Goal: Register for event/course: Sign up to attend an event or enroll in a course

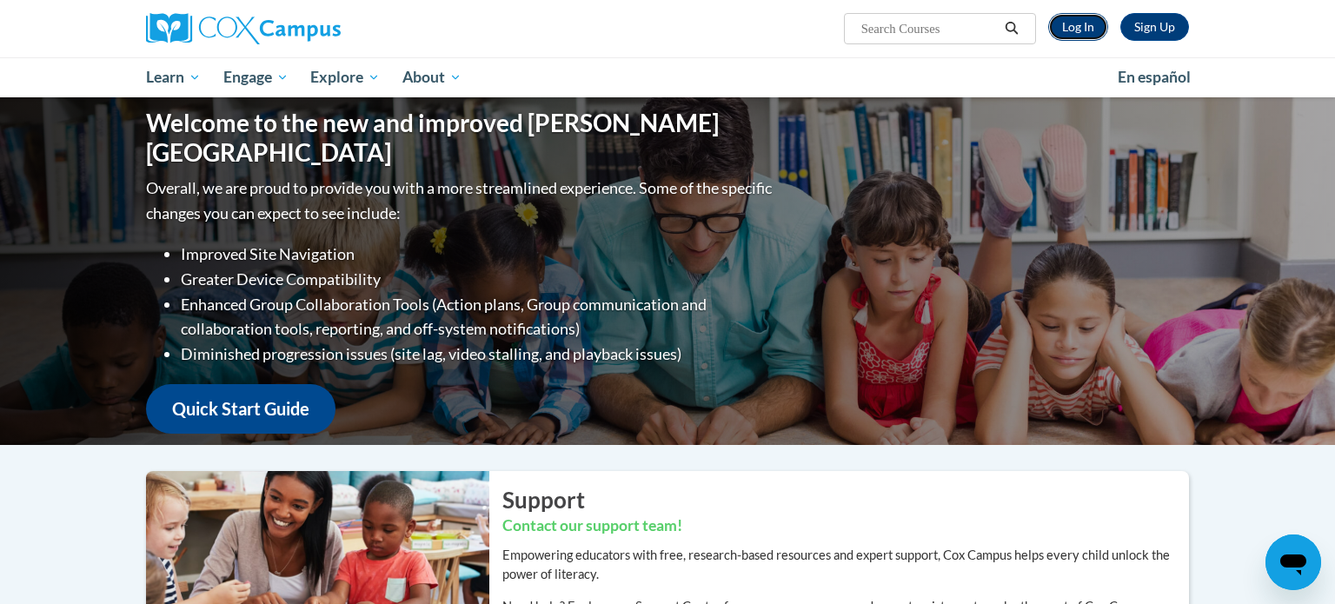
click at [1082, 28] on link "Log In" at bounding box center [1078, 27] width 60 height 28
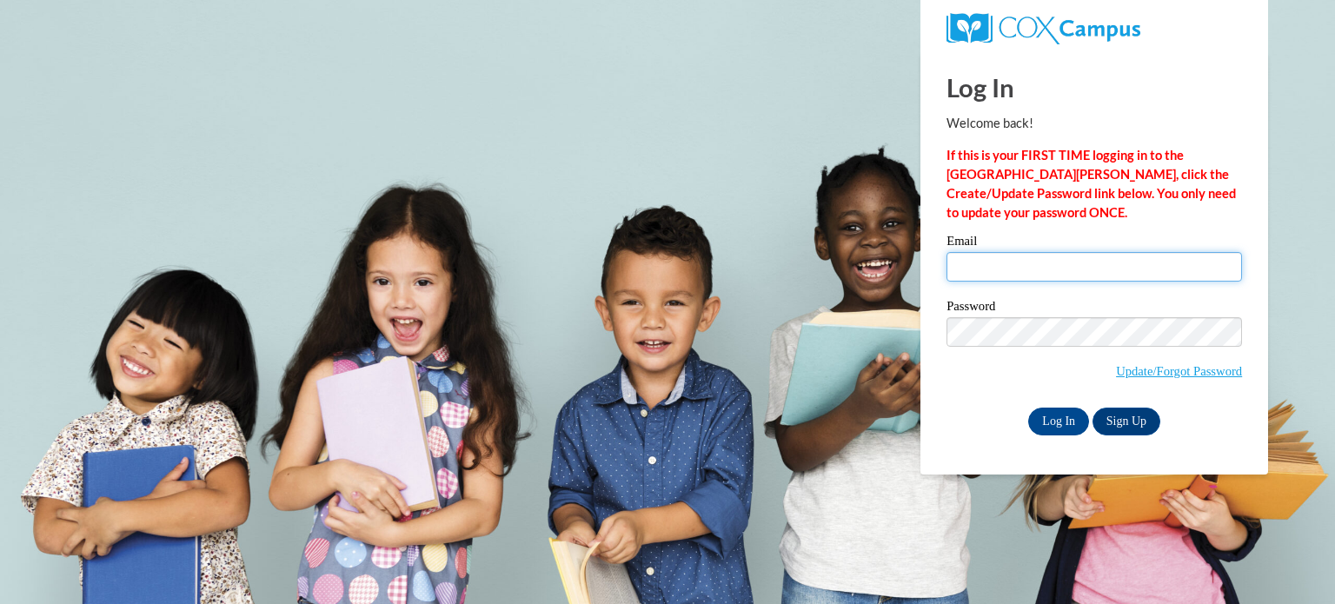
click at [1026, 278] on input "Email" at bounding box center [1095, 267] width 296 height 30
type input "jsiems@waupun.k12.wi.us"
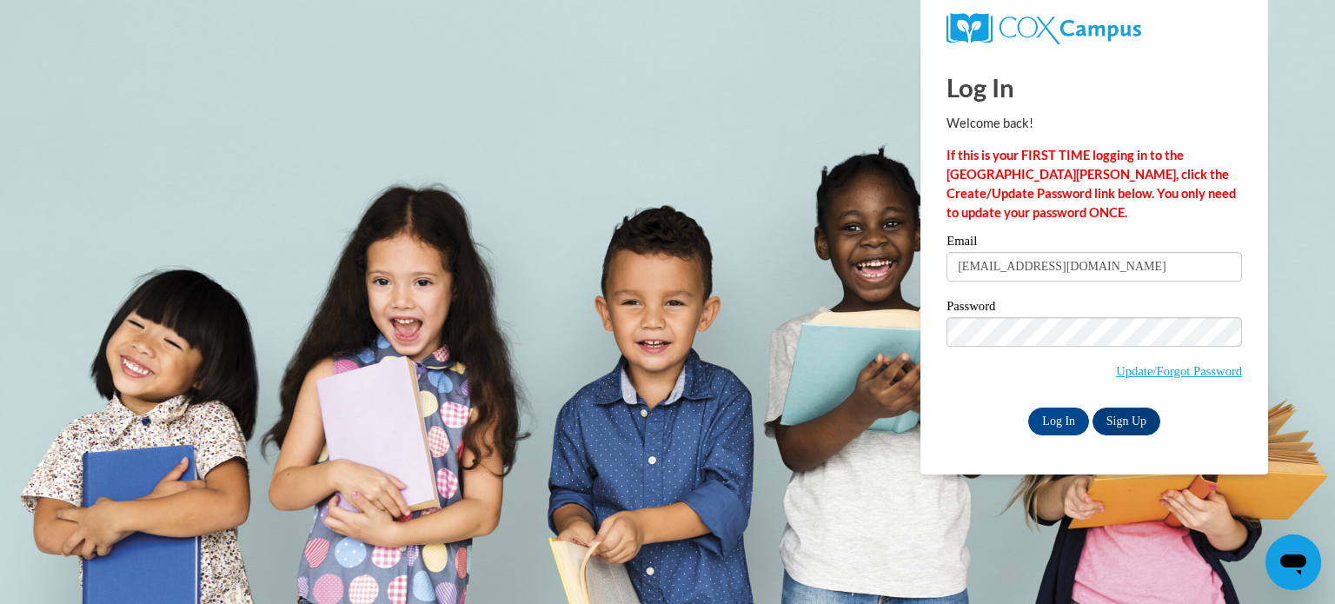
click at [1026, 278] on input "jsiems@waupun.k12.wi.us" at bounding box center [1095, 267] width 296 height 30
click at [1073, 419] on input "Log In" at bounding box center [1058, 422] width 61 height 28
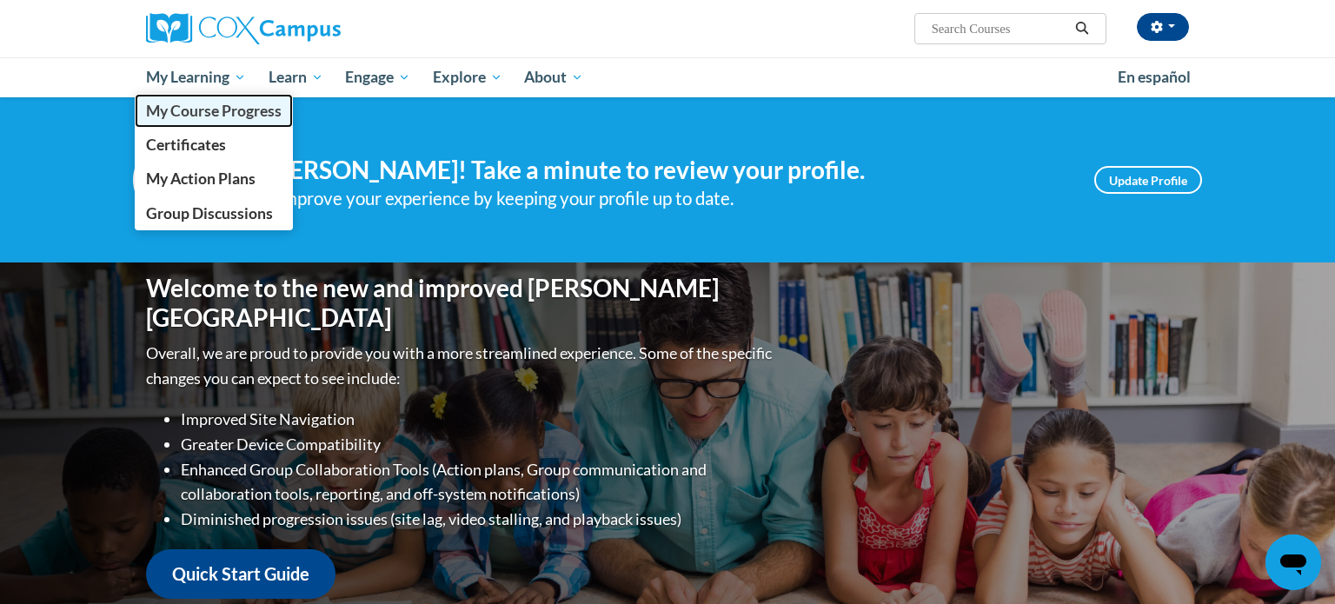
click at [234, 109] on span "My Course Progress" at bounding box center [214, 111] width 136 height 18
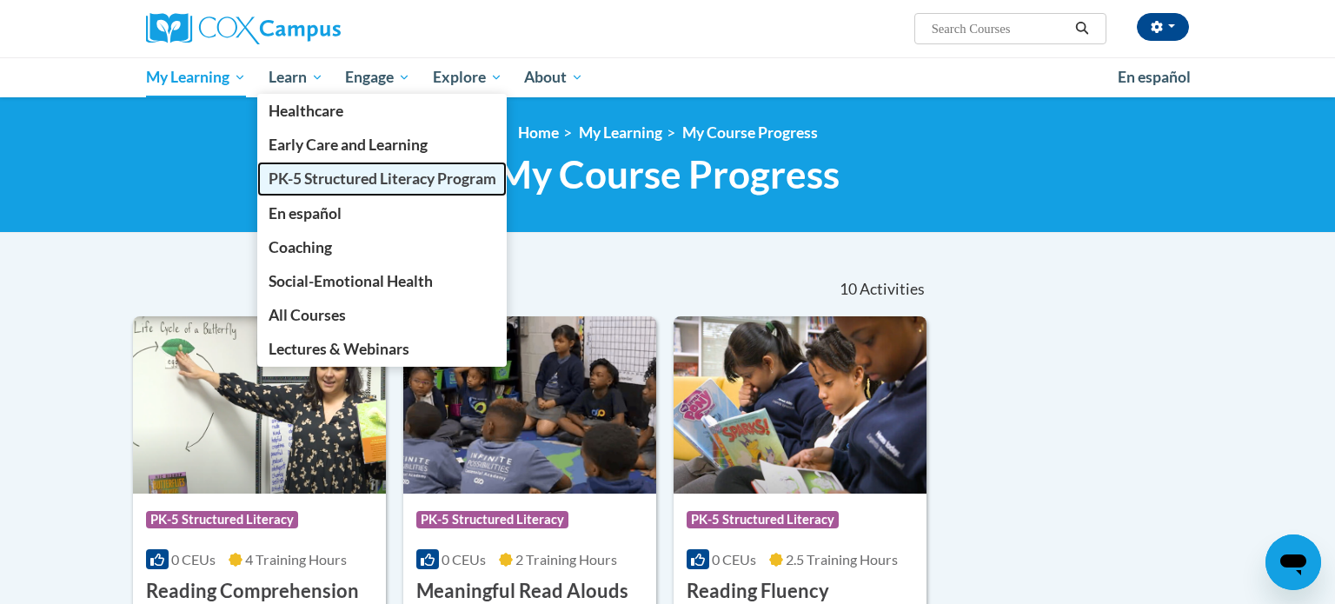
click at [366, 191] on link "PK-5 Structured Literacy Program" at bounding box center [382, 179] width 250 height 34
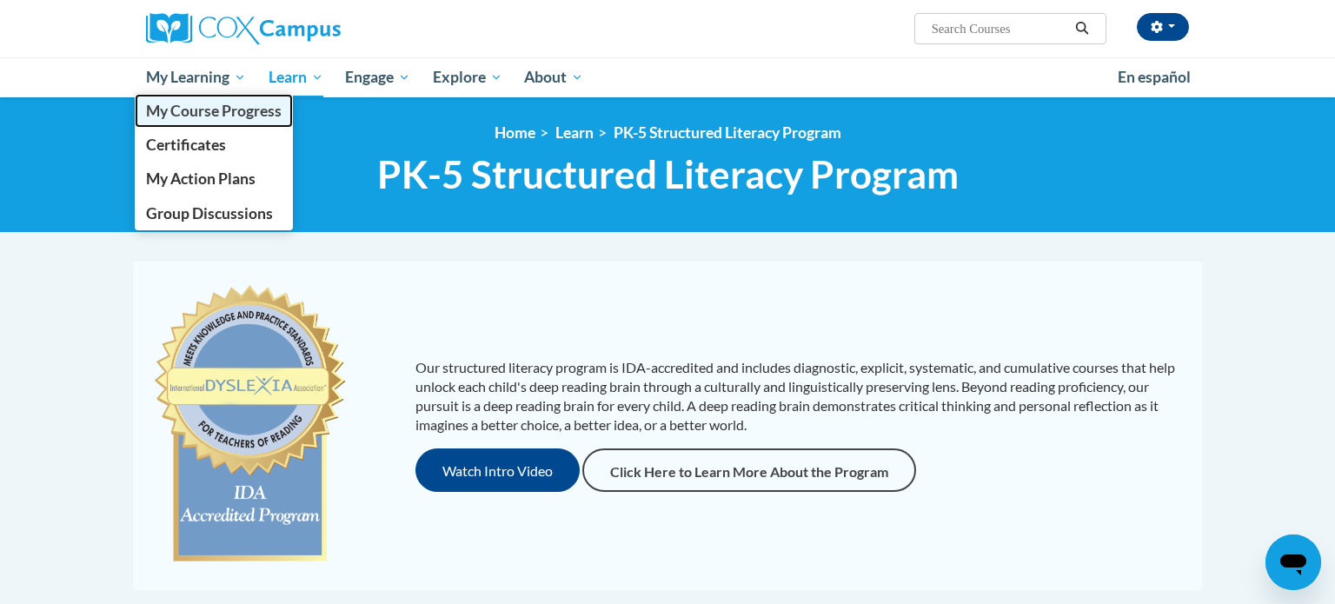
click at [207, 99] on link "My Course Progress" at bounding box center [214, 111] width 158 height 34
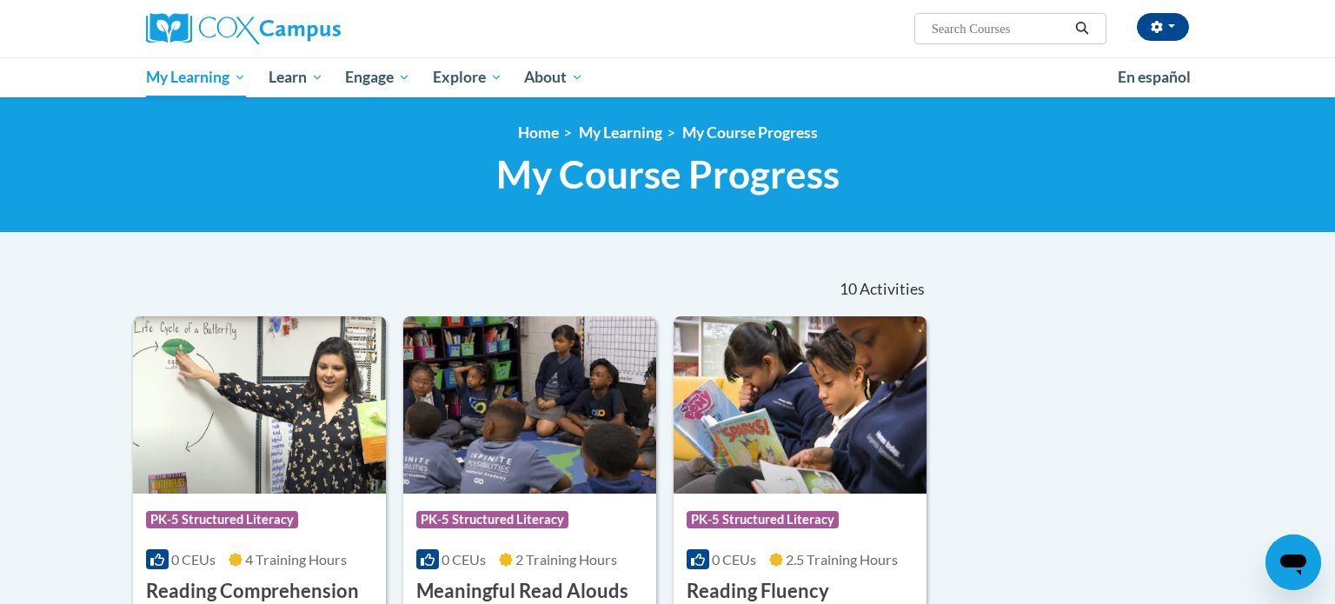
scroll to position [3, 0]
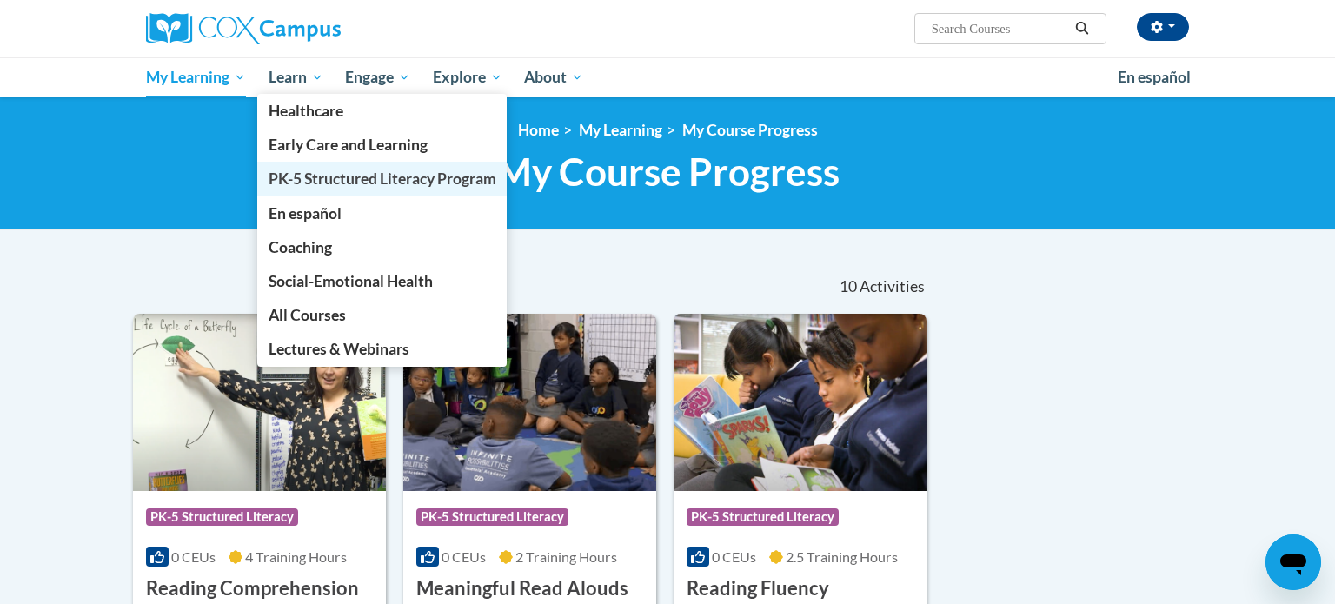
click at [329, 177] on span "PK-5 Structured Literacy Program" at bounding box center [383, 178] width 228 height 18
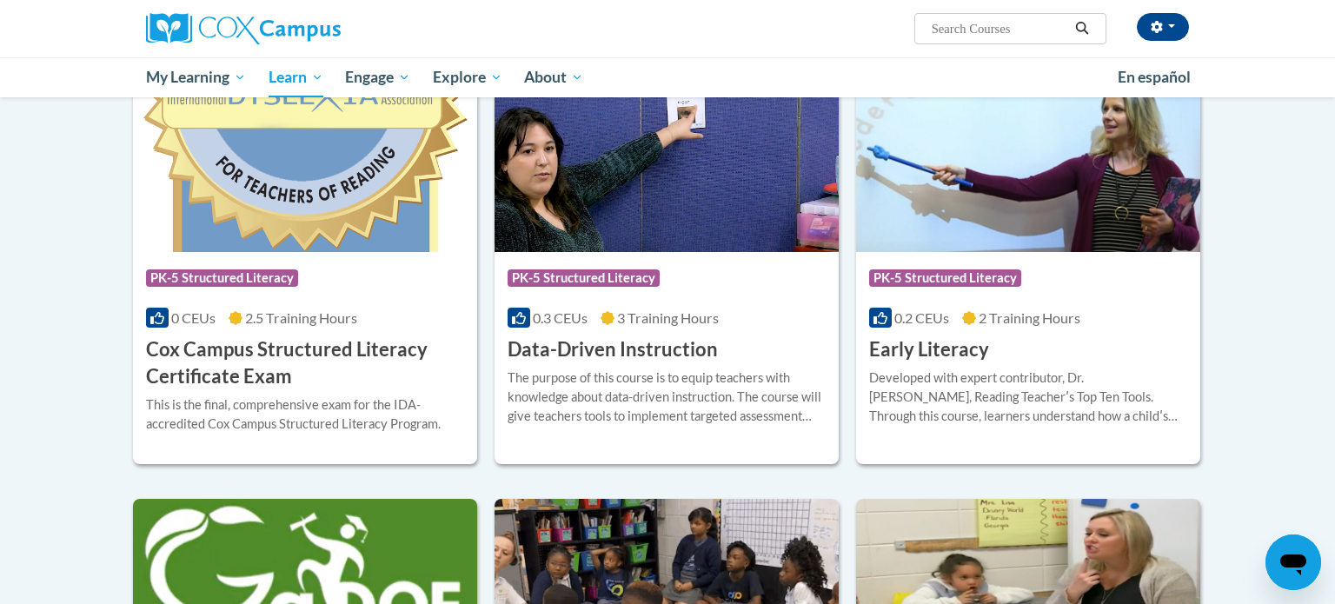
scroll to position [589, 0]
click at [570, 353] on h3 "Data-Driven Instruction" at bounding box center [613, 348] width 210 height 27
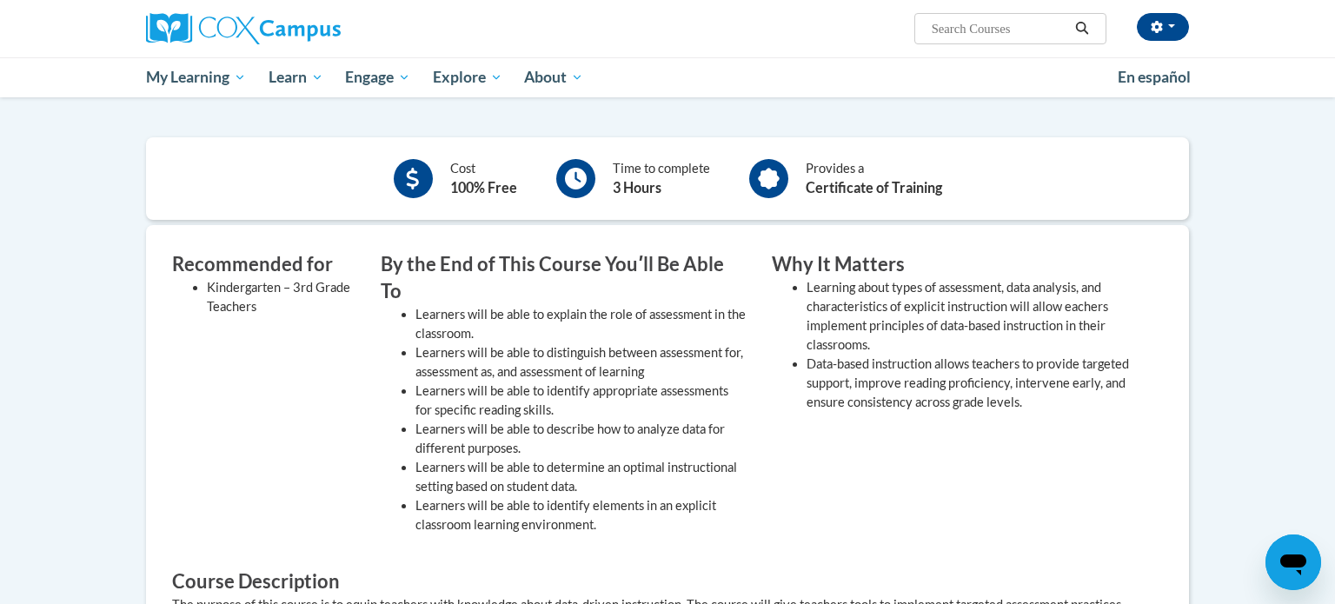
scroll to position [382, 0]
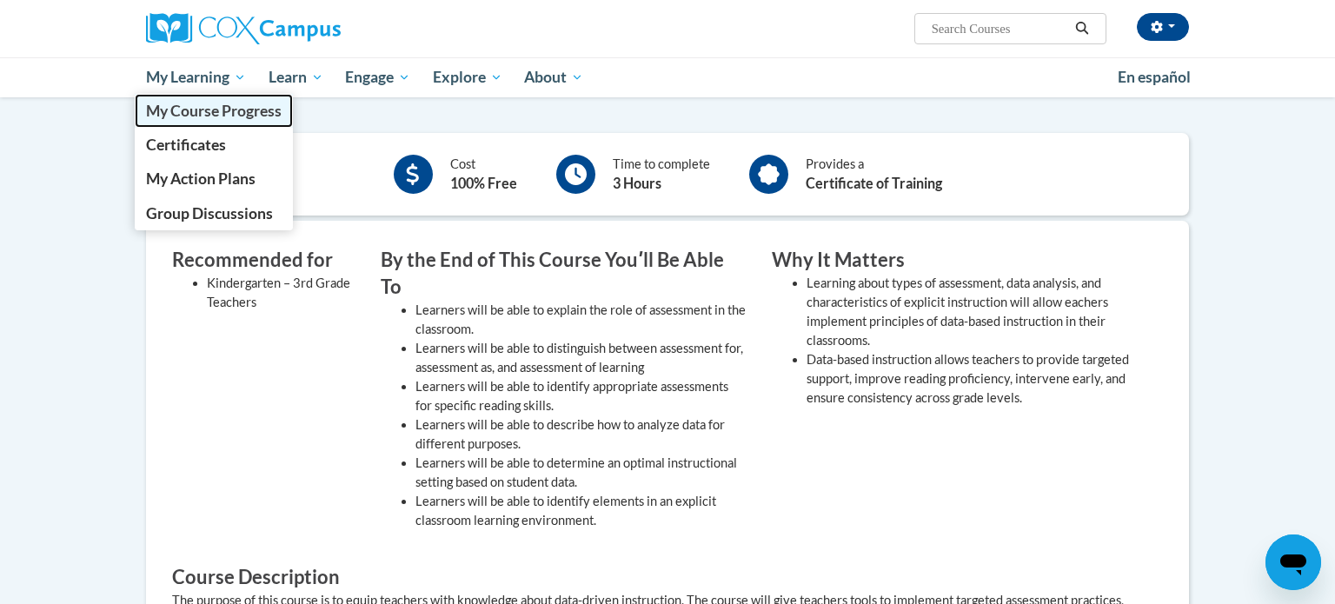
click at [226, 114] on span "My Course Progress" at bounding box center [214, 111] width 136 height 18
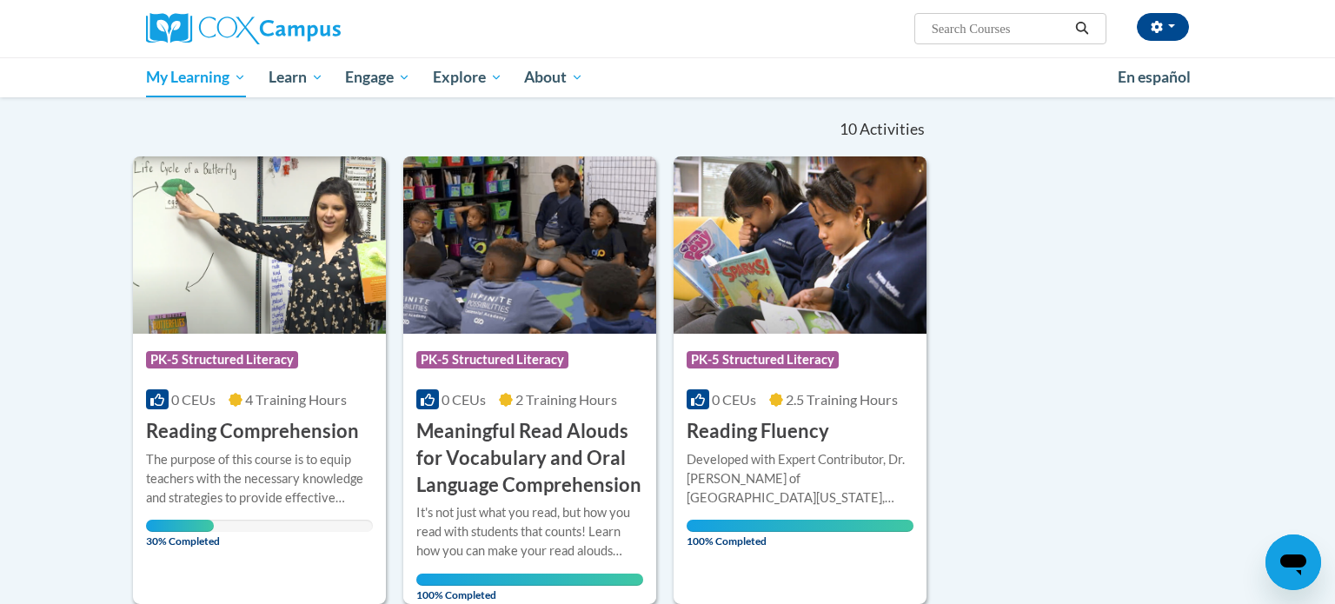
scroll to position [171, 0]
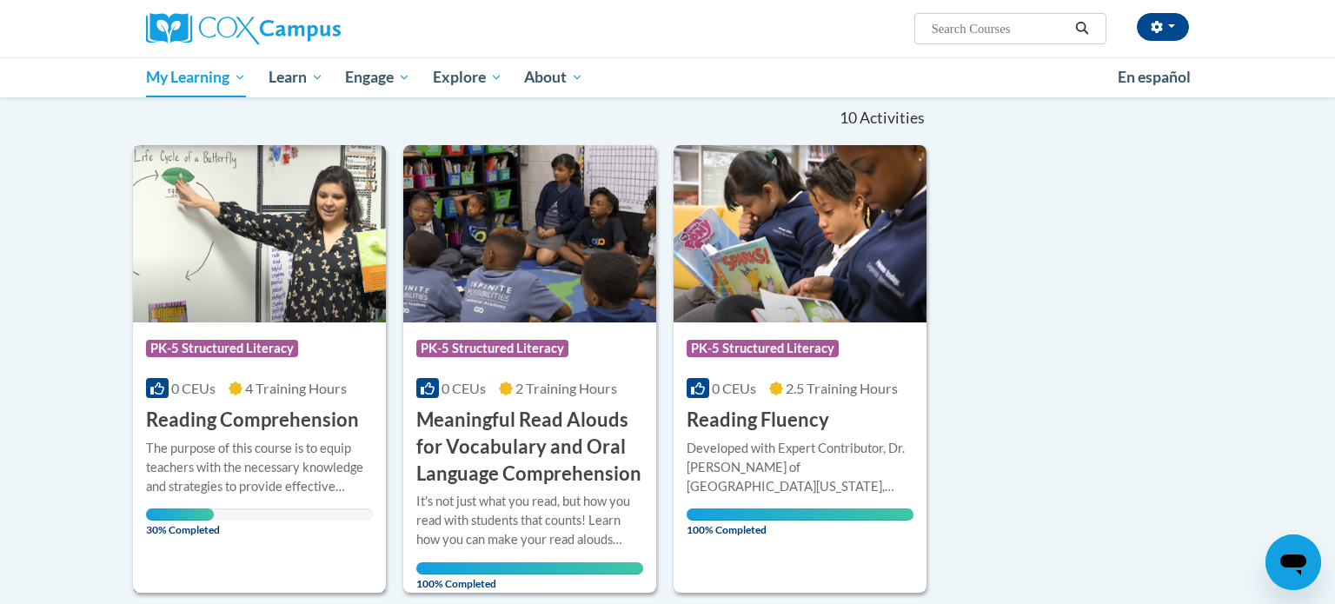
click at [290, 393] on span "4 Training Hours" at bounding box center [296, 388] width 102 height 17
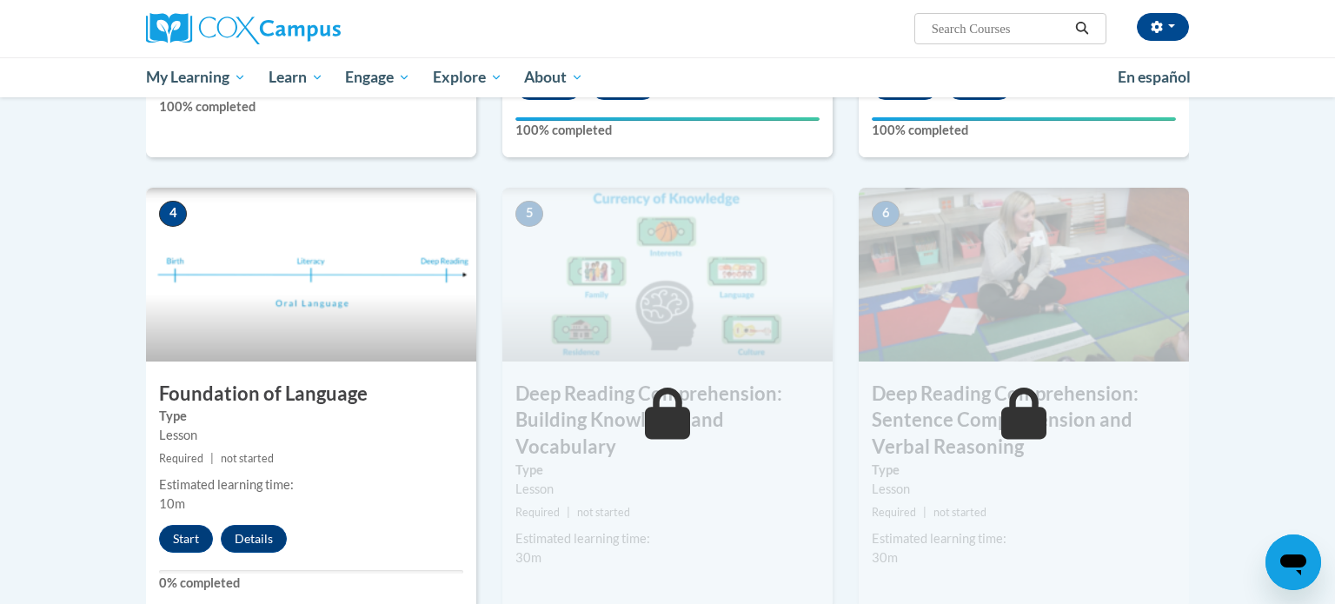
scroll to position [729, 0]
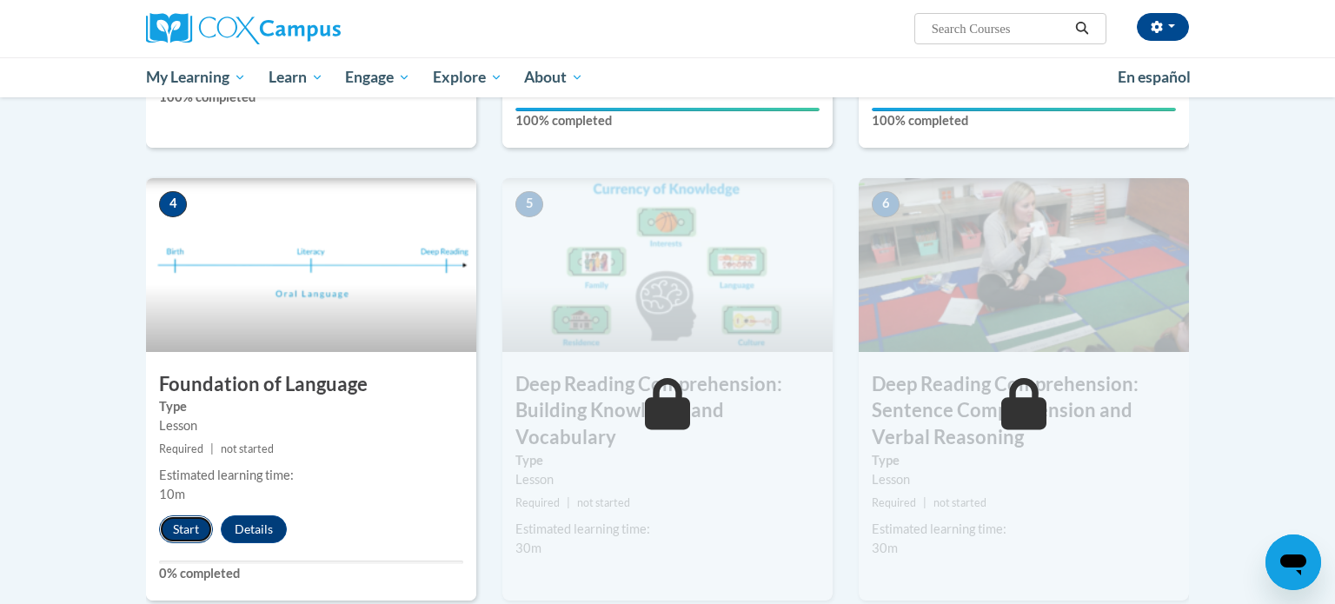
click at [197, 522] on button "Start" at bounding box center [186, 529] width 54 height 28
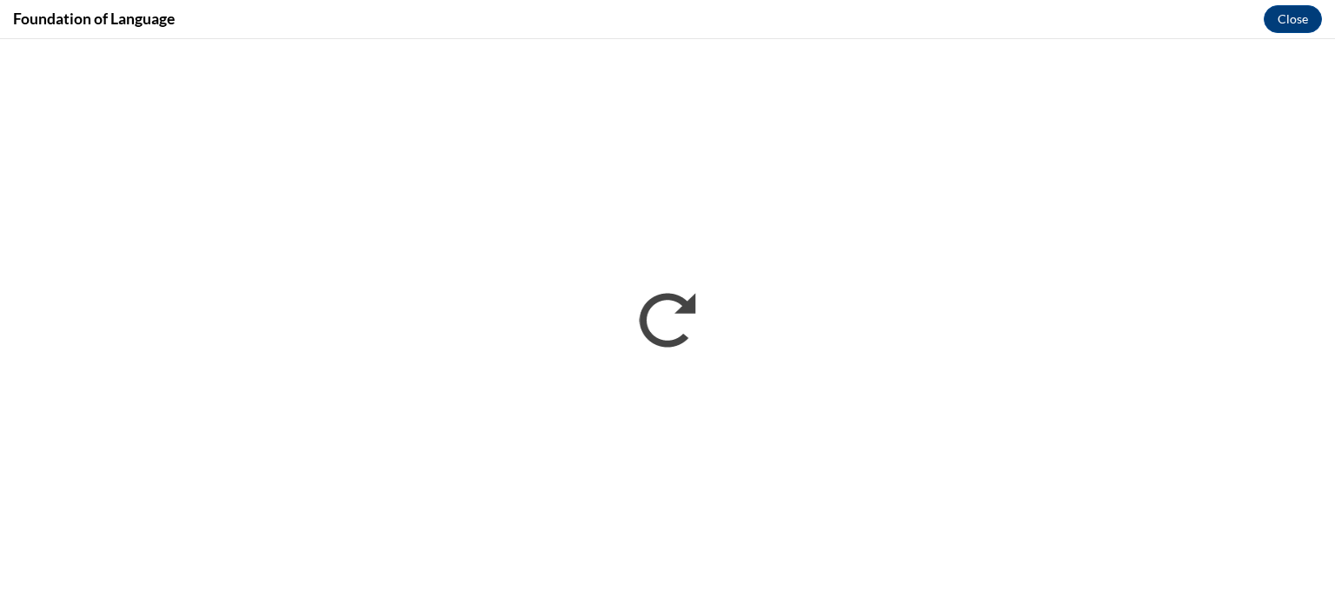
scroll to position [0, 0]
click at [1289, 19] on button "Close" at bounding box center [1293, 19] width 58 height 28
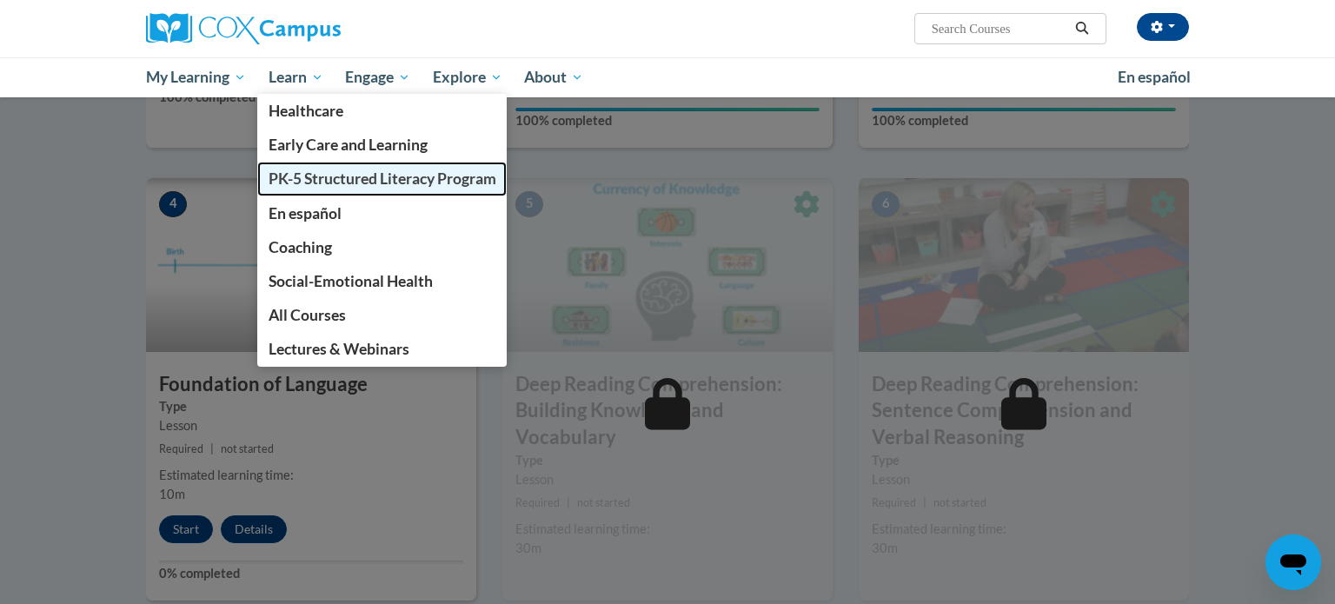
click at [340, 173] on span "PK-5 Structured Literacy Program" at bounding box center [383, 178] width 228 height 18
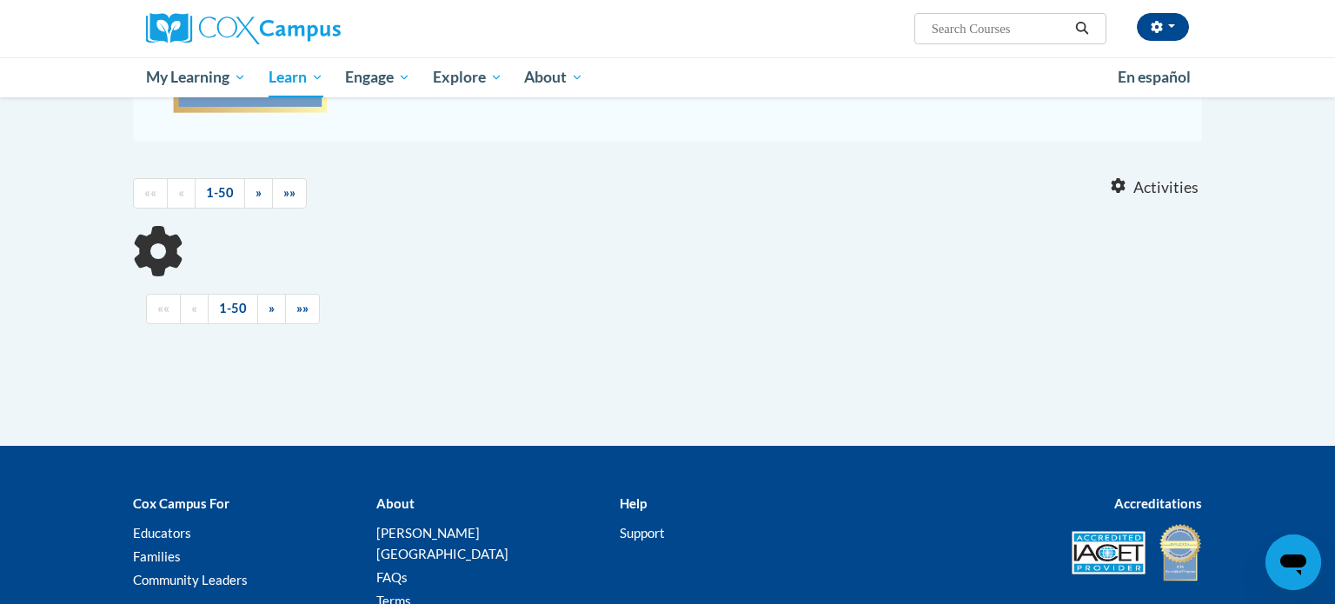
scroll to position [453, 0]
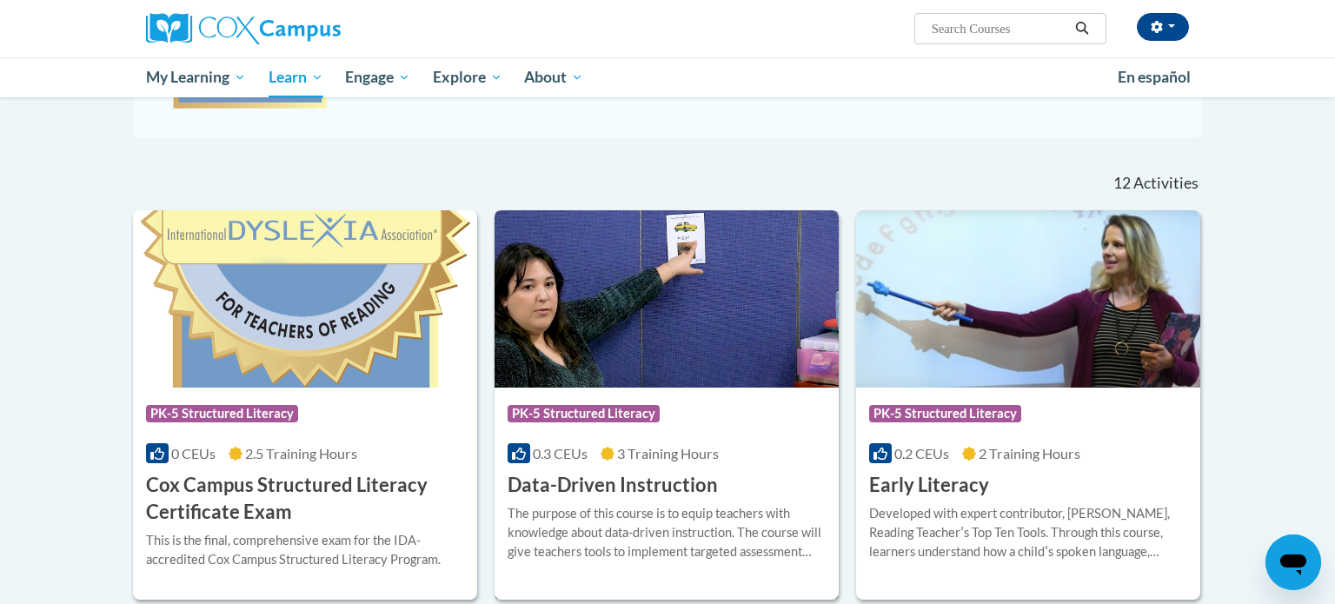
click at [619, 436] on div "Course Category: PK-5 Structured Literacy 0.3 CEUs 3 Training Hours COURSE Data…" at bounding box center [667, 443] width 344 height 111
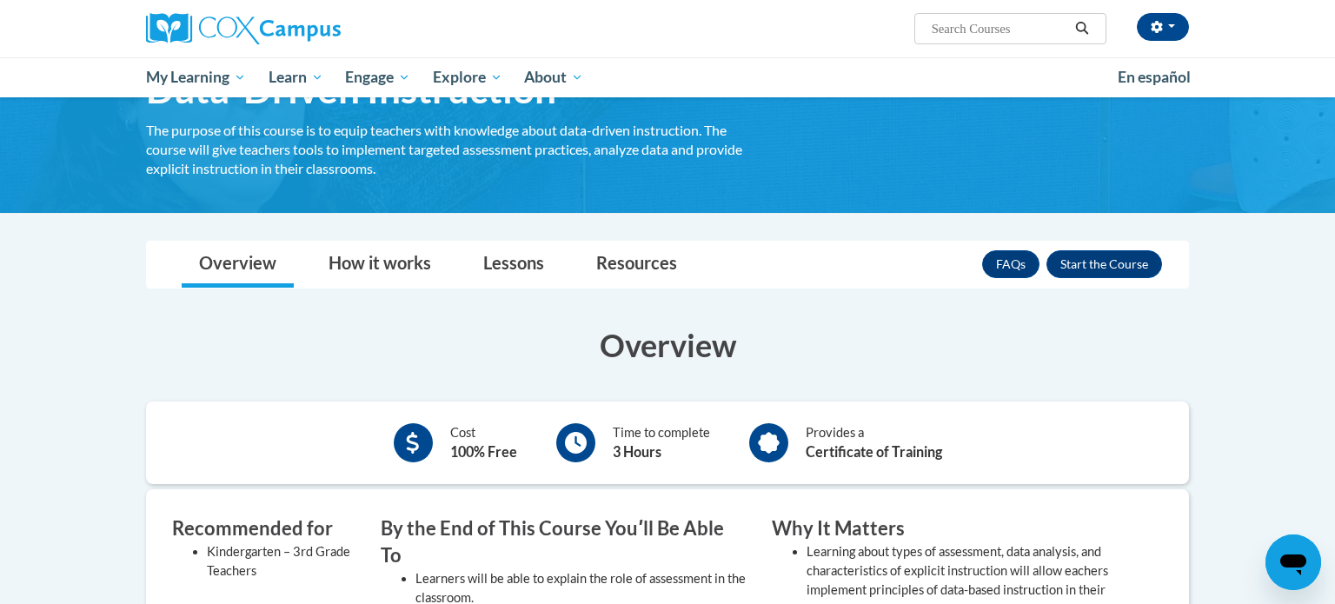
scroll to position [115, 0]
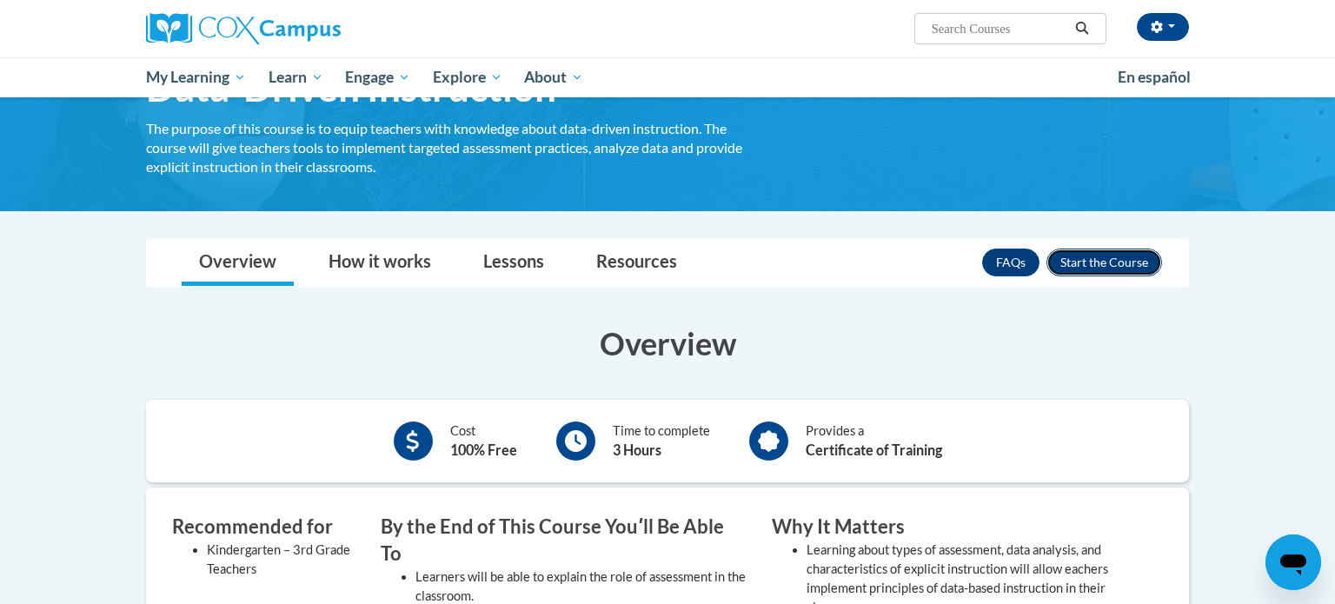
click at [1144, 274] on button "Enroll" at bounding box center [1104, 263] width 116 height 28
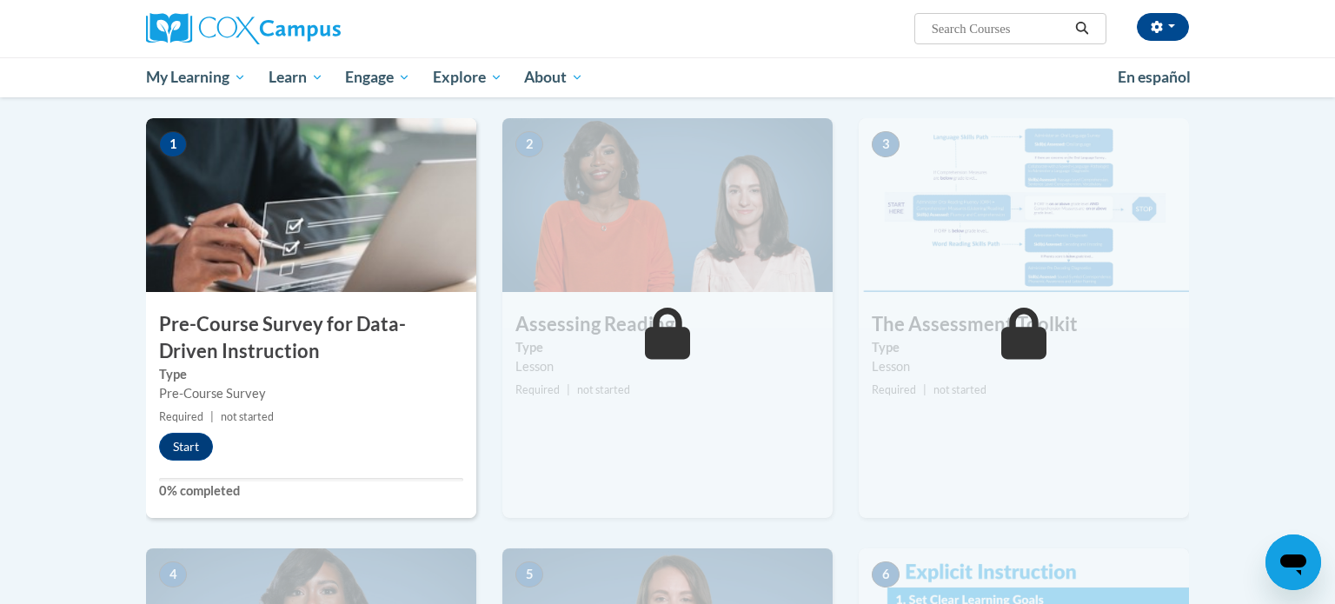
scroll to position [347, 0]
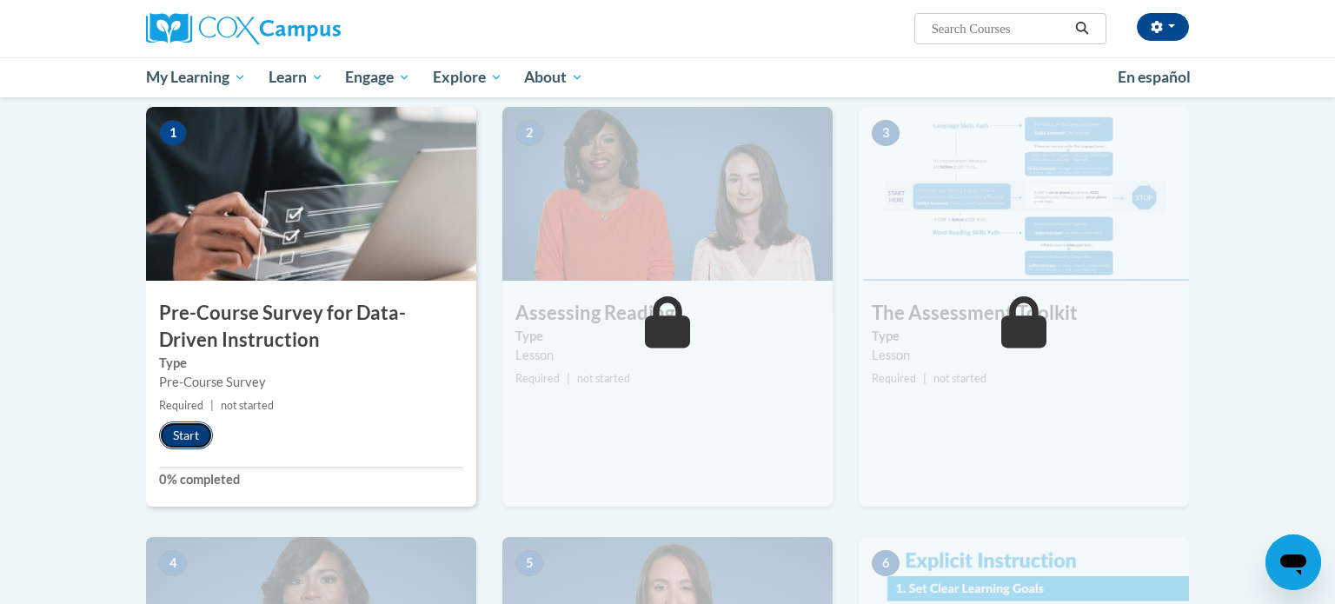
click at [194, 440] on button "Start" at bounding box center [186, 436] width 54 height 28
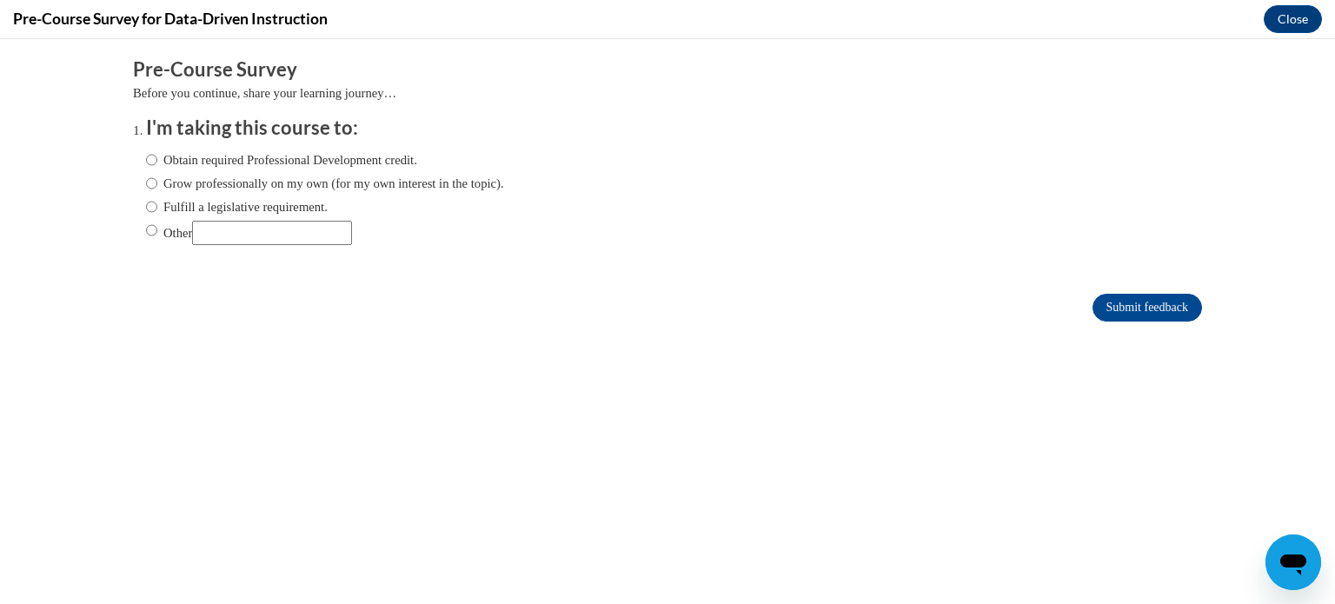
scroll to position [0, 0]
click at [163, 159] on label "Obtain required Professional Development credit." at bounding box center [281, 159] width 271 height 19
click at [157, 159] on input "Obtain required Professional Development credit." at bounding box center [151, 159] width 11 height 19
radio input "true"
click at [180, 209] on label "Fulfill a legislative requirement." at bounding box center [237, 206] width 182 height 19
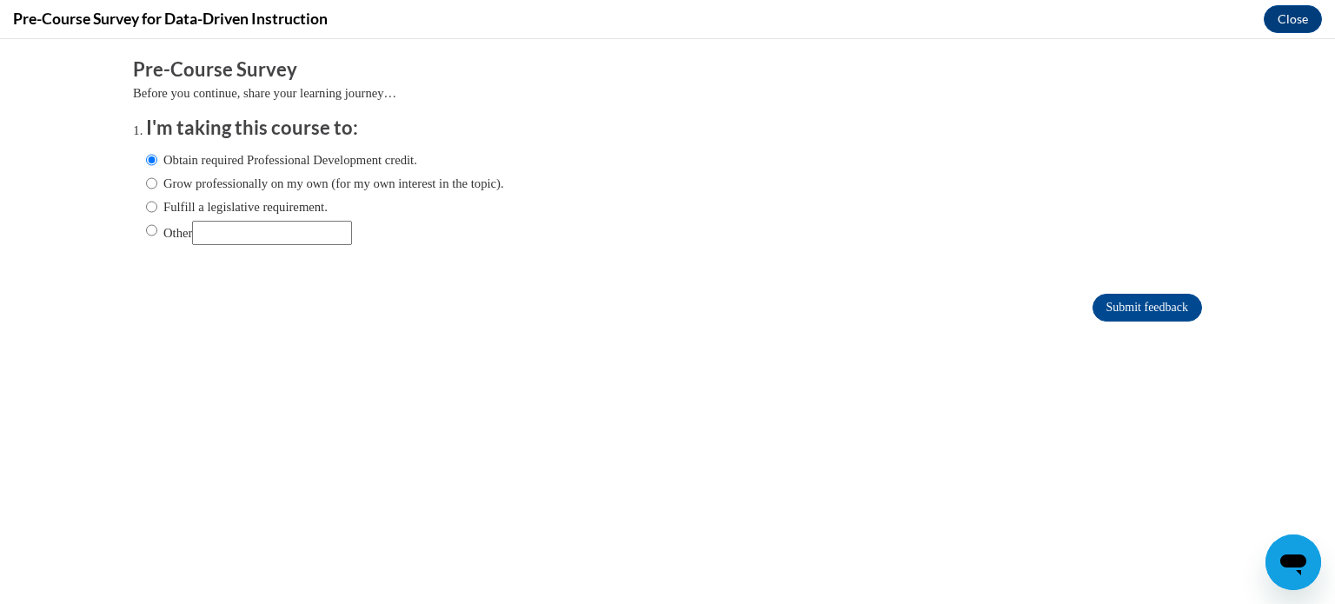
click at [157, 209] on input "Fulfill a legislative requirement." at bounding box center [151, 206] width 11 height 19
radio input "true"
click at [1153, 314] on input "Submit feedback" at bounding box center [1148, 308] width 110 height 28
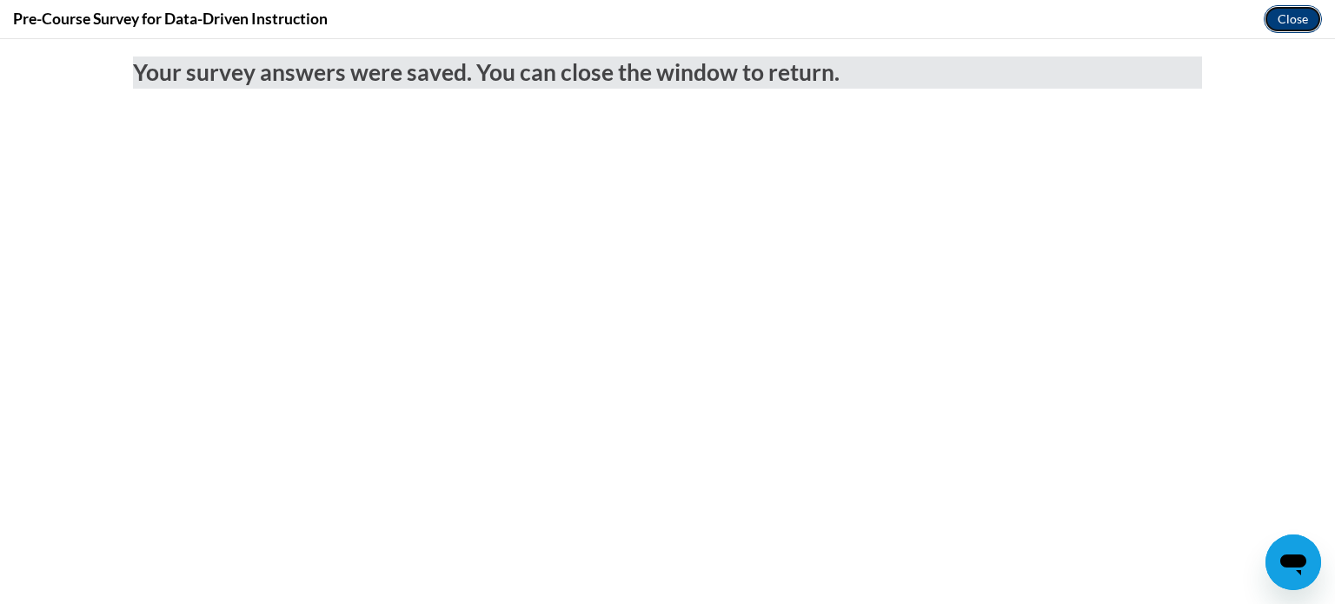
click at [1294, 28] on button "Close" at bounding box center [1293, 19] width 58 height 28
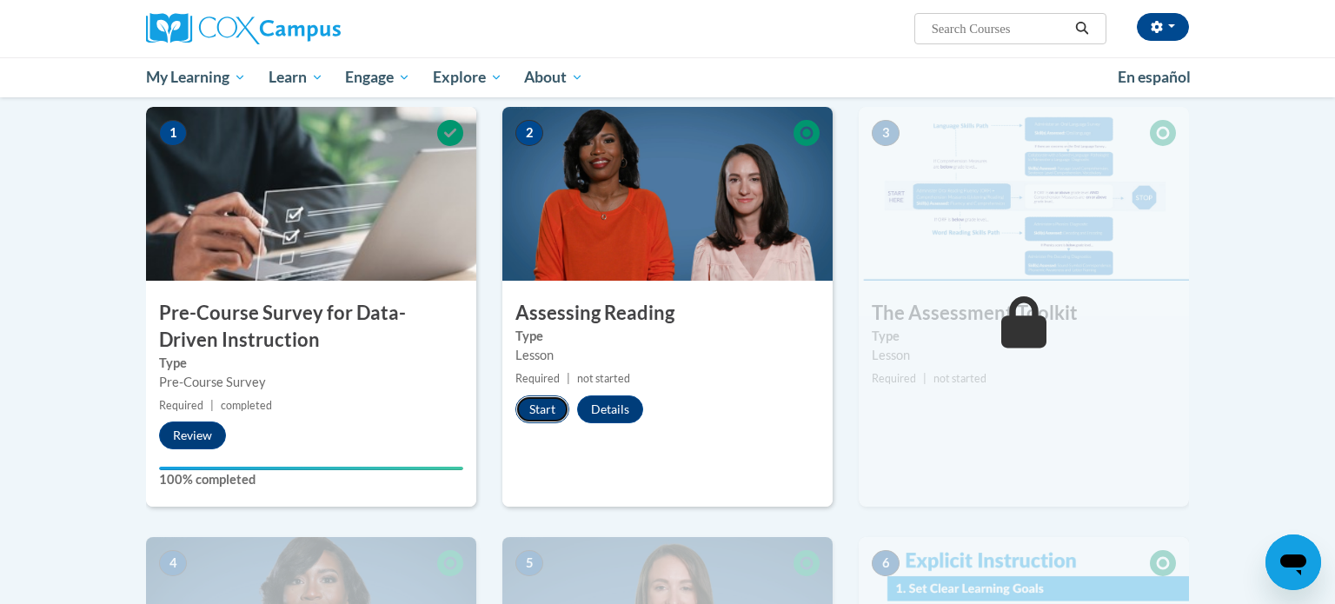
click at [552, 408] on button "Start" at bounding box center [542, 409] width 54 height 28
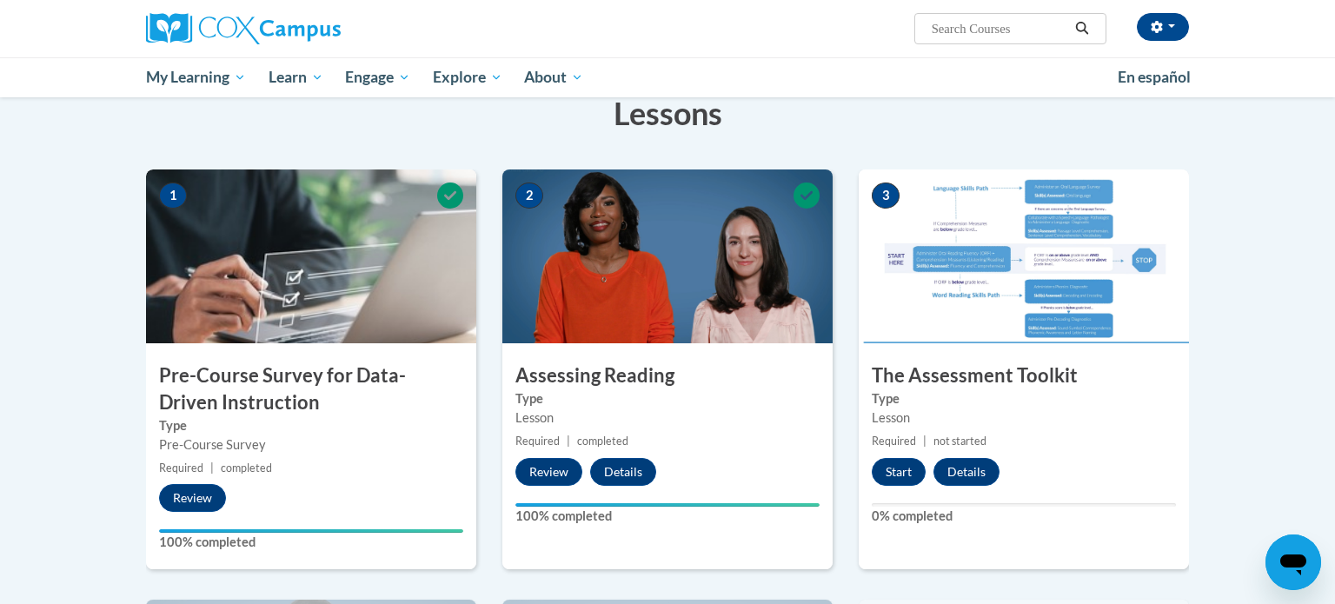
scroll to position [302, 0]
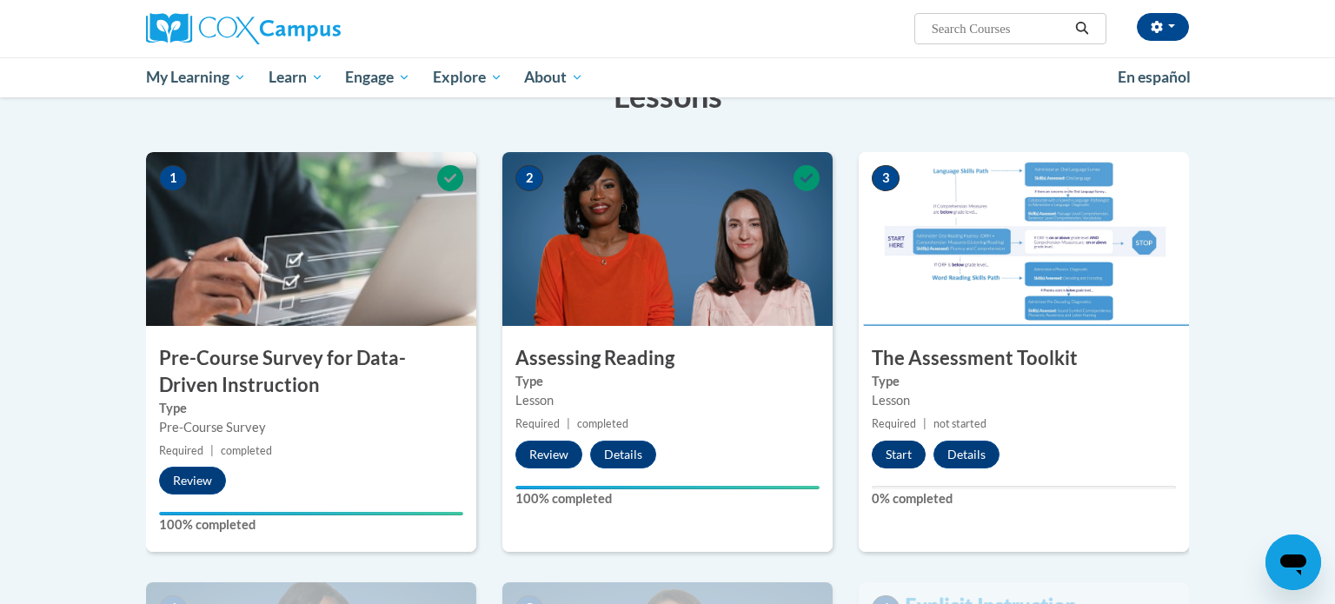
click at [893, 449] on button "Start" at bounding box center [899, 455] width 54 height 28
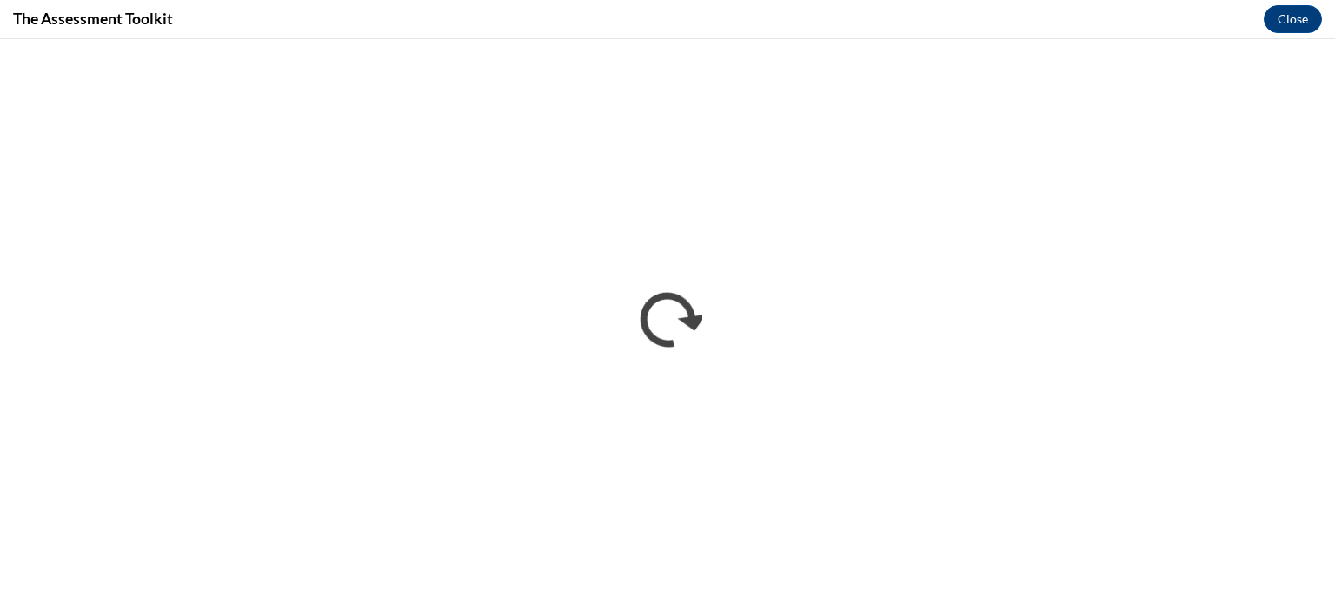
scroll to position [0, 0]
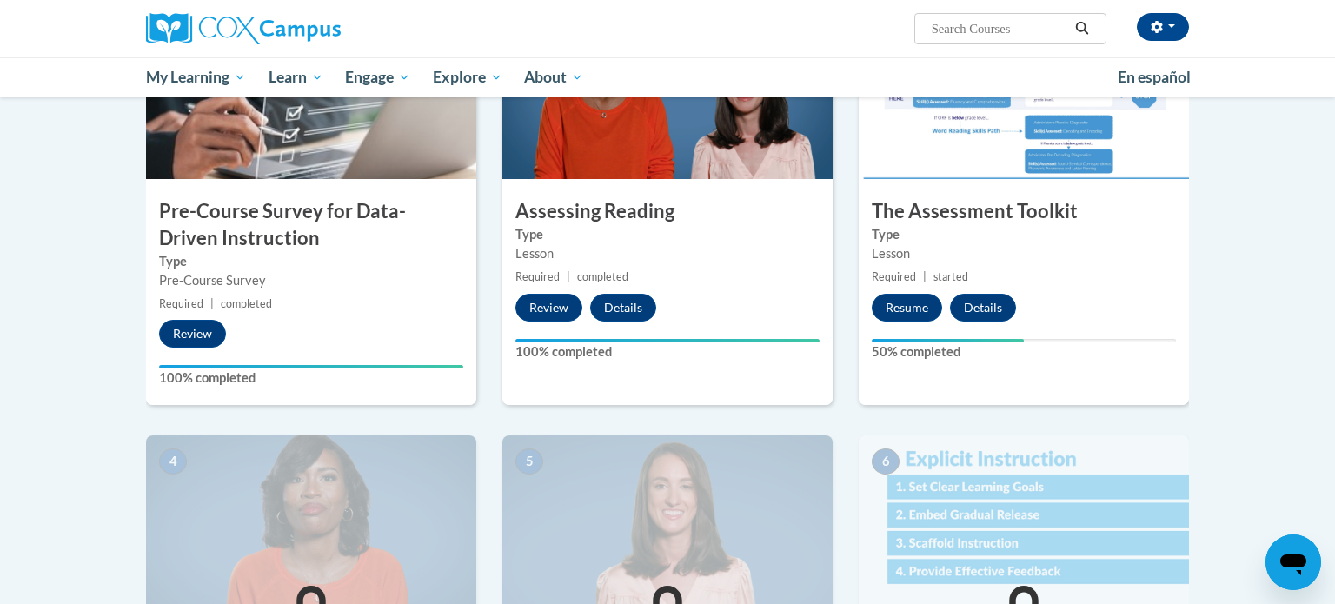
scroll to position [553, 0]
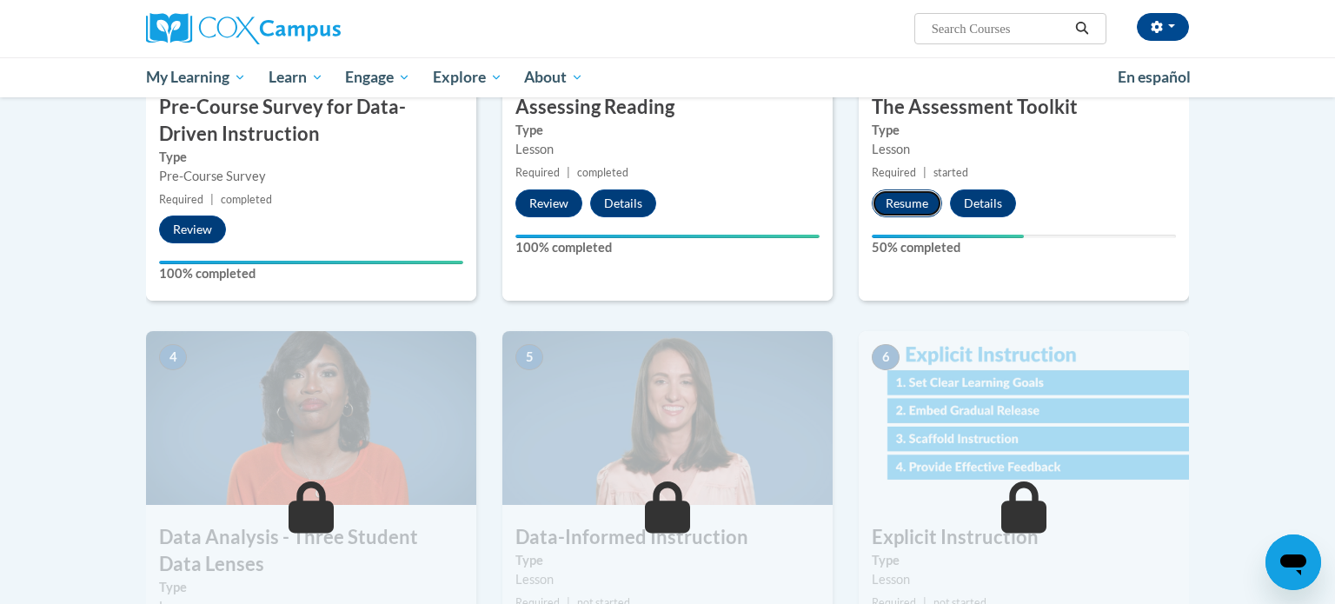
click at [930, 193] on button "Resume" at bounding box center [907, 203] width 70 height 28
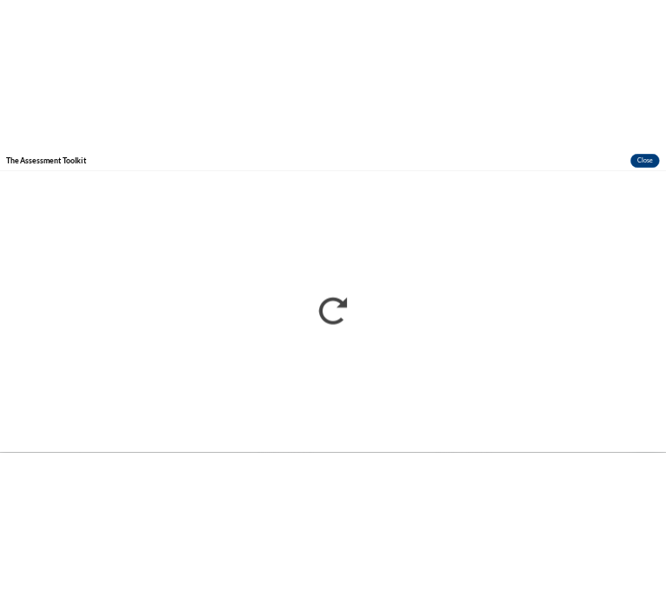
scroll to position [0, 0]
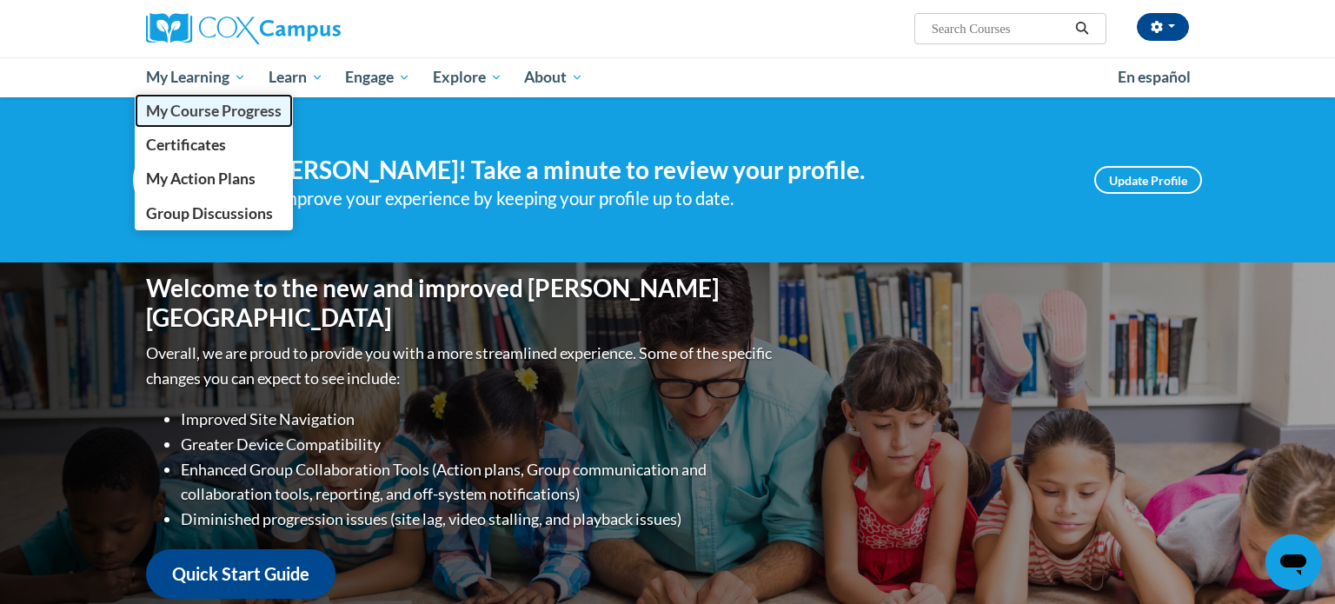
click at [208, 121] on link "My Course Progress" at bounding box center [214, 111] width 158 height 34
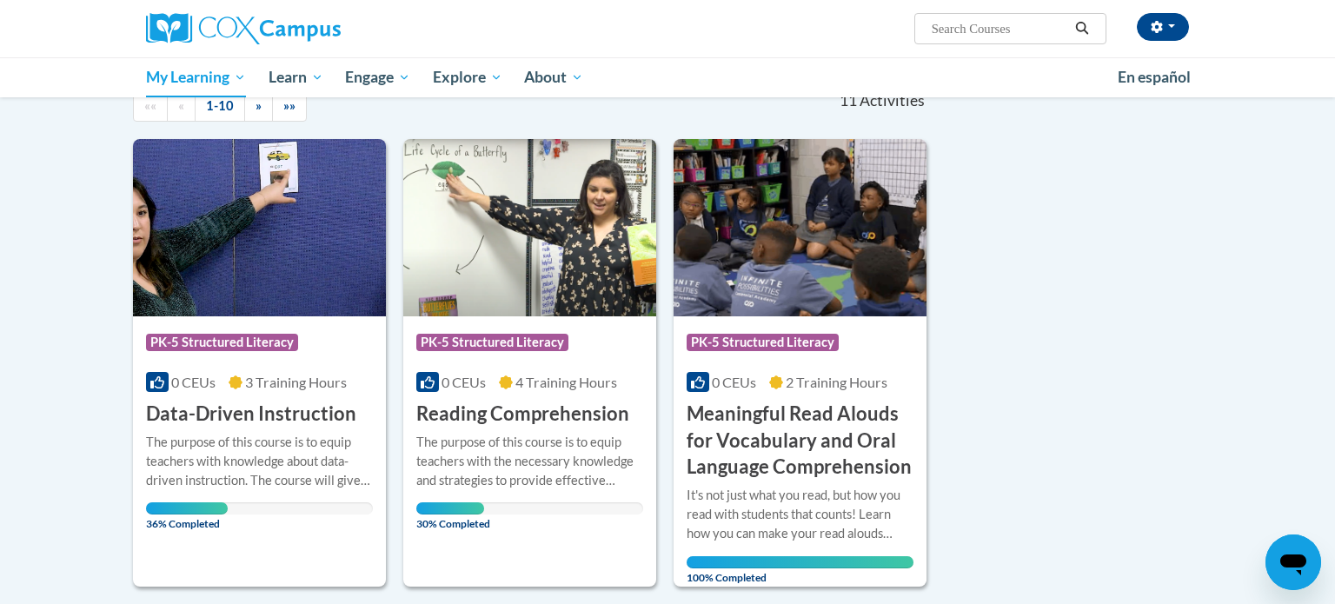
scroll to position [203, 0]
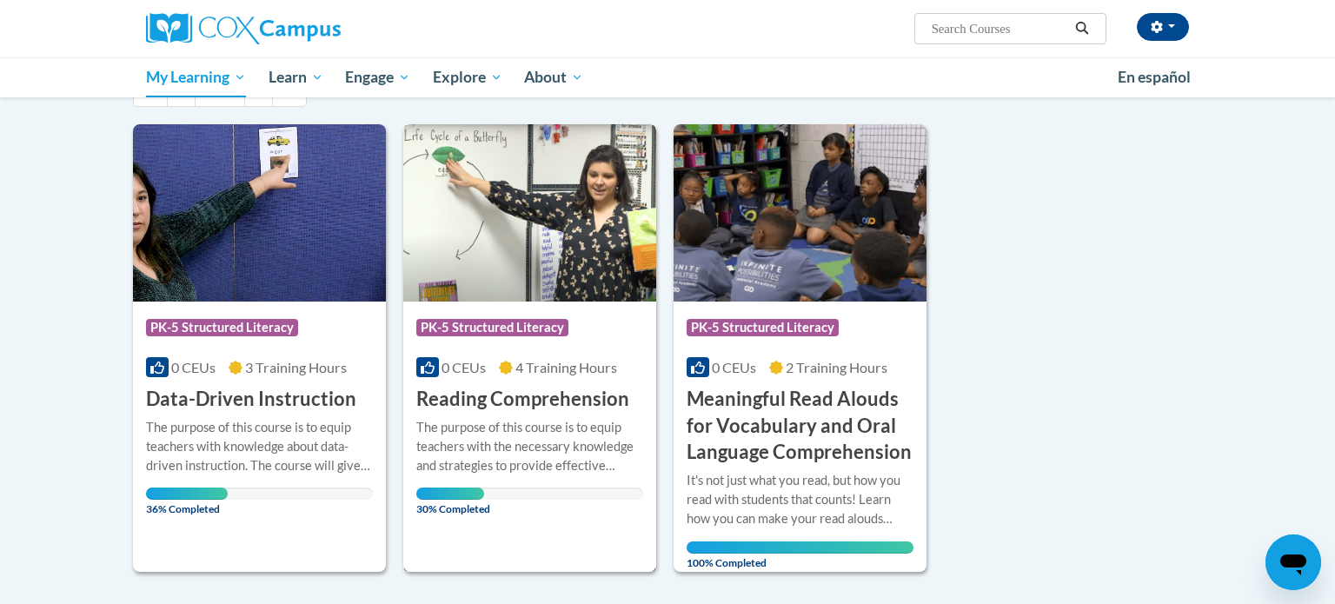
click at [537, 413] on div "More Info Open The purpose of this course is to equip teachers with the necessa…" at bounding box center [529, 463] width 253 height 101
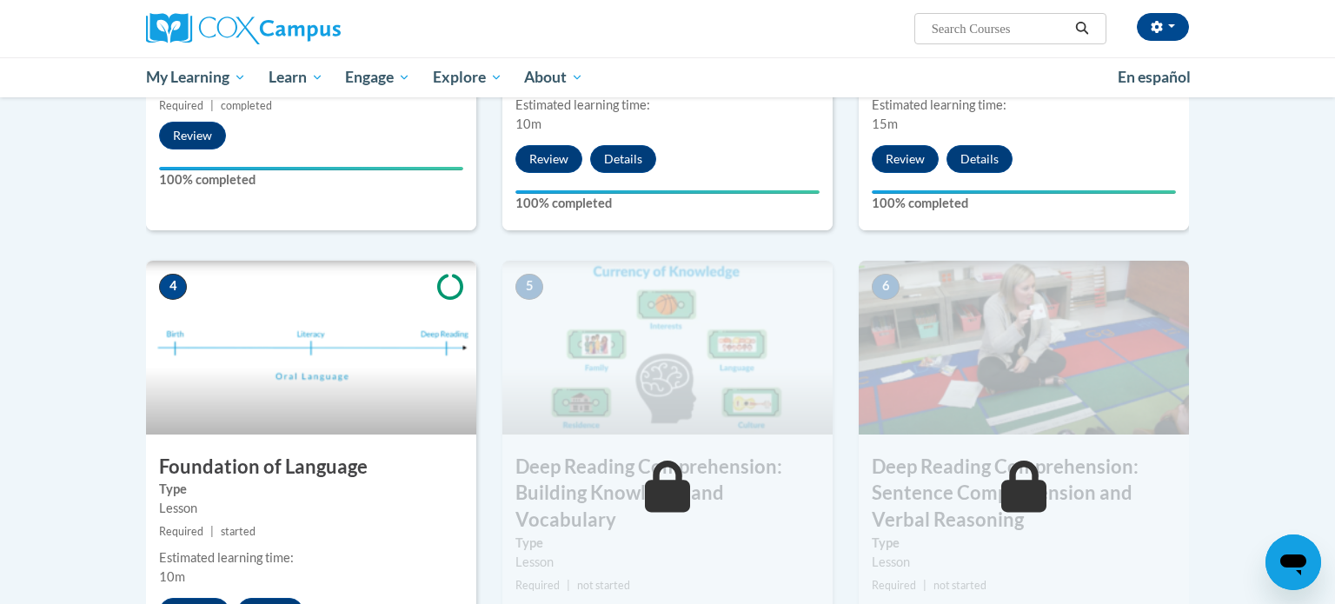
scroll to position [660, 0]
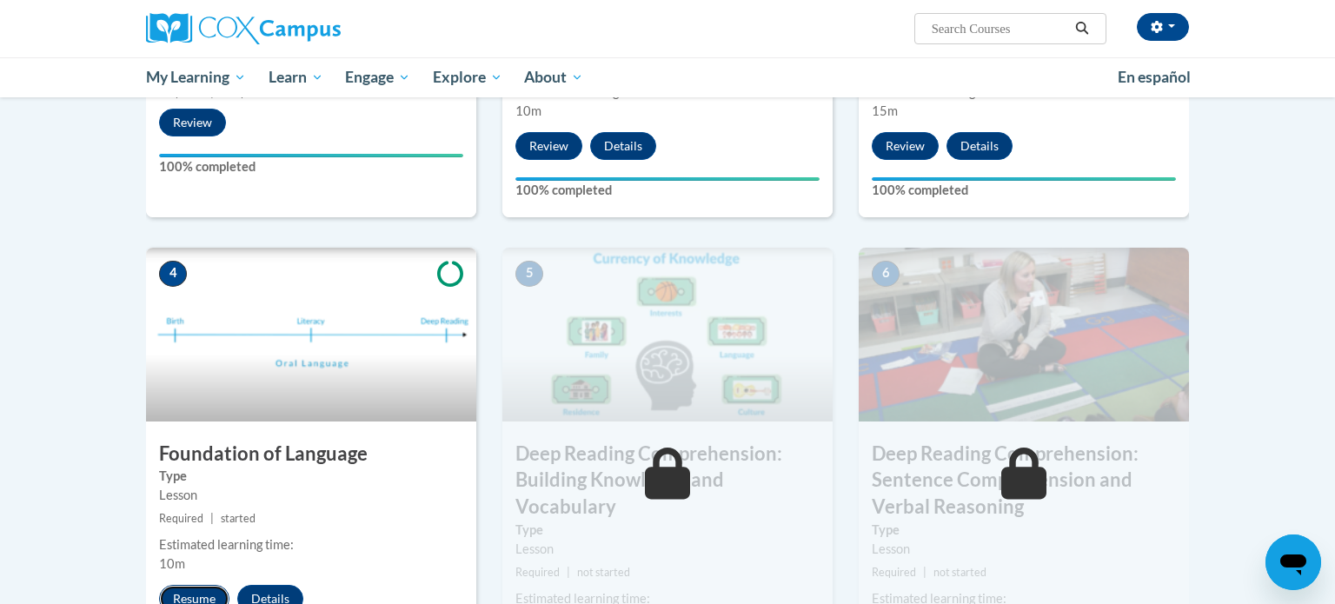
click at [197, 588] on button "Resume" at bounding box center [194, 599] width 70 height 28
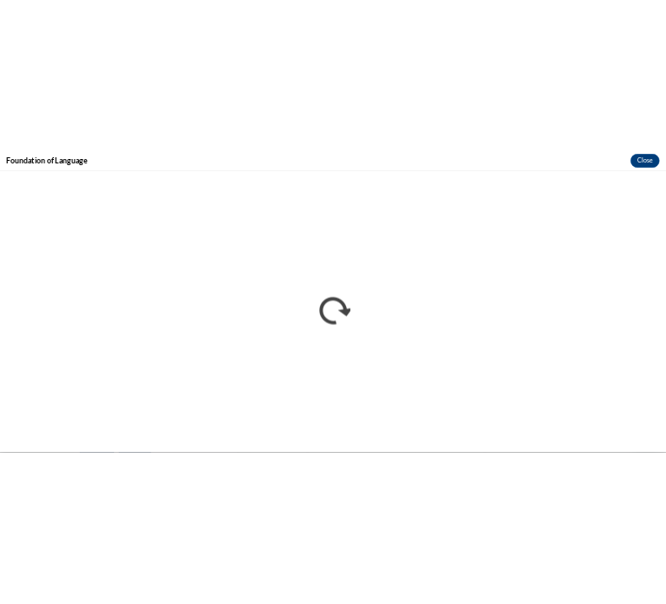
scroll to position [0, 0]
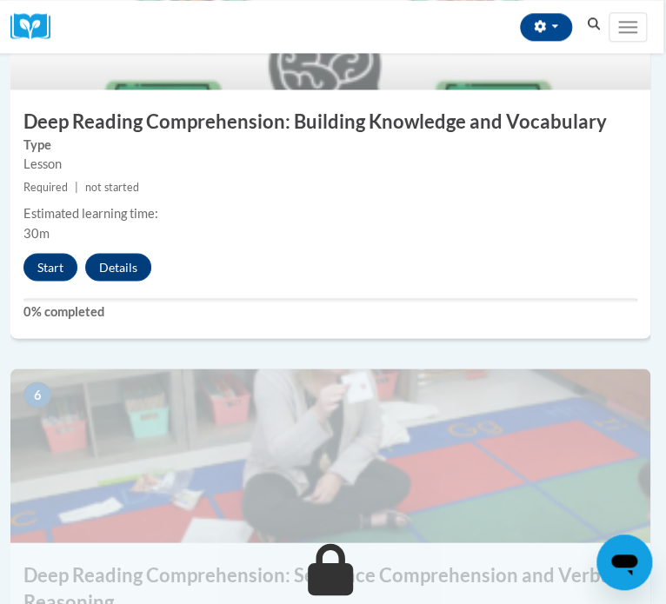
scroll to position [2265, 10]
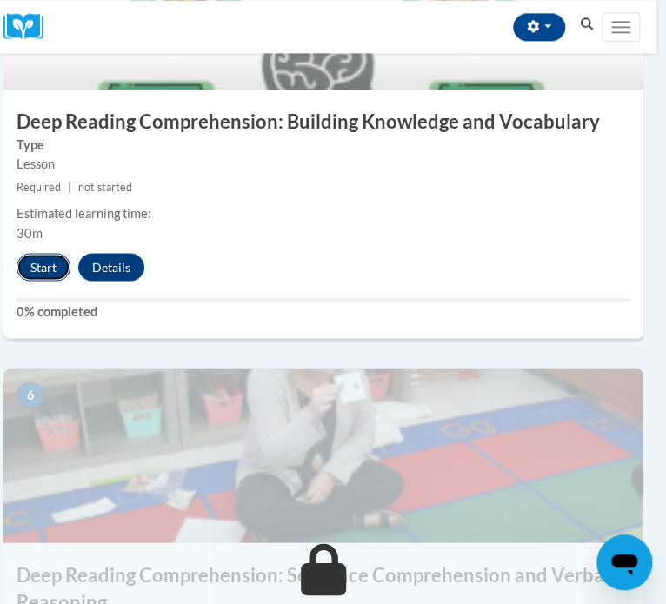
click at [45, 262] on button "Start" at bounding box center [44, 267] width 54 height 28
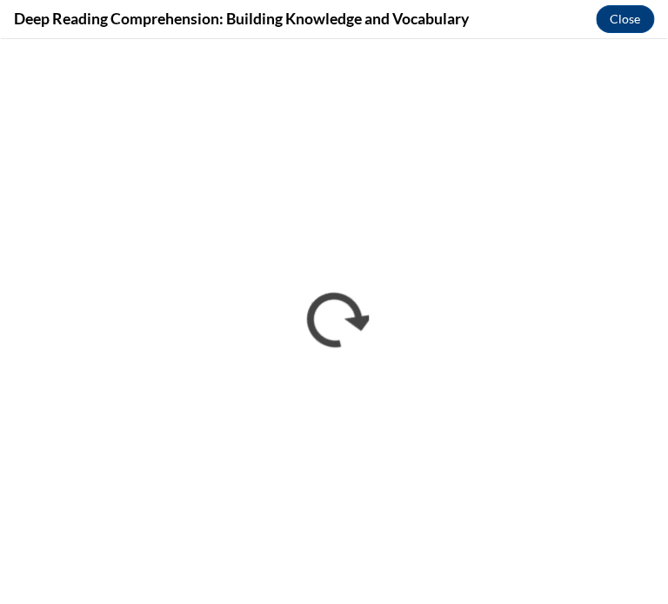
scroll to position [0, 0]
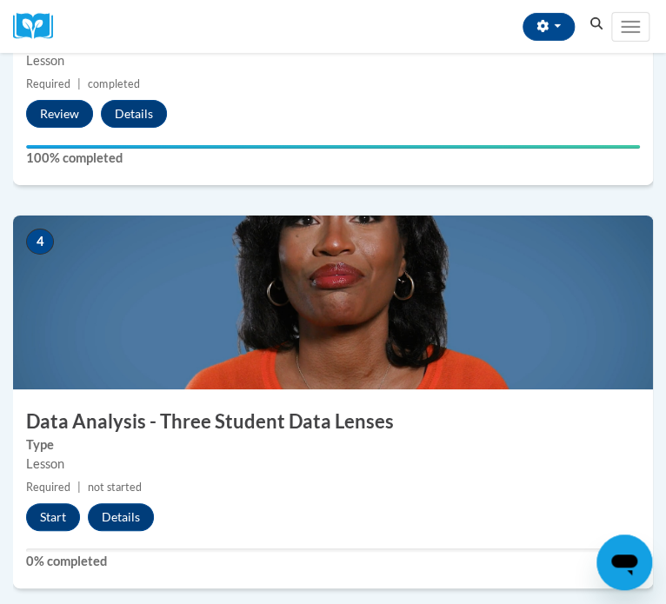
scroll to position [1512, 0]
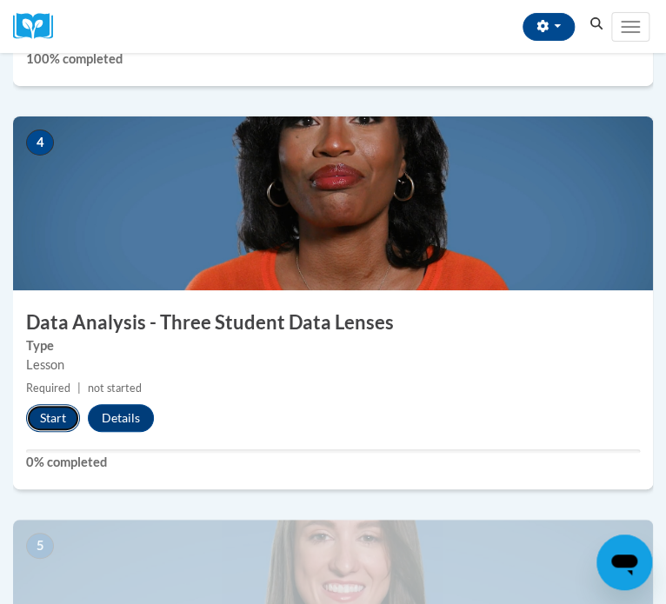
click at [46, 422] on button "Start" at bounding box center [53, 418] width 54 height 28
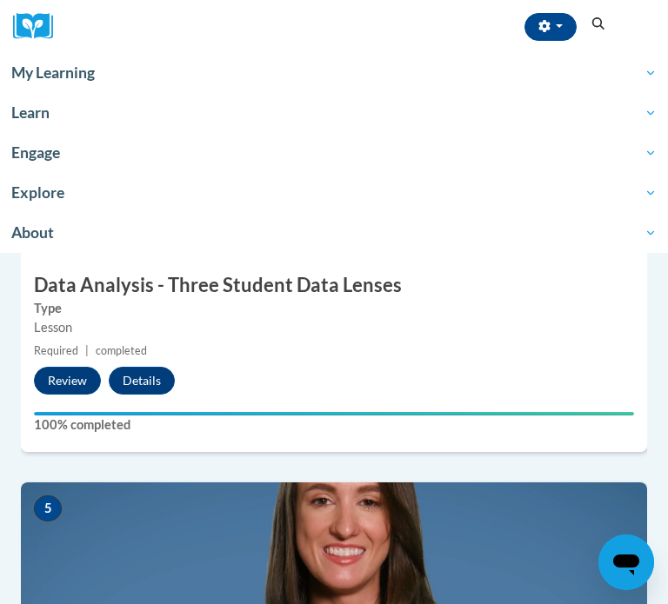
scroll to position [1554, 0]
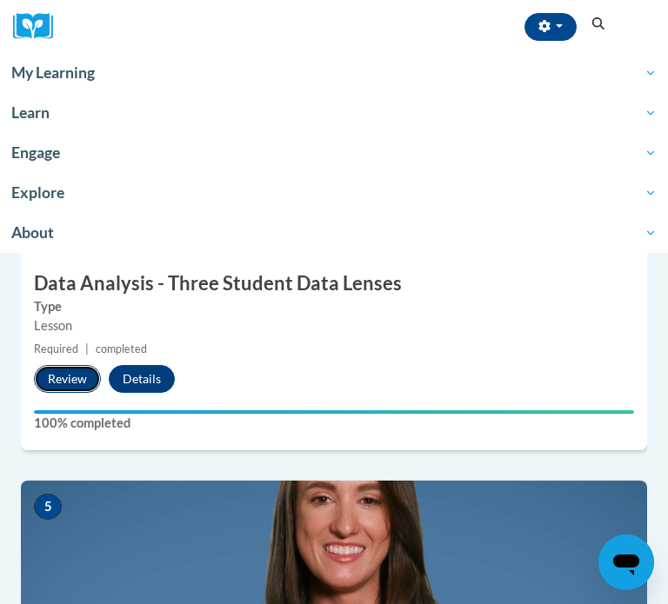
click at [83, 377] on button "Review" at bounding box center [67, 379] width 67 height 28
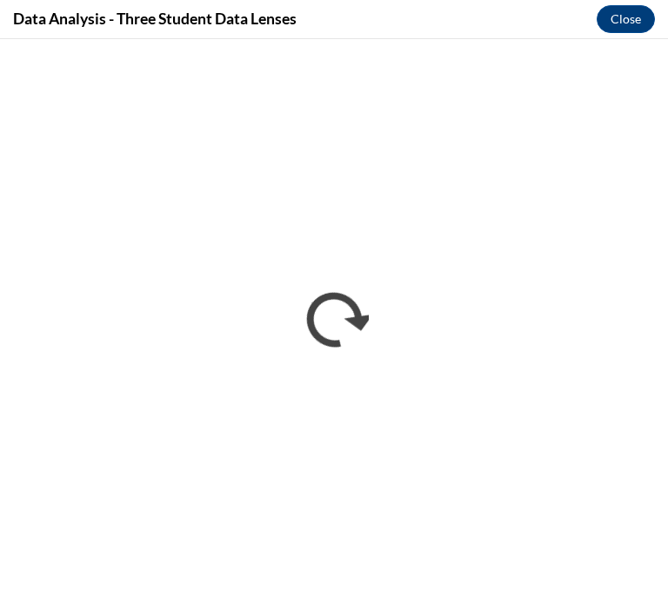
scroll to position [0, 0]
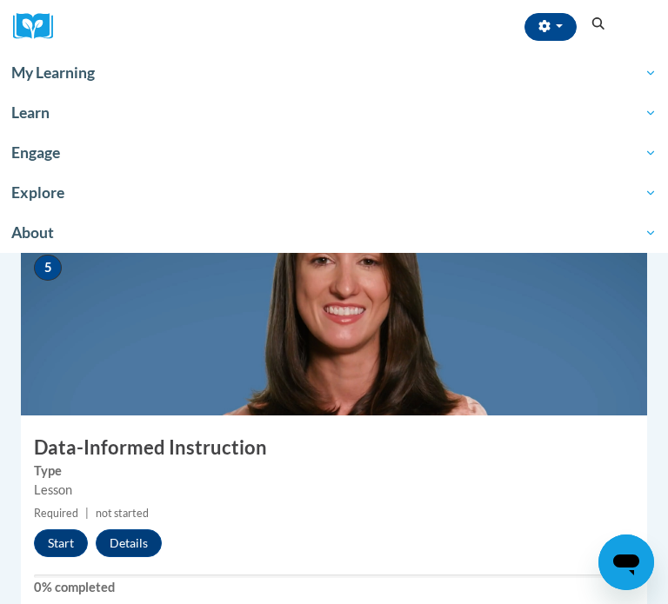
scroll to position [1863, 0]
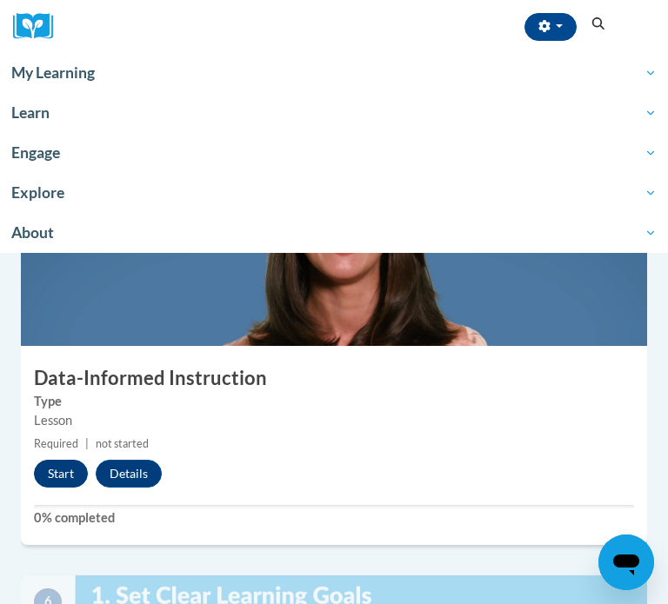
click at [67, 466] on button "Start" at bounding box center [61, 474] width 54 height 28
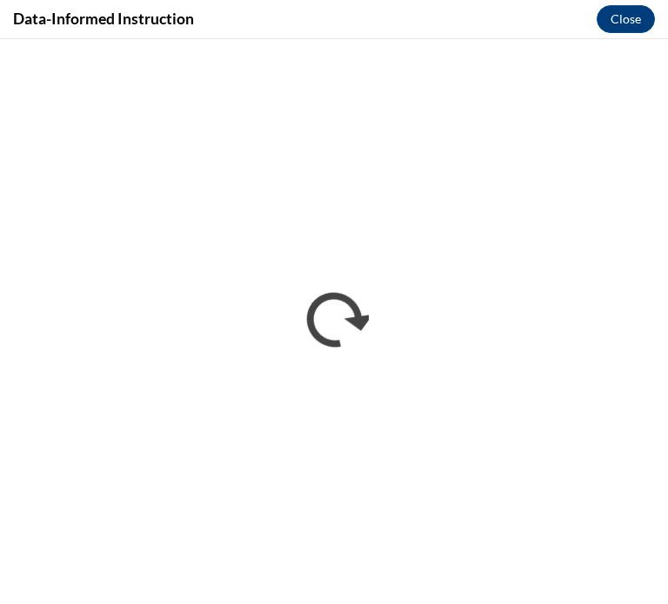
scroll to position [0, 0]
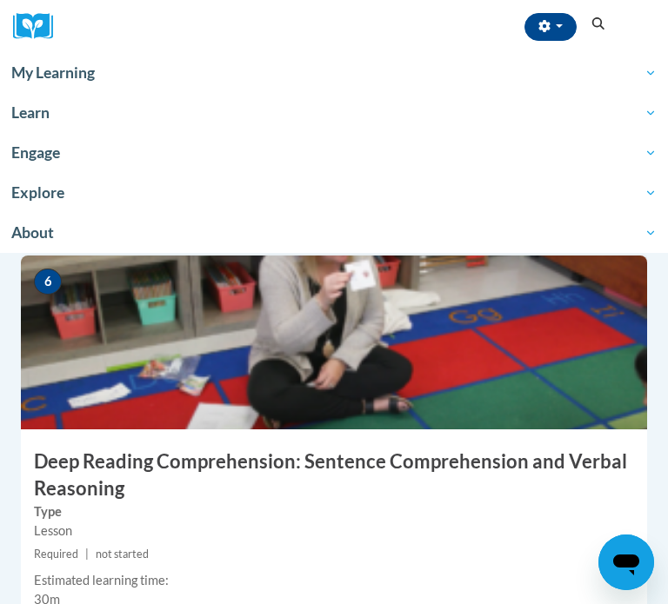
scroll to position [2612, 0]
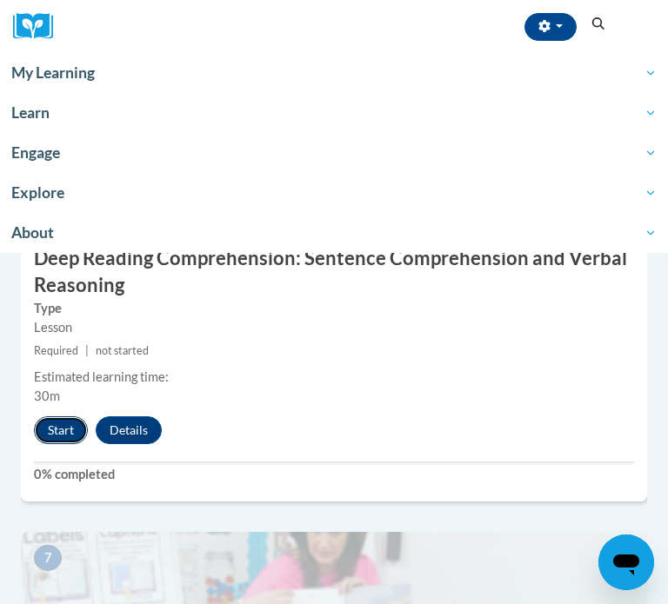
click at [76, 424] on button "Start" at bounding box center [61, 430] width 54 height 28
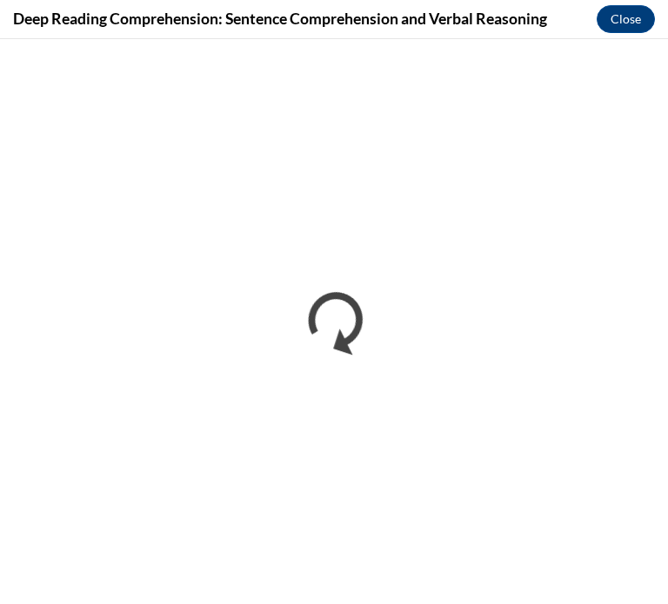
scroll to position [0, 0]
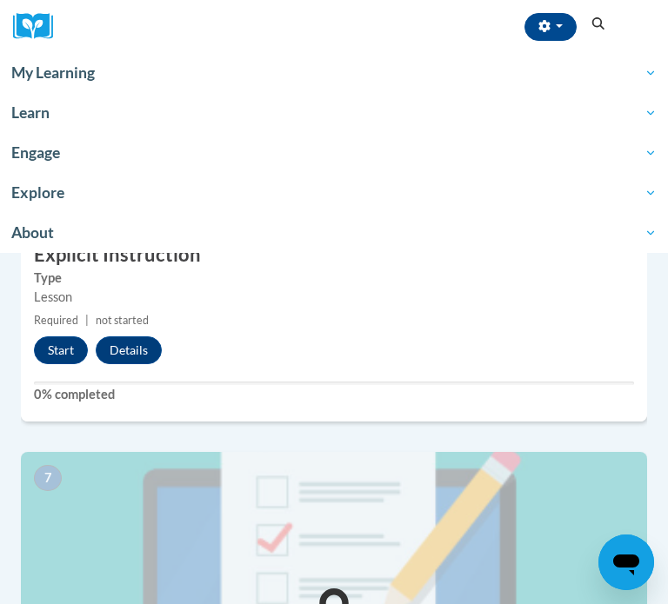
scroll to position [2390, 0]
click at [57, 361] on button "Start" at bounding box center [61, 349] width 54 height 28
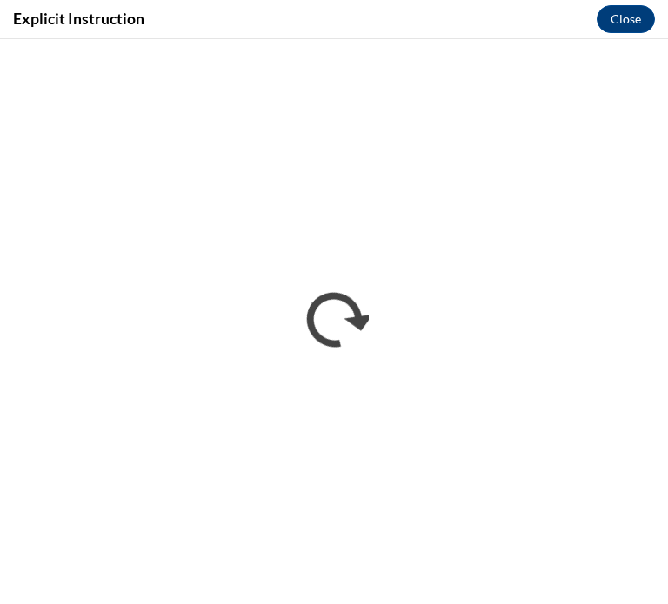
scroll to position [0, 0]
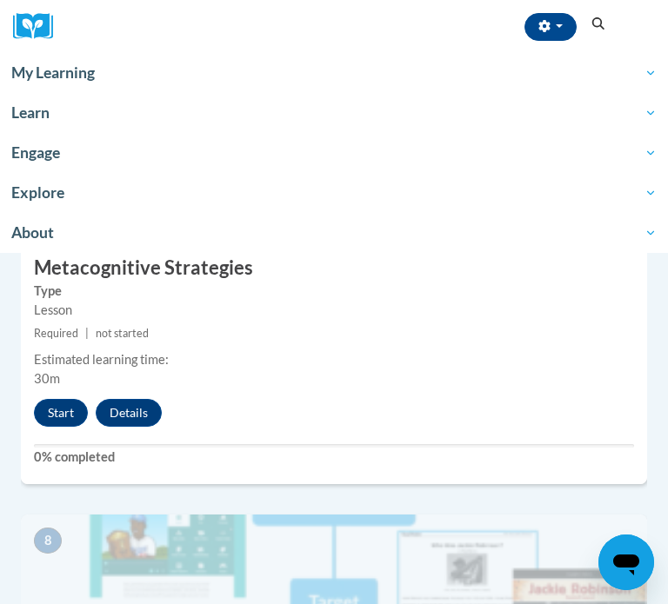
scroll to position [3118, 0]
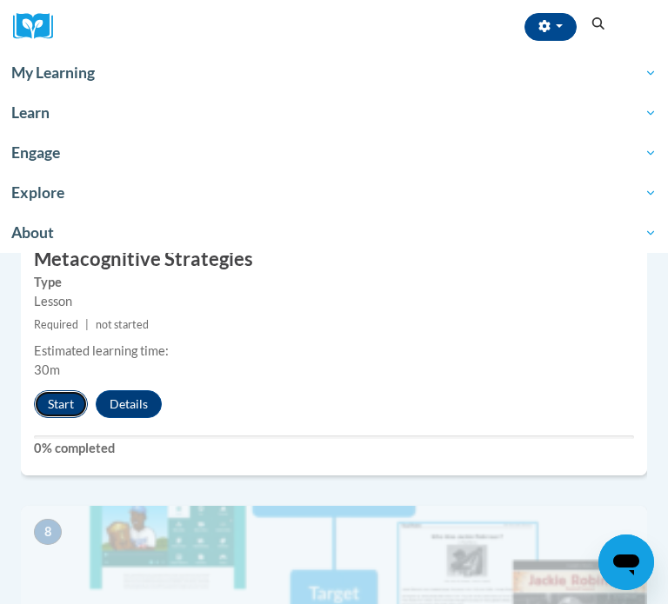
click at [55, 398] on button "Start" at bounding box center [61, 404] width 54 height 28
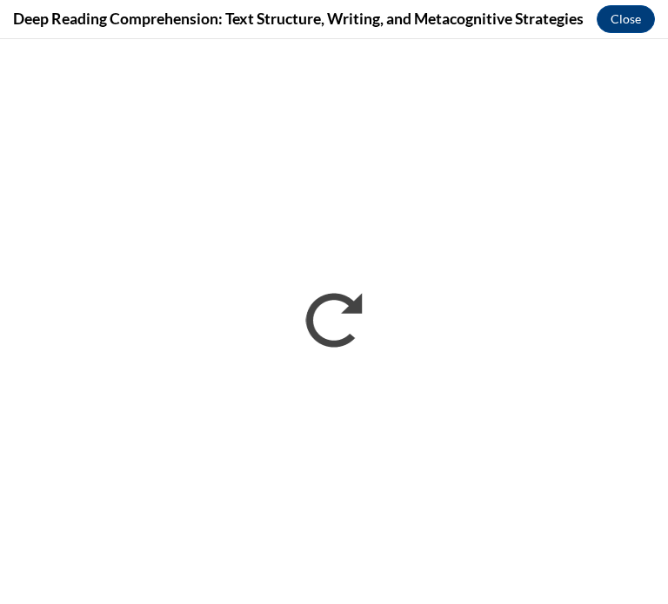
scroll to position [0, 0]
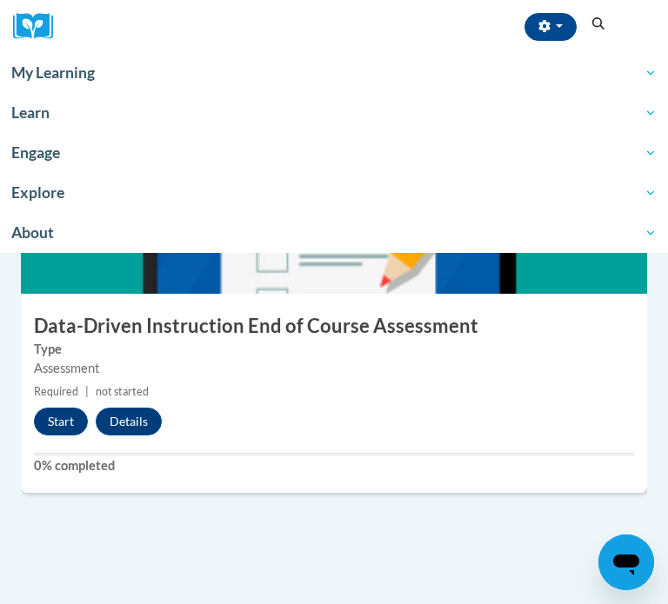
scroll to position [2715, 0]
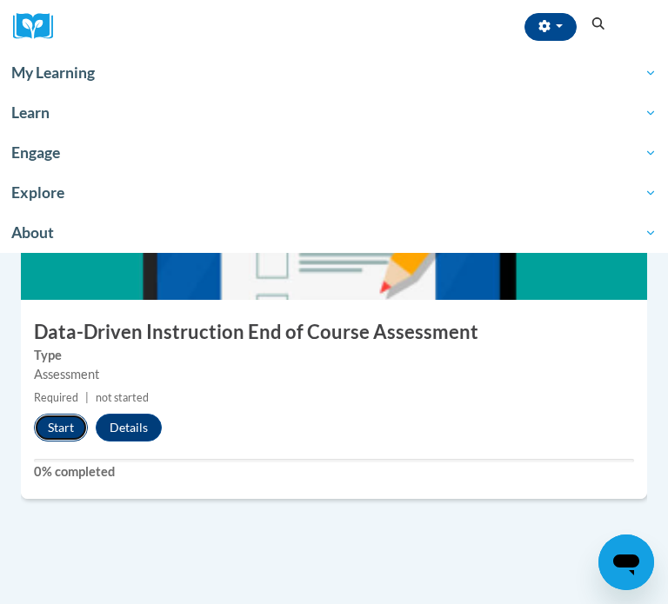
click at [65, 424] on button "Start" at bounding box center [61, 428] width 54 height 28
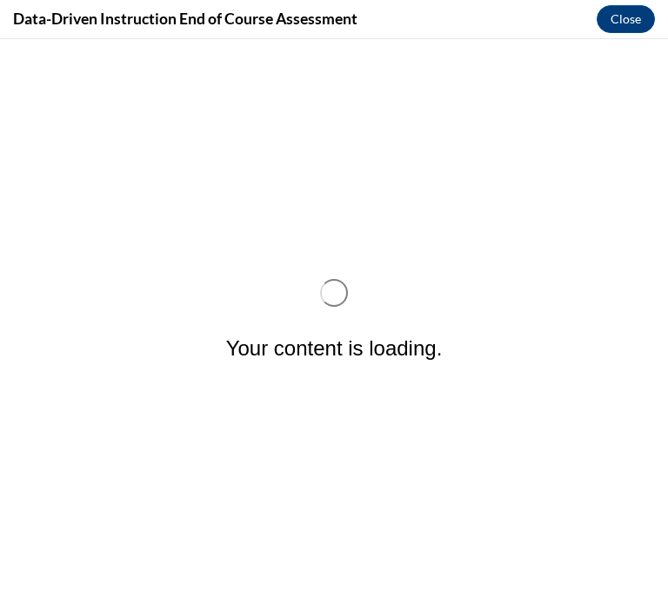
scroll to position [0, 0]
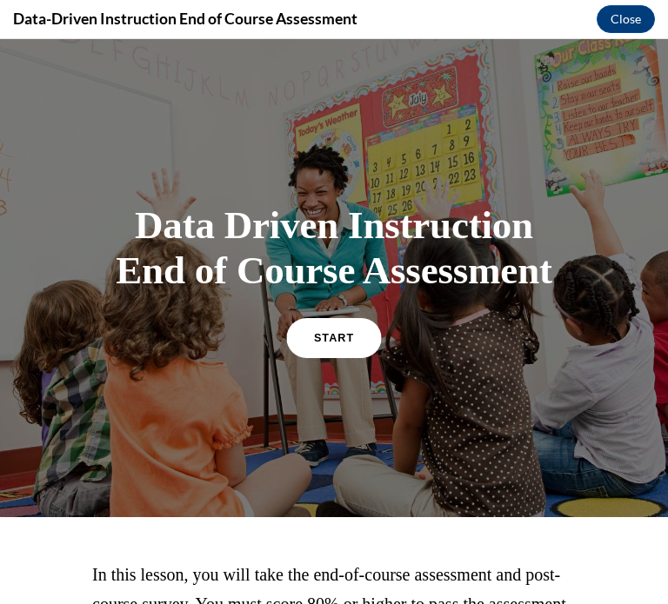
click at [350, 343] on link "START" at bounding box center [333, 337] width 95 height 40
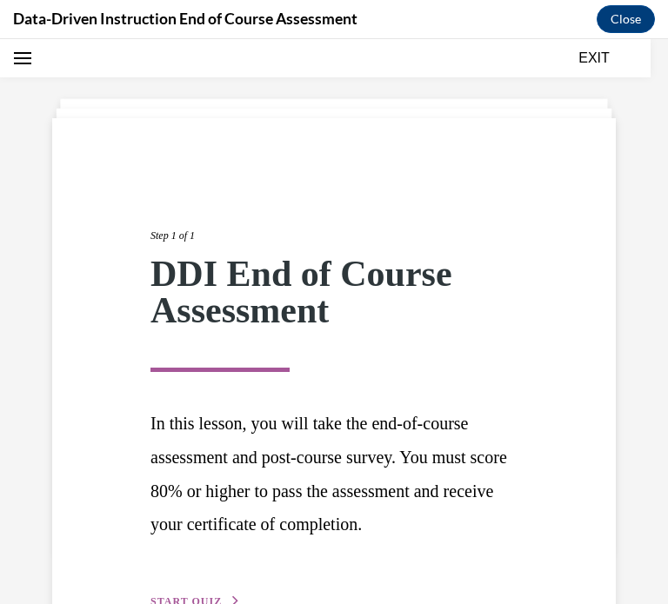
scroll to position [163, 0]
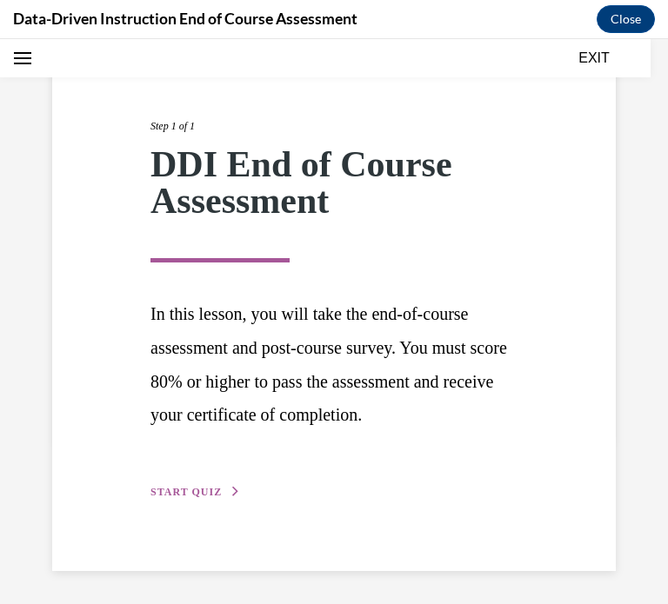
click at [197, 487] on span "START QUIZ" at bounding box center [185, 492] width 71 height 12
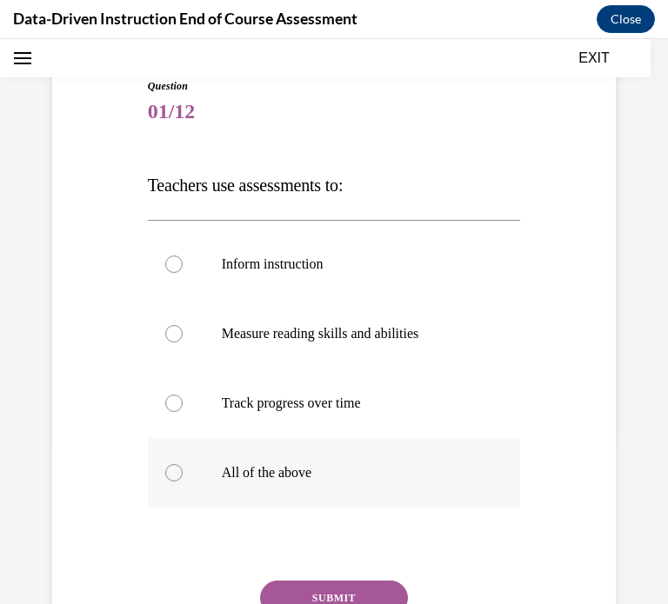
click at [292, 482] on label "All of the above" at bounding box center [334, 473] width 373 height 70
click at [183, 482] on input "All of the above" at bounding box center [173, 472] width 17 height 17
radio input "true"
click at [351, 584] on button "SUBMIT" at bounding box center [334, 598] width 148 height 35
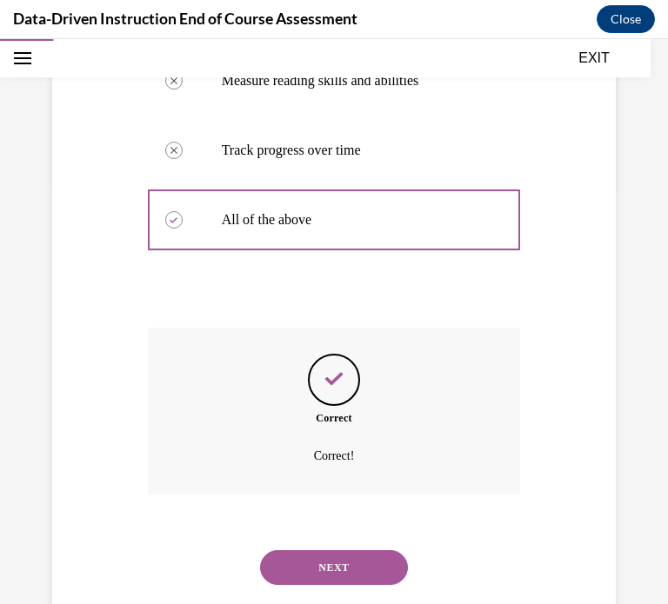
scroll to position [457, 0]
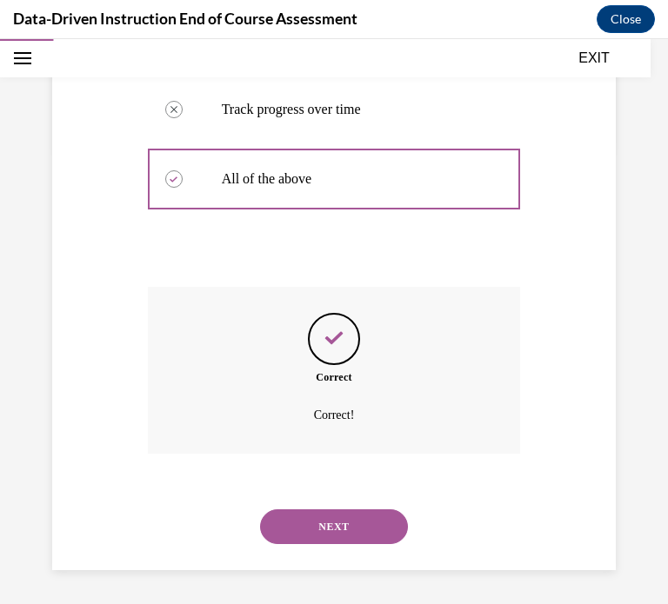
click at [330, 528] on button "NEXT" at bounding box center [334, 526] width 148 height 35
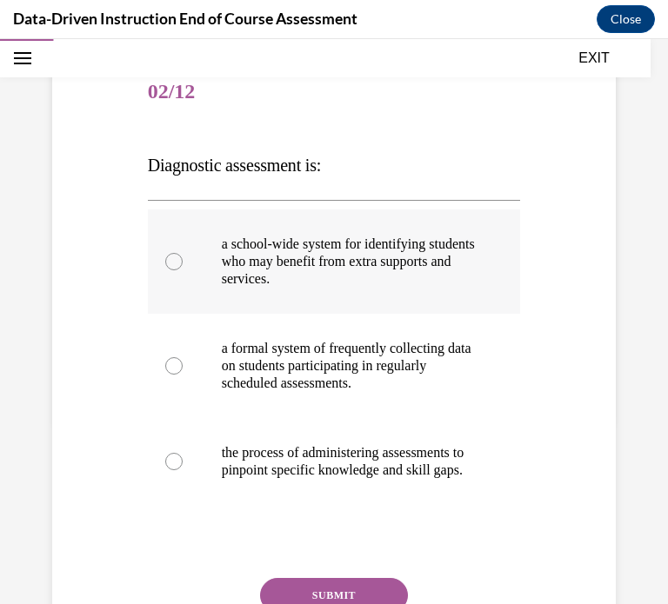
scroll to position [194, 0]
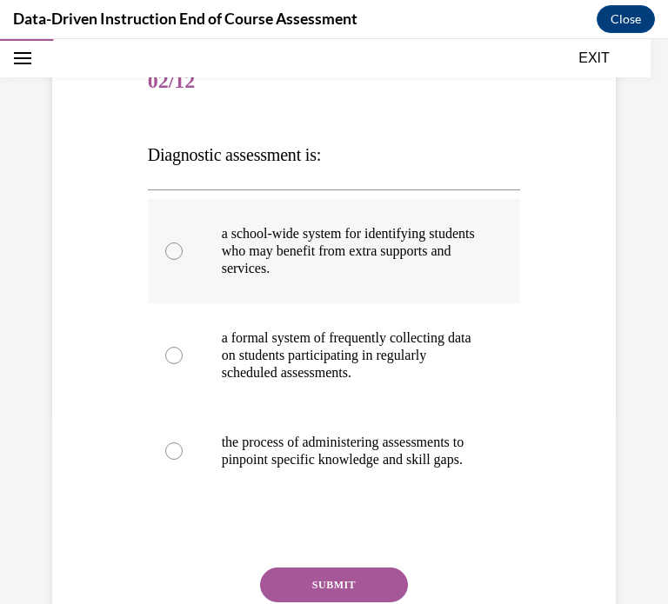
click at [349, 265] on p "a school-wide system for identifying students who may benefit from extra suppor…" at bounding box center [350, 251] width 256 height 52
click at [183, 260] on input "a school-wide system for identifying students who may benefit from extra suppor…" at bounding box center [173, 250] width 17 height 17
radio input "true"
click at [308, 594] on button "SUBMIT" at bounding box center [334, 585] width 148 height 35
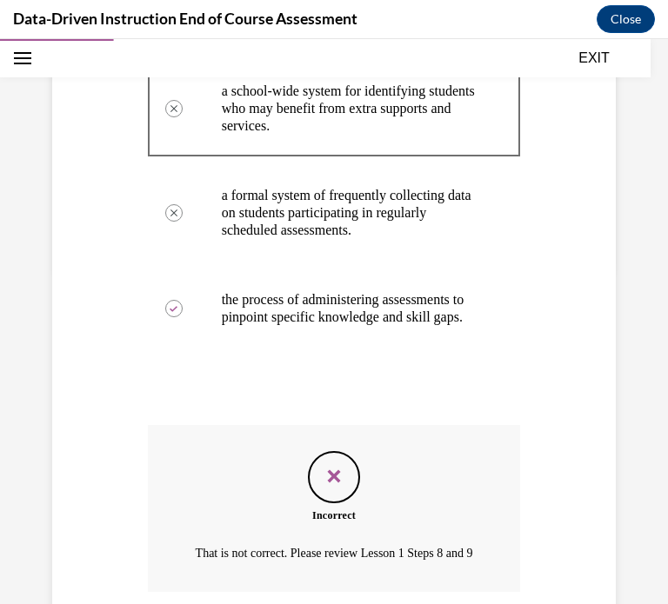
scroll to position [0, 0]
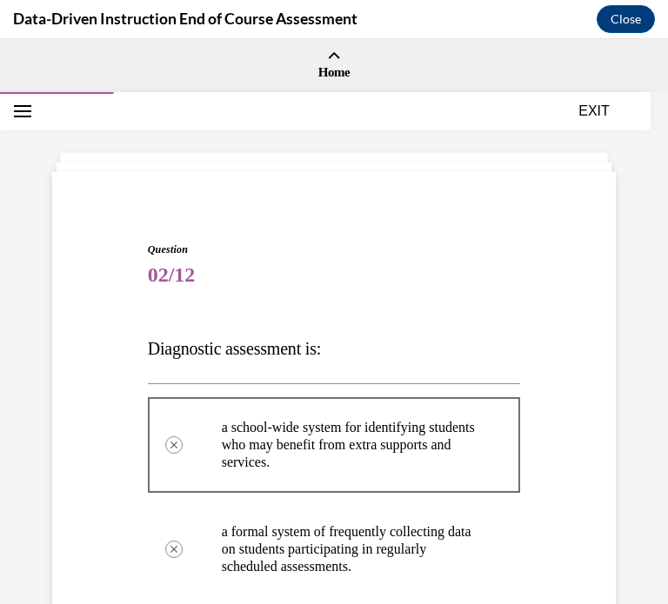
click at [603, 110] on button "EXIT" at bounding box center [593, 111] width 104 height 21
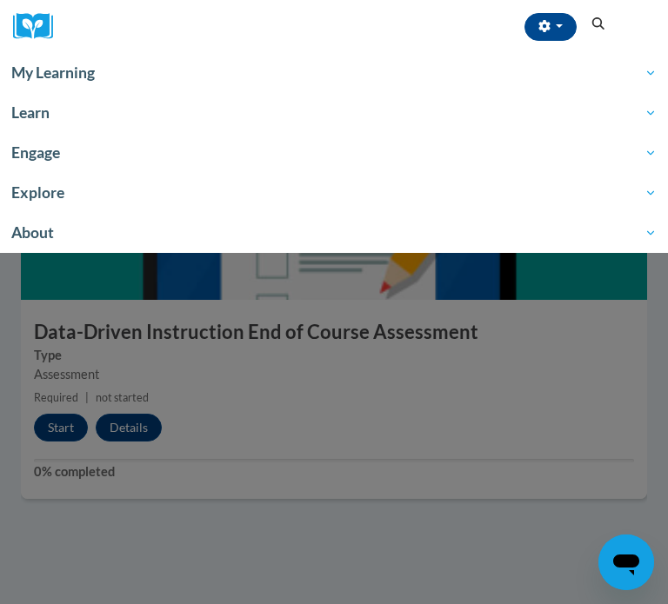
click at [184, 342] on div at bounding box center [334, 302] width 668 height 604
click at [62, 421] on div at bounding box center [334, 302] width 668 height 604
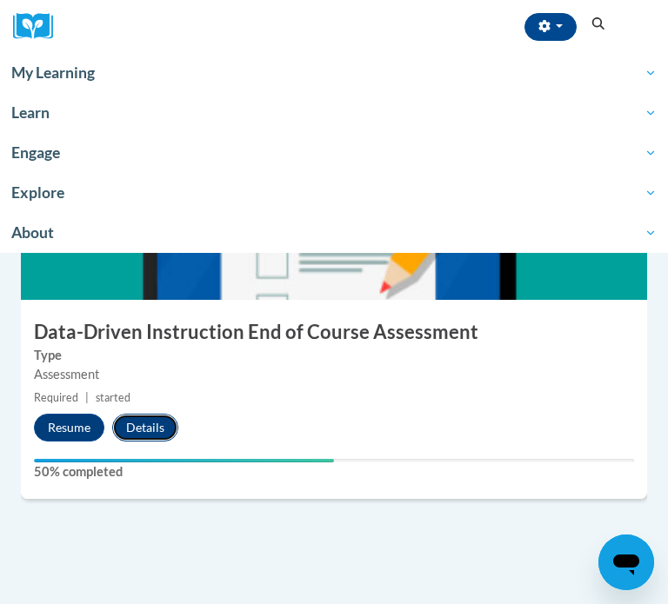
click at [130, 431] on button "Details" at bounding box center [145, 428] width 66 height 28
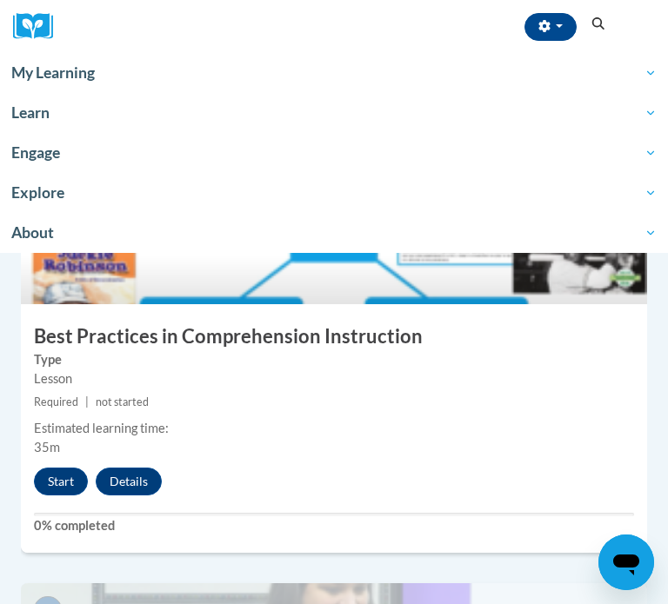
scroll to position [3487, 0]
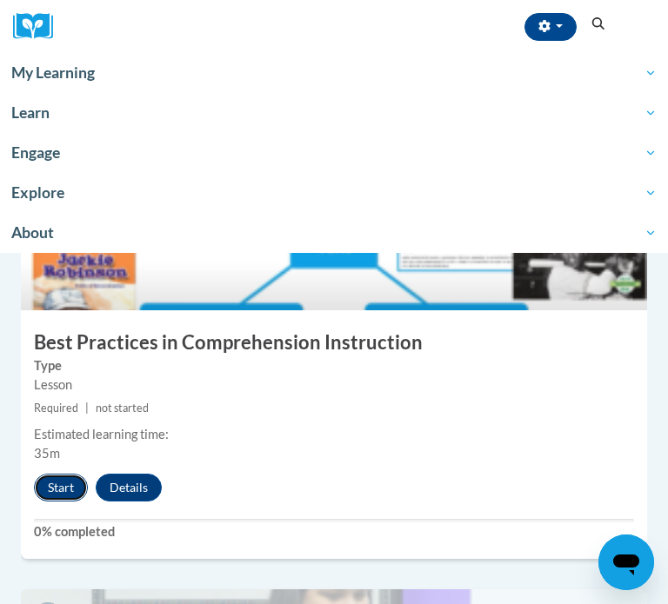
click at [64, 481] on button "Start" at bounding box center [61, 488] width 54 height 28
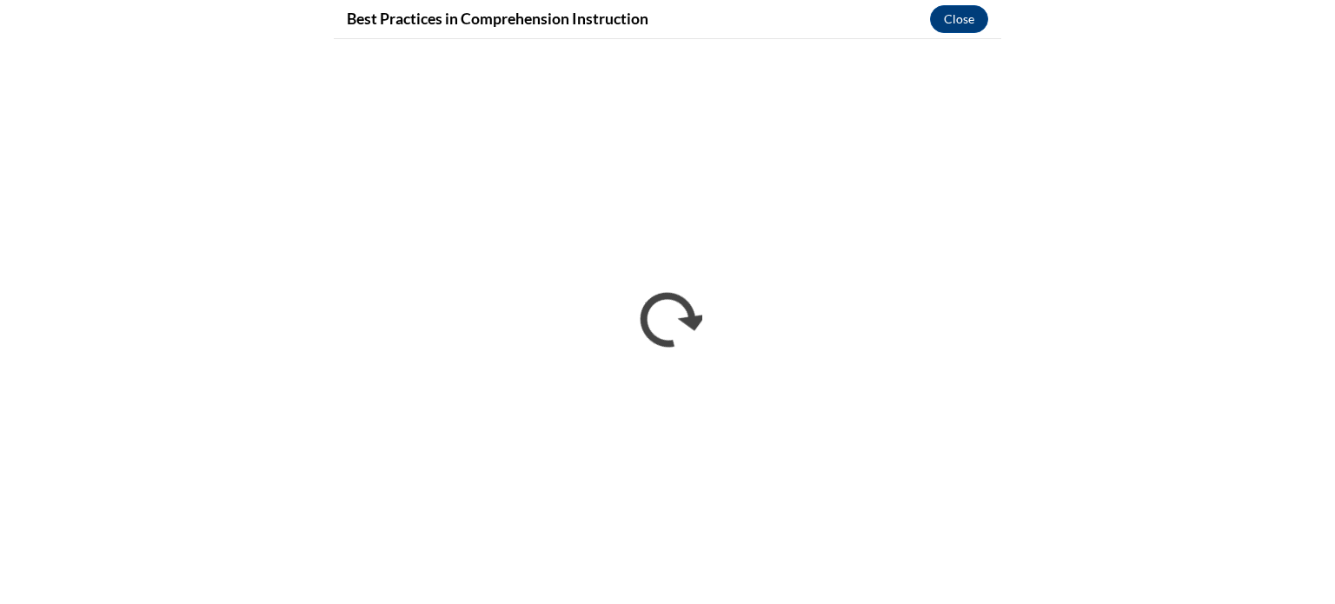
scroll to position [2130, 0]
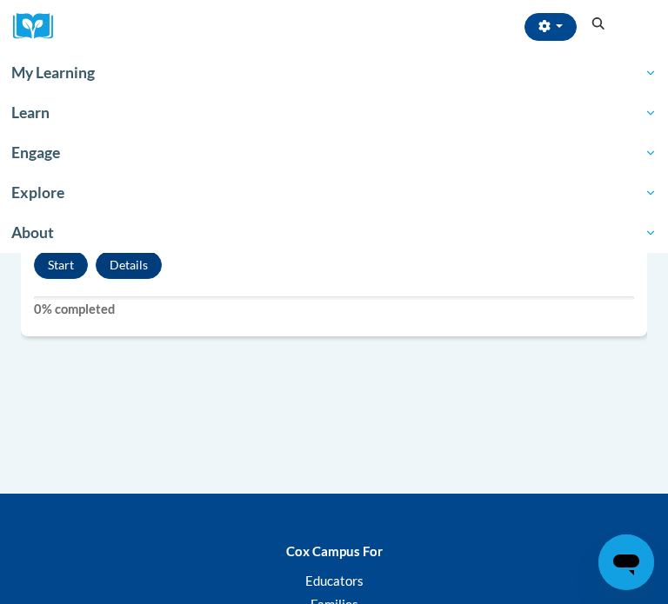
scroll to position [2602, 0]
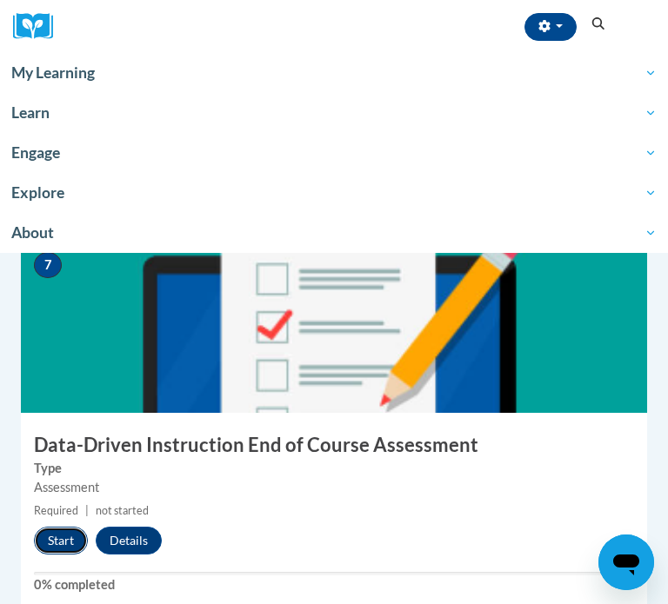
click at [71, 541] on button "Start" at bounding box center [61, 541] width 54 height 28
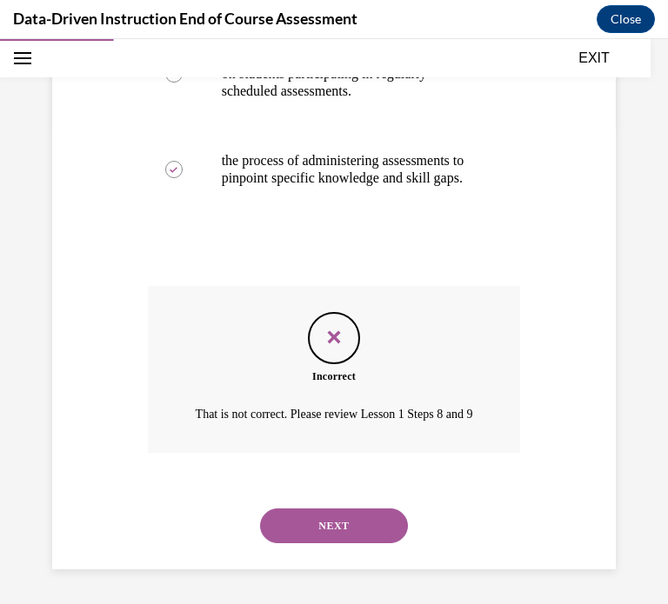
scroll to position [513, 0]
click at [306, 516] on button "NEXT" at bounding box center [334, 525] width 148 height 35
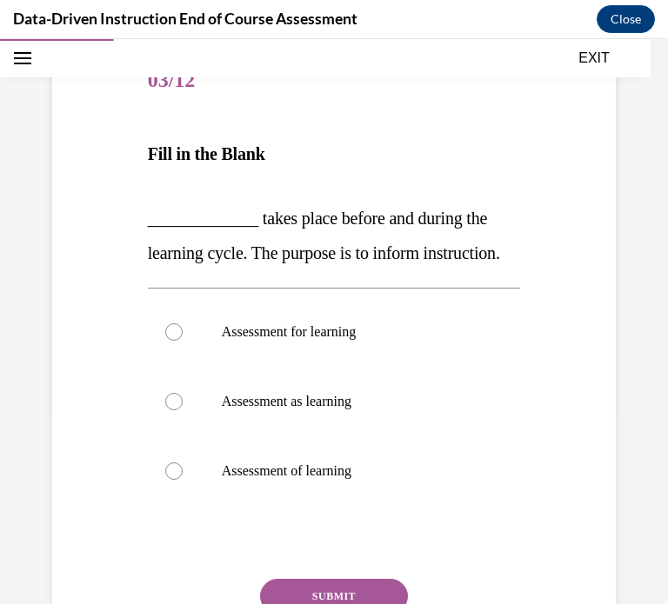
scroll to position [185, 0]
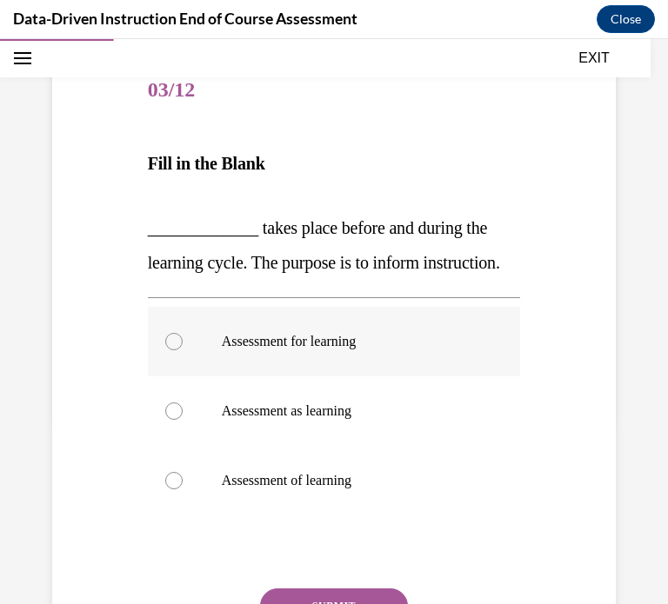
click at [244, 365] on label "Assessment for learning" at bounding box center [334, 342] width 373 height 70
click at [183, 350] on input "Assessment for learning" at bounding box center [173, 341] width 17 height 17
radio input "true"
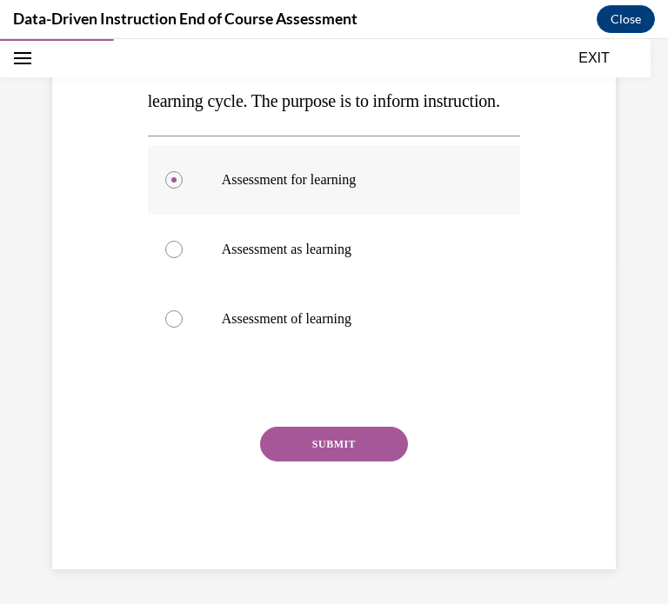
scroll to position [381, 0]
click at [322, 433] on button "SUBMIT" at bounding box center [334, 444] width 148 height 35
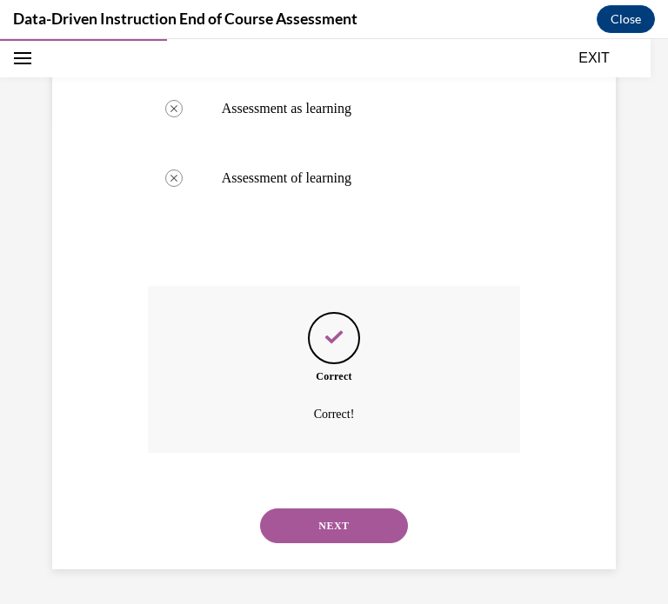
scroll to position [521, 0]
click at [316, 521] on button "NEXT" at bounding box center [334, 525] width 148 height 35
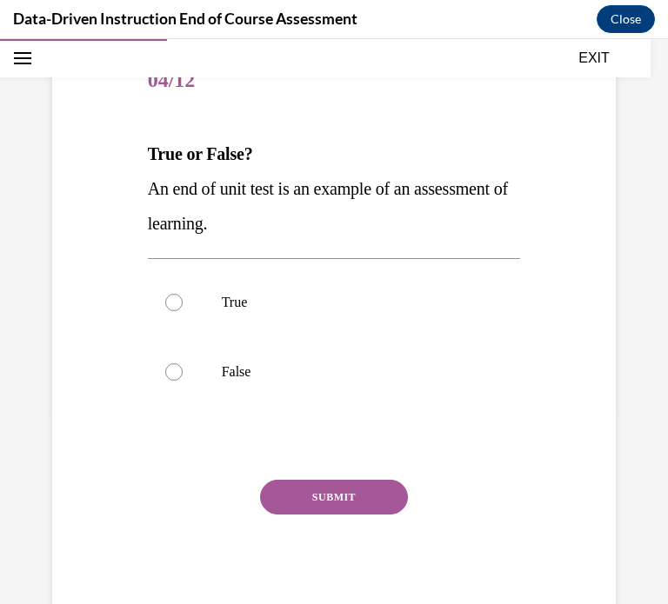
scroll to position [195, 0]
click at [262, 284] on label "True" at bounding box center [334, 303] width 373 height 70
click at [183, 294] on input "True" at bounding box center [173, 302] width 17 height 17
radio input "true"
click at [322, 498] on button "SUBMIT" at bounding box center [334, 497] width 148 height 35
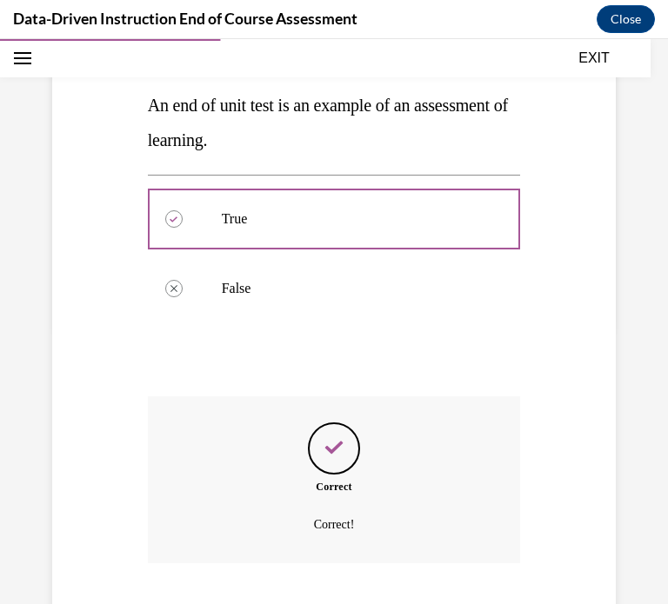
scroll to position [388, 0]
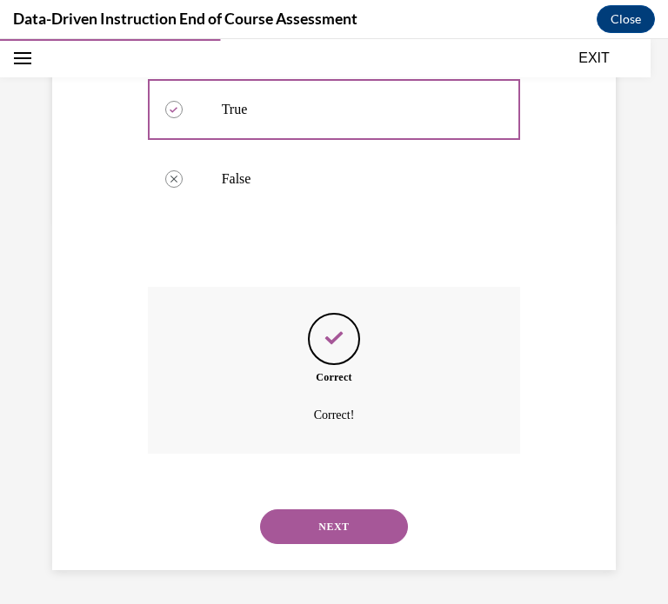
click at [318, 529] on button "NEXT" at bounding box center [334, 526] width 148 height 35
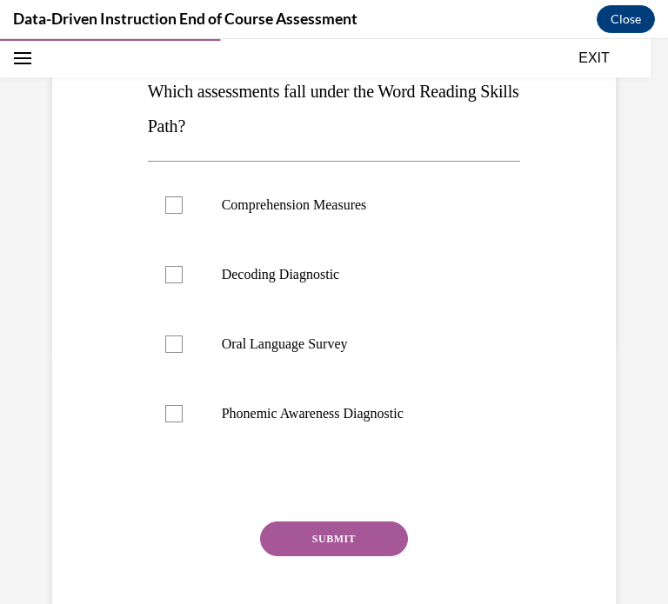
scroll to position [260, 0]
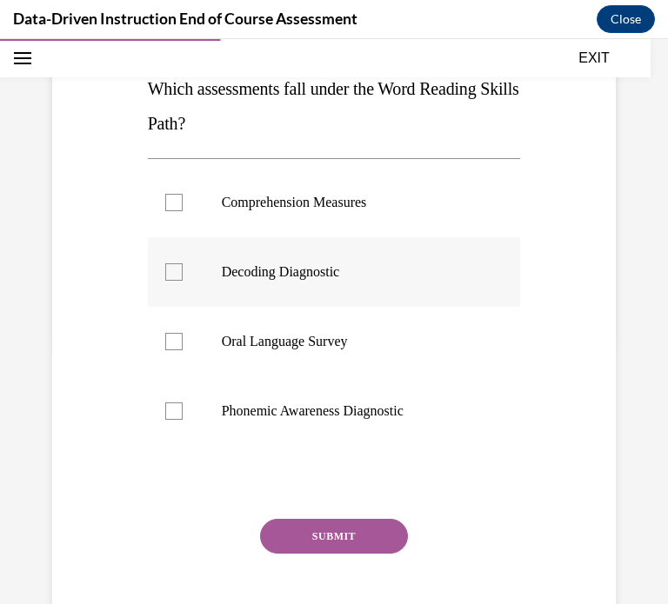
click at [171, 274] on div at bounding box center [173, 271] width 17 height 17
click at [171, 274] on input "Decoding Diagnostic" at bounding box center [173, 271] width 17 height 17
checkbox input "true"
click at [184, 415] on label "Phonemic Awareness Diagnostic" at bounding box center [334, 411] width 373 height 70
click at [183, 415] on input "Phonemic Awareness Diagnostic" at bounding box center [173, 410] width 17 height 17
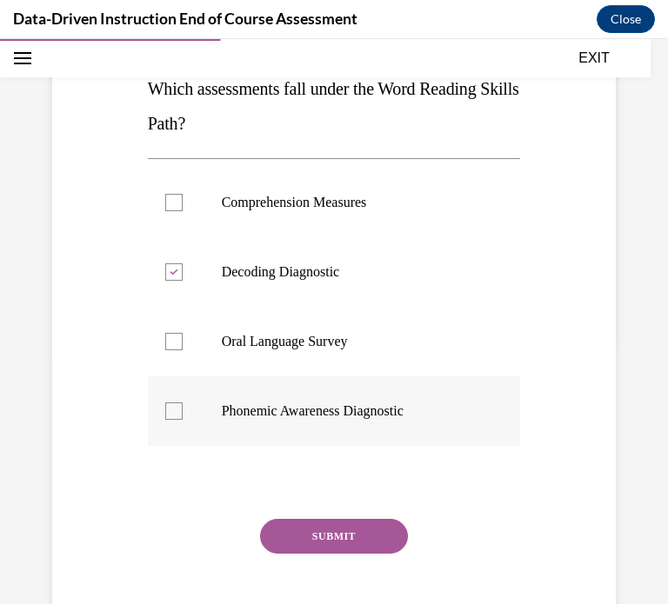
checkbox input "true"
click at [311, 528] on button "SUBMIT" at bounding box center [334, 536] width 148 height 35
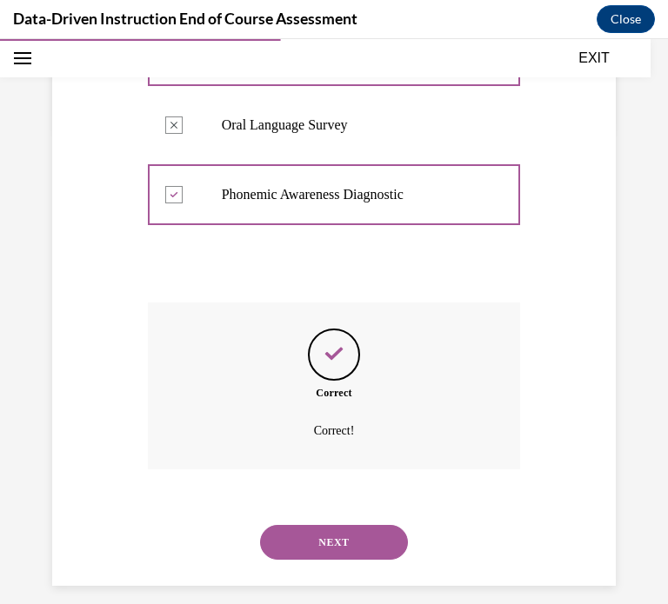
scroll to position [492, 0]
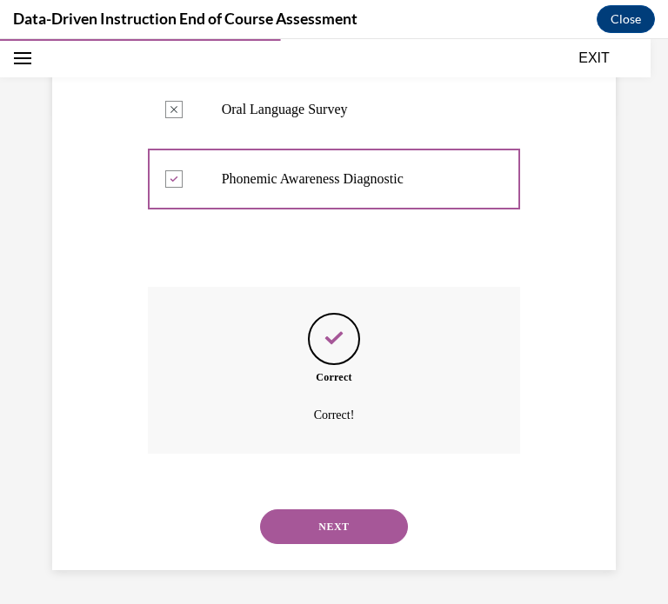
click at [312, 547] on div "NEXT" at bounding box center [334, 527] width 373 height 70
click at [329, 517] on button "NEXT" at bounding box center [334, 526] width 148 height 35
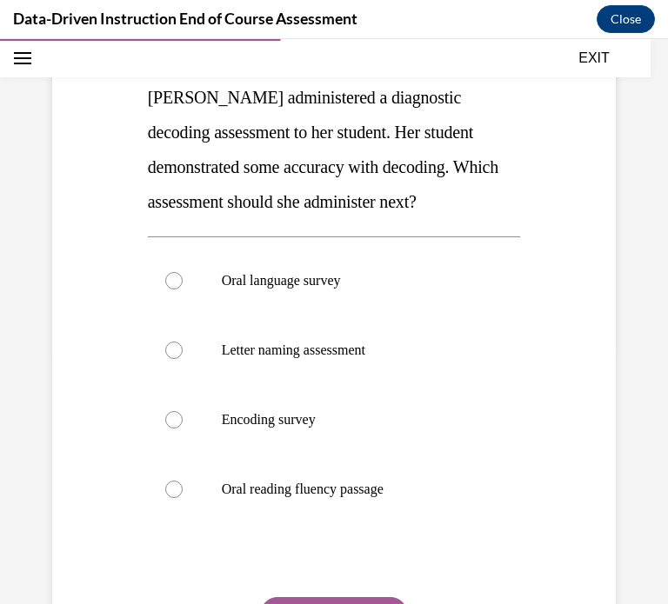
scroll to position [249, 0]
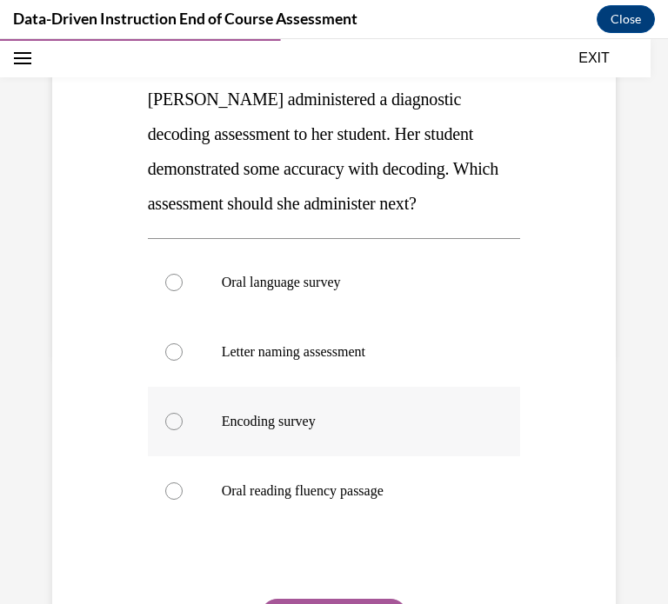
click at [299, 424] on p "Encoding survey" at bounding box center [350, 421] width 256 height 17
click at [183, 424] on input "Encoding survey" at bounding box center [173, 421] width 17 height 17
radio input "true"
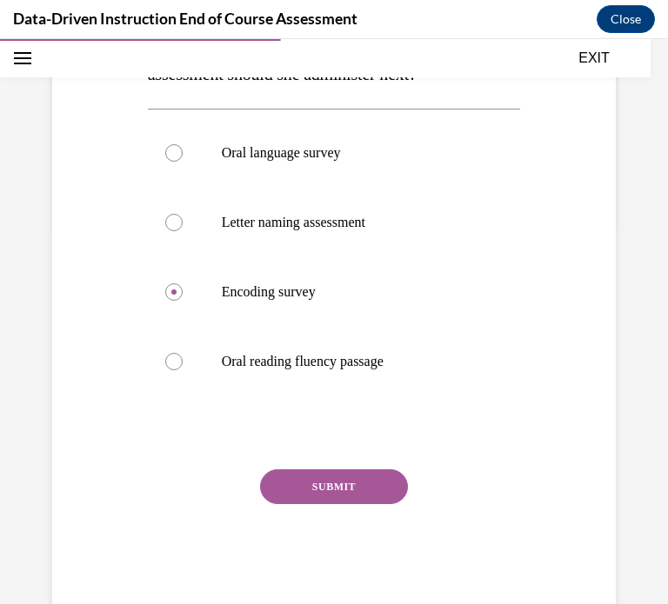
click at [309, 486] on button "SUBMIT" at bounding box center [334, 486] width 148 height 35
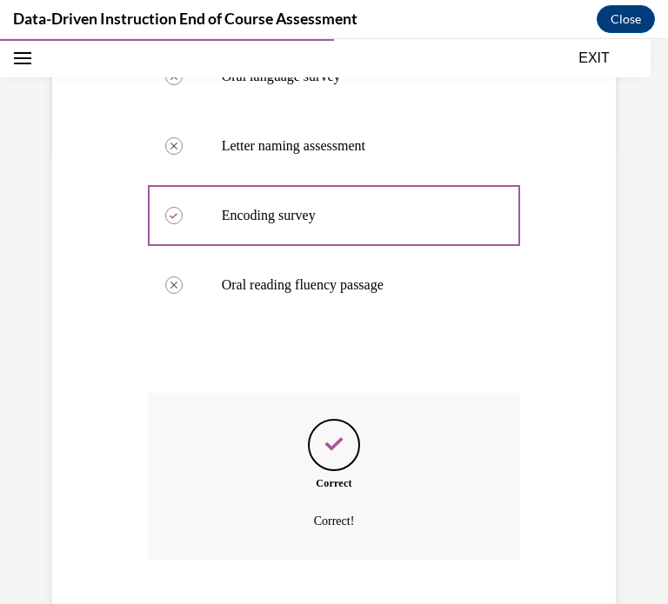
scroll to position [561, 0]
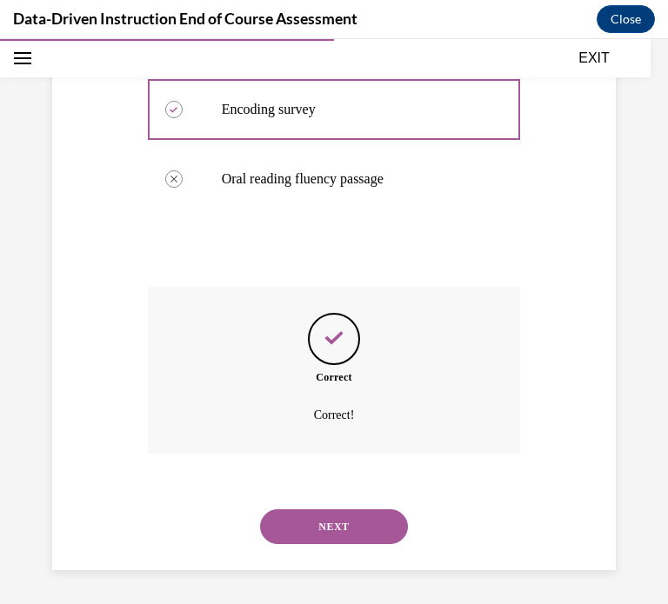
click at [323, 521] on button "NEXT" at bounding box center [334, 526] width 148 height 35
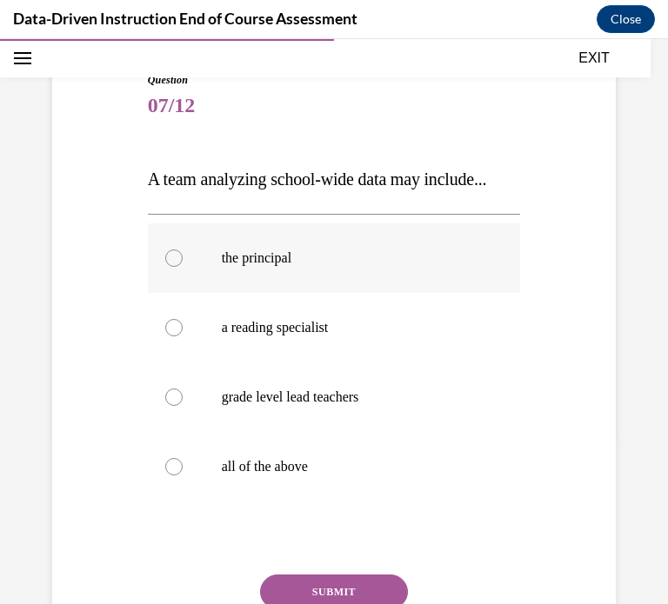
scroll to position [186, 0]
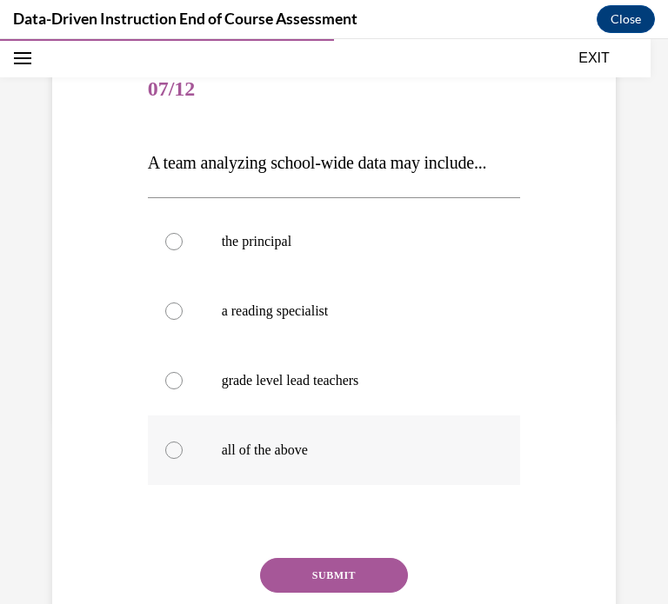
click at [234, 461] on label "all of the above" at bounding box center [334, 450] width 373 height 70
click at [183, 459] on input "all of the above" at bounding box center [173, 450] width 17 height 17
radio input "true"
click at [328, 577] on button "SUBMIT" at bounding box center [334, 575] width 148 height 35
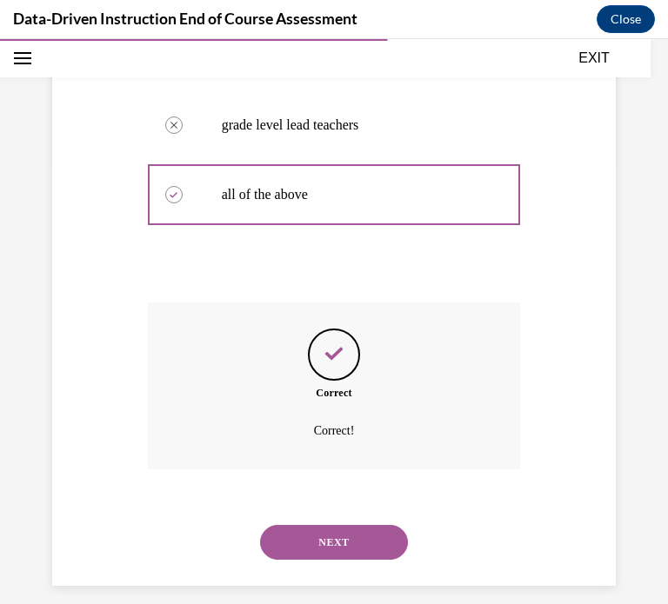
scroll to position [457, 0]
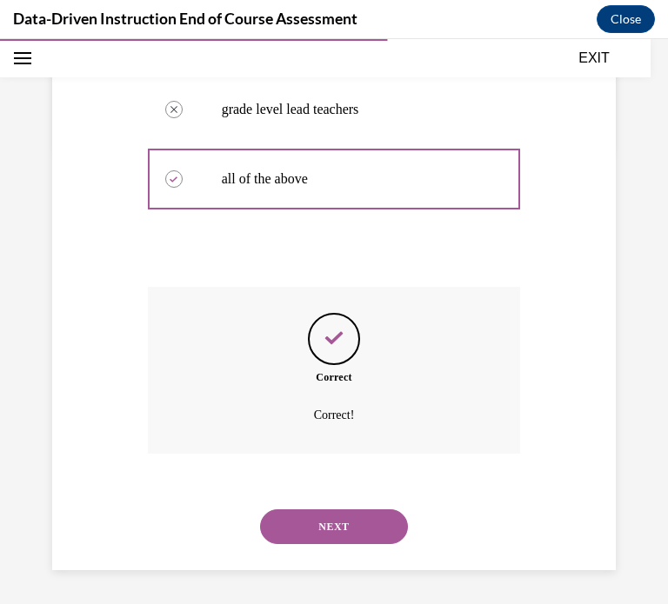
click at [324, 521] on button "NEXT" at bounding box center [334, 526] width 148 height 35
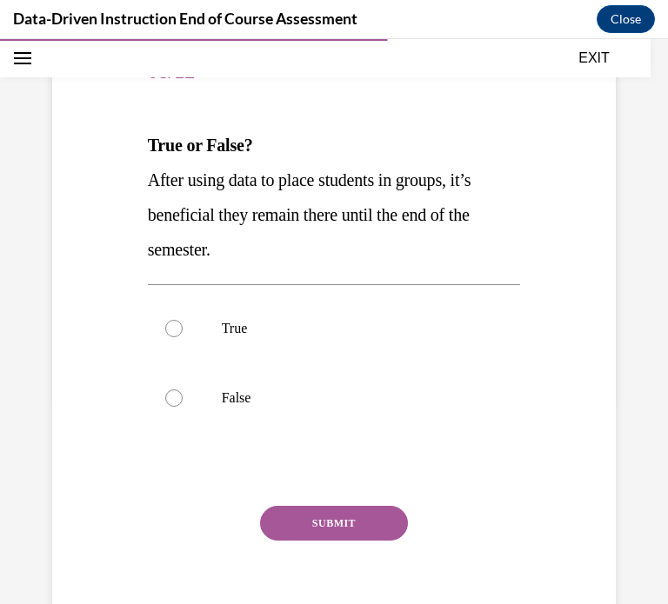
scroll to position [213, 0]
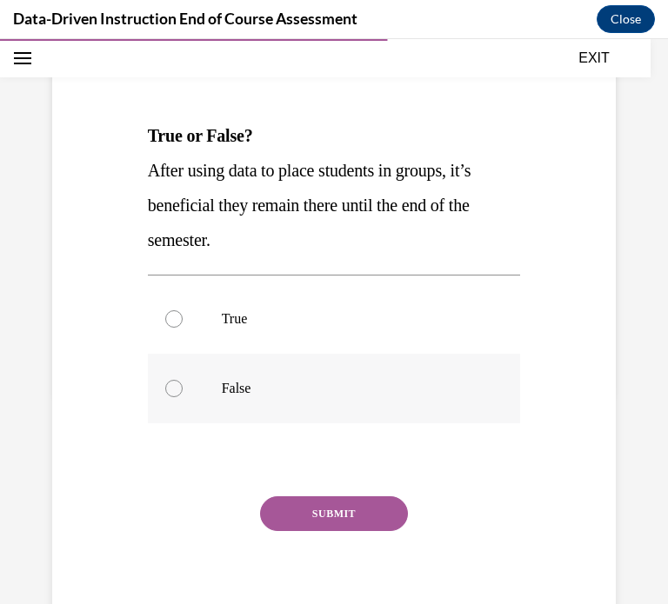
click at [228, 362] on label "False" at bounding box center [334, 389] width 373 height 70
click at [183, 380] on input "False" at bounding box center [173, 388] width 17 height 17
radio input "true"
click at [355, 523] on button "SUBMIT" at bounding box center [334, 513] width 148 height 35
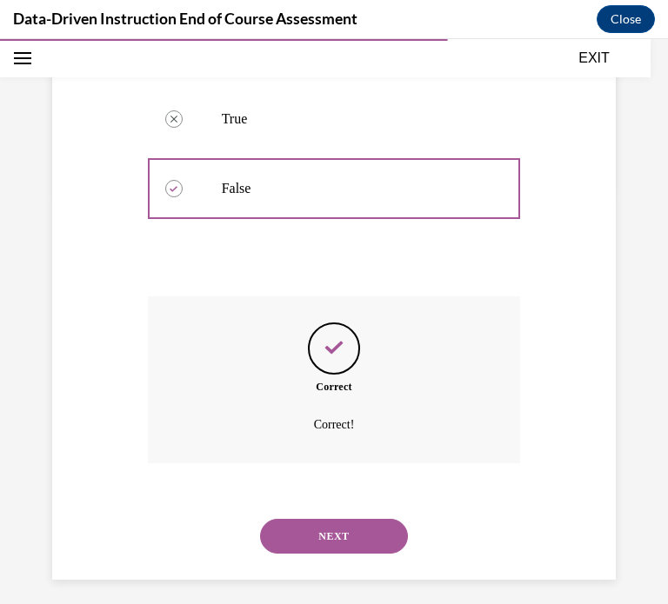
scroll to position [422, 0]
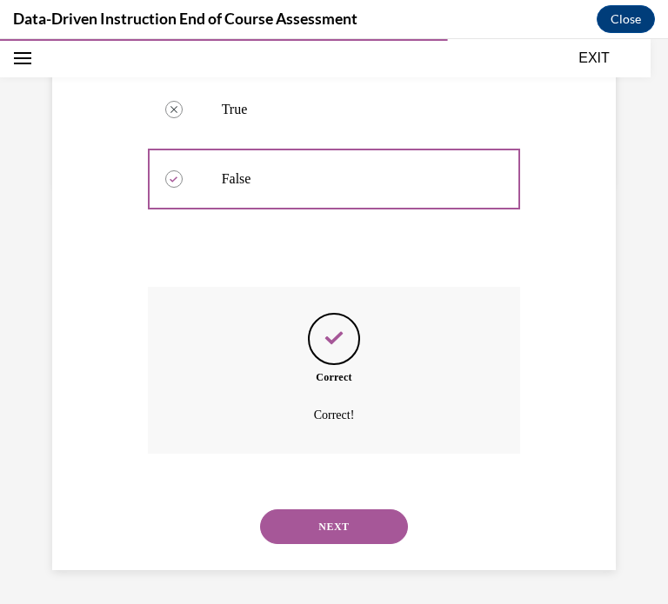
click at [324, 524] on button "NEXT" at bounding box center [334, 526] width 148 height 35
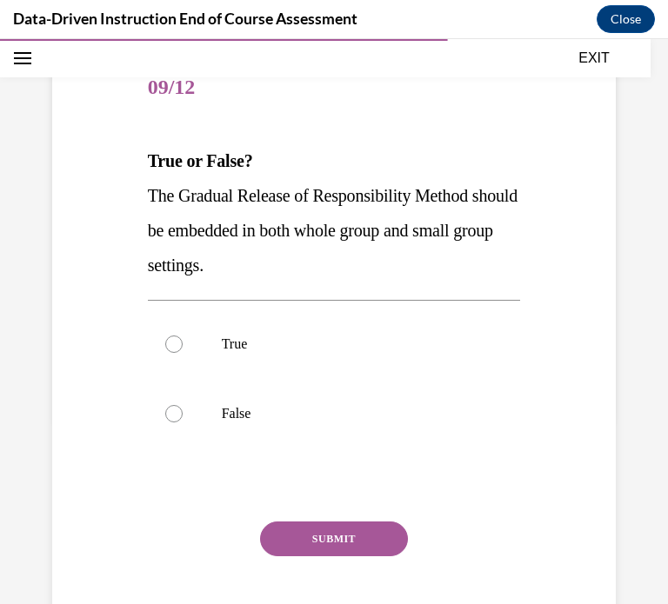
scroll to position [192, 0]
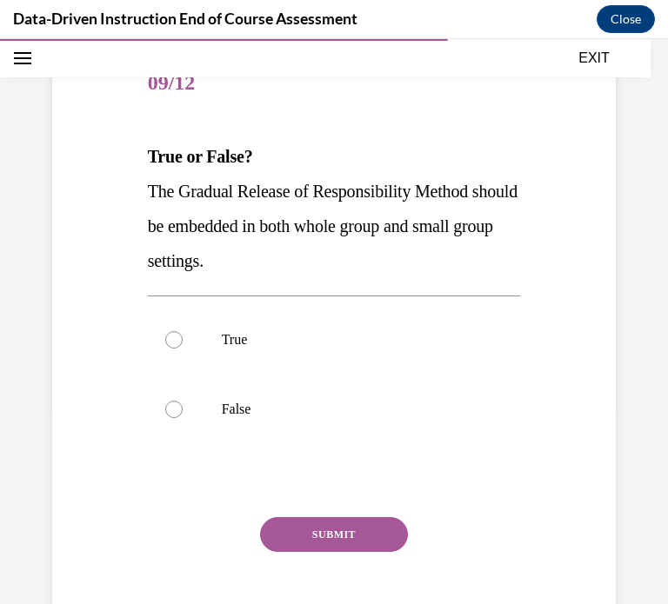
click at [278, 282] on div "Question 09/12 True or False? The Gradual Release of Responsibility Method shou…" at bounding box center [334, 355] width 373 height 610
click at [226, 332] on p "True" at bounding box center [350, 339] width 256 height 17
click at [183, 332] on input "True" at bounding box center [173, 339] width 17 height 17
radio input "true"
click at [289, 543] on button "SUBMIT" at bounding box center [334, 534] width 148 height 35
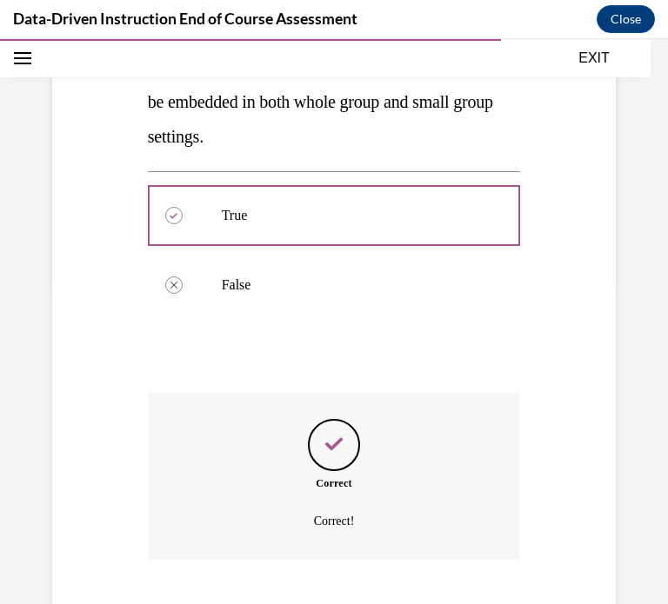
scroll to position [422, 0]
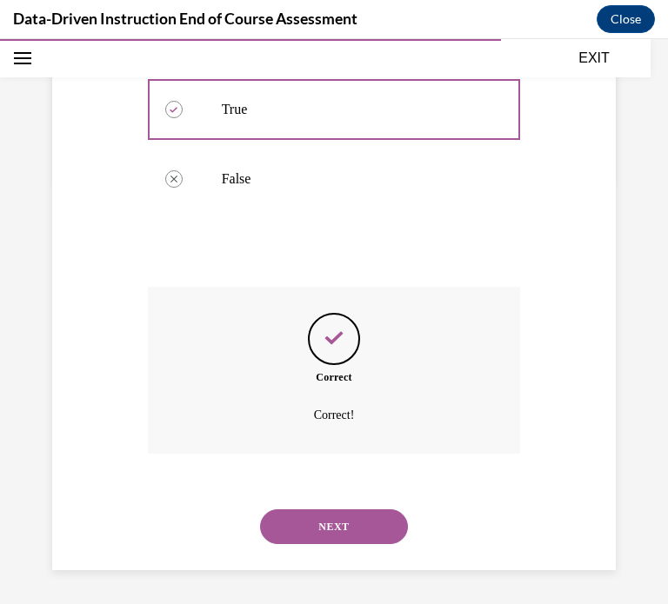
click at [315, 528] on button "NEXT" at bounding box center [334, 526] width 148 height 35
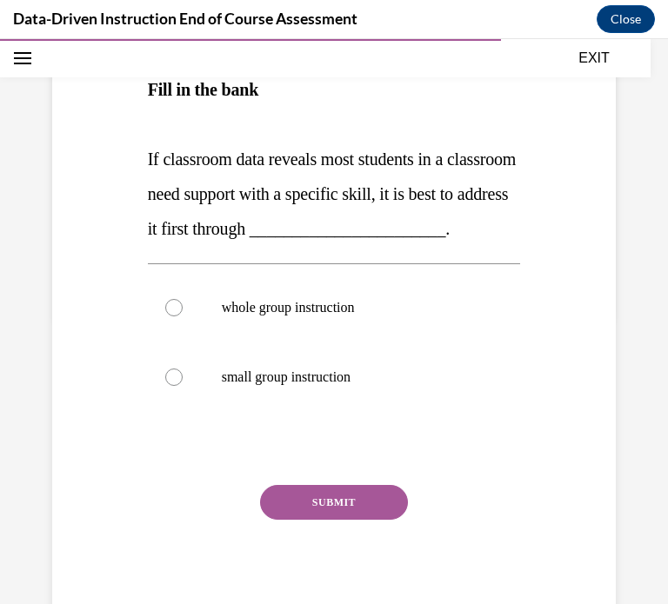
scroll to position [299, 0]
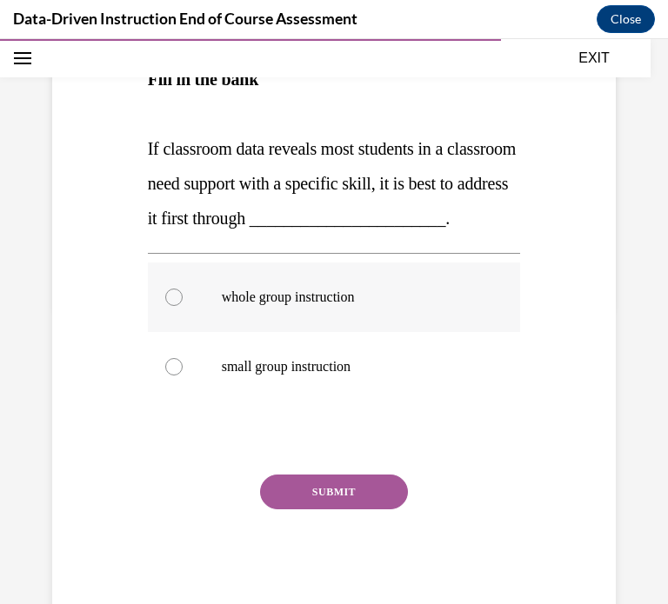
click at [256, 306] on p "whole group instruction" at bounding box center [350, 297] width 256 height 17
click at [183, 306] on input "whole group instruction" at bounding box center [173, 297] width 17 height 17
radio input "true"
click at [291, 509] on button "SUBMIT" at bounding box center [334, 492] width 148 height 35
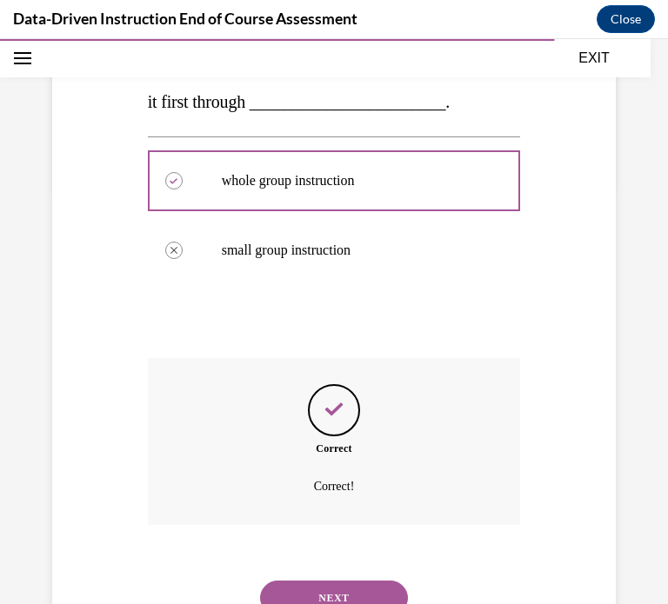
scroll to position [521, 0]
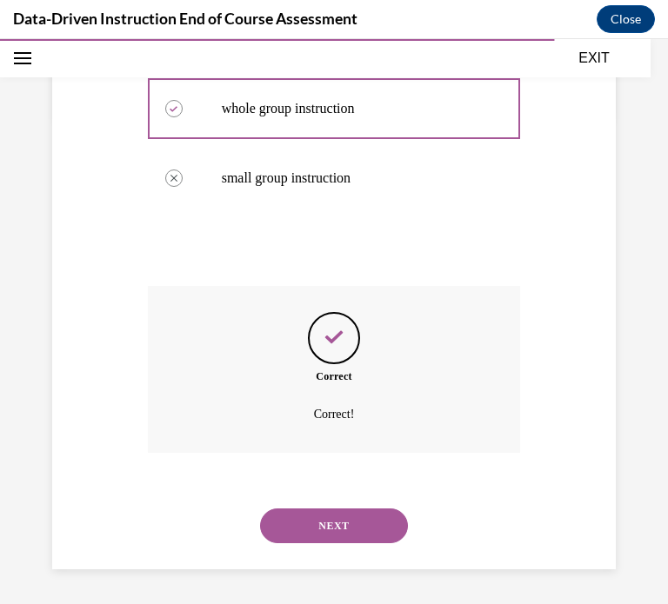
click at [327, 522] on button "NEXT" at bounding box center [334, 525] width 148 height 35
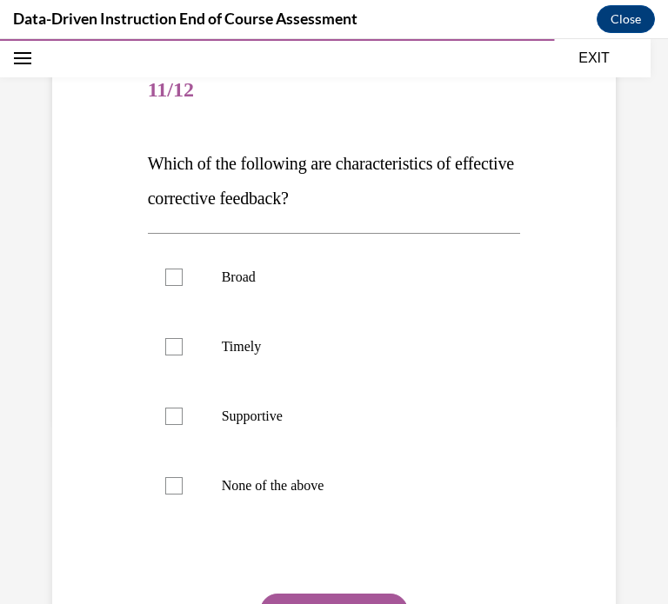
scroll to position [184, 0]
click at [216, 406] on label "Supportive" at bounding box center [334, 417] width 373 height 70
click at [183, 409] on input "Supportive" at bounding box center [173, 417] width 17 height 17
checkbox input "true"
click at [173, 346] on div at bounding box center [173, 347] width 17 height 17
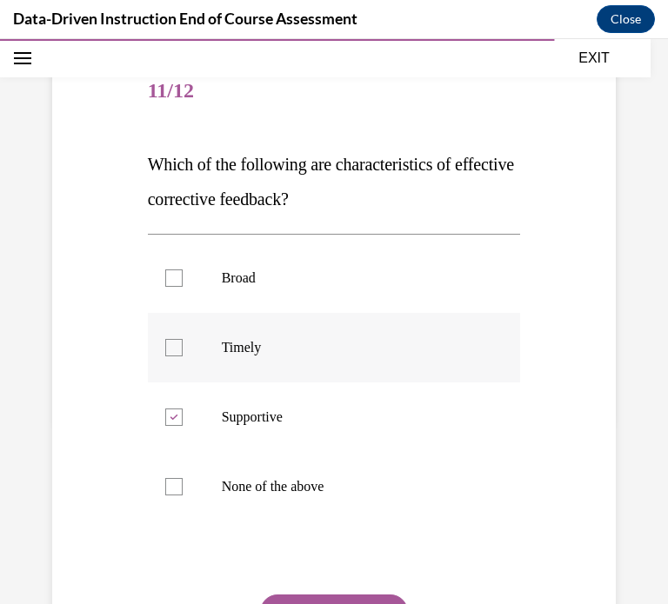
click at [173, 346] on input "Timely" at bounding box center [173, 347] width 17 height 17
checkbox input "true"
click at [285, 596] on button "SUBMIT" at bounding box center [334, 612] width 148 height 35
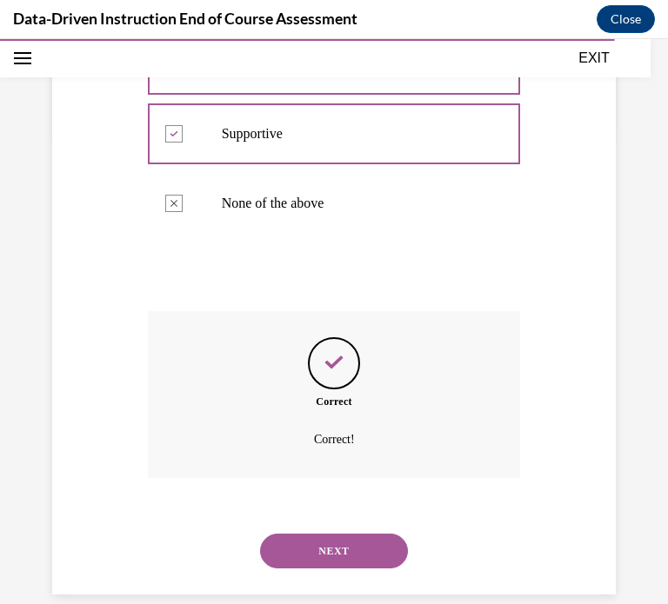
scroll to position [492, 0]
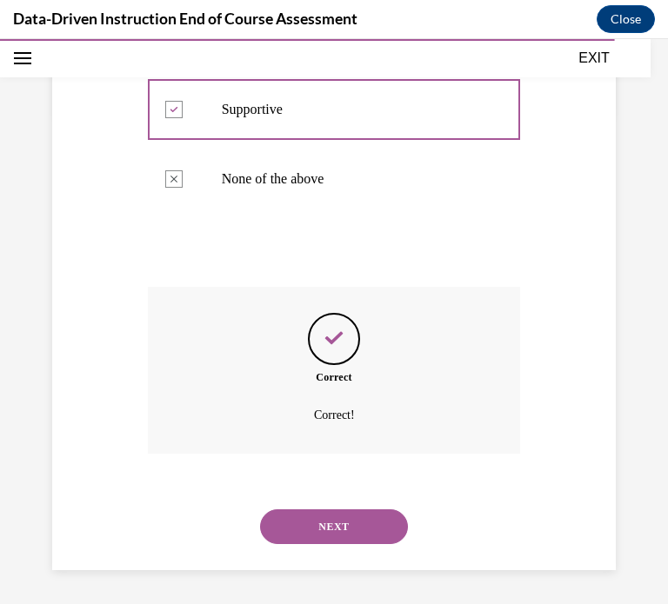
click at [305, 520] on button "NEXT" at bounding box center [334, 526] width 148 height 35
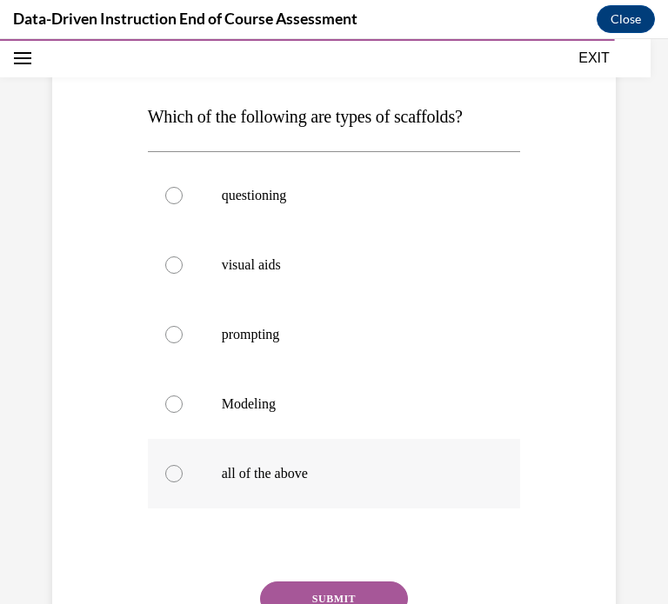
scroll to position [247, 0]
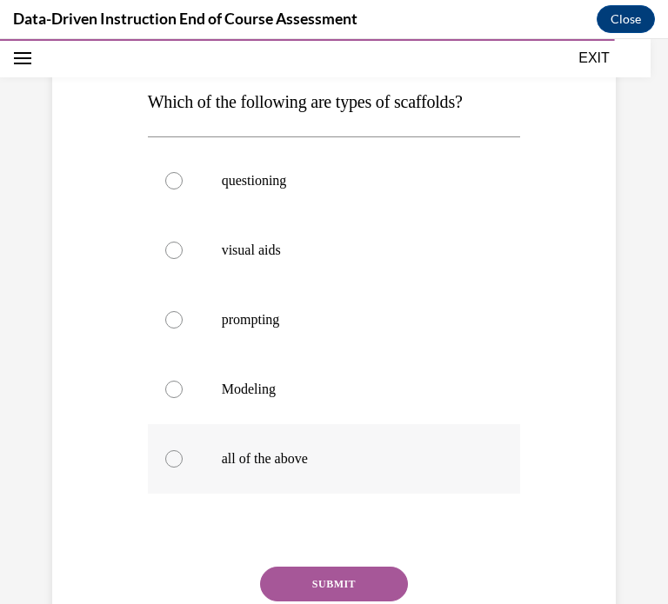
click at [201, 446] on label "all of the above" at bounding box center [334, 459] width 373 height 70
click at [183, 450] on input "all of the above" at bounding box center [173, 458] width 17 height 17
radio input "true"
click at [333, 582] on button "SUBMIT" at bounding box center [334, 584] width 148 height 35
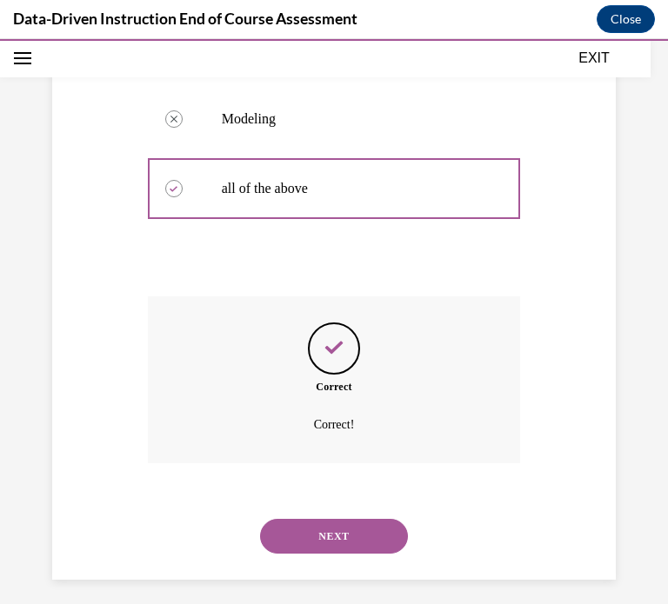
scroll to position [527, 0]
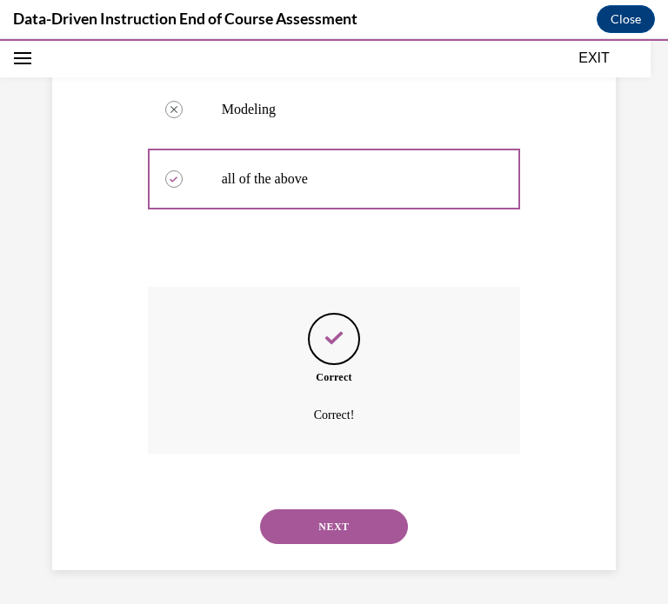
click at [324, 525] on button "NEXT" at bounding box center [334, 526] width 148 height 35
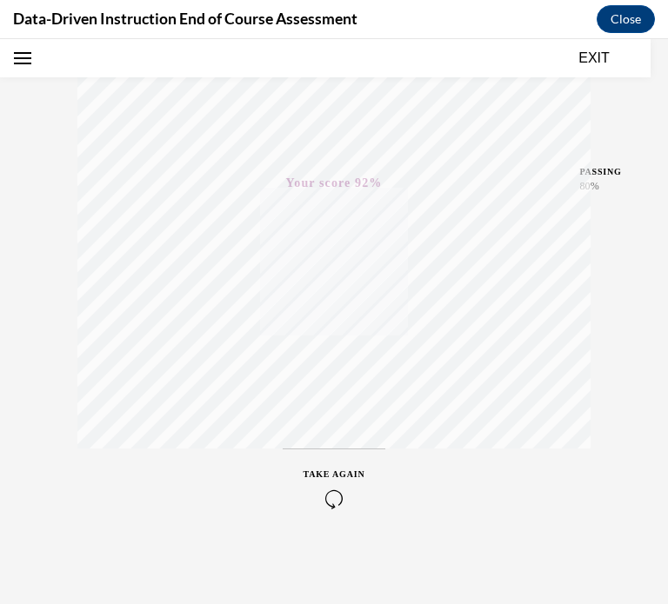
scroll to position [0, 0]
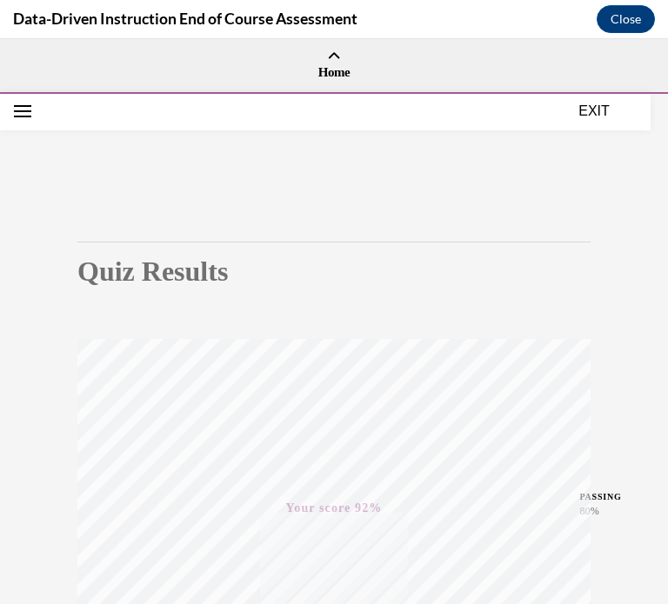
click at [591, 110] on button "EXIT" at bounding box center [593, 111] width 104 height 21
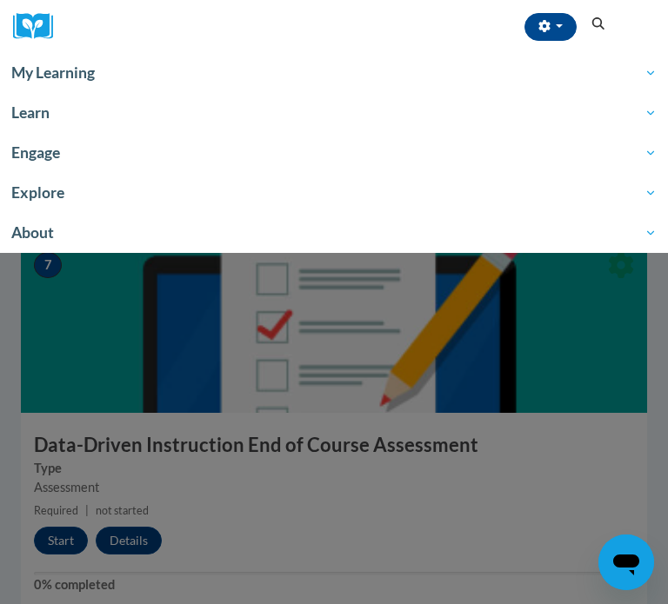
click at [261, 455] on div at bounding box center [334, 302] width 668 height 604
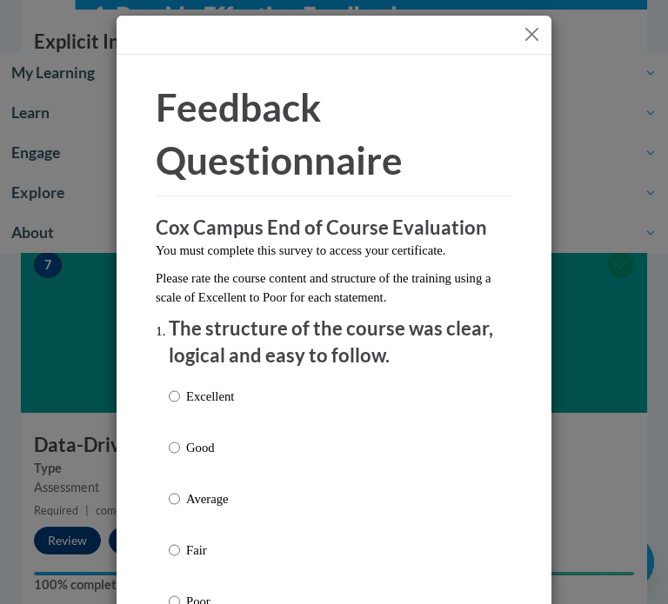
click at [180, 502] on label "Average" at bounding box center [201, 512] width 65 height 47
click at [180, 502] on input "Average" at bounding box center [174, 498] width 11 height 19
radio input "true"
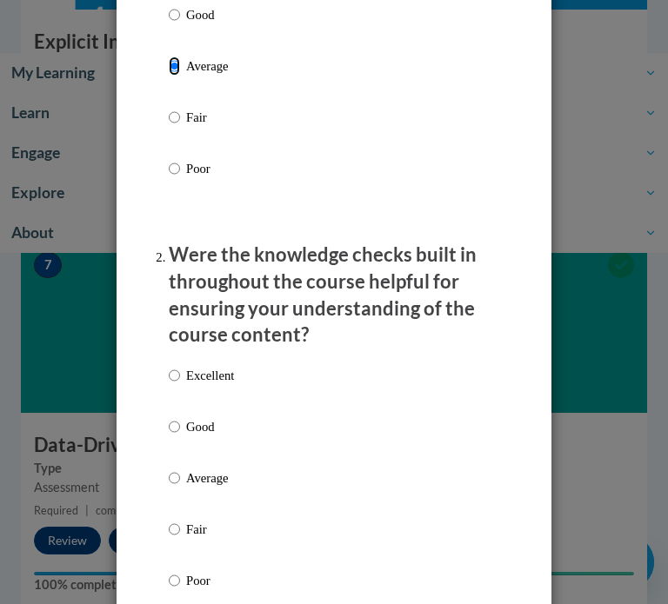
scroll to position [434, 0]
click at [183, 483] on label "Average" at bounding box center [201, 491] width 65 height 47
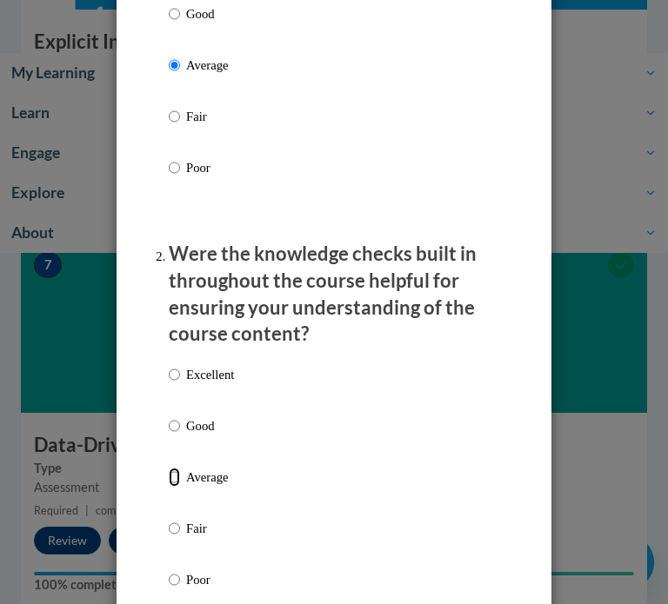
click at [180, 483] on input "Average" at bounding box center [174, 477] width 11 height 19
radio input "true"
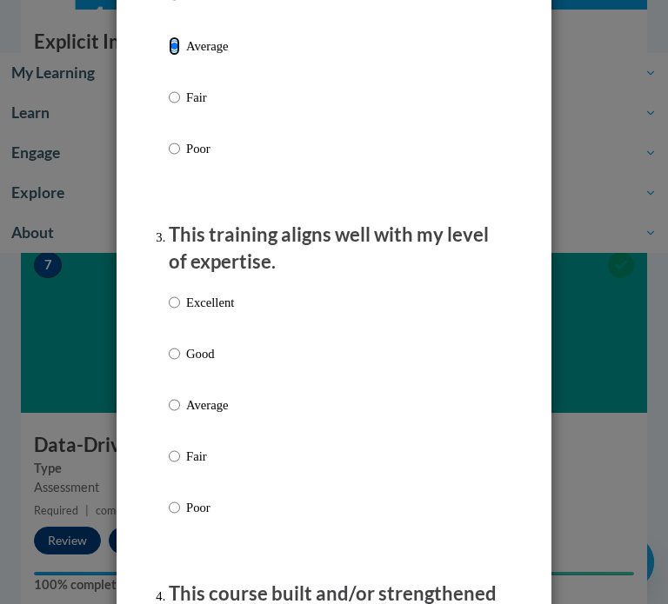
scroll to position [868, 0]
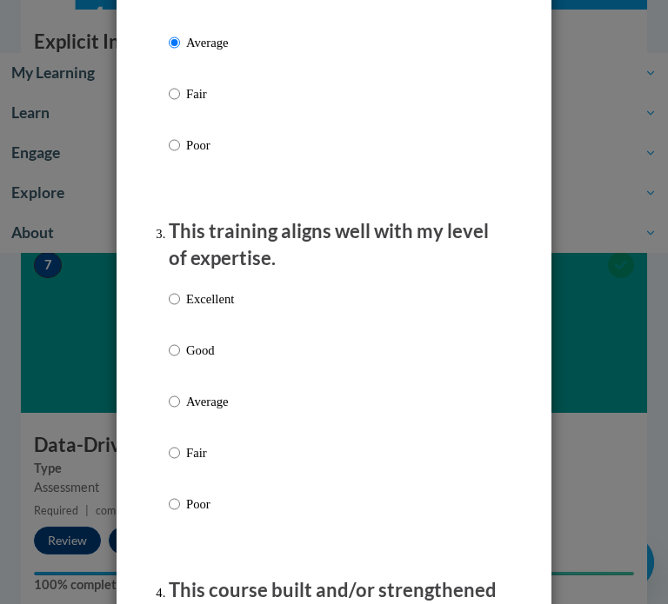
click at [181, 397] on label "Average" at bounding box center [201, 415] width 65 height 47
click at [180, 397] on input "Average" at bounding box center [174, 401] width 11 height 19
radio input "true"
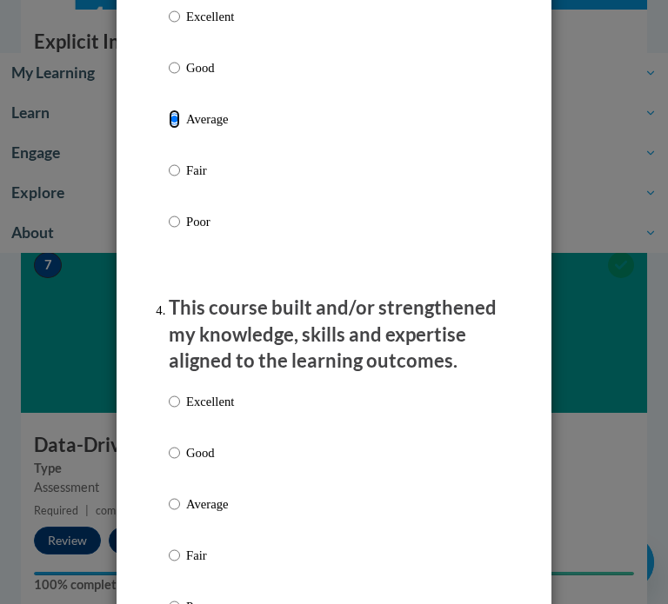
scroll to position [1201, 0]
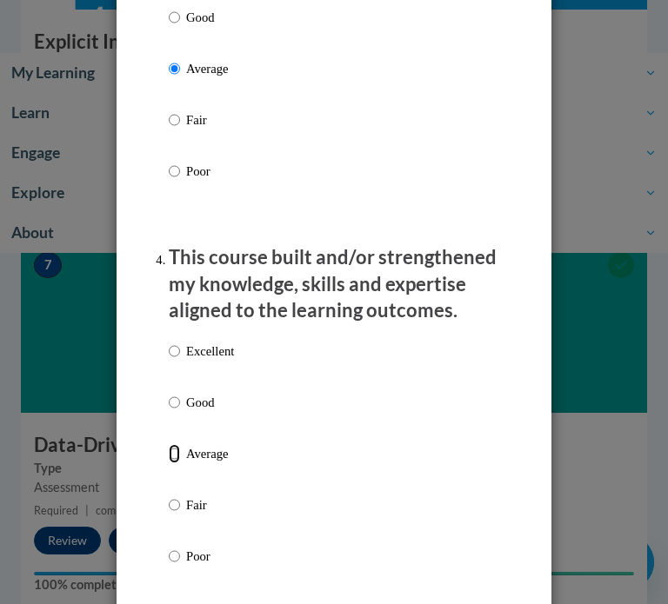
click at [176, 451] on input "Average" at bounding box center [174, 453] width 11 height 19
radio input "true"
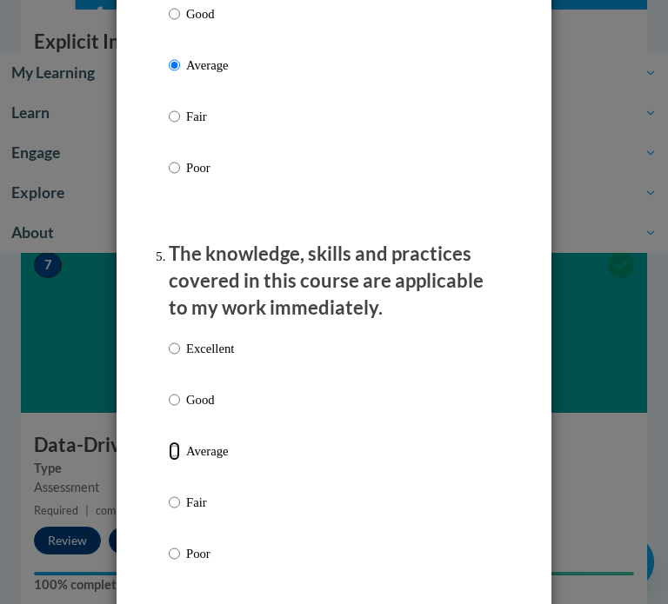
click at [176, 451] on input "Average" at bounding box center [174, 451] width 11 height 19
radio input "true"
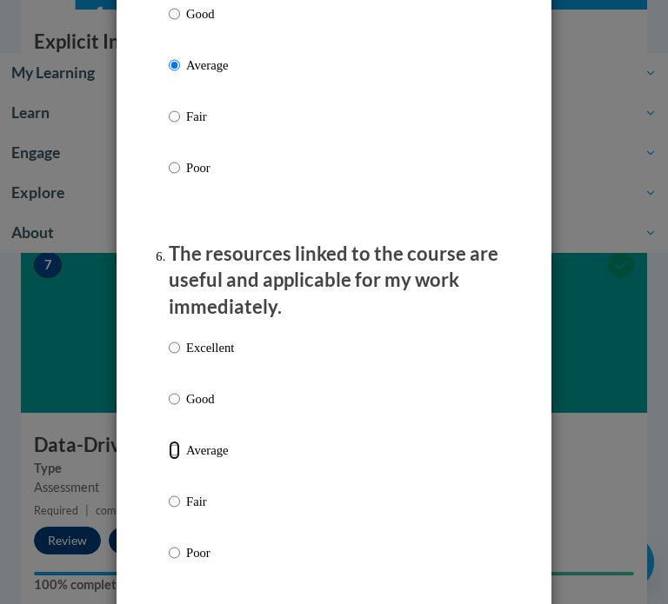
click at [176, 451] on input "Average" at bounding box center [174, 450] width 11 height 19
radio input "true"
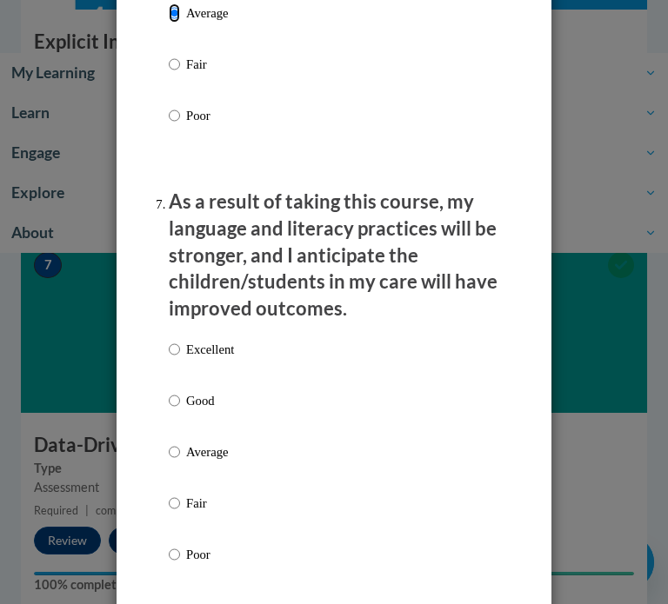
scroll to position [2437, 0]
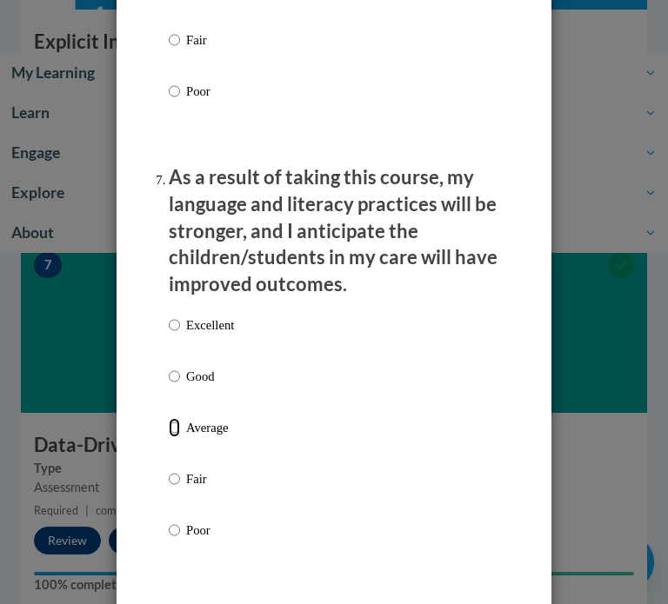
click at [177, 427] on input "Average" at bounding box center [174, 427] width 11 height 19
radio input "true"
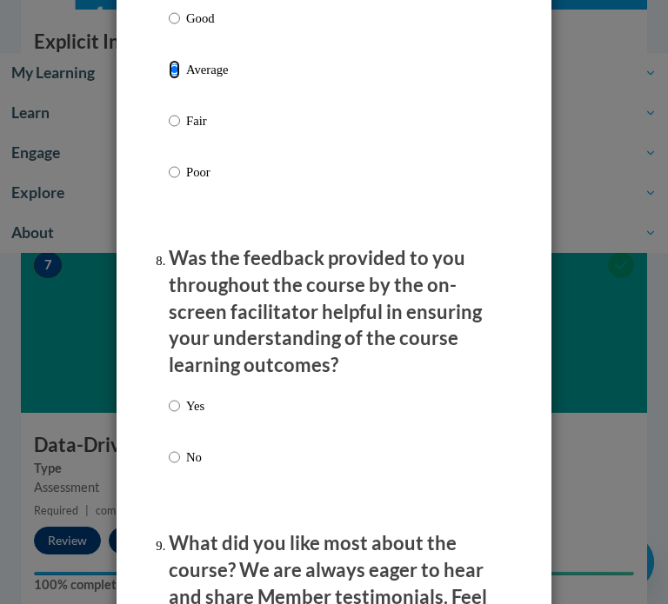
scroll to position [2798, 0]
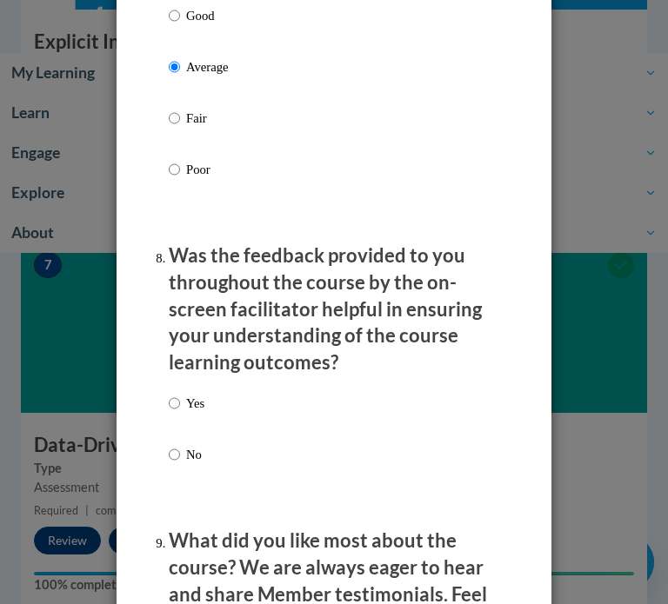
click at [181, 450] on label "No" at bounding box center [187, 468] width 36 height 47
click at [180, 450] on input "No" at bounding box center [174, 454] width 11 height 19
radio input "true"
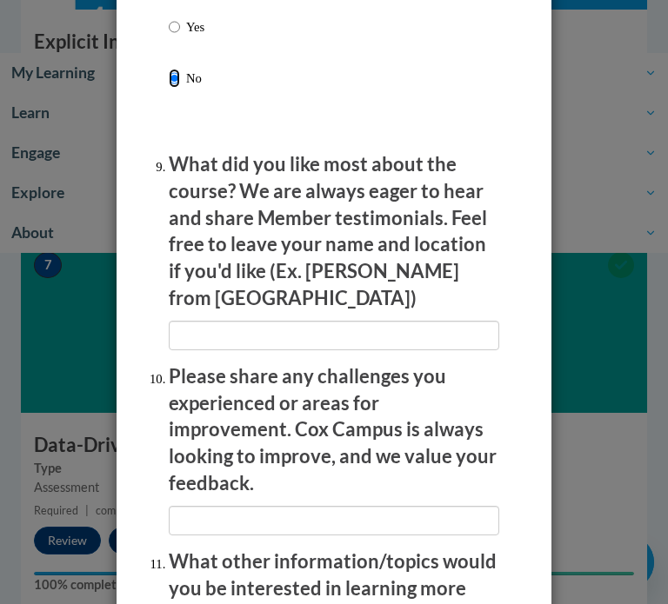
scroll to position [3179, 0]
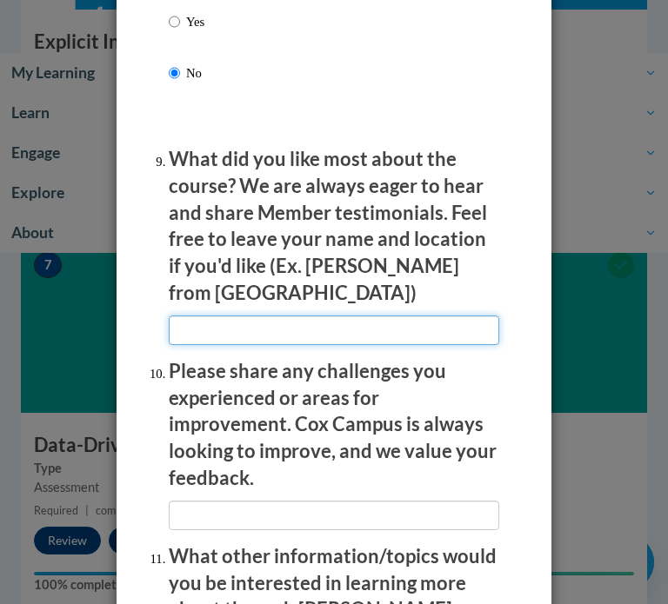
click at [226, 316] on input "textbox" at bounding box center [334, 331] width 330 height 30
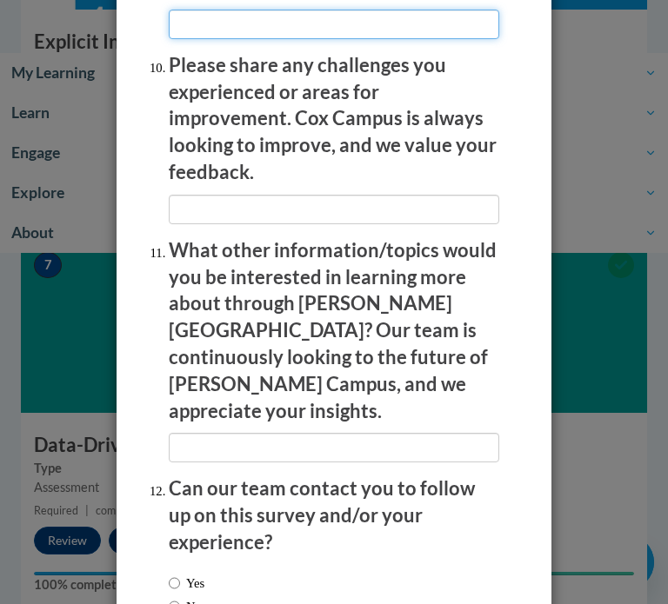
scroll to position [3525, 0]
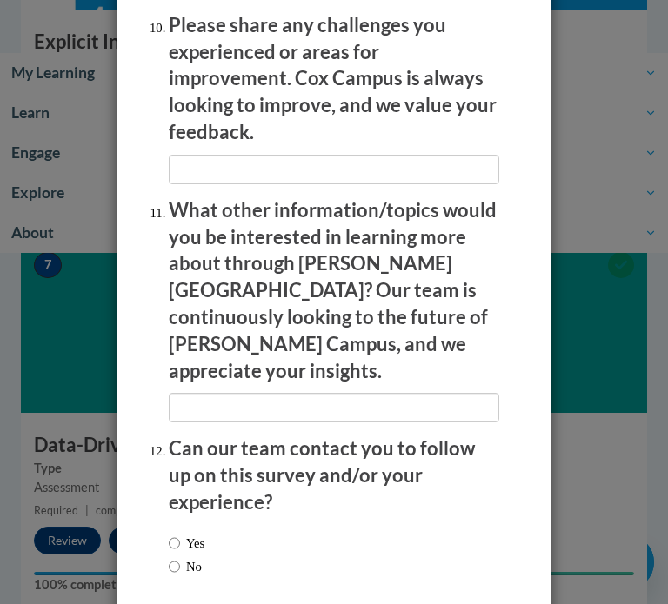
click at [183, 557] on label "No" at bounding box center [185, 566] width 33 height 19
click at [180, 557] on input "No" at bounding box center [174, 566] width 11 height 19
radio input "true"
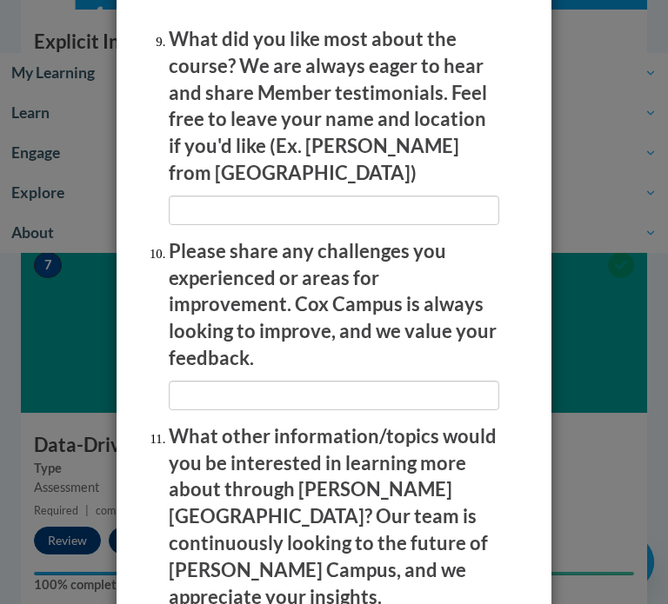
scroll to position [3300, 0]
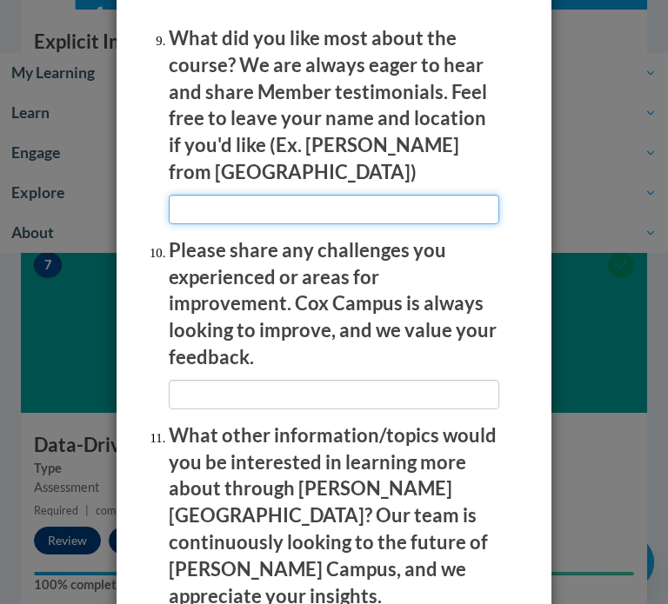
click at [281, 195] on input "textbox" at bounding box center [334, 210] width 330 height 30
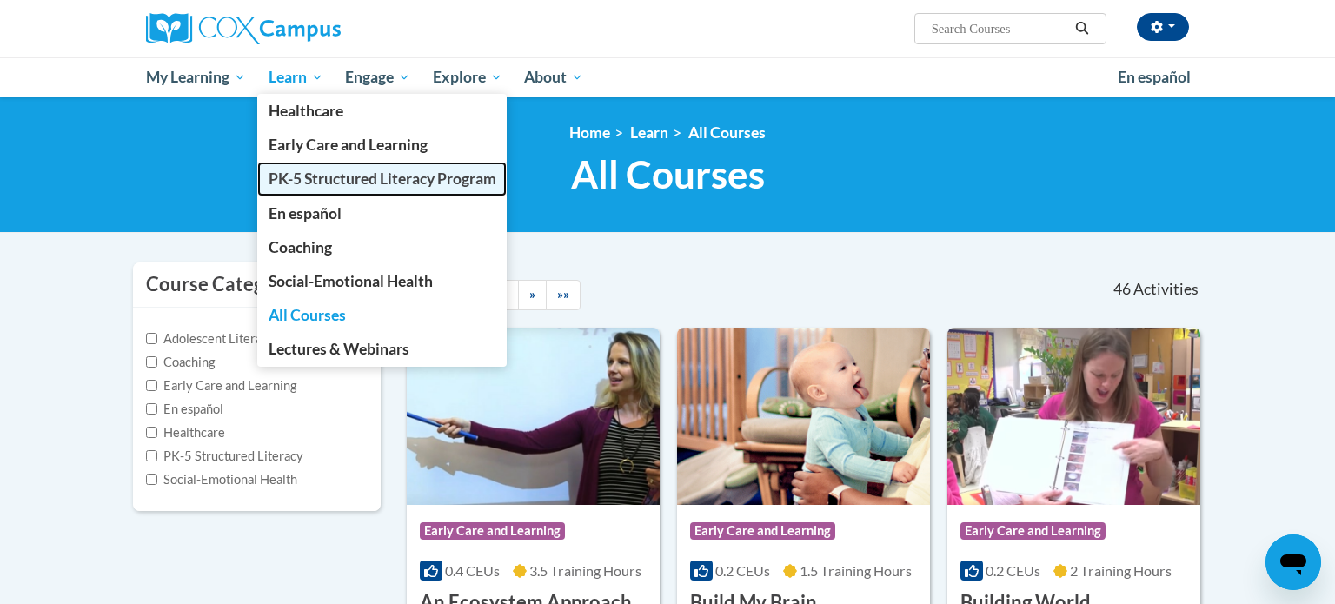
click at [315, 176] on span "PK-5 Structured Literacy Program" at bounding box center [383, 178] width 228 height 18
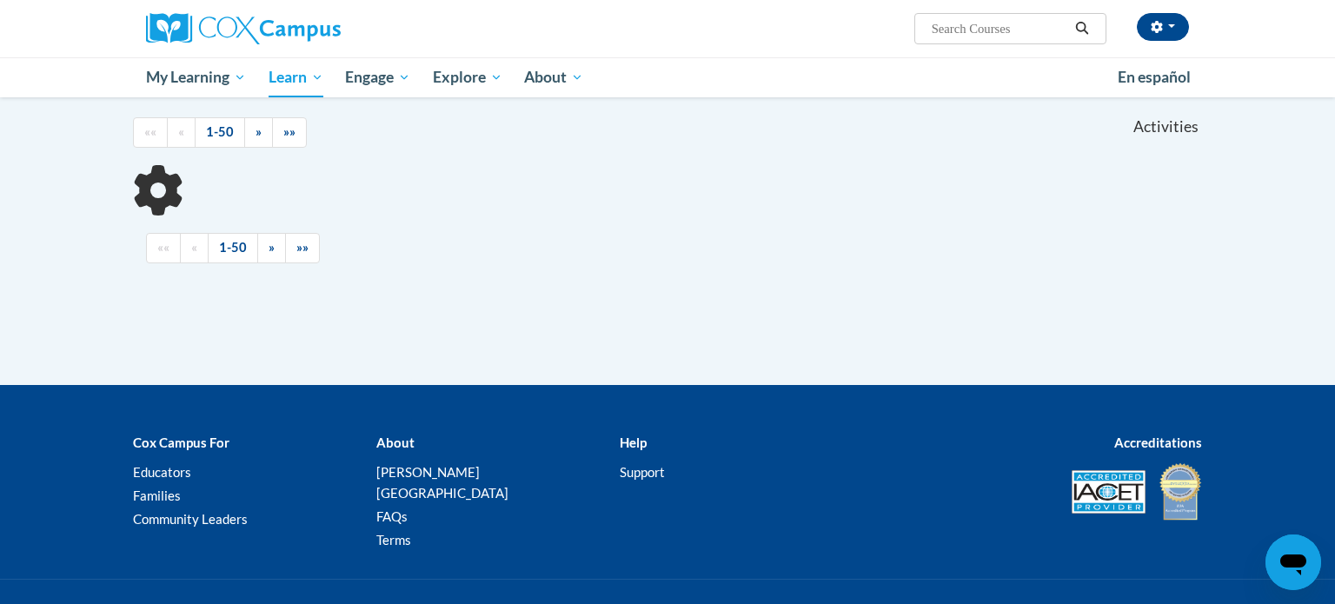
scroll to position [512, 0]
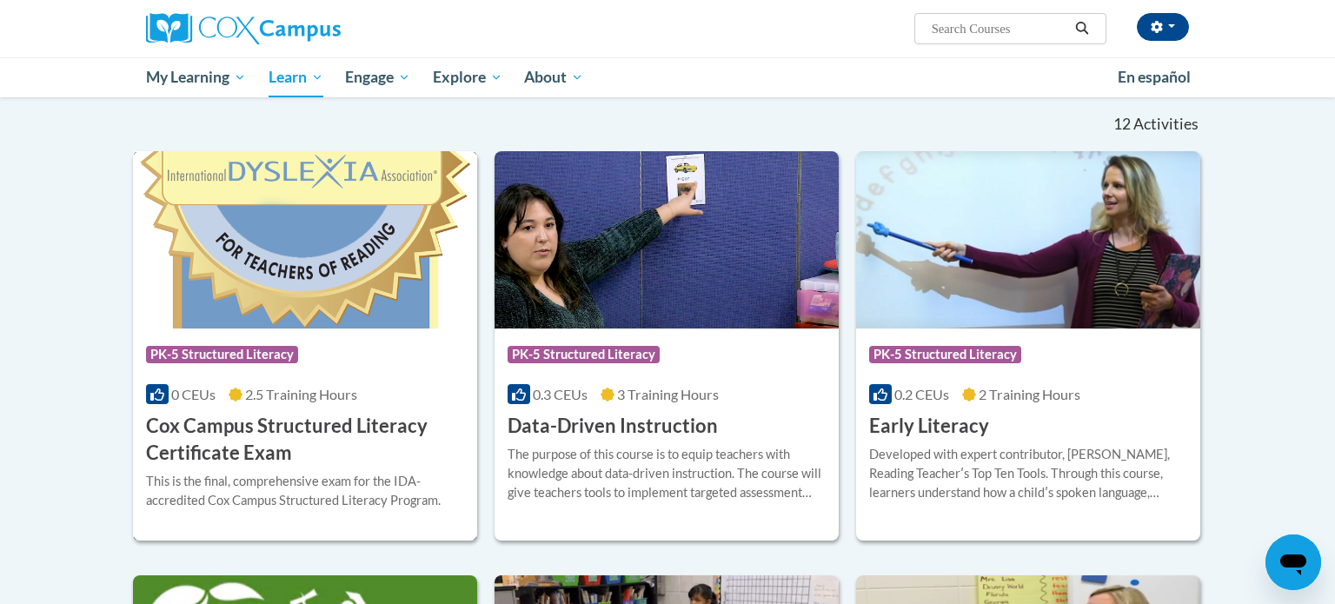
click at [395, 386] on div "0 CEUs 2.5 Training Hours" at bounding box center [305, 394] width 318 height 19
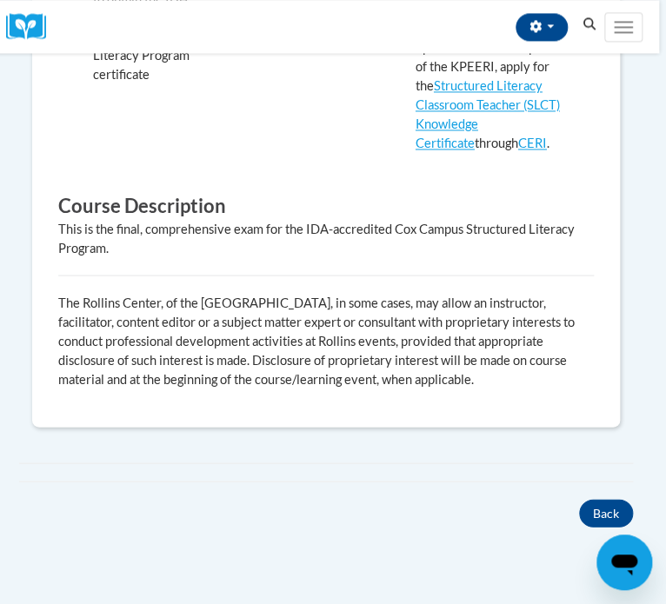
scroll to position [663, 0]
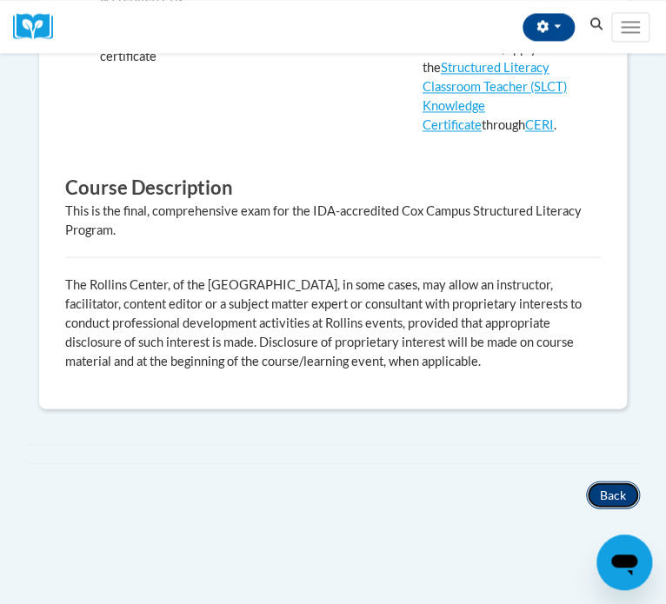
click at [600, 481] on button "Back" at bounding box center [613, 495] width 54 height 28
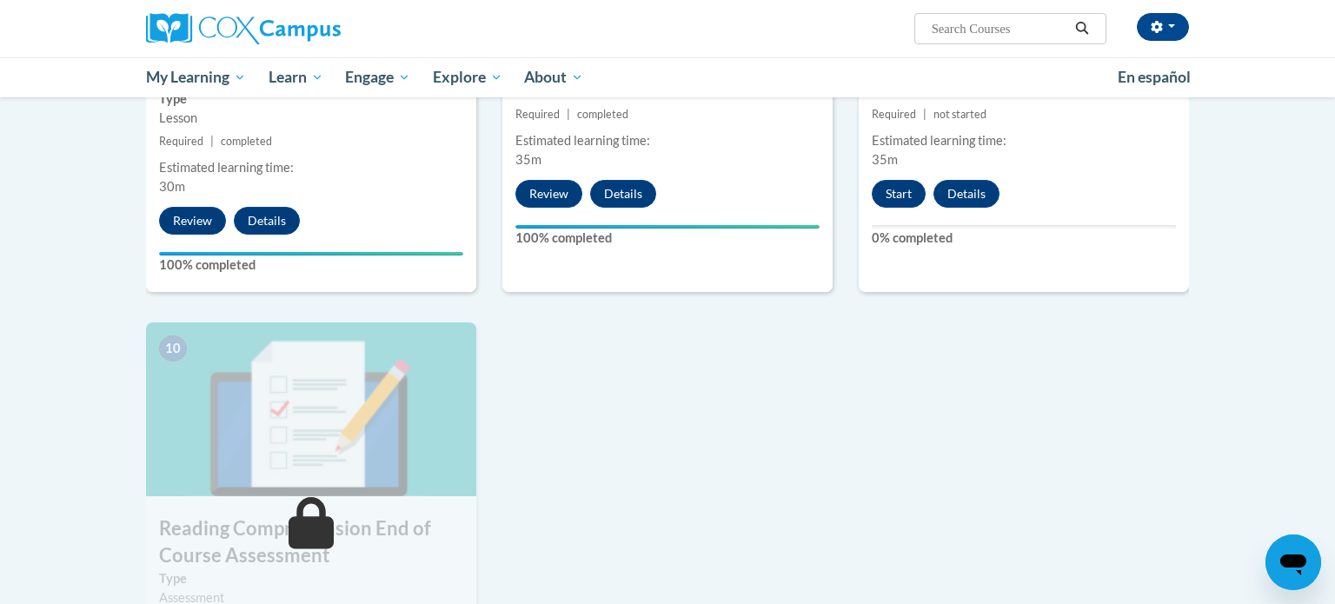
scroll to position [1585, 0]
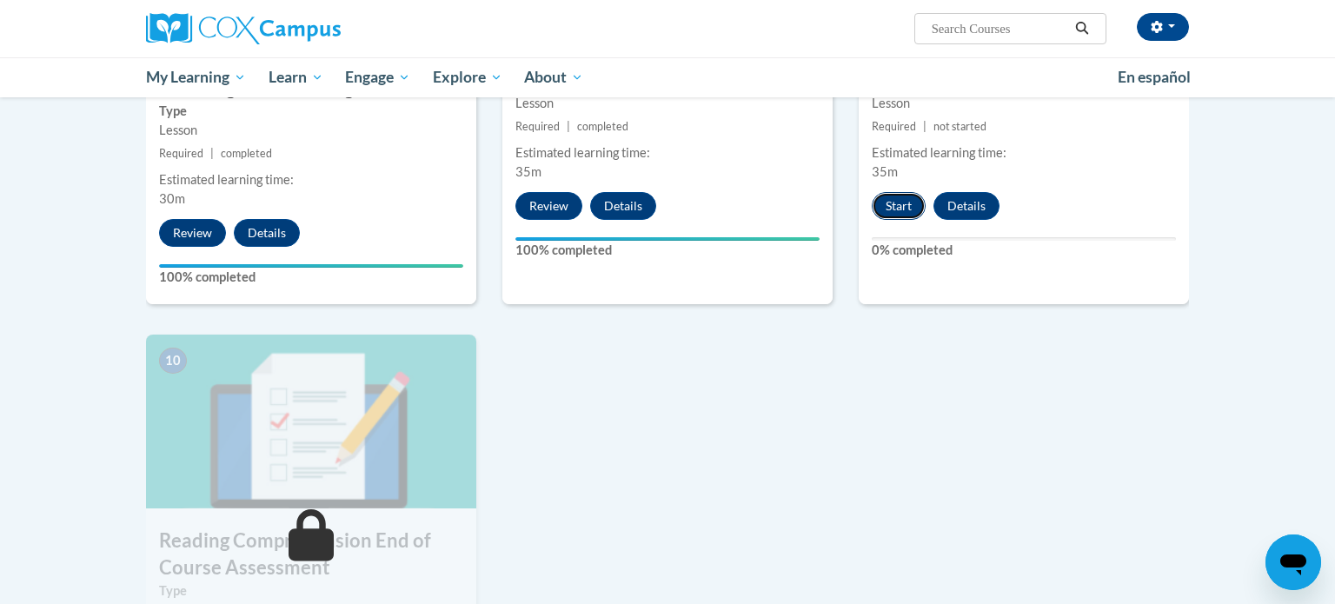
click at [897, 203] on button "Start" at bounding box center [899, 206] width 54 height 28
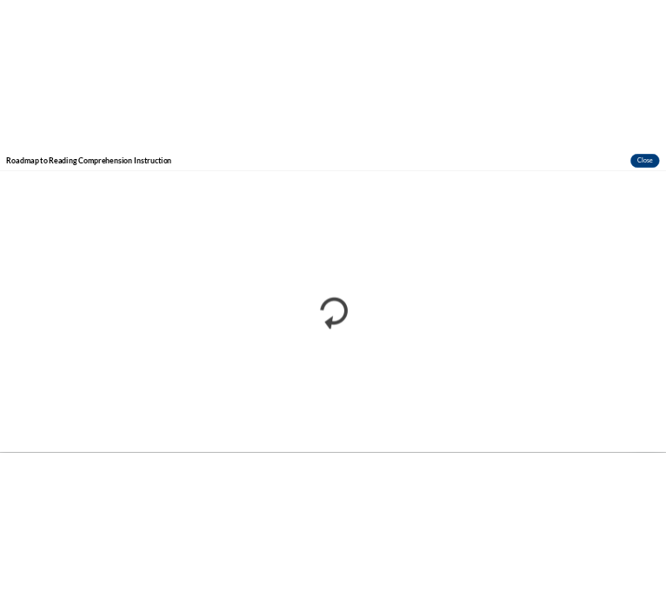
scroll to position [0, 0]
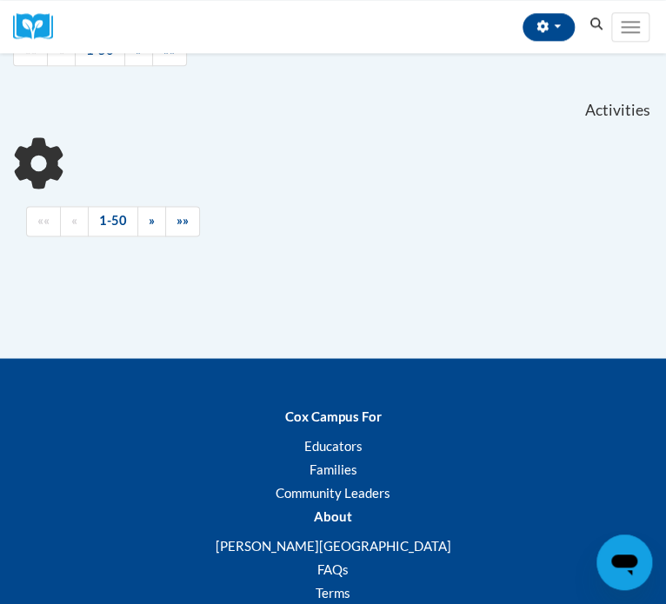
scroll to position [512, 0]
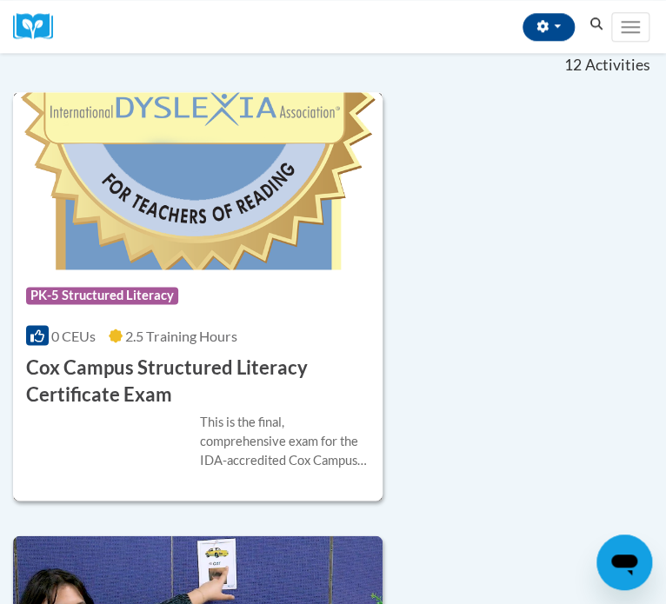
click at [124, 389] on h3 "Cox Campus Structured Literacy Certificate Exam" at bounding box center [197, 381] width 343 height 54
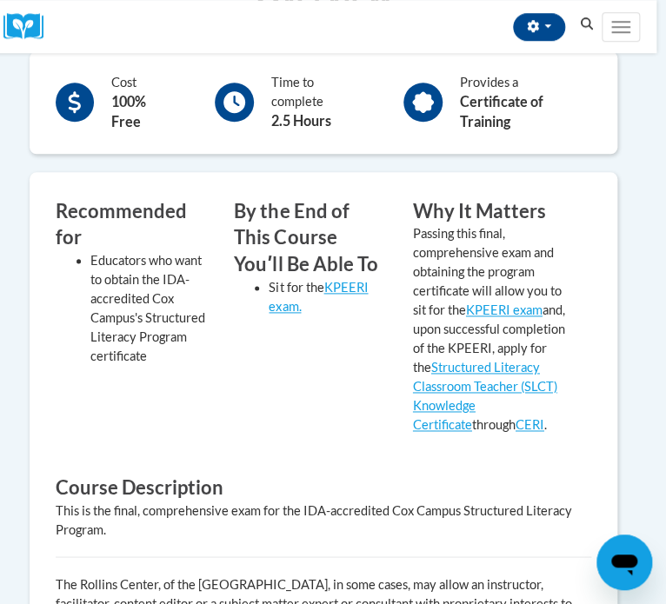
scroll to position [362, 10]
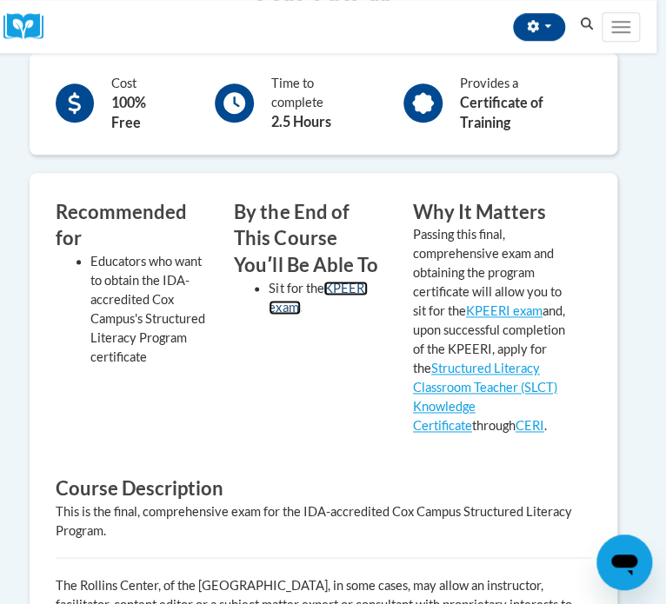
click at [344, 289] on link "KPEERI exam." at bounding box center [318, 298] width 99 height 34
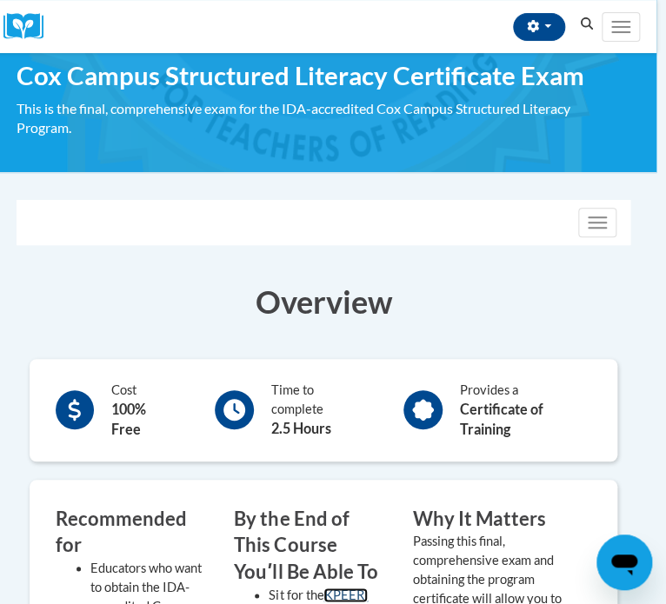
scroll to position [49, 10]
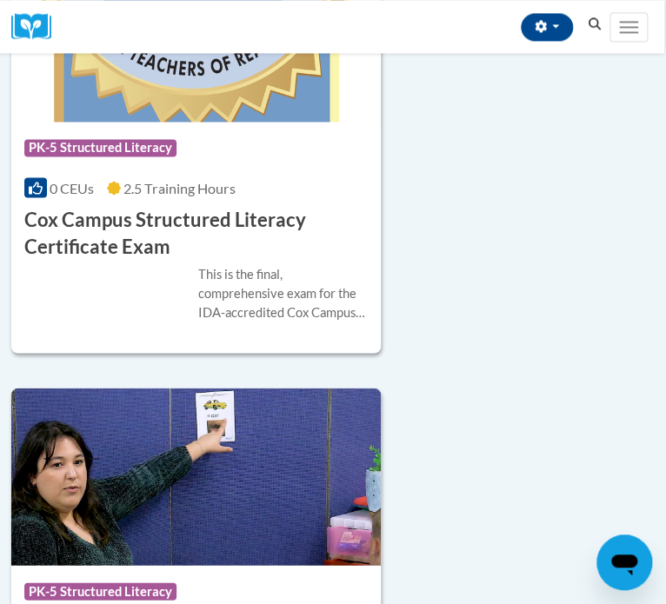
scroll to position [644, 2]
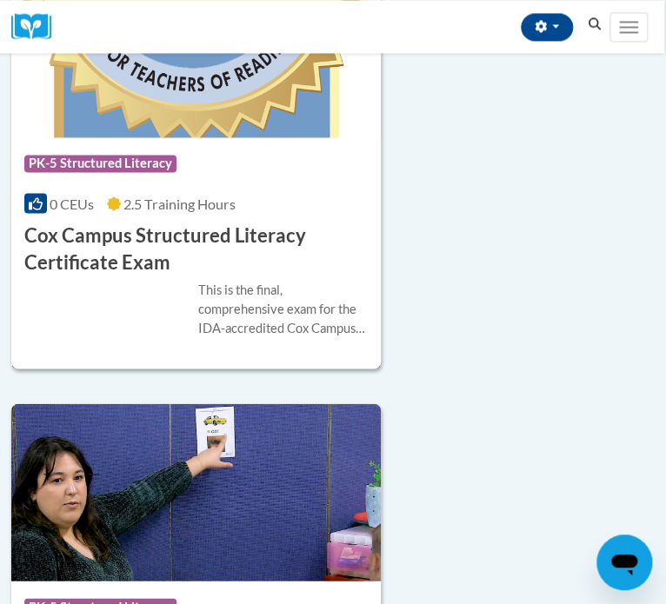
click at [273, 201] on div "0 CEUs 2.5 Training Hours" at bounding box center [195, 203] width 343 height 19
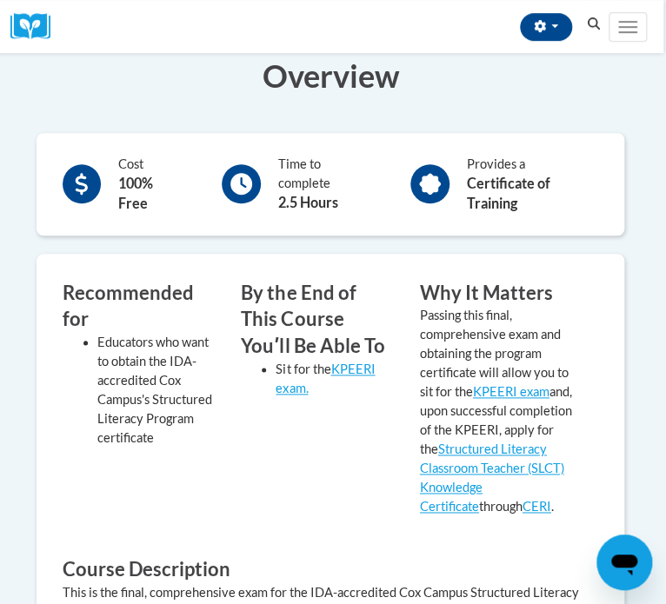
scroll to position [284, 2]
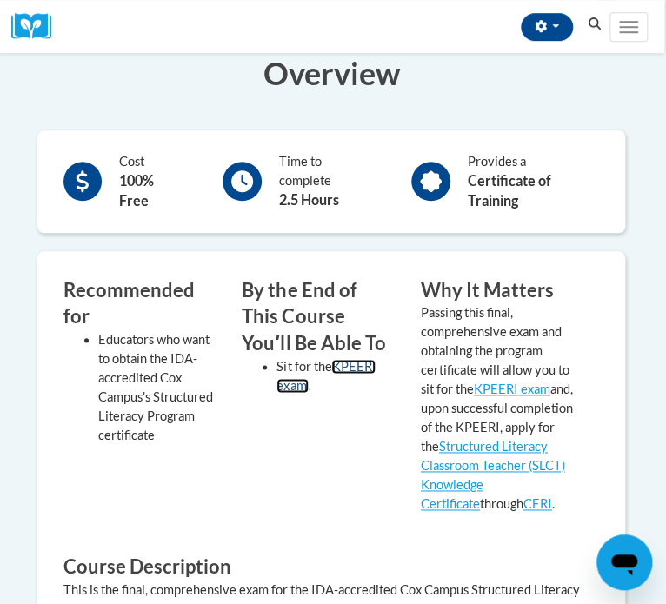
click at [355, 366] on link "KPEERI exam." at bounding box center [325, 376] width 99 height 34
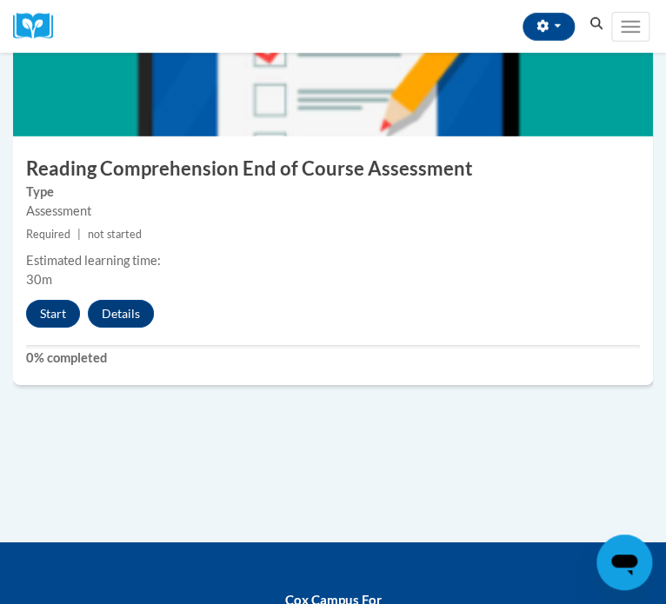
scroll to position [4506, 3]
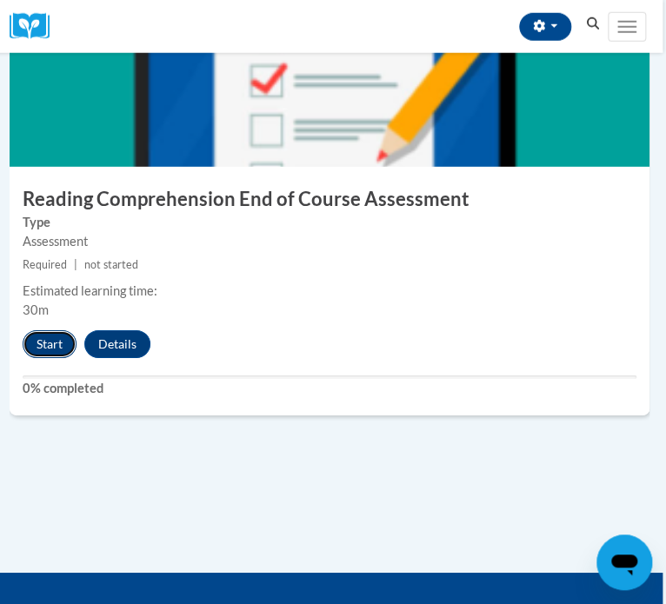
click at [58, 343] on button "Start" at bounding box center [50, 344] width 54 height 28
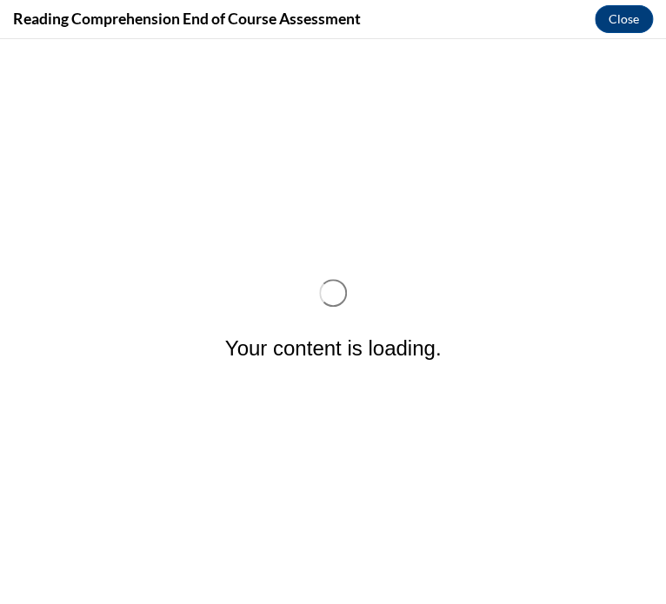
scroll to position [0, 0]
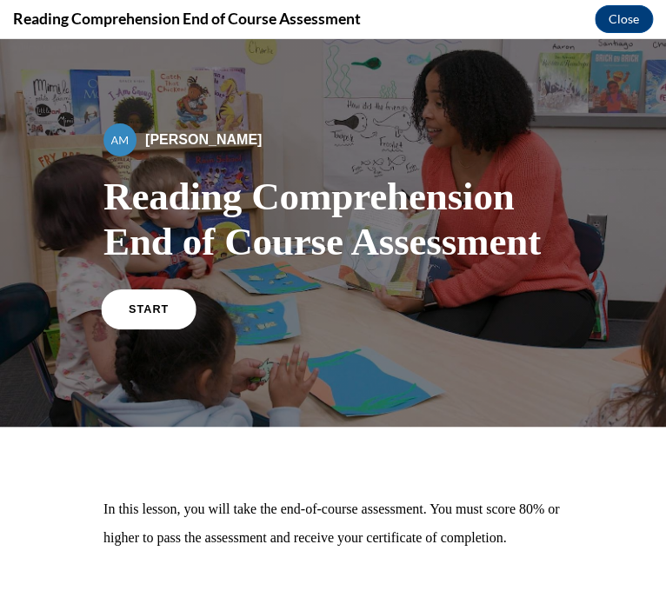
click at [189, 304] on link "START" at bounding box center [148, 309] width 95 height 40
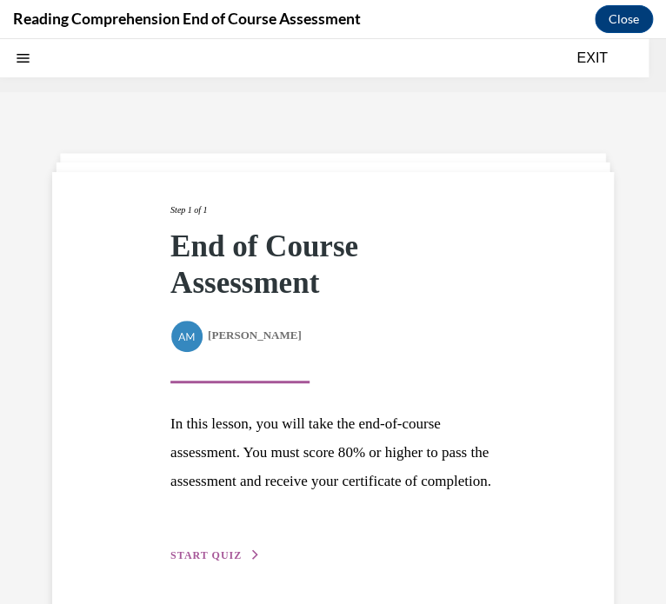
scroll to position [54, 0]
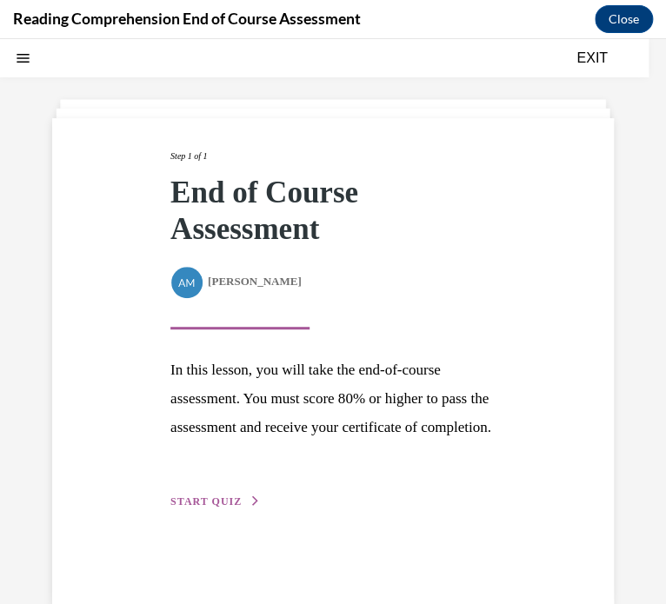
click at [204, 511] on div "Step 1 of 1 End of Course Assessment By [PERSON_NAME] In this lesson, you will …" at bounding box center [332, 330] width 351 height 362
click at [201, 509] on button "START QUIZ" at bounding box center [215, 502] width 90 height 16
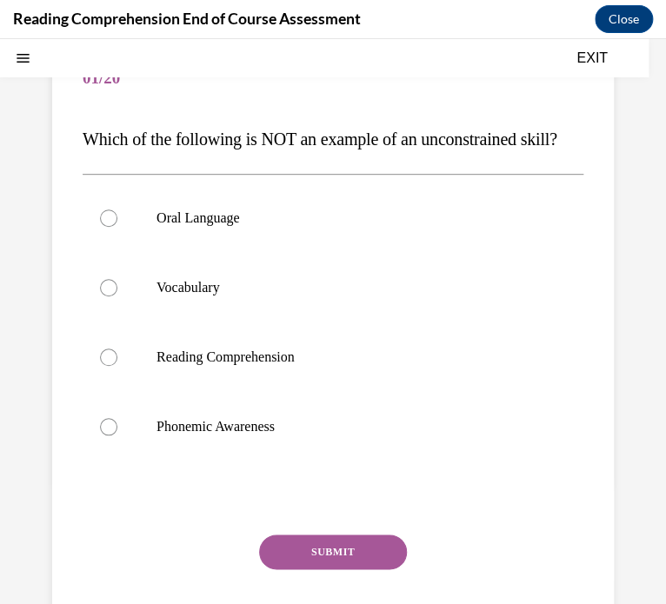
scroll to position [163, 0]
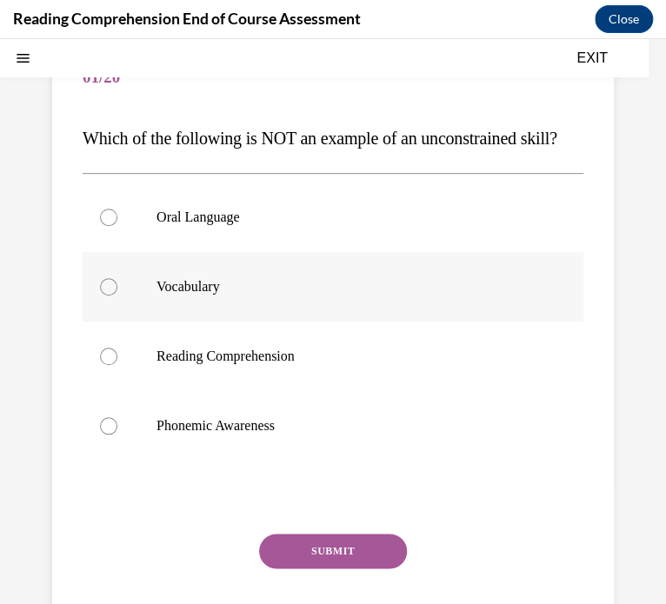
click at [140, 316] on label "Vocabulary" at bounding box center [333, 287] width 501 height 70
click at [117, 296] on input "Vocabulary" at bounding box center [108, 286] width 17 height 17
radio input "true"
click at [390, 568] on button "SUBMIT" at bounding box center [333, 551] width 148 height 35
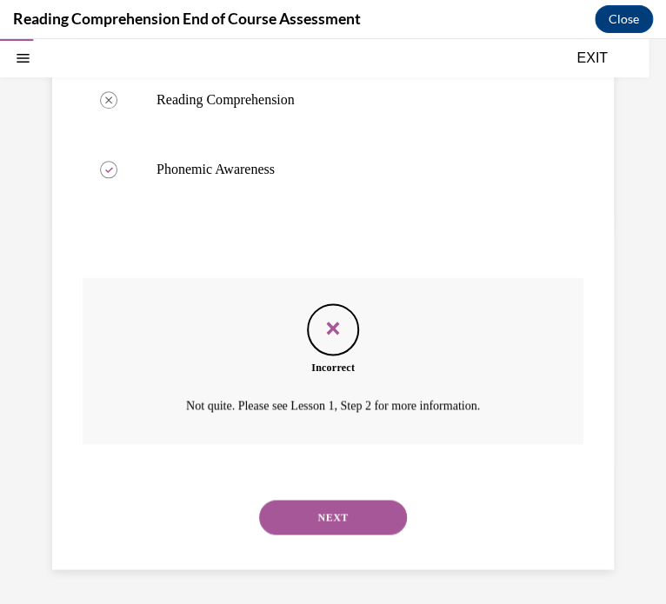
scroll to position [453, 0]
click at [318, 513] on button "NEXT" at bounding box center [333, 517] width 148 height 35
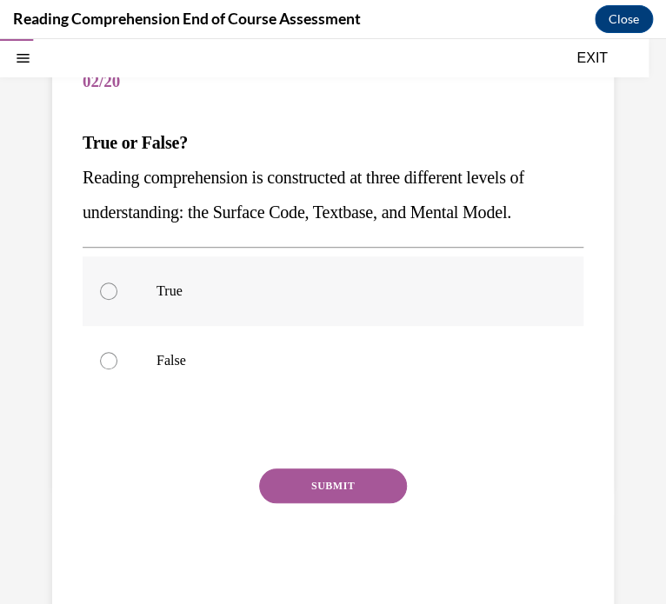
click at [184, 282] on p "True" at bounding box center [347, 290] width 383 height 17
click at [117, 282] on input "True" at bounding box center [108, 290] width 17 height 17
radio input "true"
click at [295, 482] on button "SUBMIT" at bounding box center [333, 485] width 148 height 35
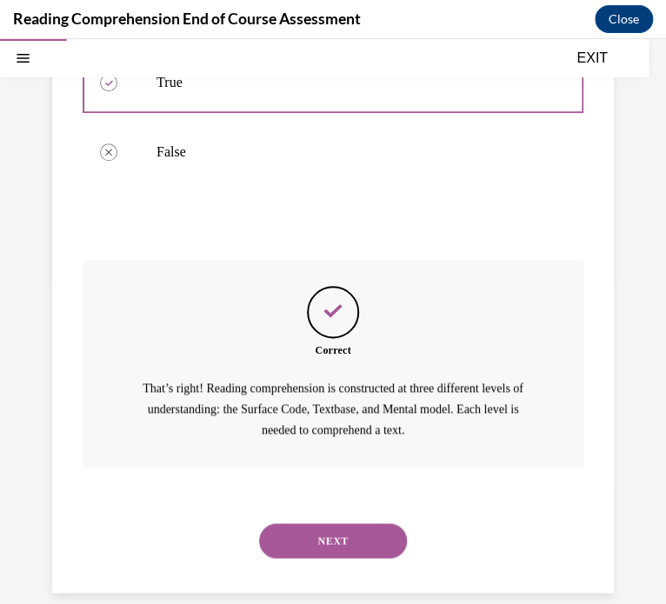
scroll to position [389, 0]
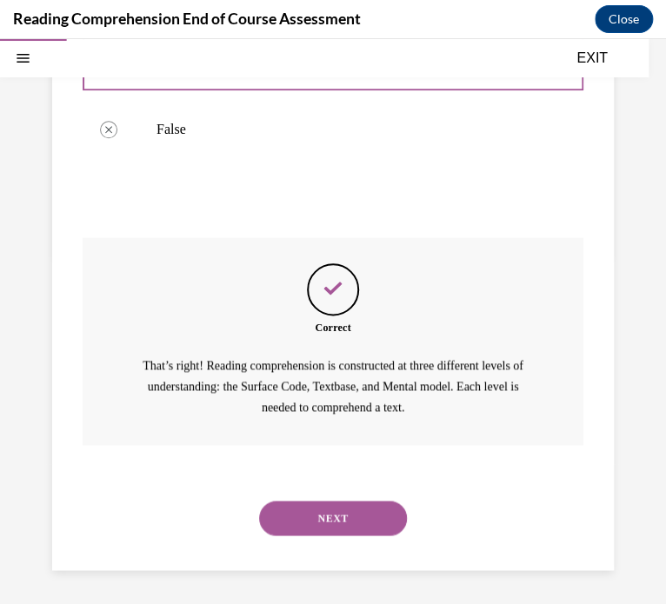
click at [335, 515] on button "NEXT" at bounding box center [333, 518] width 148 height 35
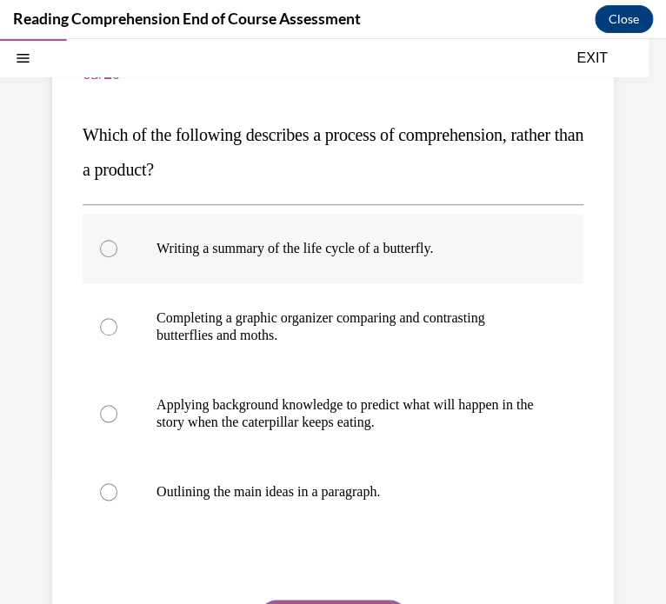
scroll to position [162, 0]
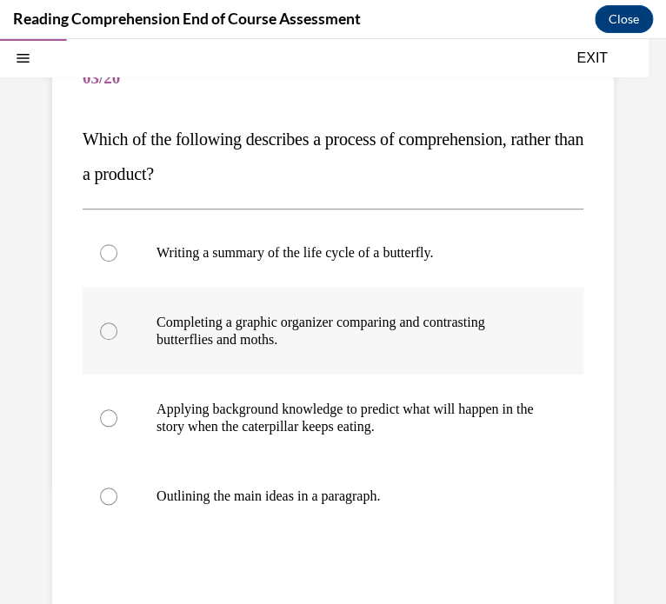
click at [270, 345] on p "Completing a graphic organizer comparing and contrasting butterflies and moths." at bounding box center [347, 331] width 383 height 35
click at [117, 340] on input "Completing a graphic organizer comparing and contrasting butterflies and moths." at bounding box center [108, 330] width 17 height 17
radio input "true"
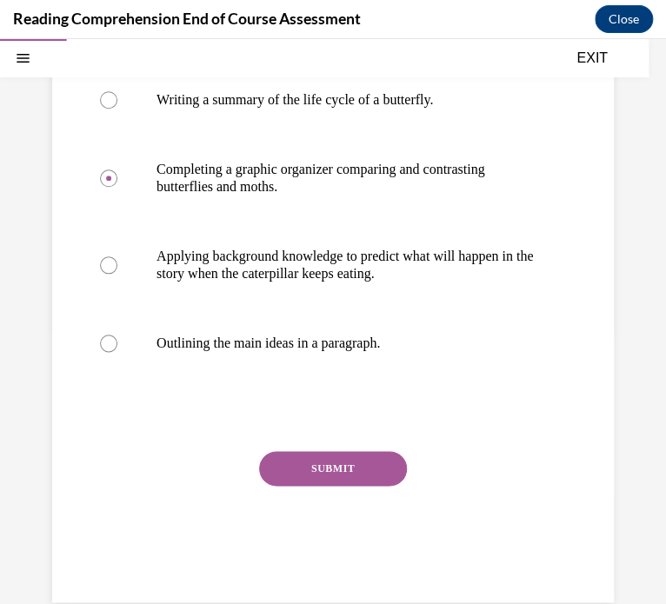
click at [329, 457] on button "SUBMIT" at bounding box center [333, 468] width 148 height 35
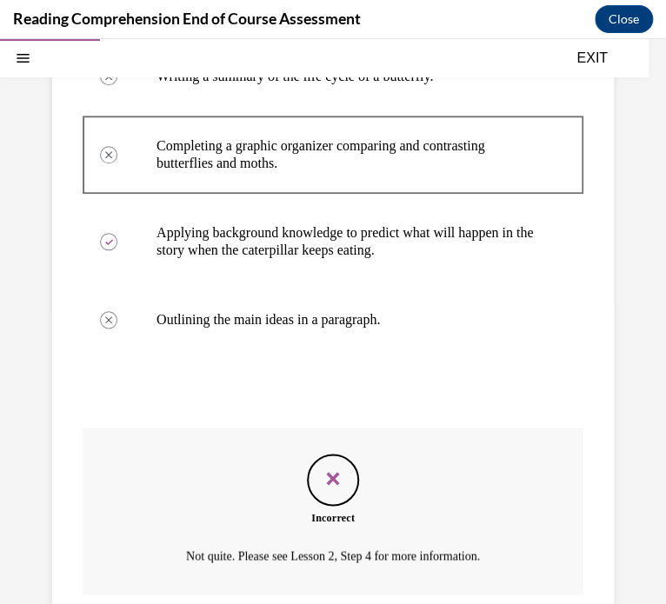
scroll to position [488, 0]
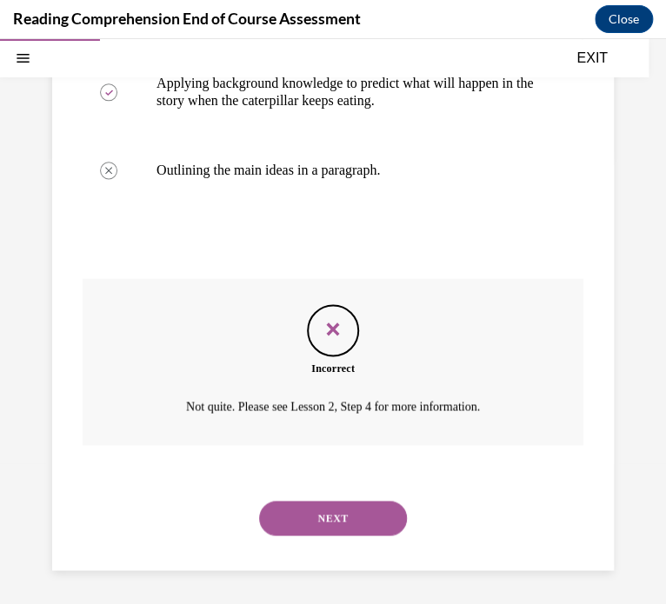
click at [329, 515] on button "NEXT" at bounding box center [333, 518] width 148 height 35
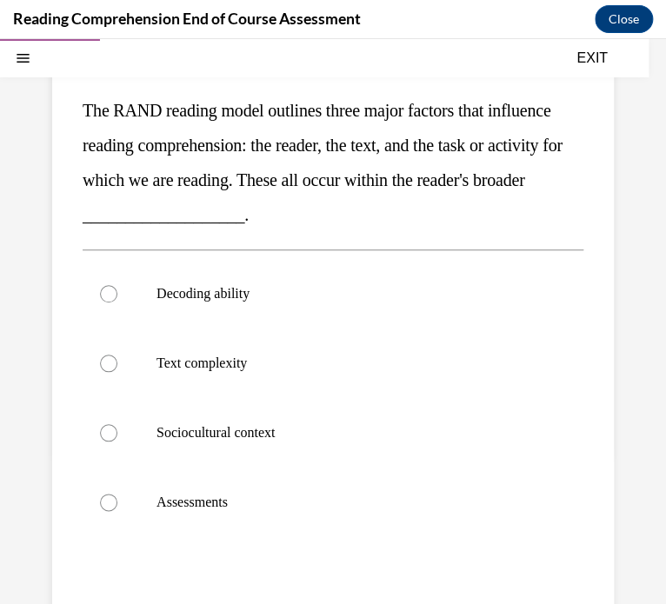
scroll to position [195, 0]
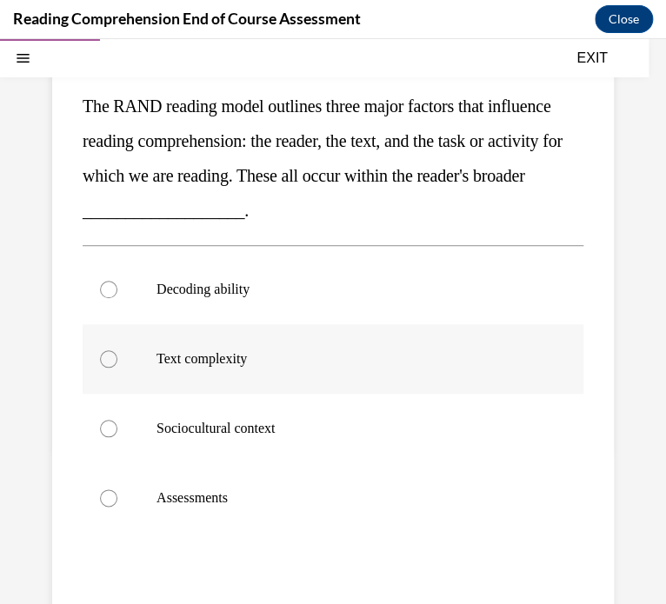
click at [167, 382] on label "Text complexity" at bounding box center [333, 359] width 501 height 70
click at [117, 368] on input "Text complexity" at bounding box center [108, 358] width 17 height 17
radio input "true"
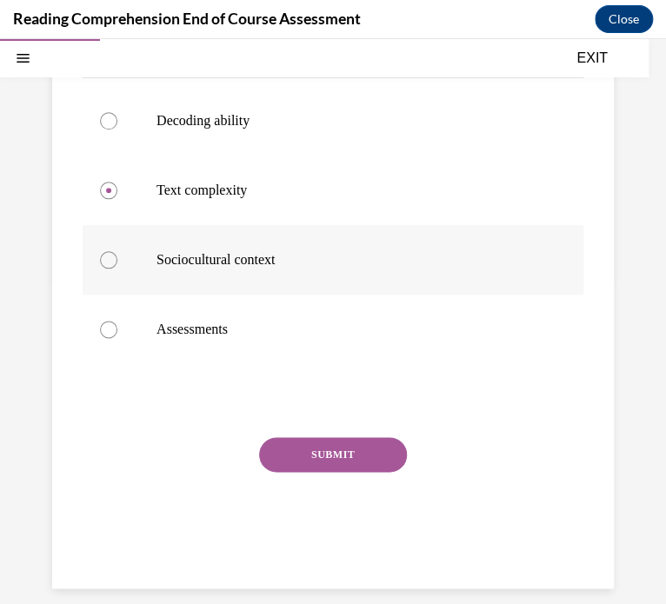
scroll to position [382, 0]
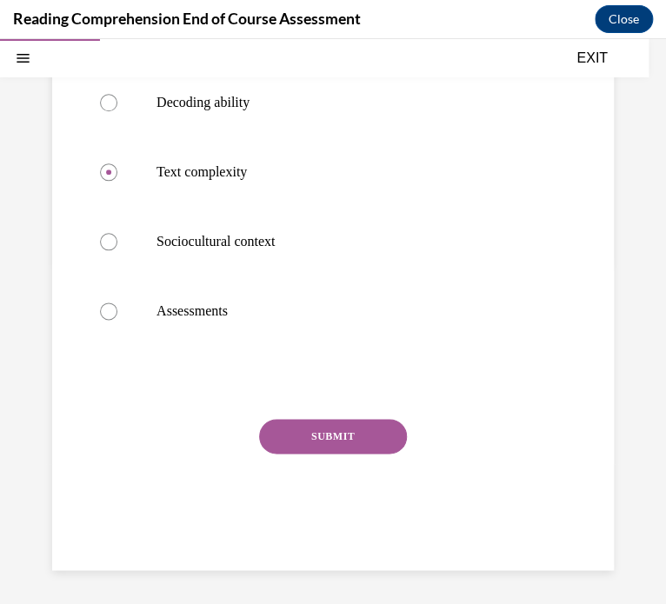
click at [353, 430] on button "SUBMIT" at bounding box center [333, 436] width 148 height 35
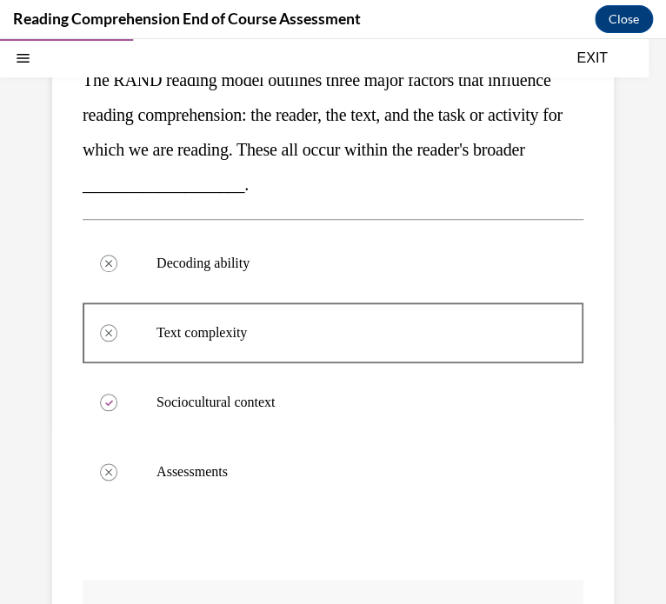
scroll to position [219, 0]
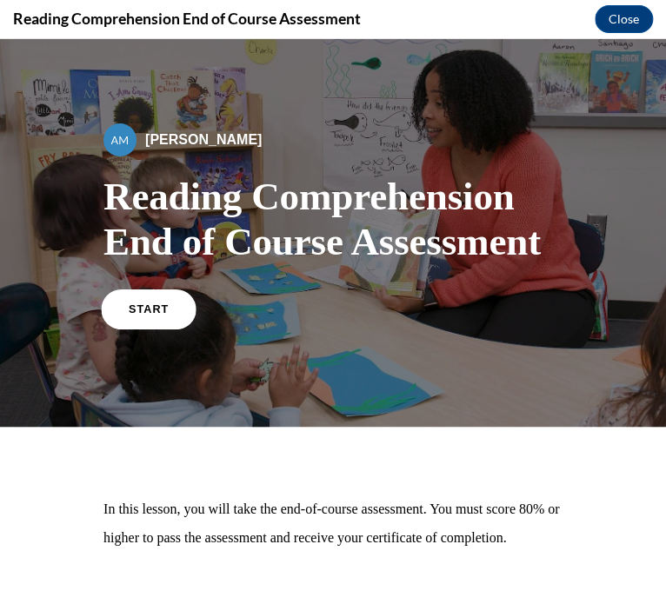
click at [151, 299] on link "START" at bounding box center [148, 309] width 95 height 40
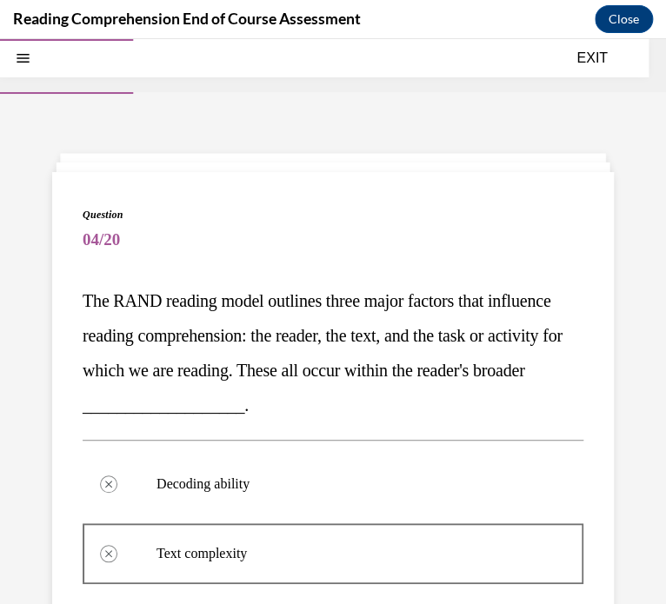
scroll to position [522, 0]
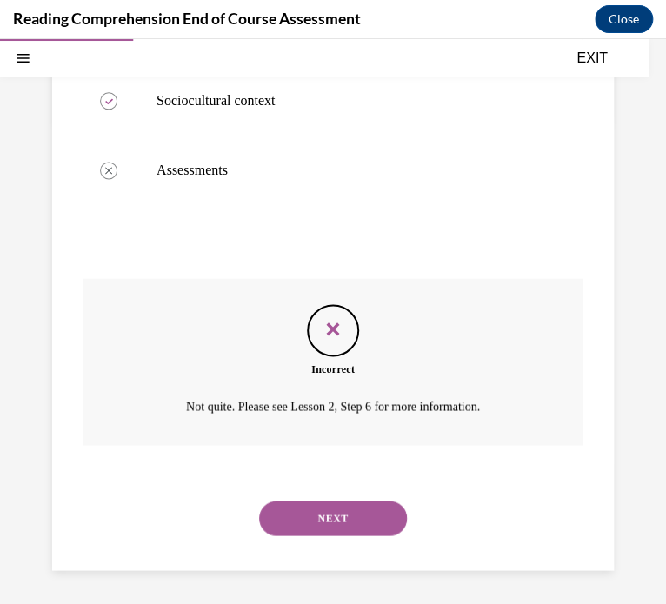
click at [315, 501] on button "NEXT" at bounding box center [333, 518] width 148 height 35
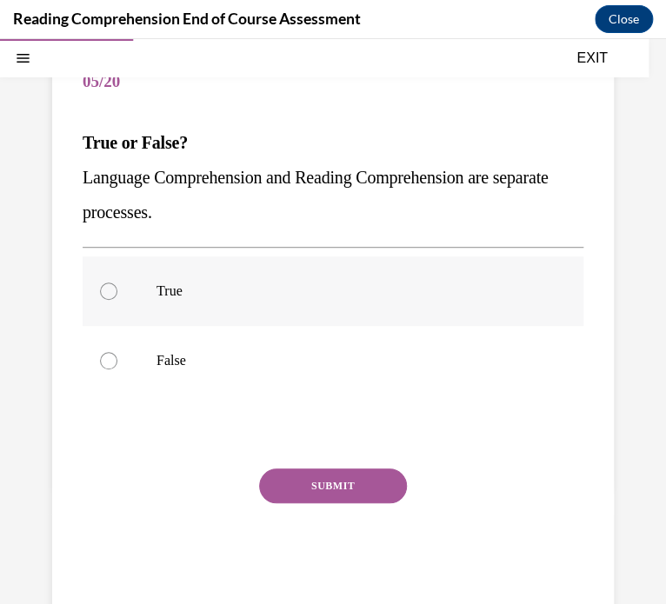
click at [115, 289] on div at bounding box center [108, 290] width 17 height 17
click at [115, 289] on input "True" at bounding box center [108, 290] width 17 height 17
radio input "true"
click at [344, 499] on button "SUBMIT" at bounding box center [333, 485] width 148 height 35
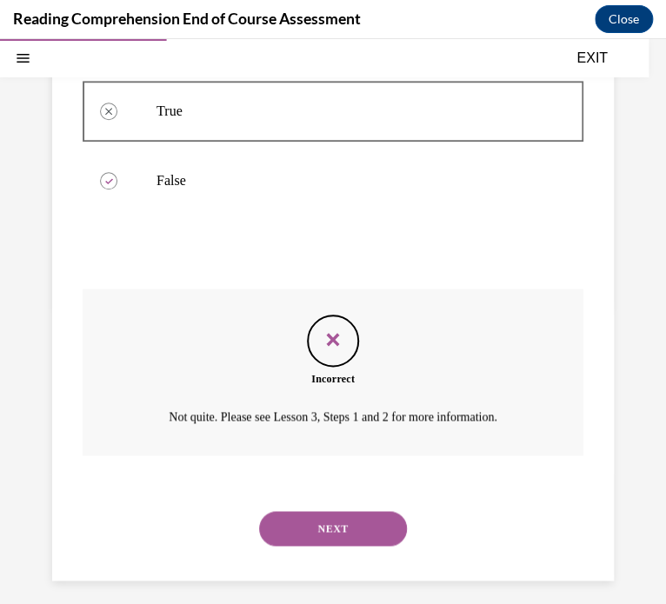
scroll to position [349, 0]
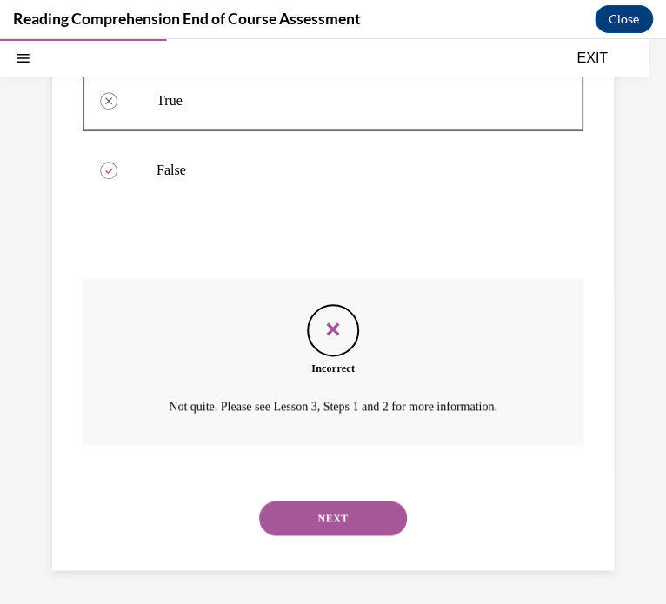
click at [342, 528] on button "NEXT" at bounding box center [333, 518] width 148 height 35
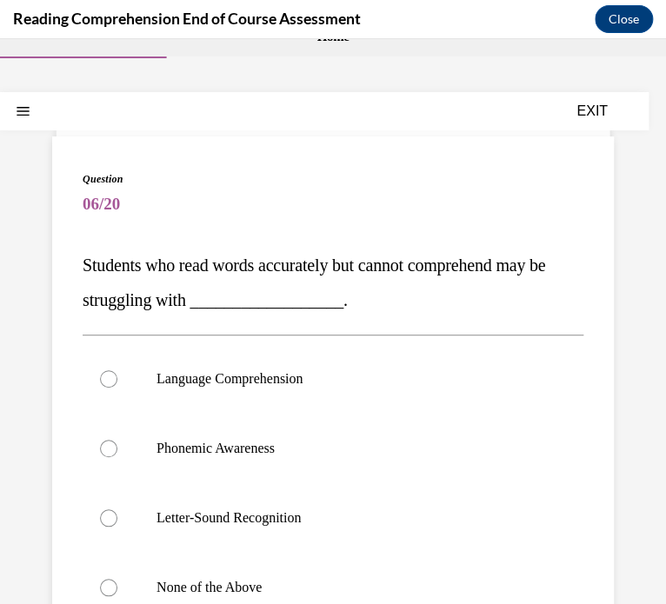
scroll to position [0, 0]
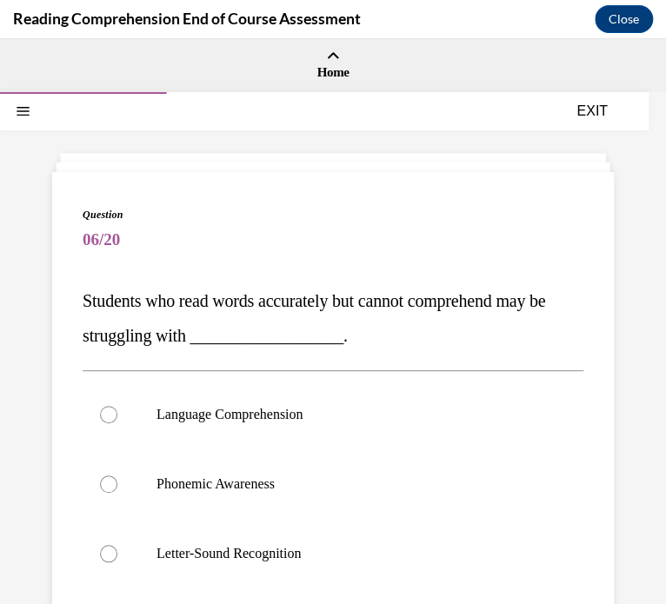
click at [595, 113] on button "EXIT" at bounding box center [592, 111] width 104 height 21
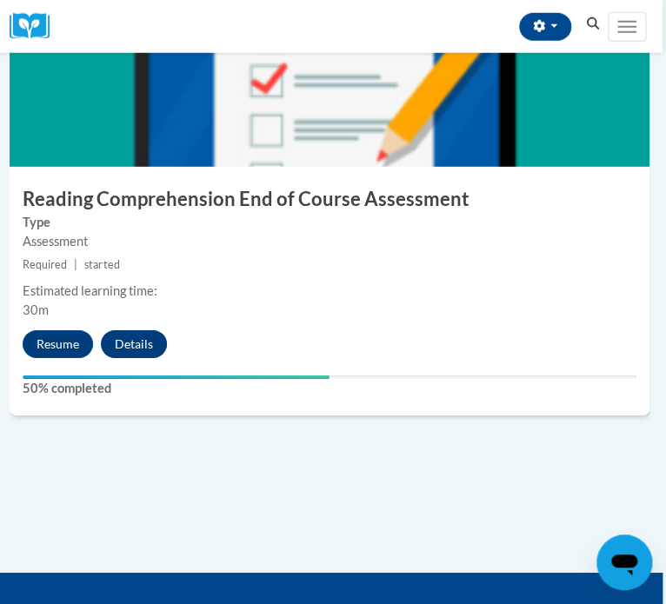
click at [120, 339] on button "Details" at bounding box center [134, 344] width 66 height 28
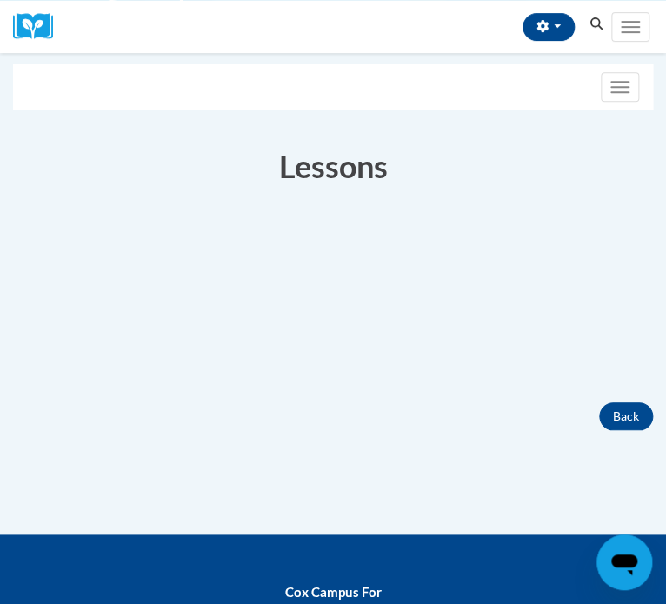
scroll to position [153, 0]
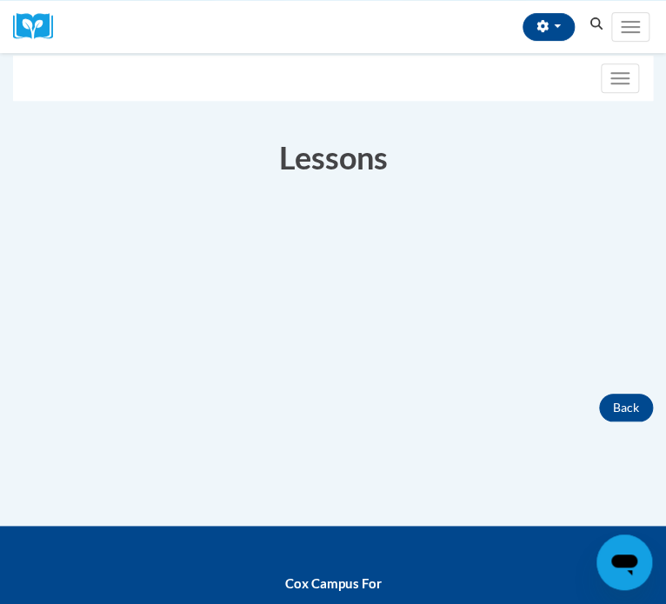
click at [316, 351] on div "Active Your Progress" at bounding box center [333, 293] width 640 height 156
click at [617, 400] on button "Back" at bounding box center [626, 408] width 54 height 28
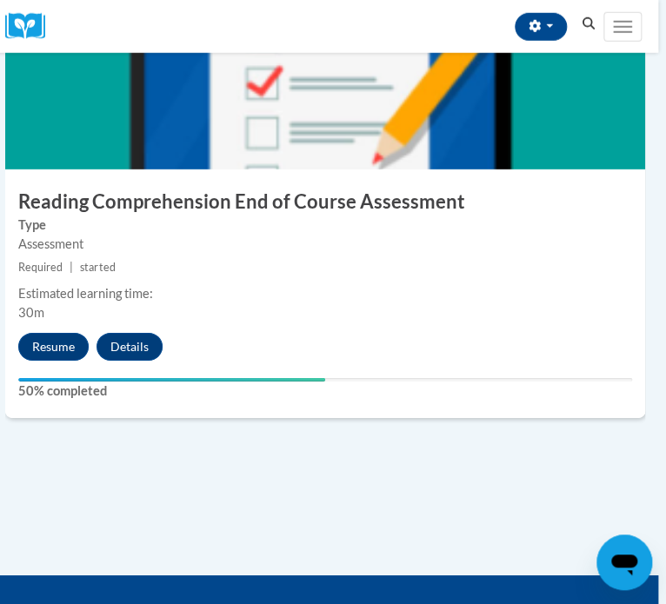
scroll to position [4506, 9]
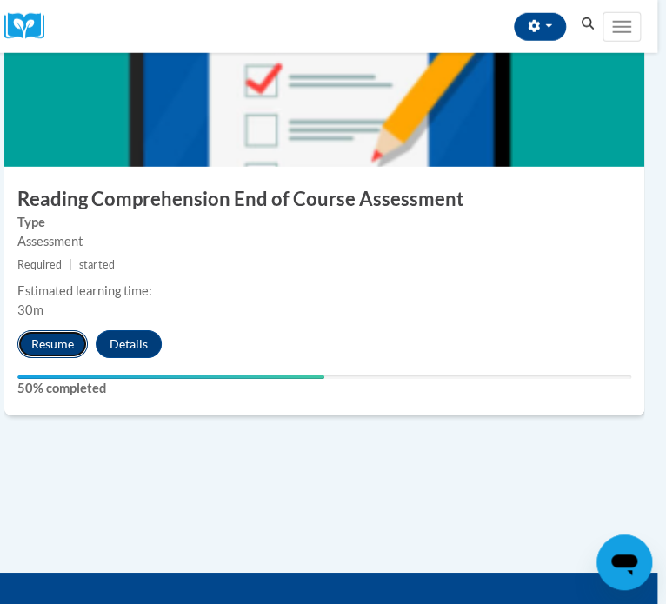
click at [66, 348] on button "Resume" at bounding box center [52, 344] width 70 height 28
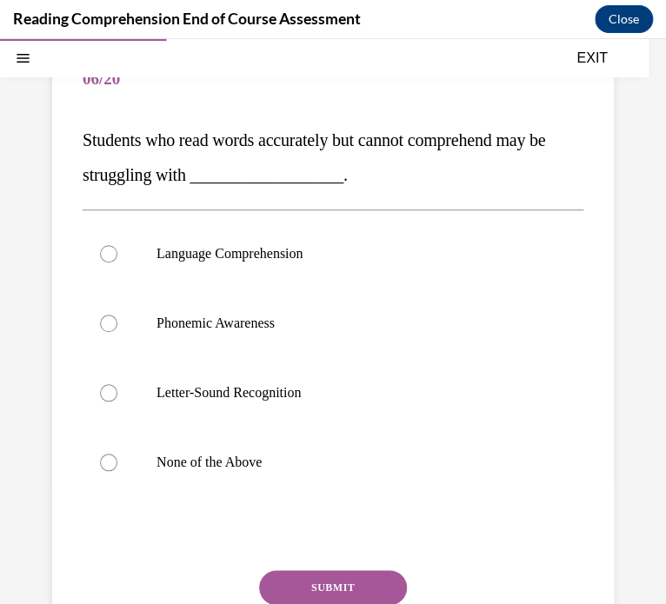
scroll to position [163, 0]
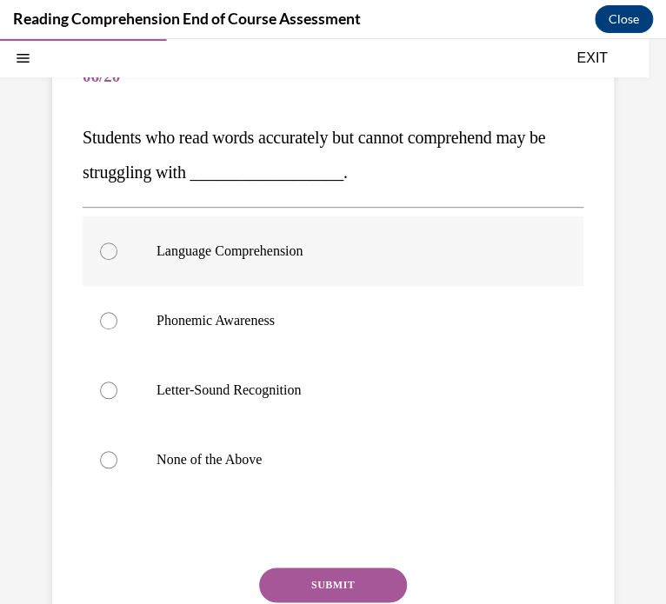
click at [177, 253] on p "Language Comprehension" at bounding box center [347, 250] width 383 height 17
click at [117, 253] on input "Language Comprehension" at bounding box center [108, 250] width 17 height 17
radio input "true"
click at [362, 593] on button "SUBMIT" at bounding box center [333, 585] width 148 height 35
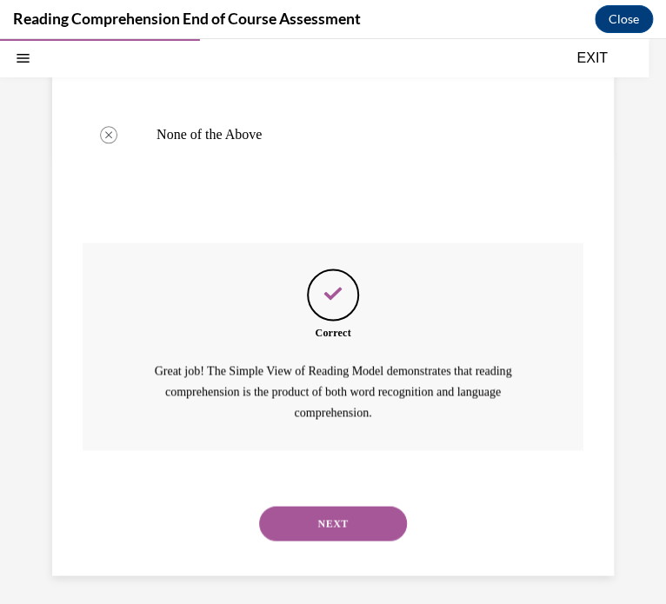
scroll to position [494, 0]
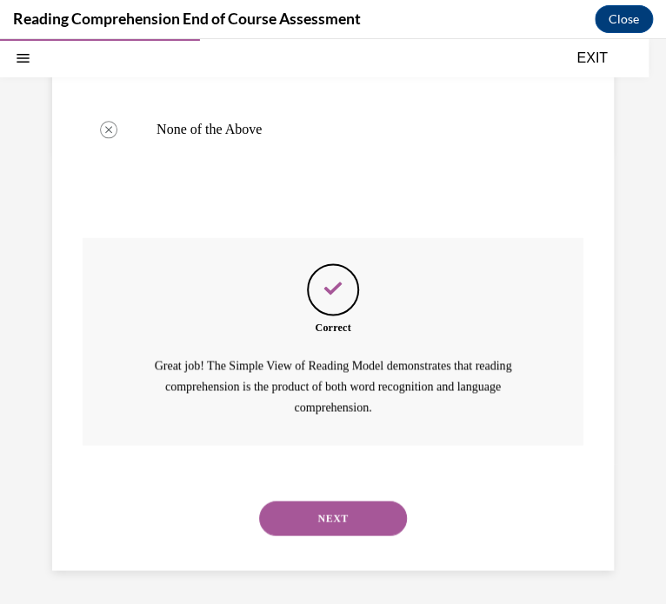
click at [368, 527] on button "NEXT" at bounding box center [333, 518] width 148 height 35
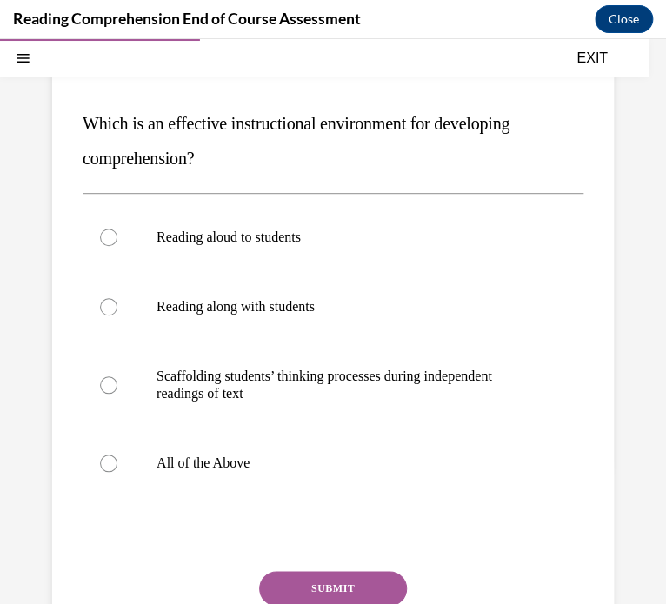
scroll to position [173, 0]
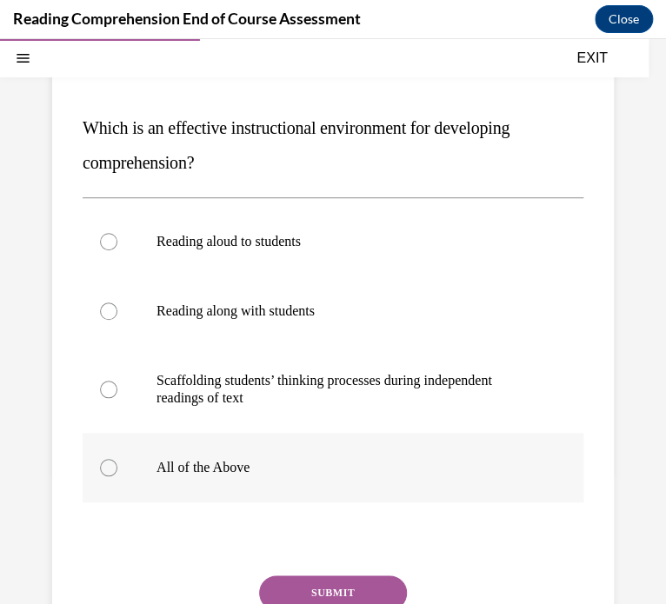
click at [173, 470] on p "All of the Above" at bounding box center [347, 467] width 383 height 17
click at [117, 470] on input "All of the Above" at bounding box center [108, 467] width 17 height 17
radio input "true"
click at [290, 595] on button "SUBMIT" at bounding box center [333, 592] width 148 height 35
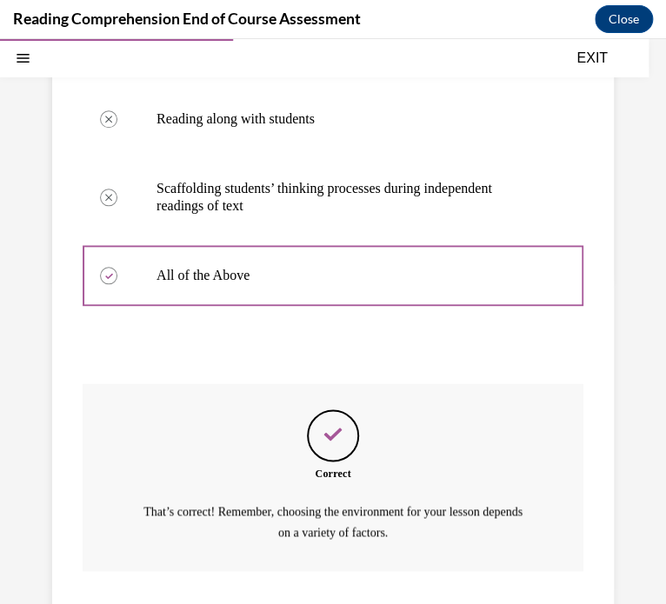
scroll to position [490, 0]
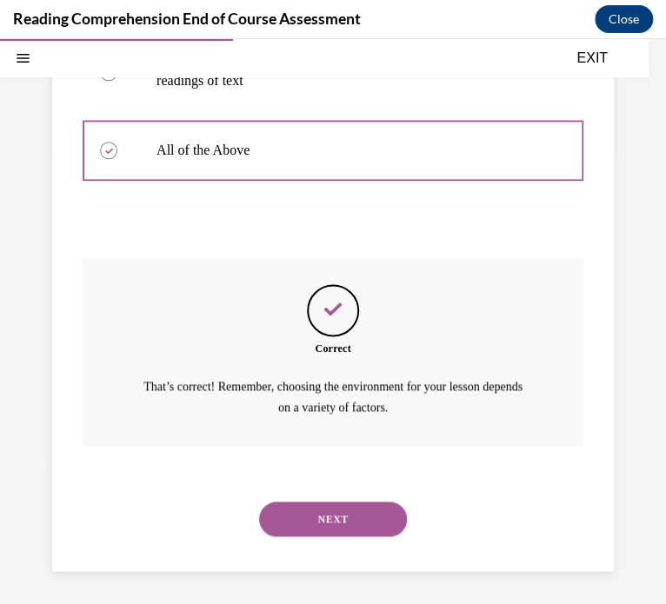
click at [365, 525] on button "NEXT" at bounding box center [333, 519] width 148 height 35
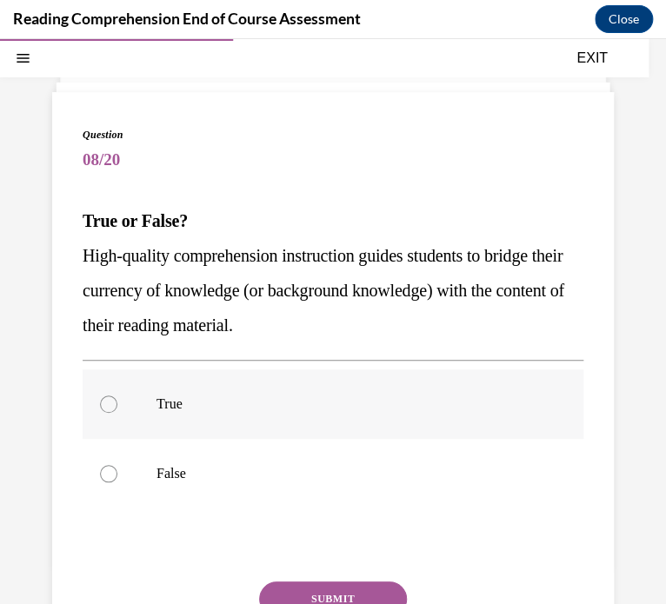
scroll to position [78, 0]
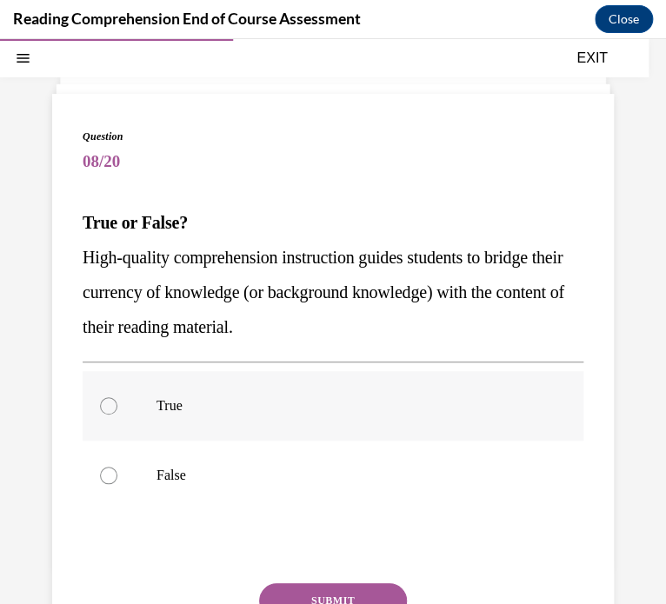
click at [116, 382] on label "True" at bounding box center [333, 406] width 501 height 70
click at [116, 397] on input "True" at bounding box center [108, 405] width 17 height 17
radio input "true"
click at [347, 594] on button "SUBMIT" at bounding box center [333, 600] width 148 height 35
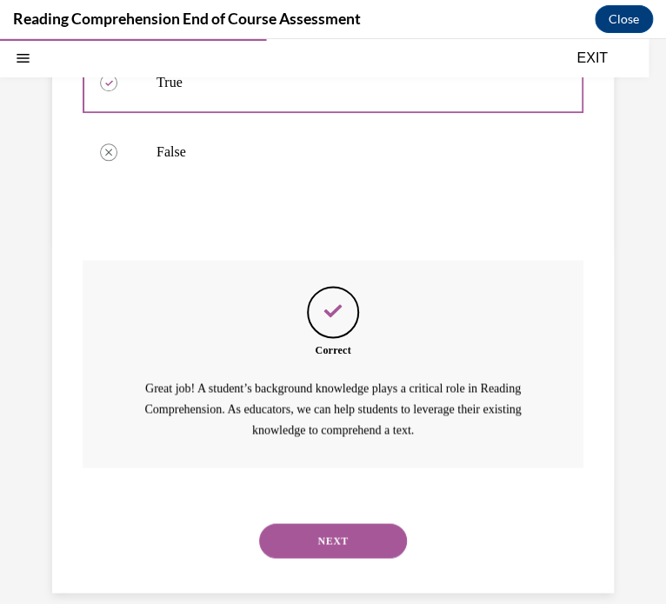
scroll to position [424, 0]
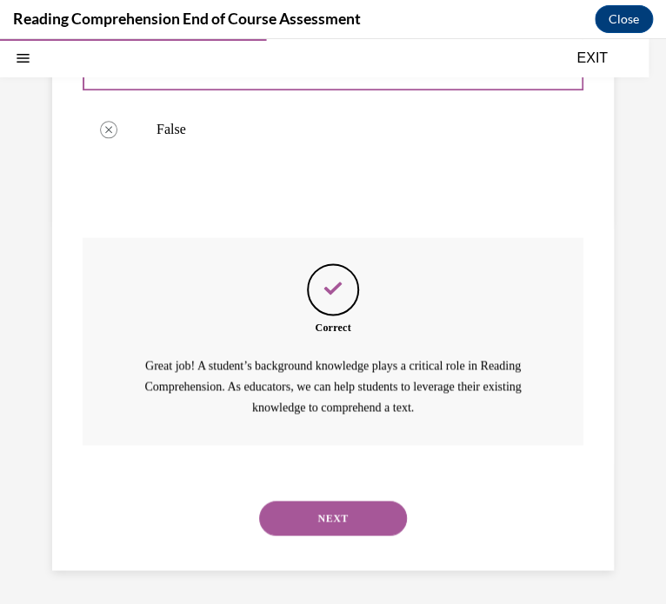
click at [289, 509] on button "NEXT" at bounding box center [333, 518] width 148 height 35
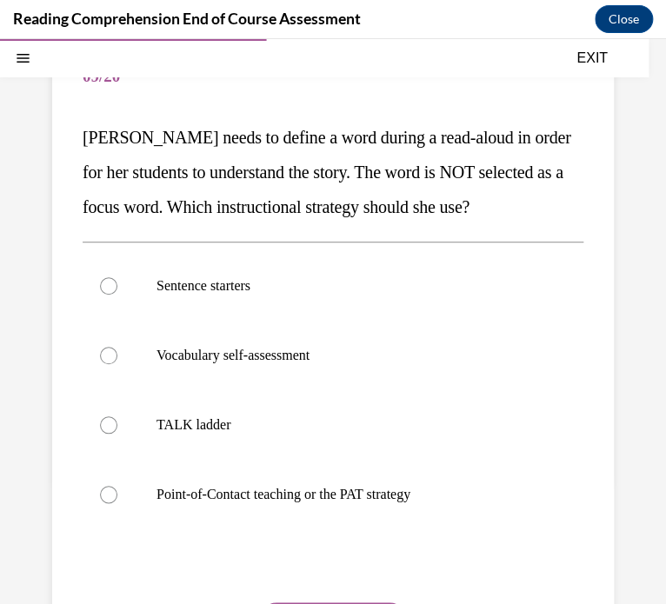
scroll to position [169, 0]
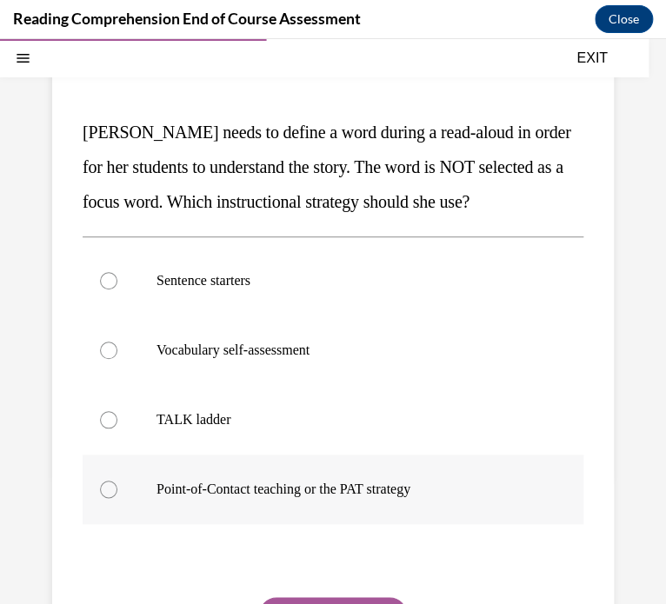
click at [242, 500] on label "Point-of-Contact teaching or the PAT strategy" at bounding box center [333, 490] width 501 height 70
click at [117, 498] on input "Point-of-Contact teaching or the PAT strategy" at bounding box center [108, 489] width 17 height 17
radio input "true"
click at [300, 597] on button "SUBMIT" at bounding box center [333, 614] width 148 height 35
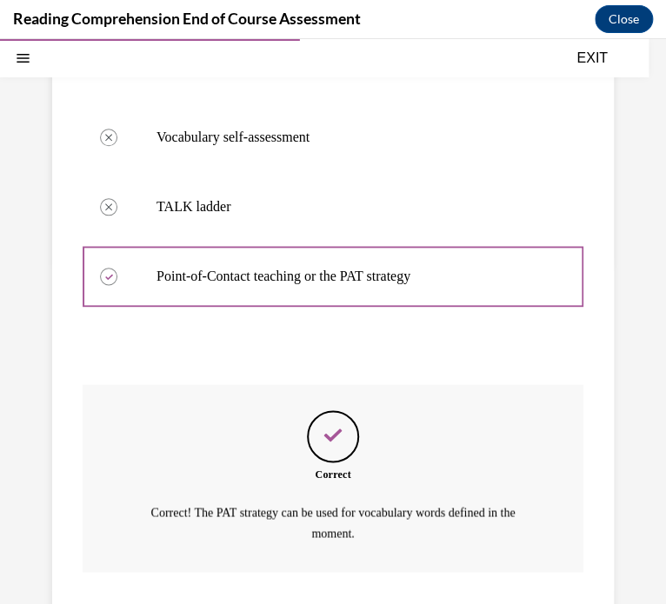
scroll to position [508, 0]
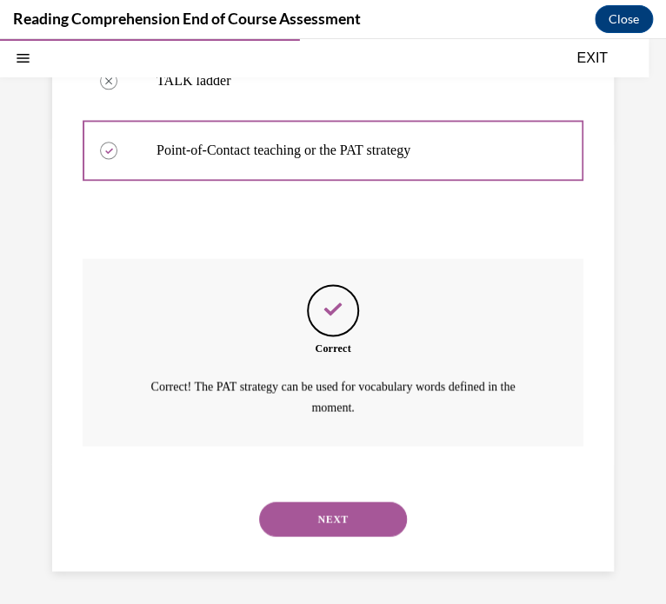
click at [322, 530] on button "NEXT" at bounding box center [333, 519] width 148 height 35
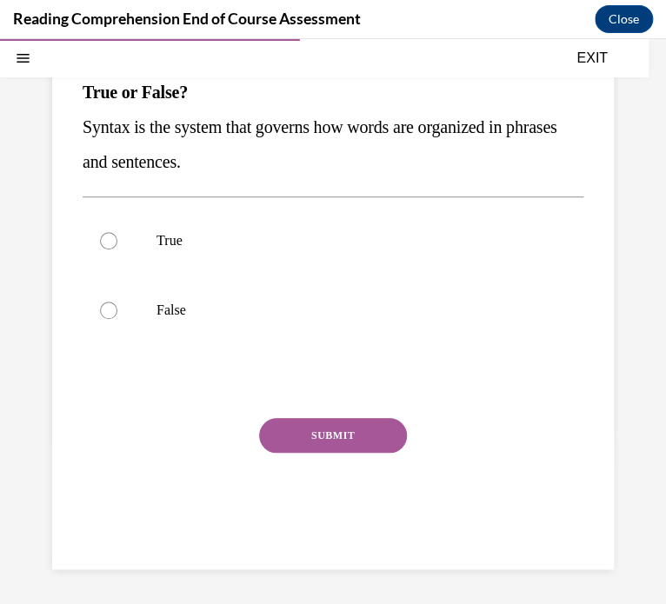
scroll to position [158, 0]
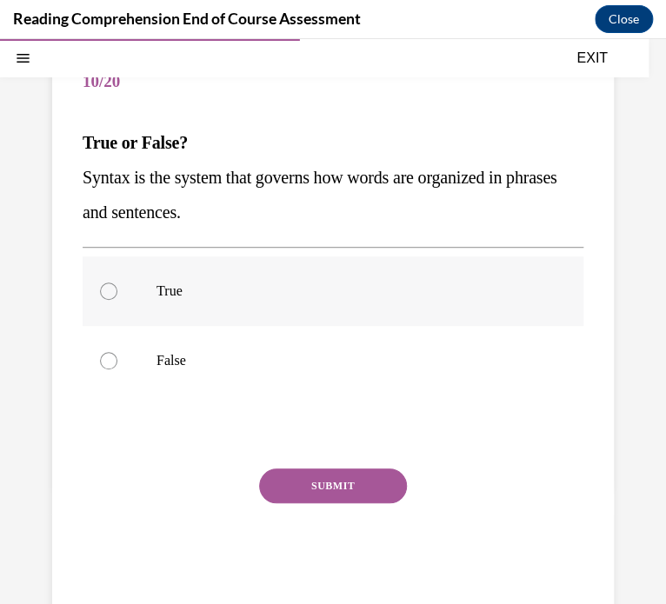
click at [203, 282] on p "True" at bounding box center [347, 290] width 383 height 17
click at [117, 282] on input "True" at bounding box center [108, 290] width 17 height 17
radio input "true"
click at [283, 481] on button "SUBMIT" at bounding box center [333, 485] width 148 height 35
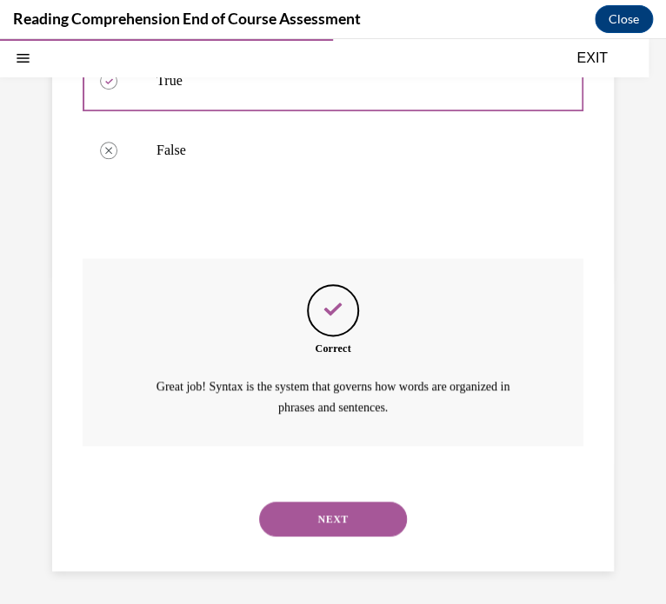
scroll to position [369, 0]
click at [322, 514] on button "NEXT" at bounding box center [333, 519] width 148 height 35
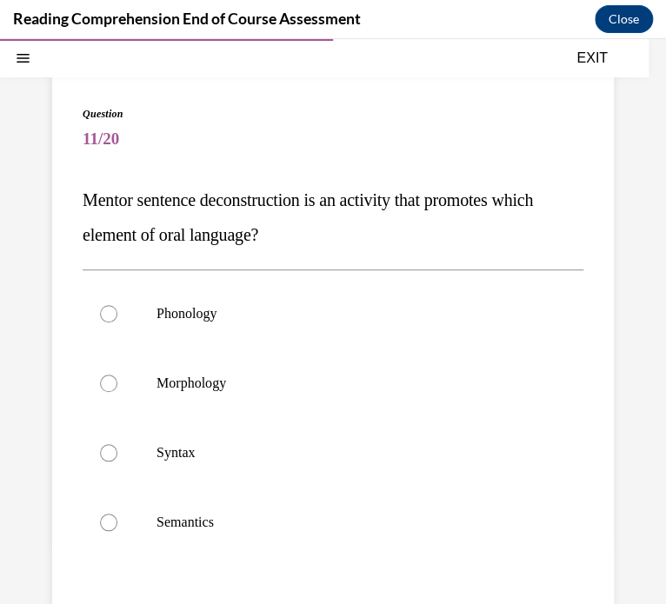
scroll to position [102, 0]
click at [193, 459] on p "Syntax" at bounding box center [347, 451] width 383 height 17
click at [117, 459] on input "Syntax" at bounding box center [108, 451] width 17 height 17
radio input "true"
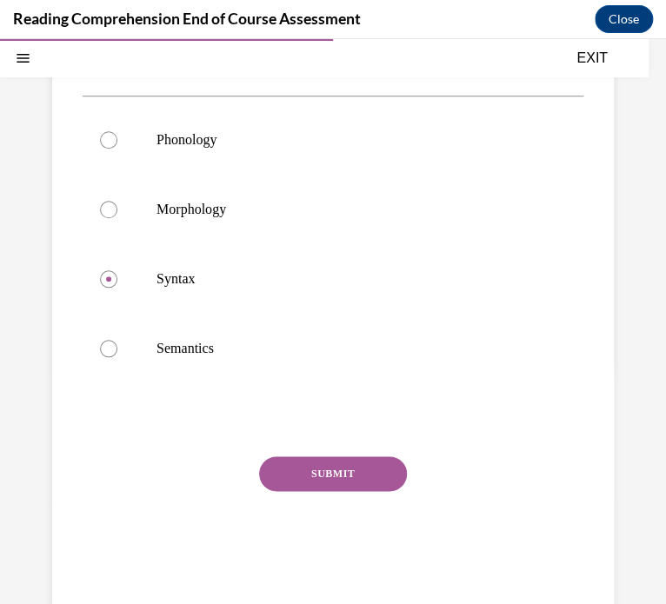
click at [342, 480] on button "SUBMIT" at bounding box center [333, 473] width 148 height 35
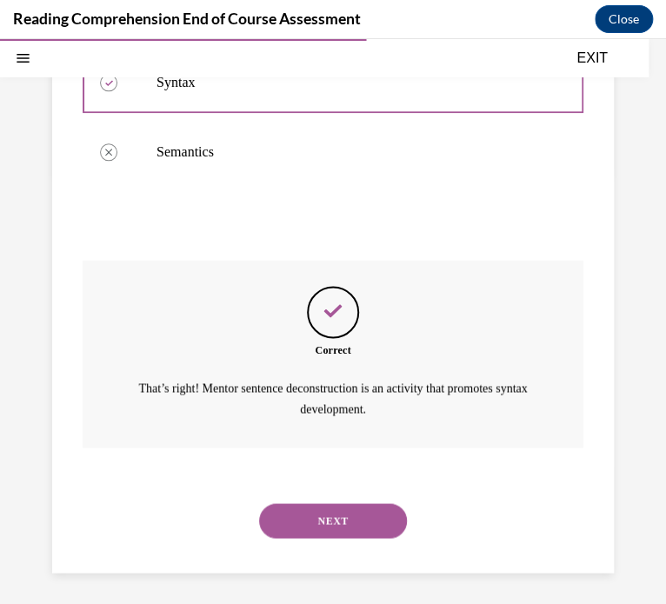
scroll to position [473, 0]
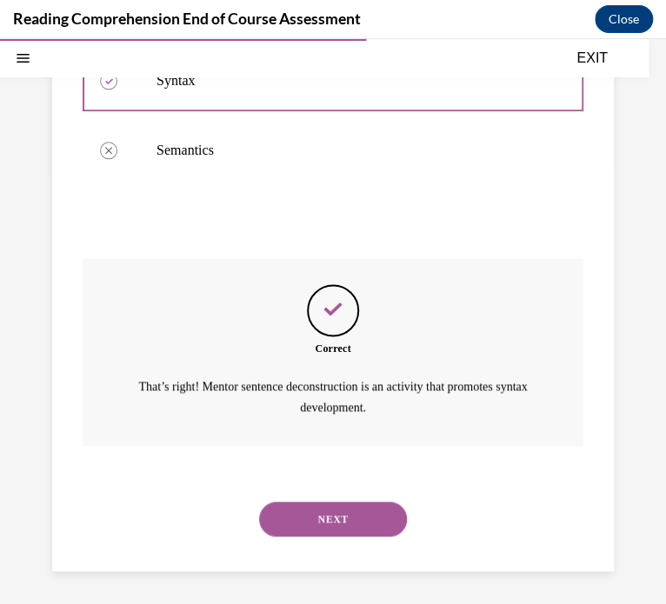
click at [349, 515] on button "NEXT" at bounding box center [333, 519] width 148 height 35
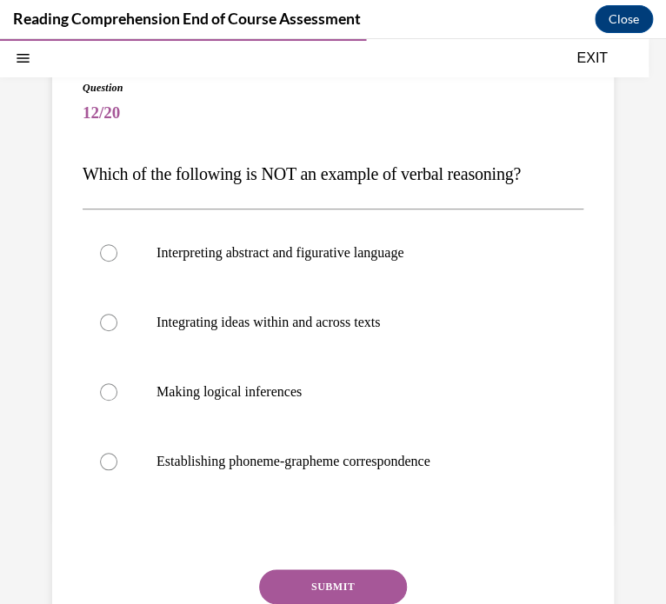
scroll to position [128, 0]
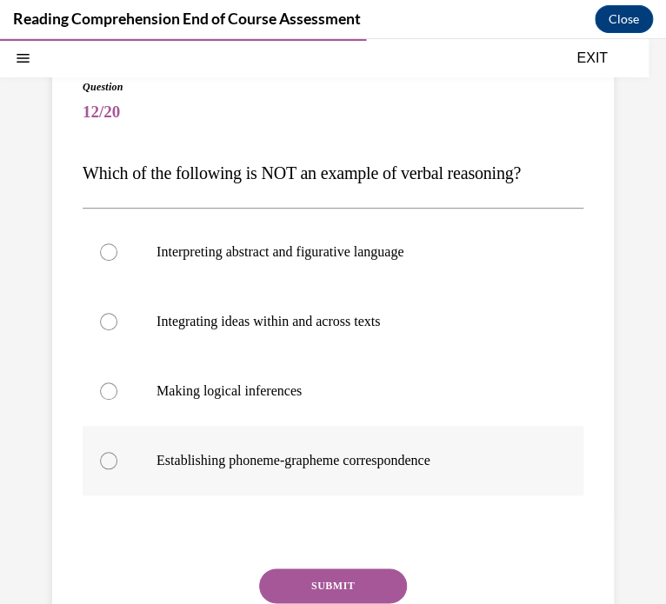
click at [190, 472] on label "Establishing phoneme-grapheme correspondence" at bounding box center [333, 461] width 501 height 70
click at [117, 469] on input "Establishing phoneme-grapheme correspondence" at bounding box center [108, 460] width 17 height 17
radio input "true"
click at [328, 578] on button "SUBMIT" at bounding box center [333, 585] width 148 height 35
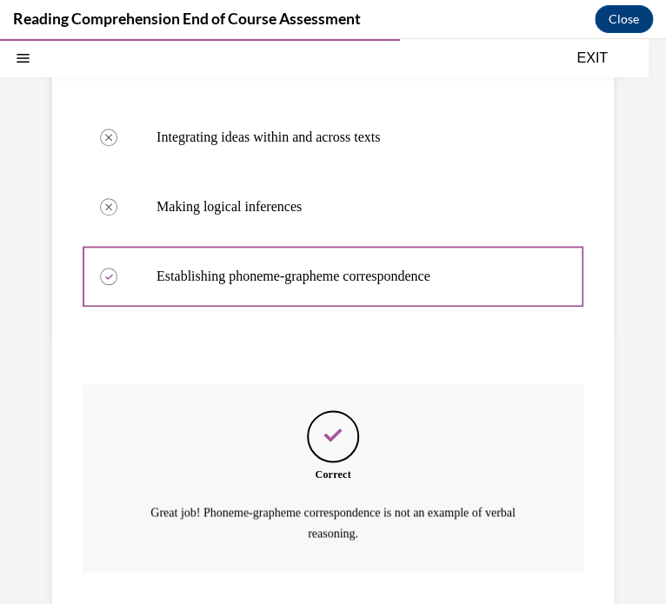
scroll to position [438, 0]
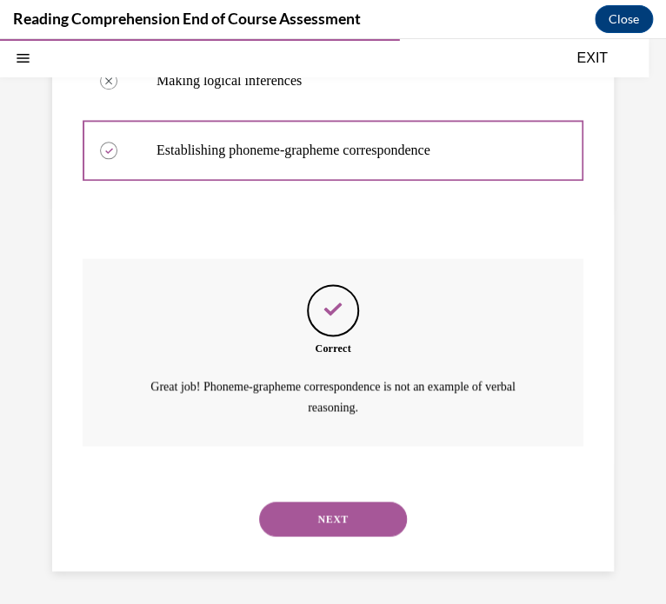
click at [321, 533] on button "NEXT" at bounding box center [333, 519] width 148 height 35
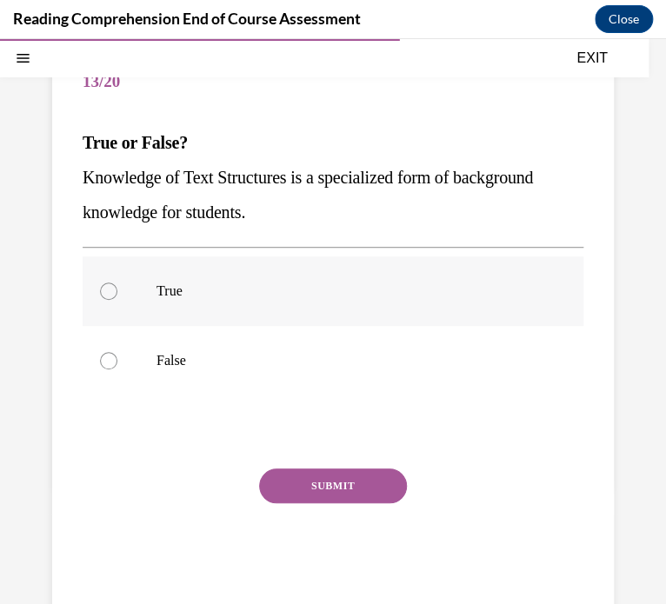
click at [159, 285] on p "True" at bounding box center [347, 290] width 383 height 17
click at [117, 285] on input "True" at bounding box center [108, 290] width 17 height 17
radio input "true"
click at [279, 472] on button "SUBMIT" at bounding box center [333, 485] width 148 height 35
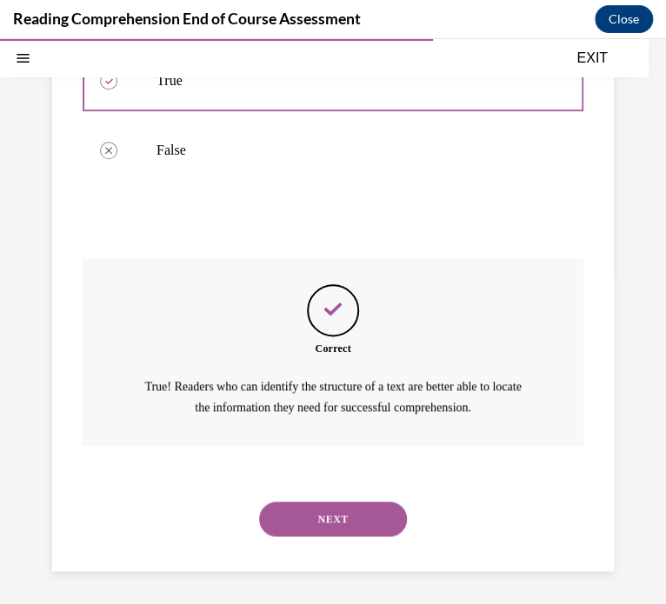
click at [334, 502] on button "NEXT" at bounding box center [333, 519] width 148 height 35
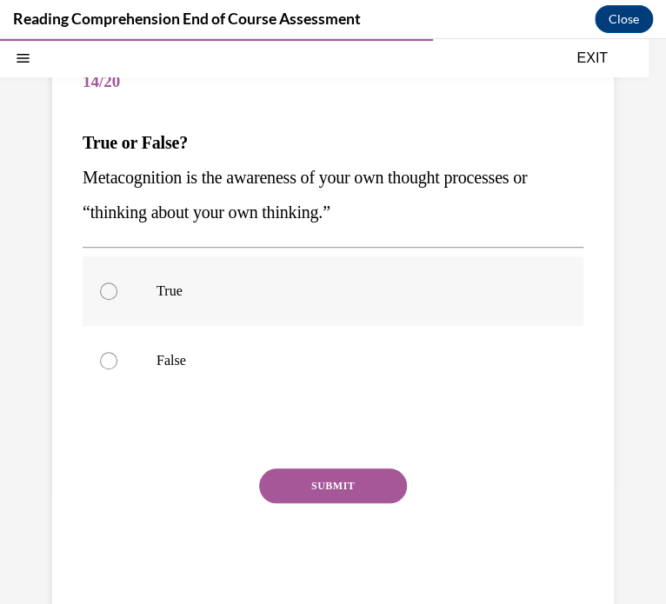
click at [173, 279] on label "True" at bounding box center [333, 291] width 501 height 70
click at [117, 282] on input "True" at bounding box center [108, 290] width 17 height 17
radio input "true"
click at [281, 475] on button "SUBMIT" at bounding box center [333, 485] width 148 height 35
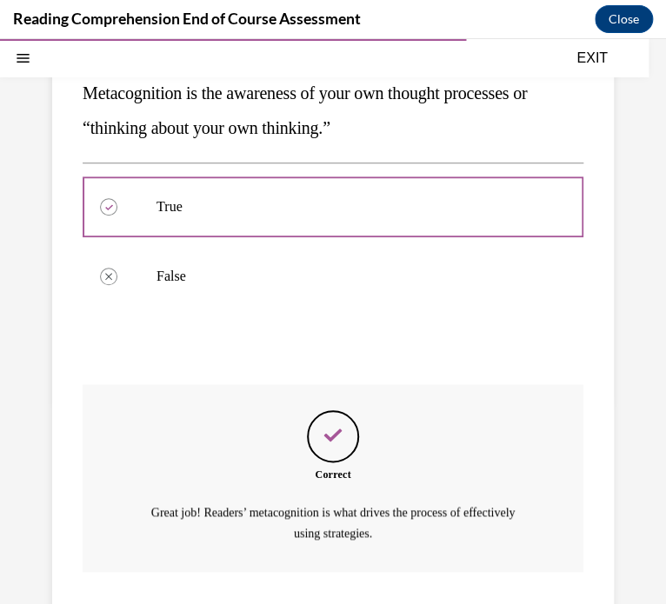
scroll to position [369, 0]
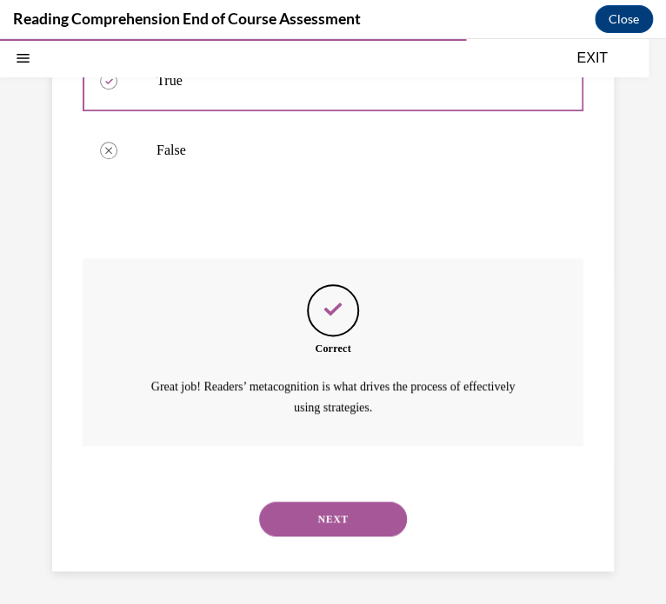
click at [284, 508] on button "NEXT" at bounding box center [333, 519] width 148 height 35
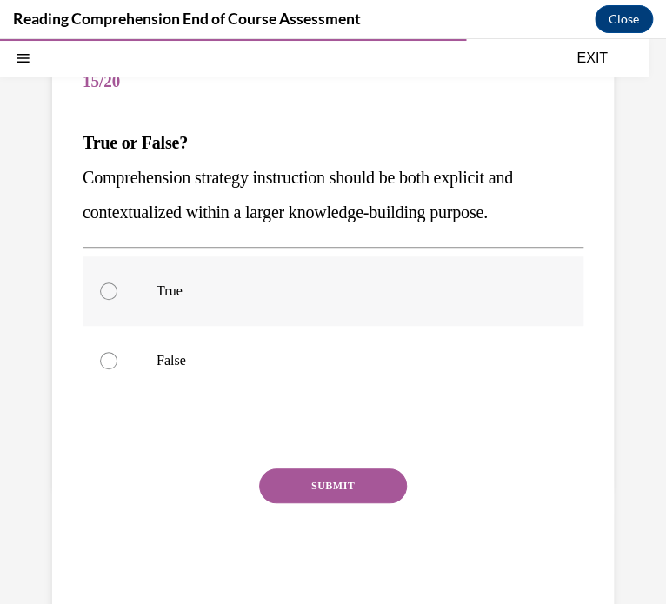
click at [169, 279] on label "True" at bounding box center [333, 291] width 501 height 70
click at [117, 282] on input "True" at bounding box center [108, 290] width 17 height 17
radio input "true"
click at [302, 486] on button "SUBMIT" at bounding box center [333, 485] width 148 height 35
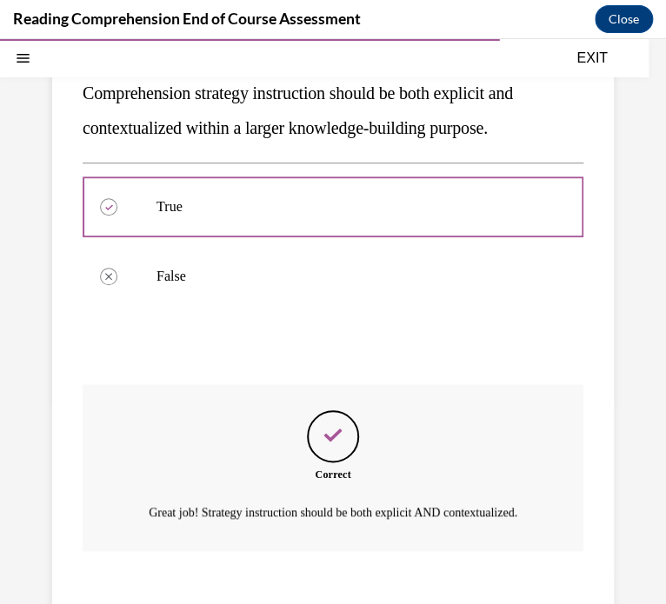
scroll to position [369, 0]
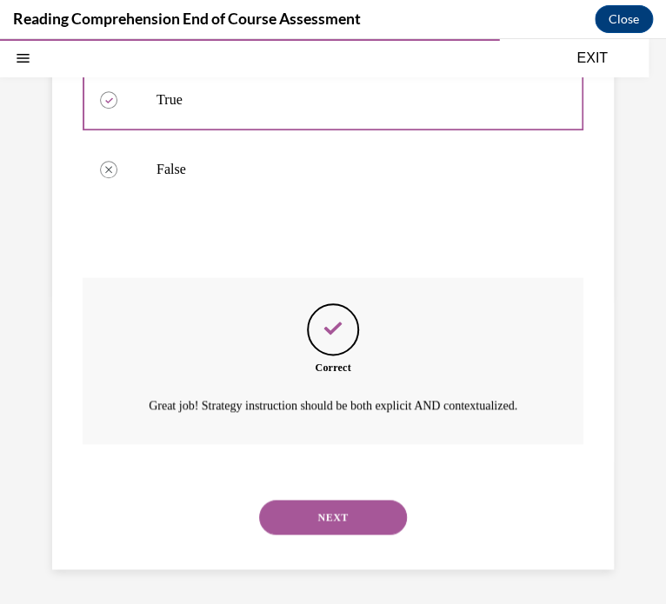
click at [290, 515] on button "NEXT" at bounding box center [333, 517] width 148 height 35
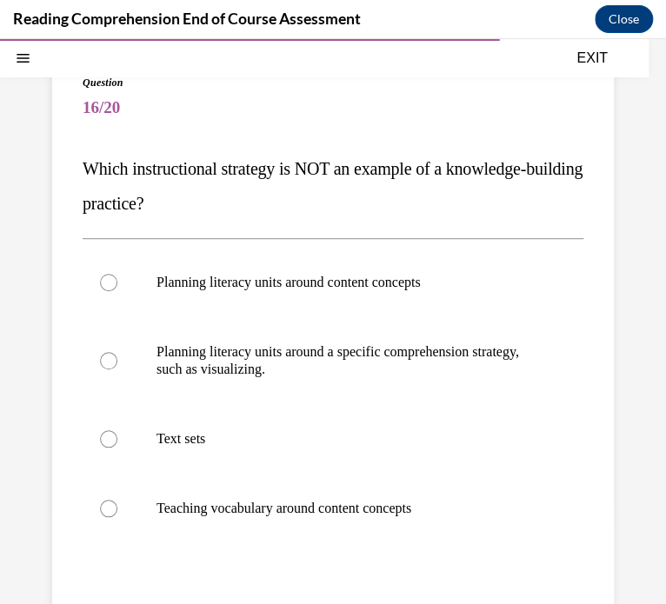
scroll to position [135, 0]
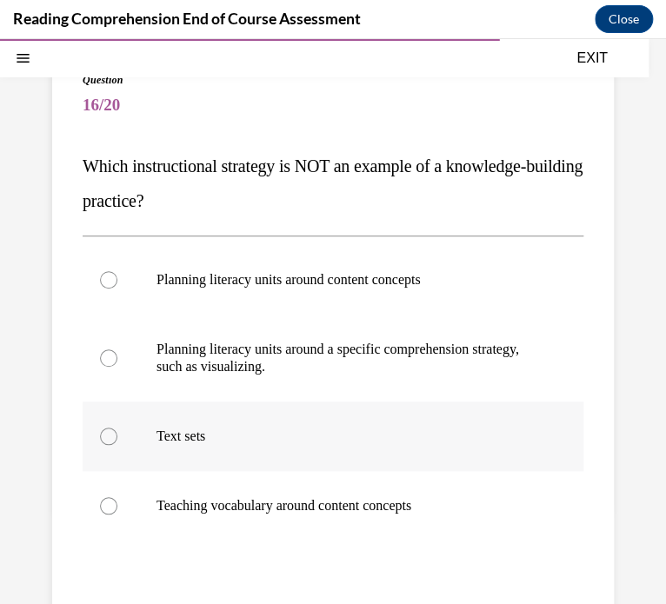
click at [206, 432] on p "Text sets" at bounding box center [347, 436] width 383 height 17
click at [117, 432] on input "Text sets" at bounding box center [108, 436] width 17 height 17
radio input "true"
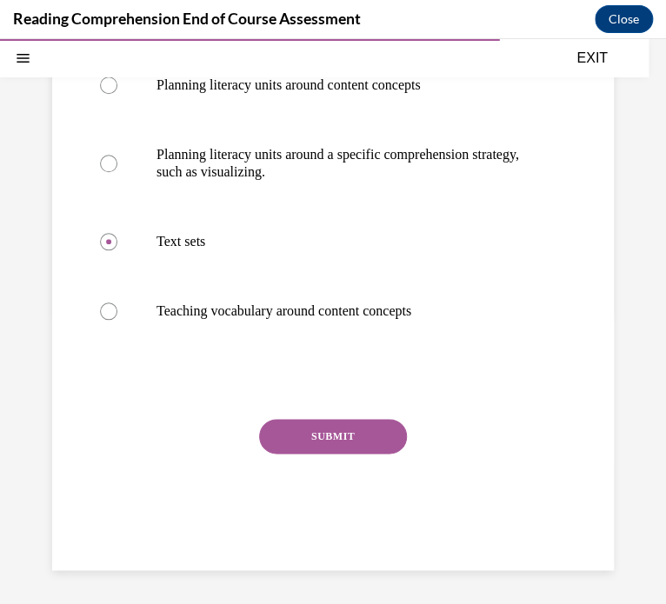
click at [303, 419] on button "SUBMIT" at bounding box center [333, 436] width 148 height 35
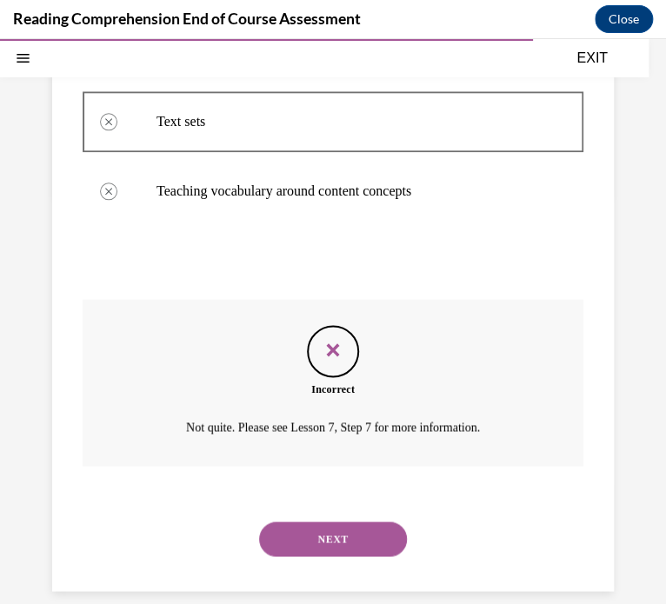
scroll to position [470, 0]
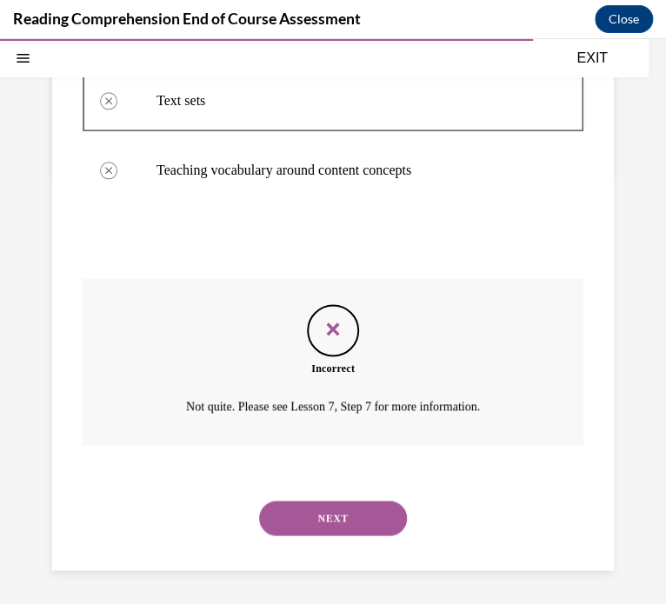
click at [303, 509] on button "NEXT" at bounding box center [333, 518] width 148 height 35
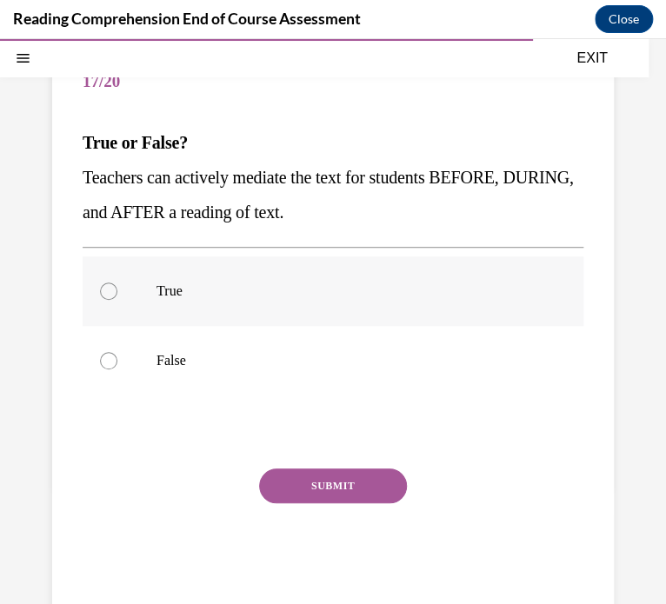
click at [149, 286] on label "True" at bounding box center [333, 291] width 501 height 70
click at [117, 286] on input "True" at bounding box center [108, 290] width 17 height 17
radio input "true"
click at [276, 482] on button "SUBMIT" at bounding box center [333, 485] width 148 height 35
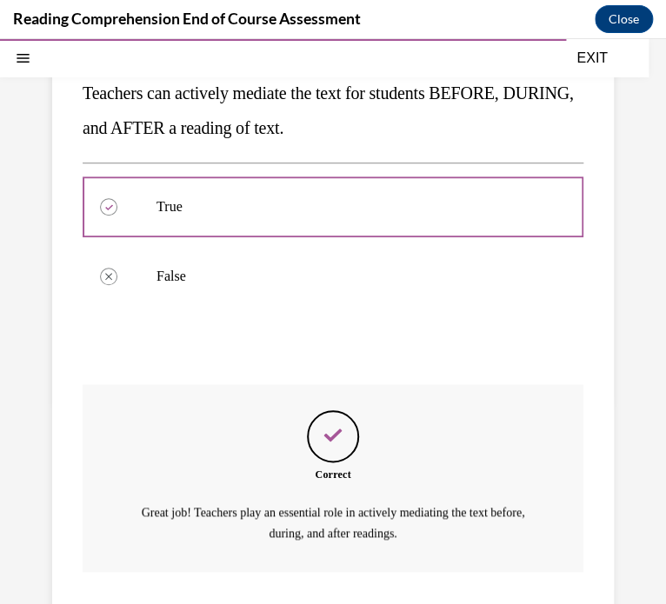
scroll to position [369, 0]
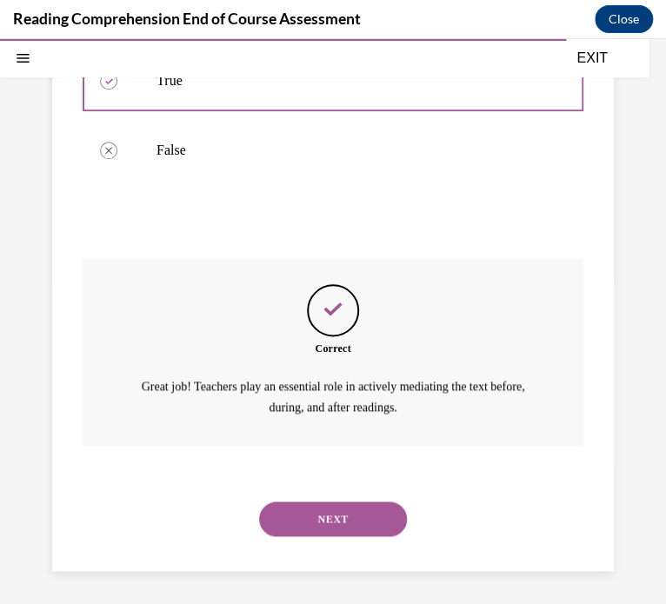
click at [302, 515] on button "NEXT" at bounding box center [333, 519] width 148 height 35
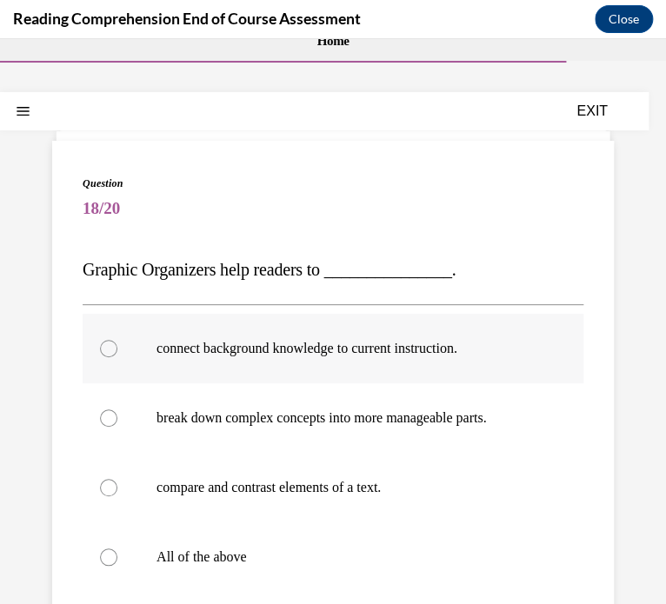
scroll to position [40, 0]
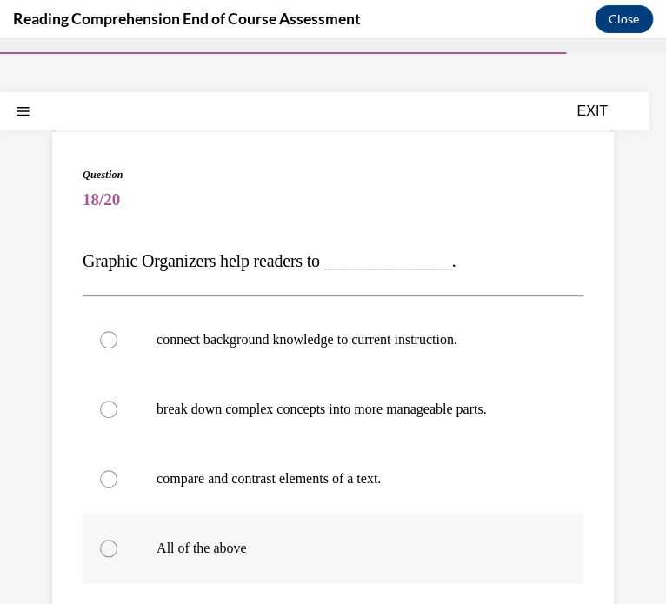
click at [216, 552] on p "All of the above" at bounding box center [347, 548] width 383 height 17
click at [117, 552] on input "All of the above" at bounding box center [108, 548] width 17 height 17
radio input "true"
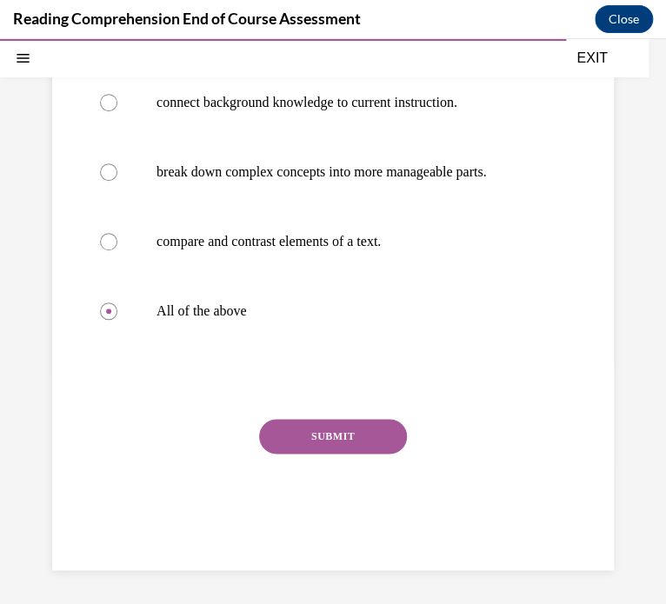
click at [332, 438] on button "SUBMIT" at bounding box center [333, 436] width 148 height 35
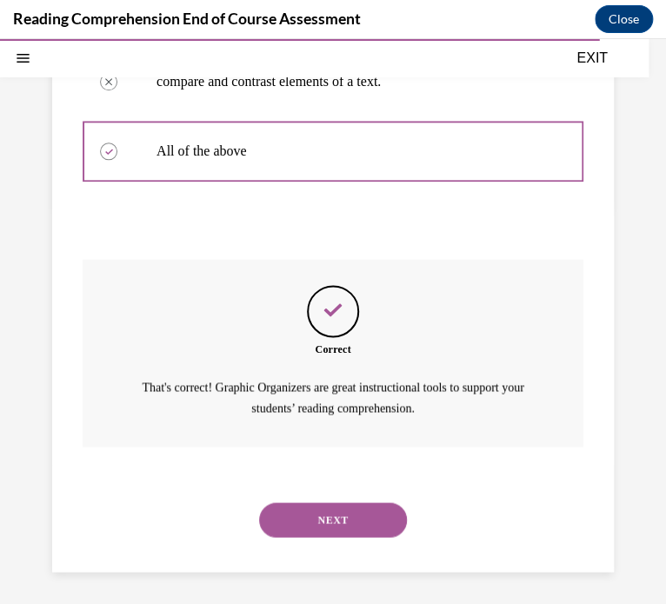
scroll to position [438, 0]
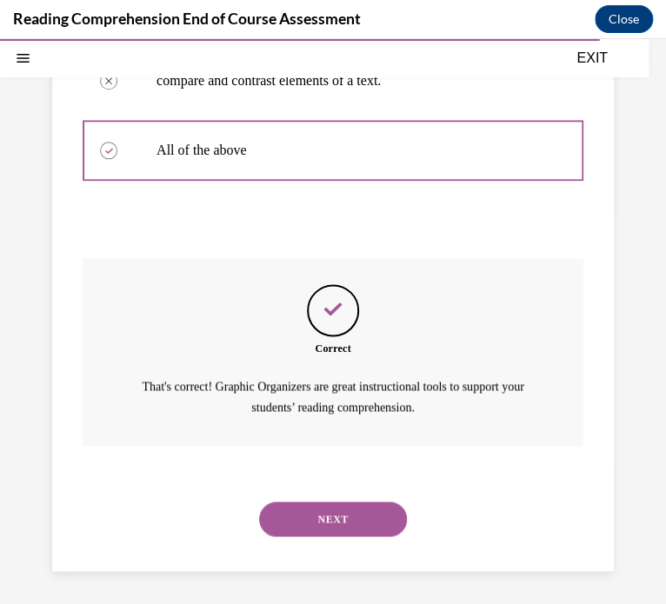
click at [348, 495] on div "NEXT" at bounding box center [333, 519] width 501 height 70
click at [343, 513] on button "NEXT" at bounding box center [333, 519] width 148 height 35
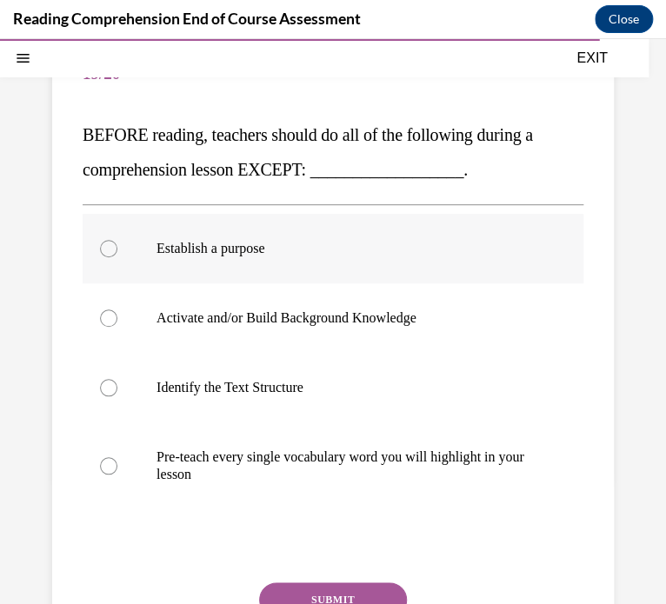
scroll to position [164, 0]
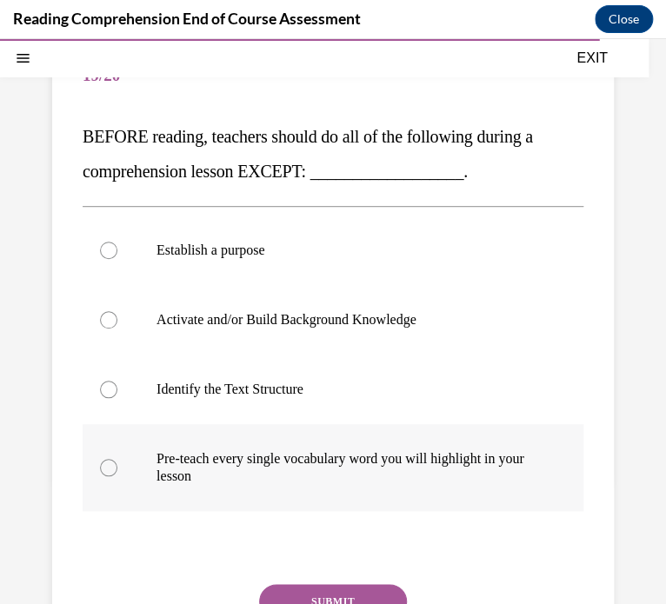
click at [352, 470] on p "Pre-teach every single vocabulary word you will highlight in your lesson" at bounding box center [347, 467] width 383 height 35
click at [117, 470] on input "Pre-teach every single vocabulary word you will highlight in your lesson" at bounding box center [108, 467] width 17 height 17
radio input "true"
click at [318, 595] on button "SUBMIT" at bounding box center [333, 601] width 148 height 35
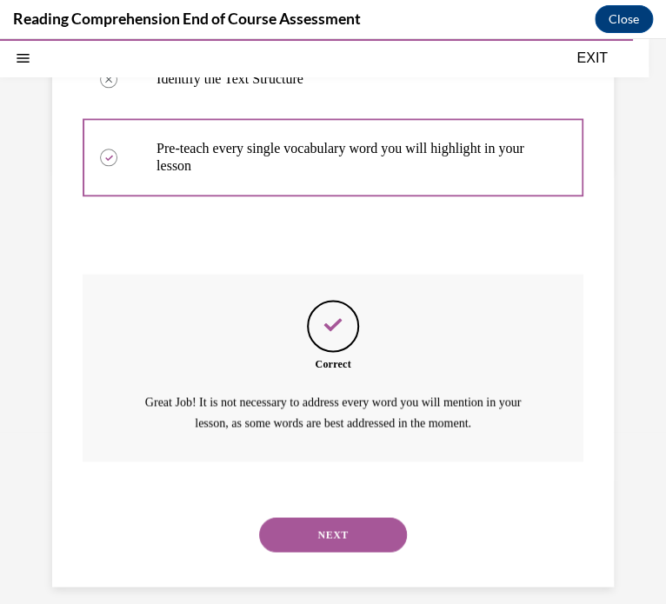
scroll to position [490, 0]
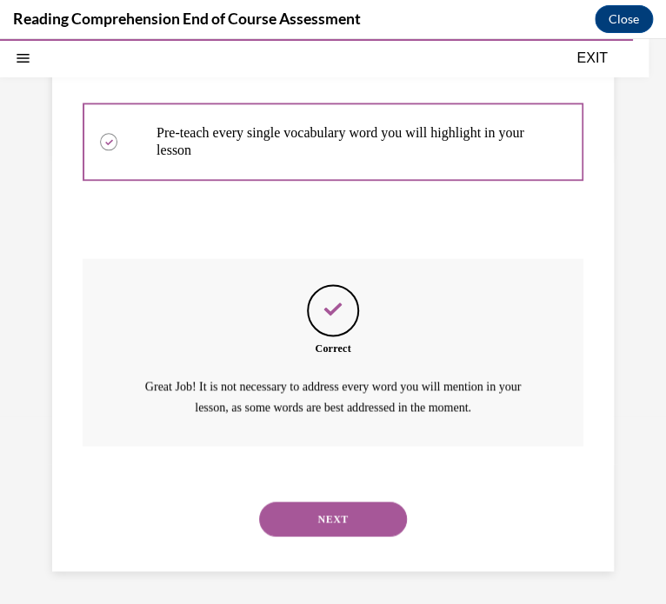
click at [284, 517] on button "NEXT" at bounding box center [333, 519] width 148 height 35
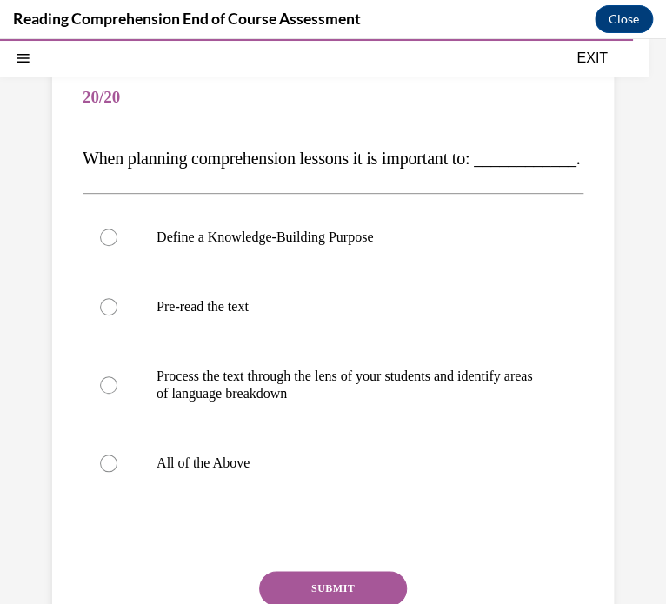
scroll to position [160, 0]
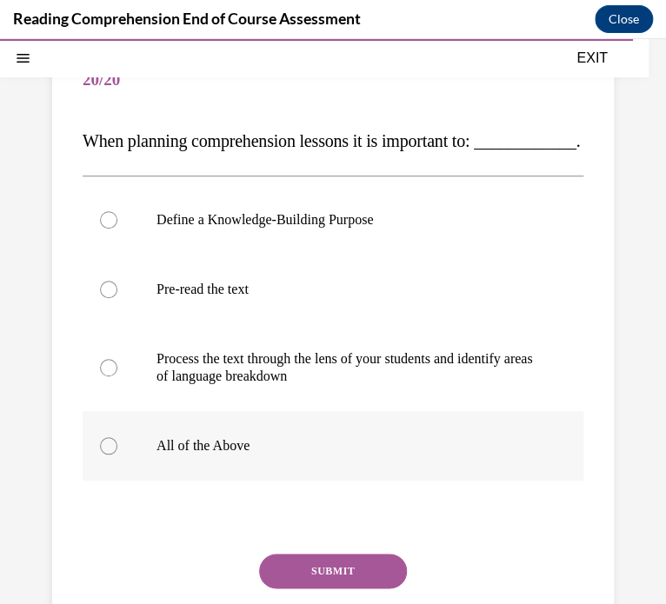
click at [146, 481] on label "All of the Above" at bounding box center [333, 446] width 501 height 70
click at [117, 455] on input "All of the Above" at bounding box center [108, 445] width 17 height 17
radio input "true"
click at [310, 588] on button "SUBMIT" at bounding box center [333, 571] width 148 height 35
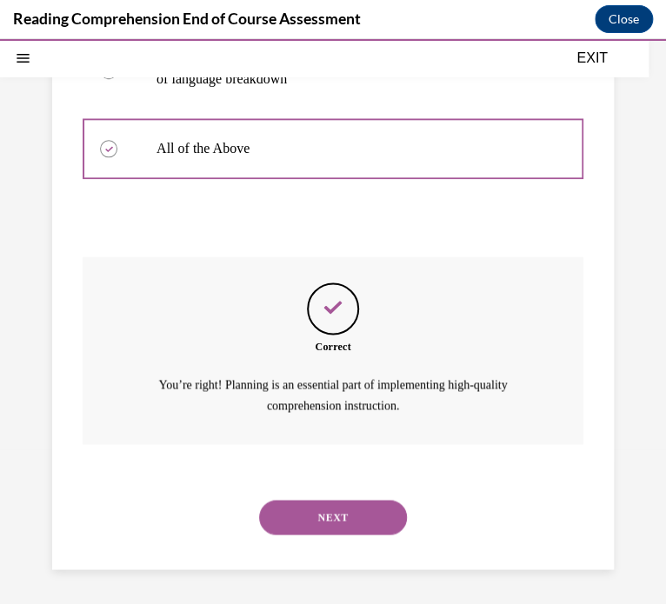
scroll to position [490, 0]
click at [323, 525] on button "NEXT" at bounding box center [333, 517] width 148 height 35
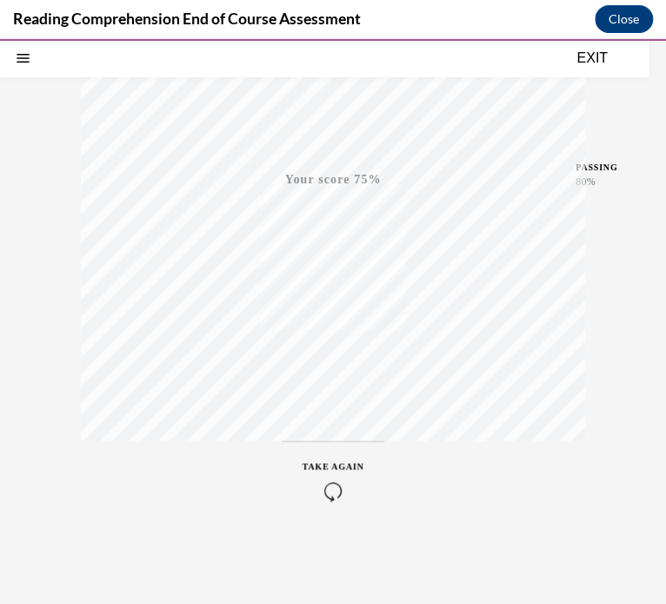
scroll to position [302, 0]
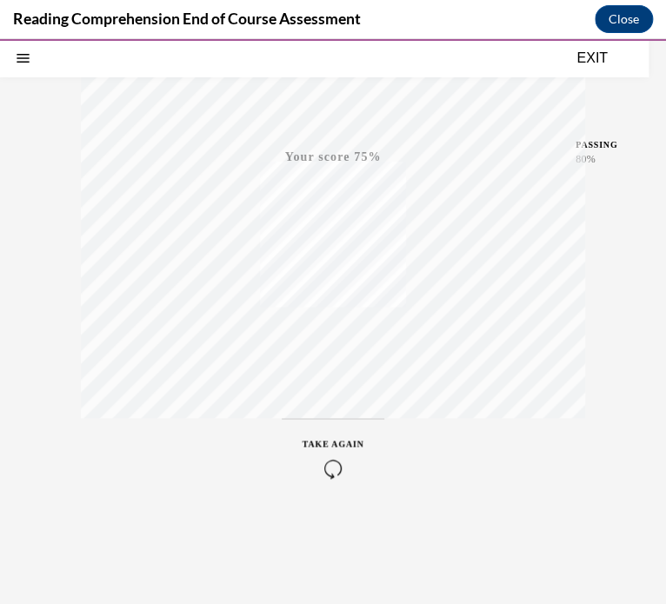
click at [335, 474] on icon "button" at bounding box center [333, 468] width 62 height 19
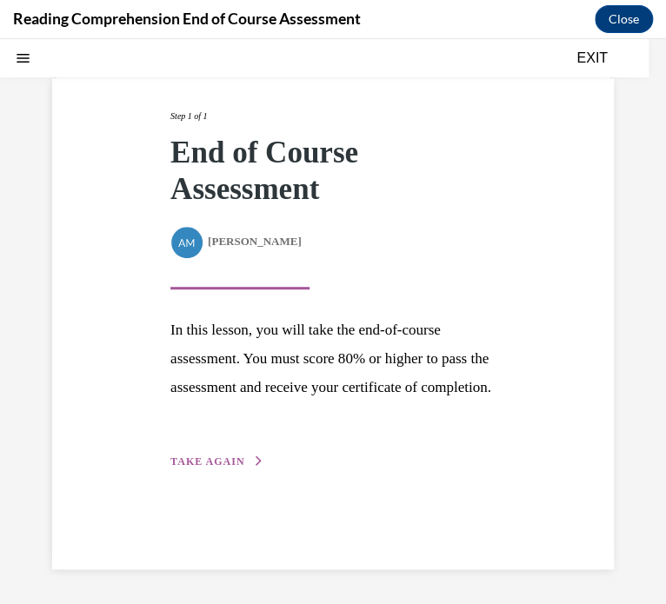
click at [218, 469] on button "TAKE AGAIN" at bounding box center [216, 462] width 93 height 16
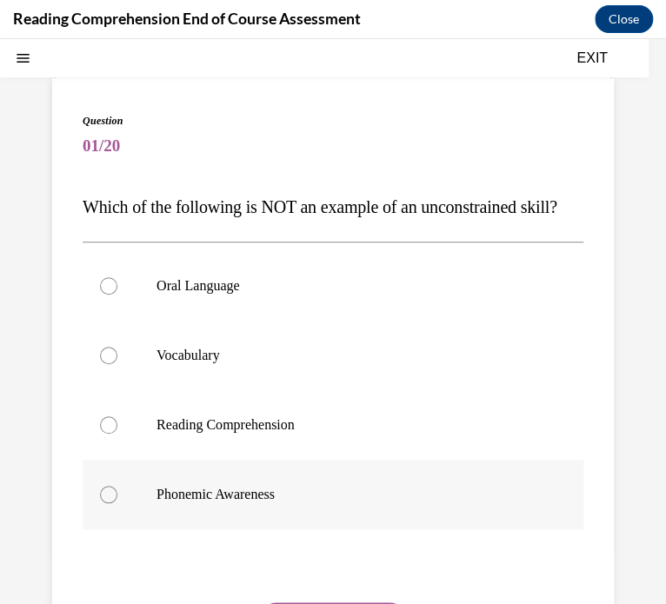
click at [203, 529] on label "Phonemic Awareness" at bounding box center [333, 495] width 501 height 70
click at [117, 503] on input "Phonemic Awareness" at bounding box center [108, 494] width 17 height 17
radio input "true"
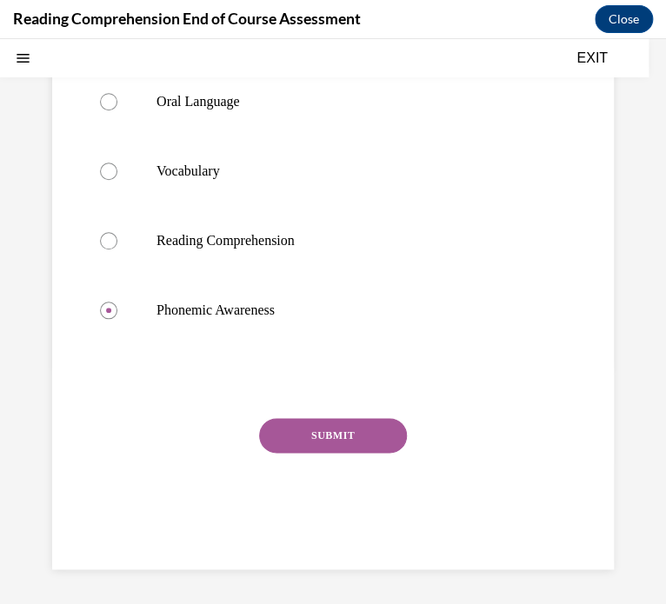
click at [324, 431] on button "SUBMIT" at bounding box center [333, 435] width 148 height 35
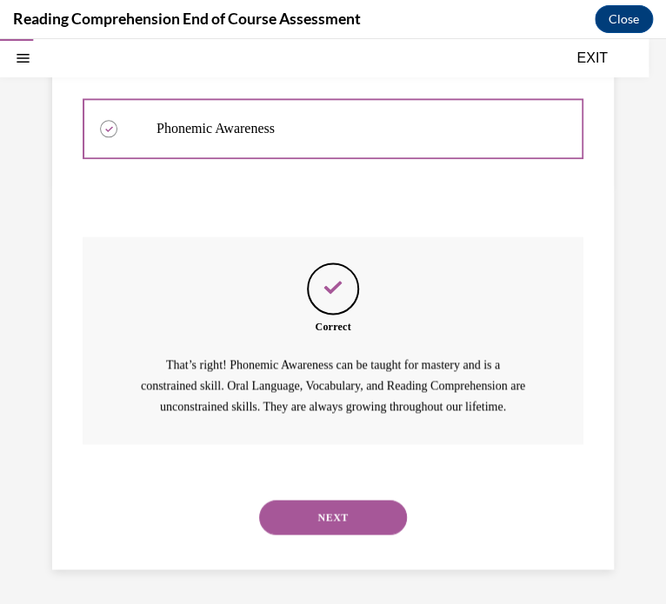
click at [335, 508] on button "NEXT" at bounding box center [333, 517] width 148 height 35
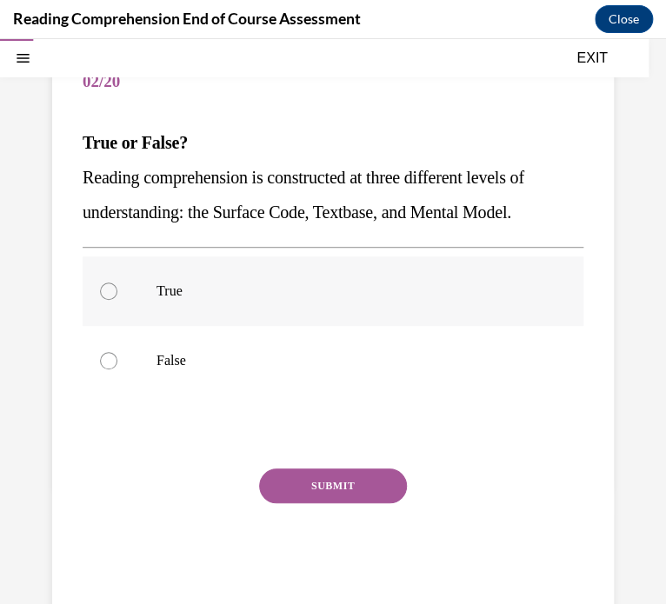
click at [121, 307] on label "True" at bounding box center [333, 291] width 501 height 70
click at [117, 300] on input "True" at bounding box center [108, 290] width 17 height 17
radio input "true"
click at [287, 477] on button "SUBMIT" at bounding box center [333, 485] width 148 height 35
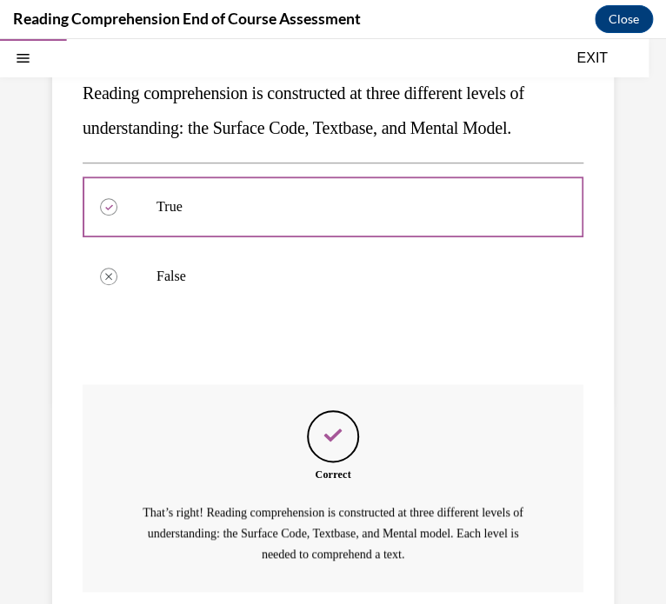
scroll to position [389, 0]
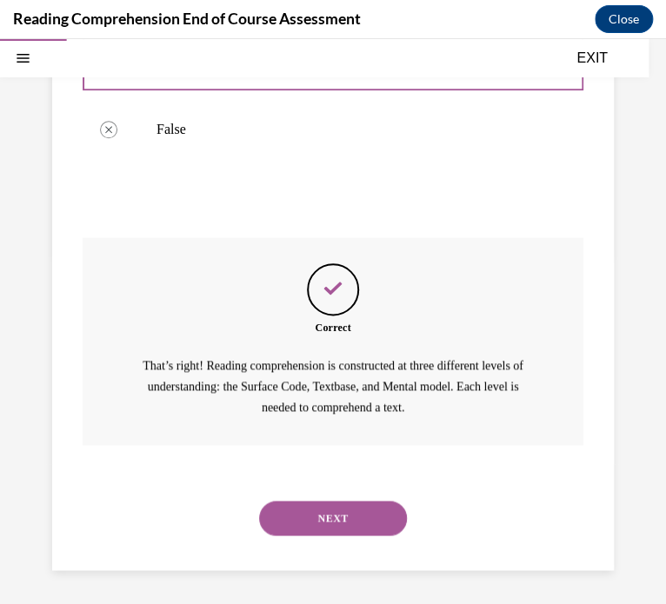
click at [288, 520] on button "NEXT" at bounding box center [333, 518] width 148 height 35
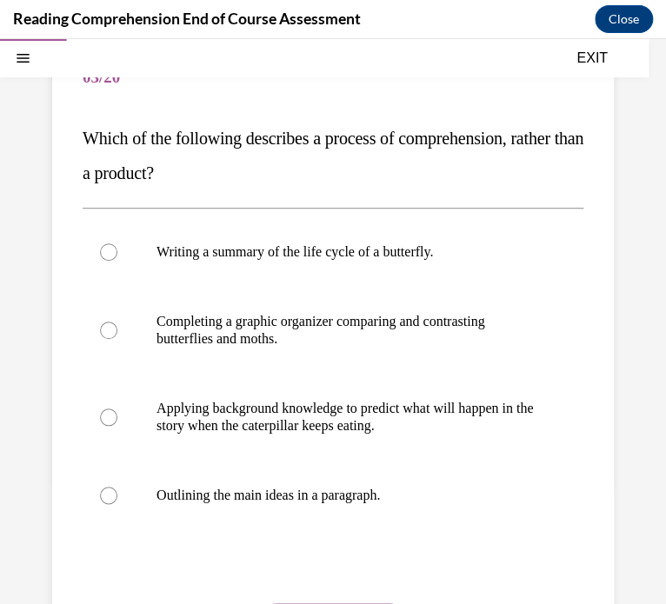
scroll to position [184, 0]
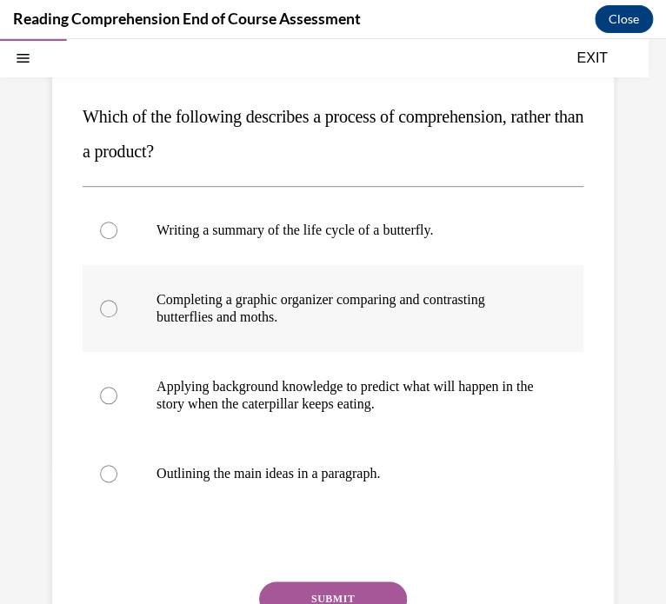
click at [365, 326] on label "Completing a graphic organizer comparing and contrasting butterflies and moths." at bounding box center [333, 308] width 501 height 87
click at [117, 317] on input "Completing a graphic organizer comparing and contrasting butterflies and moths." at bounding box center [108, 308] width 17 height 17
radio input "true"
click at [363, 599] on button "SUBMIT" at bounding box center [333, 598] width 148 height 35
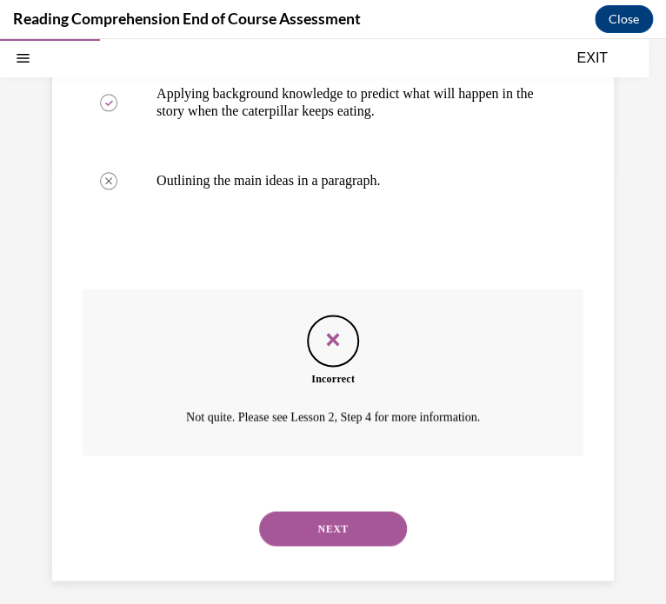
scroll to position [488, 0]
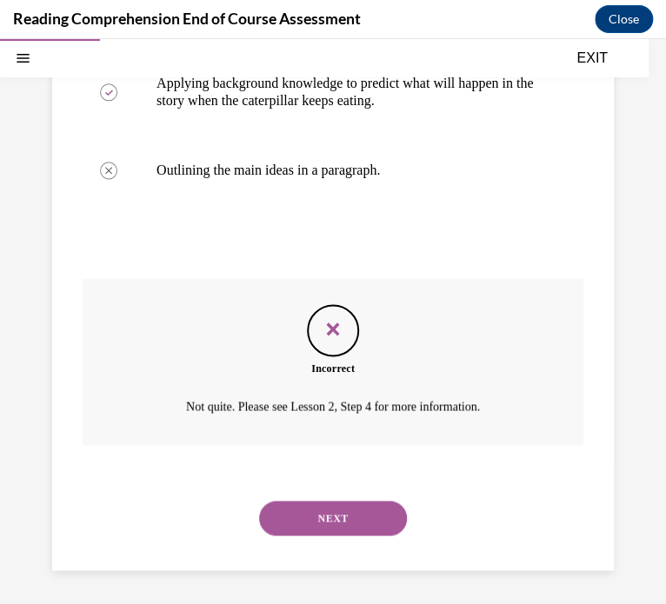
click at [365, 521] on button "NEXT" at bounding box center [333, 518] width 148 height 35
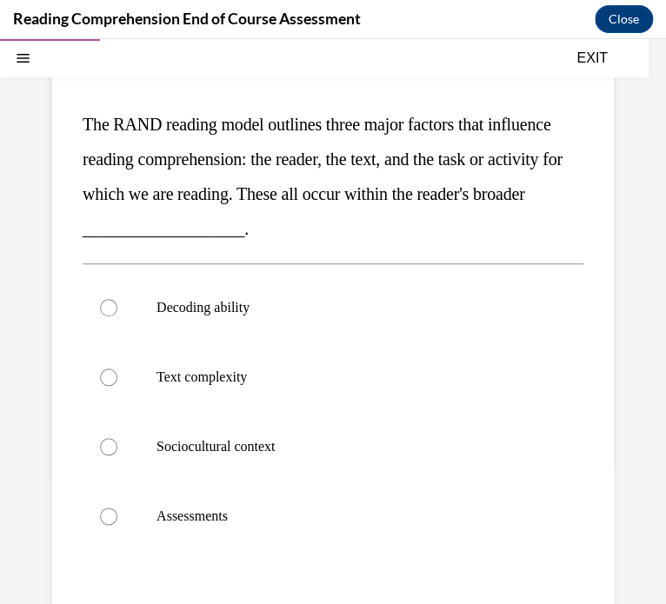
scroll to position [174, 0]
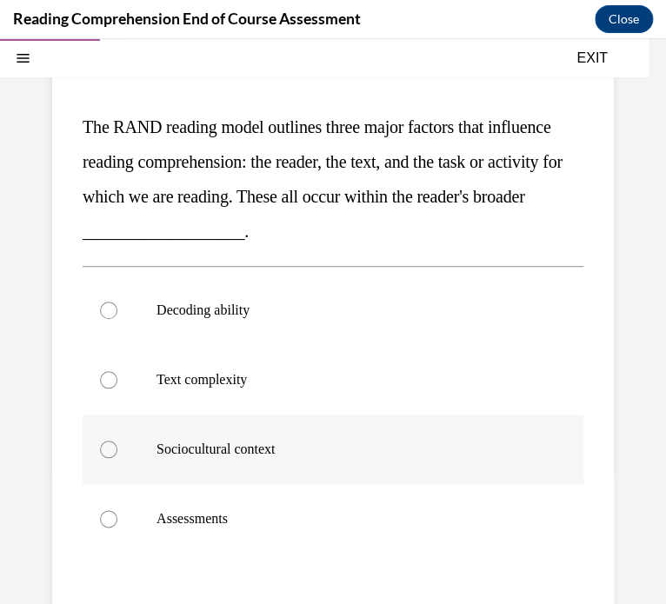
click at [201, 449] on p "Sociocultural context" at bounding box center [347, 449] width 383 height 17
click at [117, 449] on input "Sociocultural context" at bounding box center [108, 449] width 17 height 17
radio input "true"
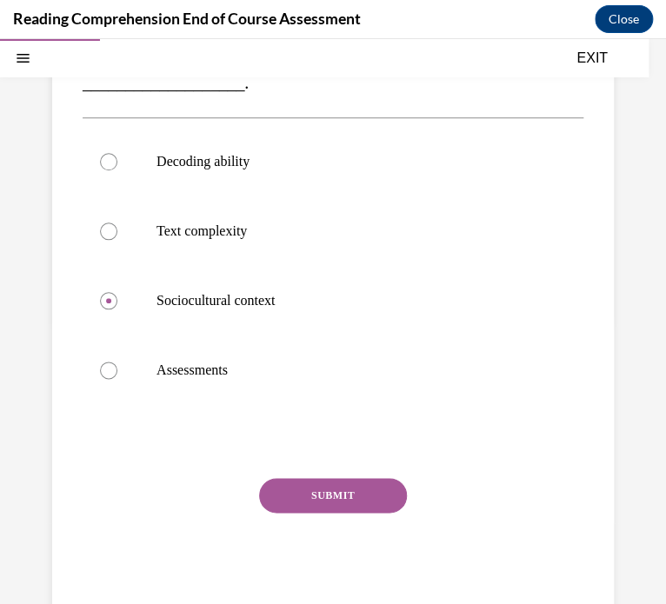
click at [289, 484] on button "SUBMIT" at bounding box center [333, 495] width 148 height 35
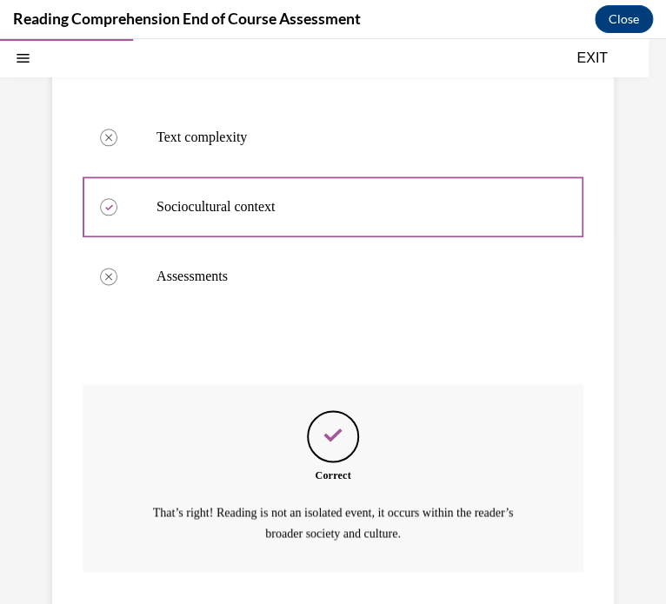
scroll to position [542, 0]
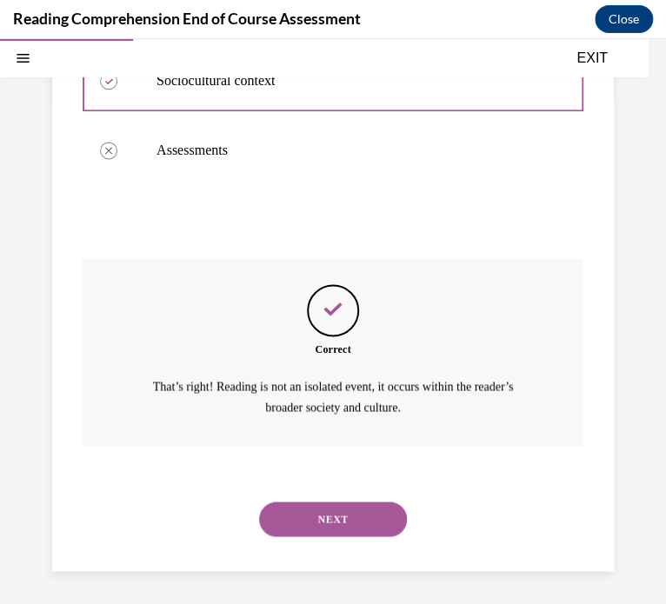
click at [354, 514] on button "NEXT" at bounding box center [333, 519] width 148 height 35
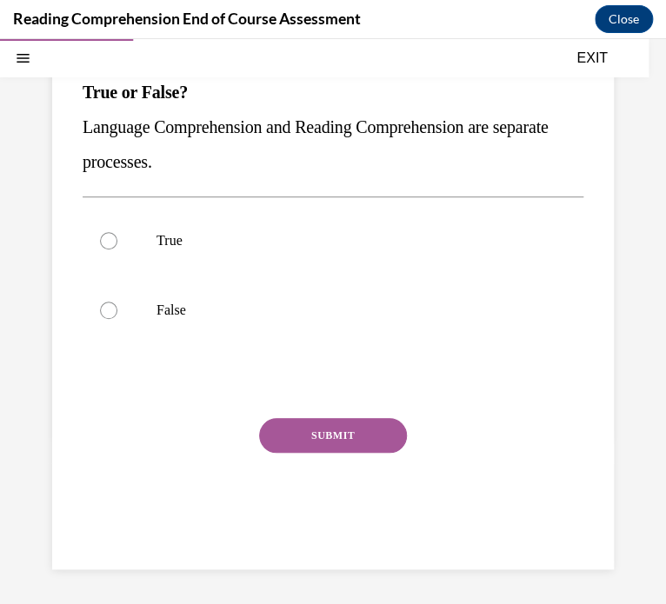
scroll to position [158, 0]
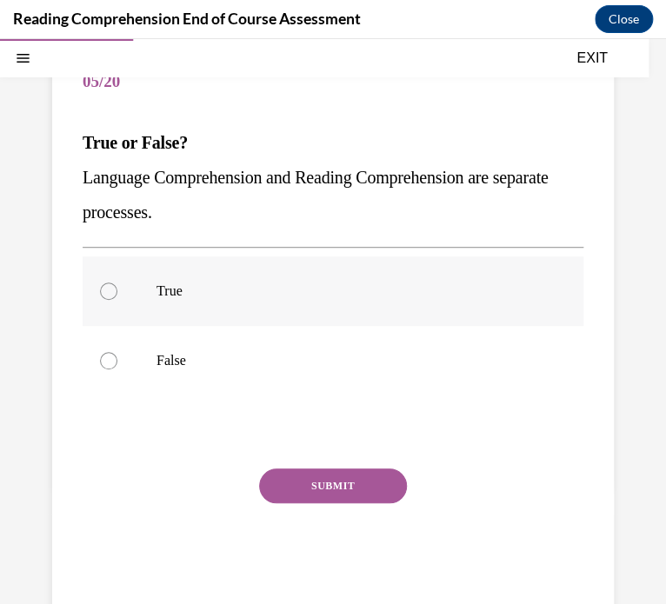
click at [238, 289] on p "True" at bounding box center [347, 290] width 383 height 17
click at [117, 289] on input "True" at bounding box center [108, 290] width 17 height 17
radio input "true"
click at [307, 474] on button "SUBMIT" at bounding box center [333, 485] width 148 height 35
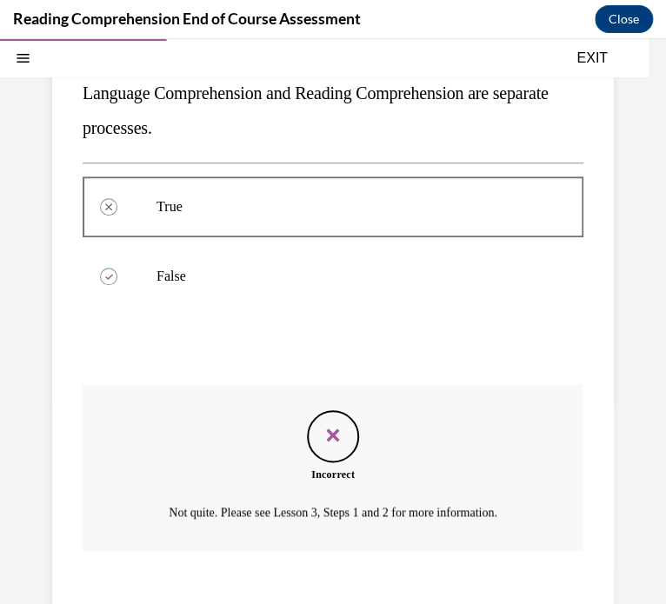
scroll to position [349, 0]
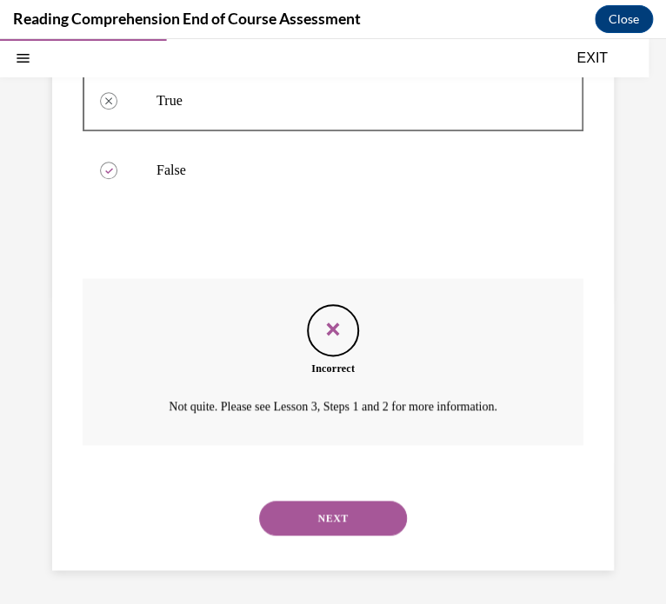
click at [322, 508] on button "NEXT" at bounding box center [333, 518] width 148 height 35
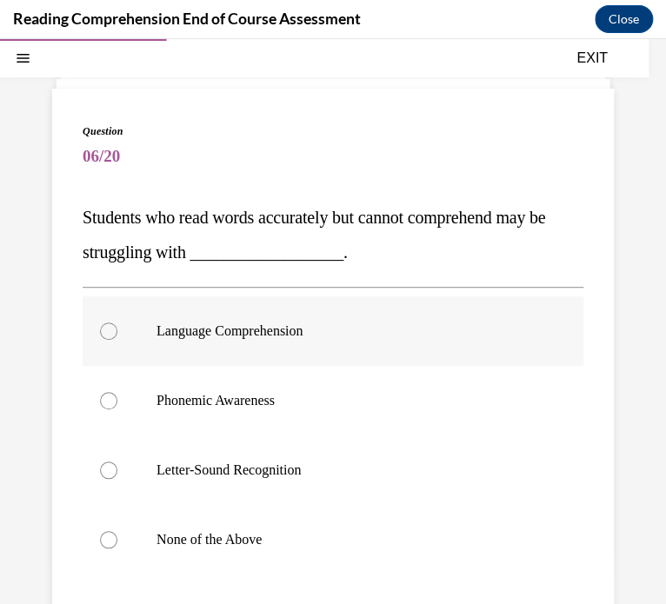
scroll to position [83, 0]
click at [243, 544] on p "None of the Above" at bounding box center [347, 539] width 383 height 17
click at [117, 544] on input "None of the Above" at bounding box center [108, 539] width 17 height 17
radio input "true"
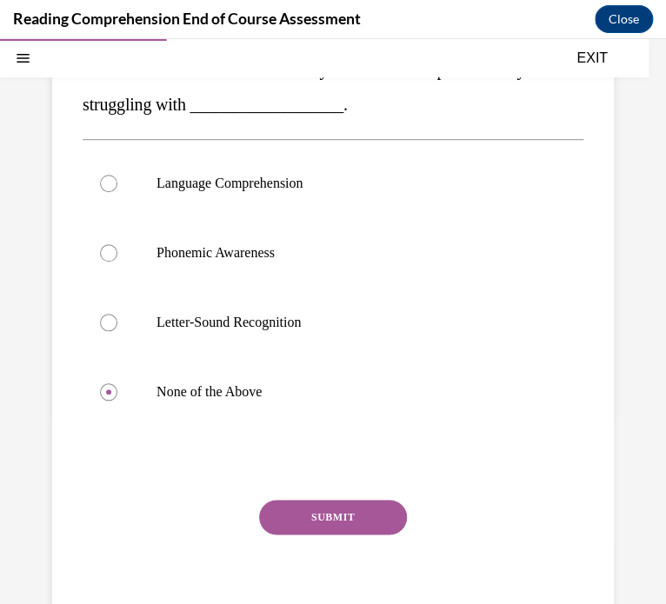
click at [322, 507] on button "SUBMIT" at bounding box center [333, 517] width 148 height 35
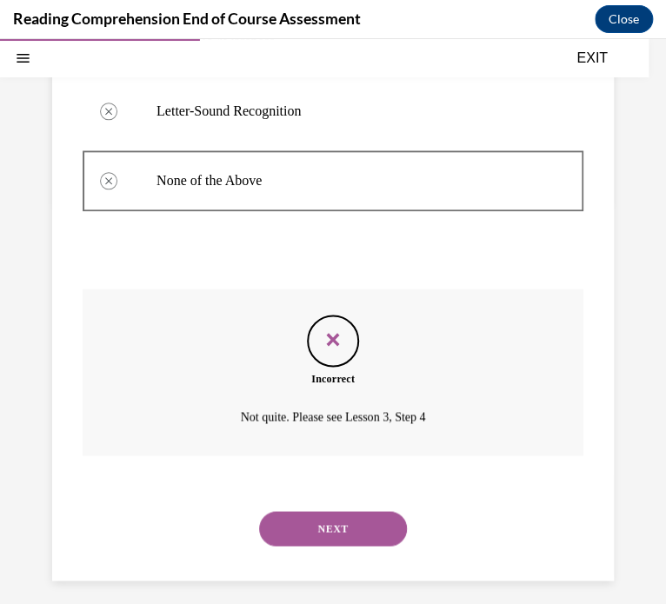
scroll to position [453, 0]
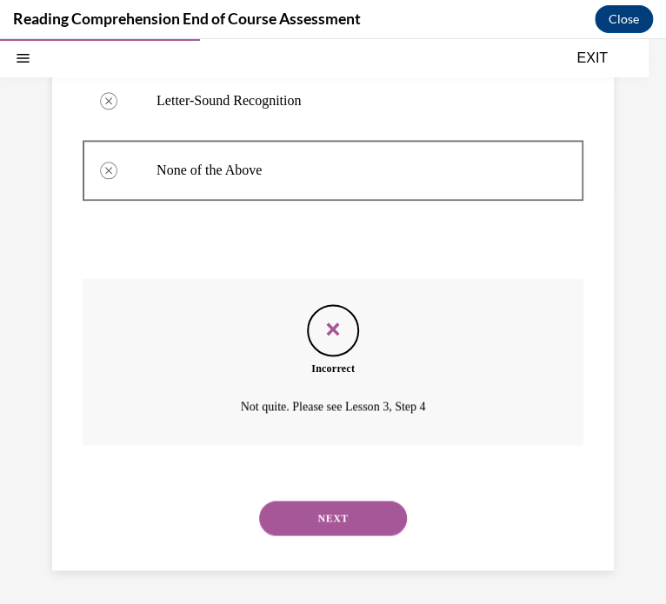
click at [324, 501] on button "NEXT" at bounding box center [333, 518] width 148 height 35
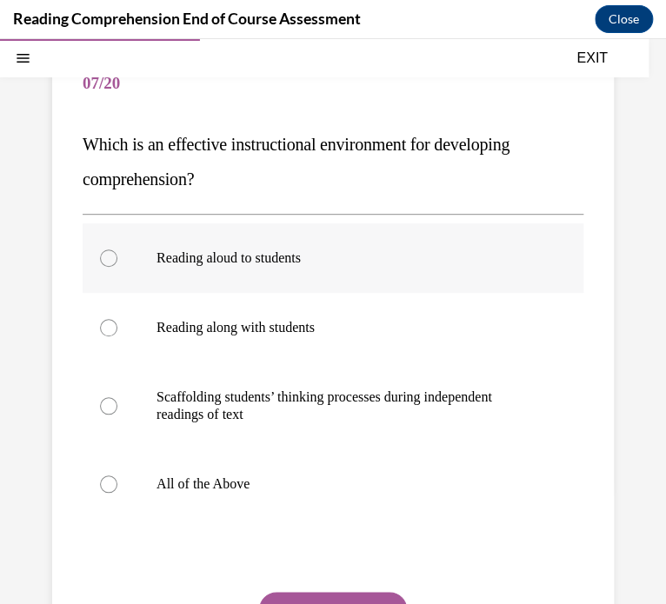
scroll to position [163, 0]
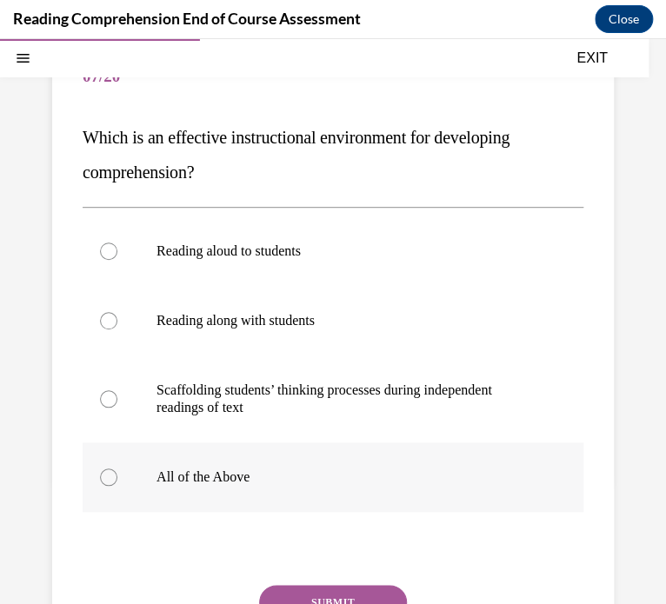
click at [188, 450] on label "All of the Above" at bounding box center [333, 477] width 501 height 70
click at [117, 468] on input "All of the Above" at bounding box center [108, 476] width 17 height 17
radio input "true"
click at [266, 582] on div "Question 07/20 Which is an effective instructional environment for developing c…" at bounding box center [333, 385] width 501 height 684
click at [276, 589] on button "SUBMIT" at bounding box center [333, 602] width 148 height 35
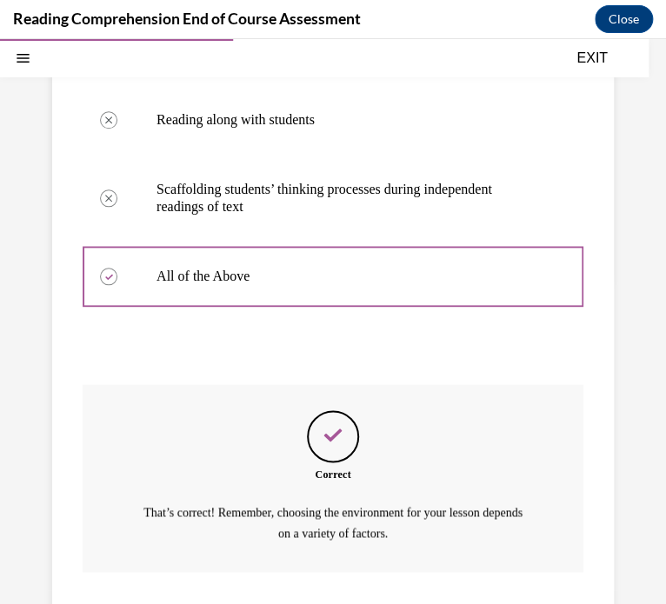
scroll to position [490, 0]
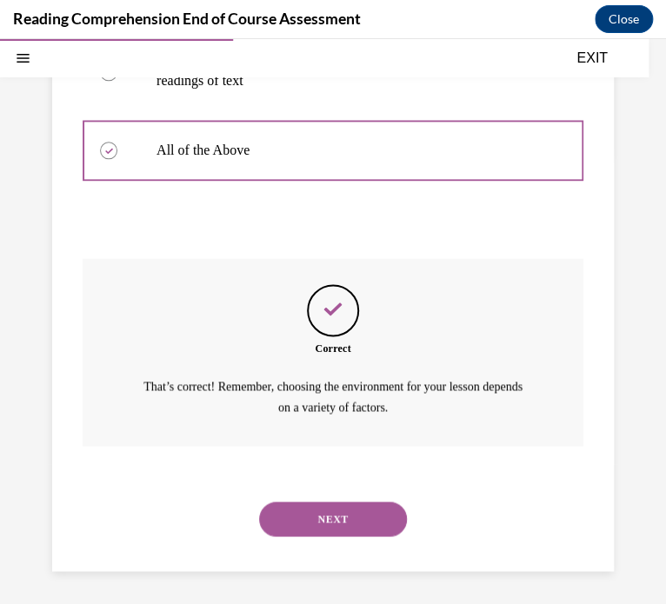
click at [336, 515] on button "NEXT" at bounding box center [333, 519] width 148 height 35
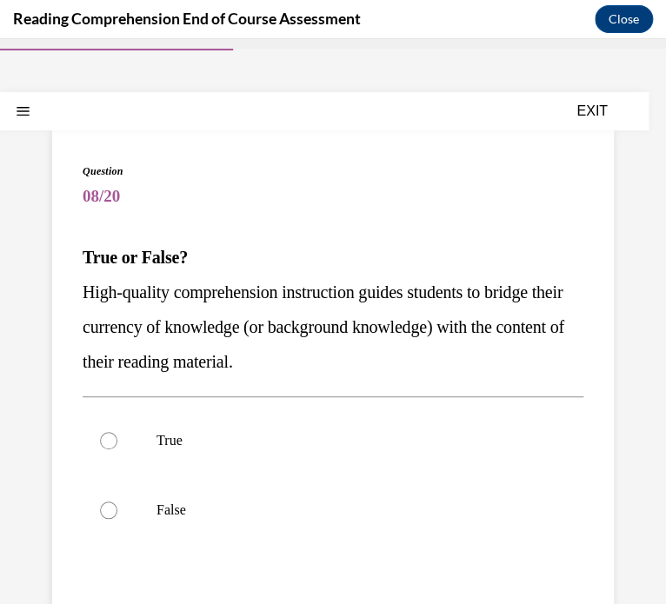
scroll to position [45, 0]
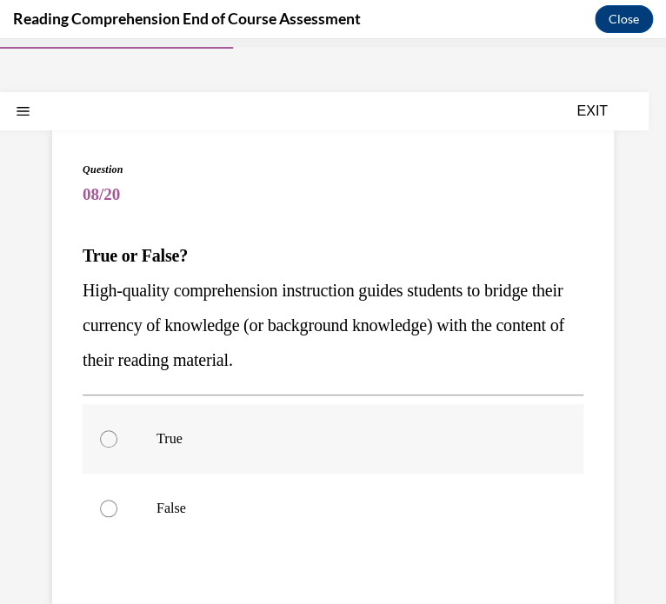
click at [190, 437] on p "True" at bounding box center [347, 438] width 383 height 17
click at [117, 437] on input "True" at bounding box center [108, 438] width 17 height 17
radio input "true"
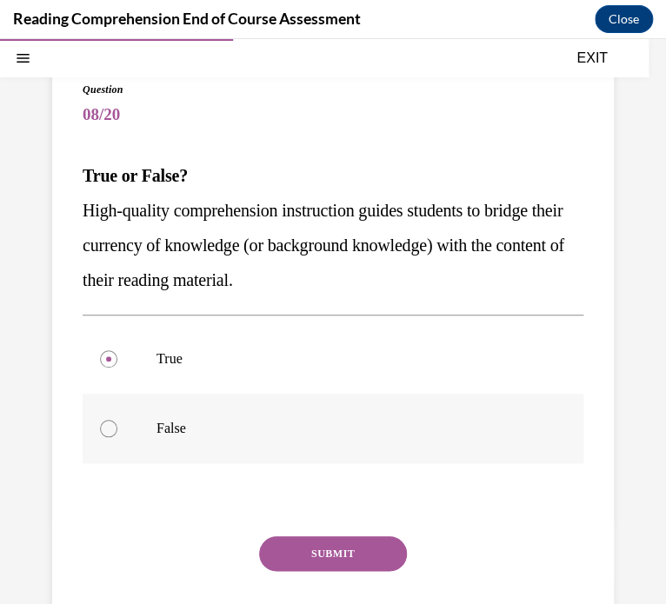
scroll to position [143, 0]
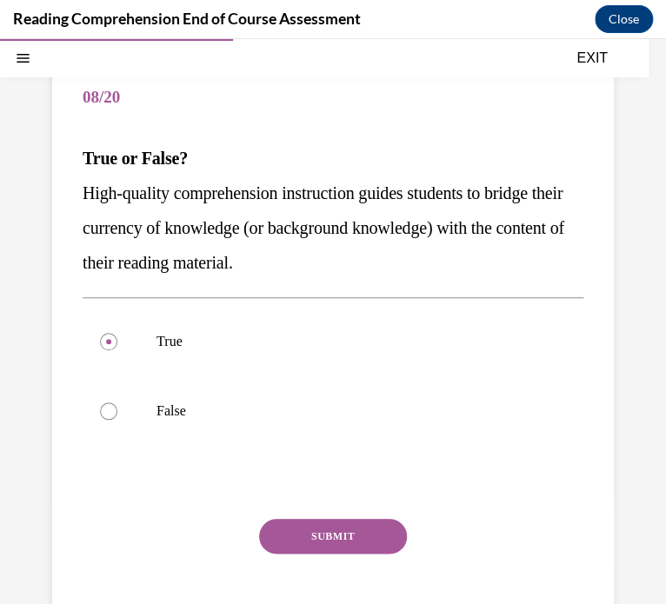
click at [332, 542] on button "SUBMIT" at bounding box center [333, 536] width 148 height 35
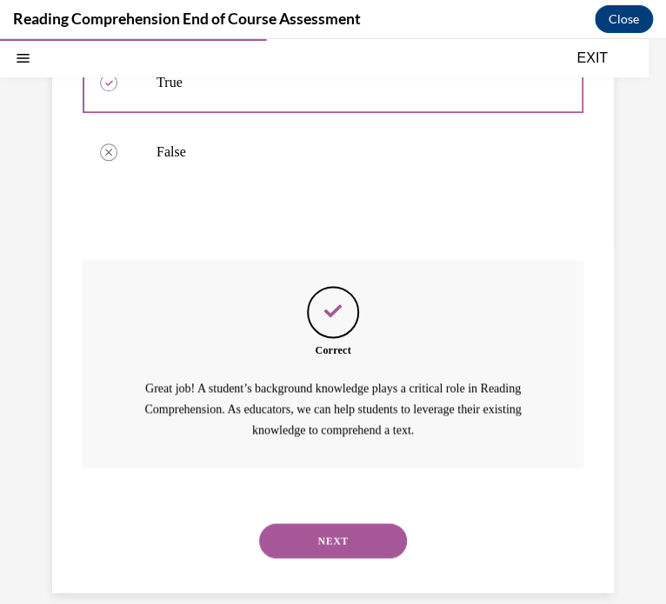
scroll to position [424, 0]
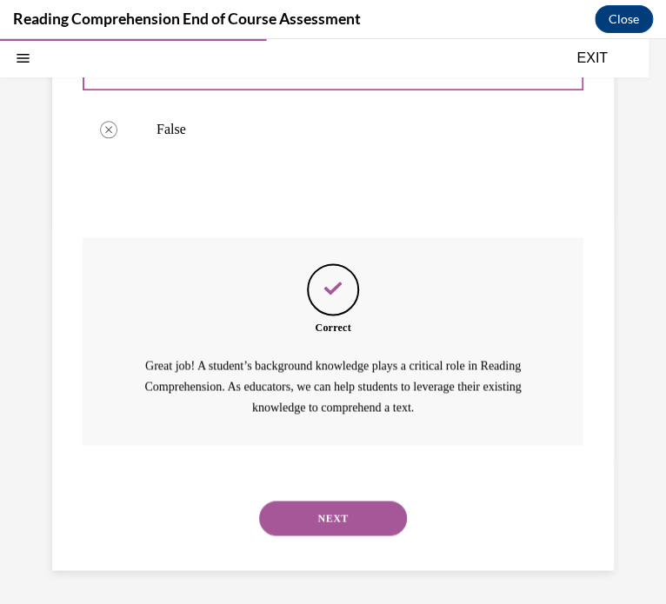
click at [331, 528] on button "NEXT" at bounding box center [333, 518] width 148 height 35
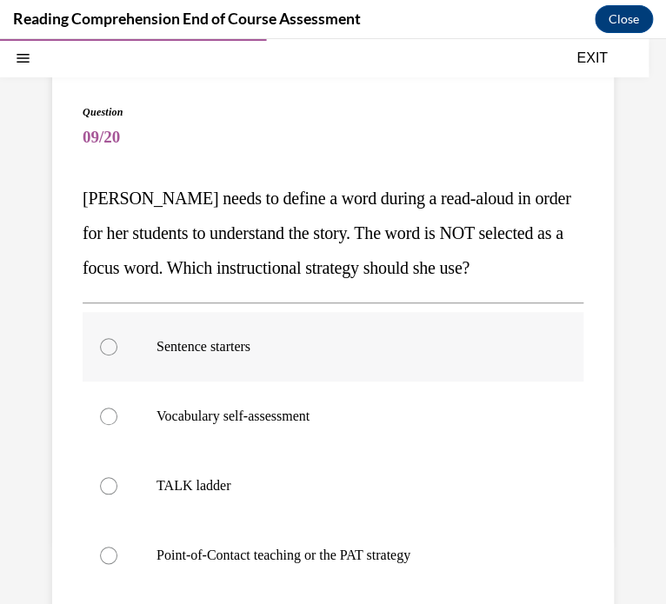
scroll to position [123, 0]
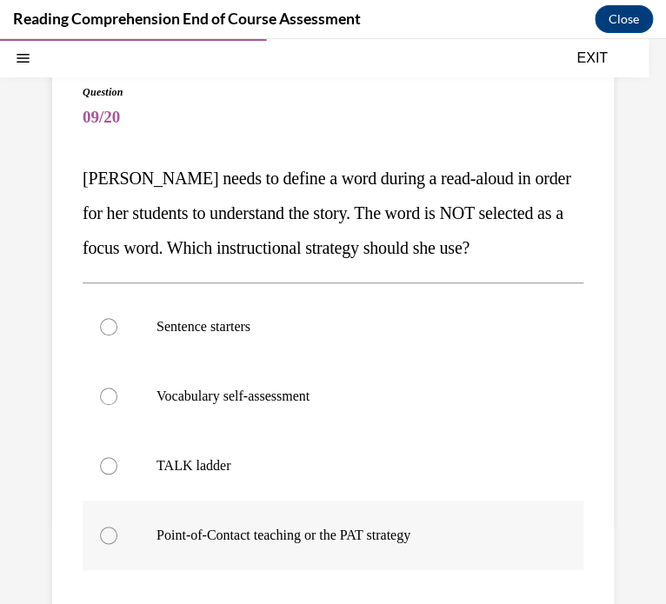
click at [258, 535] on p "Point-of-Contact teaching or the PAT strategy" at bounding box center [347, 535] width 383 height 17
click at [117, 535] on input "Point-of-Contact teaching or the PAT strategy" at bounding box center [108, 535] width 17 height 17
radio input "true"
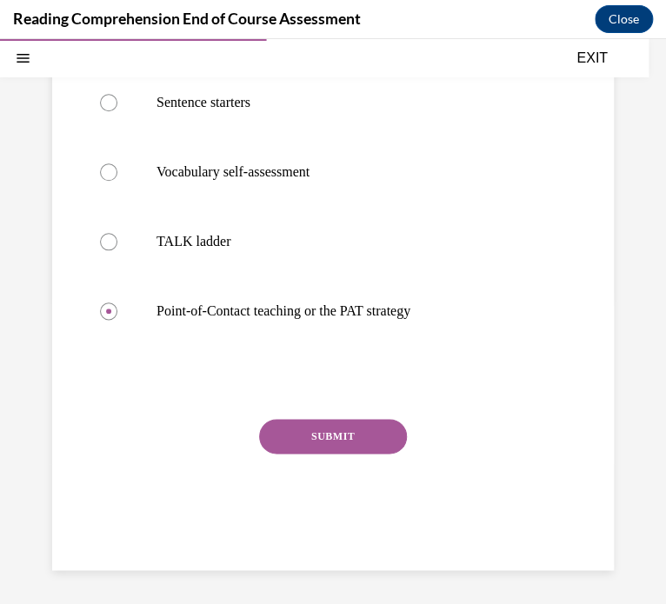
click at [357, 434] on button "SUBMIT" at bounding box center [333, 436] width 148 height 35
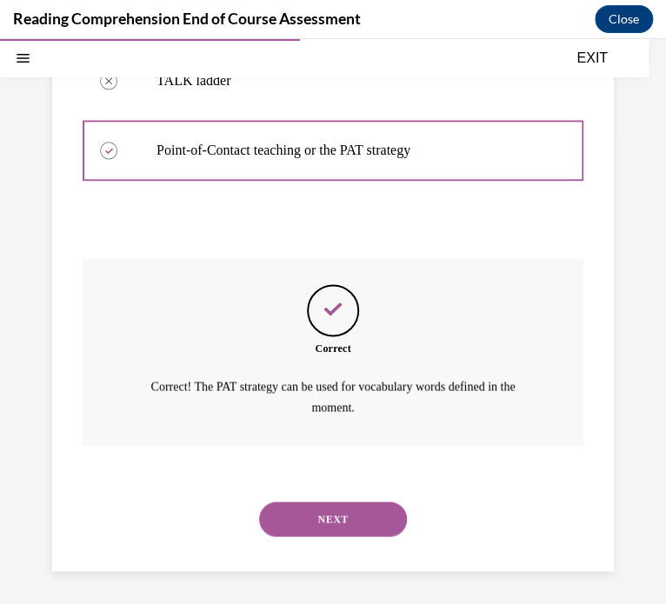
click at [335, 528] on button "NEXT" at bounding box center [333, 519] width 148 height 35
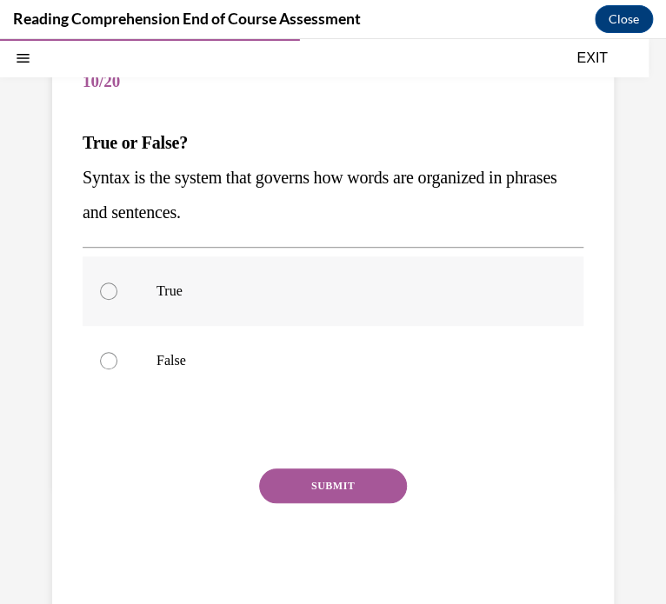
click at [189, 282] on p "True" at bounding box center [347, 290] width 383 height 17
click at [117, 282] on input "True" at bounding box center [108, 290] width 17 height 17
radio input "true"
click at [281, 488] on button "SUBMIT" at bounding box center [333, 485] width 148 height 35
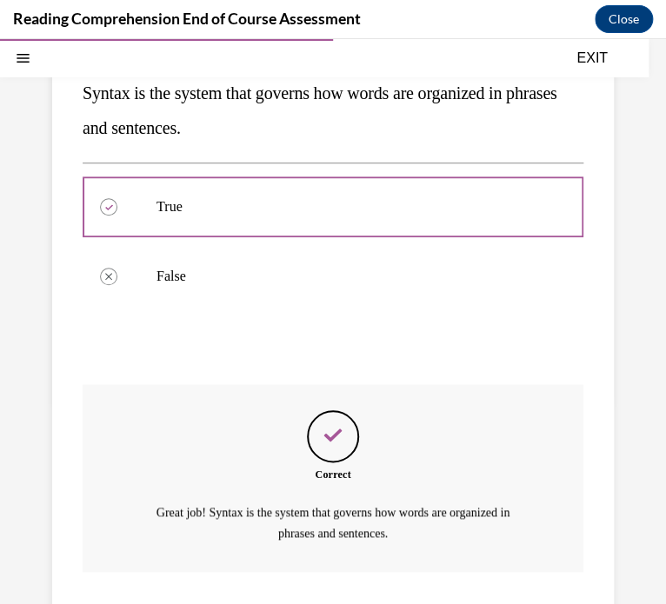
scroll to position [369, 0]
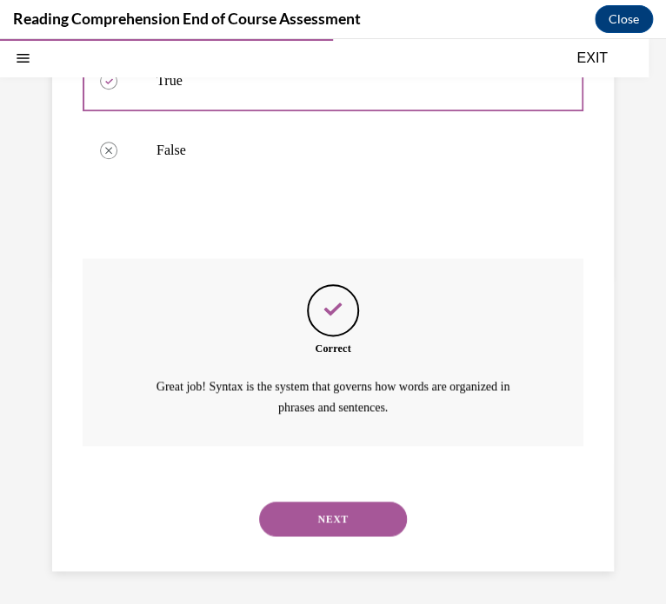
click at [296, 506] on button "NEXT" at bounding box center [333, 519] width 148 height 35
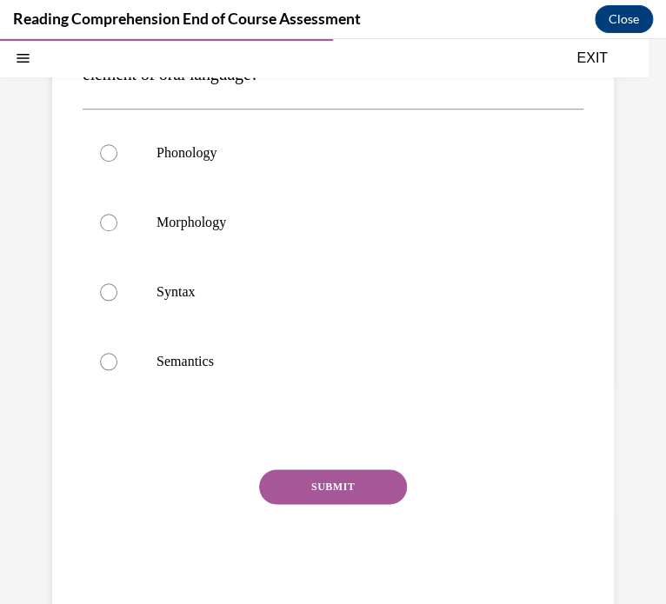
scroll to position [261, 0]
click at [248, 314] on label "Syntax" at bounding box center [333, 293] width 501 height 70
click at [117, 302] on input "Syntax" at bounding box center [108, 292] width 17 height 17
radio input "true"
click at [343, 490] on button "SUBMIT" at bounding box center [333, 487] width 148 height 35
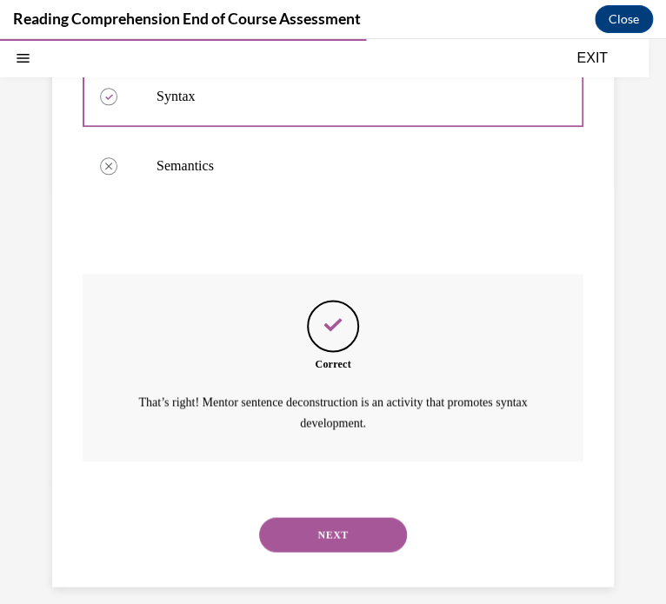
scroll to position [473, 0]
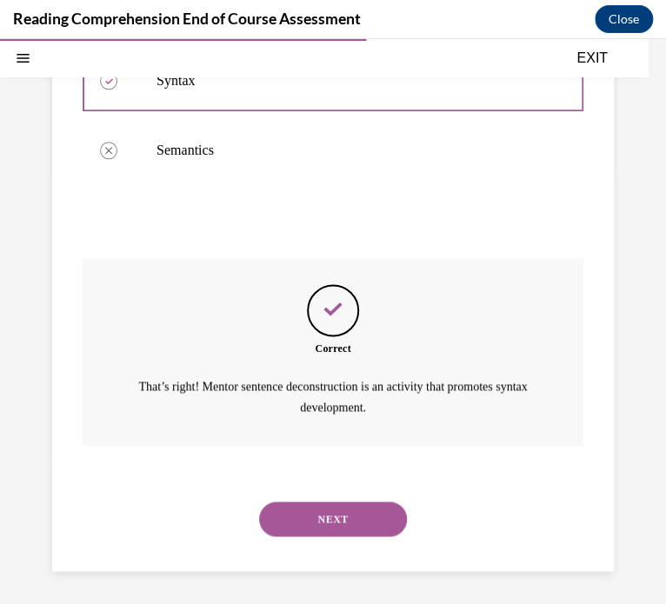
click at [297, 516] on button "NEXT" at bounding box center [333, 519] width 148 height 35
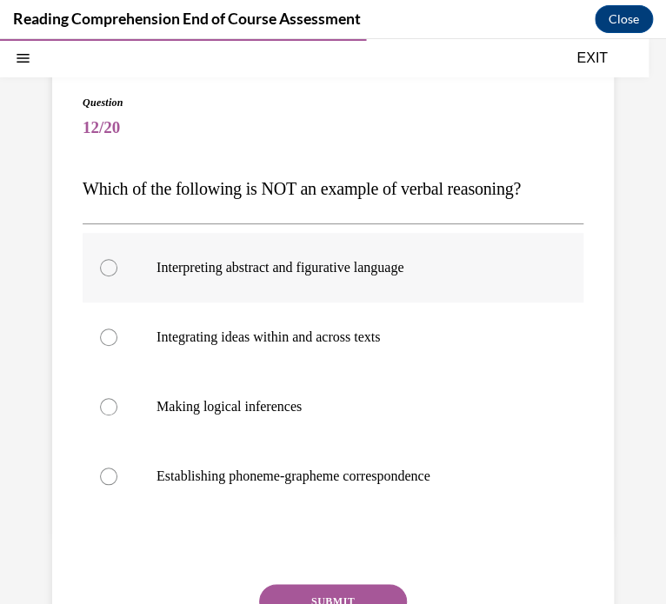
scroll to position [115, 0]
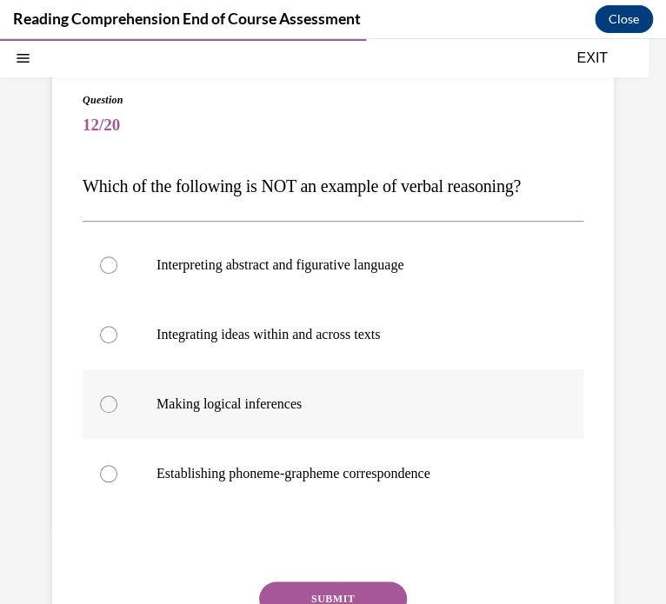
click at [198, 415] on label "Making logical inferences" at bounding box center [333, 404] width 501 height 70
click at [117, 413] on input "Making logical inferences" at bounding box center [108, 403] width 17 height 17
radio input "true"
click at [310, 583] on button "SUBMIT" at bounding box center [333, 598] width 148 height 35
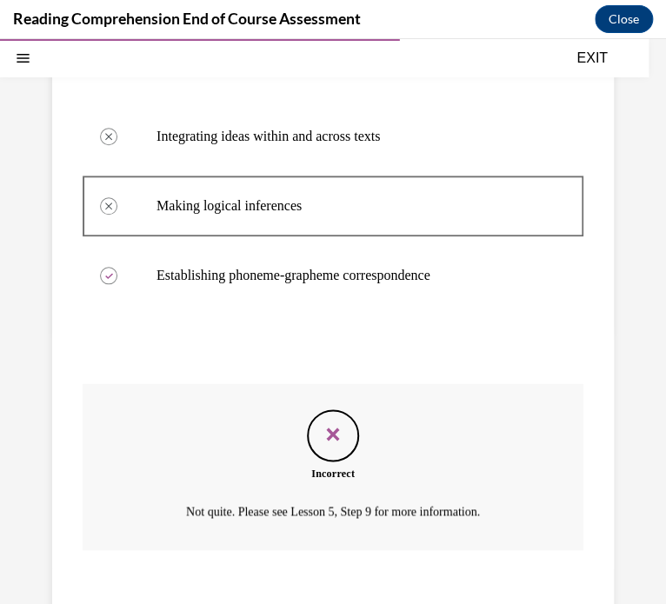
click at [296, 515] on button "NEXT" at bounding box center [333, 518] width 148 height 35
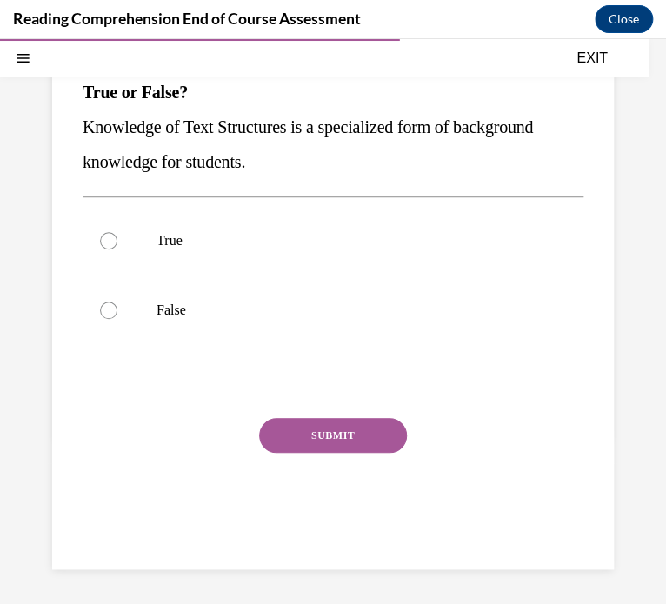
scroll to position [158, 0]
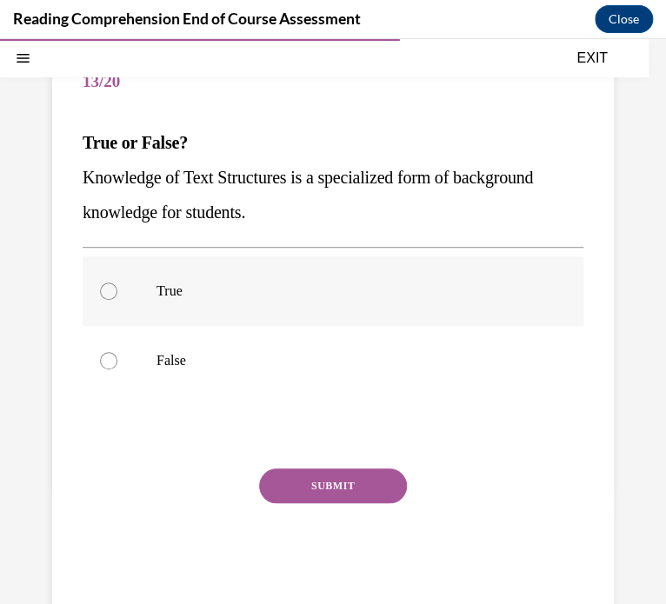
click at [215, 259] on label "True" at bounding box center [333, 291] width 501 height 70
click at [117, 282] on input "True" at bounding box center [108, 290] width 17 height 17
radio input "true"
click at [302, 481] on button "SUBMIT" at bounding box center [333, 485] width 148 height 35
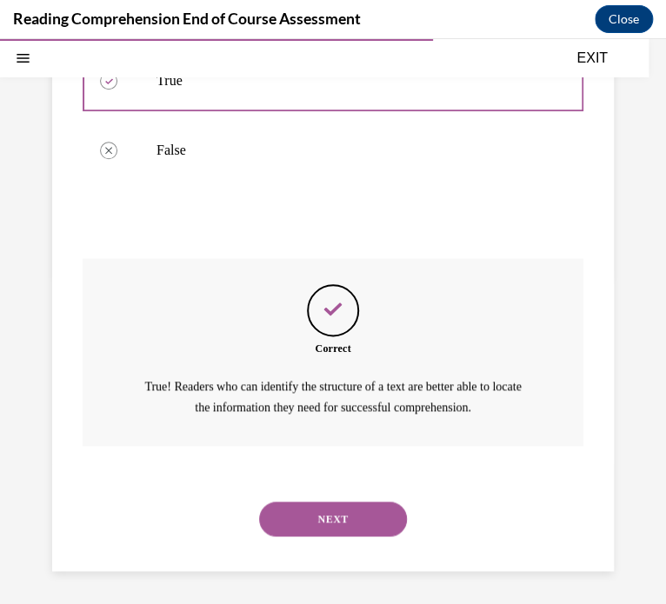
scroll to position [369, 0]
click at [328, 512] on button "NEXT" at bounding box center [333, 519] width 148 height 35
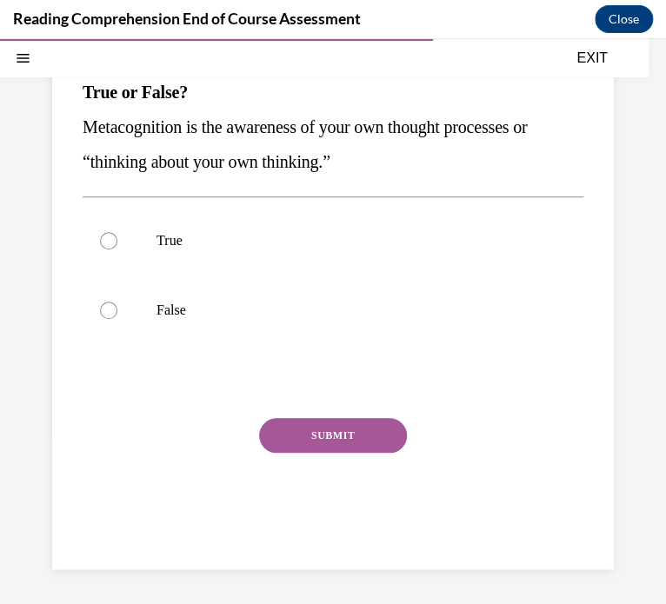
scroll to position [158, 0]
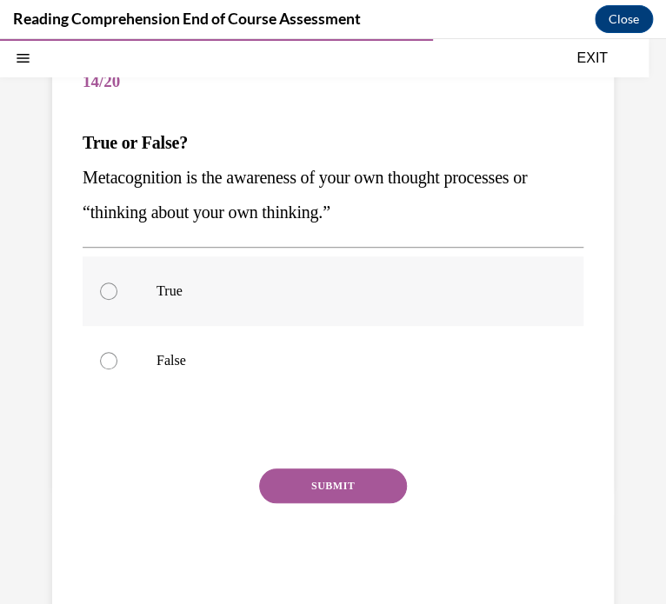
click at [385, 282] on p "True" at bounding box center [347, 290] width 383 height 17
click at [117, 282] on input "True" at bounding box center [108, 290] width 17 height 17
radio input "true"
click at [362, 466] on div "Question 14/20 True or False? Metacognition is the awareness of your own though…" at bounding box center [333, 330] width 501 height 562
click at [360, 480] on button "SUBMIT" at bounding box center [333, 485] width 148 height 35
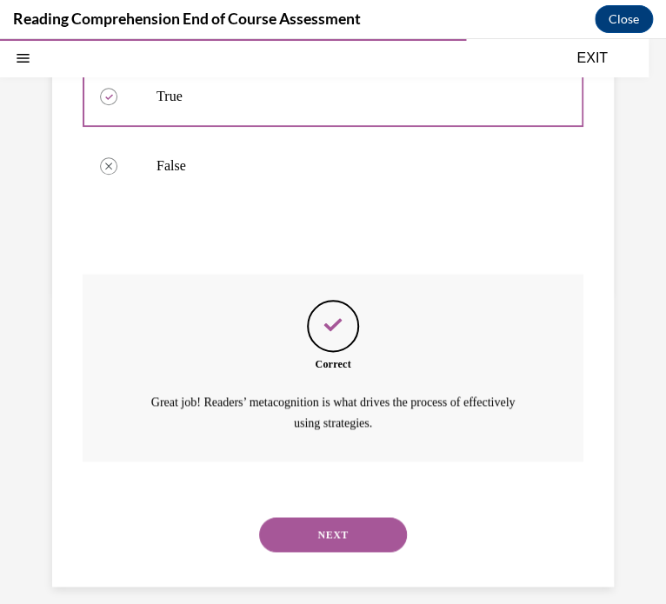
scroll to position [369, 0]
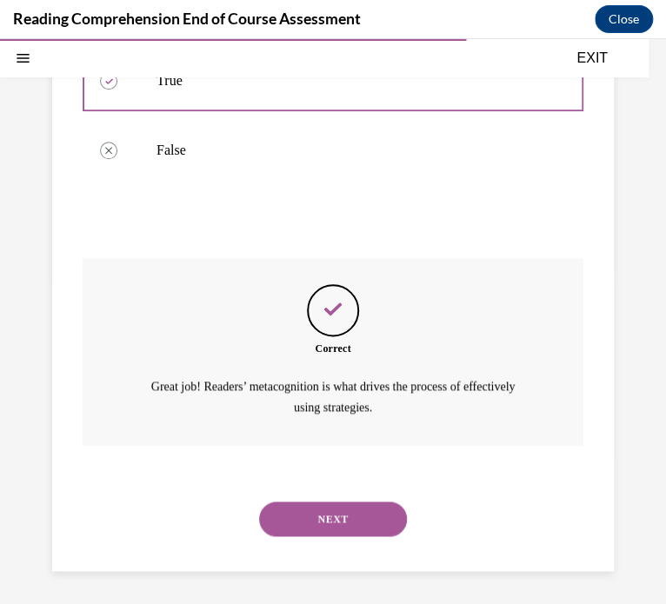
click at [292, 529] on button "NEXT" at bounding box center [333, 519] width 148 height 35
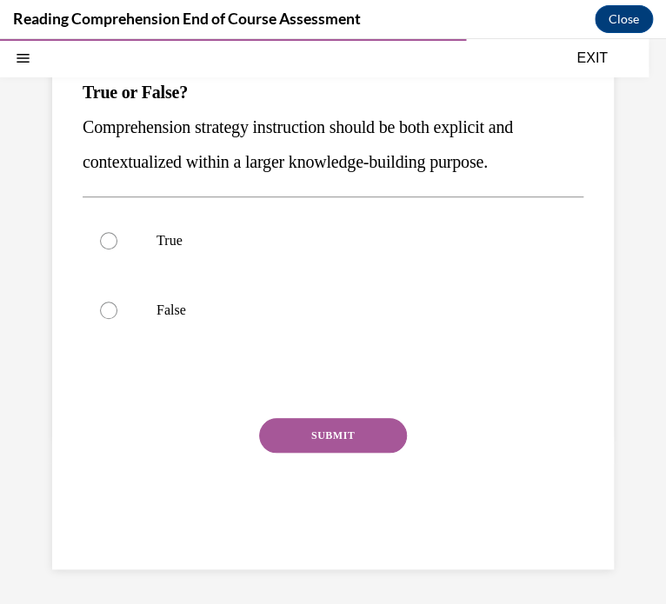
scroll to position [158, 0]
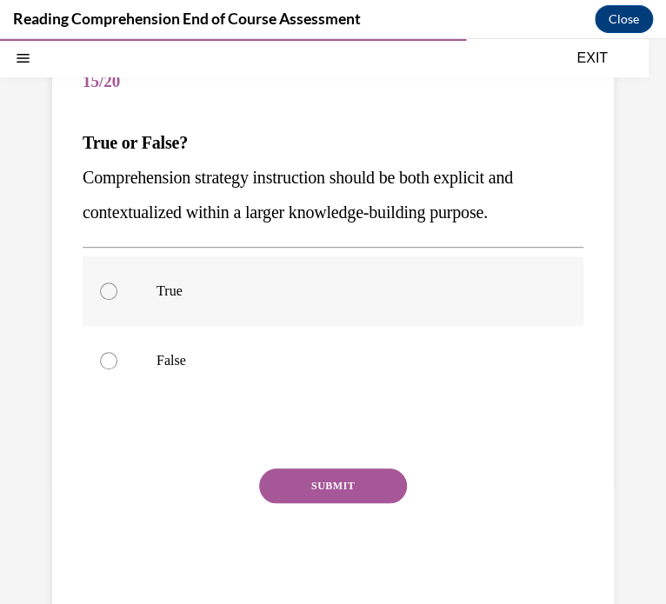
click at [245, 261] on label "True" at bounding box center [333, 291] width 501 height 70
click at [117, 282] on input "True" at bounding box center [108, 290] width 17 height 17
radio input "true"
click at [281, 470] on button "SUBMIT" at bounding box center [333, 485] width 148 height 35
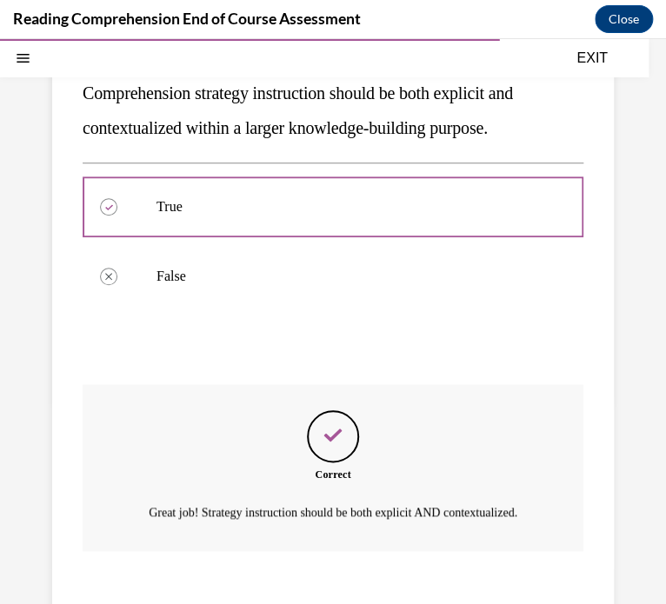
scroll to position [369, 0]
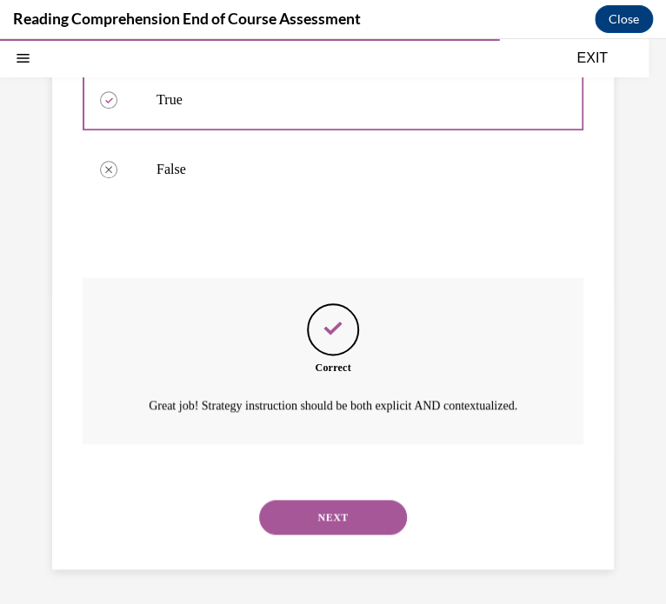
click at [309, 509] on button "NEXT" at bounding box center [333, 517] width 148 height 35
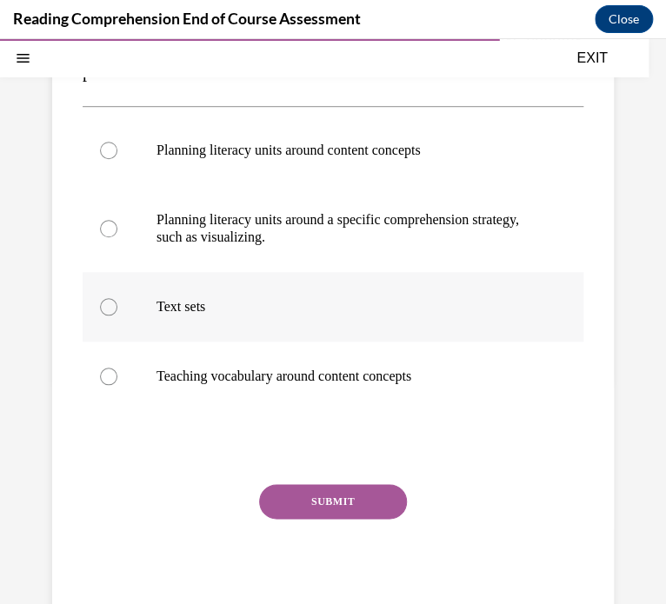
scroll to position [282, 0]
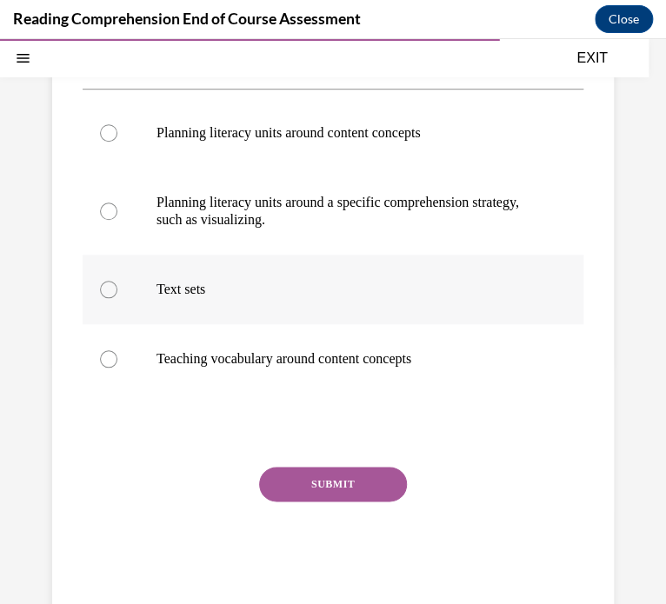
click at [133, 280] on label "Text sets" at bounding box center [333, 290] width 501 height 70
click at [117, 281] on input "Text sets" at bounding box center [108, 289] width 17 height 17
radio input "true"
click at [312, 482] on button "SUBMIT" at bounding box center [333, 484] width 148 height 35
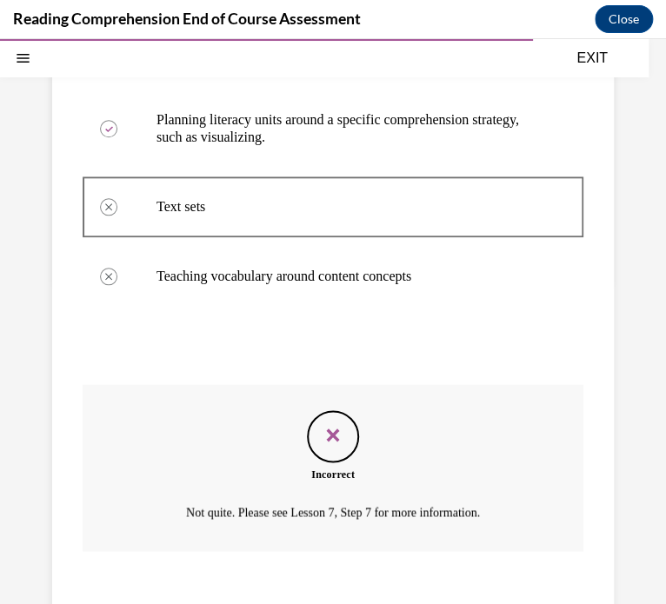
scroll to position [470, 0]
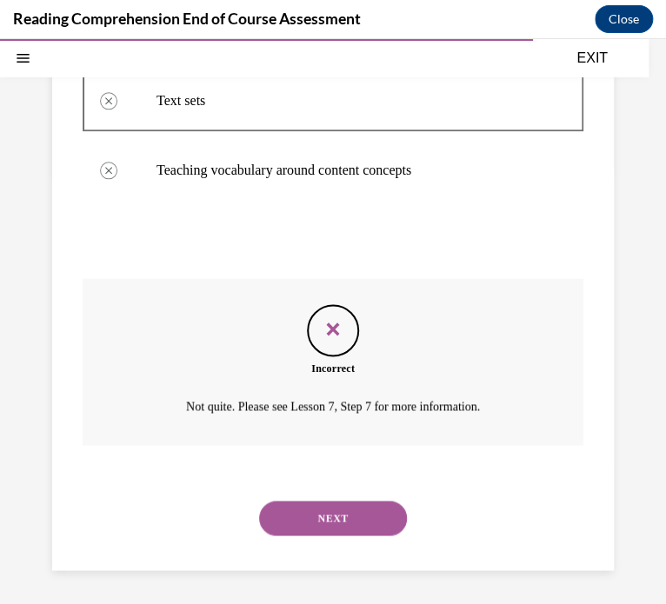
click at [308, 523] on button "NEXT" at bounding box center [333, 518] width 148 height 35
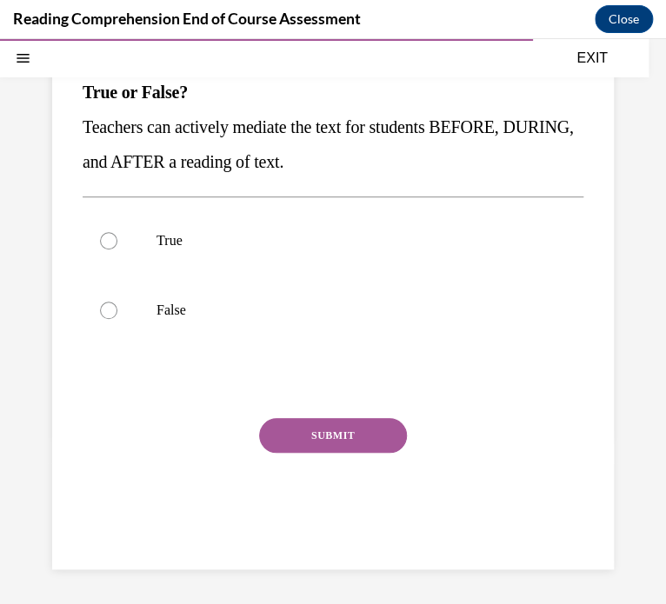
scroll to position [158, 0]
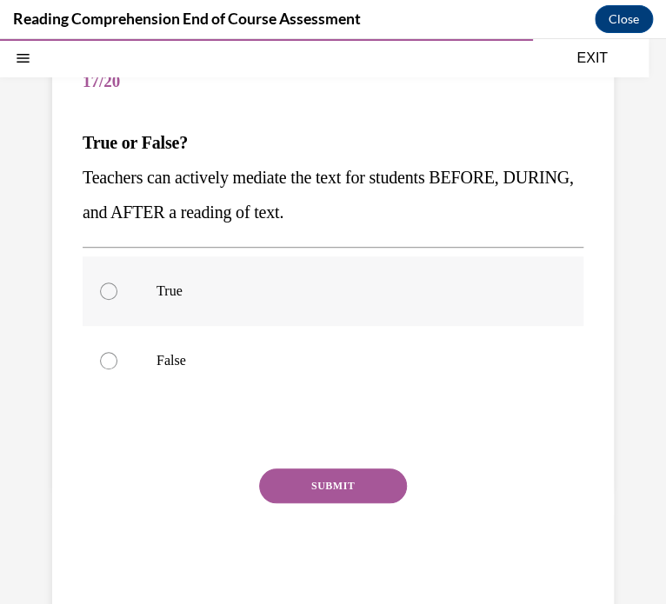
click at [184, 272] on label "True" at bounding box center [333, 291] width 501 height 70
click at [117, 282] on input "True" at bounding box center [108, 290] width 17 height 17
radio input "true"
click at [316, 495] on button "SUBMIT" at bounding box center [333, 485] width 148 height 35
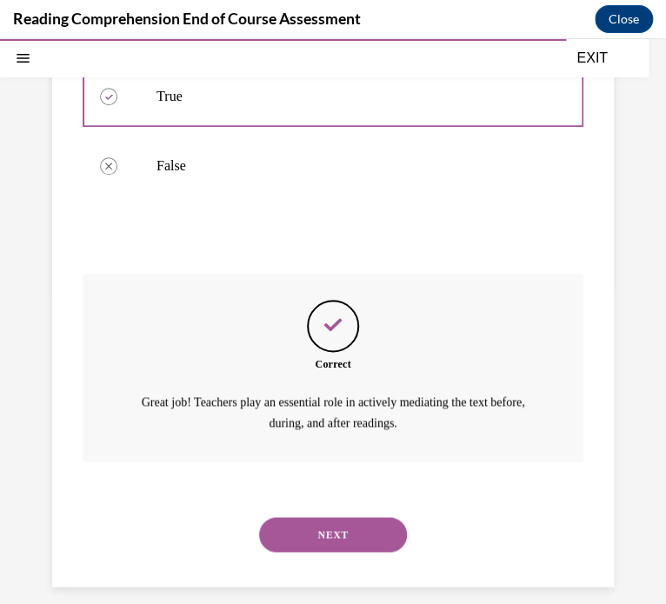
scroll to position [369, 0]
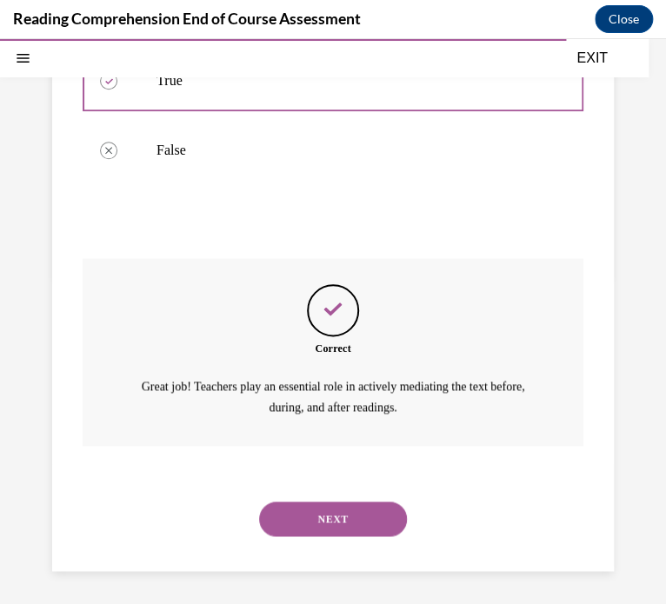
click at [330, 506] on button "NEXT" at bounding box center [333, 519] width 148 height 35
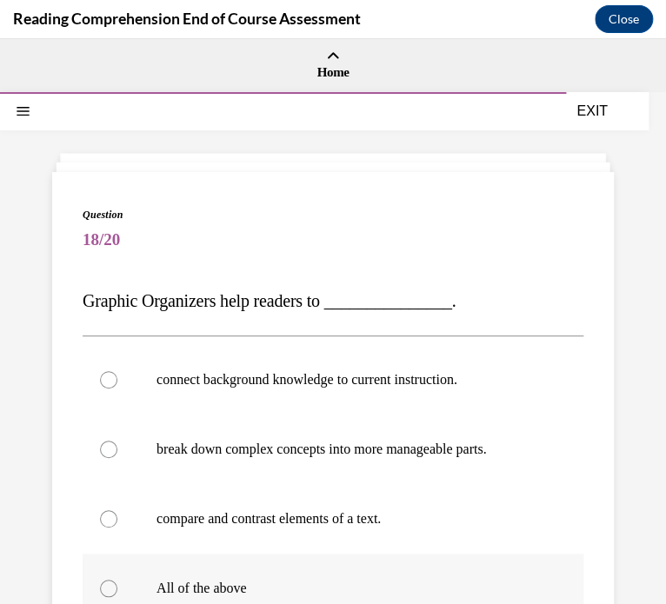
click at [250, 587] on p "All of the above" at bounding box center [347, 588] width 383 height 17
click at [117, 587] on input "All of the above" at bounding box center [108, 588] width 17 height 17
radio input "true"
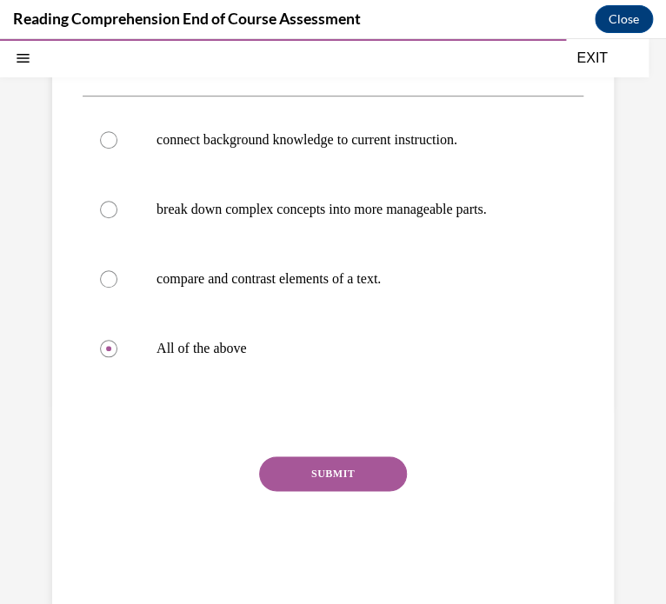
click at [332, 467] on button "SUBMIT" at bounding box center [333, 473] width 148 height 35
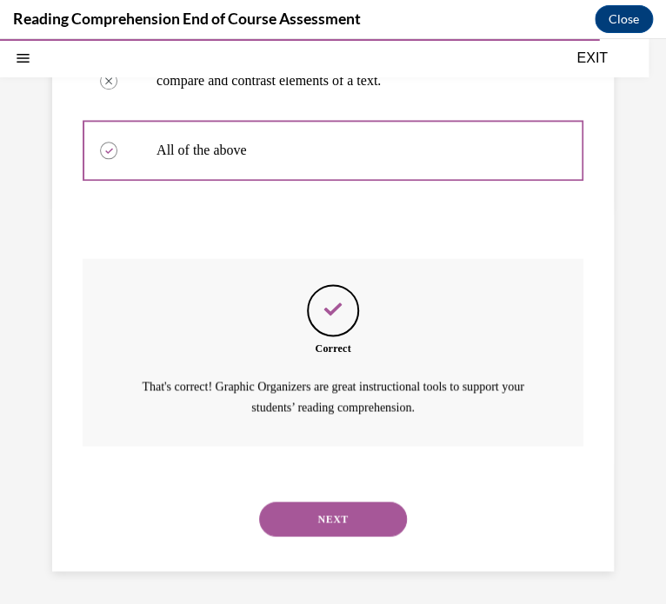
scroll to position [438, 0]
click at [325, 525] on button "NEXT" at bounding box center [333, 519] width 148 height 35
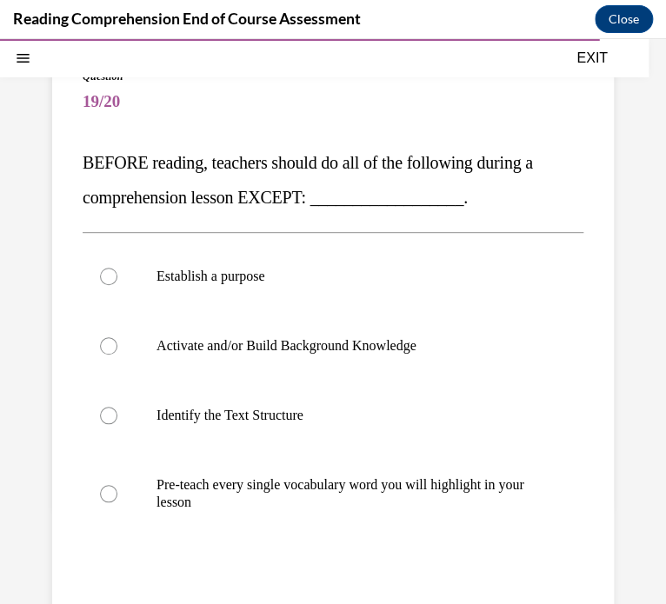
scroll to position [152, 0]
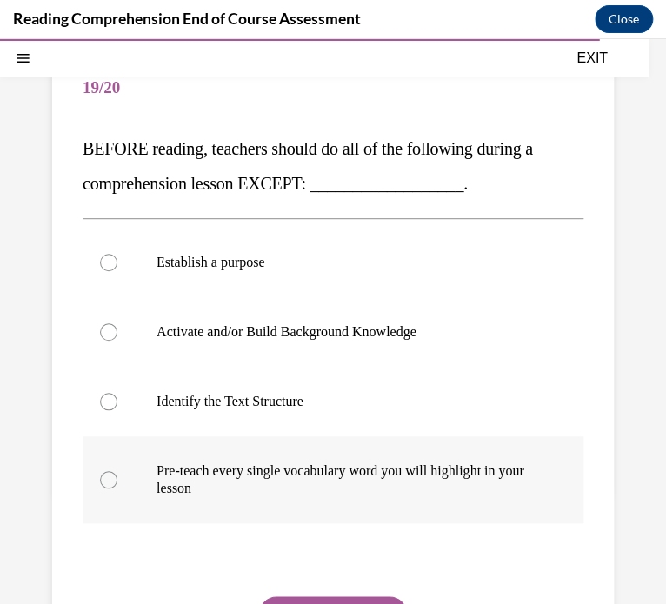
click at [302, 460] on label "Pre-teach every single vocabulary word you will highlight in your lesson" at bounding box center [333, 479] width 501 height 87
click at [117, 471] on input "Pre-teach every single vocabulary word you will highlight in your lesson" at bounding box center [108, 479] width 17 height 17
radio input "true"
click at [308, 602] on button "SUBMIT" at bounding box center [333, 613] width 148 height 35
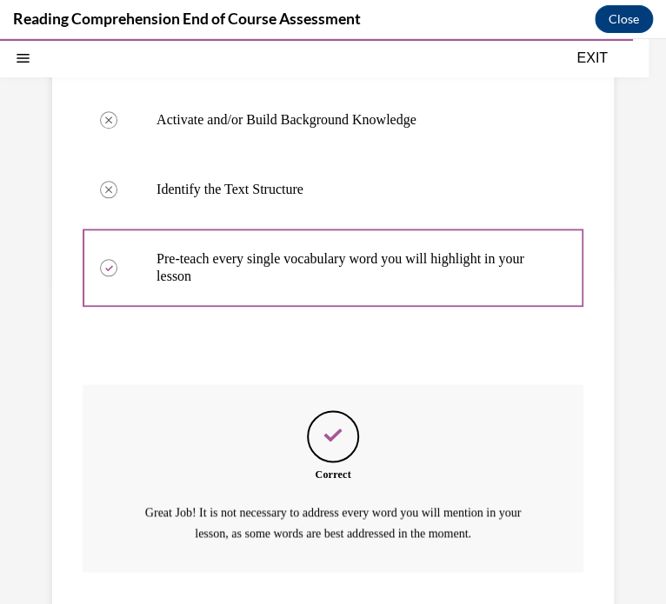
scroll to position [490, 0]
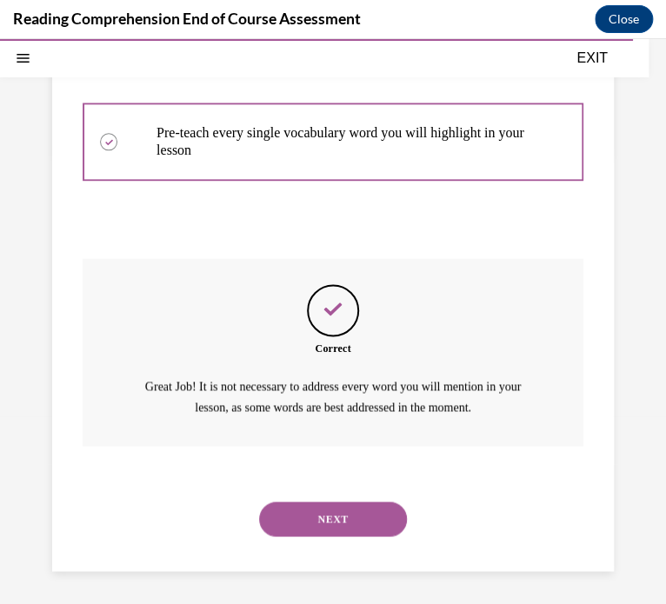
click at [292, 512] on button "NEXT" at bounding box center [333, 519] width 148 height 35
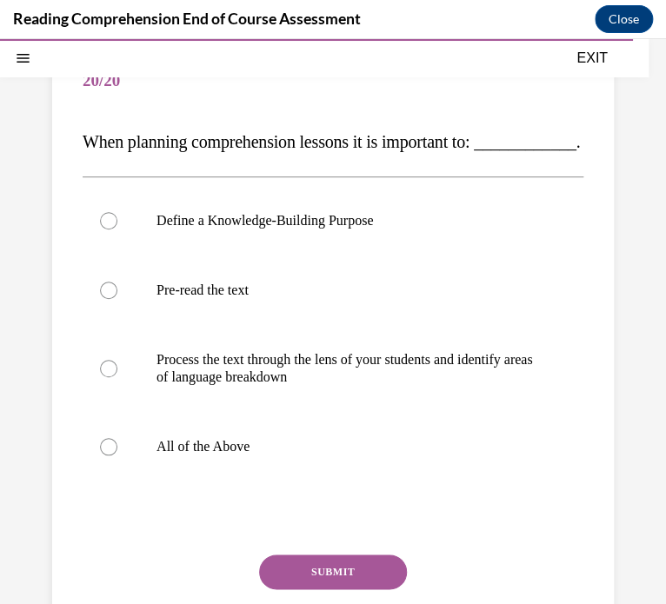
scroll to position [160, 0]
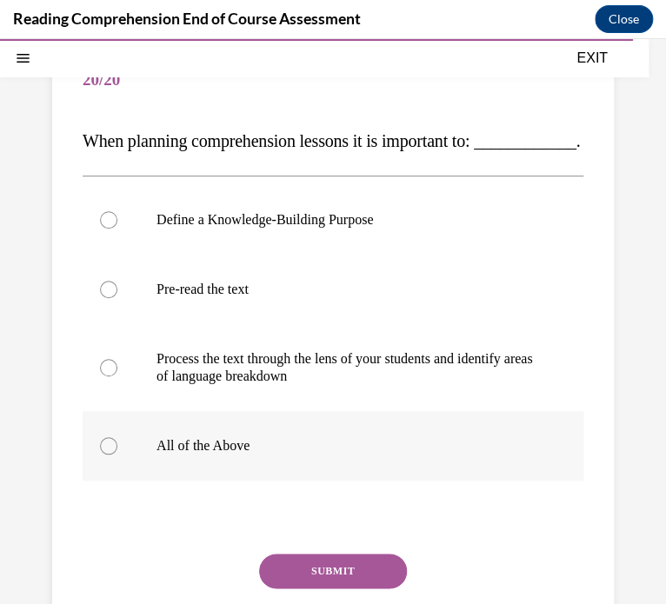
click at [106, 466] on label "All of the Above" at bounding box center [333, 446] width 501 height 70
click at [106, 455] on input "All of the Above" at bounding box center [108, 445] width 17 height 17
radio input "true"
click at [292, 588] on button "SUBMIT" at bounding box center [333, 571] width 148 height 35
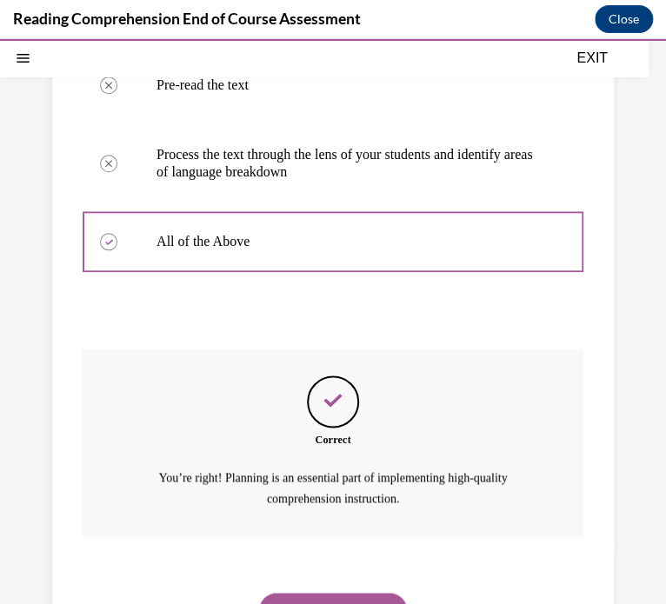
scroll to position [490, 0]
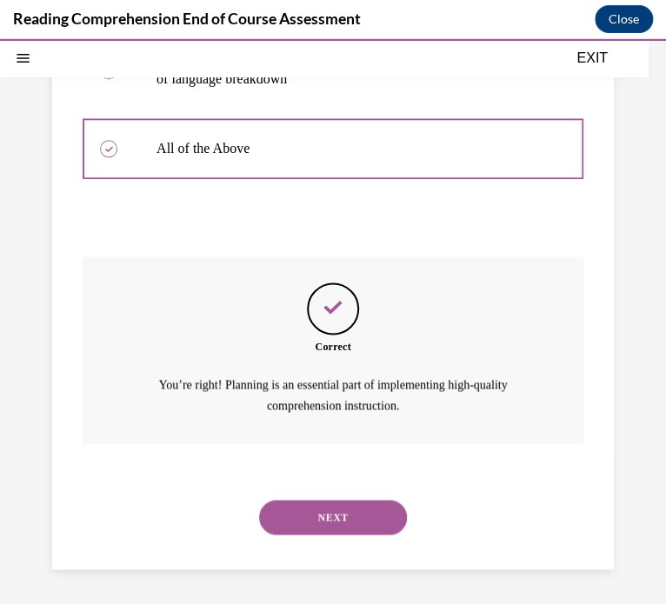
click at [299, 519] on button "NEXT" at bounding box center [333, 517] width 148 height 35
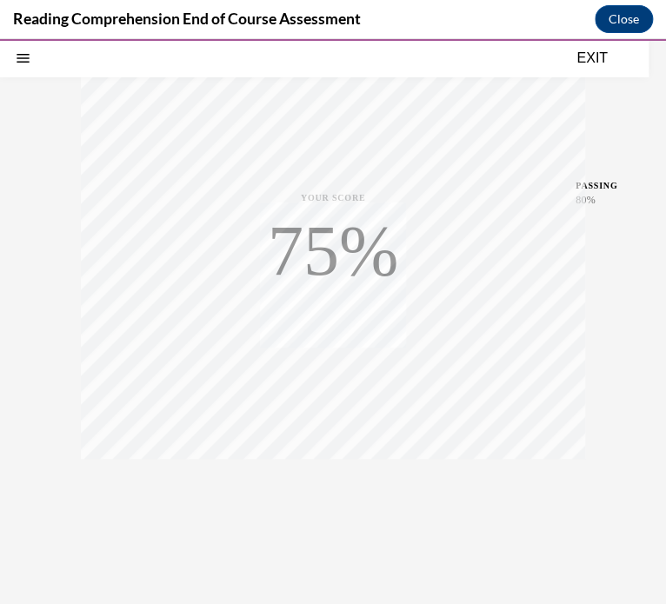
scroll to position [302, 0]
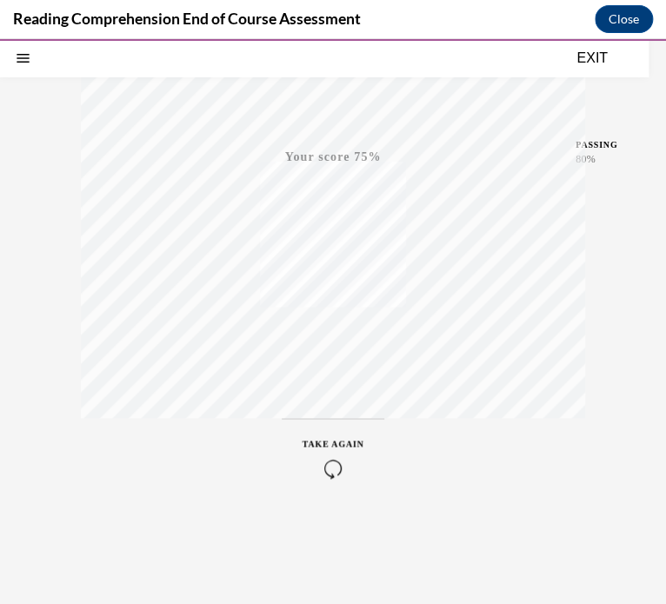
click at [335, 443] on span "TAKE AGAIN" at bounding box center [333, 444] width 62 height 10
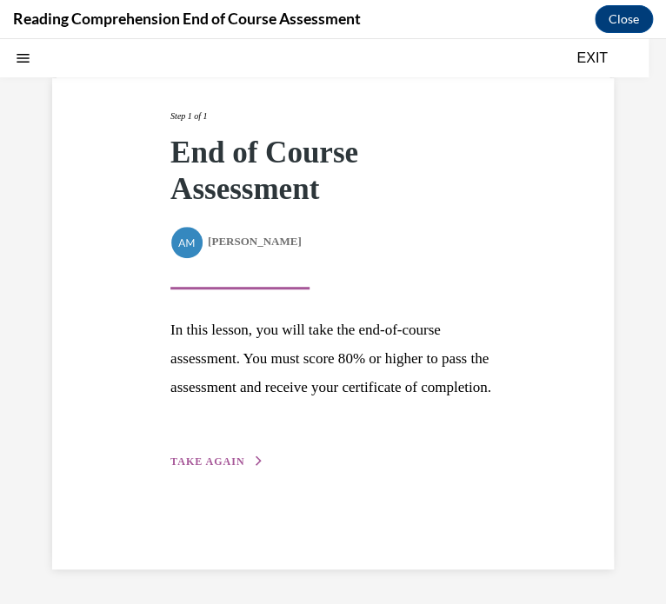
scroll to position [94, 0]
click at [211, 471] on div "Step 1 of 1 End of Course Assessment By Alexander Mackey Alexander Mackey In th…" at bounding box center [332, 290] width 351 height 362
click at [204, 468] on span "TAKE AGAIN" at bounding box center [207, 461] width 74 height 12
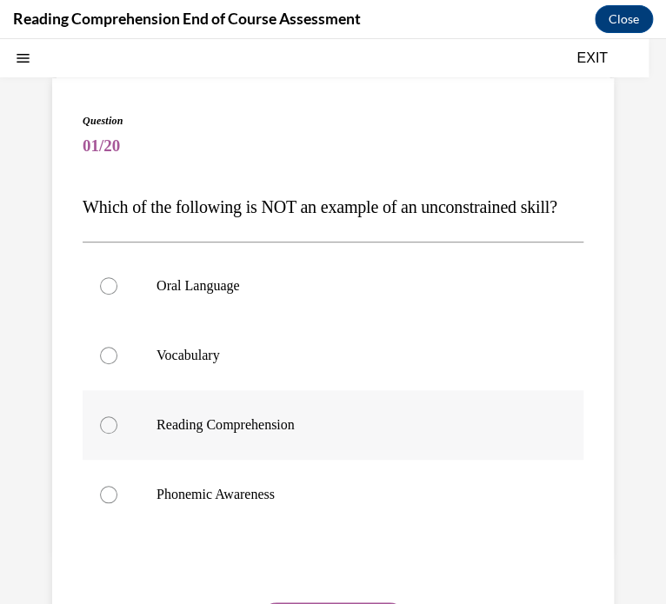
click at [189, 460] on label "Reading Comprehension" at bounding box center [333, 425] width 501 height 70
click at [117, 434] on input "Reading Comprehension" at bounding box center [108, 424] width 17 height 17
radio input "true"
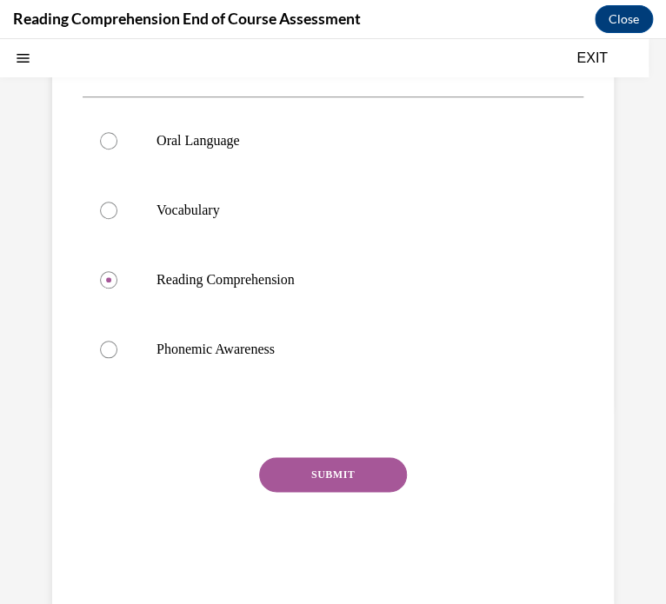
click at [317, 492] on button "SUBMIT" at bounding box center [333, 474] width 148 height 35
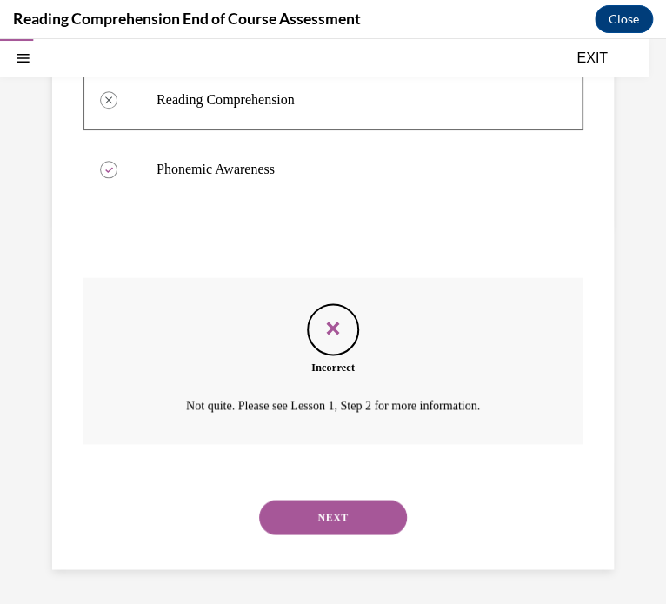
scroll to position [453, 0]
click at [349, 533] on button "NEXT" at bounding box center [333, 517] width 148 height 35
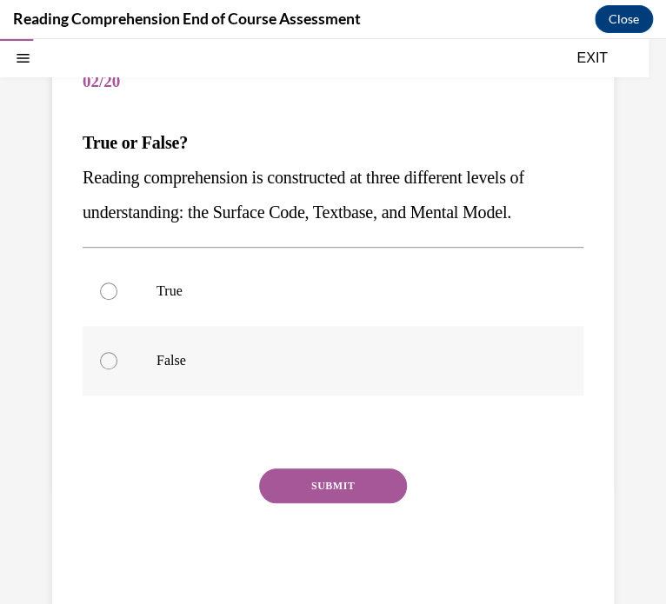
click at [149, 356] on label "False" at bounding box center [333, 361] width 501 height 70
click at [117, 356] on input "False" at bounding box center [108, 360] width 17 height 17
radio input "true"
click at [281, 482] on button "SUBMIT" at bounding box center [333, 485] width 148 height 35
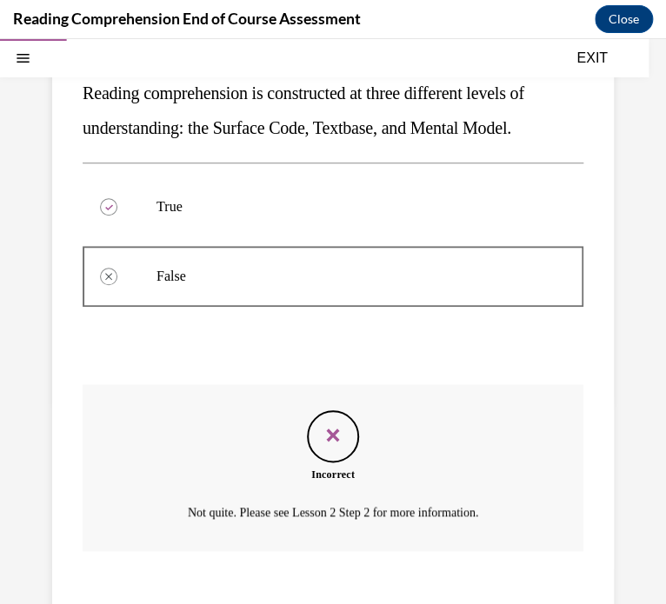
scroll to position [349, 0]
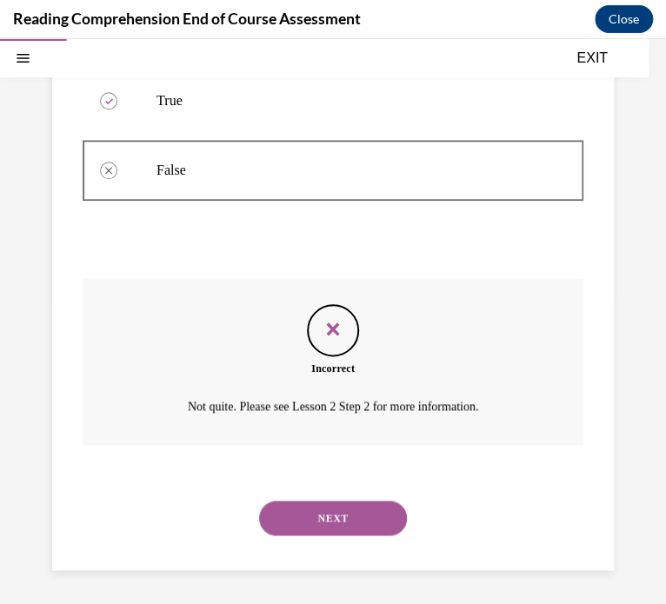
click at [301, 517] on button "NEXT" at bounding box center [333, 518] width 148 height 35
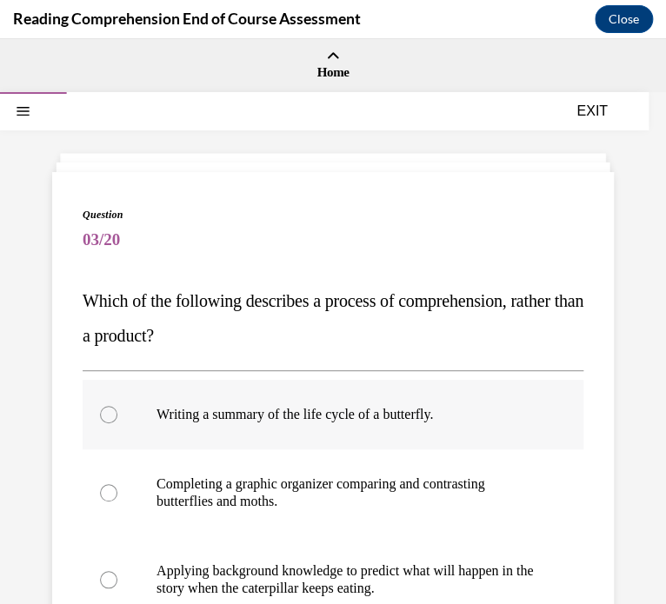
scroll to position [47, 0]
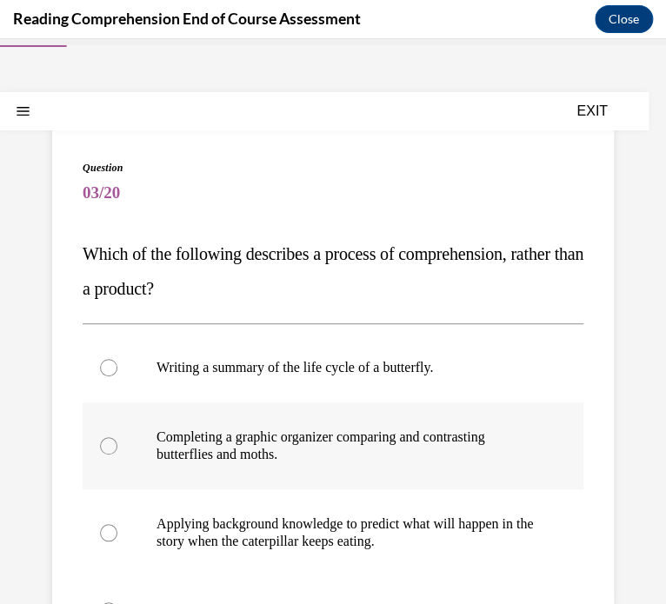
click at [207, 443] on p "Completing a graphic organizer comparing and contrasting butterflies and moths." at bounding box center [347, 445] width 383 height 35
click at [117, 443] on input "Completing a graphic organizer comparing and contrasting butterflies and moths." at bounding box center [108, 445] width 17 height 17
radio input "true"
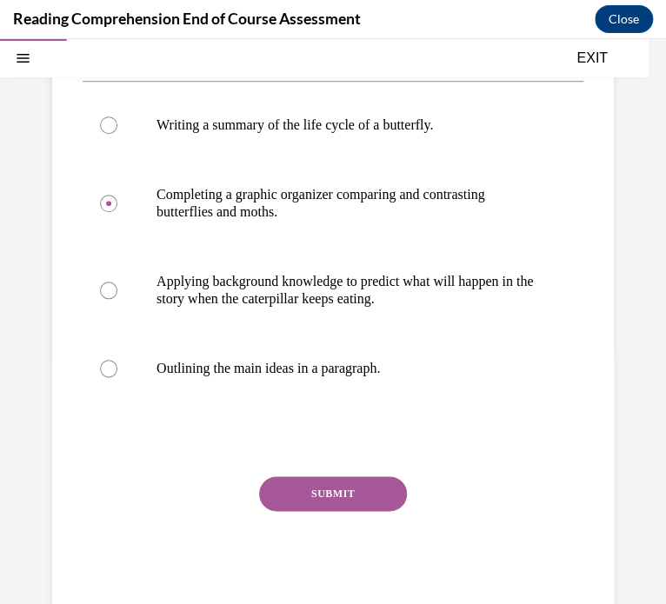
click at [305, 488] on button "SUBMIT" at bounding box center [333, 493] width 148 height 35
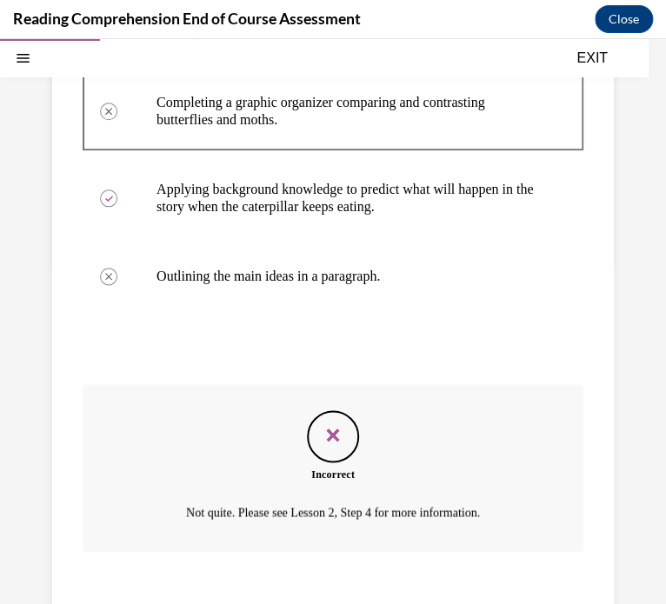
scroll to position [488, 0]
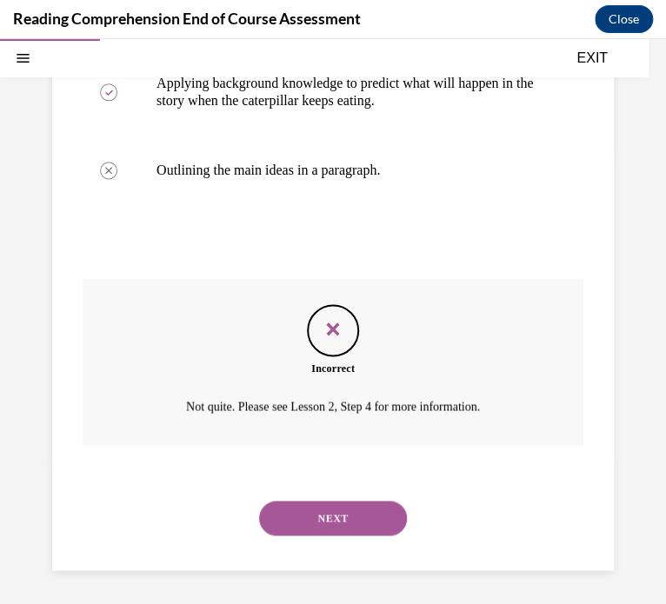
click at [312, 533] on button "NEXT" at bounding box center [333, 518] width 148 height 35
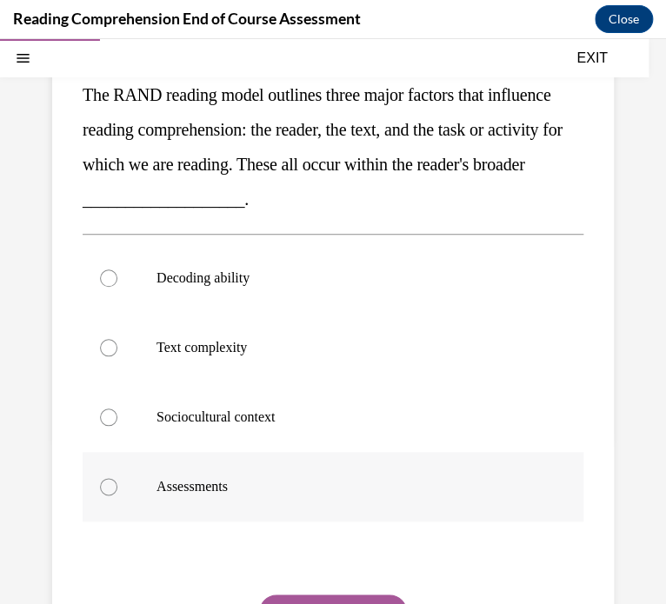
scroll to position [209, 0]
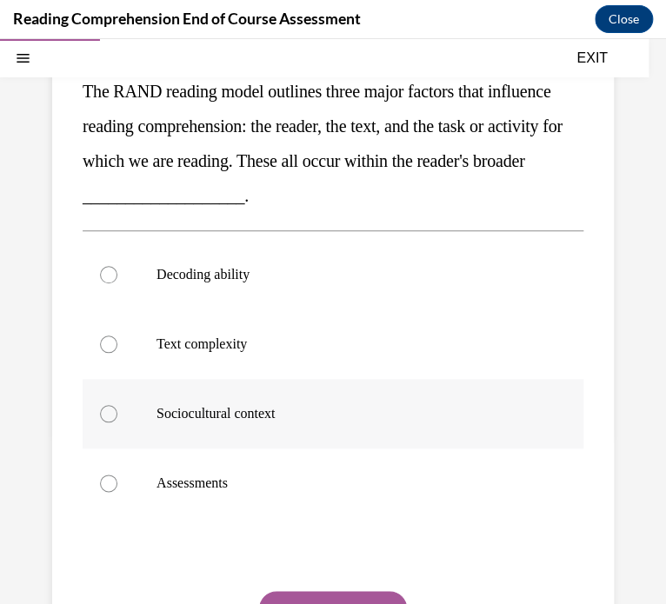
click at [231, 428] on label "Sociocultural context" at bounding box center [333, 414] width 501 height 70
click at [117, 422] on input "Sociocultural context" at bounding box center [108, 413] width 17 height 17
radio input "true"
click at [309, 594] on button "SUBMIT" at bounding box center [333, 608] width 148 height 35
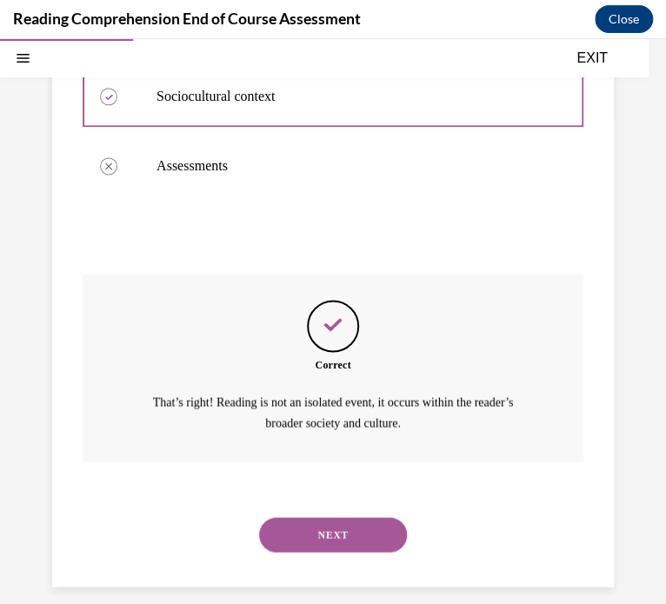
scroll to position [542, 0]
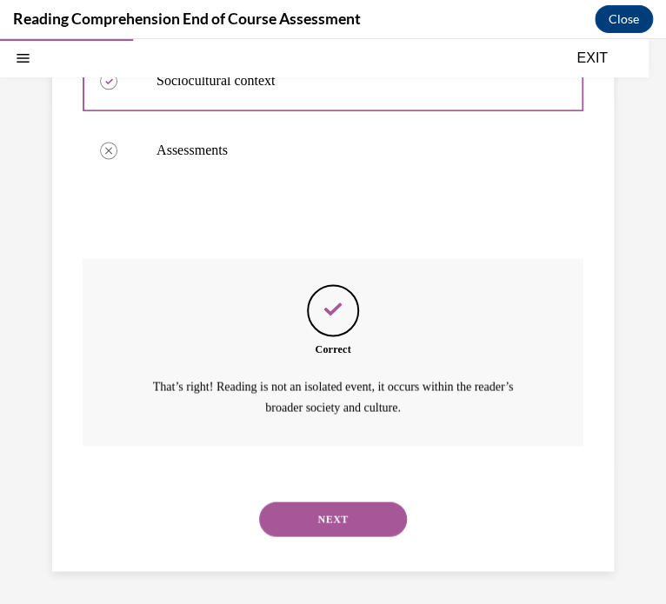
click at [313, 525] on button "NEXT" at bounding box center [333, 519] width 148 height 35
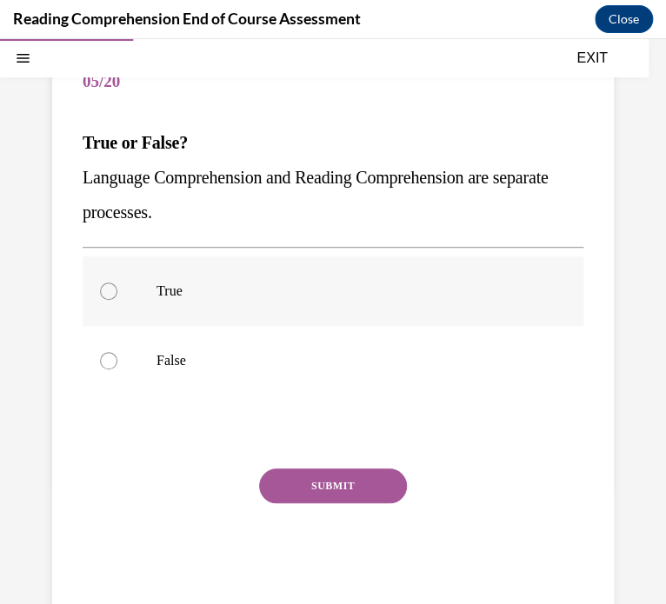
click at [223, 307] on label "True" at bounding box center [333, 291] width 501 height 70
click at [117, 300] on input "True" at bounding box center [108, 290] width 17 height 17
radio input "true"
click at [183, 335] on label "False" at bounding box center [333, 361] width 501 height 70
click at [117, 352] on input "False" at bounding box center [108, 360] width 17 height 17
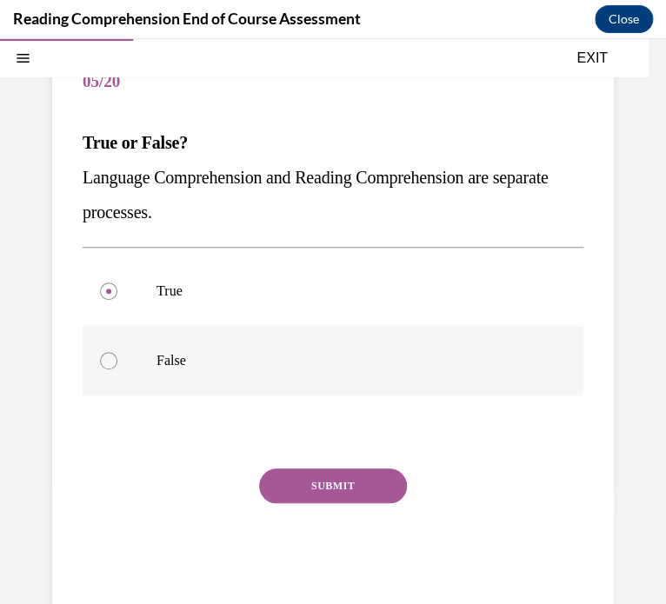
radio input "true"
click at [293, 492] on button "SUBMIT" at bounding box center [333, 485] width 148 height 35
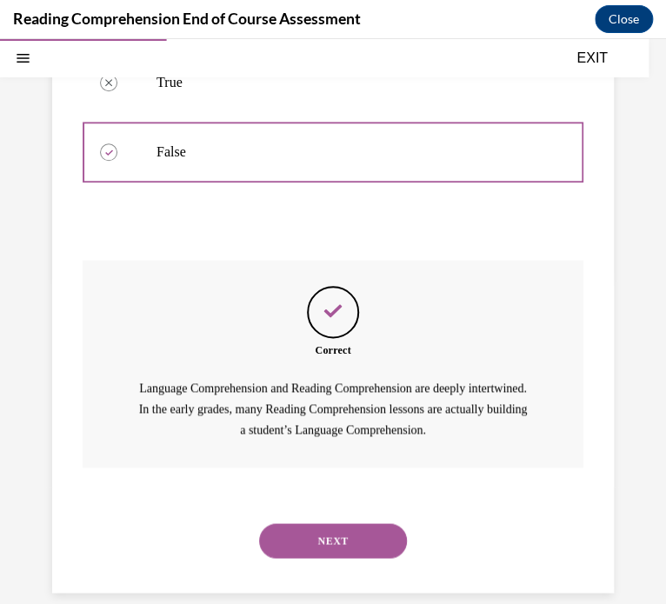
scroll to position [389, 0]
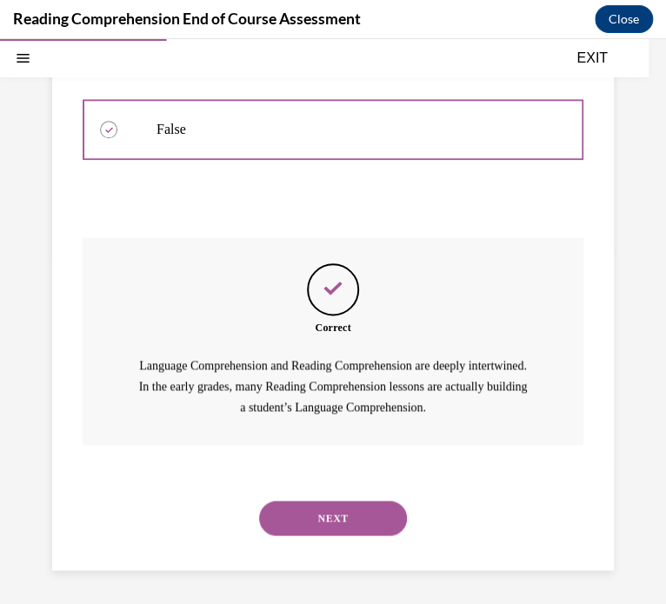
click at [309, 544] on div "NEXT" at bounding box center [333, 518] width 501 height 70
click at [317, 535] on div "NEXT" at bounding box center [333, 518] width 501 height 70
click at [322, 528] on button "NEXT" at bounding box center [333, 518] width 148 height 35
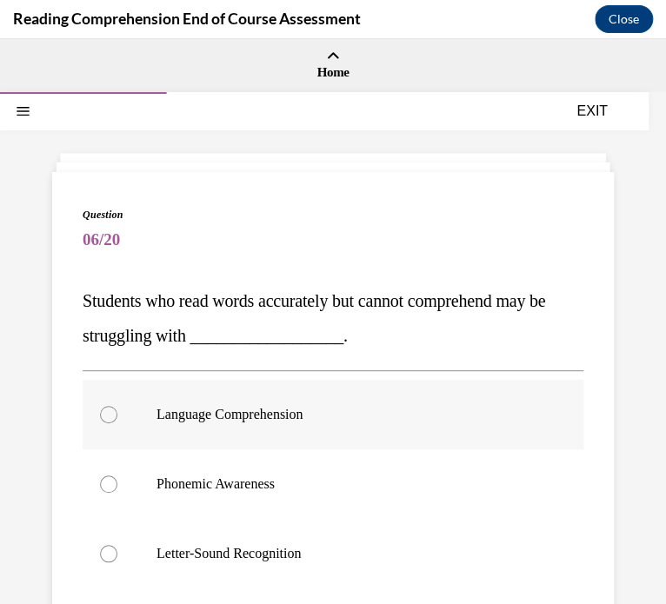
click at [242, 411] on p "Language Comprehension" at bounding box center [347, 414] width 383 height 17
click at [117, 411] on input "Language Comprehension" at bounding box center [108, 414] width 17 height 17
radio input "true"
click at [242, 411] on p "Language Comprehension" at bounding box center [347, 414] width 383 height 17
click at [117, 411] on input "Language Comprehension" at bounding box center [108, 414] width 17 height 17
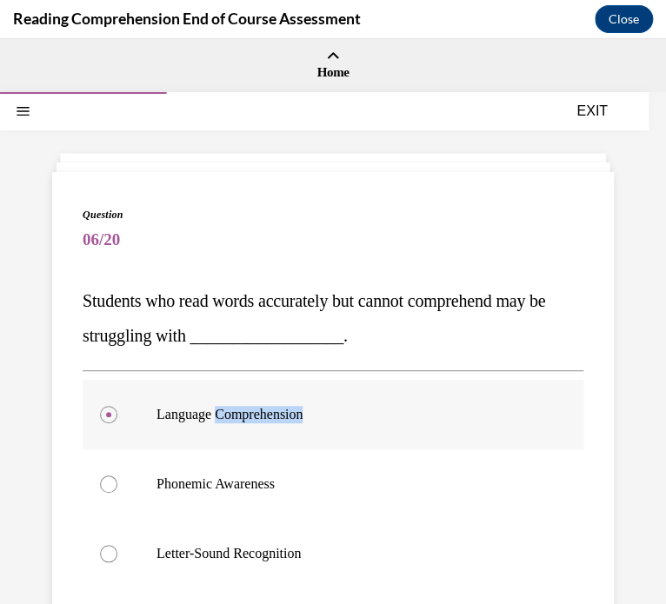
click at [166, 416] on p "Language Comprehension" at bounding box center [347, 414] width 383 height 17
click at [117, 416] on input "Language Comprehension" at bounding box center [108, 414] width 17 height 17
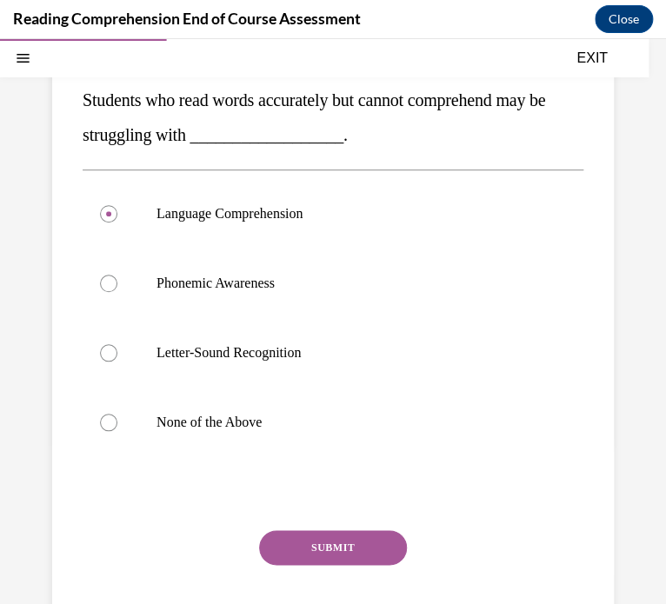
click at [340, 546] on button "SUBMIT" at bounding box center [333, 547] width 148 height 35
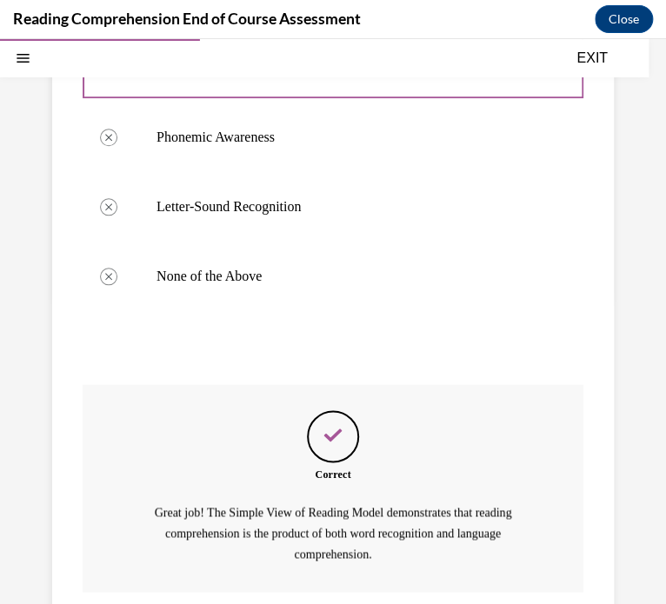
scroll to position [494, 0]
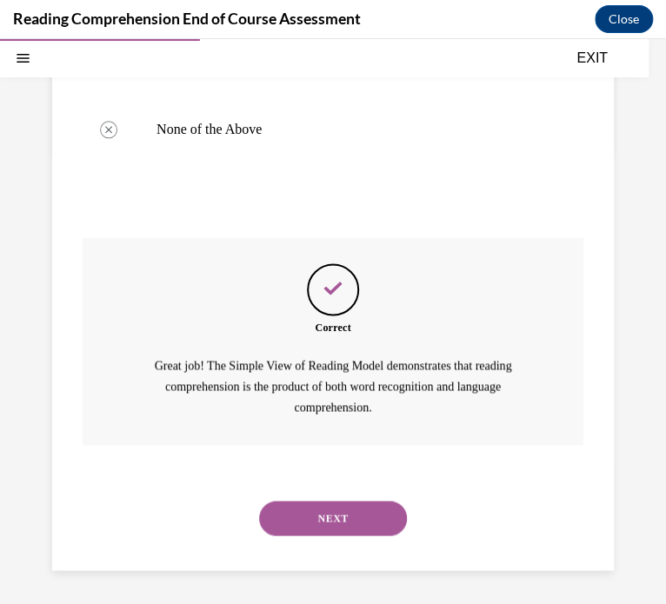
click at [347, 517] on button "NEXT" at bounding box center [333, 518] width 148 height 35
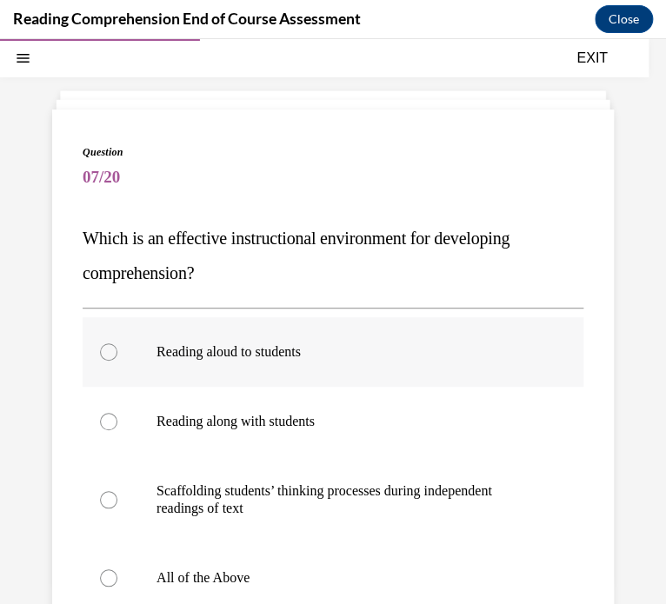
scroll to position [62, 0]
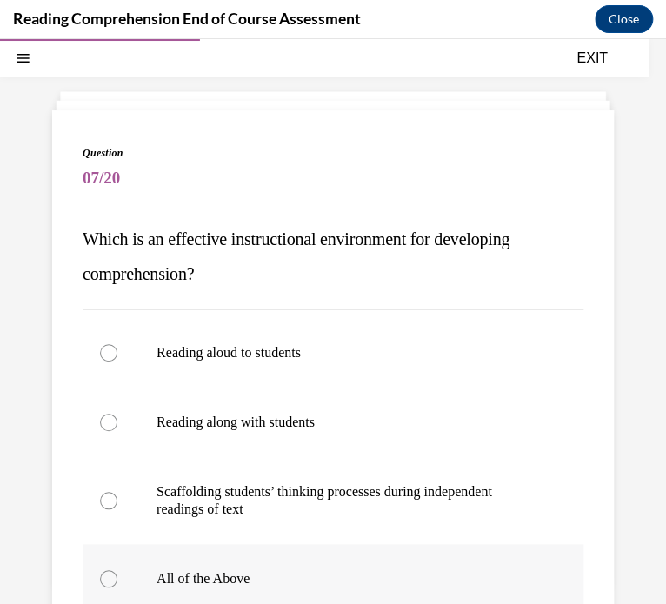
click at [195, 563] on label "All of the Above" at bounding box center [333, 579] width 501 height 70
click at [117, 570] on input "All of the Above" at bounding box center [108, 578] width 17 height 17
radio input "true"
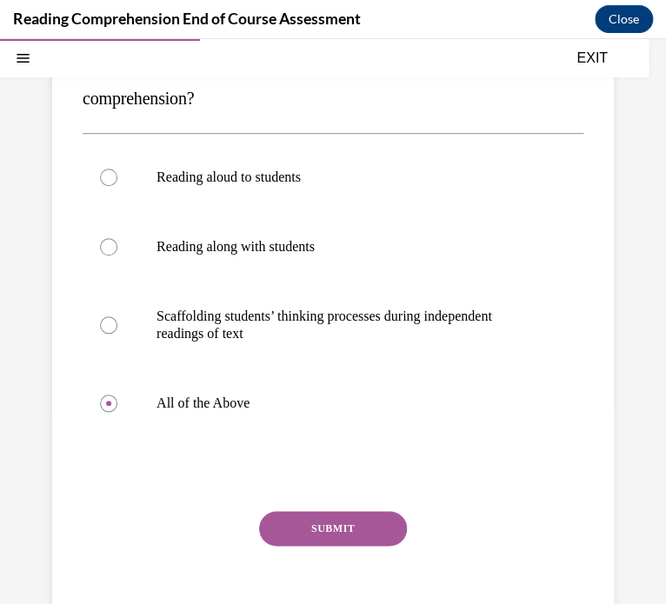
click at [331, 524] on button "SUBMIT" at bounding box center [333, 528] width 148 height 35
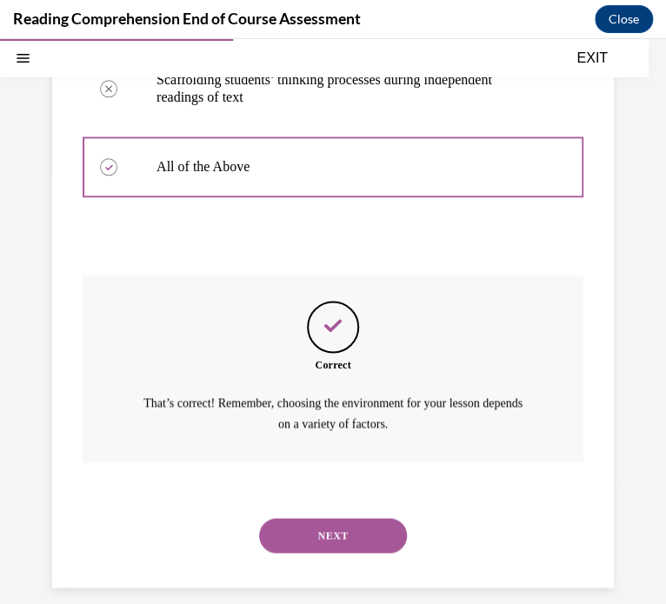
scroll to position [490, 0]
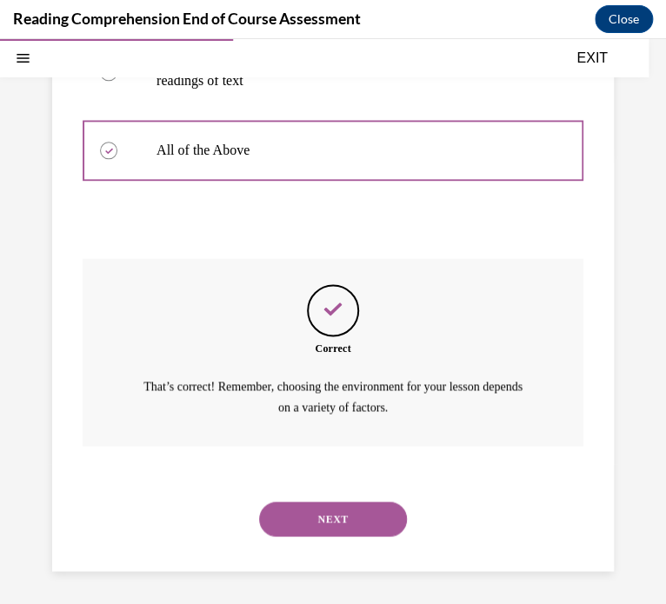
click at [331, 515] on button "NEXT" at bounding box center [333, 519] width 148 height 35
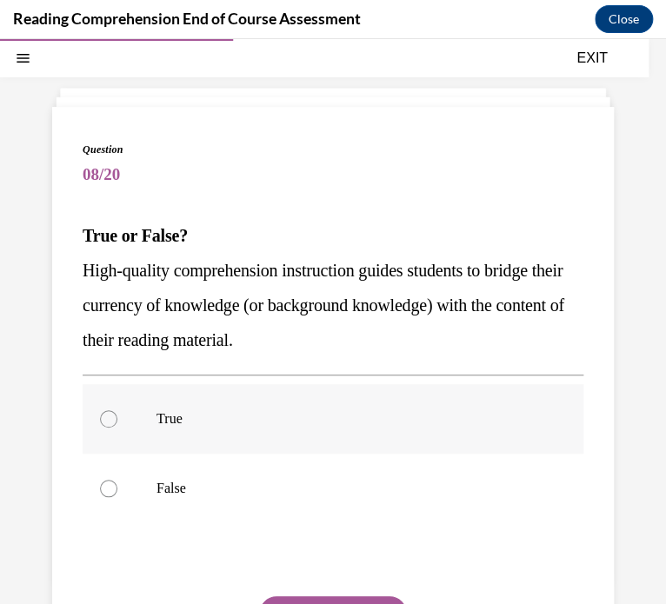
scroll to position [63, 0]
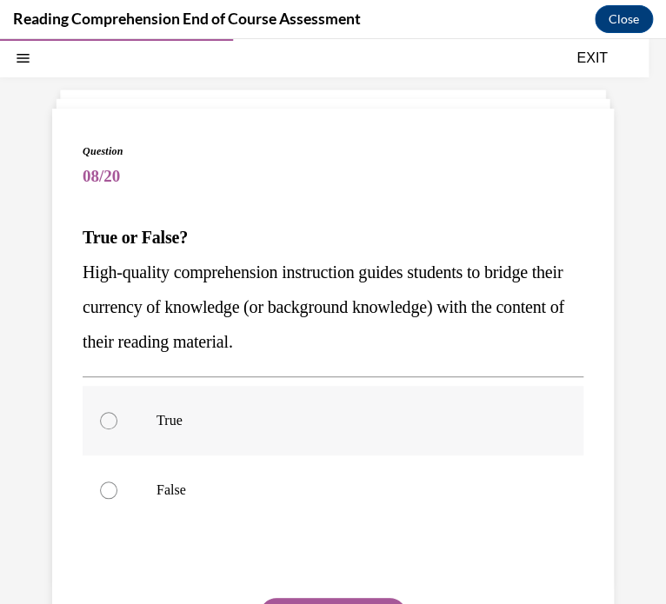
click at [215, 399] on label "True" at bounding box center [333, 421] width 501 height 70
click at [117, 412] on input "True" at bounding box center [108, 420] width 17 height 17
radio input "true"
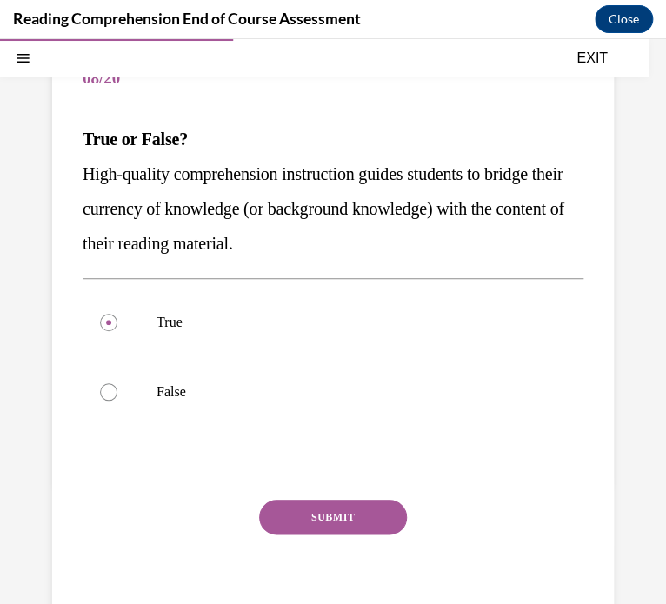
click at [307, 519] on button "SUBMIT" at bounding box center [333, 517] width 148 height 35
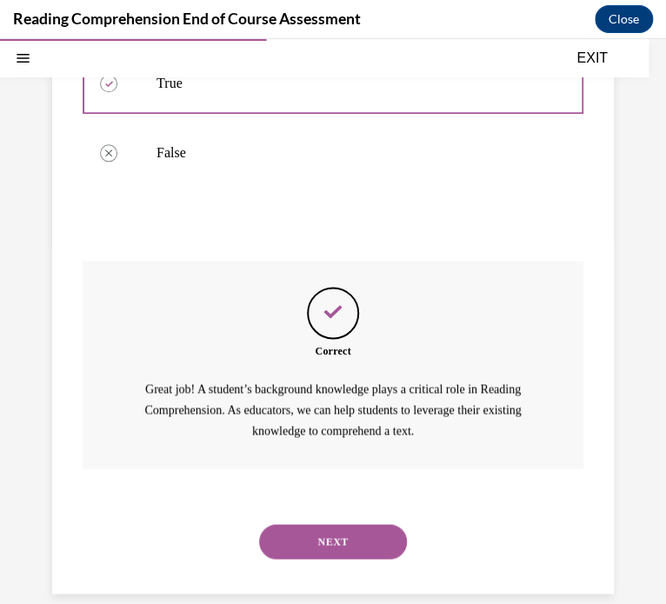
scroll to position [424, 0]
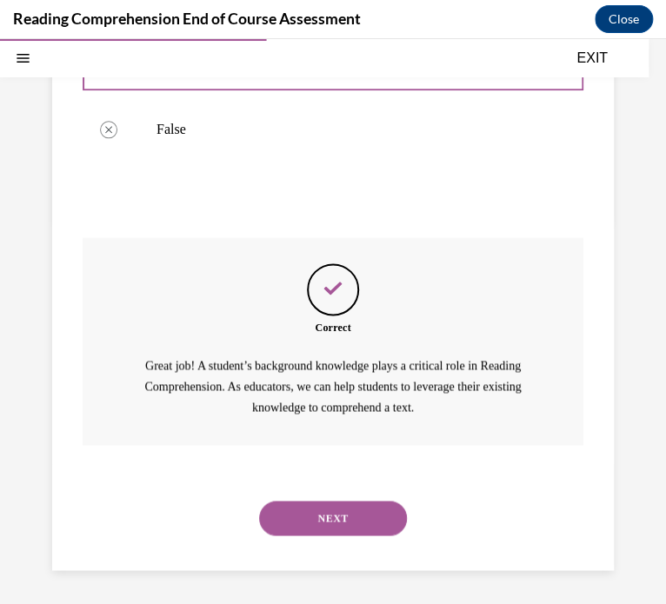
click at [304, 508] on button "NEXT" at bounding box center [333, 518] width 148 height 35
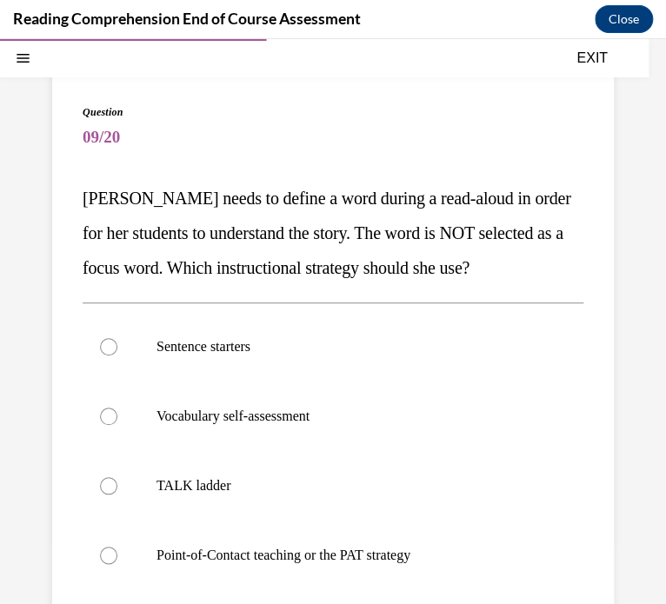
scroll to position [102, 0]
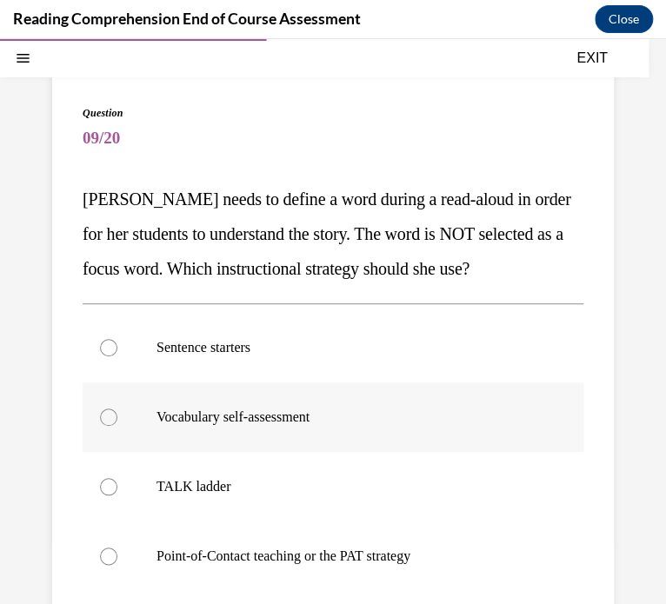
click at [130, 413] on label "Vocabulary self-assessment" at bounding box center [333, 417] width 501 height 70
click at [117, 413] on input "Vocabulary self-assessment" at bounding box center [108, 417] width 17 height 17
radio input "true"
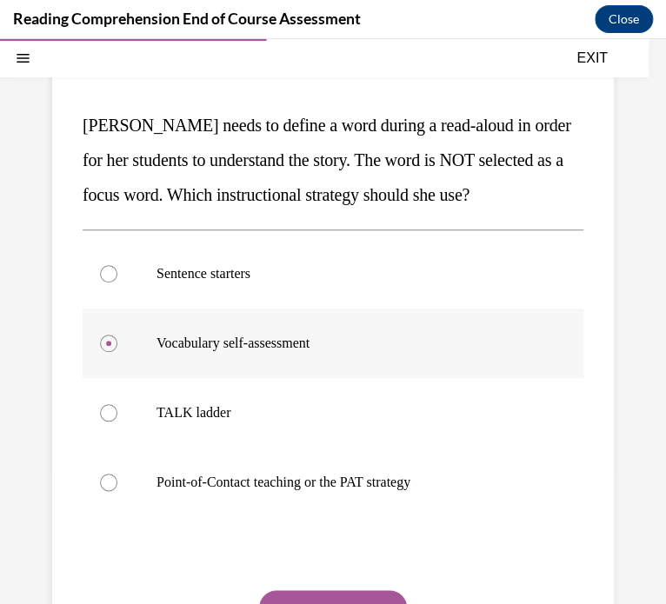
scroll to position [177, 0]
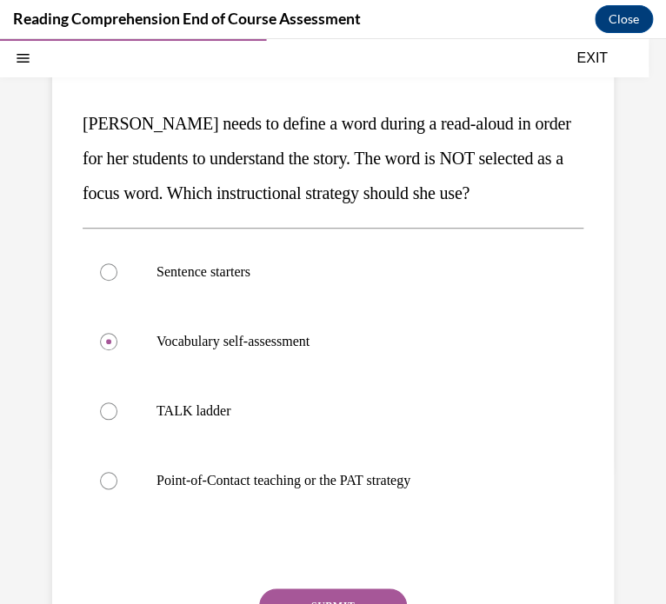
click at [303, 592] on button "SUBMIT" at bounding box center [333, 605] width 148 height 35
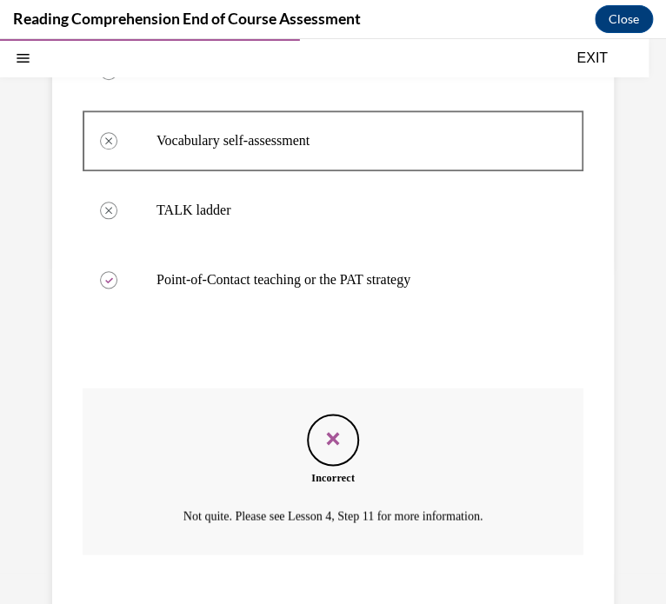
scroll to position [488, 0]
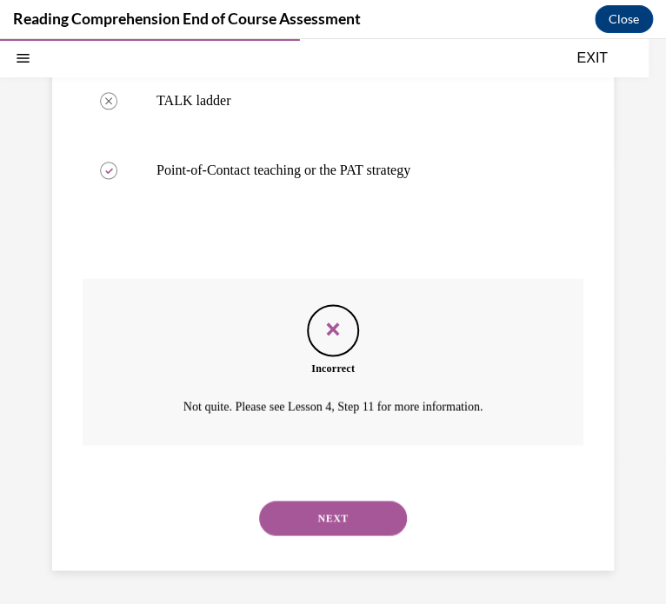
click at [312, 505] on button "NEXT" at bounding box center [333, 518] width 148 height 35
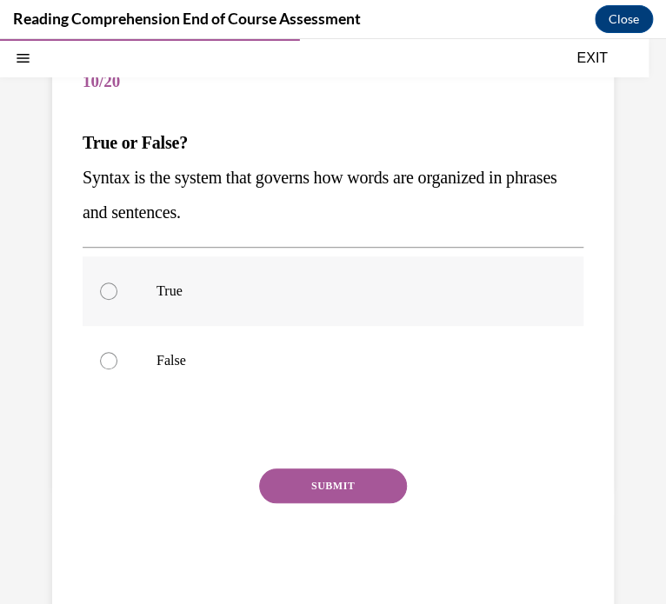
click at [149, 283] on label "True" at bounding box center [333, 291] width 501 height 70
click at [117, 283] on input "True" at bounding box center [108, 290] width 17 height 17
radio input "true"
click at [316, 461] on div "Question 10/20 True or False? Syntax is the system that governs how words are o…" at bounding box center [333, 330] width 501 height 562
click at [312, 475] on button "SUBMIT" at bounding box center [333, 485] width 148 height 35
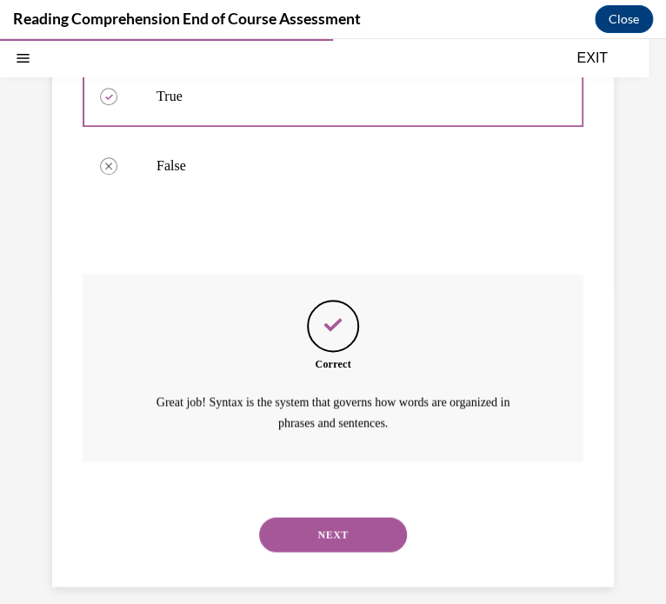
scroll to position [369, 0]
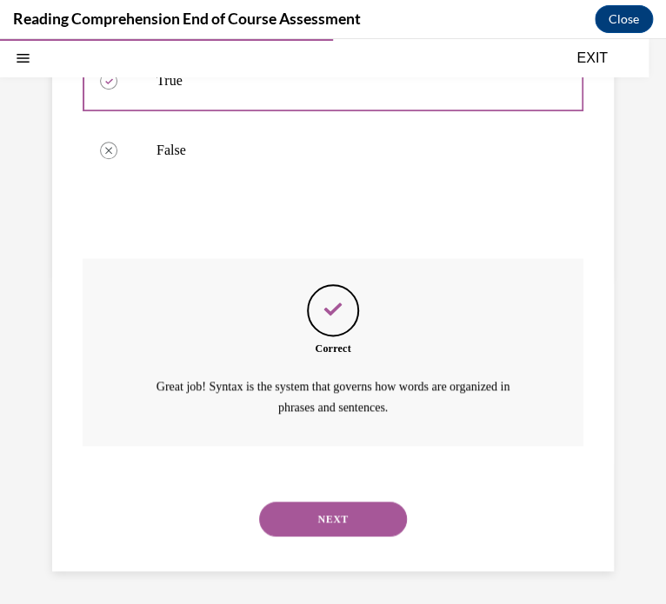
click at [315, 516] on button "NEXT" at bounding box center [333, 519] width 148 height 35
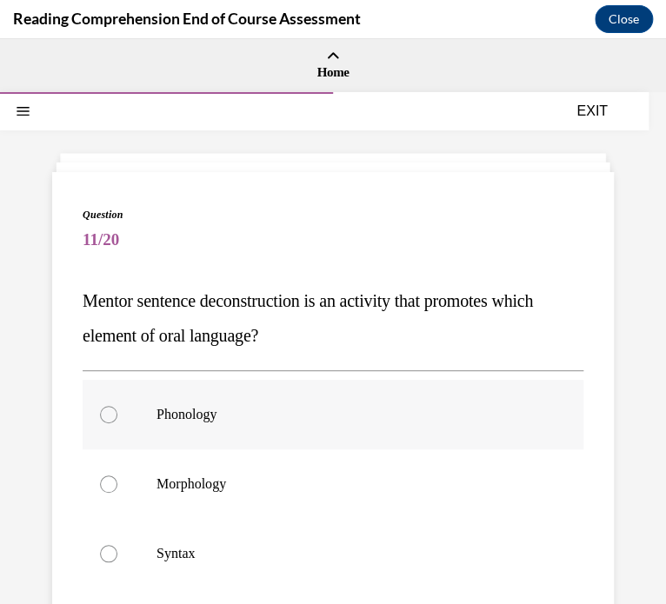
scroll to position [95, 0]
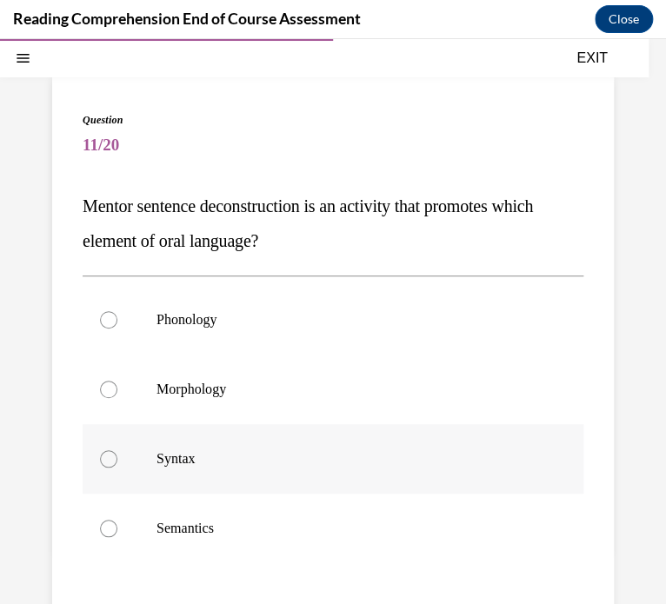
click at [229, 440] on label "Syntax" at bounding box center [333, 459] width 501 height 70
click at [117, 450] on input "Syntax" at bounding box center [108, 458] width 17 height 17
radio input "true"
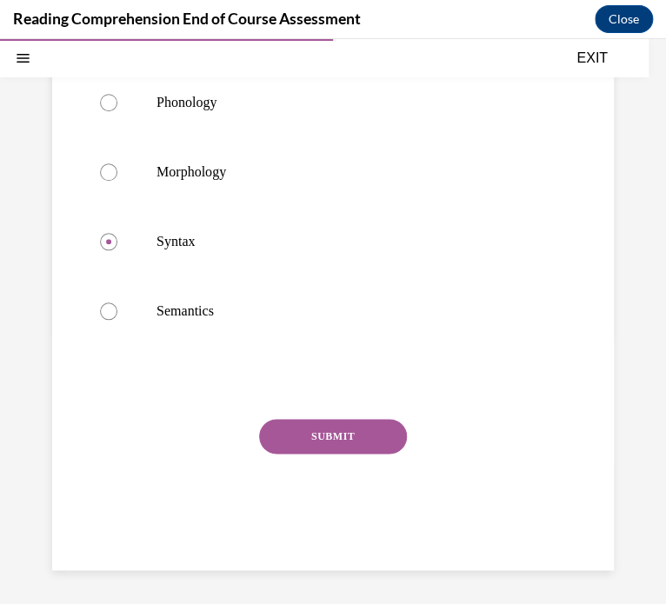
click at [345, 448] on button "SUBMIT" at bounding box center [333, 436] width 148 height 35
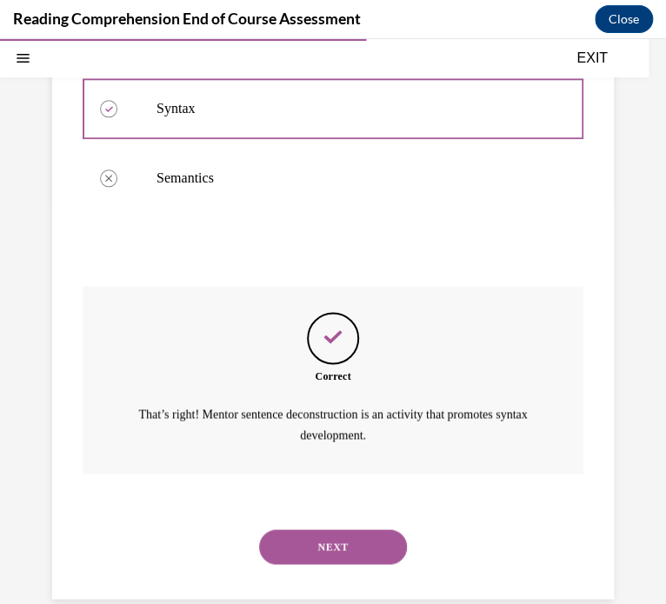
scroll to position [473, 0]
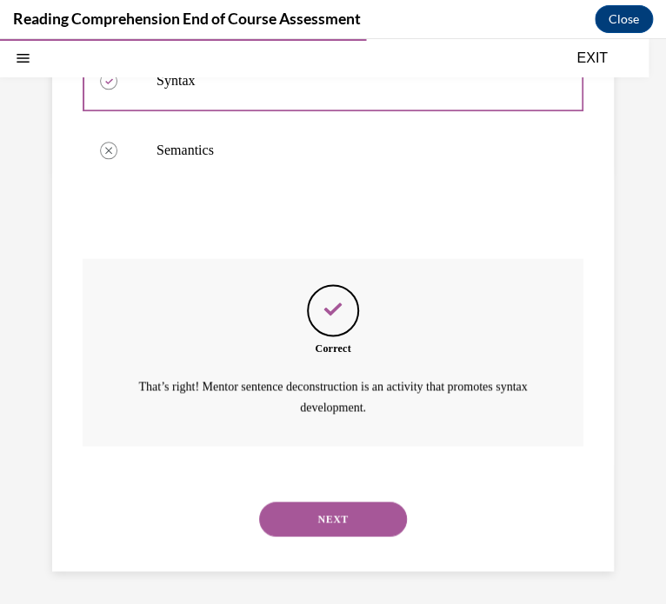
click at [349, 524] on button "NEXT" at bounding box center [333, 519] width 148 height 35
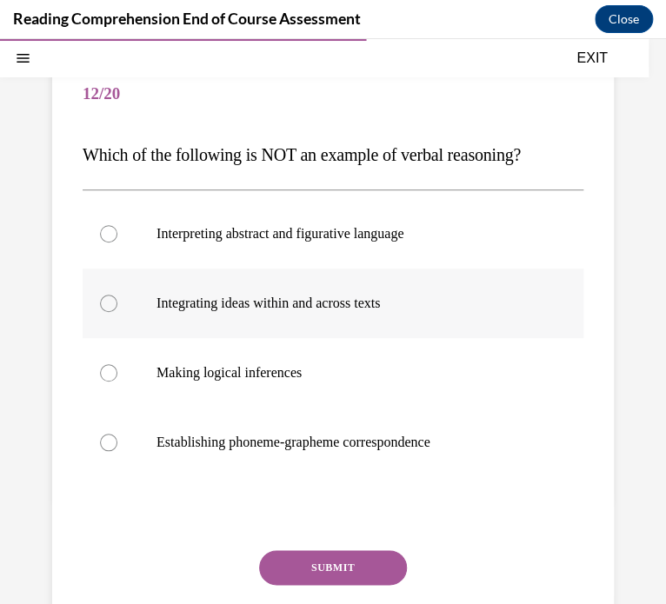
scroll to position [150, 0]
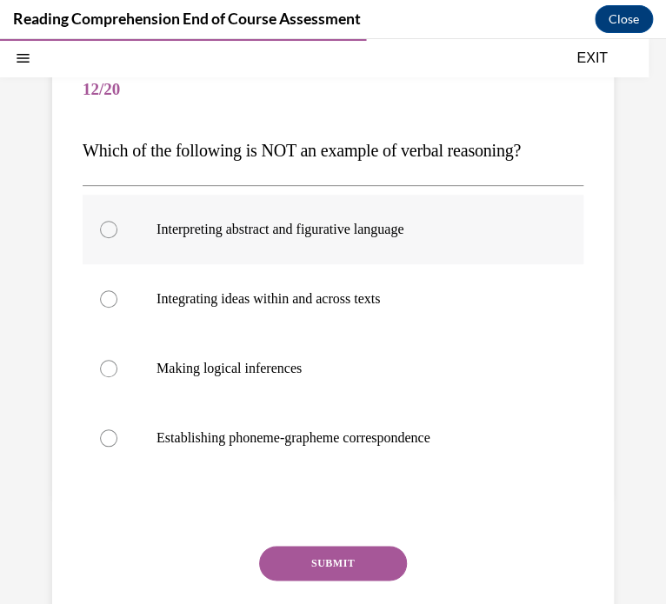
click at [262, 217] on label "Interpreting abstract and figurative language" at bounding box center [333, 230] width 501 height 70
click at [117, 221] on input "Interpreting abstract and figurative language" at bounding box center [108, 229] width 17 height 17
radio input "true"
click at [324, 559] on button "SUBMIT" at bounding box center [333, 563] width 148 height 35
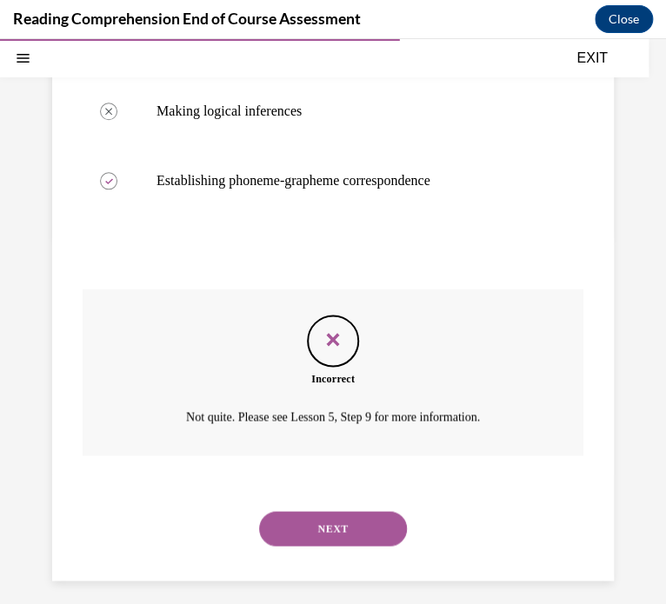
scroll to position [418, 0]
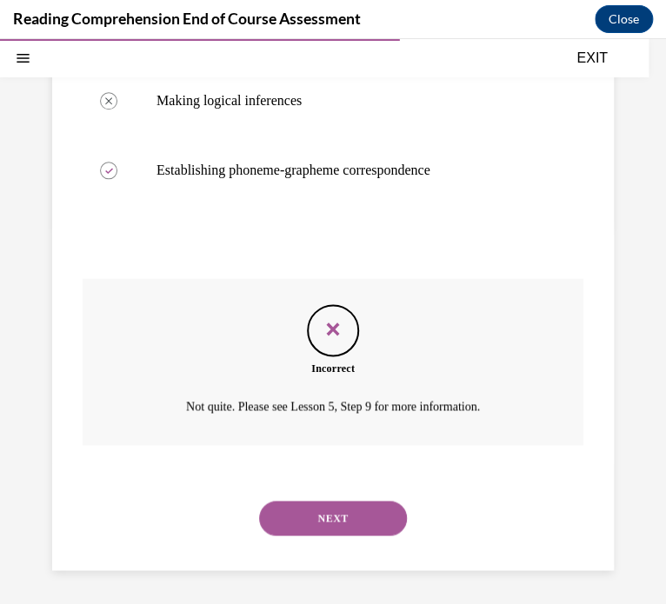
click at [318, 527] on button "NEXT" at bounding box center [333, 518] width 148 height 35
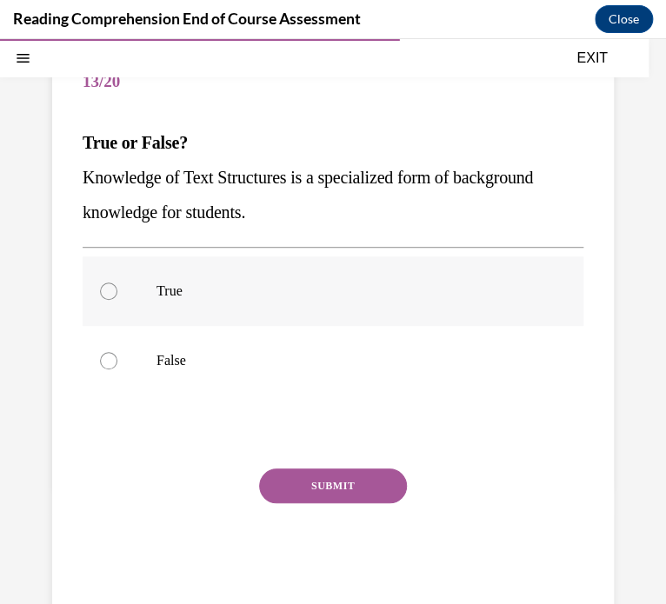
click at [168, 288] on p "True" at bounding box center [347, 290] width 383 height 17
click at [117, 288] on input "True" at bounding box center [108, 290] width 17 height 17
radio input "true"
click at [308, 482] on button "SUBMIT" at bounding box center [333, 485] width 148 height 35
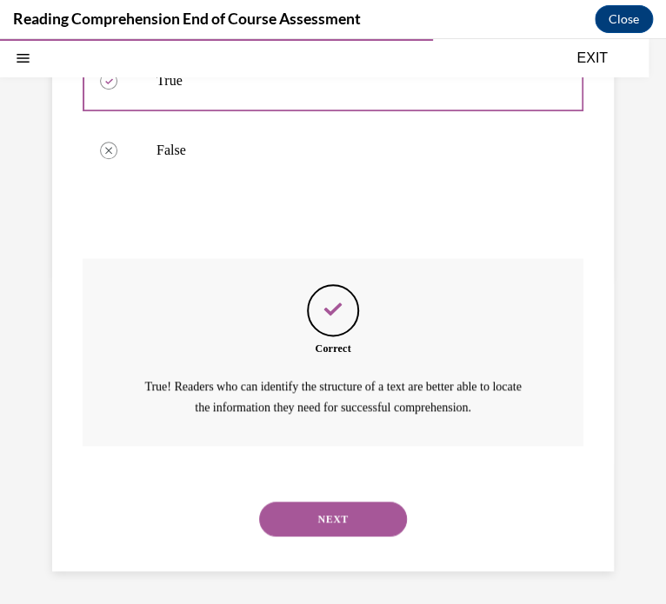
click at [337, 508] on button "NEXT" at bounding box center [333, 519] width 148 height 35
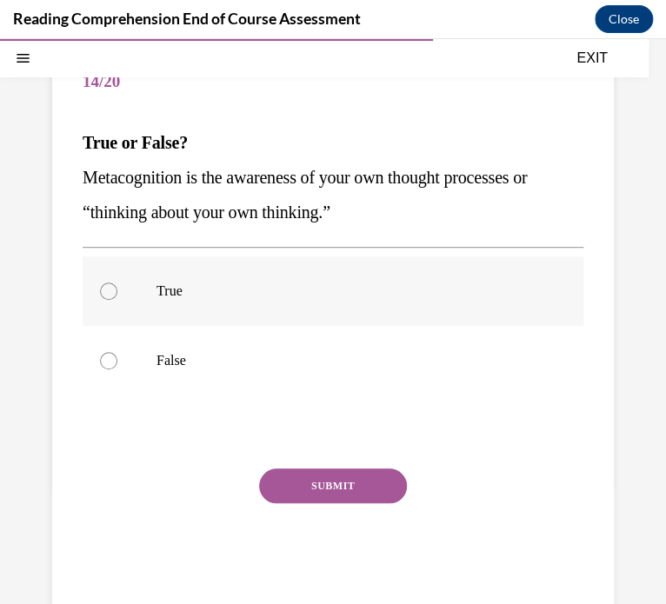
click at [181, 309] on label "True" at bounding box center [333, 291] width 501 height 70
click at [117, 300] on input "True" at bounding box center [108, 290] width 17 height 17
radio input "true"
click at [317, 486] on button "SUBMIT" at bounding box center [333, 485] width 148 height 35
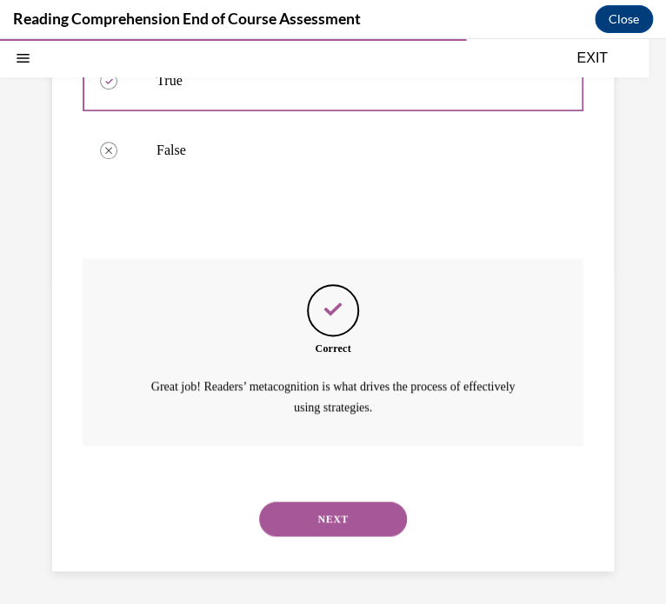
click at [304, 512] on button "NEXT" at bounding box center [333, 519] width 148 height 35
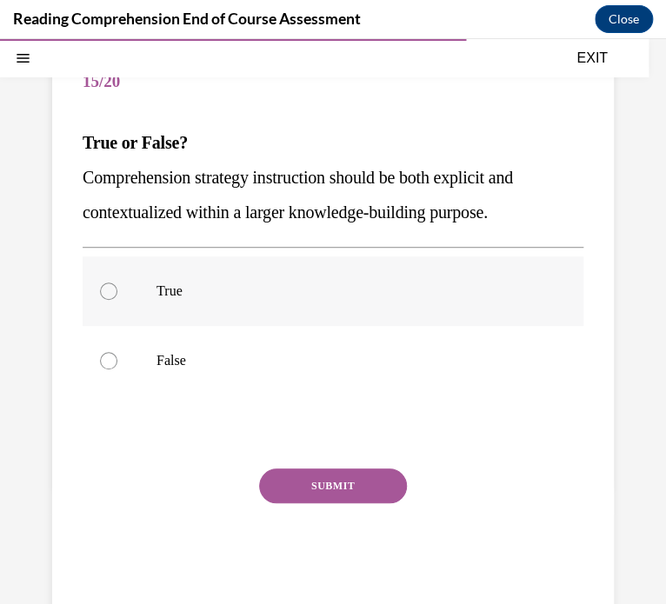
click at [266, 289] on p "True" at bounding box center [347, 290] width 383 height 17
click at [117, 289] on input "True" at bounding box center [108, 290] width 17 height 17
radio input "true"
click at [365, 484] on button "SUBMIT" at bounding box center [333, 485] width 148 height 35
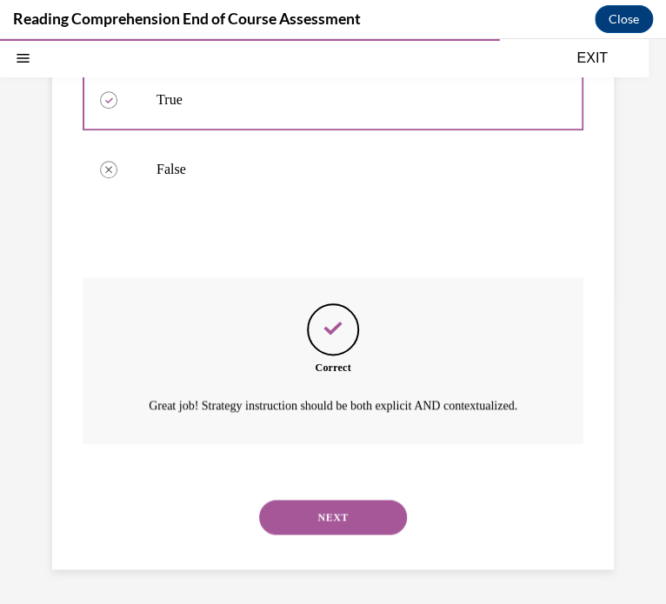
scroll to position [369, 0]
click at [335, 514] on button "NEXT" at bounding box center [333, 517] width 148 height 35
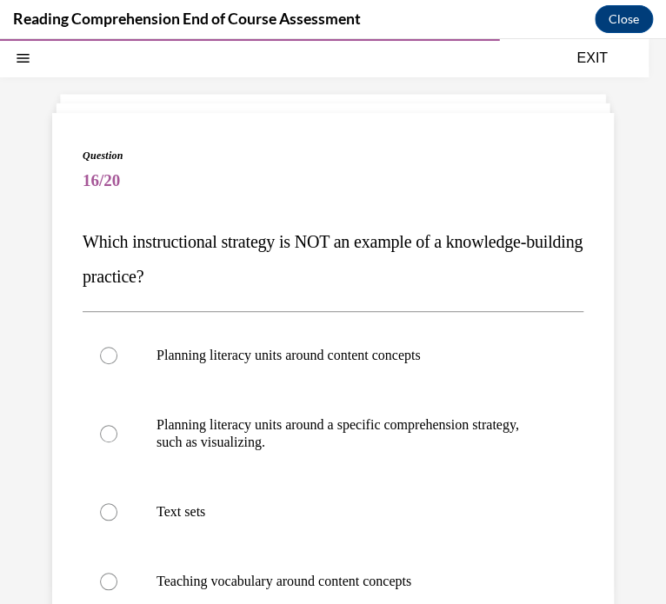
scroll to position [111, 0]
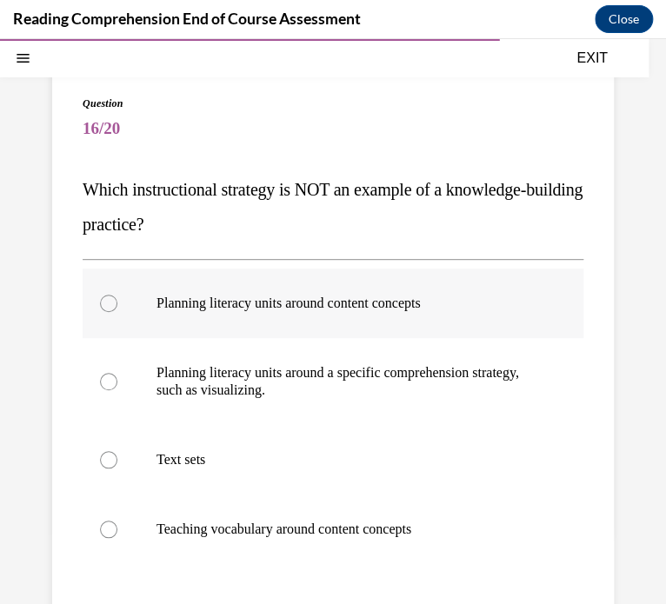
click at [328, 330] on label "Planning literacy units around content concepts" at bounding box center [333, 304] width 501 height 70
click at [117, 312] on input "Planning literacy units around content concepts" at bounding box center [108, 303] width 17 height 17
radio input "true"
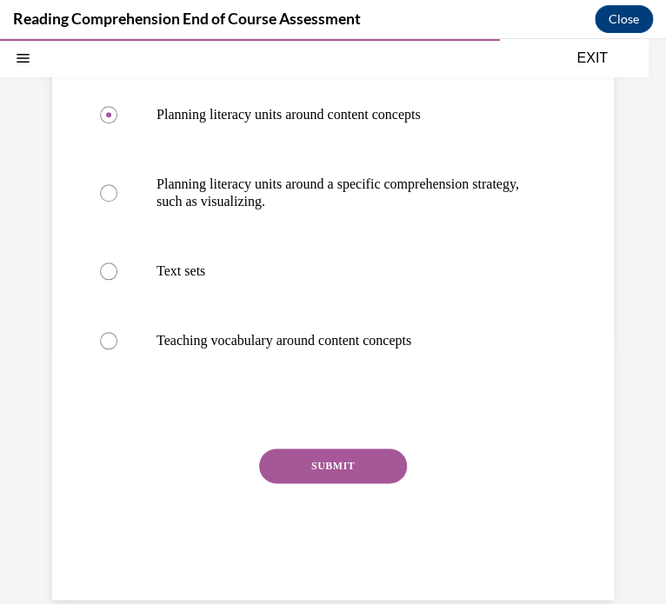
click at [329, 465] on button "SUBMIT" at bounding box center [333, 465] width 148 height 35
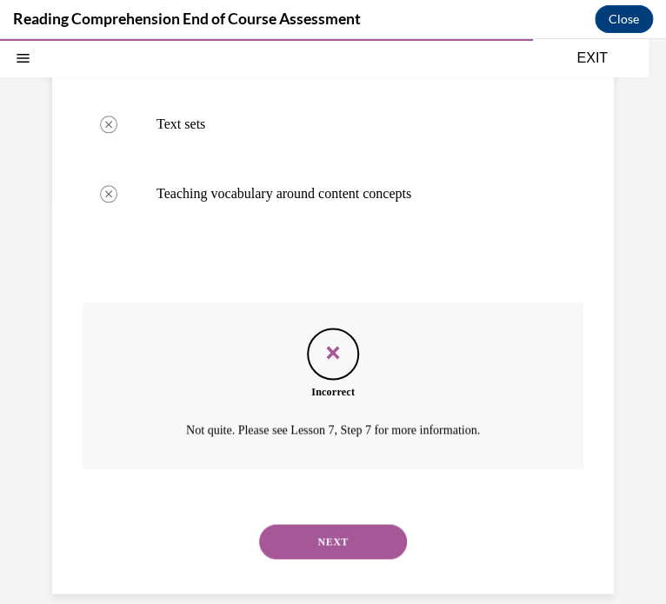
scroll to position [470, 0]
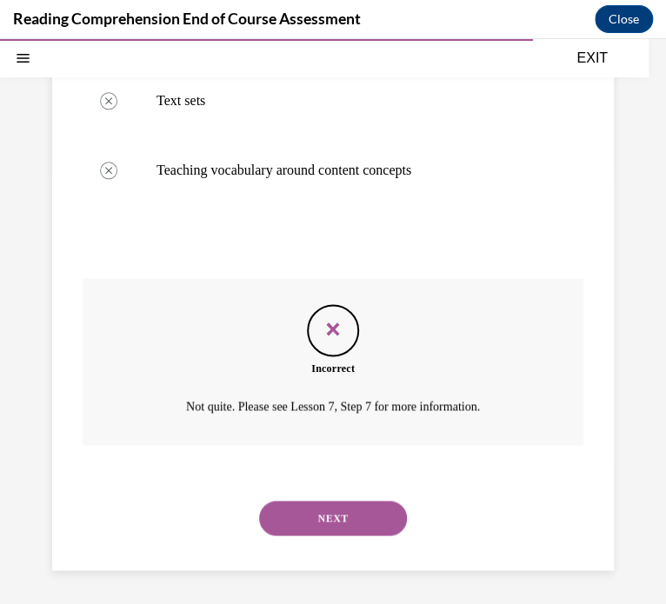
click at [320, 502] on button "NEXT" at bounding box center [333, 518] width 148 height 35
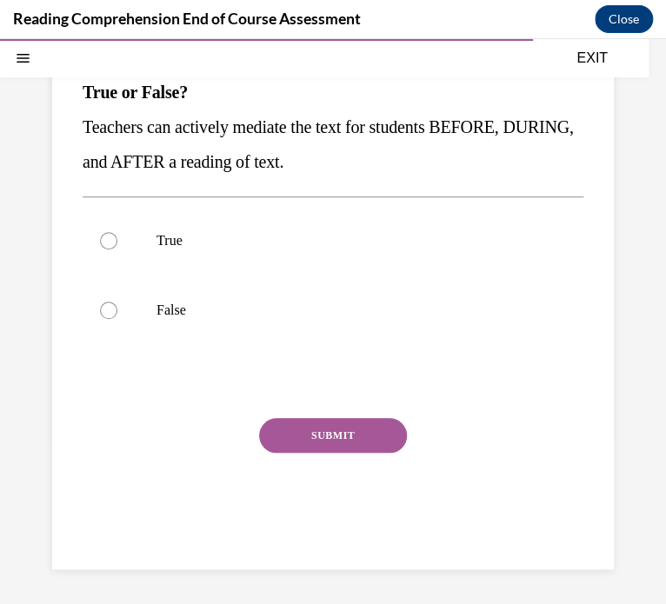
scroll to position [158, 0]
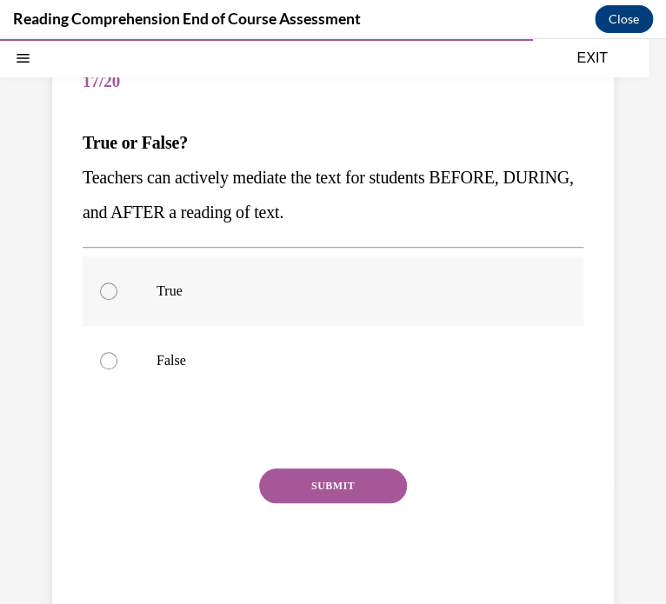
click at [167, 284] on p "True" at bounding box center [347, 290] width 383 height 17
click at [117, 284] on input "True" at bounding box center [108, 290] width 17 height 17
radio input "true"
click at [331, 483] on button "SUBMIT" at bounding box center [333, 485] width 148 height 35
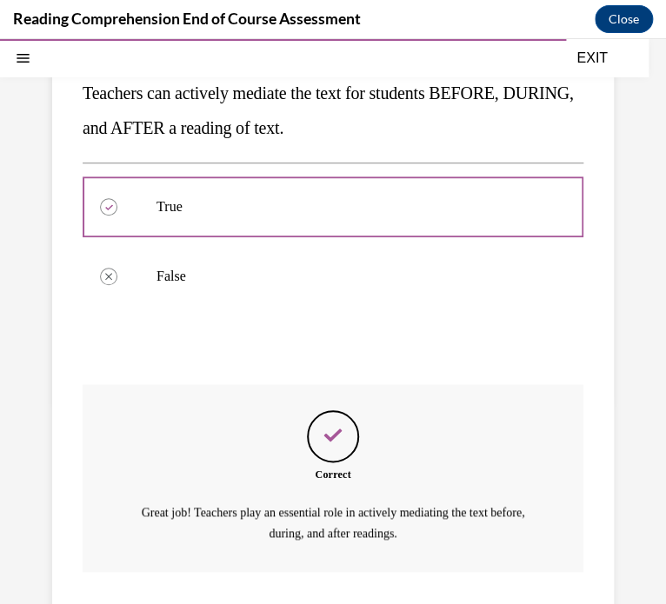
scroll to position [369, 0]
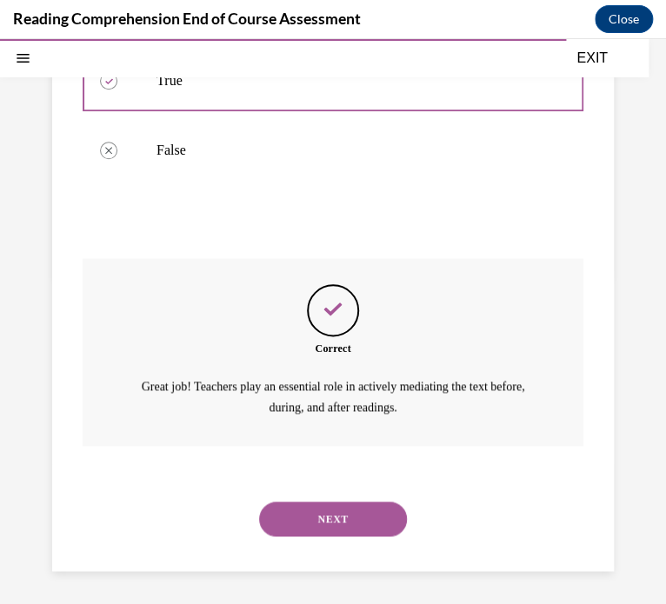
click at [302, 523] on button "NEXT" at bounding box center [333, 519] width 148 height 35
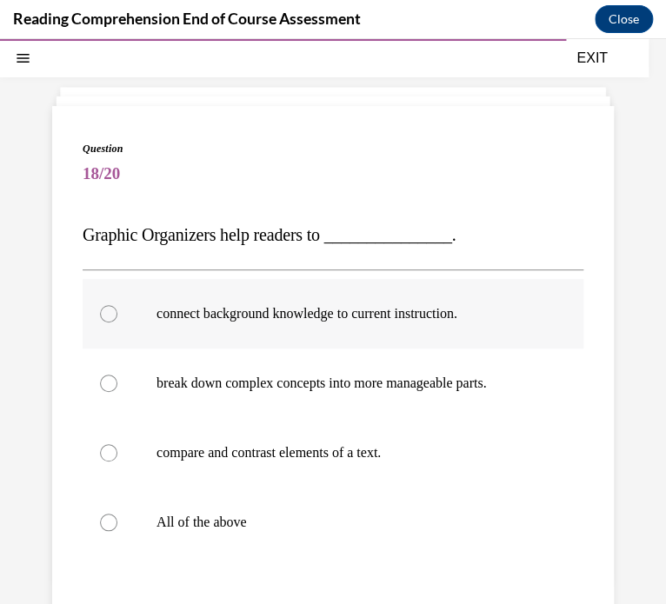
scroll to position [73, 0]
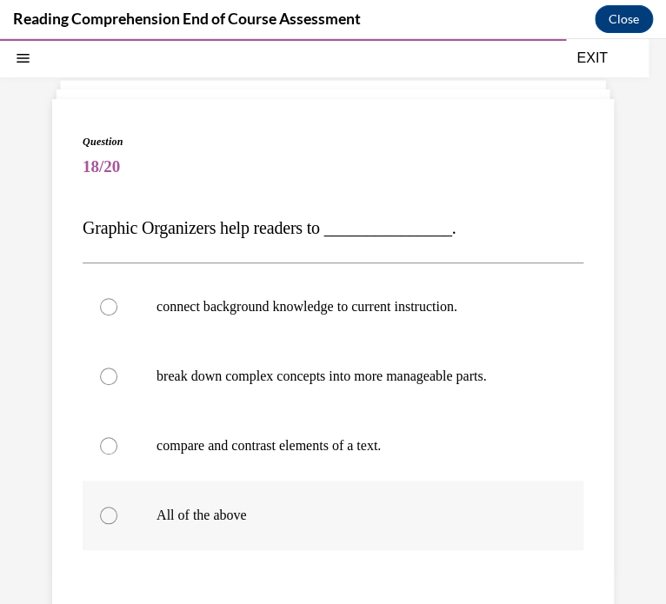
click at [207, 492] on label "All of the above" at bounding box center [333, 516] width 501 height 70
click at [117, 507] on input "All of the above" at bounding box center [108, 515] width 17 height 17
radio input "true"
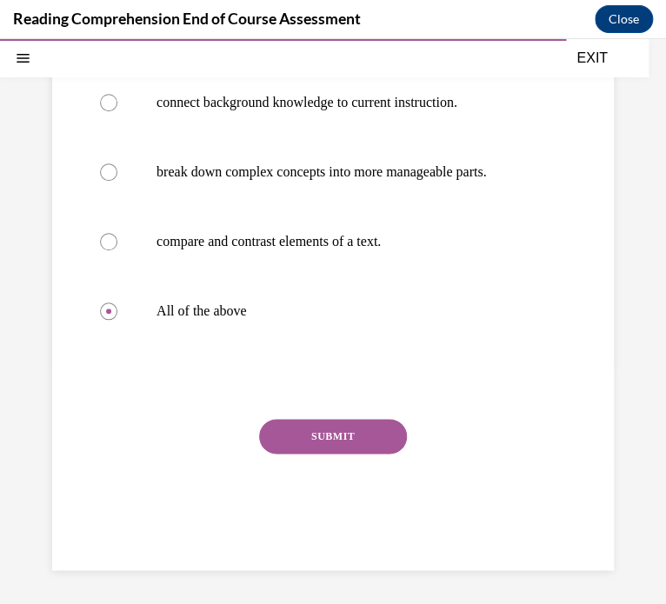
click at [310, 428] on button "SUBMIT" at bounding box center [333, 436] width 148 height 35
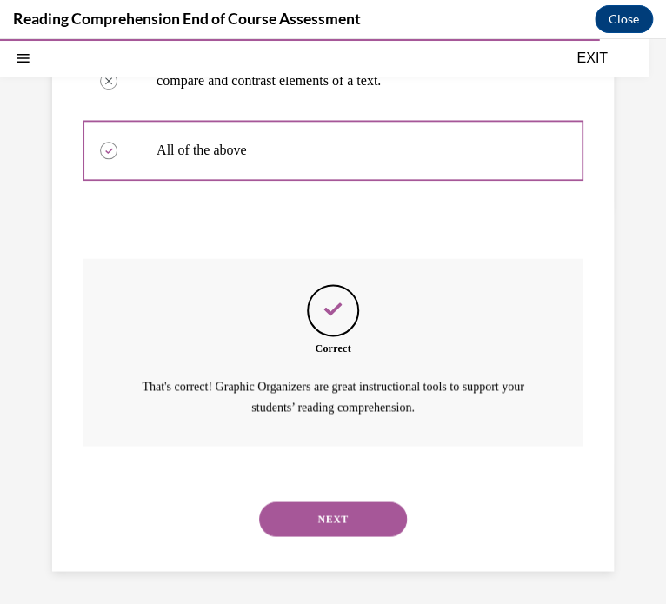
scroll to position [438, 0]
click at [327, 518] on button "NEXT" at bounding box center [333, 519] width 148 height 35
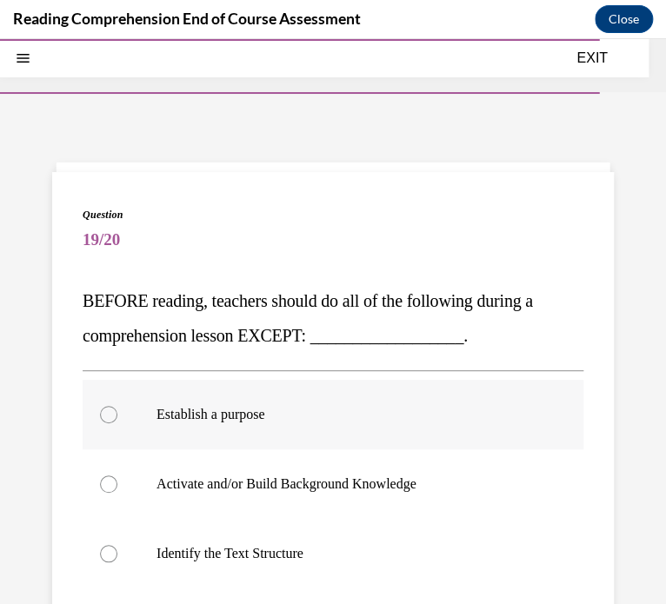
scroll to position [116, 0]
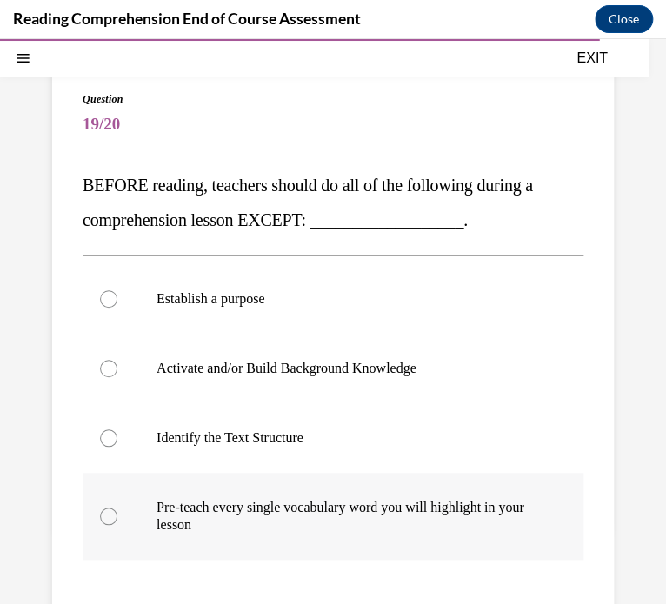
click at [166, 514] on p "Pre-teach every single vocabulary word you will highlight in your lesson" at bounding box center [347, 516] width 383 height 35
click at [117, 514] on input "Pre-teach every single vocabulary word you will highlight in your lesson" at bounding box center [108, 516] width 17 height 17
radio input "true"
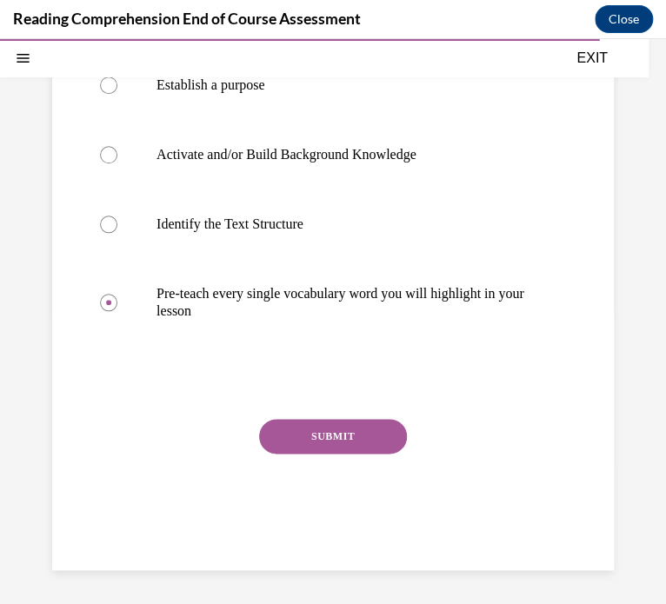
click at [366, 423] on button "SUBMIT" at bounding box center [333, 436] width 148 height 35
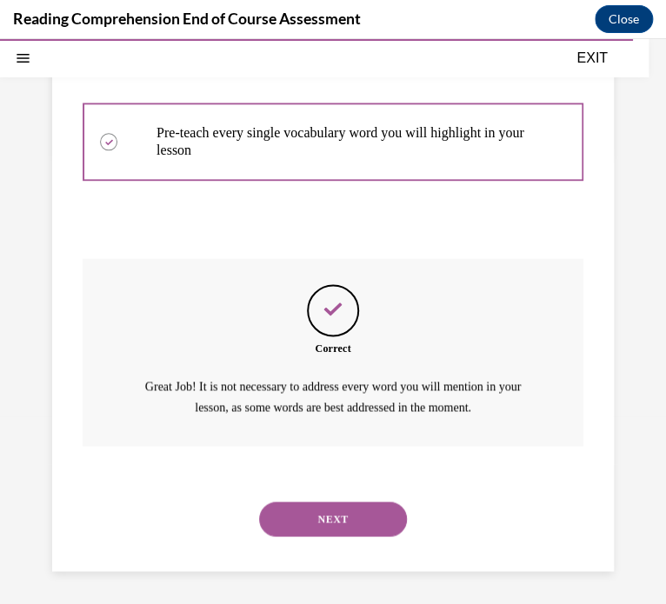
scroll to position [490, 0]
click at [312, 516] on button "NEXT" at bounding box center [333, 519] width 148 height 35
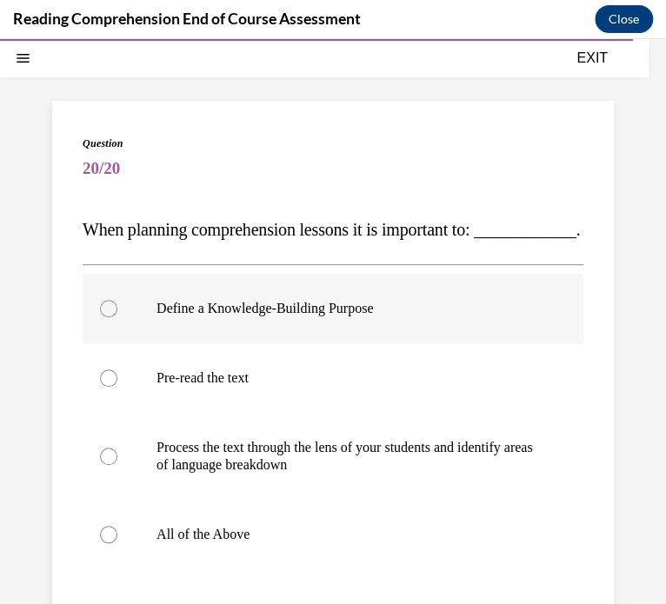
scroll to position [70, 0]
click at [165, 557] on label "All of the Above" at bounding box center [333, 536] width 501 height 70
click at [117, 544] on input "All of the Above" at bounding box center [108, 535] width 17 height 17
radio input "true"
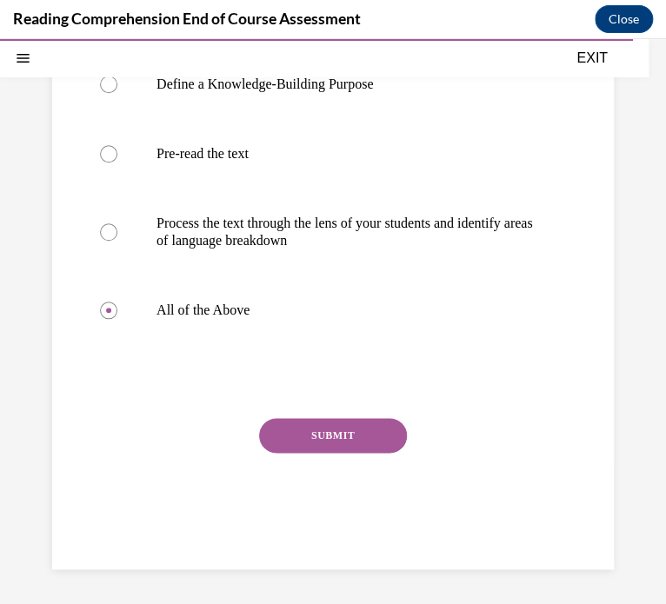
click at [310, 453] on button "SUBMIT" at bounding box center [333, 435] width 148 height 35
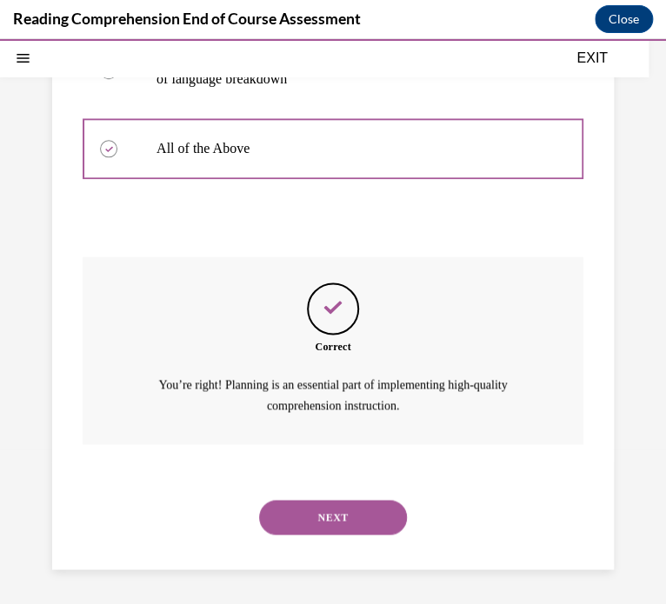
scroll to position [490, 0]
click at [334, 521] on button "NEXT" at bounding box center [333, 517] width 148 height 35
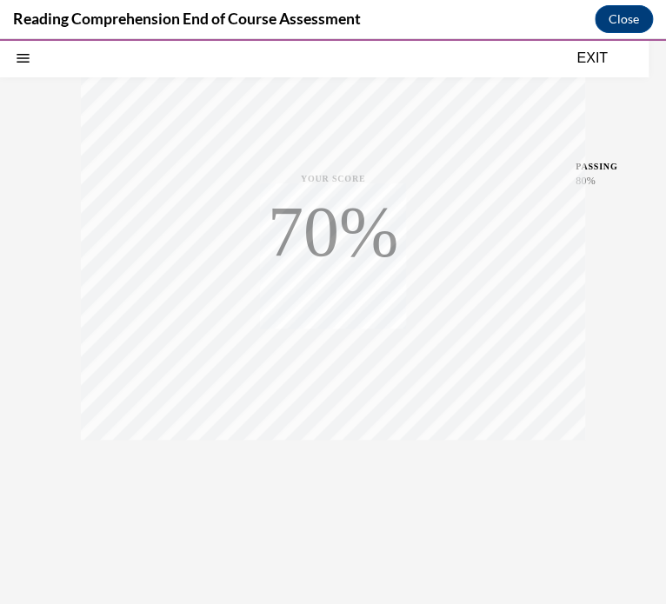
scroll to position [302, 0]
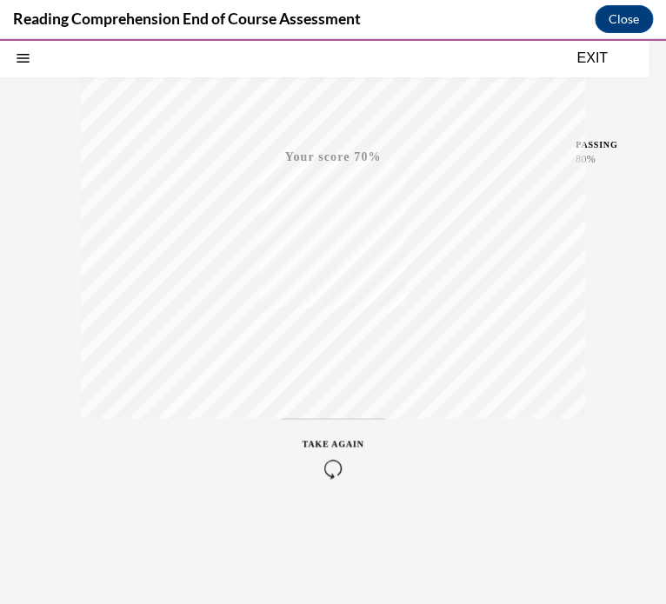
click at [323, 451] on div "TAKE AGAIN" at bounding box center [333, 457] width 62 height 41
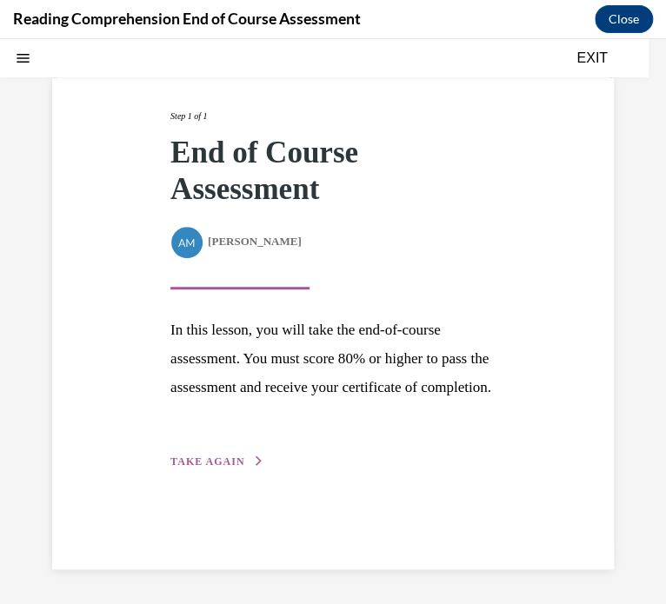
scroll to position [94, 0]
click at [204, 469] on button "TAKE AGAIN" at bounding box center [216, 462] width 93 height 16
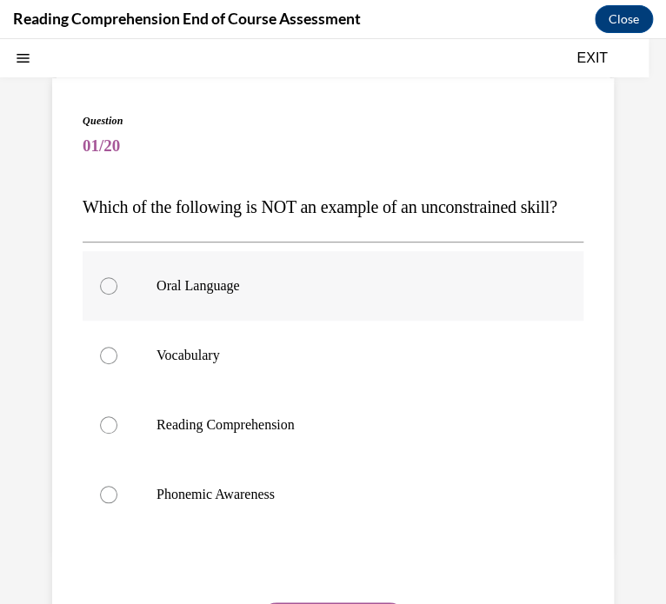
click at [168, 321] on label "Oral Language" at bounding box center [333, 286] width 501 height 70
click at [117, 295] on input "Oral Language" at bounding box center [108, 285] width 17 height 17
radio input "true"
click at [257, 529] on label "Phonemic Awareness" at bounding box center [333, 495] width 501 height 70
click at [117, 503] on input "Phonemic Awareness" at bounding box center [108, 494] width 17 height 17
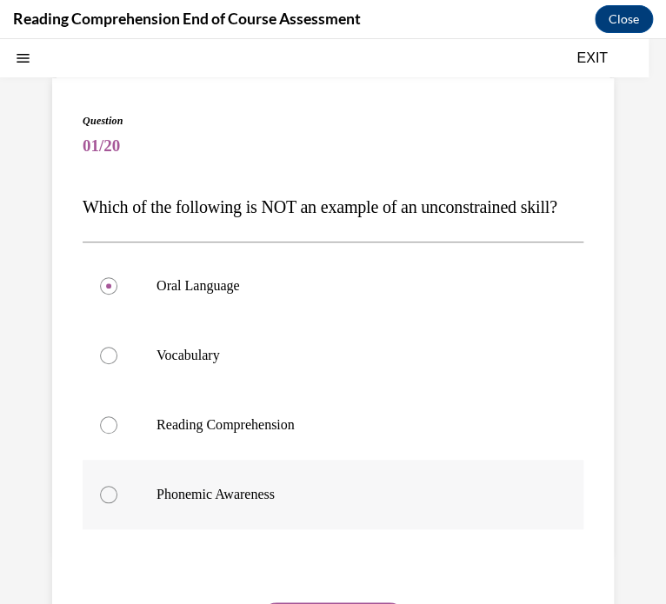
radio input "true"
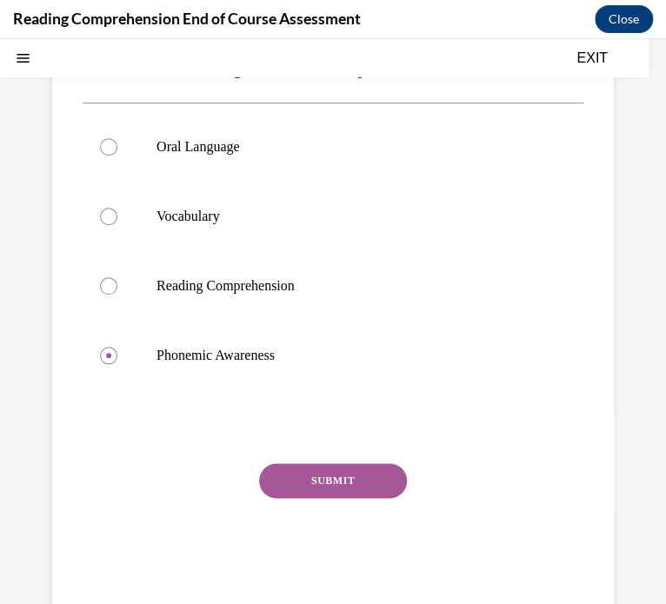
click at [308, 498] on button "SUBMIT" at bounding box center [333, 480] width 148 height 35
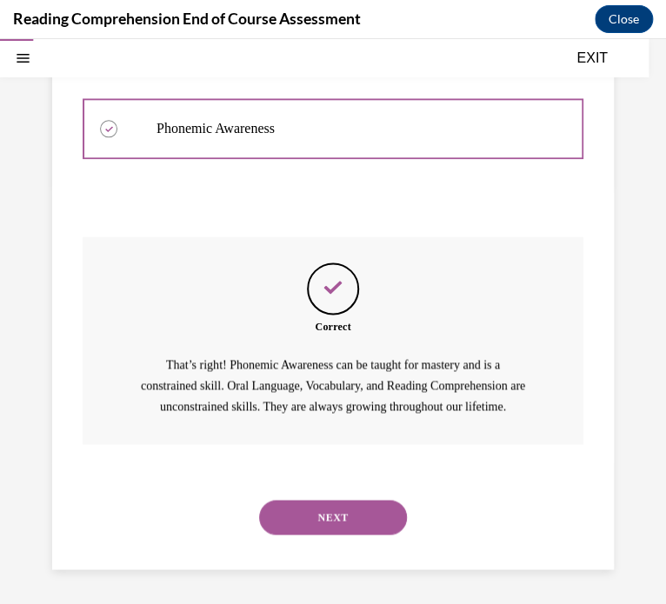
click at [319, 521] on button "NEXT" at bounding box center [333, 517] width 148 height 35
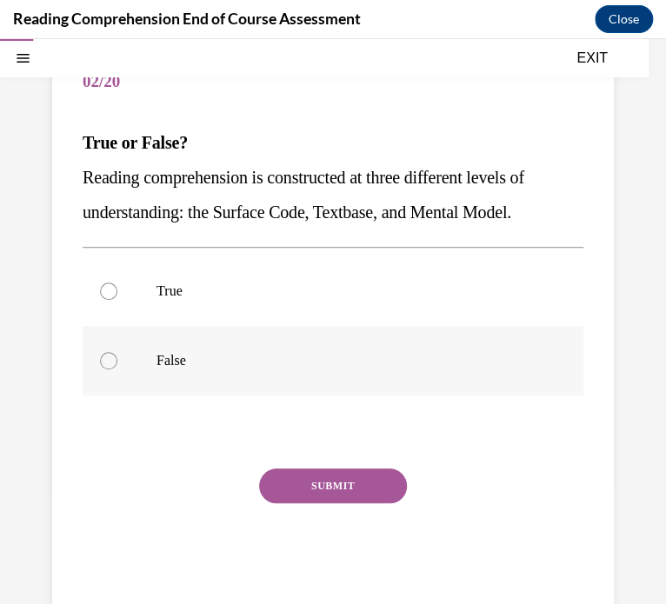
click at [108, 358] on div at bounding box center [108, 360] width 17 height 17
click at [108, 358] on input "False" at bounding box center [108, 360] width 17 height 17
radio input "true"
click at [283, 503] on div "SUBMIT" at bounding box center [333, 511] width 501 height 87
click at [289, 498] on button "SUBMIT" at bounding box center [333, 485] width 148 height 35
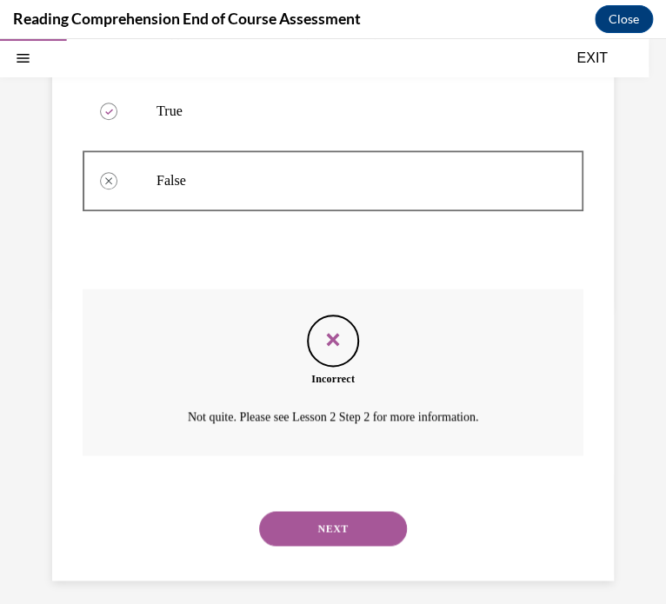
scroll to position [349, 0]
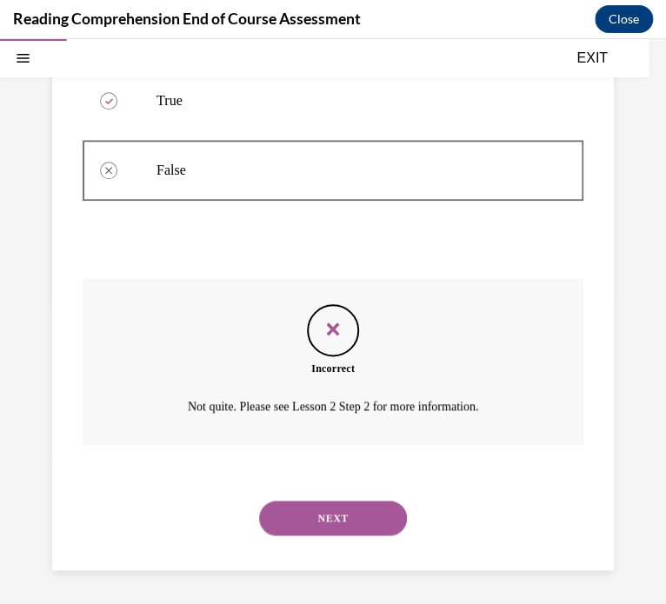
click at [345, 517] on button "NEXT" at bounding box center [333, 518] width 148 height 35
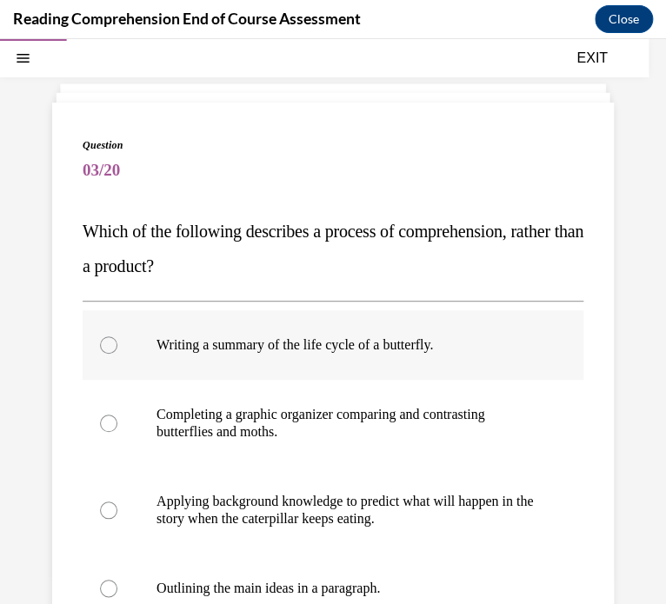
scroll to position [107, 0]
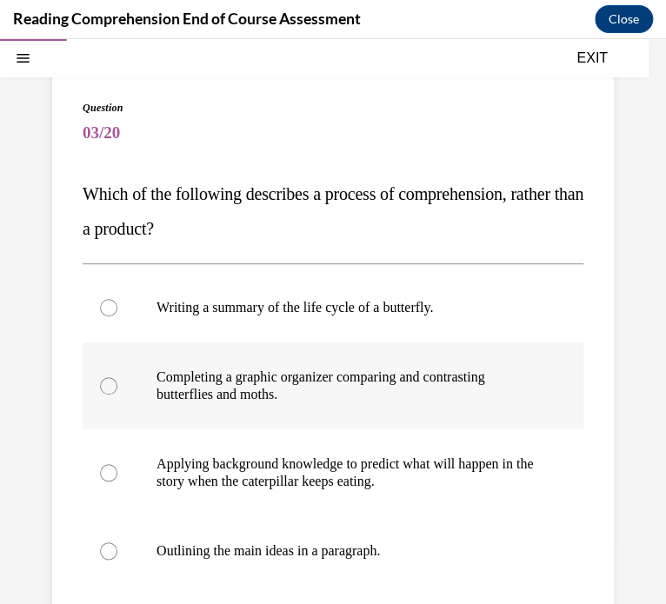
click at [211, 385] on p "Completing a graphic organizer comparing and contrasting butterflies and moths." at bounding box center [347, 386] width 383 height 35
click at [117, 385] on input "Completing a graphic organizer comparing and contrasting butterflies and moths." at bounding box center [108, 385] width 17 height 17
radio input "true"
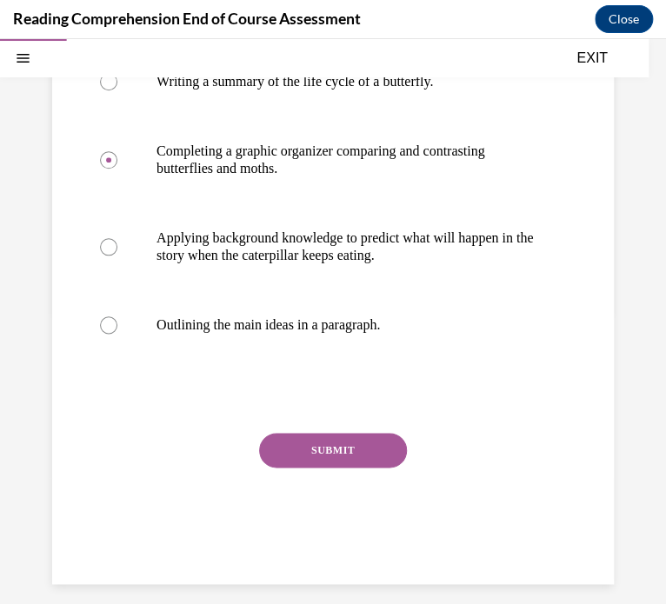
click at [302, 452] on button "SUBMIT" at bounding box center [333, 450] width 148 height 35
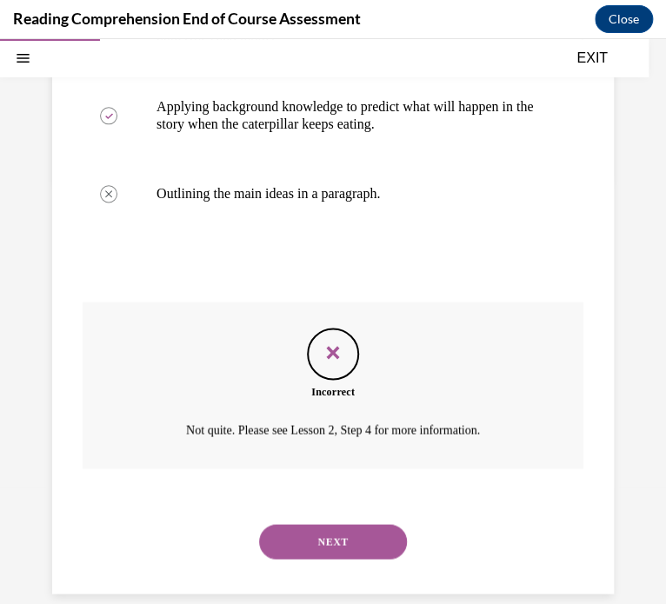
scroll to position [488, 0]
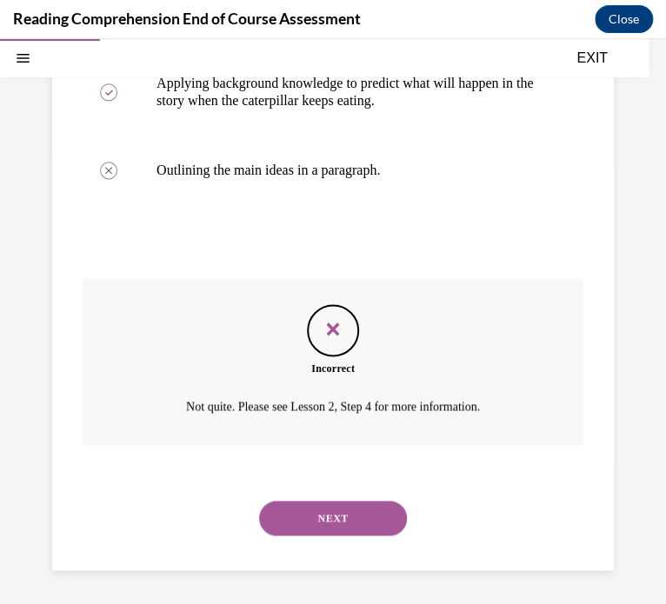
click at [302, 505] on button "NEXT" at bounding box center [333, 518] width 148 height 35
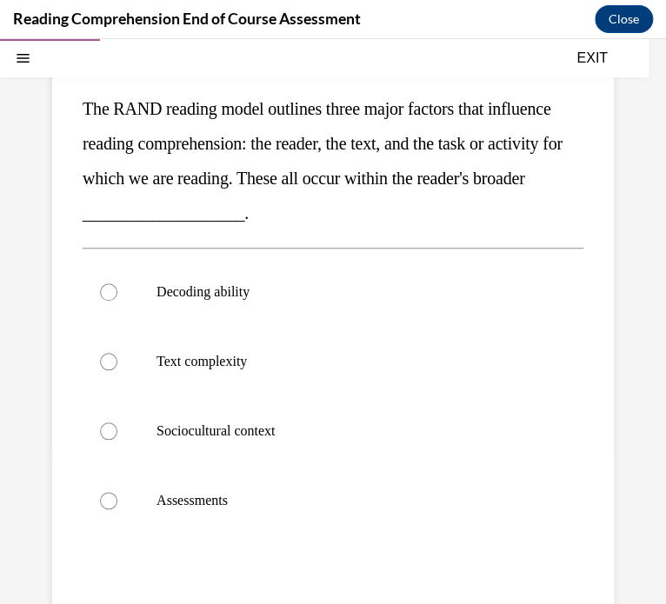
scroll to position [194, 0]
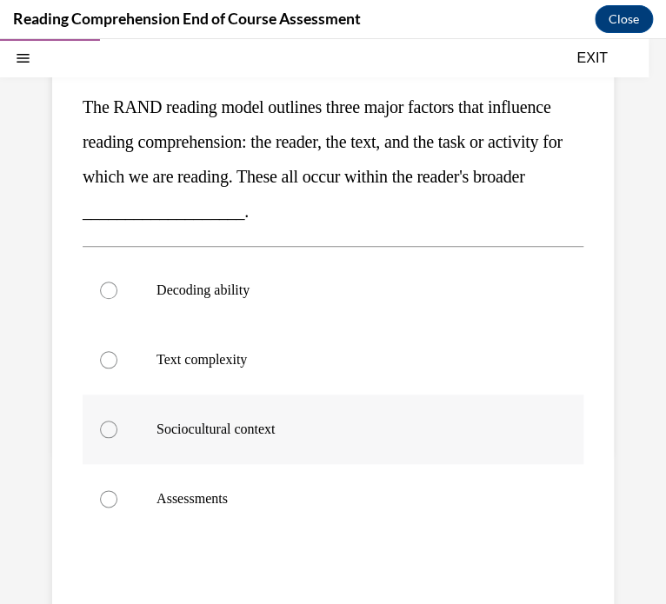
click at [289, 435] on p "Sociocultural context" at bounding box center [347, 429] width 383 height 17
click at [117, 435] on input "Sociocultural context" at bounding box center [108, 429] width 17 height 17
radio input "true"
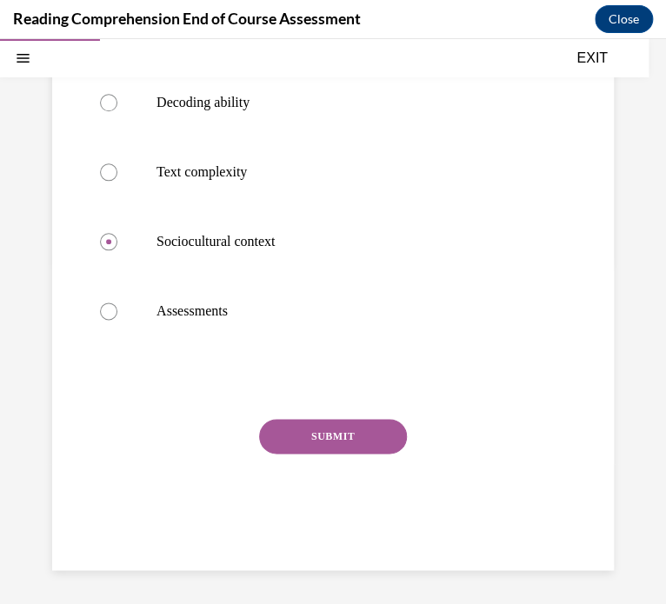
click at [322, 422] on button "SUBMIT" at bounding box center [333, 436] width 148 height 35
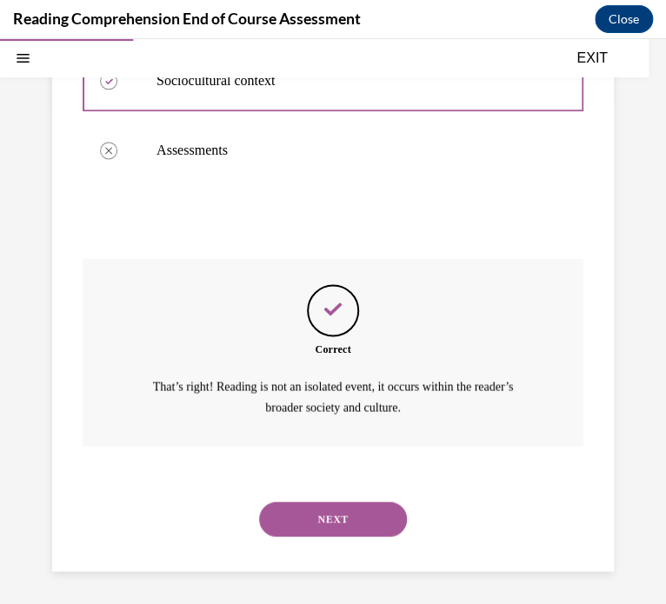
scroll to position [542, 0]
click at [350, 524] on button "NEXT" at bounding box center [333, 519] width 148 height 35
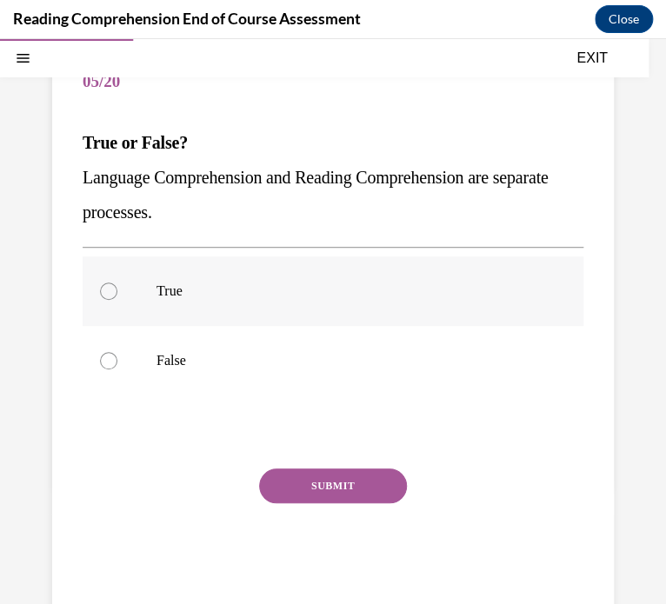
click at [120, 289] on label "True" at bounding box center [333, 291] width 501 height 70
click at [117, 289] on input "True" at bounding box center [108, 290] width 17 height 17
radio input "true"
click at [276, 480] on button "SUBMIT" at bounding box center [333, 485] width 148 height 35
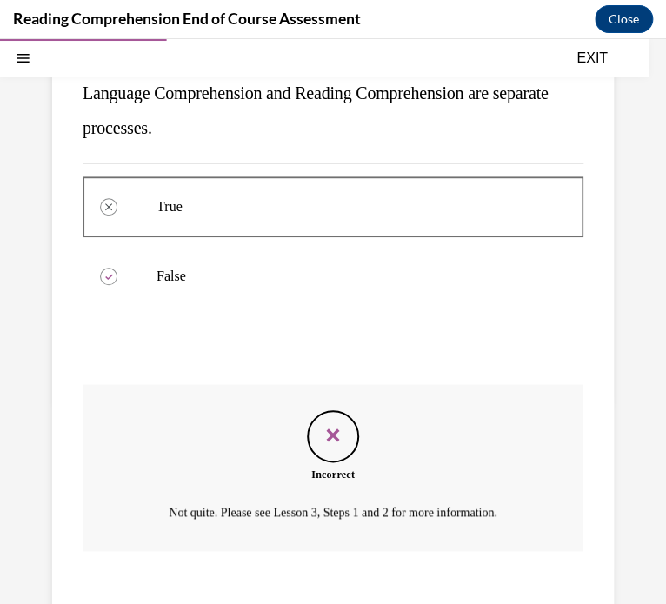
scroll to position [349, 0]
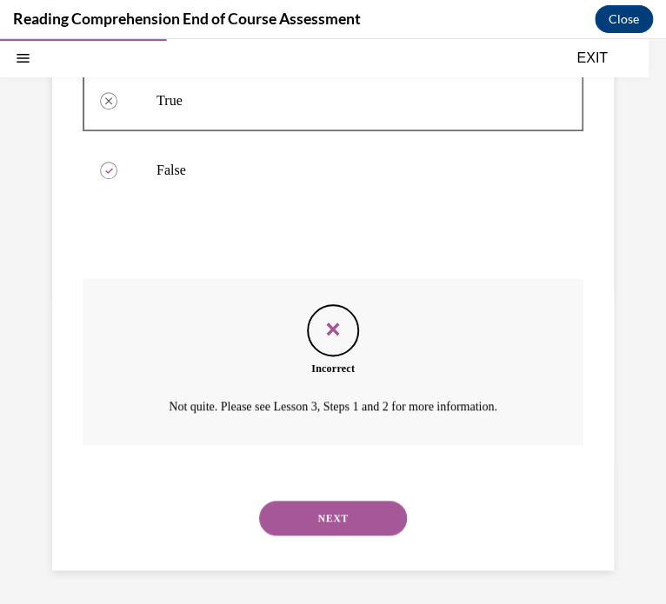
click at [328, 511] on button "NEXT" at bounding box center [333, 518] width 148 height 35
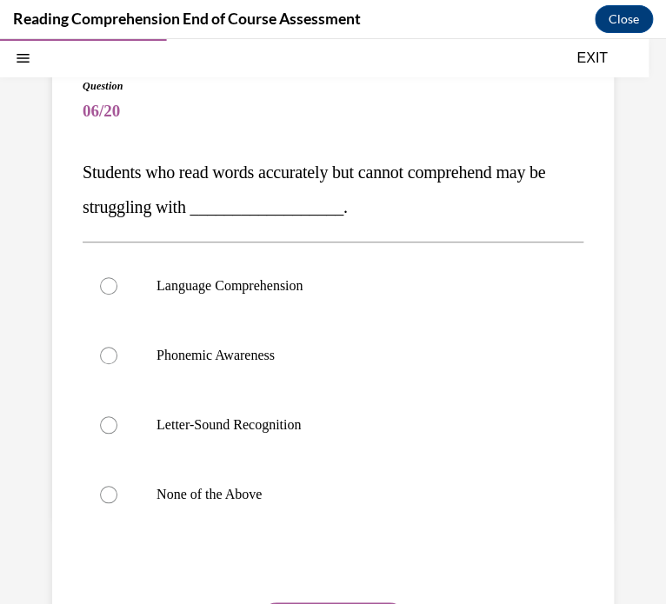
scroll to position [129, 0]
click at [100, 282] on div at bounding box center [108, 285] width 17 height 17
click at [100, 282] on input "Language Comprehension" at bounding box center [108, 285] width 17 height 17
radio input "true"
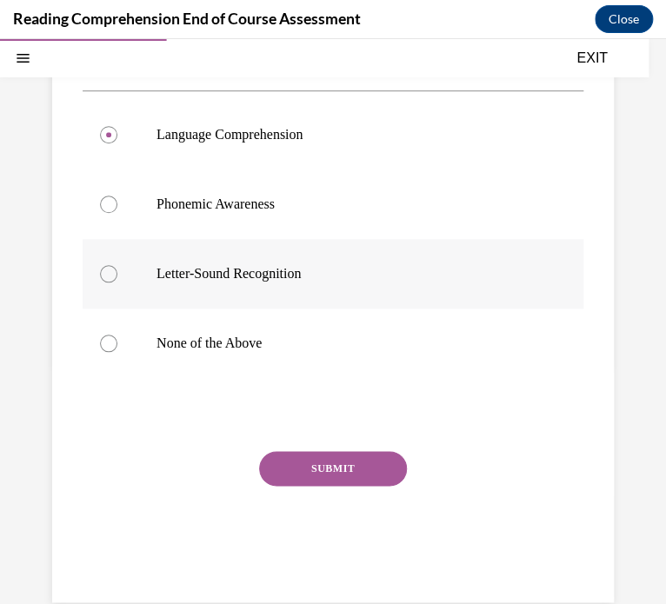
scroll to position [308, 0]
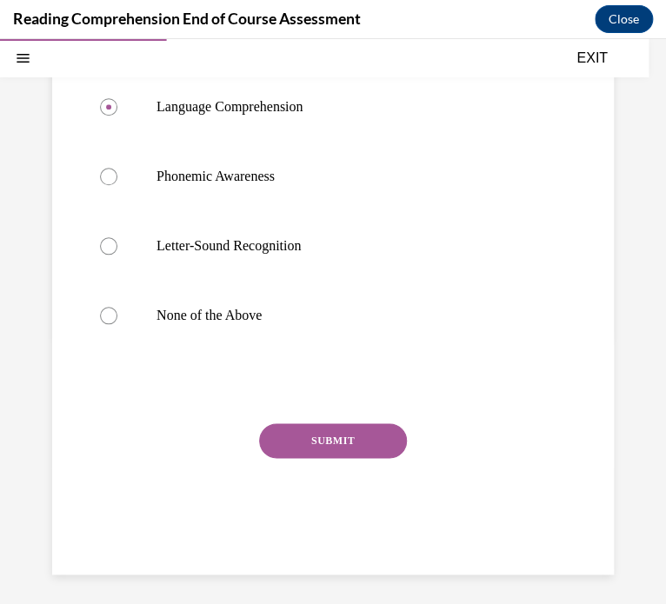
click at [351, 438] on button "SUBMIT" at bounding box center [333, 440] width 148 height 35
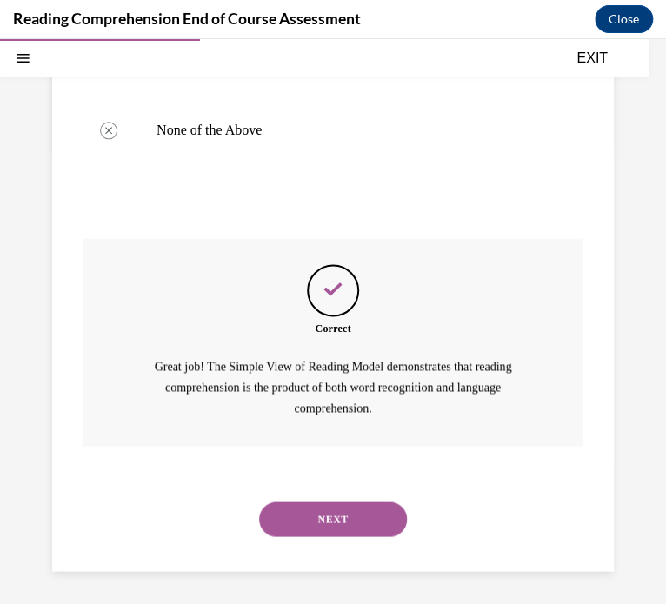
scroll to position [494, 0]
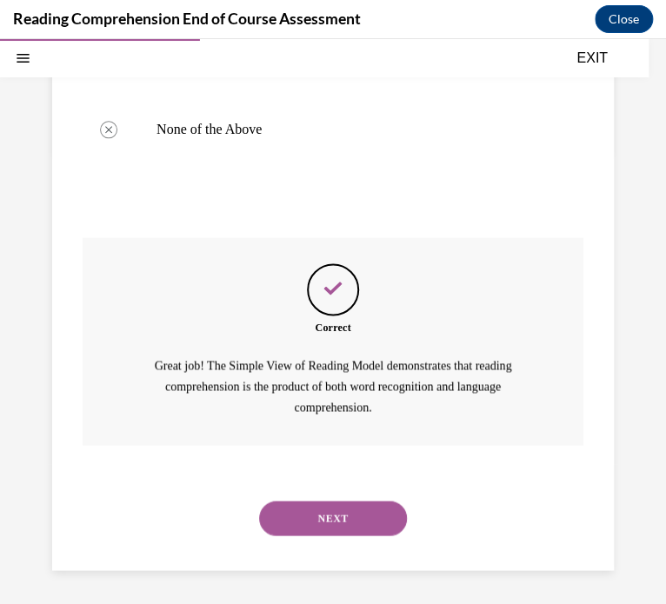
click at [308, 517] on button "NEXT" at bounding box center [333, 518] width 148 height 35
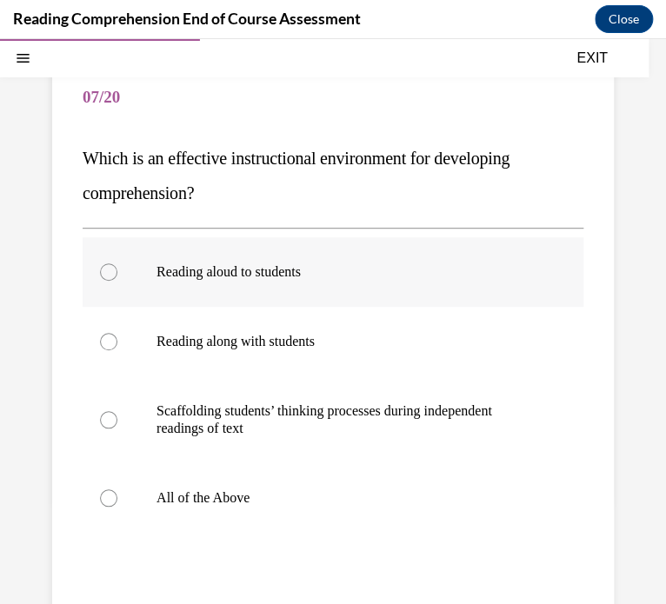
scroll to position [143, 0]
click at [170, 493] on p "All of the Above" at bounding box center [347, 497] width 383 height 17
click at [117, 493] on input "All of the Above" at bounding box center [108, 497] width 17 height 17
radio input "true"
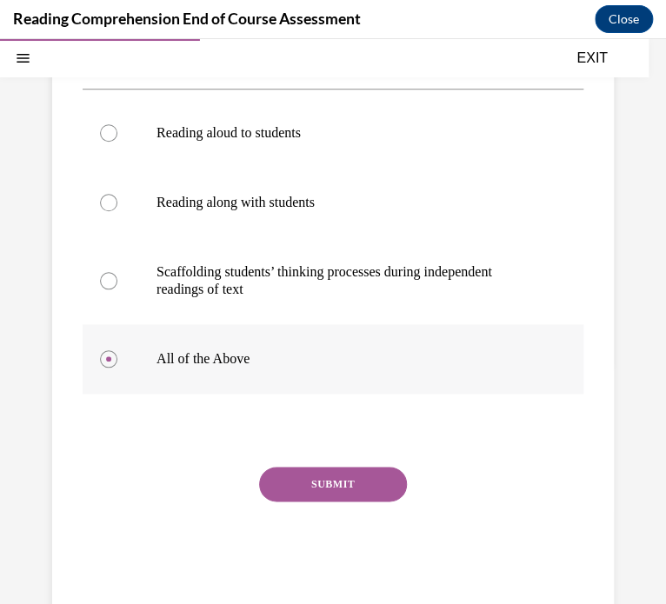
click at [314, 482] on button "SUBMIT" at bounding box center [333, 484] width 148 height 35
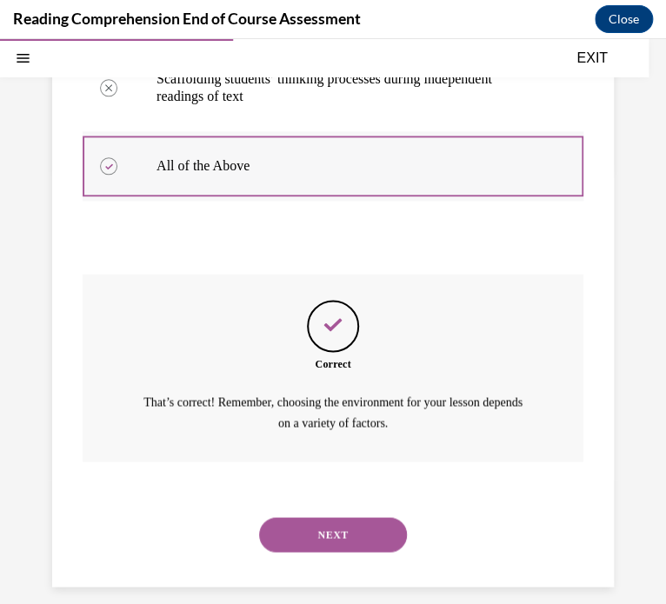
scroll to position [490, 0]
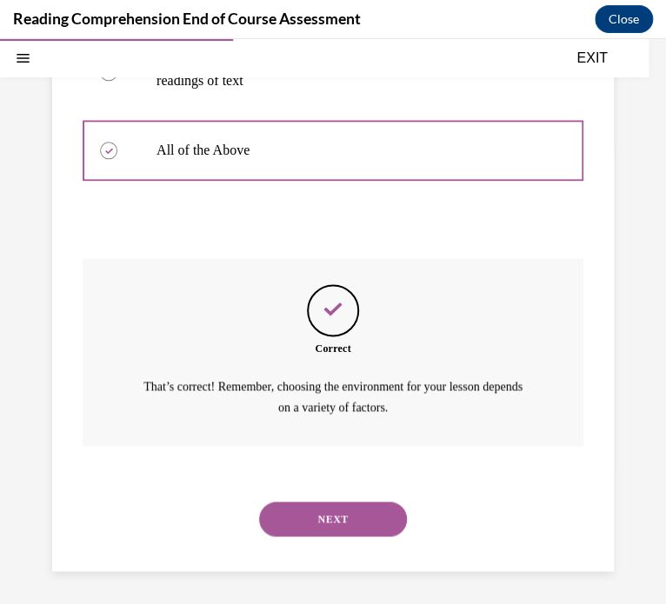
click at [306, 520] on button "NEXT" at bounding box center [333, 519] width 148 height 35
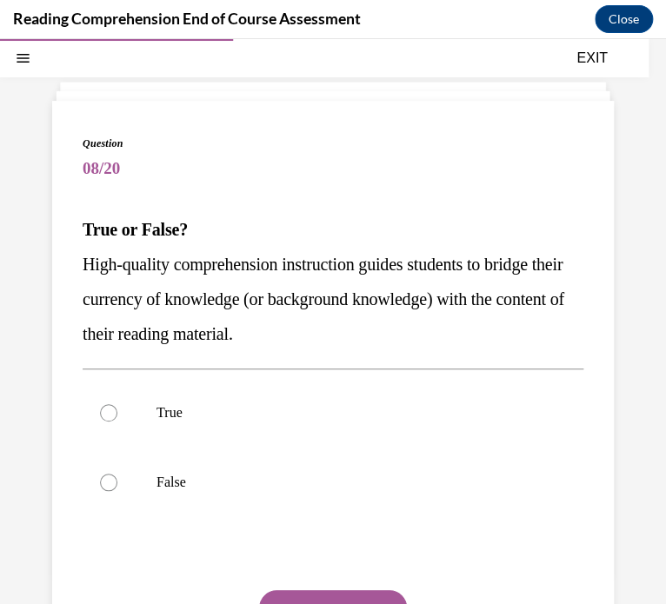
scroll to position [70, 0]
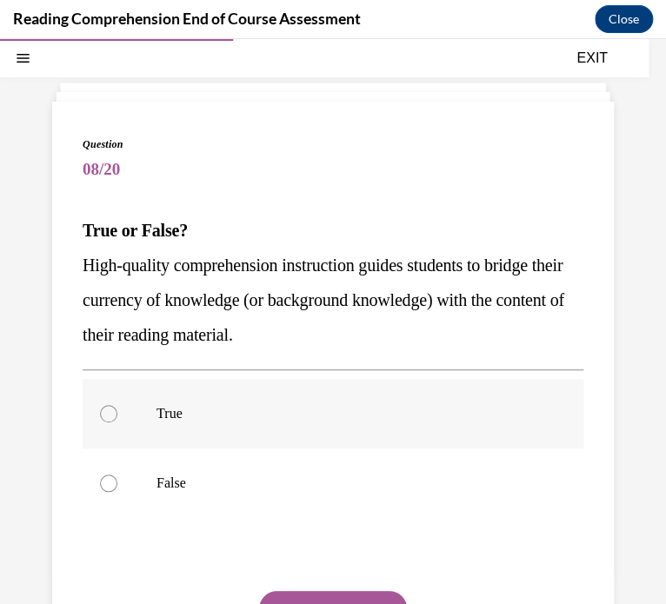
click at [122, 407] on label "True" at bounding box center [333, 414] width 501 height 70
click at [117, 407] on input "True" at bounding box center [108, 413] width 17 height 17
radio input "true"
click at [296, 593] on button "SUBMIT" at bounding box center [333, 608] width 148 height 35
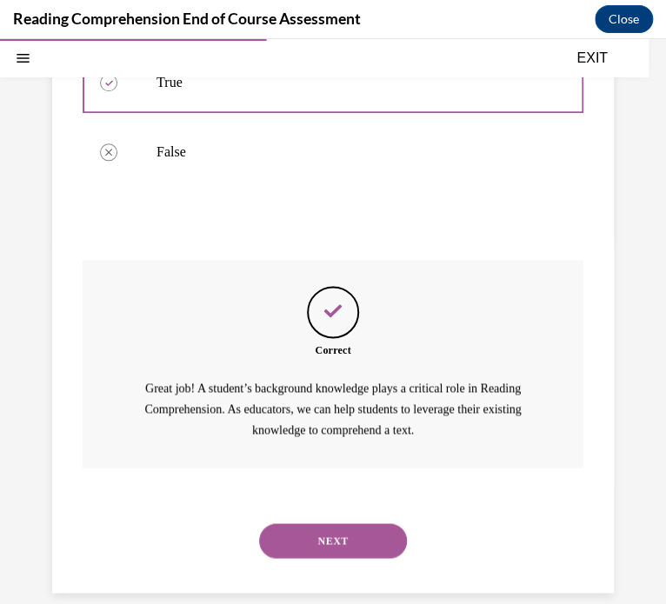
scroll to position [424, 0]
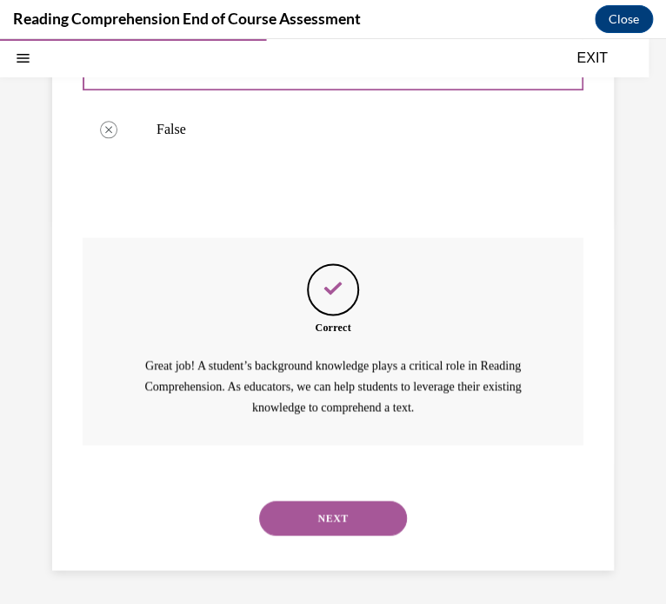
click at [292, 521] on button "NEXT" at bounding box center [333, 518] width 148 height 35
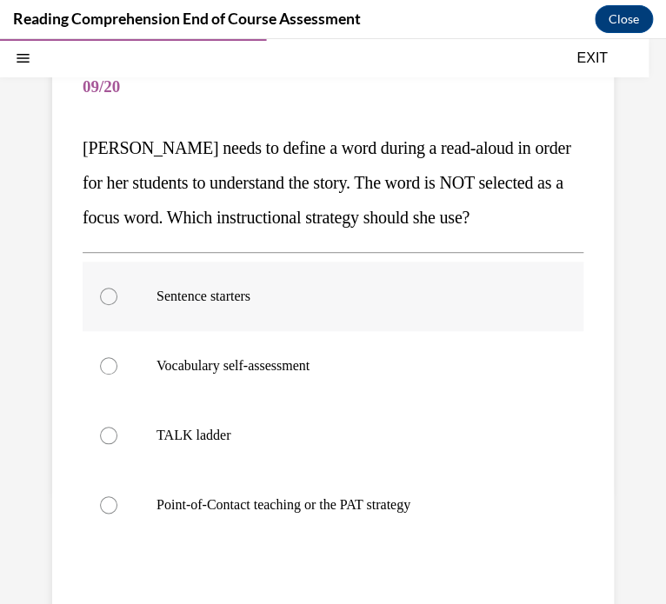
scroll to position [155, 0]
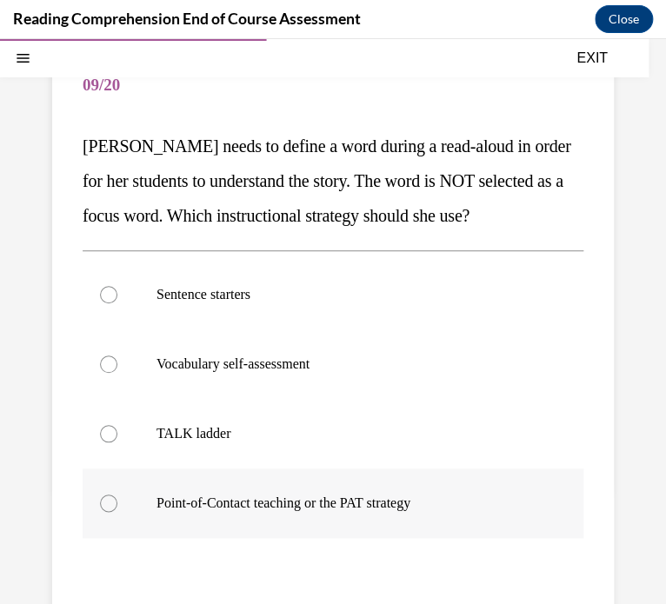
click at [116, 495] on label "Point-of-Contact teaching or the PAT strategy" at bounding box center [333, 503] width 501 height 70
click at [116, 495] on input "Point-of-Contact teaching or the PAT strategy" at bounding box center [108, 503] width 17 height 17
radio input "true"
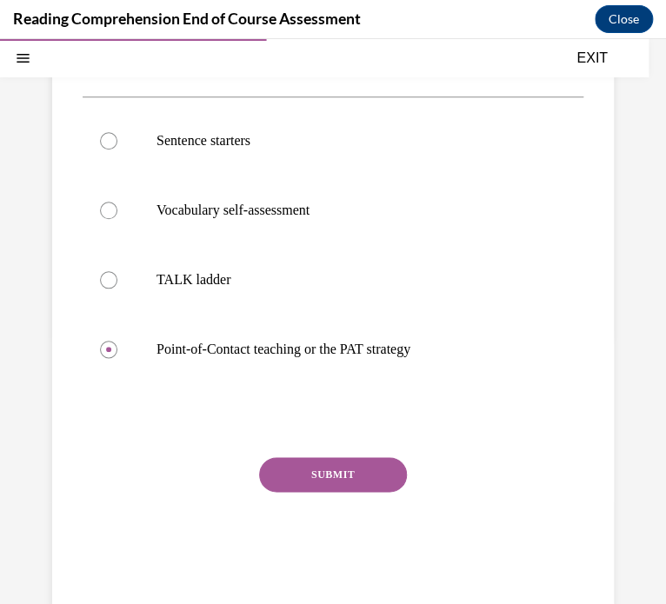
click at [302, 470] on button "SUBMIT" at bounding box center [333, 474] width 148 height 35
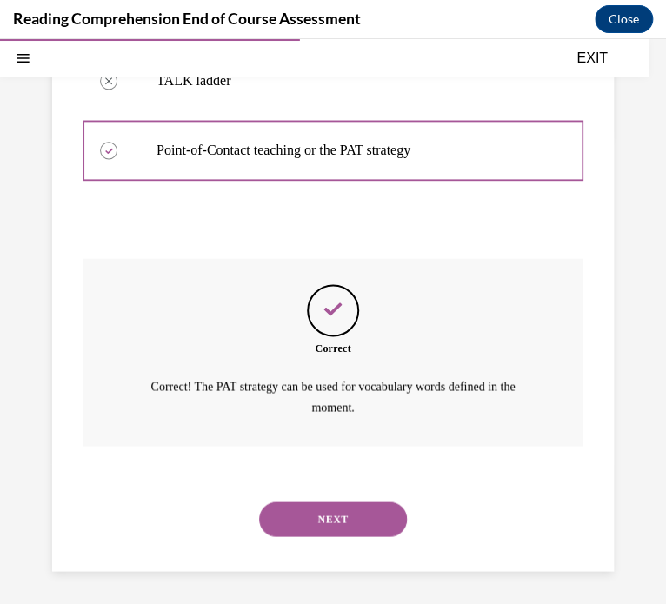
click at [293, 522] on button "NEXT" at bounding box center [333, 519] width 148 height 35
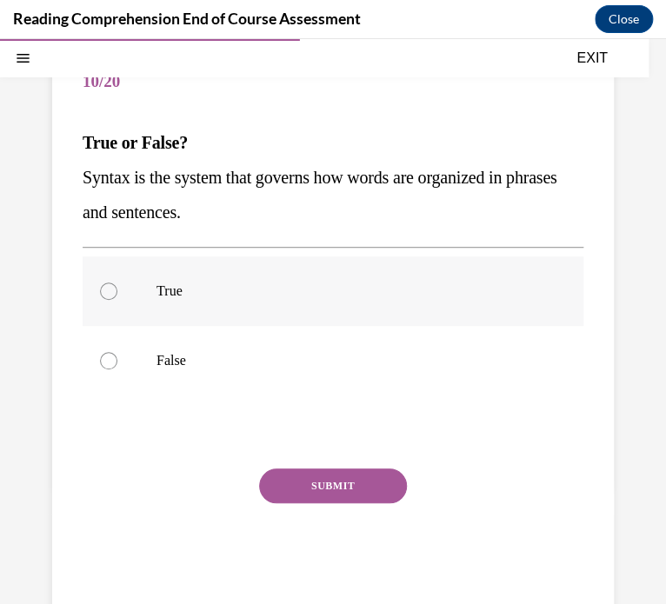
click at [103, 270] on label "True" at bounding box center [333, 291] width 501 height 70
click at [103, 282] on input "True" at bounding box center [108, 290] width 17 height 17
radio input "true"
click at [315, 484] on button "SUBMIT" at bounding box center [333, 485] width 148 height 35
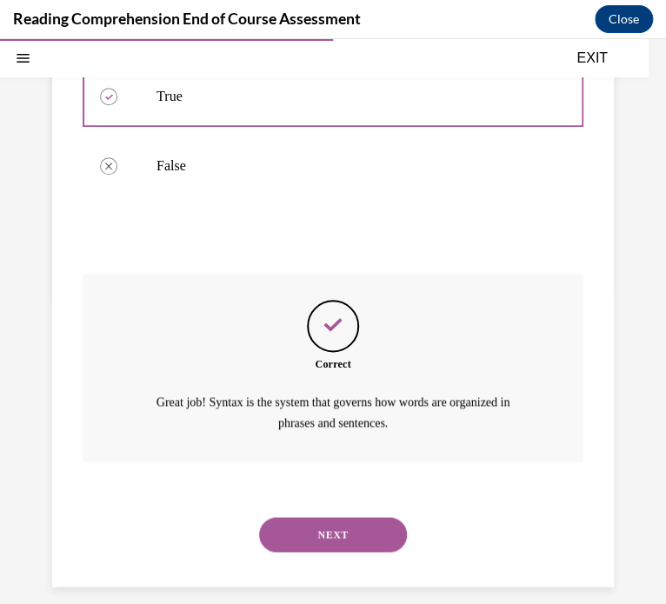
scroll to position [369, 0]
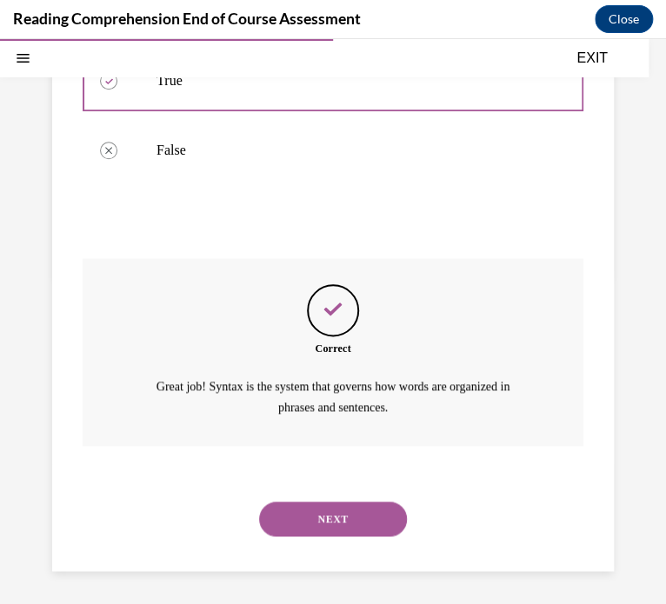
click at [308, 515] on button "NEXT" at bounding box center [333, 519] width 148 height 35
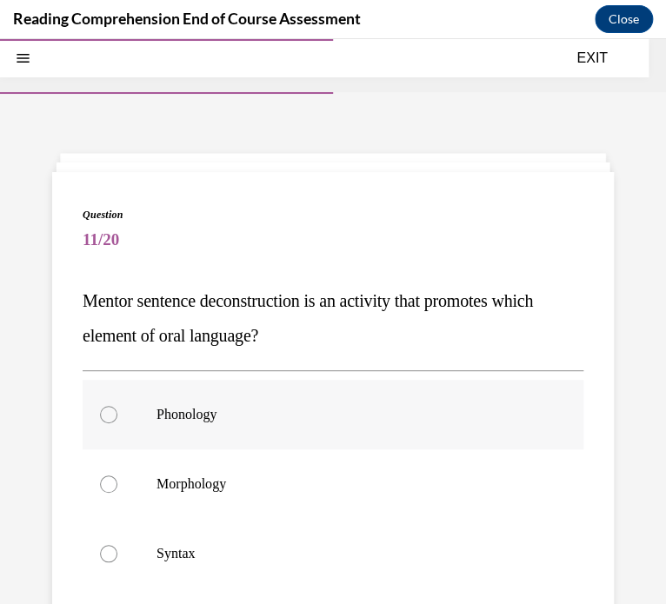
scroll to position [102, 0]
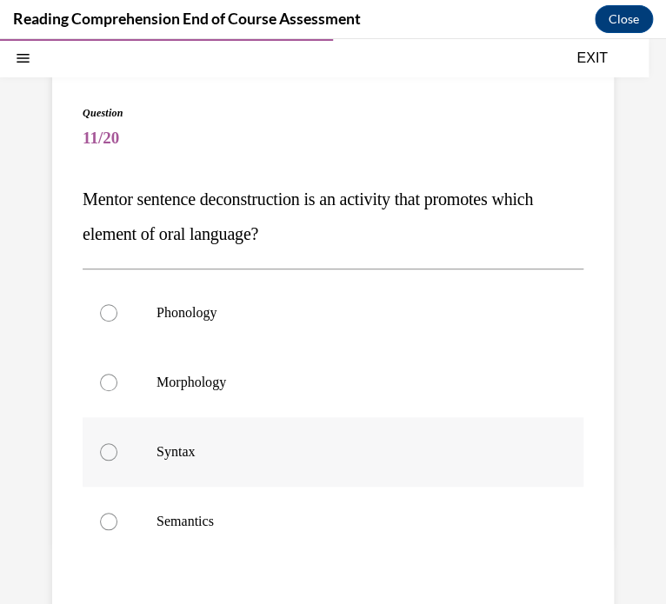
click at [118, 448] on label "Syntax" at bounding box center [333, 452] width 501 height 70
click at [117, 448] on input "Syntax" at bounding box center [108, 451] width 17 height 17
radio input "true"
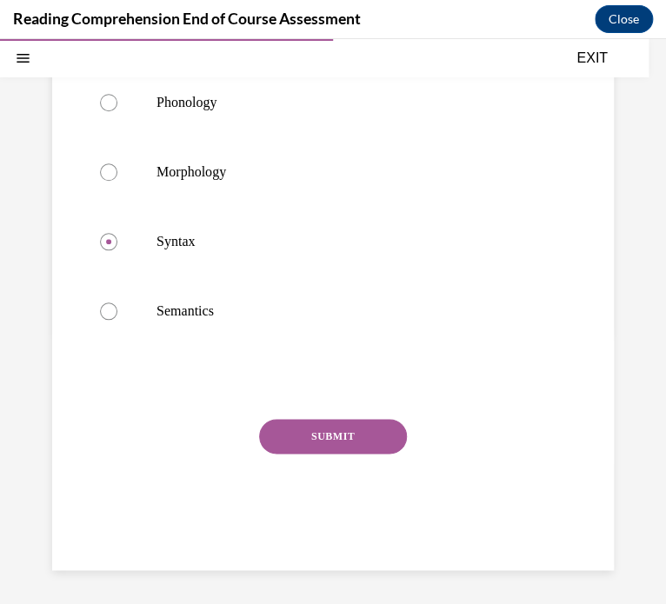
click at [289, 422] on button "SUBMIT" at bounding box center [333, 436] width 148 height 35
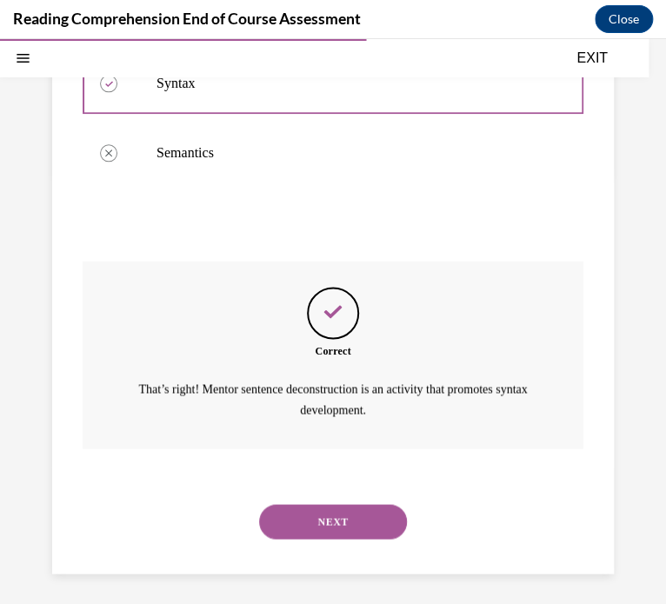
scroll to position [473, 0]
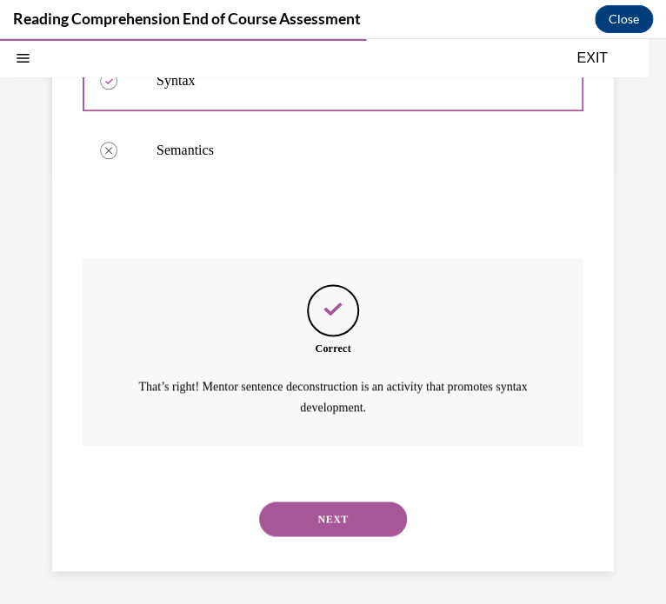
click at [307, 502] on button "NEXT" at bounding box center [333, 519] width 148 height 35
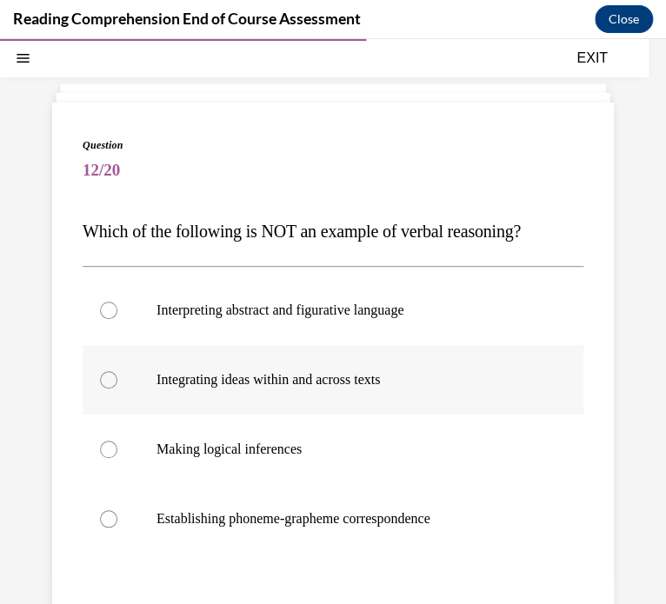
scroll to position [85, 0]
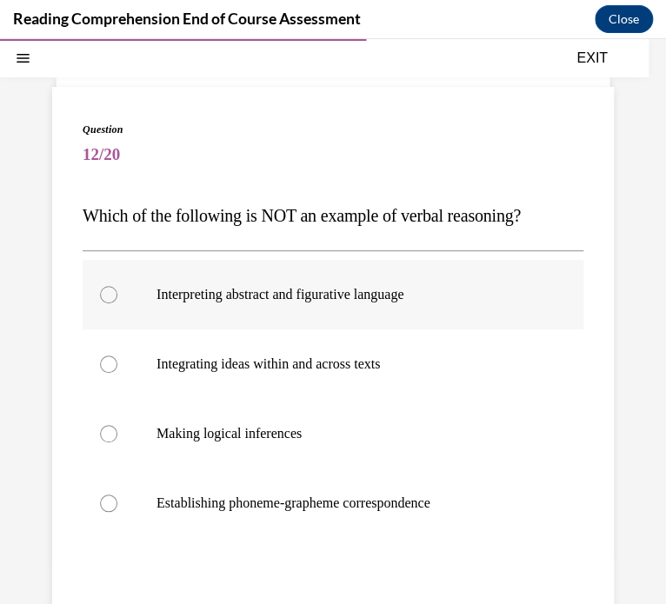
click at [127, 306] on label "Interpreting abstract and figurative language" at bounding box center [333, 295] width 501 height 70
click at [117, 303] on input "Interpreting abstract and figurative language" at bounding box center [108, 294] width 17 height 17
radio input "true"
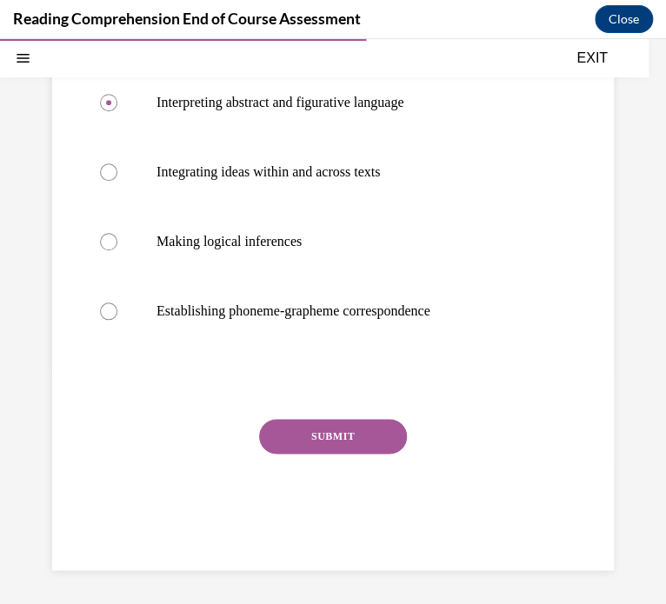
click at [316, 435] on button "SUBMIT" at bounding box center [333, 436] width 148 height 35
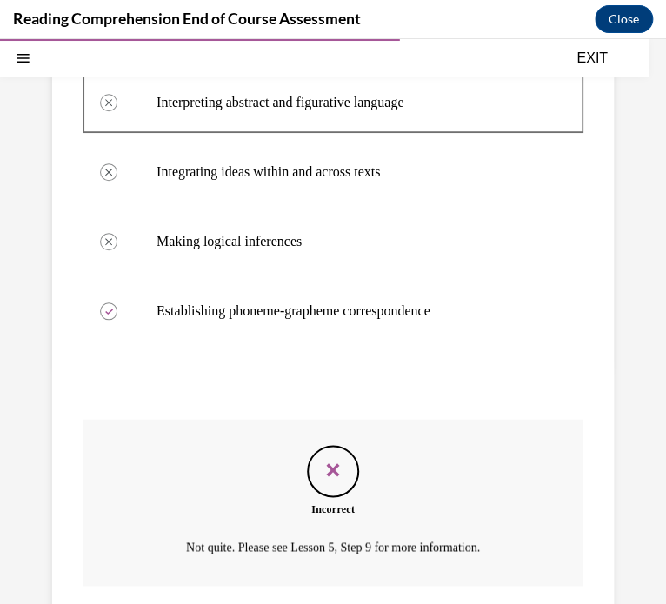
scroll to position [418, 0]
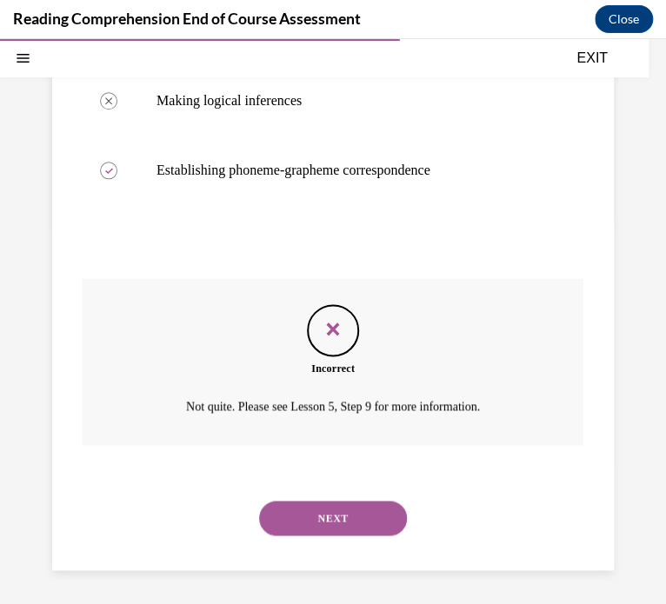
click at [312, 511] on button "NEXT" at bounding box center [333, 518] width 148 height 35
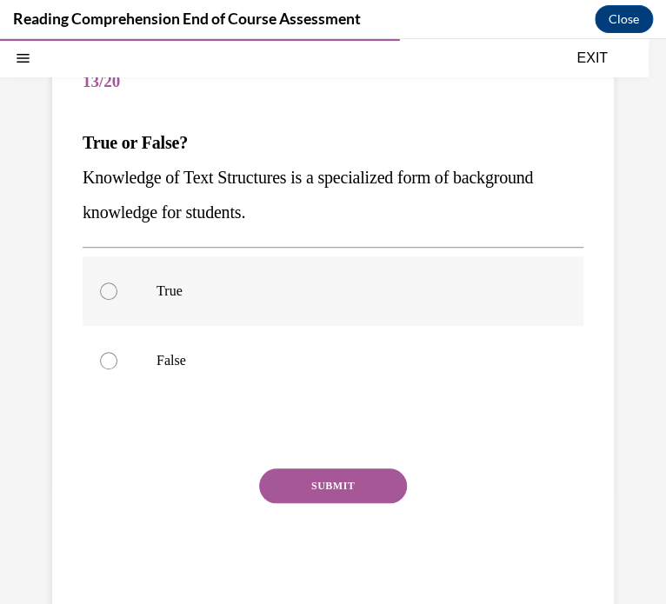
click at [115, 256] on label "True" at bounding box center [333, 291] width 501 height 70
click at [115, 282] on input "True" at bounding box center [108, 290] width 17 height 17
radio input "true"
click at [322, 498] on button "SUBMIT" at bounding box center [333, 485] width 148 height 35
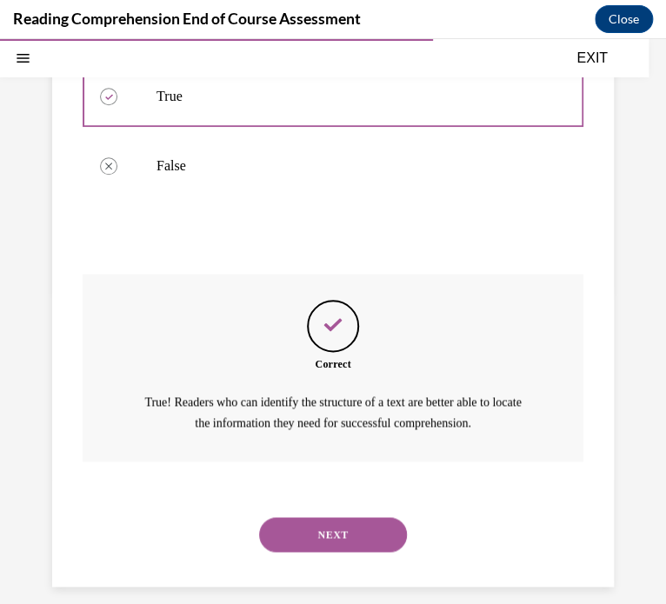
scroll to position [369, 0]
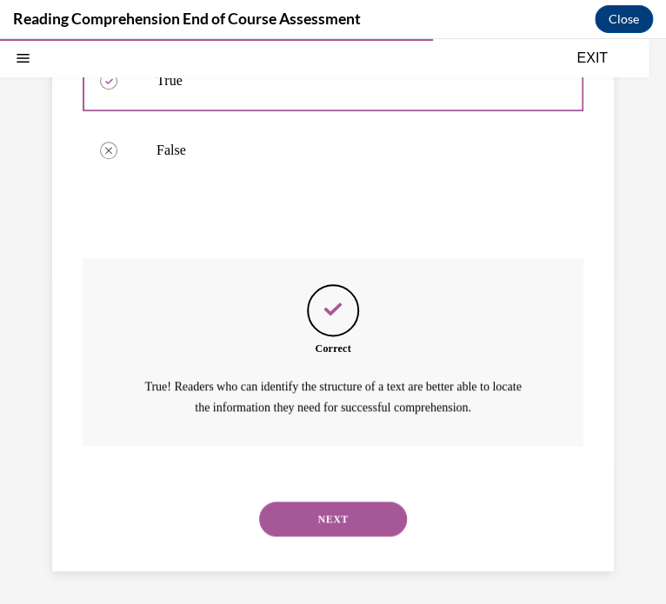
click at [325, 523] on button "NEXT" at bounding box center [333, 519] width 148 height 35
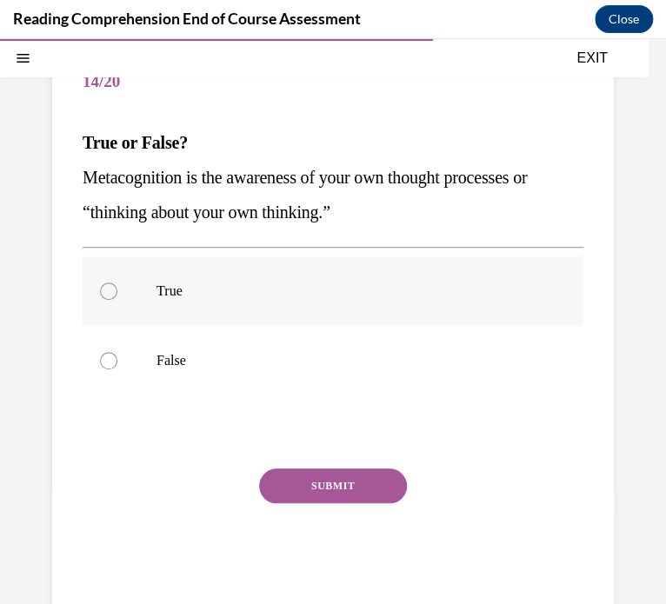
click at [108, 291] on label "True" at bounding box center [333, 291] width 501 height 70
click at [108, 291] on input "True" at bounding box center [108, 290] width 17 height 17
radio input "true"
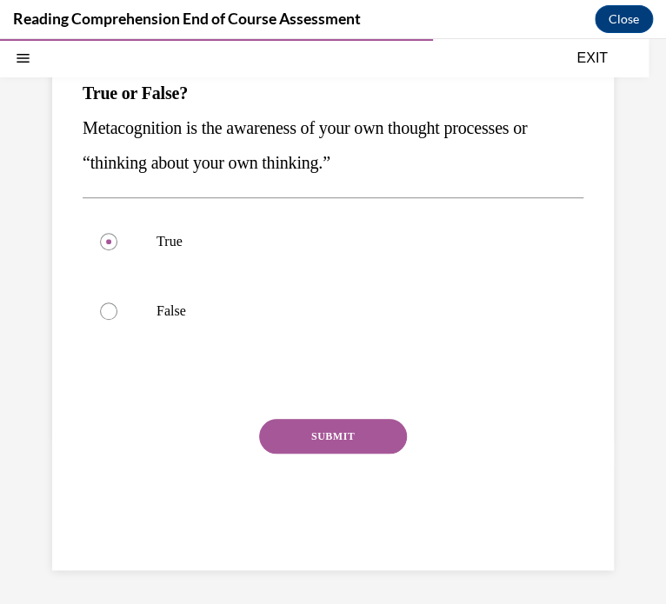
click at [333, 440] on button "SUBMIT" at bounding box center [333, 436] width 148 height 35
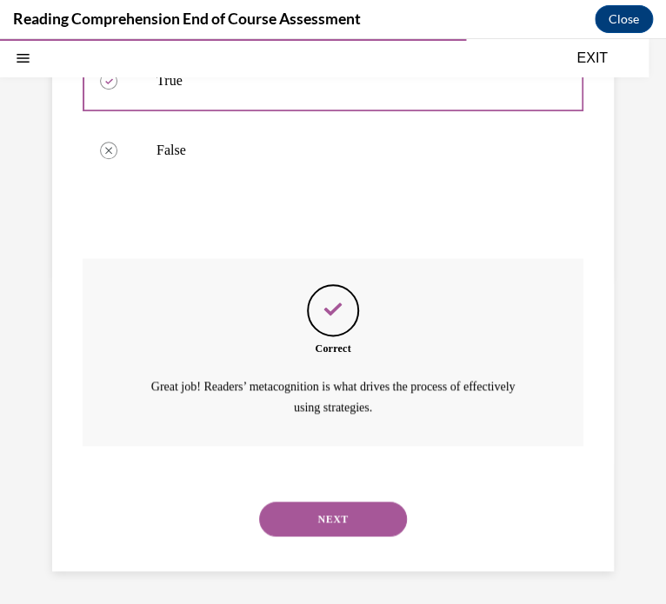
scroll to position [369, 0]
click at [302, 522] on button "NEXT" at bounding box center [333, 519] width 148 height 35
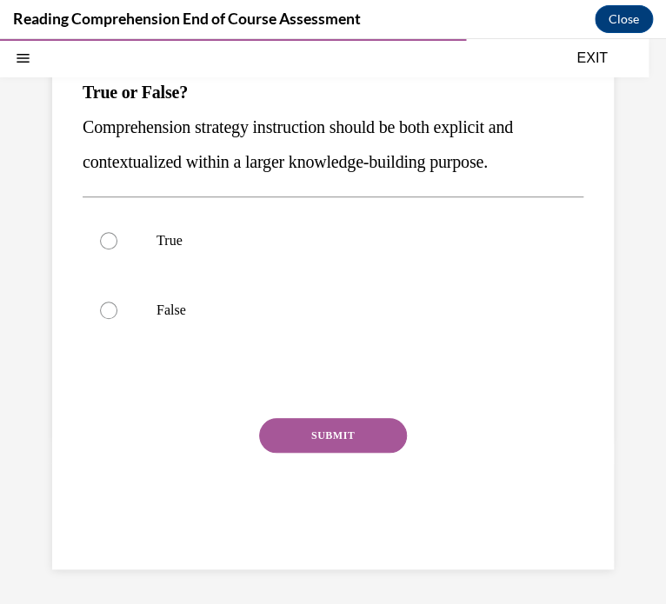
scroll to position [158, 0]
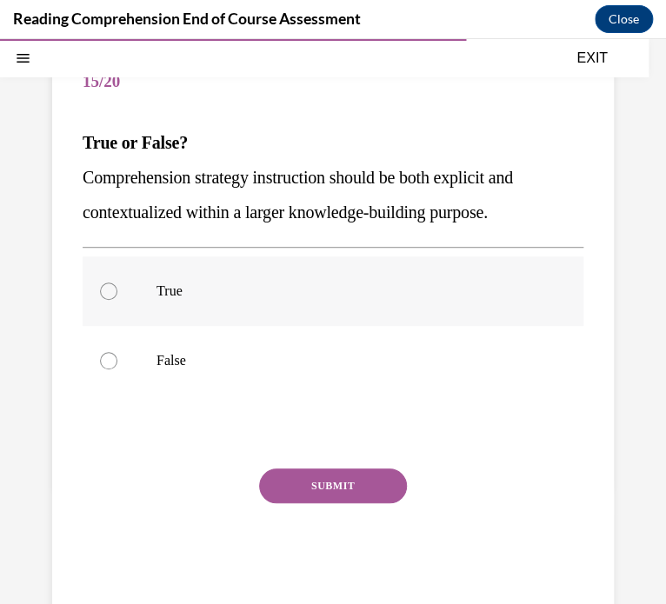
click at [198, 268] on label "True" at bounding box center [333, 291] width 501 height 70
click at [117, 282] on input "True" at bounding box center [108, 290] width 17 height 17
radio input "true"
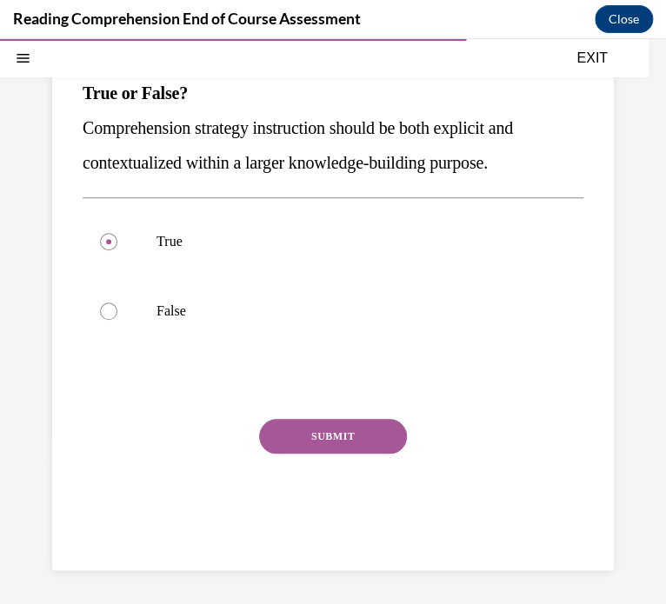
click at [296, 436] on button "SUBMIT" at bounding box center [333, 436] width 148 height 35
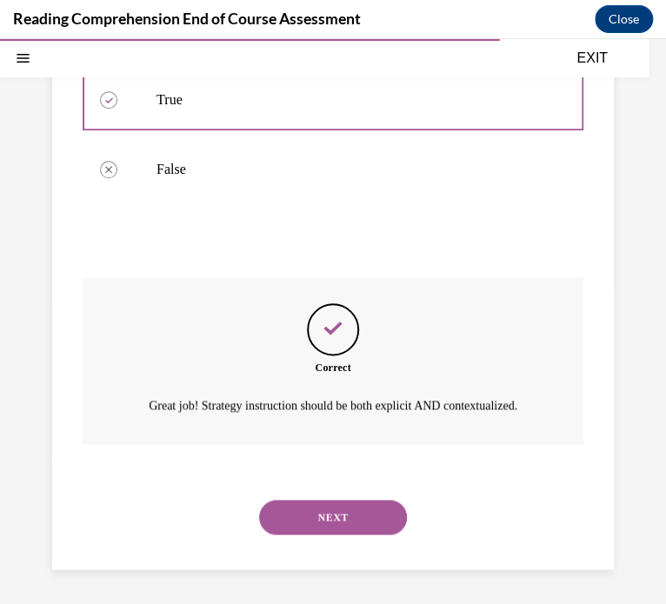
scroll to position [369, 0]
click at [298, 514] on button "NEXT" at bounding box center [333, 517] width 148 height 35
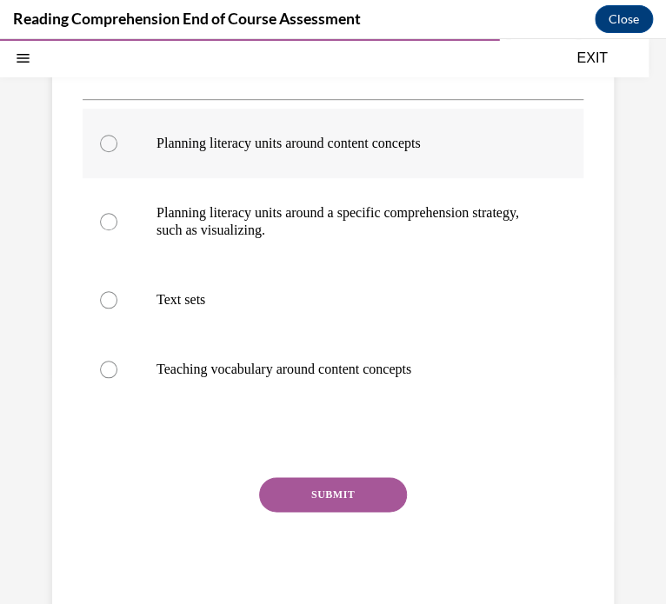
scroll to position [289, 0]
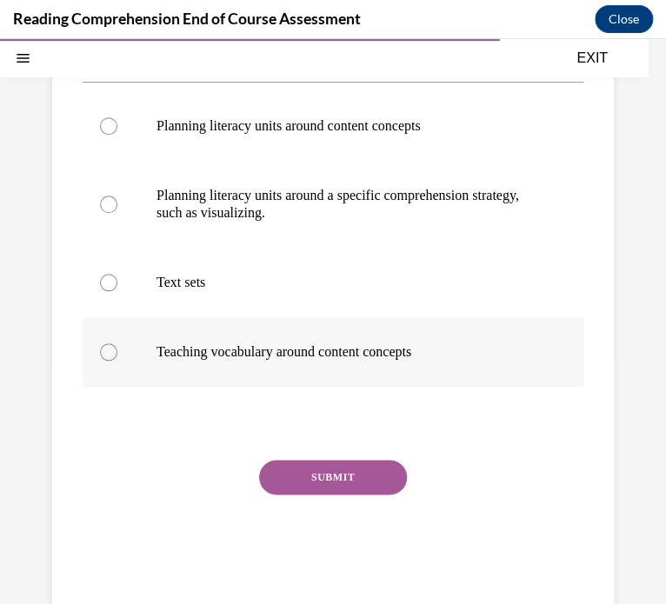
click at [169, 354] on p "Teaching vocabulary around content concepts" at bounding box center [347, 351] width 383 height 17
click at [117, 354] on input "Teaching vocabulary around content concepts" at bounding box center [108, 351] width 17 height 17
radio input "true"
click at [359, 494] on button "SUBMIT" at bounding box center [333, 477] width 148 height 35
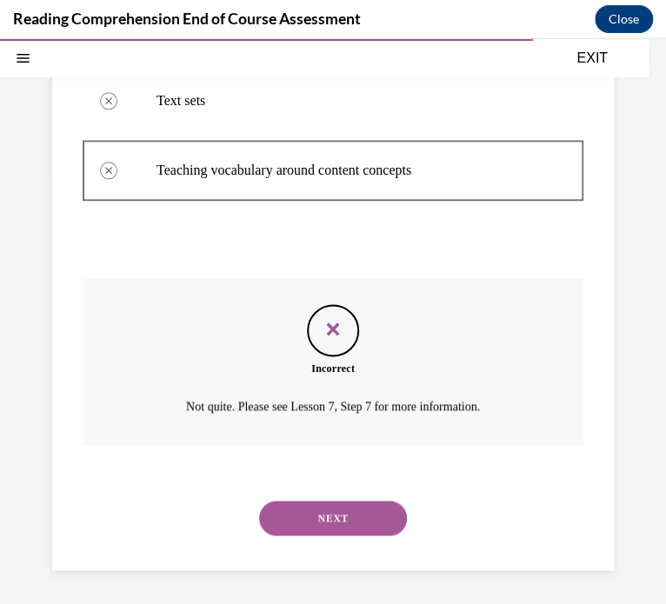
click at [348, 510] on button "NEXT" at bounding box center [333, 518] width 148 height 35
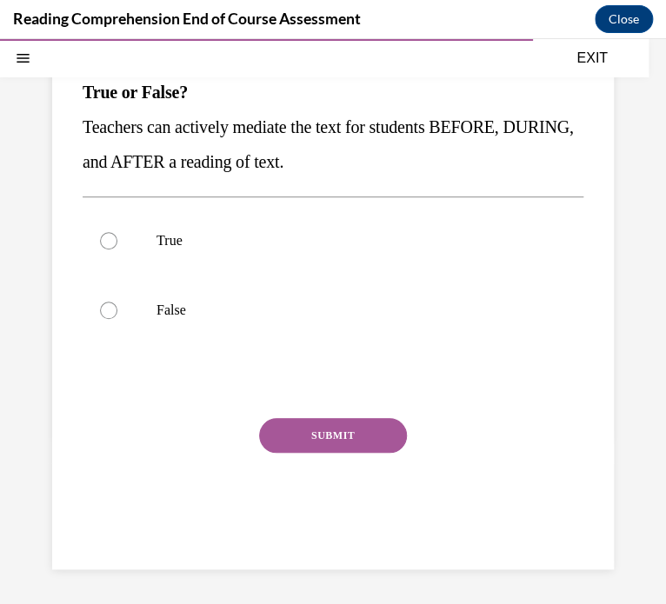
scroll to position [158, 0]
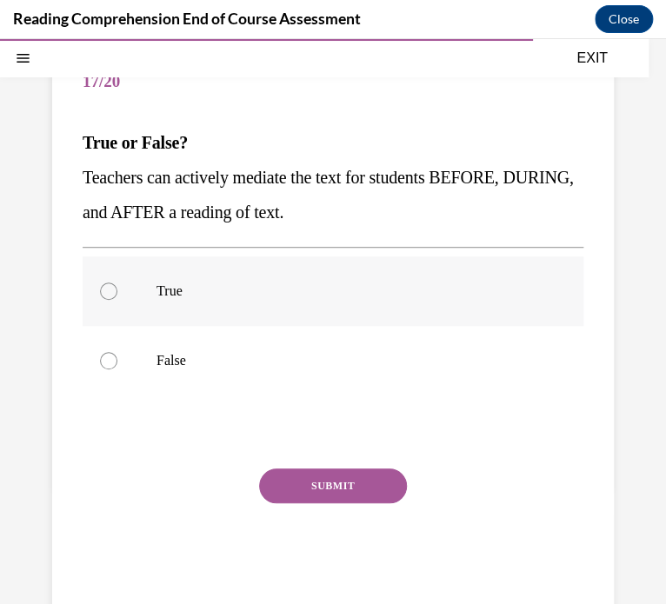
click at [161, 305] on label "True" at bounding box center [333, 291] width 501 height 70
click at [117, 300] on input "True" at bounding box center [108, 290] width 17 height 17
radio input "true"
click at [284, 487] on button "SUBMIT" at bounding box center [333, 485] width 148 height 35
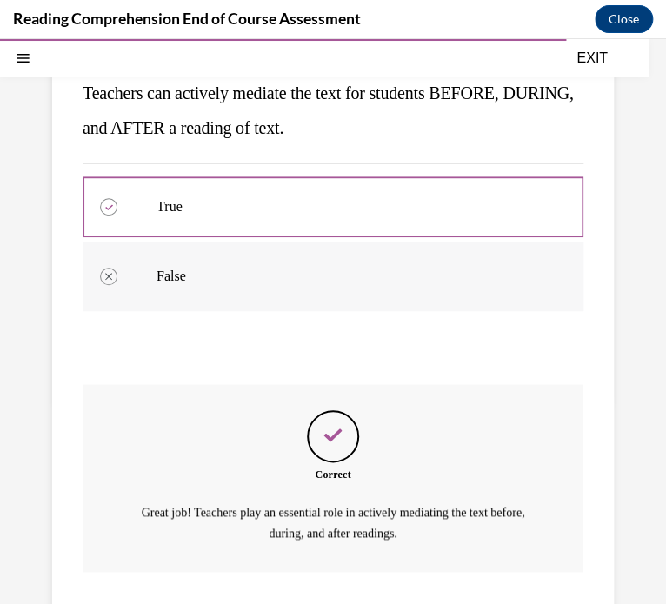
scroll to position [369, 0]
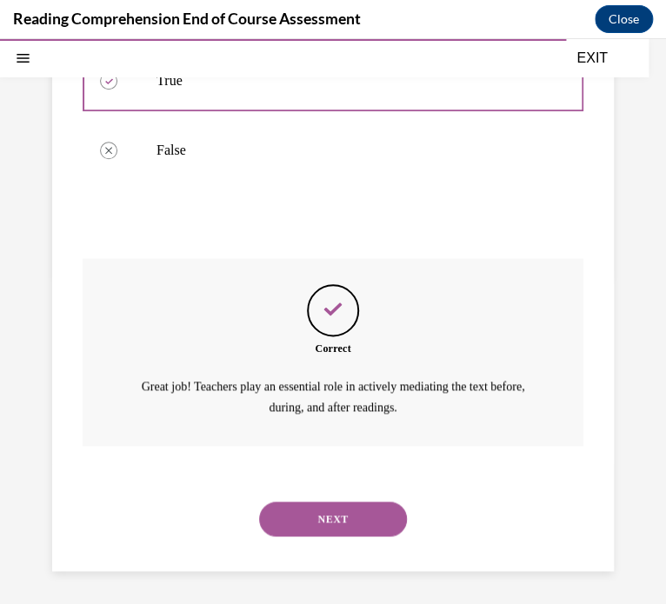
click at [282, 525] on button "NEXT" at bounding box center [333, 519] width 148 height 35
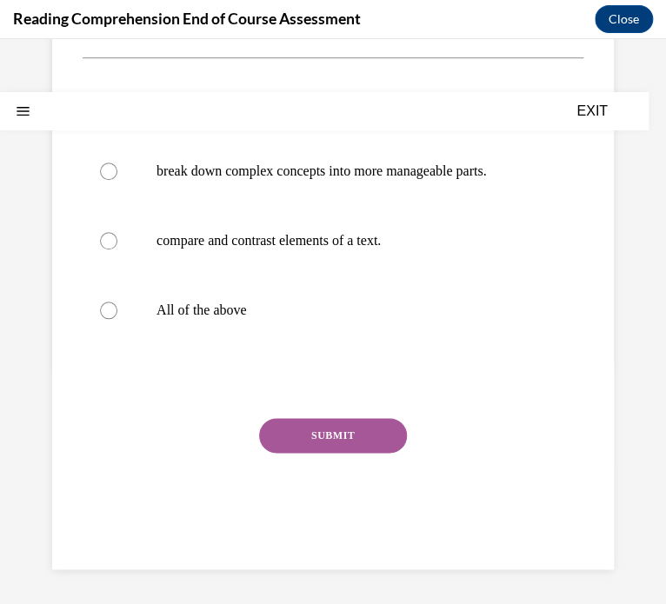
scroll to position [0, 0]
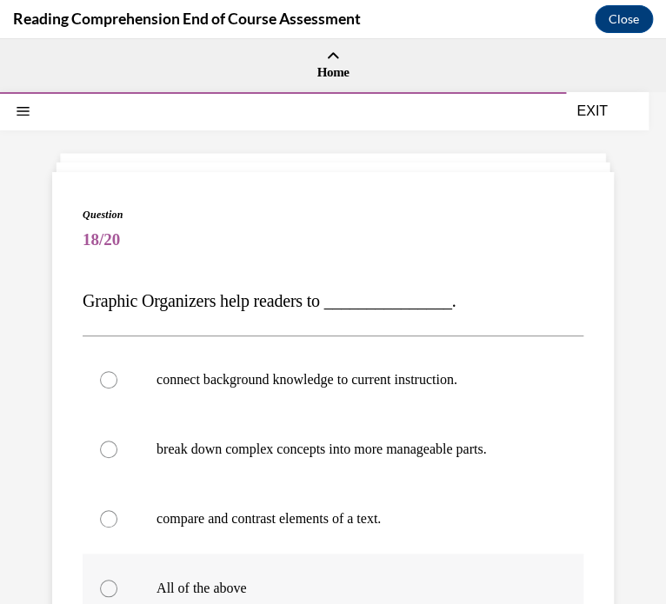
click at [147, 580] on label "All of the above" at bounding box center [333, 589] width 501 height 70
click at [117, 580] on input "All of the above" at bounding box center [108, 588] width 17 height 17
radio input "true"
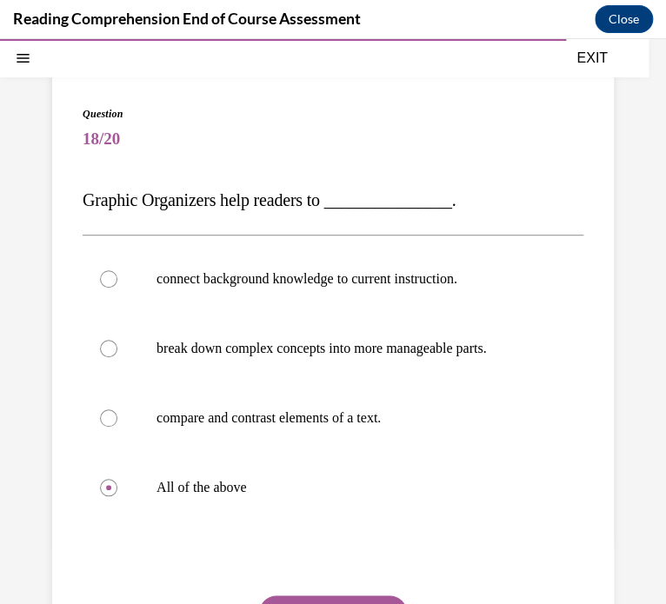
click at [322, 596] on button "SUBMIT" at bounding box center [333, 612] width 148 height 35
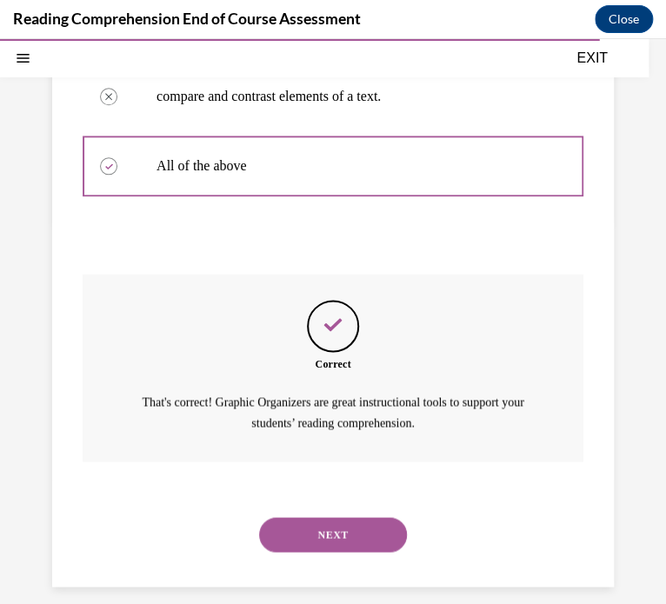
scroll to position [438, 0]
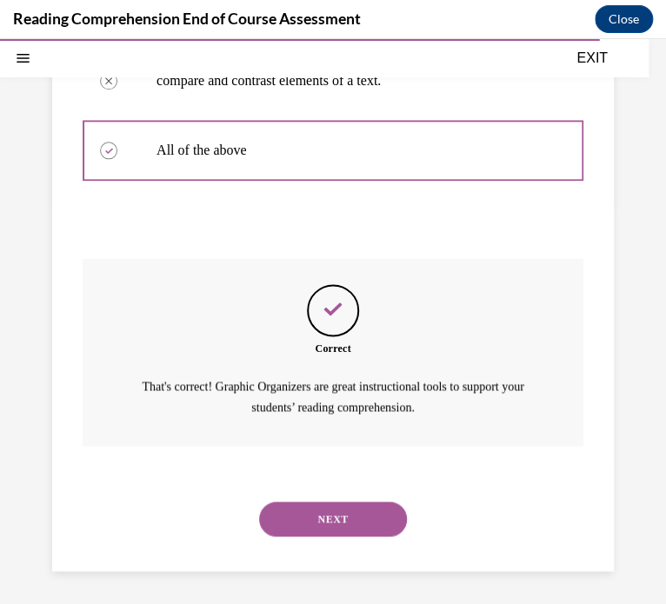
click at [298, 518] on button "NEXT" at bounding box center [333, 519] width 148 height 35
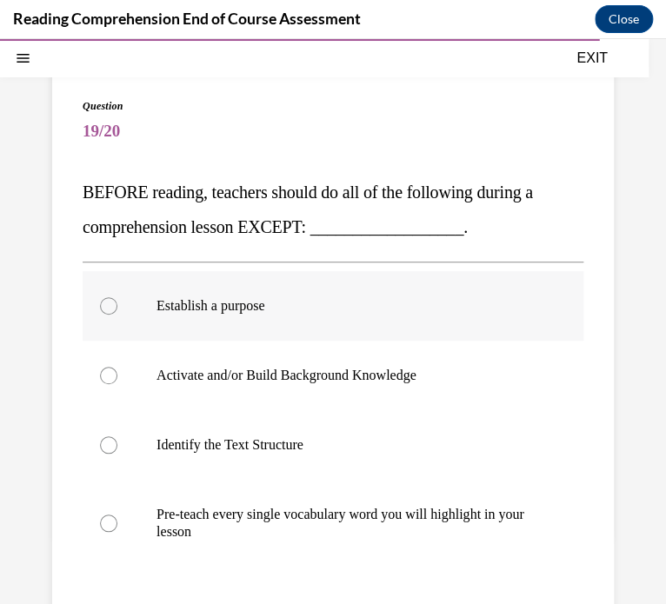
scroll to position [112, 0]
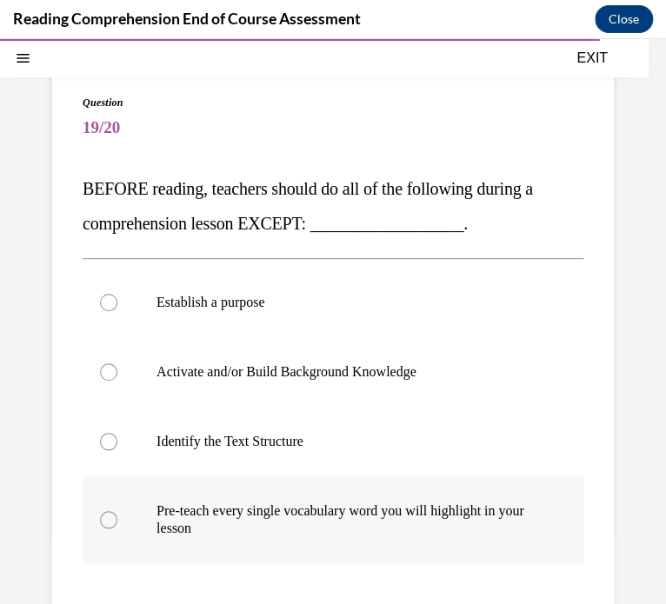
click at [315, 514] on p "Pre-teach every single vocabulary word you will highlight in your lesson" at bounding box center [347, 519] width 383 height 35
click at [117, 514] on input "Pre-teach every single vocabulary word you will highlight in your lesson" at bounding box center [108, 519] width 17 height 17
radio input "true"
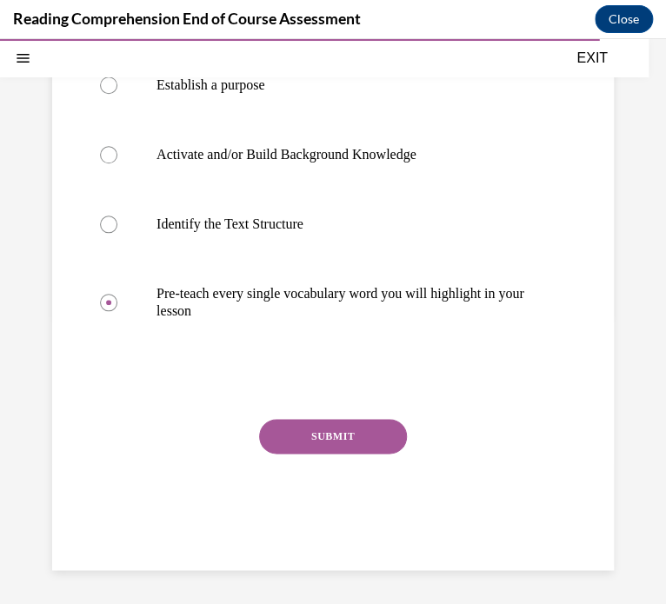
click at [338, 435] on button "SUBMIT" at bounding box center [333, 436] width 148 height 35
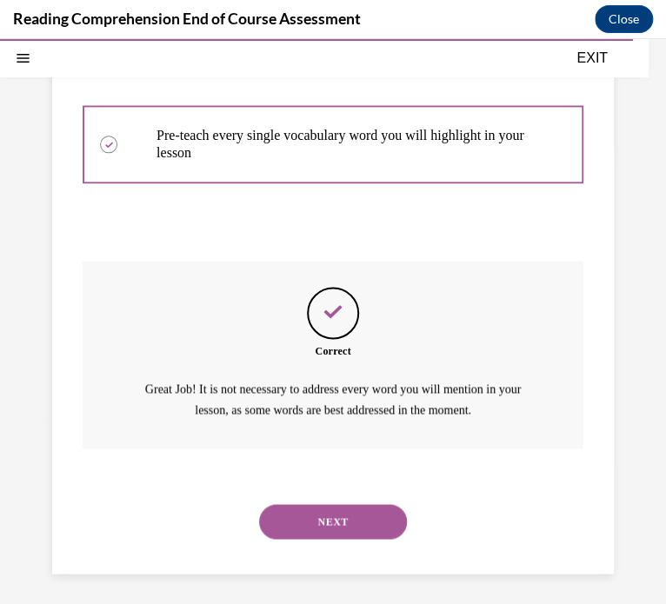
scroll to position [490, 0]
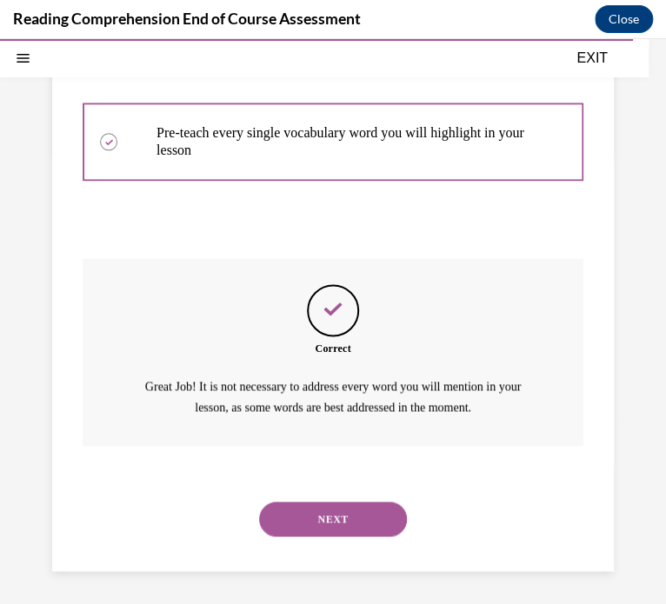
click at [329, 511] on button "NEXT" at bounding box center [333, 519] width 148 height 35
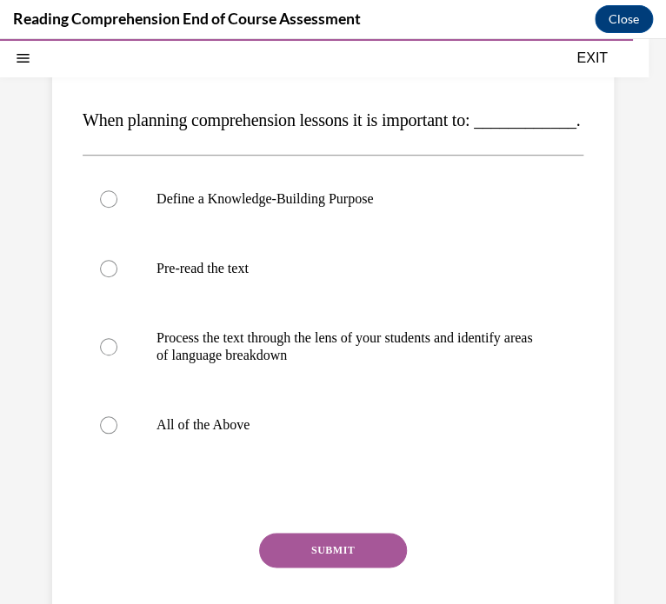
scroll to position [181, 0]
click at [153, 458] on label "All of the Above" at bounding box center [333, 425] width 501 height 70
click at [117, 434] on input "All of the Above" at bounding box center [108, 424] width 17 height 17
radio input "true"
click at [318, 568] on button "SUBMIT" at bounding box center [333, 550] width 148 height 35
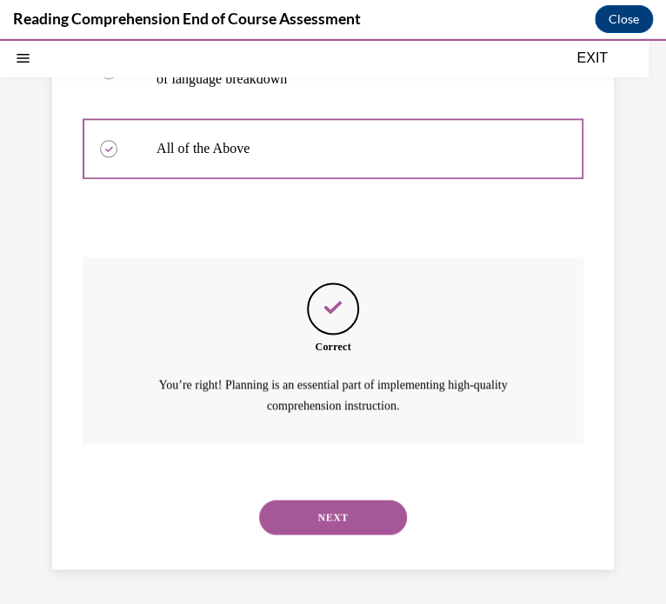
scroll to position [490, 0]
click at [336, 515] on button "NEXT" at bounding box center [333, 517] width 148 height 35
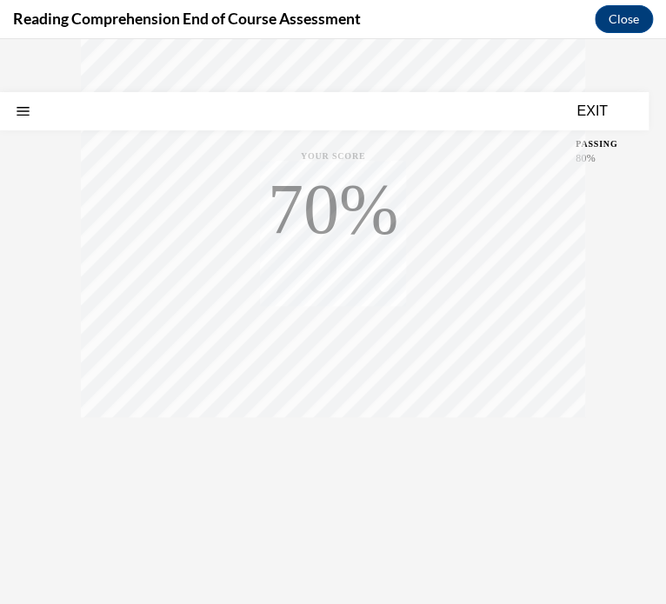
scroll to position [0, 0]
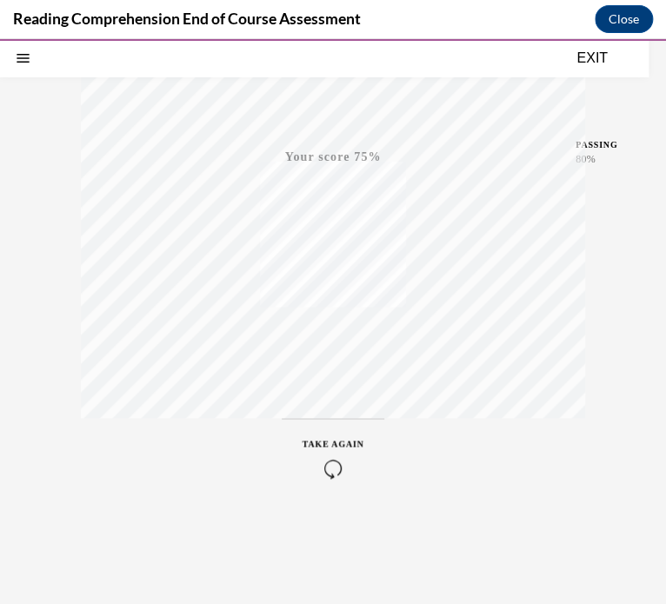
click at [335, 451] on div "TAKE AGAIN" at bounding box center [333, 457] width 62 height 41
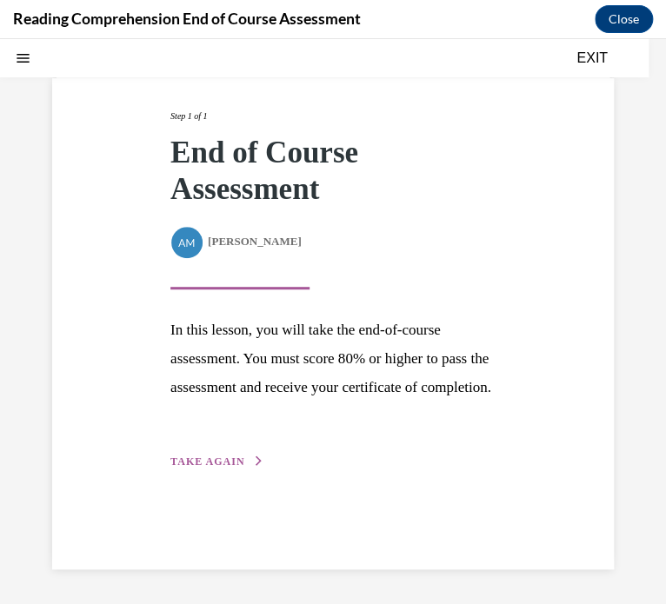
click at [223, 468] on span "TAKE AGAIN" at bounding box center [207, 461] width 74 height 12
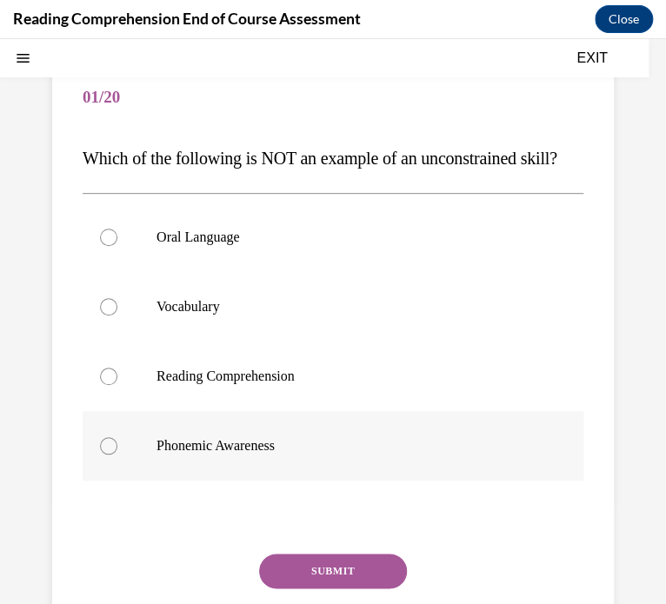
scroll to position [145, 0]
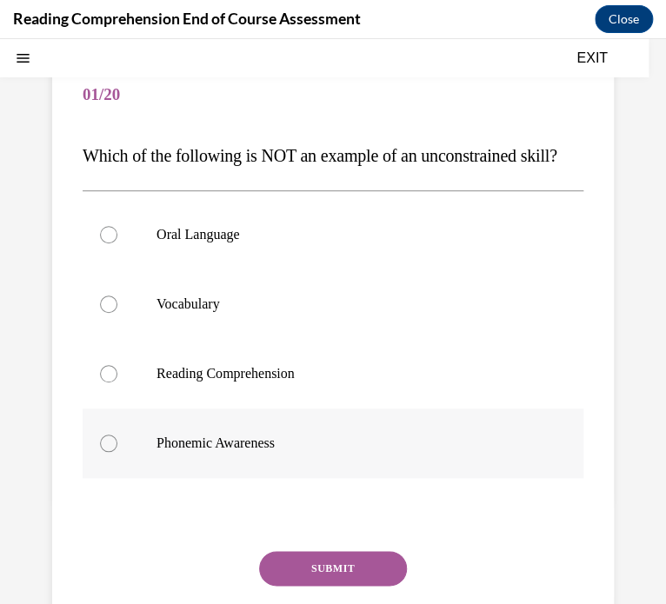
click at [216, 478] on label "Phonemic Awareness" at bounding box center [333, 444] width 501 height 70
click at [117, 452] on input "Phonemic Awareness" at bounding box center [108, 443] width 17 height 17
radio input "true"
click at [332, 585] on button "SUBMIT" at bounding box center [333, 568] width 148 height 35
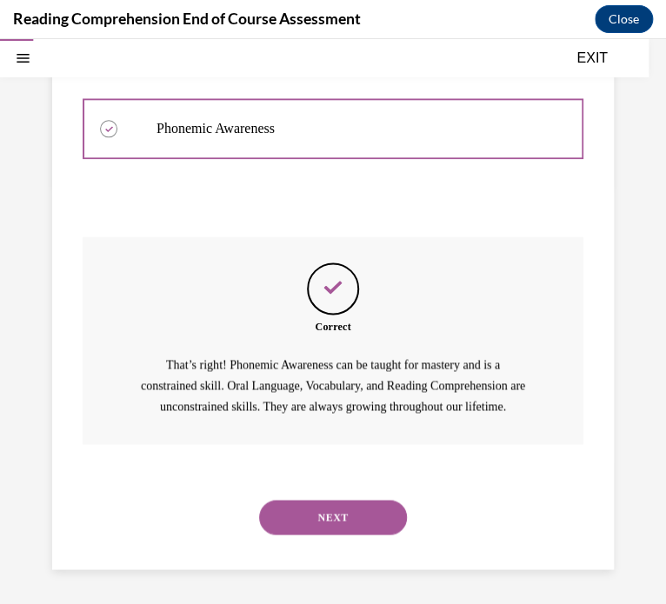
scroll to position [494, 0]
click at [346, 539] on div "NEXT" at bounding box center [333, 517] width 501 height 70
click at [354, 501] on button "NEXT" at bounding box center [333, 517] width 148 height 35
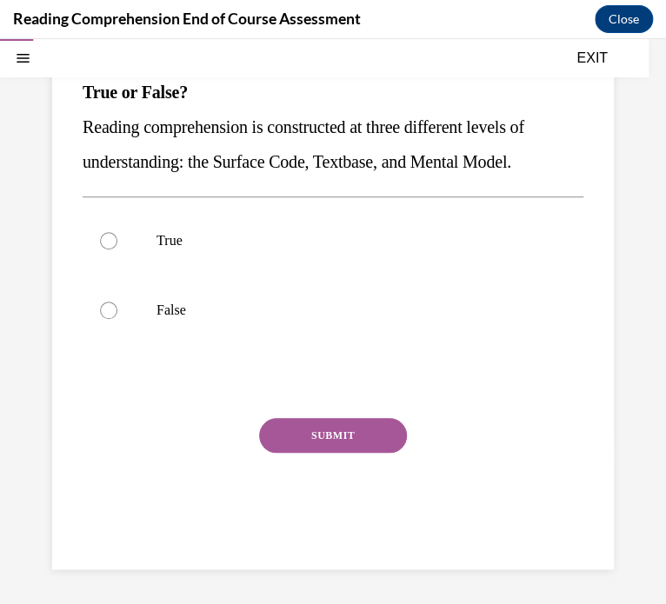
scroll to position [158, 0]
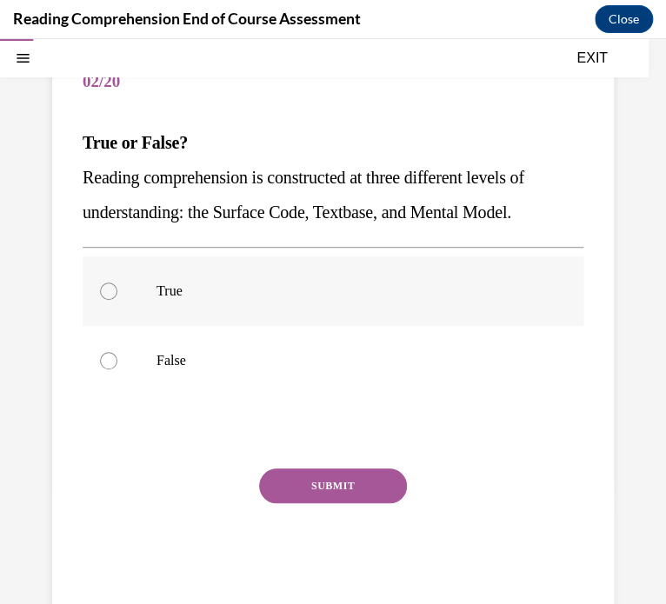
click at [144, 289] on label "True" at bounding box center [333, 291] width 501 height 70
click at [117, 289] on input "True" at bounding box center [108, 290] width 17 height 17
radio input "true"
click at [315, 490] on button "SUBMIT" at bounding box center [333, 485] width 148 height 35
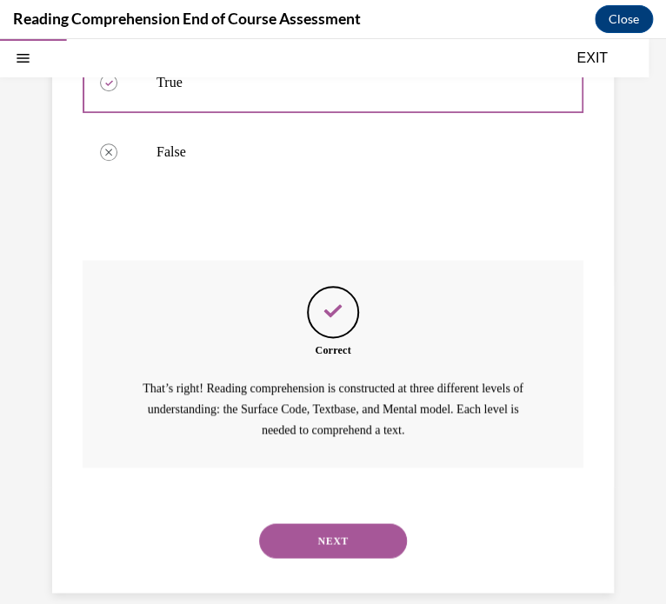
scroll to position [389, 0]
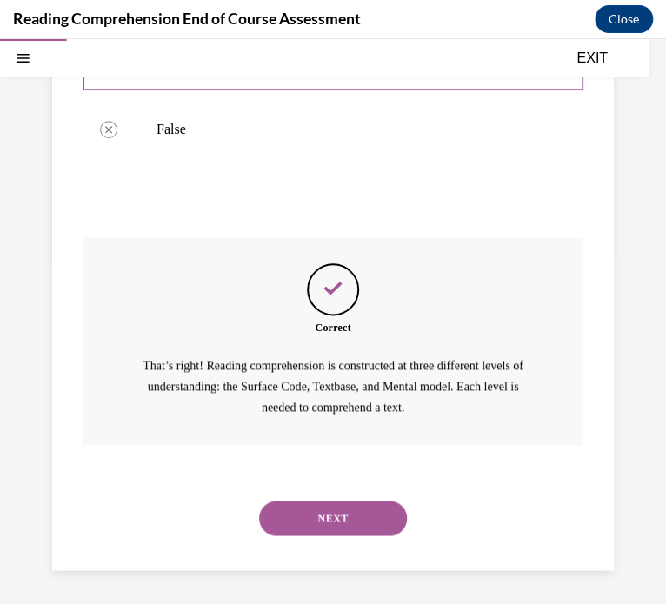
click at [316, 515] on button "NEXT" at bounding box center [333, 518] width 148 height 35
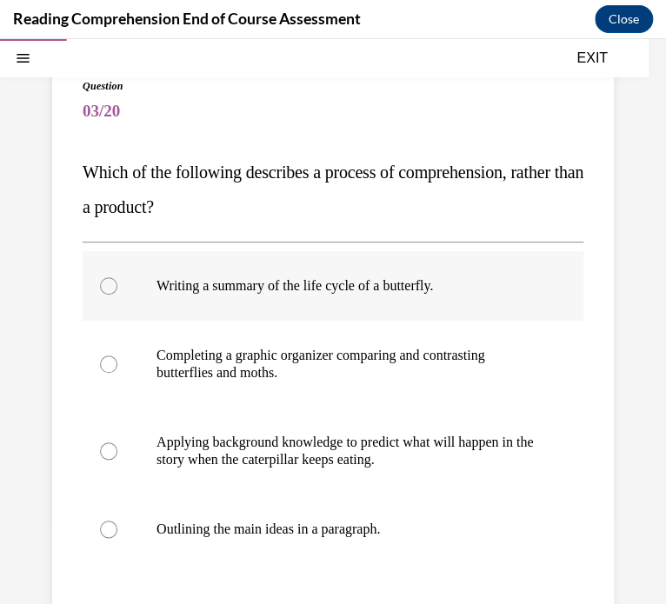
scroll to position [137, 0]
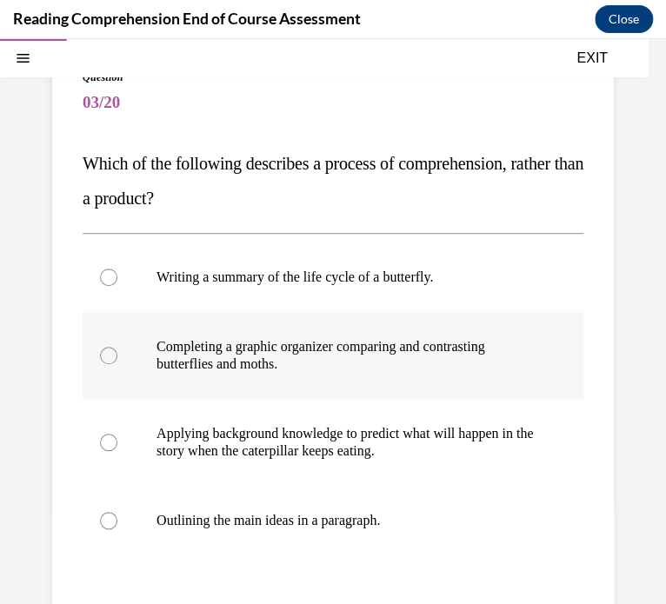
click at [225, 379] on label "Completing a graphic organizer comparing and contrasting butterflies and moths." at bounding box center [333, 355] width 501 height 87
click at [117, 364] on input "Completing a graphic organizer comparing and contrasting butterflies and moths." at bounding box center [108, 355] width 17 height 17
radio input "true"
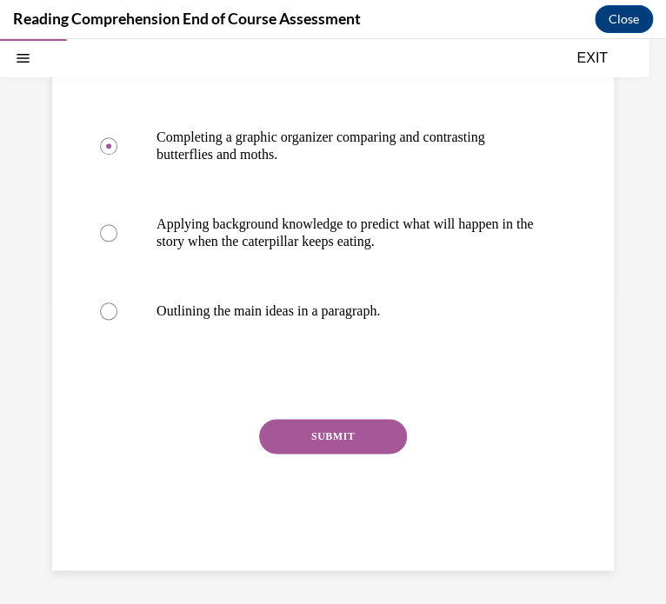
click at [279, 427] on button "SUBMIT" at bounding box center [333, 436] width 148 height 35
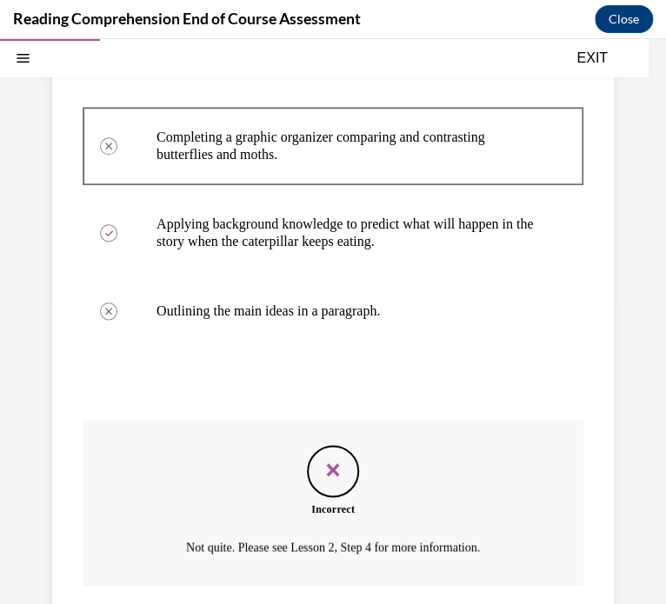
scroll to position [488, 0]
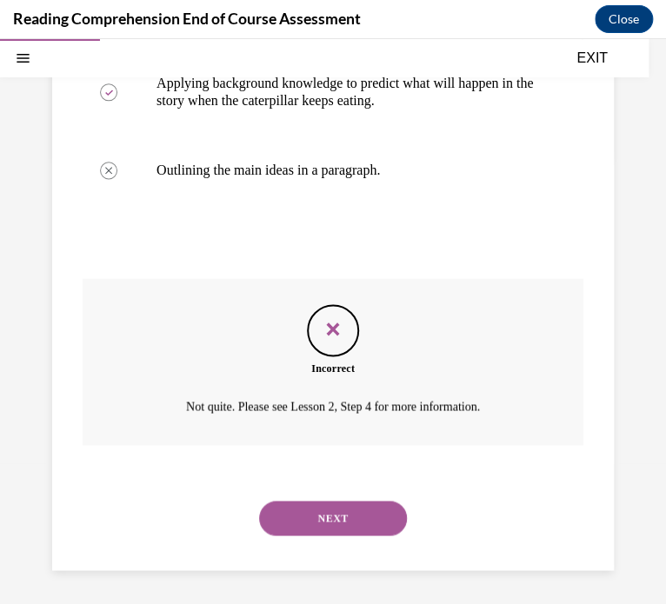
click at [390, 507] on button "NEXT" at bounding box center [333, 518] width 148 height 35
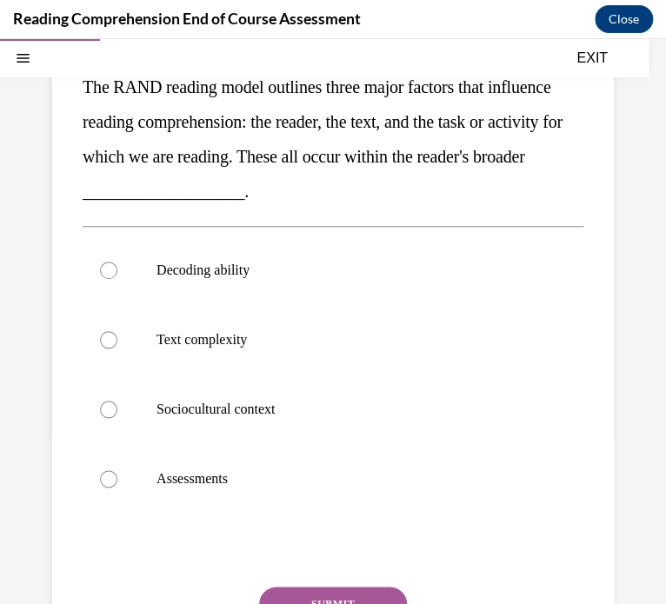
scroll to position [254, 0]
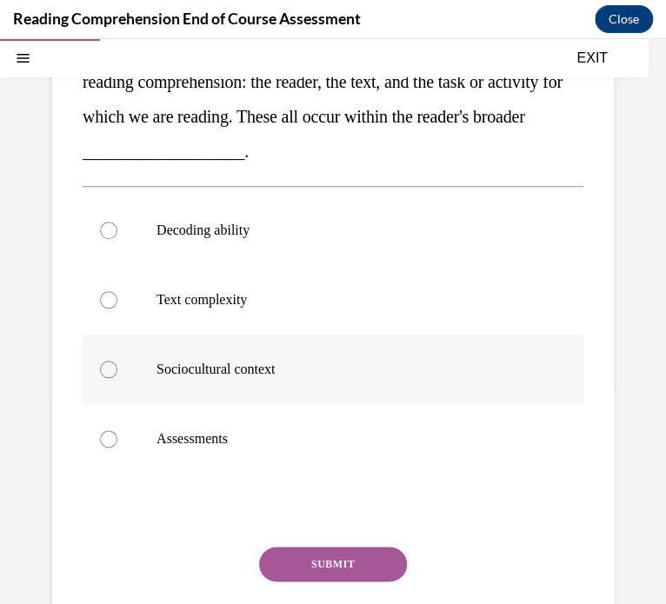
click at [288, 376] on p "Sociocultural context" at bounding box center [347, 369] width 383 height 17
click at [117, 376] on input "Sociocultural context" at bounding box center [108, 369] width 17 height 17
radio input "true"
click at [324, 559] on button "SUBMIT" at bounding box center [333, 564] width 148 height 35
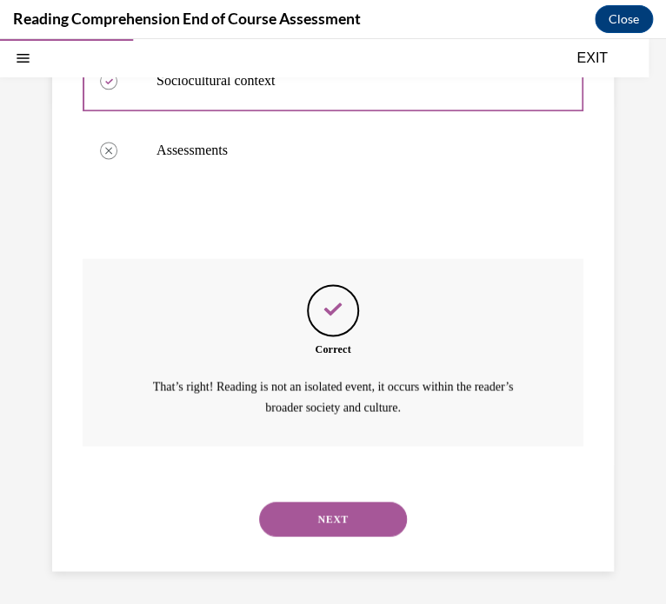
click at [294, 522] on button "NEXT" at bounding box center [333, 519] width 148 height 35
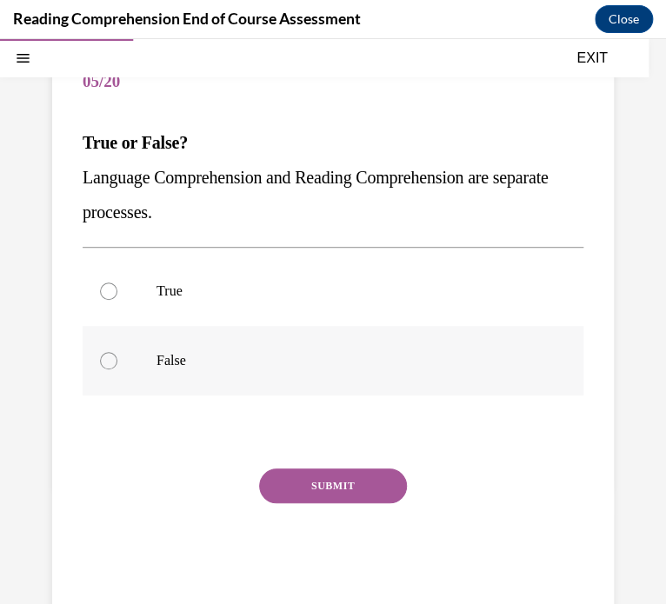
click at [120, 351] on label "False" at bounding box center [333, 361] width 501 height 70
click at [117, 352] on input "False" at bounding box center [108, 360] width 17 height 17
radio input "true"
click at [303, 473] on button "SUBMIT" at bounding box center [333, 485] width 148 height 35
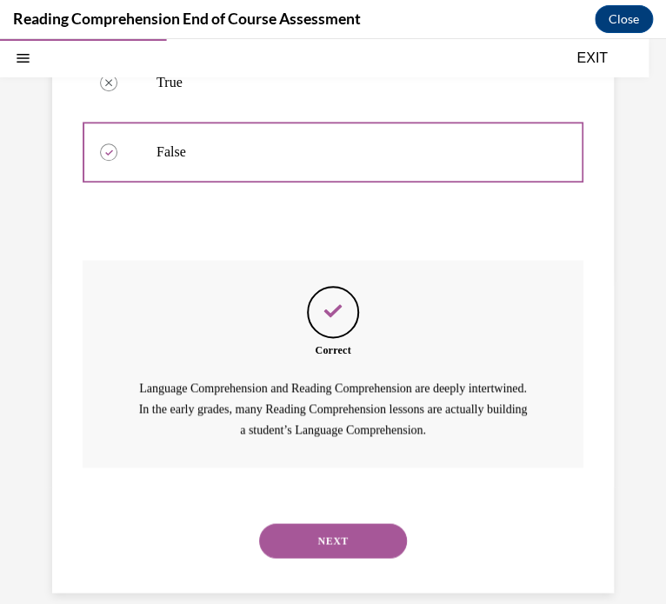
scroll to position [389, 0]
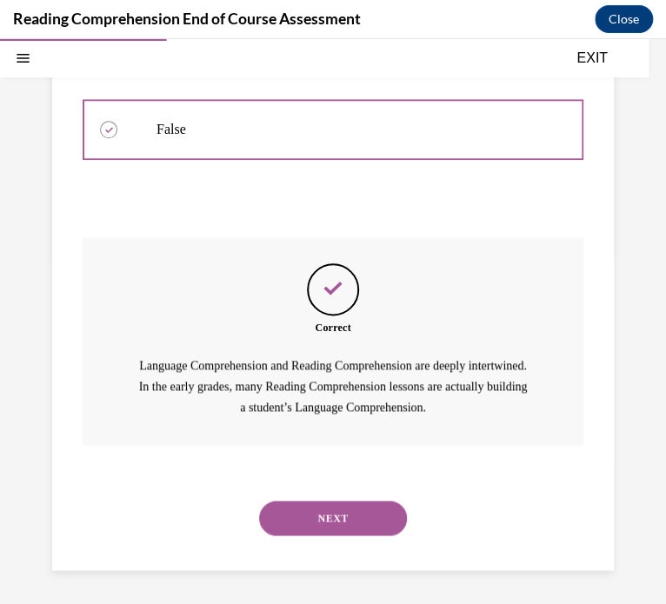
click at [320, 515] on button "NEXT" at bounding box center [333, 518] width 148 height 35
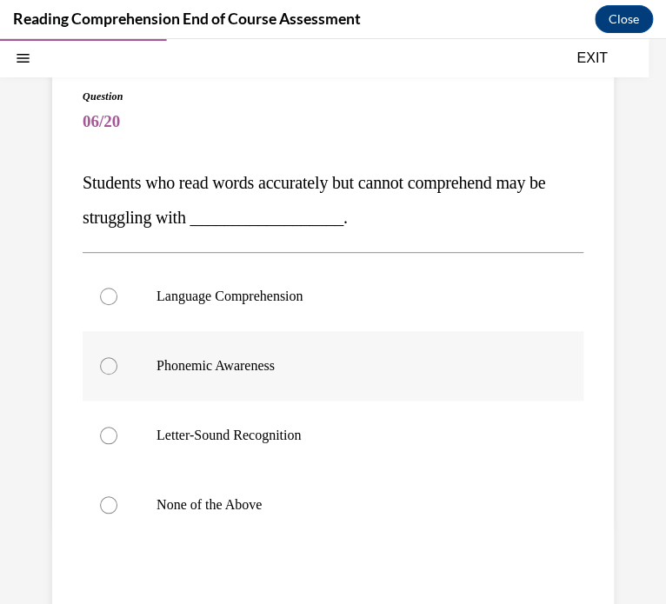
scroll to position [122, 0]
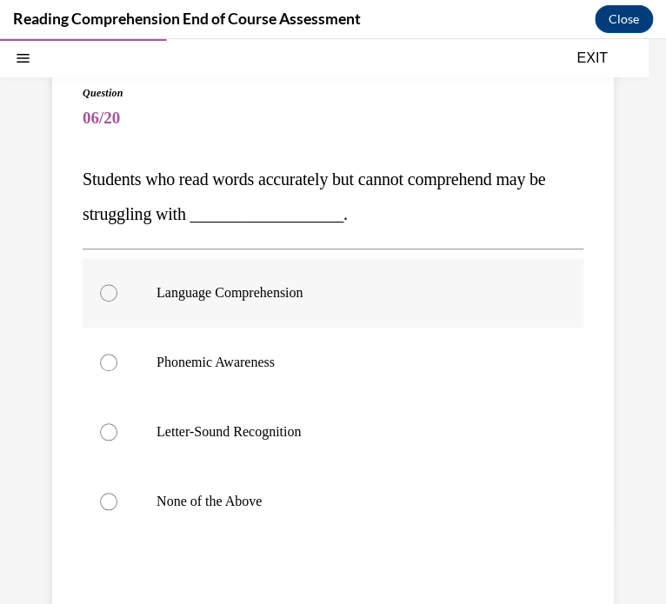
click at [169, 300] on p "Language Comprehension" at bounding box center [347, 292] width 383 height 17
click at [117, 300] on input "Language Comprehension" at bounding box center [108, 292] width 17 height 17
radio input "true"
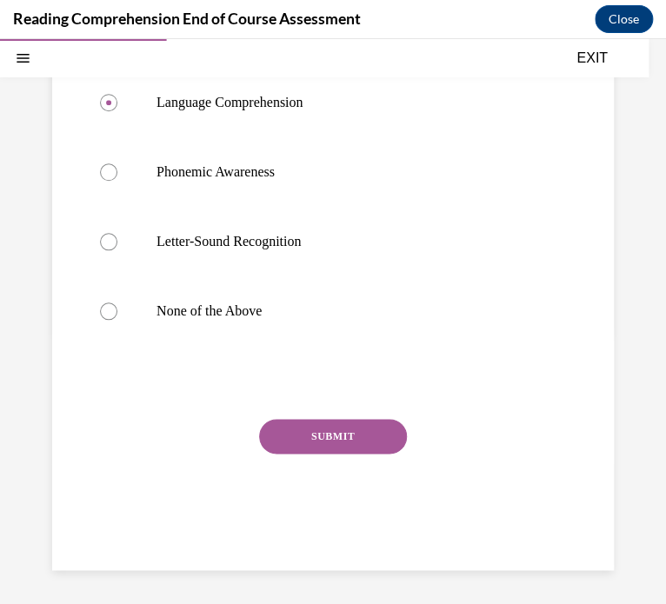
click at [312, 431] on button "SUBMIT" at bounding box center [333, 436] width 148 height 35
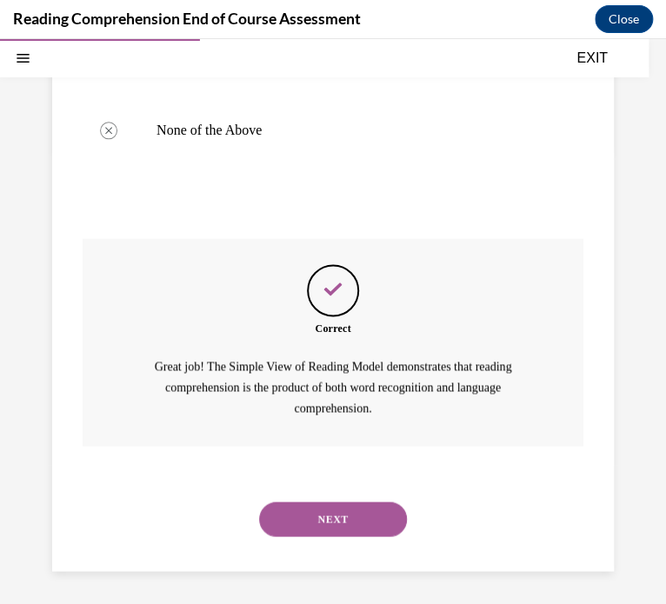
scroll to position [494, 0]
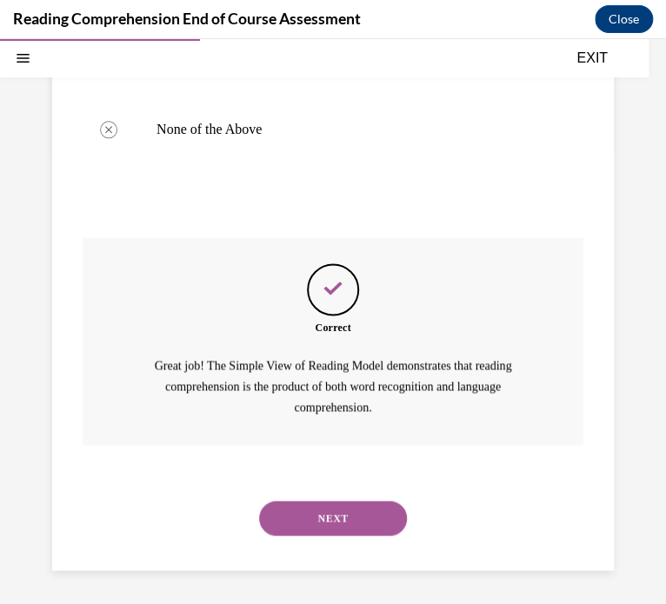
click at [345, 515] on button "NEXT" at bounding box center [333, 518] width 148 height 35
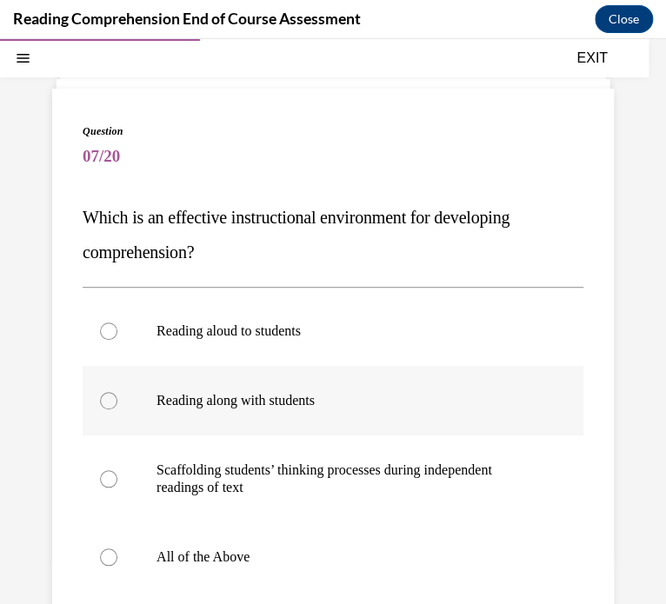
scroll to position [85, 0]
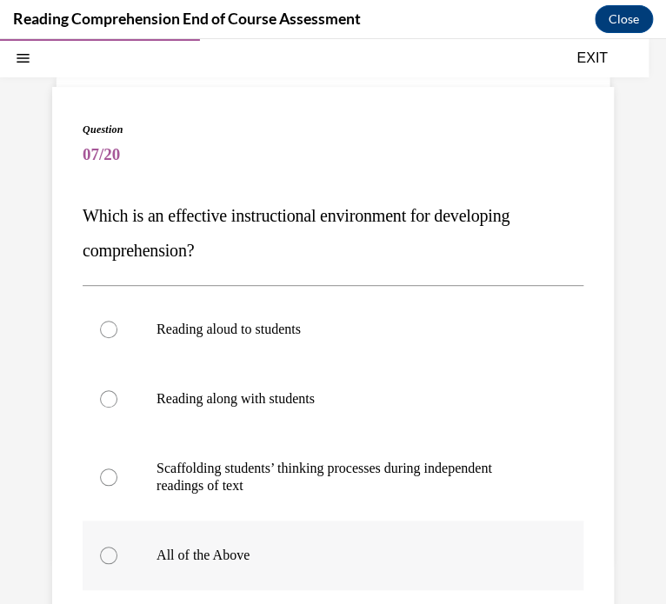
click at [157, 587] on label "All of the Above" at bounding box center [333, 556] width 501 height 70
click at [117, 564] on input "All of the Above" at bounding box center [108, 555] width 17 height 17
radio input "true"
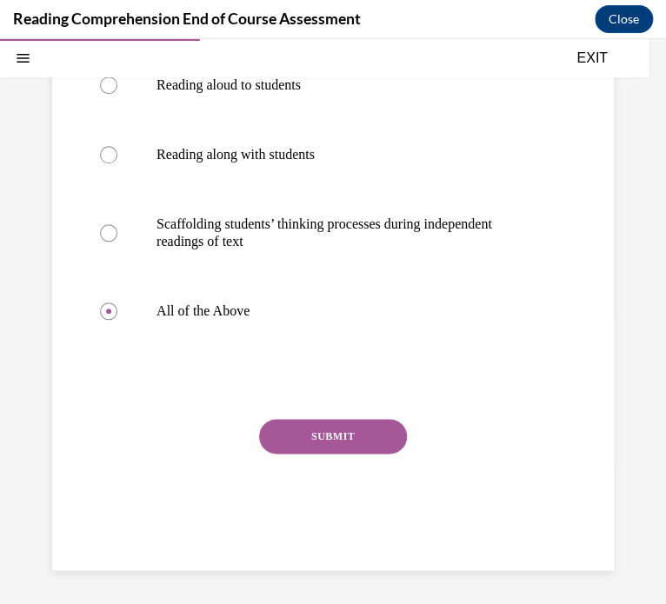
click at [348, 441] on button "SUBMIT" at bounding box center [333, 436] width 148 height 35
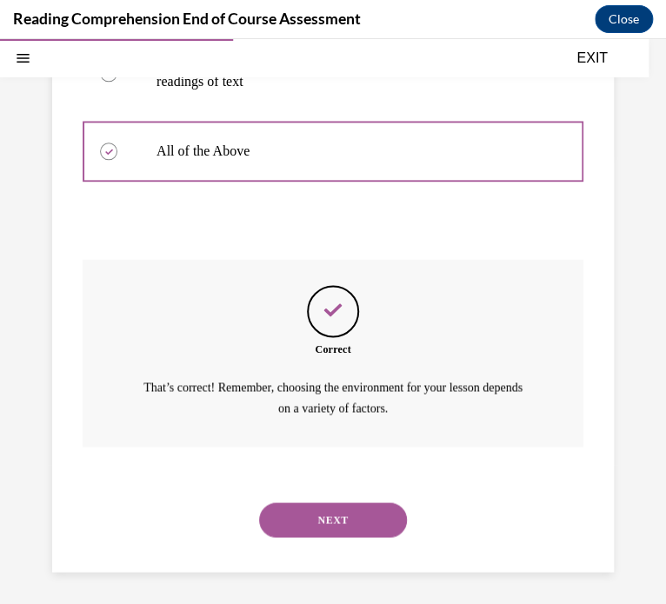
scroll to position [490, 0]
click at [379, 521] on button "NEXT" at bounding box center [333, 519] width 148 height 35
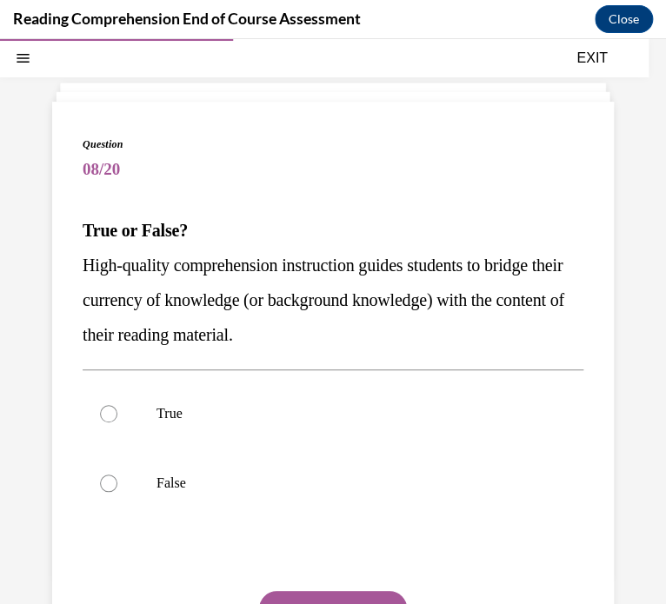
scroll to position [73, 0]
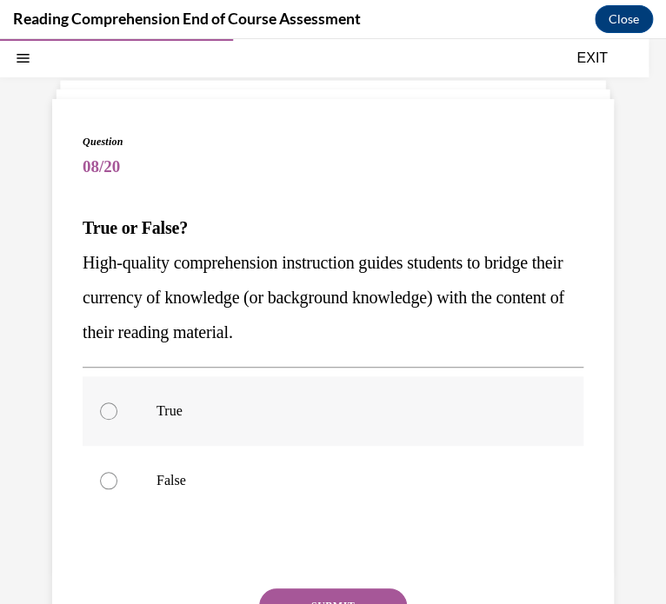
click at [146, 394] on label "True" at bounding box center [333, 411] width 501 height 70
click at [117, 402] on input "True" at bounding box center [108, 410] width 17 height 17
radio input "true"
click at [353, 595] on button "SUBMIT" at bounding box center [333, 605] width 148 height 35
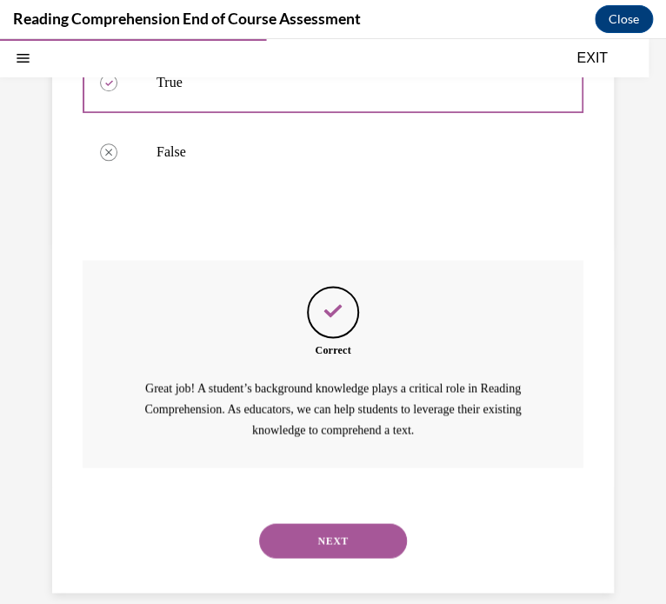
scroll to position [424, 0]
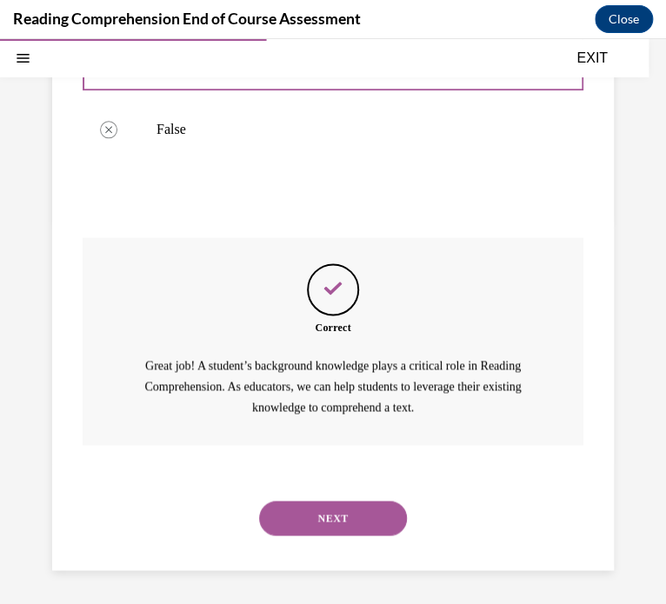
click at [335, 502] on button "NEXT" at bounding box center [333, 518] width 148 height 35
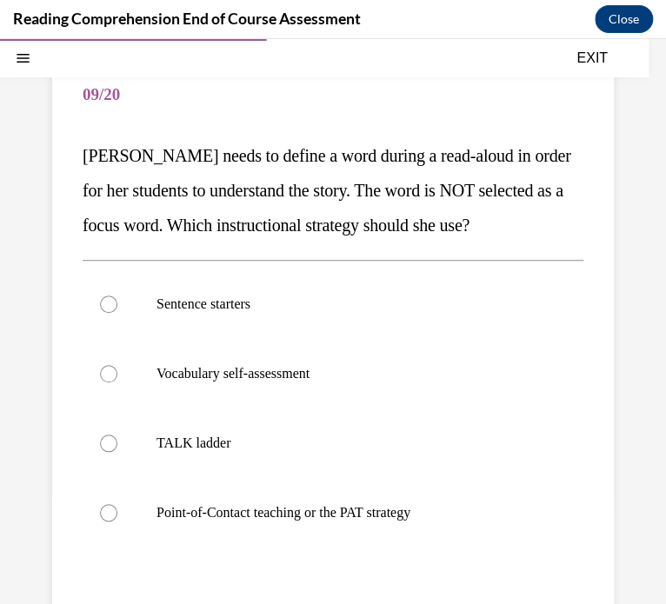
scroll to position [143, 0]
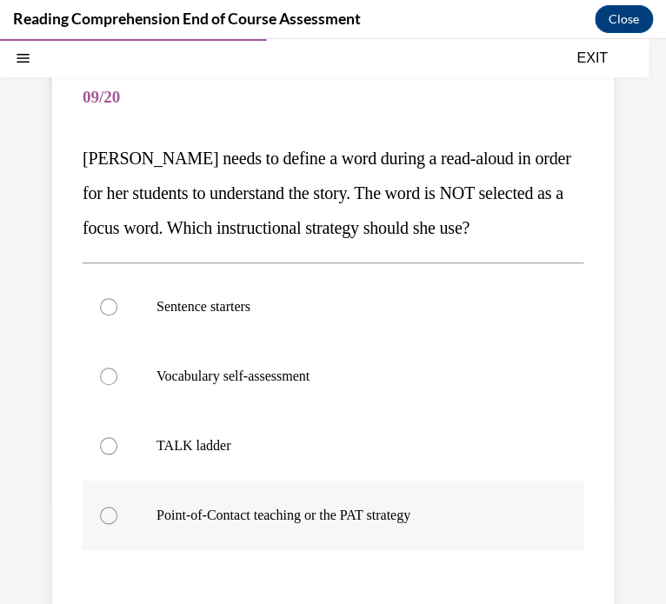
click at [111, 526] on label "Point-of-Contact teaching or the PAT strategy" at bounding box center [333, 516] width 501 height 70
click at [111, 524] on input "Point-of-Contact teaching or the PAT strategy" at bounding box center [108, 515] width 17 height 17
radio input "true"
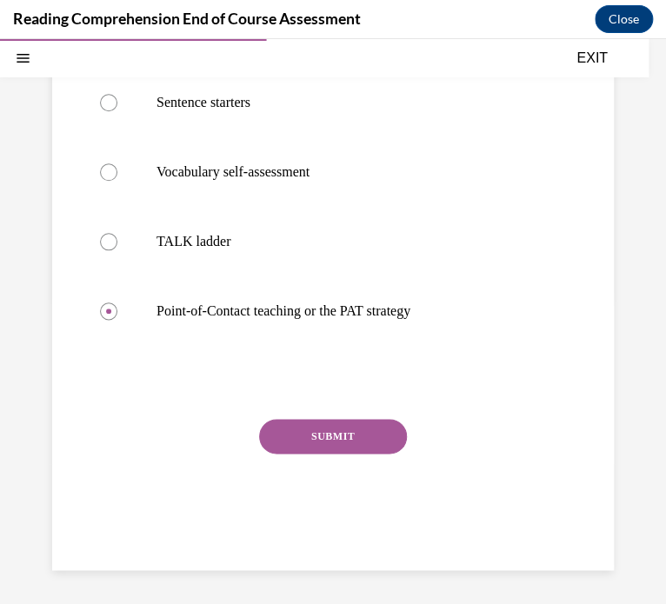
click at [365, 440] on button "SUBMIT" at bounding box center [333, 436] width 148 height 35
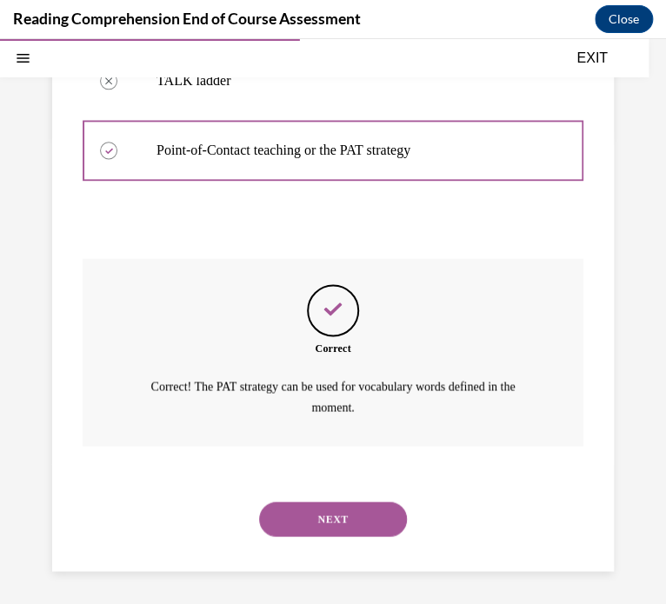
scroll to position [508, 0]
click at [321, 502] on button "NEXT" at bounding box center [333, 519] width 148 height 35
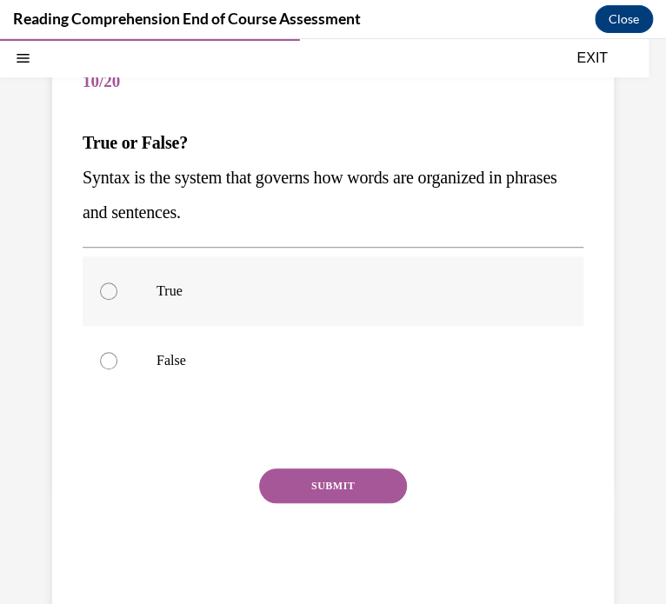
click at [138, 273] on label "True" at bounding box center [333, 291] width 501 height 70
click at [117, 282] on input "True" at bounding box center [108, 290] width 17 height 17
radio input "true"
click at [306, 491] on button "SUBMIT" at bounding box center [333, 485] width 148 height 35
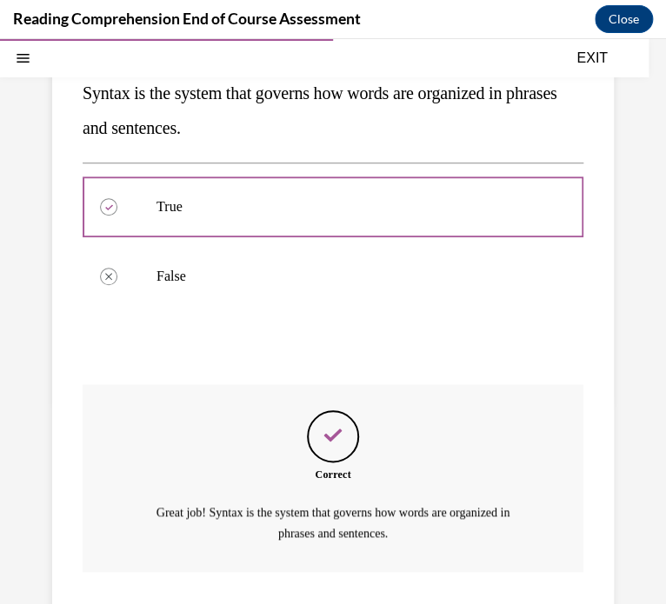
scroll to position [369, 0]
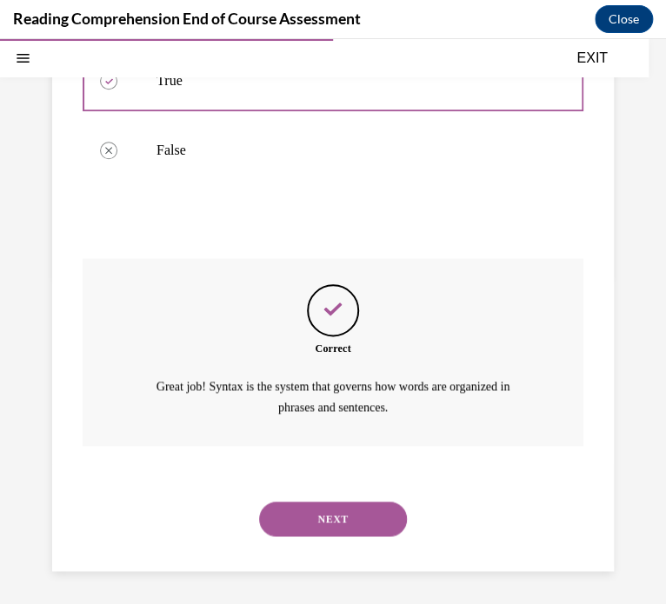
click at [350, 526] on button "NEXT" at bounding box center [333, 519] width 148 height 35
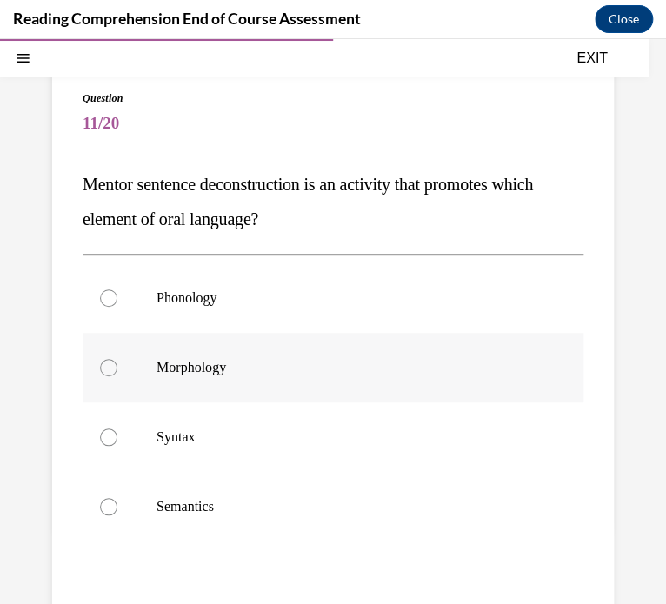
scroll to position [126, 0]
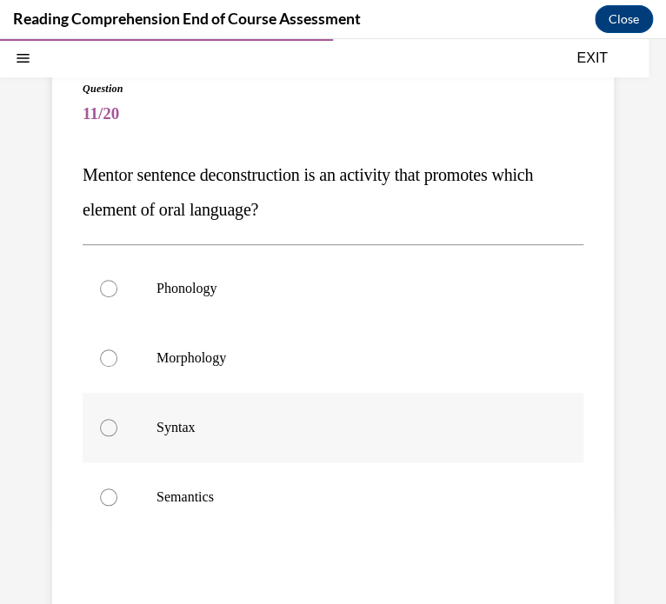
click at [250, 449] on label "Syntax" at bounding box center [333, 428] width 501 height 70
click at [117, 436] on input "Syntax" at bounding box center [108, 427] width 17 height 17
radio input "true"
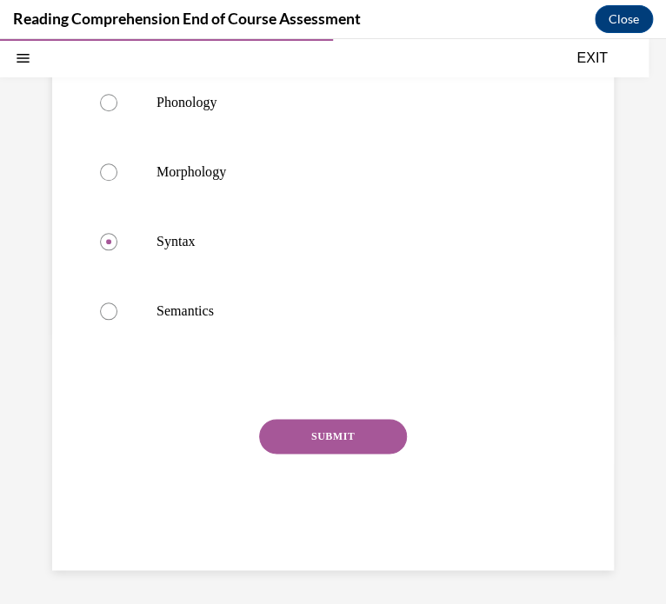
click at [310, 439] on button "SUBMIT" at bounding box center [333, 436] width 148 height 35
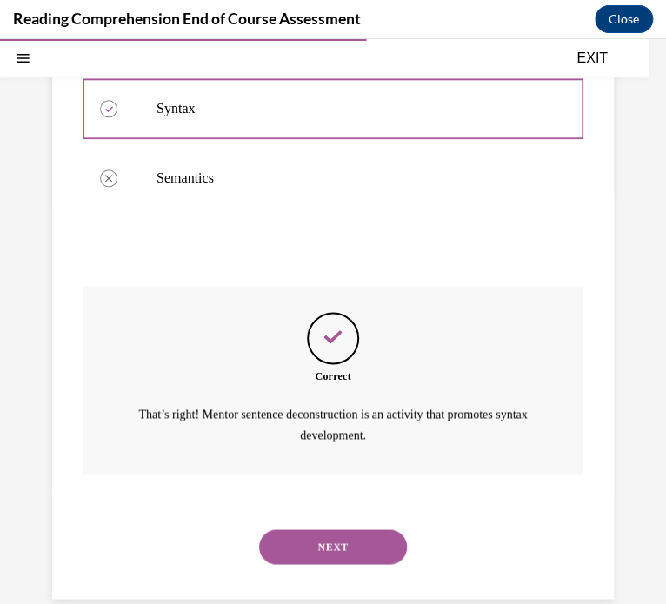
scroll to position [473, 0]
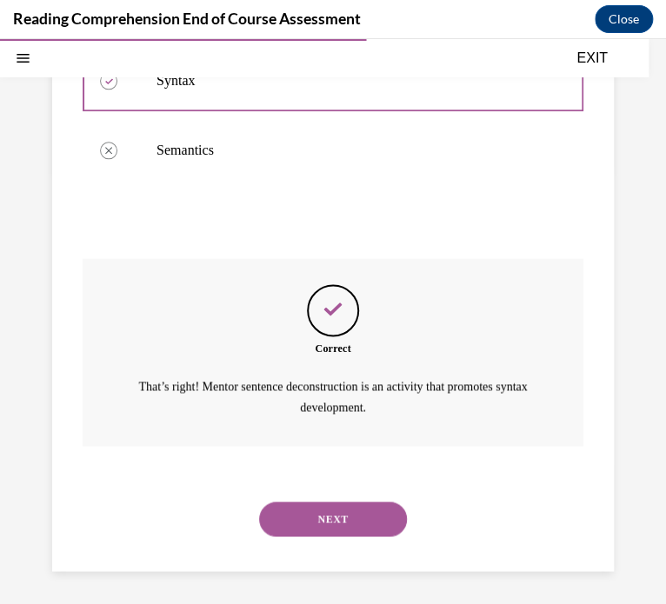
click at [364, 507] on button "NEXT" at bounding box center [333, 519] width 148 height 35
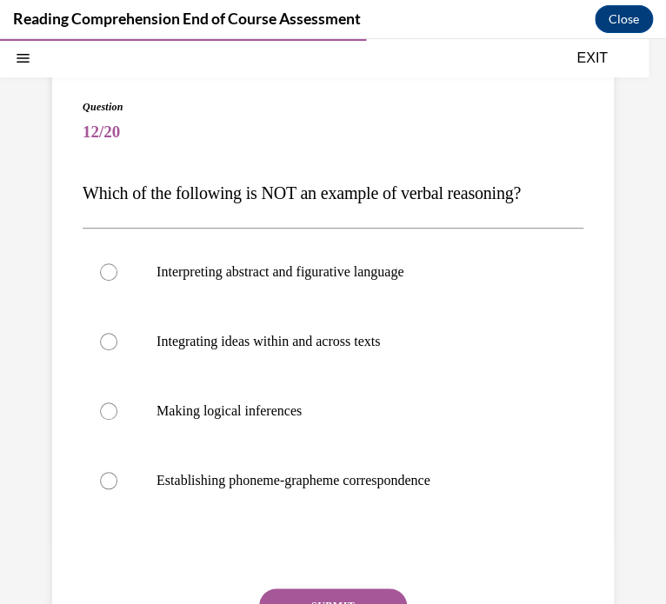
scroll to position [164, 0]
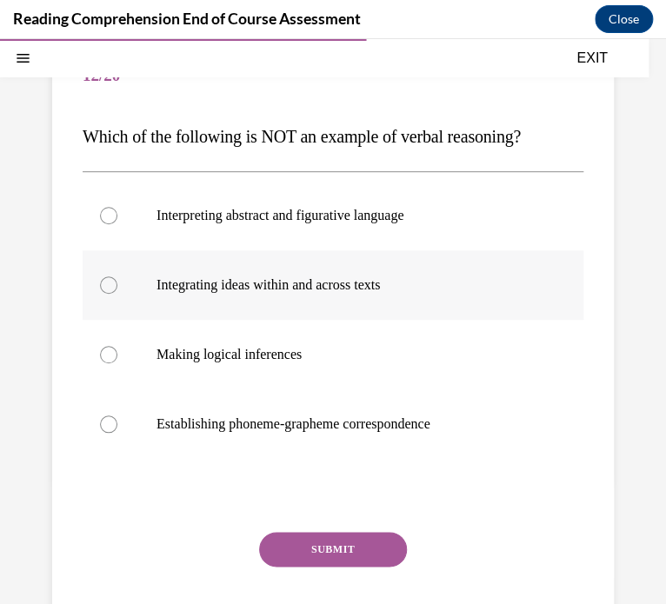
click at [150, 304] on label "Integrating ideas within and across texts" at bounding box center [333, 285] width 501 height 70
click at [117, 294] on input "Integrating ideas within and across texts" at bounding box center [108, 284] width 17 height 17
radio input "true"
click at [327, 546] on button "SUBMIT" at bounding box center [333, 549] width 148 height 35
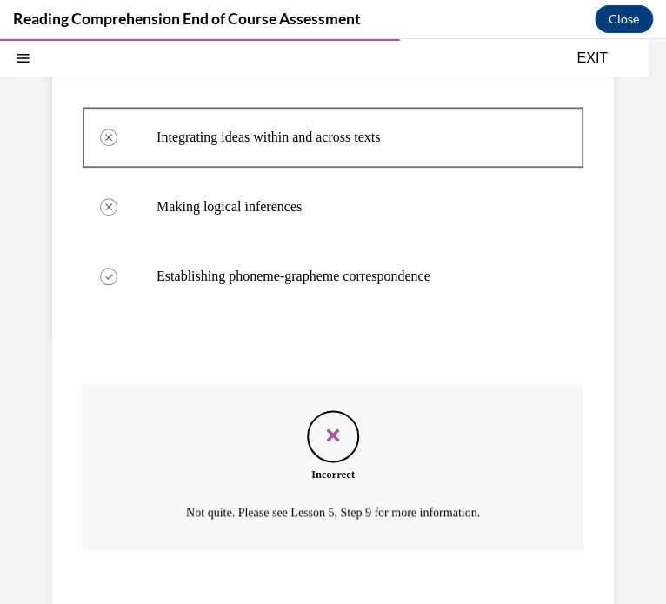
scroll to position [418, 0]
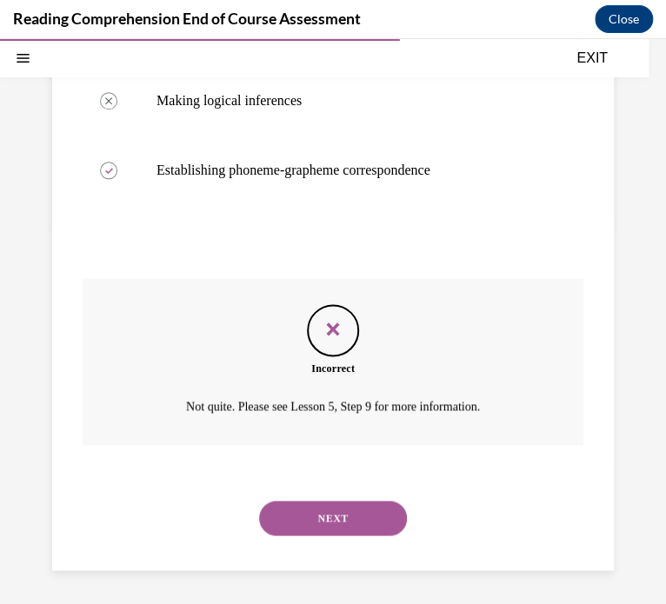
click at [302, 527] on button "NEXT" at bounding box center [333, 518] width 148 height 35
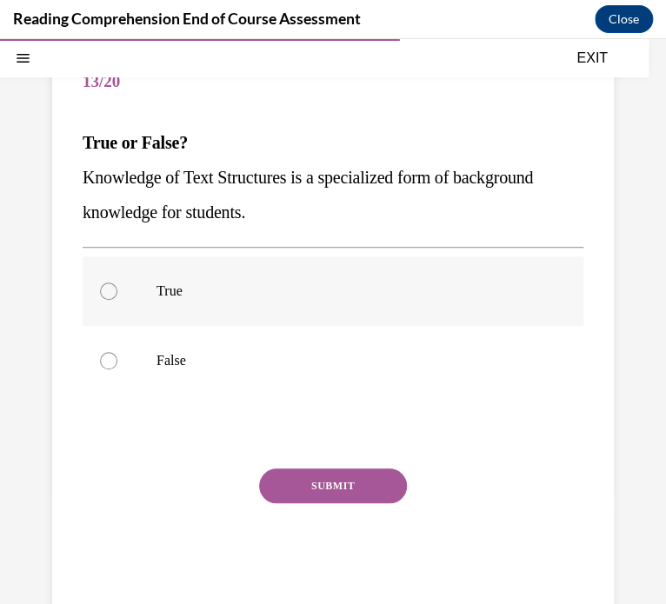
click at [105, 299] on label "True" at bounding box center [333, 291] width 501 height 70
click at [105, 299] on input "True" at bounding box center [108, 290] width 17 height 17
radio input "true"
click at [358, 471] on button "SUBMIT" at bounding box center [333, 485] width 148 height 35
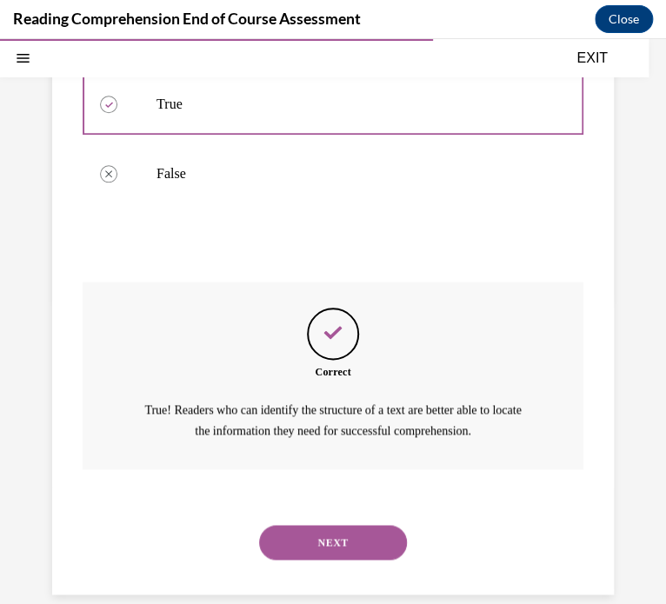
scroll to position [369, 0]
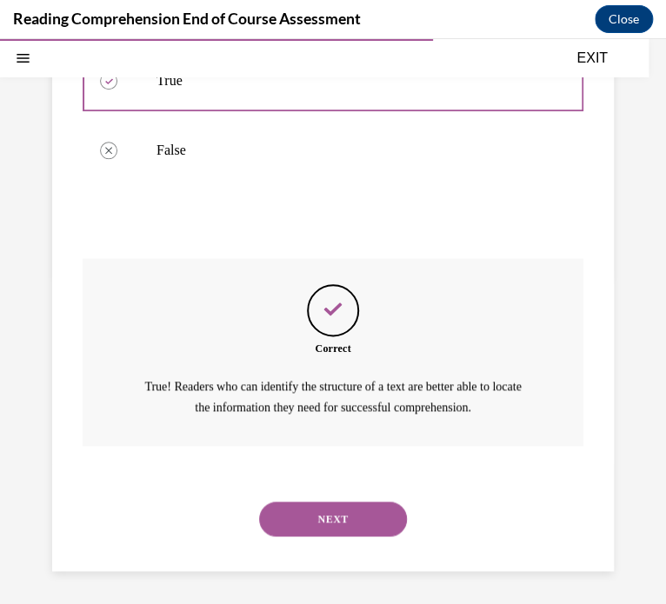
click at [302, 518] on button "NEXT" at bounding box center [333, 519] width 148 height 35
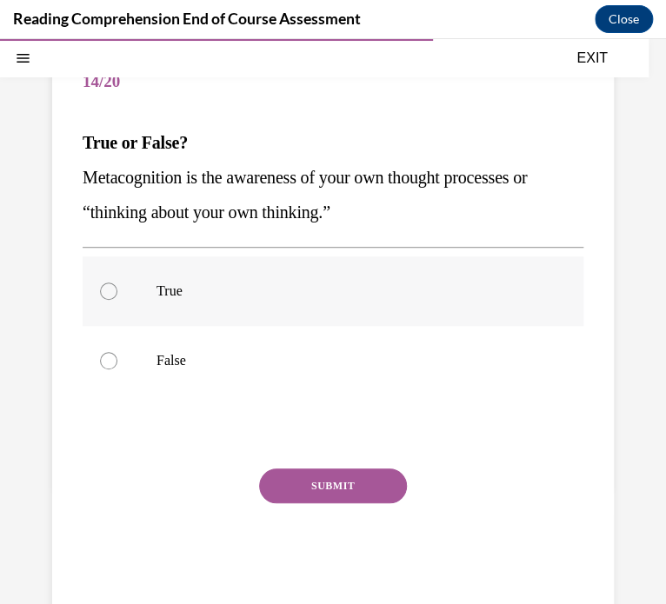
click at [116, 293] on div at bounding box center [108, 290] width 17 height 17
click at [116, 293] on input "True" at bounding box center [108, 290] width 17 height 17
radio input "true"
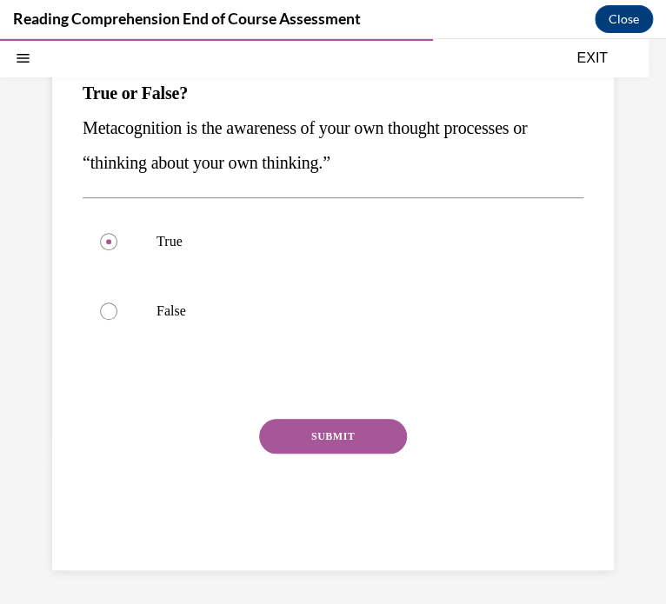
click at [344, 443] on button "SUBMIT" at bounding box center [333, 436] width 148 height 35
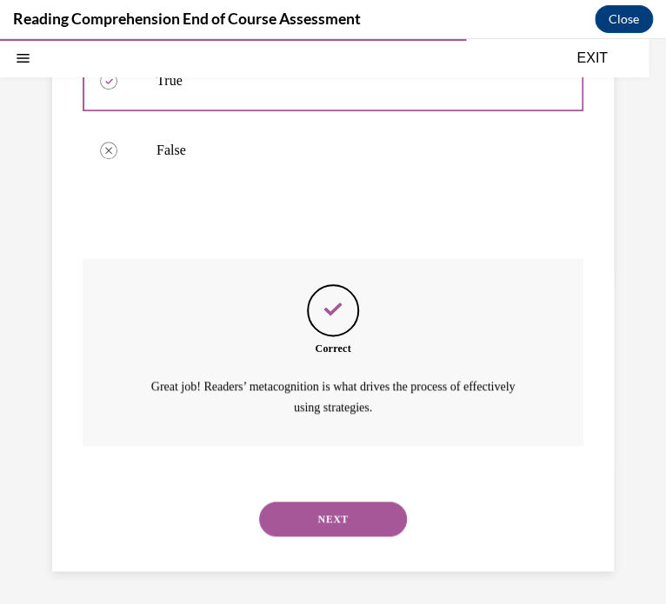
click at [311, 514] on button "NEXT" at bounding box center [333, 519] width 148 height 35
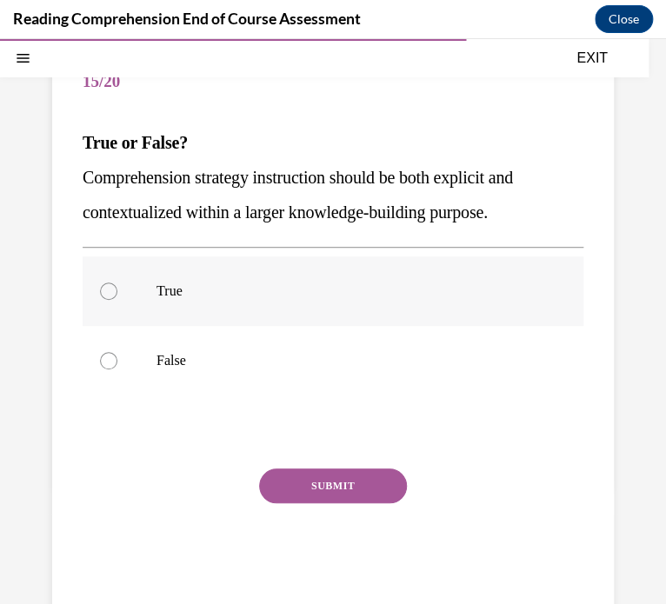
click at [164, 298] on p "True" at bounding box center [347, 290] width 383 height 17
click at [117, 298] on input "True" at bounding box center [108, 290] width 17 height 17
radio input "true"
click at [335, 479] on button "SUBMIT" at bounding box center [333, 485] width 148 height 35
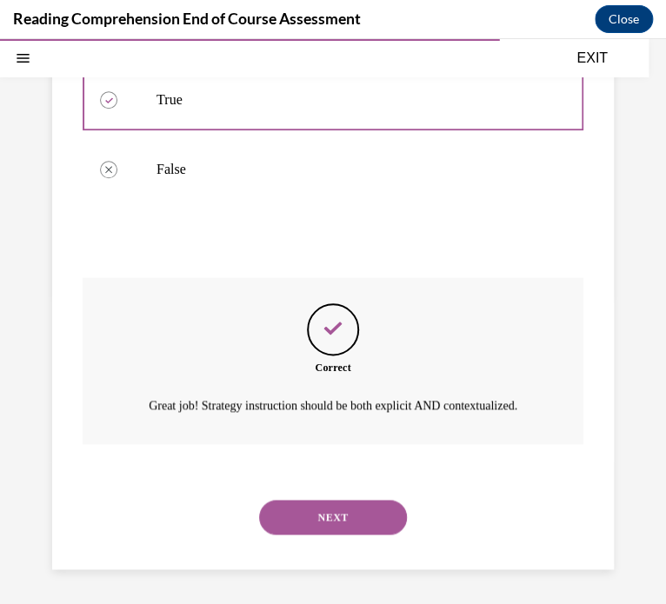
scroll to position [369, 0]
click at [296, 513] on button "NEXT" at bounding box center [333, 517] width 148 height 35
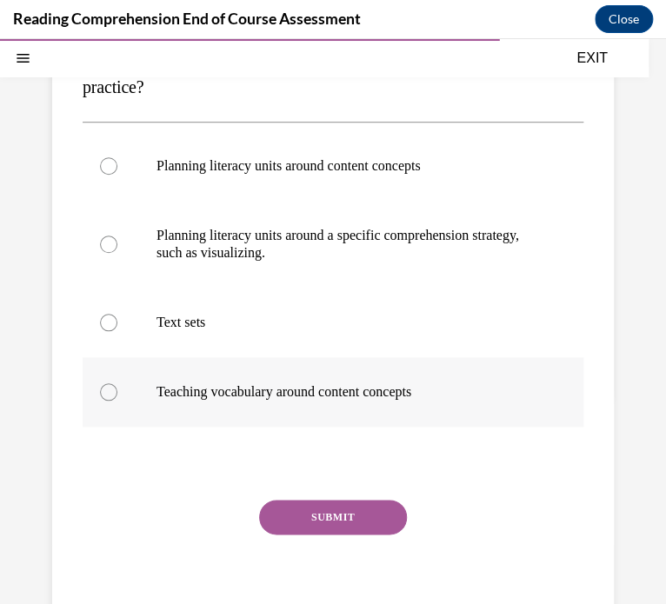
scroll to position [251, 0]
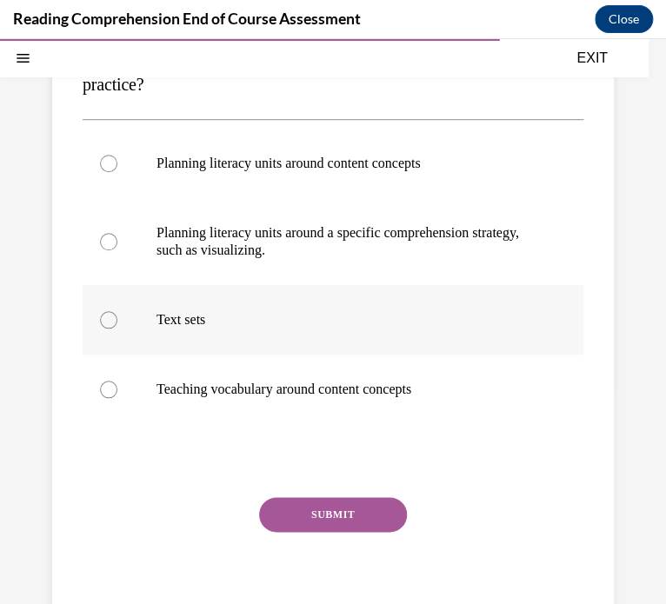
click at [108, 324] on div at bounding box center [108, 319] width 17 height 17
click at [108, 324] on input "Text sets" at bounding box center [108, 319] width 17 height 17
radio input "true"
click at [342, 515] on button "SUBMIT" at bounding box center [333, 514] width 148 height 35
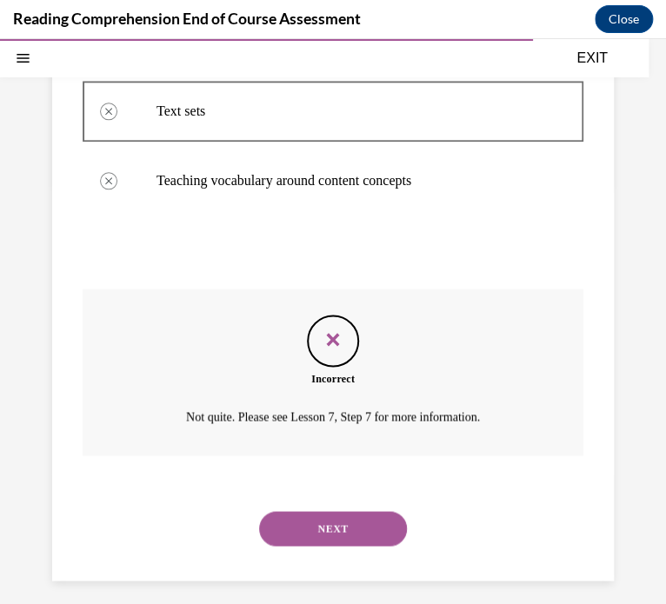
scroll to position [470, 0]
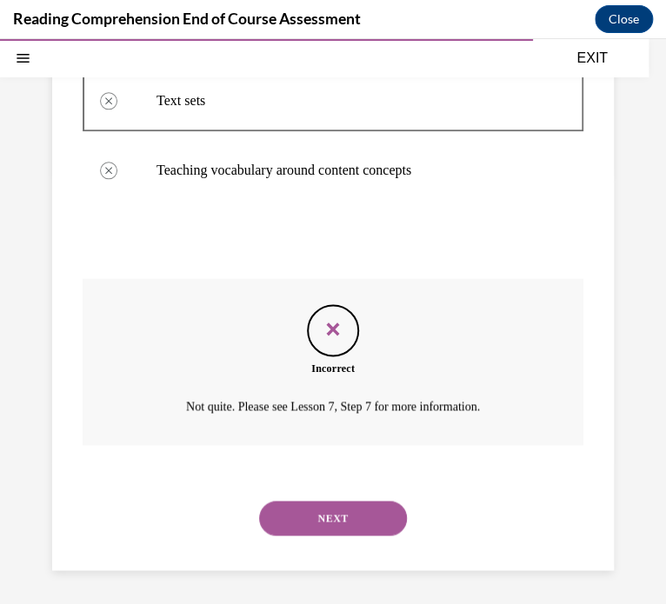
click at [316, 527] on button "NEXT" at bounding box center [333, 518] width 148 height 35
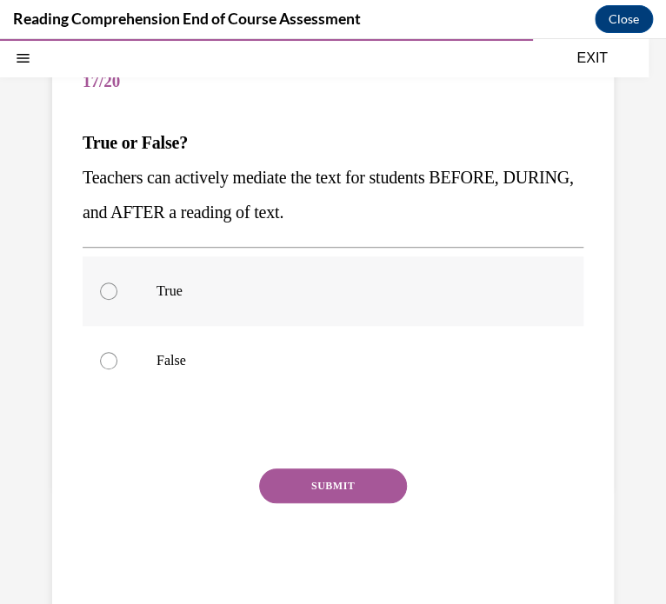
click at [136, 302] on label "True" at bounding box center [333, 291] width 501 height 70
click at [117, 300] on input "True" at bounding box center [108, 290] width 17 height 17
radio input "true"
click at [283, 491] on button "SUBMIT" at bounding box center [333, 485] width 148 height 35
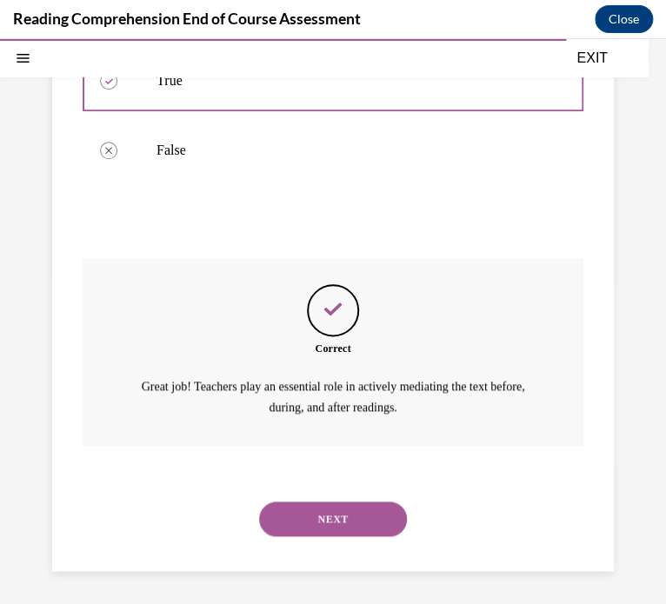
scroll to position [369, 0]
click at [325, 526] on button "NEXT" at bounding box center [333, 519] width 148 height 35
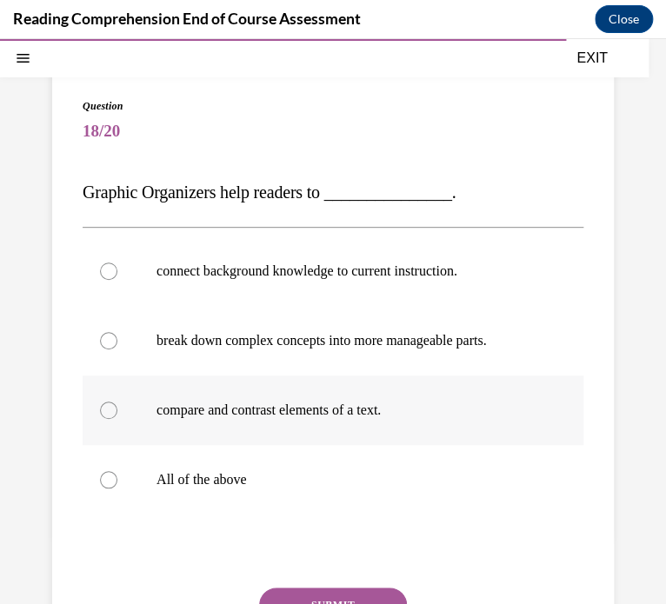
scroll to position [112, 0]
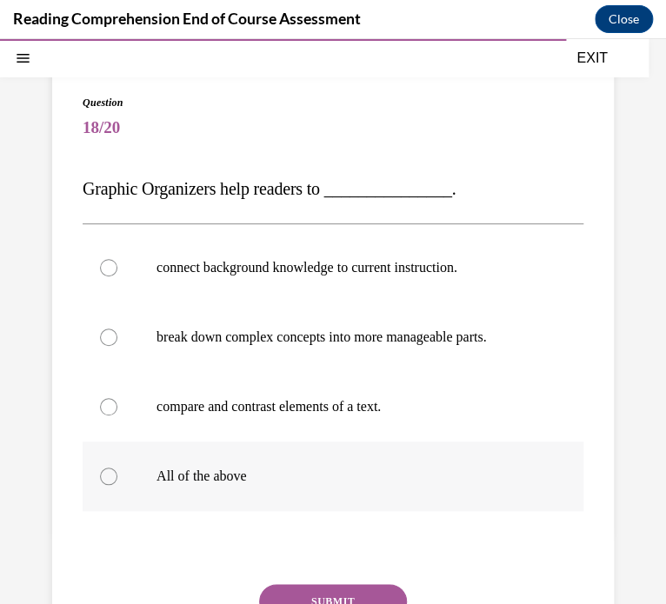
click at [167, 488] on label "All of the above" at bounding box center [333, 477] width 501 height 70
click at [117, 485] on input "All of the above" at bounding box center [108, 476] width 17 height 17
radio input "true"
click at [309, 591] on button "SUBMIT" at bounding box center [333, 601] width 148 height 35
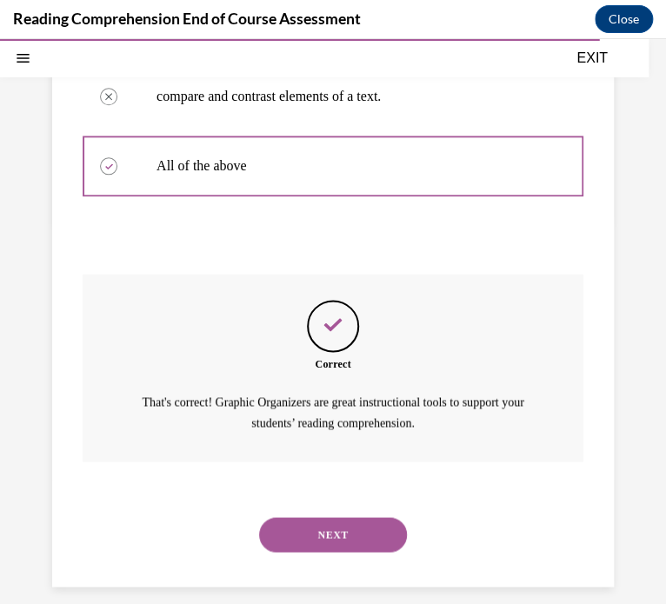
scroll to position [438, 0]
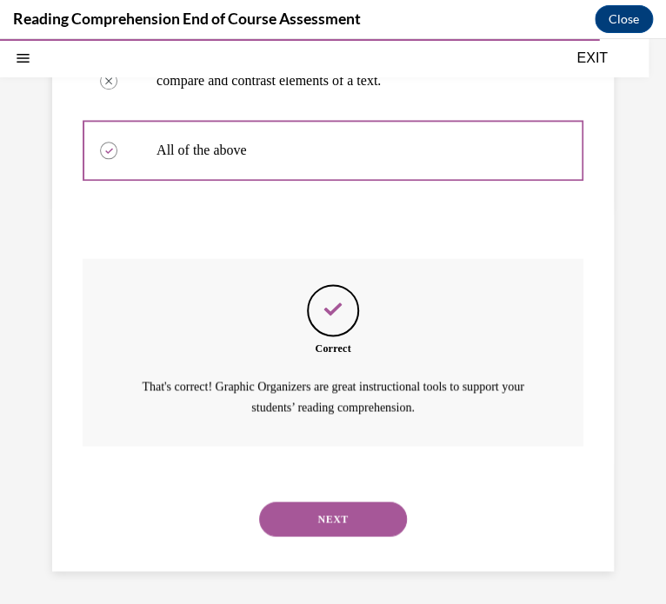
click at [320, 516] on button "NEXT" at bounding box center [333, 519] width 148 height 35
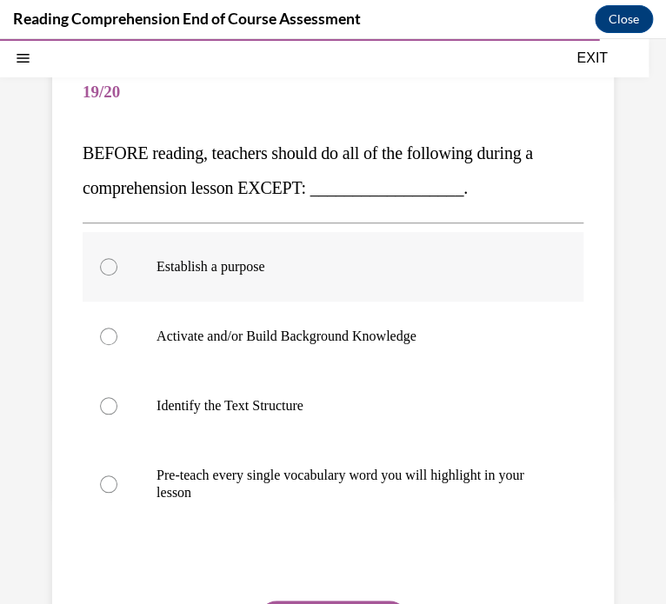
scroll to position [143, 0]
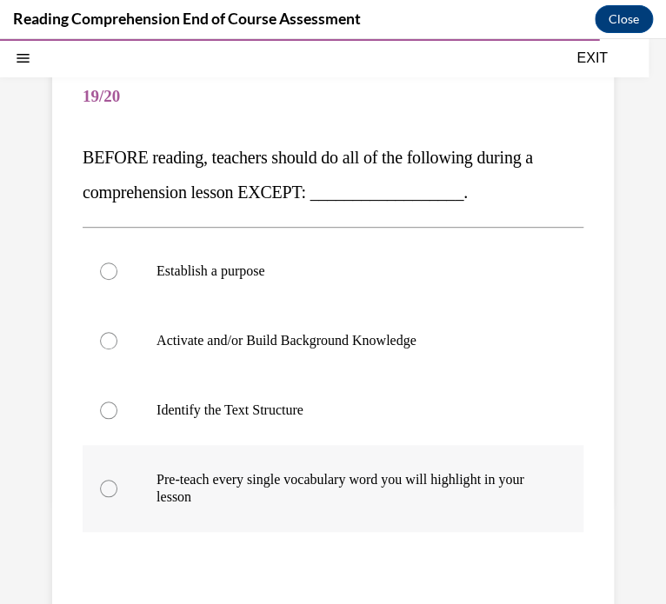
click at [209, 475] on p "Pre-teach every single vocabulary word you will highlight in your lesson" at bounding box center [347, 488] width 383 height 35
click at [117, 480] on input "Pre-teach every single vocabulary word you will highlight in your lesson" at bounding box center [108, 488] width 17 height 17
radio input "true"
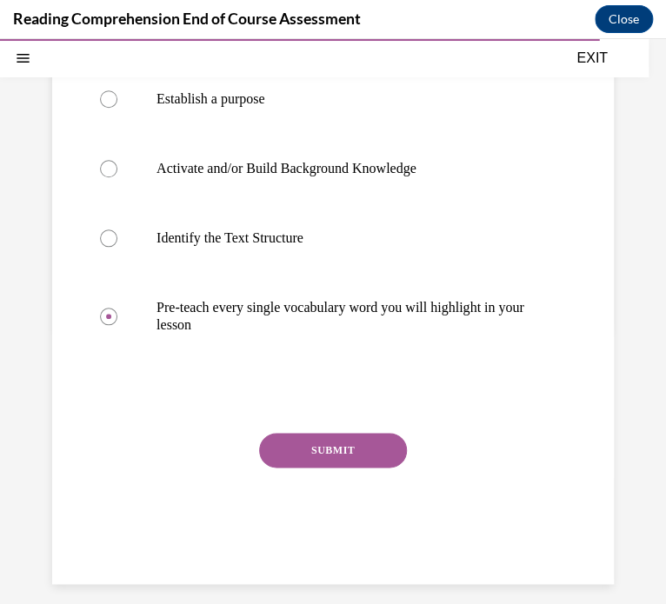
click at [327, 461] on button "SUBMIT" at bounding box center [333, 450] width 148 height 35
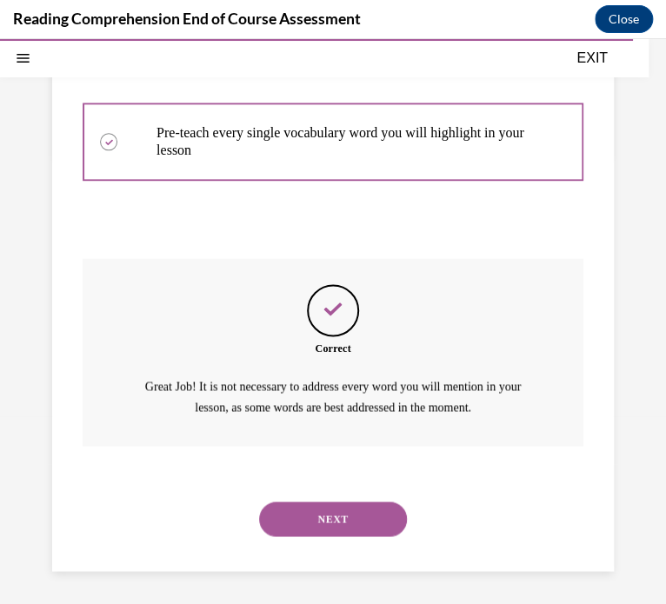
scroll to position [490, 0]
click at [357, 513] on button "NEXT" at bounding box center [333, 519] width 148 height 35
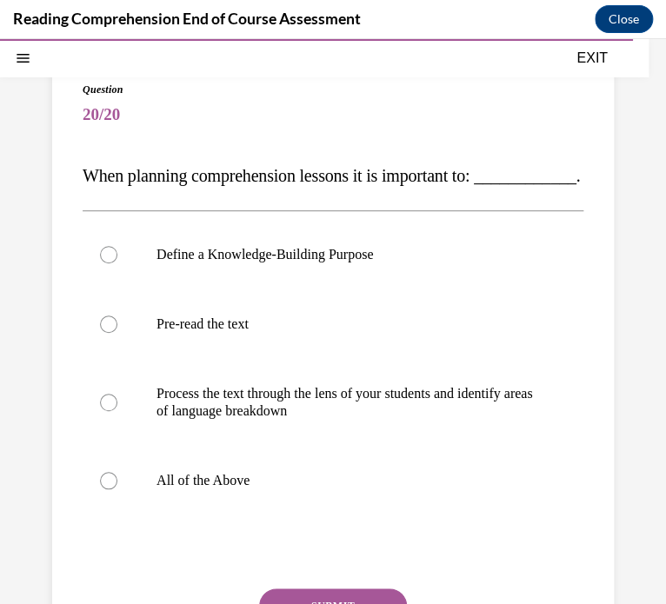
scroll to position [132, 0]
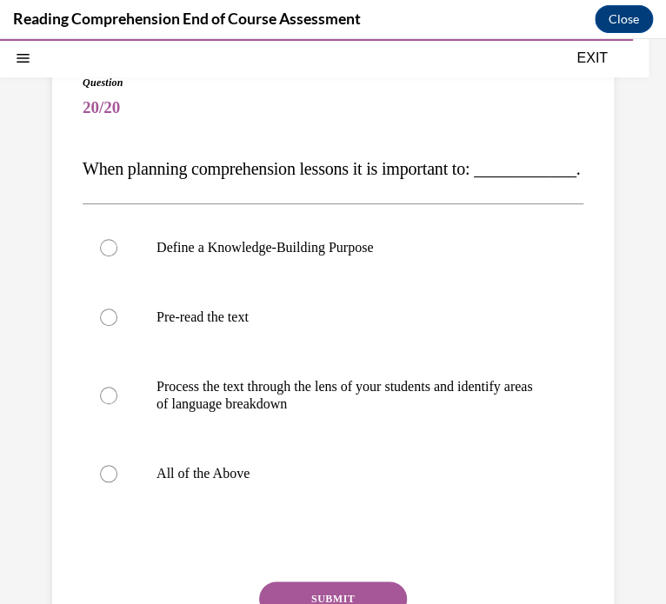
click at [357, 482] on p "All of the Above" at bounding box center [347, 473] width 383 height 17
click at [117, 482] on input "All of the Above" at bounding box center [108, 473] width 17 height 17
radio input "true"
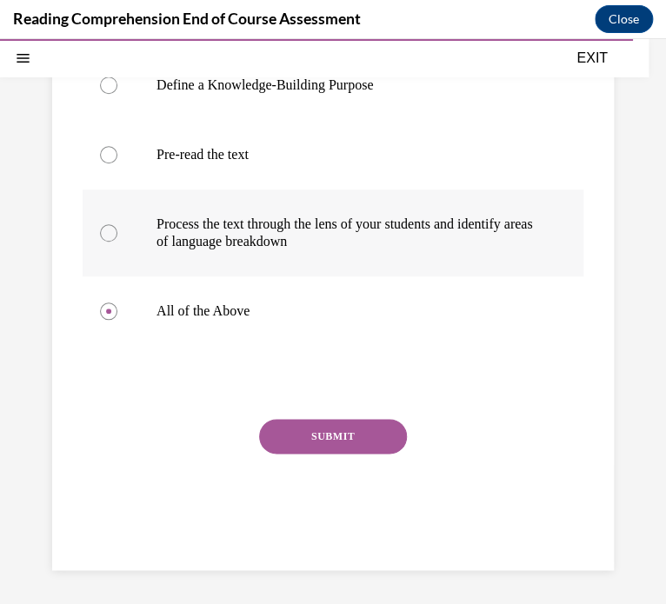
scroll to position [329, 0]
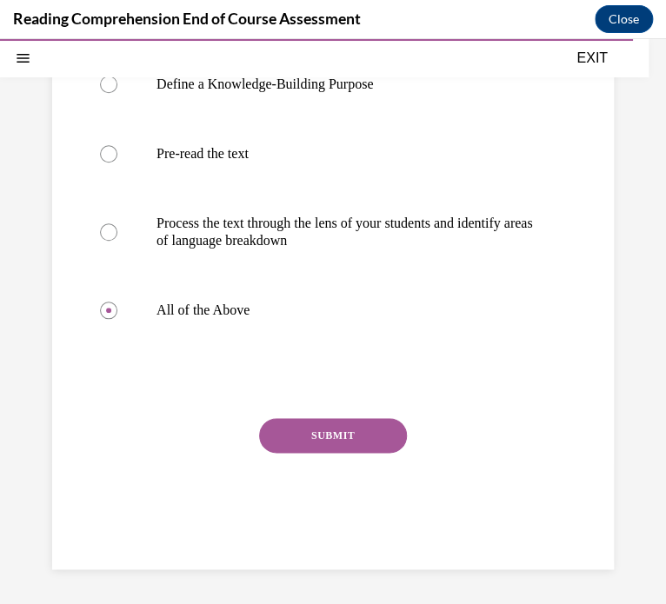
click at [375, 444] on button "SUBMIT" at bounding box center [333, 435] width 148 height 35
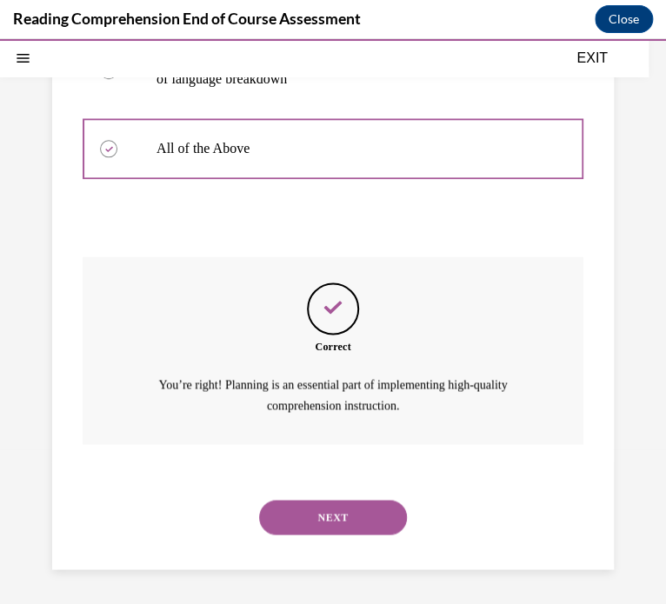
scroll to position [490, 0]
click at [313, 509] on button "NEXT" at bounding box center [333, 517] width 148 height 35
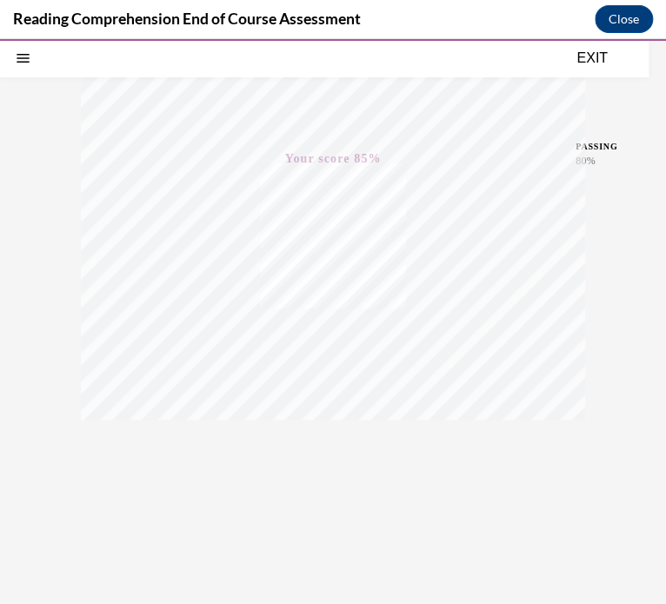
scroll to position [302, 0]
click at [590, 56] on button "EXIT" at bounding box center [592, 58] width 104 height 21
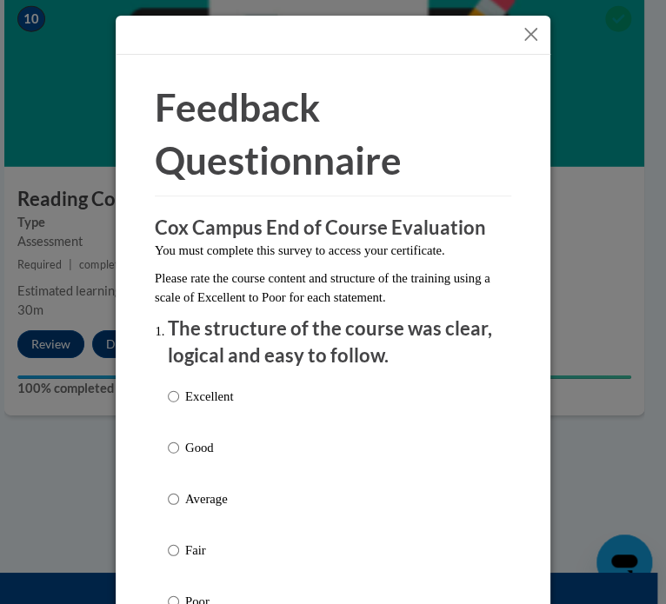
click at [535, 36] on button "Close" at bounding box center [531, 34] width 22 height 22
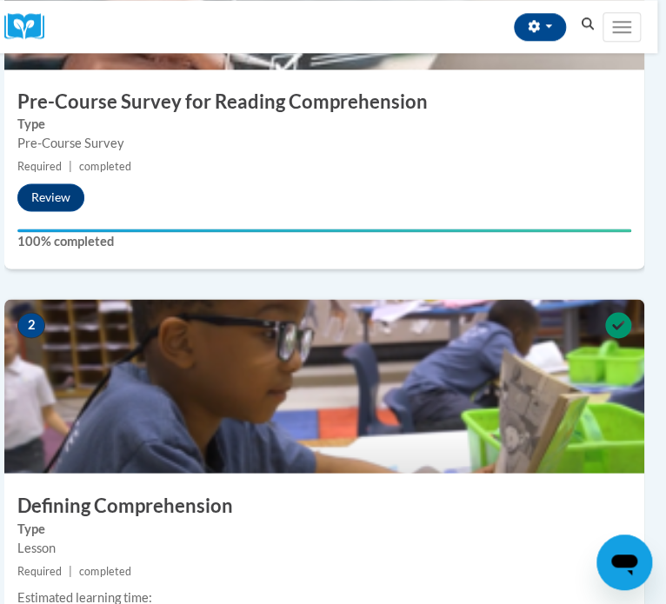
scroll to position [299, 9]
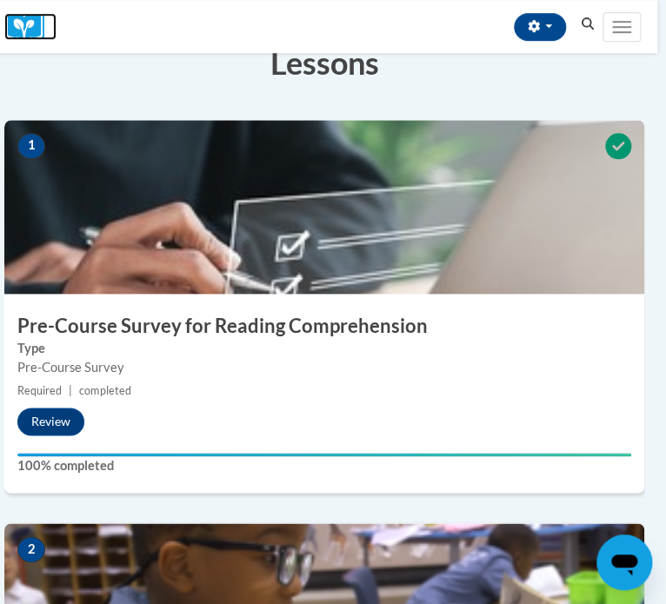
click at [20, 26] on img at bounding box center [30, 26] width 52 height 27
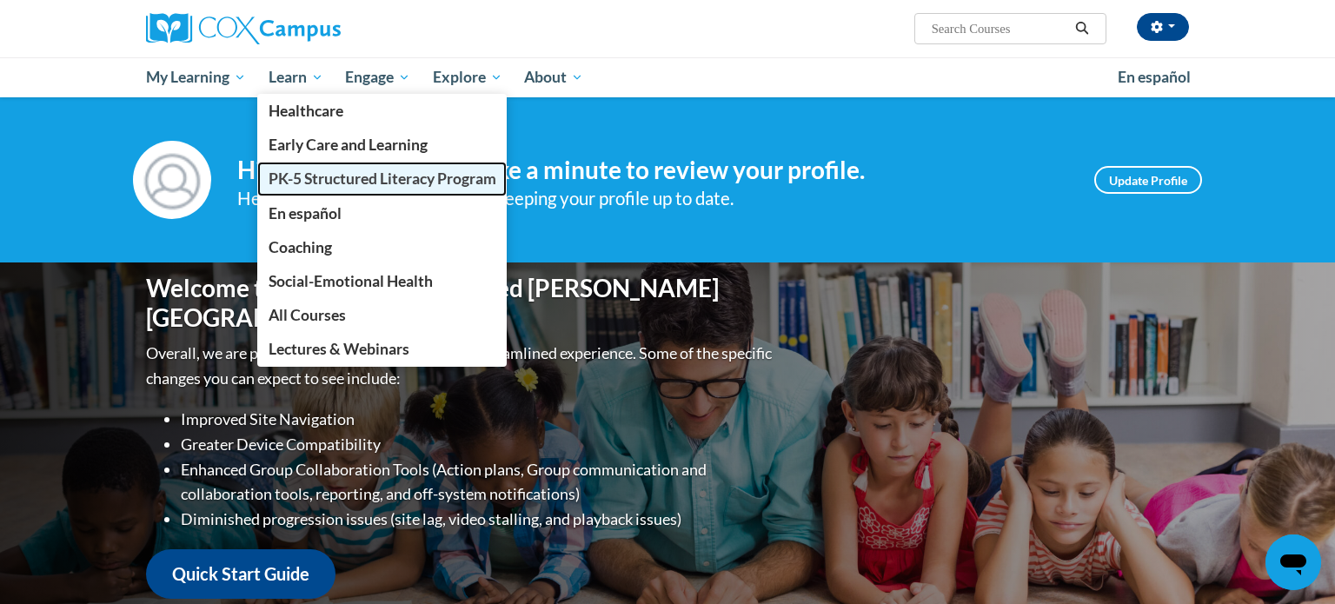
click at [311, 186] on span "PK-5 Structured Literacy Program" at bounding box center [383, 178] width 228 height 18
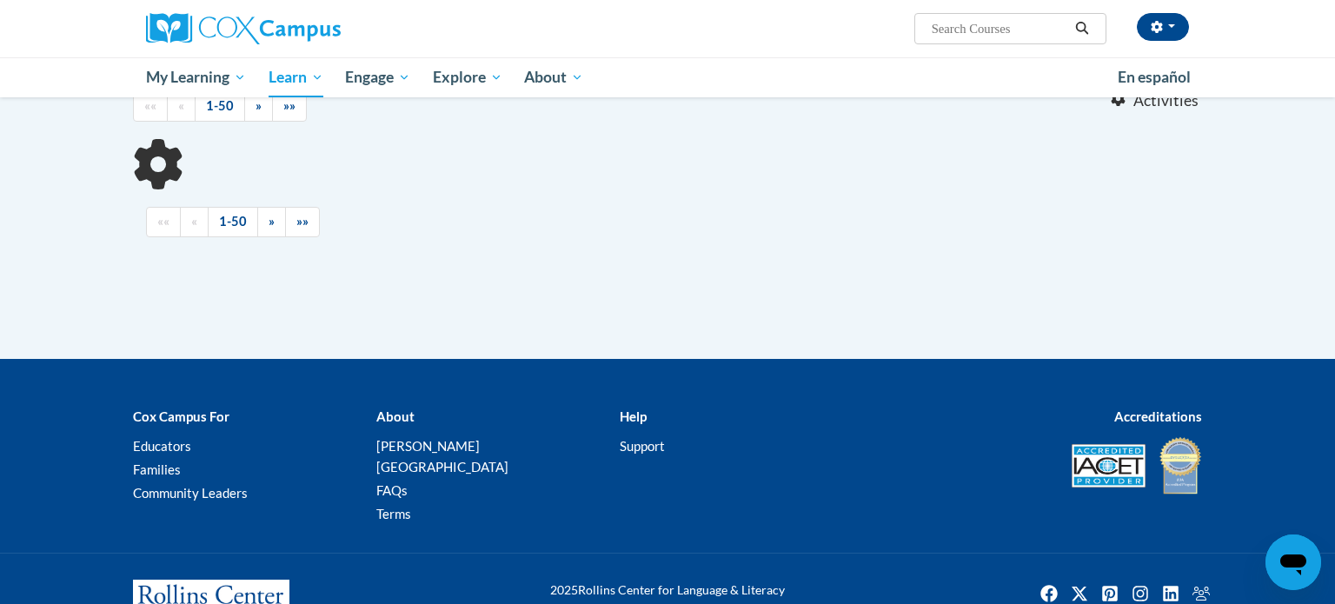
scroll to position [525, 0]
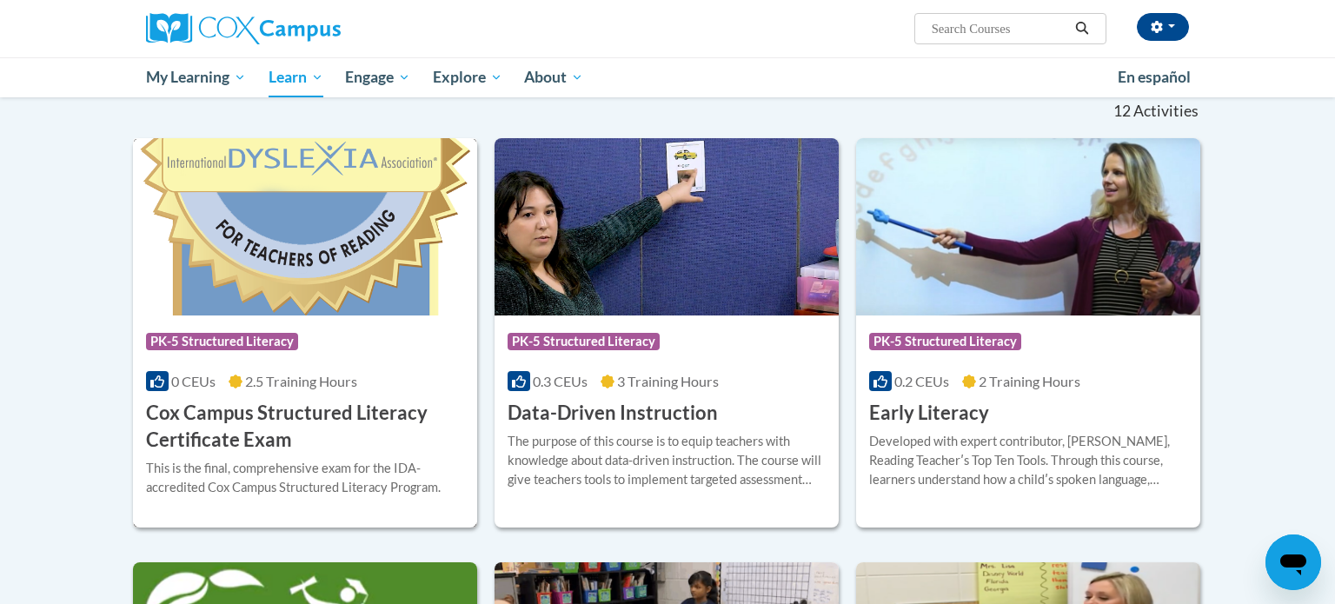
click at [230, 342] on span "PK-5 Structured Literacy" at bounding box center [222, 341] width 152 height 17
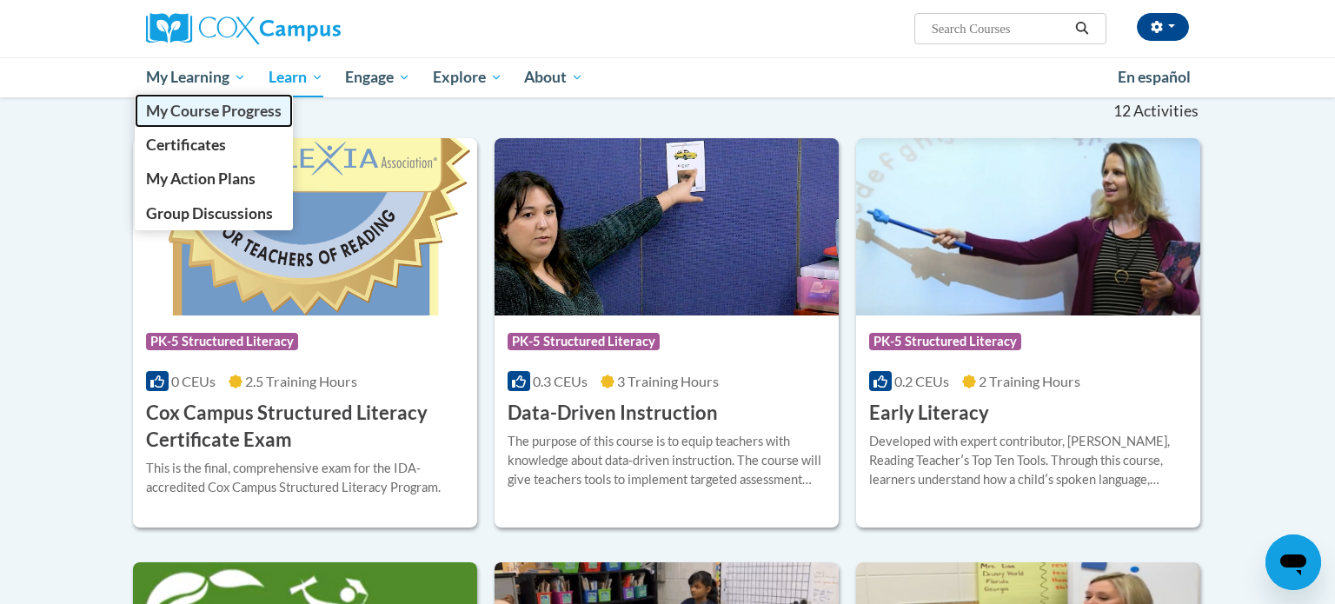
click at [212, 117] on span "My Course Progress" at bounding box center [214, 111] width 136 height 18
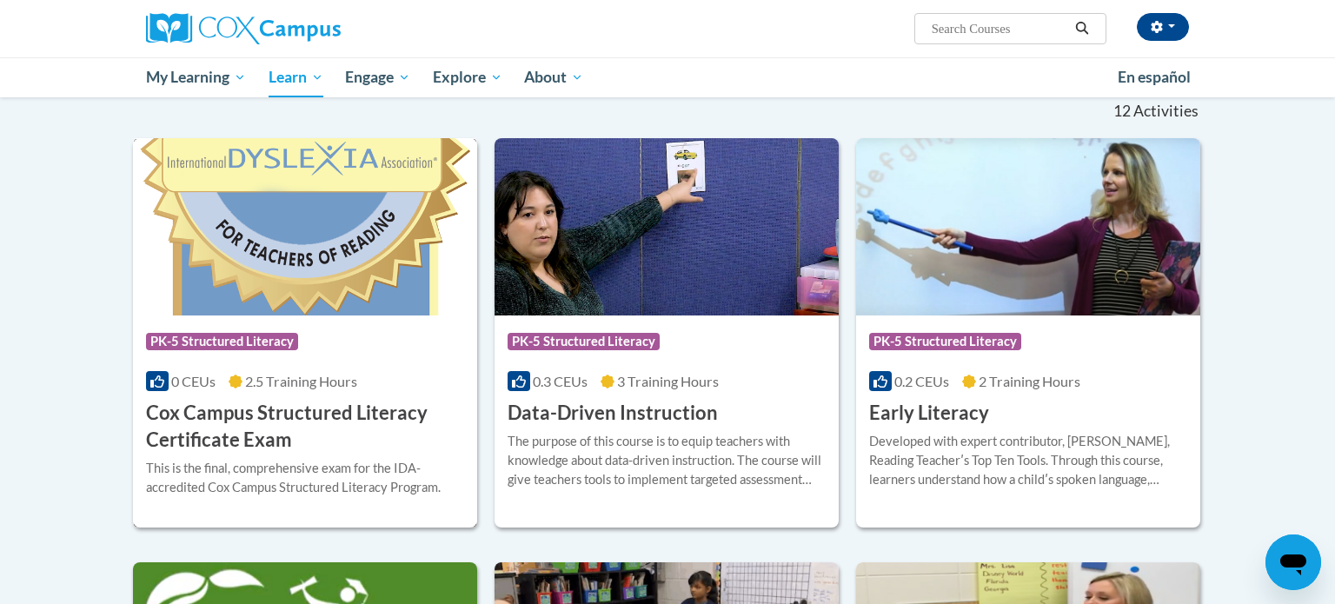
click at [241, 390] on div "0 CEUs 2.5 Training Hours" at bounding box center [305, 381] width 318 height 19
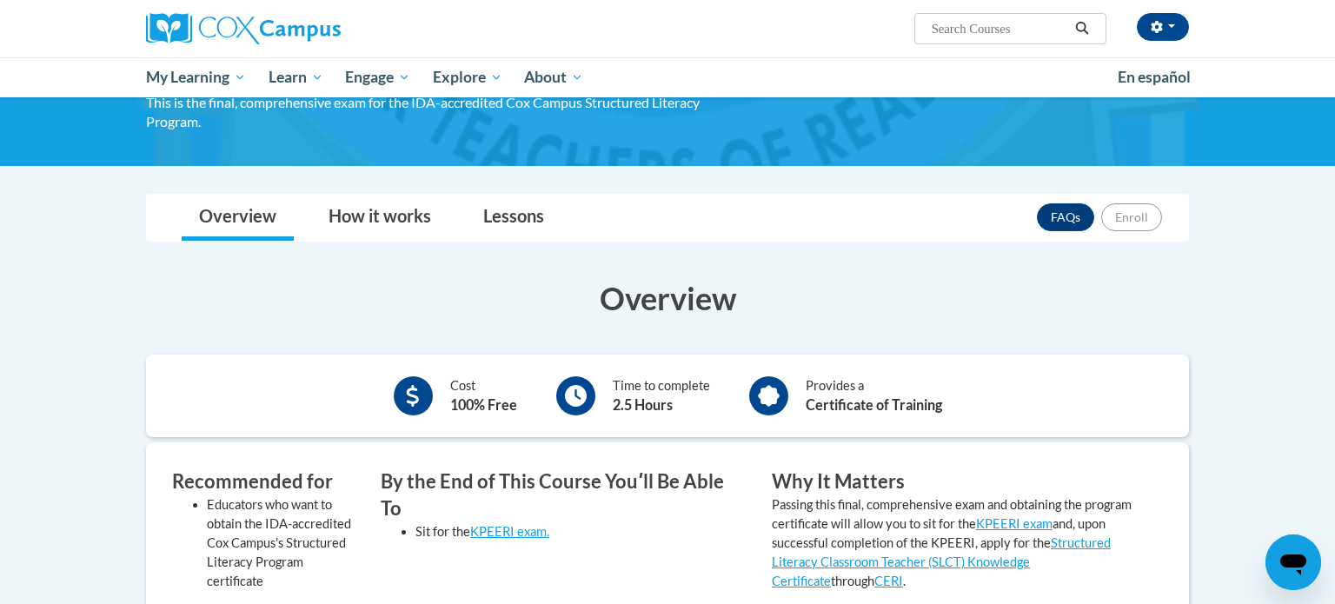
scroll to position [156, 0]
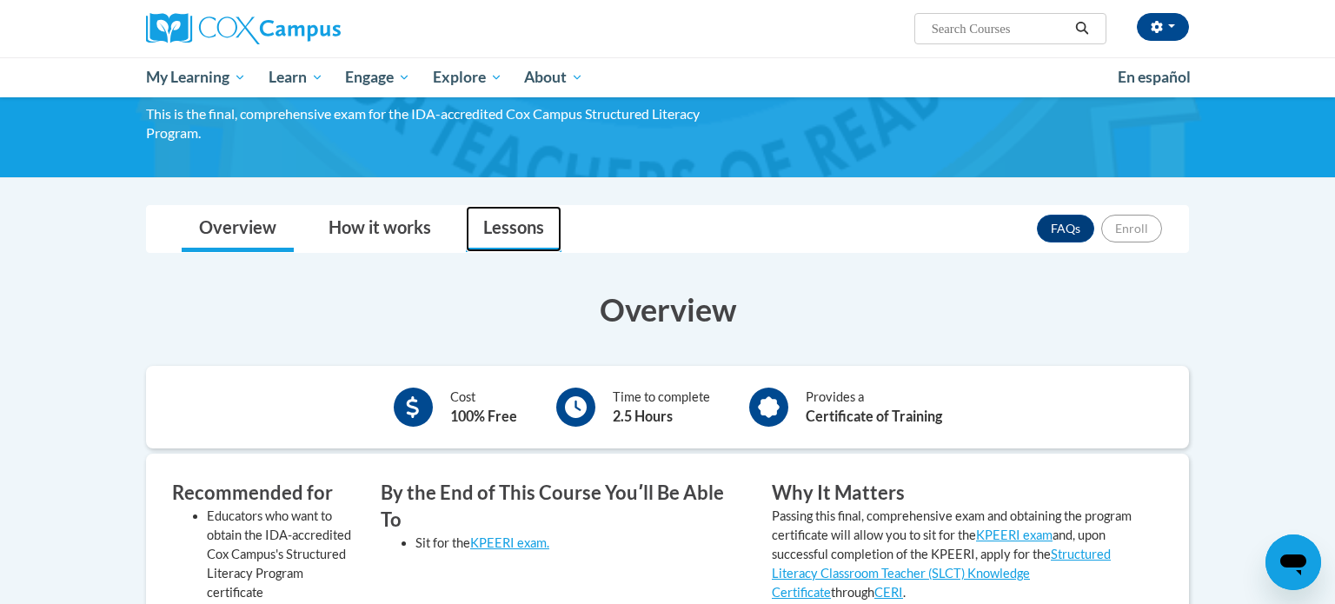
click at [508, 214] on link "Lessons" at bounding box center [514, 229] width 96 height 46
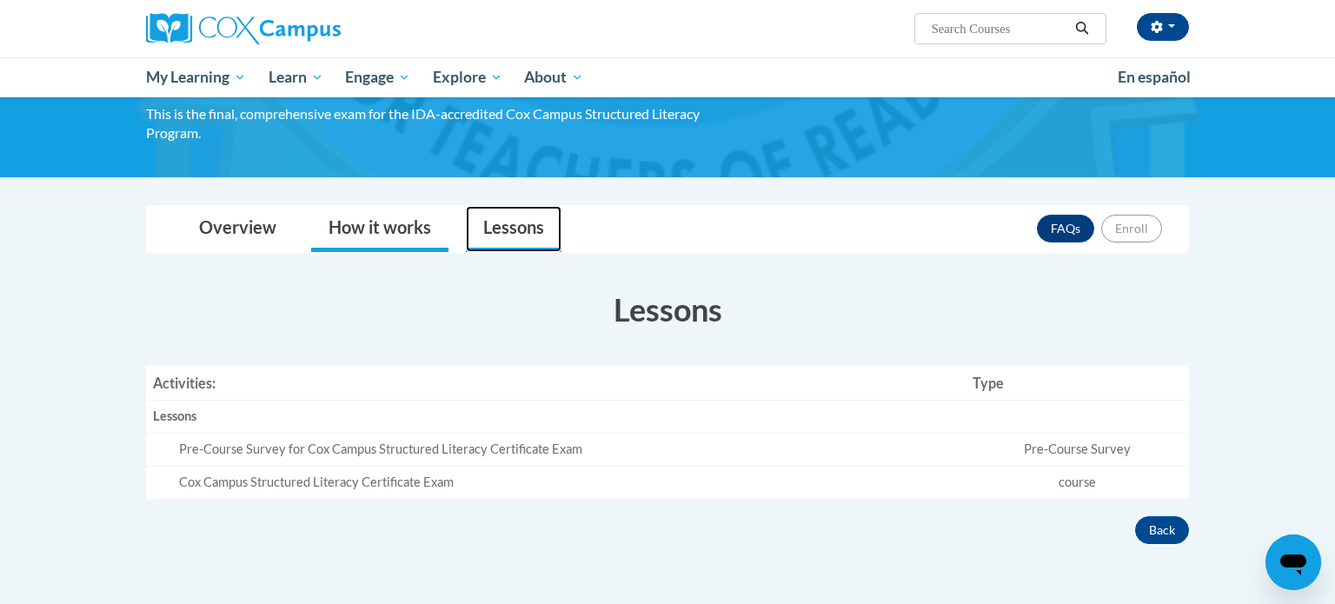
click at [397, 223] on link "How it works" at bounding box center [379, 229] width 137 height 46
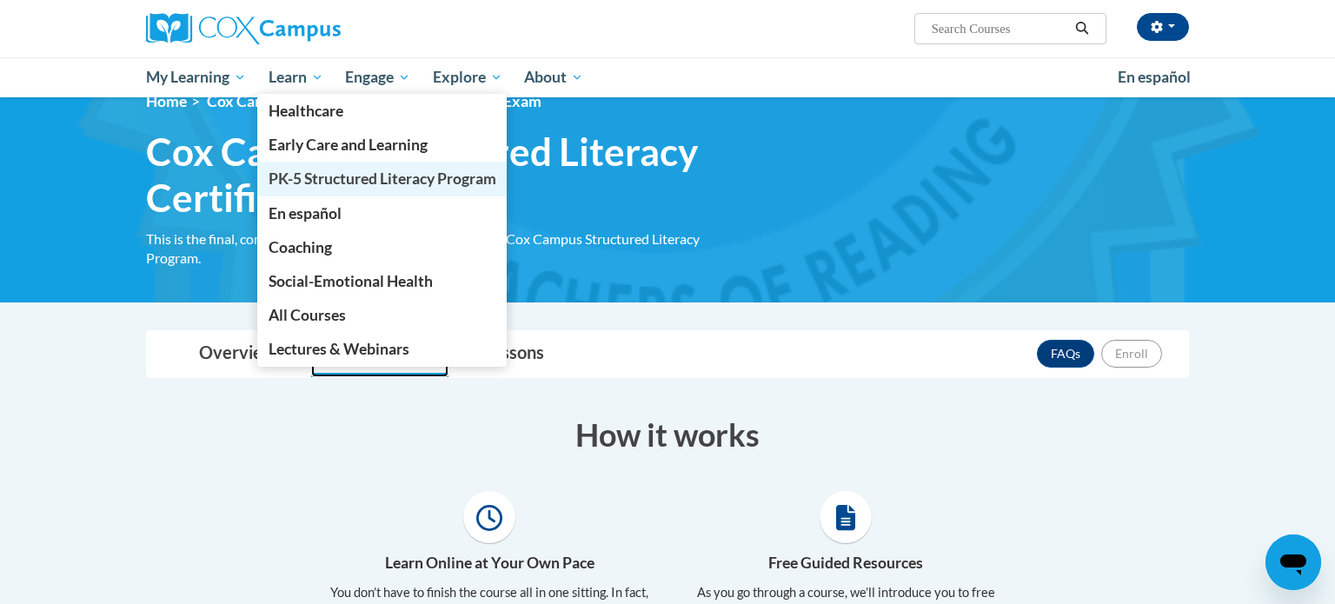
scroll to position [0, 0]
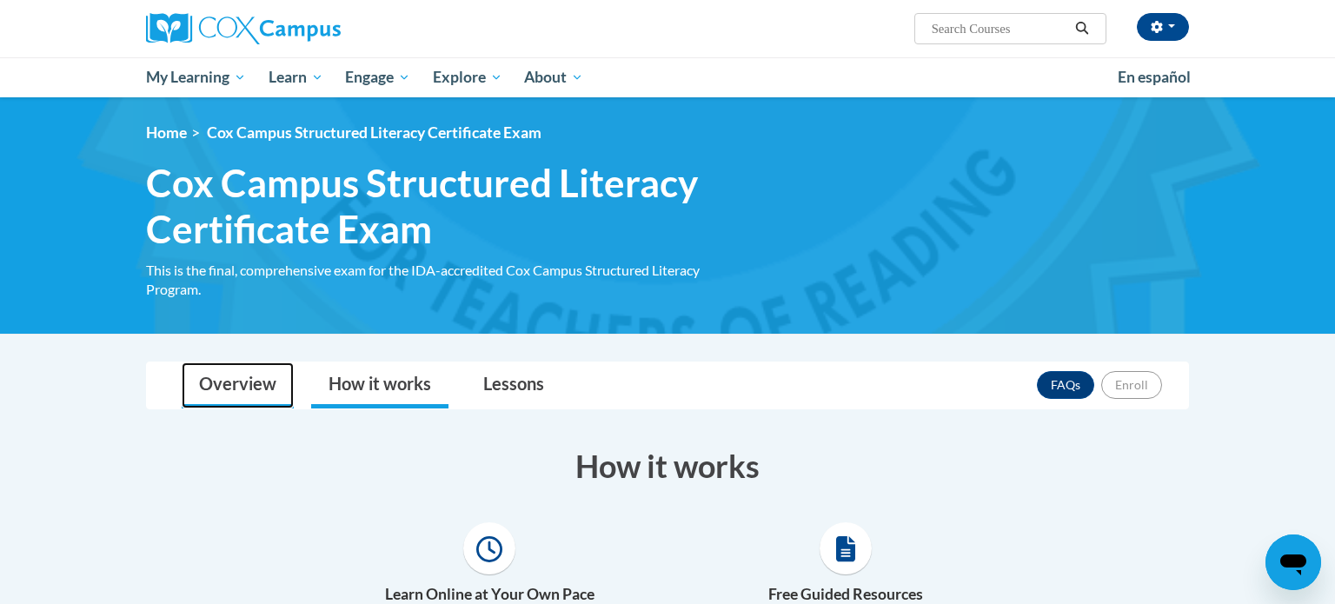
click at [224, 371] on link "Overview" at bounding box center [238, 385] width 112 height 46
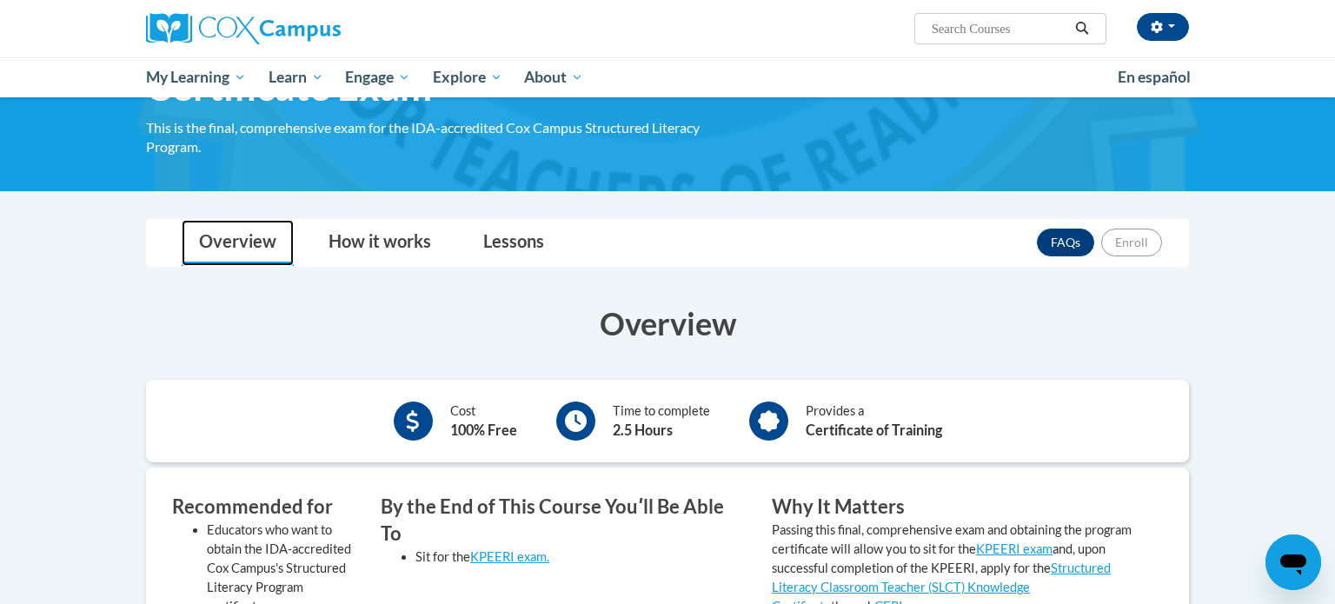
scroll to position [142, 0]
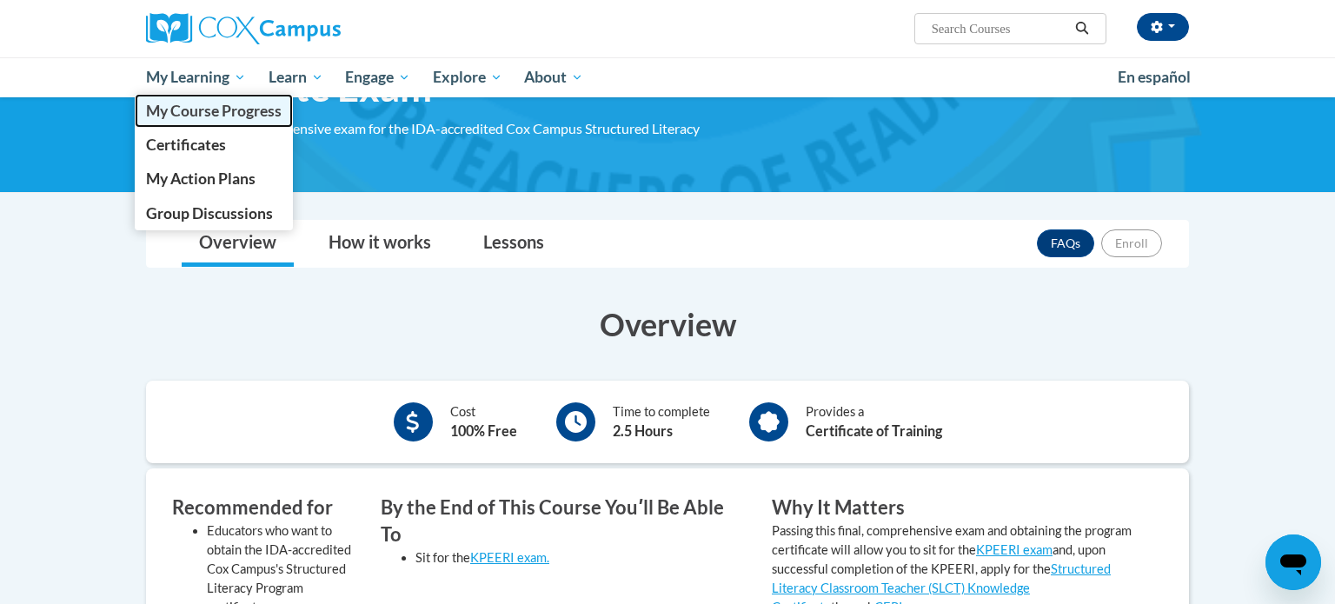
click at [207, 116] on span "My Course Progress" at bounding box center [214, 111] width 136 height 18
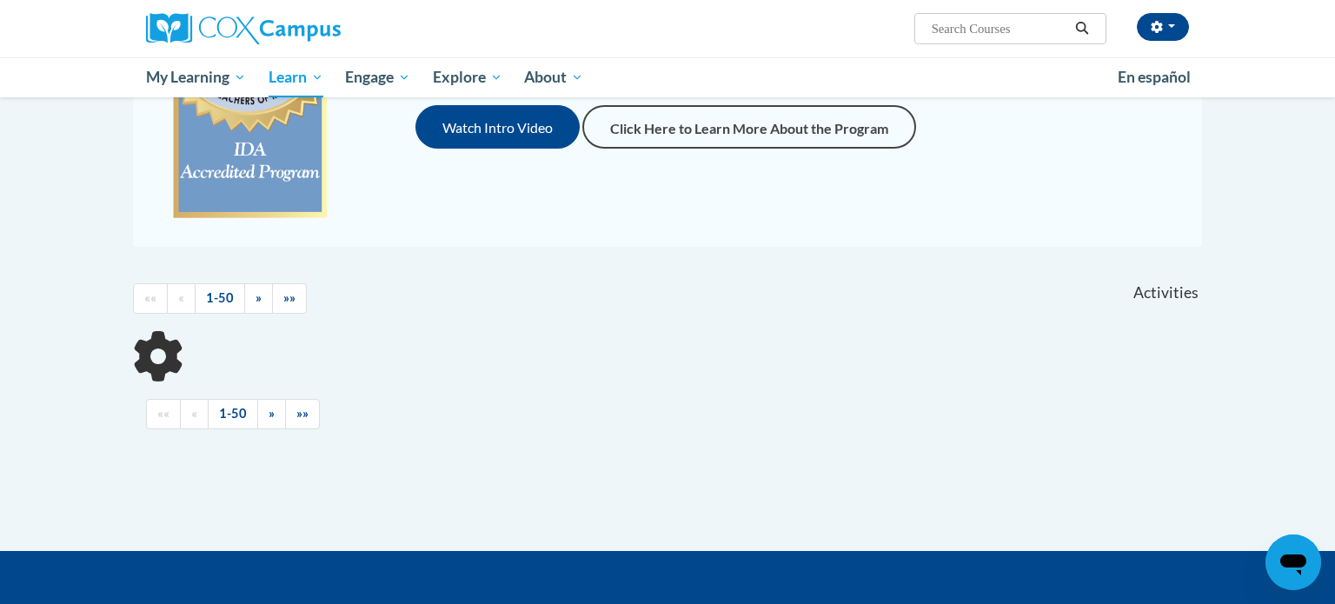
scroll to position [351, 0]
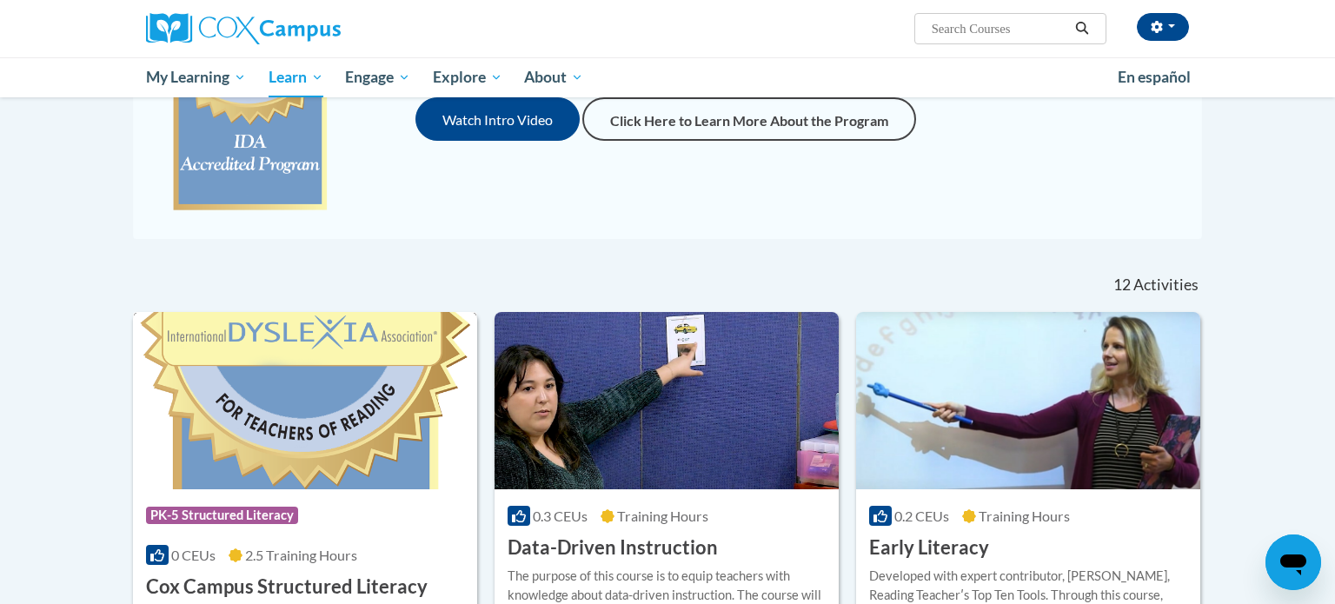
click at [277, 461] on img at bounding box center [305, 400] width 344 height 177
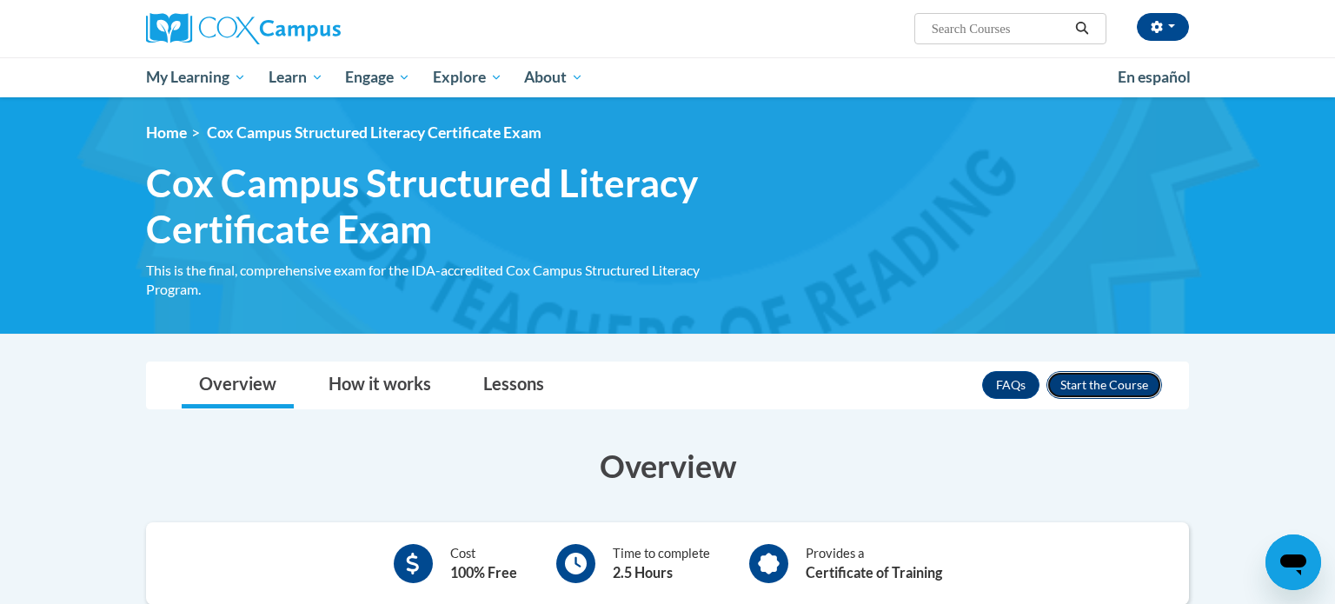
click at [1093, 387] on button "Enroll" at bounding box center [1104, 385] width 116 height 28
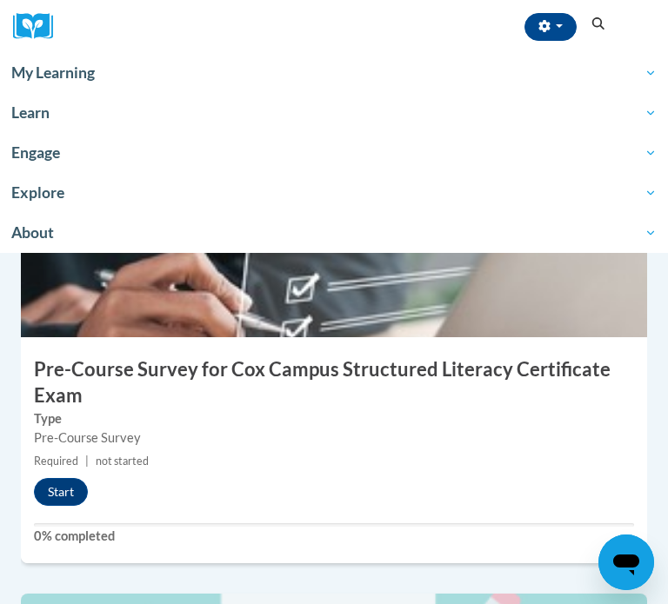
scroll to position [259, 0]
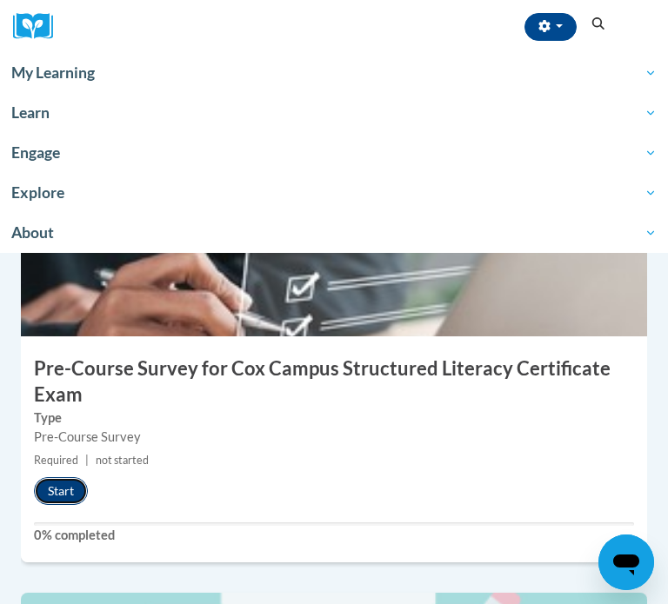
click at [57, 497] on button "Start" at bounding box center [61, 491] width 54 height 28
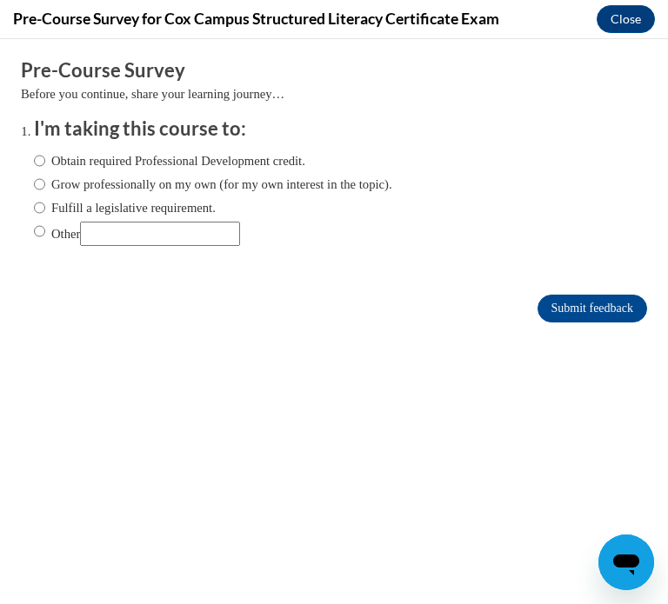
scroll to position [0, 0]
click at [43, 204] on input "Fulfill a legislative requirement." at bounding box center [39, 207] width 11 height 19
radio input "true"
click at [607, 313] on input "Submit feedback" at bounding box center [592, 309] width 110 height 28
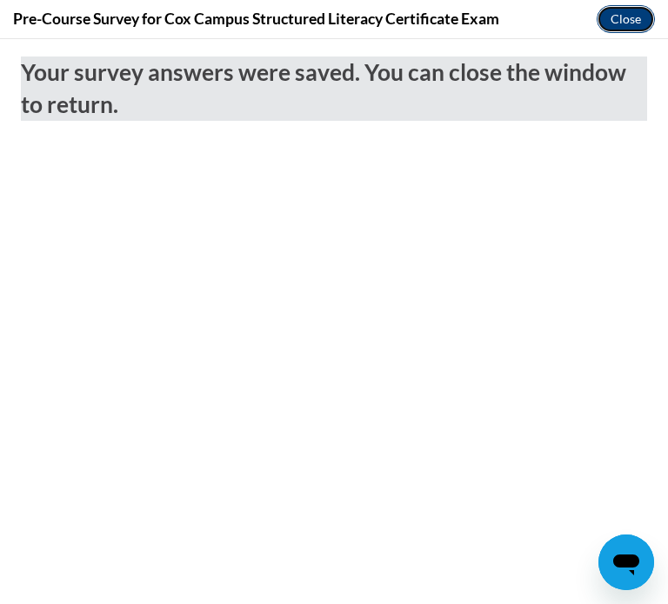
click at [638, 20] on button "Close" at bounding box center [625, 19] width 58 height 28
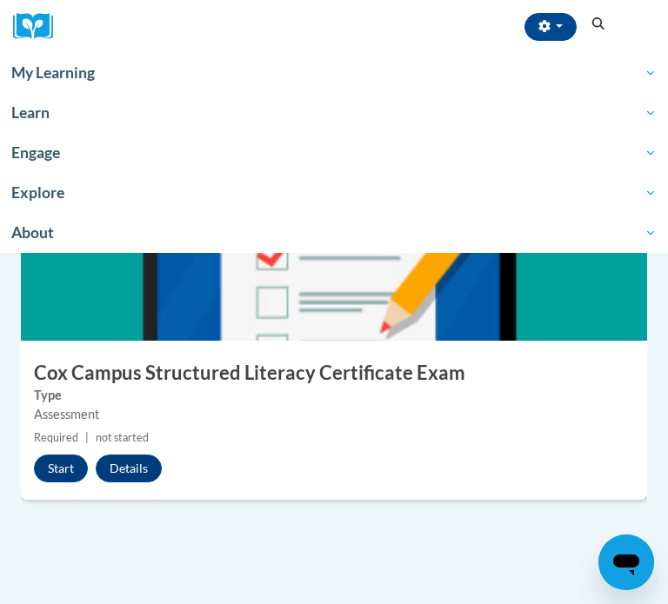
scroll to position [736, 0]
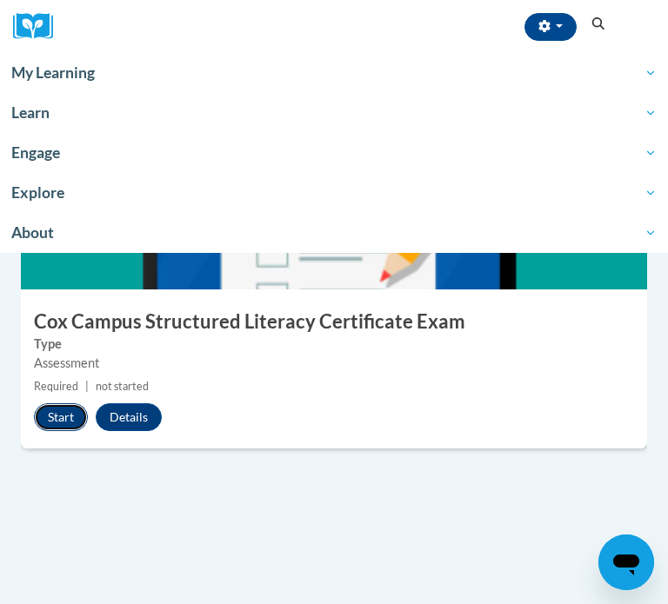
click at [55, 421] on button "Start" at bounding box center [61, 417] width 54 height 28
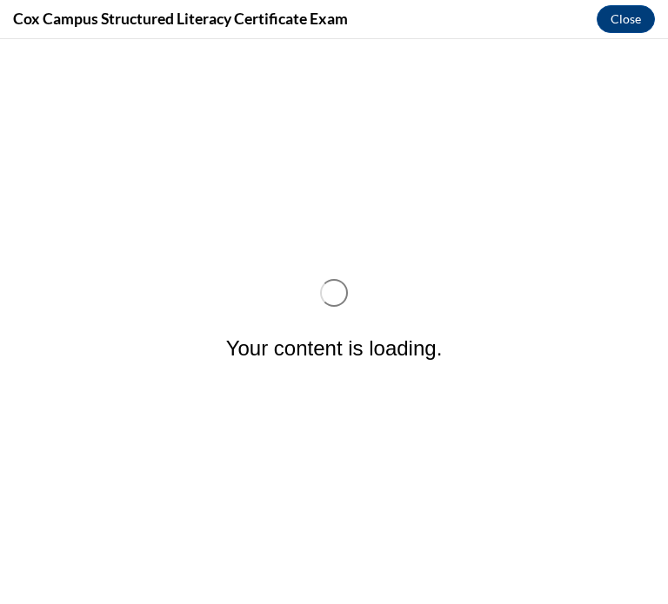
scroll to position [0, 0]
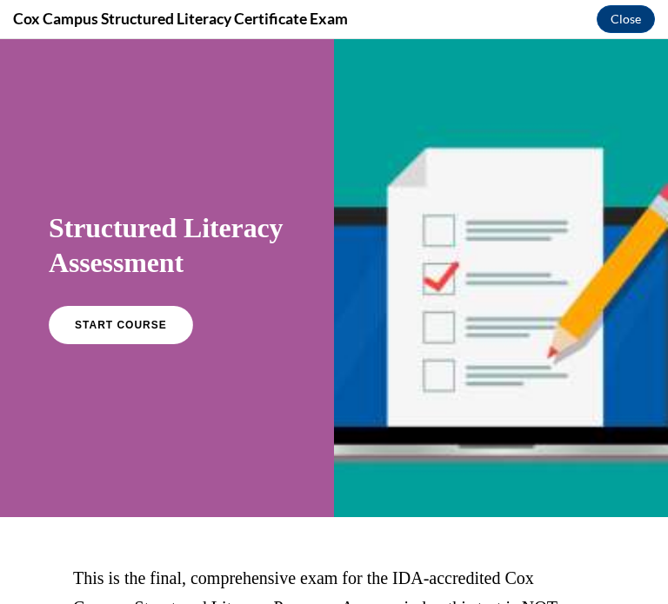
click at [54, 359] on div "START COURSE" at bounding box center [167, 332] width 236 height 53
click at [84, 332] on span "START COURSE" at bounding box center [120, 325] width 96 height 13
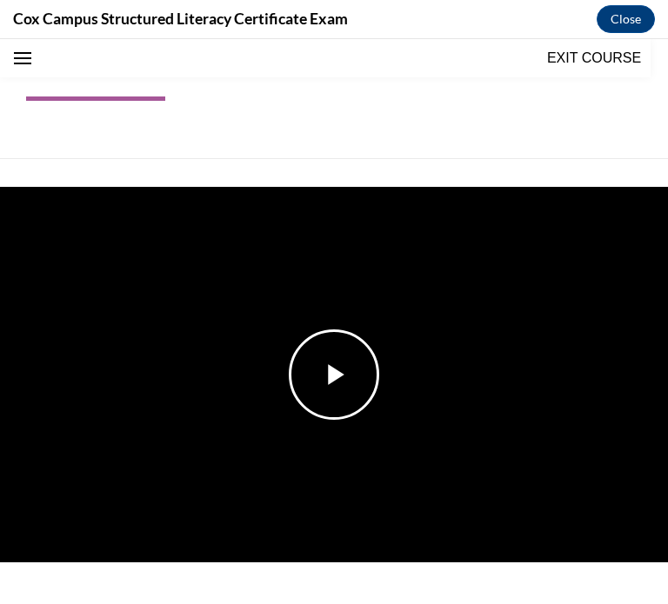
scroll to position [217, 0]
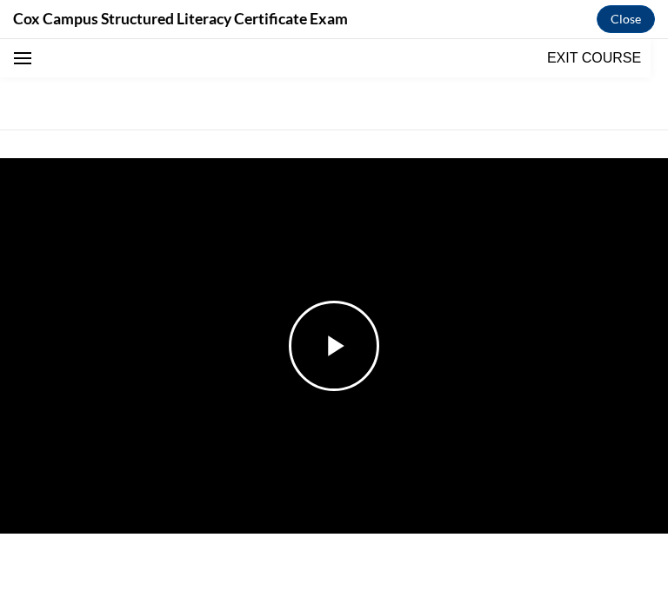
click at [478, 376] on img "Video player" at bounding box center [334, 345] width 668 height 375
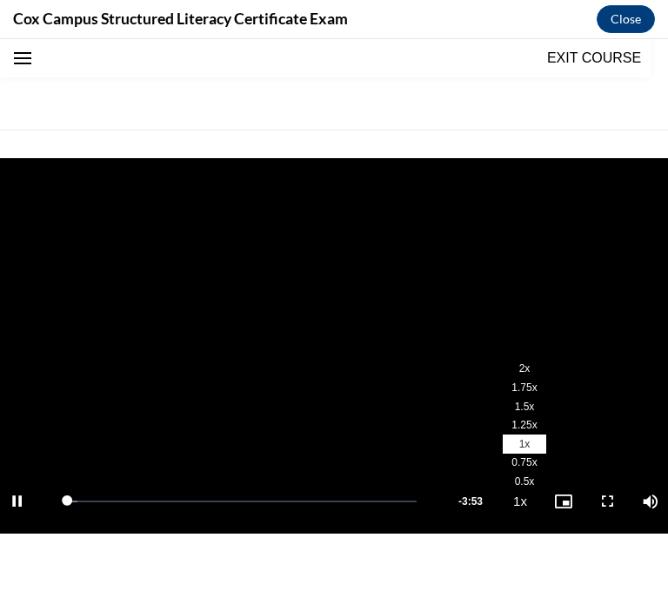
click at [508, 366] on li "2x" at bounding box center [523, 369] width 43 height 19
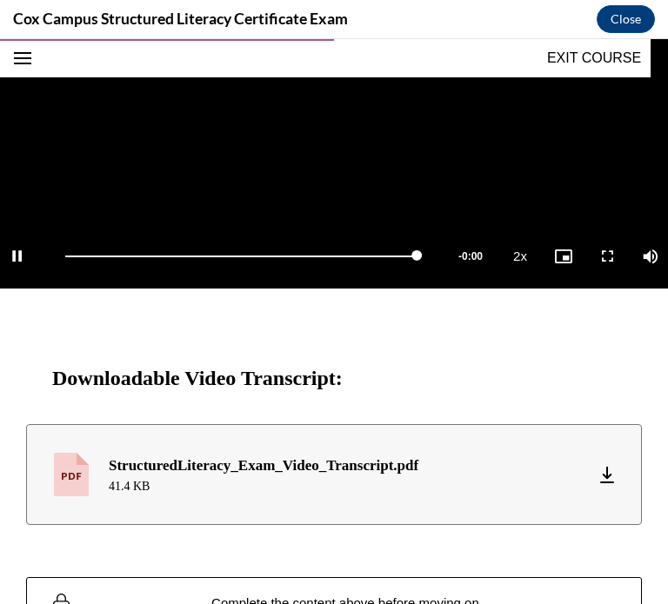
scroll to position [592, 0]
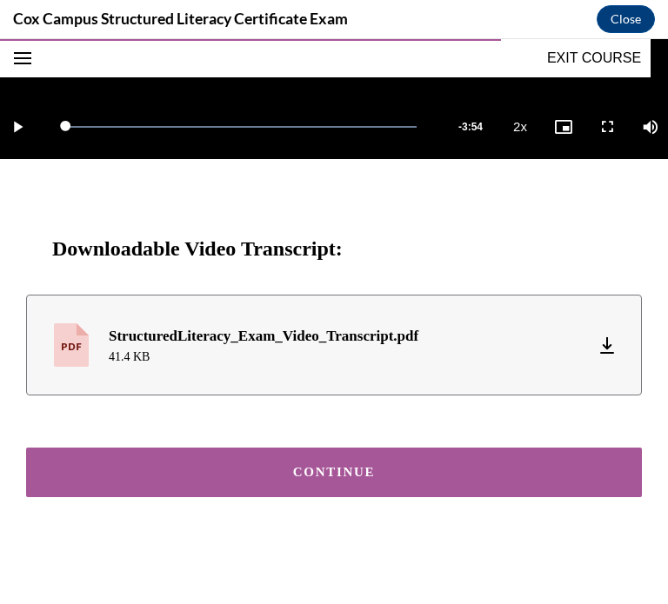
click at [400, 460] on button "CONTINUE" at bounding box center [333, 473] width 615 height 50
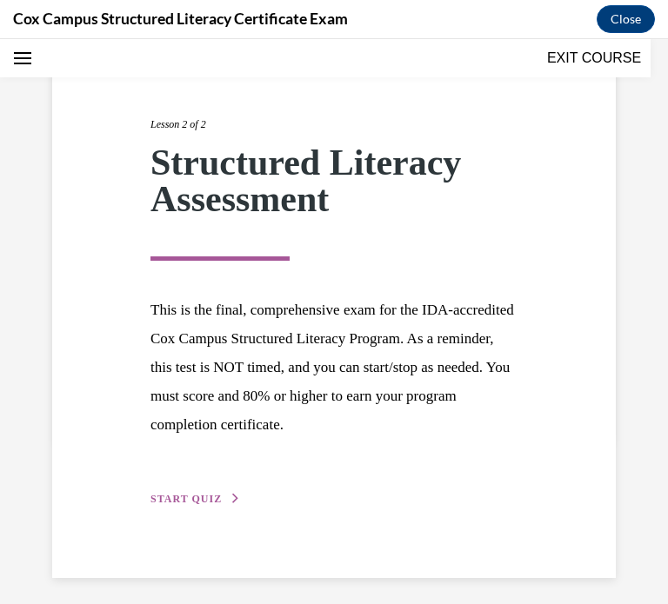
scroll to position [163, 0]
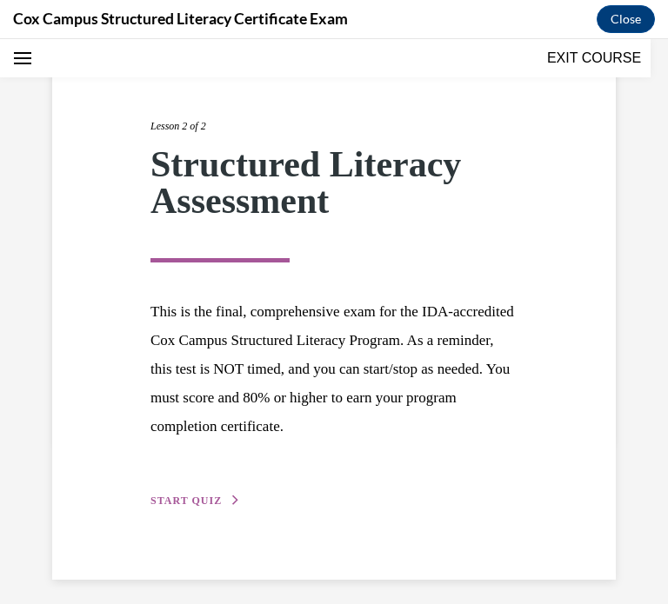
click at [185, 496] on span "START QUIZ" at bounding box center [185, 501] width 71 height 12
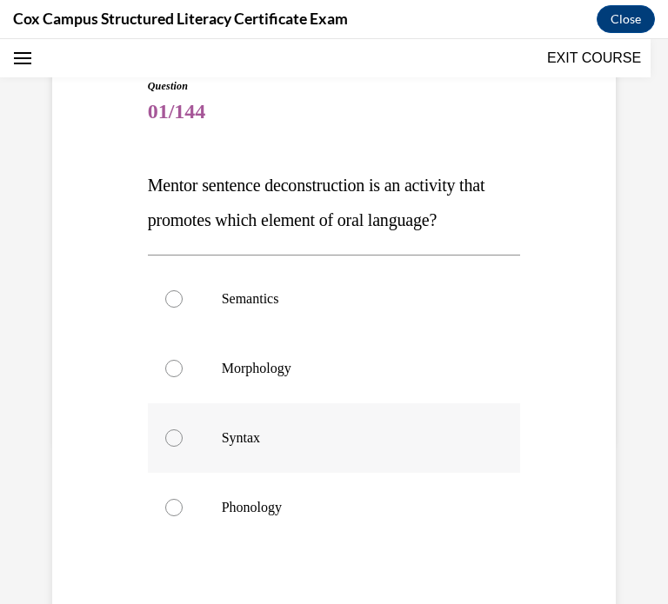
click at [190, 436] on label "Syntax" at bounding box center [334, 438] width 373 height 70
click at [183, 436] on input "Syntax" at bounding box center [173, 437] width 17 height 17
radio input "true"
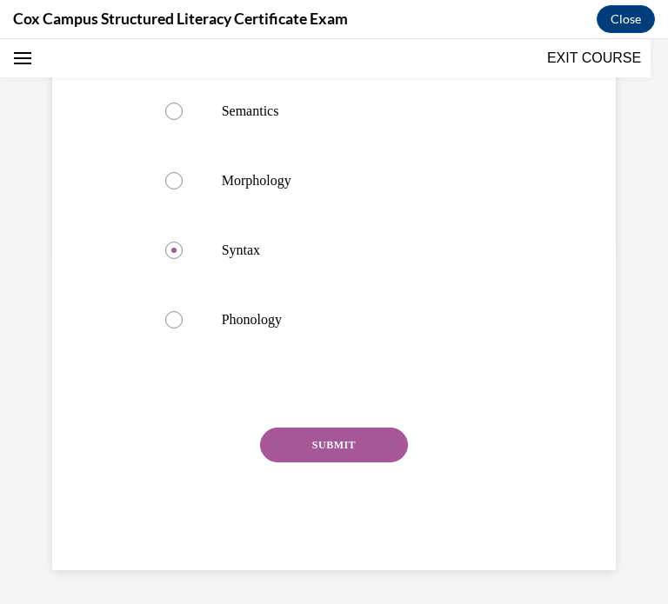
click at [348, 441] on button "SUBMIT" at bounding box center [334, 445] width 148 height 35
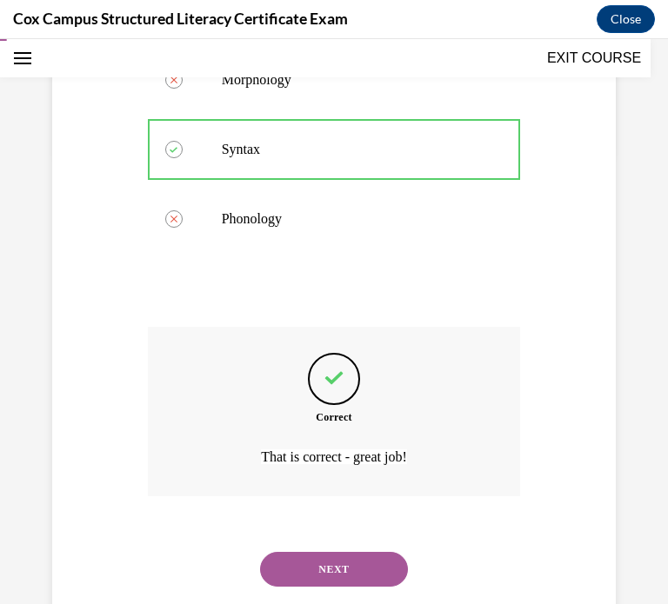
scroll to position [495, 0]
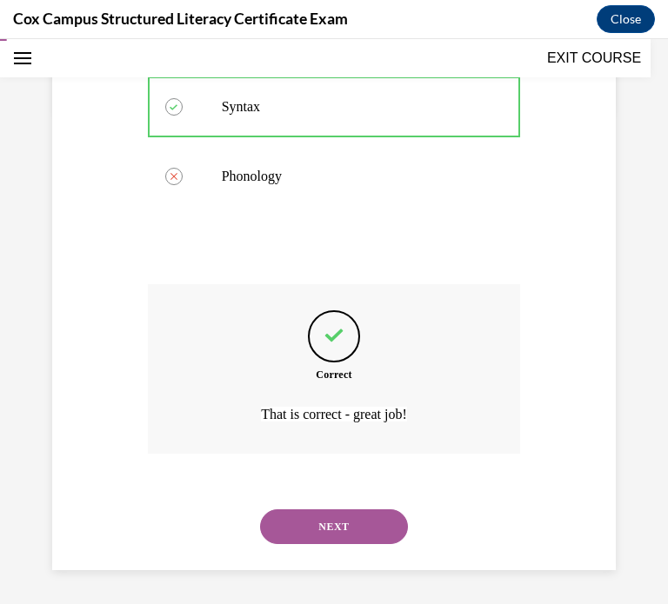
click at [322, 522] on button "NEXT" at bounding box center [334, 526] width 148 height 35
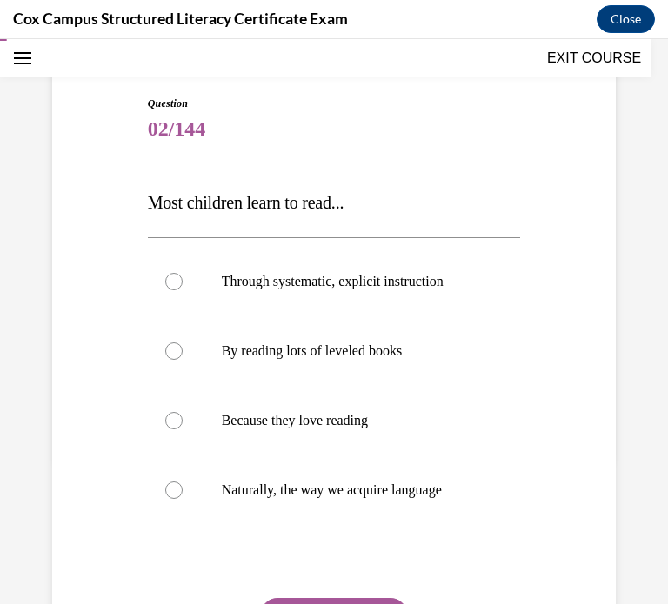
scroll to position [156, 0]
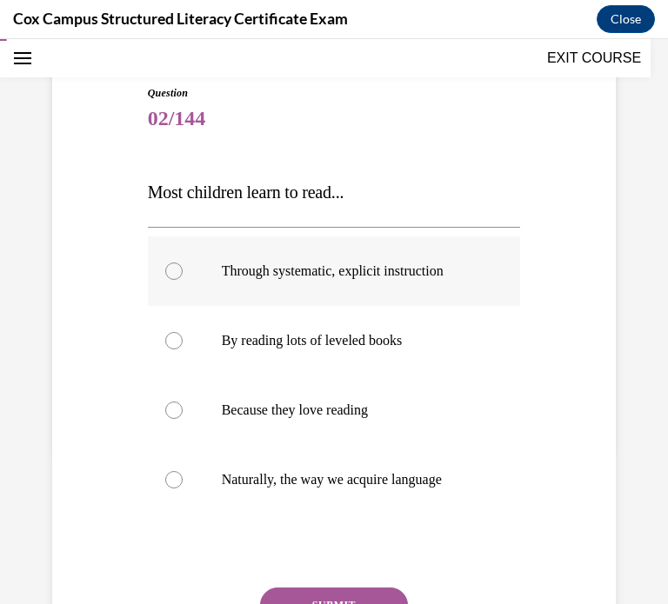
click at [182, 280] on label "Through systematic, explicit instruction" at bounding box center [334, 271] width 373 height 70
click at [182, 280] on input "Through systematic, explicit instruction" at bounding box center [173, 270] width 17 height 17
radio input "true"
click at [292, 594] on button "SUBMIT" at bounding box center [334, 605] width 148 height 35
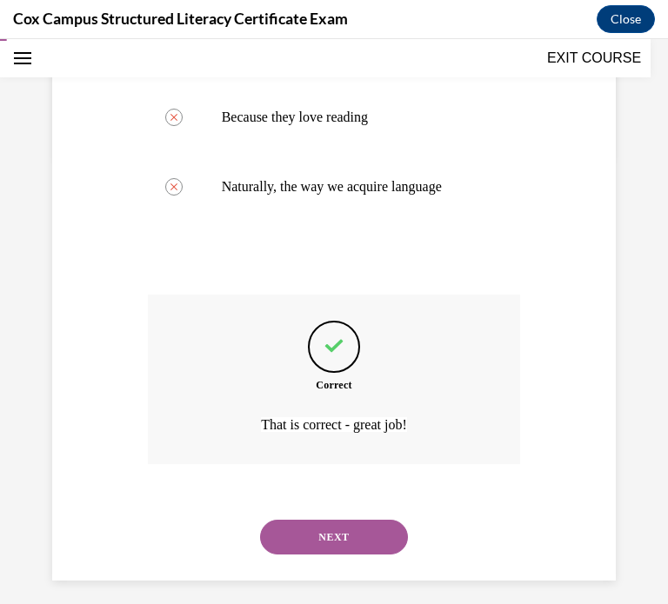
scroll to position [460, 0]
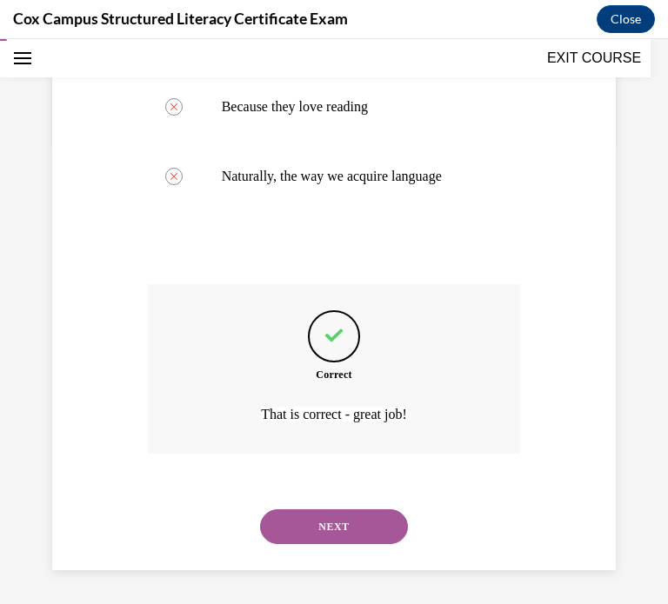
click at [392, 527] on button "NEXT" at bounding box center [334, 526] width 148 height 35
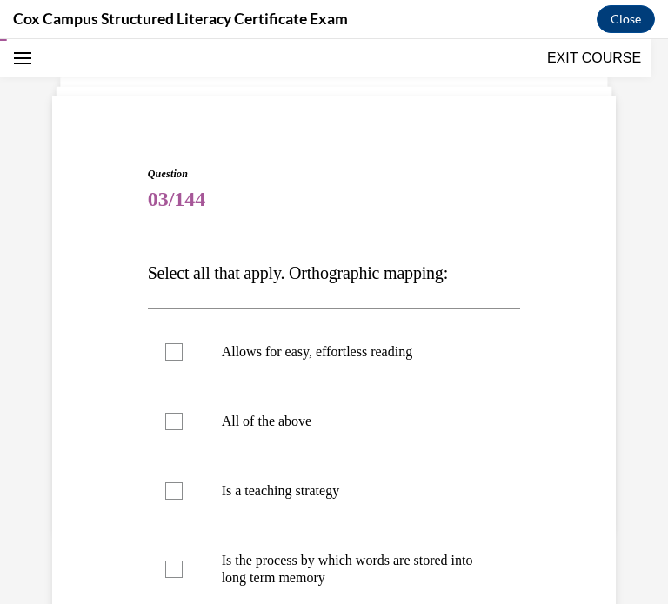
scroll to position [86, 0]
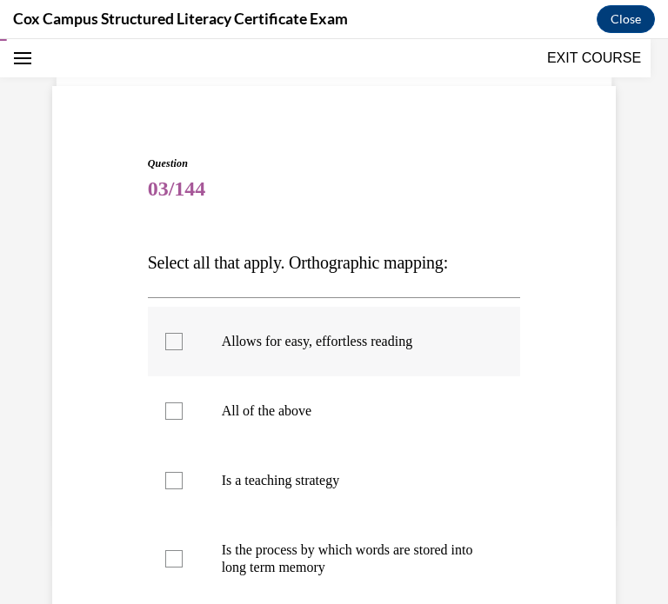
click at [214, 359] on label "Allows for easy, effortless reading" at bounding box center [334, 342] width 373 height 70
click at [183, 350] on input "Allows for easy, effortless reading" at bounding box center [173, 341] width 17 height 17
checkbox input "true"
click at [177, 552] on div at bounding box center [173, 558] width 17 height 17
click at [177, 552] on input "Is the process by which words are stored into long term memory" at bounding box center [173, 558] width 17 height 17
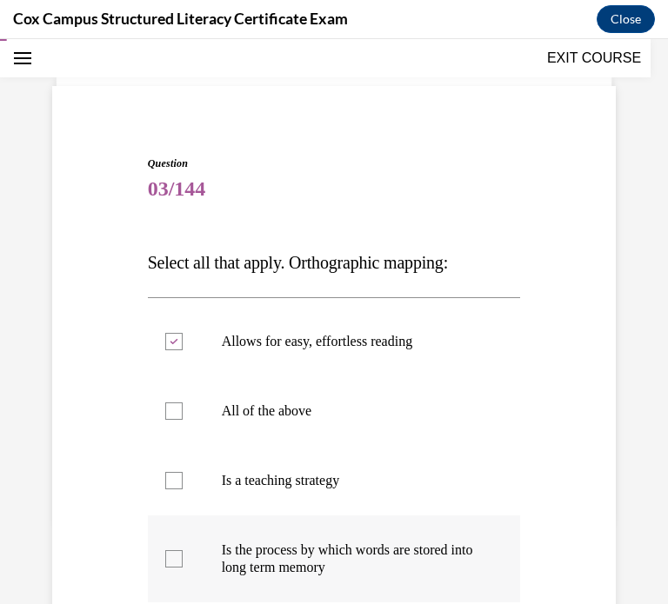
checkbox input "true"
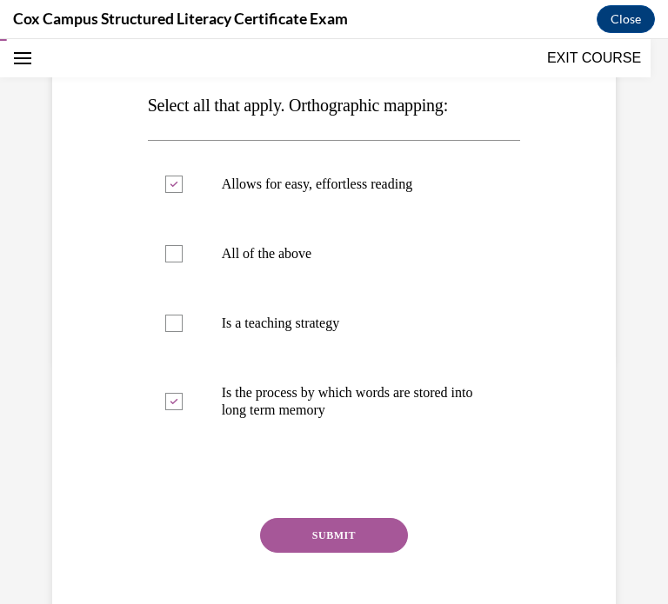
click at [310, 541] on button "SUBMIT" at bounding box center [334, 535] width 148 height 35
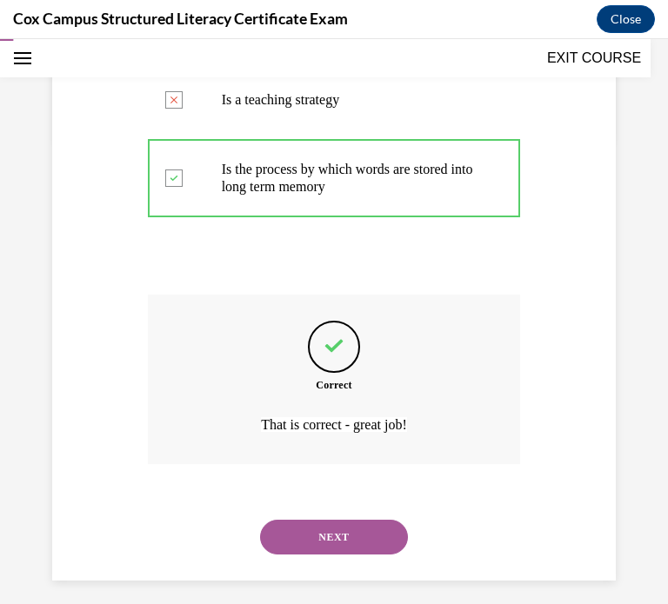
scroll to position [477, 0]
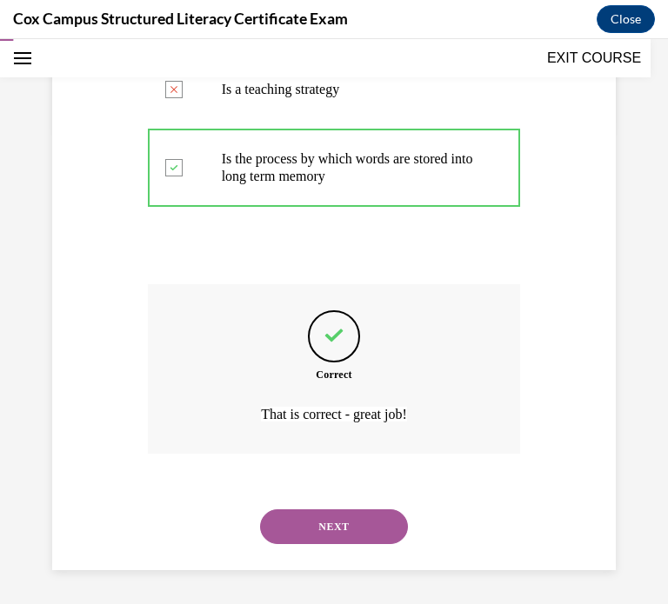
click at [310, 513] on button "NEXT" at bounding box center [334, 526] width 148 height 35
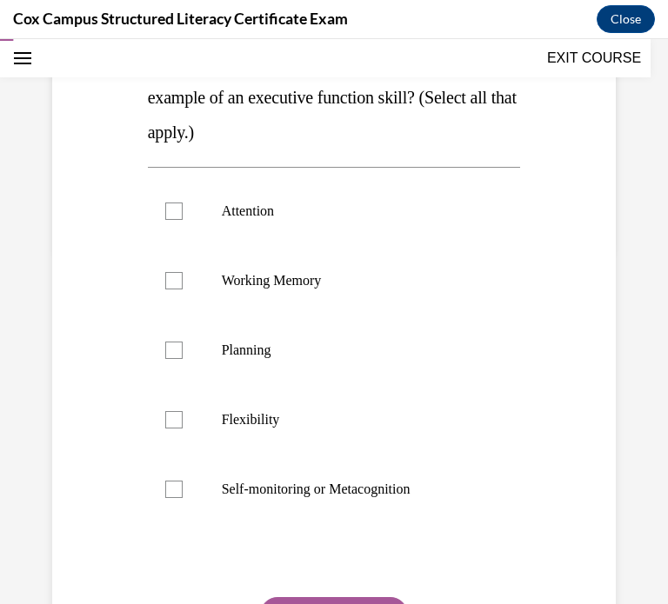
scroll to position [384, 0]
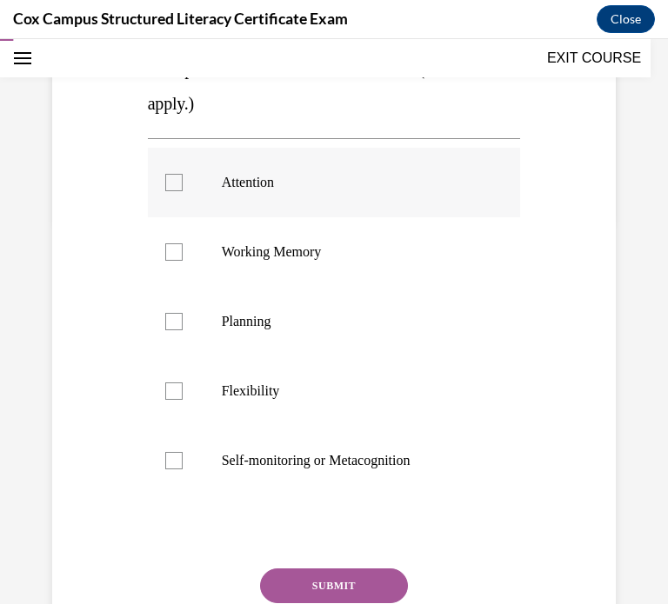
click at [180, 174] on div at bounding box center [173, 182] width 17 height 17
click at [180, 174] on input "Attention" at bounding box center [173, 182] width 17 height 17
checkbox input "true"
click at [175, 243] on div at bounding box center [173, 251] width 17 height 17
click at [175, 243] on input "Working Memory" at bounding box center [173, 251] width 17 height 17
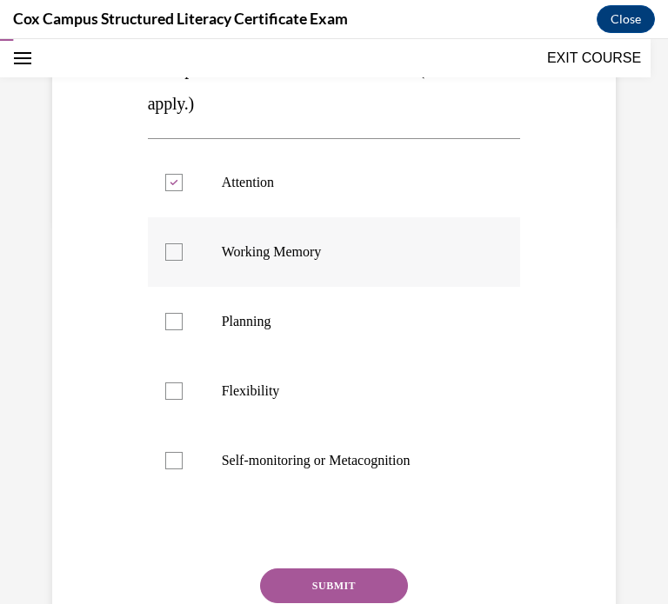
checkbox input "true"
click at [173, 292] on label "Planning" at bounding box center [334, 322] width 373 height 70
click at [173, 313] on input "Planning" at bounding box center [173, 321] width 17 height 17
checkbox input "true"
click at [174, 409] on label "Flexibility" at bounding box center [334, 391] width 373 height 70
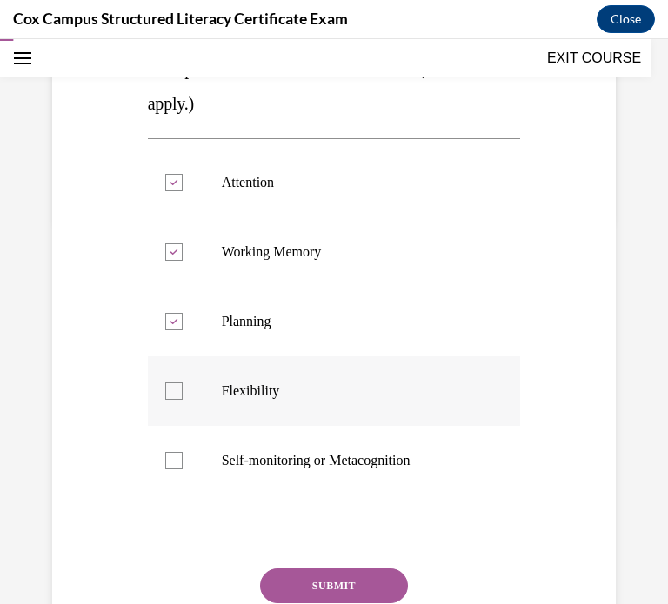
click at [174, 400] on input "Flexibility" at bounding box center [173, 390] width 17 height 17
checkbox input "true"
click at [176, 445] on label "Self-monitoring or Metacognition" at bounding box center [334, 461] width 373 height 70
click at [176, 452] on input "Self-monitoring or Metacognition" at bounding box center [173, 460] width 17 height 17
checkbox input "true"
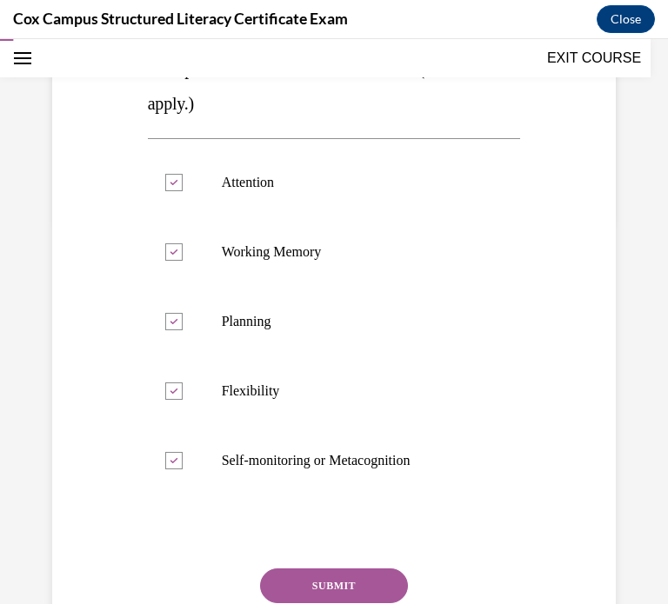
click at [288, 578] on button "SUBMIT" at bounding box center [334, 585] width 148 height 35
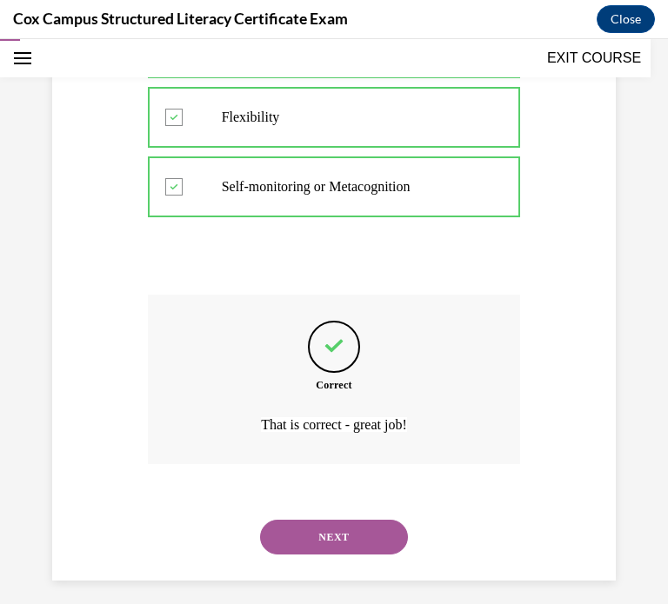
scroll to position [668, 0]
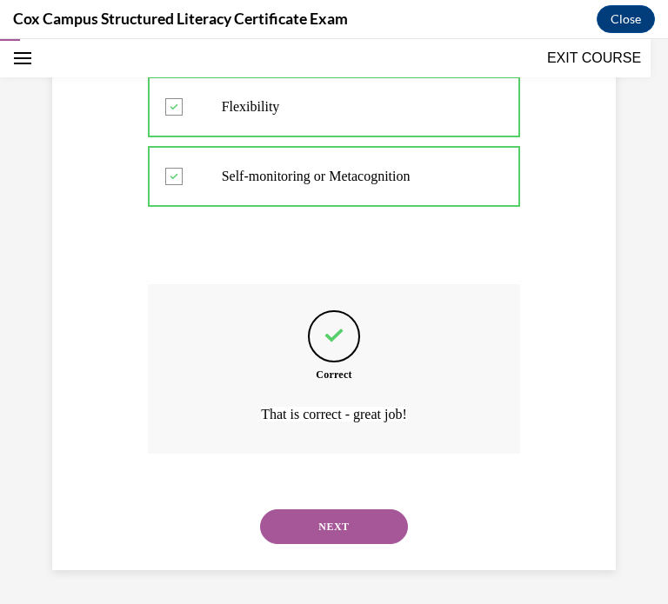
click at [310, 520] on button "NEXT" at bounding box center [334, 526] width 148 height 35
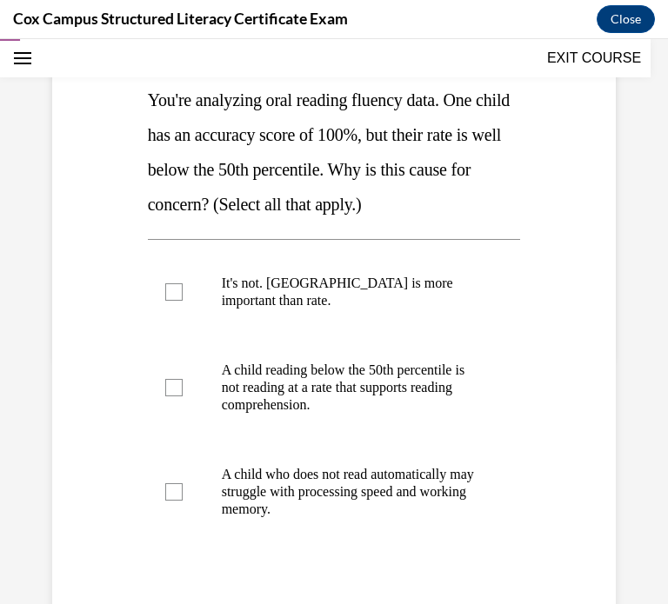
scroll to position [257, 0]
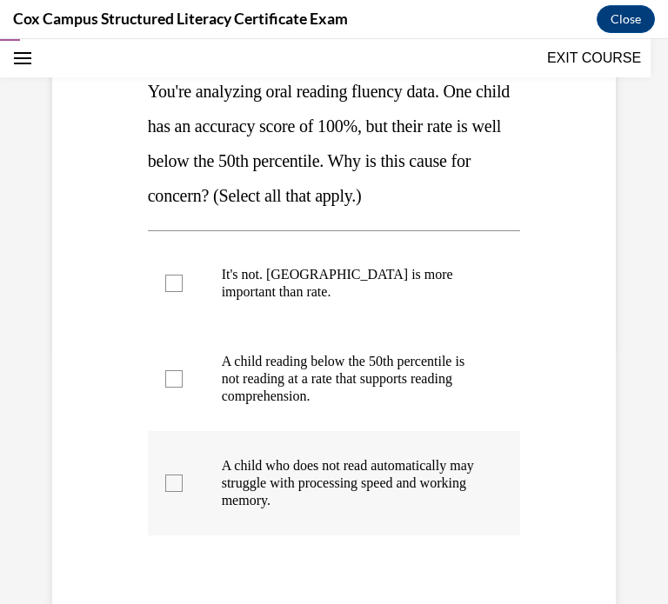
click at [317, 457] on p "A child who does not read automatically may struggle with processing speed and …" at bounding box center [350, 483] width 256 height 52
click at [183, 475] on input "A child who does not read automatically may struggle with processing speed and …" at bounding box center [173, 483] width 17 height 17
checkbox input "true"
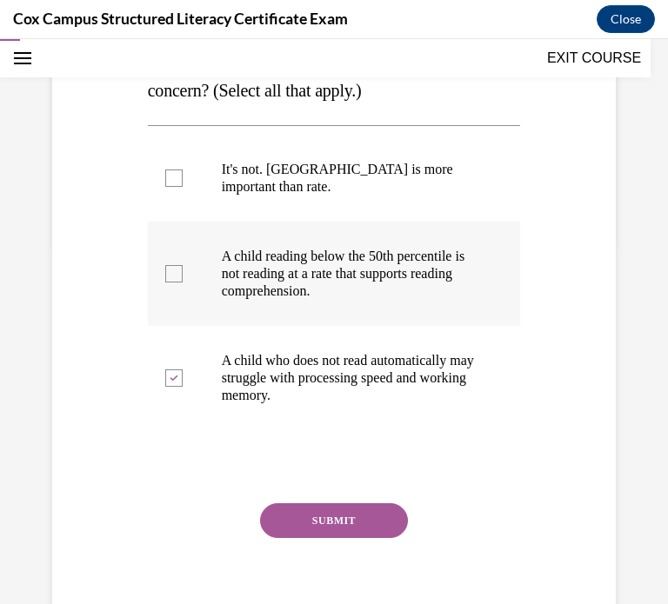
scroll to position [358, 0]
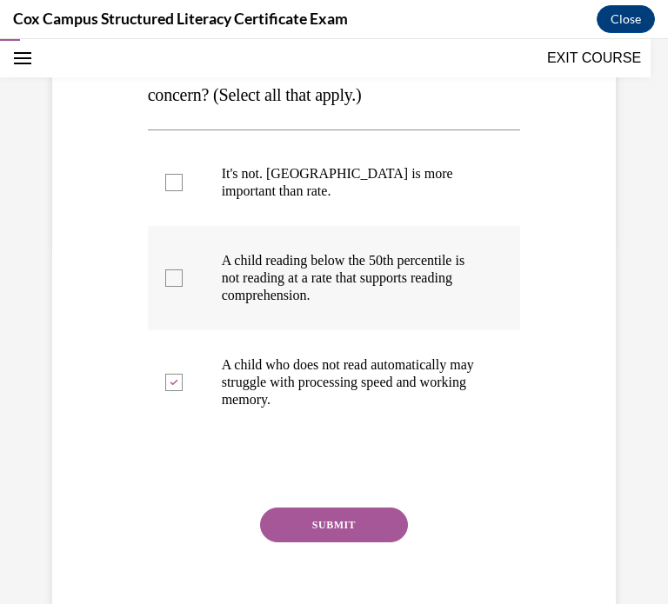
click at [240, 293] on span "A child reading below the 50th percentile is not reading at a rate that support…" at bounding box center [343, 278] width 242 height 50
click at [183, 287] on input "A child reading below the 50th percentile is not reading at a rate that support…" at bounding box center [173, 277] width 17 height 17
checkbox input "true"
click at [329, 531] on button "SUBMIT" at bounding box center [334, 525] width 148 height 35
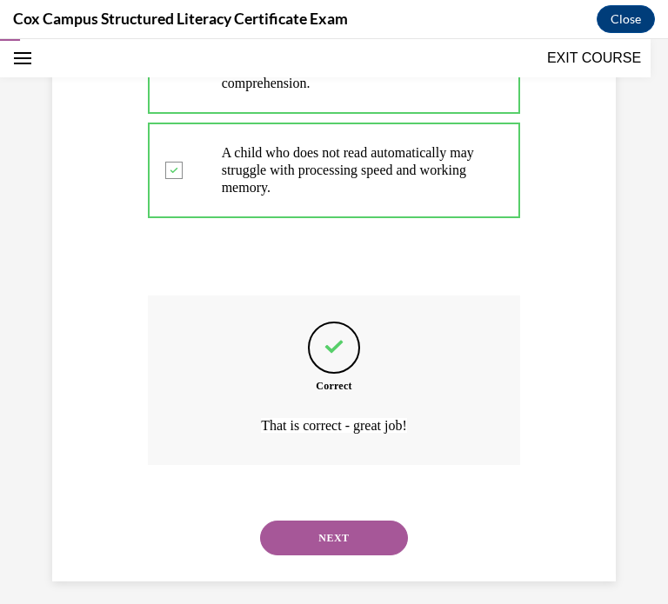
scroll to position [581, 0]
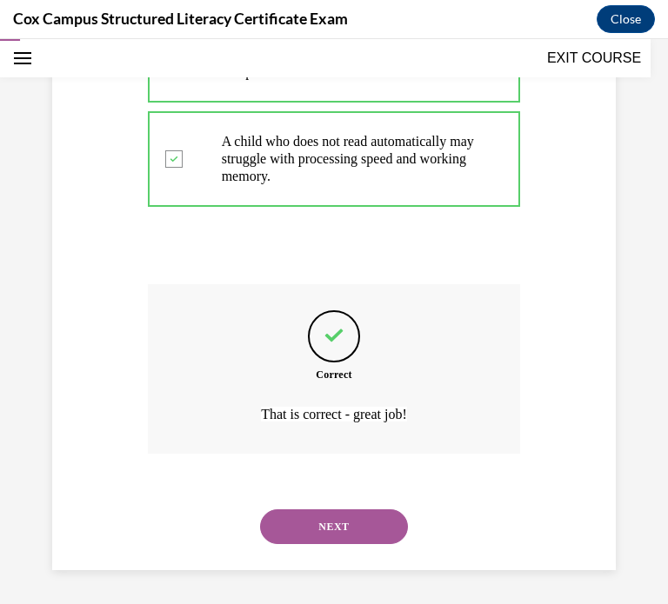
click at [301, 520] on button "NEXT" at bounding box center [334, 526] width 148 height 35
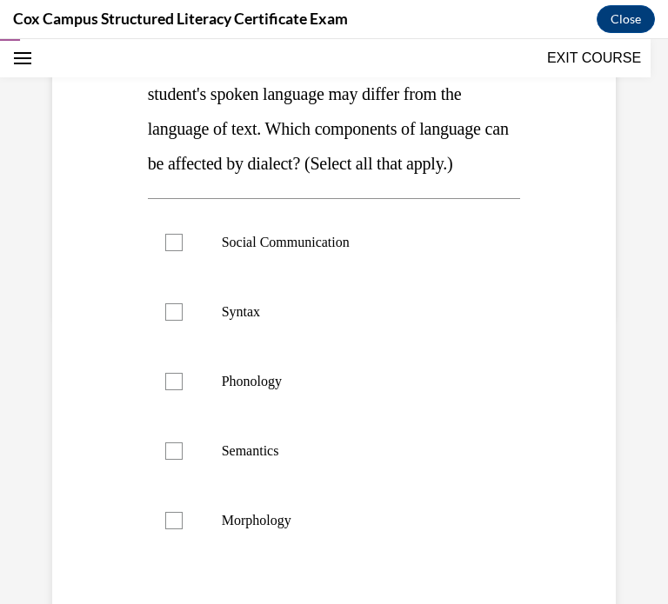
scroll to position [295, 0]
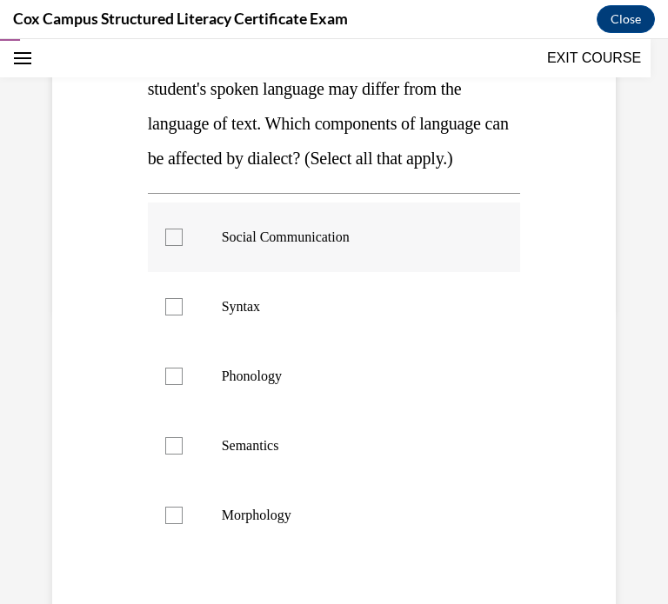
click at [174, 248] on label "Social Communication" at bounding box center [334, 238] width 373 height 70
click at [174, 246] on input "Social Communication" at bounding box center [173, 237] width 17 height 17
checkbox input "true"
click at [168, 302] on div at bounding box center [173, 306] width 17 height 17
click at [168, 302] on input "Syntax" at bounding box center [173, 306] width 17 height 17
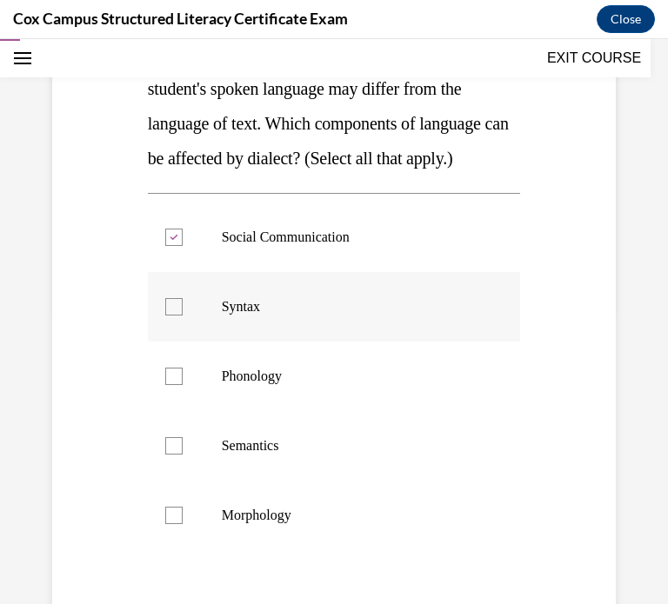
checkbox input "true"
click at [169, 385] on label "Phonology" at bounding box center [334, 377] width 373 height 70
click at [169, 385] on input "Phonology" at bounding box center [173, 376] width 17 height 17
checkbox input "true"
click at [180, 446] on div at bounding box center [173, 445] width 17 height 17
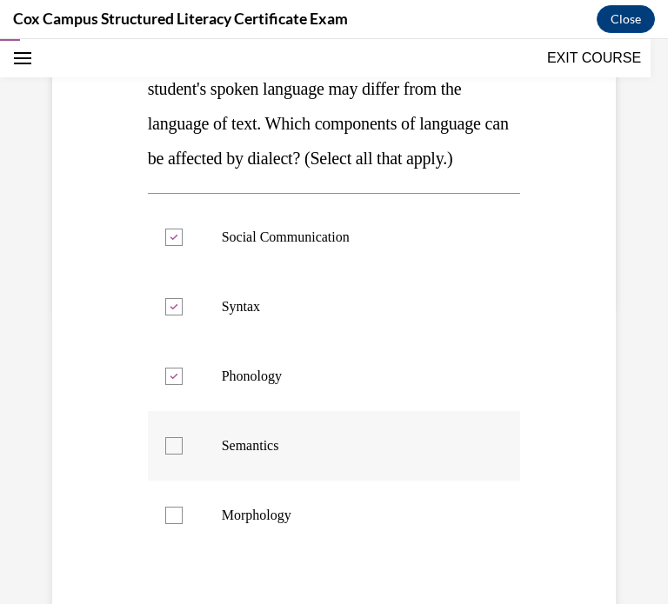
click at [180, 446] on input "Semantics" at bounding box center [173, 445] width 17 height 17
checkbox input "true"
click at [171, 502] on label "Morphology" at bounding box center [334, 516] width 373 height 70
click at [171, 507] on input "Morphology" at bounding box center [173, 515] width 17 height 17
checkbox input "true"
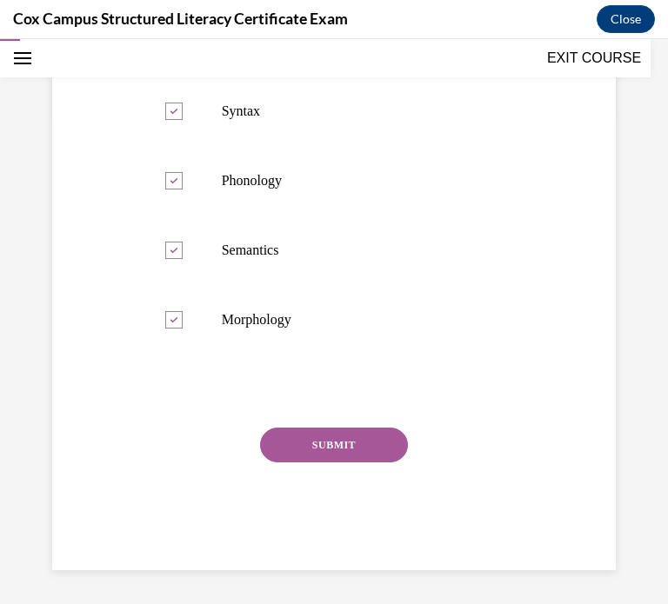
click at [320, 455] on button "SUBMIT" at bounding box center [334, 445] width 148 height 35
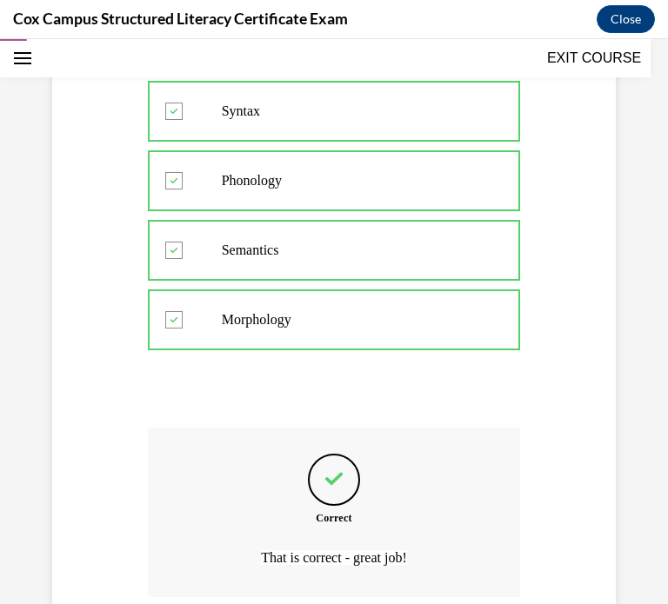
scroll to position [634, 0]
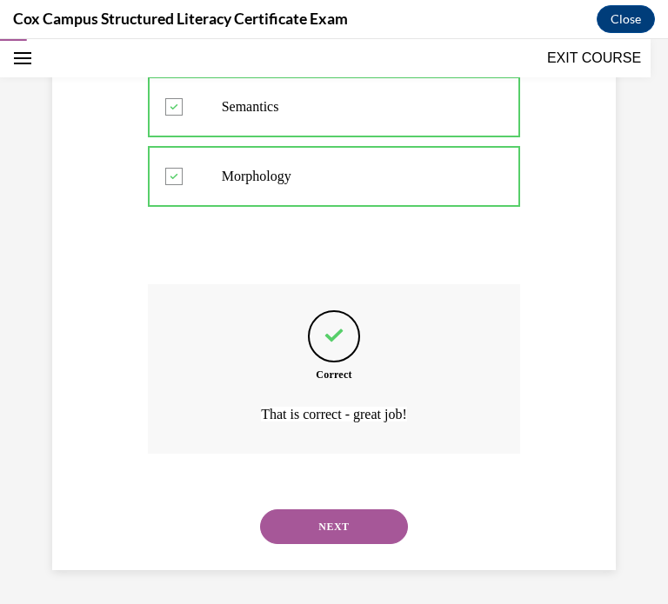
click at [303, 515] on button "NEXT" at bounding box center [334, 526] width 148 height 35
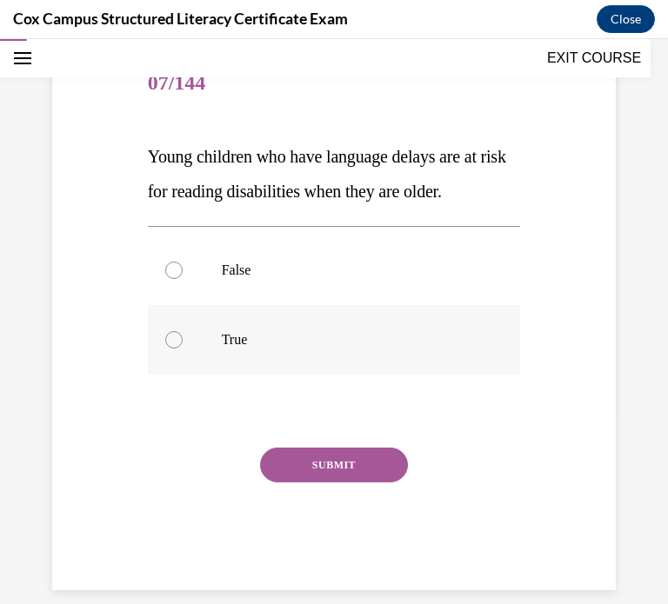
click at [173, 342] on div at bounding box center [173, 339] width 17 height 17
click at [173, 342] on input "True" at bounding box center [173, 339] width 17 height 17
radio input "true"
click at [306, 456] on button "SUBMIT" at bounding box center [334, 465] width 148 height 35
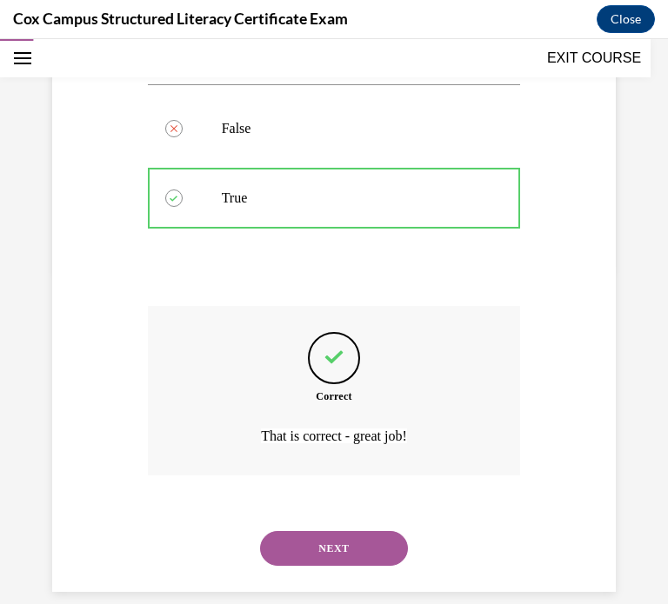
scroll to position [355, 0]
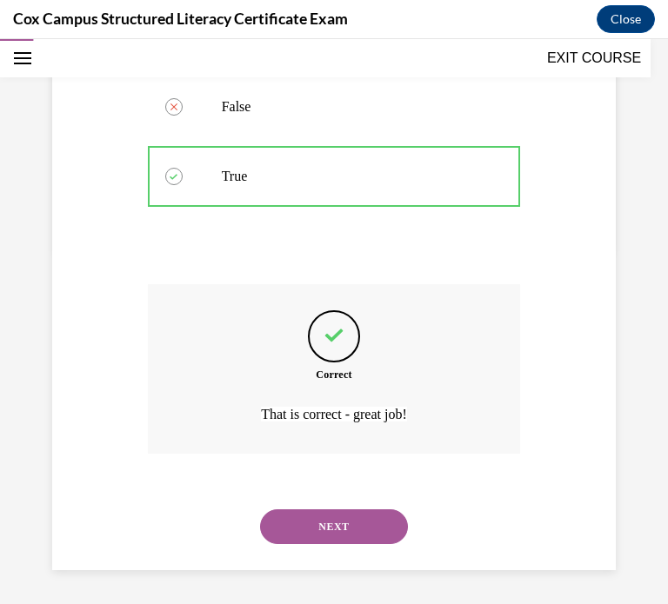
click at [315, 523] on button "NEXT" at bounding box center [334, 526] width 148 height 35
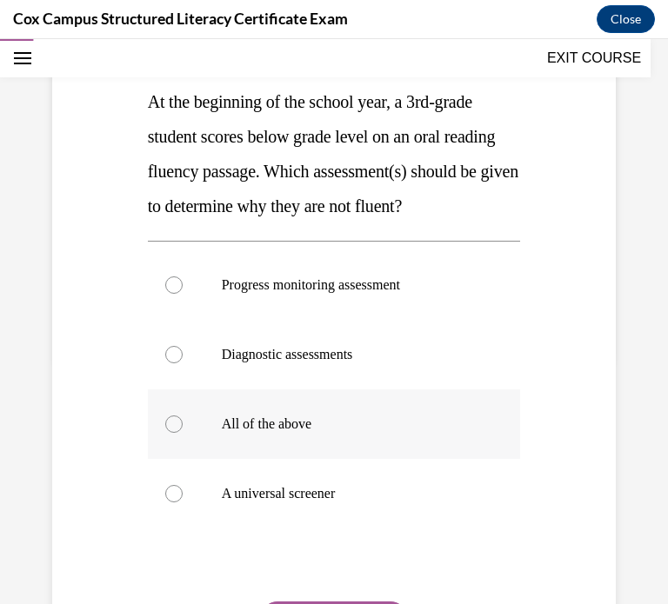
scroll to position [250, 0]
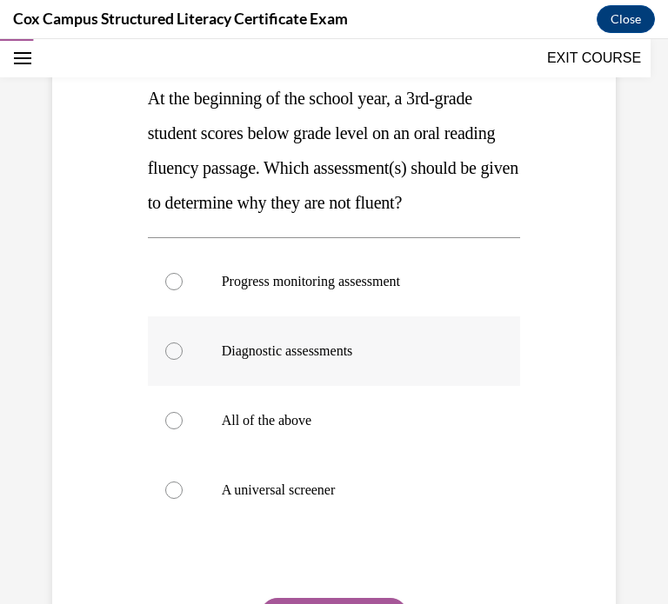
click at [260, 386] on label "Diagnostic assessments" at bounding box center [334, 351] width 373 height 70
click at [183, 360] on input "Diagnostic assessments" at bounding box center [173, 350] width 17 height 17
radio input "true"
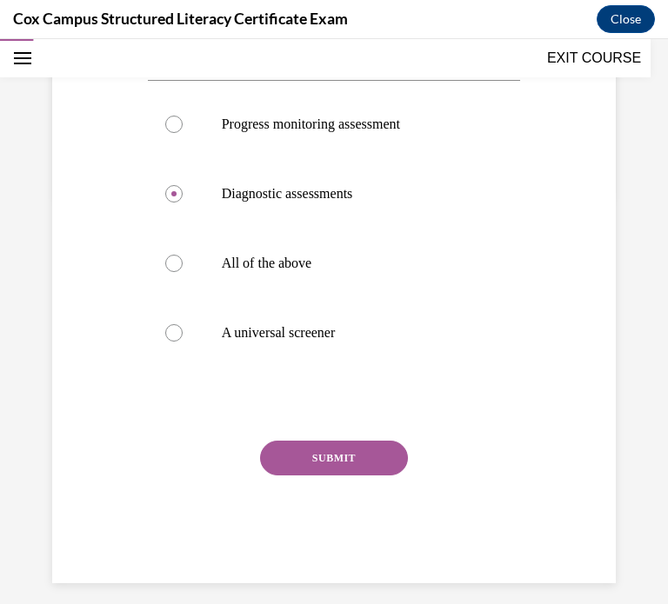
click at [295, 475] on button "SUBMIT" at bounding box center [334, 458] width 148 height 35
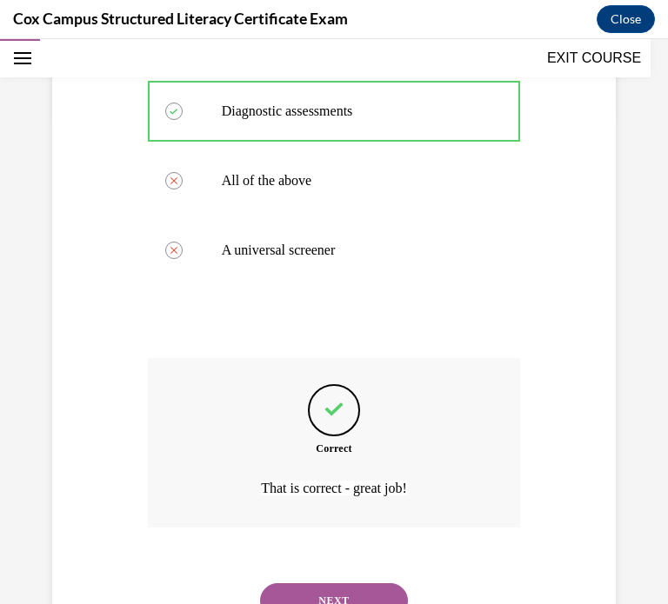
scroll to position [599, 0]
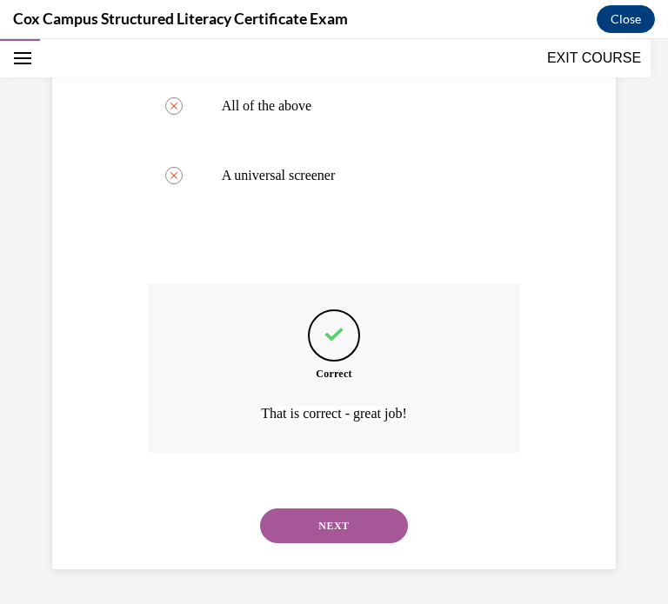
click at [330, 535] on button "NEXT" at bounding box center [334, 525] width 148 height 35
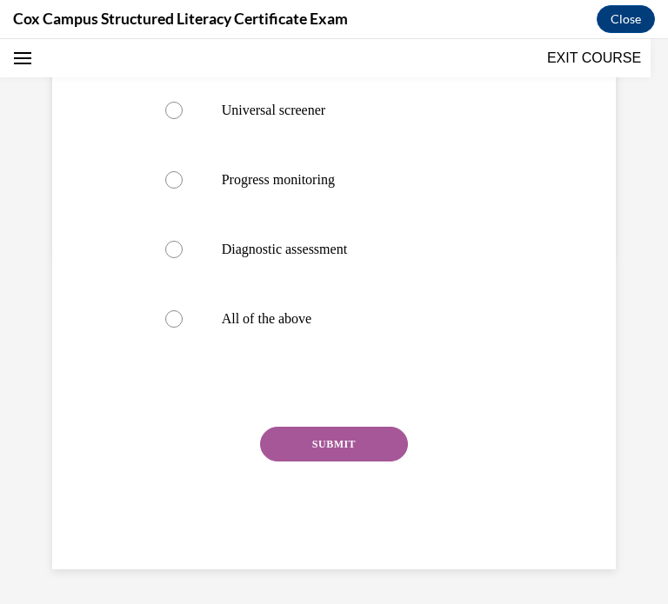
scroll to position [0, 0]
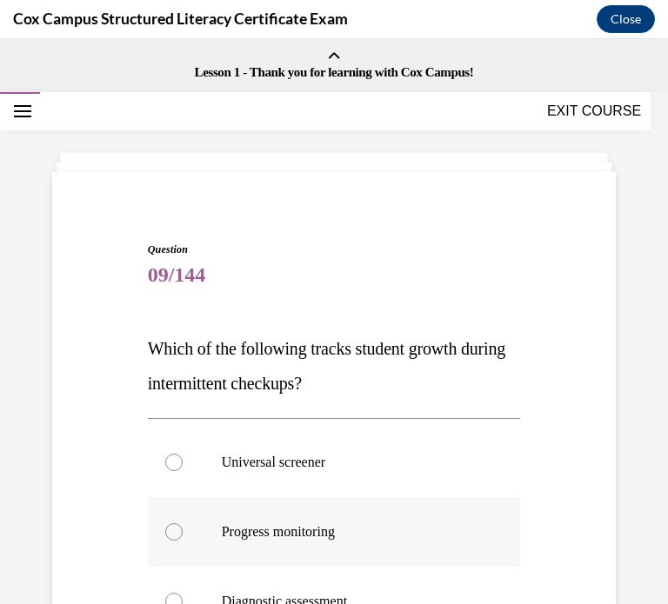
click at [216, 531] on label "Progress monitoring" at bounding box center [334, 532] width 373 height 70
click at [183, 531] on input "Progress monitoring" at bounding box center [173, 531] width 17 height 17
radio input "true"
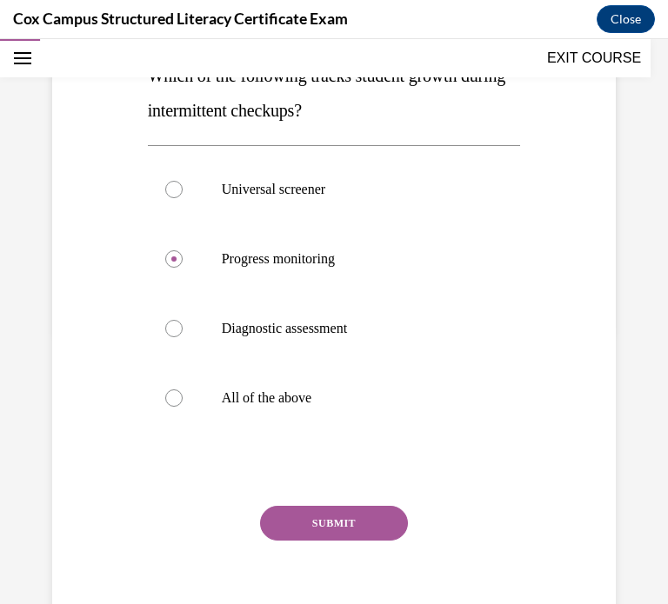
click at [279, 524] on button "SUBMIT" at bounding box center [334, 523] width 148 height 35
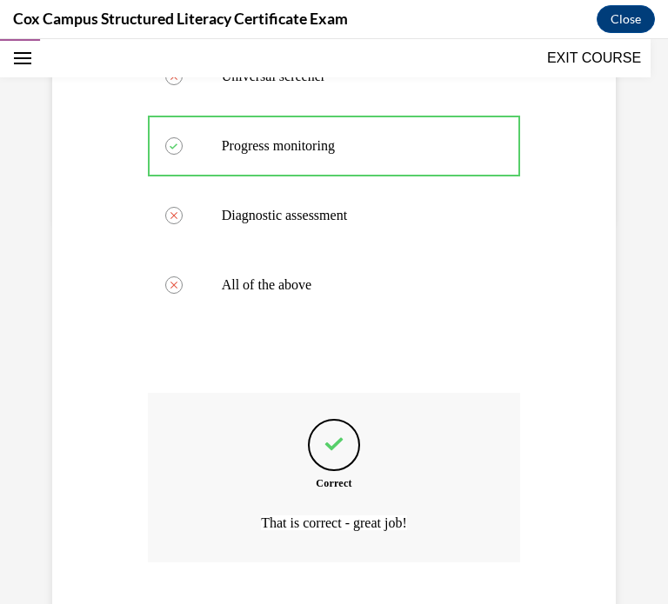
scroll to position [495, 0]
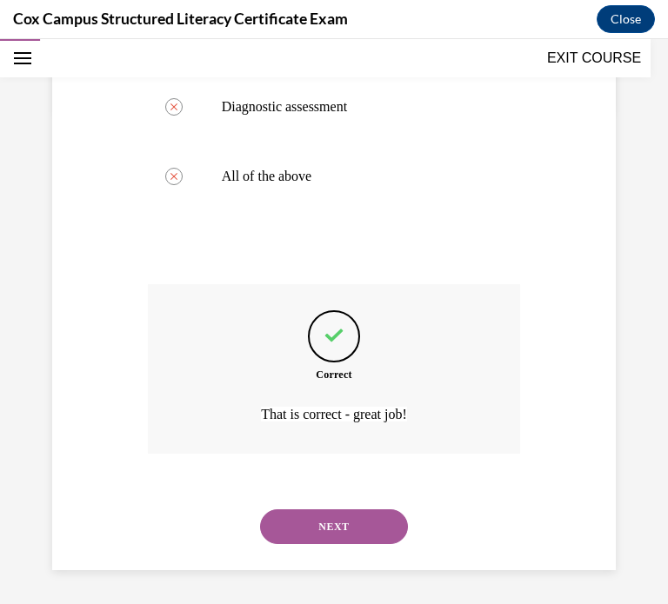
click at [327, 541] on button "NEXT" at bounding box center [334, 526] width 148 height 35
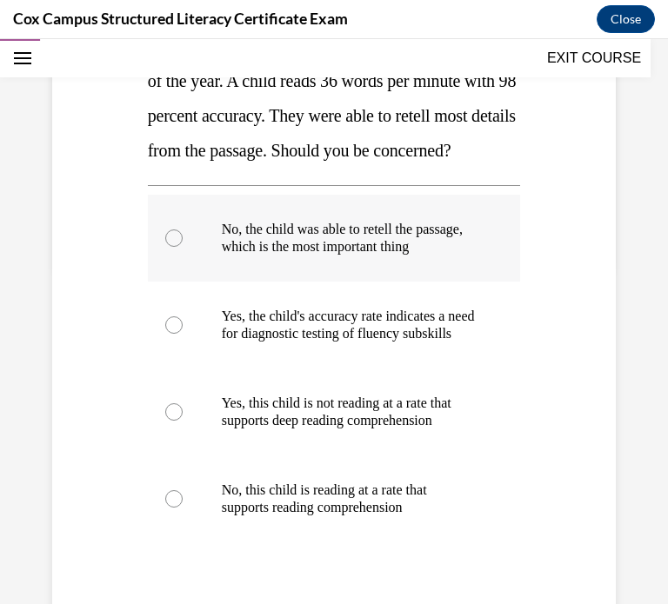
scroll to position [341, 0]
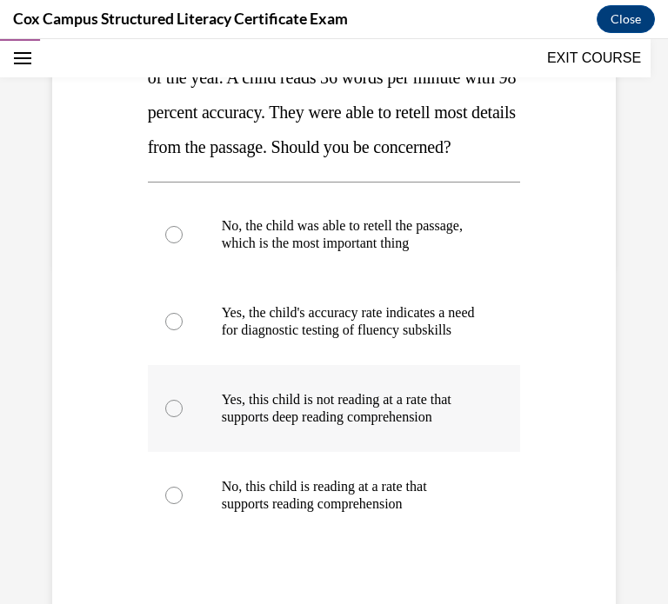
click at [307, 426] on p "Yes, this child is not reading at a rate that supports deep reading comprehensi…" at bounding box center [350, 408] width 256 height 35
click at [183, 417] on input "Yes, this child is not reading at a rate that supports deep reading comprehensi…" at bounding box center [173, 408] width 17 height 17
radio input "true"
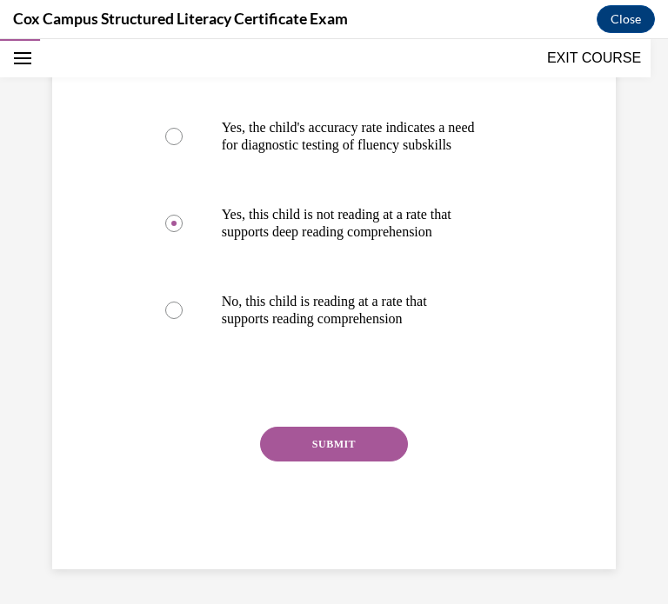
click at [327, 462] on button "SUBMIT" at bounding box center [334, 444] width 148 height 35
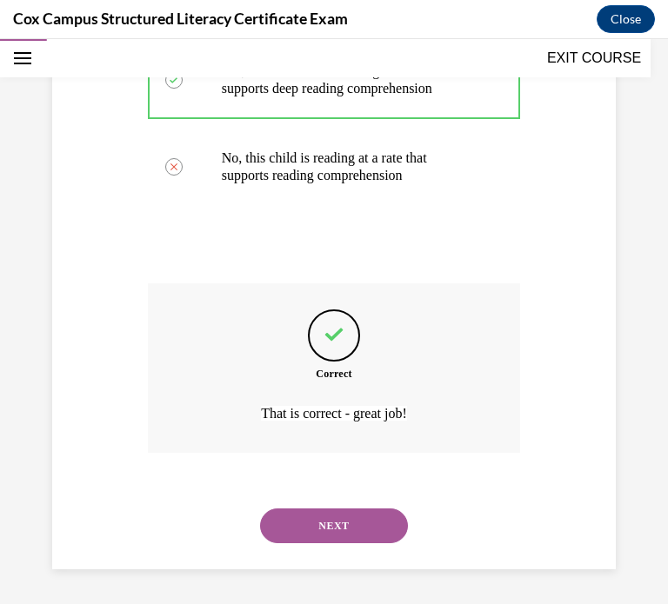
scroll to position [738, 0]
click at [381, 519] on button "NEXT" at bounding box center [334, 525] width 148 height 35
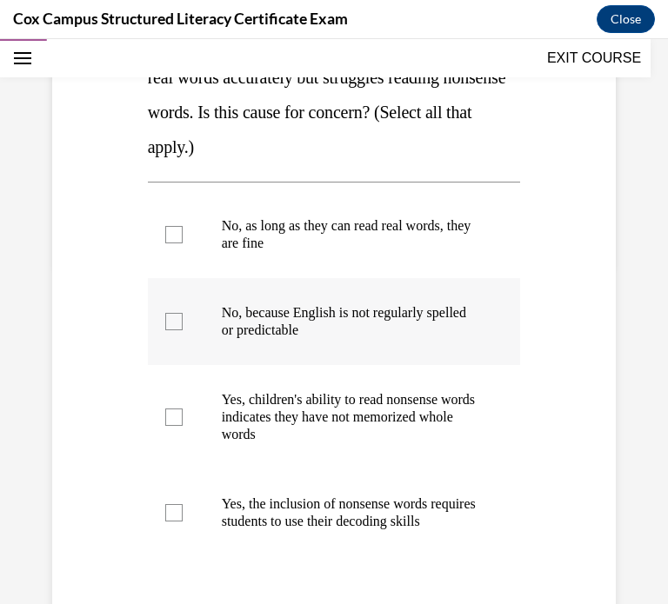
scroll to position [369, 0]
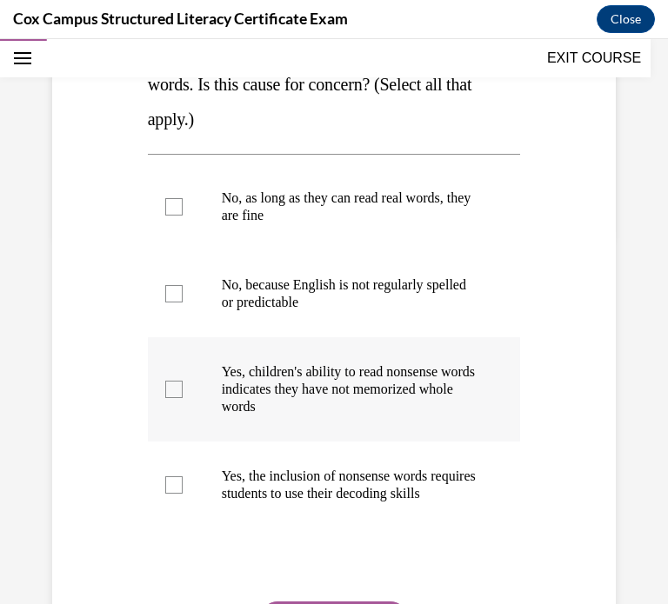
click at [177, 399] on label "Yes, children's ability to read nonsense words indicates they have not memorize…" at bounding box center [334, 389] width 373 height 104
click at [177, 398] on input "Yes, children's ability to read nonsense words indicates they have not memorize…" at bounding box center [173, 389] width 17 height 17
checkbox input "true"
click at [179, 485] on div at bounding box center [173, 484] width 17 height 17
click at [179, 485] on input "Yes, the inclusion of nonsense words requires students to use their decoding sk…" at bounding box center [173, 484] width 17 height 17
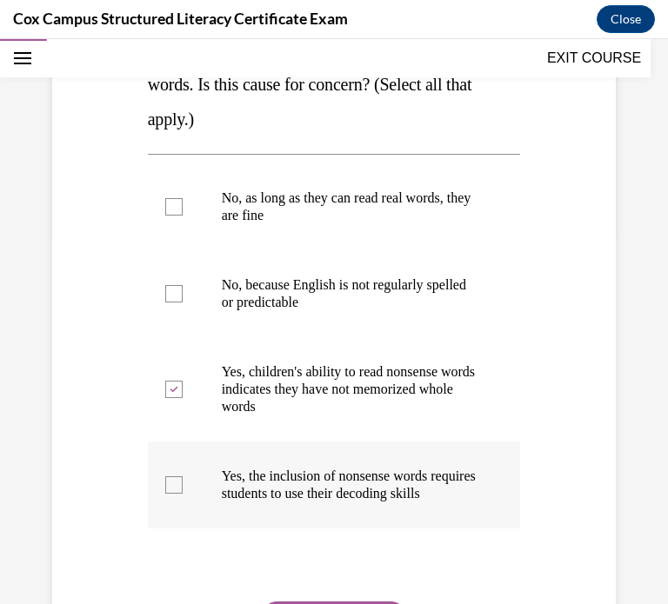
checkbox input "true"
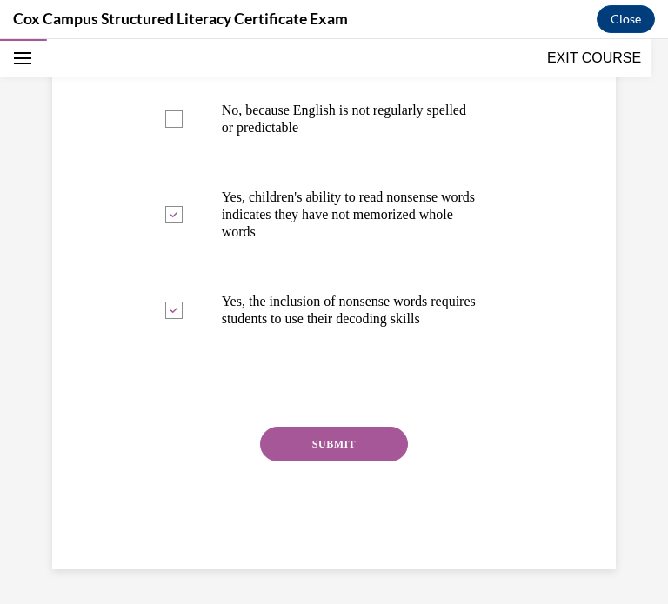
click at [311, 434] on button "SUBMIT" at bounding box center [334, 444] width 148 height 35
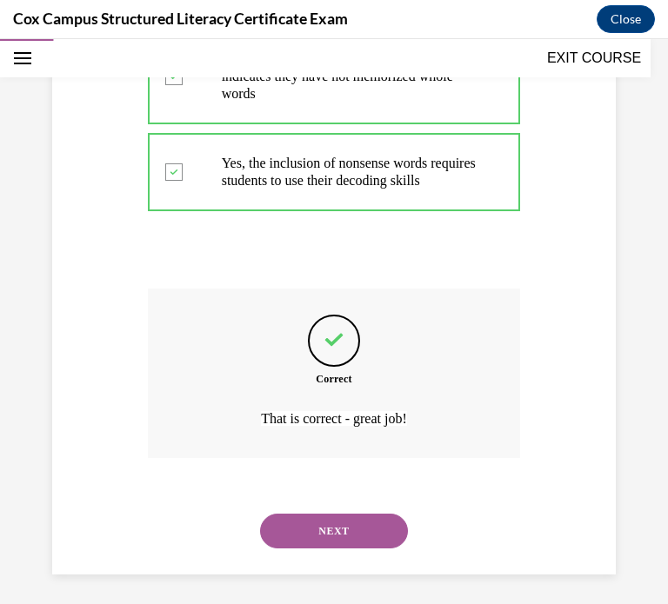
scroll to position [703, 0]
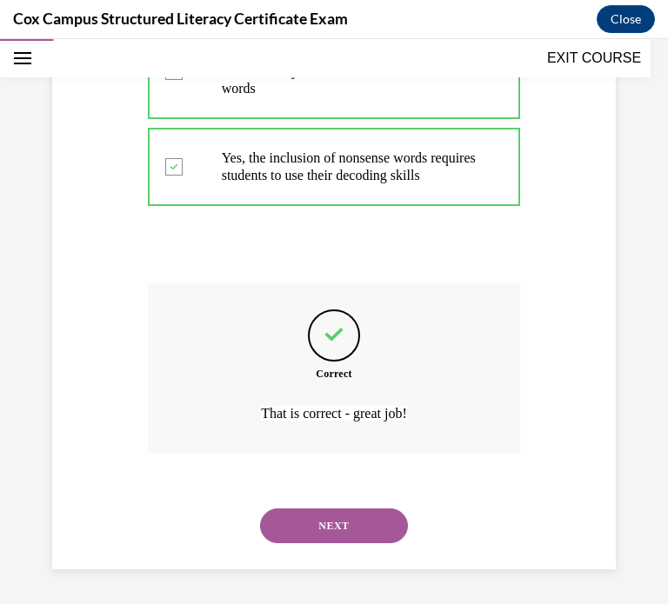
click at [297, 515] on button "NEXT" at bounding box center [334, 525] width 148 height 35
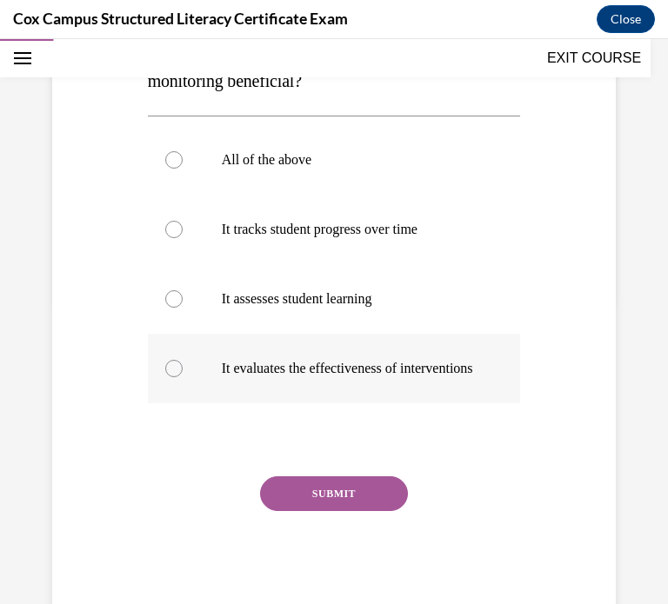
scroll to position [303, 0]
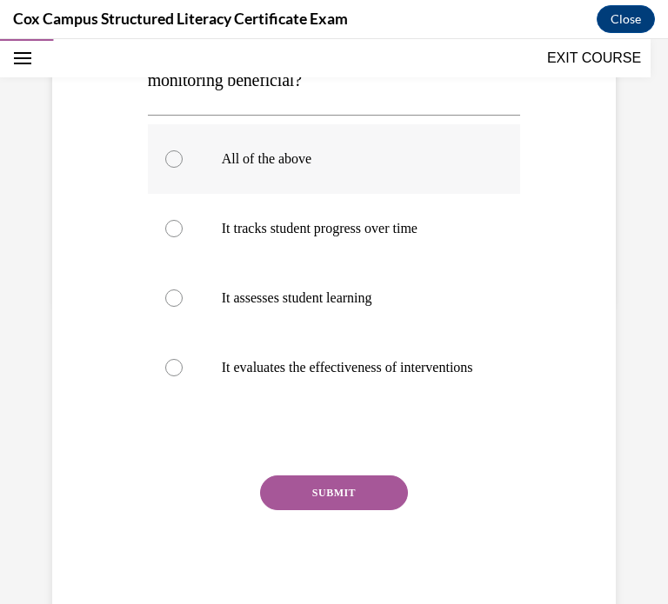
click at [185, 159] on label "All of the above" at bounding box center [334, 159] width 373 height 70
click at [183, 159] on input "All of the above" at bounding box center [173, 158] width 17 height 17
radio input "true"
click at [301, 510] on button "SUBMIT" at bounding box center [334, 492] width 148 height 35
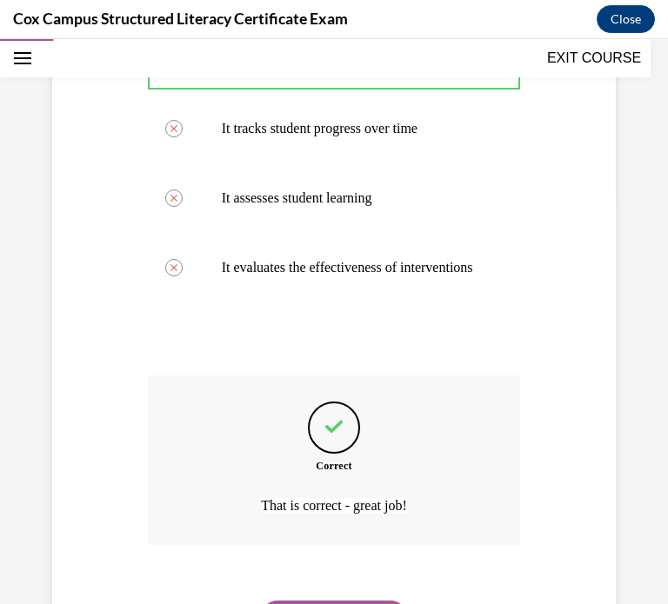
scroll to position [512, 0]
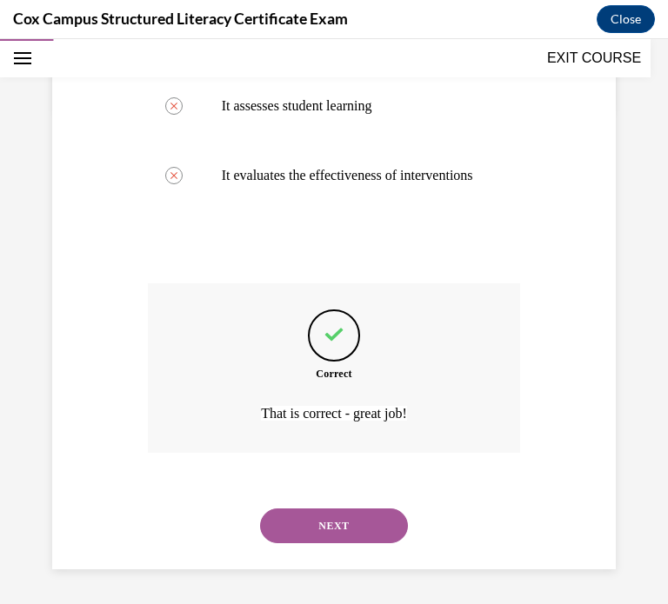
click at [287, 533] on button "NEXT" at bounding box center [334, 525] width 148 height 35
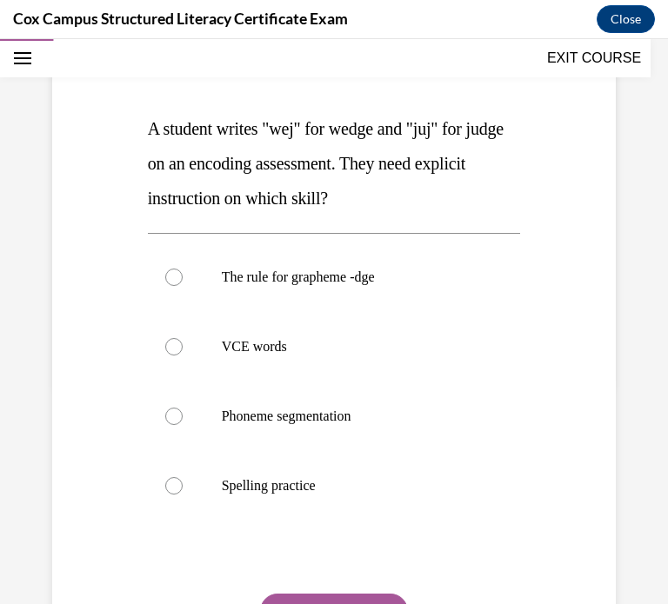
scroll to position [223, 0]
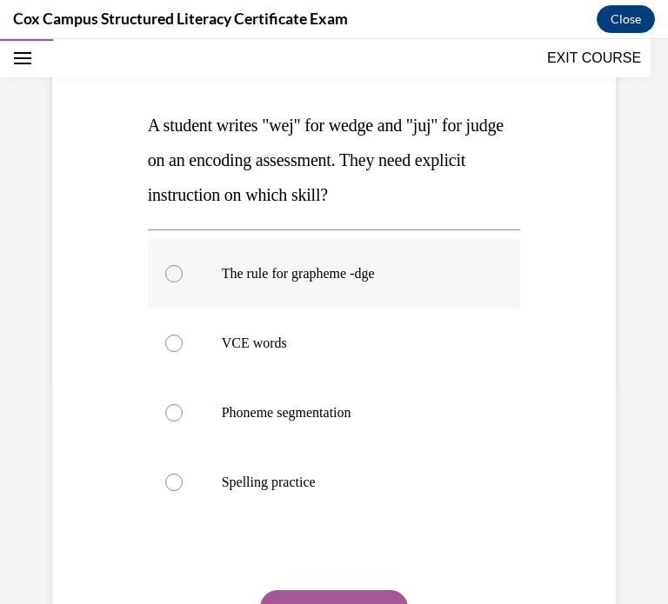
click at [223, 282] on label "The rule for grapheme -dge" at bounding box center [334, 274] width 373 height 70
click at [183, 282] on input "The rule for grapheme -dge" at bounding box center [173, 273] width 17 height 17
radio input "true"
click at [334, 601] on button "SUBMIT" at bounding box center [334, 607] width 148 height 35
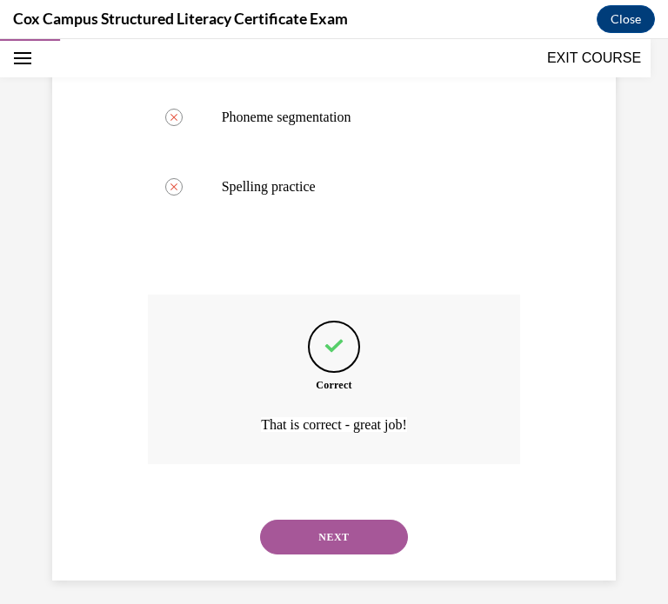
scroll to position [529, 0]
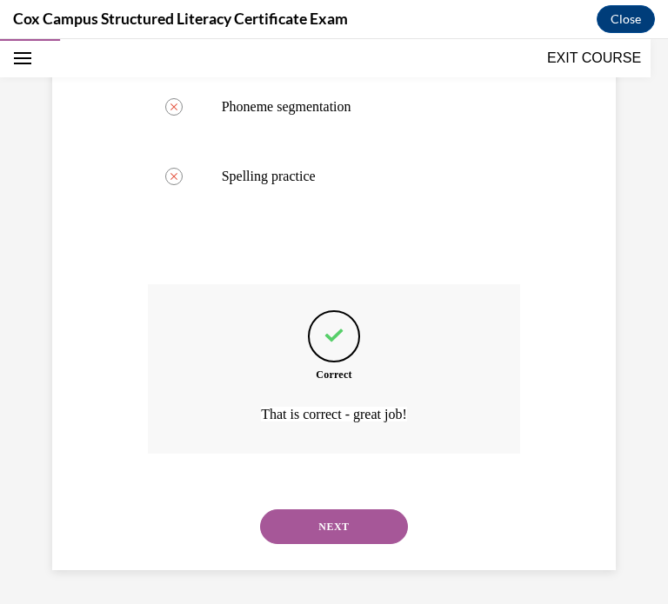
click at [288, 543] on div "NEXT" at bounding box center [334, 527] width 373 height 70
click at [296, 527] on button "NEXT" at bounding box center [334, 526] width 148 height 35
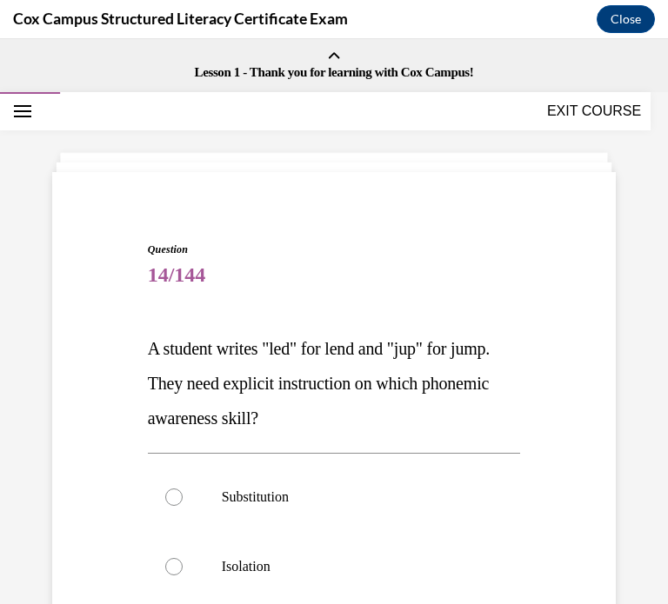
scroll to position [386, 0]
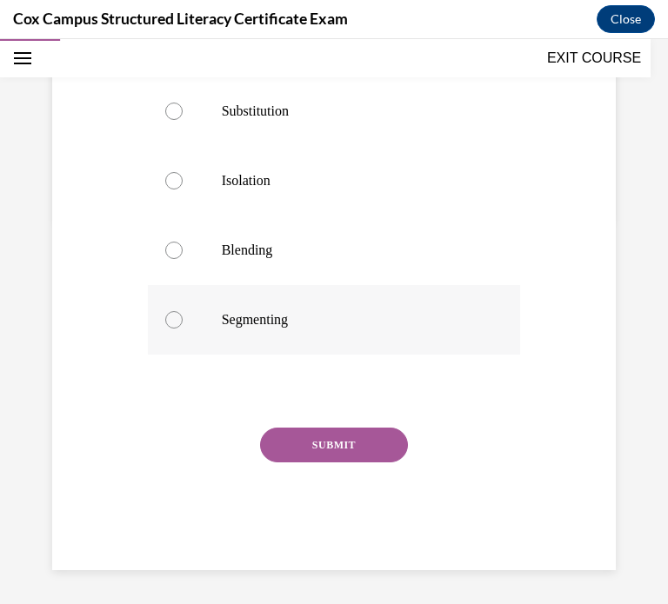
click at [299, 341] on label "Segmenting" at bounding box center [334, 320] width 373 height 70
click at [183, 329] on input "Segmenting" at bounding box center [173, 319] width 17 height 17
radio input "true"
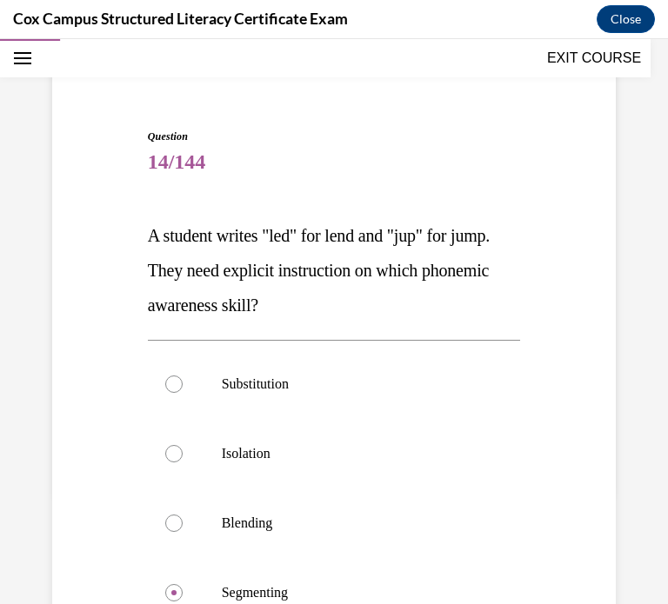
scroll to position [146, 0]
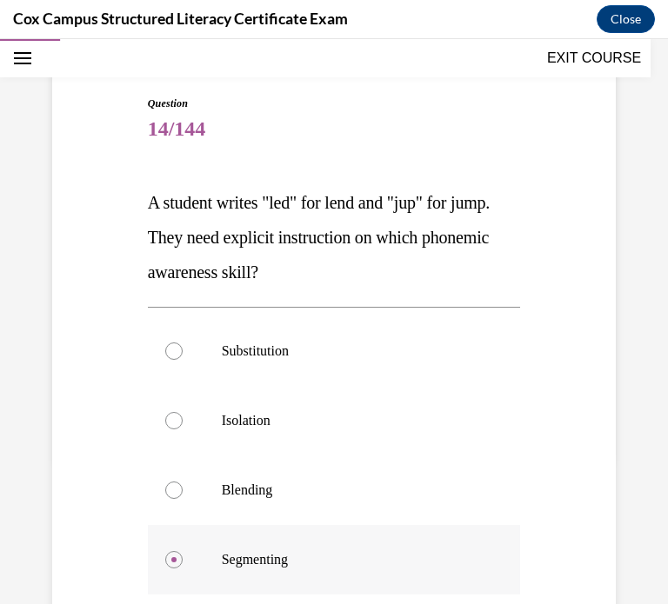
click at [236, 574] on label "Segmenting" at bounding box center [334, 560] width 373 height 70
click at [183, 568] on input "Segmenting" at bounding box center [173, 559] width 17 height 17
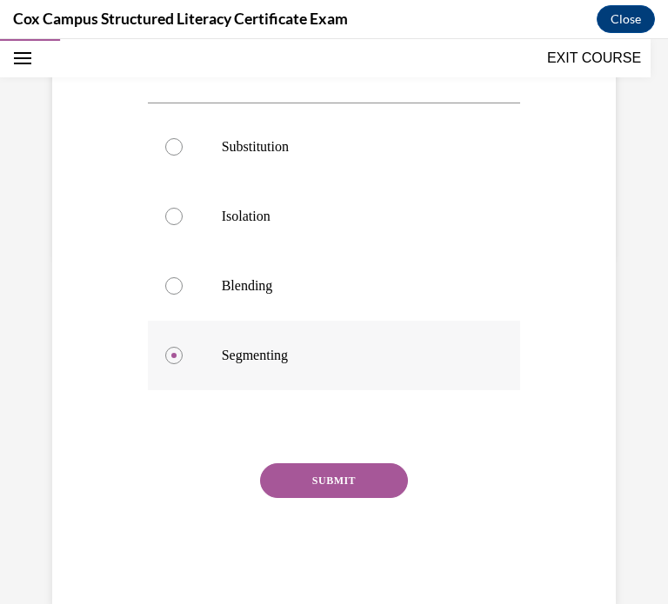
scroll to position [386, 0]
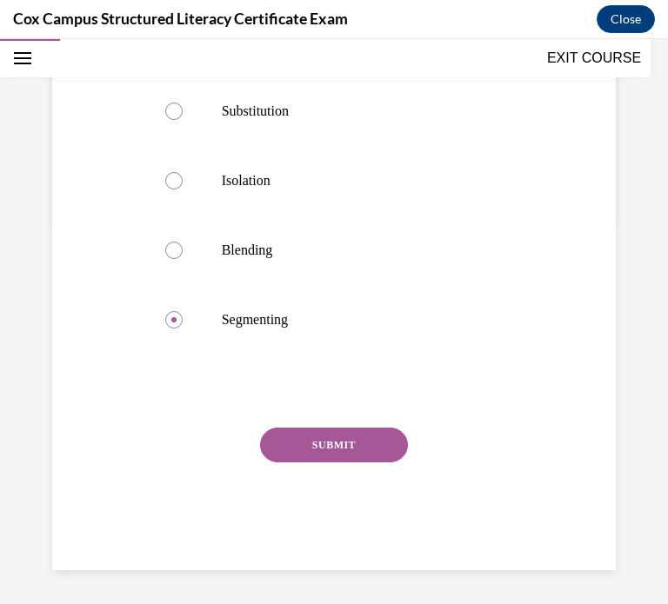
click at [328, 450] on button "SUBMIT" at bounding box center [334, 445] width 148 height 35
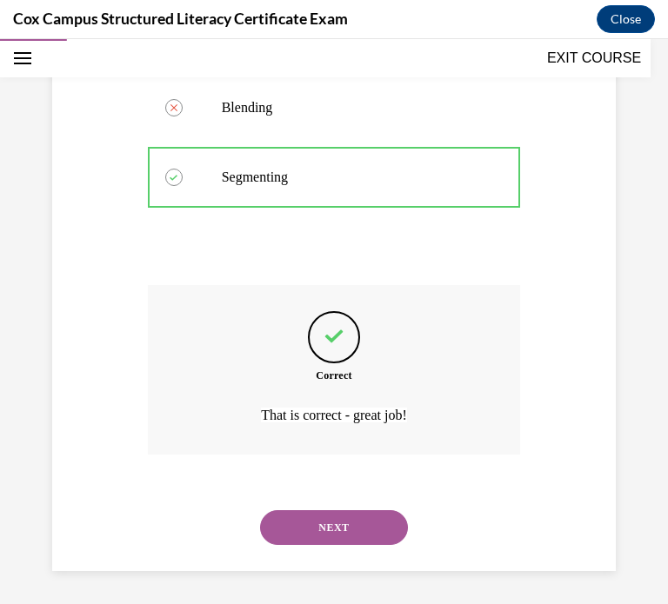
scroll to position [529, 0]
click at [328, 450] on div "Correct That is correct - great job!" at bounding box center [334, 368] width 373 height 169
click at [302, 522] on button "NEXT" at bounding box center [334, 526] width 148 height 35
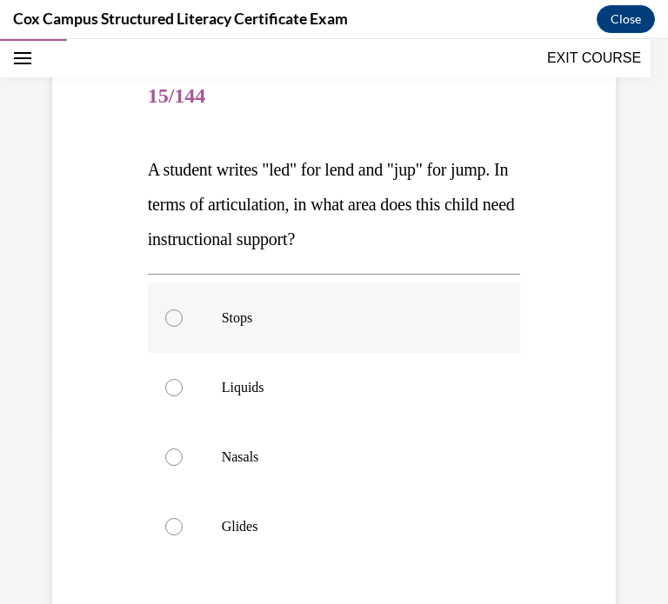
scroll to position [180, 0]
click at [234, 444] on label "Nasals" at bounding box center [334, 457] width 373 height 70
click at [183, 448] on input "Nasals" at bounding box center [173, 456] width 17 height 17
radio input "true"
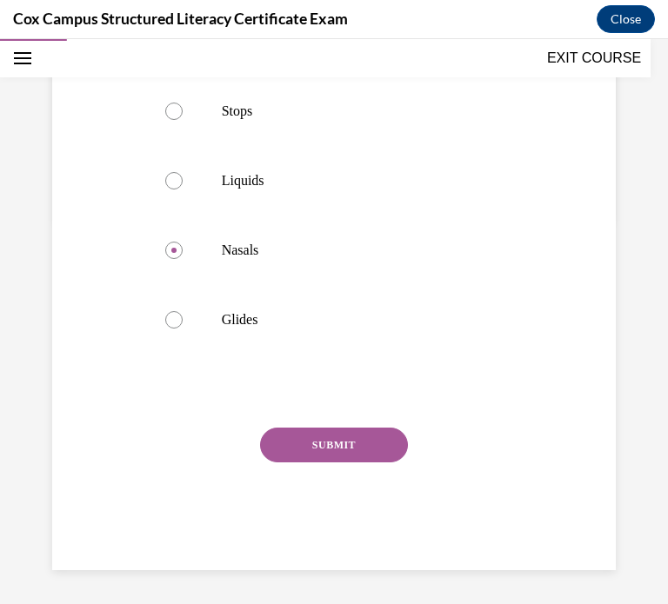
click at [299, 445] on button "SUBMIT" at bounding box center [334, 445] width 148 height 35
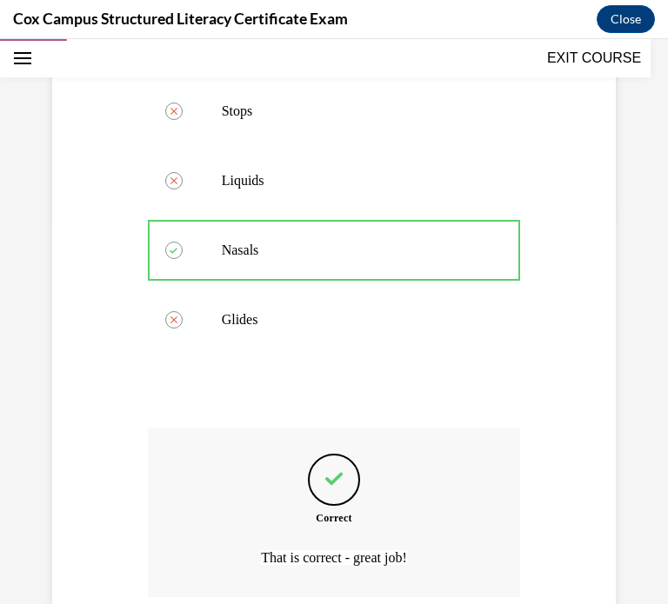
scroll to position [529, 0]
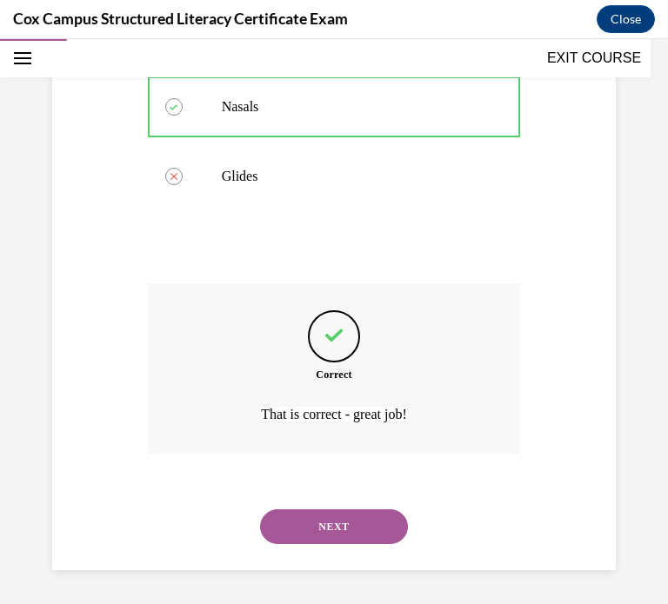
click at [298, 509] on button "NEXT" at bounding box center [334, 526] width 148 height 35
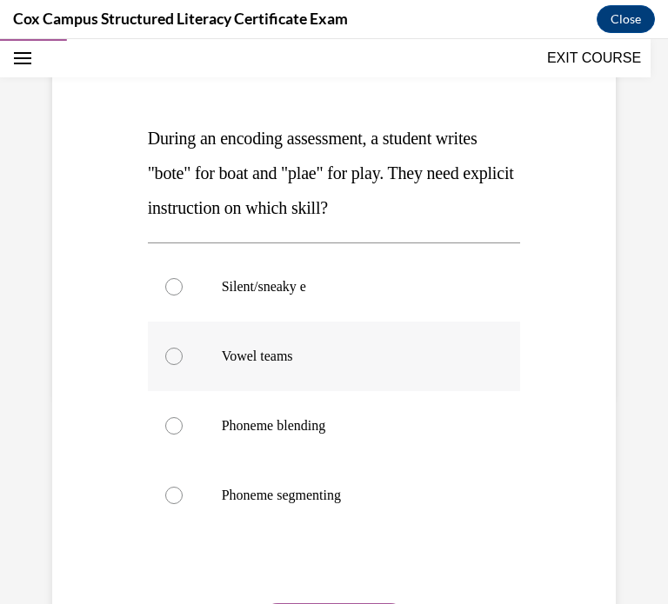
scroll to position [214, 0]
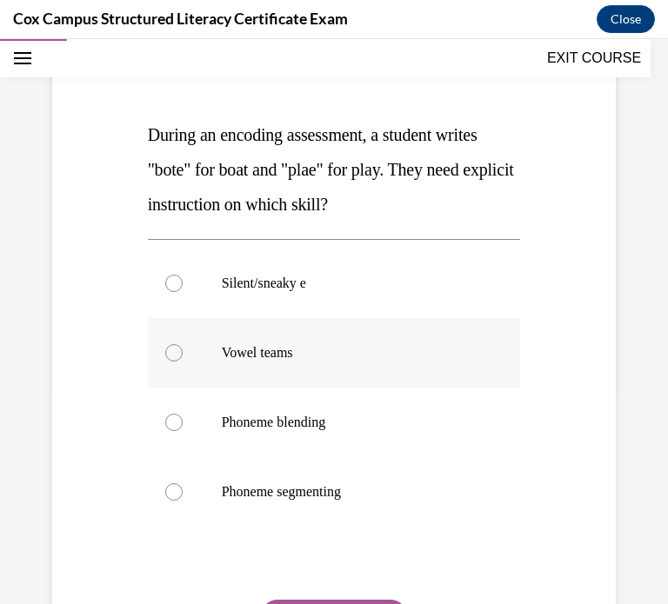
click at [276, 377] on label "Vowel teams" at bounding box center [334, 353] width 373 height 70
click at [183, 362] on input "Vowel teams" at bounding box center [173, 352] width 17 height 17
radio input "true"
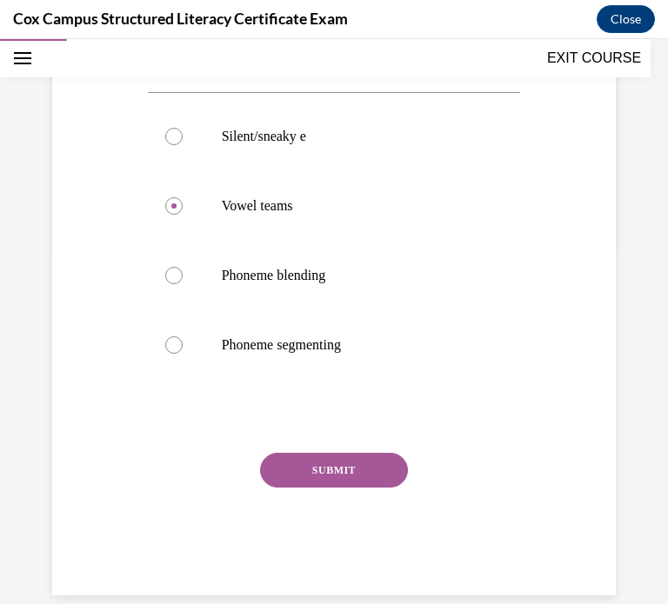
click at [303, 463] on button "SUBMIT" at bounding box center [334, 470] width 148 height 35
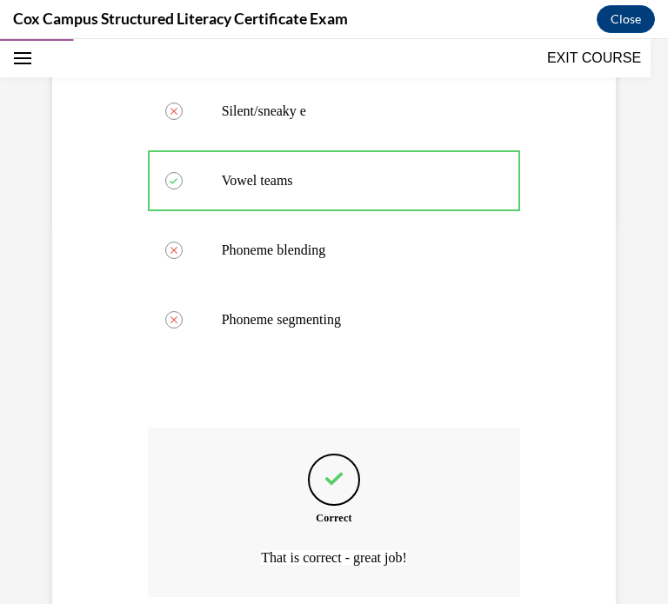
scroll to position [529, 0]
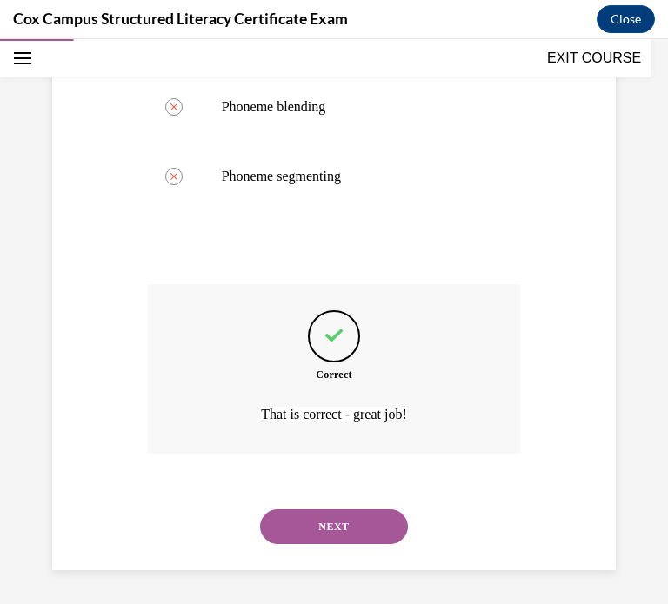
click at [302, 523] on button "NEXT" at bounding box center [334, 526] width 148 height 35
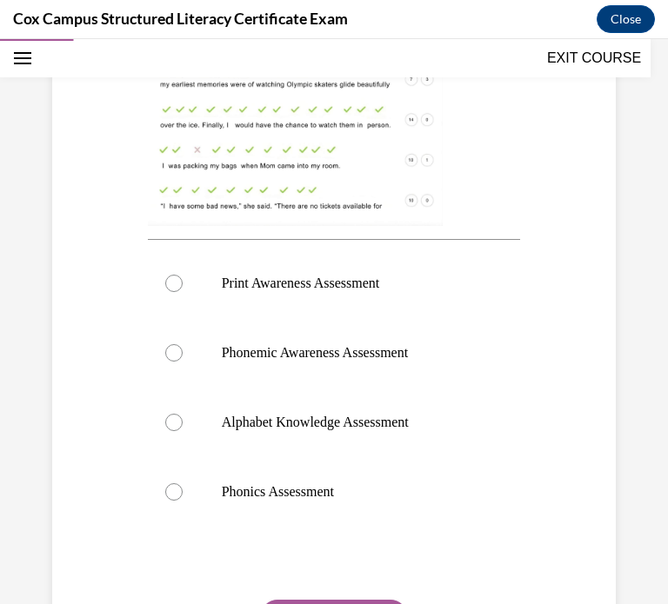
scroll to position [595, 0]
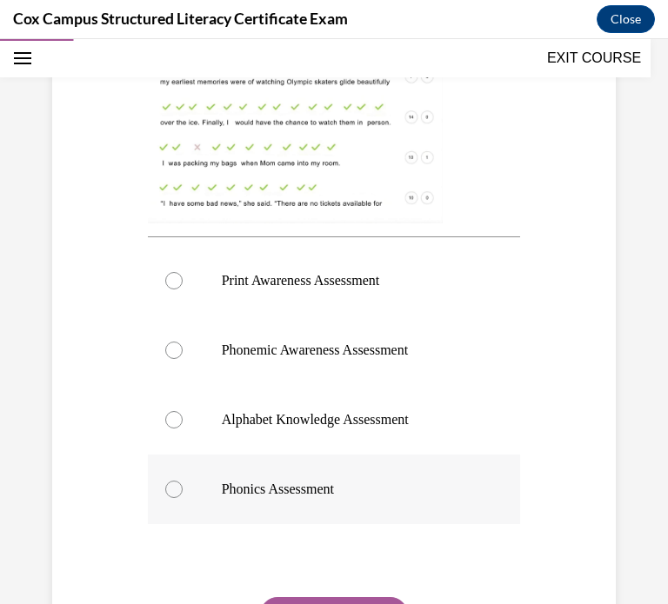
click at [233, 505] on label "Phonics Assessment" at bounding box center [334, 490] width 373 height 70
click at [183, 498] on input "Phonics Assessment" at bounding box center [173, 489] width 17 height 17
radio input "true"
click at [302, 599] on button "SUBMIT" at bounding box center [334, 614] width 148 height 35
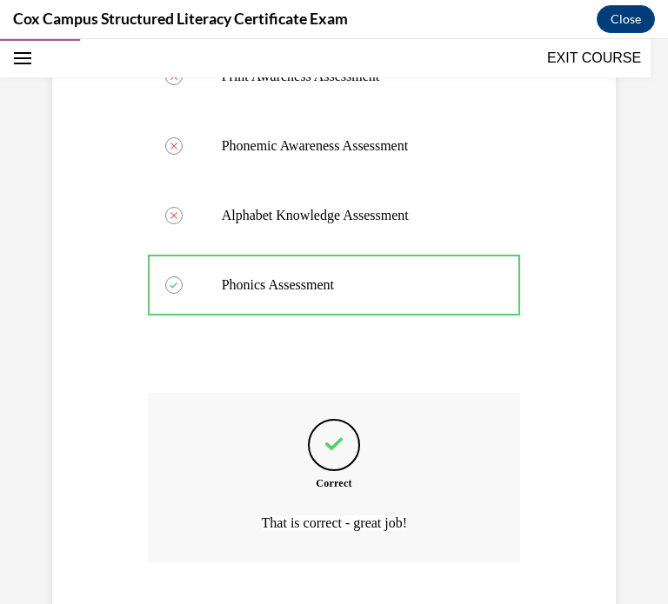
scroll to position [907, 0]
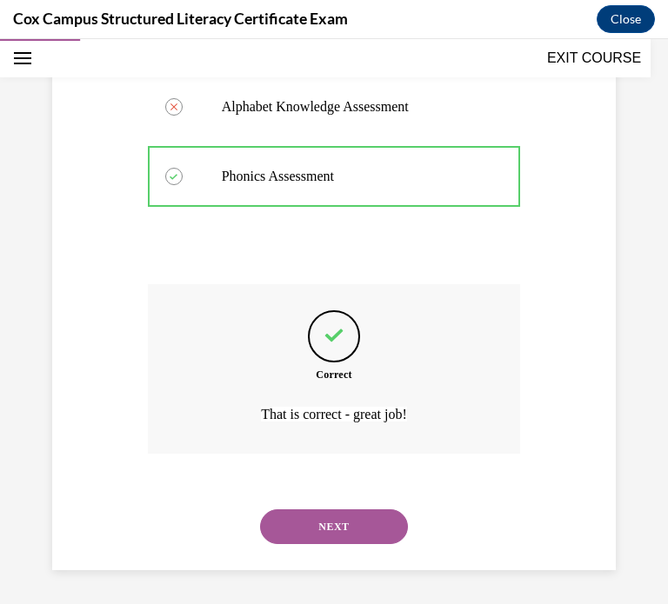
click at [361, 519] on button "NEXT" at bounding box center [334, 526] width 148 height 35
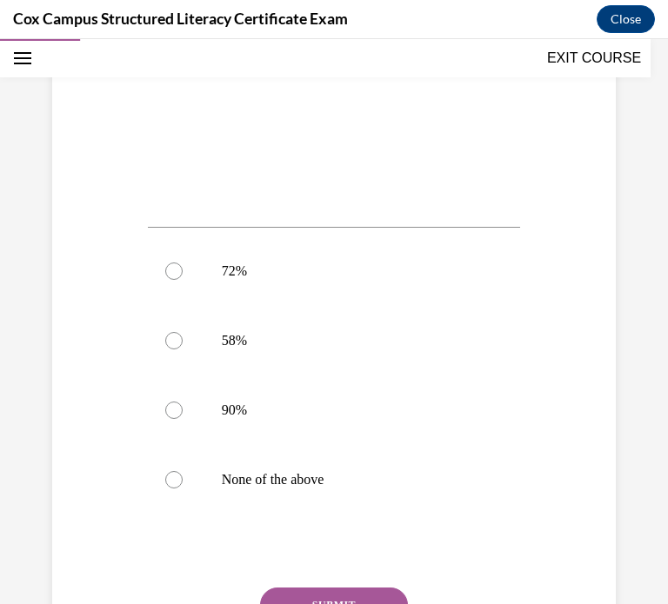
scroll to position [591, 0]
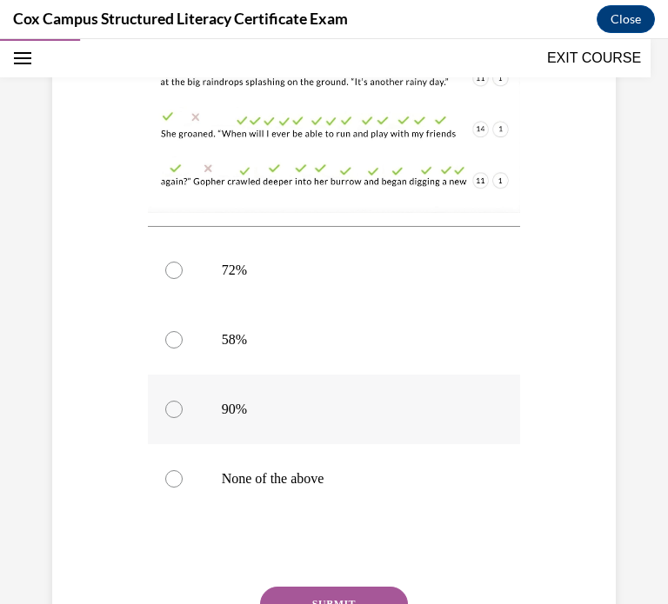
click at [202, 402] on label "90%" at bounding box center [334, 410] width 373 height 70
click at [183, 402] on input "90%" at bounding box center [173, 409] width 17 height 17
radio input "true"
click at [340, 595] on button "SUBMIT" at bounding box center [334, 604] width 148 height 35
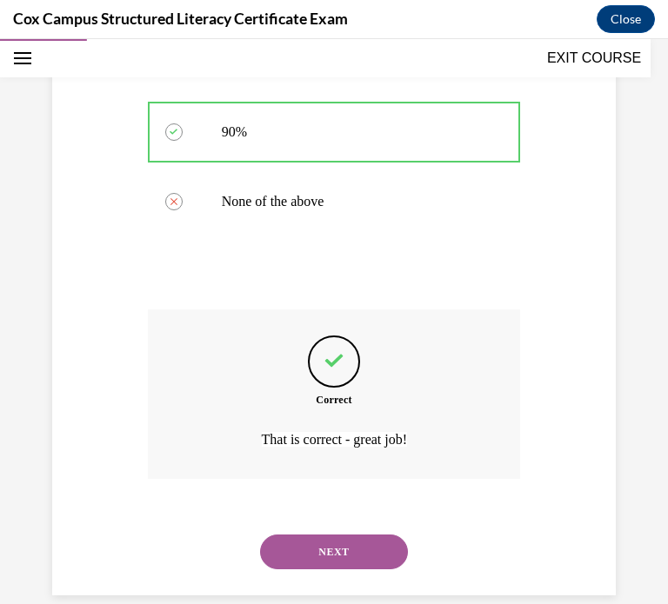
scroll to position [866, 0]
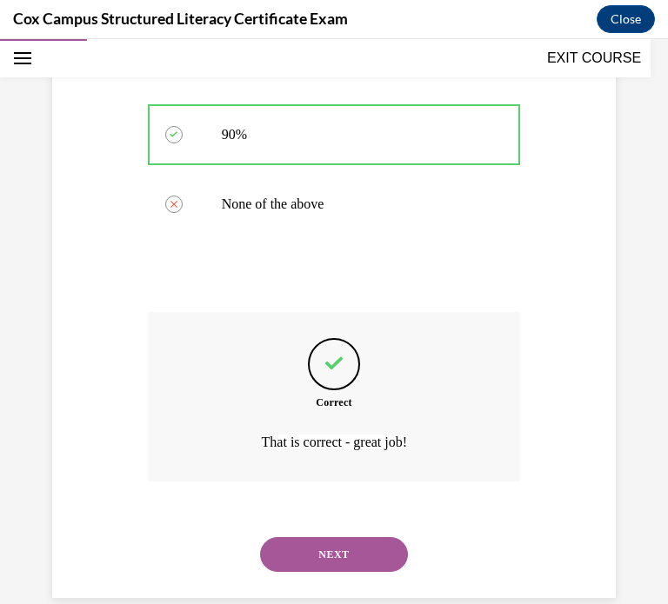
click at [298, 564] on button "NEXT" at bounding box center [334, 554] width 148 height 35
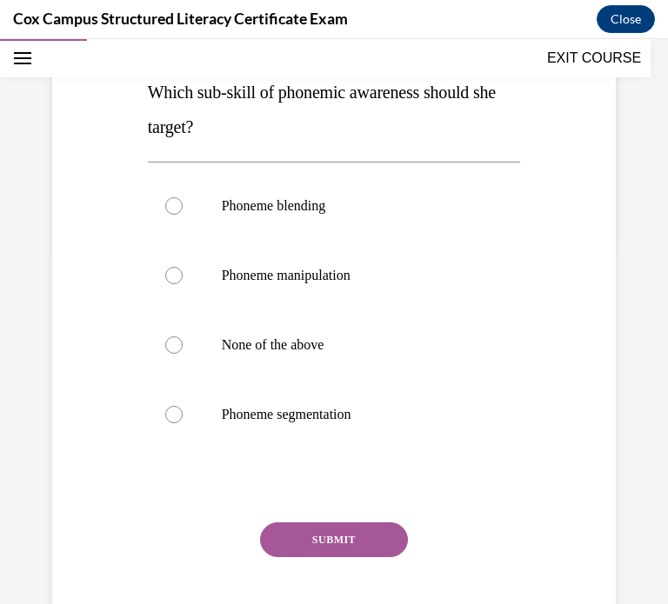
scroll to position [359, 0]
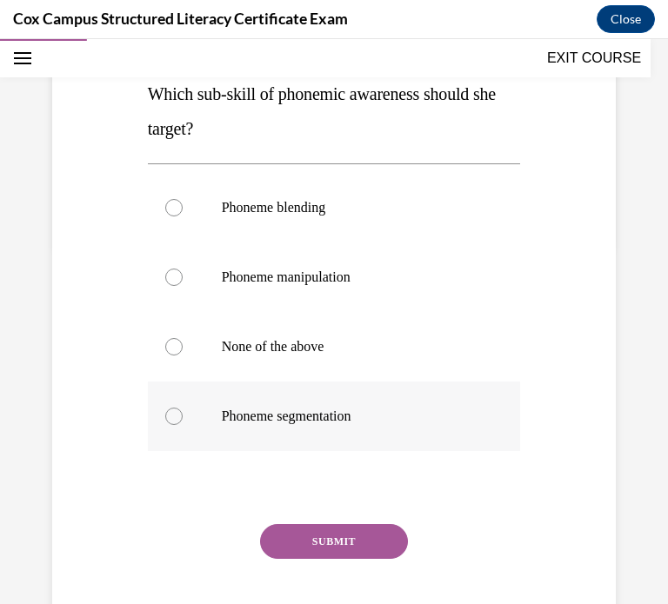
click at [198, 413] on label "Phoneme segmentation" at bounding box center [334, 417] width 373 height 70
click at [183, 413] on input "Phoneme segmentation" at bounding box center [173, 416] width 17 height 17
radio input "true"
click at [345, 551] on button "SUBMIT" at bounding box center [334, 541] width 148 height 35
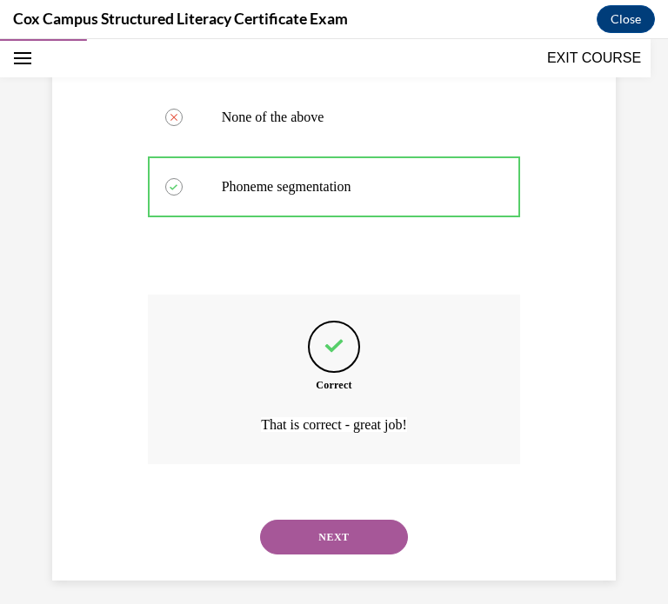
scroll to position [599, 0]
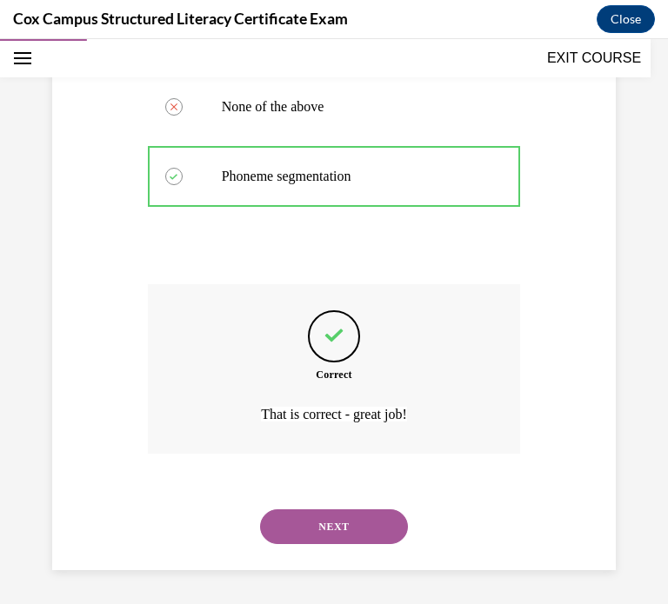
click at [303, 525] on button "NEXT" at bounding box center [334, 526] width 148 height 35
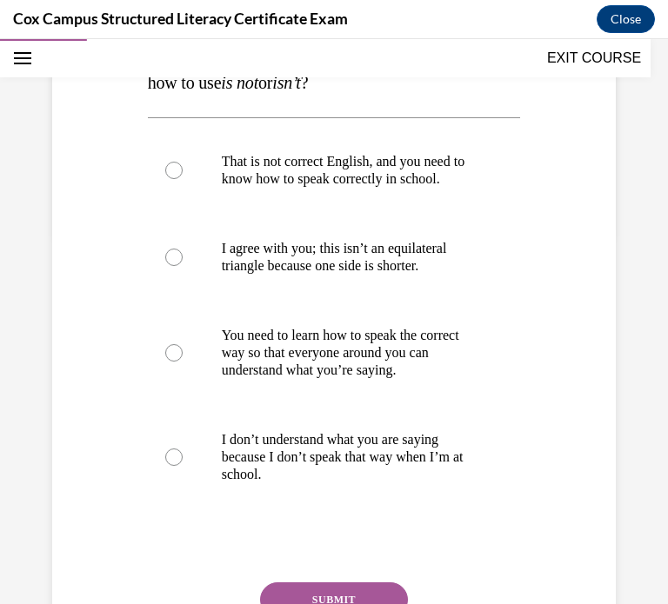
scroll to position [379, 0]
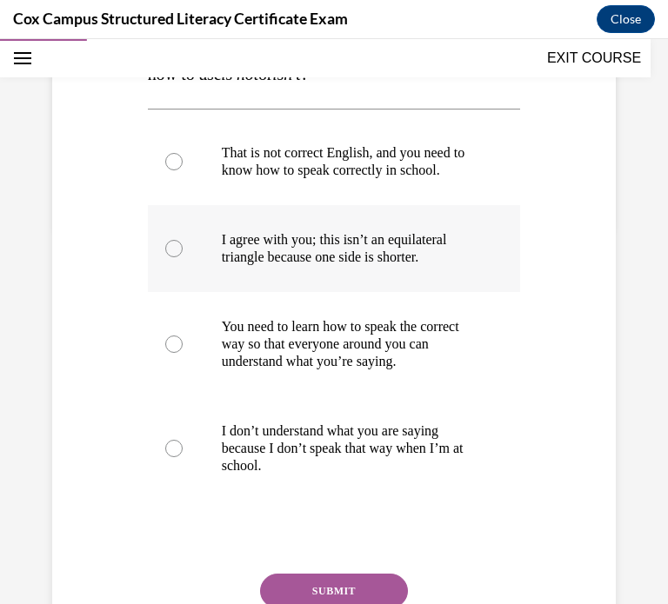
click at [239, 292] on label "I agree with you; this isn’t an equilateral triangle because one side is shorte…" at bounding box center [334, 248] width 373 height 87
click at [183, 257] on input "I agree with you; this isn’t an equilateral triangle because one side is shorte…" at bounding box center [173, 248] width 17 height 17
radio input "true"
click at [317, 594] on button "SUBMIT" at bounding box center [334, 591] width 148 height 35
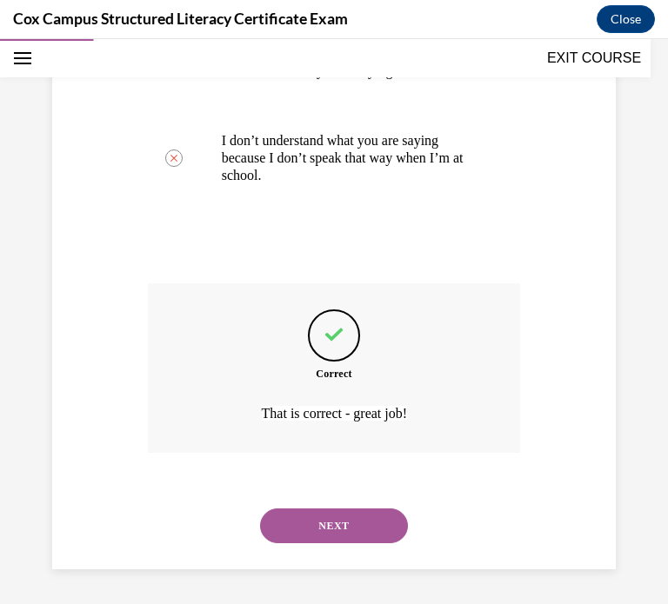
scroll to position [686, 0]
click at [284, 540] on button "NEXT" at bounding box center [334, 525] width 148 height 35
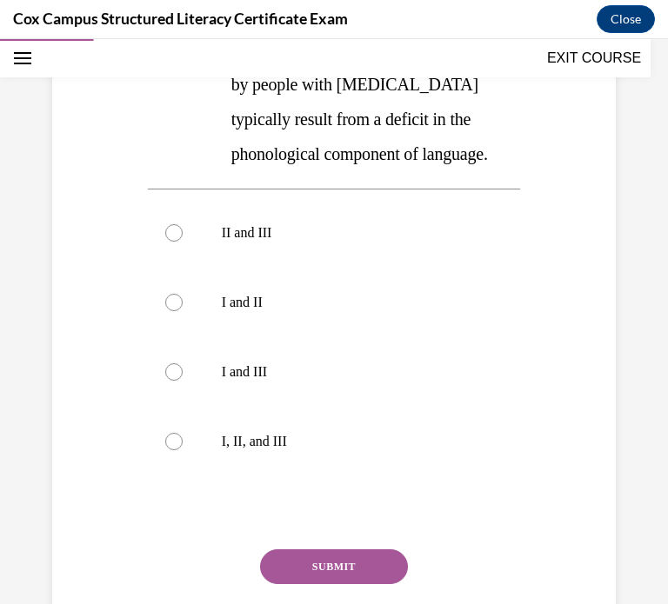
scroll to position [612, 0]
click at [202, 407] on label "I, II, and III" at bounding box center [334, 442] width 373 height 70
click at [183, 433] on input "I, II, and III" at bounding box center [173, 441] width 17 height 17
radio input "true"
click at [301, 549] on button "SUBMIT" at bounding box center [334, 566] width 148 height 35
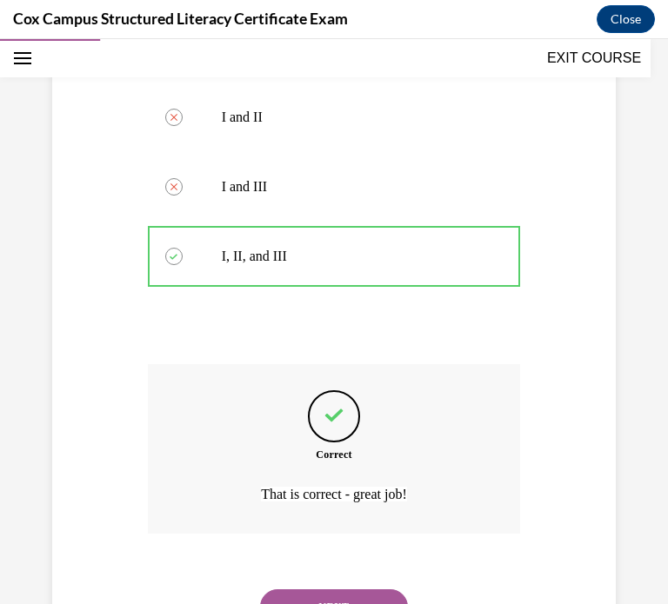
scroll to position [807, 0]
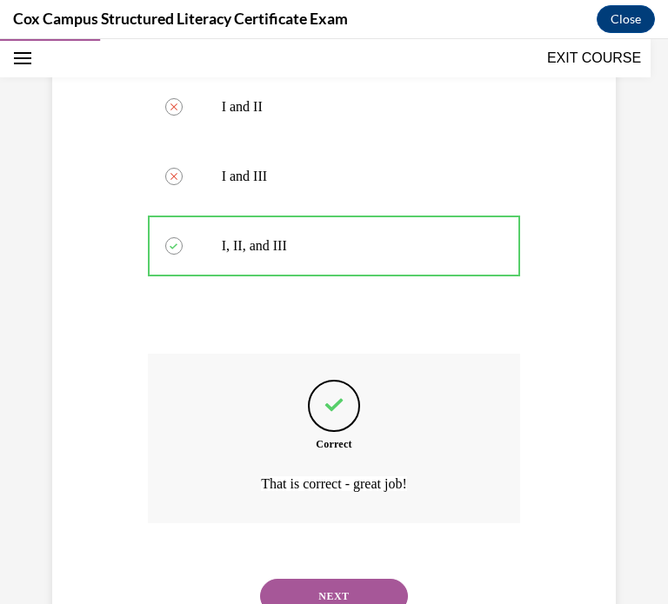
click at [323, 579] on button "NEXT" at bounding box center [334, 596] width 148 height 35
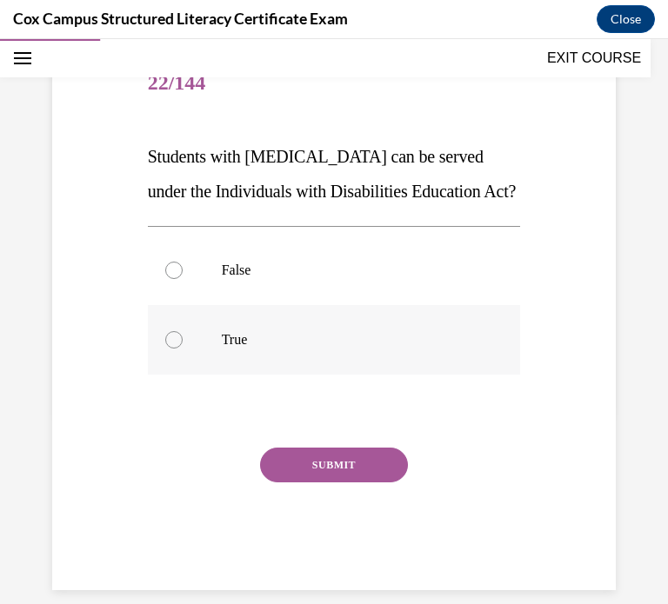
click at [181, 340] on div at bounding box center [173, 339] width 17 height 17
click at [181, 340] on input "True" at bounding box center [173, 339] width 17 height 17
radio input "true"
click at [324, 464] on button "SUBMIT" at bounding box center [334, 465] width 148 height 35
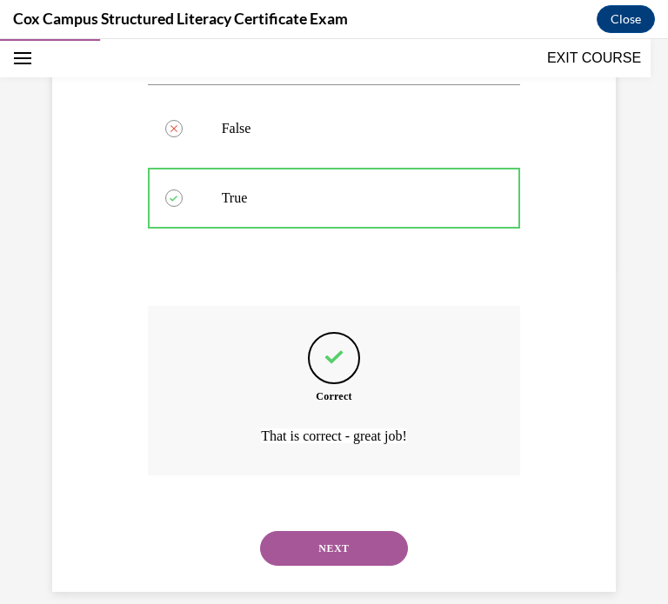
scroll to position [355, 0]
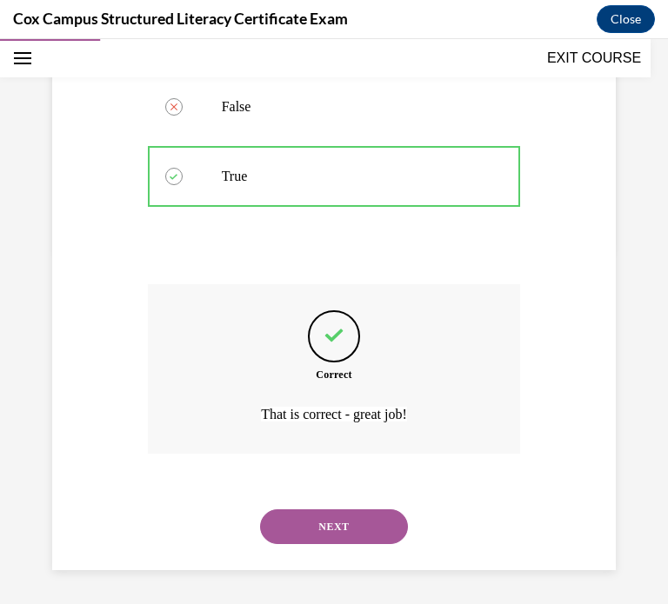
click at [374, 528] on button "NEXT" at bounding box center [334, 526] width 148 height 35
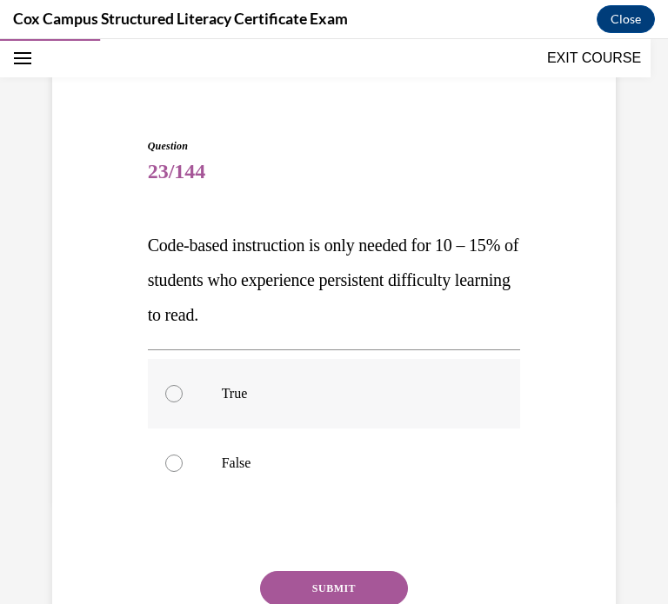
scroll to position [104, 0]
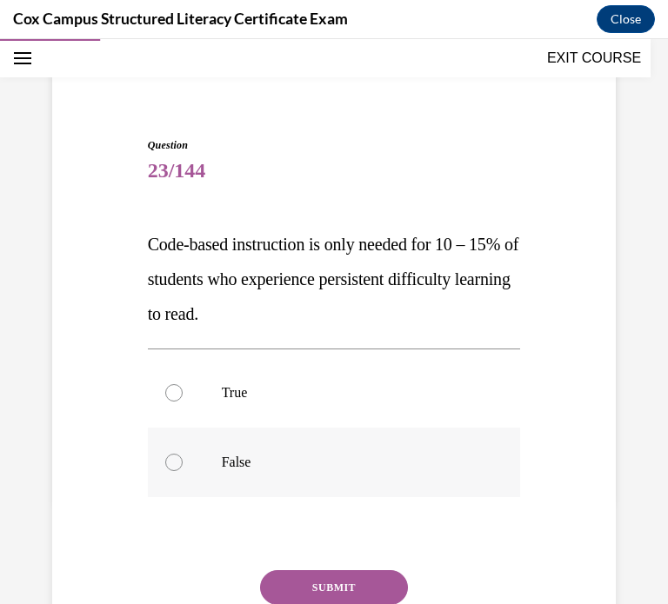
click at [189, 450] on label "False" at bounding box center [334, 463] width 373 height 70
click at [183, 454] on input "False" at bounding box center [173, 462] width 17 height 17
radio input "true"
click at [305, 595] on button "SUBMIT" at bounding box center [334, 587] width 148 height 35
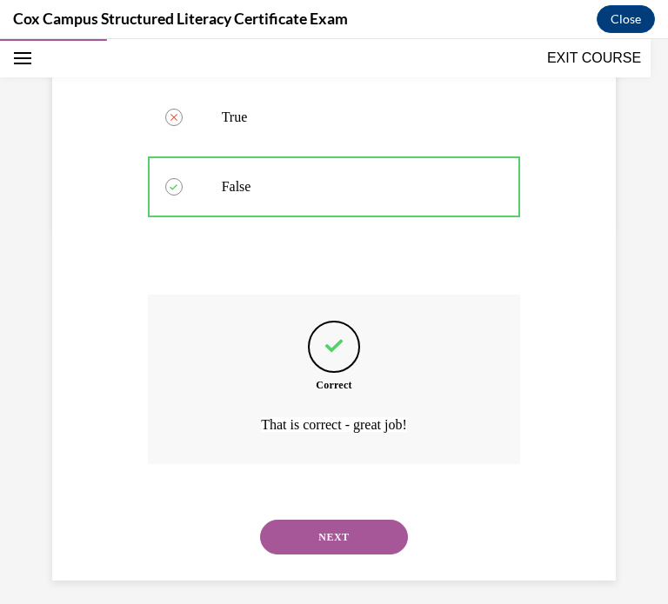
scroll to position [390, 0]
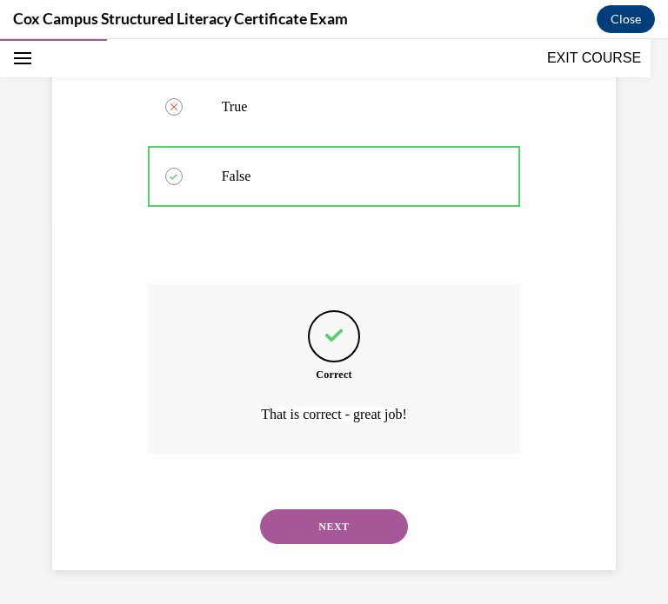
click at [277, 526] on button "NEXT" at bounding box center [334, 526] width 148 height 35
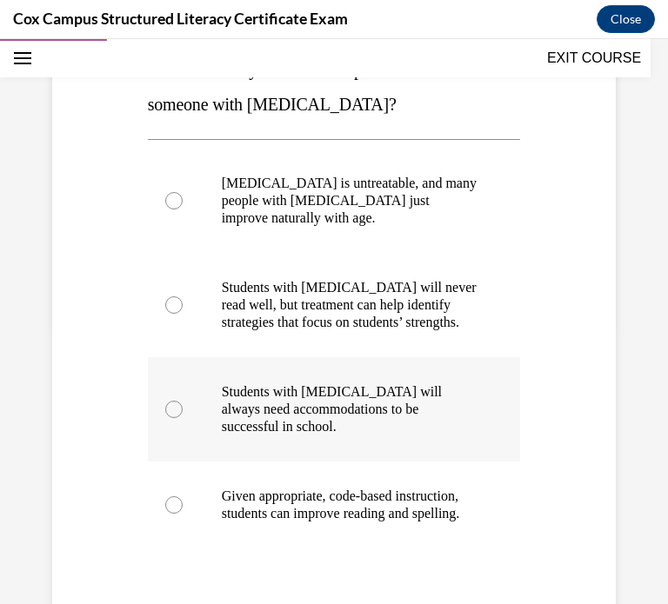
scroll to position [280, 0]
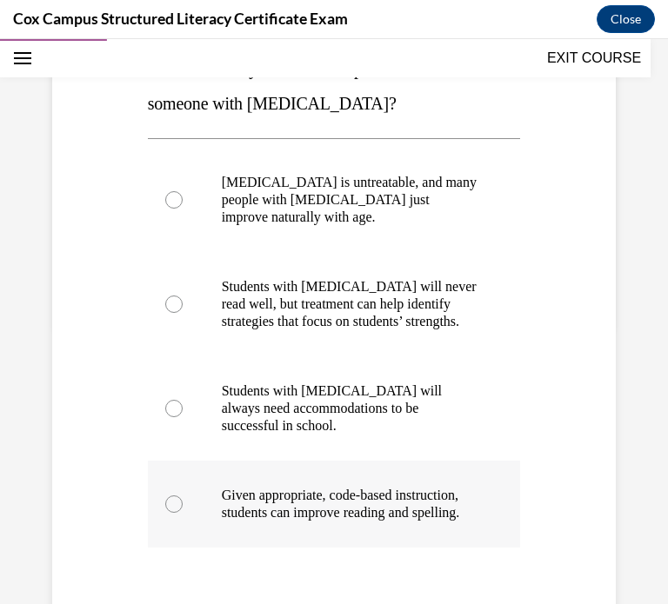
click at [367, 521] on p "Given appropriate, code-based instruction, students can improve reading and spe…" at bounding box center [350, 504] width 256 height 35
click at [183, 513] on input "Given appropriate, code-based instruction, students can improve reading and spe…" at bounding box center [173, 503] width 17 height 17
radio input "true"
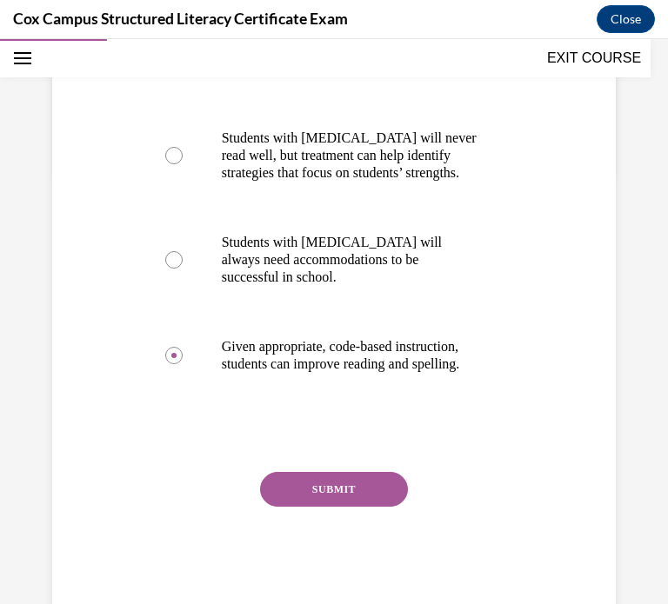
click at [351, 507] on button "SUBMIT" at bounding box center [334, 489] width 148 height 35
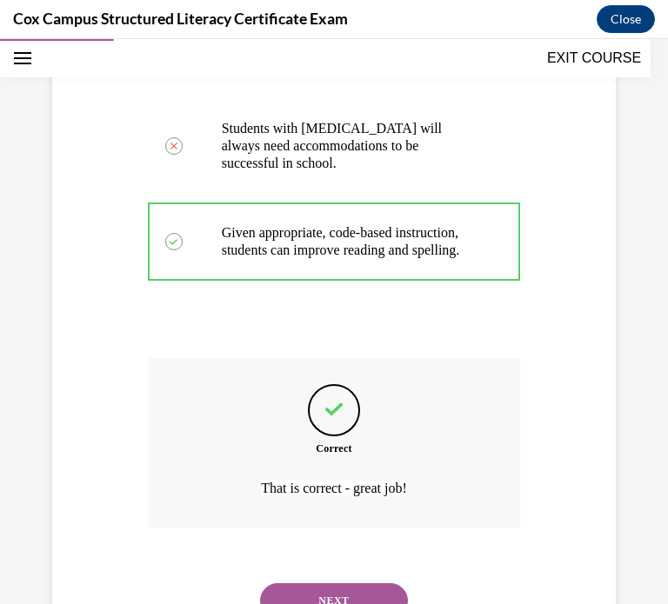
scroll to position [651, 0]
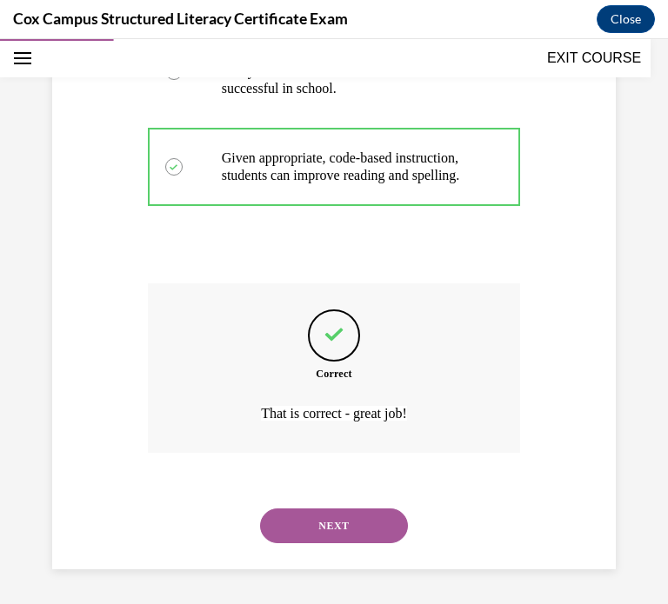
click at [309, 531] on button "NEXT" at bounding box center [334, 525] width 148 height 35
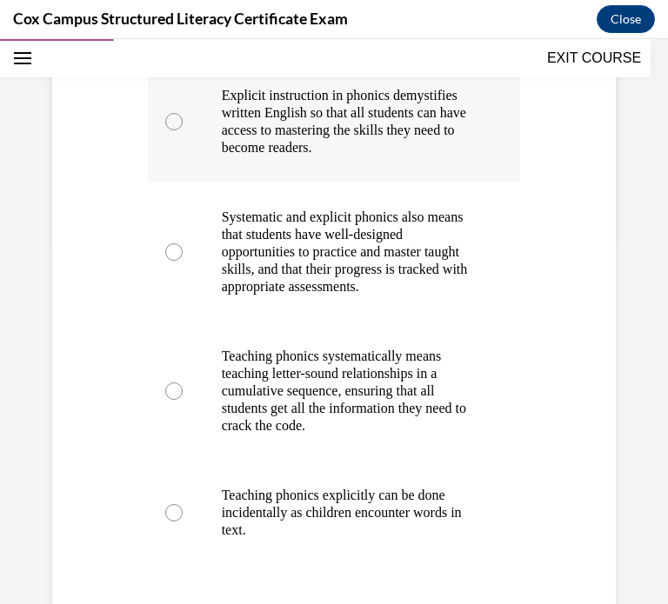
scroll to position [365, 0]
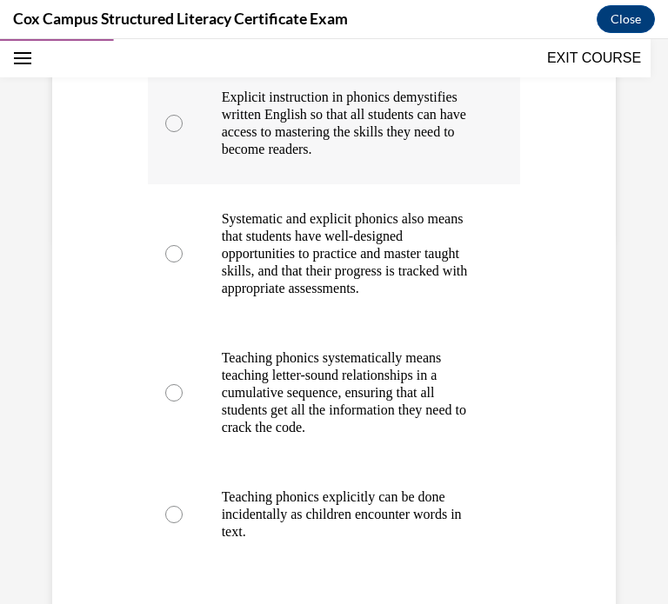
click at [281, 125] on p "Explicit instruction in phonics demystifies written English so that all student…" at bounding box center [350, 124] width 256 height 70
click at [183, 125] on input "Explicit instruction in phonics demystifies written English so that all student…" at bounding box center [173, 123] width 17 height 17
radio input "true"
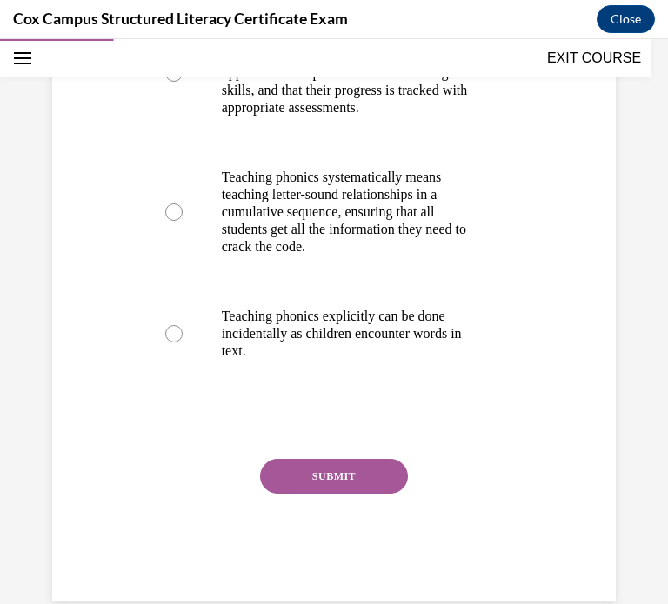
click at [323, 475] on button "SUBMIT" at bounding box center [334, 476] width 148 height 35
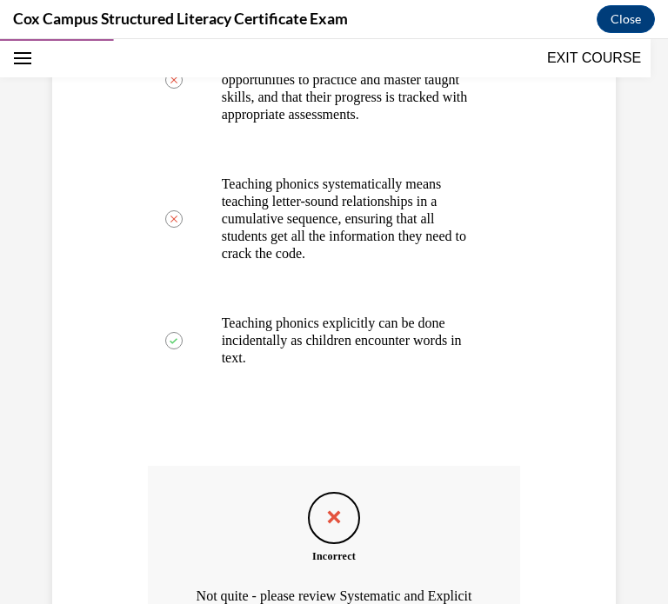
scroll to position [688, 0]
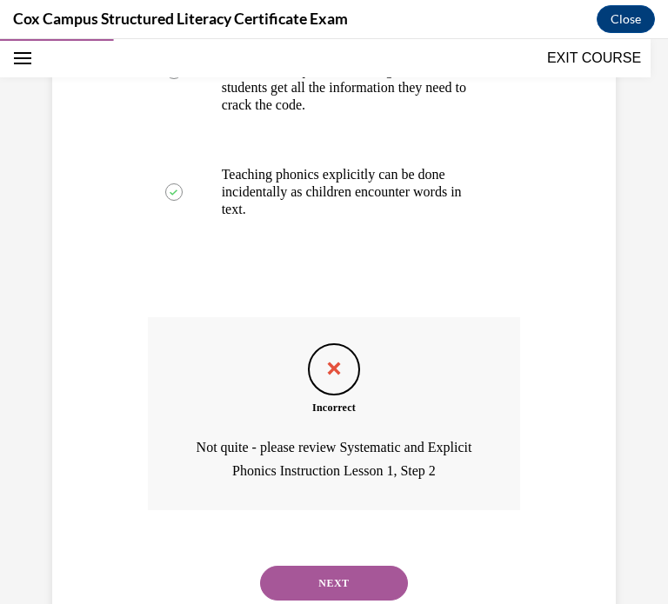
click at [310, 588] on button "NEXT" at bounding box center [334, 583] width 148 height 35
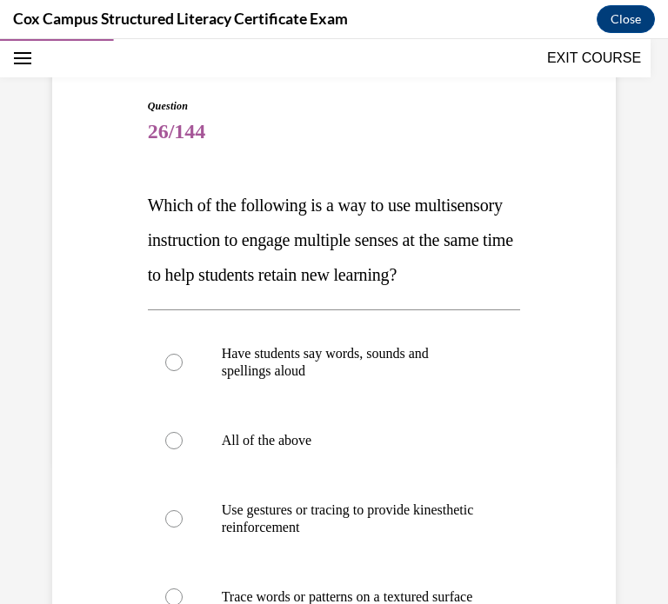
scroll to position [160, 0]
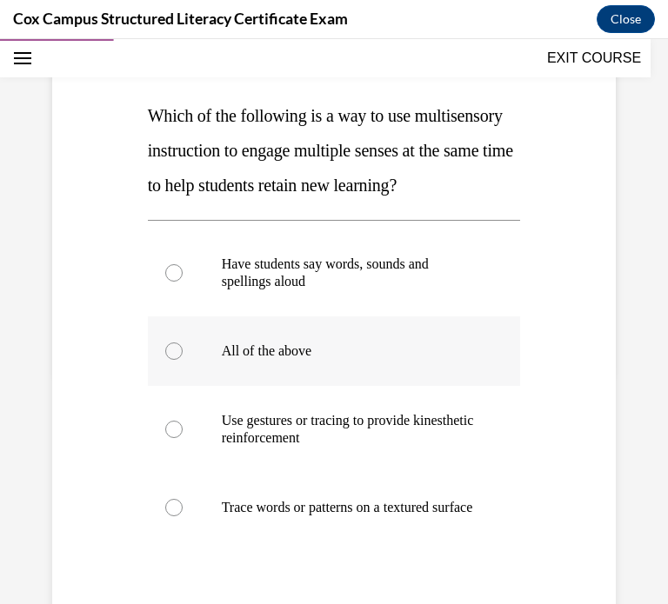
click at [192, 386] on label "All of the above" at bounding box center [334, 351] width 373 height 70
click at [183, 360] on input "All of the above" at bounding box center [173, 350] width 17 height 17
radio input "true"
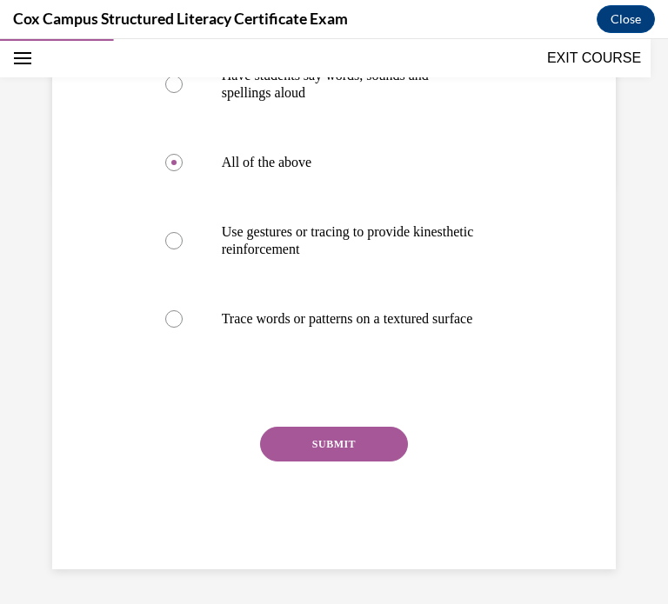
click at [283, 446] on button "SUBMIT" at bounding box center [334, 444] width 148 height 35
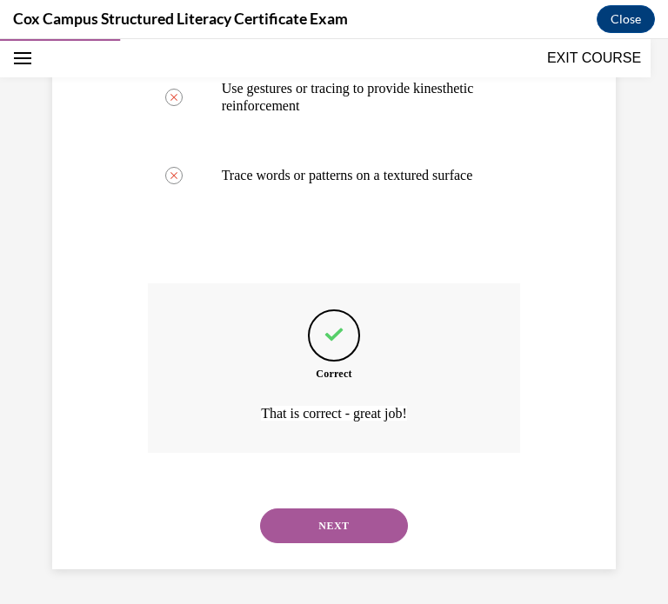
scroll to position [616, 0]
click at [307, 521] on button "NEXT" at bounding box center [334, 525] width 148 height 35
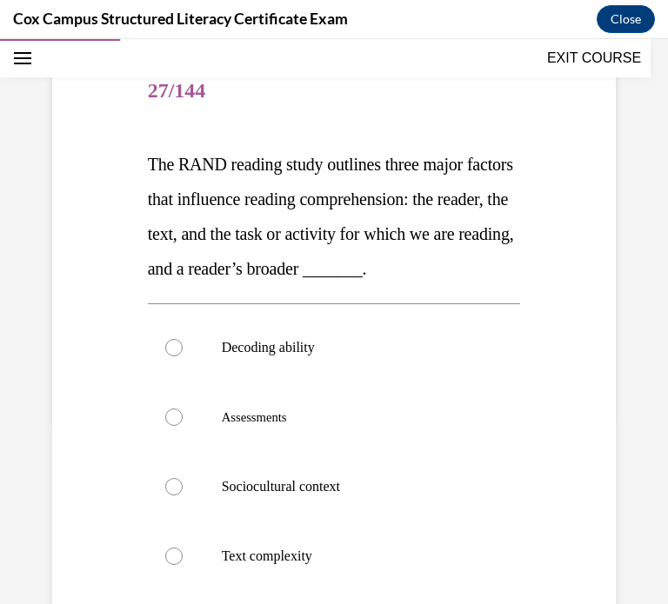
scroll to position [185, 0]
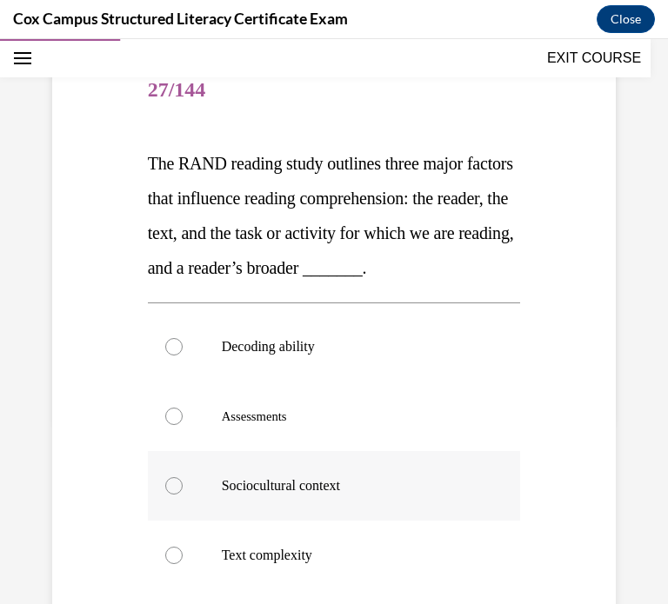
click at [196, 482] on label "Sociocultural context" at bounding box center [334, 486] width 373 height 70
click at [183, 482] on input "Sociocultural context" at bounding box center [173, 485] width 17 height 17
radio input "true"
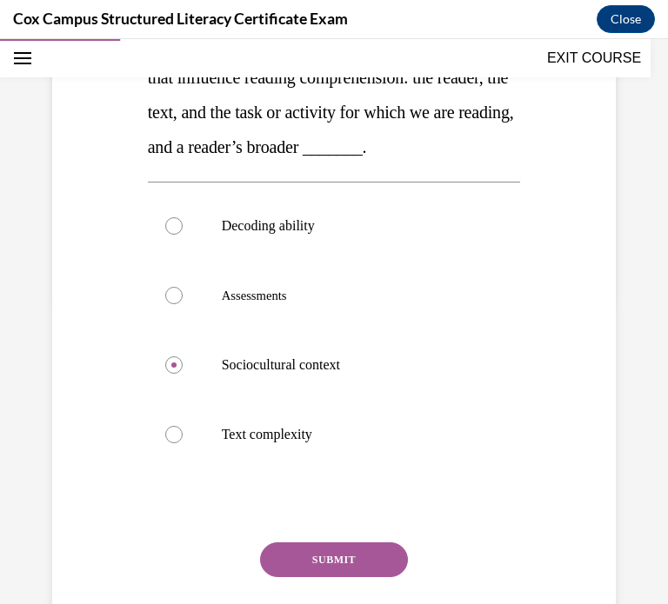
click at [329, 558] on button "SUBMIT" at bounding box center [334, 559] width 148 height 35
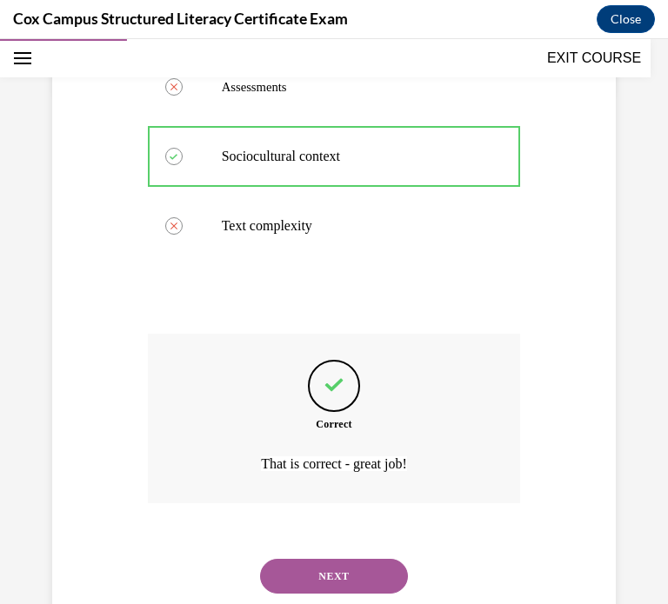
scroll to position [564, 0]
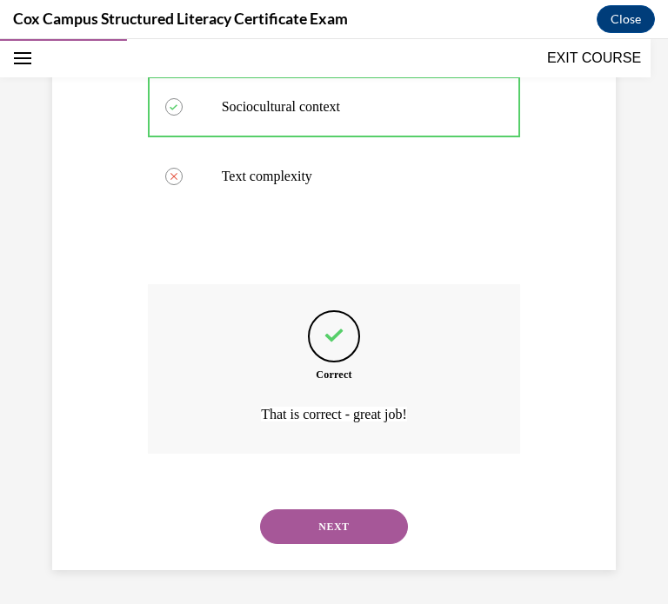
click at [362, 525] on button "NEXT" at bounding box center [334, 526] width 148 height 35
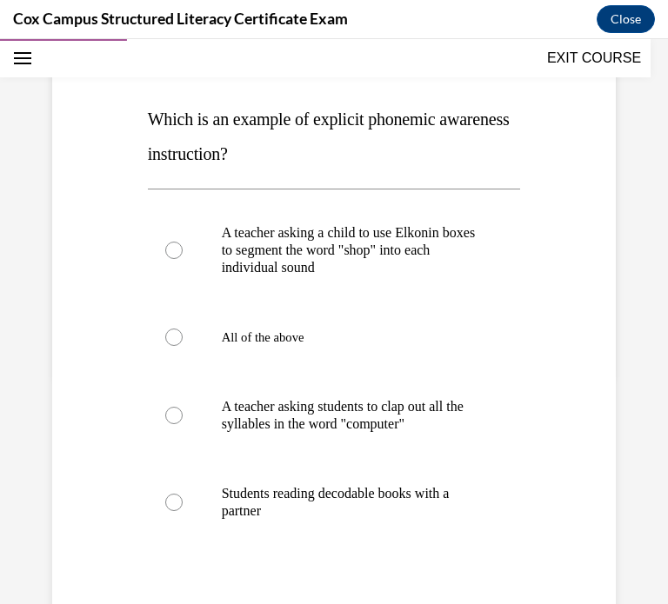
scroll to position [236, 0]
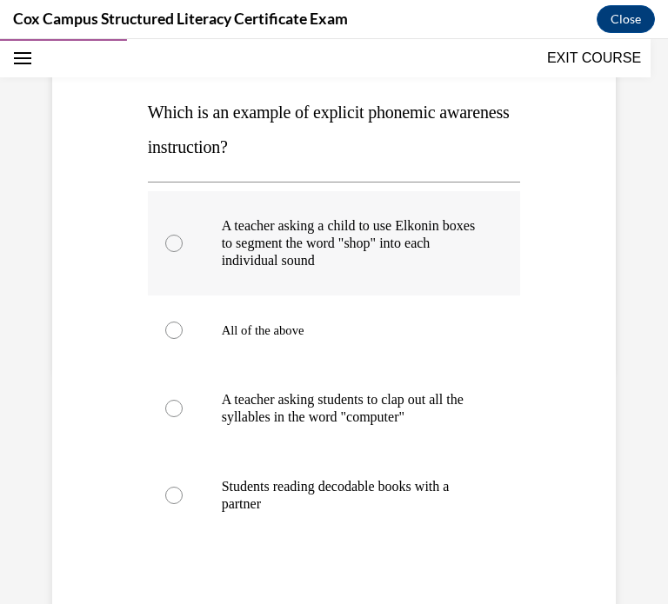
click at [352, 236] on p "A teacher asking a child to use Elkonin boxes to segment the word "shop" into e…" at bounding box center [350, 243] width 256 height 52
click at [183, 236] on input "A teacher asking a child to use Elkonin boxes to segment the word "shop" into e…" at bounding box center [173, 243] width 17 height 17
radio input "true"
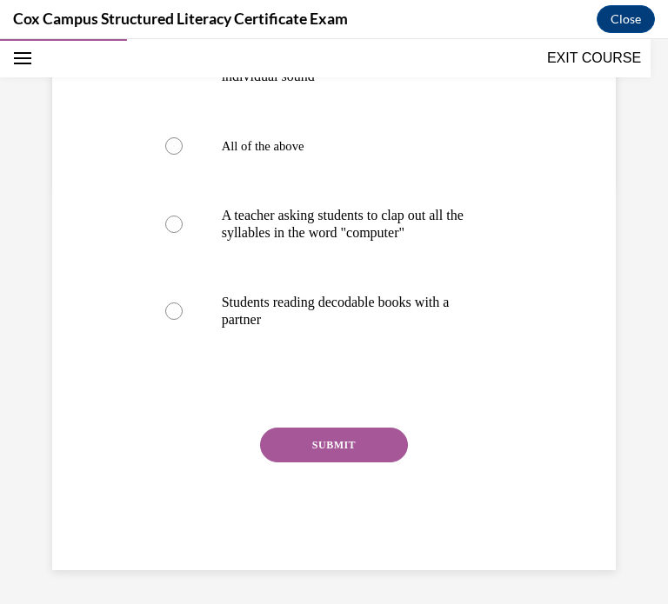
click at [350, 457] on button "SUBMIT" at bounding box center [334, 445] width 148 height 35
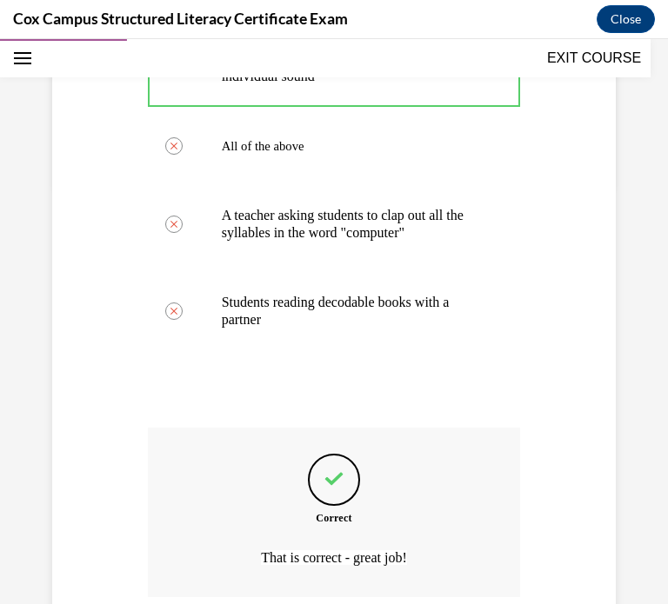
scroll to position [564, 0]
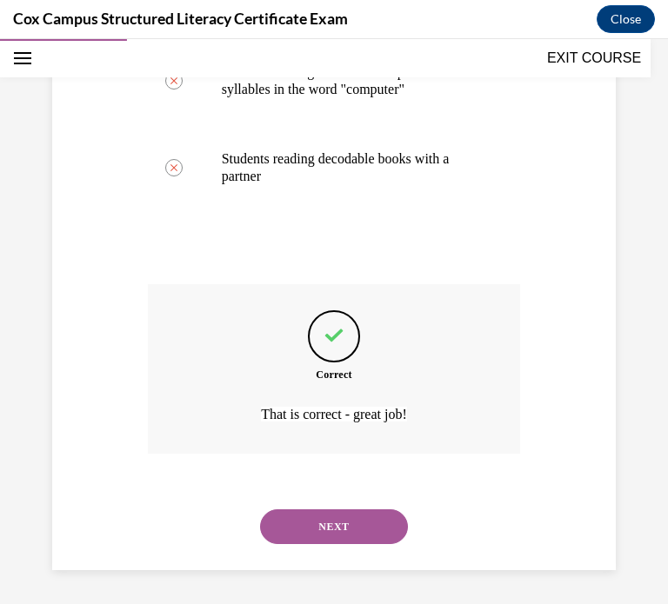
click at [383, 533] on button "NEXT" at bounding box center [334, 526] width 148 height 35
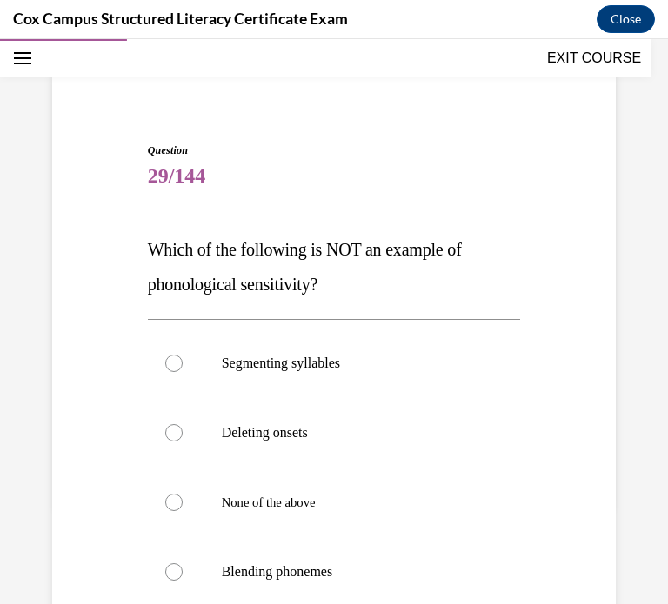
scroll to position [102, 0]
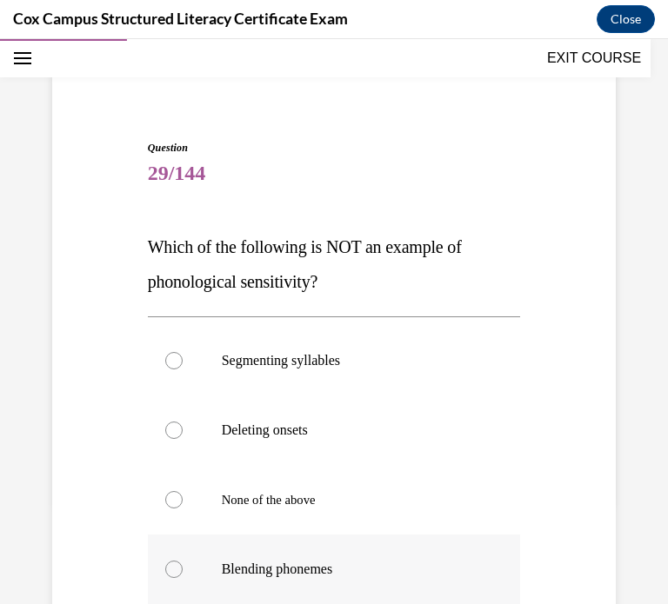
click at [207, 584] on label "Blending phonemes" at bounding box center [334, 570] width 373 height 70
click at [183, 578] on input "Blending phonemes" at bounding box center [173, 569] width 17 height 17
radio input "true"
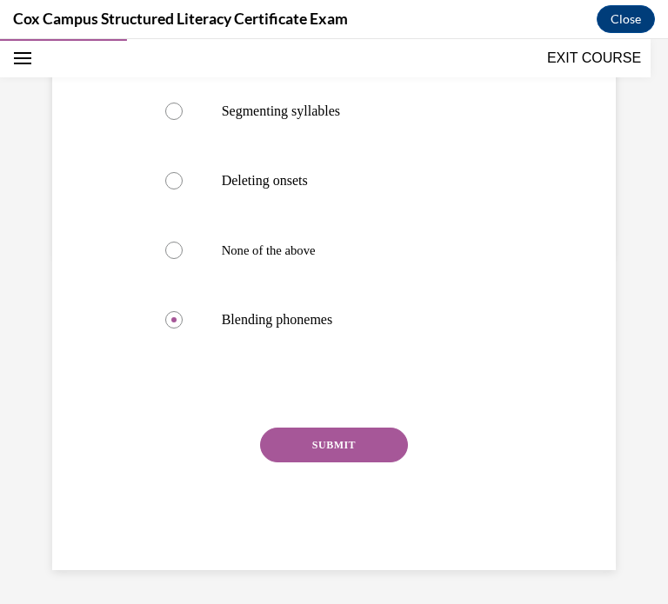
click at [330, 451] on button "SUBMIT" at bounding box center [334, 445] width 148 height 35
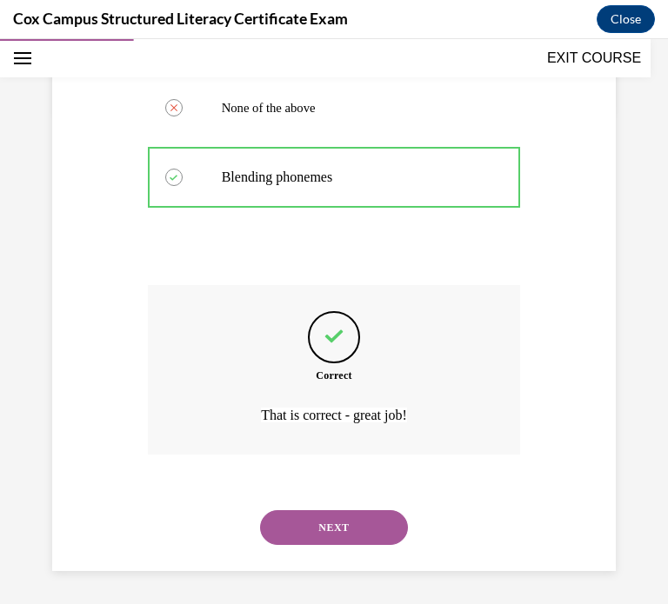
scroll to position [495, 0]
click at [291, 540] on button "NEXT" at bounding box center [334, 526] width 148 height 35
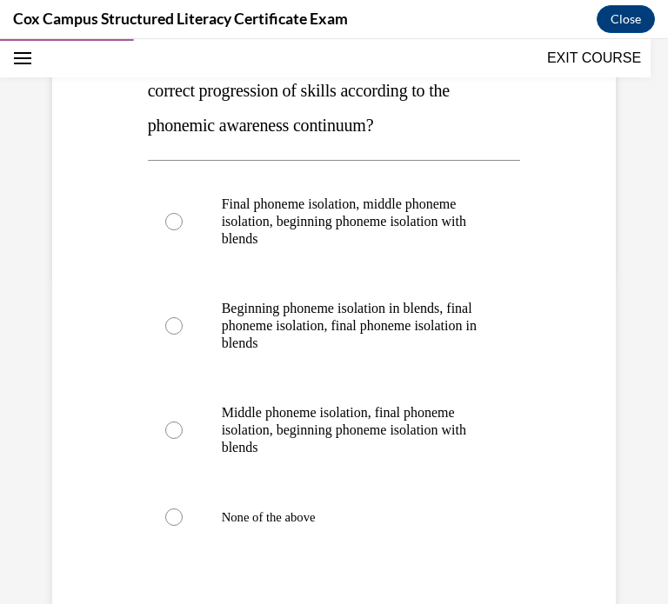
scroll to position [326, 0]
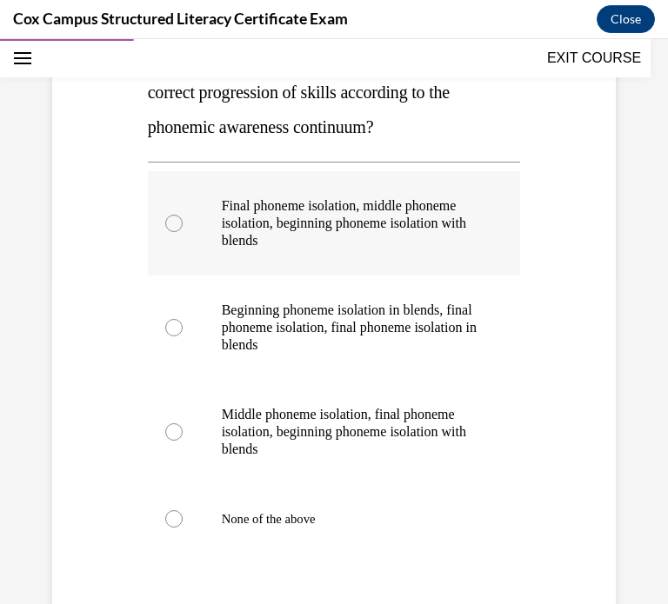
click at [289, 222] on p "Final phoneme isolation, middle phoneme isolation, beginning phoneme isolation …" at bounding box center [350, 223] width 256 height 52
click at [183, 222] on input "Final phoneme isolation, middle phoneme isolation, beginning phoneme isolation …" at bounding box center [173, 223] width 17 height 17
radio input "true"
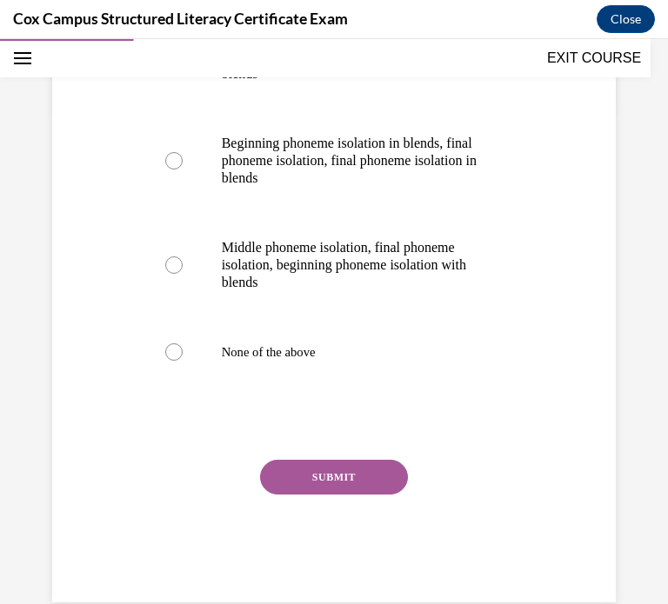
click at [296, 480] on button "SUBMIT" at bounding box center [334, 477] width 148 height 35
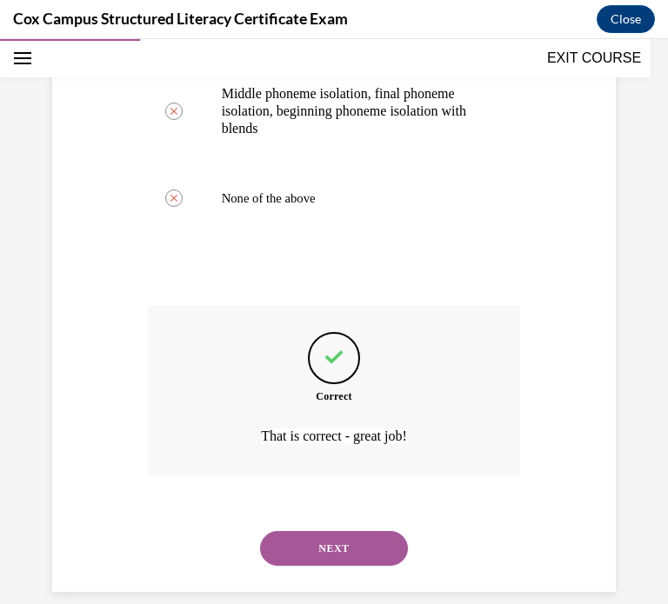
scroll to position [668, 0]
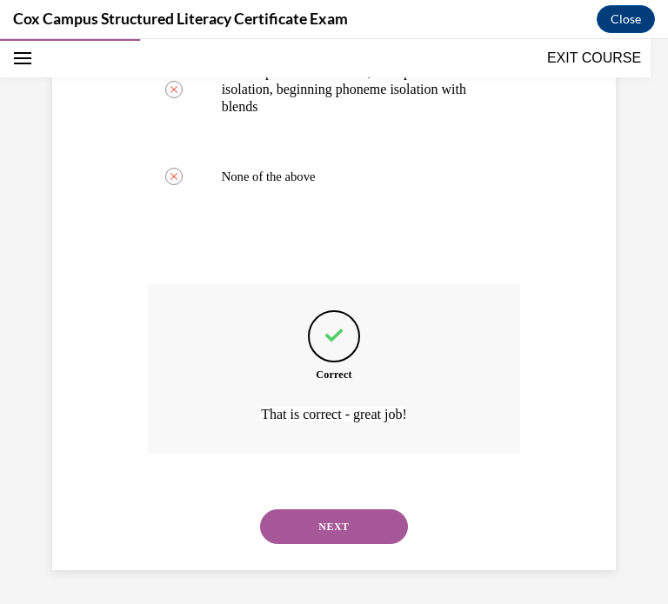
click at [302, 531] on button "NEXT" at bounding box center [334, 526] width 148 height 35
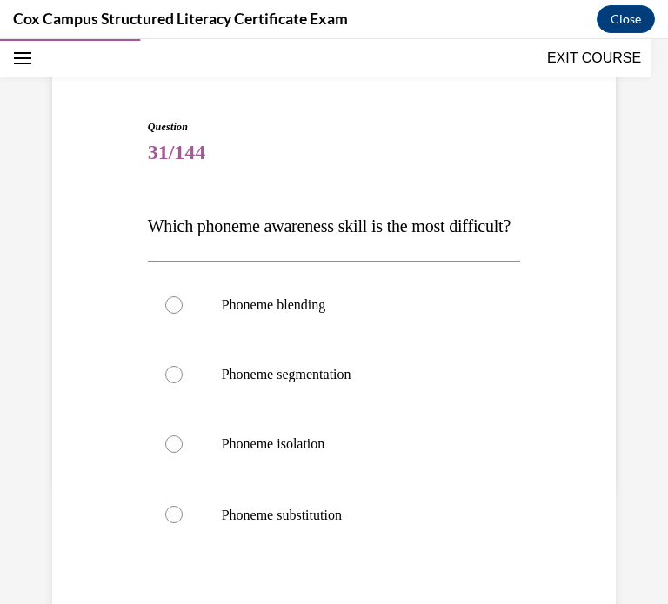
scroll to position [130, 0]
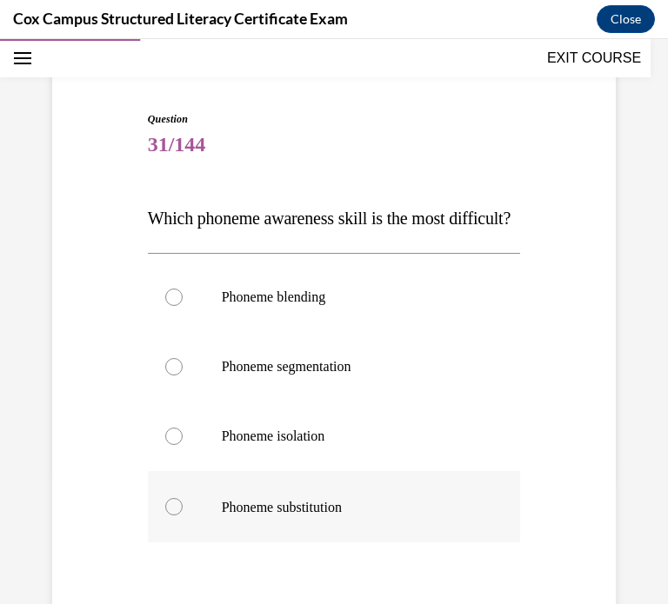
click at [276, 516] on p "Phoneme substitution" at bounding box center [350, 506] width 256 height 19
click at [183, 515] on input "Phoneme substitution" at bounding box center [173, 506] width 17 height 17
radio input "true"
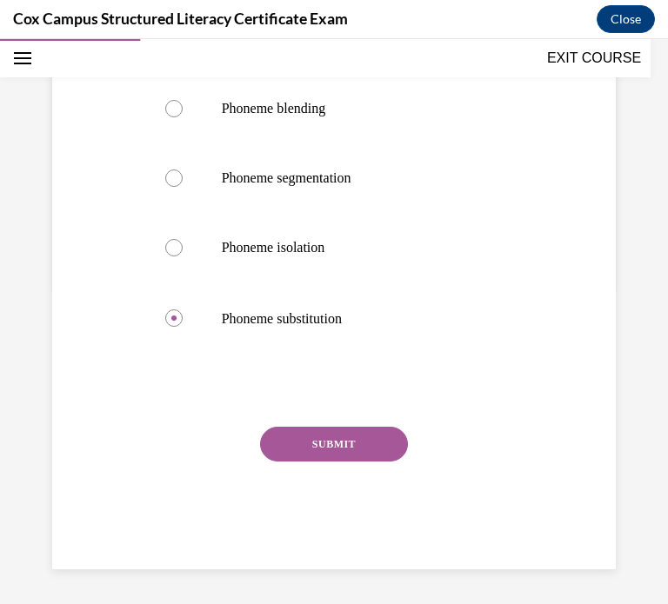
click at [342, 447] on button "SUBMIT" at bounding box center [334, 444] width 148 height 35
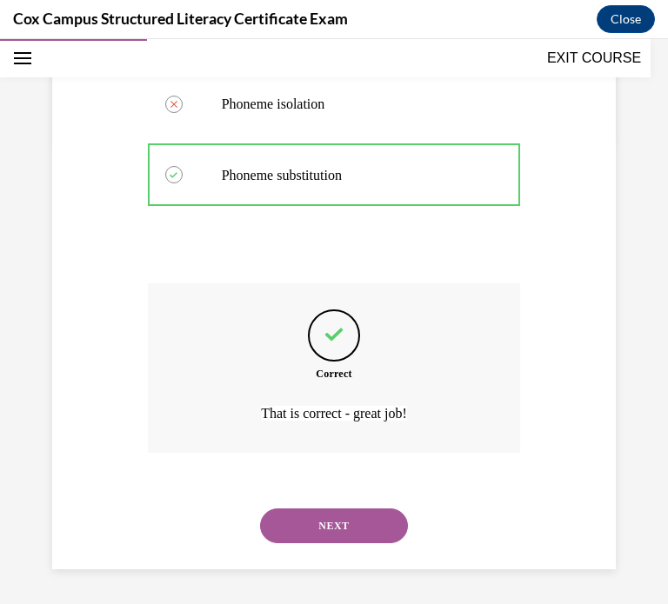
scroll to position [496, 0]
click at [298, 531] on button "NEXT" at bounding box center [334, 525] width 148 height 35
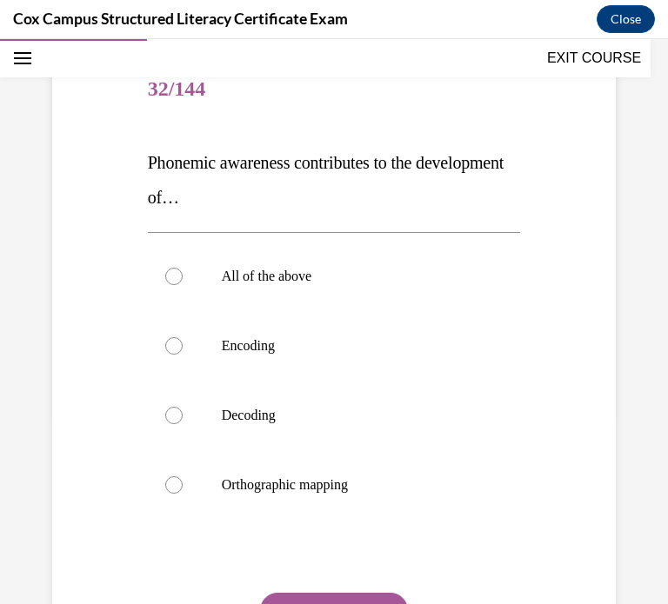
scroll to position [187, 0]
click at [189, 296] on label "All of the above" at bounding box center [334, 276] width 373 height 70
click at [183, 284] on input "All of the above" at bounding box center [173, 275] width 17 height 17
radio input "true"
click at [312, 597] on button "SUBMIT" at bounding box center [334, 609] width 148 height 35
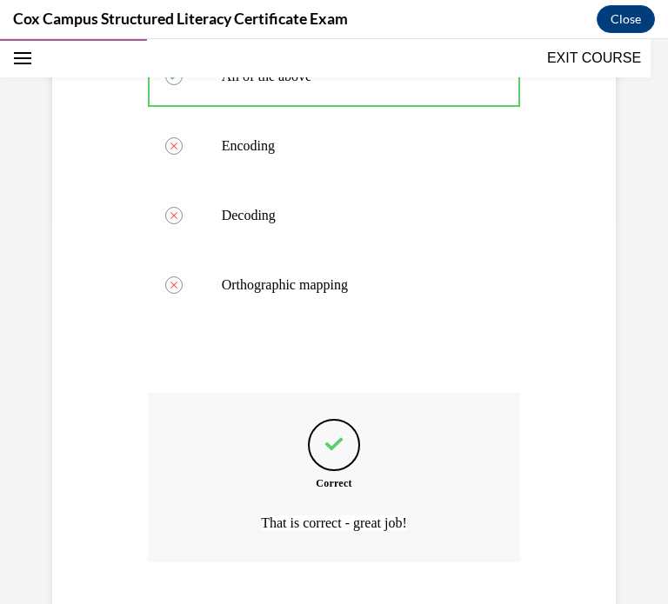
scroll to position [495, 0]
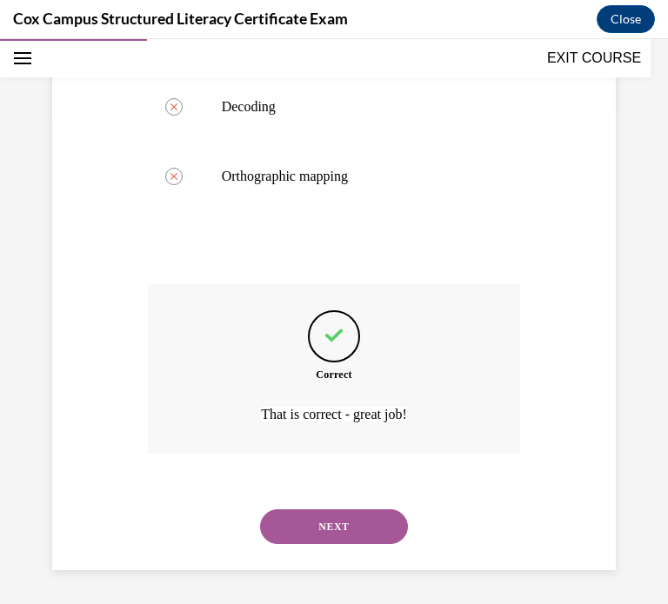
click at [320, 531] on button "NEXT" at bounding box center [334, 526] width 148 height 35
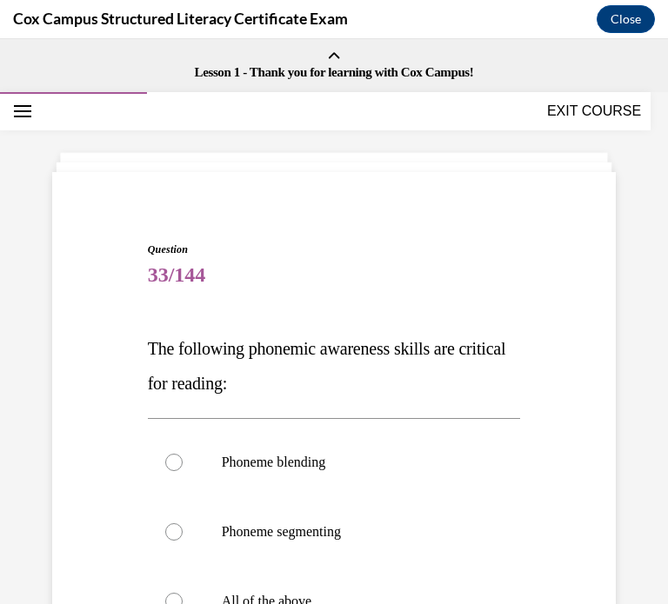
scroll to position [73, 0]
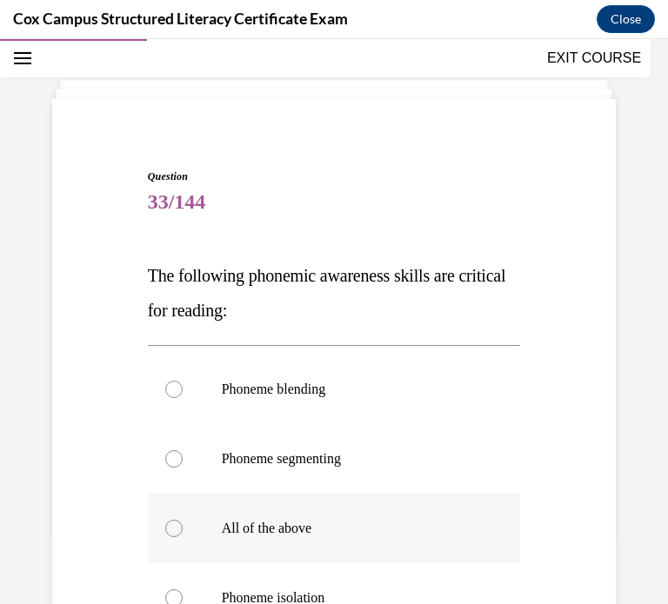
click at [180, 523] on div at bounding box center [173, 528] width 17 height 17
click at [180, 523] on input "All of the above" at bounding box center [173, 528] width 17 height 17
radio input "true"
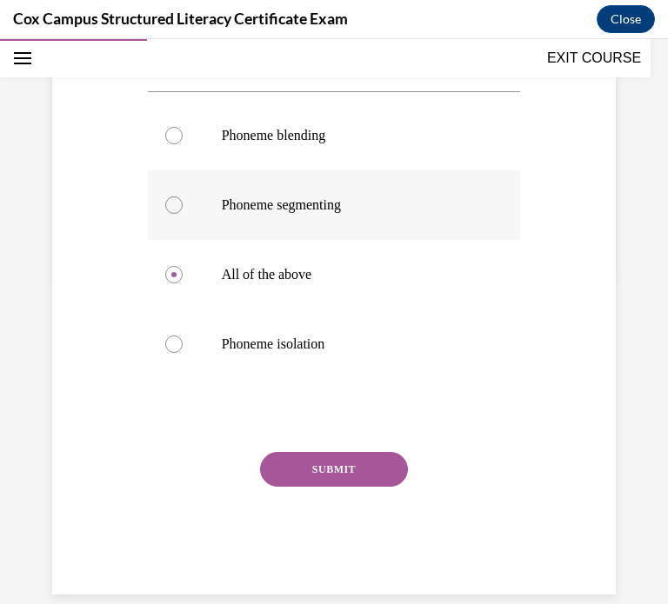
click at [322, 468] on button "SUBMIT" at bounding box center [334, 469] width 148 height 35
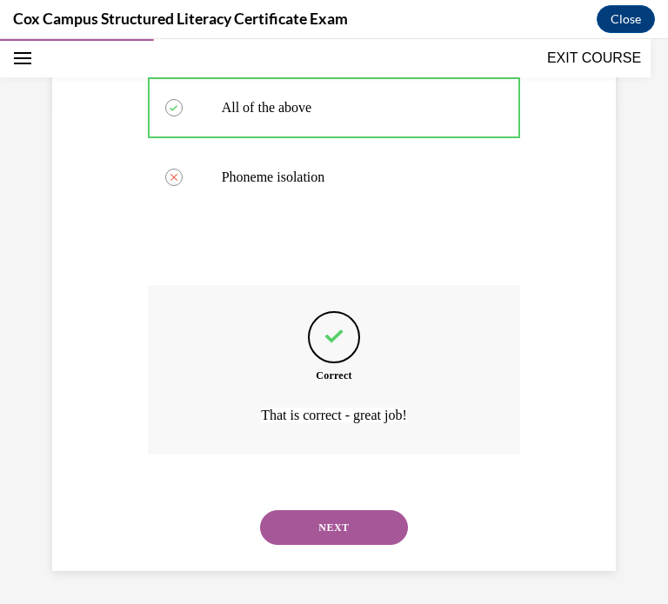
scroll to position [495, 0]
click at [318, 528] on button "NEXT" at bounding box center [334, 526] width 148 height 35
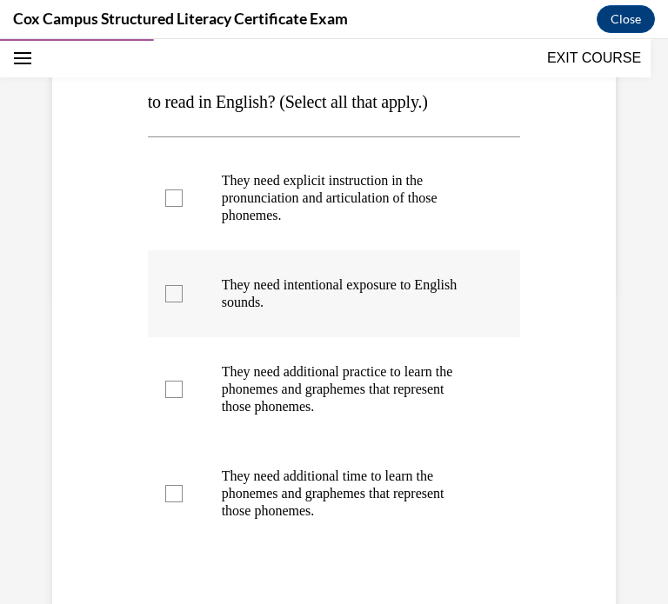
scroll to position [316, 0]
click at [165, 207] on div at bounding box center [173, 197] width 17 height 17
click at [165, 207] on input "They need explicit instruction in the pronunciation and articulation of those p…" at bounding box center [173, 197] width 17 height 17
checkbox input "true"
click at [184, 337] on label "They need intentional exposure to English sounds." at bounding box center [334, 293] width 373 height 87
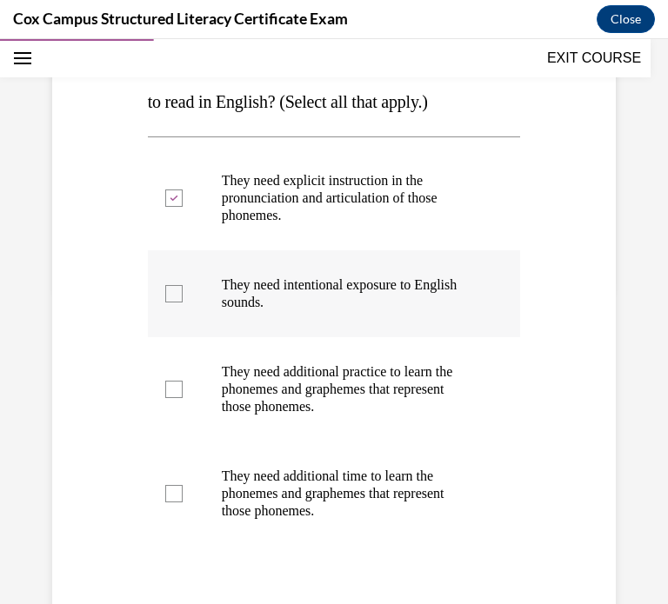
click at [183, 302] on input "They need intentional exposure to English sounds." at bounding box center [173, 293] width 17 height 17
checkbox input "true"
click at [175, 398] on div at bounding box center [173, 389] width 17 height 17
click at [175, 398] on input "They need additional practice to learn the phonemes and graphemes that represen…" at bounding box center [173, 389] width 17 height 17
checkbox input "true"
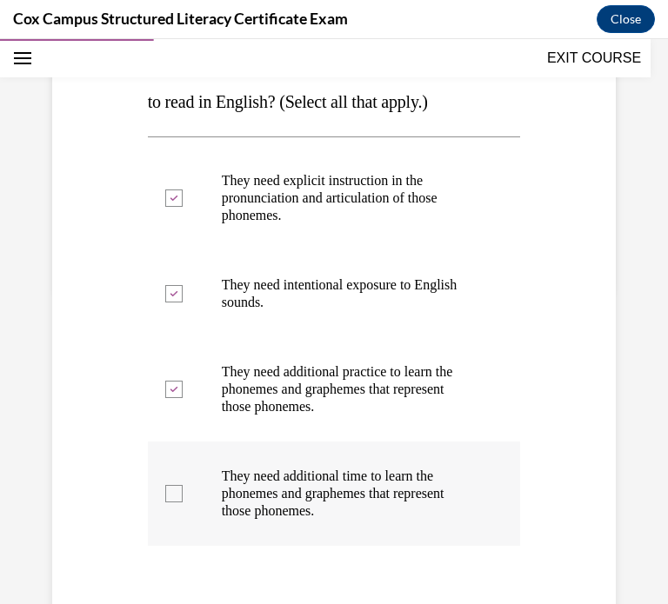
click at [175, 538] on label "They need additional time to learn the phonemes and graphemes that represent th…" at bounding box center [334, 494] width 373 height 104
click at [175, 502] on input "They need additional time to learn the phonemes and graphemes that represent th…" at bounding box center [173, 493] width 17 height 17
checkbox input "true"
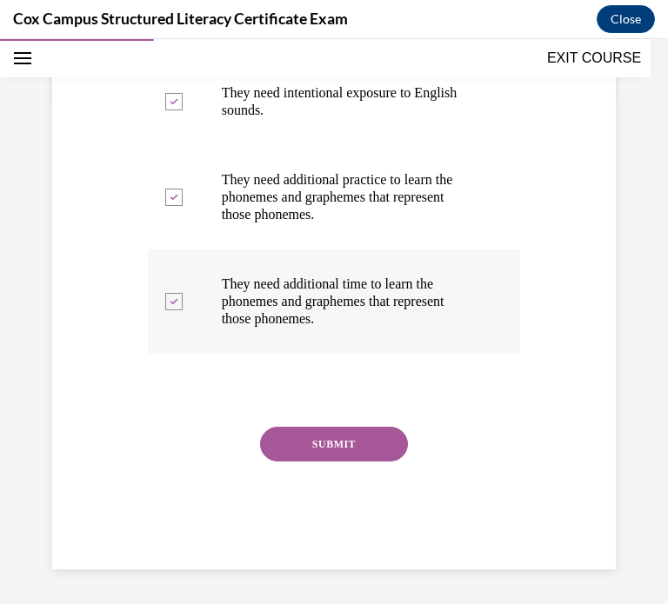
scroll to position [542, 0]
click at [300, 435] on button "SUBMIT" at bounding box center [334, 444] width 148 height 35
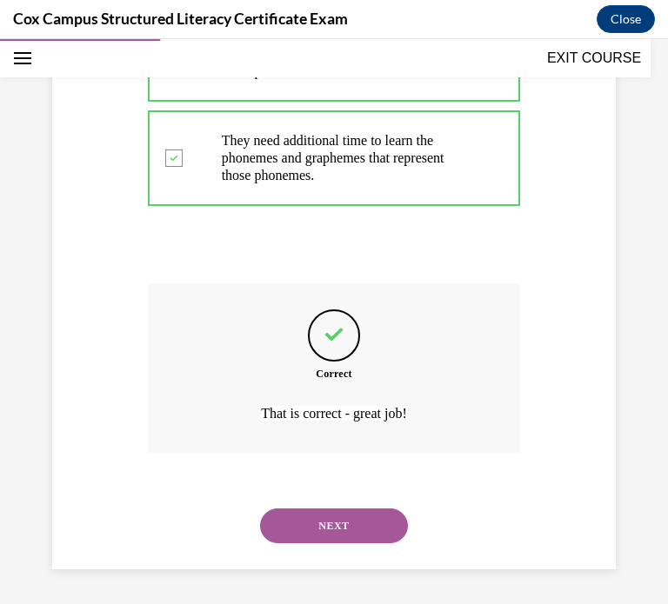
scroll to position [686, 0]
click at [389, 527] on button "NEXT" at bounding box center [334, 525] width 148 height 35
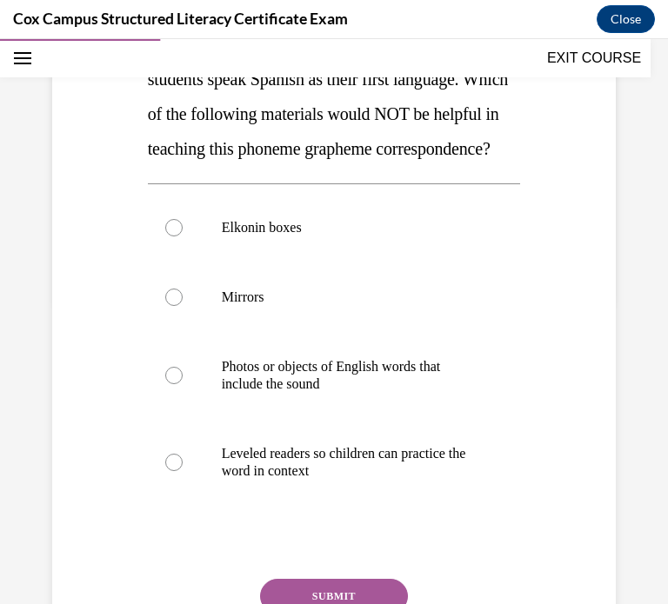
scroll to position [311, 0]
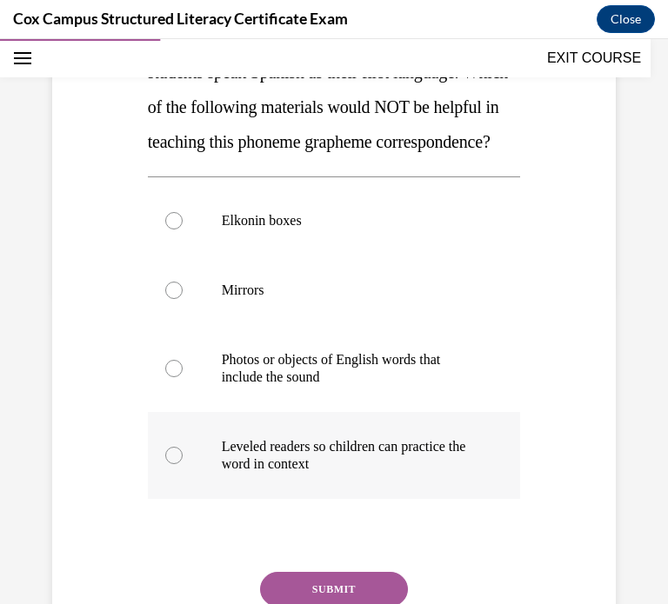
click at [190, 488] on label "Leveled readers so children can practice the word in context" at bounding box center [334, 455] width 373 height 87
click at [183, 464] on input "Leveled readers so children can practice the word in context" at bounding box center [173, 455] width 17 height 17
radio input "true"
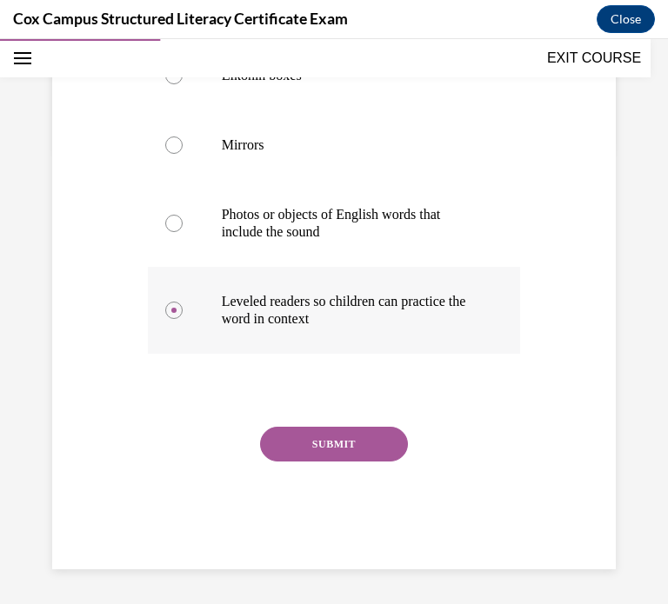
scroll to position [490, 0]
click at [306, 435] on button "SUBMIT" at bounding box center [334, 444] width 148 height 35
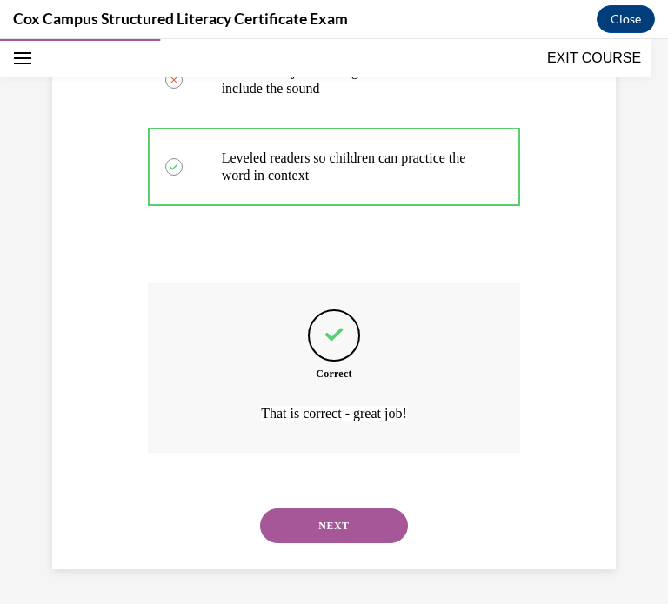
scroll to position [634, 0]
click at [292, 525] on button "NEXT" at bounding box center [334, 525] width 148 height 35
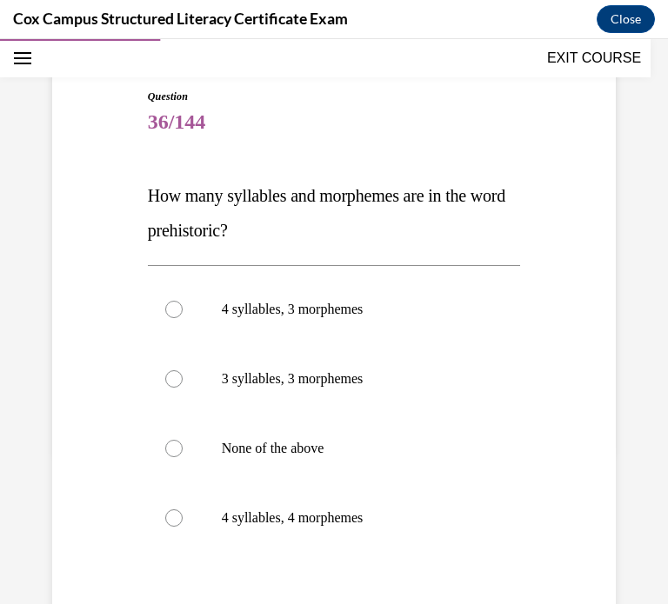
scroll to position [156, 0]
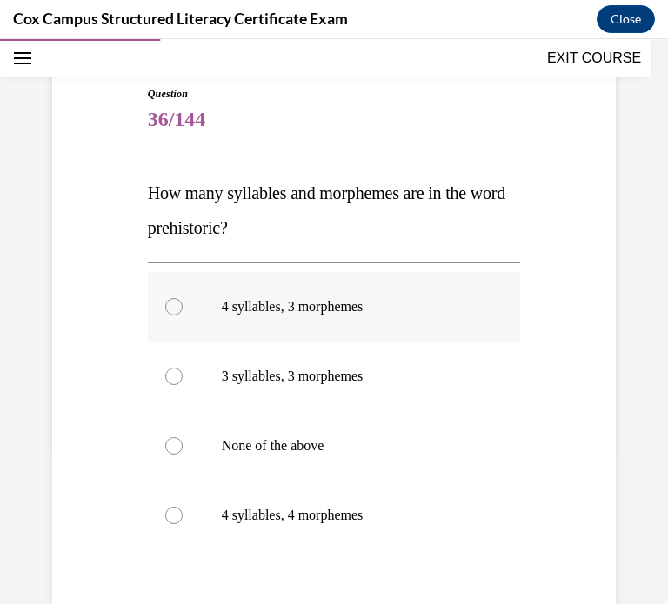
click at [216, 334] on label "4 syllables, 3 morphemes" at bounding box center [334, 307] width 373 height 70
click at [183, 316] on input "4 syllables, 3 morphemes" at bounding box center [173, 306] width 17 height 17
radio input "true"
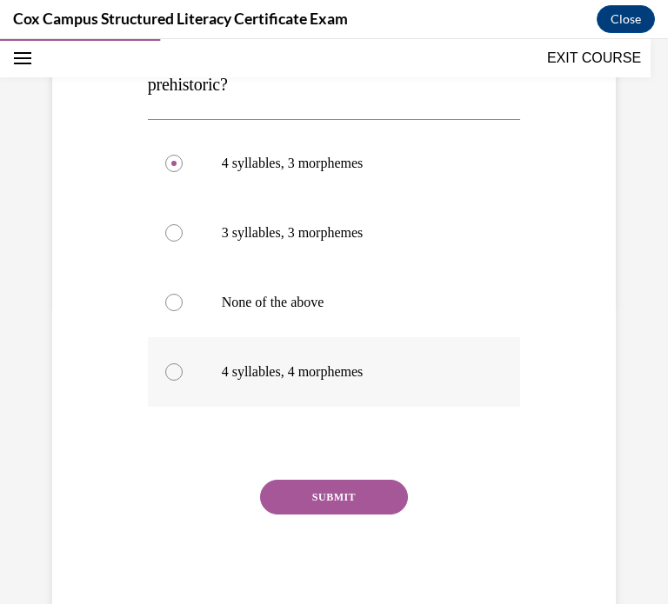
scroll to position [351, 0]
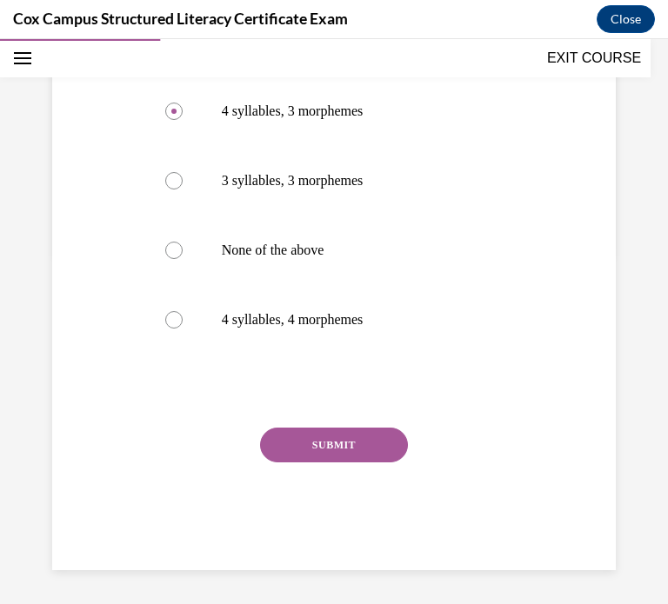
click at [306, 452] on button "SUBMIT" at bounding box center [334, 445] width 148 height 35
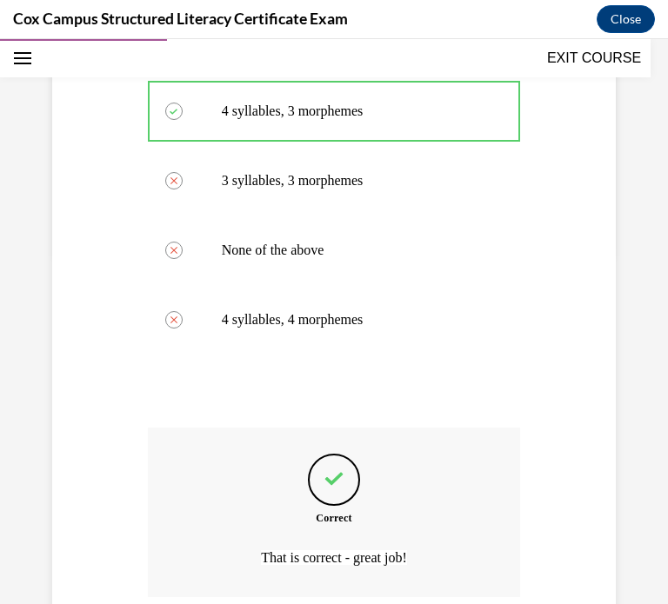
scroll to position [495, 0]
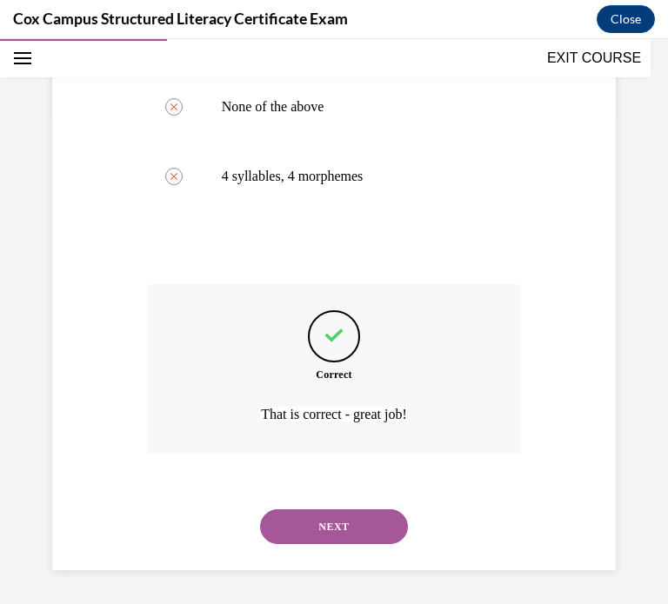
click at [291, 532] on button "NEXT" at bounding box center [334, 526] width 148 height 35
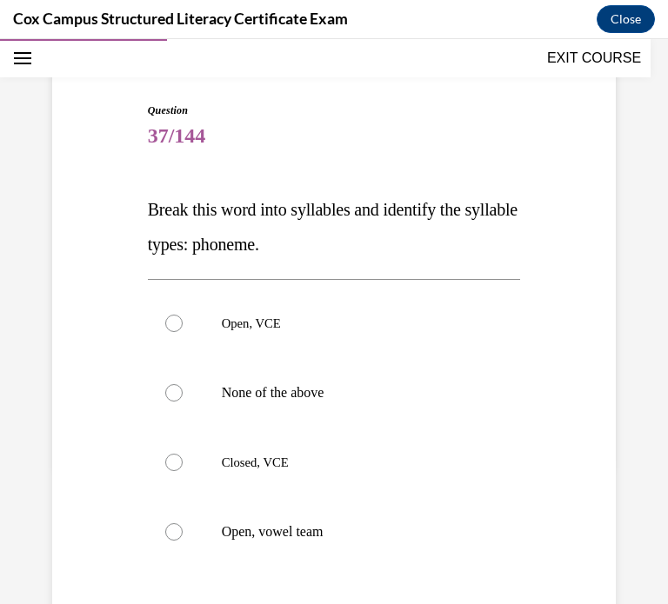
scroll to position [142, 0]
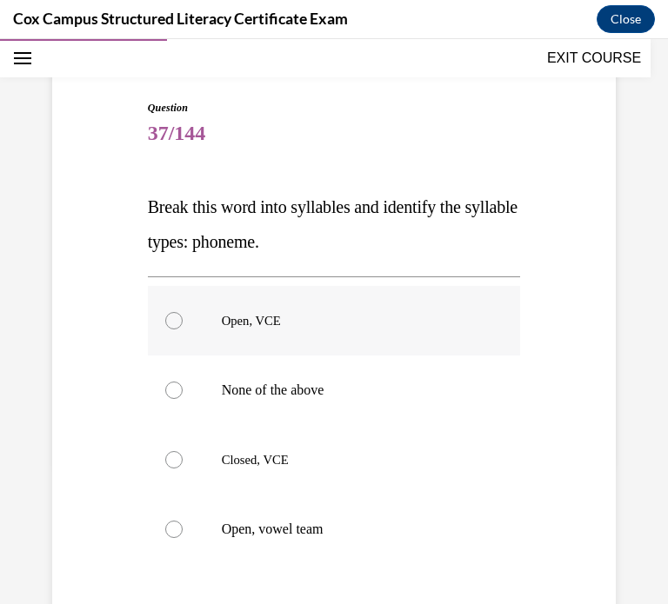
click at [214, 305] on label "Open, VCE" at bounding box center [334, 321] width 373 height 70
click at [183, 312] on input "Open, VCE" at bounding box center [173, 320] width 17 height 17
radio input "true"
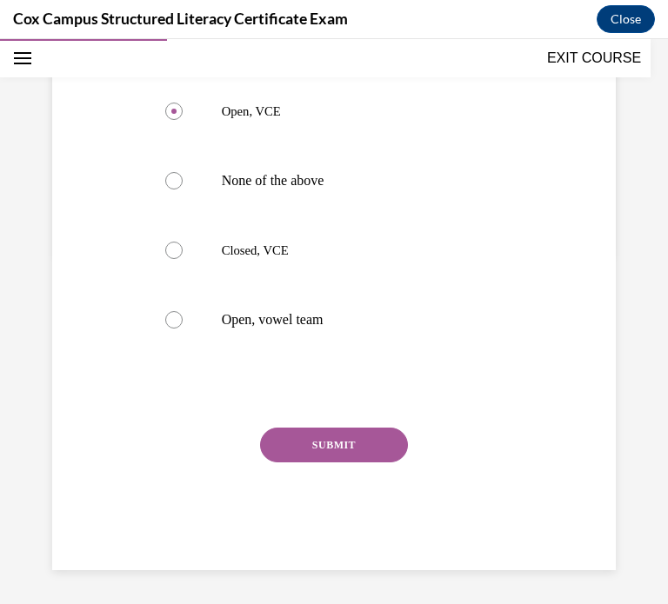
click at [279, 442] on button "SUBMIT" at bounding box center [334, 445] width 148 height 35
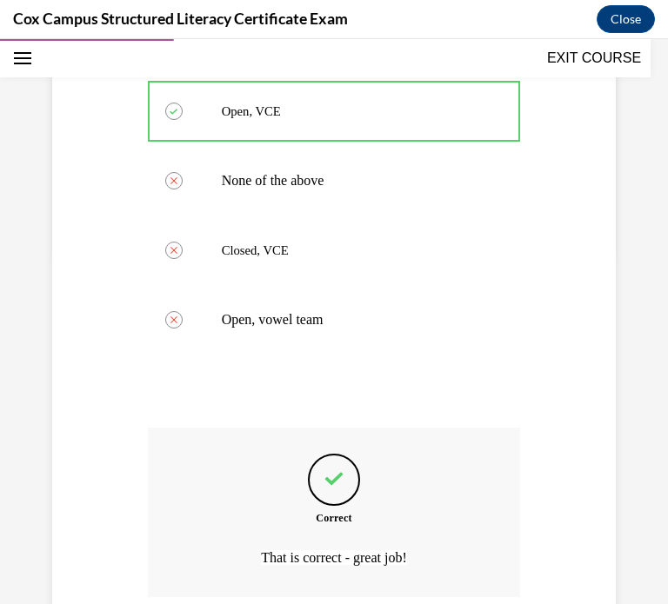
scroll to position [495, 0]
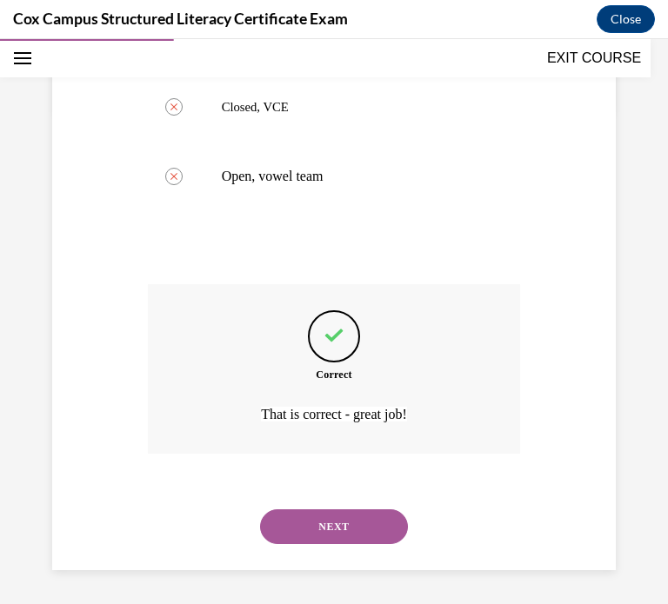
click at [303, 513] on button "NEXT" at bounding box center [334, 526] width 148 height 35
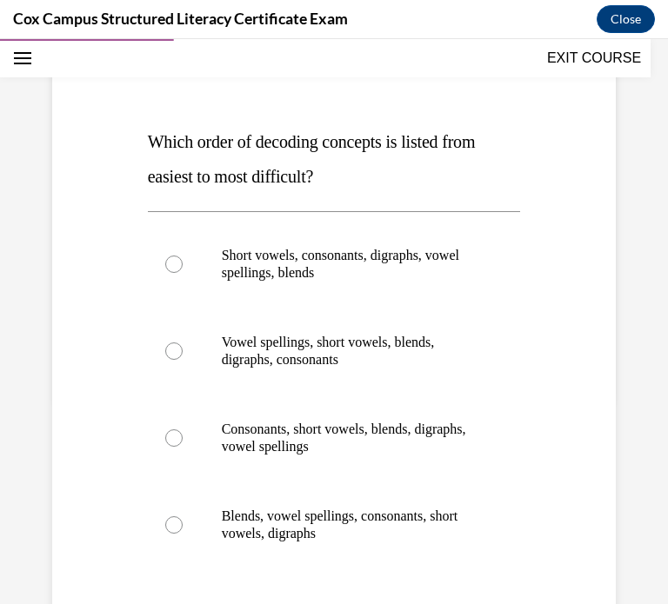
scroll to position [216, 0]
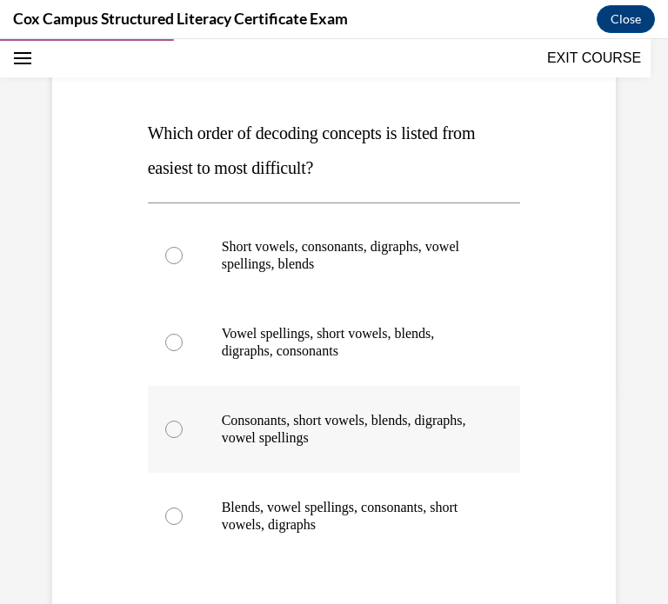
click at [287, 447] on label "Consonants, short vowels, blends, digraphs, vowel spellings" at bounding box center [334, 429] width 373 height 87
click at [183, 438] on input "Consonants, short vowels, blends, digraphs, vowel spellings" at bounding box center [173, 429] width 17 height 17
radio input "true"
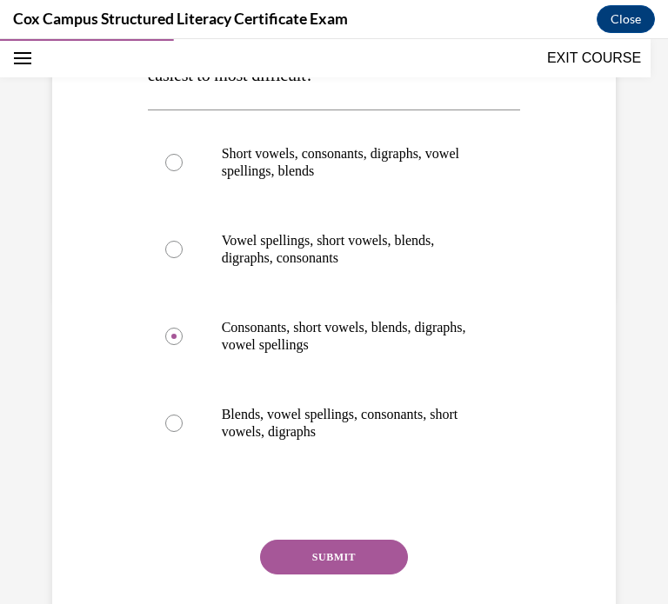
click at [301, 562] on button "SUBMIT" at bounding box center [334, 557] width 148 height 35
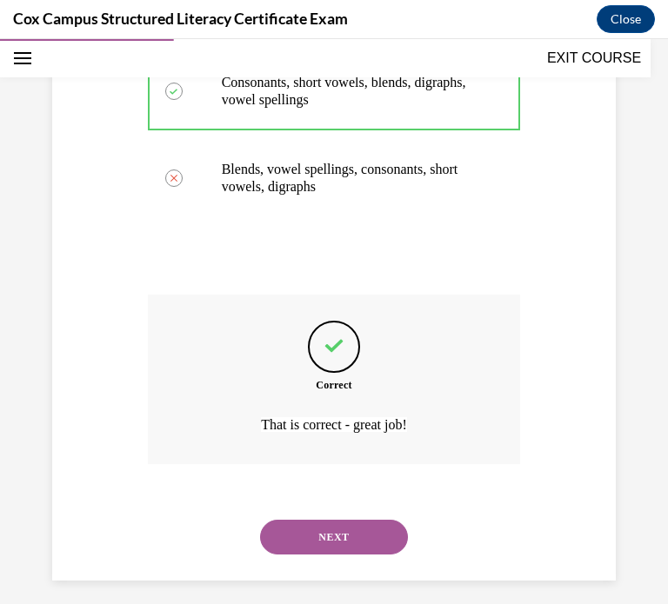
scroll to position [564, 0]
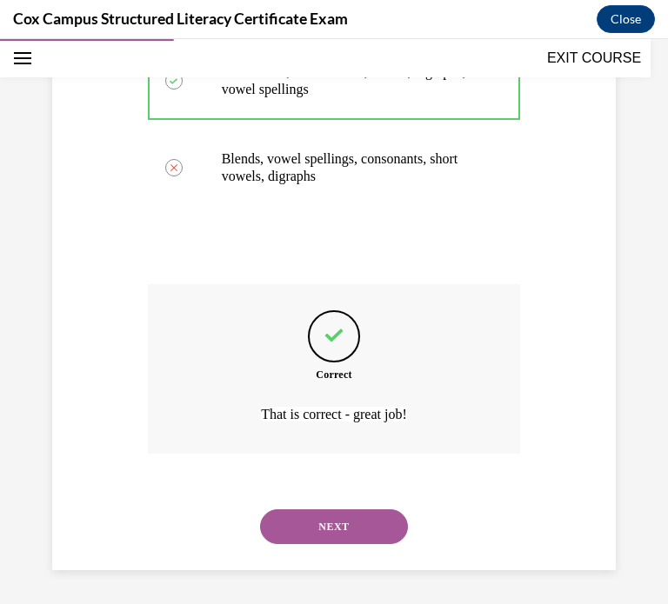
click at [334, 533] on button "NEXT" at bounding box center [334, 526] width 148 height 35
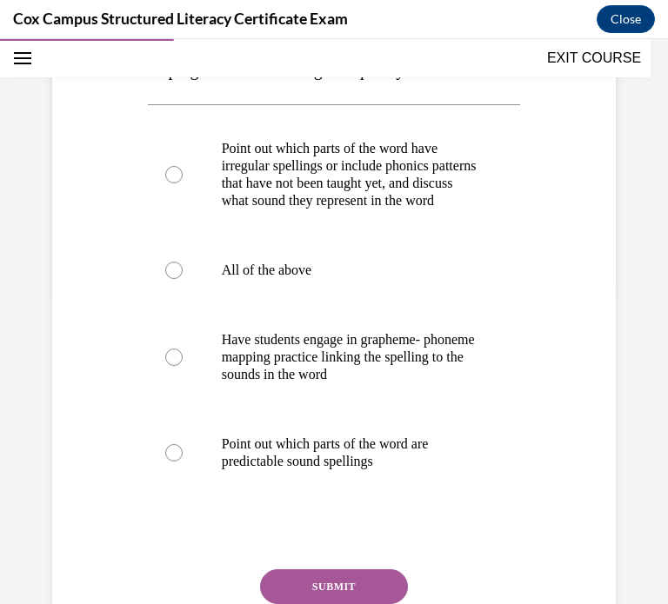
scroll to position [351, 0]
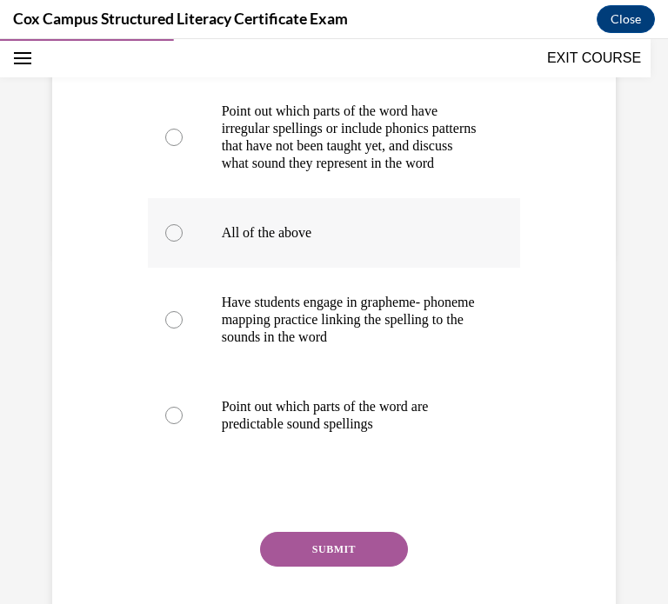
click at [168, 242] on div at bounding box center [173, 232] width 17 height 17
click at [168, 242] on input "All of the above" at bounding box center [173, 232] width 17 height 17
radio input "true"
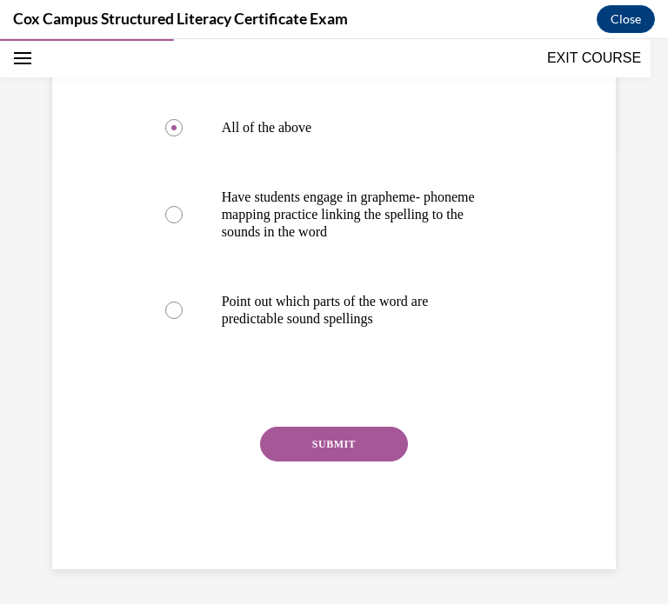
click at [291, 448] on button "SUBMIT" at bounding box center [334, 444] width 148 height 35
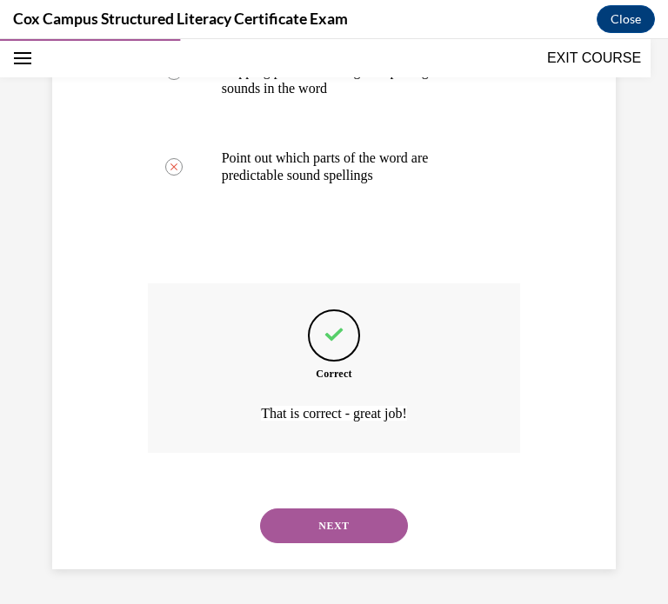
scroll to position [651, 0]
click at [319, 531] on button "NEXT" at bounding box center [334, 525] width 148 height 35
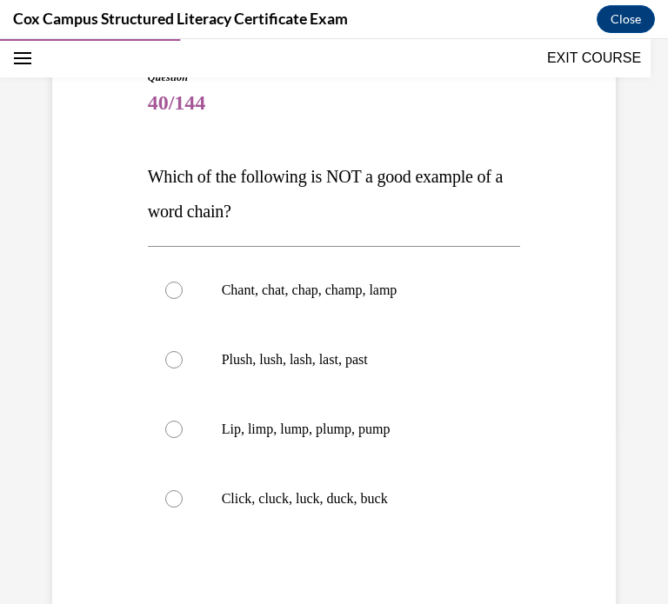
scroll to position [173, 0]
click at [262, 353] on p "Plush, lush, lash, last, past" at bounding box center [350, 358] width 256 height 17
click at [183, 353] on input "Plush, lush, lash, last, past" at bounding box center [173, 358] width 17 height 17
radio input "true"
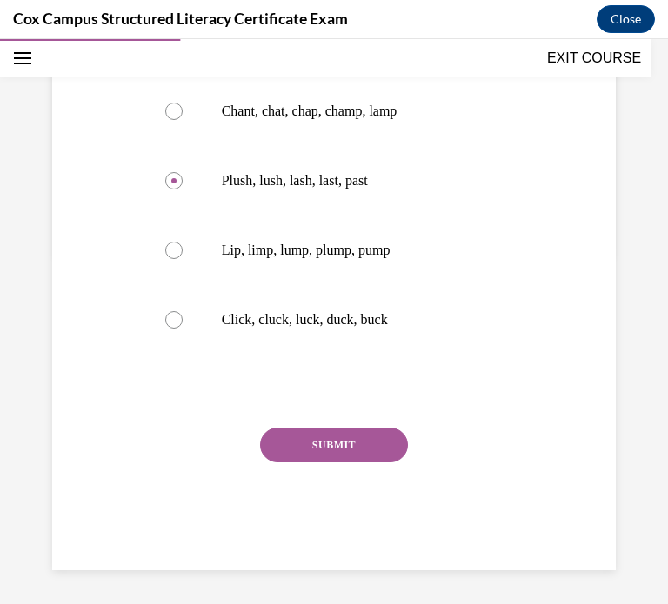
click at [307, 446] on button "SUBMIT" at bounding box center [334, 445] width 148 height 35
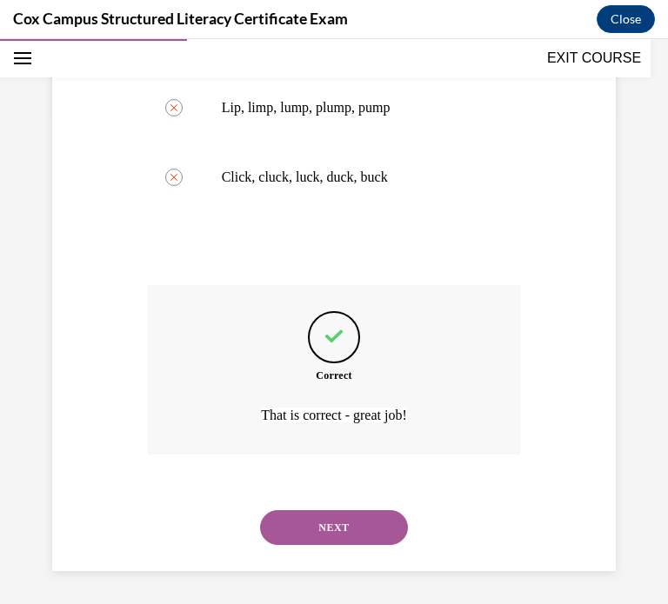
scroll to position [495, 0]
click at [282, 521] on button "NEXT" at bounding box center [334, 526] width 148 height 35
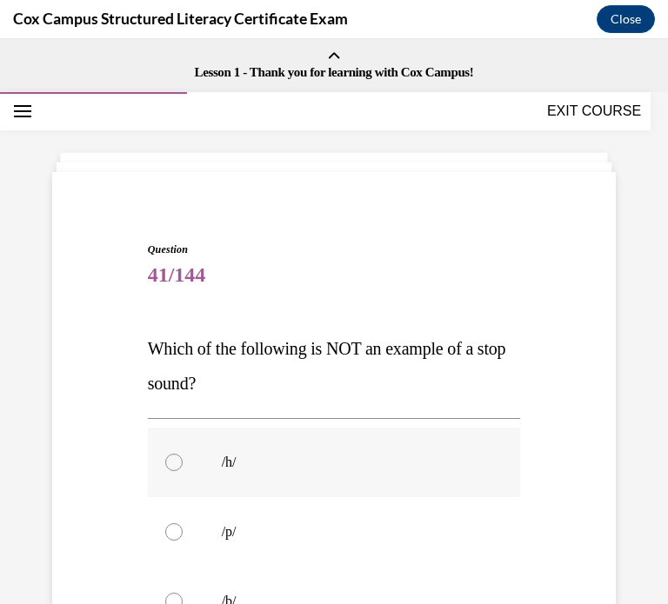
click at [200, 468] on label "/h/" at bounding box center [334, 463] width 373 height 70
click at [183, 468] on input "/h/" at bounding box center [173, 462] width 17 height 17
radio input "true"
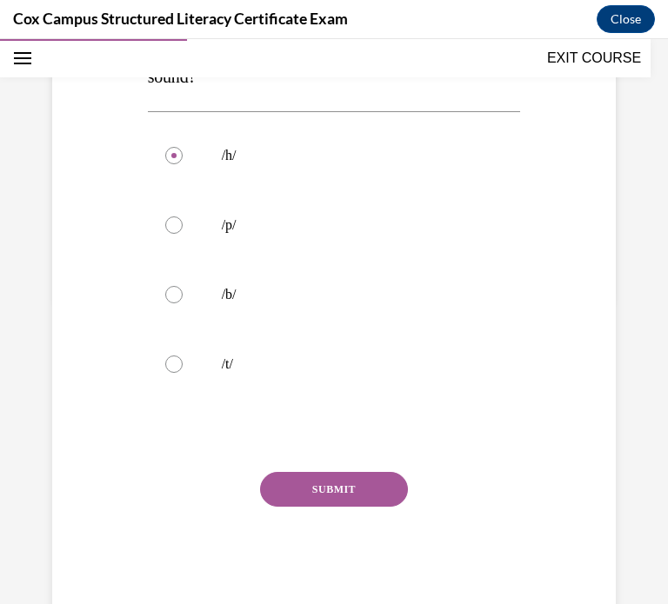
click at [308, 489] on button "SUBMIT" at bounding box center [334, 489] width 148 height 35
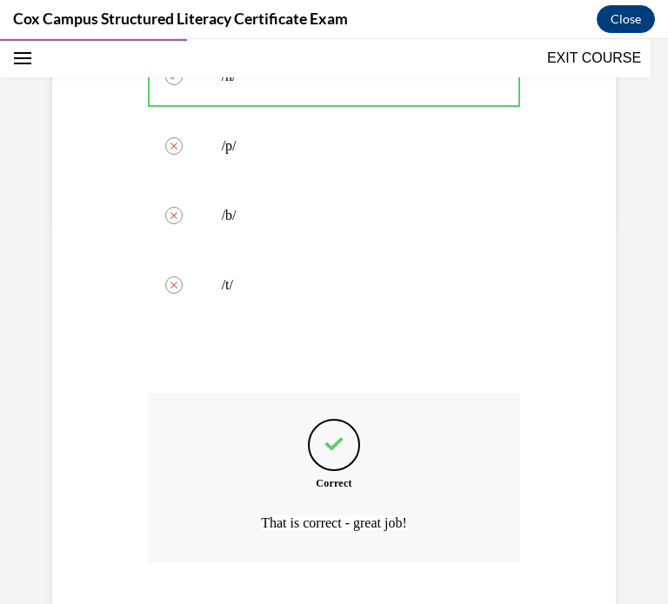
scroll to position [495, 0]
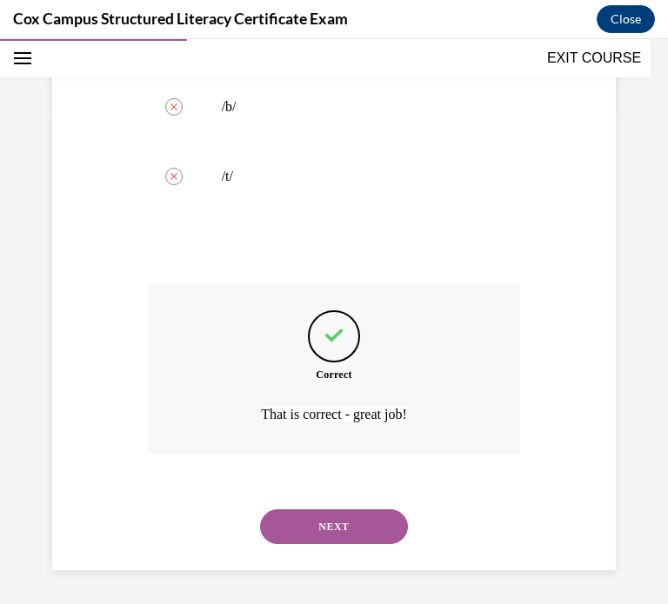
click at [297, 535] on button "NEXT" at bounding box center [334, 526] width 148 height 35
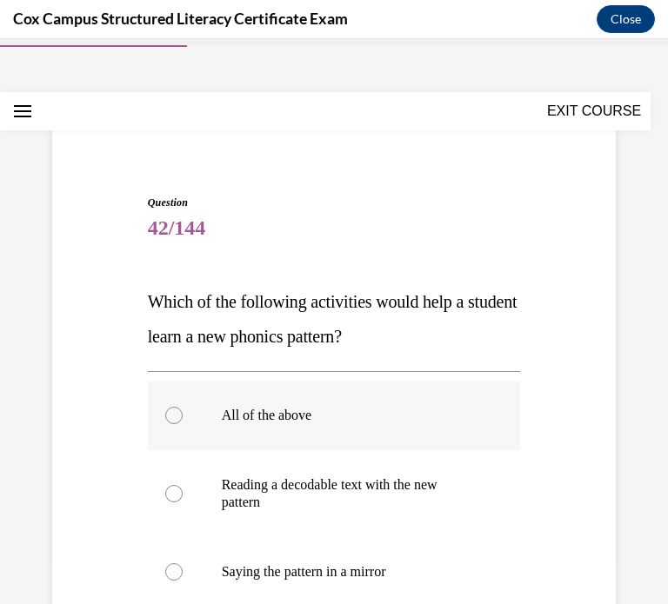
scroll to position [63, 0]
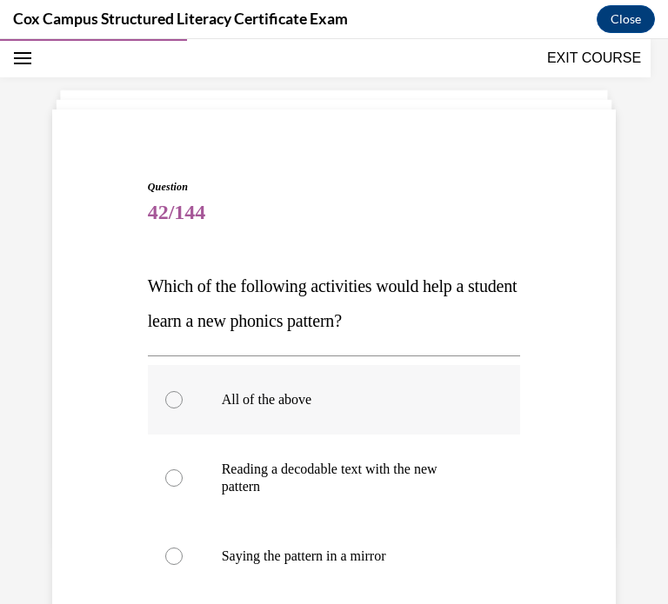
click at [322, 408] on label "All of the above" at bounding box center [334, 400] width 373 height 70
click at [183, 408] on input "All of the above" at bounding box center [173, 399] width 17 height 17
radio input "true"
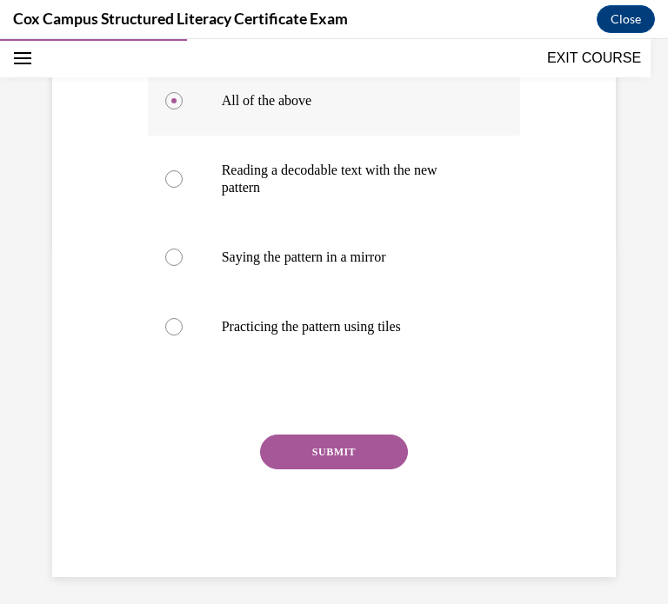
scroll to position [369, 0]
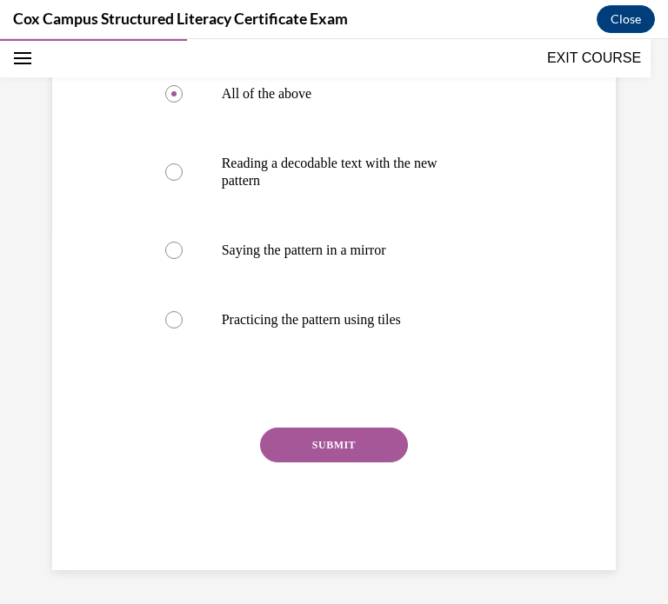
click at [305, 443] on button "SUBMIT" at bounding box center [334, 445] width 148 height 35
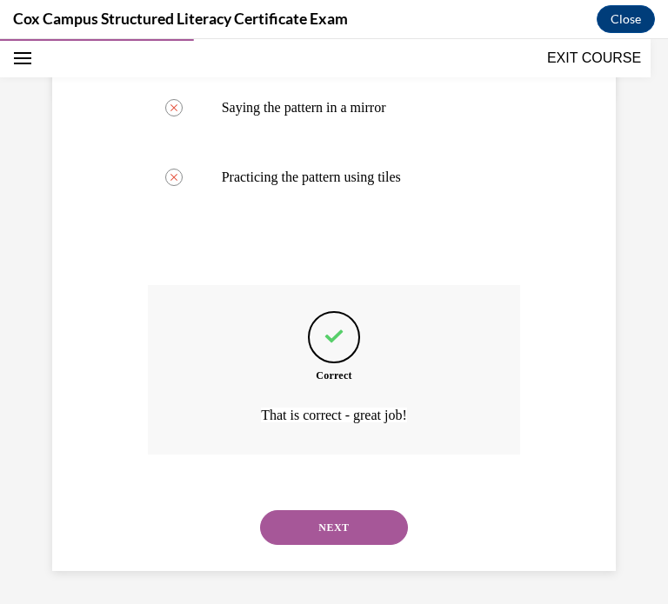
scroll to position [512, 0]
click at [345, 512] on button "NEXT" at bounding box center [334, 526] width 148 height 35
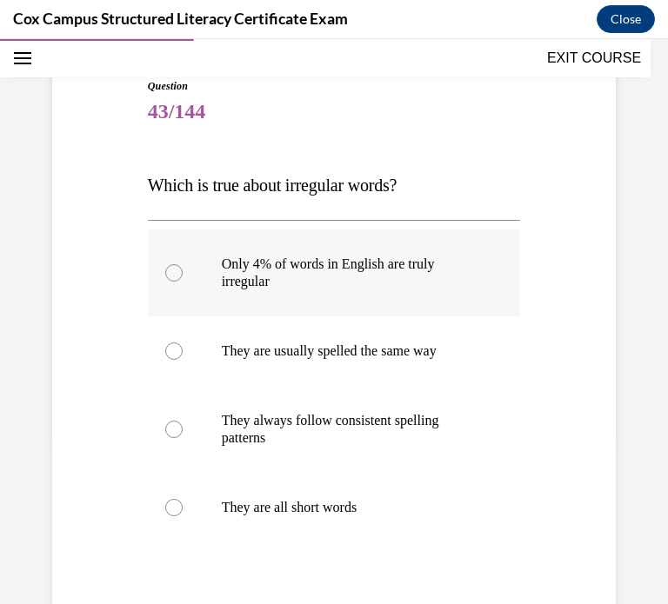
click at [295, 302] on label "Only 4% of words in English are truly irregular" at bounding box center [334, 272] width 373 height 87
click at [183, 282] on input "Only 4% of words in English are truly irregular" at bounding box center [173, 272] width 17 height 17
radio input "true"
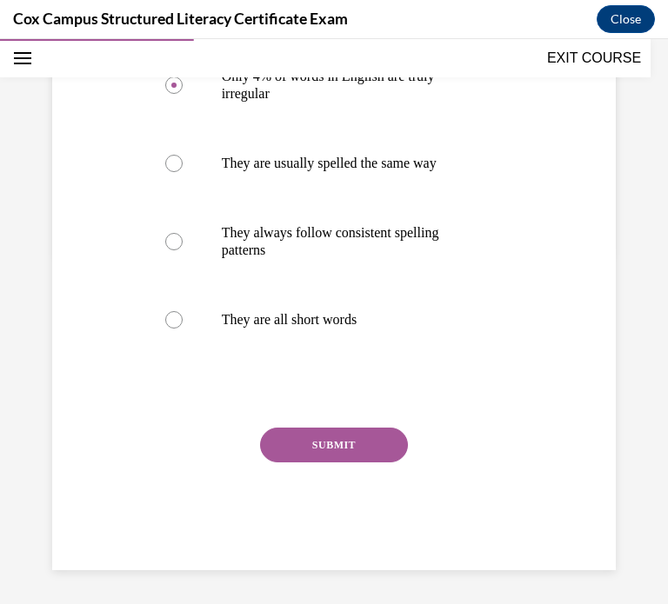
click at [303, 438] on button "SUBMIT" at bounding box center [334, 445] width 148 height 35
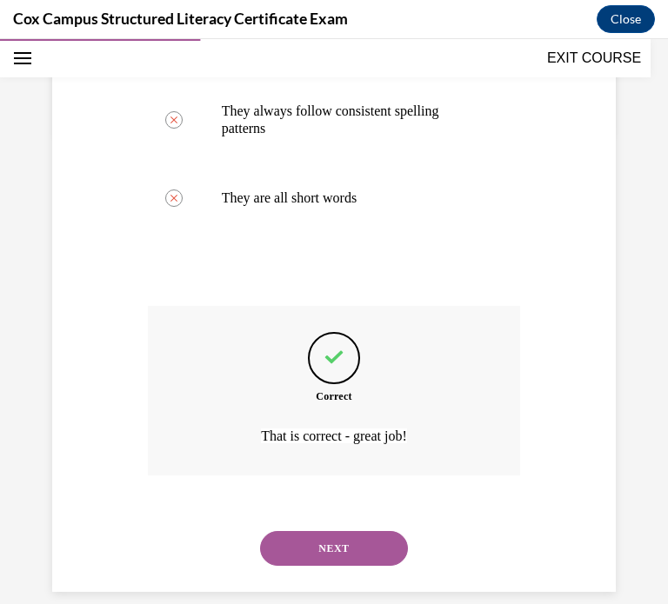
scroll to position [495, 0]
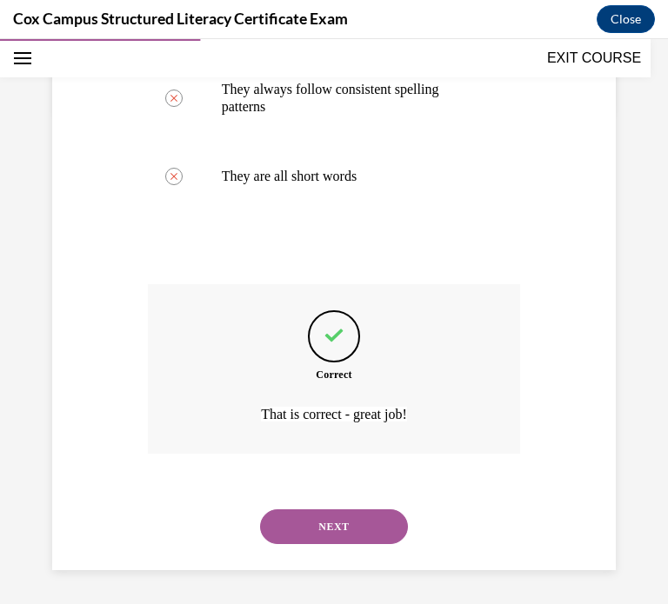
click at [309, 522] on button "NEXT" at bounding box center [334, 526] width 148 height 35
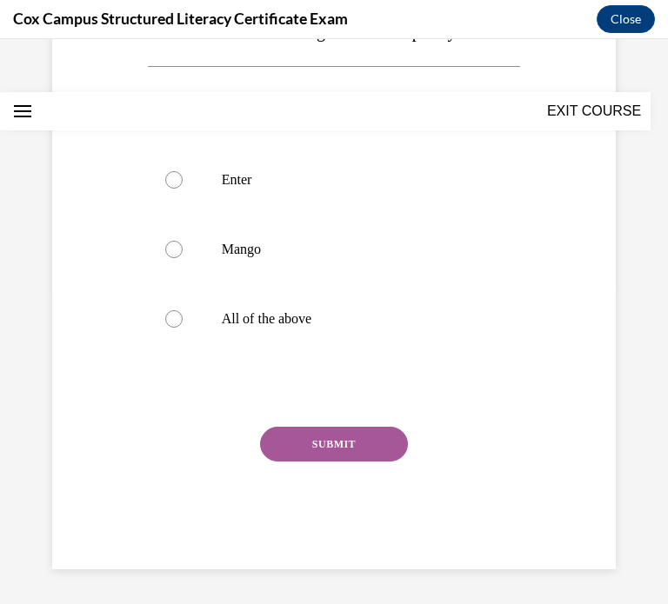
scroll to position [0, 0]
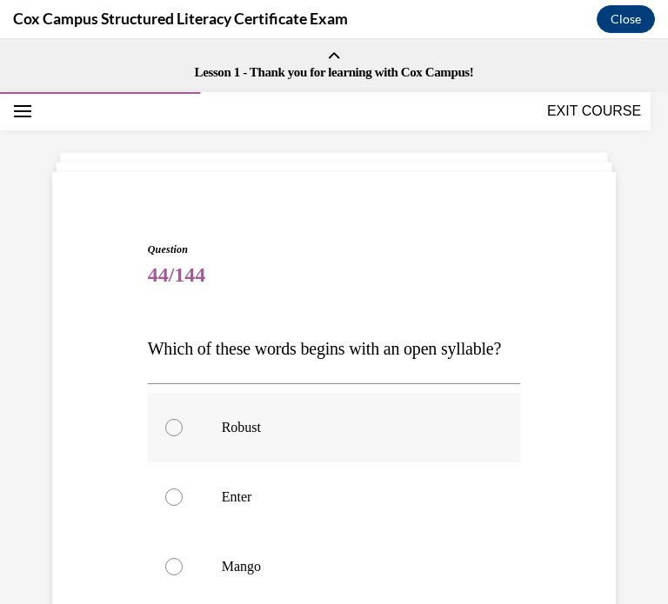
click at [294, 436] on p "Robust" at bounding box center [350, 427] width 256 height 17
click at [183, 436] on input "Robust" at bounding box center [173, 427] width 17 height 17
radio input "true"
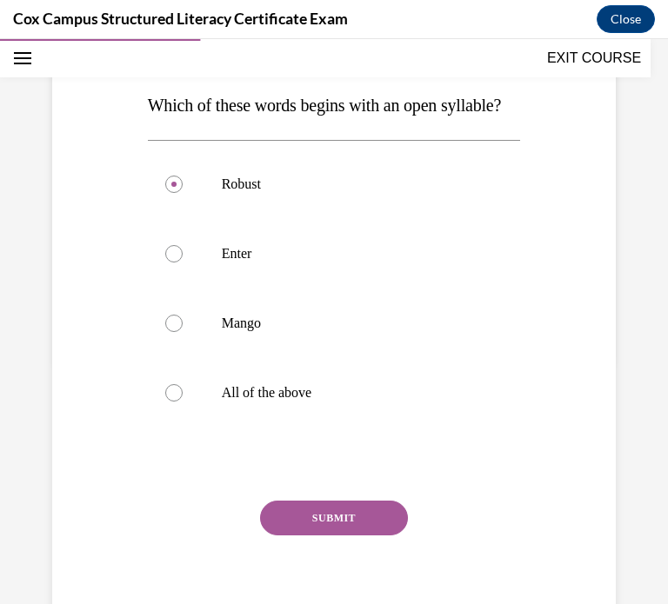
click at [296, 535] on button "SUBMIT" at bounding box center [334, 518] width 148 height 35
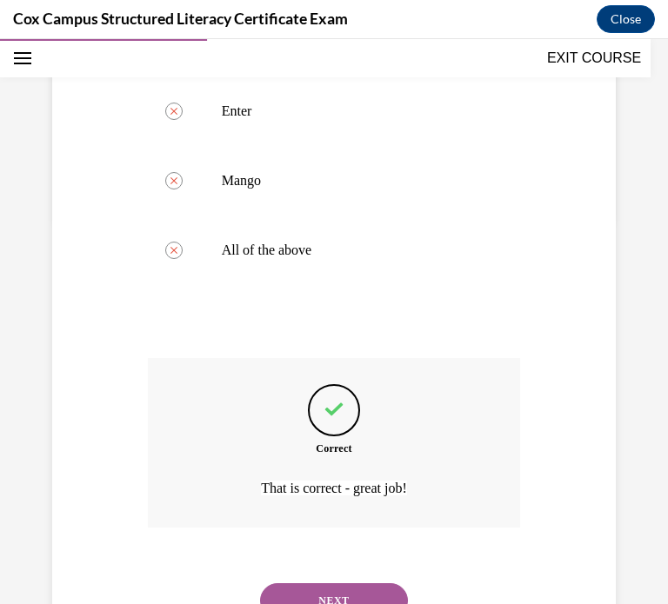
scroll to position [495, 0]
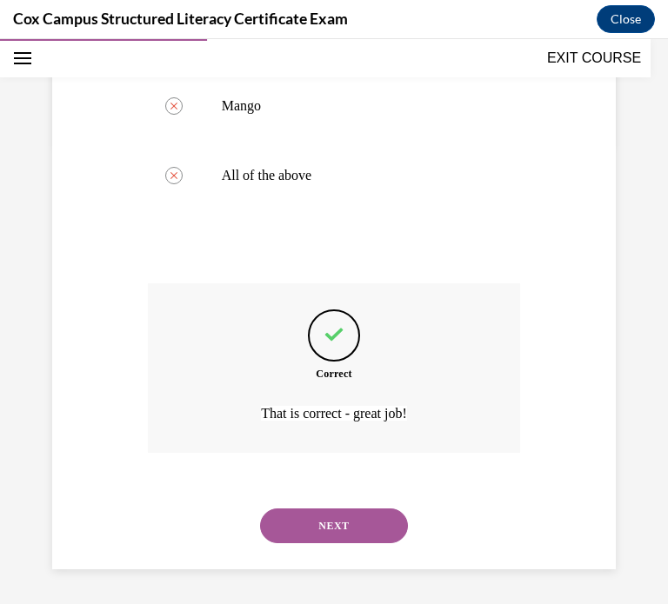
click at [361, 521] on button "NEXT" at bounding box center [334, 525] width 148 height 35
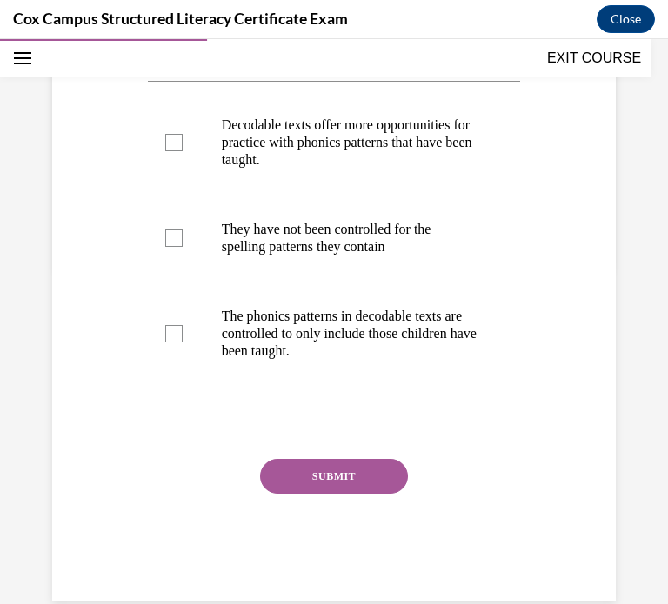
scroll to position [336, 0]
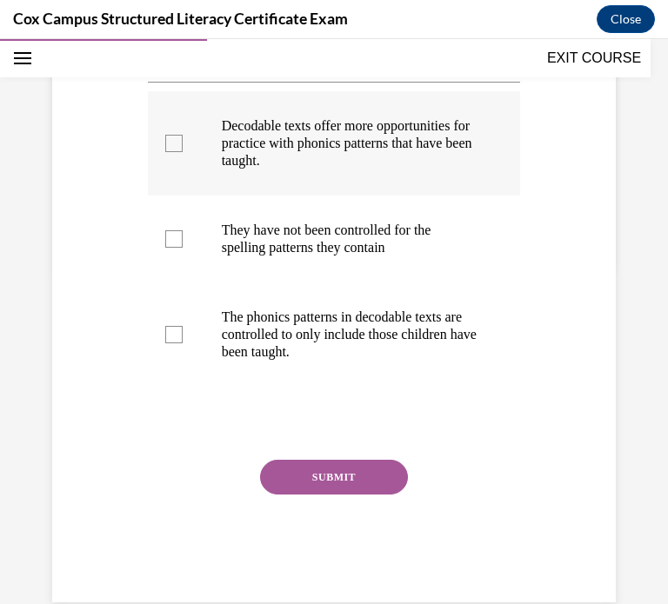
click at [293, 169] on p "Decodable texts offer more opportunities for practice with phonics patterns tha…" at bounding box center [350, 143] width 256 height 52
click at [183, 152] on input "Decodable texts offer more opportunities for practice with phonics patterns tha…" at bounding box center [173, 143] width 17 height 17
checkbox input "true"
click at [299, 361] on p "The phonics patterns in decodable texts are controlled to only include those ch…" at bounding box center [350, 335] width 256 height 52
click at [183, 343] on input "The phonics patterns in decodable texts are controlled to only include those ch…" at bounding box center [173, 334] width 17 height 17
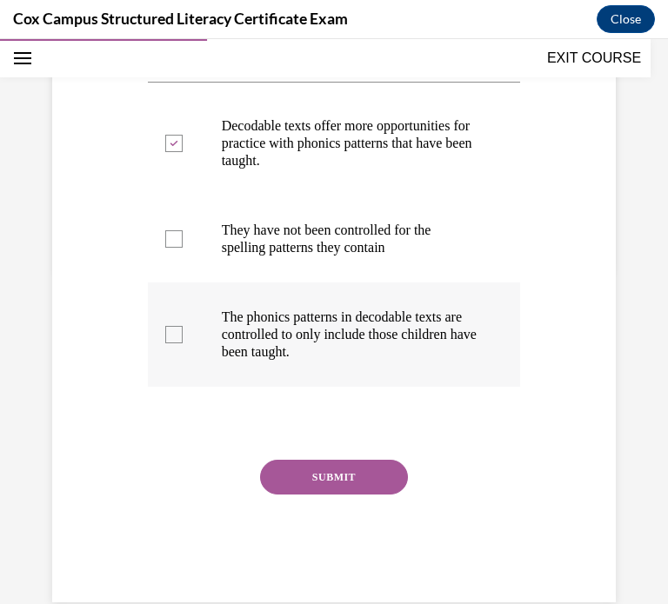
checkbox input "true"
click at [336, 495] on button "SUBMIT" at bounding box center [334, 477] width 148 height 35
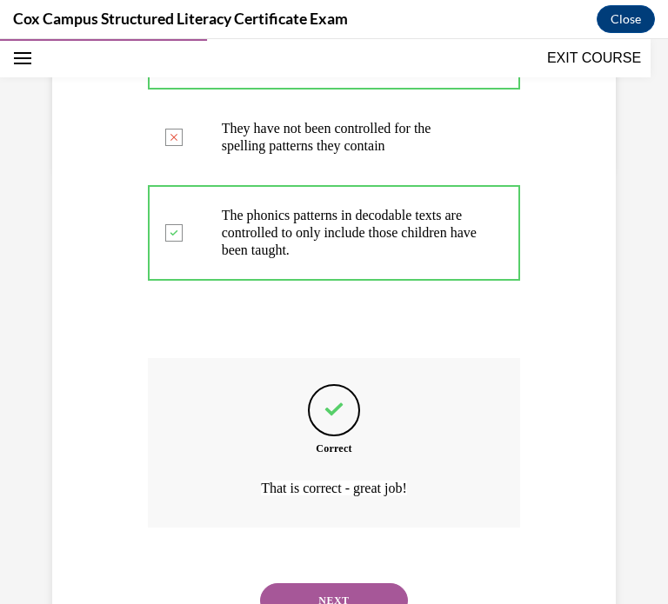
scroll to position [547, 0]
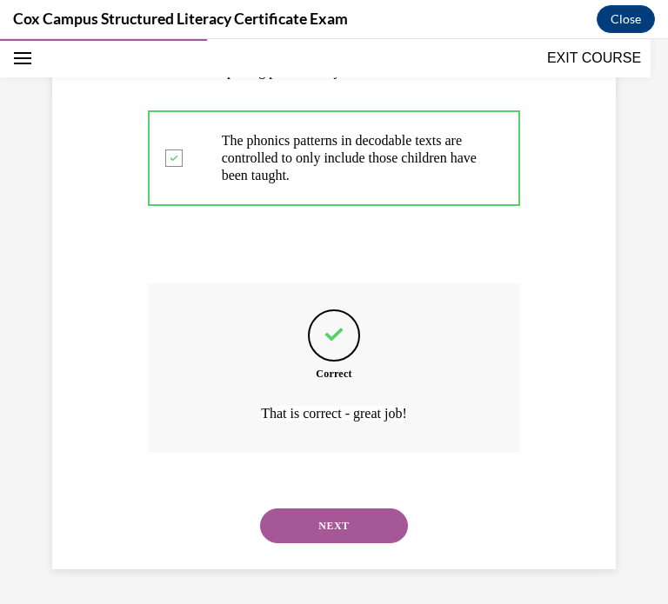
click at [315, 529] on button "NEXT" at bounding box center [334, 525] width 148 height 35
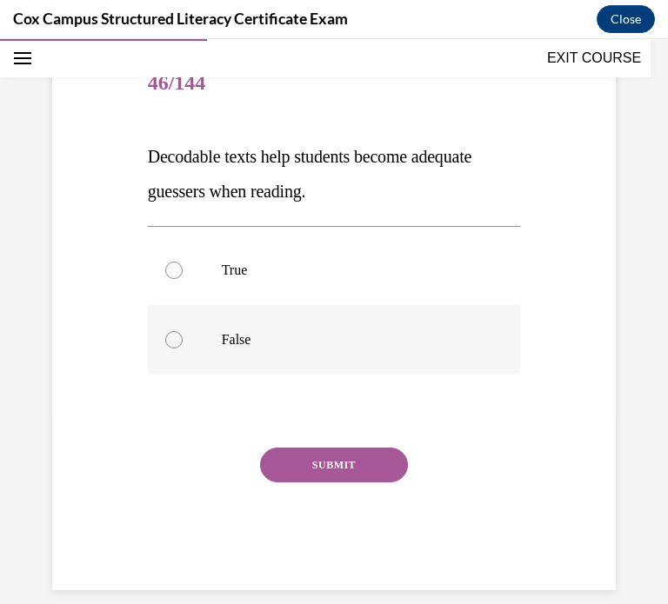
click at [236, 335] on p "False" at bounding box center [350, 339] width 256 height 17
click at [183, 335] on input "False" at bounding box center [173, 339] width 17 height 17
radio input "true"
click at [342, 470] on button "SUBMIT" at bounding box center [334, 465] width 148 height 35
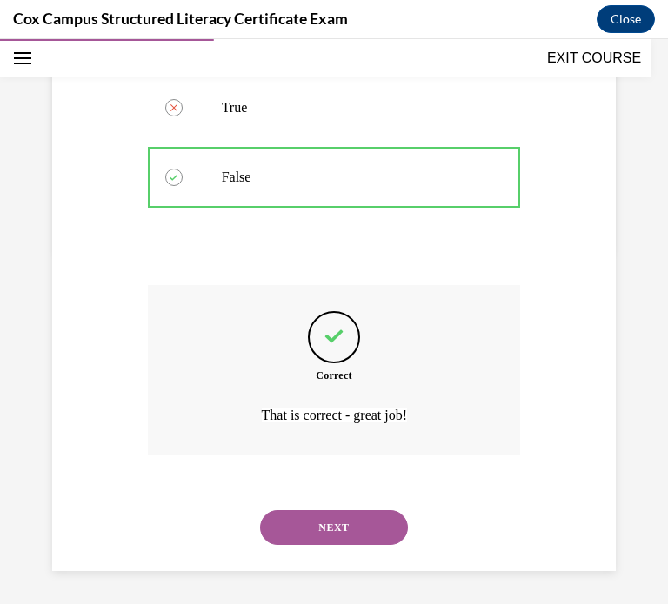
scroll to position [355, 0]
click at [324, 526] on button "NEXT" at bounding box center [334, 526] width 148 height 35
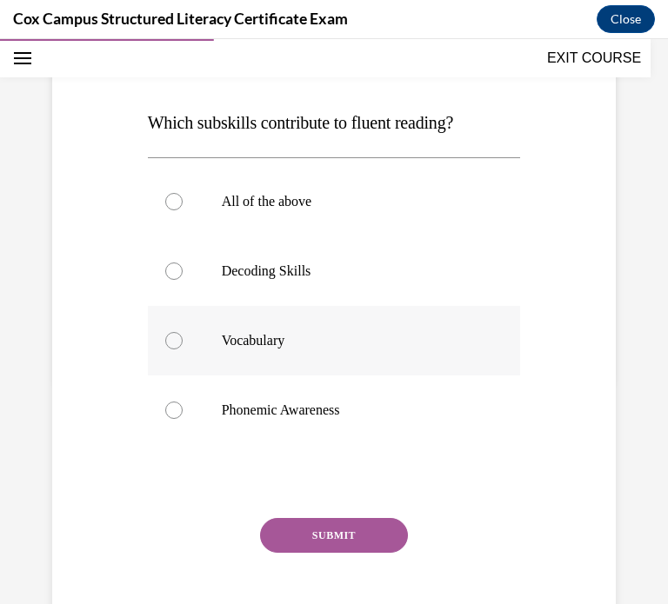
scroll to position [229, 0]
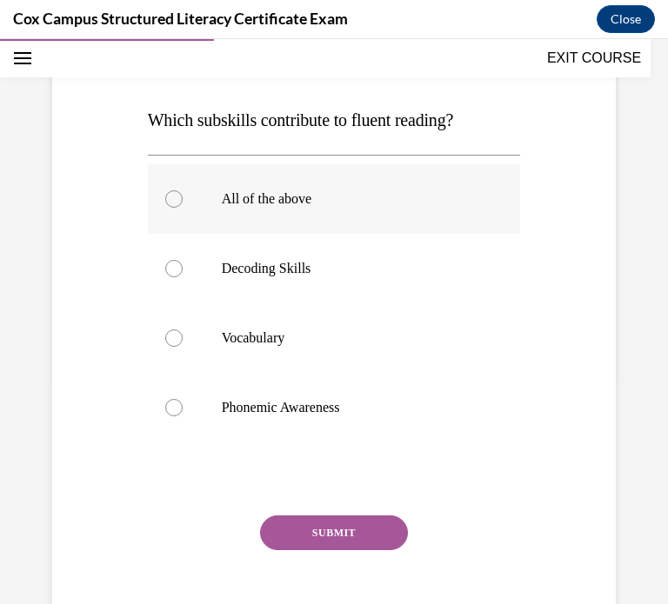
click at [176, 218] on label "All of the above" at bounding box center [334, 199] width 373 height 70
click at [176, 208] on input "All of the above" at bounding box center [173, 198] width 17 height 17
radio input "true"
click at [329, 534] on button "SUBMIT" at bounding box center [334, 532] width 148 height 35
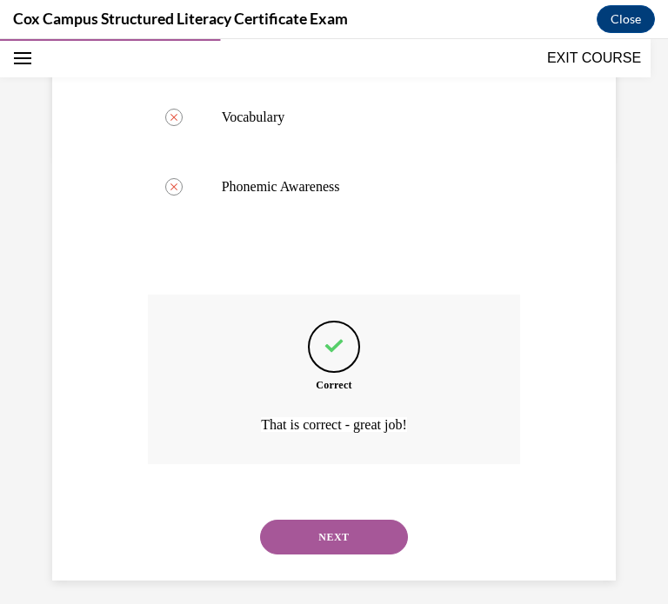
scroll to position [460, 0]
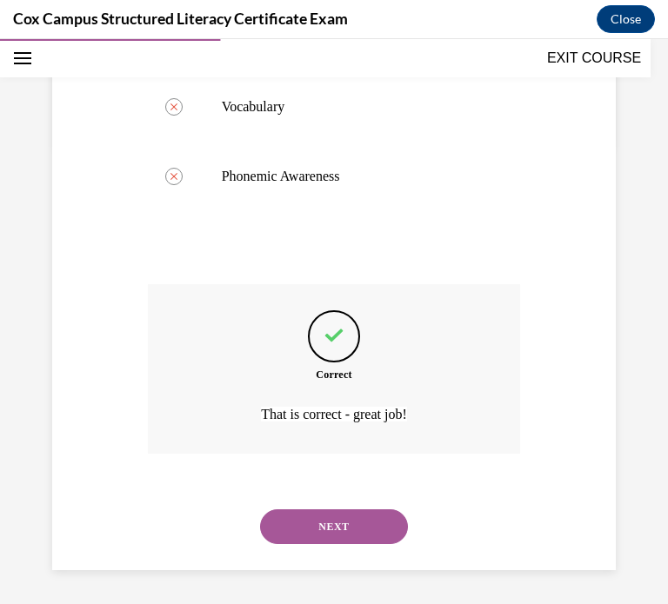
click at [310, 521] on button "NEXT" at bounding box center [334, 526] width 148 height 35
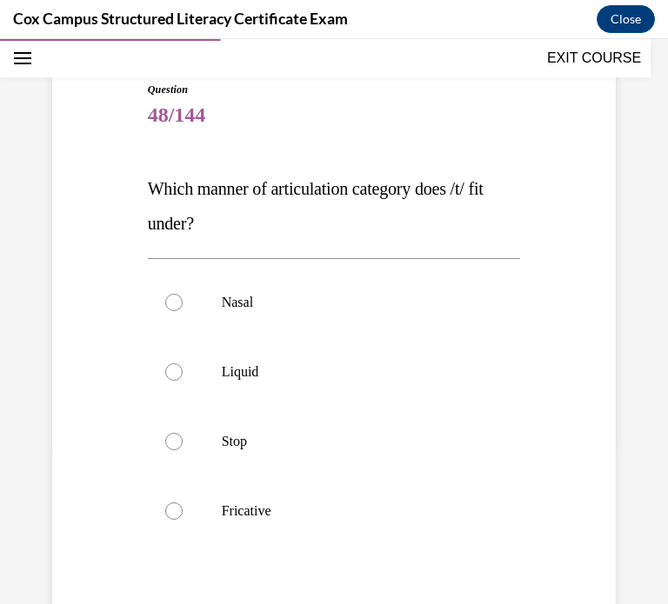
scroll to position [161, 0]
click at [209, 433] on label "Stop" at bounding box center [334, 441] width 373 height 70
click at [183, 433] on input "Stop" at bounding box center [173, 440] width 17 height 17
radio input "true"
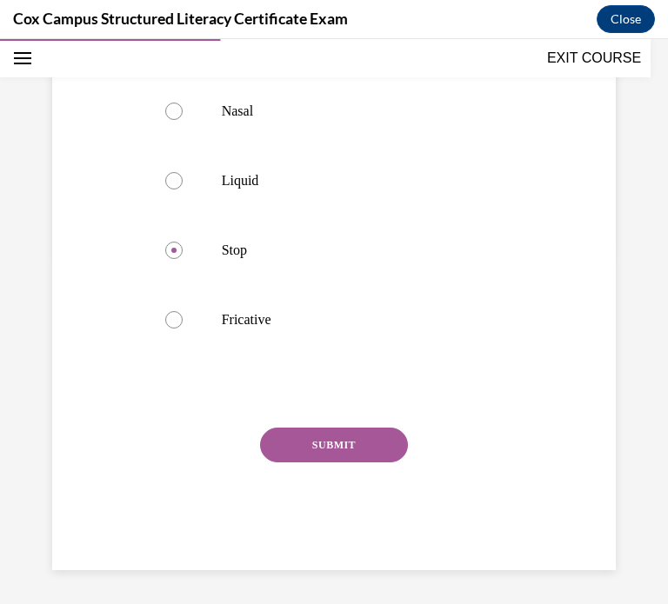
click at [321, 444] on button "SUBMIT" at bounding box center [334, 445] width 148 height 35
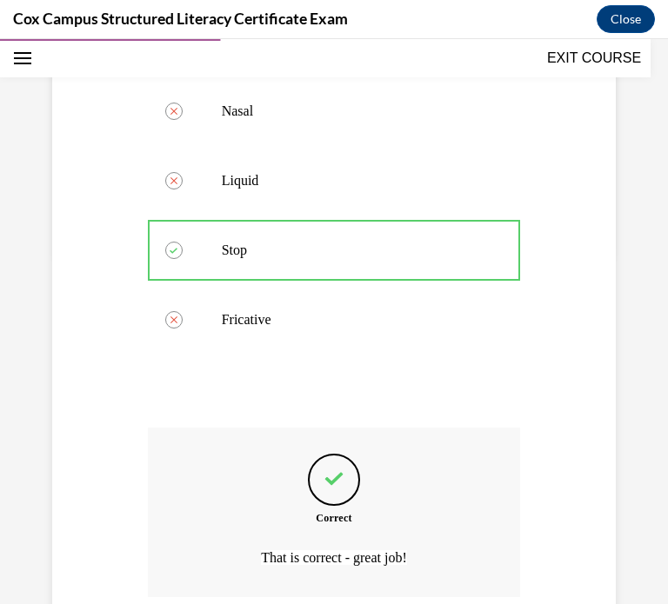
scroll to position [495, 0]
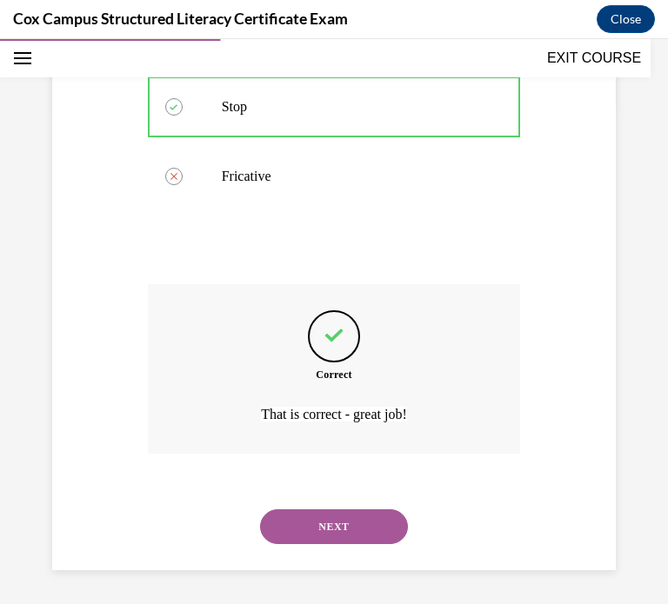
click at [342, 529] on button "NEXT" at bounding box center [334, 526] width 148 height 35
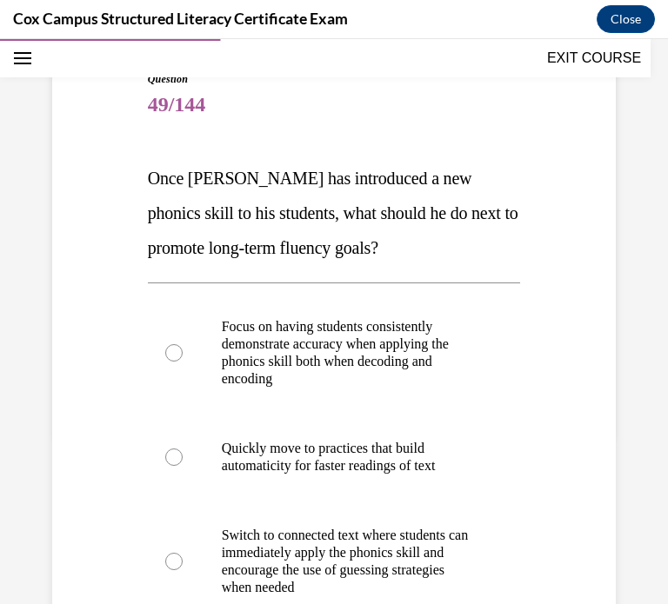
scroll to position [183, 0]
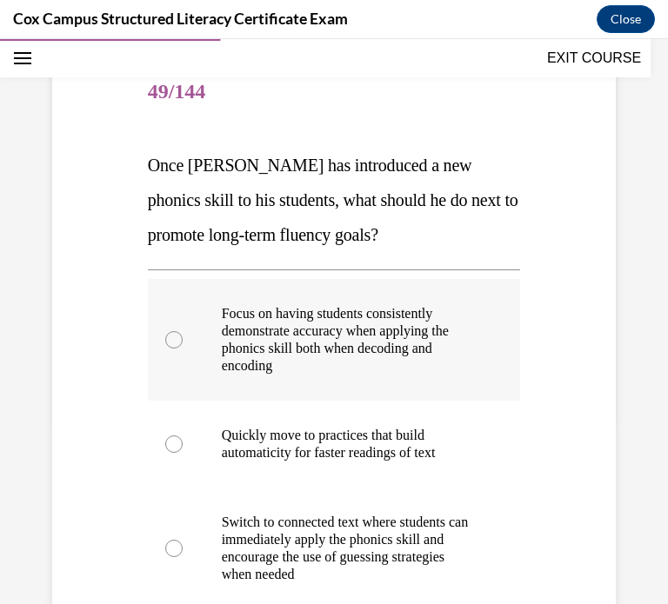
click at [259, 351] on p "Focus on having students consistently demonstrate accuracy when applying the ph…" at bounding box center [350, 340] width 256 height 70
click at [183, 349] on input "Focus on having students consistently demonstrate accuracy when applying the ph…" at bounding box center [173, 339] width 17 height 17
radio input "true"
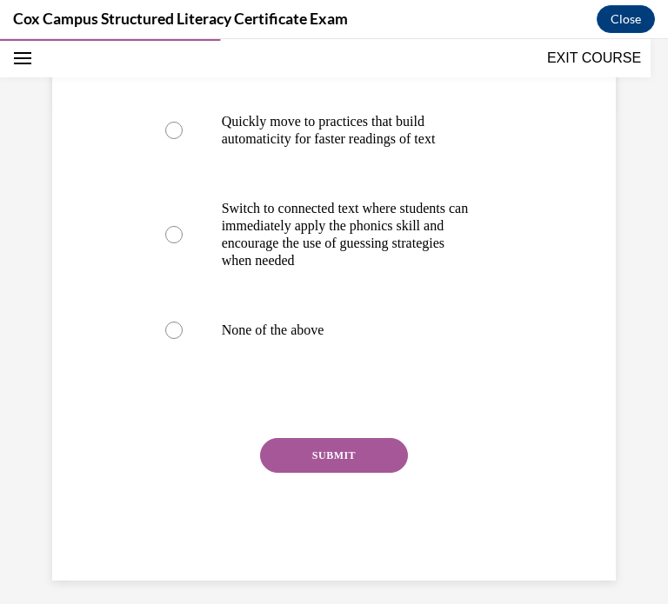
click at [294, 451] on button "SUBMIT" at bounding box center [334, 455] width 148 height 35
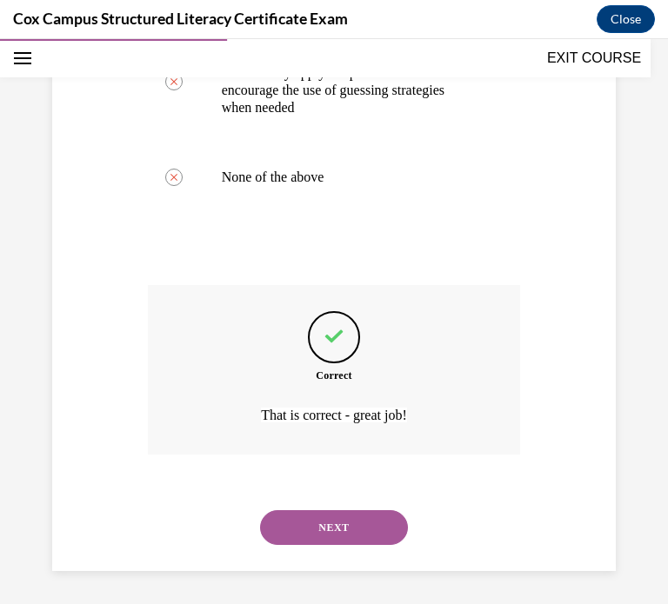
scroll to position [651, 0]
click at [299, 521] on button "NEXT" at bounding box center [334, 526] width 148 height 35
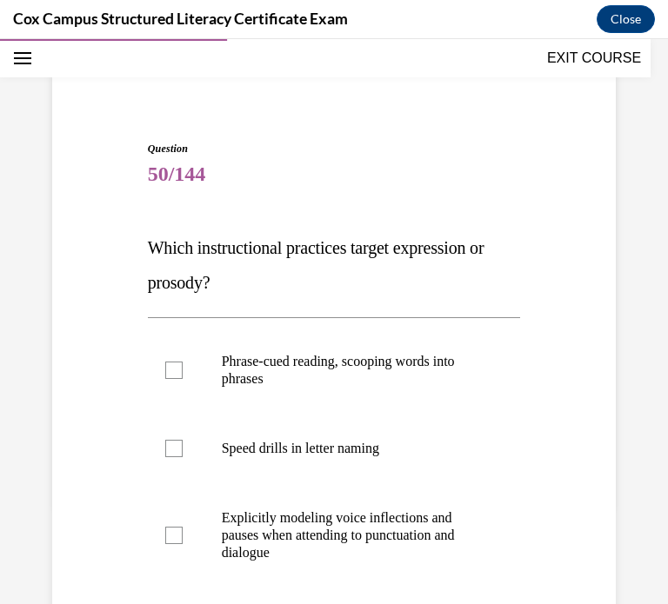
scroll to position [147, 0]
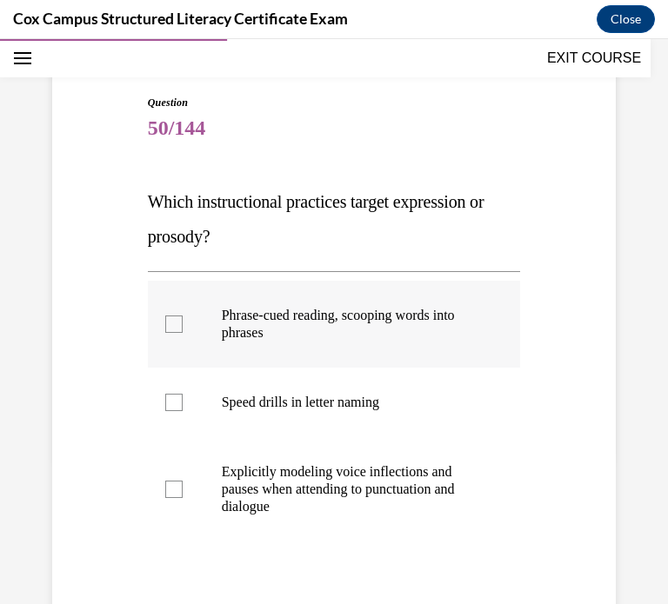
click at [254, 347] on label "Phrase-cued reading, scooping words into phrases" at bounding box center [334, 324] width 373 height 87
click at [183, 333] on input "Phrase-cued reading, scooping words into phrases" at bounding box center [173, 324] width 17 height 17
checkbox input "true"
click at [245, 484] on p "Explicitly modeling voice inflections and pauses when attending to punctuation …" at bounding box center [350, 489] width 256 height 52
click at [183, 484] on input "Explicitly modeling voice inflections and pauses when attending to punctuation …" at bounding box center [173, 489] width 17 height 17
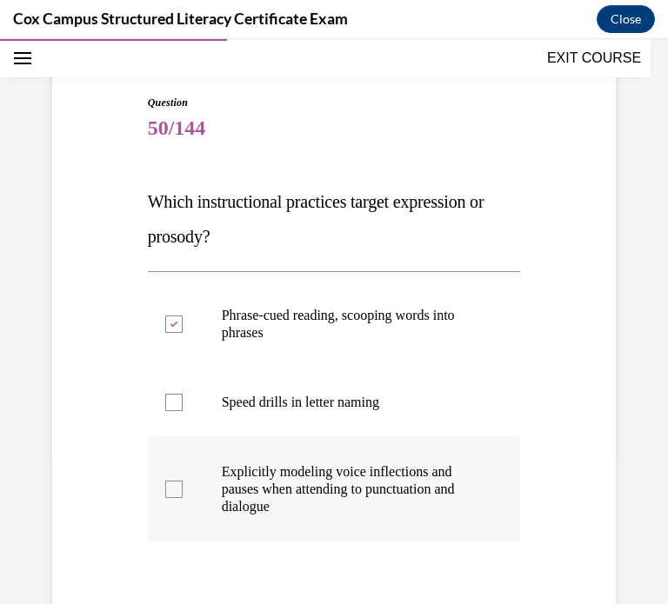
checkbox input "true"
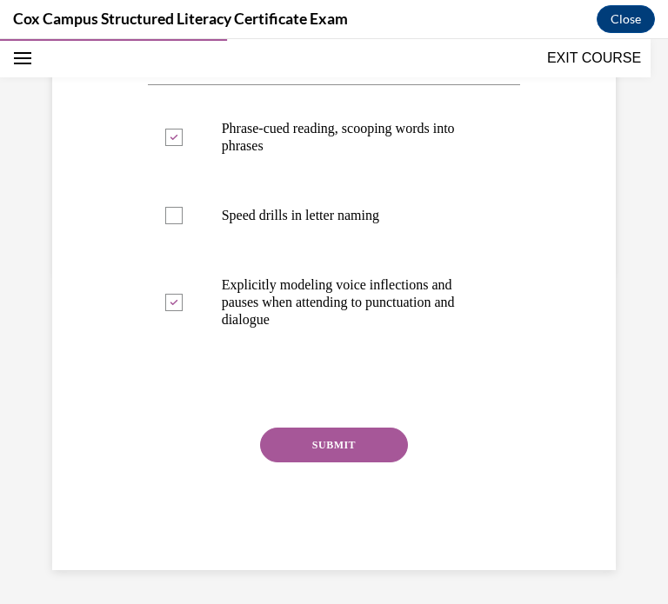
click at [294, 445] on button "SUBMIT" at bounding box center [334, 445] width 148 height 35
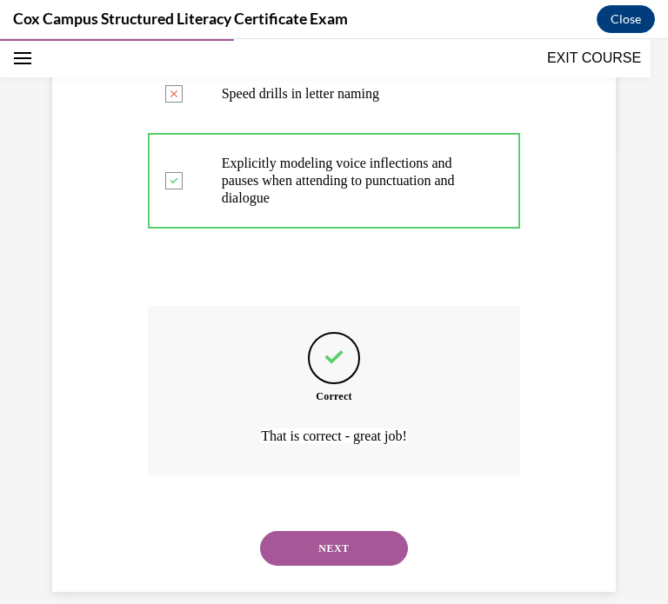
scroll to position [477, 0]
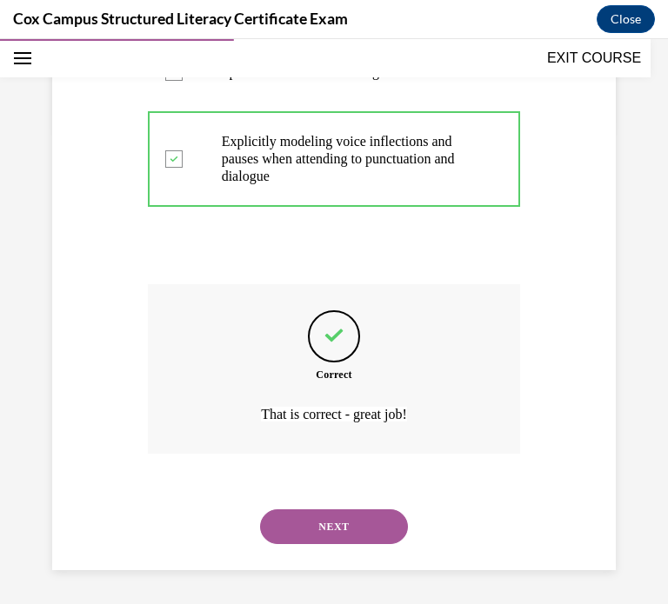
click at [308, 526] on button "NEXT" at bounding box center [334, 526] width 148 height 35
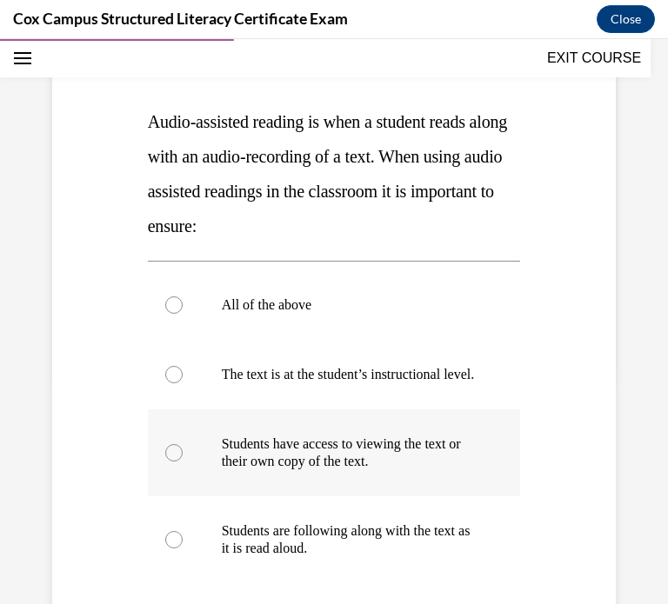
scroll to position [255, 0]
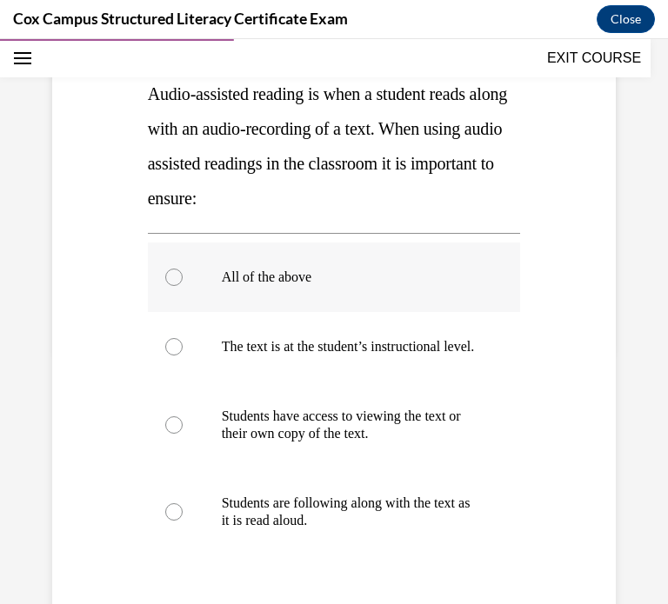
click at [229, 284] on p "All of the above" at bounding box center [350, 277] width 256 height 17
click at [183, 284] on input "All of the above" at bounding box center [173, 277] width 17 height 17
radio input "true"
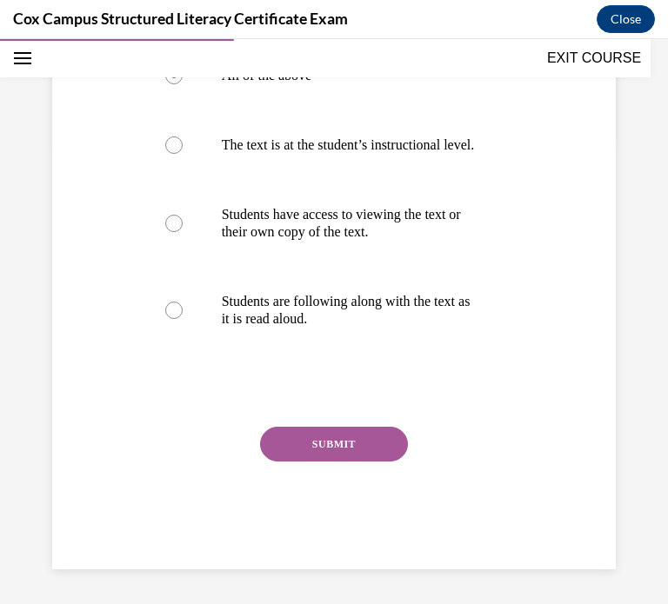
click at [309, 457] on button "SUBMIT" at bounding box center [334, 444] width 148 height 35
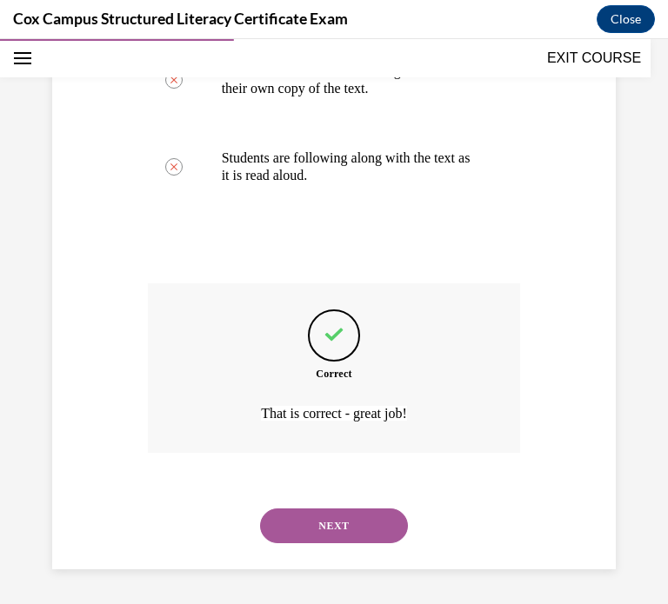
scroll to position [616, 0]
click at [310, 532] on button "NEXT" at bounding box center [334, 525] width 148 height 35
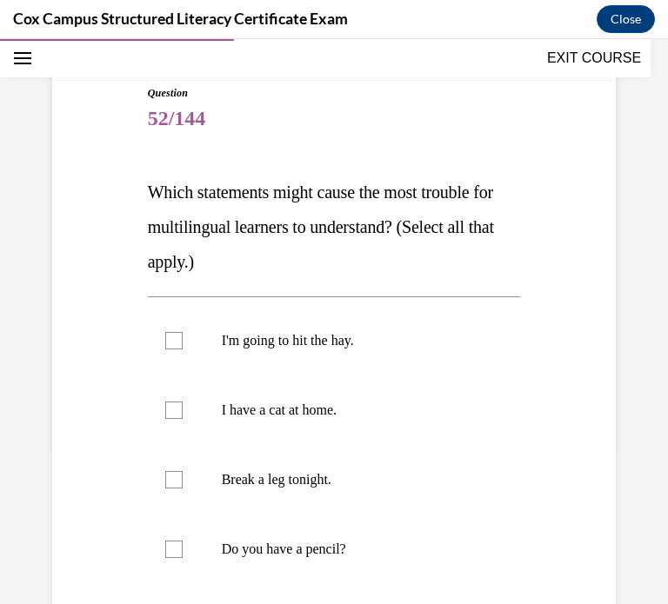
scroll to position [174, 0]
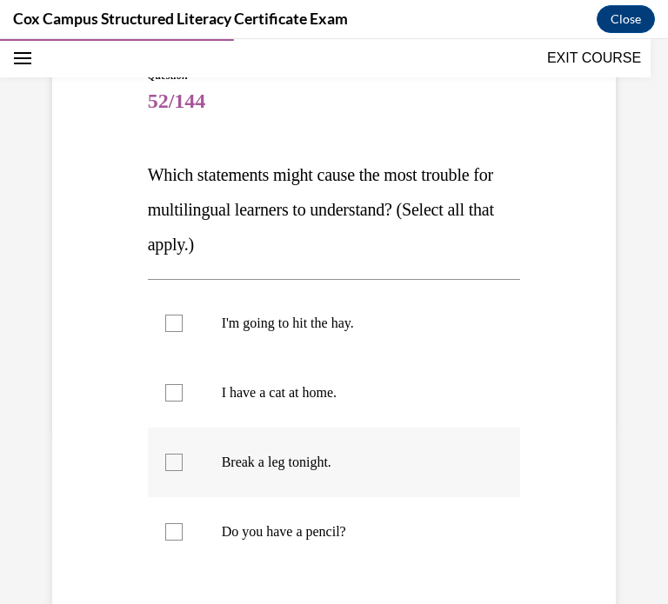
click at [236, 472] on label "Break a leg tonight." at bounding box center [334, 463] width 373 height 70
click at [183, 471] on input "Break a leg tonight." at bounding box center [173, 462] width 17 height 17
checkbox input "true"
click at [215, 335] on label "I'm going to hit the hay." at bounding box center [334, 324] width 373 height 70
click at [183, 332] on input "I'm going to hit the hay." at bounding box center [173, 323] width 17 height 17
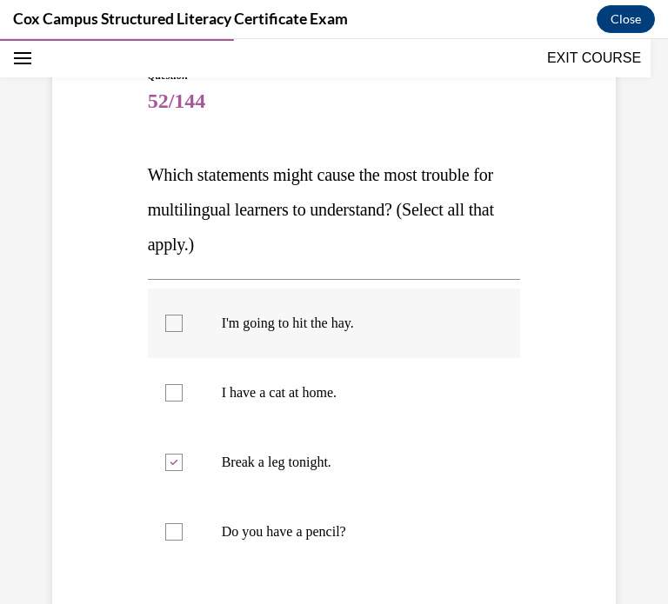
checkbox input "true"
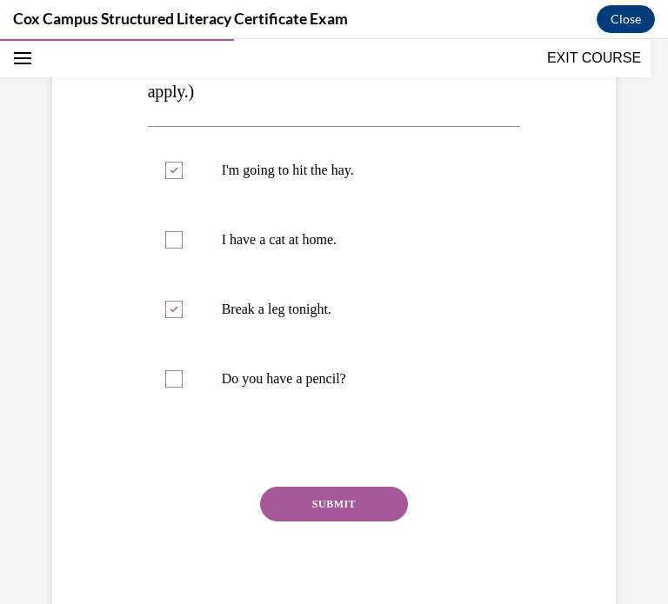
click at [289, 515] on button "SUBMIT" at bounding box center [334, 504] width 148 height 35
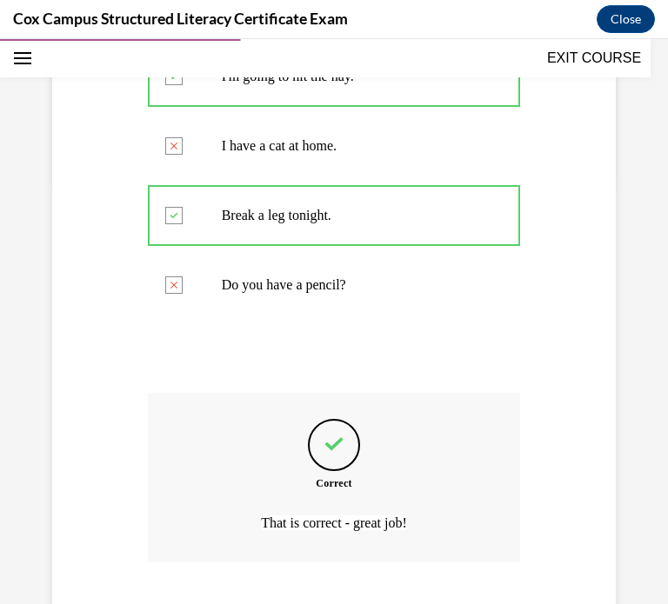
scroll to position [529, 0]
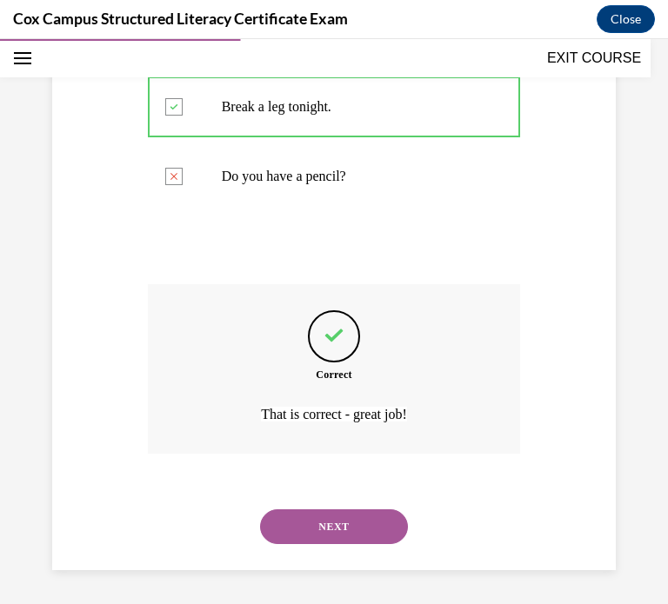
click at [387, 530] on button "NEXT" at bounding box center [334, 526] width 148 height 35
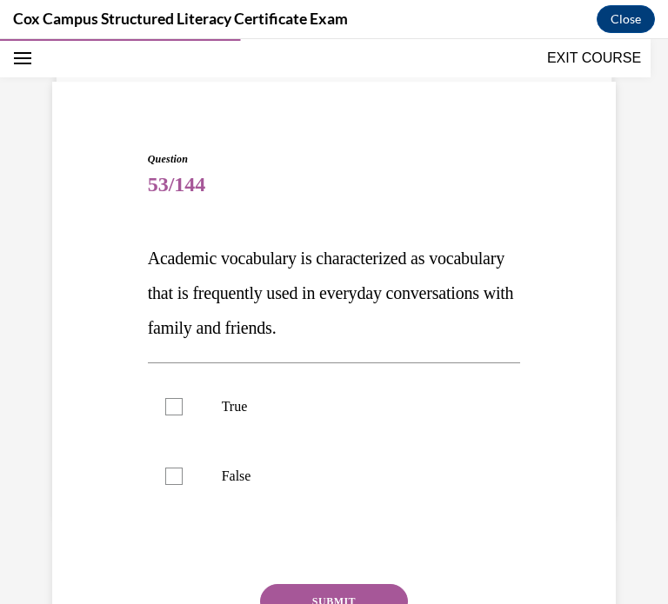
scroll to position [90, 0]
click at [250, 468] on p "False" at bounding box center [350, 476] width 256 height 17
click at [183, 468] on input "False" at bounding box center [173, 476] width 17 height 17
checkbox input "true"
click at [305, 589] on button "SUBMIT" at bounding box center [334, 601] width 148 height 35
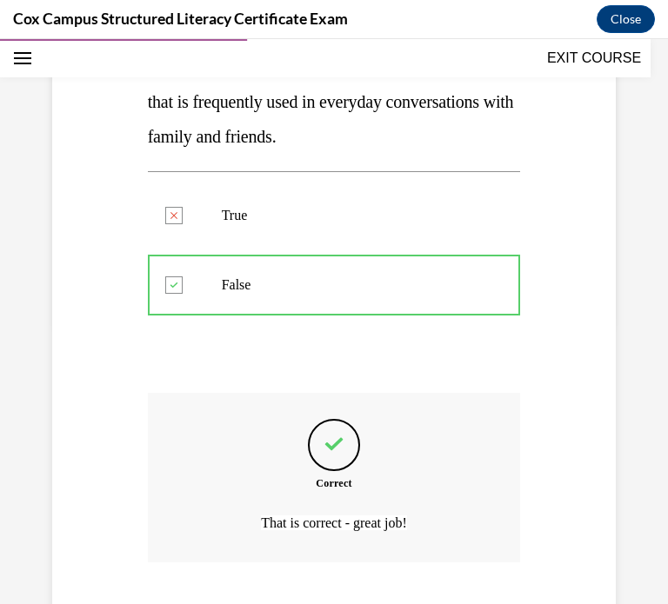
scroll to position [390, 0]
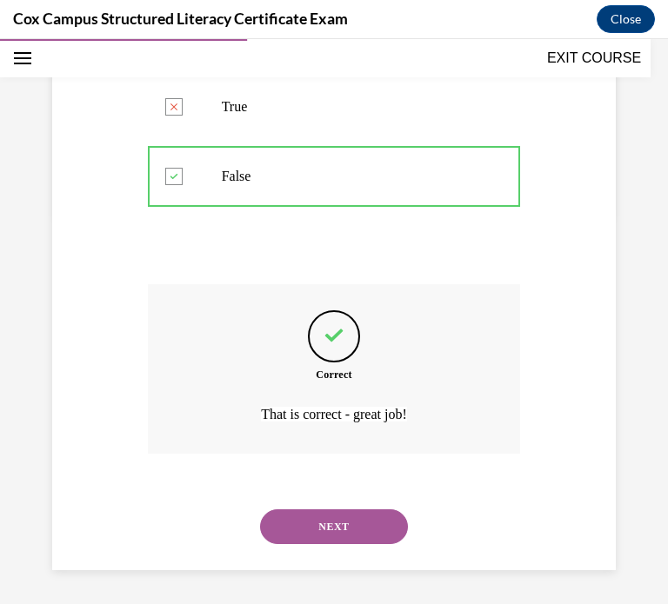
click at [326, 548] on div "NEXT" at bounding box center [334, 527] width 373 height 70
click at [335, 522] on button "NEXT" at bounding box center [334, 526] width 148 height 35
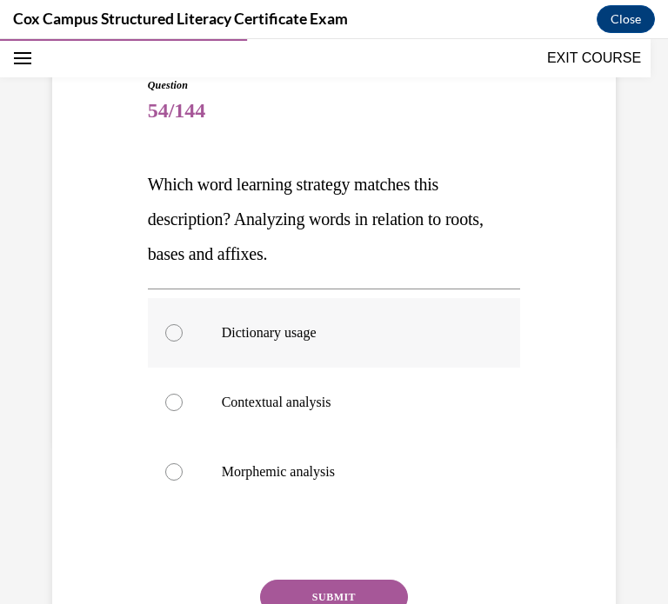
scroll to position [171, 0]
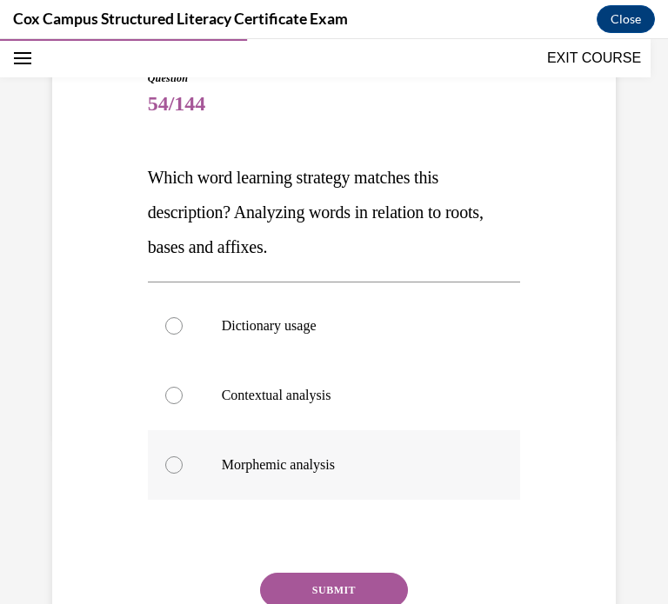
click at [236, 480] on label "Morphemic analysis" at bounding box center [334, 465] width 373 height 70
click at [183, 474] on input "Morphemic analysis" at bounding box center [173, 464] width 17 height 17
radio input "true"
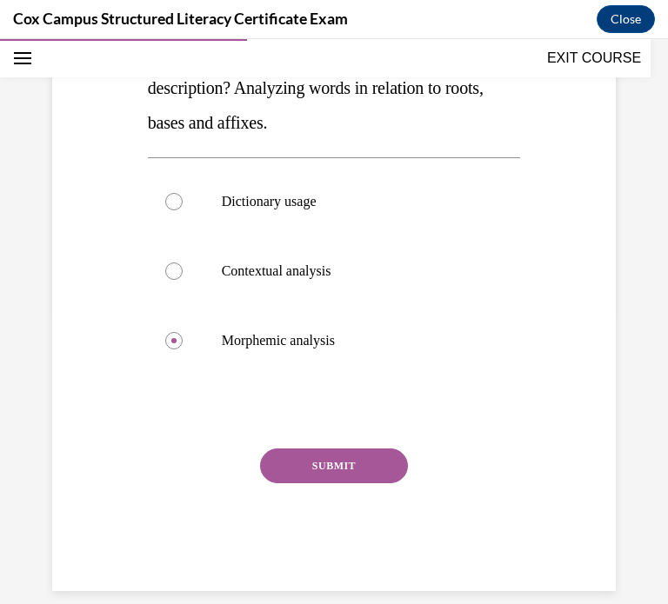
click at [312, 473] on button "SUBMIT" at bounding box center [334, 465] width 148 height 35
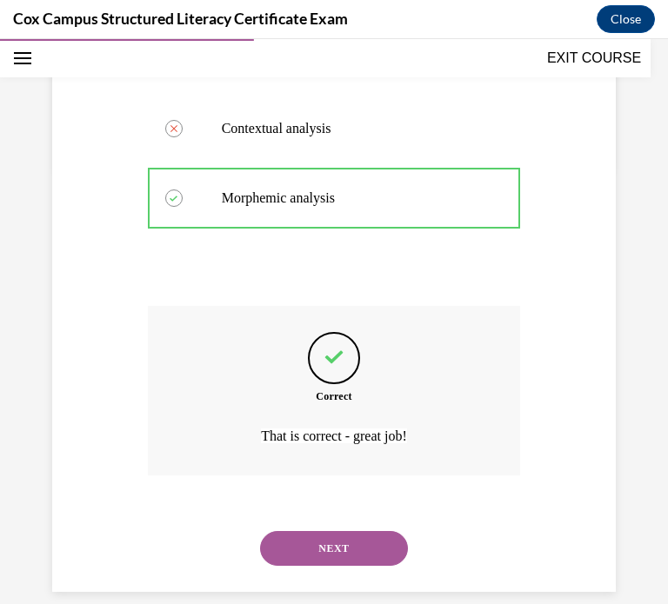
scroll to position [460, 0]
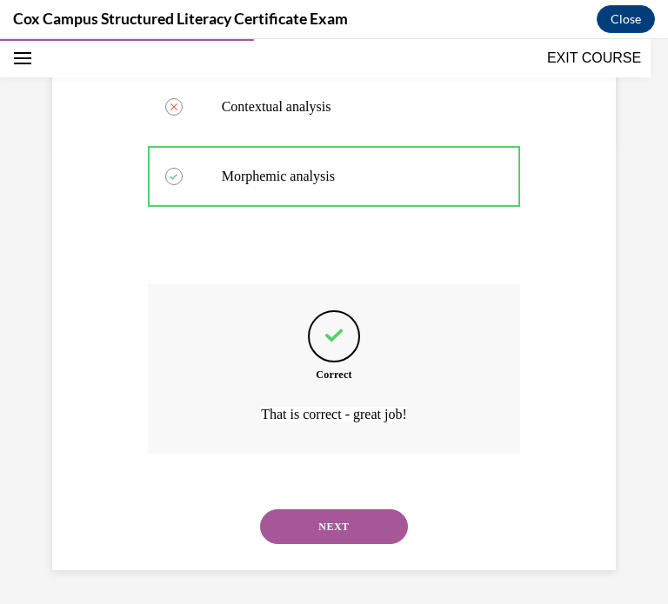
click at [289, 519] on button "NEXT" at bounding box center [334, 526] width 148 height 35
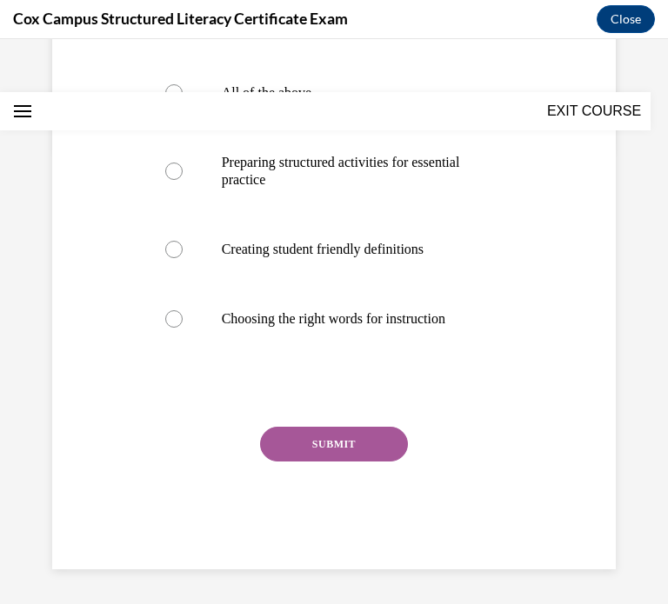
scroll to position [0, 0]
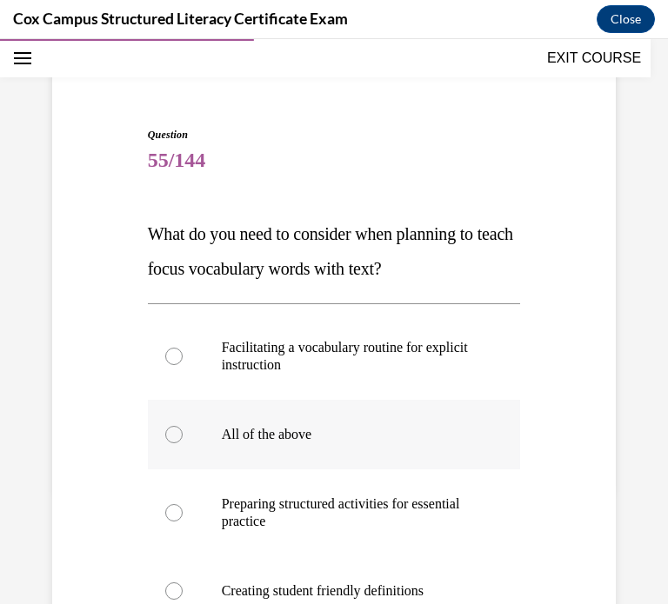
click at [210, 438] on label "All of the above" at bounding box center [334, 435] width 373 height 70
click at [183, 438] on input "All of the above" at bounding box center [173, 434] width 17 height 17
radio input "true"
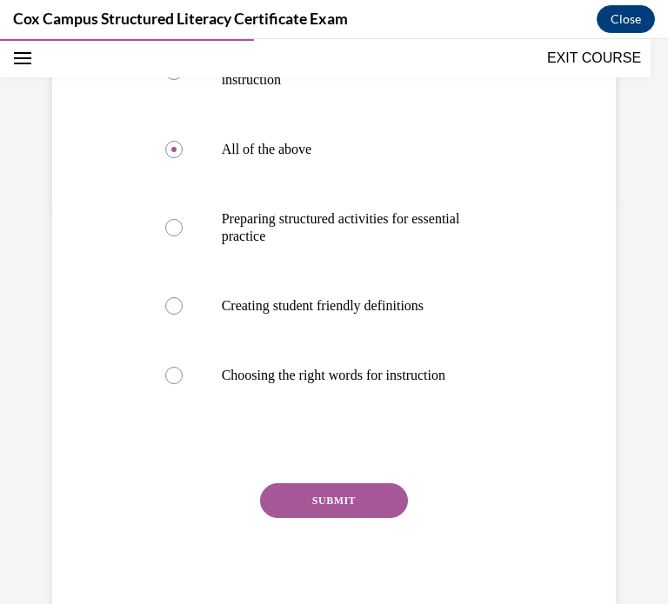
click at [312, 494] on button "SUBMIT" at bounding box center [334, 500] width 148 height 35
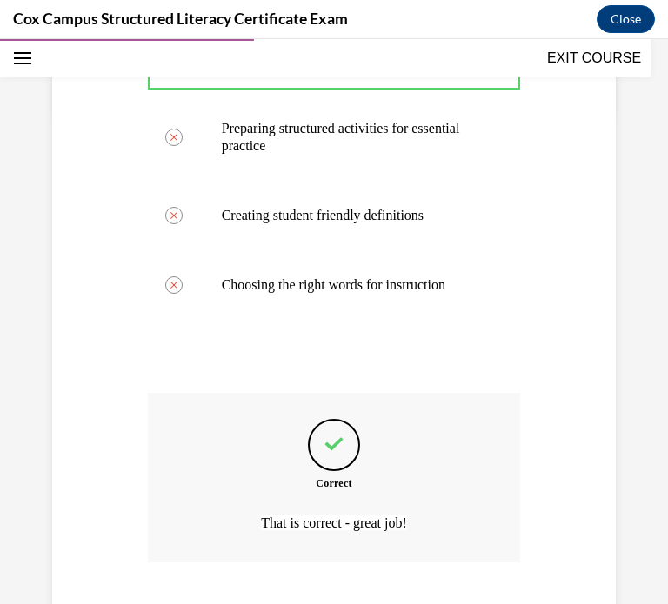
scroll to position [599, 0]
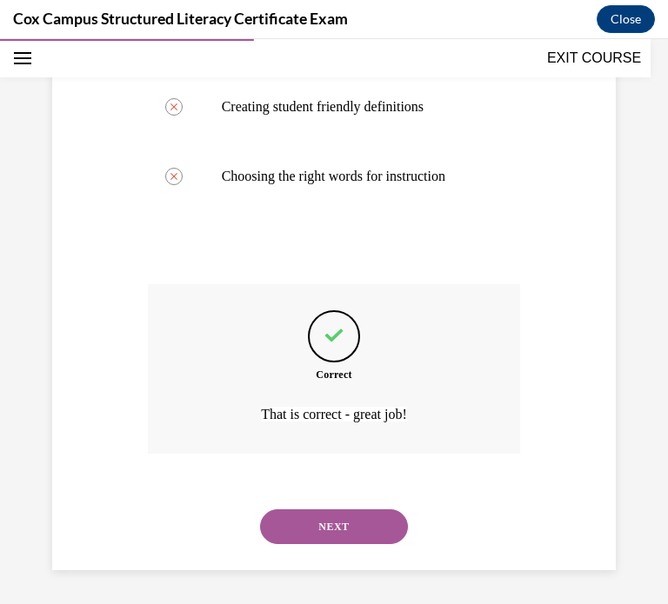
click at [315, 527] on button "NEXT" at bounding box center [334, 526] width 148 height 35
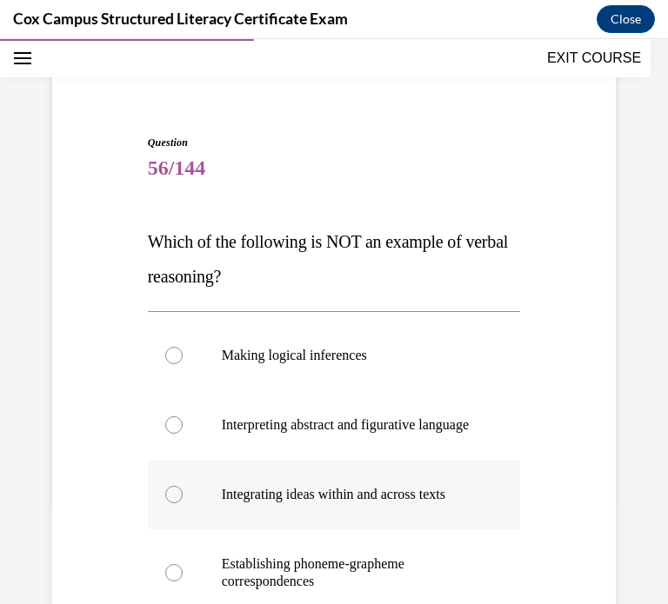
scroll to position [170, 0]
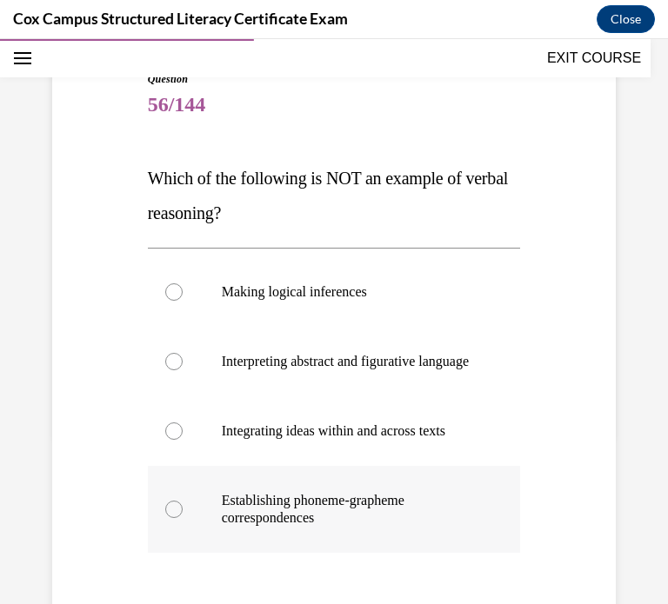
click at [254, 519] on p "Establishing phoneme-grapheme correspondences" at bounding box center [350, 509] width 256 height 35
click at [183, 518] on input "Establishing phoneme-grapheme correspondences" at bounding box center [173, 509] width 17 height 17
radio input "true"
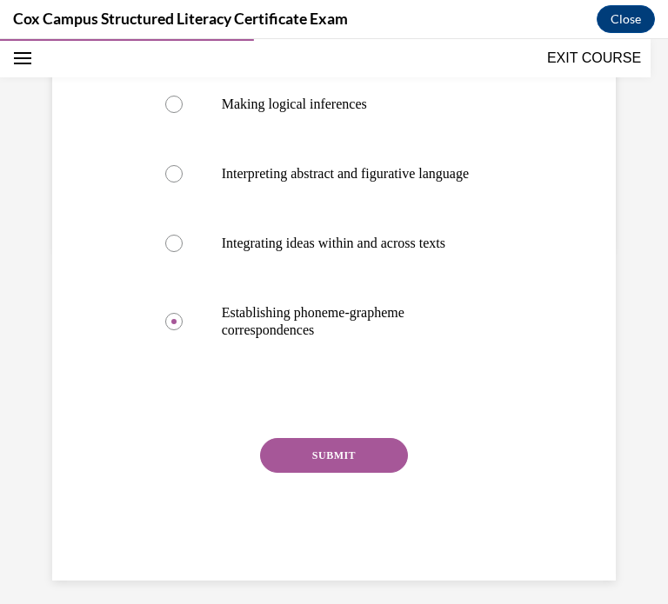
click at [318, 473] on button "SUBMIT" at bounding box center [334, 455] width 148 height 35
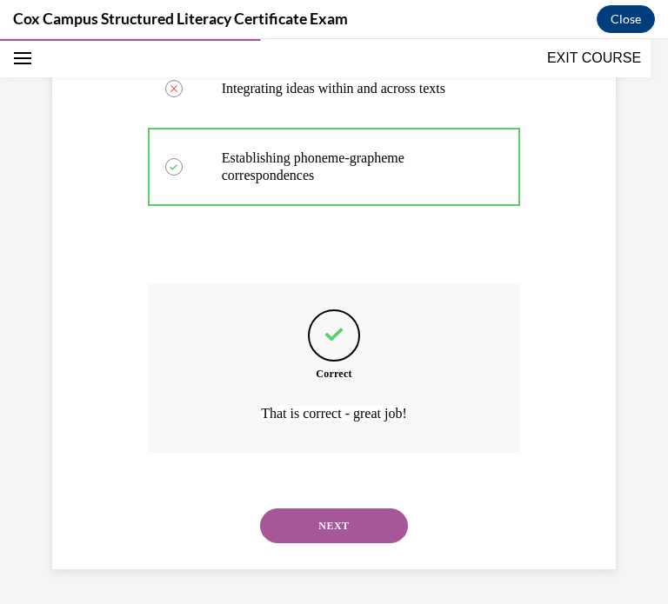
scroll to position [529, 0]
click at [316, 519] on button "NEXT" at bounding box center [334, 525] width 148 height 35
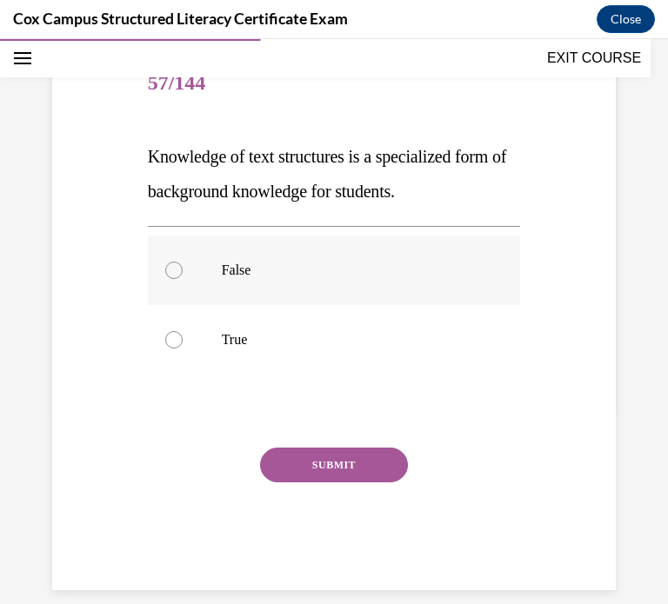
click at [229, 278] on label "False" at bounding box center [334, 271] width 373 height 70
click at [183, 278] on input "False" at bounding box center [173, 270] width 17 height 17
radio input "true"
click at [208, 338] on label "True" at bounding box center [334, 340] width 373 height 70
click at [183, 338] on input "True" at bounding box center [173, 339] width 17 height 17
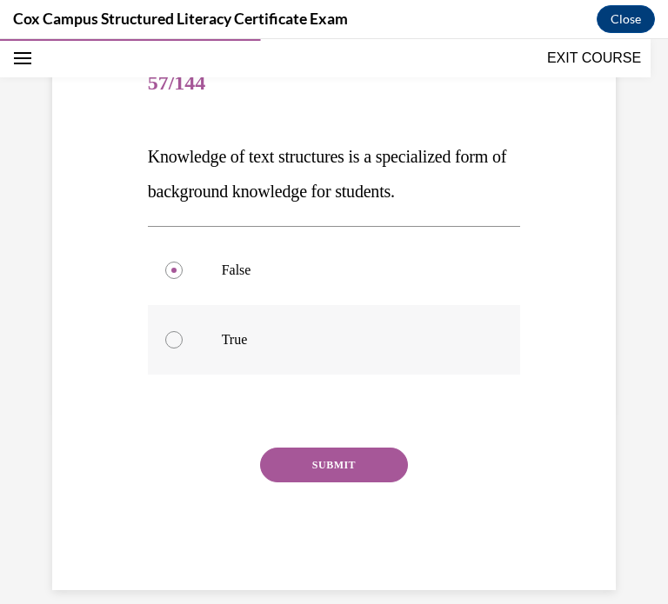
radio input "true"
click at [290, 463] on button "SUBMIT" at bounding box center [334, 465] width 148 height 35
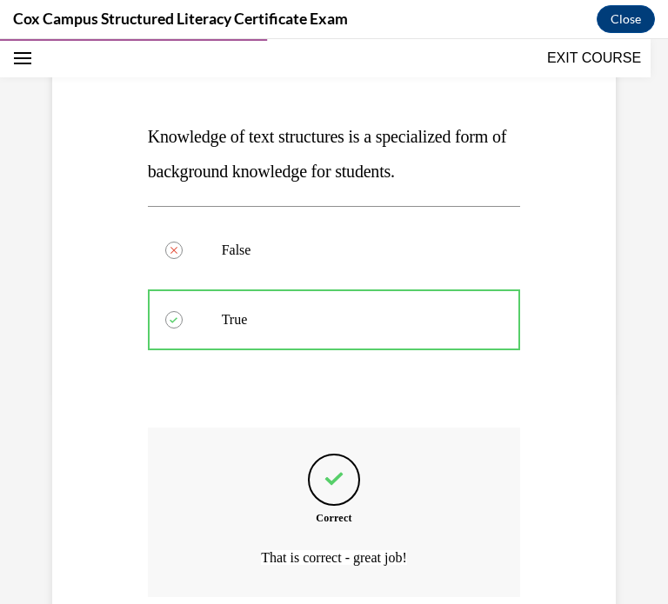
scroll to position [355, 0]
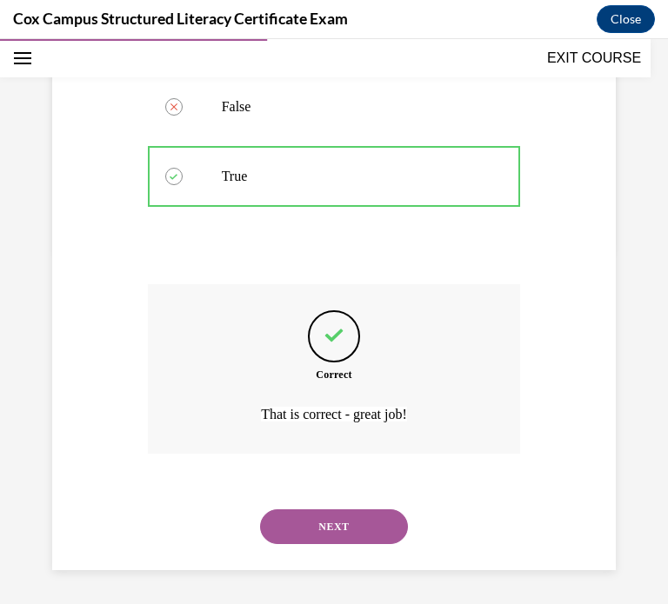
click at [296, 528] on button "NEXT" at bounding box center [334, 526] width 148 height 35
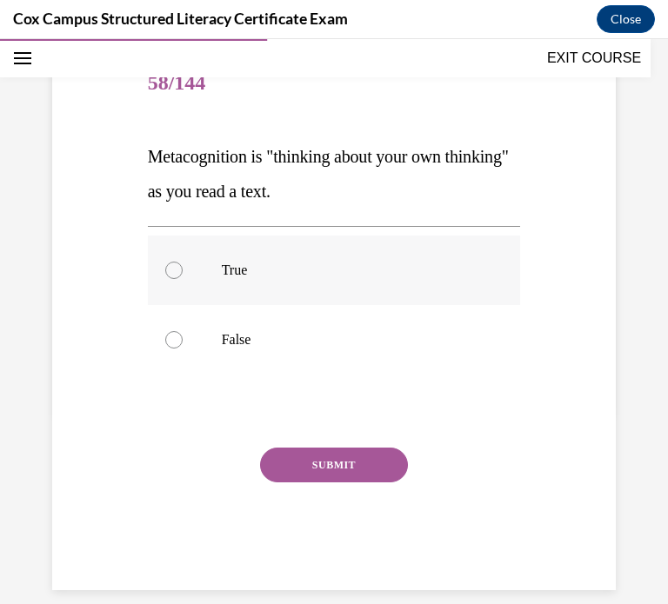
click at [271, 249] on label "True" at bounding box center [334, 271] width 373 height 70
click at [183, 262] on input "True" at bounding box center [173, 270] width 17 height 17
radio input "true"
click at [335, 469] on button "SUBMIT" at bounding box center [334, 465] width 148 height 35
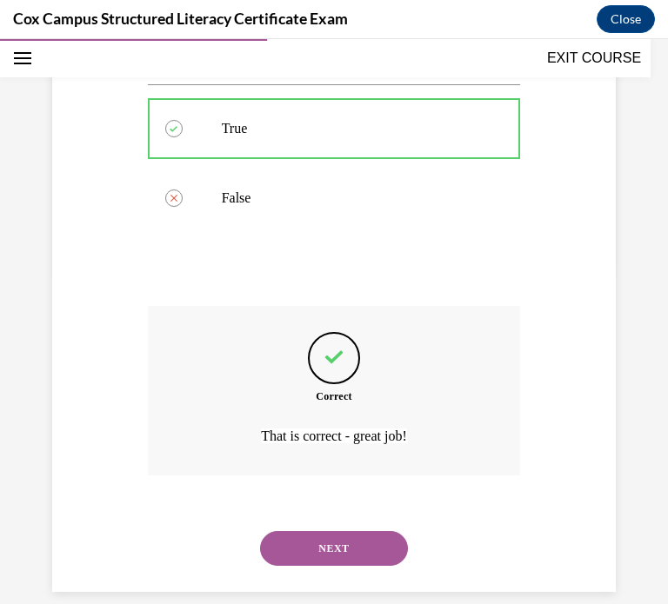
scroll to position [355, 0]
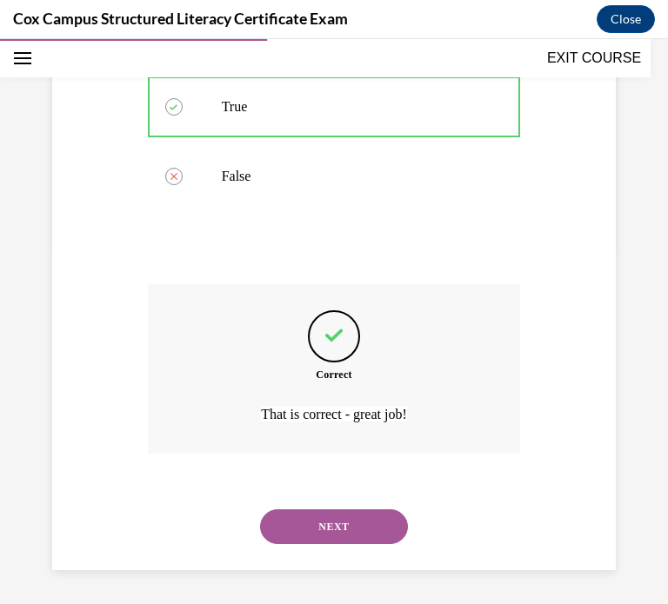
click at [295, 529] on button "NEXT" at bounding box center [334, 526] width 148 height 35
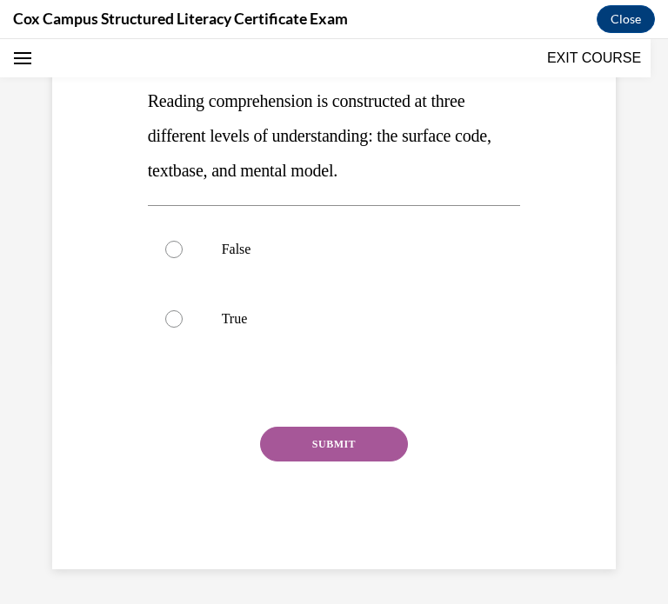
scroll to position [0, 0]
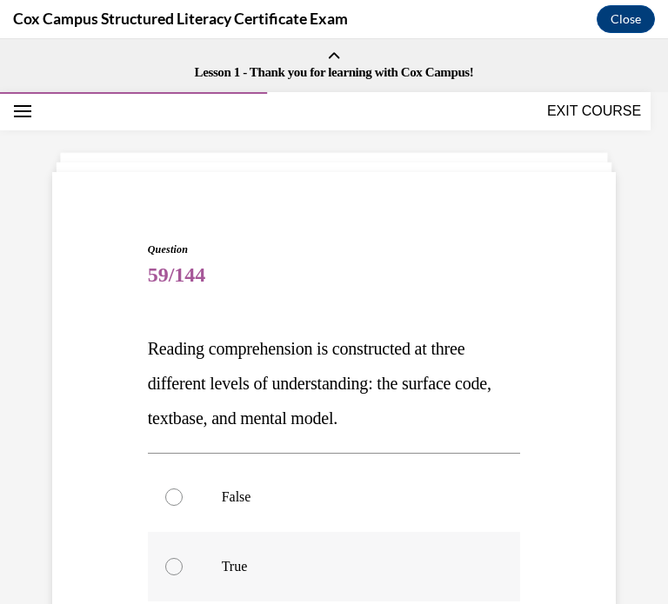
click at [229, 554] on label "True" at bounding box center [334, 567] width 373 height 70
click at [183, 558] on input "True" at bounding box center [173, 566] width 17 height 17
radio input "true"
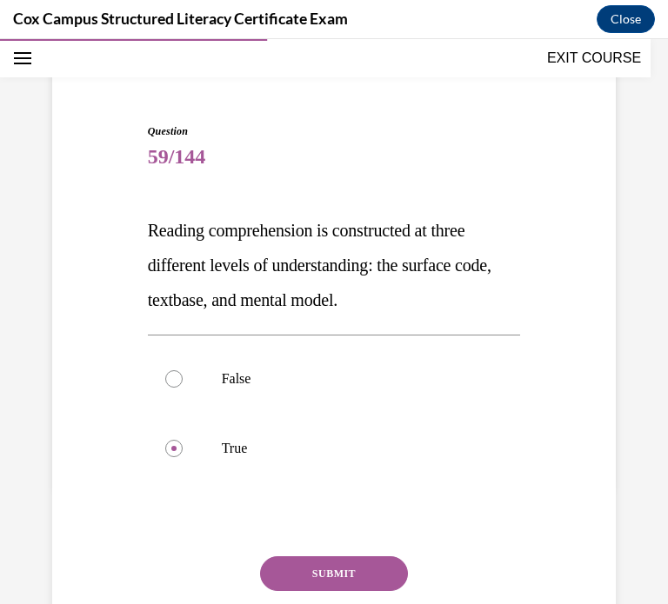
click at [304, 562] on button "SUBMIT" at bounding box center [334, 573] width 148 height 35
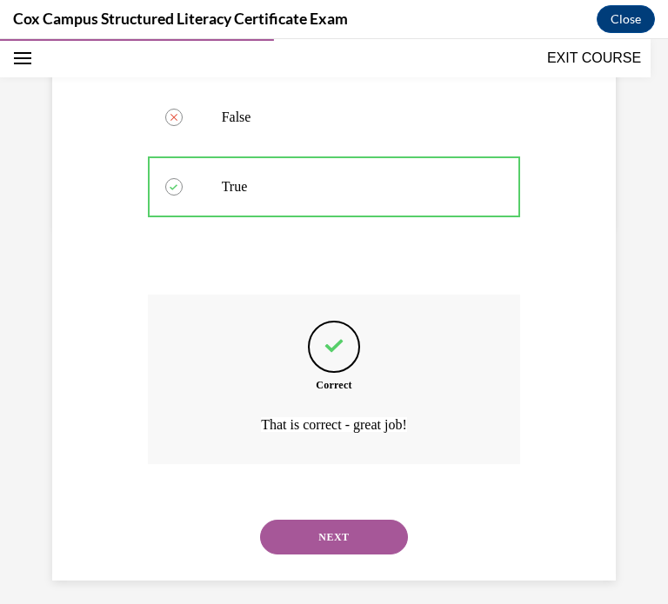
scroll to position [390, 0]
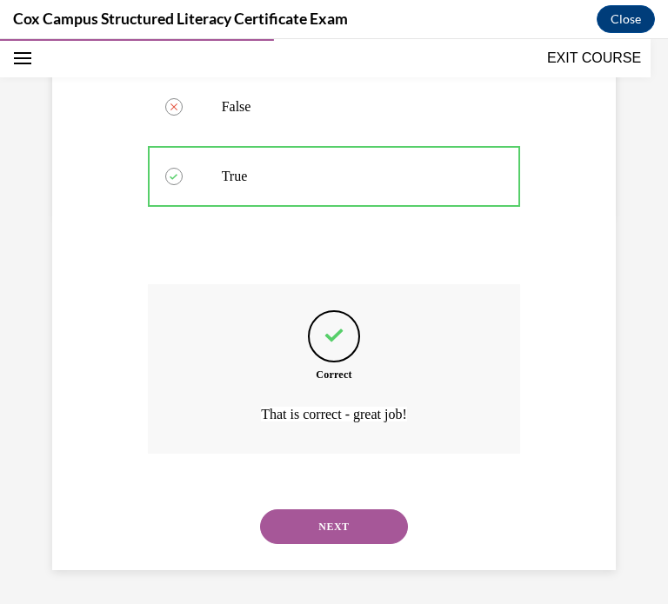
click at [331, 517] on button "NEXT" at bounding box center [334, 526] width 148 height 35
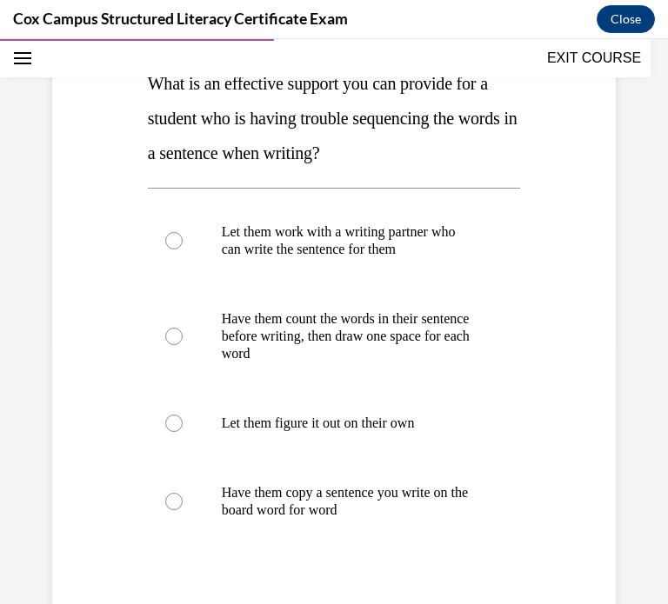
scroll to position [263, 0]
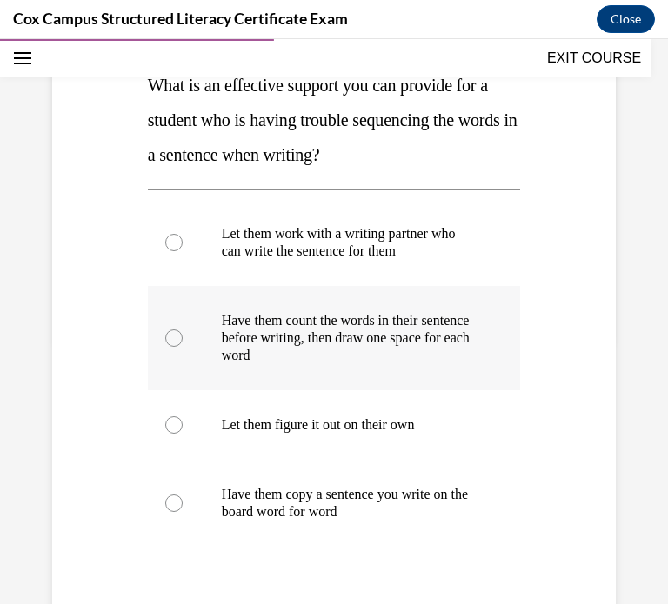
click at [223, 329] on p "Have them count the words in their sentence before writing, then draw one space…" at bounding box center [350, 338] width 256 height 52
click at [183, 329] on input "Have them count the words in their sentence before writing, then draw one space…" at bounding box center [173, 337] width 17 height 17
radio input "true"
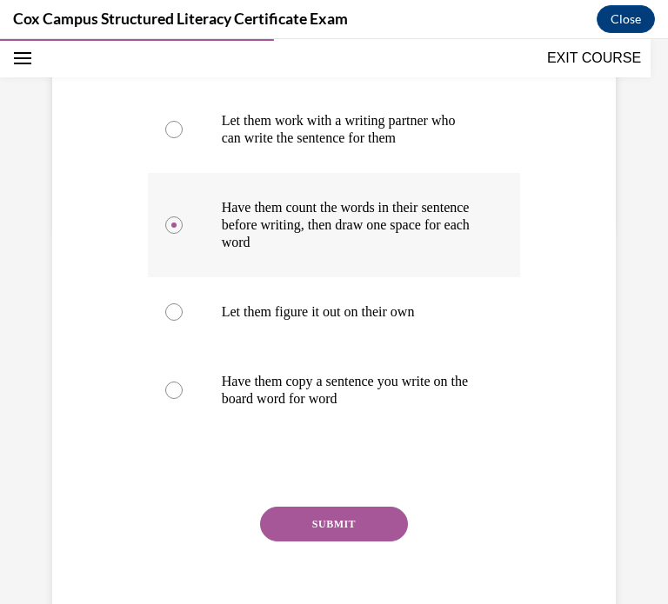
scroll to position [455, 0]
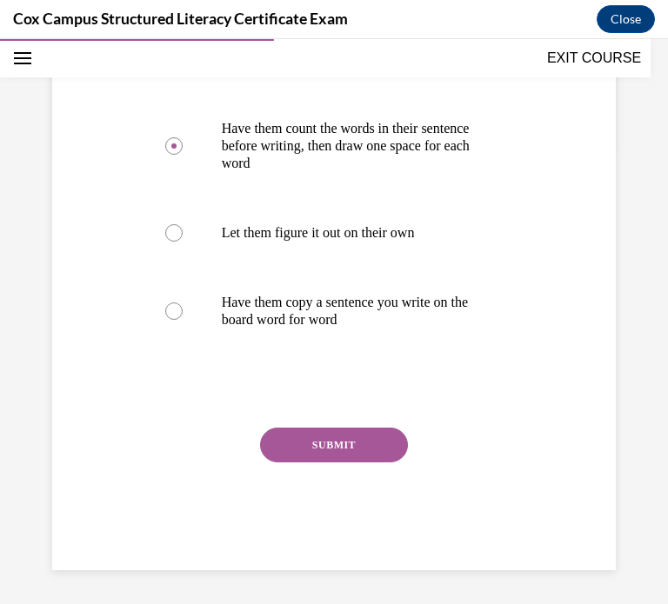
click at [305, 441] on button "SUBMIT" at bounding box center [334, 445] width 148 height 35
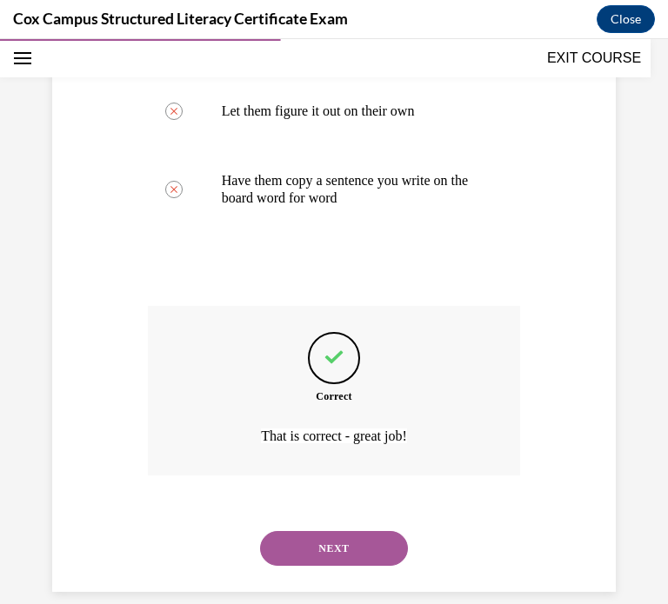
scroll to position [599, 0]
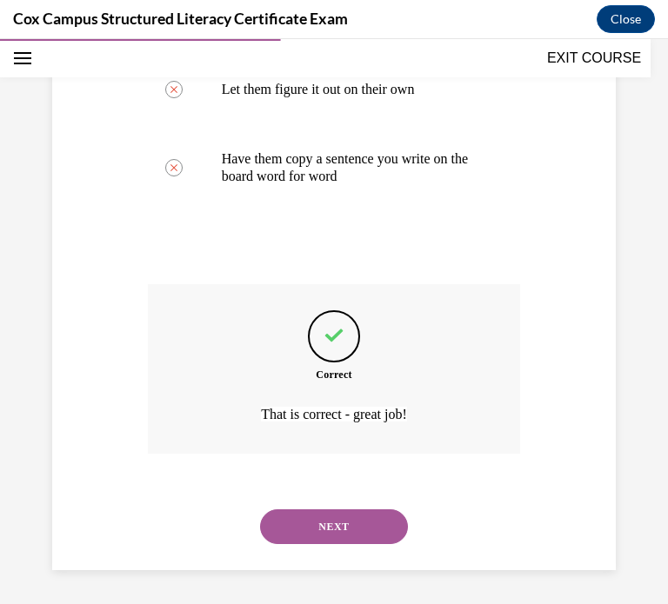
click at [314, 524] on button "NEXT" at bounding box center [334, 526] width 148 height 35
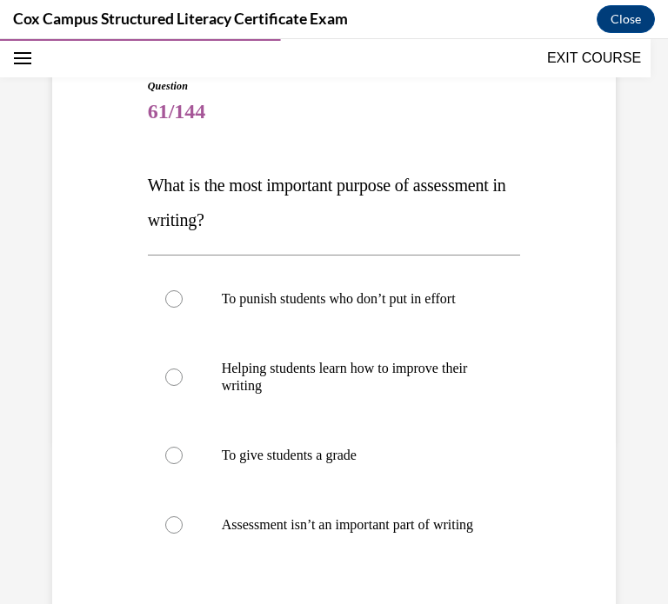
scroll to position [167, 0]
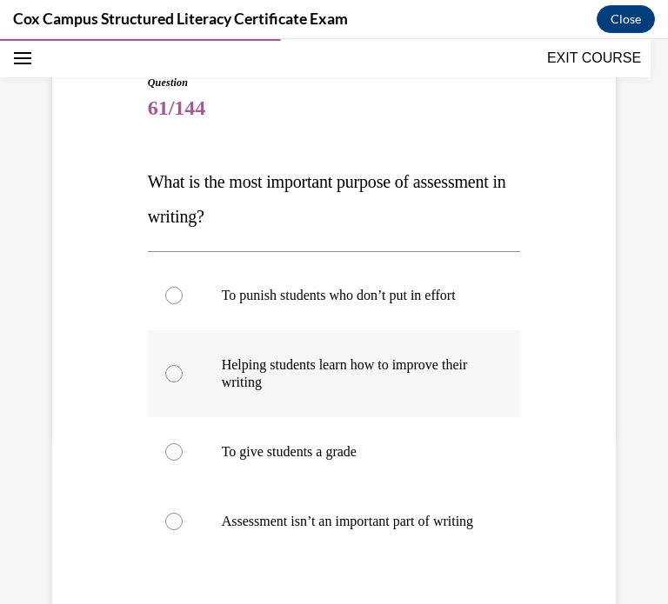
click at [270, 391] on p "Helping students learn how to improve their writing" at bounding box center [350, 373] width 256 height 35
click at [183, 382] on input "Helping students learn how to improve their writing" at bounding box center [173, 373] width 17 height 17
radio input "true"
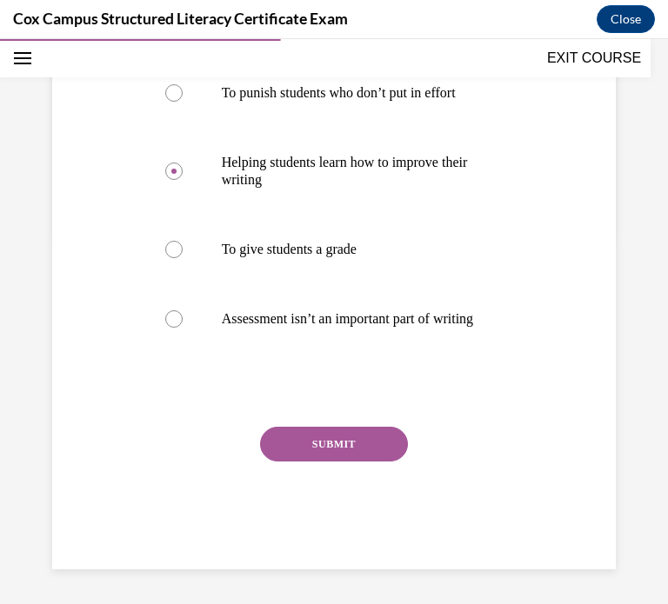
click at [292, 447] on button "SUBMIT" at bounding box center [334, 444] width 148 height 35
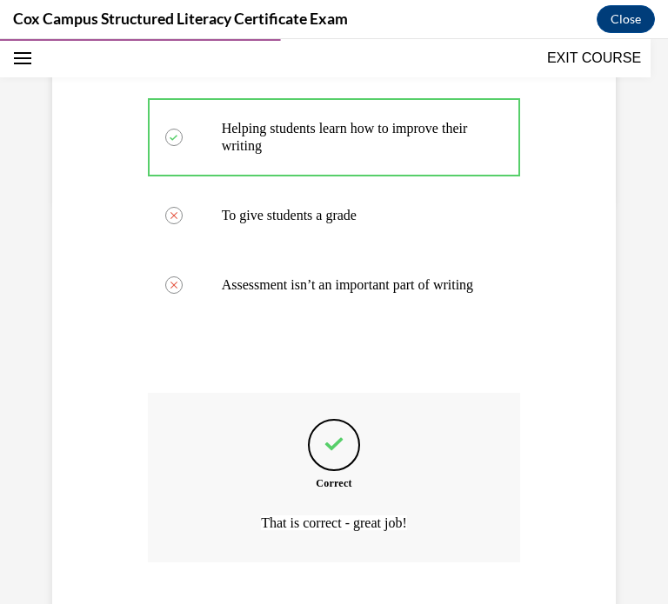
scroll to position [547, 0]
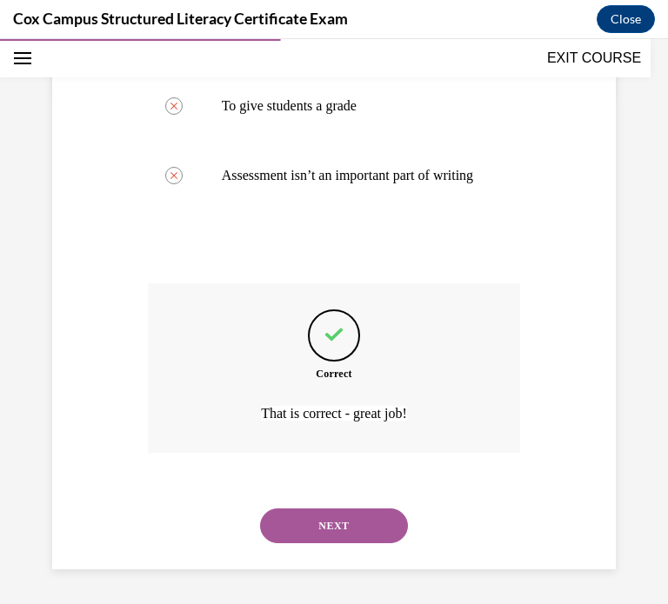
click at [297, 512] on button "NEXT" at bounding box center [334, 525] width 148 height 35
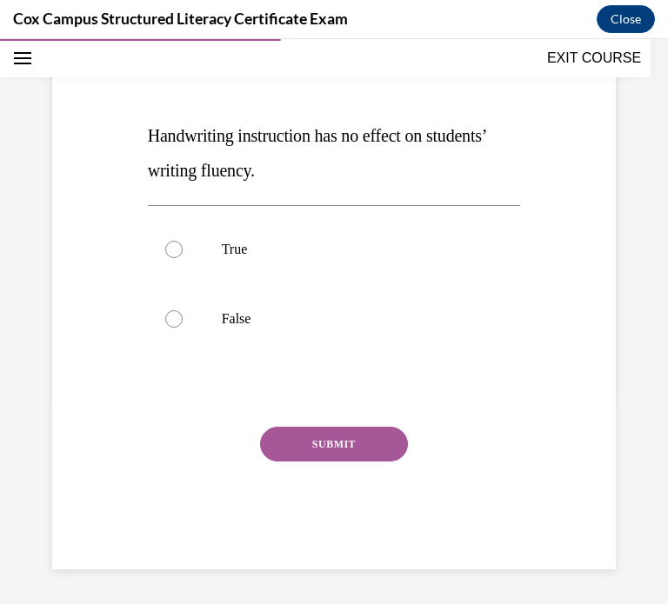
scroll to position [192, 0]
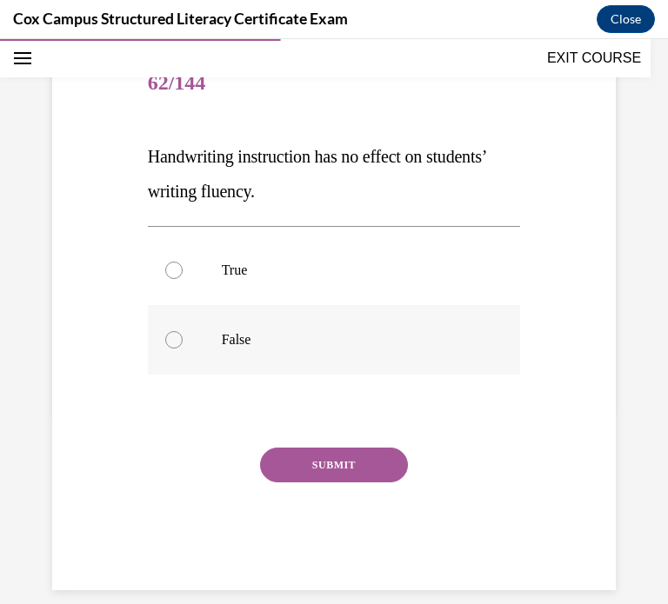
click at [241, 324] on label "False" at bounding box center [334, 340] width 373 height 70
click at [183, 331] on input "False" at bounding box center [173, 339] width 17 height 17
radio input "true"
click at [299, 464] on button "SUBMIT" at bounding box center [334, 465] width 148 height 35
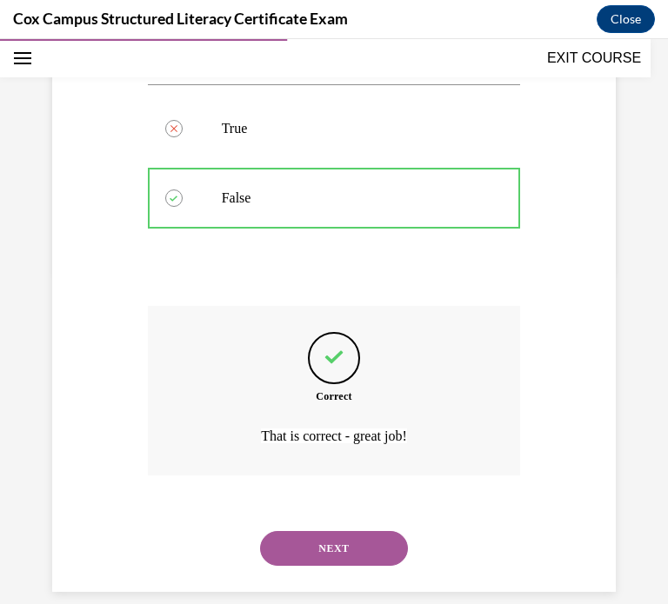
scroll to position [355, 0]
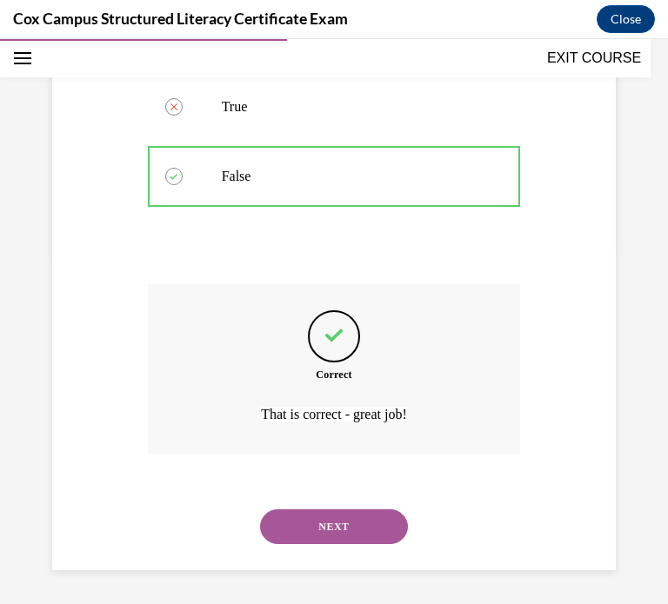
click at [321, 527] on button "NEXT" at bounding box center [334, 526] width 148 height 35
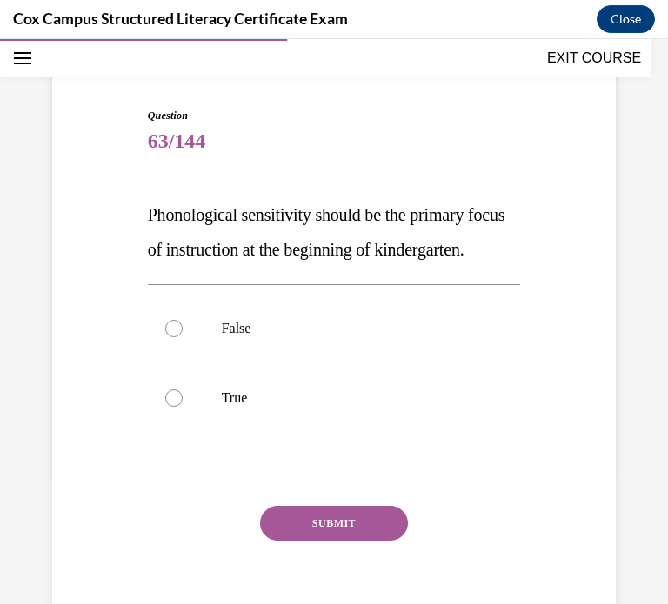
scroll to position [159, 0]
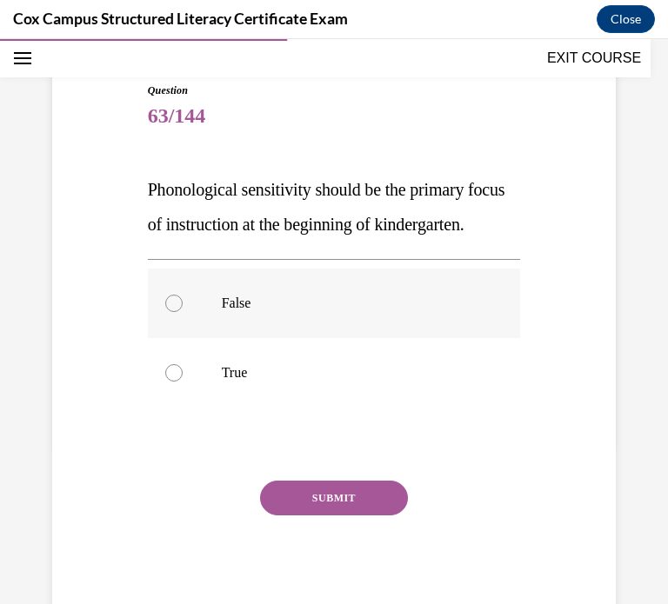
click at [213, 329] on label "False" at bounding box center [334, 304] width 373 height 70
click at [183, 312] on input "False" at bounding box center [173, 303] width 17 height 17
radio input "true"
click at [291, 515] on button "SUBMIT" at bounding box center [334, 498] width 148 height 35
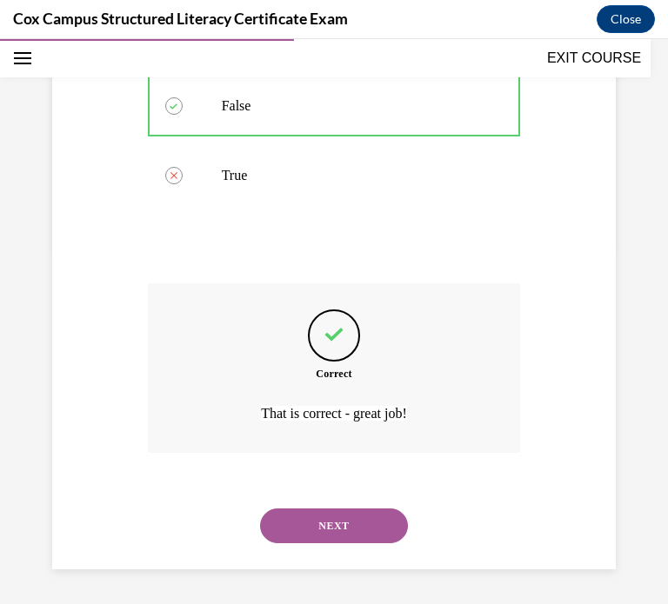
scroll to position [390, 0]
click at [297, 533] on button "NEXT" at bounding box center [334, 525] width 148 height 35
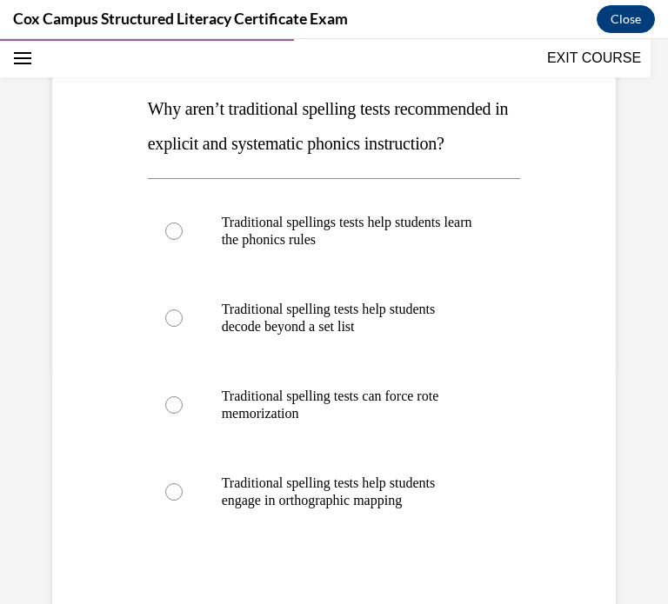
scroll to position [253, 0]
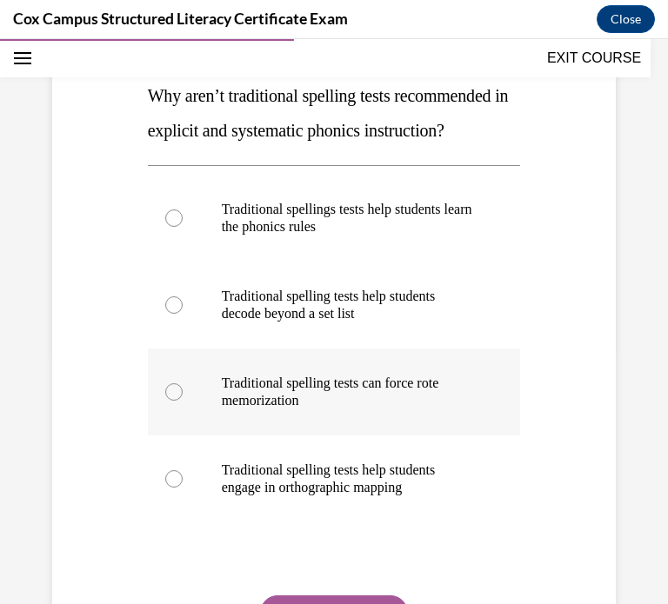
click at [357, 435] on label "Traditional spelling tests can force rote memorization" at bounding box center [334, 392] width 373 height 87
click at [183, 401] on input "Traditional spelling tests can force rote memorization" at bounding box center [173, 391] width 17 height 17
radio input "true"
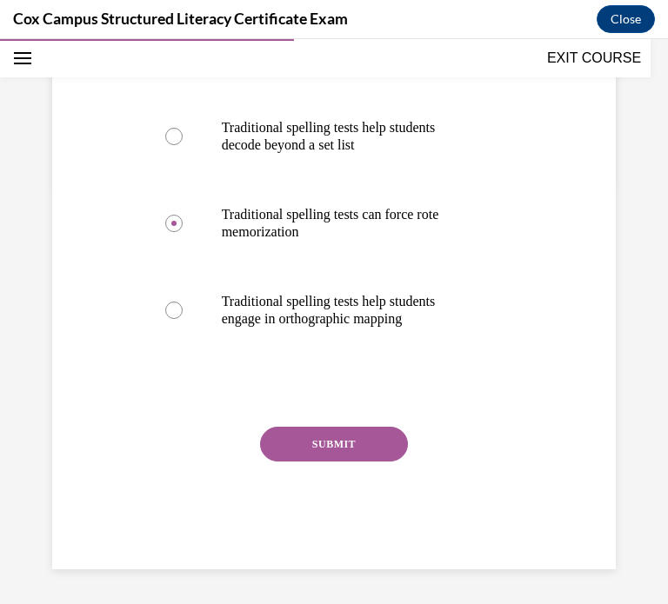
click at [355, 447] on button "SUBMIT" at bounding box center [334, 444] width 148 height 35
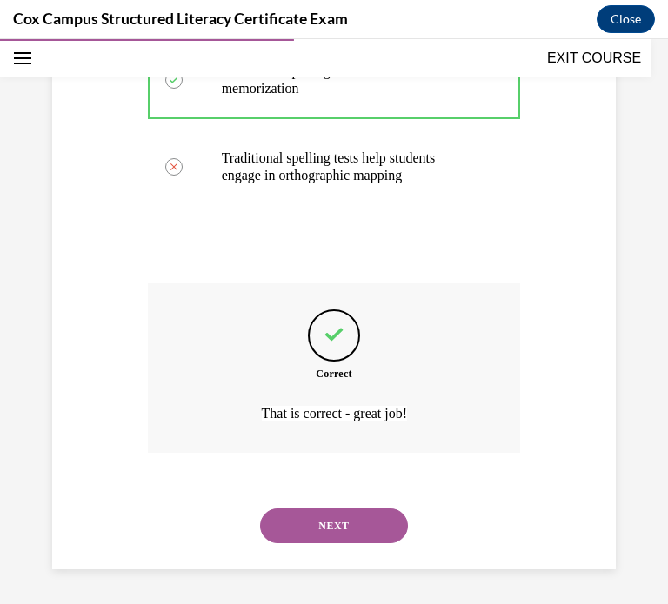
scroll to position [599, 0]
click at [307, 525] on button "NEXT" at bounding box center [334, 525] width 148 height 35
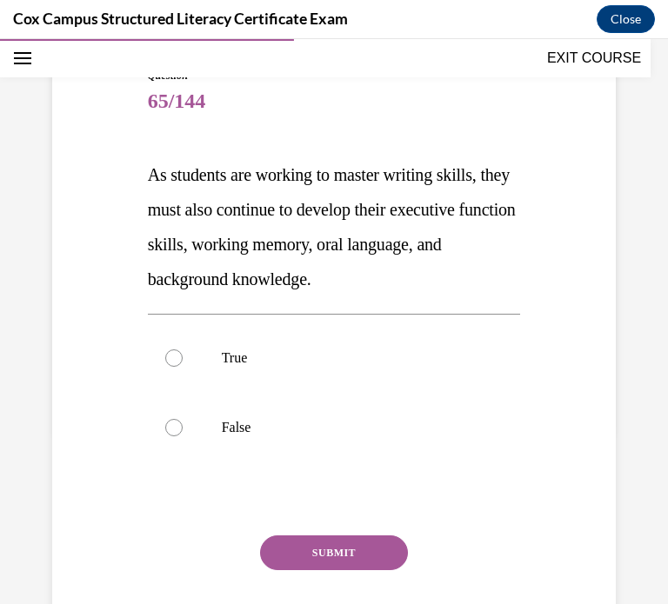
scroll to position [182, 0]
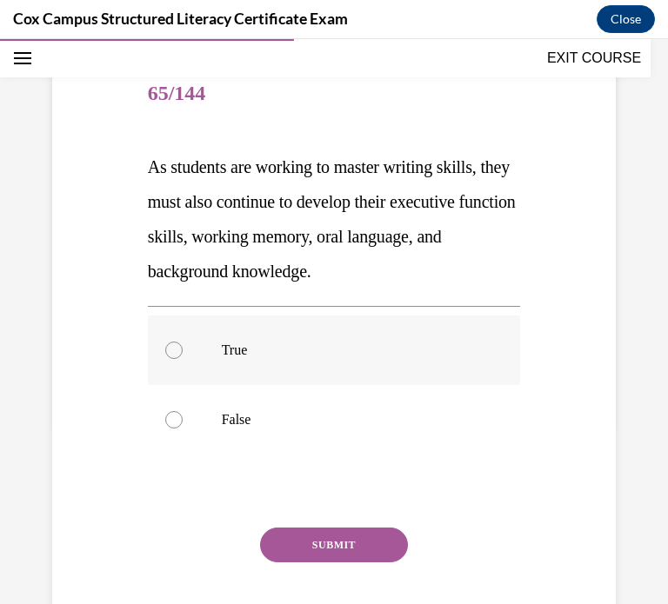
click at [298, 369] on label "True" at bounding box center [334, 351] width 373 height 70
click at [183, 359] on input "True" at bounding box center [173, 350] width 17 height 17
radio input "true"
click at [302, 542] on button "SUBMIT" at bounding box center [334, 545] width 148 height 35
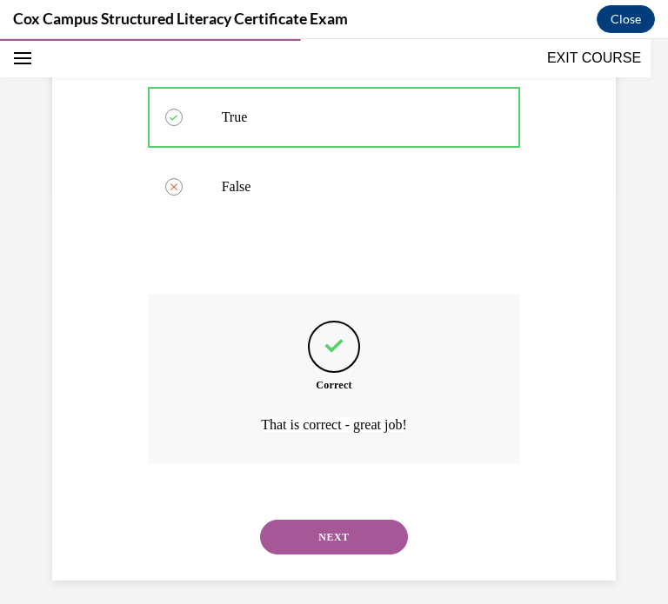
scroll to position [425, 0]
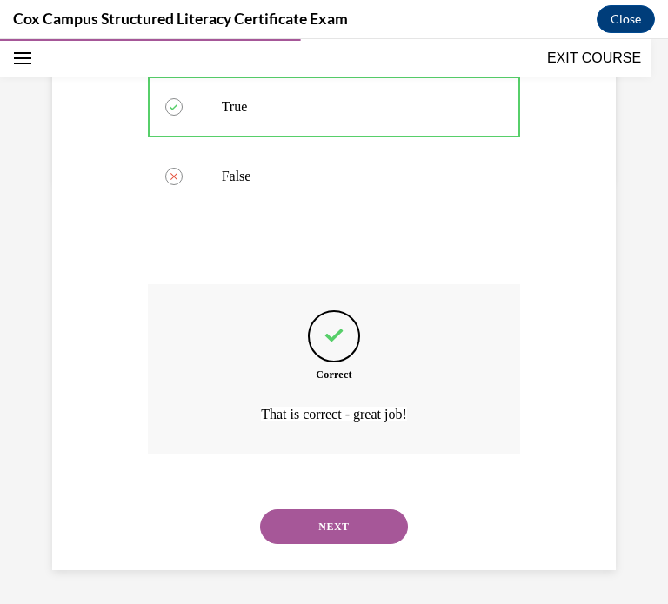
click at [316, 535] on button "NEXT" at bounding box center [334, 526] width 148 height 35
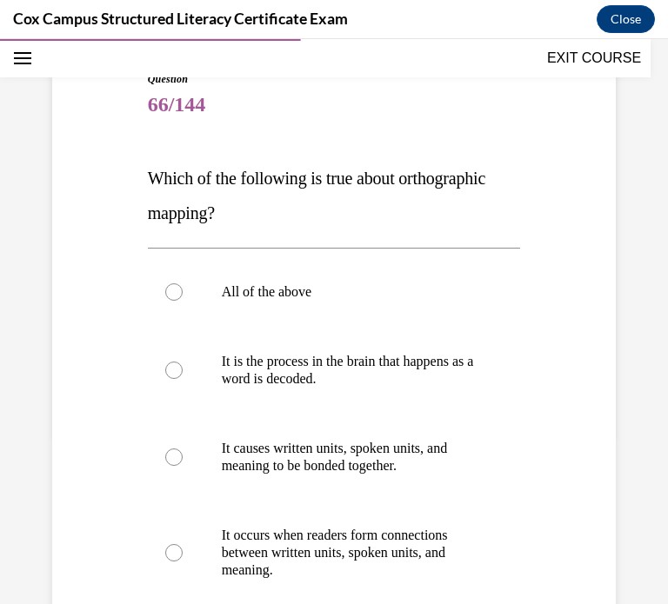
scroll to position [174, 0]
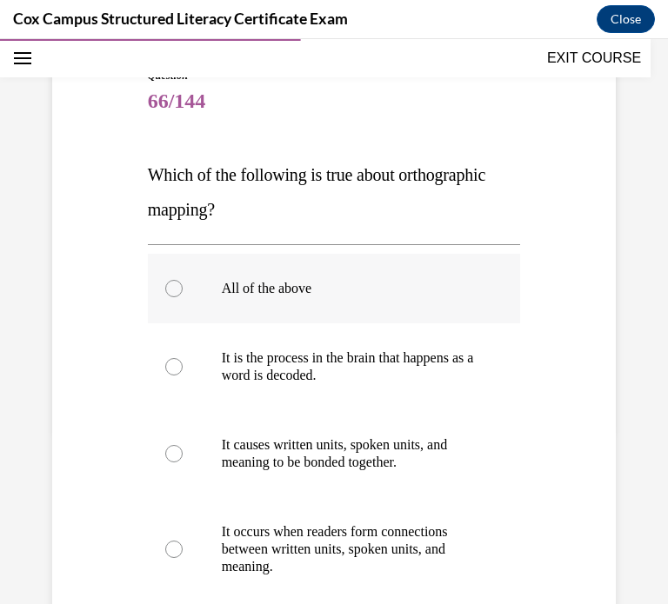
click at [222, 290] on p "All of the above" at bounding box center [350, 288] width 256 height 17
click at [183, 290] on input "All of the above" at bounding box center [173, 288] width 17 height 17
radio input "true"
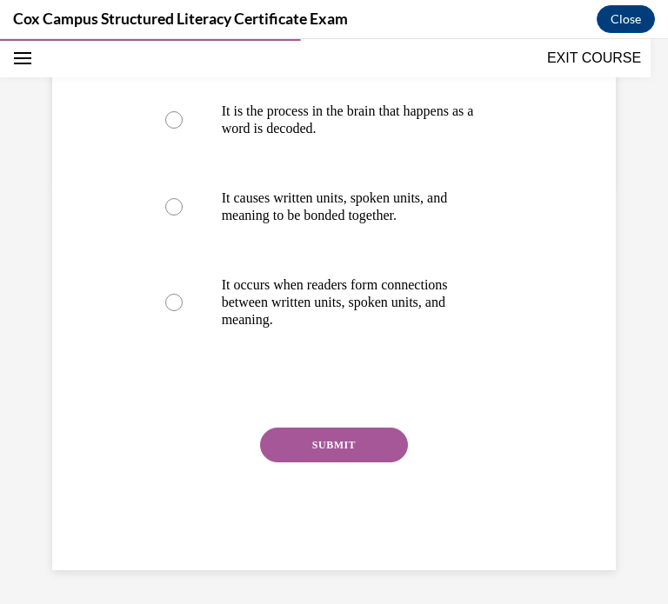
click at [317, 441] on button "SUBMIT" at bounding box center [334, 445] width 148 height 35
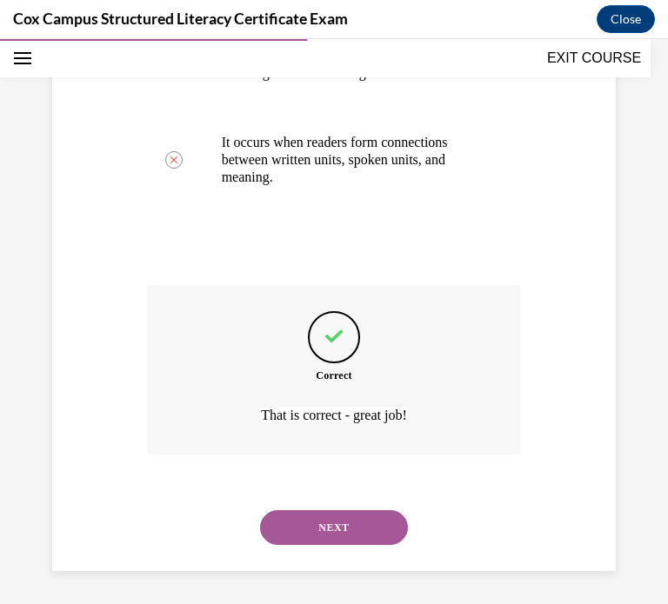
scroll to position [564, 0]
click at [289, 521] on button "NEXT" at bounding box center [334, 526] width 148 height 35
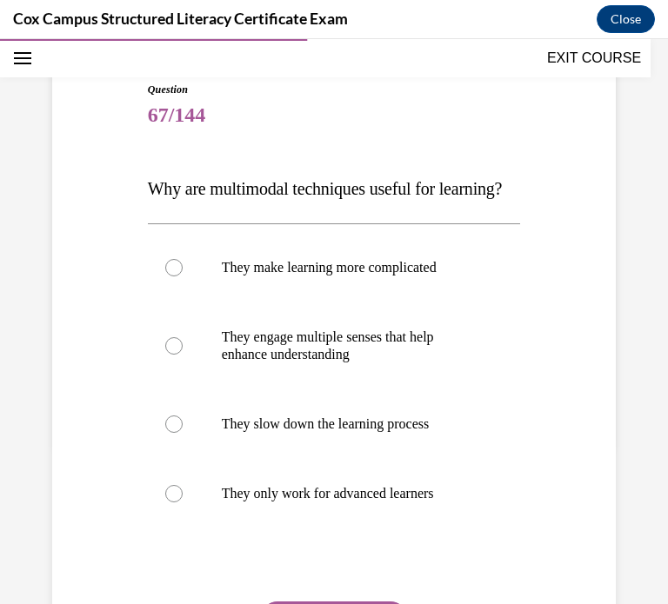
scroll to position [165, 0]
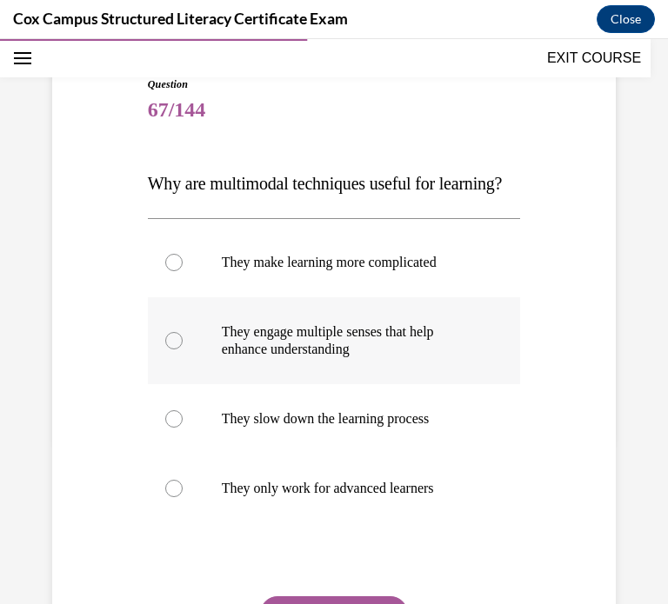
click at [329, 358] on p "They engage multiple senses that help enhance understanding" at bounding box center [350, 340] width 256 height 35
click at [183, 349] on input "They engage multiple senses that help enhance understanding" at bounding box center [173, 340] width 17 height 17
radio input "true"
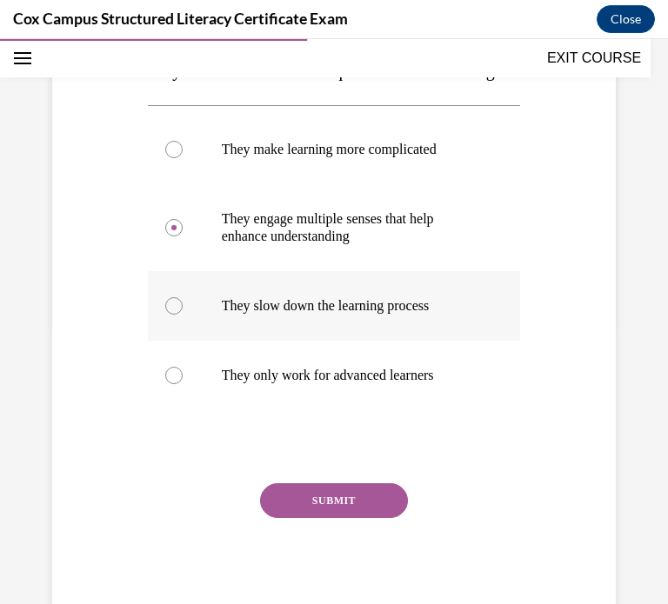
scroll to position [316, 0]
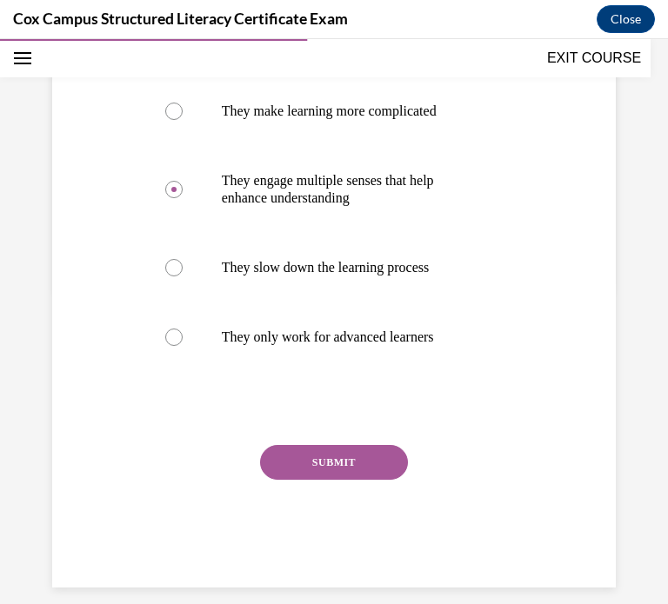
click at [321, 480] on button "SUBMIT" at bounding box center [334, 462] width 148 height 35
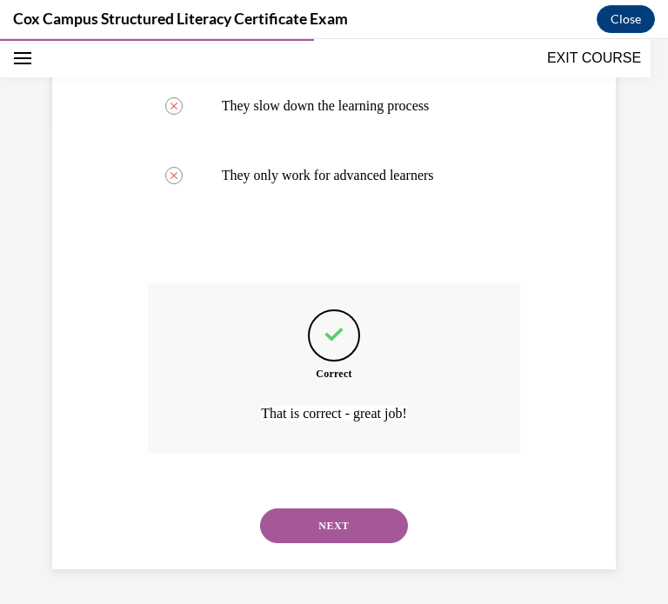
scroll to position [512, 0]
click at [371, 520] on button "NEXT" at bounding box center [334, 525] width 148 height 35
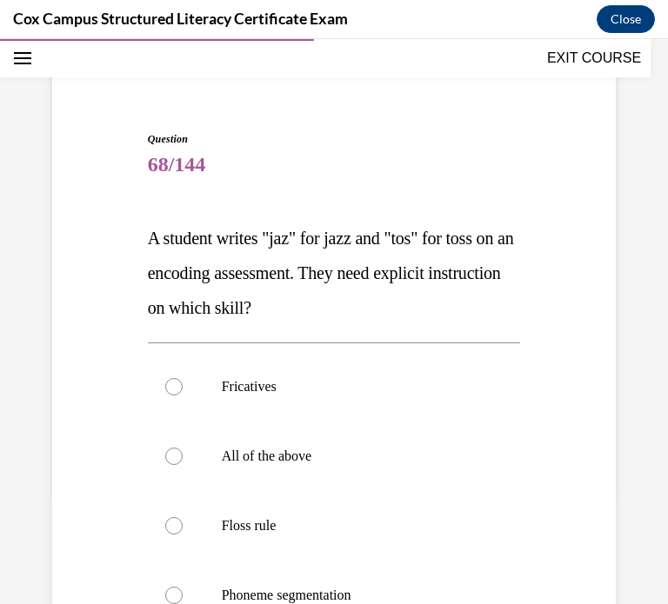
scroll to position [131, 0]
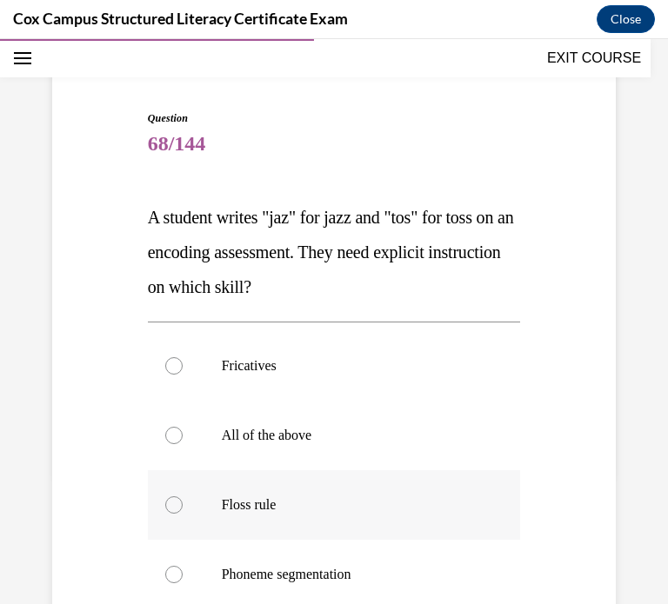
click at [202, 508] on label "Floss rule" at bounding box center [334, 505] width 373 height 70
click at [183, 508] on input "Floss rule" at bounding box center [173, 504] width 17 height 17
radio input "true"
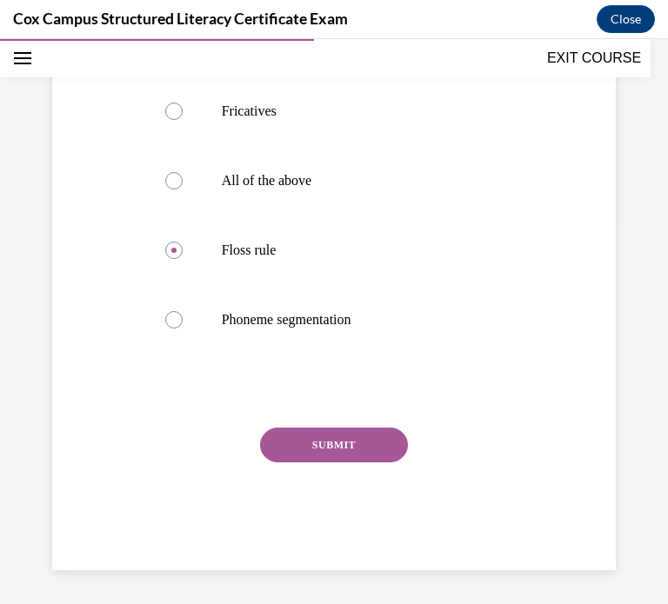
click at [287, 447] on button "SUBMIT" at bounding box center [334, 445] width 148 height 35
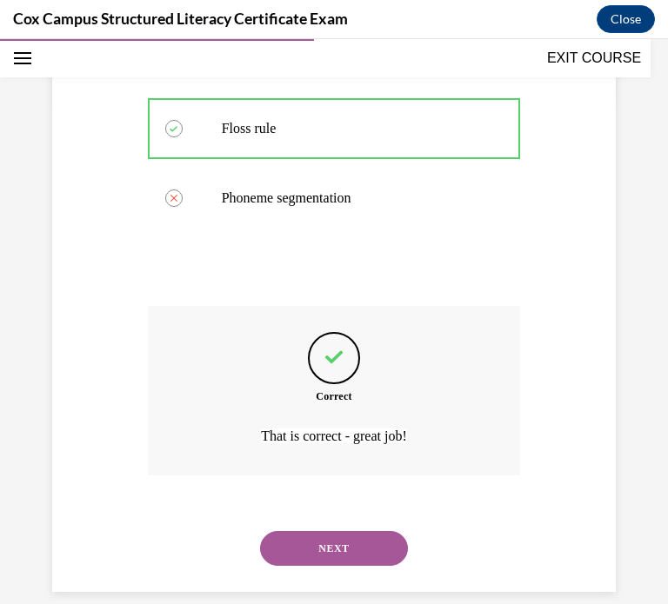
scroll to position [529, 0]
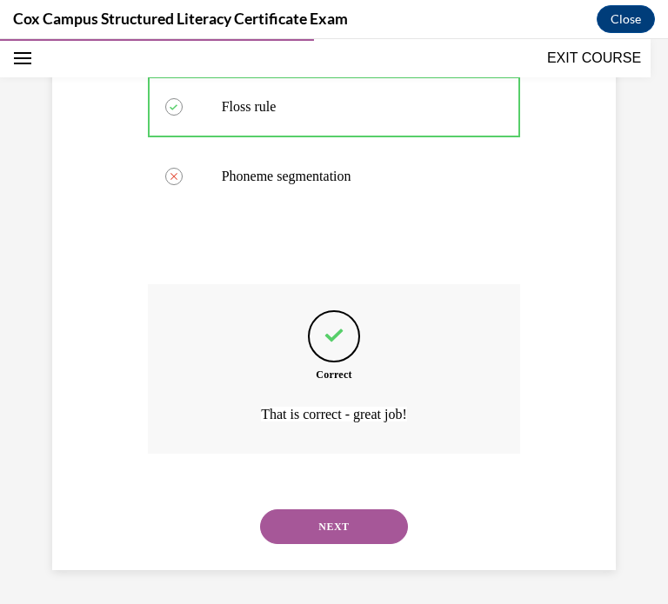
click at [318, 527] on button "NEXT" at bounding box center [334, 526] width 148 height 35
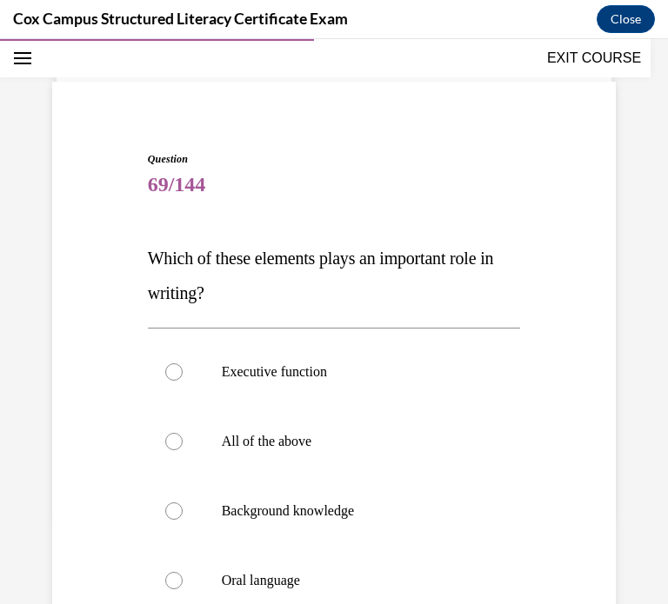
scroll to position [101, 0]
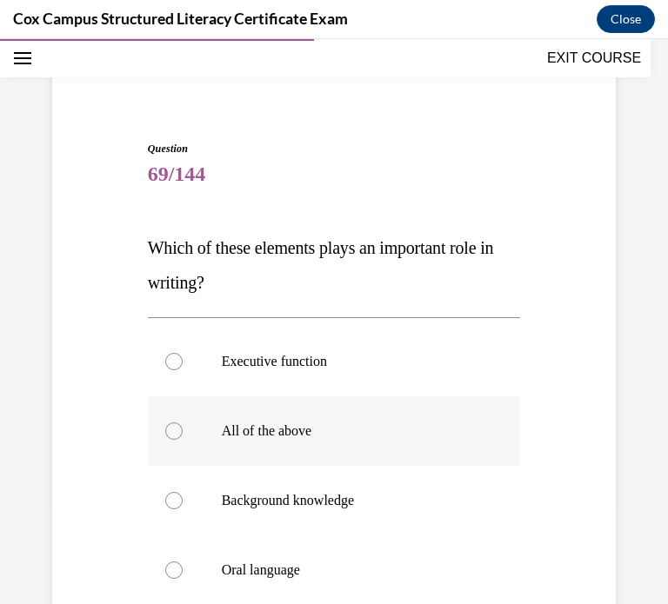
click at [195, 427] on label "All of the above" at bounding box center [334, 431] width 373 height 70
click at [183, 427] on input "All of the above" at bounding box center [173, 430] width 17 height 17
radio input "true"
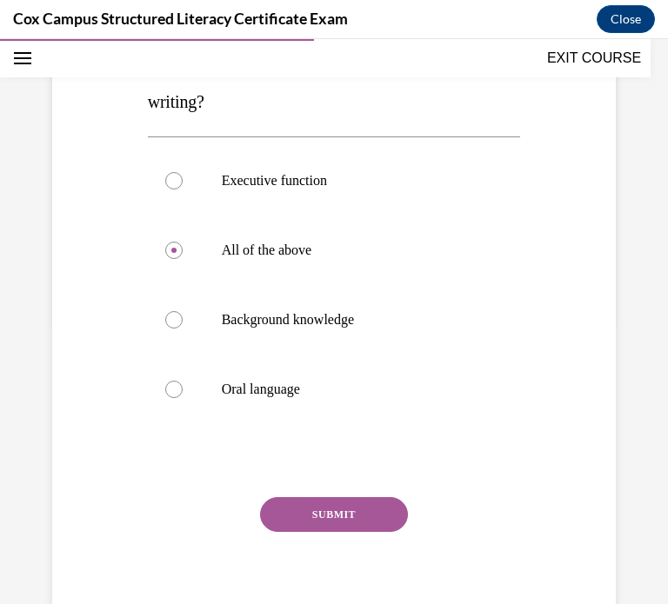
click at [340, 528] on button "SUBMIT" at bounding box center [334, 514] width 148 height 35
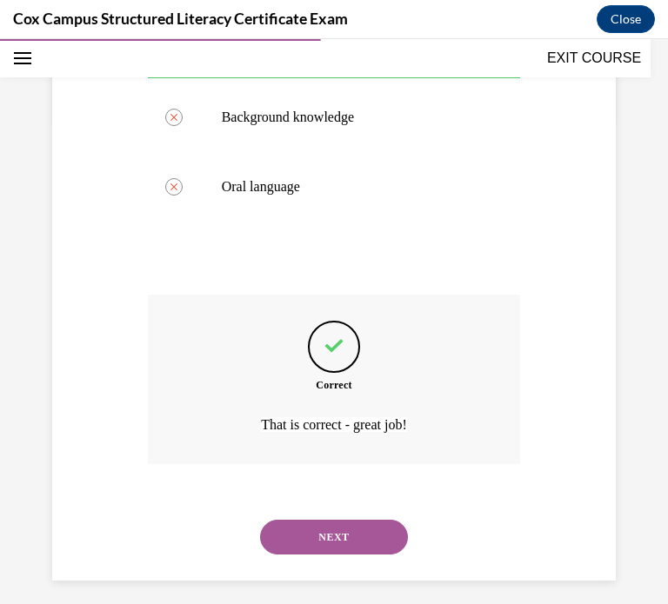
scroll to position [495, 0]
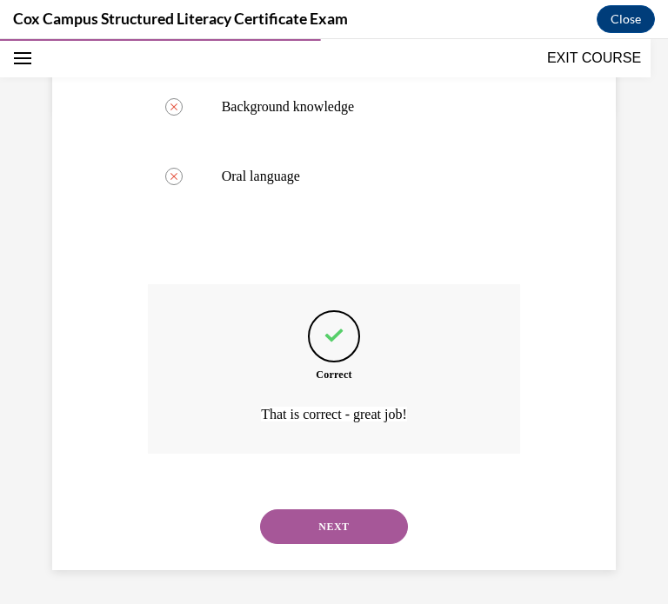
click at [306, 527] on button "NEXT" at bounding box center [334, 526] width 148 height 35
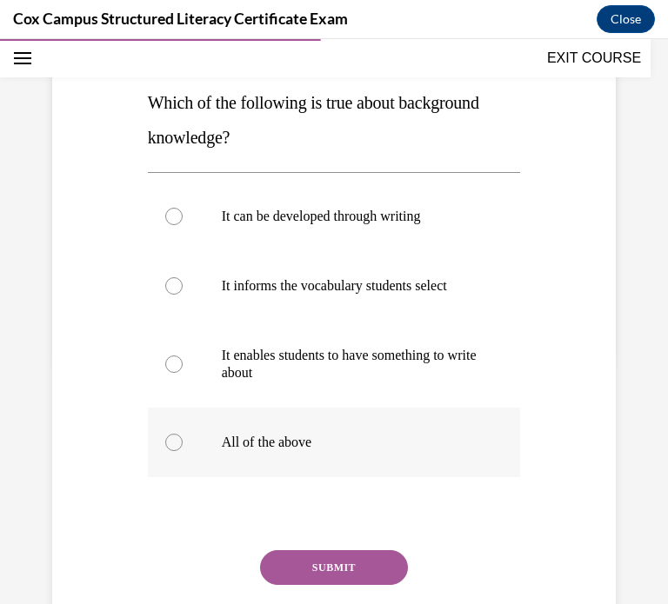
scroll to position [238, 0]
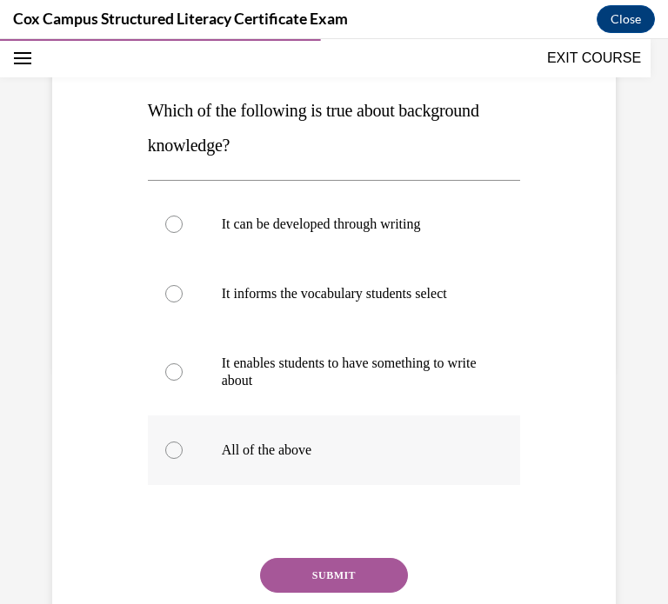
click at [181, 456] on label "All of the above" at bounding box center [334, 450] width 373 height 70
click at [181, 456] on input "All of the above" at bounding box center [173, 450] width 17 height 17
radio input "true"
click at [325, 583] on button "SUBMIT" at bounding box center [334, 575] width 148 height 35
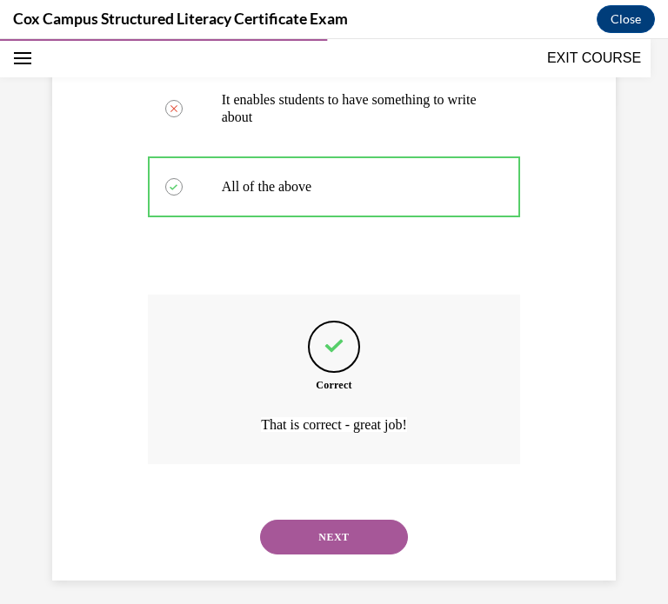
scroll to position [512, 0]
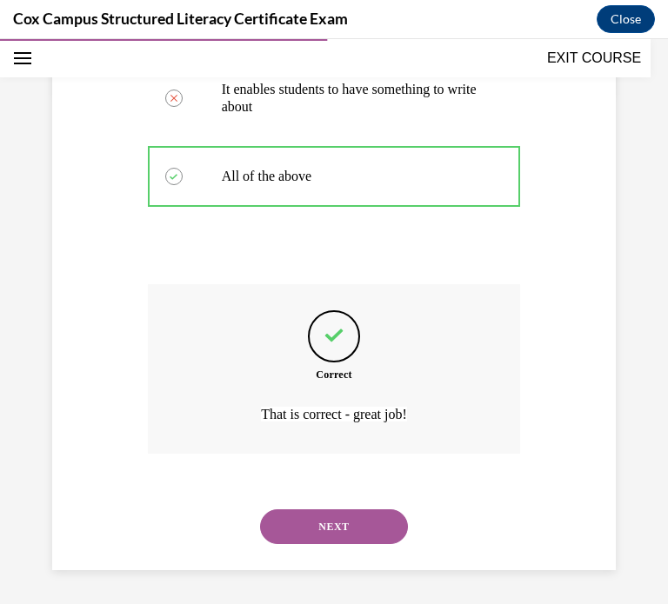
click at [308, 532] on button "NEXT" at bounding box center [334, 526] width 148 height 35
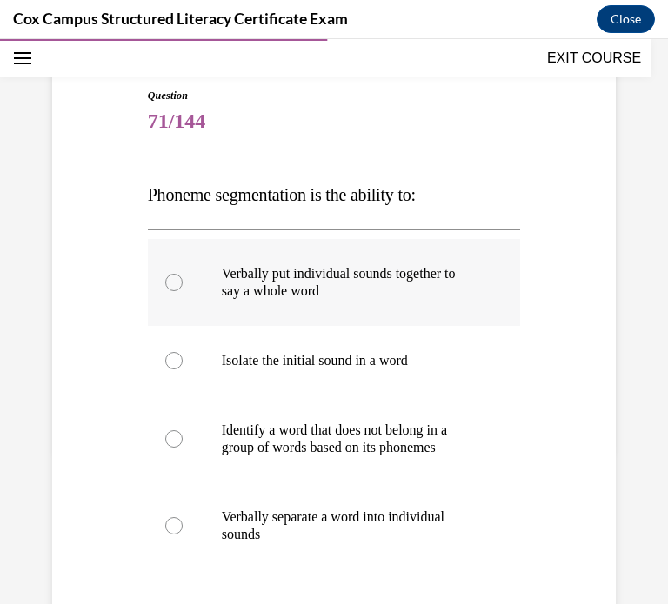
scroll to position [159, 0]
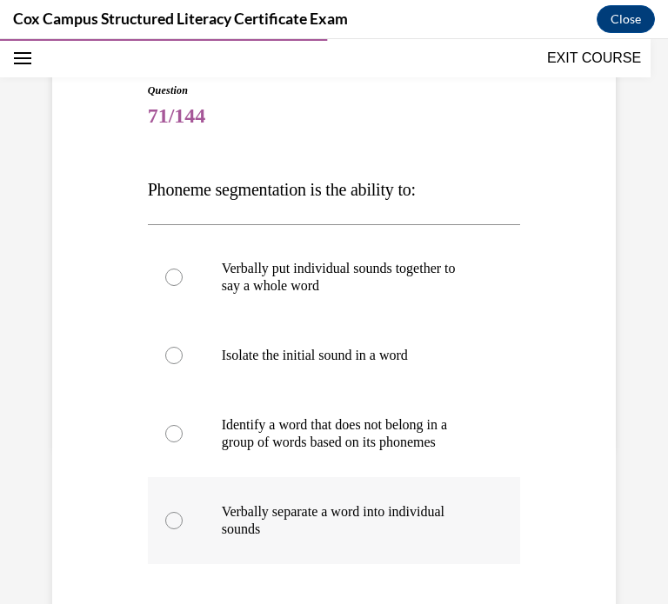
click at [215, 514] on label "Verbally separate a word into individual sounds" at bounding box center [334, 520] width 373 height 87
click at [183, 514] on input "Verbally separate a word into individual sounds" at bounding box center [173, 520] width 17 height 17
radio input "true"
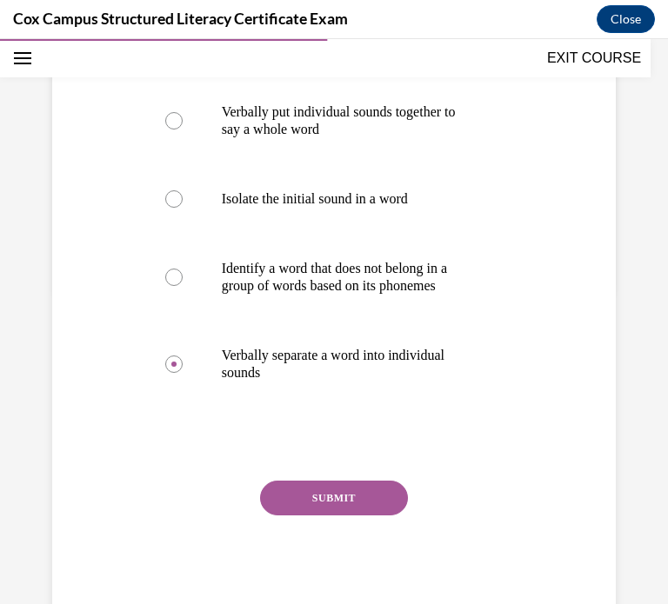
click at [316, 494] on button "SUBMIT" at bounding box center [334, 498] width 148 height 35
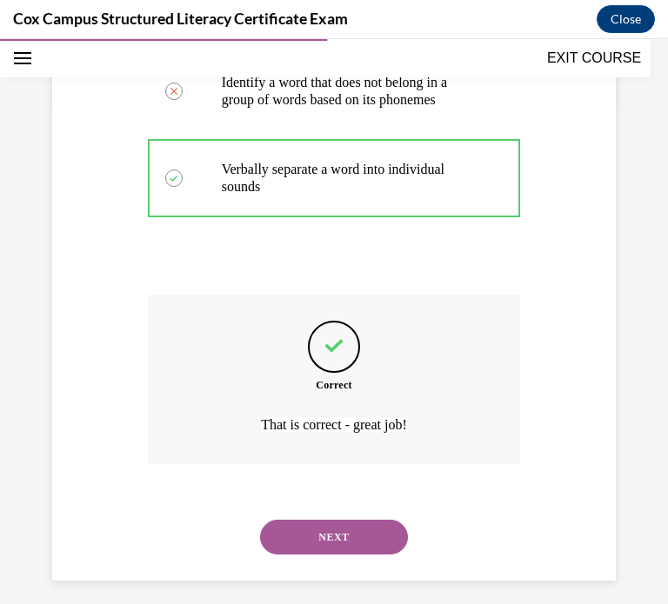
scroll to position [512, 0]
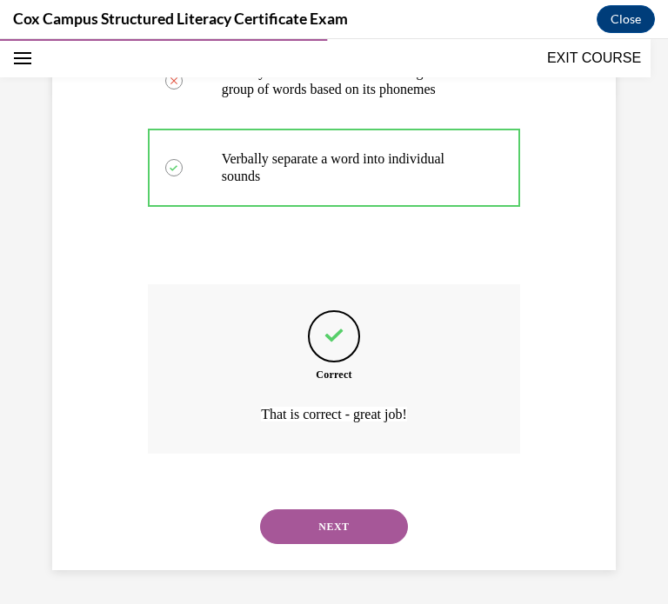
click at [317, 541] on button "NEXT" at bounding box center [334, 526] width 148 height 35
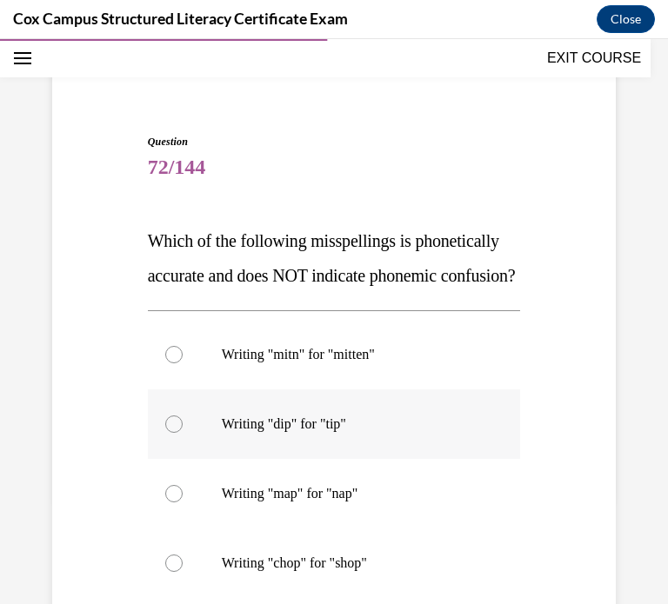
scroll to position [108, 0]
click at [213, 389] on label "Writing "mitn" for "mitten"" at bounding box center [334, 355] width 373 height 70
click at [183, 363] on input "Writing "mitn" for "mitten"" at bounding box center [173, 354] width 17 height 17
radio input "true"
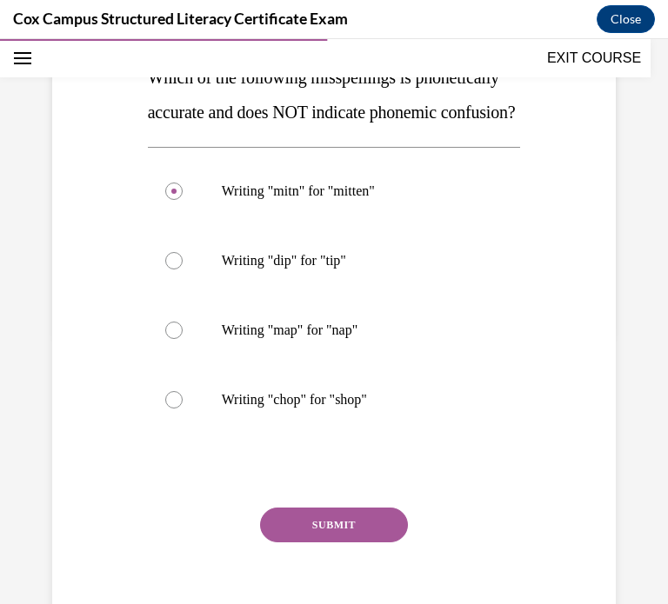
click at [306, 542] on button "SUBMIT" at bounding box center [334, 525] width 148 height 35
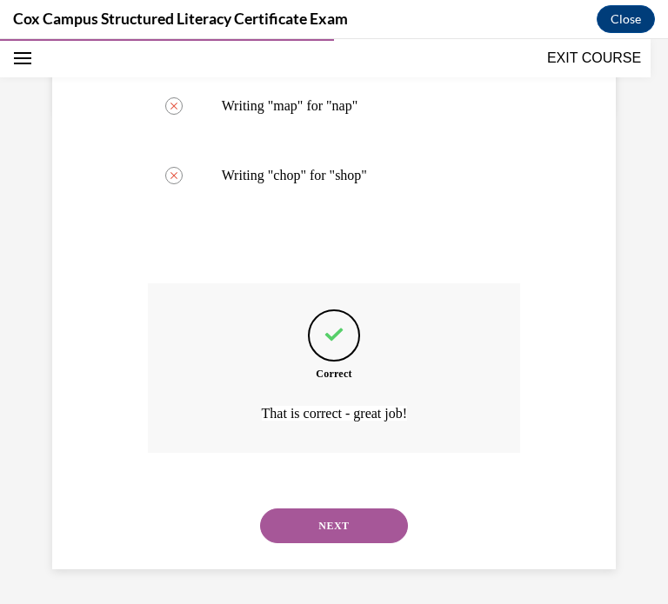
scroll to position [529, 0]
click at [327, 521] on button "NEXT" at bounding box center [334, 525] width 148 height 35
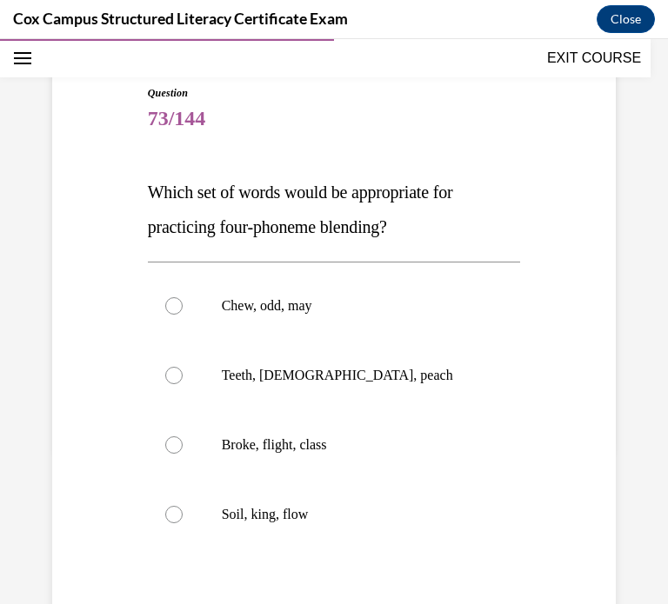
scroll to position [160, 0]
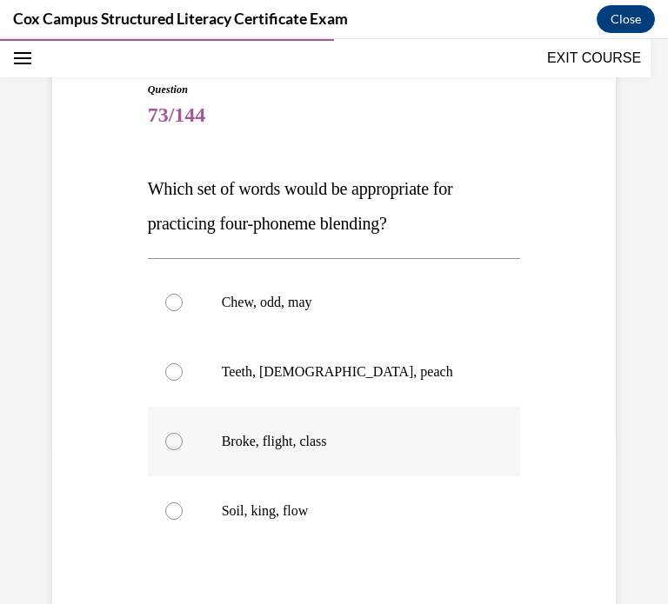
click at [172, 455] on label "Broke, flight, class" at bounding box center [334, 442] width 373 height 70
click at [172, 450] on input "Broke, flight, class" at bounding box center [173, 441] width 17 height 17
radio input "true"
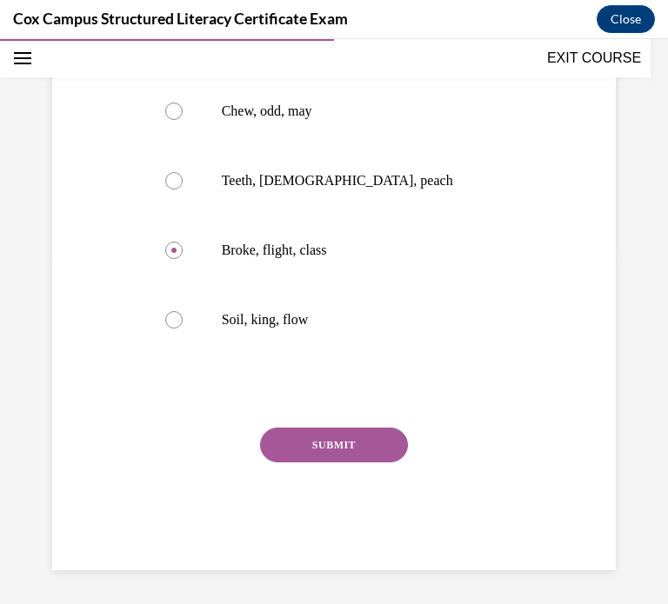
click at [306, 440] on button "SUBMIT" at bounding box center [334, 445] width 148 height 35
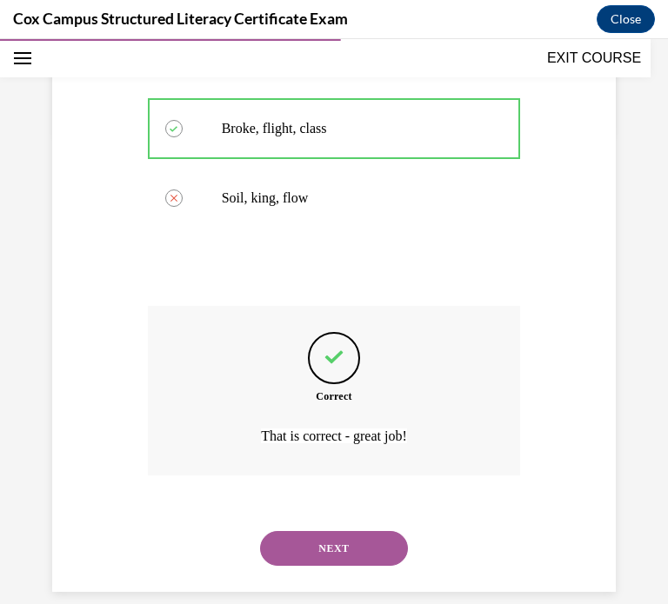
scroll to position [495, 0]
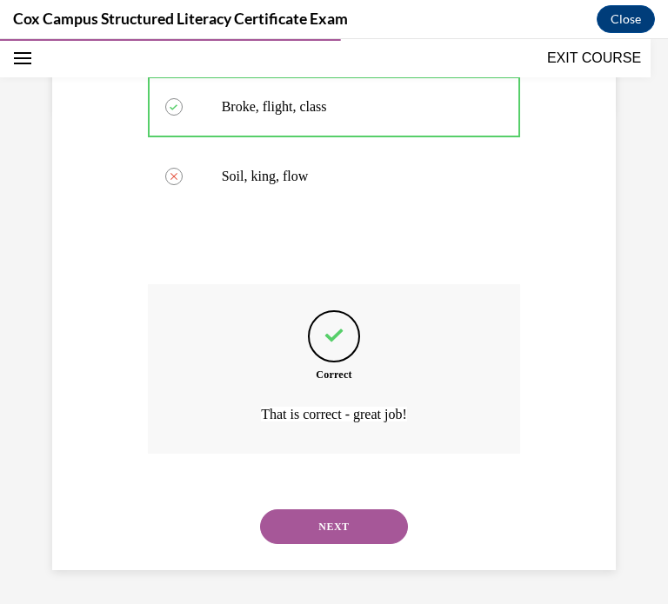
click at [296, 522] on button "NEXT" at bounding box center [334, 526] width 148 height 35
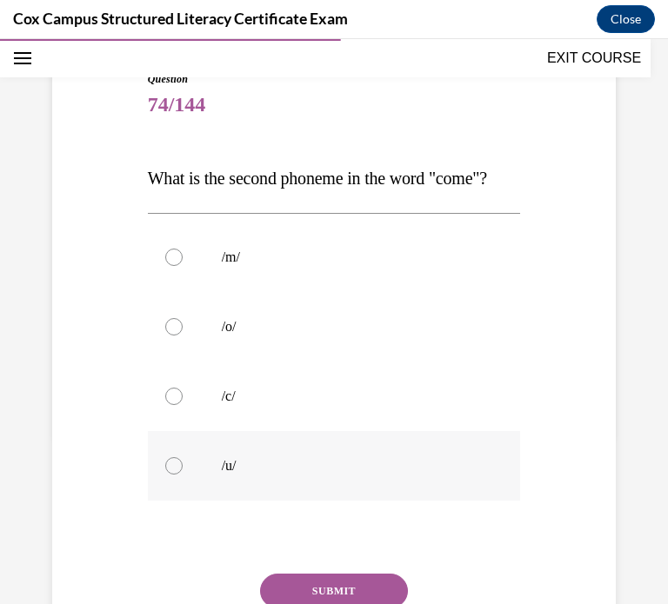
scroll to position [196, 0]
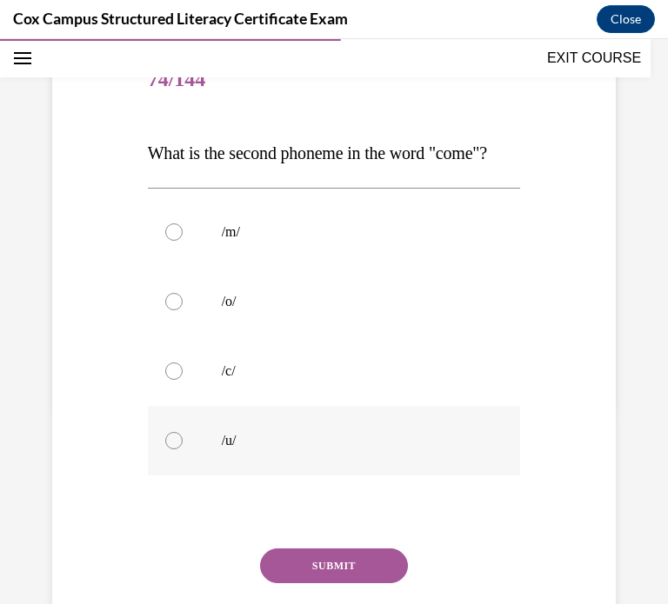
click at [176, 475] on label "/u/" at bounding box center [334, 441] width 373 height 70
click at [176, 449] on input "/u/" at bounding box center [173, 440] width 17 height 17
radio input "true"
click at [331, 583] on button "SUBMIT" at bounding box center [334, 565] width 148 height 35
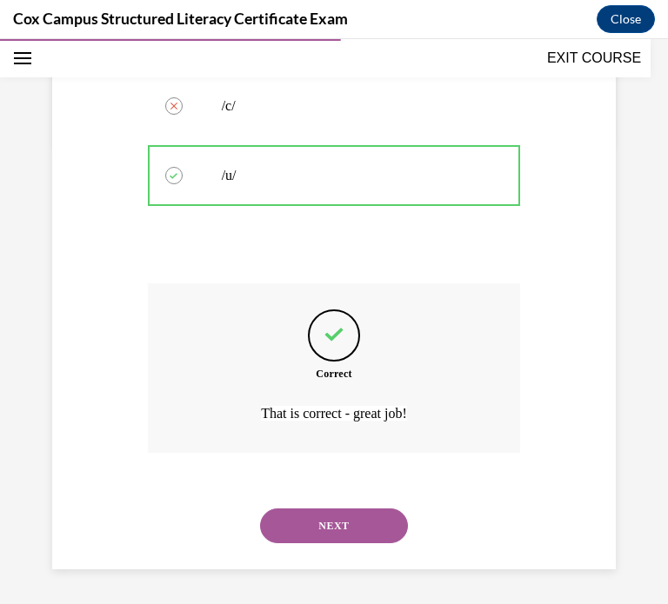
scroll to position [495, 0]
click at [324, 525] on button "NEXT" at bounding box center [334, 525] width 148 height 35
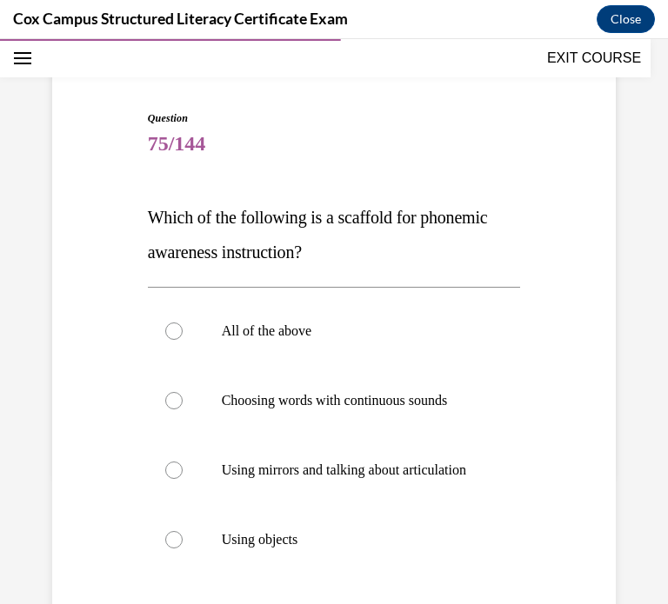
scroll to position [157, 0]
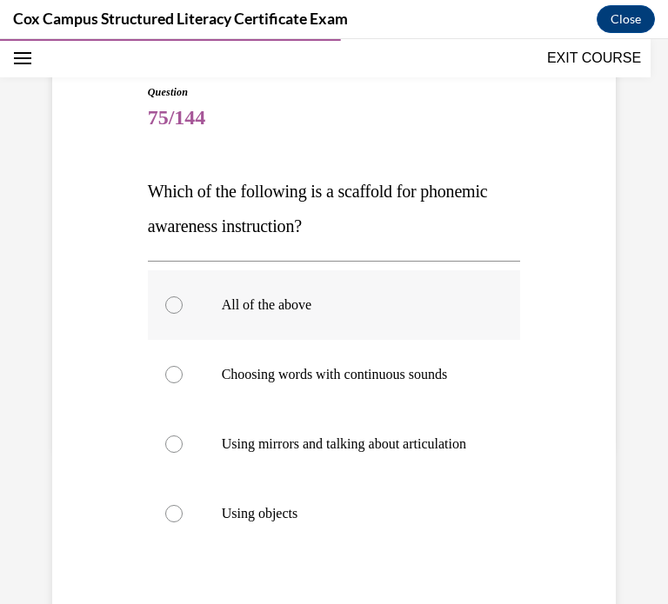
click at [163, 300] on label "All of the above" at bounding box center [334, 305] width 373 height 70
click at [165, 300] on input "All of the above" at bounding box center [173, 304] width 17 height 17
radio input "true"
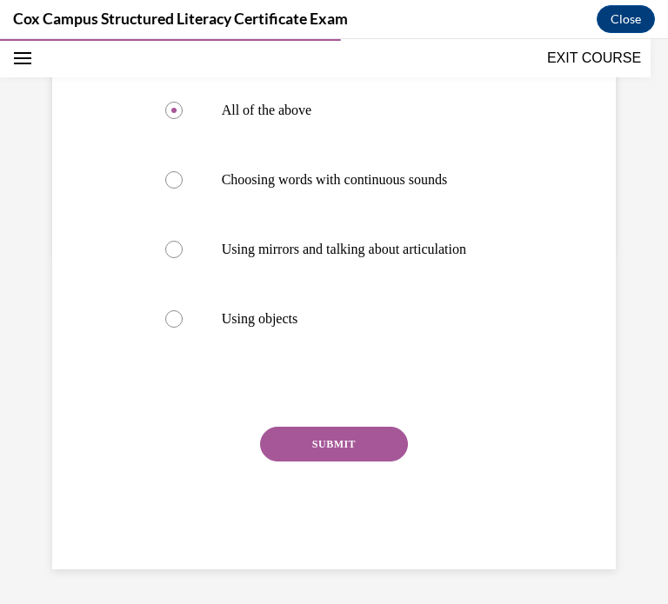
click at [303, 458] on button "SUBMIT" at bounding box center [334, 444] width 148 height 35
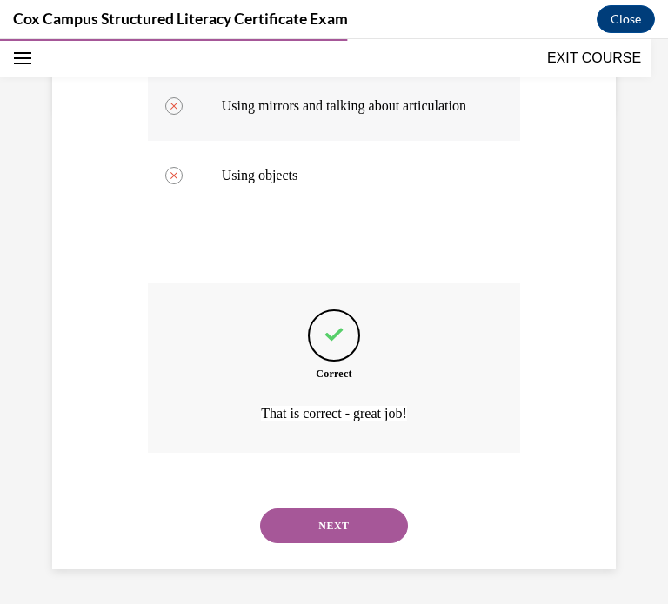
scroll to position [512, 0]
click at [307, 527] on button "NEXT" at bounding box center [334, 525] width 148 height 35
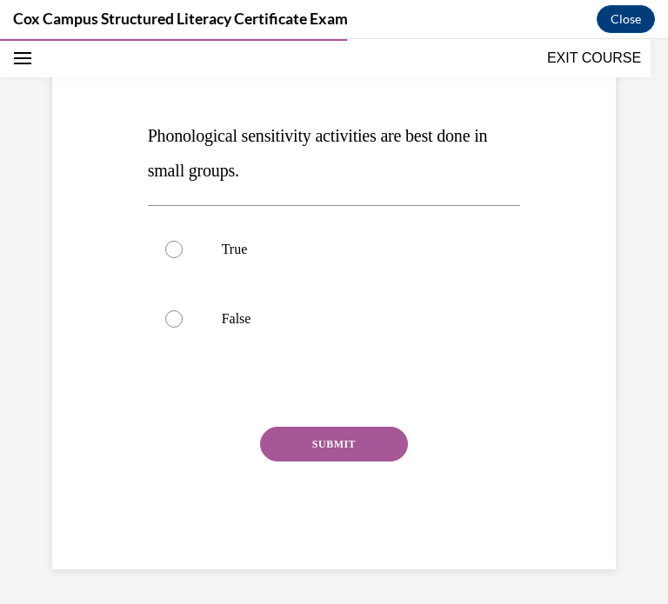
scroll to position [192, 0]
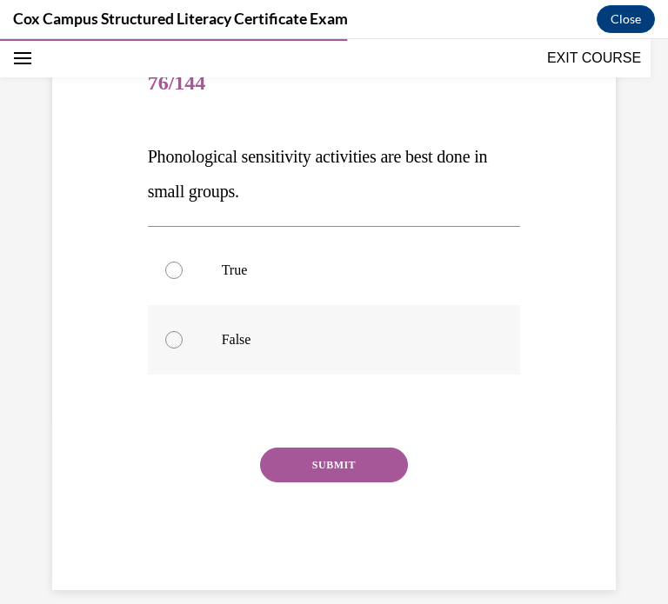
click at [175, 333] on div at bounding box center [173, 339] width 17 height 17
click at [175, 333] on input "False" at bounding box center [173, 339] width 17 height 17
radio input "true"
click at [312, 465] on button "SUBMIT" at bounding box center [334, 465] width 148 height 35
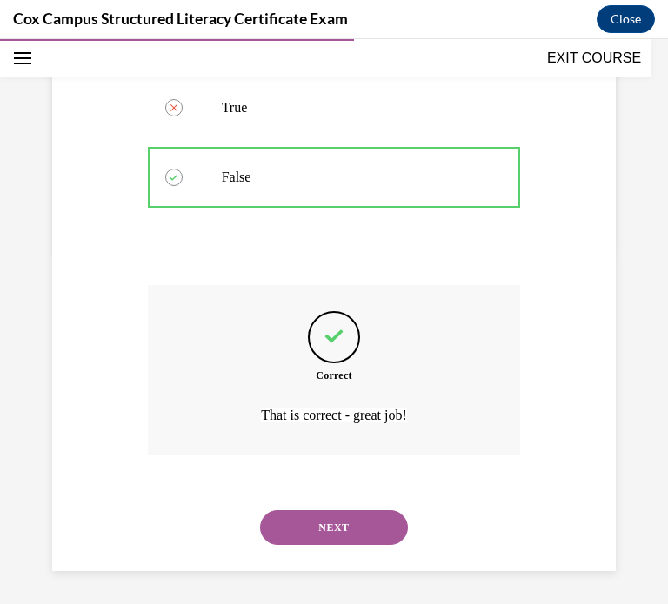
scroll to position [355, 0]
click at [327, 521] on button "NEXT" at bounding box center [334, 526] width 148 height 35
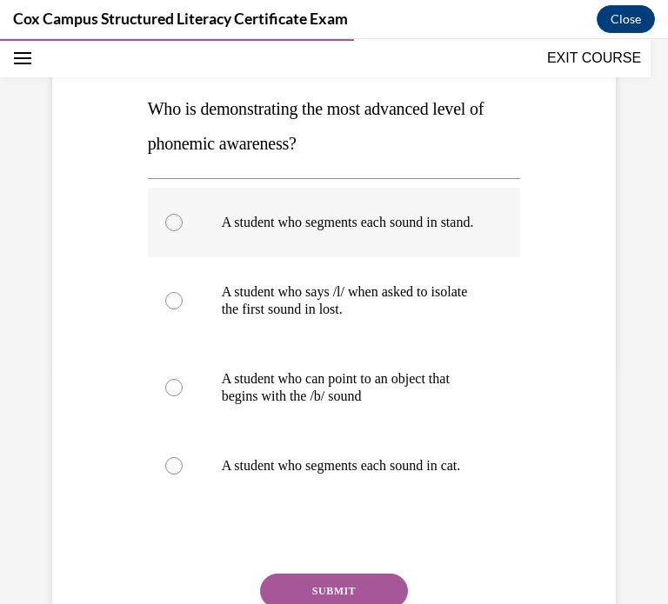
scroll to position [242, 0]
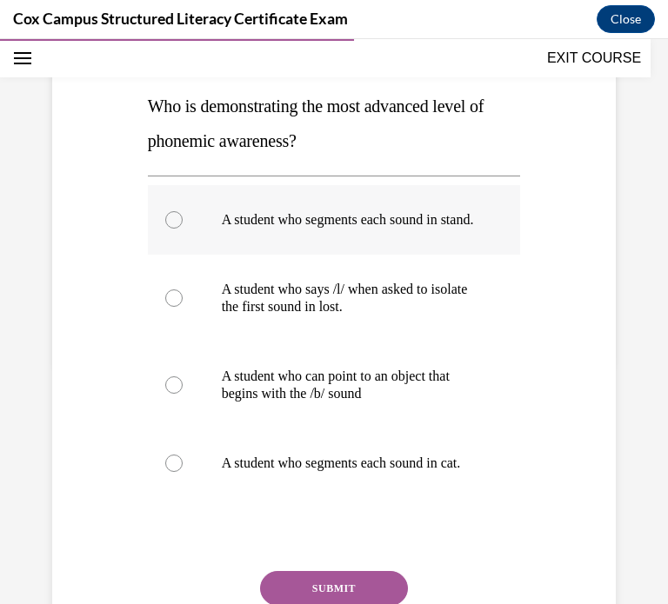
click at [174, 227] on div at bounding box center [173, 219] width 17 height 17
click at [174, 227] on input "A student who segments each sound in stand." at bounding box center [173, 219] width 17 height 17
radio input "true"
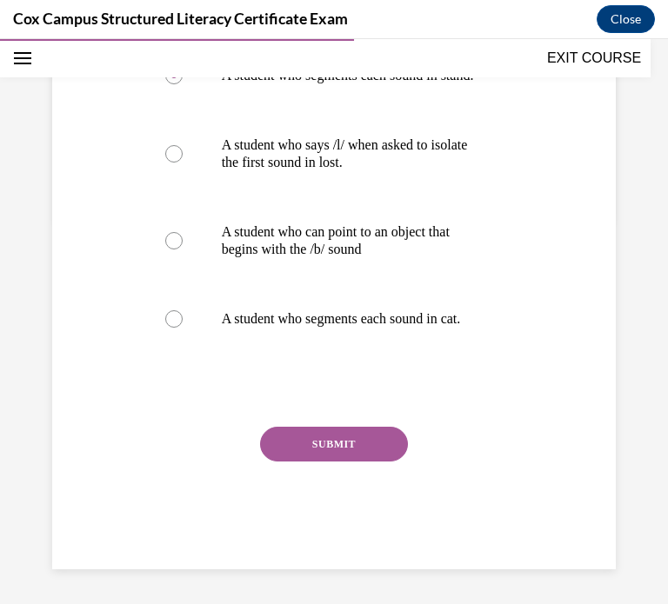
click at [300, 448] on button "SUBMIT" at bounding box center [334, 444] width 148 height 35
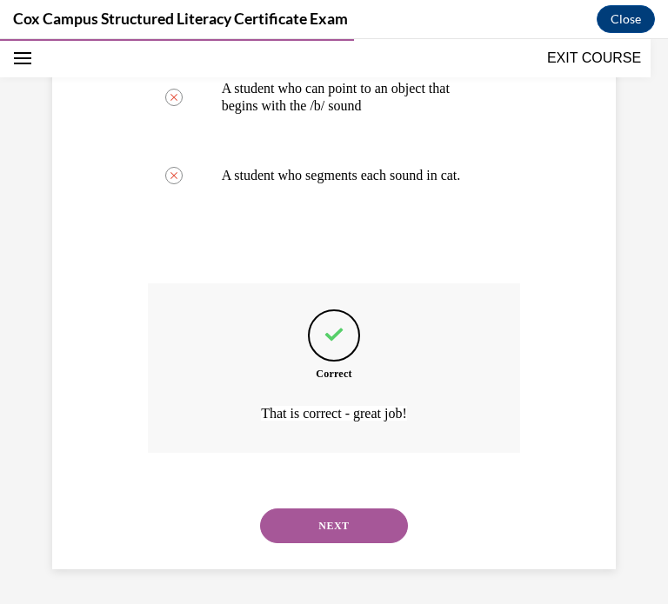
scroll to position [564, 0]
click at [312, 532] on button "NEXT" at bounding box center [334, 525] width 148 height 35
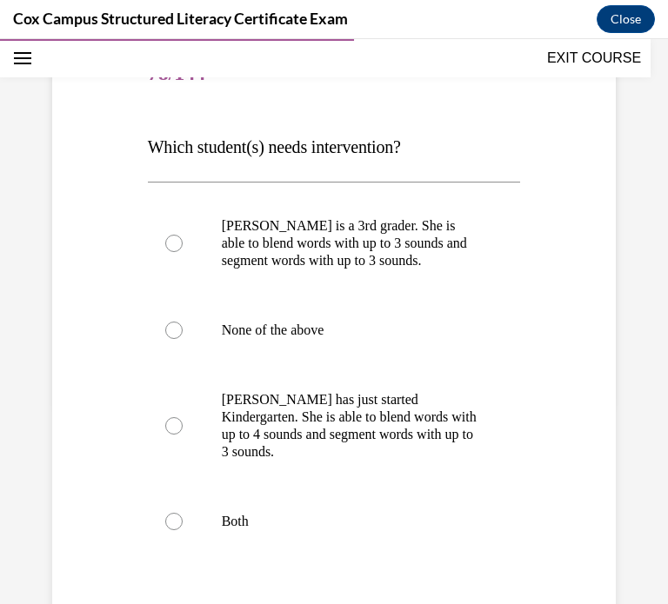
scroll to position [203, 0]
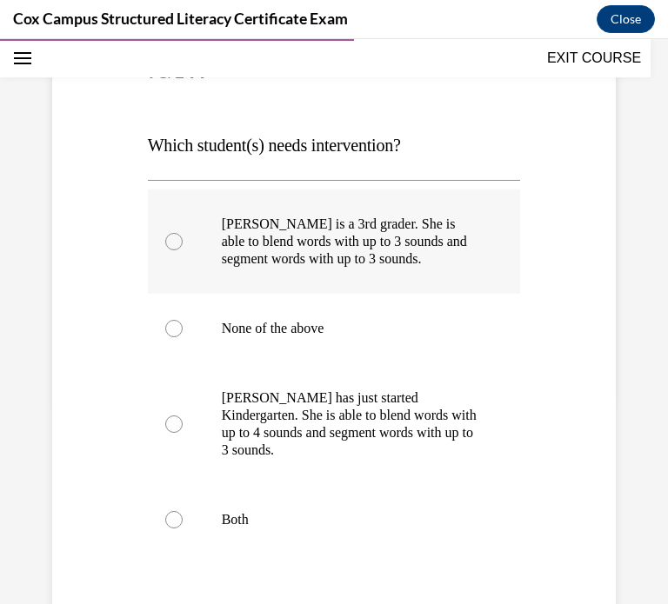
click at [200, 255] on label "Ella is a 3rd grader. She is able to blend words with up to 3 sounds and segmen…" at bounding box center [334, 241] width 373 height 104
click at [183, 250] on input "Ella is a 3rd grader. She is able to blend words with up to 3 sounds and segmen…" at bounding box center [173, 241] width 17 height 17
radio input "true"
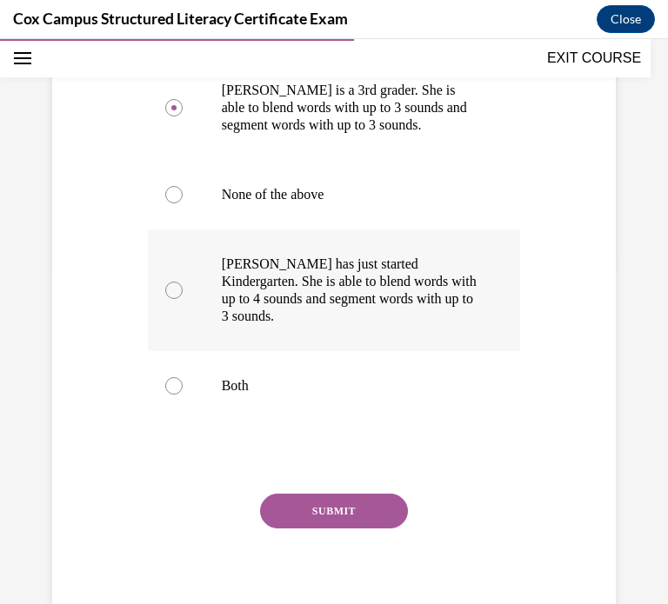
scroll to position [343, 0]
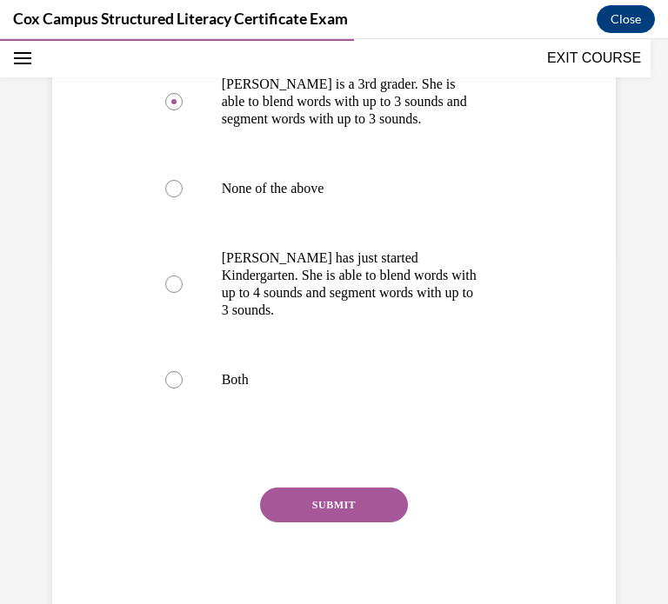
click at [348, 488] on button "SUBMIT" at bounding box center [334, 505] width 148 height 35
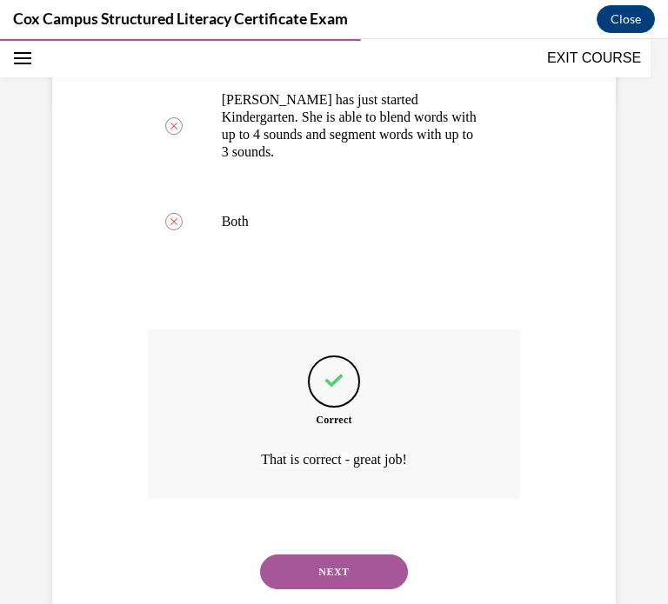
scroll to position [529, 0]
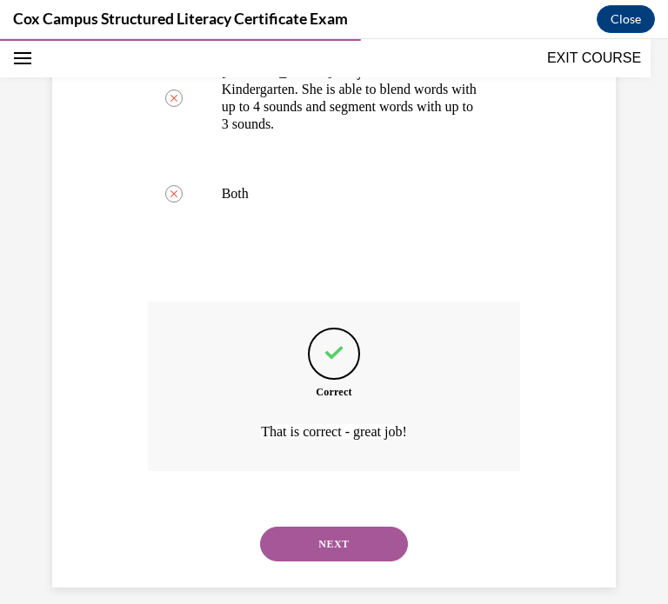
click at [337, 527] on button "NEXT" at bounding box center [334, 544] width 148 height 35
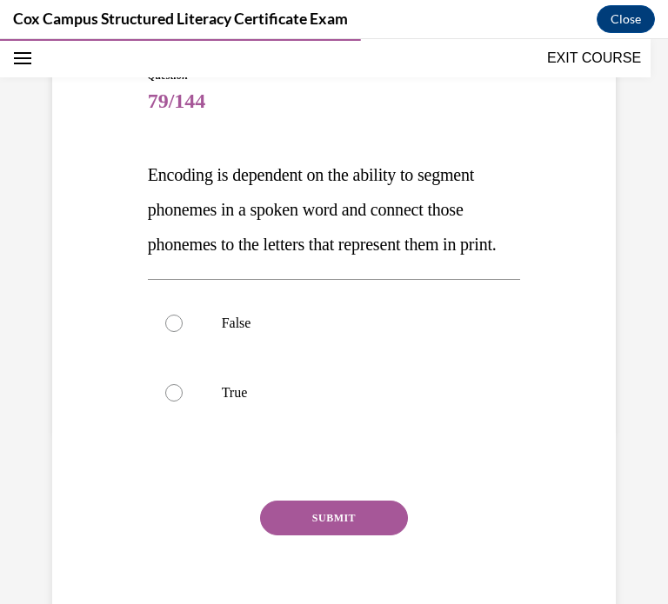
scroll to position [179, 0]
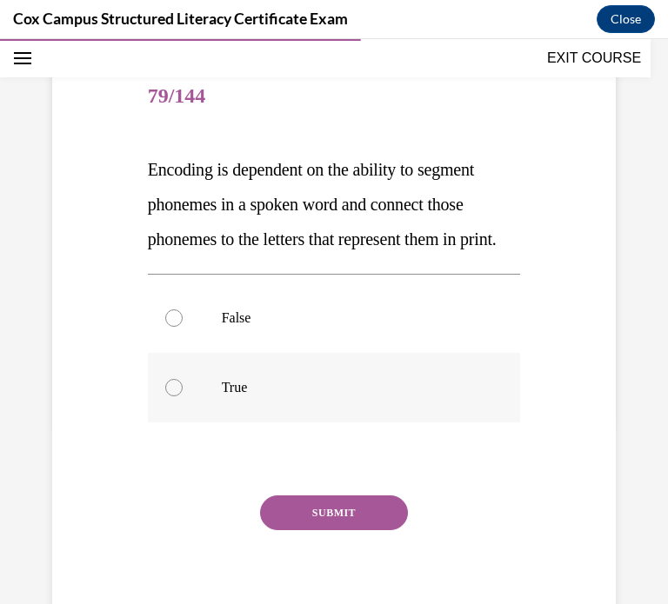
click at [172, 408] on label "True" at bounding box center [334, 388] width 373 height 70
click at [172, 396] on input "True" at bounding box center [173, 387] width 17 height 17
radio input "true"
click at [327, 530] on button "SUBMIT" at bounding box center [334, 512] width 148 height 35
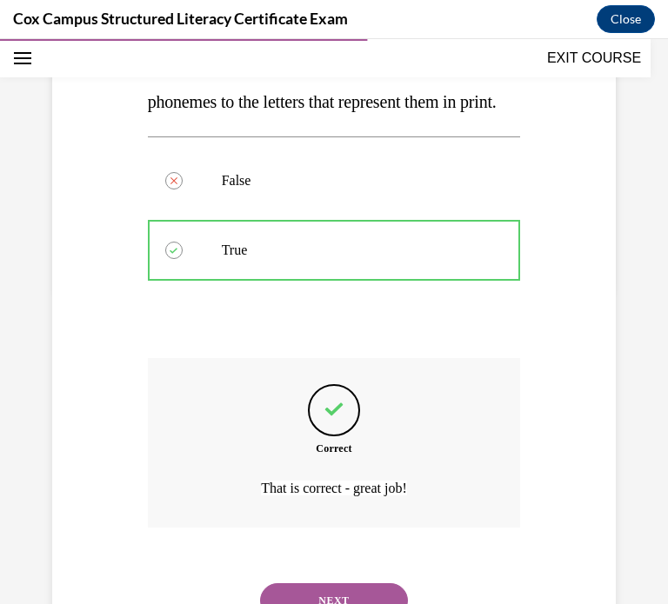
scroll to position [425, 0]
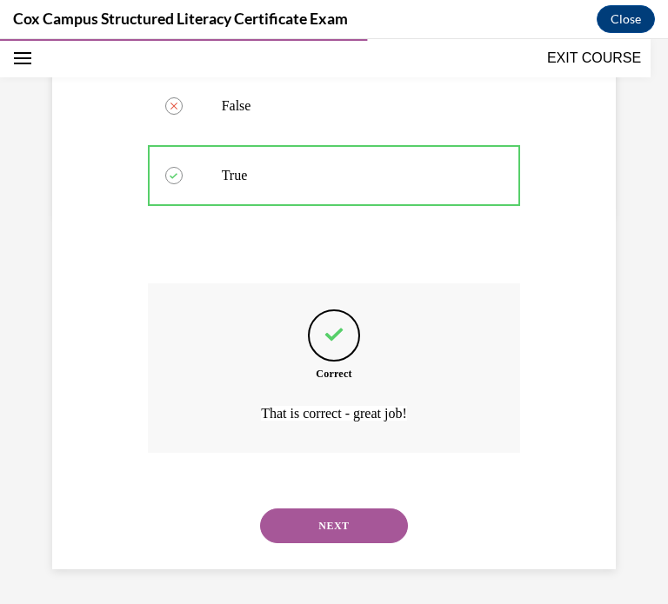
click at [369, 526] on button "NEXT" at bounding box center [334, 525] width 148 height 35
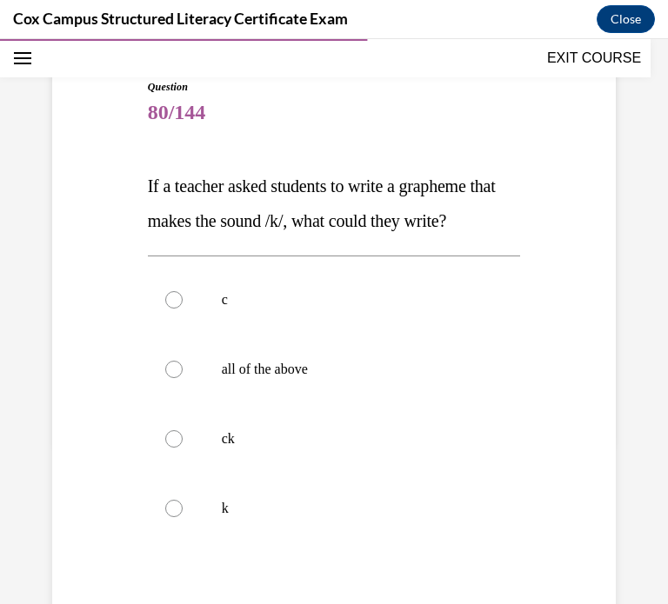
scroll to position [219, 0]
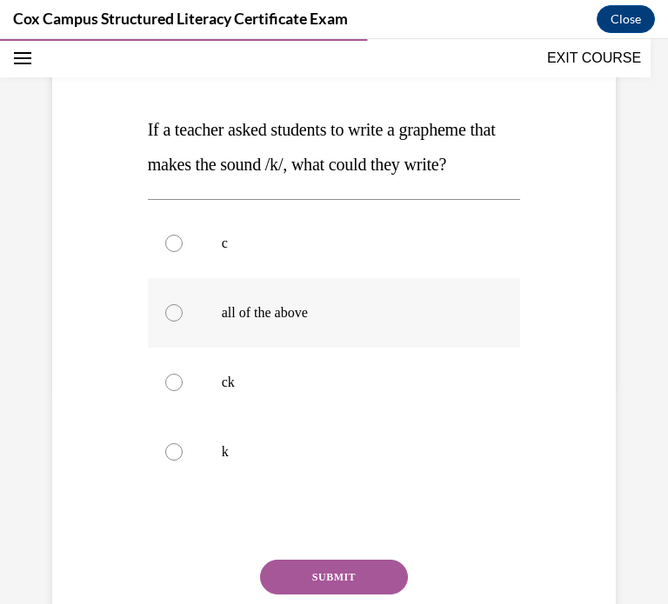
click at [214, 348] on label "all of the above" at bounding box center [334, 313] width 373 height 70
click at [183, 322] on input "all of the above" at bounding box center [173, 312] width 17 height 17
radio input "true"
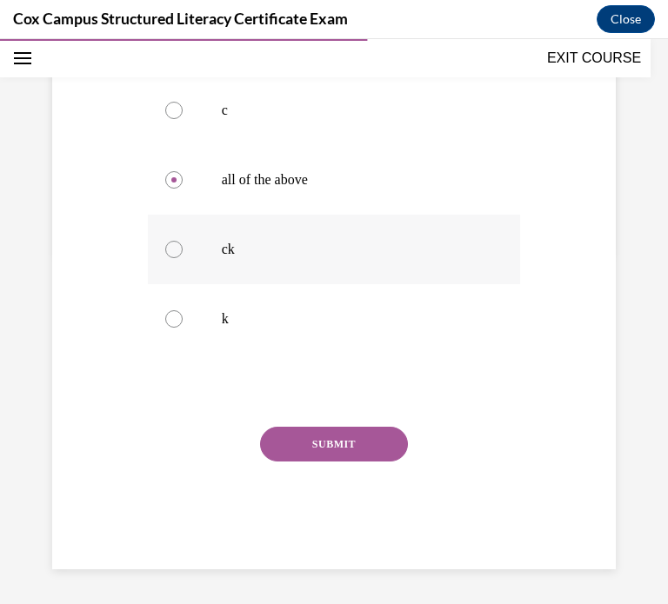
scroll to position [386, 0]
click at [339, 448] on button "SUBMIT" at bounding box center [334, 444] width 148 height 35
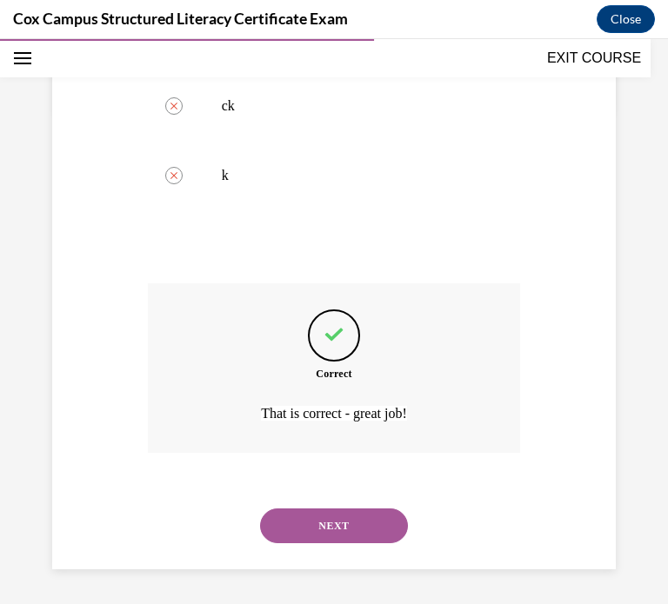
scroll to position [529, 0]
click at [352, 529] on button "NEXT" at bounding box center [334, 525] width 148 height 35
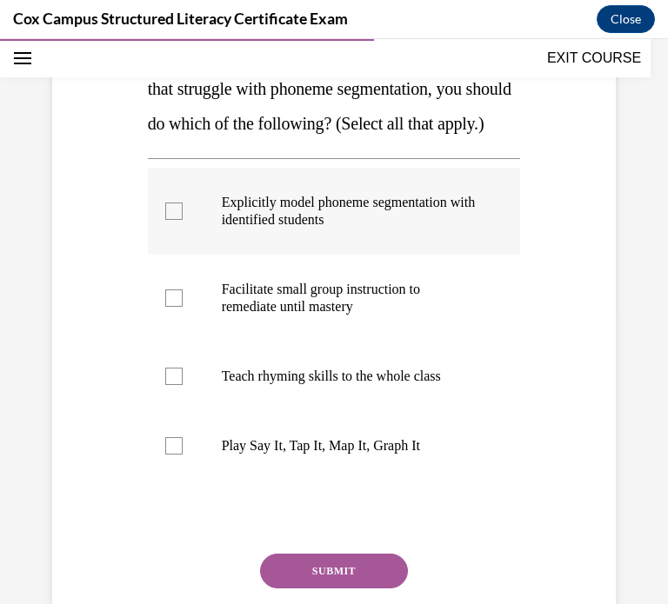
scroll to position [297, 0]
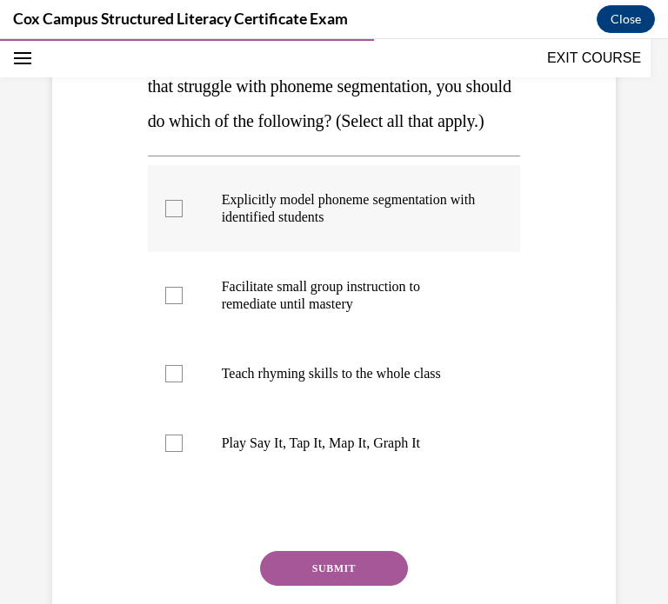
click at [173, 217] on div at bounding box center [173, 208] width 17 height 17
click at [173, 217] on input "Explicitly model phoneme segmentation with identified students" at bounding box center [173, 208] width 17 height 17
checkbox input "true"
click at [178, 315] on label "Facilitate small group instruction to remediate until mastery" at bounding box center [334, 295] width 373 height 87
click at [178, 304] on input "Facilitate small group instruction to remediate until mastery" at bounding box center [173, 295] width 17 height 17
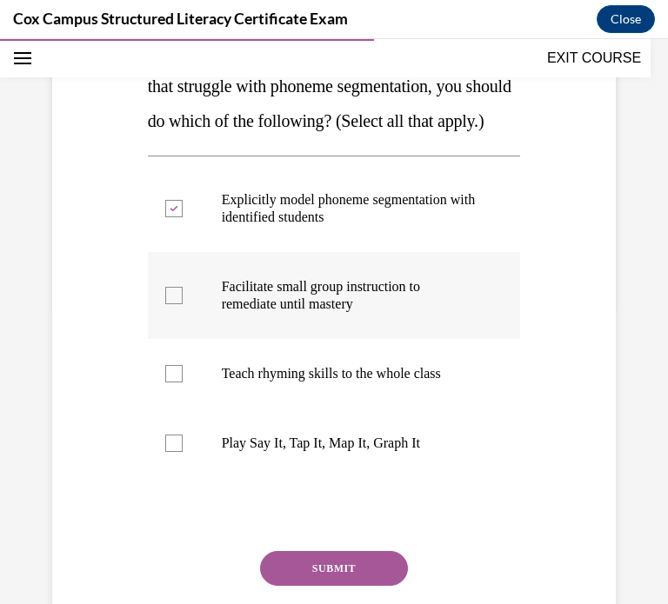
checkbox input "true"
click at [178, 452] on div at bounding box center [173, 443] width 17 height 17
click at [178, 452] on input "Play Say It, Tap It, Map It, Graph It" at bounding box center [173, 443] width 17 height 17
checkbox input "true"
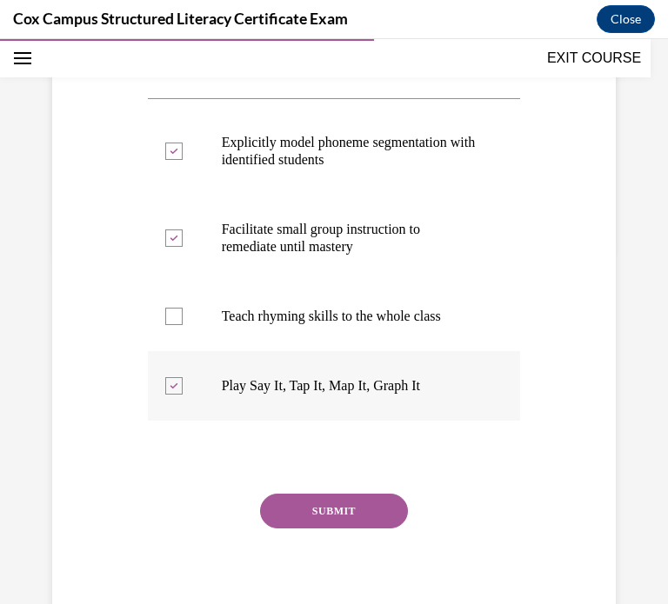
scroll to position [357, 0]
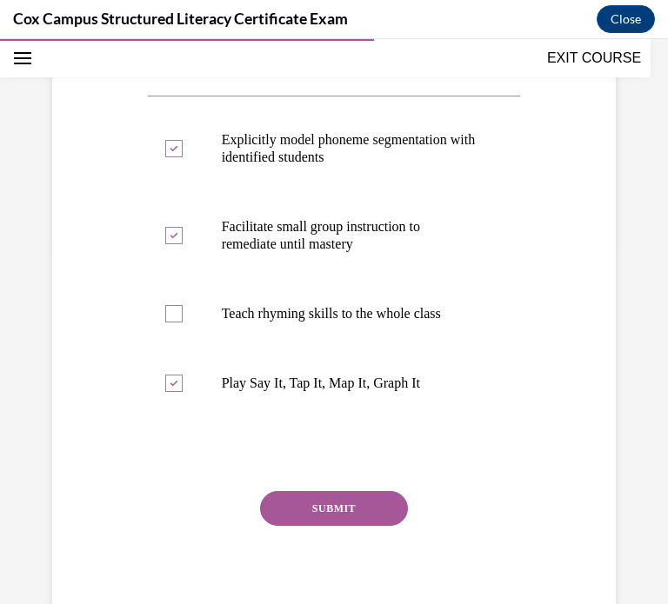
click at [362, 526] on button "SUBMIT" at bounding box center [334, 508] width 148 height 35
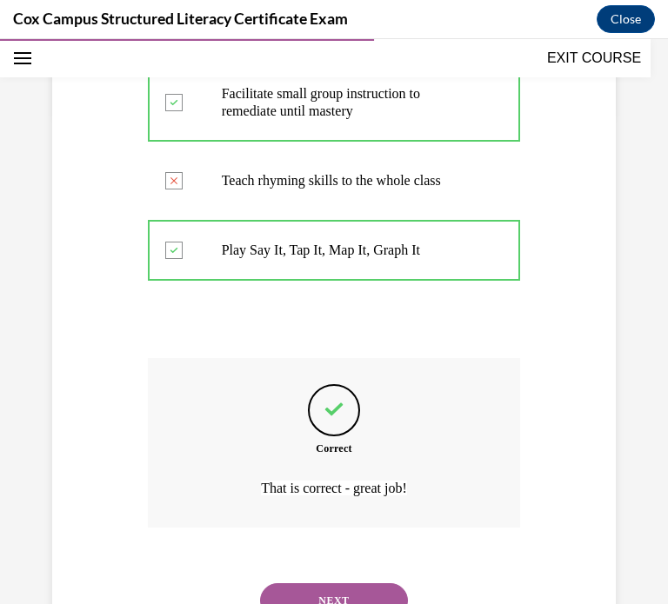
scroll to position [599, 0]
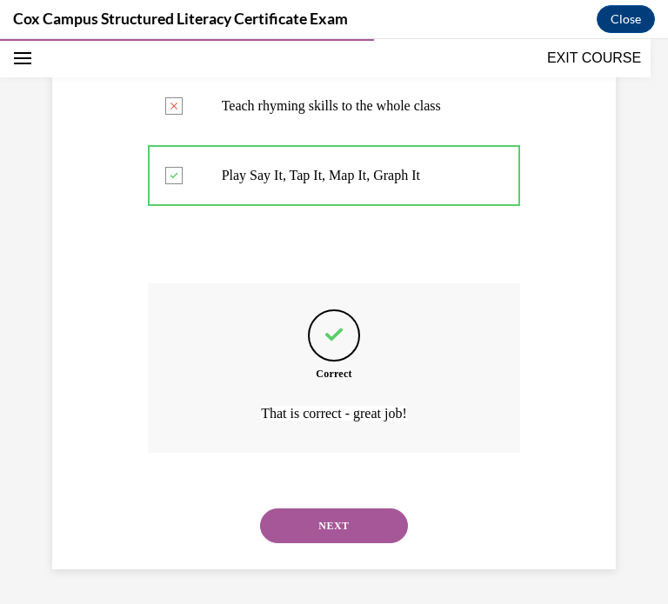
click at [349, 520] on button "NEXT" at bounding box center [334, 525] width 148 height 35
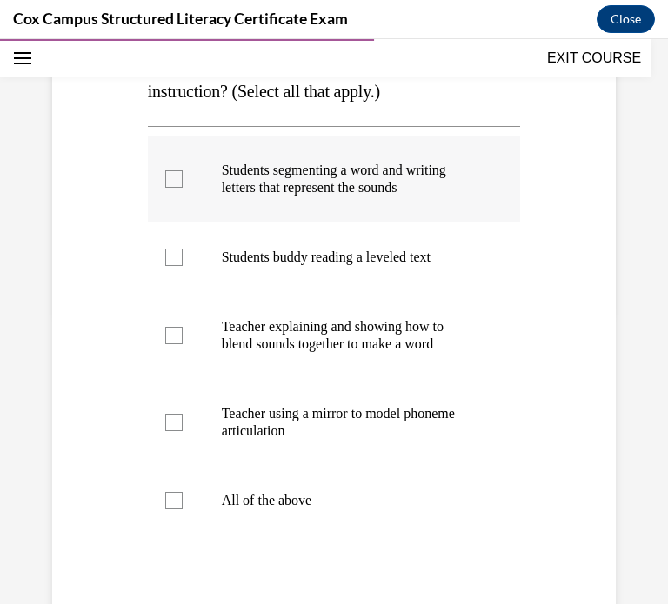
scroll to position [314, 0]
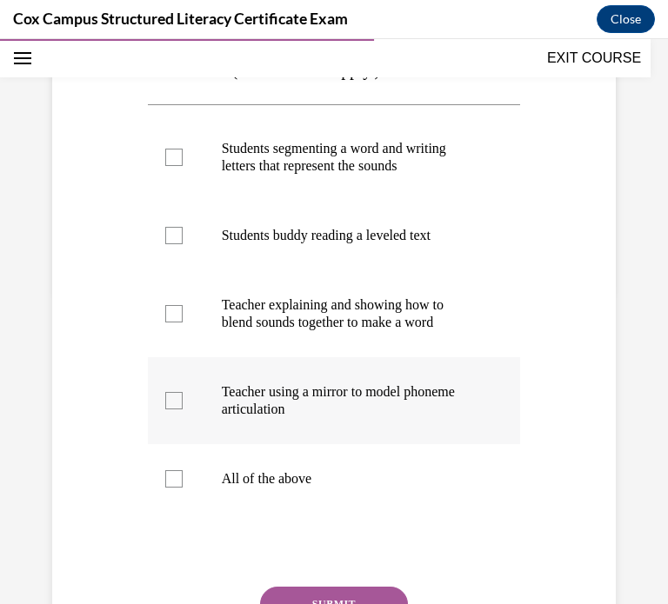
click at [228, 398] on p "Teacher using a mirror to model phoneme articulation" at bounding box center [350, 400] width 256 height 35
click at [183, 398] on input "Teacher using a mirror to model phoneme articulation" at bounding box center [173, 400] width 17 height 17
checkbox input "true"
click at [168, 316] on div at bounding box center [173, 313] width 17 height 17
click at [168, 316] on input "Teacher explaining and showing how to blend sounds together to make a word" at bounding box center [173, 313] width 17 height 17
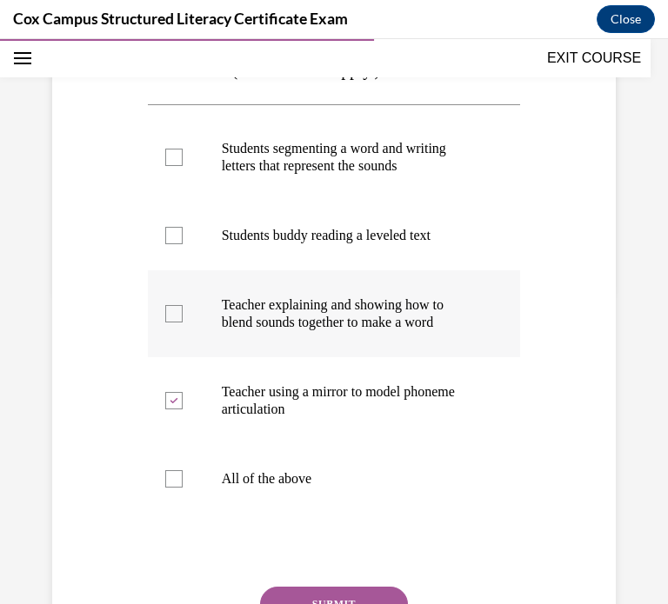
checkbox input "true"
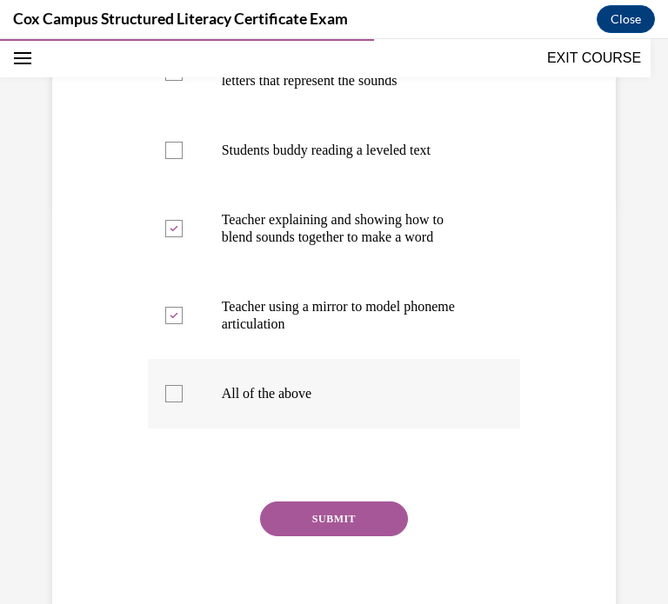
scroll to position [400, 0]
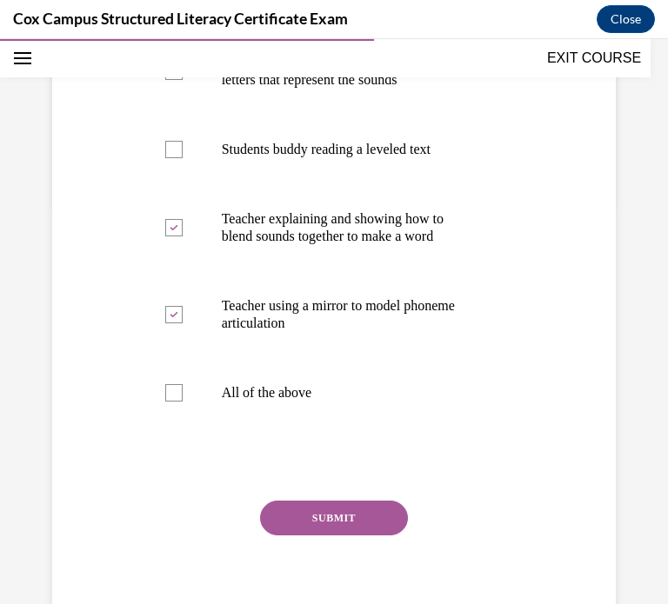
click at [308, 504] on button "SUBMIT" at bounding box center [334, 518] width 148 height 35
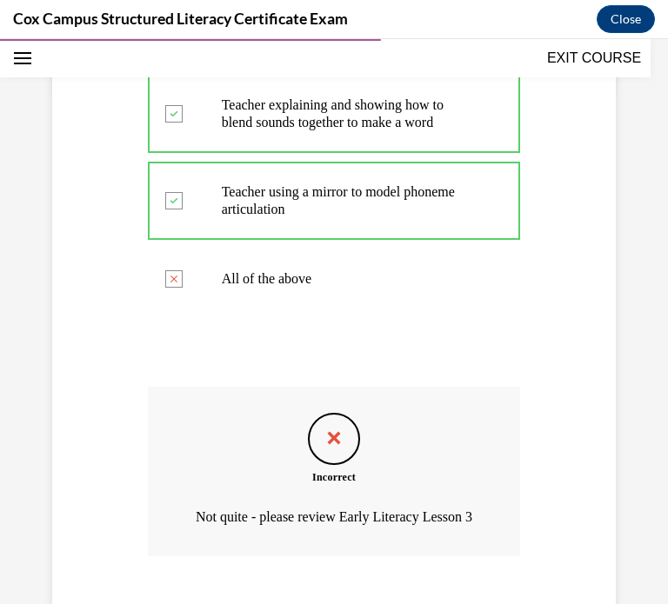
scroll to position [614, 0]
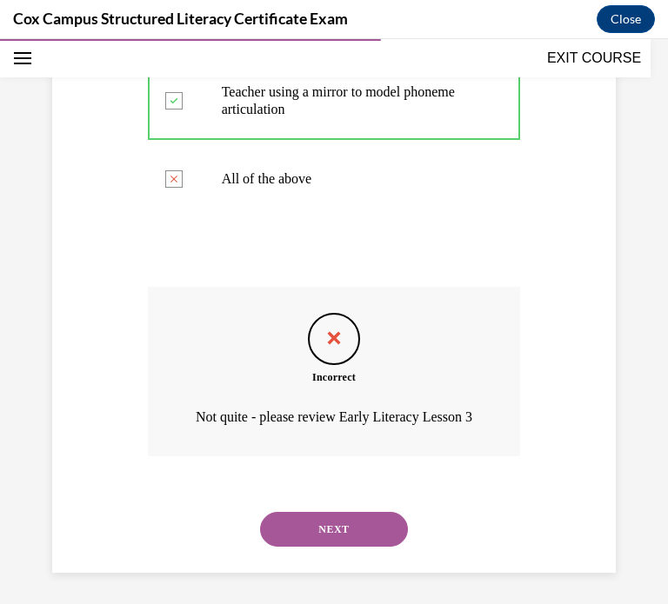
click at [329, 547] on button "NEXT" at bounding box center [334, 529] width 148 height 35
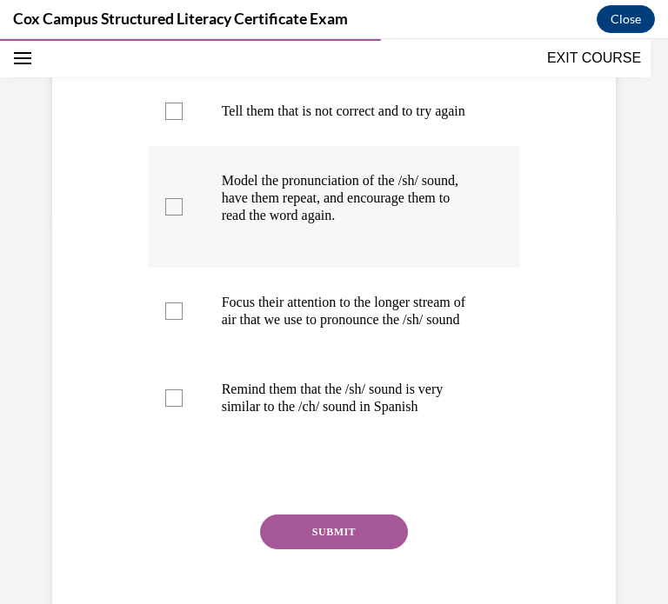
scroll to position [398, 0]
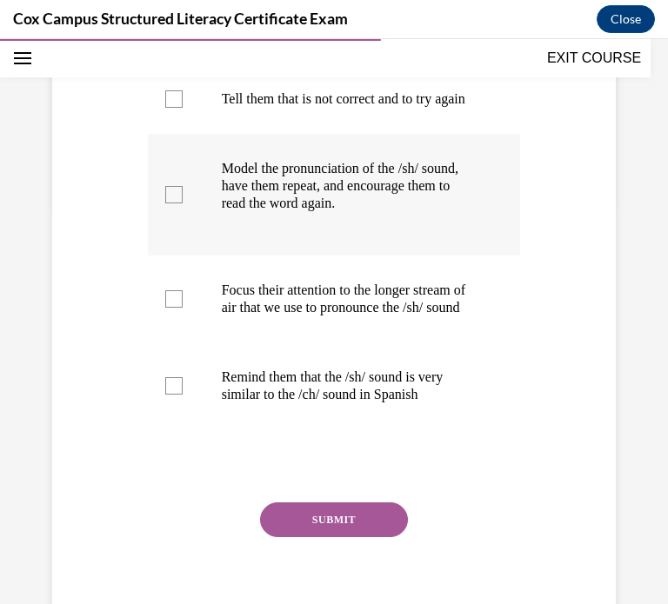
click at [172, 203] on div at bounding box center [173, 194] width 17 height 17
click at [172, 203] on input "Model the pronunciation of the /sh/ sound, have them repeat, and encourage them…" at bounding box center [173, 194] width 17 height 17
checkbox input "true"
click at [170, 308] on div at bounding box center [173, 298] width 17 height 17
click at [170, 308] on input "Focus their attention to the longer stream of air that we use to pronounce the …" at bounding box center [173, 298] width 17 height 17
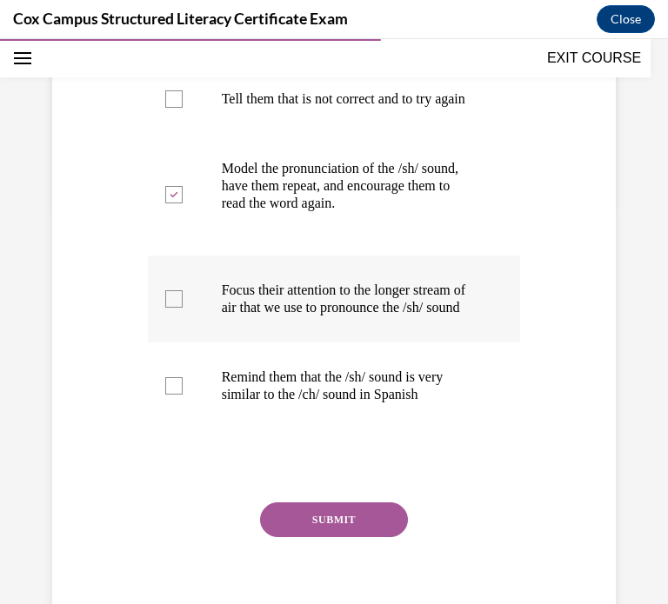
checkbox input "true"
click at [173, 395] on div at bounding box center [173, 385] width 17 height 17
click at [173, 395] on input "Remind them that the /sh/ sound is very similar to the /ch/ sound in Spanish" at bounding box center [173, 385] width 17 height 17
checkbox input "true"
click at [323, 537] on button "SUBMIT" at bounding box center [334, 519] width 148 height 35
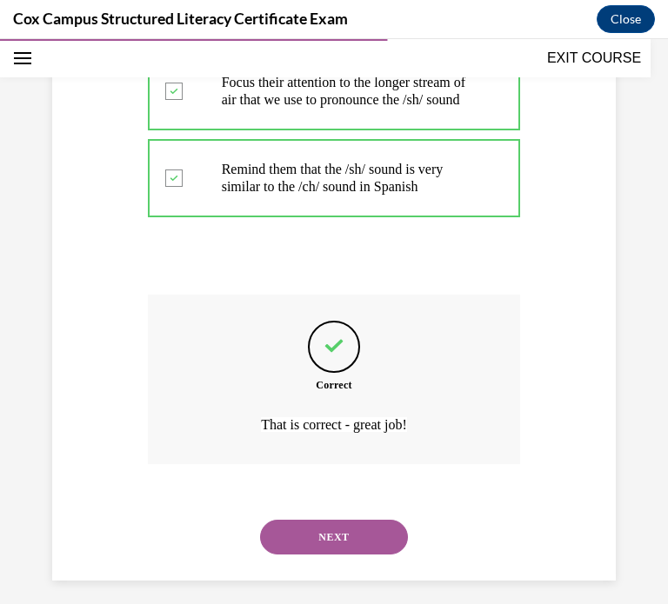
scroll to position [651, 0]
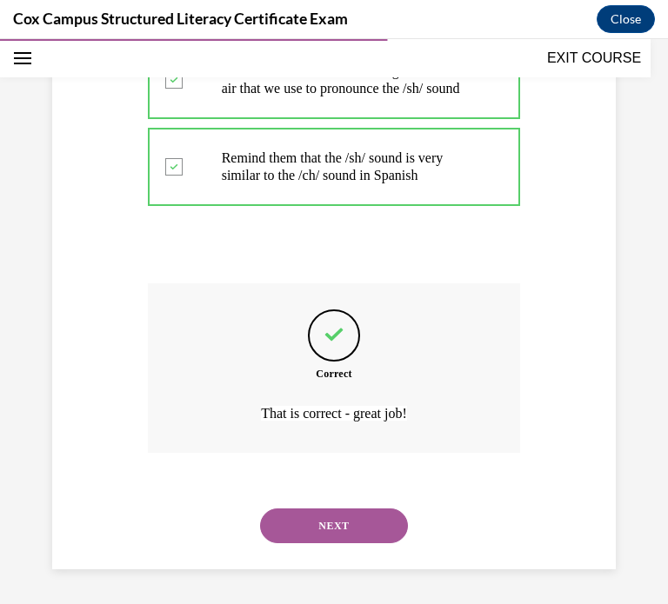
click at [305, 535] on button "NEXT" at bounding box center [334, 525] width 148 height 35
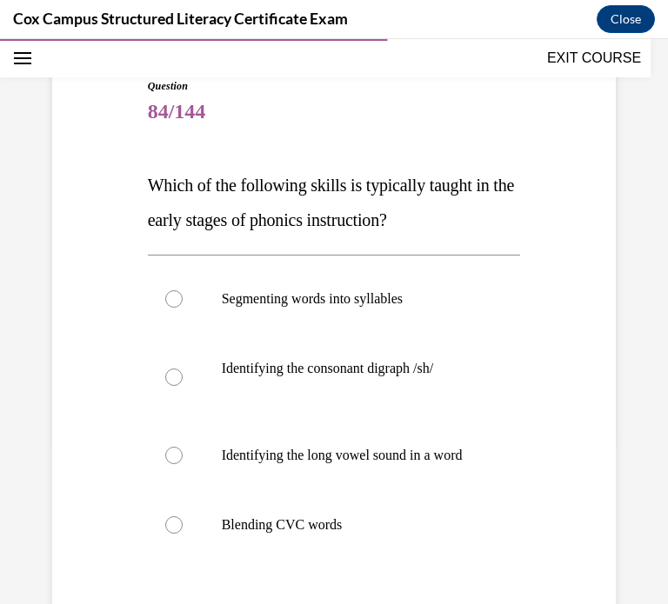
scroll to position [163, 0]
click at [168, 303] on div at bounding box center [173, 298] width 17 height 17
click at [168, 303] on input "Segmenting words into syllables" at bounding box center [173, 298] width 17 height 17
radio input "true"
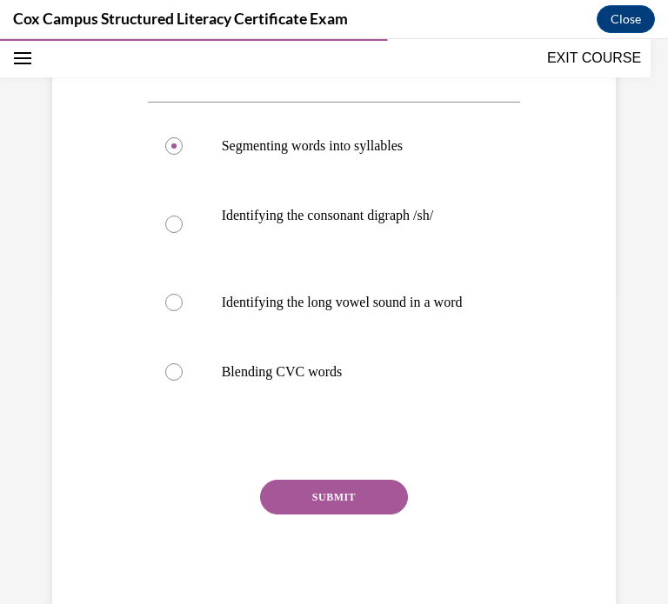
click at [314, 515] on button "SUBMIT" at bounding box center [334, 497] width 148 height 35
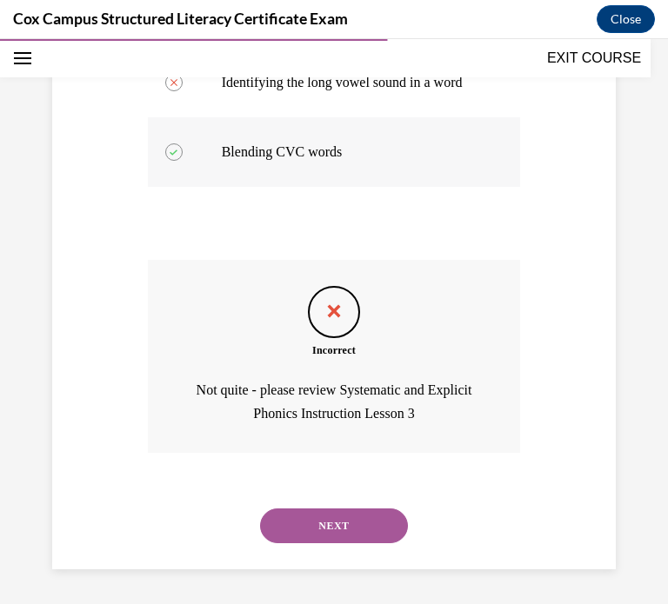
scroll to position [553, 0]
click at [288, 513] on button "NEXT" at bounding box center [334, 525] width 148 height 35
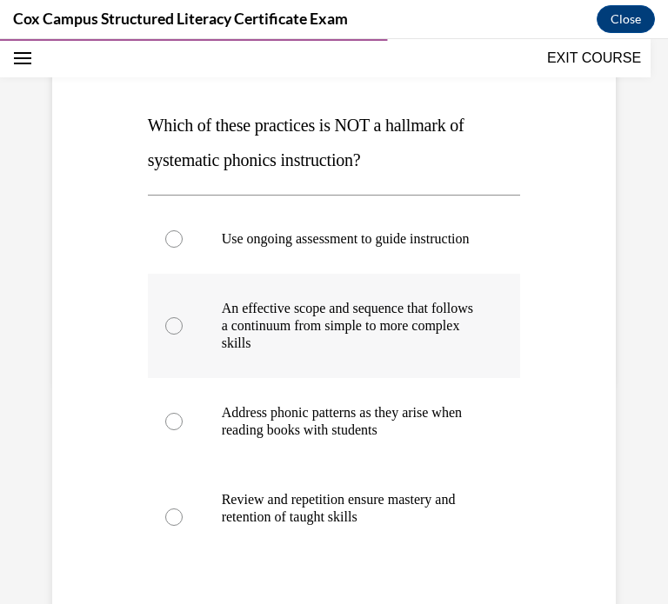
scroll to position [226, 0]
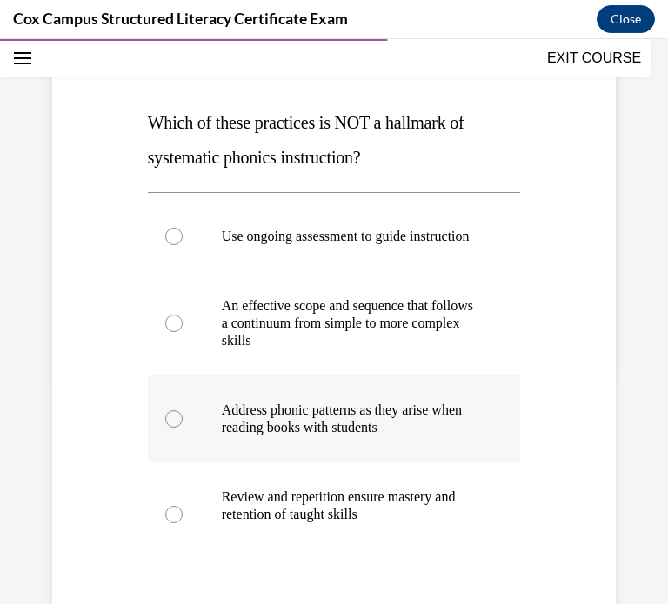
click at [287, 416] on label "Address phonic patterns as they arise when reading books with students" at bounding box center [334, 418] width 373 height 87
click at [183, 416] on input "Address phonic patterns as they arise when reading books with students" at bounding box center [173, 418] width 17 height 17
radio input "true"
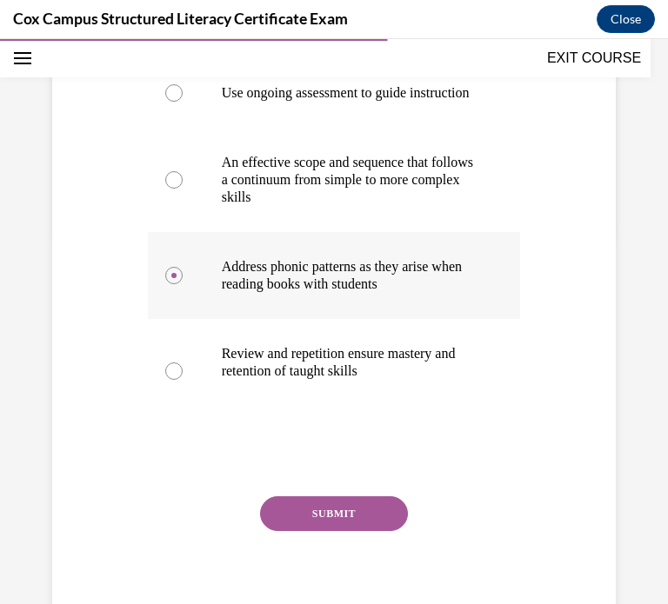
scroll to position [408, 0]
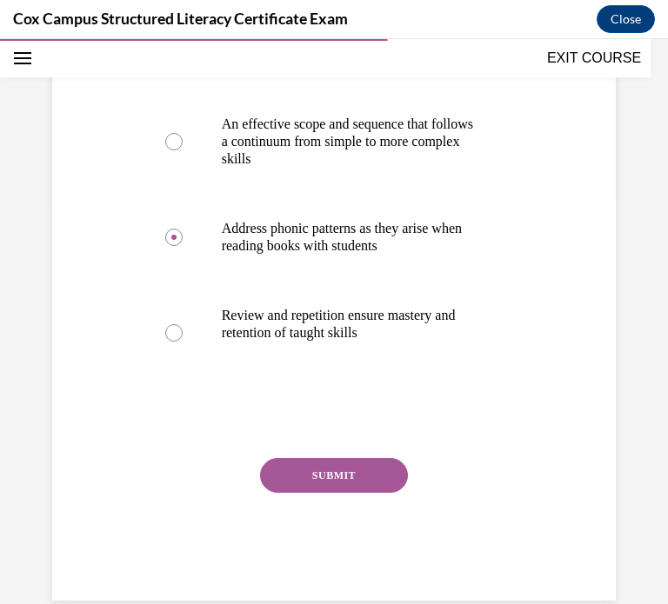
click at [341, 493] on button "SUBMIT" at bounding box center [334, 475] width 148 height 35
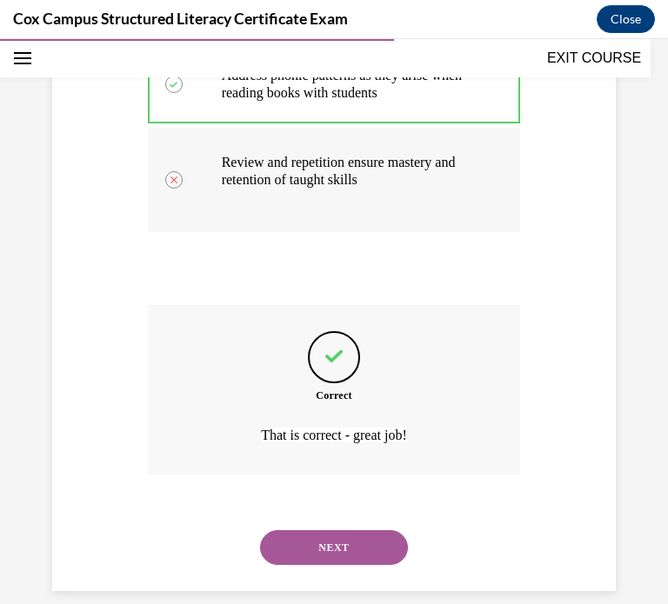
scroll to position [599, 0]
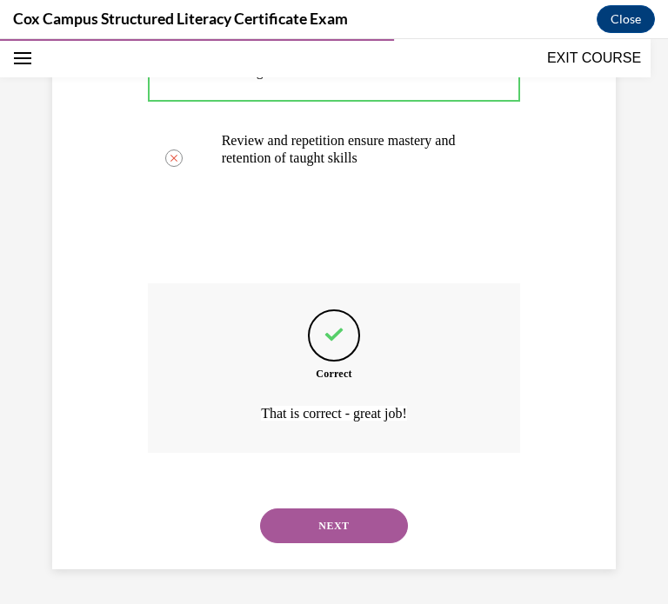
click at [316, 518] on button "NEXT" at bounding box center [334, 525] width 148 height 35
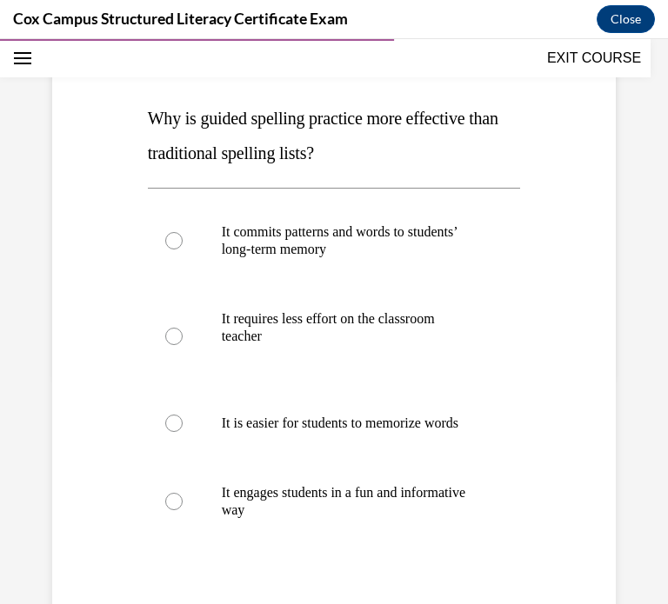
scroll to position [232, 0]
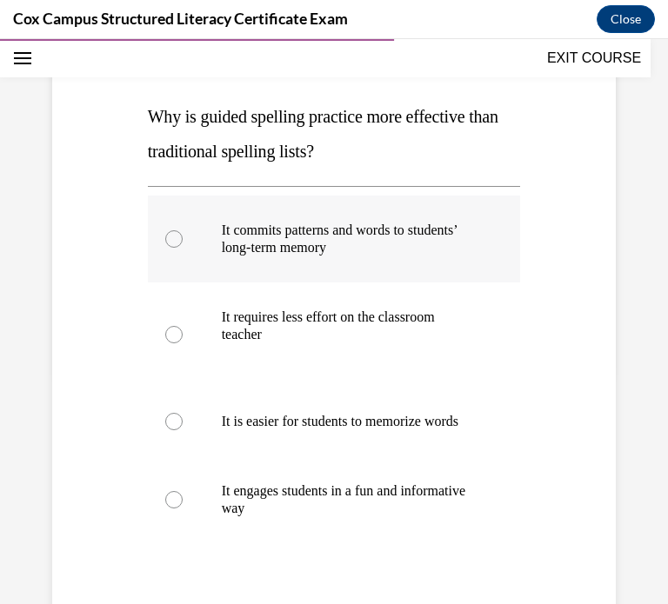
click at [282, 255] on p "It commits patterns and words to students’ long-term memory" at bounding box center [350, 239] width 256 height 35
click at [183, 248] on input "It commits patterns and words to students’ long-term memory" at bounding box center [173, 238] width 17 height 17
radio input "true"
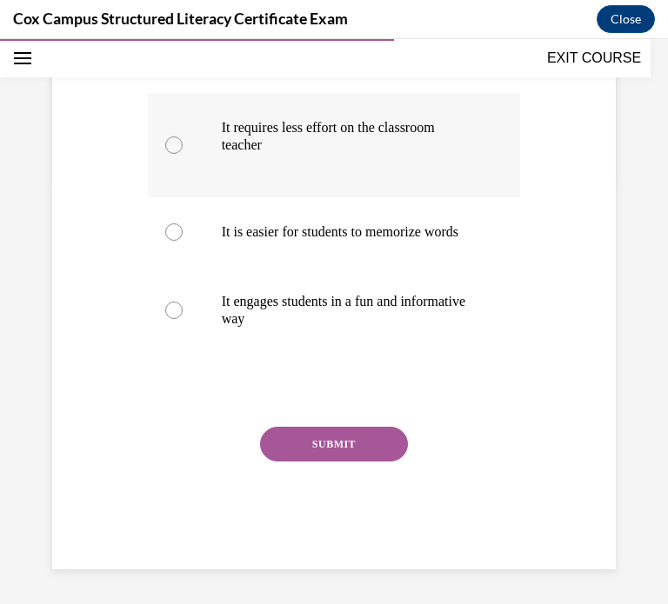
scroll to position [438, 0]
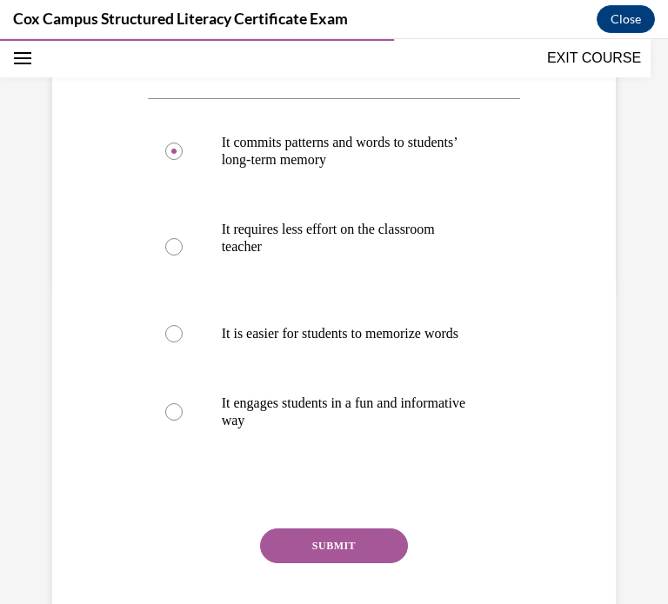
click at [338, 563] on button "SUBMIT" at bounding box center [334, 545] width 148 height 35
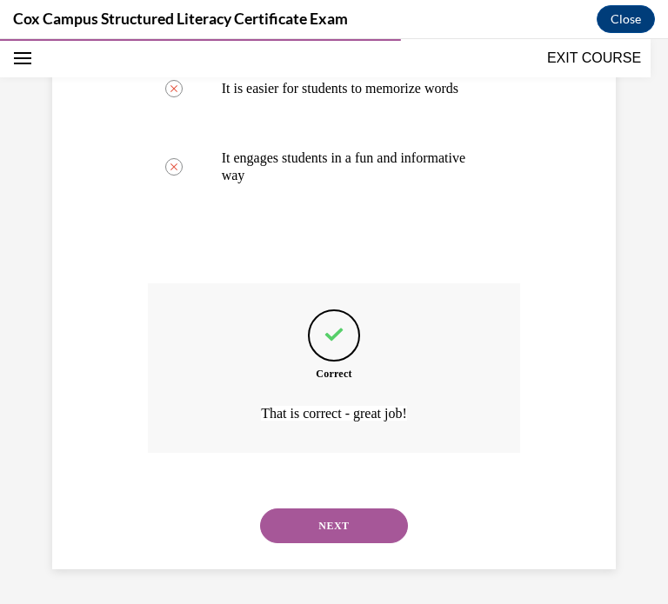
scroll to position [581, 0]
click at [344, 531] on button "NEXT" at bounding box center [334, 525] width 148 height 35
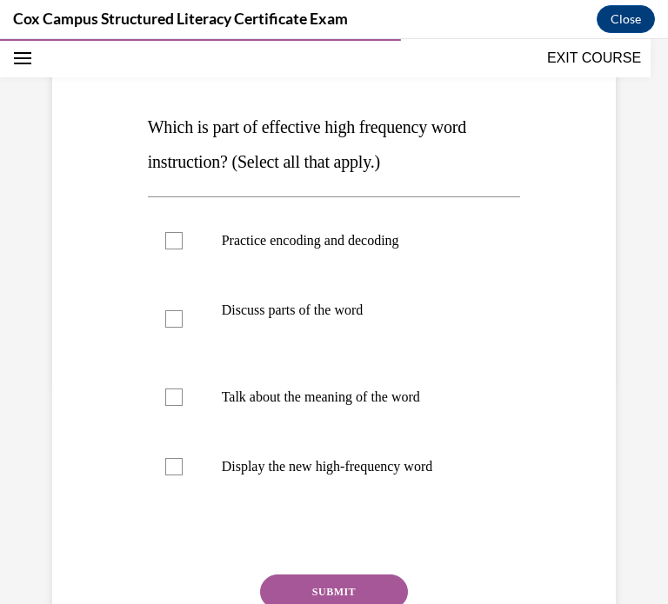
scroll to position [223, 0]
click at [168, 448] on label "Display the new high-frequency word" at bounding box center [334, 466] width 373 height 70
click at [168, 457] on input "Display the new high-frequency word" at bounding box center [173, 465] width 17 height 17
checkbox input "true"
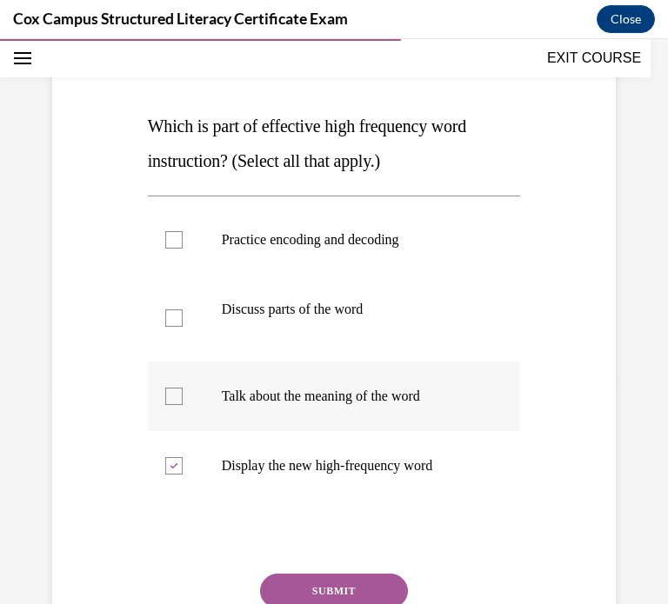
click at [173, 414] on label "Talk about the meaning of the word" at bounding box center [334, 397] width 373 height 70
click at [173, 405] on input "Talk about the meaning of the word" at bounding box center [173, 396] width 17 height 17
checkbox input "true"
click at [181, 322] on div at bounding box center [173, 317] width 17 height 17
click at [181, 322] on input "Discuss parts of the word" at bounding box center [173, 317] width 17 height 17
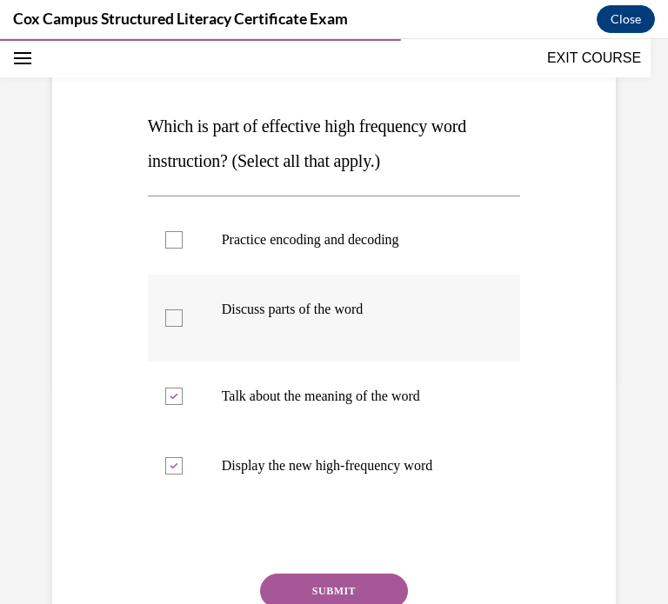
checkbox input "true"
click at [176, 253] on label "Practice encoding and decoding" at bounding box center [334, 240] width 373 height 70
click at [176, 249] on input "Practice encoding and decoding" at bounding box center [173, 239] width 17 height 17
checkbox input "true"
click at [323, 587] on button "SUBMIT" at bounding box center [334, 591] width 148 height 35
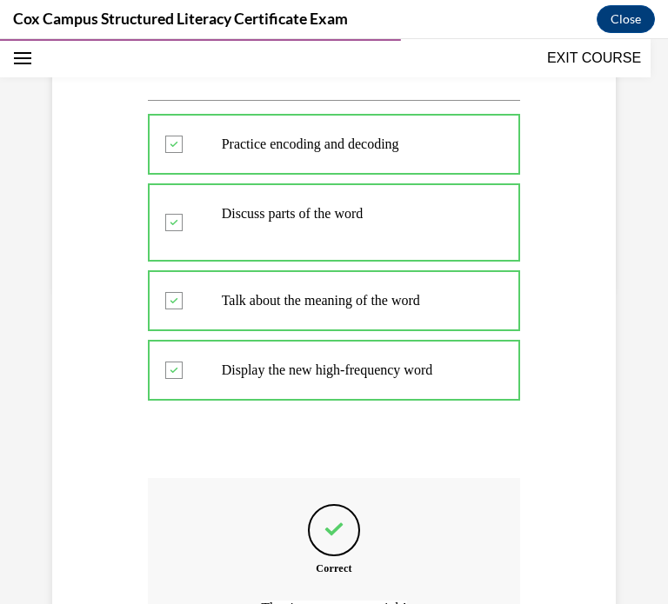
scroll to position [317, 0]
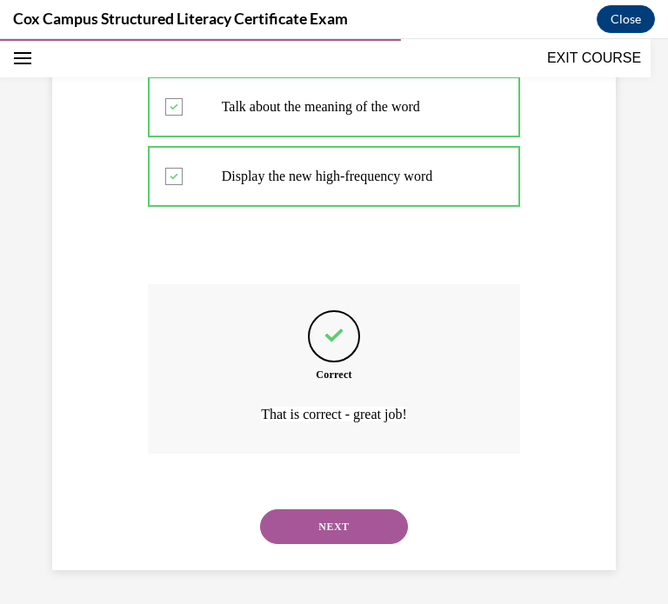
click at [334, 522] on button "NEXT" at bounding box center [334, 526] width 148 height 35
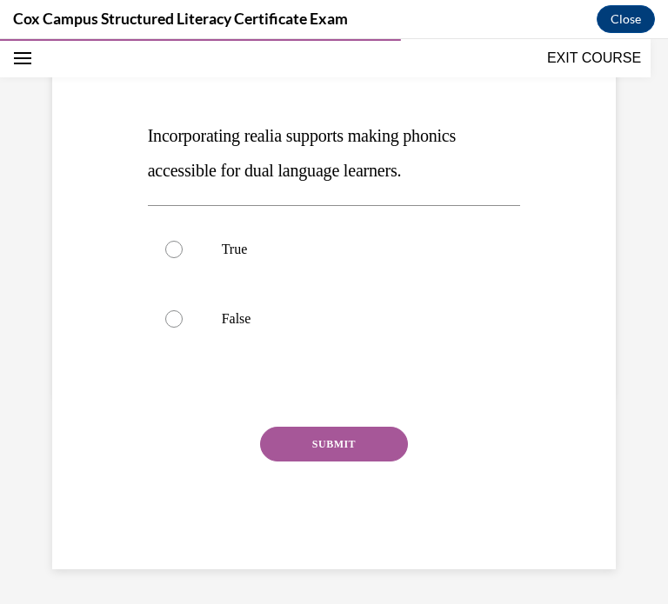
scroll to position [192, 0]
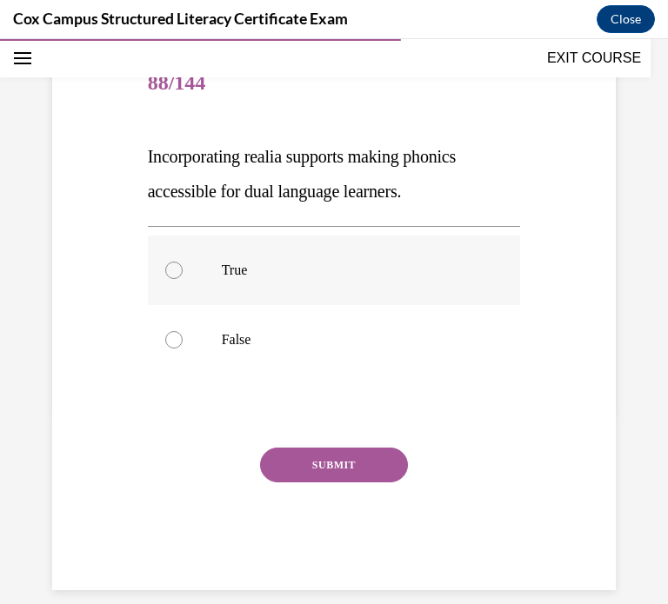
click at [246, 289] on label "True" at bounding box center [334, 271] width 373 height 70
click at [183, 279] on input "True" at bounding box center [173, 270] width 17 height 17
radio input "true"
click at [317, 475] on button "SUBMIT" at bounding box center [334, 465] width 148 height 35
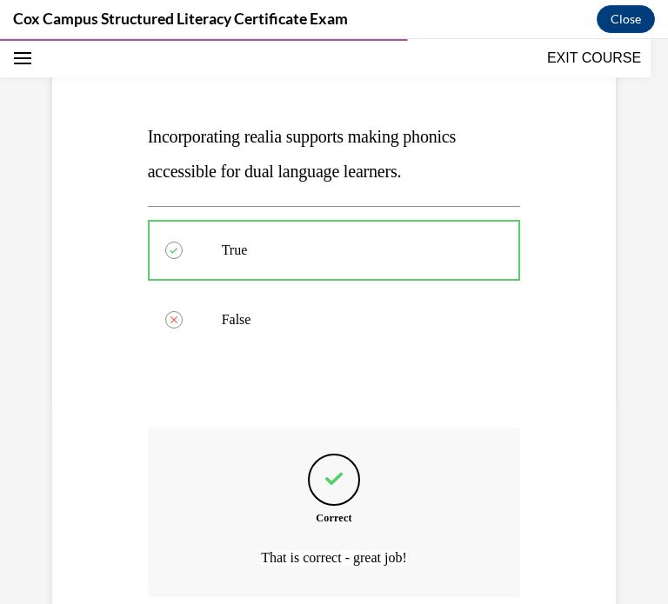
scroll to position [355, 0]
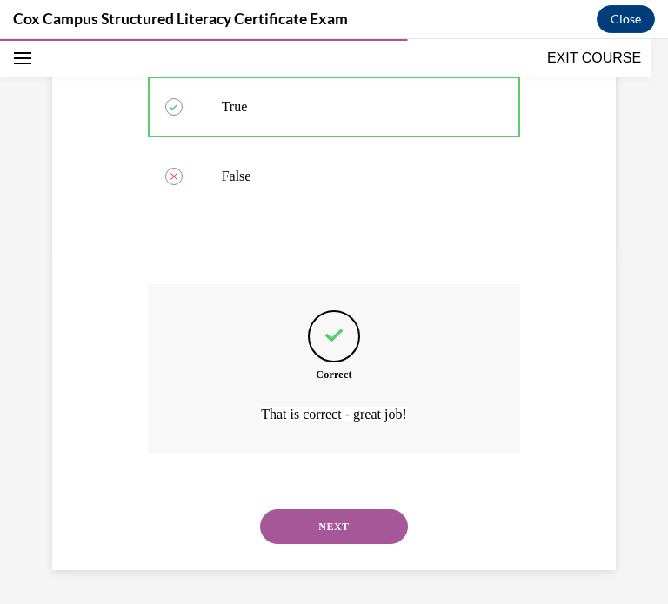
click at [369, 516] on button "NEXT" at bounding box center [334, 526] width 148 height 35
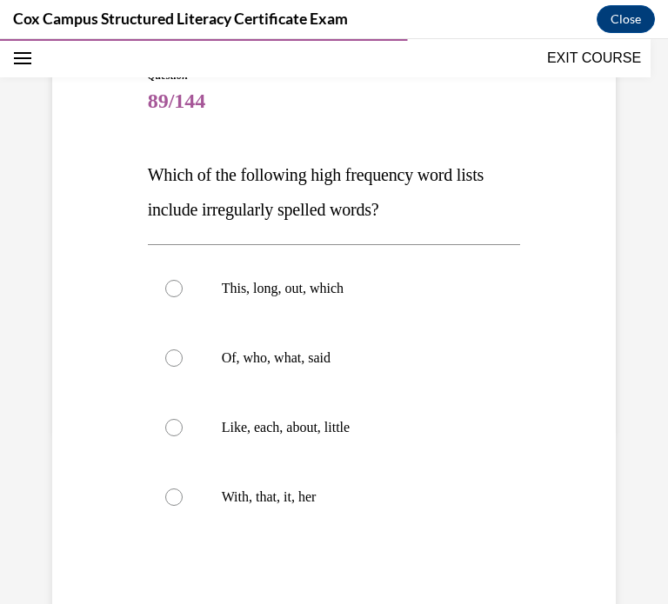
scroll to position [170, 0]
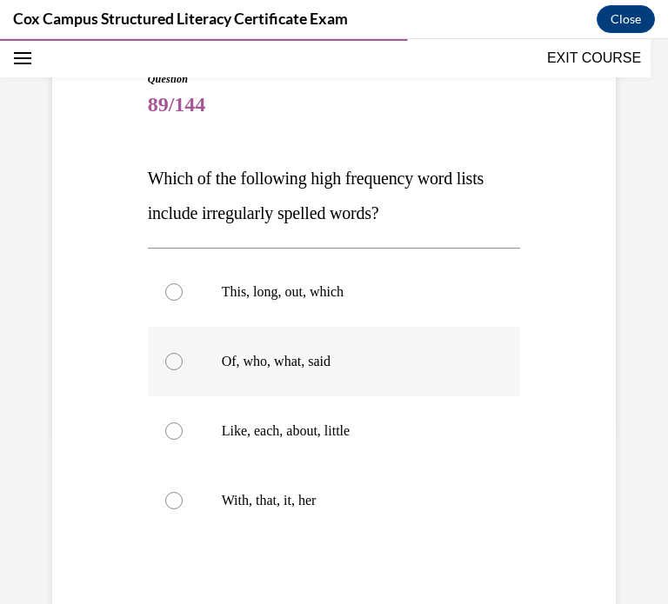
click at [195, 343] on label "Of, who, what, said" at bounding box center [334, 362] width 373 height 70
click at [183, 353] on input "Of, who, what, said" at bounding box center [173, 361] width 17 height 17
radio input "true"
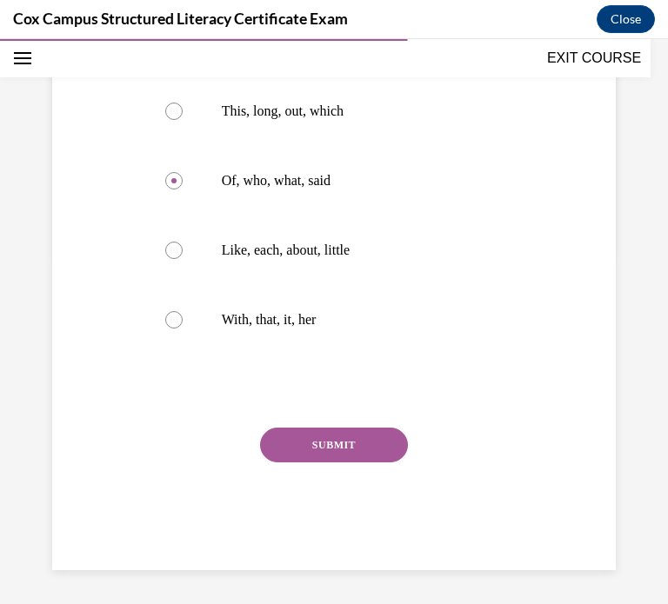
click at [277, 449] on button "SUBMIT" at bounding box center [334, 445] width 148 height 35
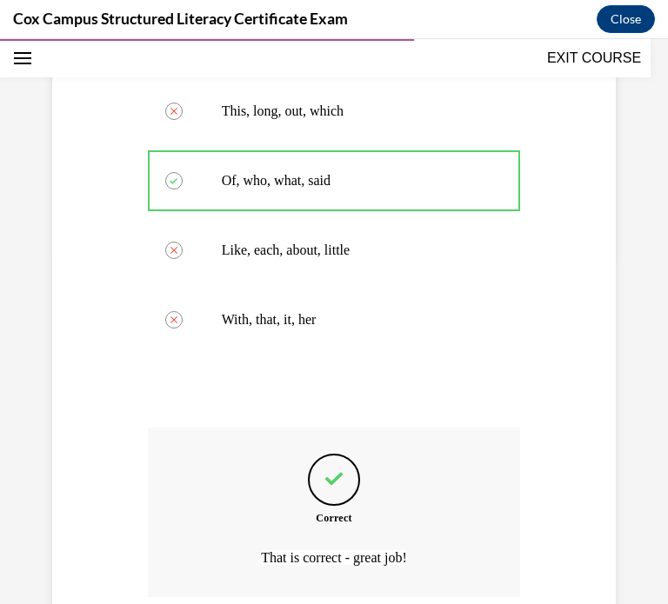
scroll to position [495, 0]
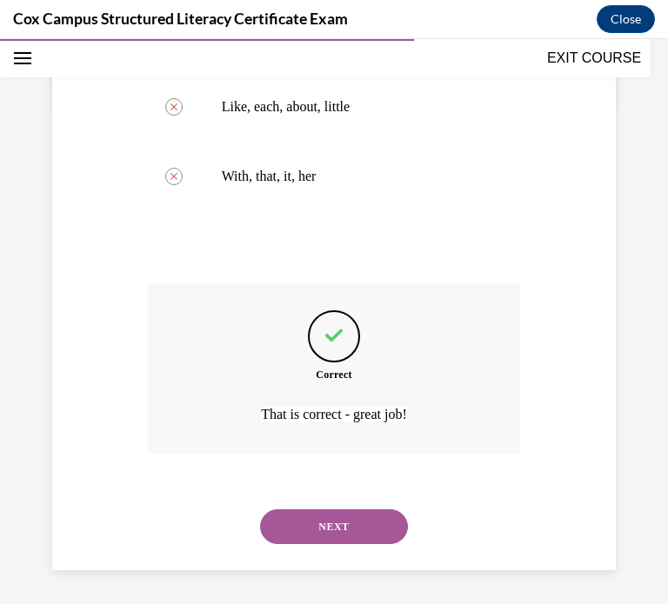
click at [316, 531] on button "NEXT" at bounding box center [334, 526] width 148 height 35
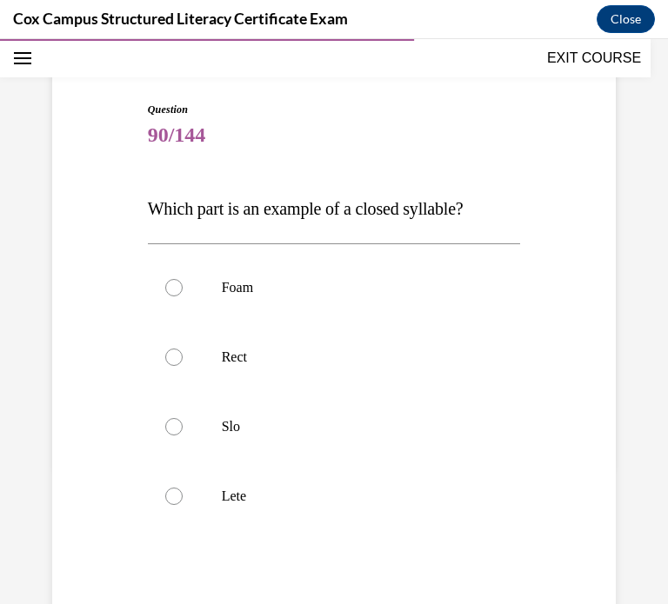
scroll to position [143, 0]
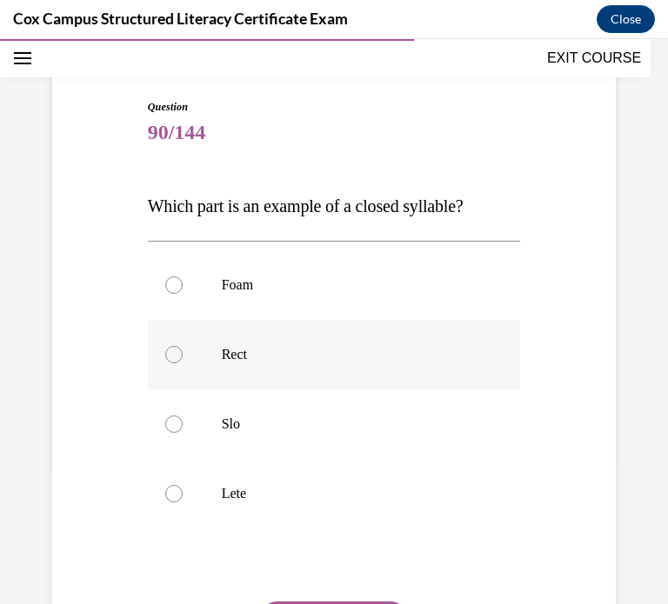
click at [177, 351] on div at bounding box center [173, 354] width 17 height 17
click at [177, 351] on input "Rect" at bounding box center [173, 354] width 17 height 17
radio input "true"
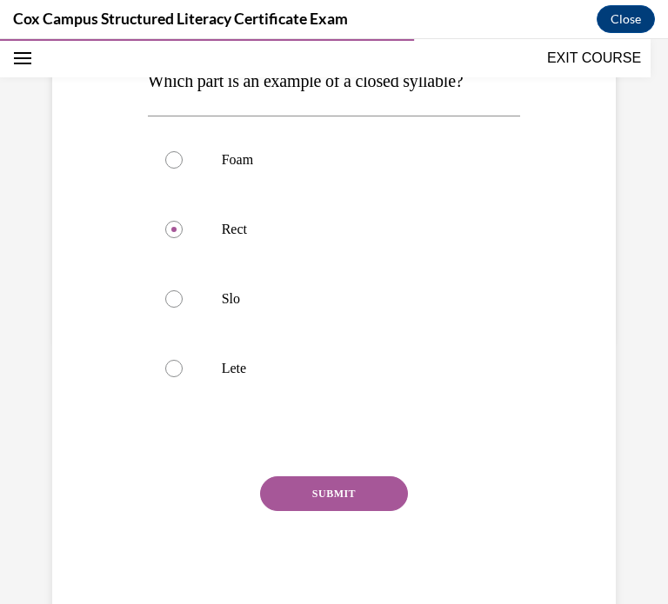
click at [313, 505] on button "SUBMIT" at bounding box center [334, 493] width 148 height 35
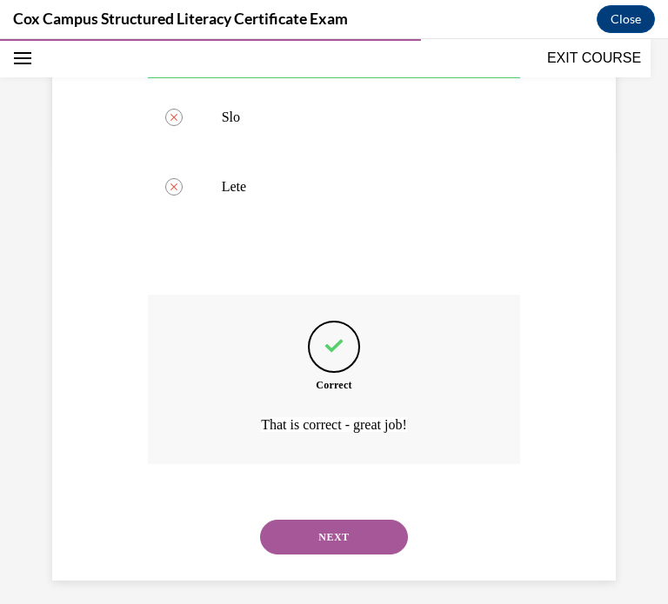
scroll to position [460, 0]
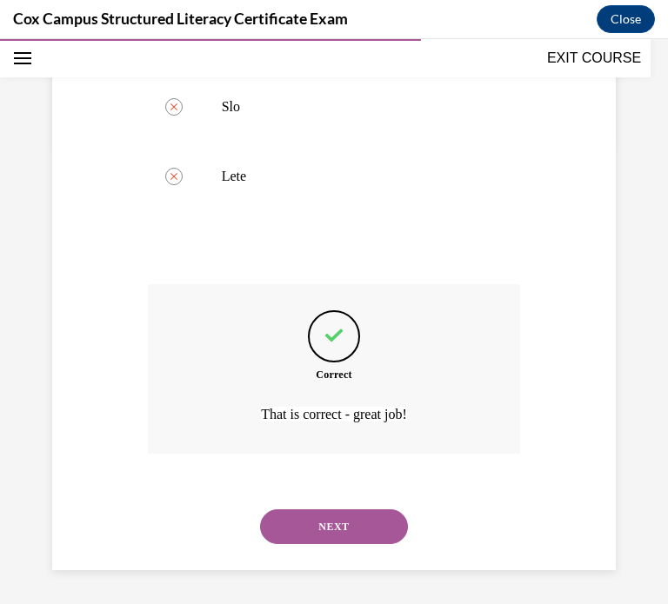
click at [310, 544] on div "NEXT" at bounding box center [334, 527] width 373 height 70
click at [322, 524] on button "NEXT" at bounding box center [334, 526] width 148 height 35
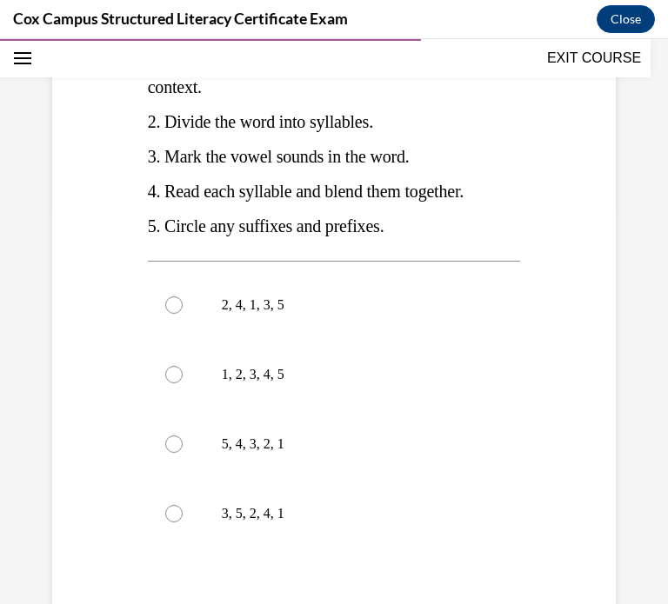
scroll to position [398, 0]
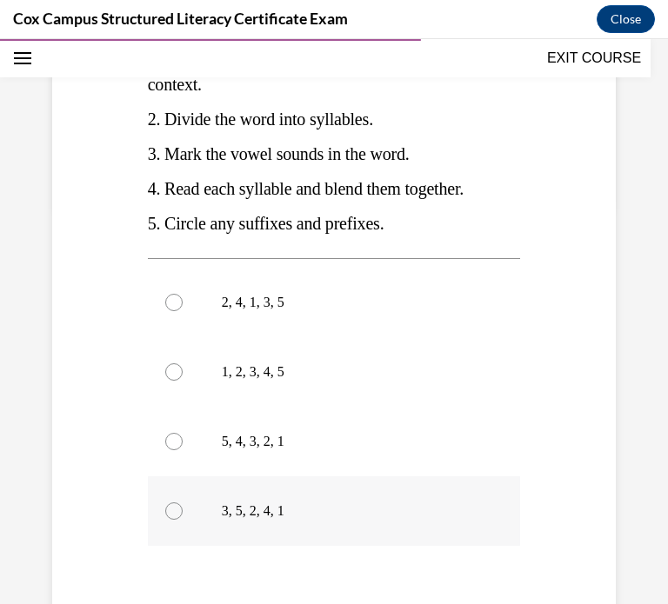
click at [333, 528] on label "3, 5, 2, 4, 1" at bounding box center [334, 511] width 373 height 70
click at [183, 520] on input "3, 5, 2, 4, 1" at bounding box center [173, 510] width 17 height 17
radio input "true"
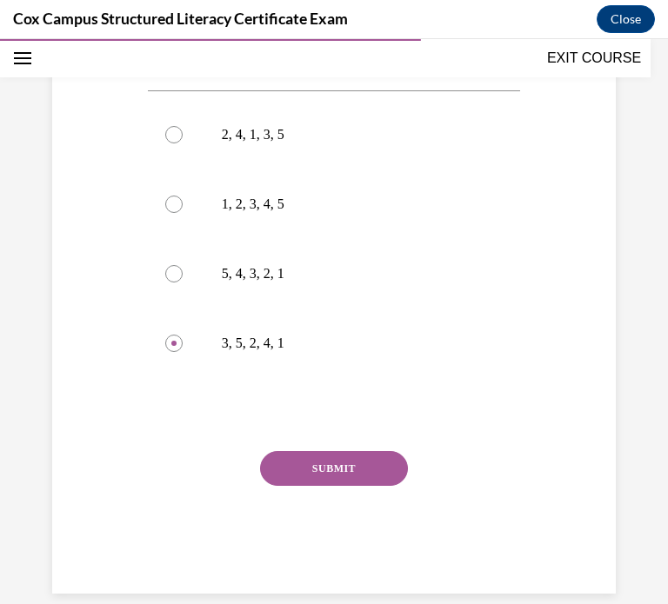
click at [359, 468] on button "SUBMIT" at bounding box center [334, 468] width 148 height 35
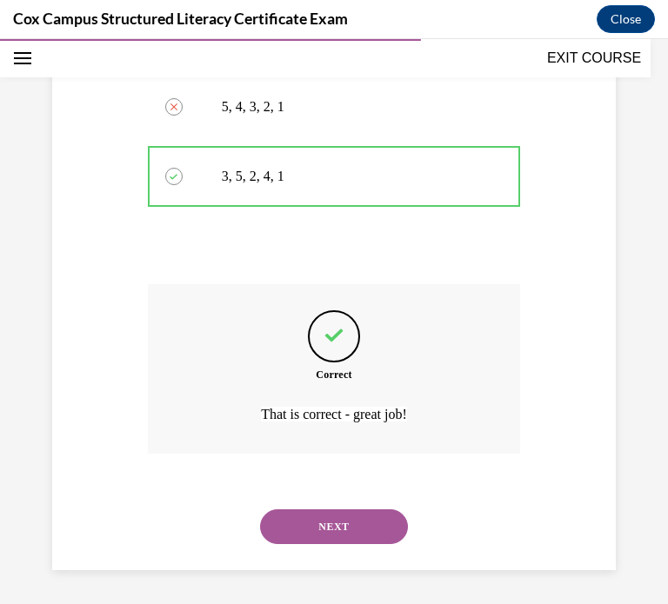
scroll to position [734, 0]
click at [334, 516] on button "NEXT" at bounding box center [334, 525] width 148 height 35
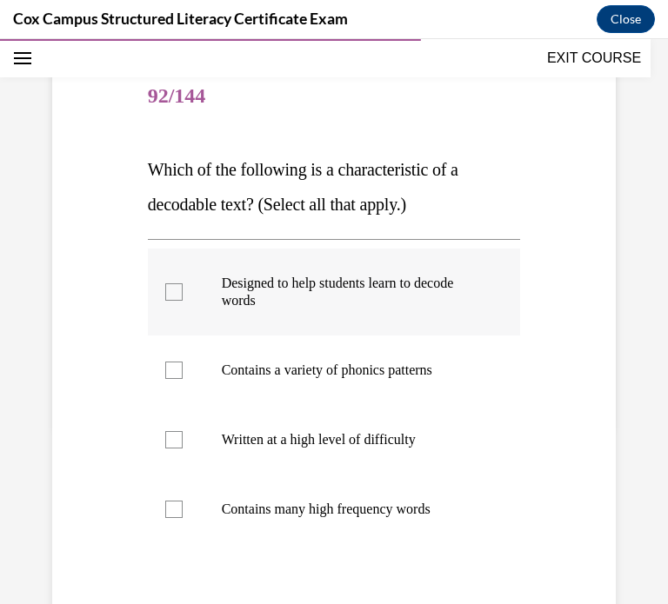
scroll to position [177, 0]
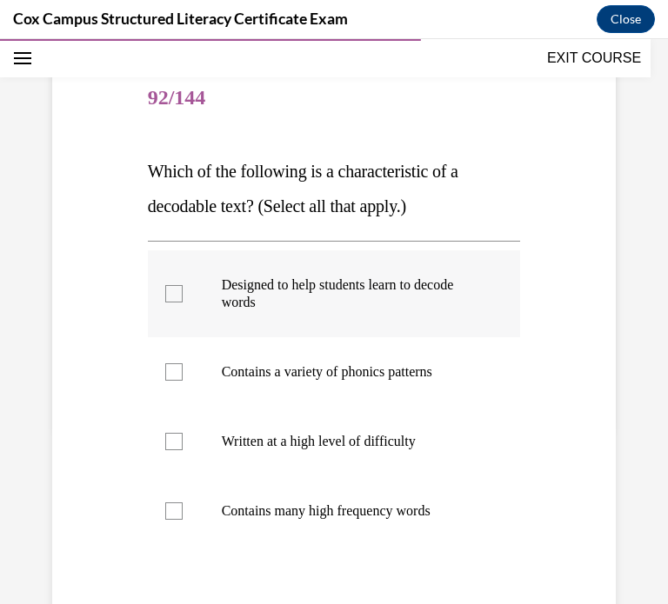
click at [203, 296] on label "Designed to help students learn to decode words" at bounding box center [334, 293] width 373 height 87
click at [183, 296] on input "Designed to help students learn to decode words" at bounding box center [173, 293] width 17 height 17
checkbox input "true"
click at [171, 353] on label "Contains a variety of phonics patterns" at bounding box center [334, 372] width 373 height 70
click at [171, 363] on input "Contains a variety of phonics patterns" at bounding box center [173, 371] width 17 height 17
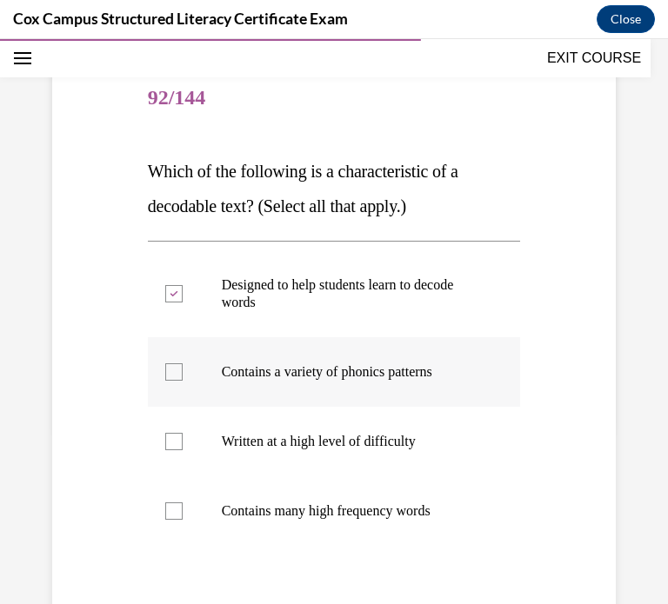
checkbox input "true"
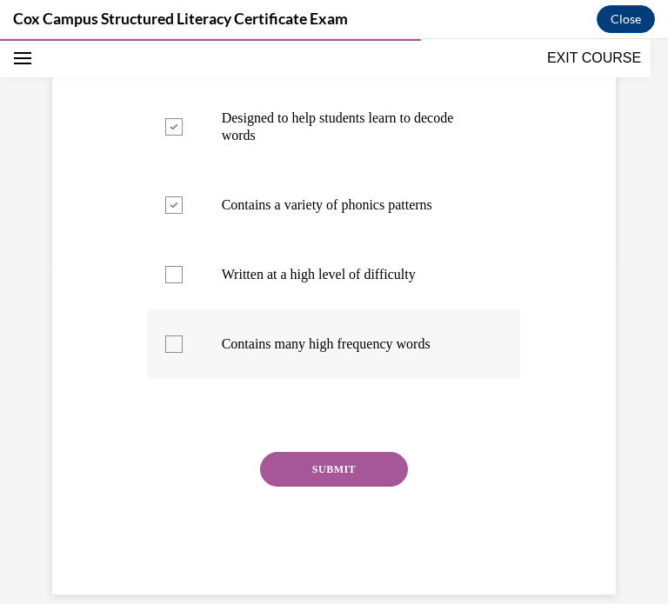
scroll to position [344, 0]
click at [164, 354] on label "Contains many high frequency words" at bounding box center [334, 344] width 373 height 70
click at [165, 353] on input "Contains many high frequency words" at bounding box center [173, 343] width 17 height 17
checkbox input "true"
click at [282, 468] on button "SUBMIT" at bounding box center [334, 469] width 148 height 35
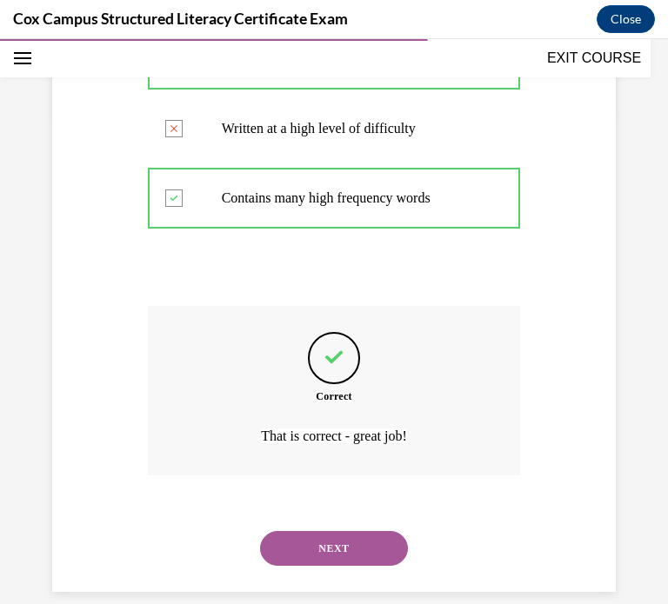
scroll to position [512, 0]
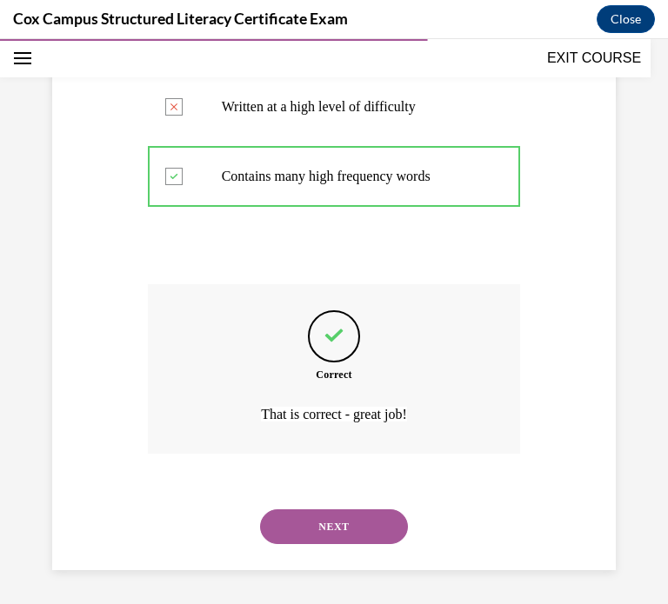
click at [329, 525] on button "NEXT" at bounding box center [334, 526] width 148 height 35
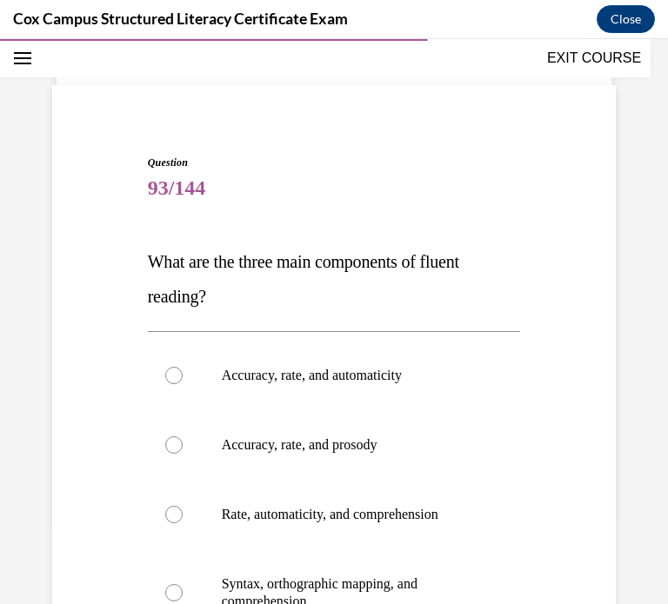
scroll to position [149, 0]
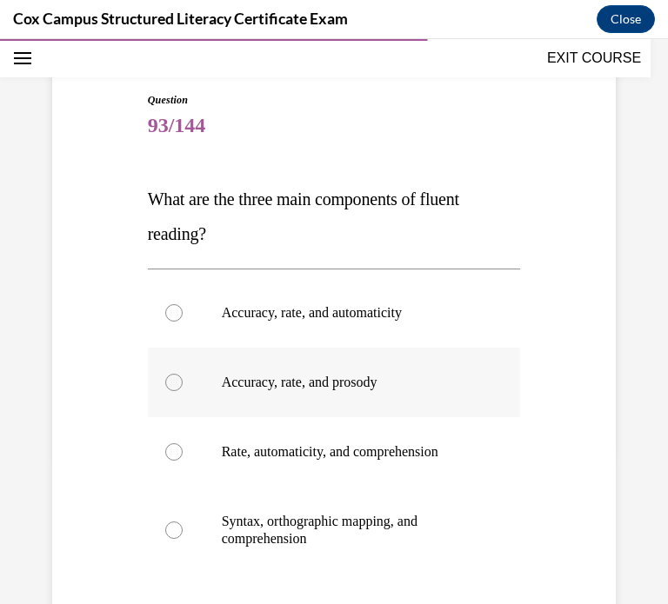
click at [246, 391] on label "Accuracy, rate, and prosody" at bounding box center [334, 383] width 373 height 70
click at [183, 391] on input "Accuracy, rate, and prosody" at bounding box center [173, 382] width 17 height 17
radio input "true"
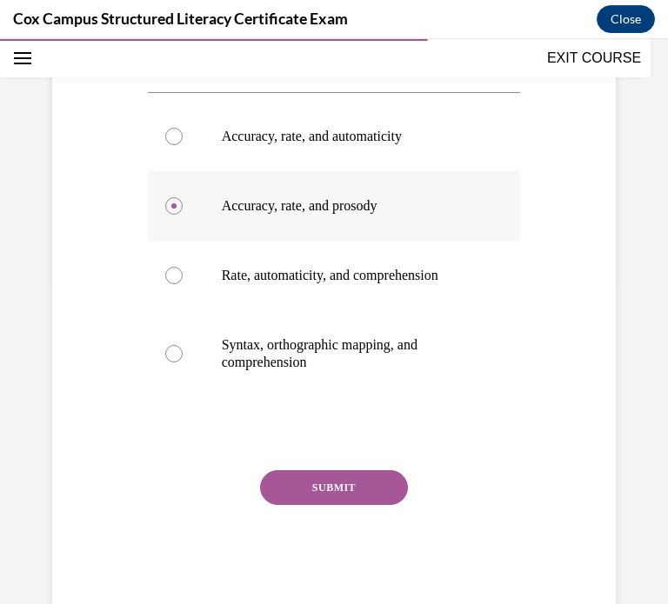
scroll to position [369, 0]
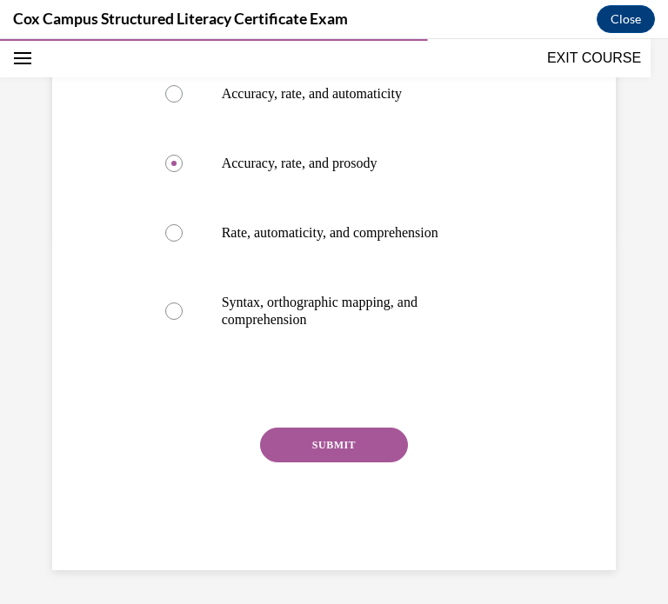
click at [274, 446] on button "SUBMIT" at bounding box center [334, 445] width 148 height 35
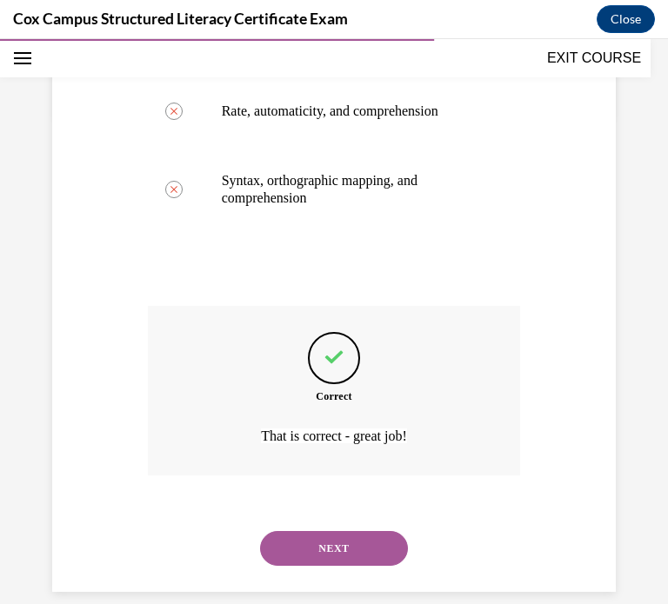
scroll to position [512, 0]
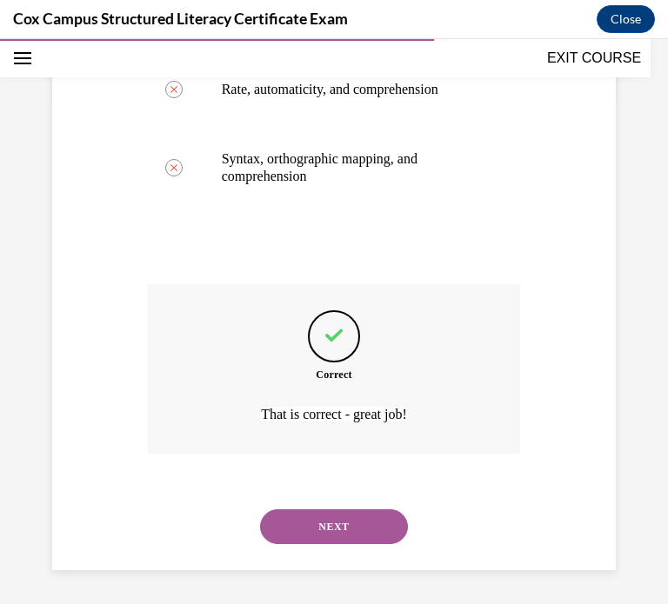
click at [296, 521] on button "NEXT" at bounding box center [334, 526] width 148 height 35
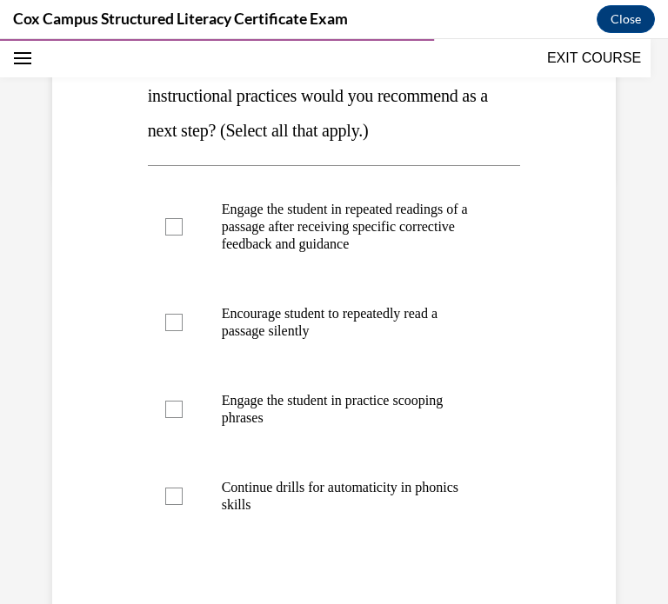
scroll to position [424, 0]
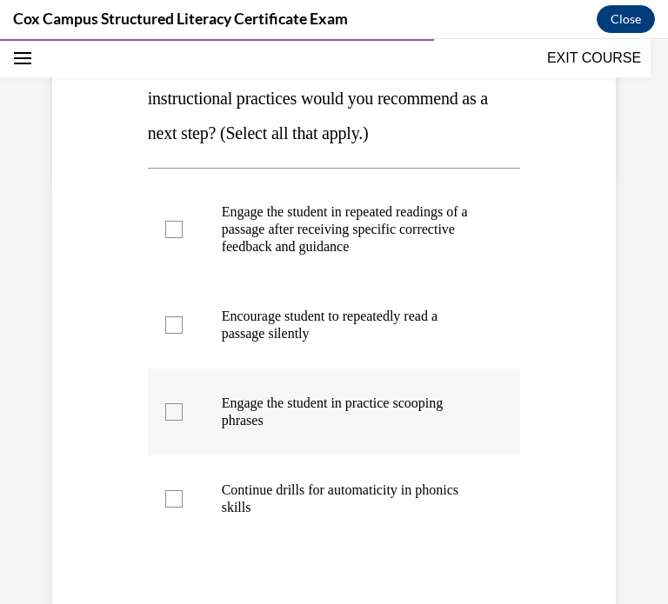
click at [311, 448] on label "Engage the student in practice scooping phrases" at bounding box center [334, 412] width 373 height 87
click at [183, 421] on input "Engage the student in practice scooping phrases" at bounding box center [173, 411] width 17 height 17
checkbox input "true"
click at [178, 235] on div at bounding box center [173, 229] width 17 height 17
click at [178, 235] on input "Engage the student in repeated readings of a passage after receiving specific c…" at bounding box center [173, 229] width 17 height 17
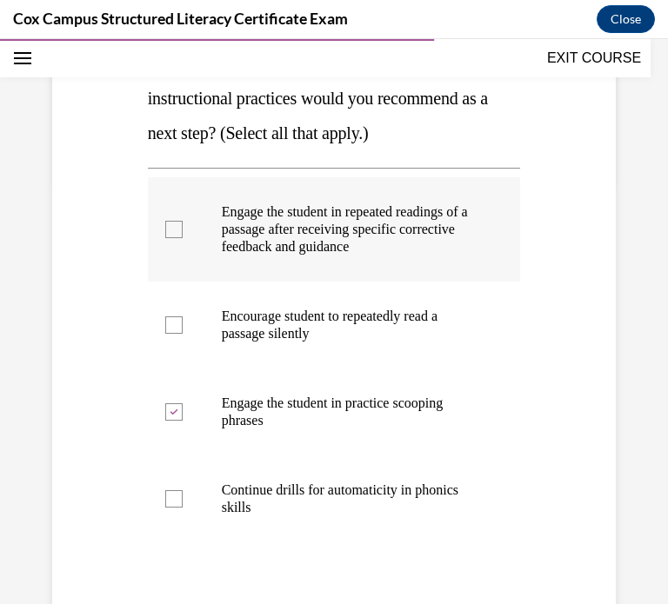
checkbox input "true"
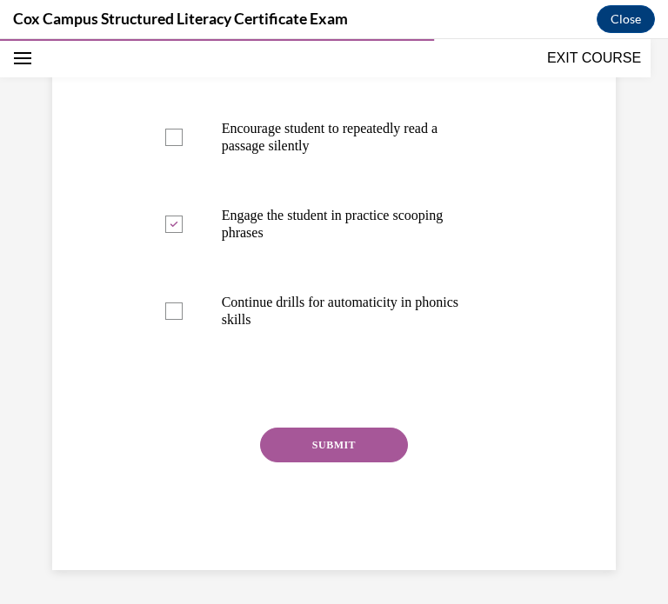
click at [353, 452] on button "SUBMIT" at bounding box center [334, 445] width 148 height 35
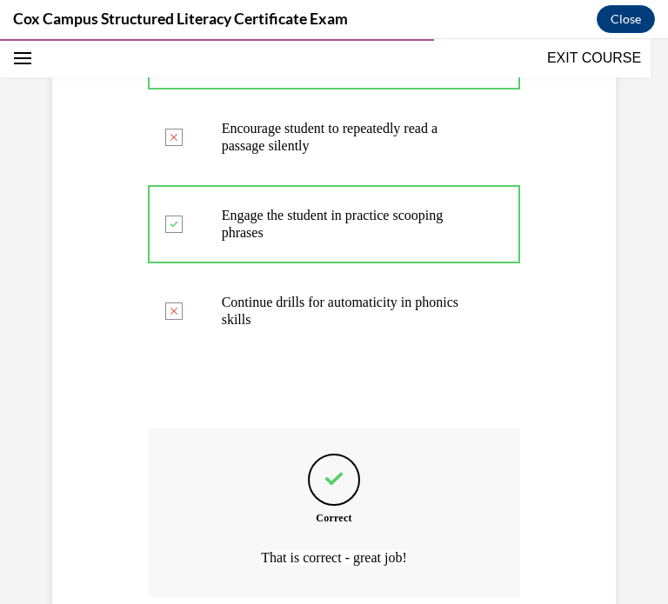
scroll to position [755, 0]
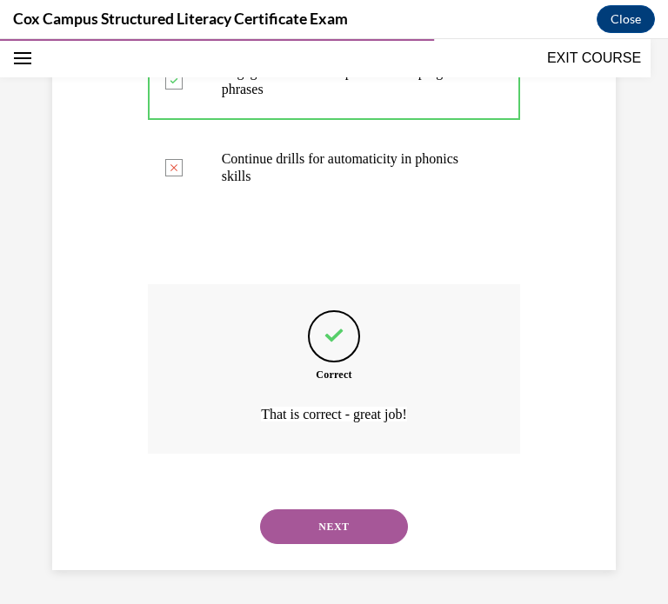
click at [318, 541] on button "NEXT" at bounding box center [334, 526] width 148 height 35
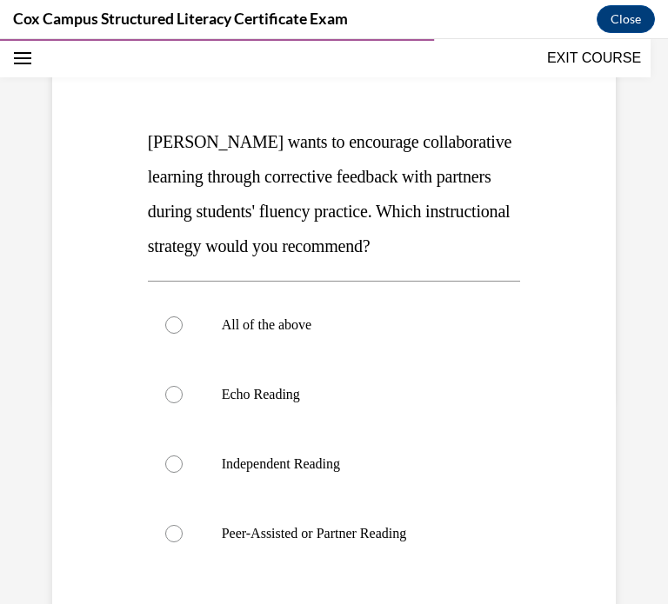
scroll to position [218, 0]
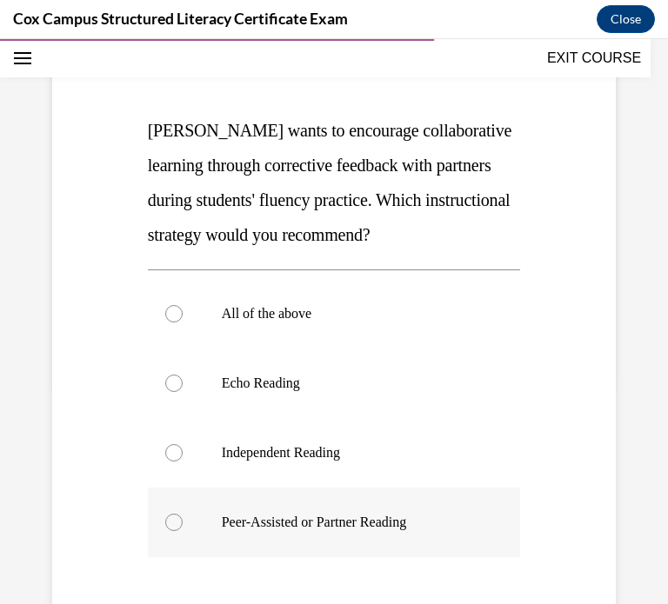
click at [222, 528] on p "Peer-Assisted or Partner Reading" at bounding box center [350, 522] width 256 height 17
click at [183, 528] on input "Peer-Assisted or Partner Reading" at bounding box center [173, 522] width 17 height 17
radio input "true"
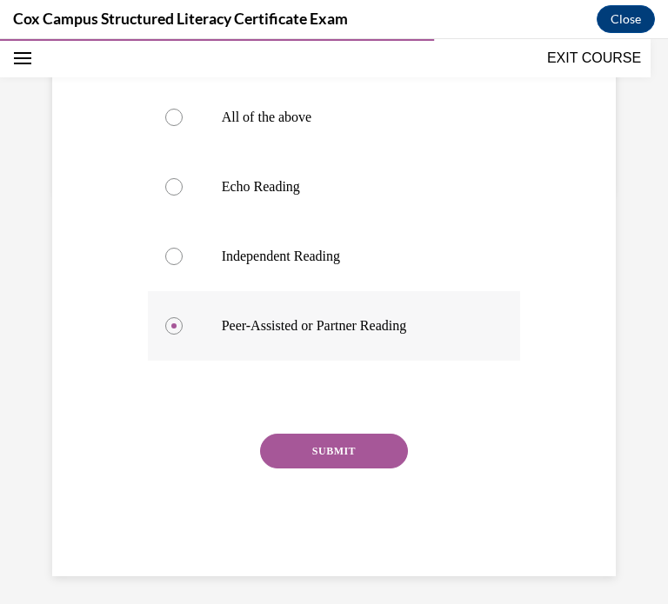
scroll to position [421, 0]
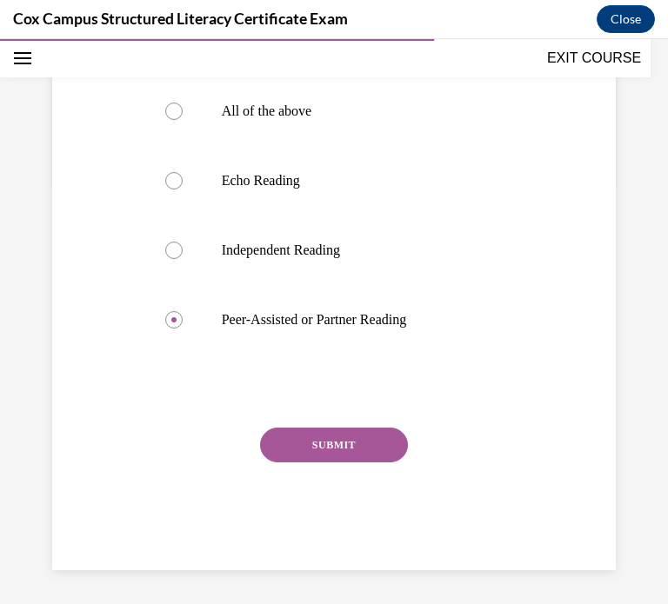
click at [347, 439] on button "SUBMIT" at bounding box center [334, 445] width 148 height 35
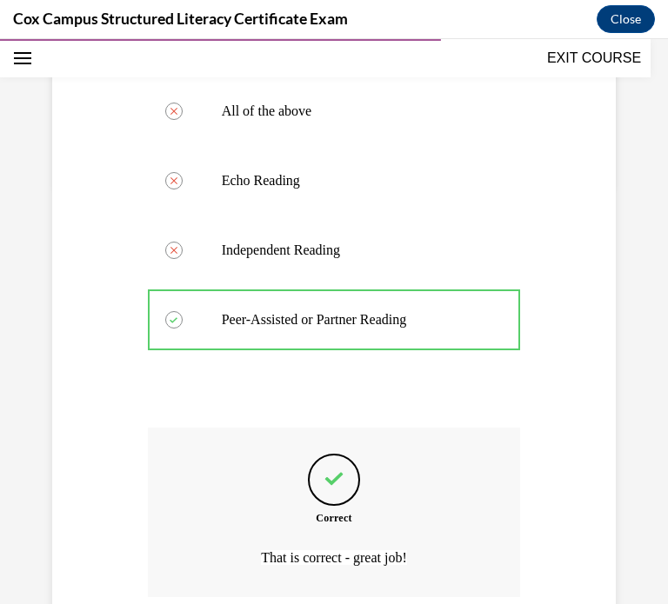
scroll to position [564, 0]
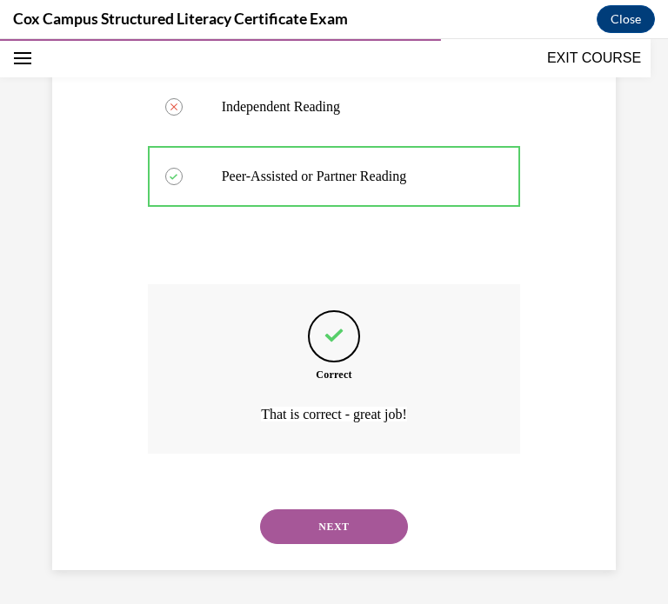
click at [348, 528] on button "NEXT" at bounding box center [334, 526] width 148 height 35
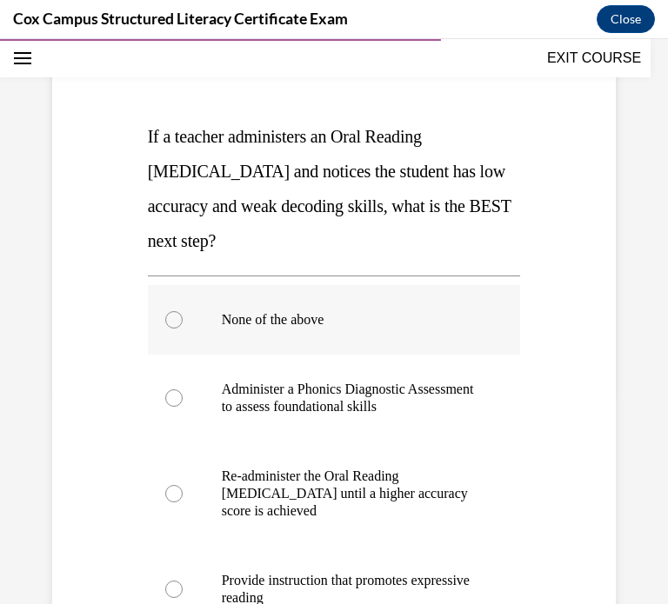
scroll to position [293, 0]
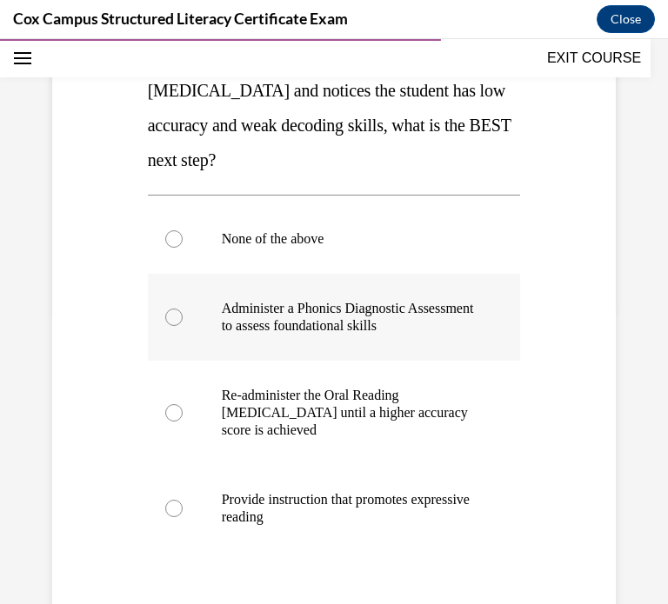
click at [404, 330] on p "Administer a Phonics Diagnostic Assessment to assess foundational skills" at bounding box center [350, 317] width 256 height 35
click at [183, 326] on input "Administer a Phonics Diagnostic Assessment to assess foundational skills" at bounding box center [173, 317] width 17 height 17
radio input "true"
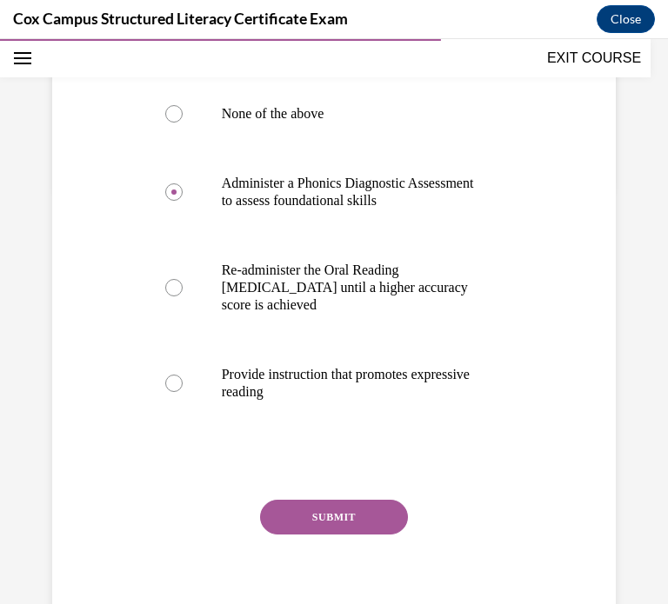
click at [346, 524] on button "SUBMIT" at bounding box center [334, 517] width 148 height 35
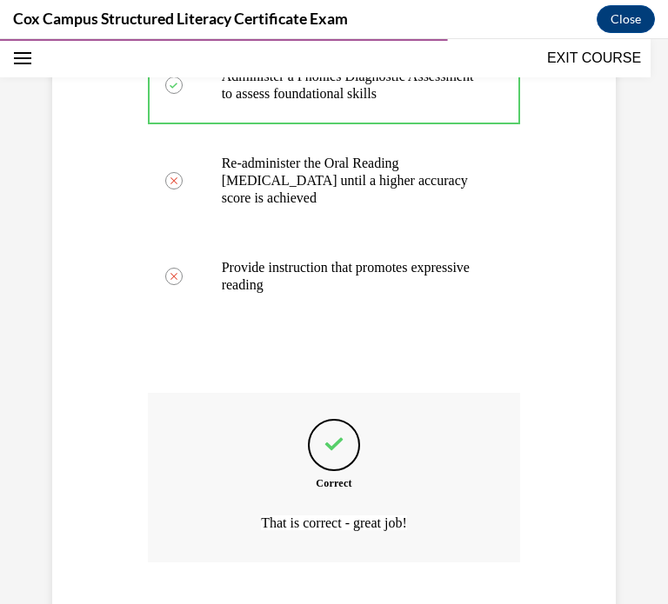
scroll to position [634, 0]
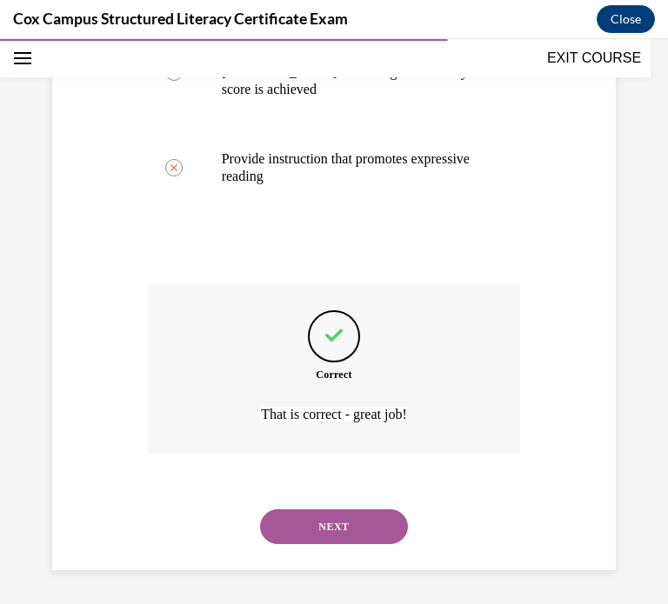
click at [348, 515] on button "NEXT" at bounding box center [334, 526] width 148 height 35
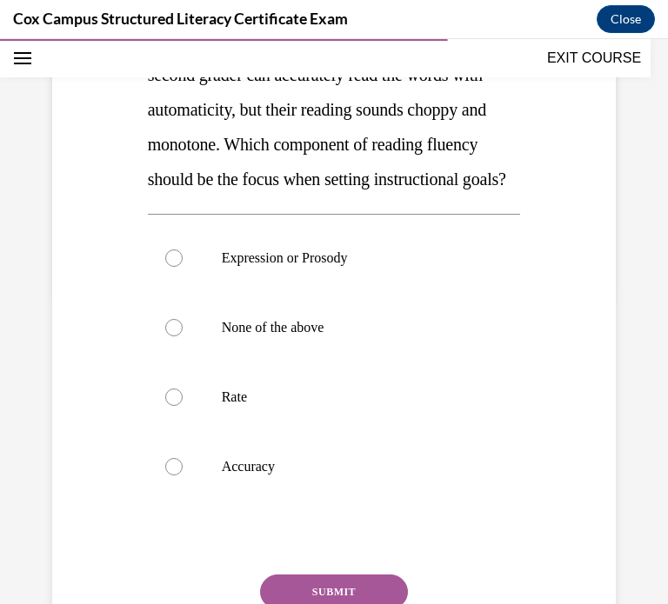
scroll to position [319, 0]
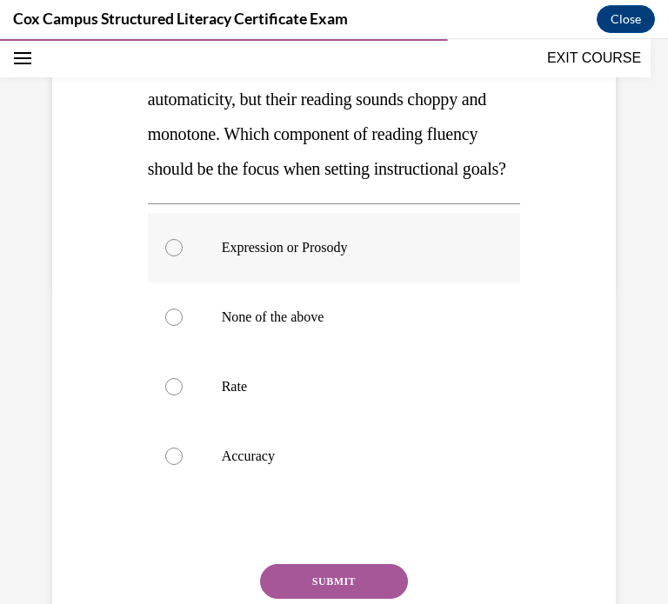
click at [428, 267] on label "Expression or Prosody" at bounding box center [334, 248] width 373 height 70
click at [183, 256] on input "Expression or Prosody" at bounding box center [173, 247] width 17 height 17
radio input "true"
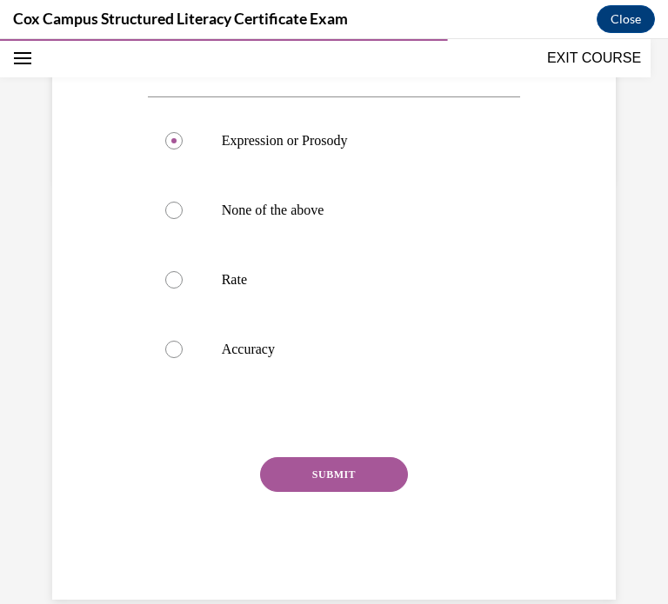
scroll to position [411, 0]
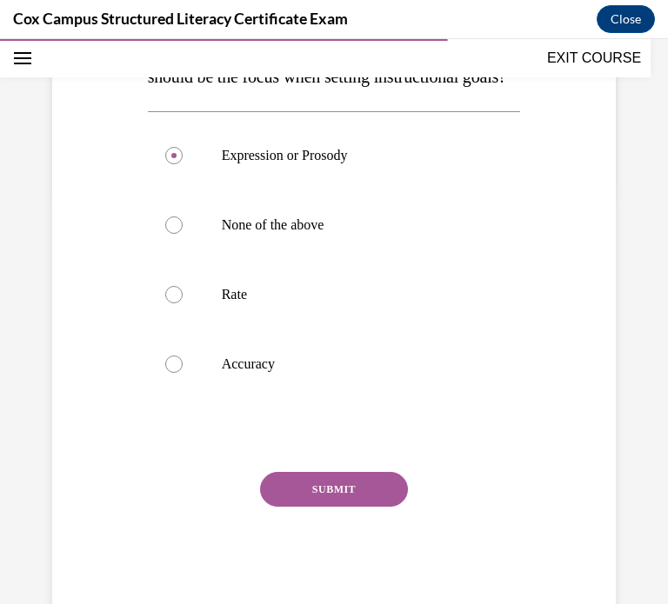
click at [368, 507] on button "SUBMIT" at bounding box center [334, 489] width 148 height 35
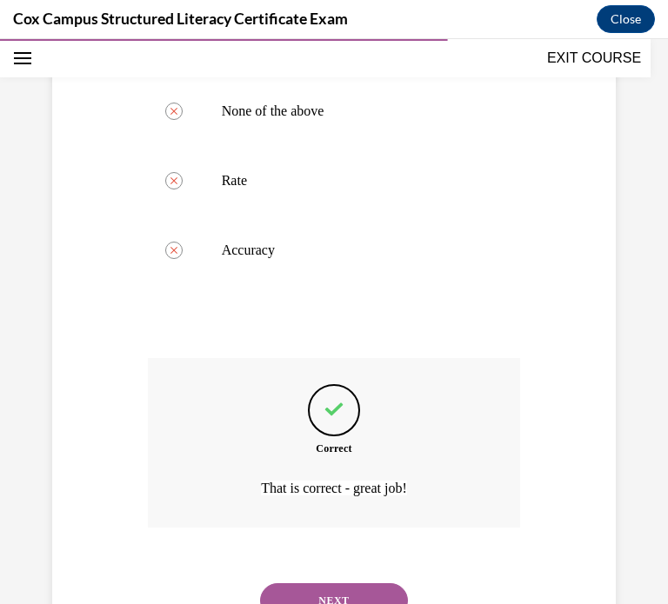
scroll to position [634, 0]
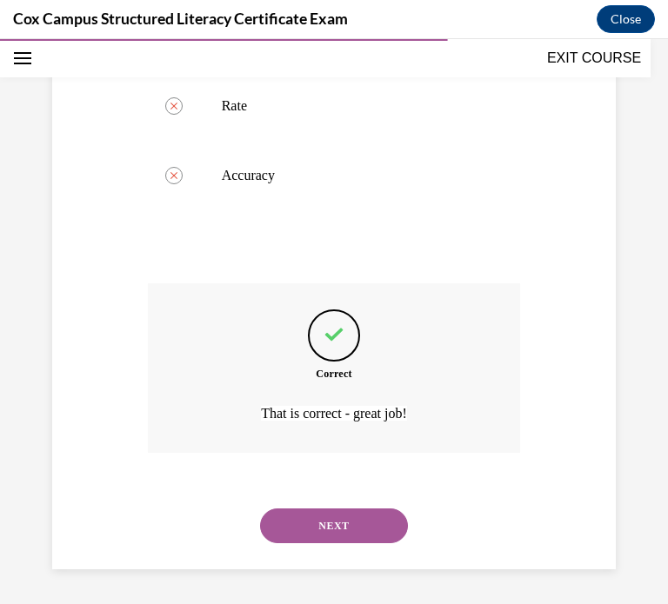
click at [295, 513] on button "NEXT" at bounding box center [334, 525] width 148 height 35
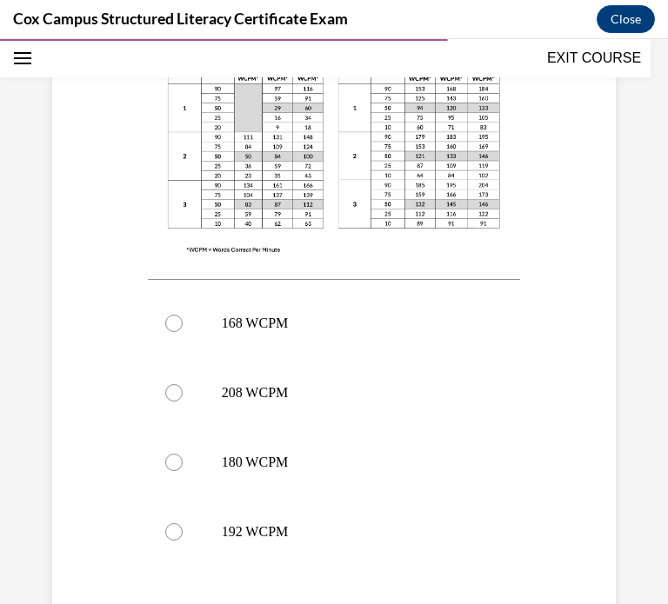
scroll to position [626, 0]
click at [260, 288] on label "168 WCPM" at bounding box center [334, 323] width 373 height 70
click at [183, 314] on input "168 WCPM" at bounding box center [173, 322] width 17 height 17
radio input "true"
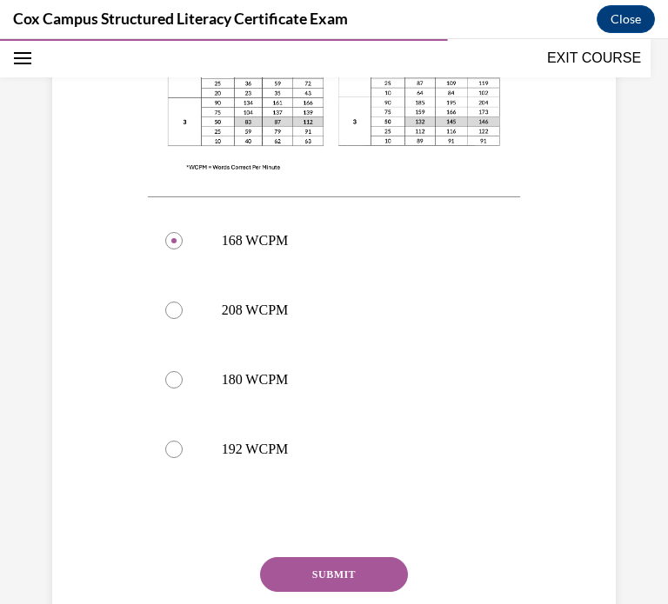
click at [380, 557] on button "SUBMIT" at bounding box center [334, 574] width 148 height 35
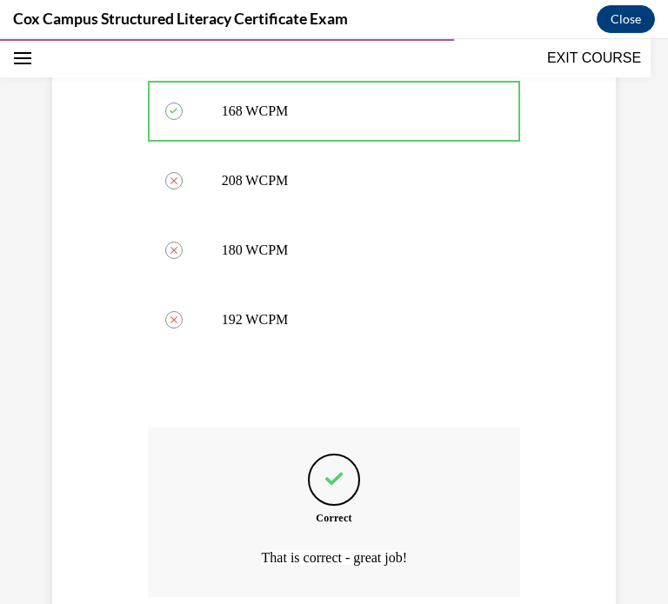
scroll to position [946, 0]
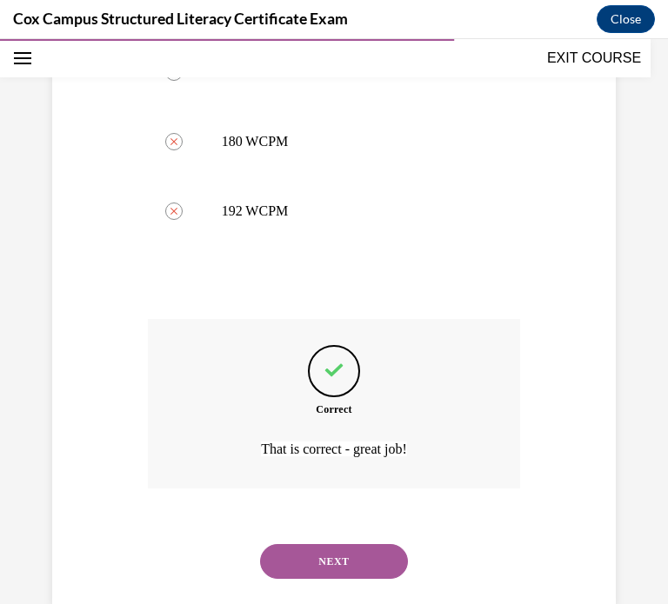
click at [372, 544] on button "NEXT" at bounding box center [334, 561] width 148 height 35
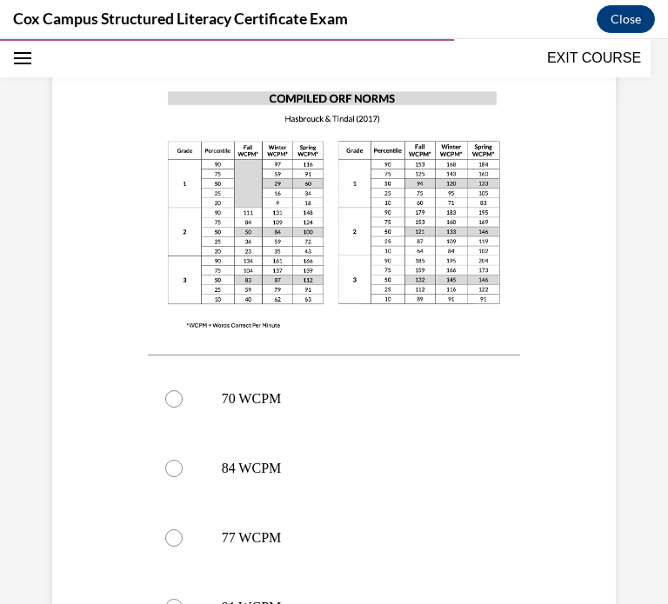
scroll to position [513, 0]
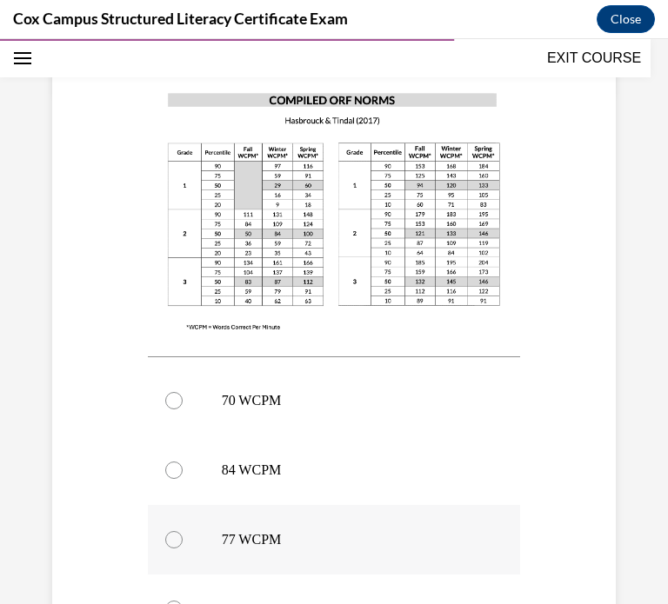
click at [277, 505] on label "77 WCPM" at bounding box center [334, 540] width 373 height 70
click at [183, 531] on input "77 WCPM" at bounding box center [173, 539] width 17 height 17
radio input "true"
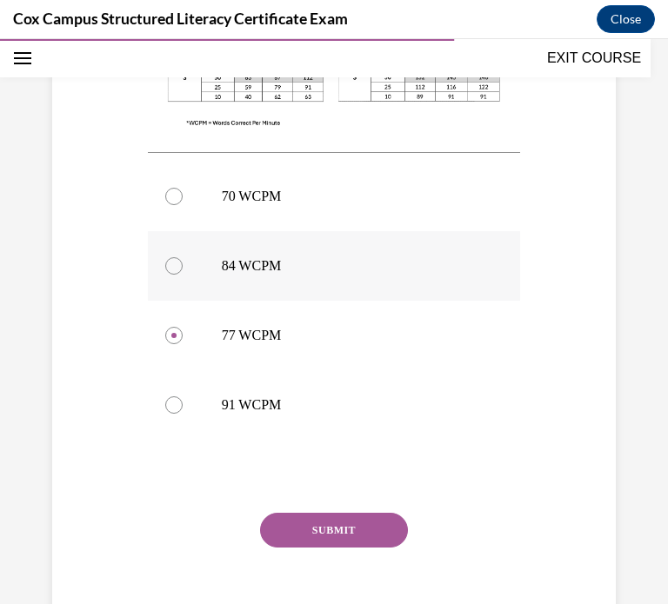
scroll to position [746, 0]
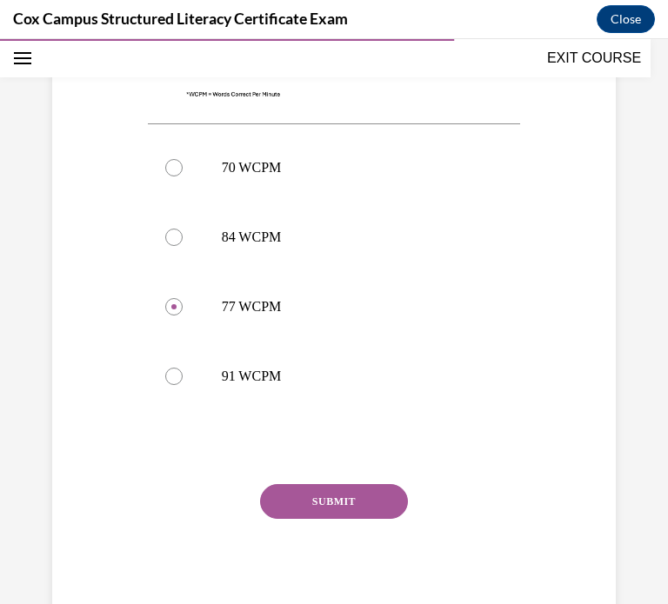
click at [369, 491] on button "SUBMIT" at bounding box center [334, 501] width 148 height 35
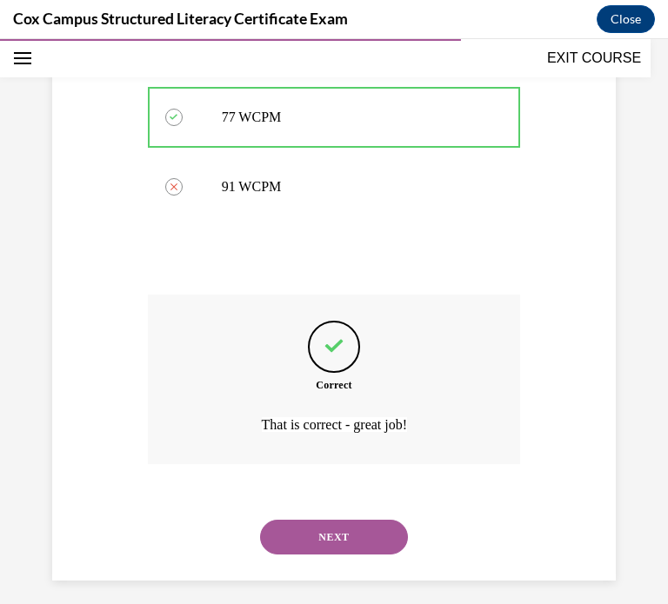
scroll to position [946, 0]
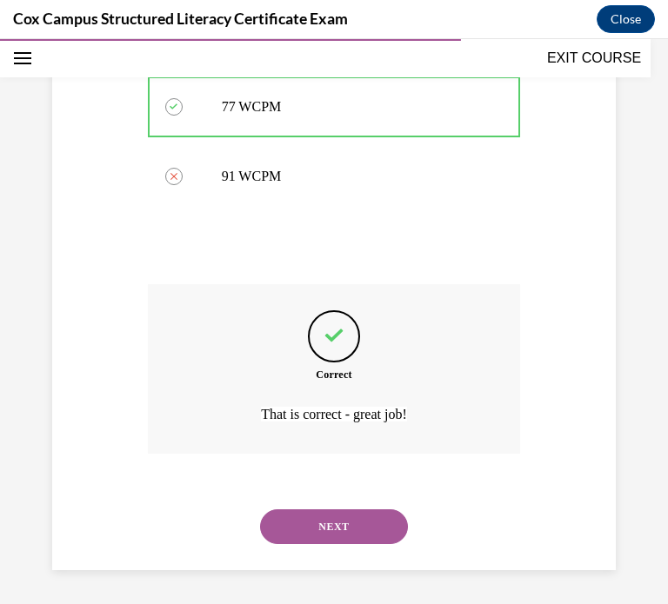
click at [375, 524] on button "NEXT" at bounding box center [334, 526] width 148 height 35
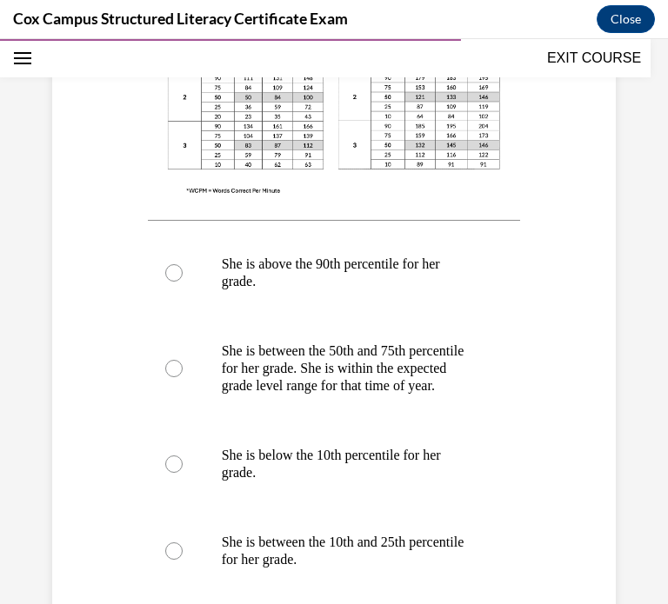
scroll to position [756, 0]
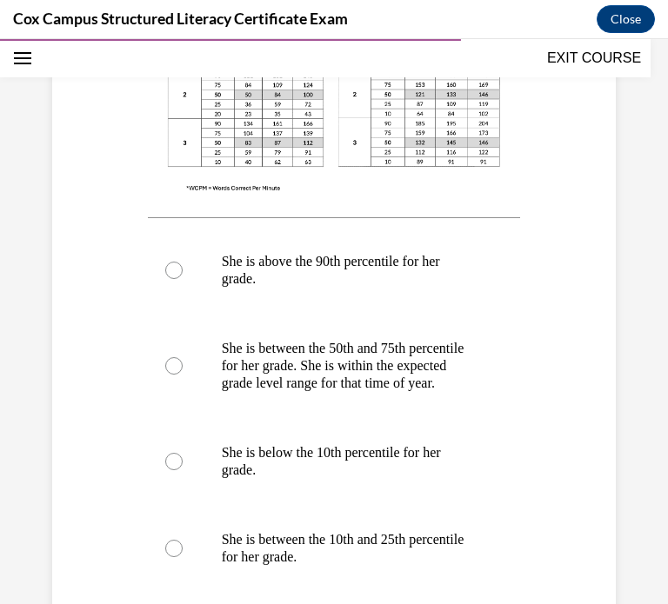
click at [255, 355] on p "She is between the 50th and 75th percentile for her grade. She is within the ex…" at bounding box center [350, 366] width 256 height 52
click at [183, 357] on input "She is between the 50th and 75th percentile for her grade. She is within the ex…" at bounding box center [173, 365] width 17 height 17
radio input "true"
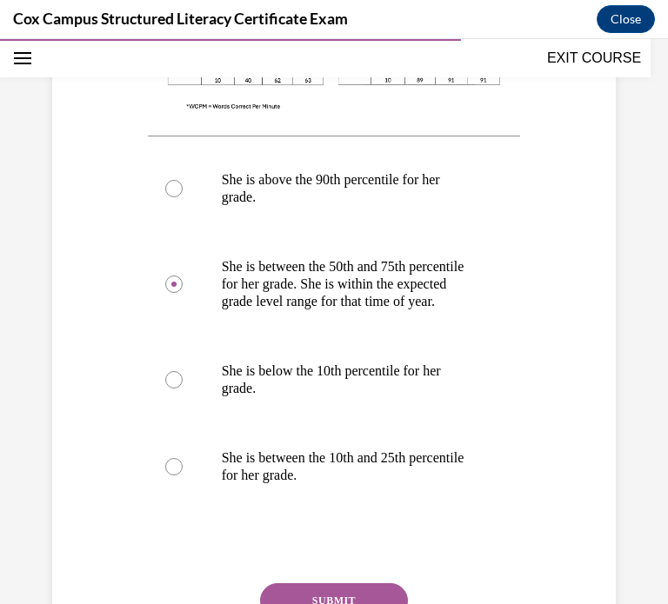
scroll to position [838, 0]
click at [331, 583] on button "SUBMIT" at bounding box center [334, 600] width 148 height 35
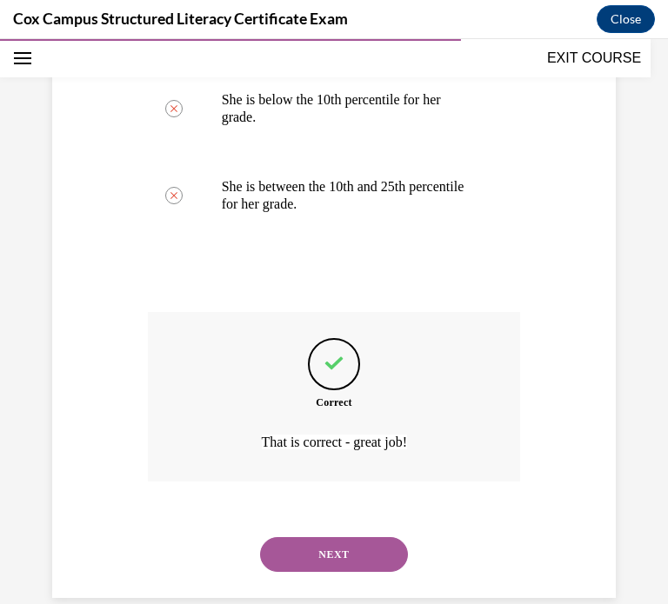
scroll to position [1119, 0]
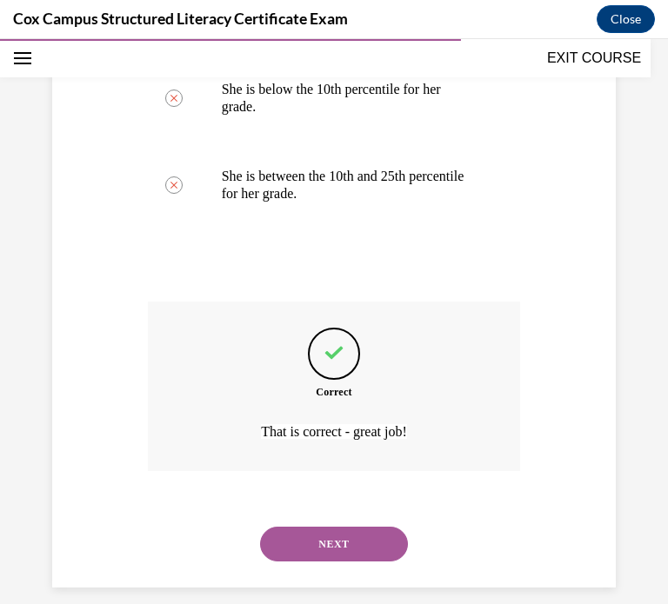
click at [298, 527] on button "NEXT" at bounding box center [334, 544] width 148 height 35
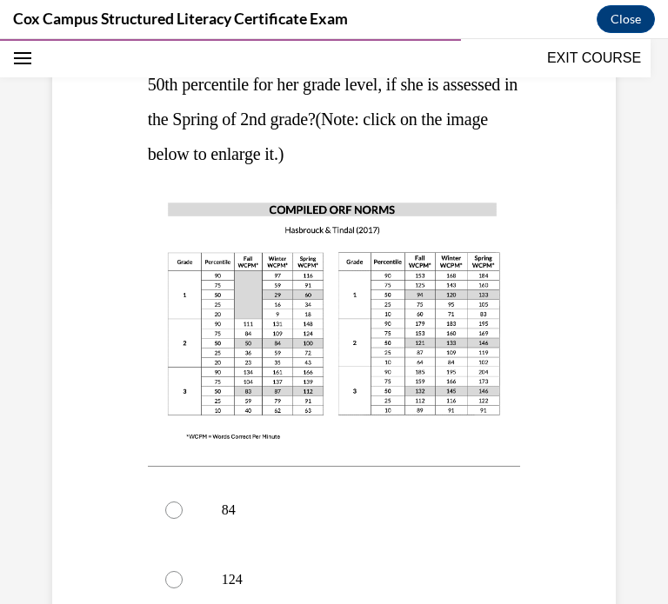
scroll to position [548, 0]
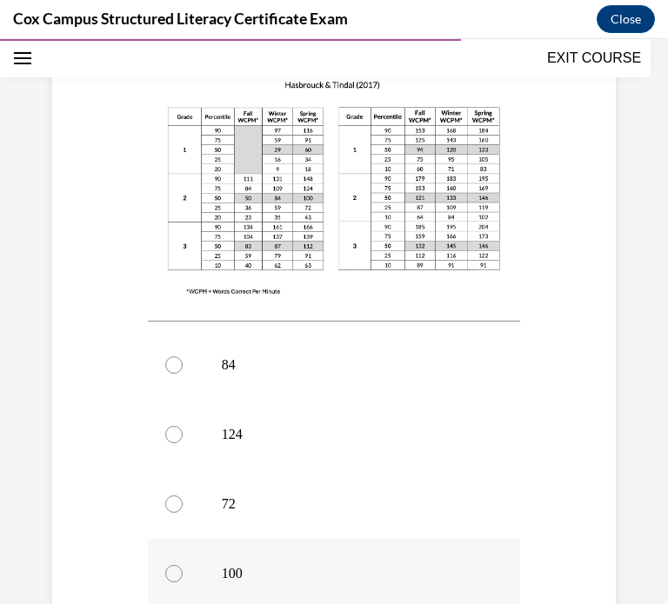
click at [200, 567] on label "100" at bounding box center [334, 574] width 373 height 70
click at [183, 567] on input "100" at bounding box center [173, 573] width 17 height 17
radio input "true"
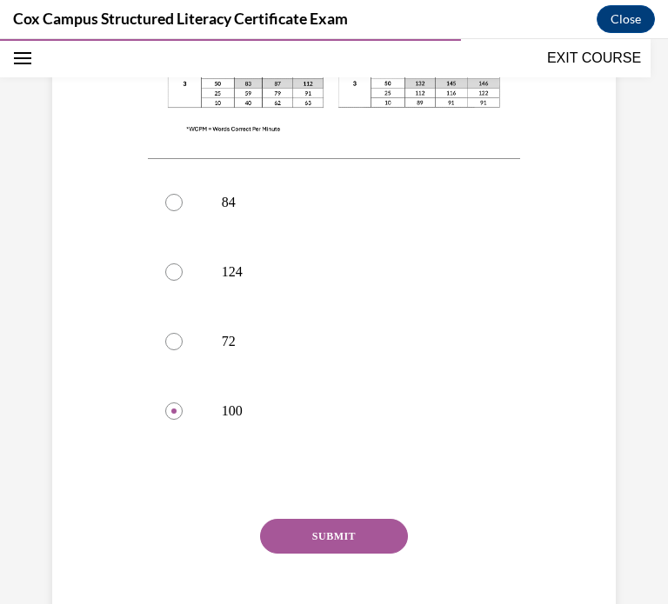
click at [292, 526] on button "SUBMIT" at bounding box center [334, 536] width 148 height 35
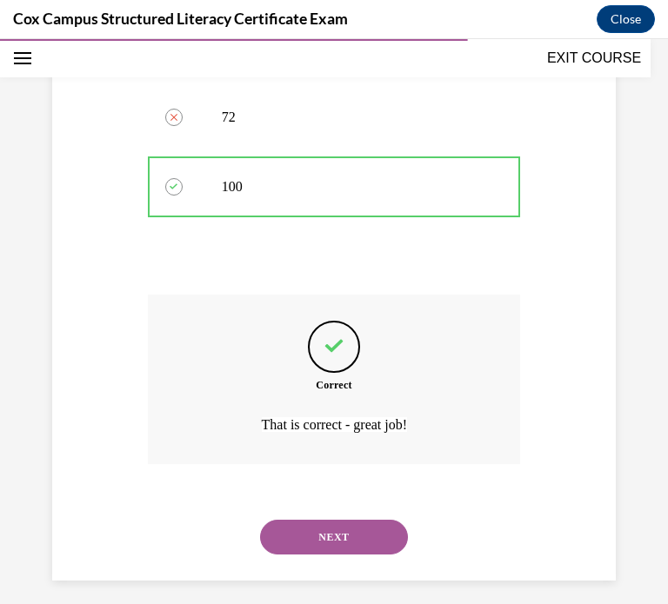
scroll to position [946, 0]
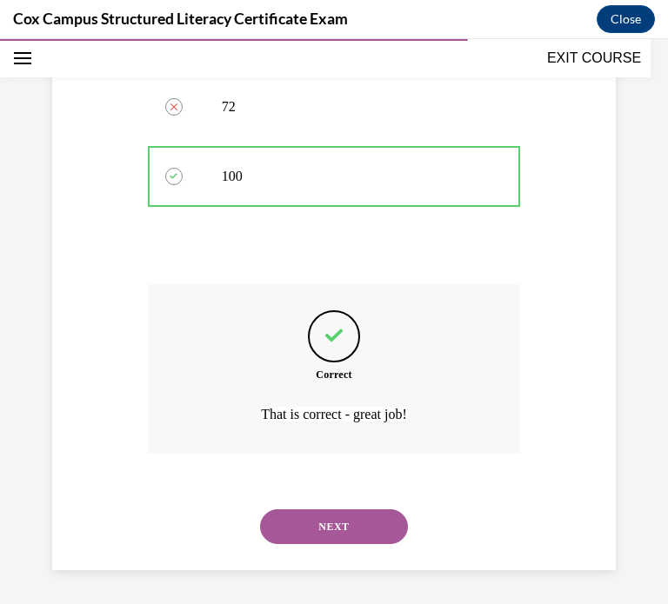
click at [301, 527] on button "NEXT" at bounding box center [334, 526] width 148 height 35
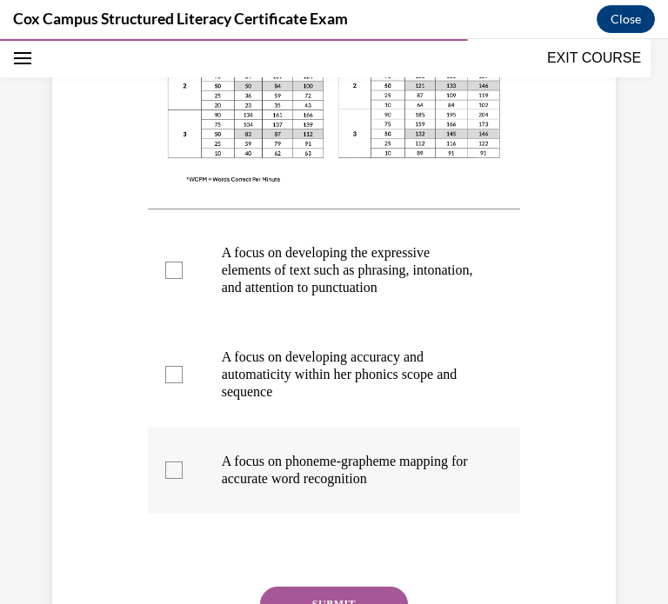
scroll to position [627, 0]
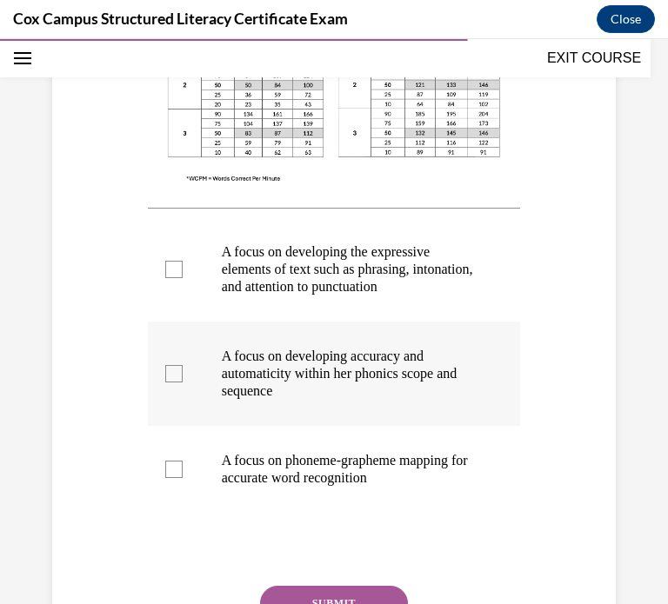
click at [240, 382] on p "A focus on developing accuracy and automaticity within her phonics scope and se…" at bounding box center [350, 374] width 256 height 52
click at [183, 382] on input "A focus on developing accuracy and automaticity within her phonics scope and se…" at bounding box center [173, 373] width 17 height 17
click at [175, 382] on div at bounding box center [173, 373] width 17 height 17
click at [175, 382] on input "A focus on developing accuracy and automaticity within her phonics scope and se…" at bounding box center [173, 373] width 17 height 17
checkbox input "false"
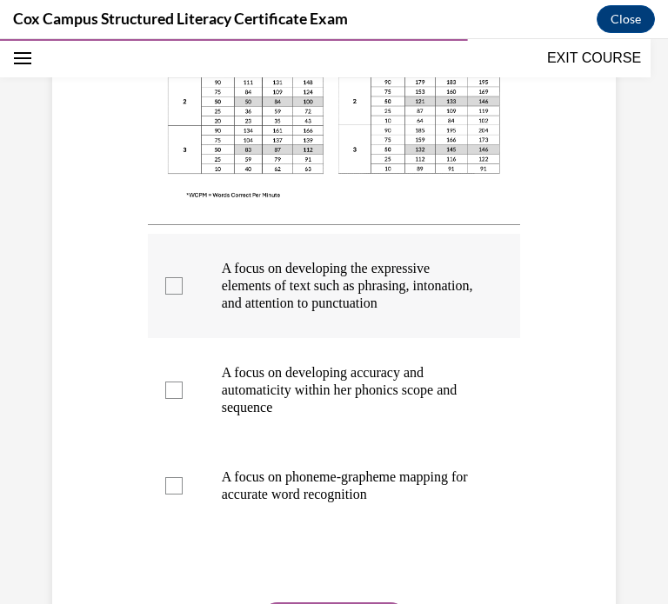
scroll to position [613, 0]
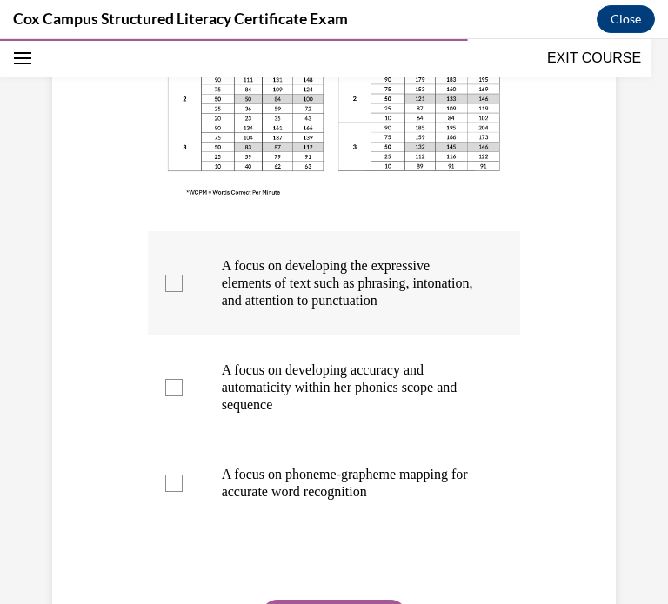
click at [210, 291] on label "A focus on developing the expressive elements of text such as phrasing, intonat…" at bounding box center [334, 283] width 373 height 104
click at [183, 291] on input "A focus on developing the expressive elements of text such as phrasing, intonat…" at bounding box center [173, 283] width 17 height 17
checkbox input "true"
click at [199, 413] on label "A focus on developing accuracy and automaticity within her phonics scope and se…" at bounding box center [334, 387] width 373 height 104
click at [183, 396] on input "A focus on developing accuracy and automaticity within her phonics scope and se…" at bounding box center [173, 387] width 17 height 17
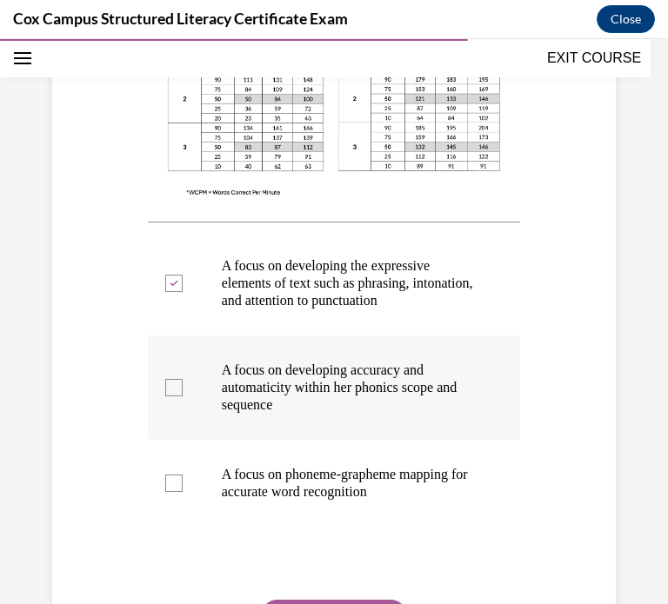
checkbox input "true"
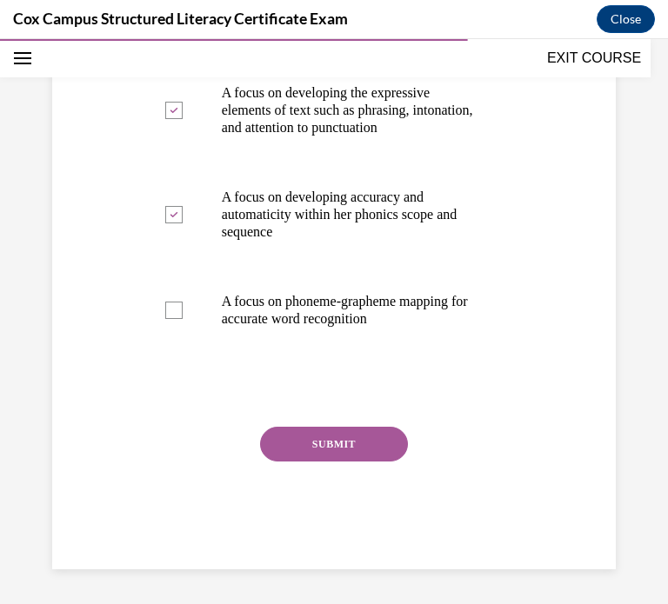
click at [319, 434] on button "SUBMIT" at bounding box center [334, 444] width 148 height 35
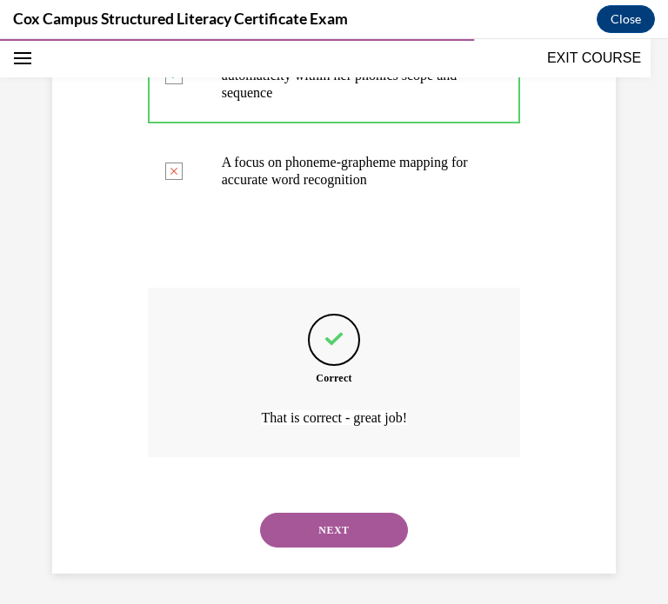
scroll to position [946, 0]
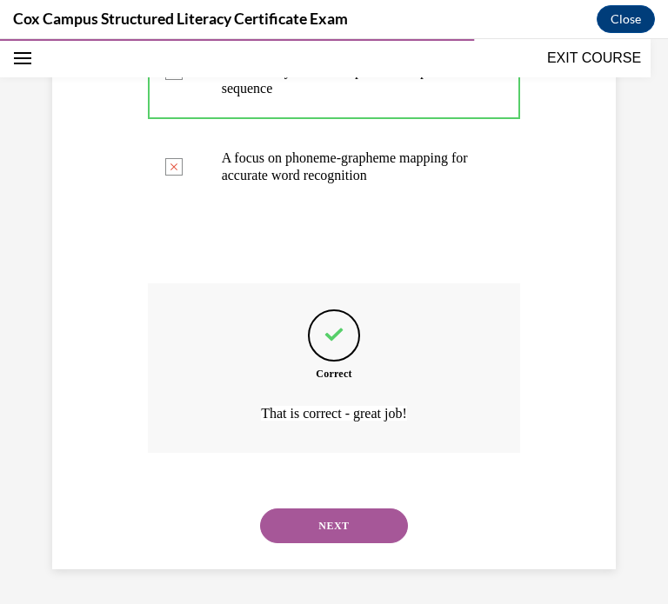
click at [313, 514] on button "NEXT" at bounding box center [334, 525] width 148 height 35
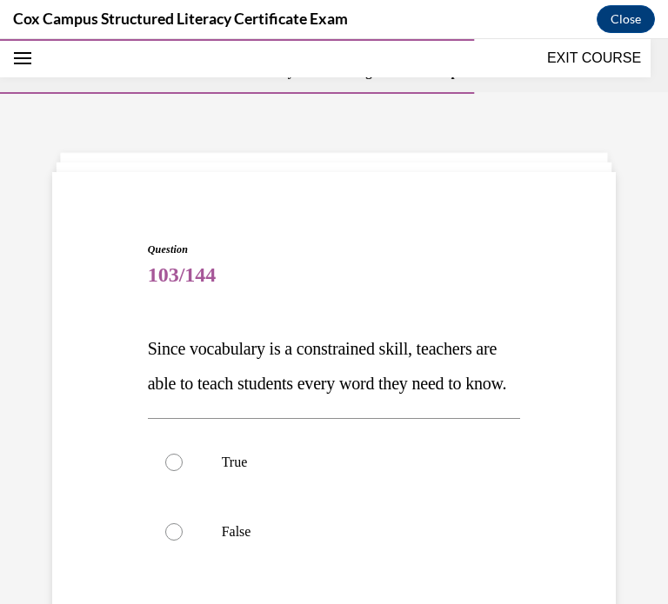
scroll to position [137, 0]
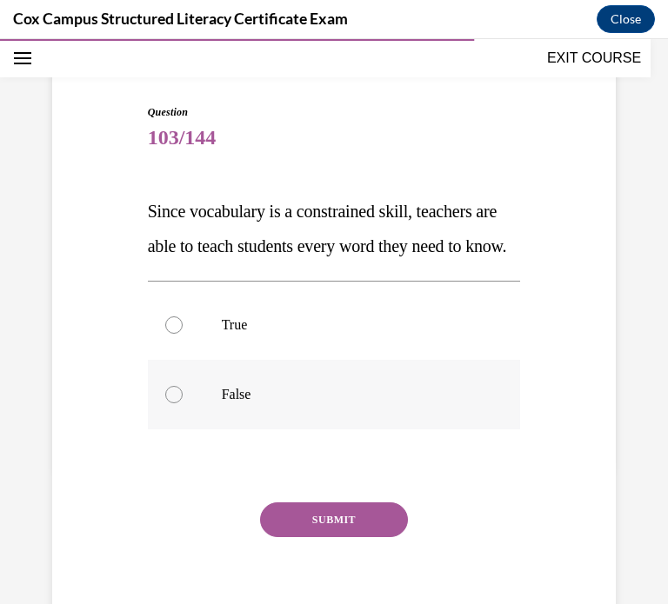
click at [267, 403] on p "False" at bounding box center [350, 394] width 256 height 17
click at [183, 403] on input "False" at bounding box center [173, 394] width 17 height 17
radio input "true"
click at [301, 537] on button "SUBMIT" at bounding box center [334, 519] width 148 height 35
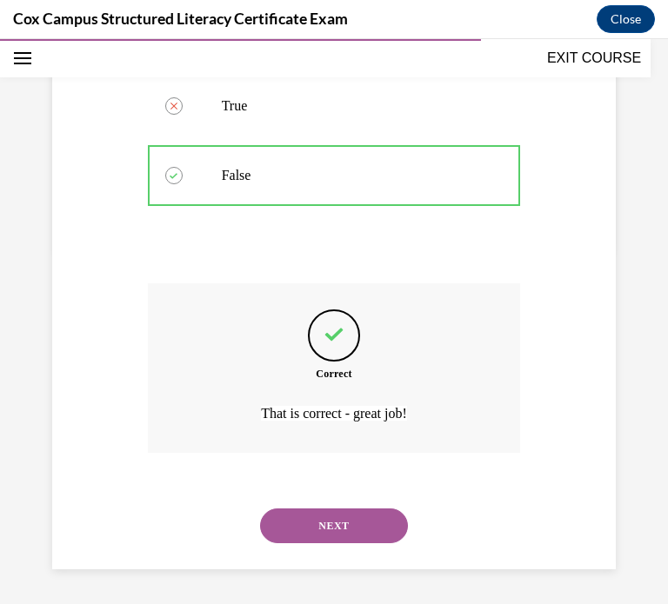
scroll to position [390, 0]
click at [336, 517] on button "NEXT" at bounding box center [334, 525] width 148 height 35
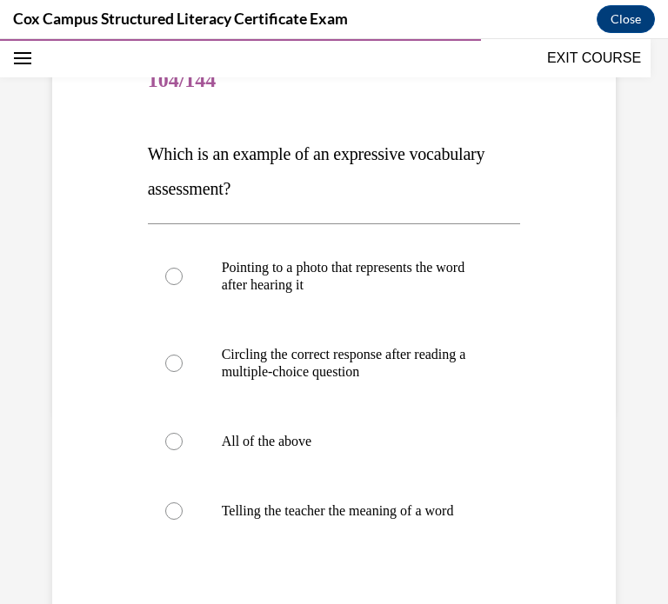
scroll to position [211, 0]
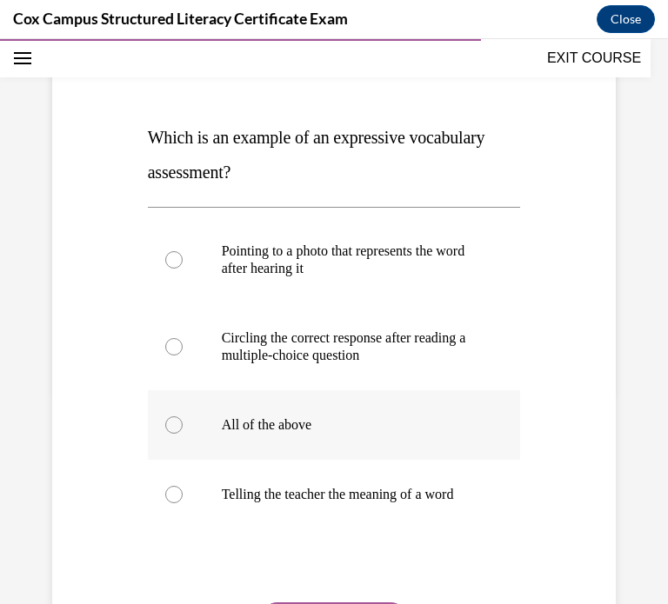
click at [262, 407] on label "All of the above" at bounding box center [334, 425] width 373 height 70
click at [183, 416] on input "All of the above" at bounding box center [173, 424] width 17 height 17
radio input "true"
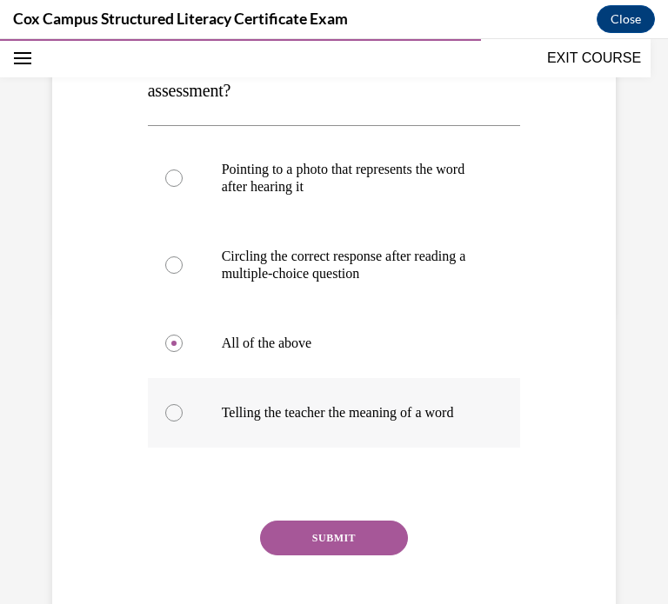
scroll to position [294, 0]
click at [249, 415] on p "Telling the teacher the meaning of a word" at bounding box center [350, 411] width 256 height 17
click at [183, 415] on input "Telling the teacher the meaning of a word" at bounding box center [173, 411] width 17 height 17
radio input "true"
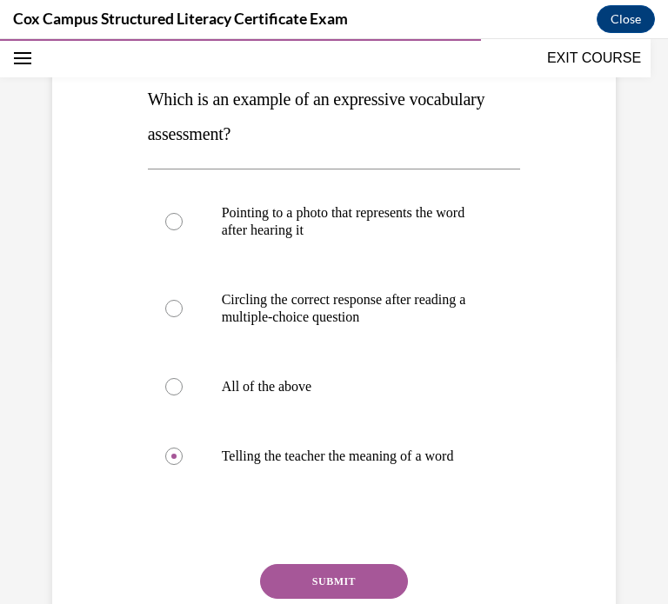
scroll to position [250, 0]
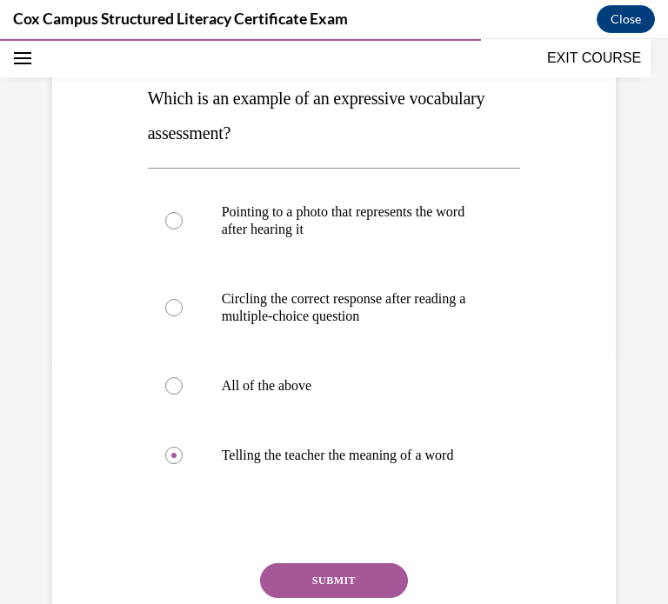
click at [371, 590] on button "SUBMIT" at bounding box center [334, 580] width 148 height 35
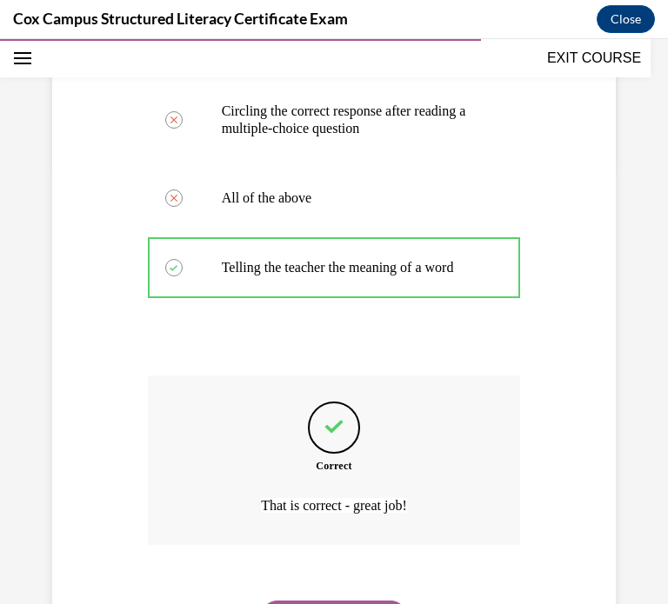
scroll to position [547, 0]
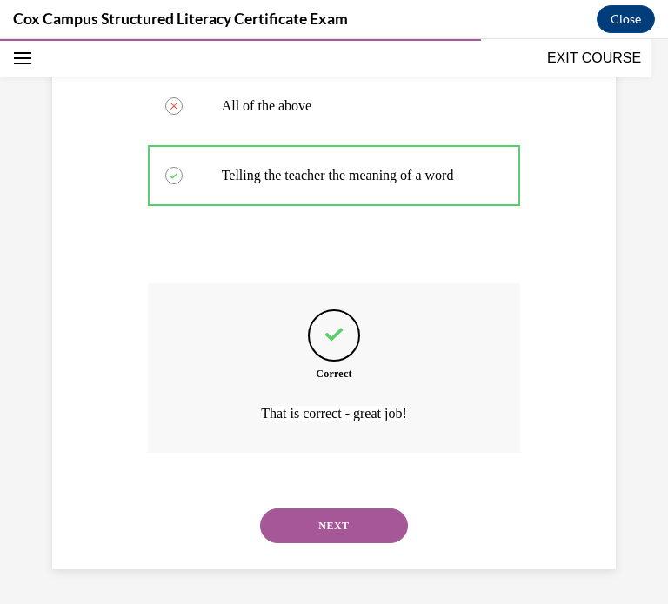
click at [326, 518] on button "NEXT" at bounding box center [334, 525] width 148 height 35
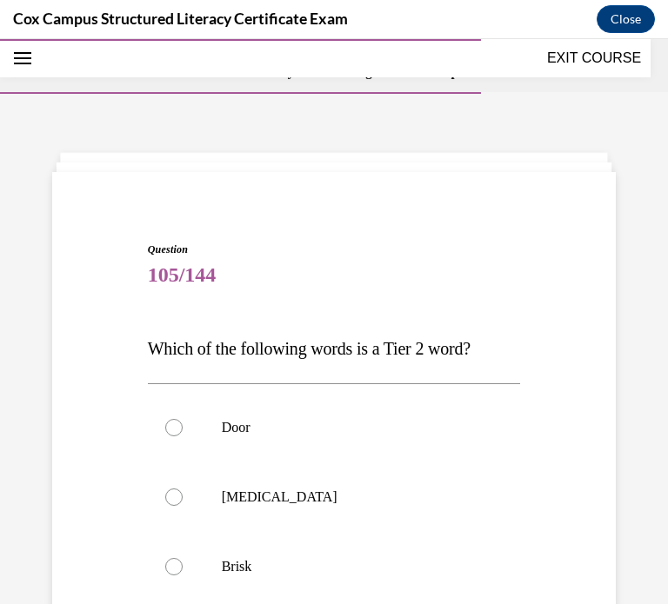
scroll to position [129, 0]
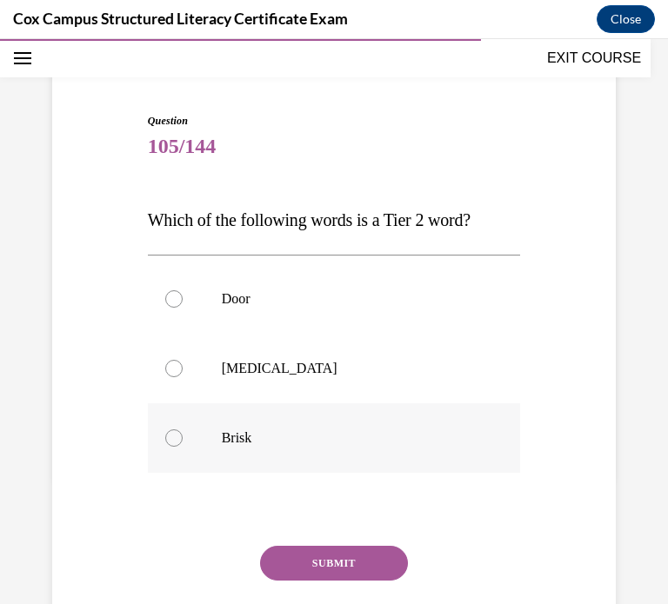
click at [195, 407] on label "Brisk" at bounding box center [334, 438] width 373 height 70
click at [183, 429] on input "Brisk" at bounding box center [173, 437] width 17 height 17
radio input "true"
click at [324, 552] on button "SUBMIT" at bounding box center [334, 563] width 148 height 35
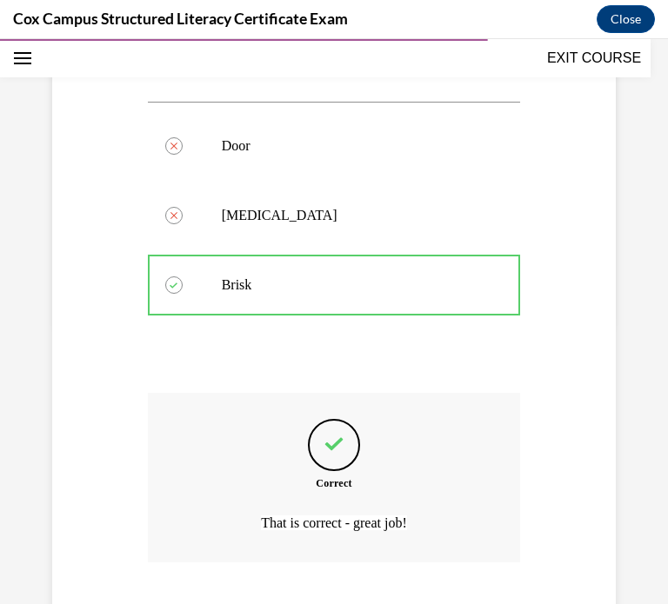
scroll to position [390, 0]
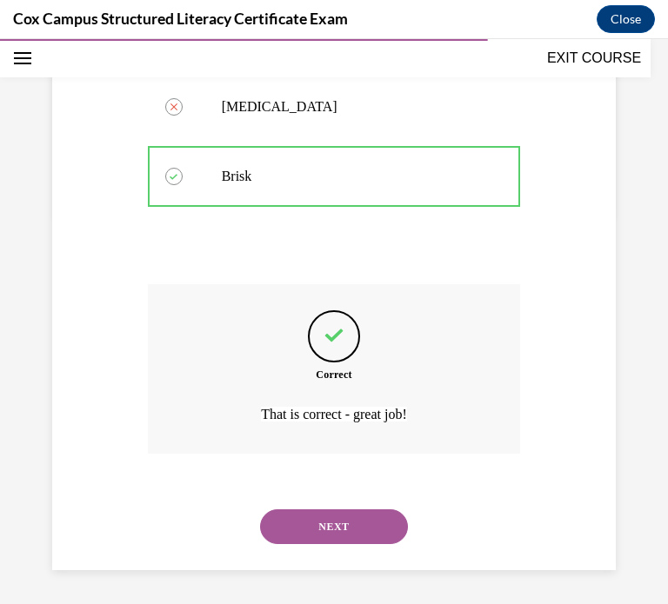
click at [337, 509] on button "NEXT" at bounding box center [334, 526] width 148 height 35
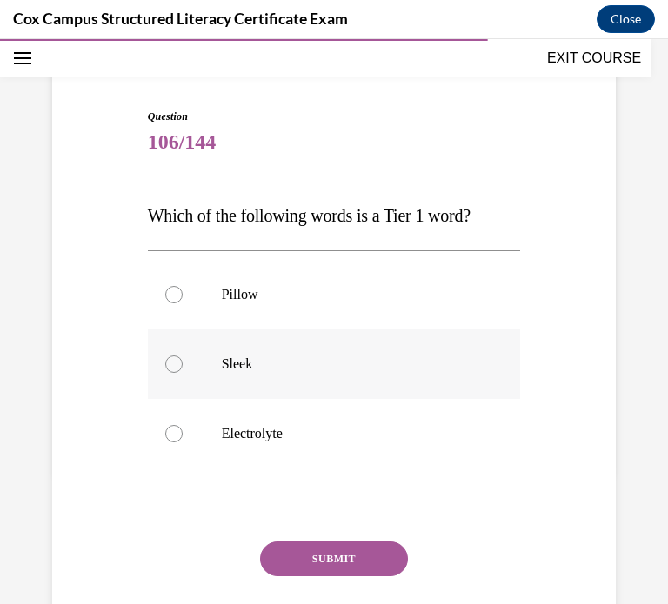
scroll to position [136, 0]
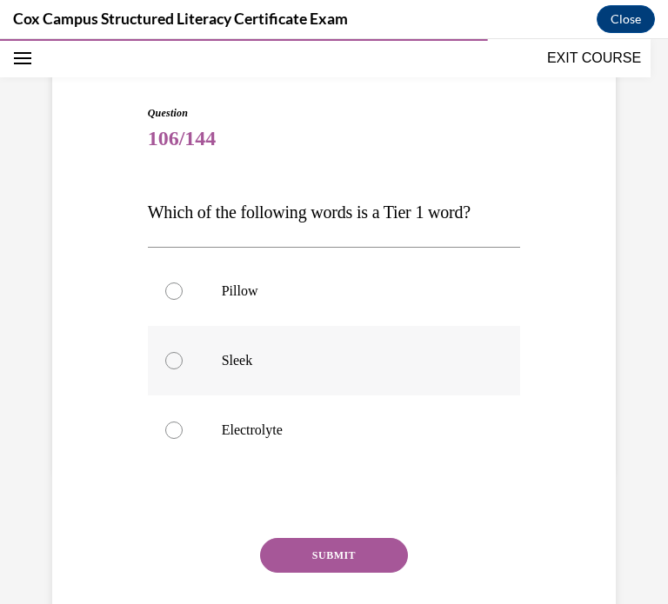
click at [271, 356] on p "Sleek" at bounding box center [350, 360] width 256 height 17
click at [183, 356] on input "Sleek" at bounding box center [173, 360] width 17 height 17
radio input "true"
click at [246, 299] on label "Pillow" at bounding box center [334, 291] width 373 height 70
click at [183, 299] on input "Pillow" at bounding box center [173, 290] width 17 height 17
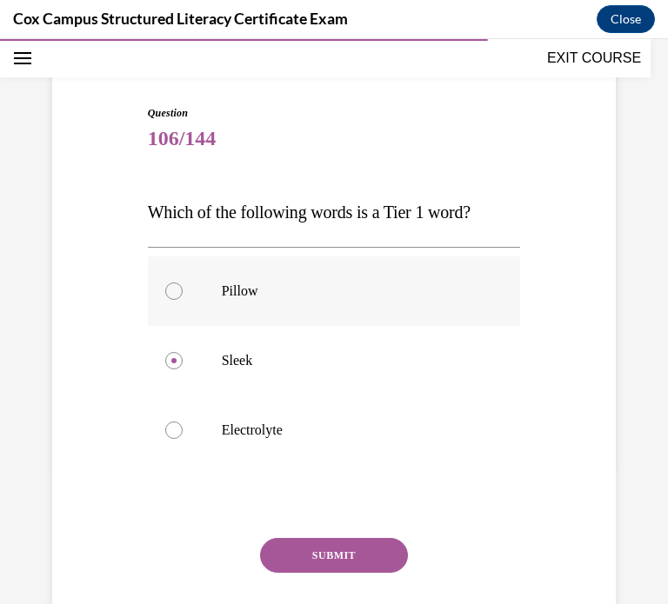
radio input "true"
click at [337, 545] on button "SUBMIT" at bounding box center [334, 555] width 148 height 35
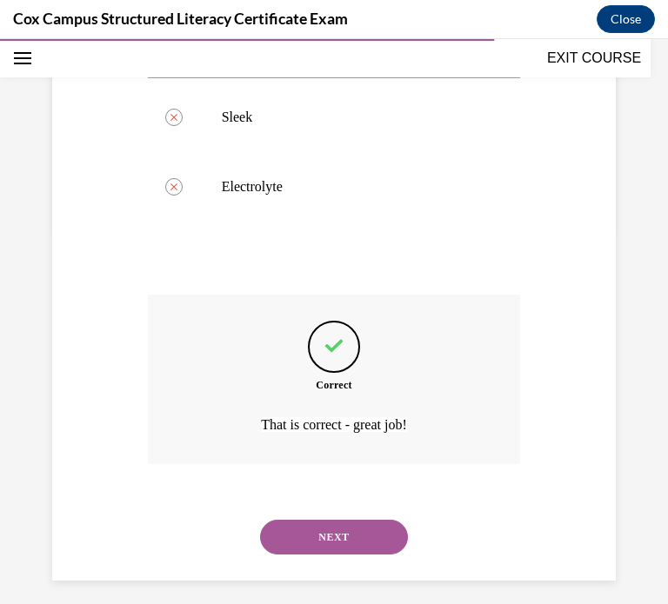
scroll to position [390, 0]
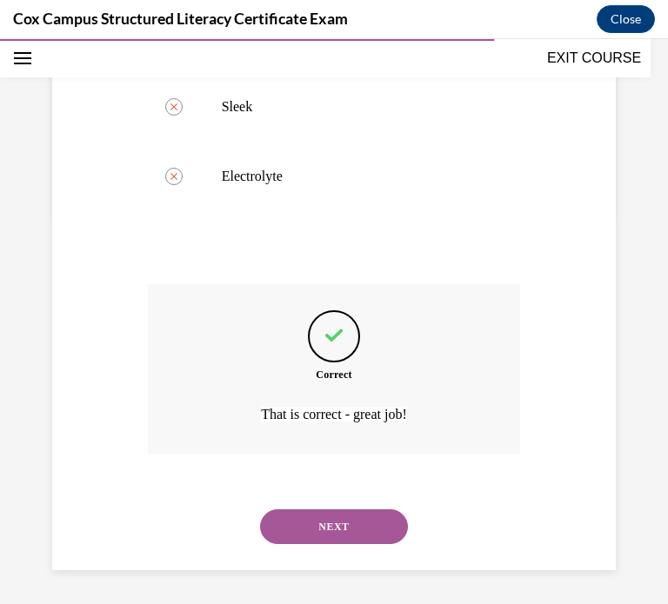
click at [316, 515] on button "NEXT" at bounding box center [334, 526] width 148 height 35
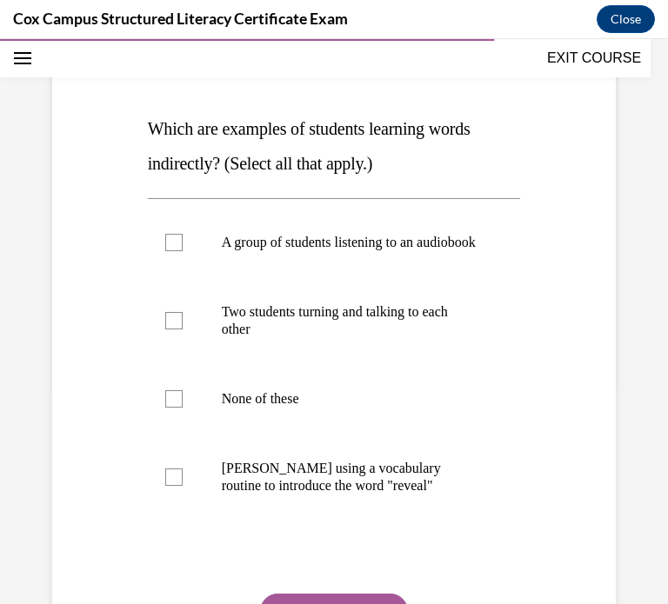
scroll to position [216, 0]
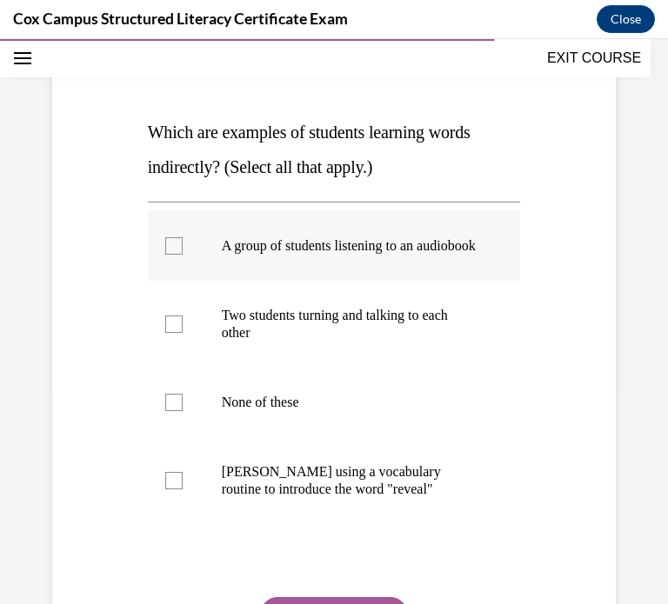
click at [319, 273] on label "A group of students listening to an audiobook" at bounding box center [334, 246] width 373 height 70
click at [183, 255] on input "A group of students listening to an audiobook" at bounding box center [173, 245] width 17 height 17
click at [178, 255] on div at bounding box center [173, 245] width 17 height 17
click at [178, 255] on input "A group of students listening to an audiobook" at bounding box center [173, 245] width 17 height 17
click at [171, 255] on div at bounding box center [173, 245] width 17 height 17
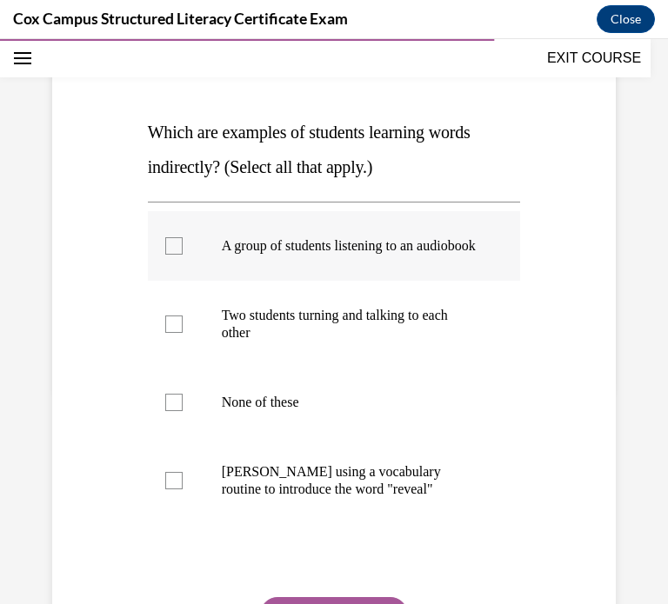
click at [171, 255] on input "A group of students listening to an audiobook" at bounding box center [173, 245] width 17 height 17
checkbox input "true"
click at [170, 333] on div at bounding box center [173, 324] width 17 height 17
click at [170, 333] on input "Two students turning and talking to each other" at bounding box center [173, 324] width 17 height 17
checkbox input "true"
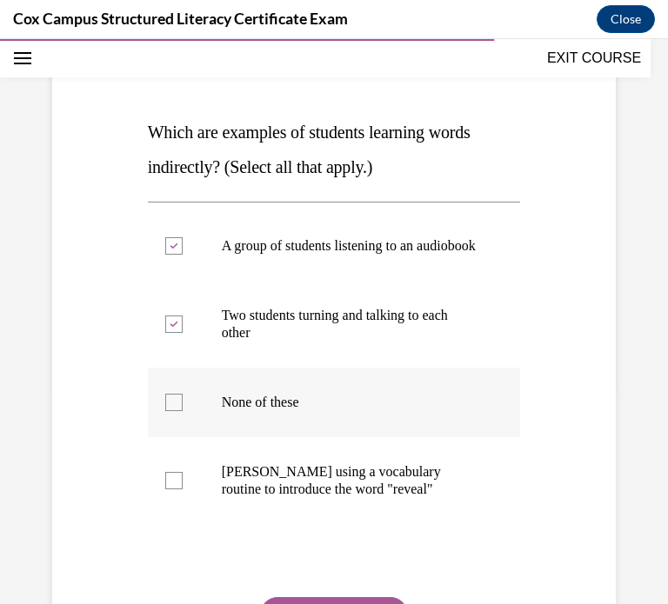
scroll to position [316, 0]
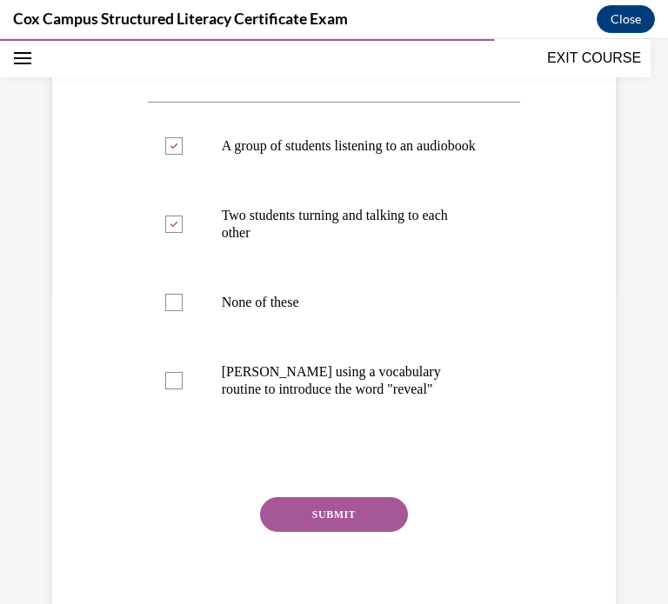
click at [316, 532] on button "SUBMIT" at bounding box center [334, 514] width 148 height 35
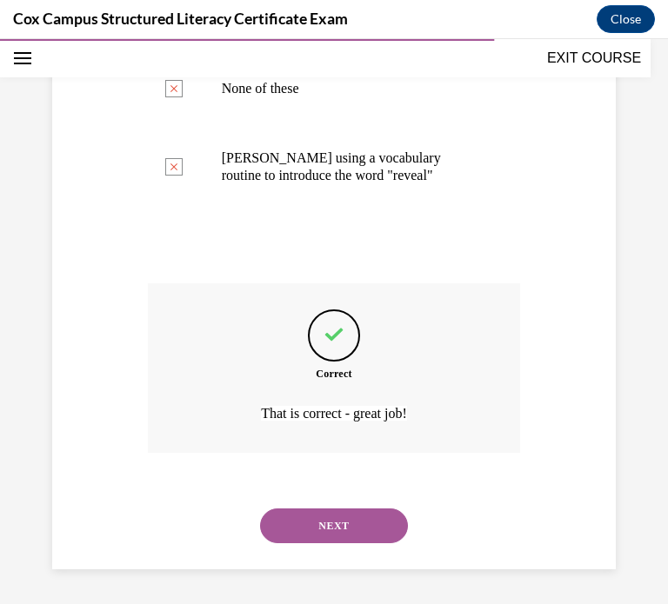
scroll to position [536, 0]
click at [327, 535] on button "NEXT" at bounding box center [334, 525] width 148 height 35
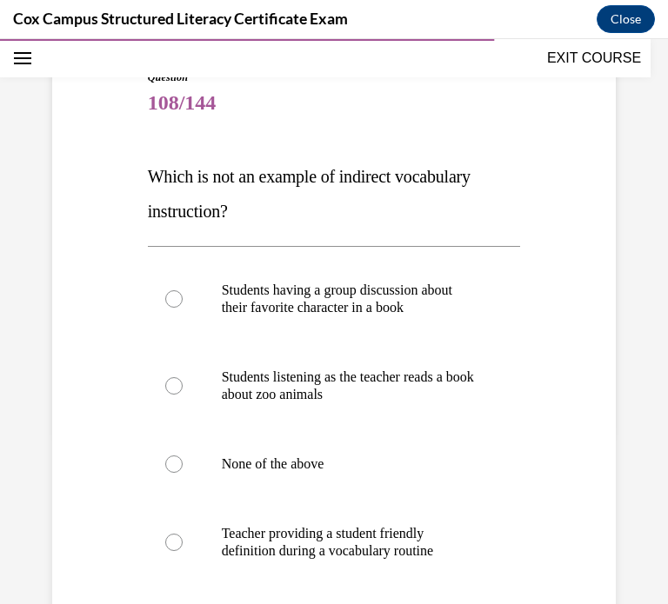
scroll to position [175, 0]
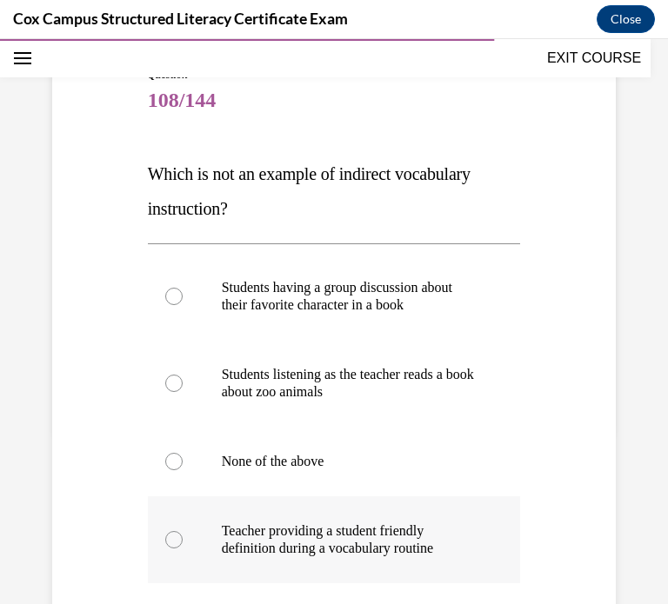
click at [351, 524] on p "Teacher providing a student friendly definition during a vocabulary routine" at bounding box center [350, 539] width 256 height 35
click at [183, 531] on input "Teacher providing a student friendly definition during a vocabulary routine" at bounding box center [173, 539] width 17 height 17
radio input "true"
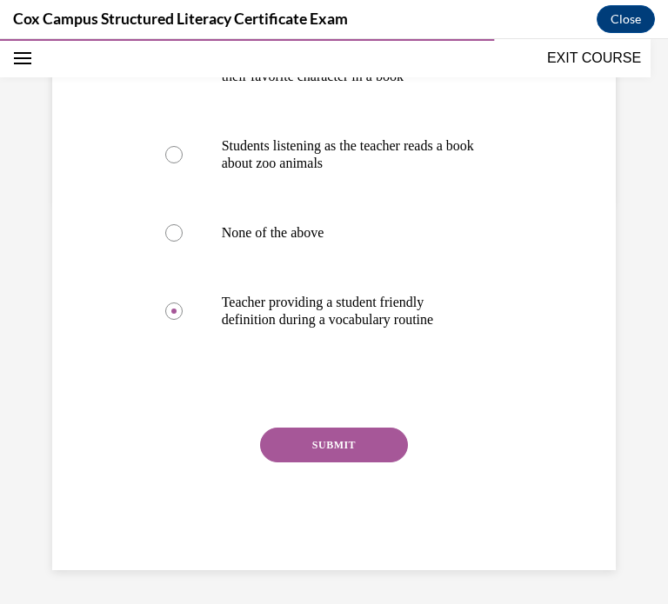
click at [319, 435] on button "SUBMIT" at bounding box center [334, 445] width 148 height 35
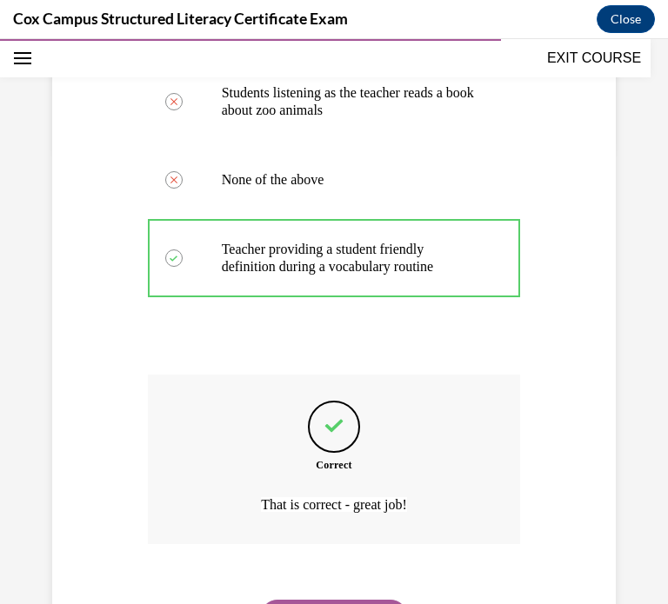
scroll to position [518, 0]
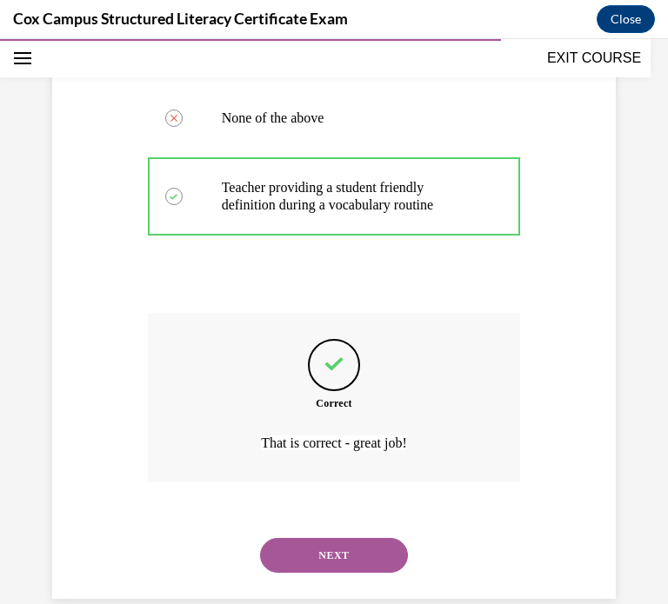
click at [367, 567] on button "NEXT" at bounding box center [334, 555] width 148 height 35
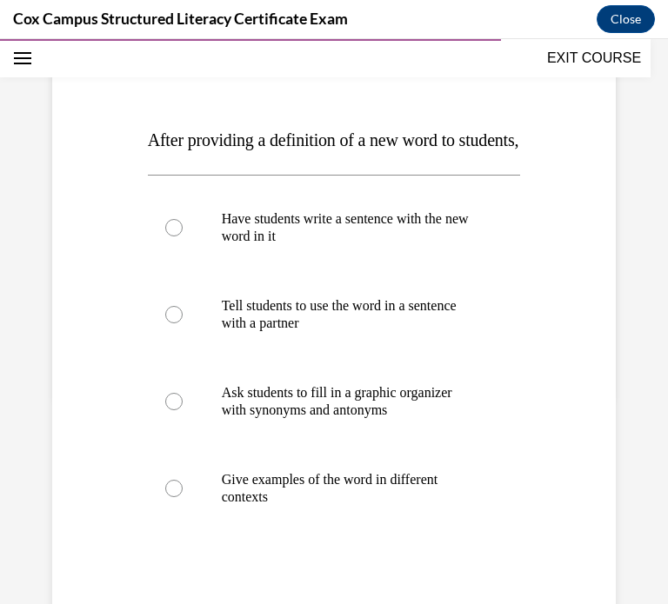
scroll to position [211, 0]
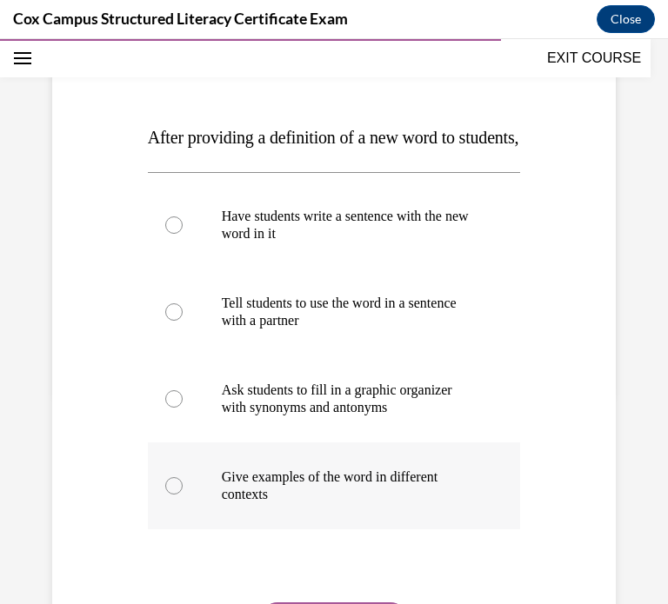
click at [236, 503] on p "Give examples of the word in different contexts" at bounding box center [350, 485] width 256 height 35
click at [183, 495] on input "Give examples of the word in different contexts" at bounding box center [173, 485] width 17 height 17
radio input "true"
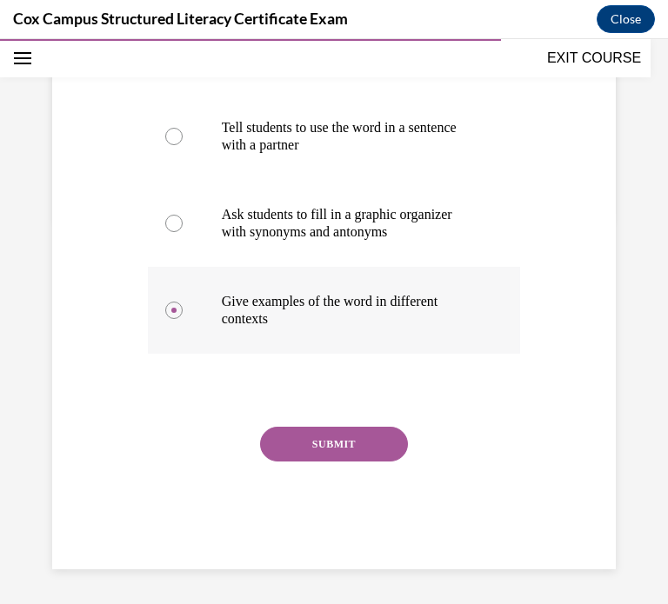
scroll to position [398, 0]
click at [316, 455] on button "SUBMIT" at bounding box center [334, 444] width 148 height 35
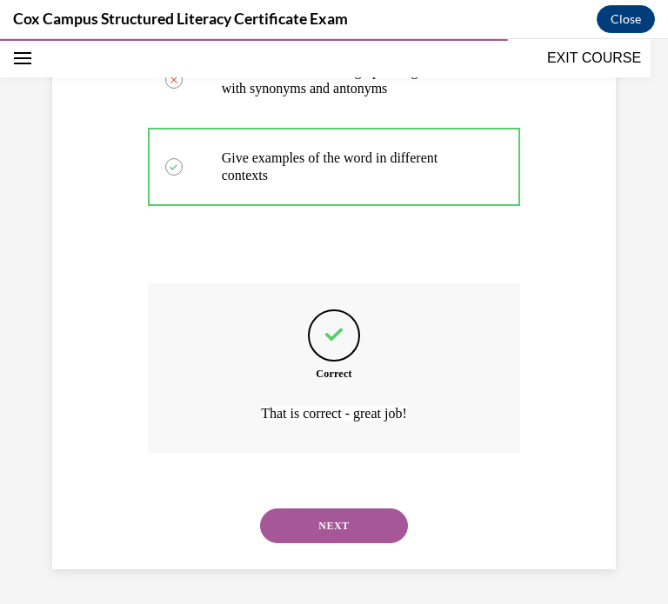
scroll to position [564, 0]
click at [354, 522] on button "NEXT" at bounding box center [334, 525] width 148 height 35
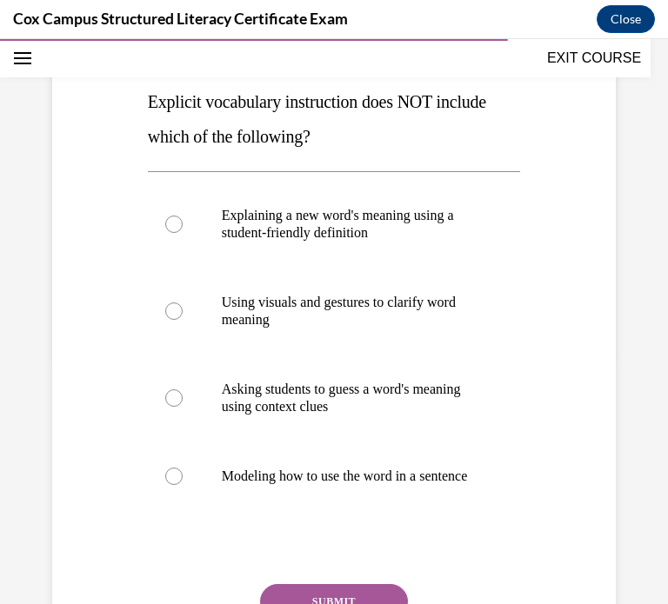
scroll to position [249, 0]
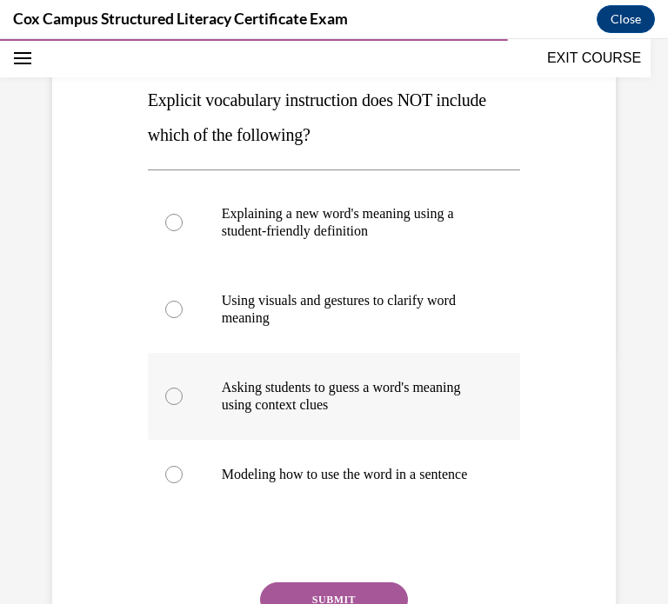
click at [324, 415] on label "Asking students to guess a word's meaning using context clues" at bounding box center [334, 396] width 373 height 87
click at [183, 405] on input "Asking students to guess a word's meaning using context clues" at bounding box center [173, 396] width 17 height 17
radio input "true"
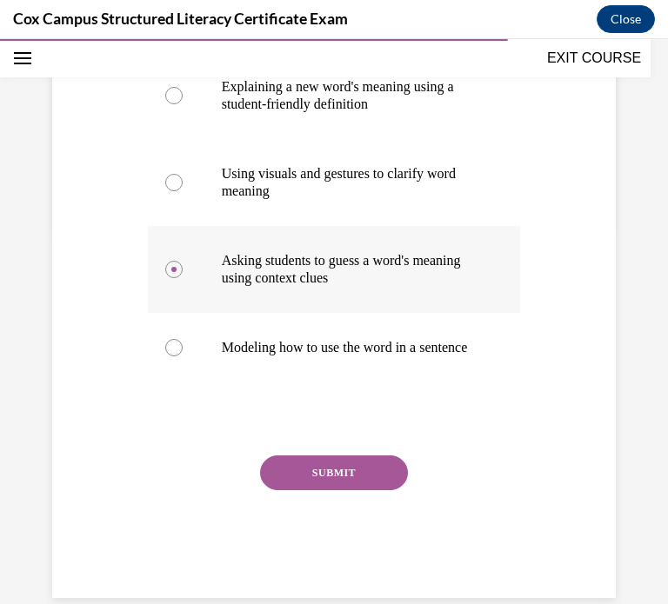
scroll to position [421, 0]
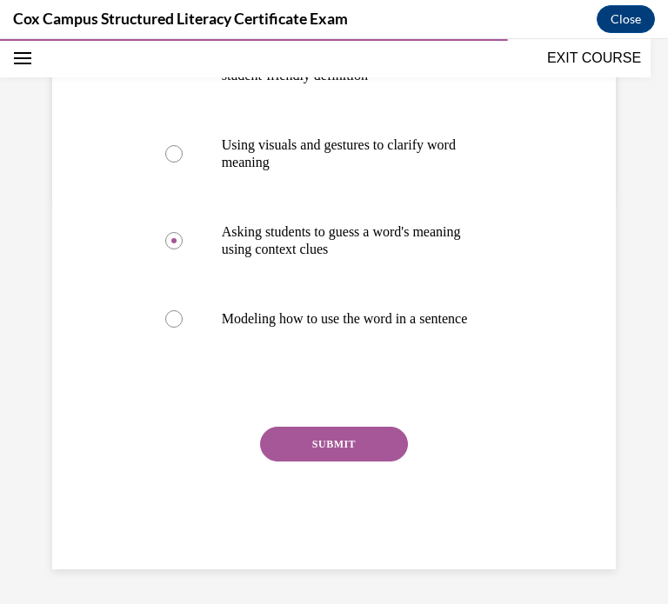
click at [318, 436] on button "SUBMIT" at bounding box center [334, 444] width 148 height 35
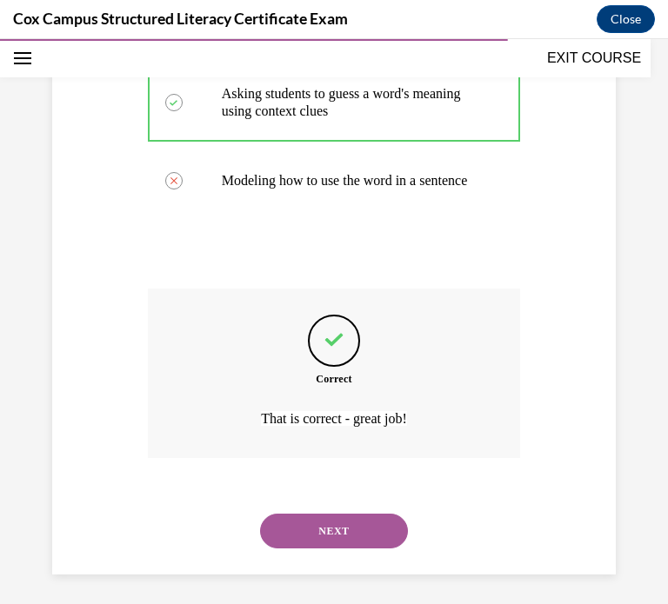
scroll to position [564, 0]
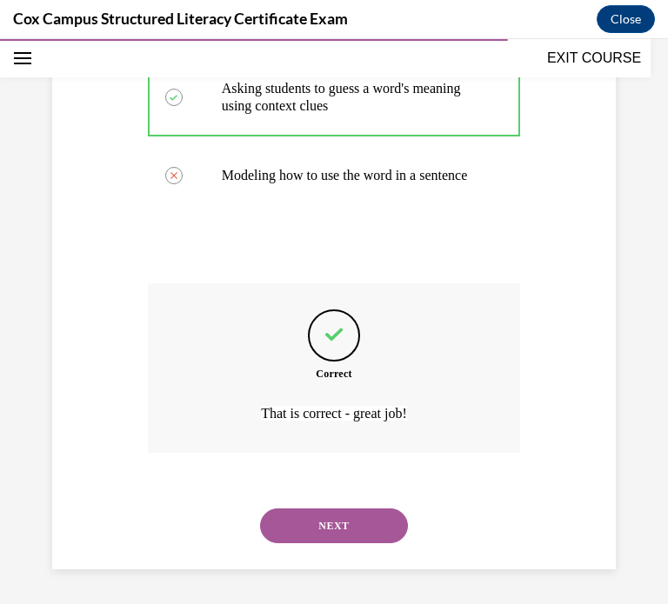
click at [347, 534] on button "NEXT" at bounding box center [334, 525] width 148 height 35
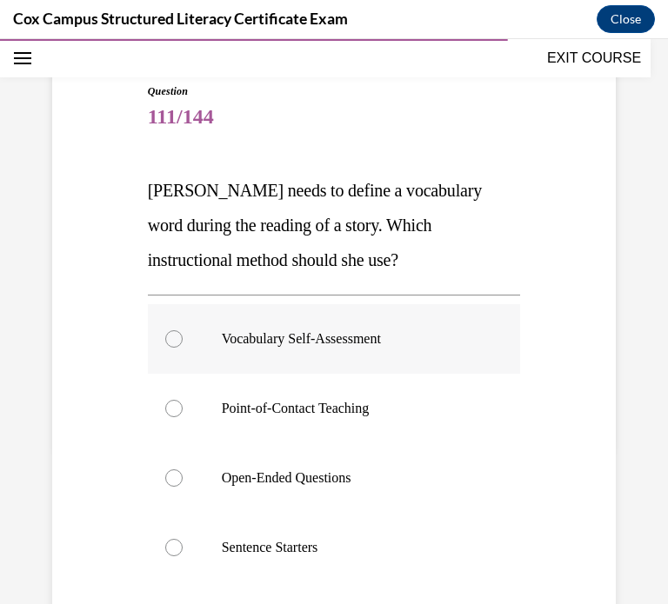
scroll to position [159, 0]
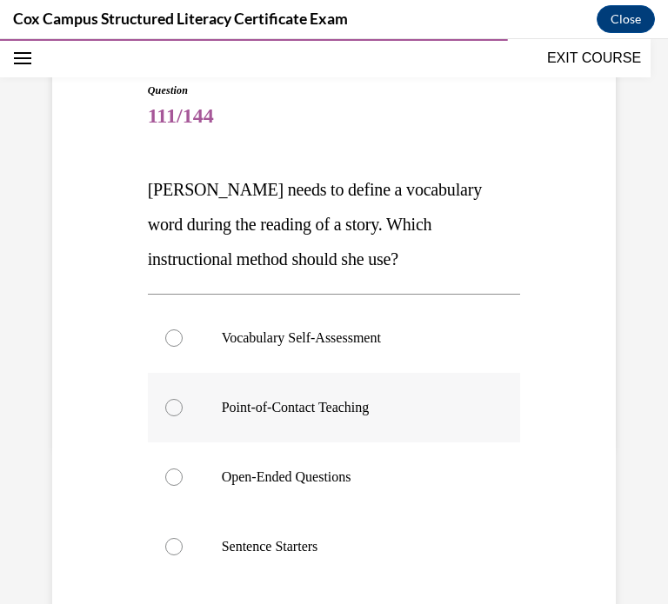
click at [371, 410] on p "Point-of-Contact Teaching" at bounding box center [350, 407] width 256 height 17
click at [183, 410] on input "Point-of-Contact Teaching" at bounding box center [173, 407] width 17 height 17
radio input "true"
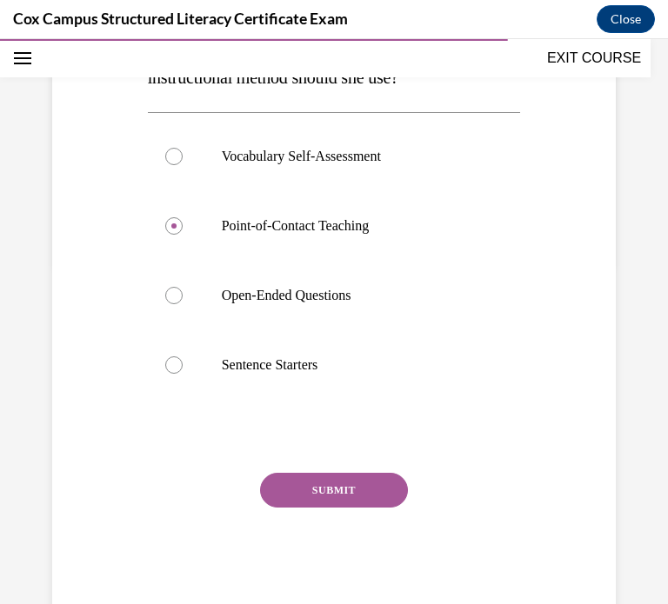
click at [324, 495] on button "SUBMIT" at bounding box center [334, 490] width 148 height 35
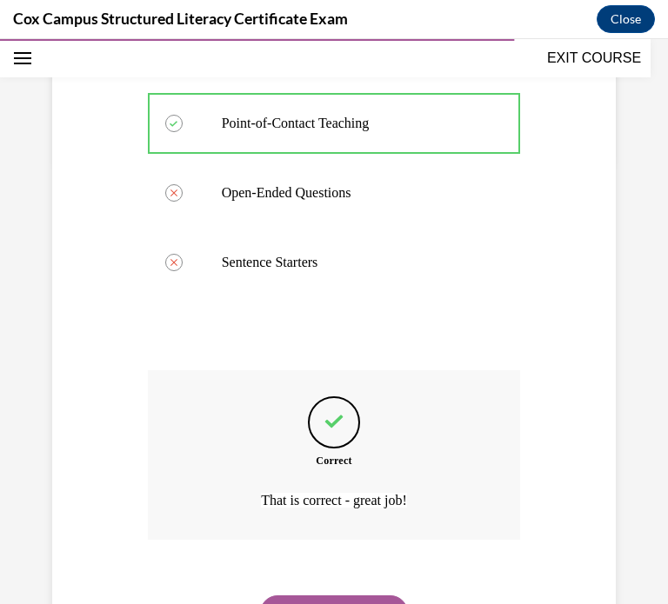
scroll to position [529, 0]
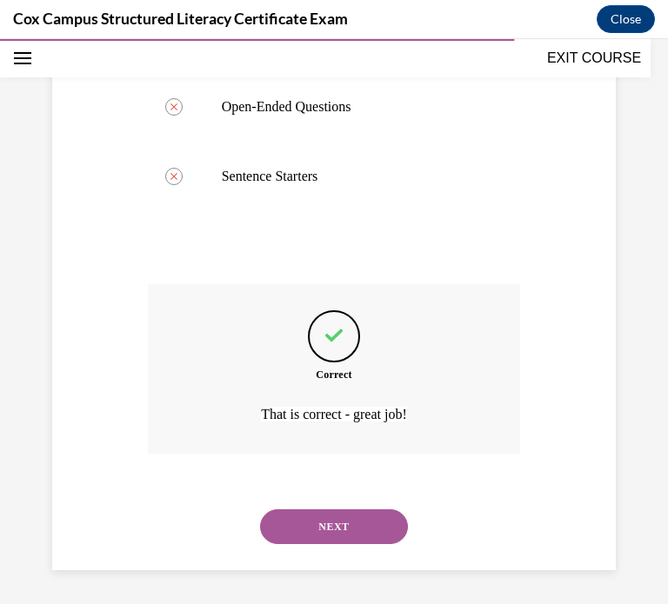
click at [377, 533] on button "NEXT" at bounding box center [334, 526] width 148 height 35
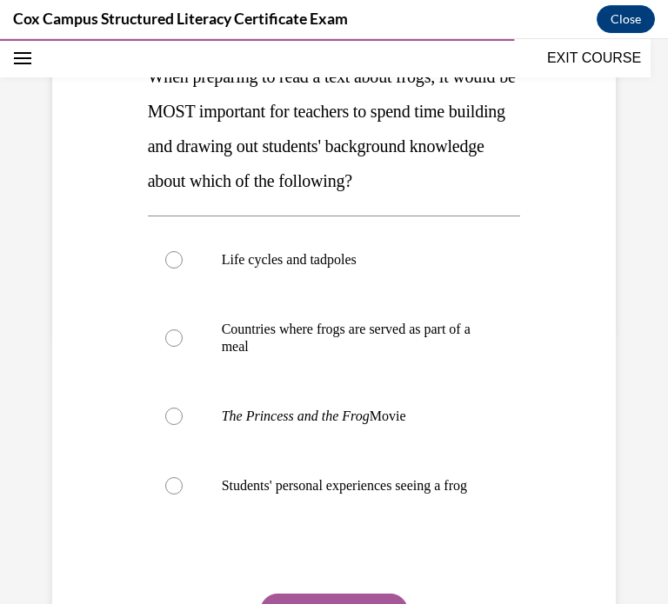
scroll to position [273, 0]
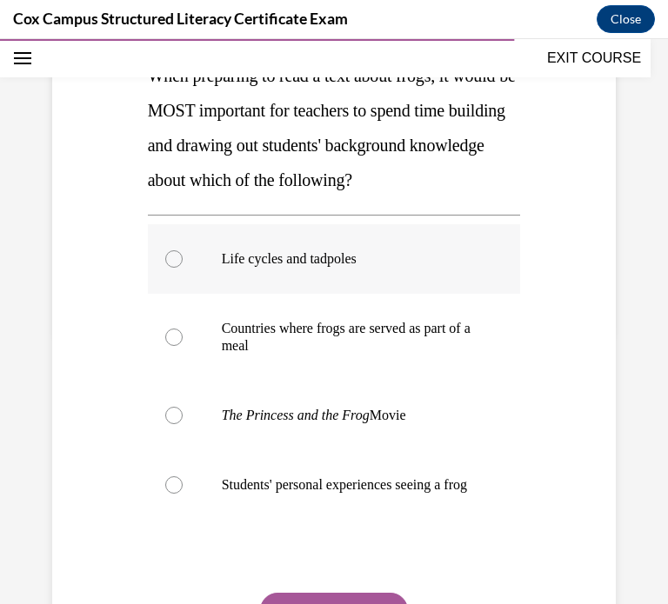
click at [306, 294] on label "Life cycles and tadpoles" at bounding box center [334, 259] width 373 height 70
click at [183, 268] on input "Life cycles and tadpoles" at bounding box center [173, 258] width 17 height 17
radio input "true"
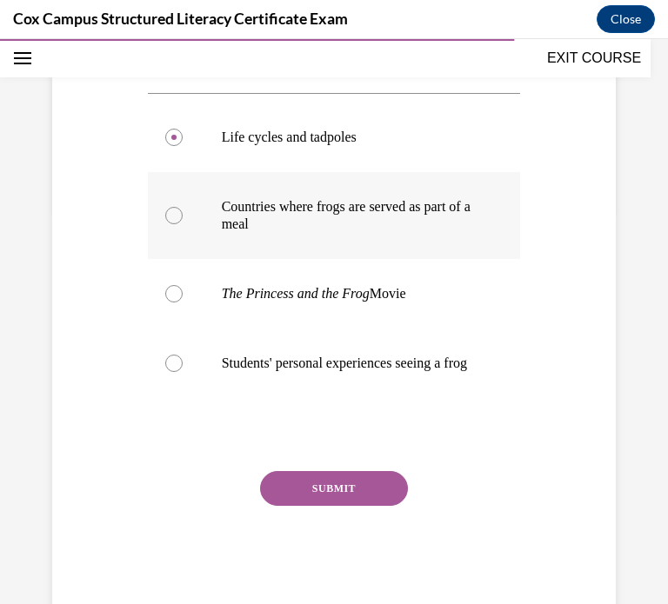
scroll to position [401, 0]
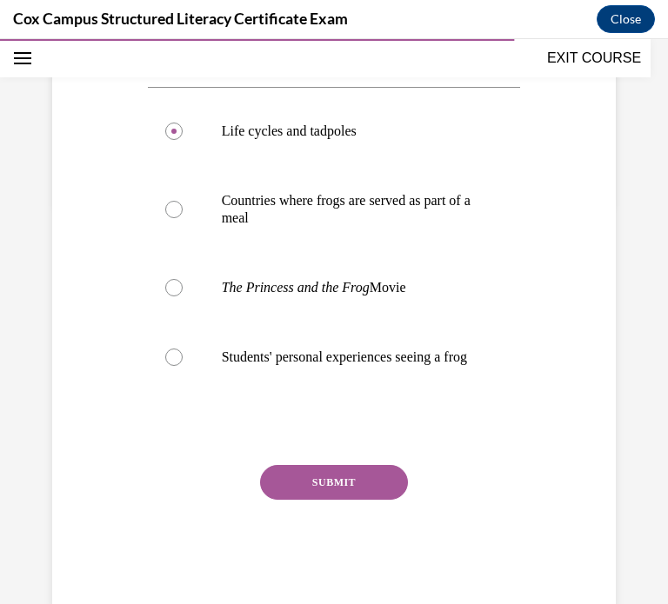
click at [325, 500] on button "SUBMIT" at bounding box center [334, 482] width 148 height 35
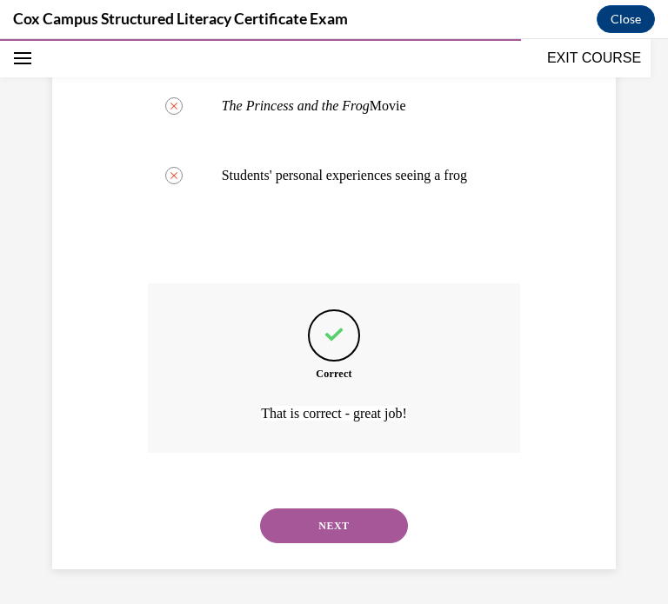
scroll to position [634, 0]
click at [299, 515] on button "NEXT" at bounding box center [334, 525] width 148 height 35
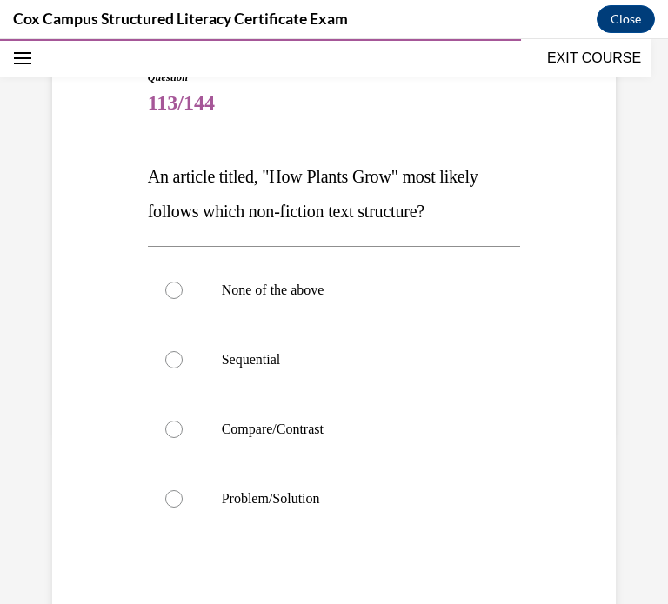
scroll to position [176, 0]
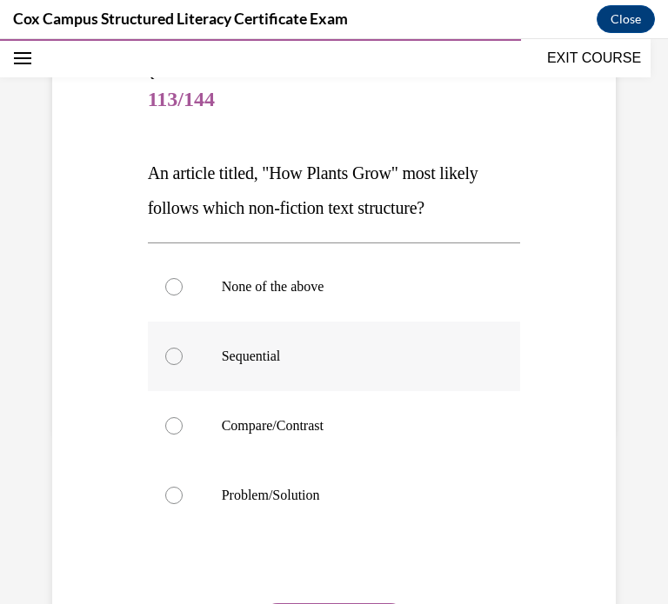
click at [209, 329] on label "Sequential" at bounding box center [334, 357] width 373 height 70
click at [183, 348] on input "Sequential" at bounding box center [173, 356] width 17 height 17
radio input "true"
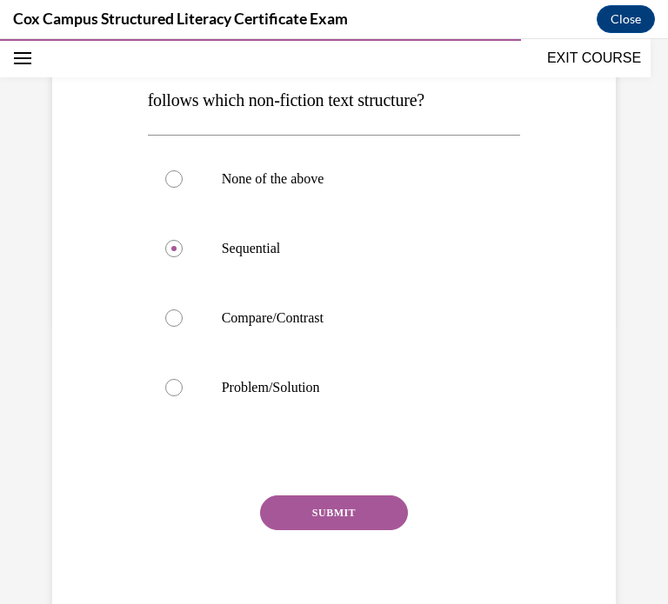
click at [313, 499] on button "SUBMIT" at bounding box center [334, 512] width 148 height 35
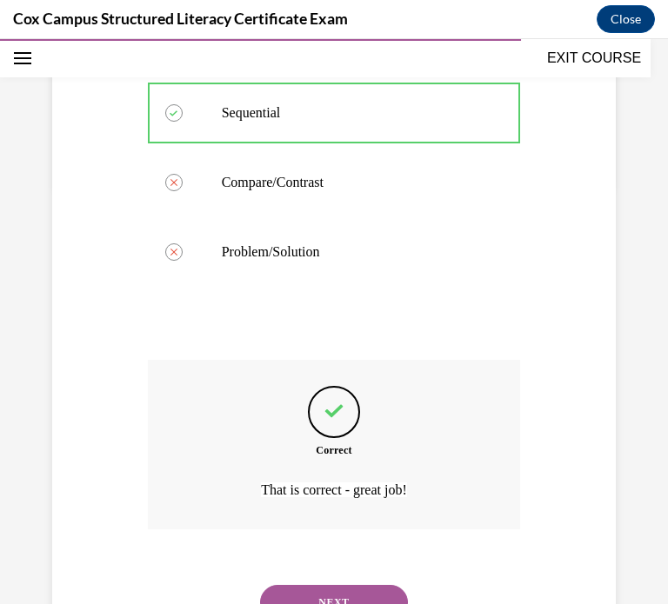
scroll to position [415, 0]
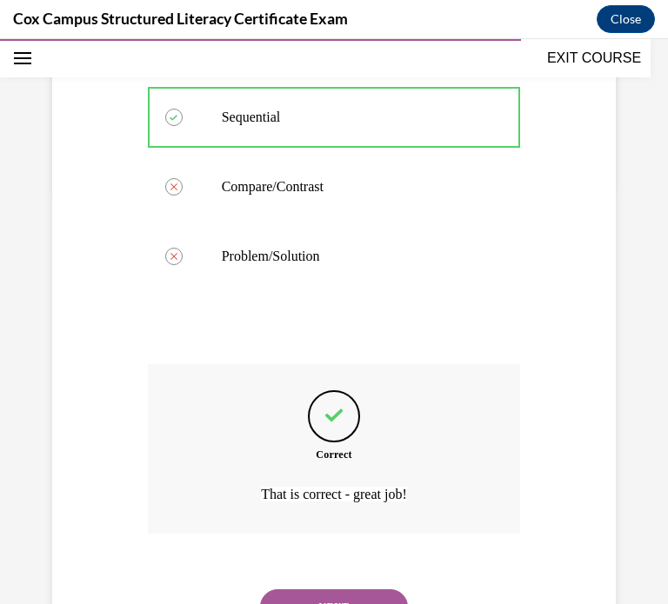
click at [362, 595] on button "NEXT" at bounding box center [334, 606] width 148 height 35
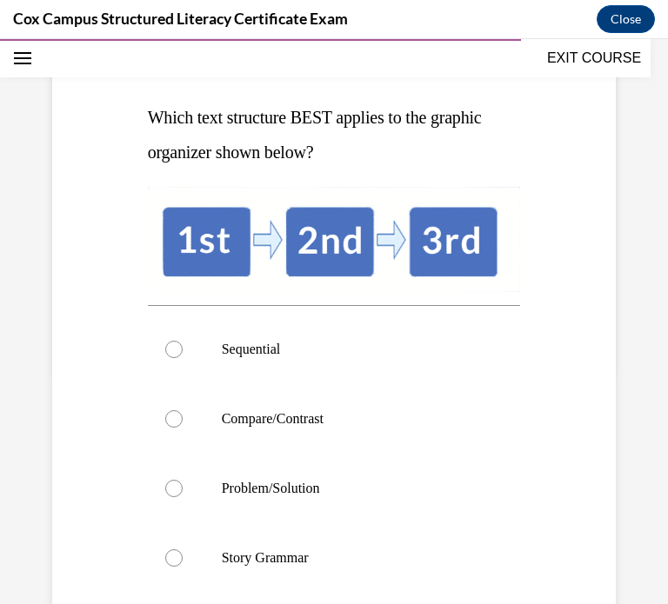
scroll to position [229, 0]
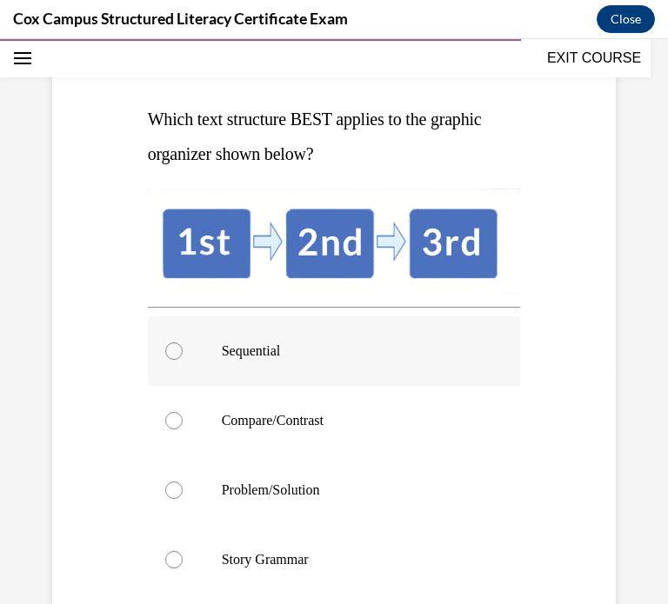
click at [250, 372] on label "Sequential" at bounding box center [334, 351] width 373 height 70
click at [183, 360] on input "Sequential" at bounding box center [173, 350] width 17 height 17
radio input "true"
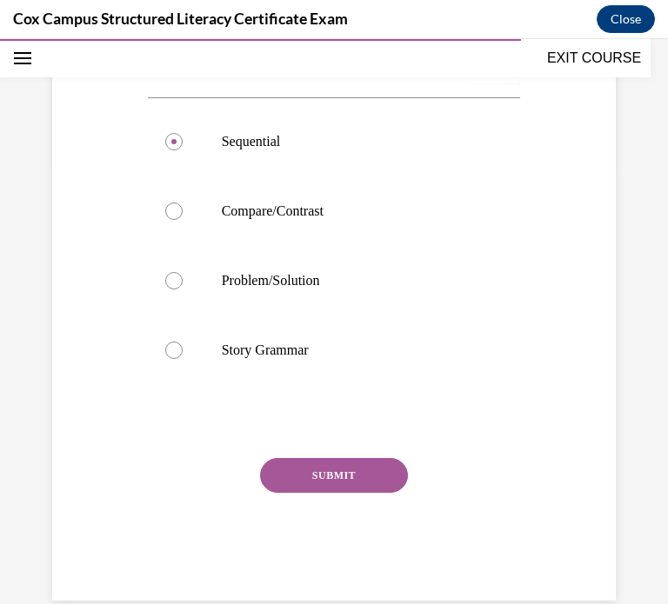
click at [332, 469] on button "SUBMIT" at bounding box center [334, 475] width 148 height 35
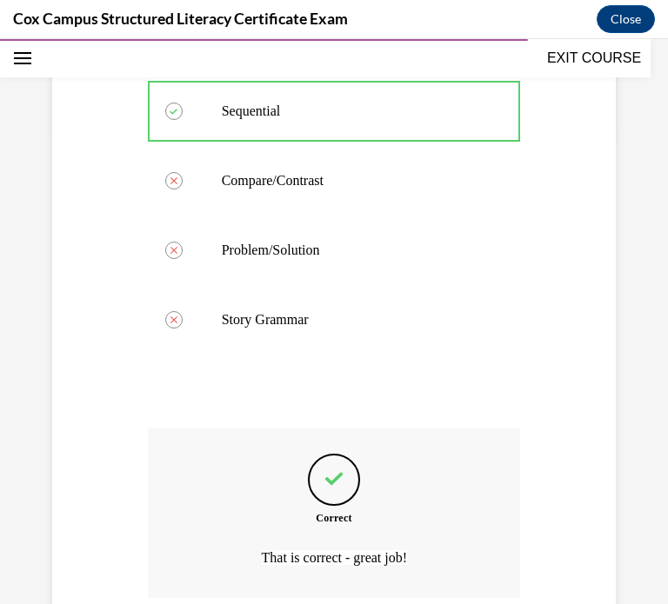
scroll to position [614, 0]
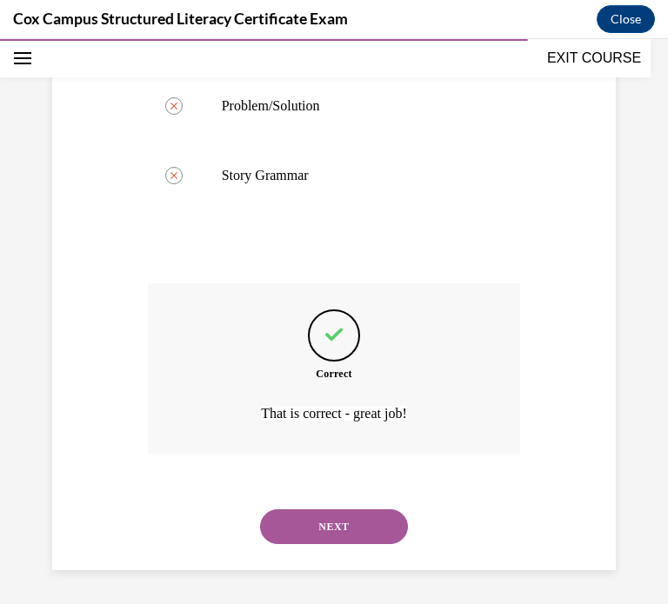
click at [362, 527] on button "NEXT" at bounding box center [334, 526] width 148 height 35
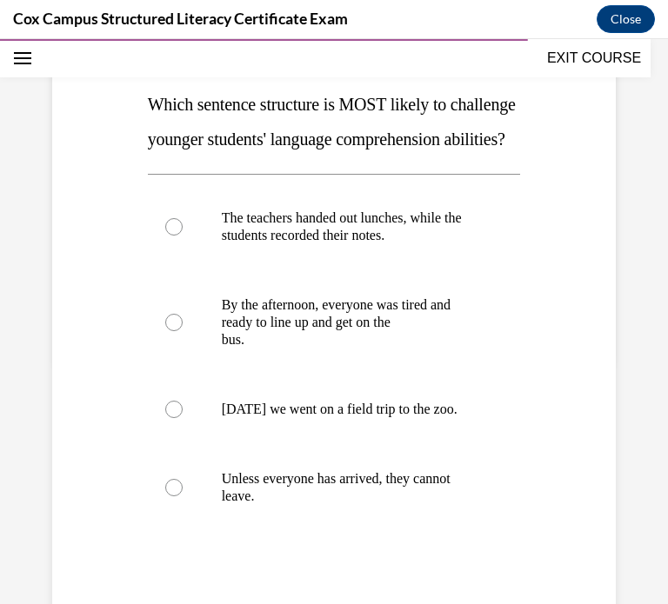
scroll to position [249, 0]
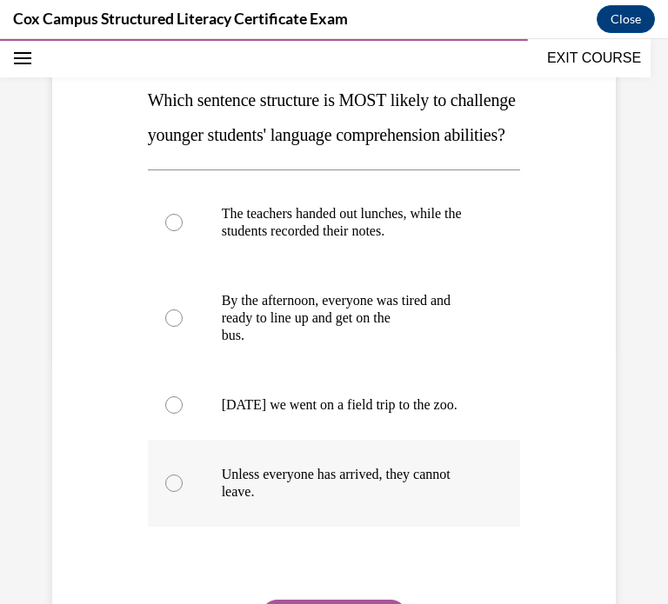
click at [252, 501] on p "Unless everyone has arrived, they cannot leave." at bounding box center [350, 483] width 256 height 35
click at [183, 492] on input "Unless everyone has arrived, they cannot leave." at bounding box center [173, 483] width 17 height 17
radio input "true"
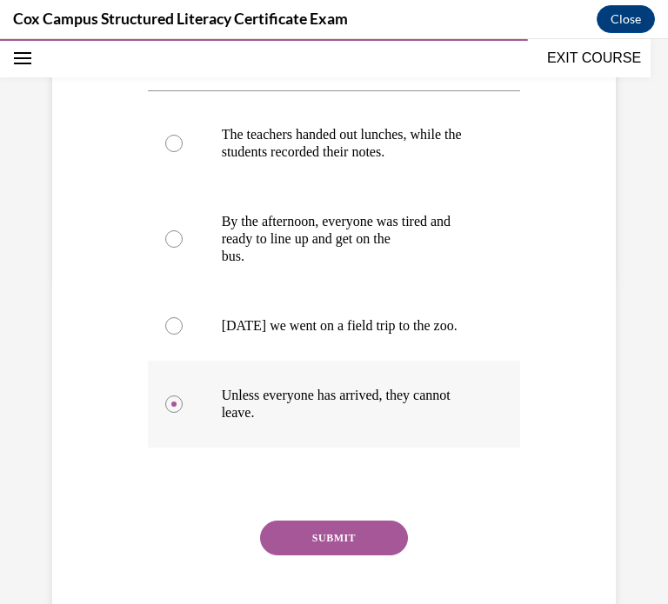
scroll to position [343, 0]
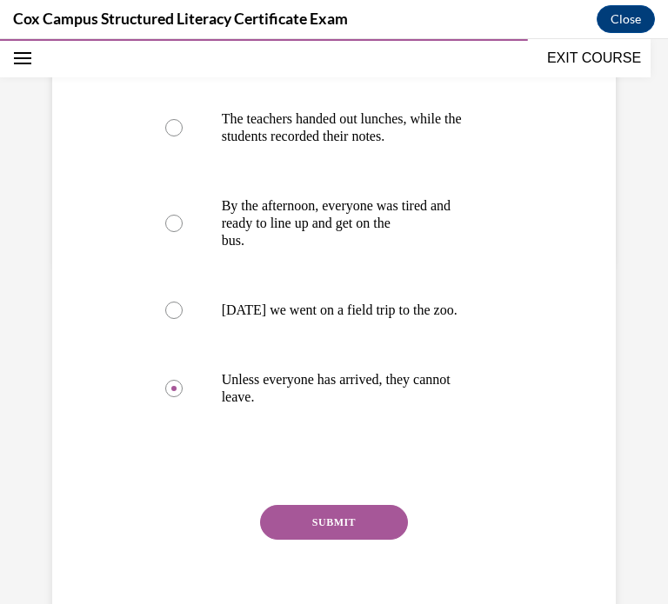
click at [323, 540] on button "SUBMIT" at bounding box center [334, 522] width 148 height 35
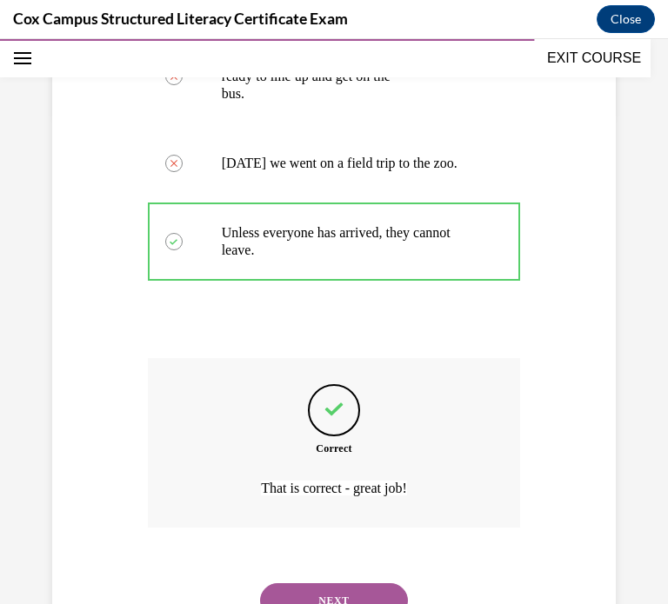
scroll to position [599, 0]
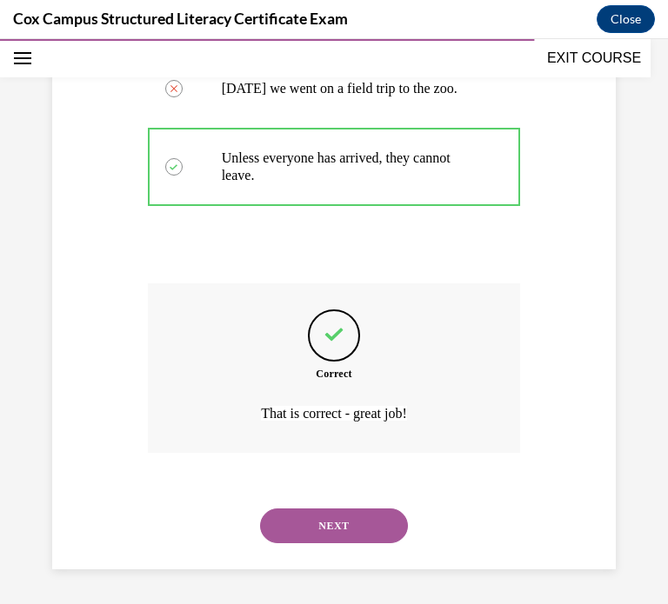
click at [311, 539] on button "NEXT" at bounding box center [334, 525] width 148 height 35
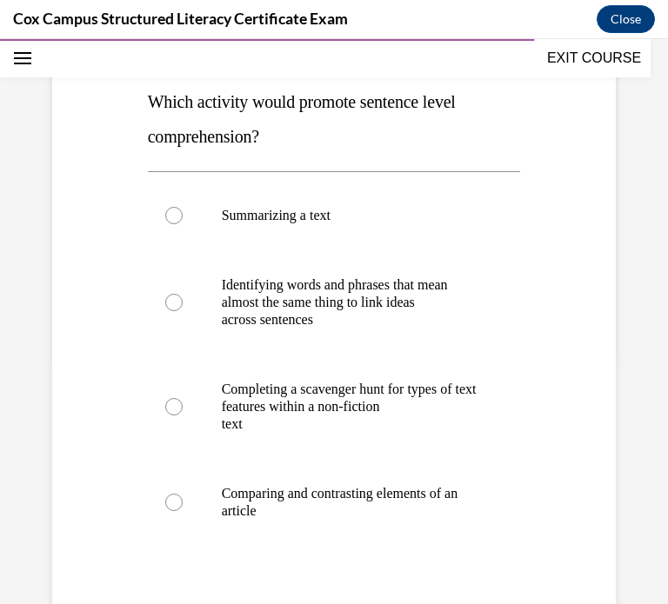
scroll to position [250, 0]
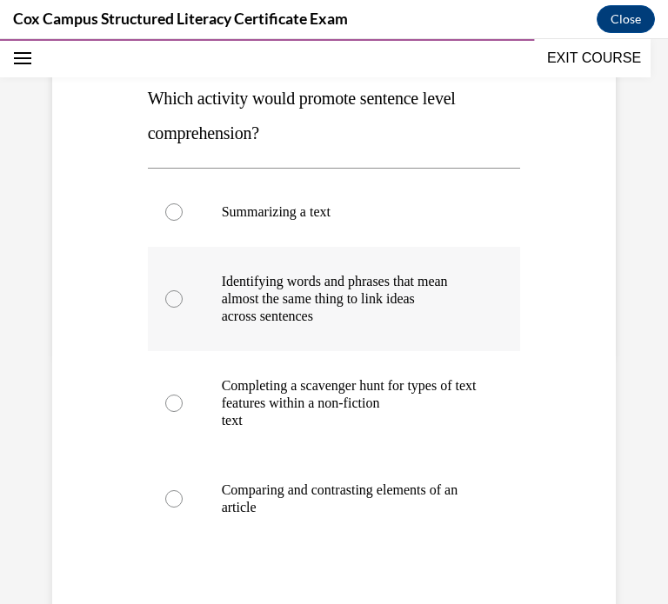
click at [378, 316] on p "across sentences" at bounding box center [350, 316] width 256 height 17
click at [183, 308] on input "Identifying words and phrases that mean almost the same thing to link ideas acr…" at bounding box center [173, 298] width 17 height 17
radio input "true"
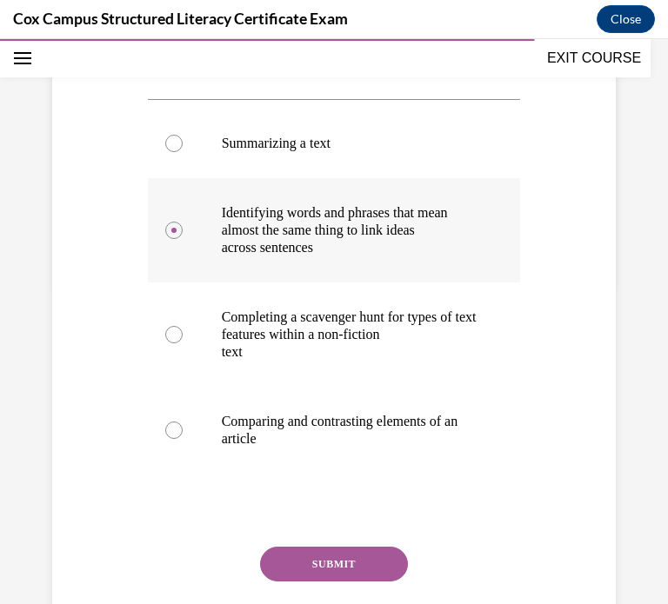
scroll to position [355, 0]
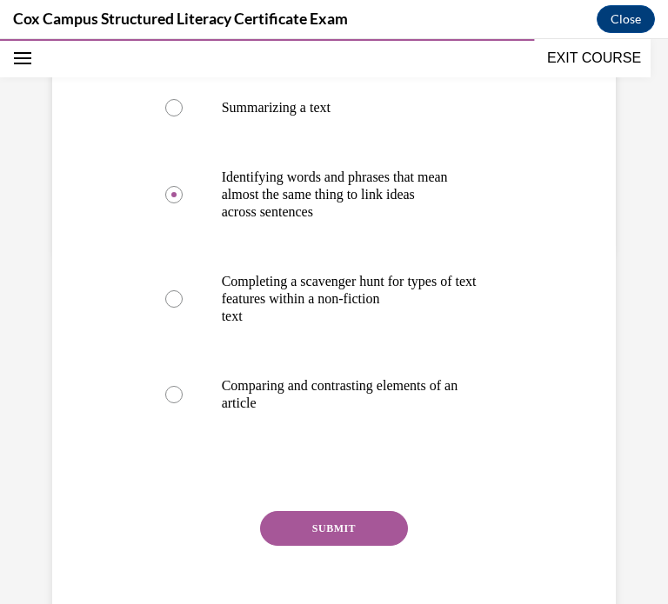
click at [322, 537] on button "SUBMIT" at bounding box center [334, 528] width 148 height 35
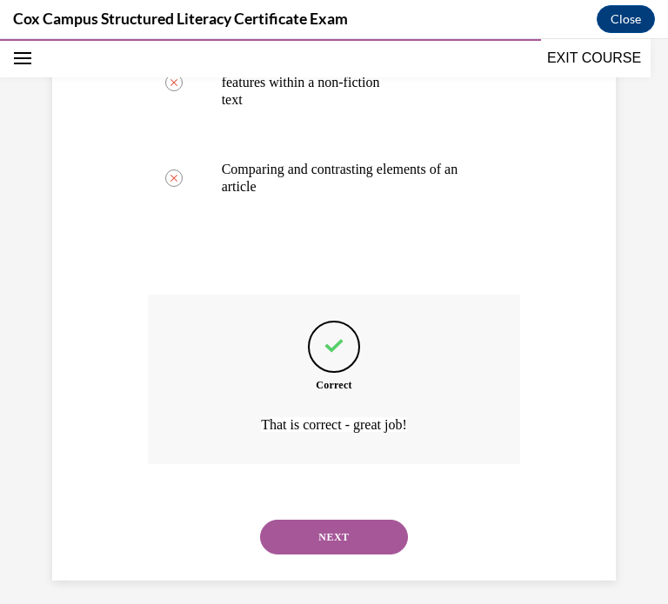
scroll to position [581, 0]
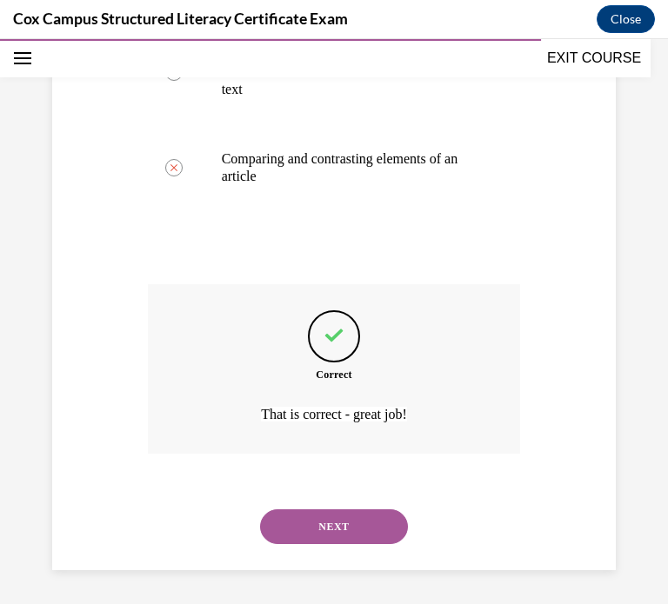
click at [328, 535] on button "NEXT" at bounding box center [334, 526] width 148 height 35
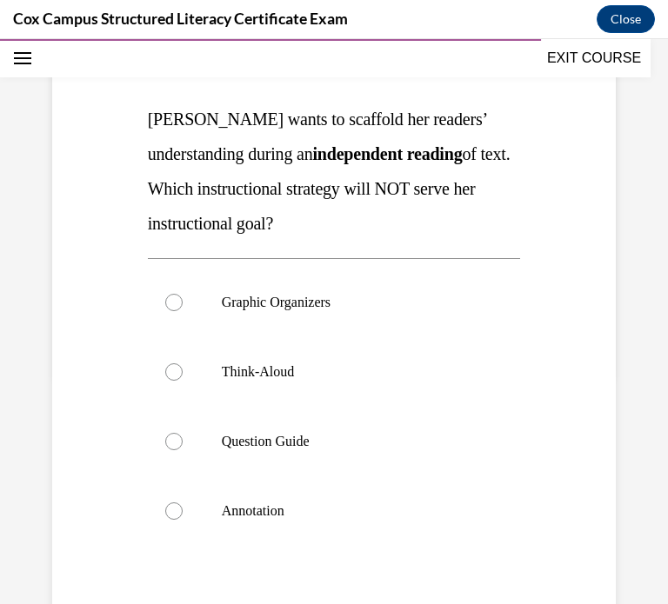
scroll to position [229, 0]
click at [334, 374] on p "Think-Aloud" at bounding box center [350, 371] width 256 height 17
click at [183, 374] on input "Think-Aloud" at bounding box center [173, 371] width 17 height 17
radio input "true"
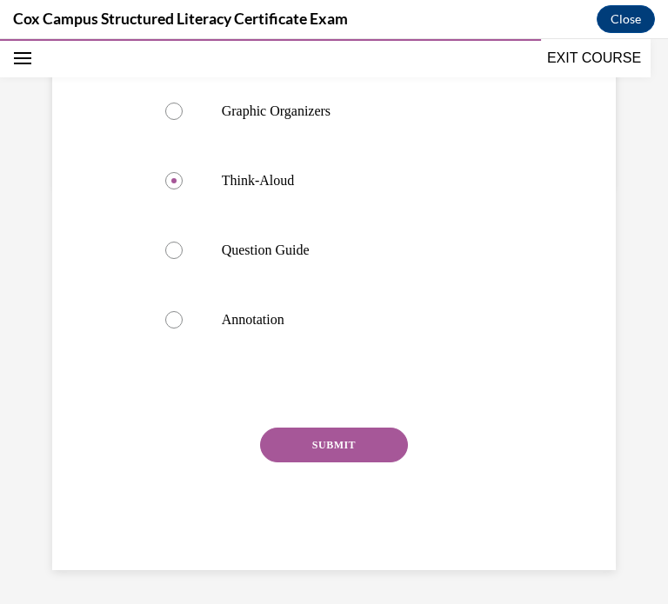
click at [326, 433] on button "SUBMIT" at bounding box center [334, 445] width 148 height 35
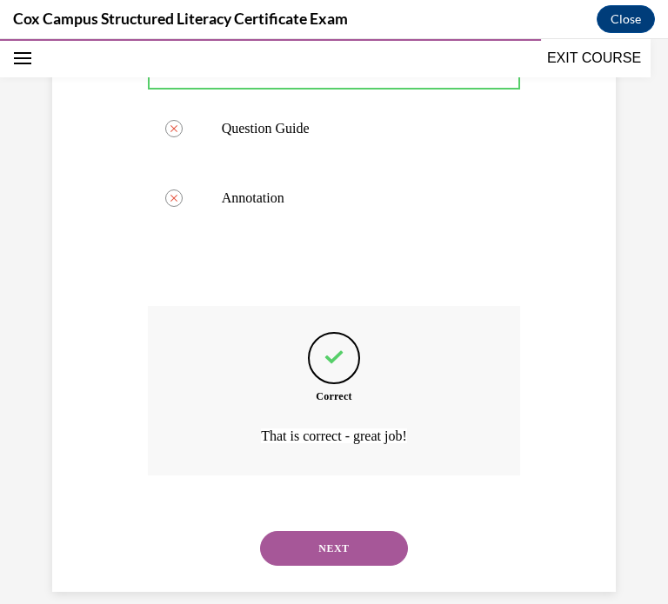
scroll to position [564, 0]
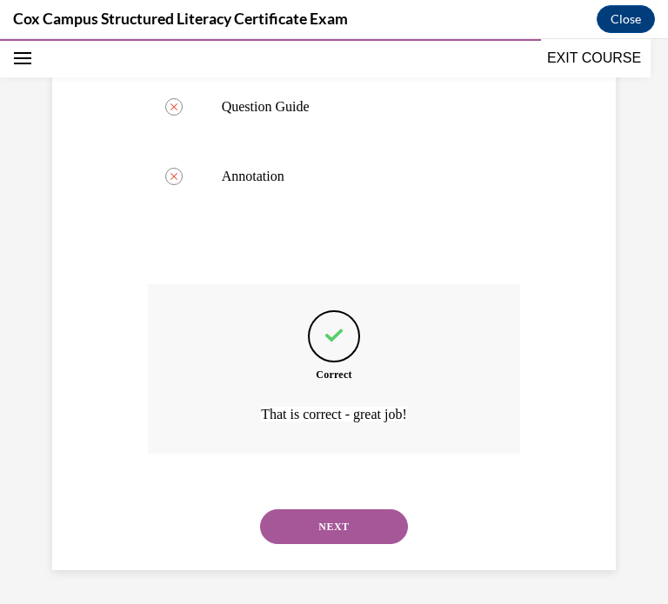
click at [294, 537] on button "NEXT" at bounding box center [334, 526] width 148 height 35
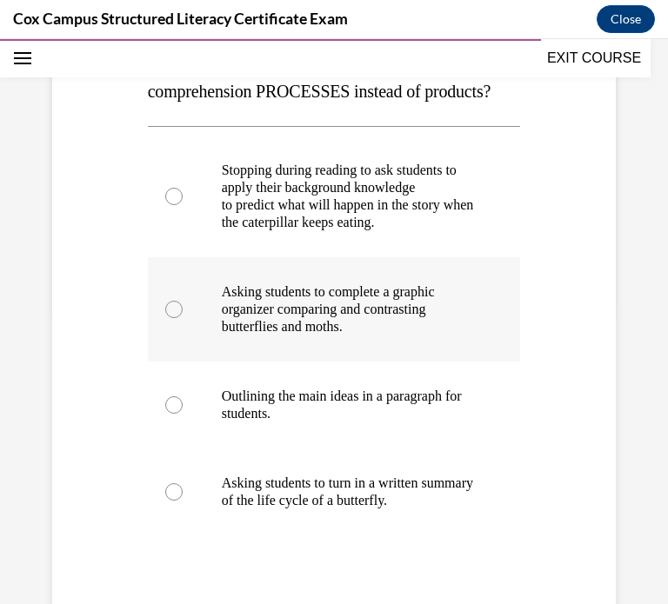
scroll to position [291, 0]
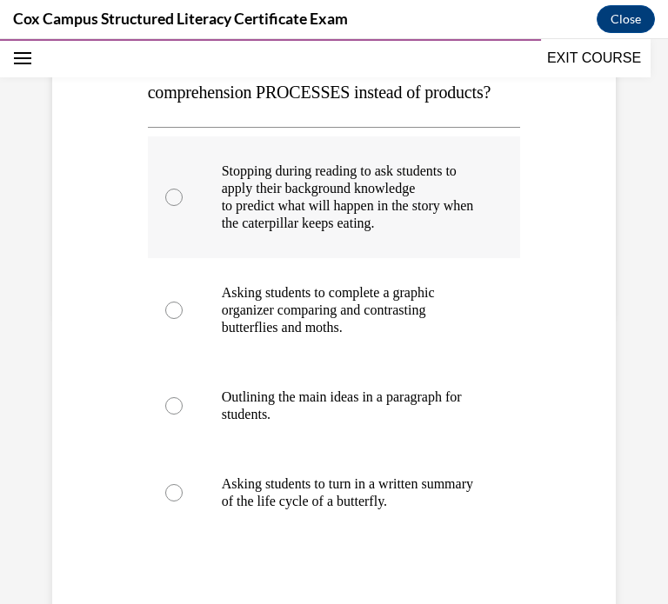
click at [340, 229] on p "to predict what will happen in the story when the caterpillar keeps eating." at bounding box center [350, 214] width 256 height 35
click at [183, 206] on input "Stopping during reading to ask students to apply their background knowledge to …" at bounding box center [173, 197] width 17 height 17
radio input "true"
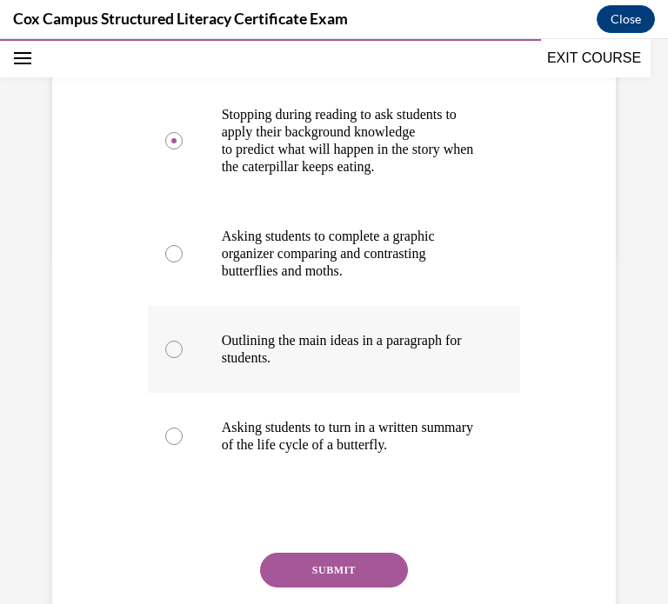
scroll to position [379, 0]
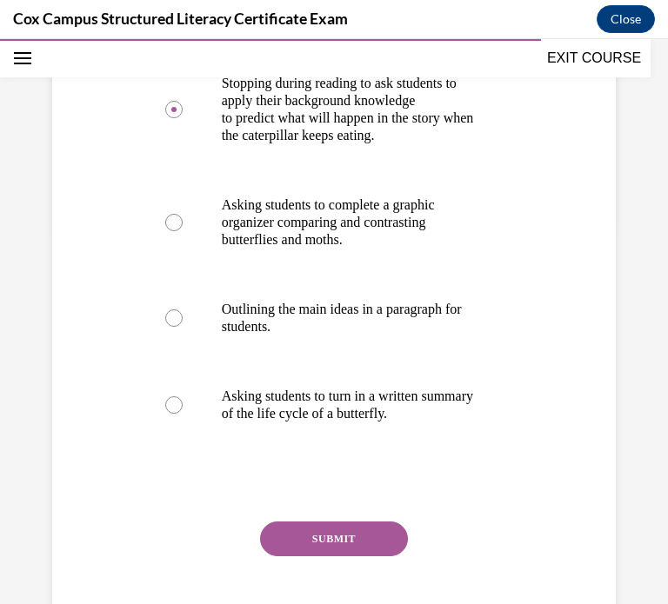
click at [320, 545] on button "SUBMIT" at bounding box center [334, 538] width 148 height 35
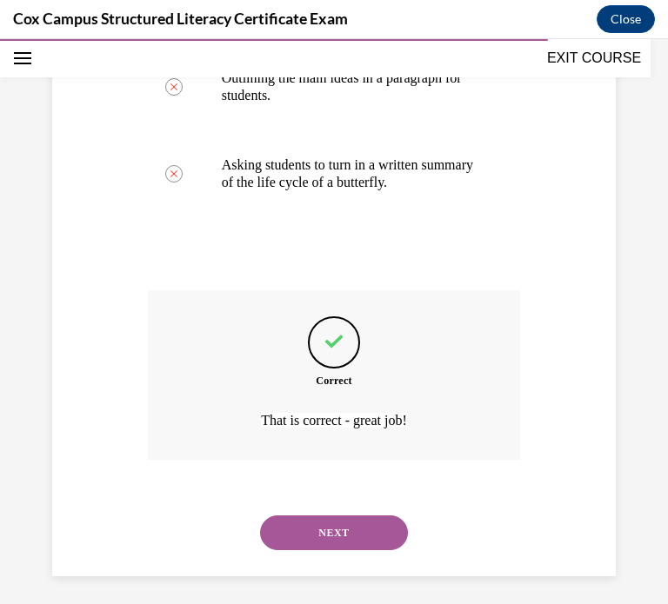
scroll to position [616, 0]
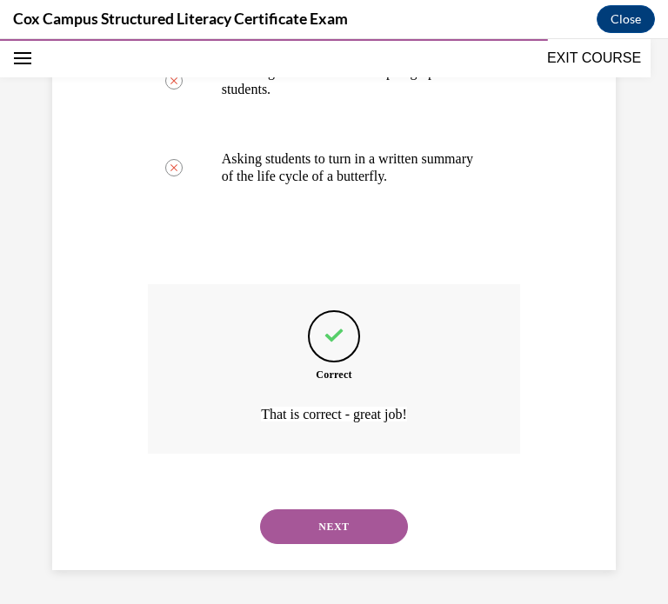
click at [362, 506] on div "NEXT" at bounding box center [334, 527] width 373 height 70
click at [355, 517] on button "NEXT" at bounding box center [334, 526] width 148 height 35
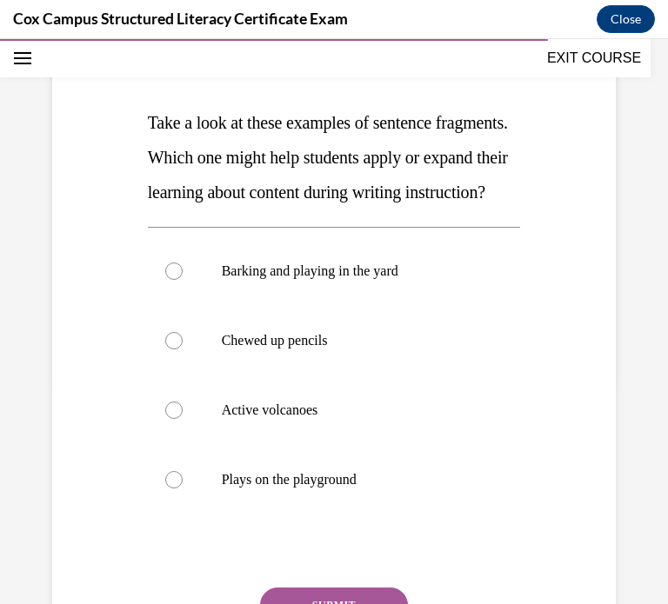
scroll to position [229, 0]
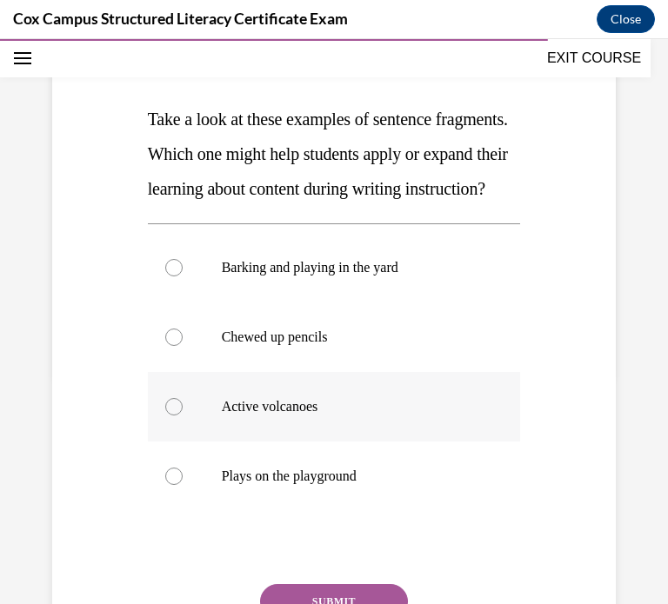
click at [274, 442] on label "Active volcanoes" at bounding box center [334, 407] width 373 height 70
click at [183, 415] on input "Active volcanoes" at bounding box center [173, 406] width 17 height 17
radio input "true"
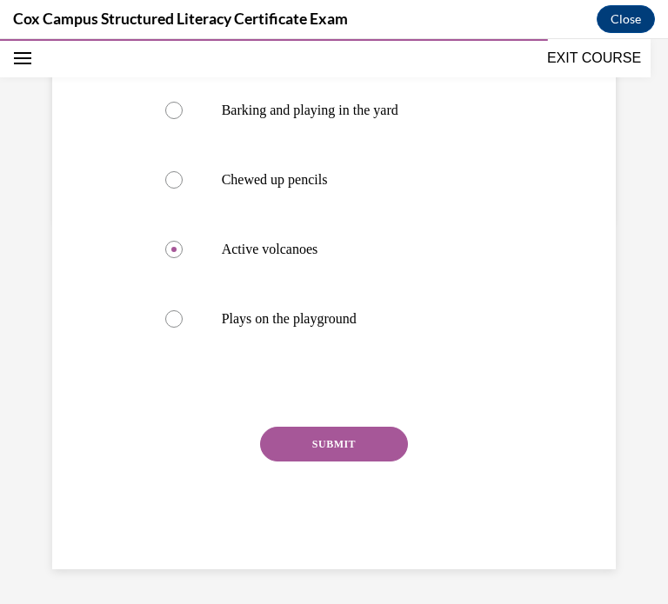
click at [358, 456] on button "SUBMIT" at bounding box center [334, 444] width 148 height 35
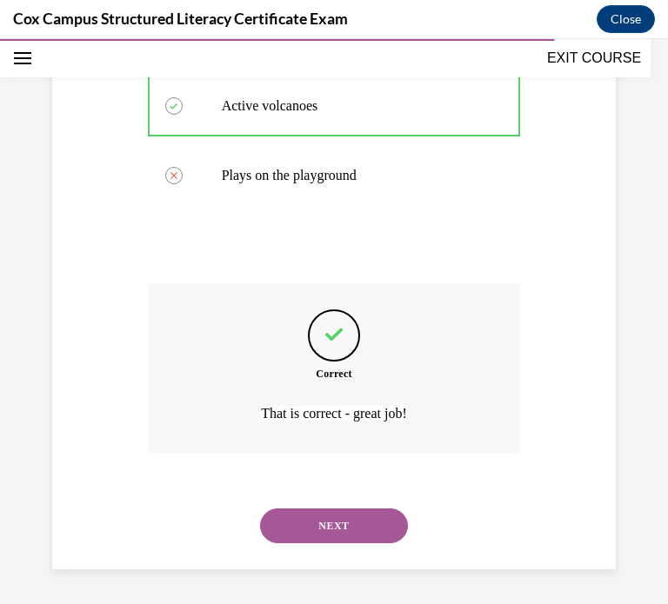
scroll to position [564, 0]
click at [300, 535] on button "NEXT" at bounding box center [334, 525] width 148 height 35
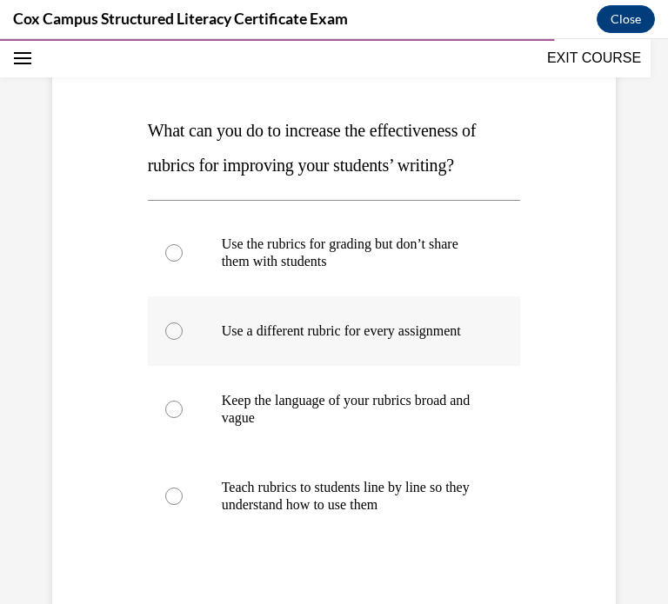
scroll to position [228, 0]
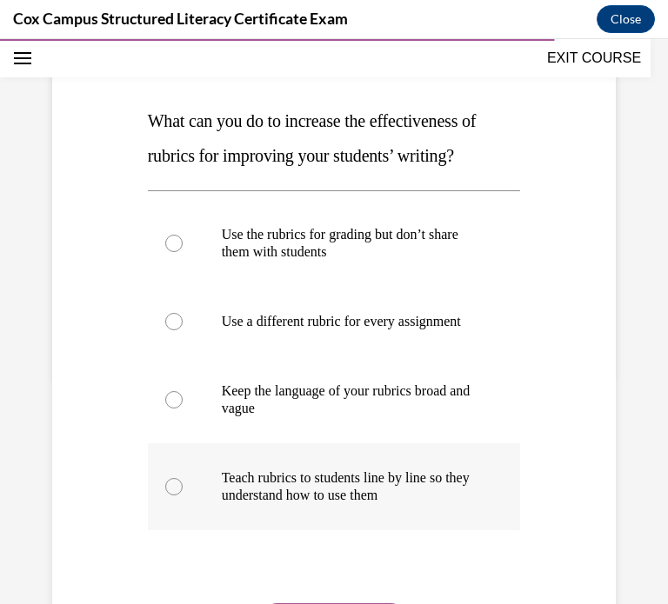
click at [459, 502] on p "Teach rubrics to students line by line so they understand how to use them" at bounding box center [350, 486] width 256 height 35
click at [183, 495] on input "Teach rubrics to students line by line so they understand how to use them" at bounding box center [173, 486] width 17 height 17
radio input "true"
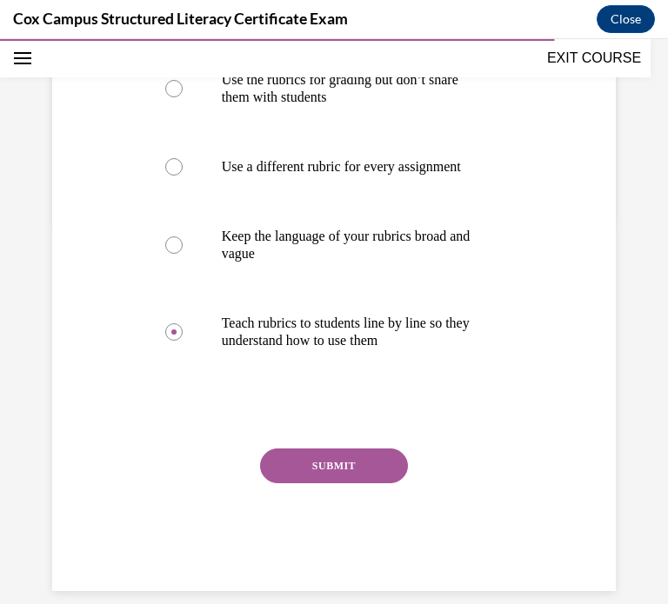
click at [322, 475] on button "SUBMIT" at bounding box center [334, 465] width 148 height 35
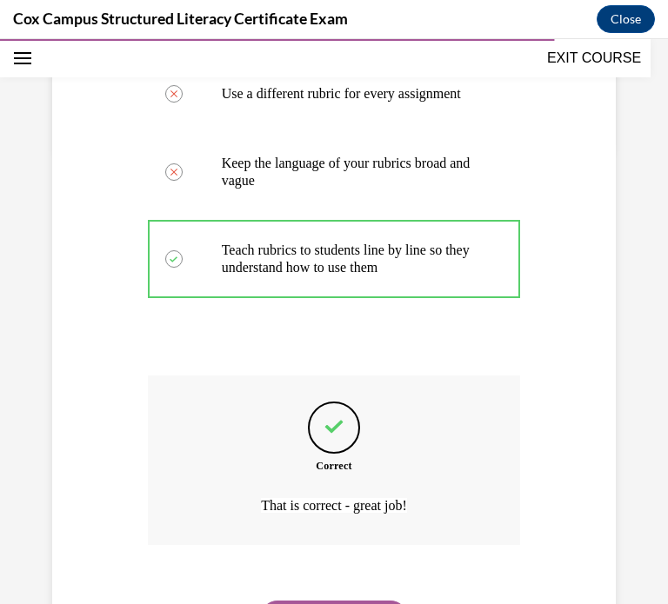
scroll to position [564, 0]
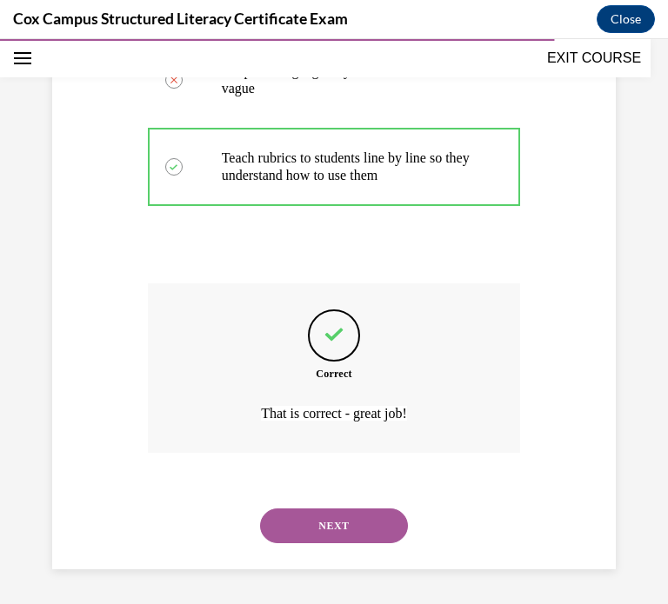
click at [292, 526] on button "NEXT" at bounding box center [334, 525] width 148 height 35
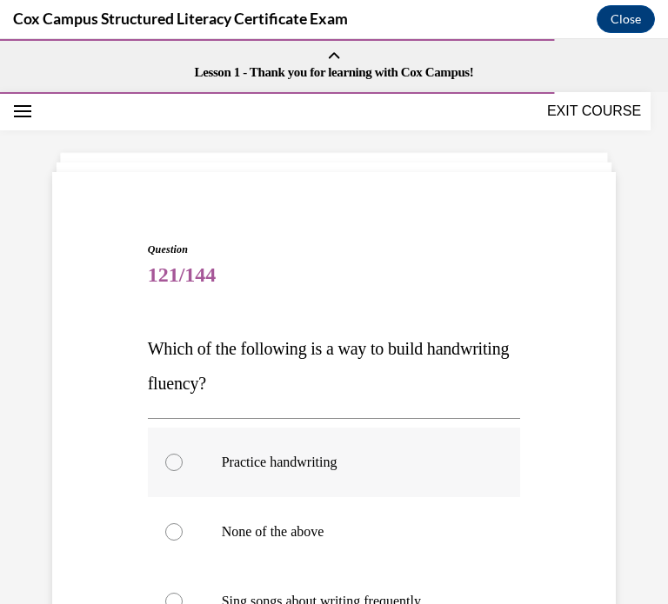
scroll to position [96, 0]
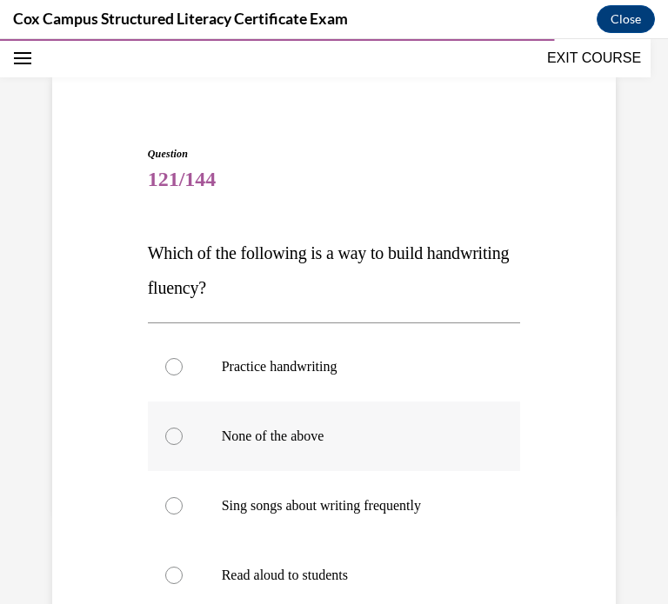
click at [342, 433] on p "None of the above" at bounding box center [350, 436] width 256 height 17
click at [183, 433] on input "None of the above" at bounding box center [173, 436] width 17 height 17
radio input "true"
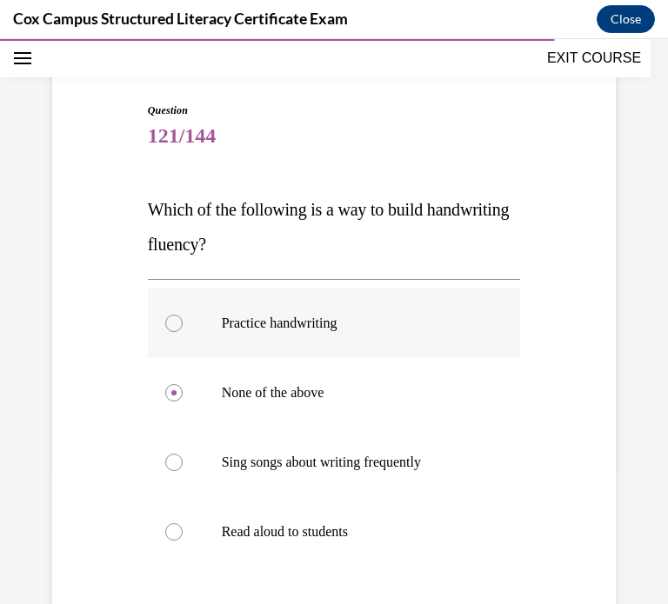
scroll to position [143, 0]
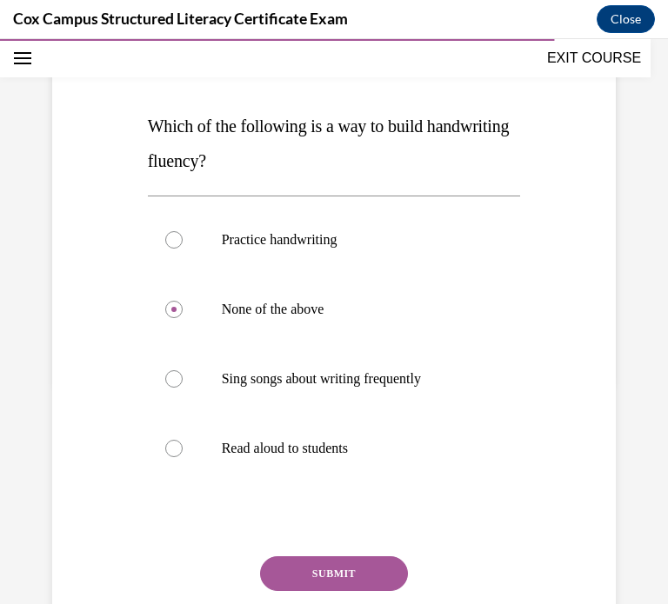
click at [337, 570] on button "SUBMIT" at bounding box center [334, 573] width 148 height 35
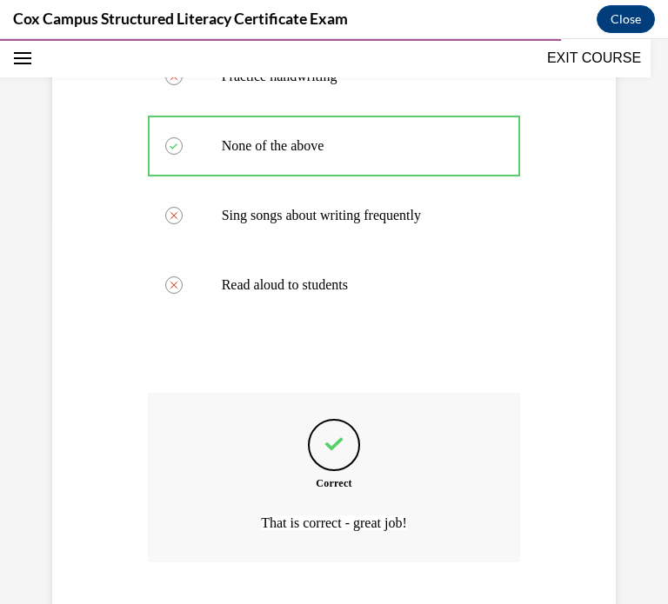
scroll to position [495, 0]
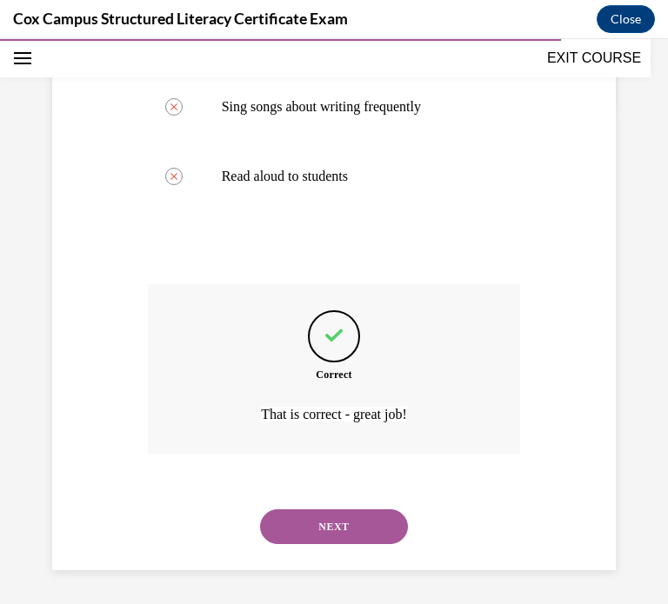
click at [325, 521] on button "NEXT" at bounding box center [334, 526] width 148 height 35
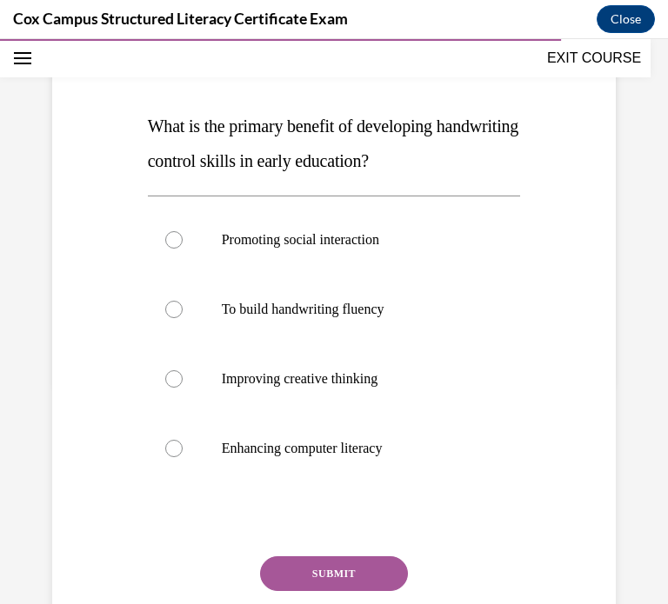
scroll to position [235, 0]
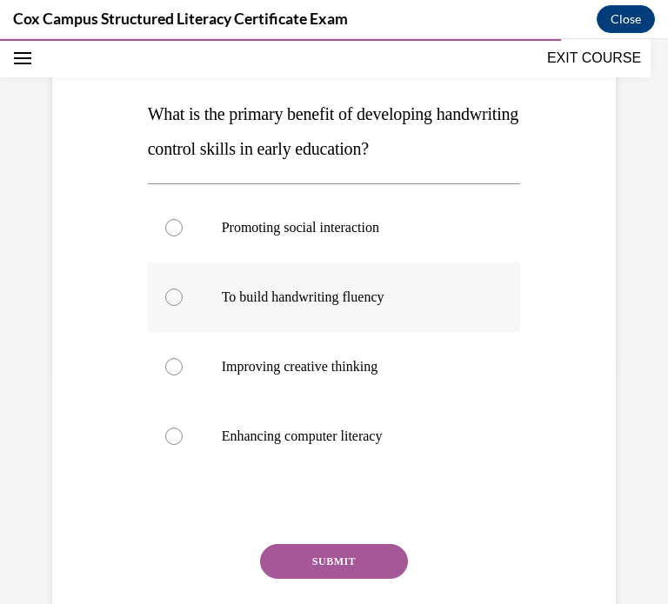
click at [321, 305] on p "To build handwriting fluency" at bounding box center [350, 297] width 256 height 17
click at [183, 305] on input "To build handwriting fluency" at bounding box center [173, 297] width 17 height 17
radio input "true"
click at [304, 555] on button "SUBMIT" at bounding box center [334, 561] width 148 height 35
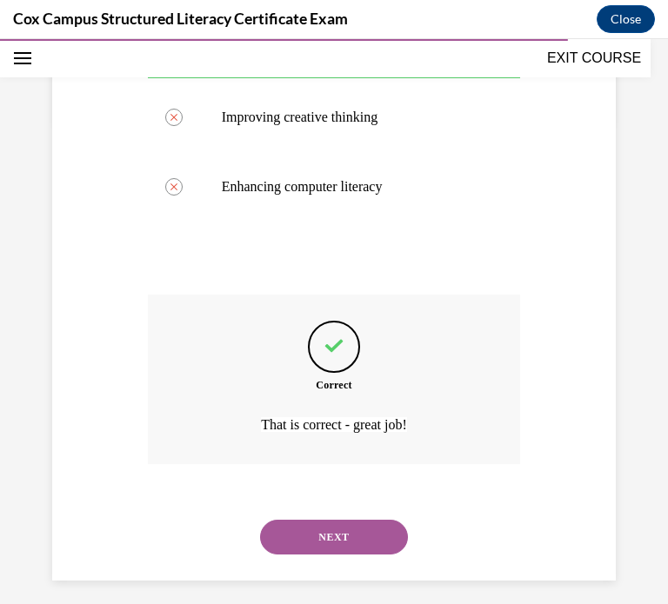
scroll to position [495, 0]
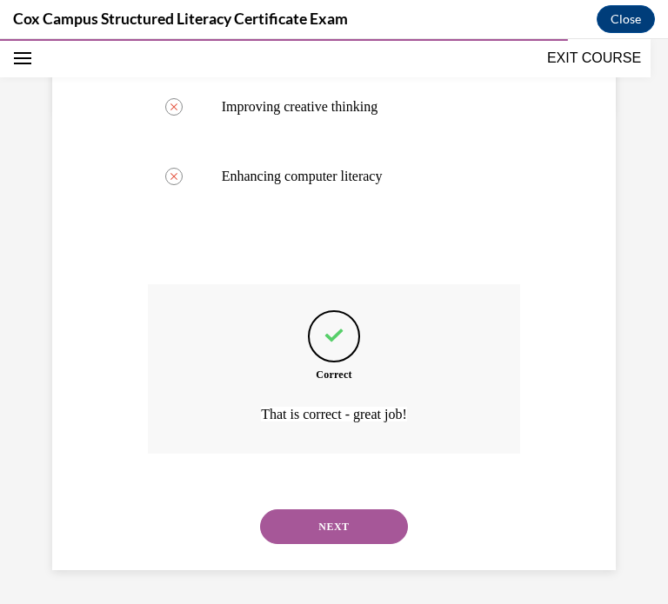
click at [283, 521] on button "NEXT" at bounding box center [334, 526] width 148 height 35
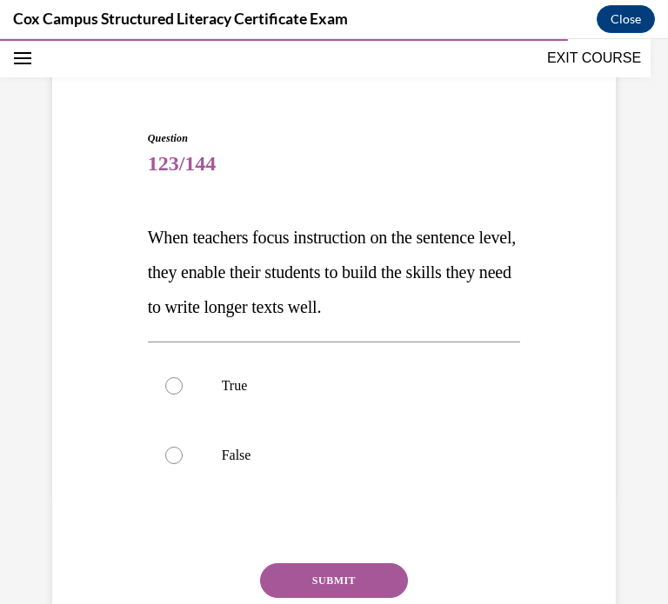
scroll to position [115, 0]
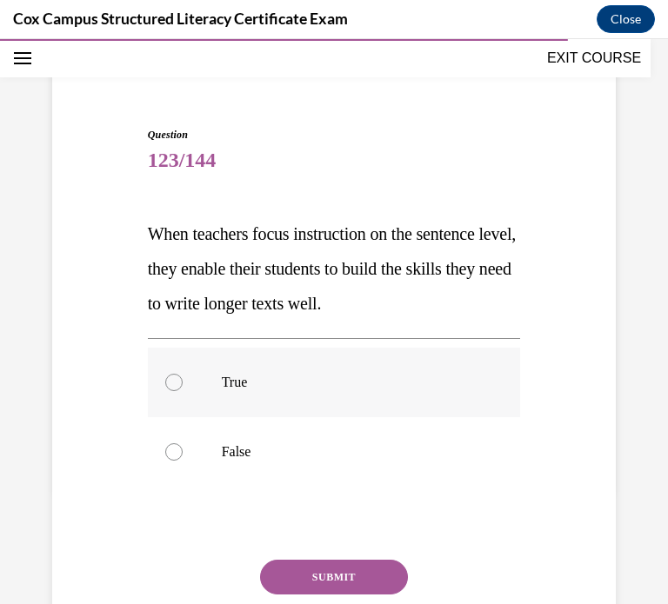
click at [296, 392] on label "True" at bounding box center [334, 383] width 373 height 70
click at [183, 391] on input "True" at bounding box center [173, 382] width 17 height 17
radio input "true"
click at [322, 571] on button "SUBMIT" at bounding box center [334, 577] width 148 height 35
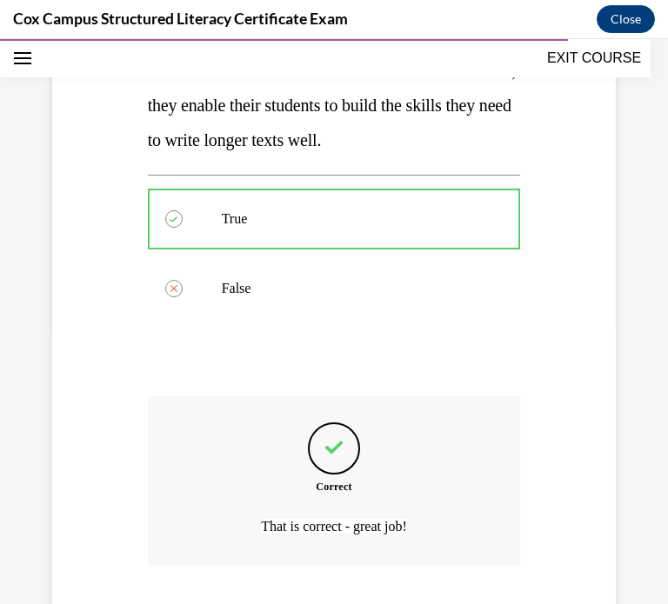
scroll to position [390, 0]
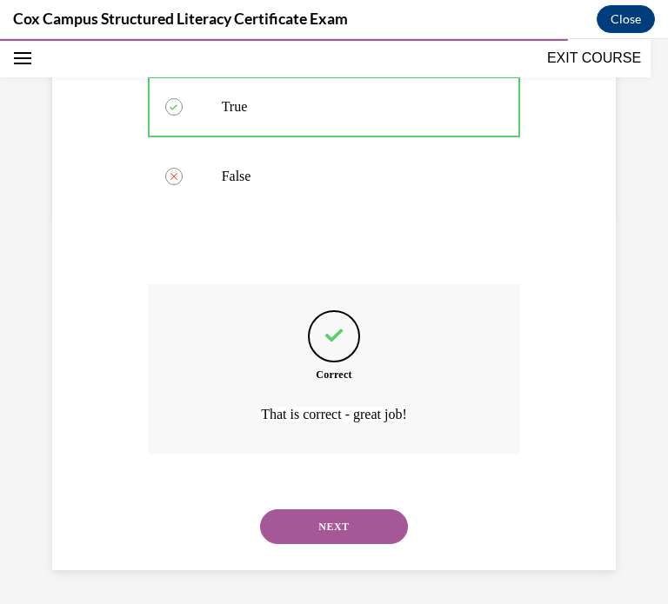
click at [317, 532] on button "NEXT" at bounding box center [334, 526] width 148 height 35
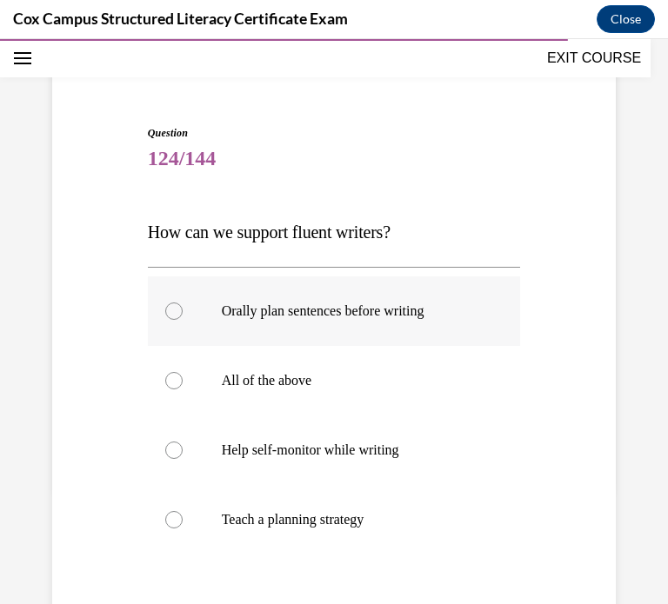
scroll to position [123, 0]
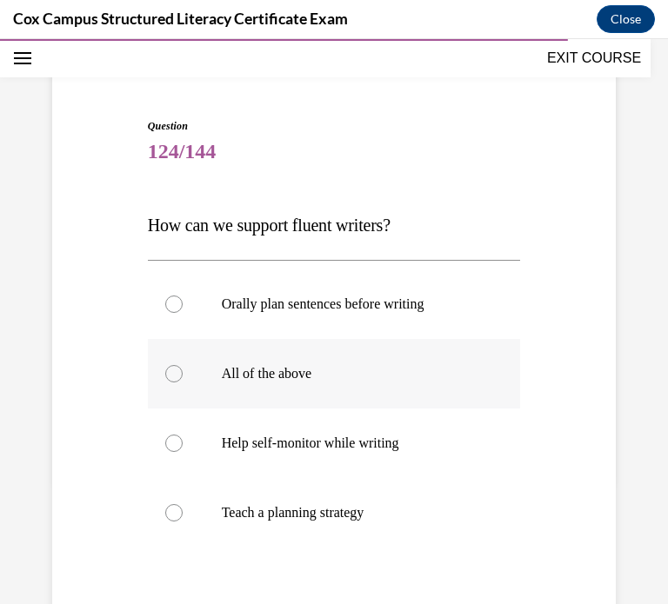
click at [421, 391] on label "All of the above" at bounding box center [334, 374] width 373 height 70
click at [183, 382] on input "All of the above" at bounding box center [173, 373] width 17 height 17
radio input "true"
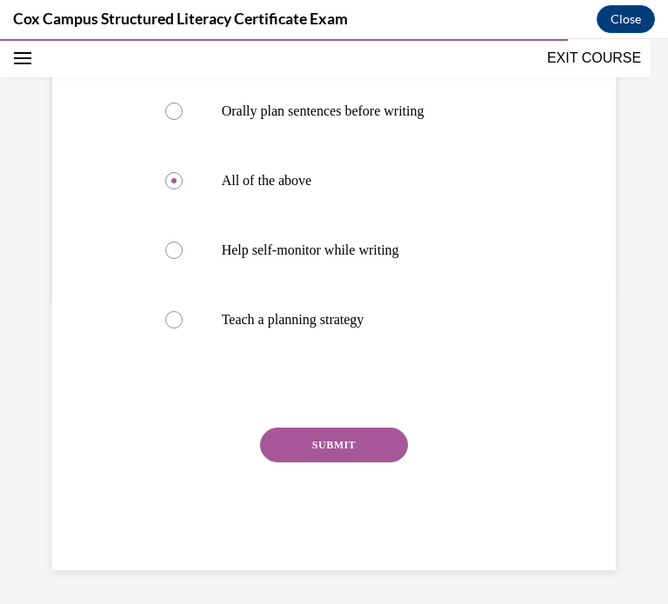
click at [351, 451] on button "SUBMIT" at bounding box center [334, 445] width 148 height 35
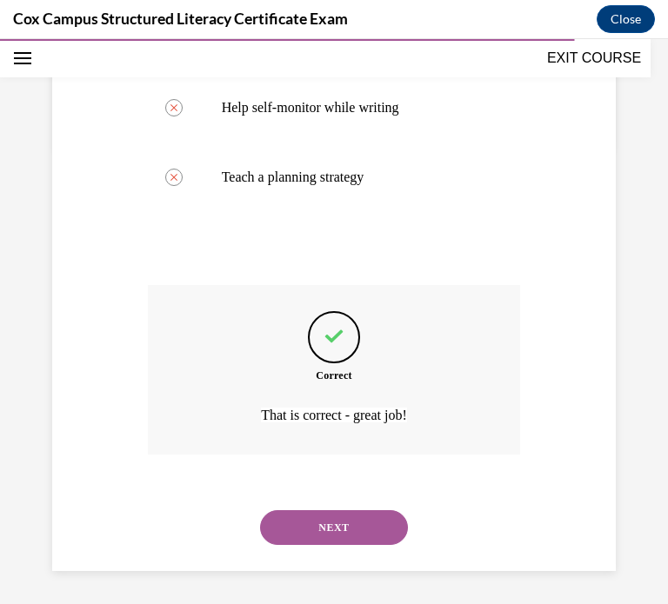
scroll to position [460, 0]
click at [362, 539] on button "NEXT" at bounding box center [334, 526] width 148 height 35
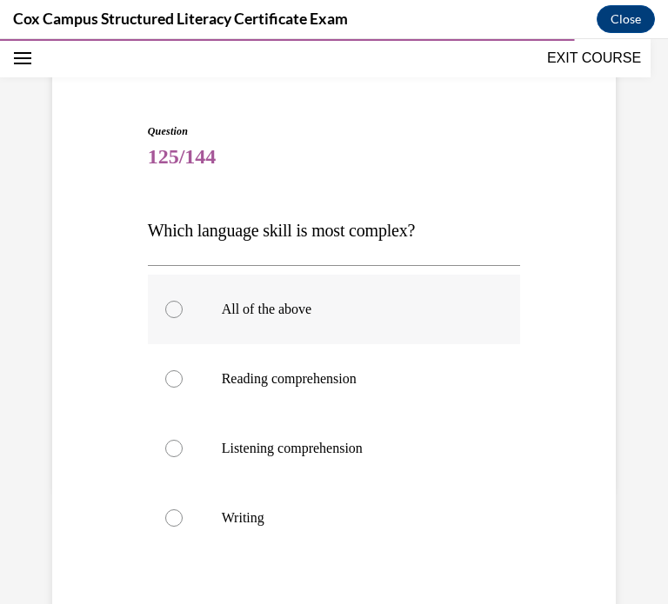
scroll to position [127, 0]
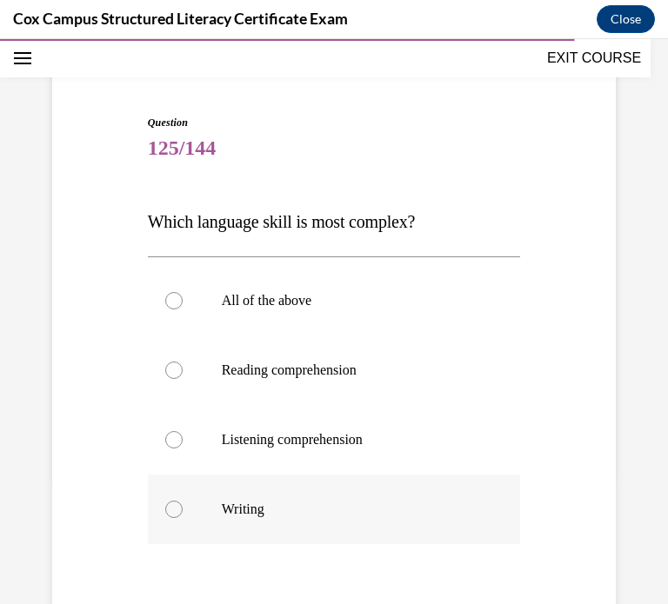
click at [463, 501] on p "Writing" at bounding box center [350, 509] width 256 height 17
click at [183, 501] on input "Writing" at bounding box center [173, 509] width 17 height 17
radio input "true"
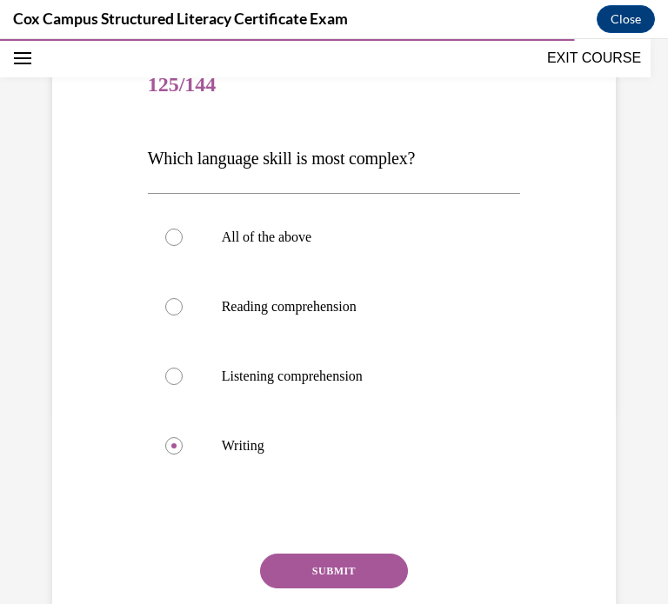
click at [370, 579] on button "SUBMIT" at bounding box center [334, 571] width 148 height 35
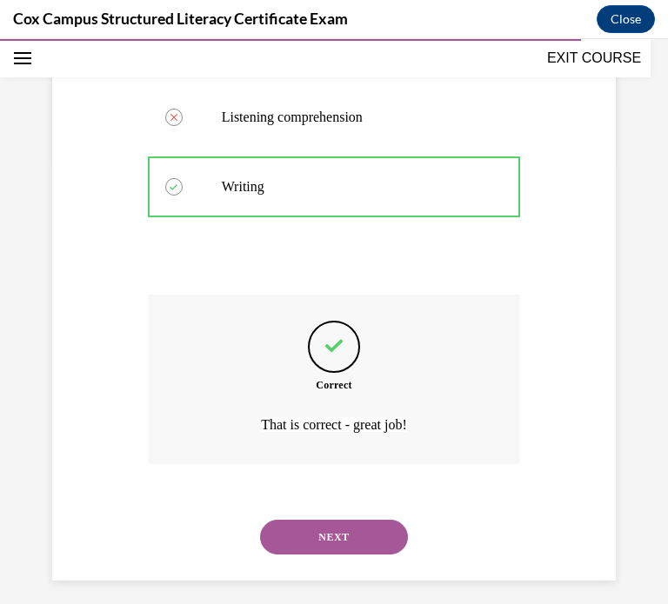
scroll to position [460, 0]
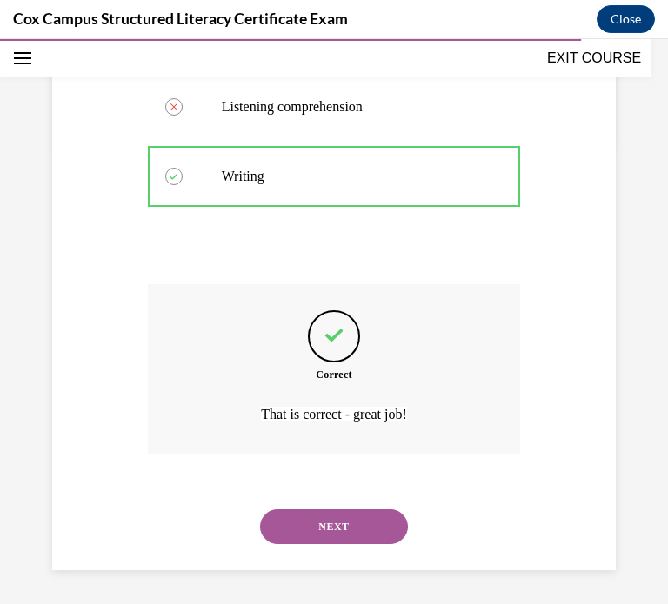
click at [375, 518] on button "NEXT" at bounding box center [334, 526] width 148 height 35
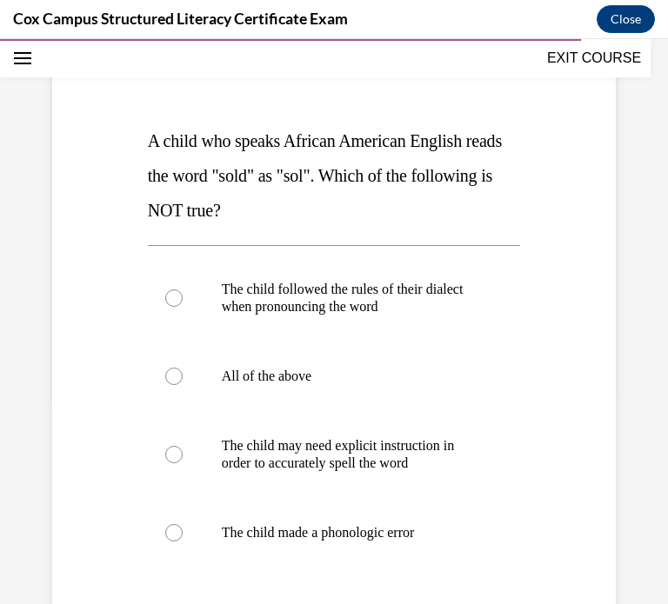
scroll to position [211, 0]
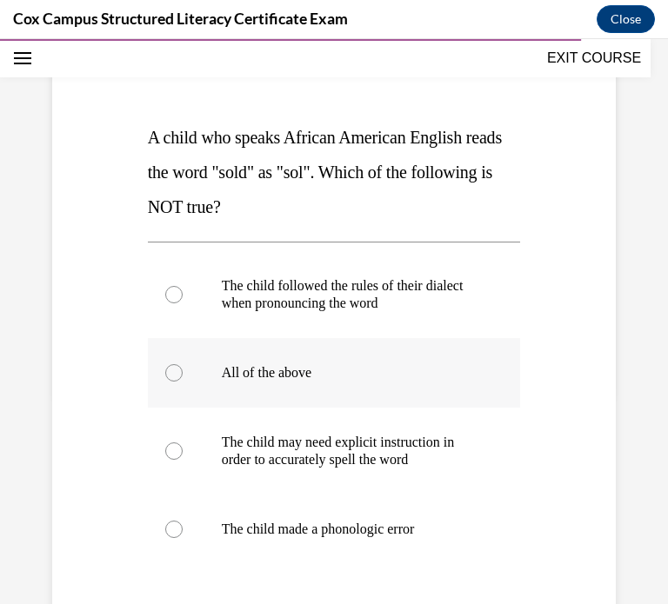
click at [357, 389] on label "All of the above" at bounding box center [334, 373] width 373 height 70
click at [183, 382] on input "All of the above" at bounding box center [173, 372] width 17 height 17
radio input "true"
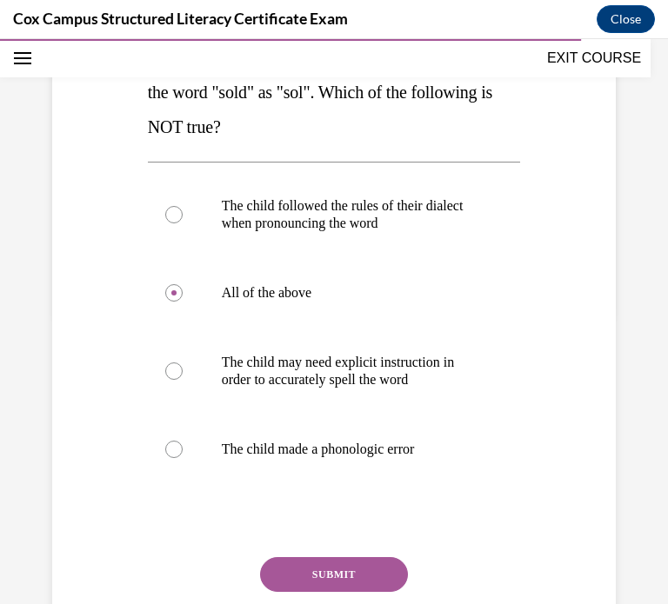
click at [314, 595] on div "SUBMIT" at bounding box center [334, 600] width 373 height 87
click at [335, 581] on button "SUBMIT" at bounding box center [334, 574] width 148 height 35
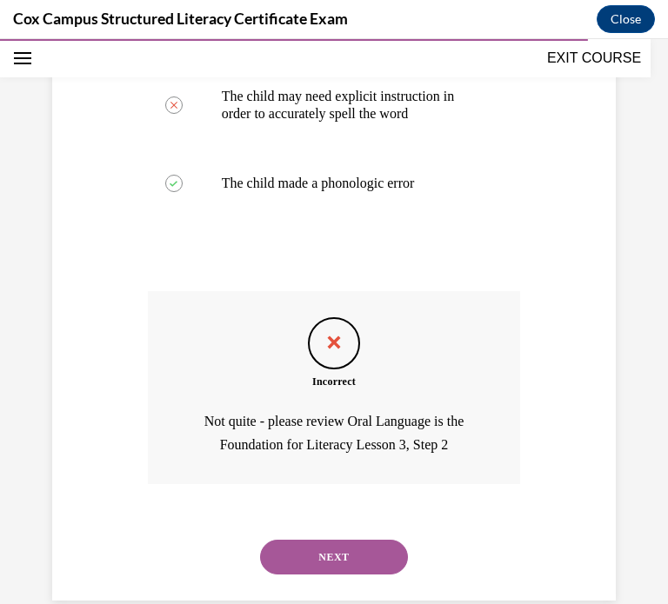
scroll to position [561, 0]
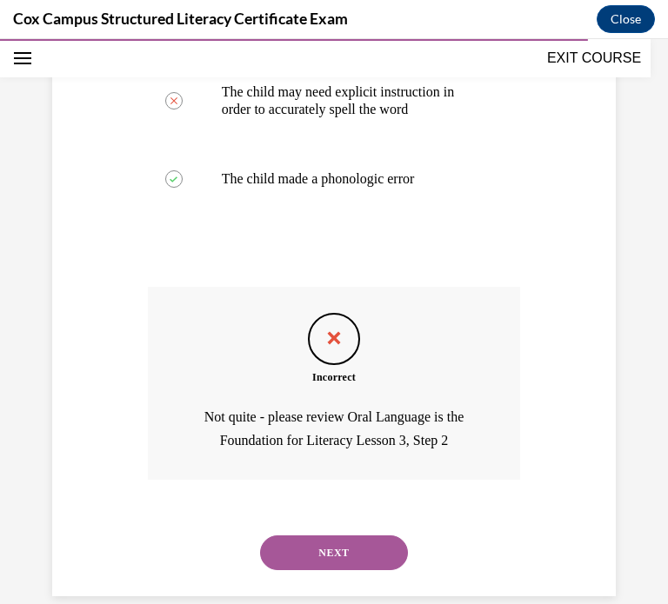
click at [348, 564] on button "NEXT" at bounding box center [334, 552] width 148 height 35
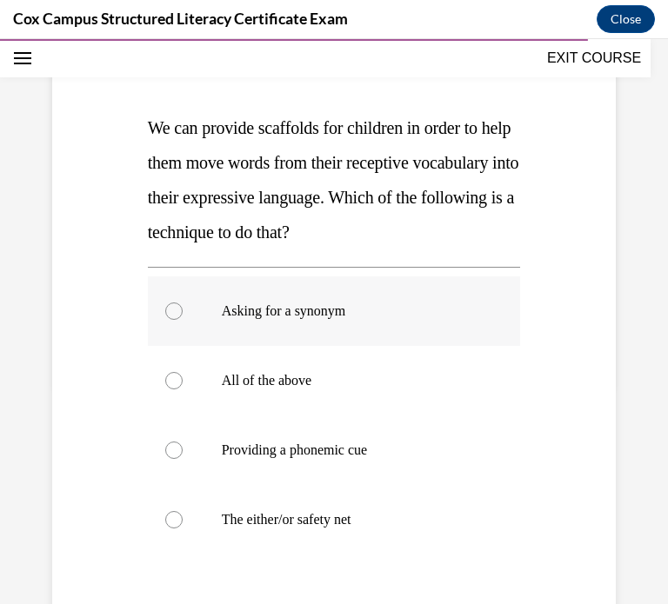
scroll to position [219, 0]
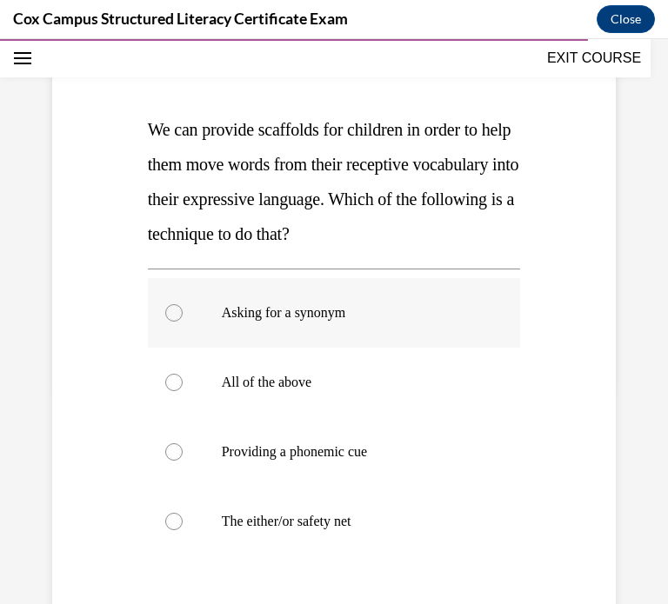
click at [347, 302] on label "Asking for a synonym" at bounding box center [334, 313] width 373 height 70
click at [183, 304] on input "Asking for a synonym" at bounding box center [173, 312] width 17 height 17
radio input "true"
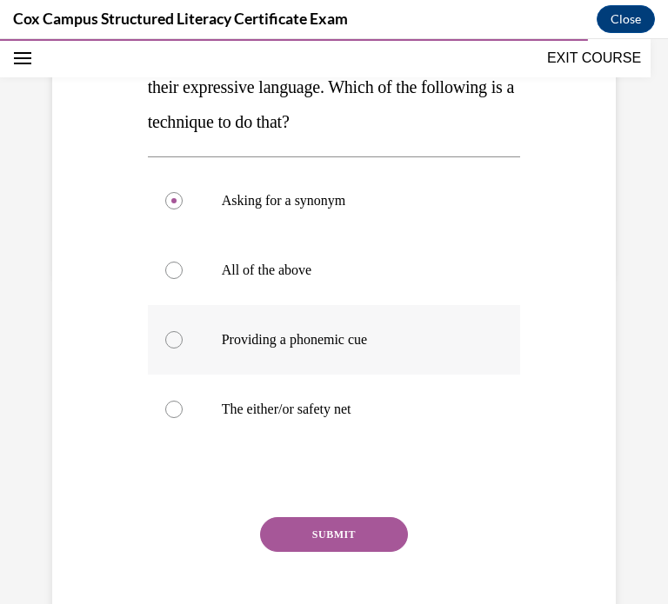
scroll to position [360, 0]
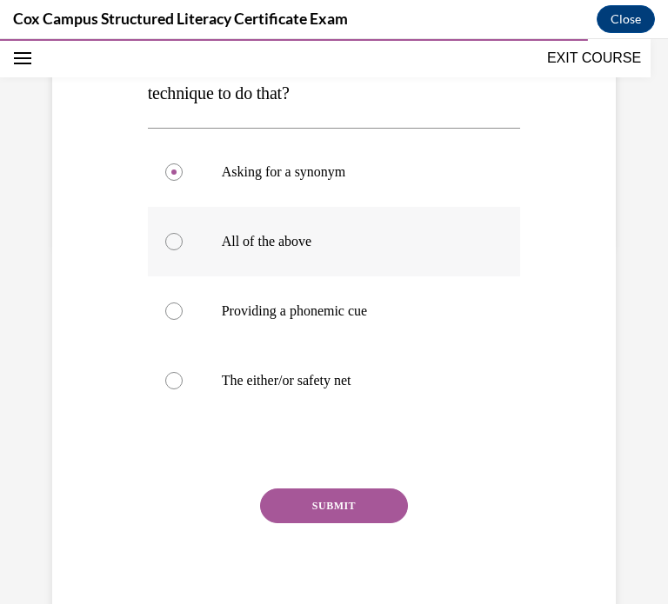
click at [216, 247] on label "All of the above" at bounding box center [334, 242] width 373 height 70
click at [183, 247] on input "All of the above" at bounding box center [173, 241] width 17 height 17
radio input "true"
click at [384, 495] on button "SUBMIT" at bounding box center [334, 505] width 148 height 35
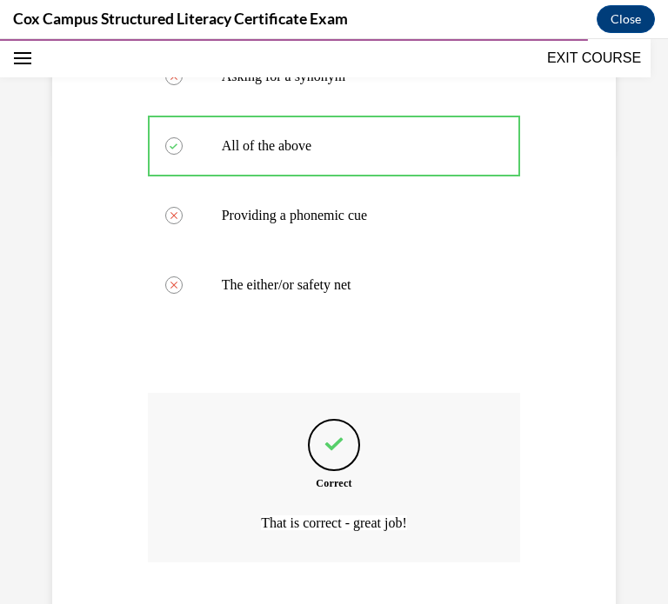
scroll to position [564, 0]
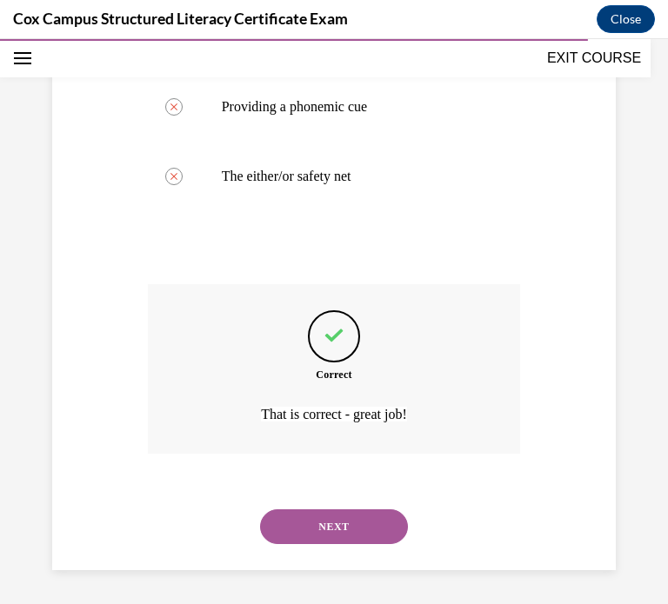
click at [326, 538] on button "NEXT" at bounding box center [334, 526] width 148 height 35
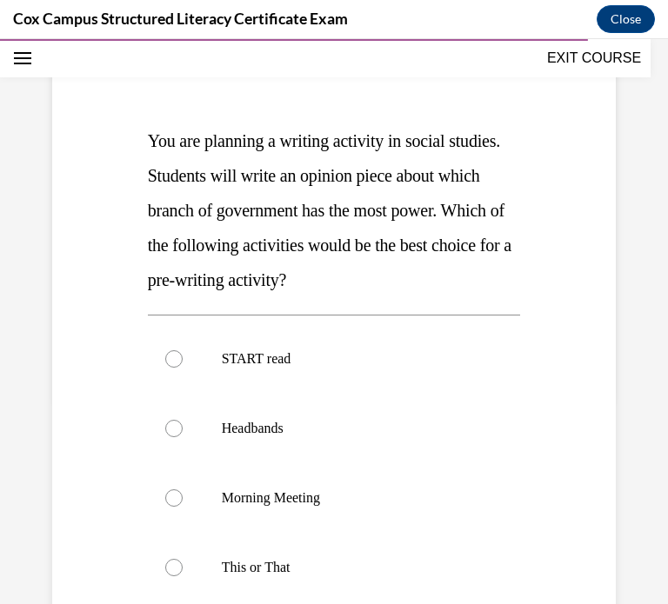
scroll to position [209, 0]
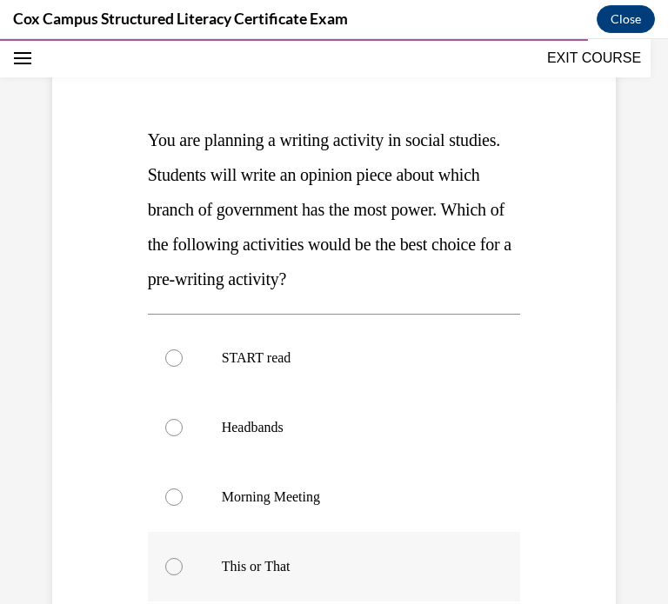
click at [268, 545] on label "This or That" at bounding box center [334, 567] width 373 height 70
click at [183, 558] on input "This or That" at bounding box center [173, 566] width 17 height 17
radio input "true"
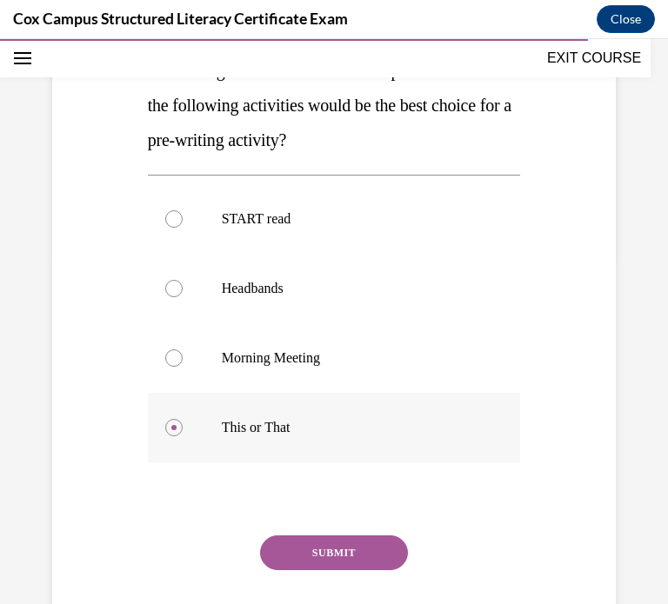
click at [268, 545] on button "SUBMIT" at bounding box center [334, 552] width 148 height 35
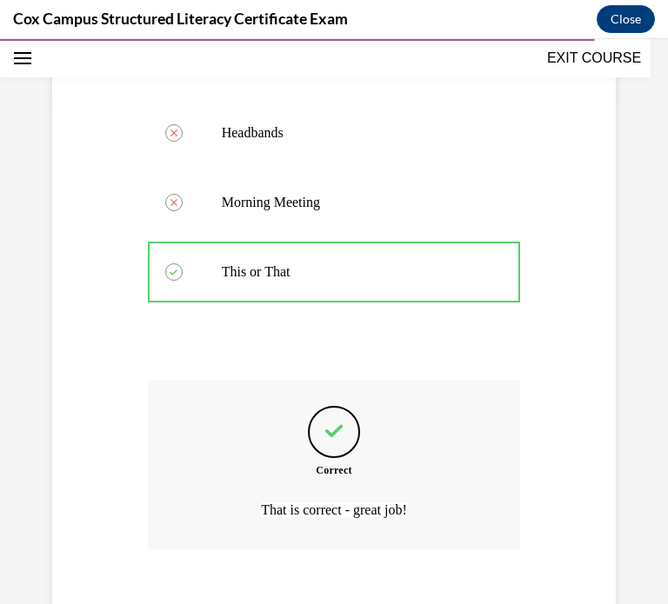
scroll to position [599, 0]
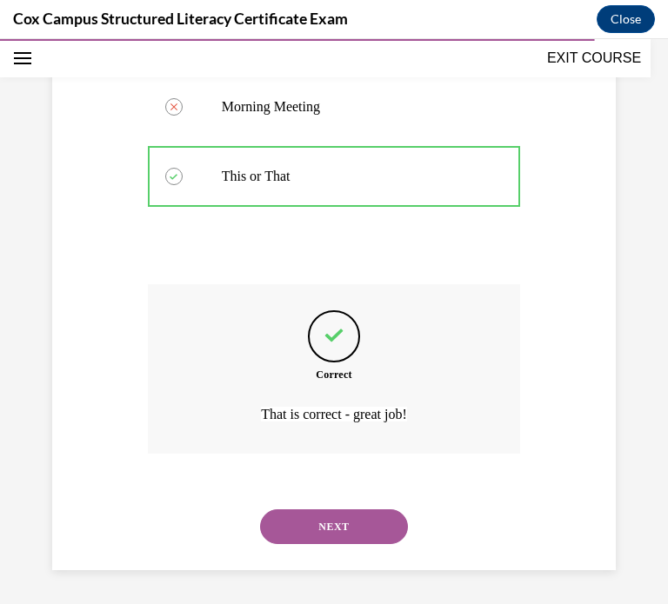
click at [449, 380] on div "Correct" at bounding box center [334, 375] width 373 height 16
click at [347, 534] on button "NEXT" at bounding box center [334, 526] width 148 height 35
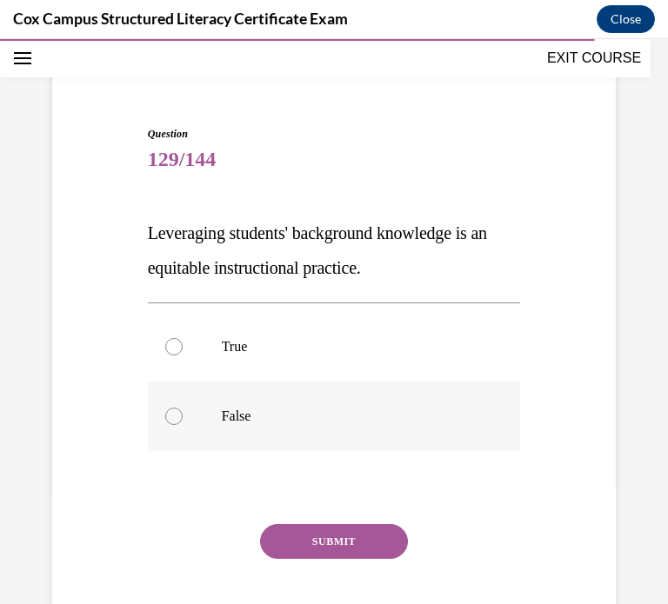
scroll to position [119, 0]
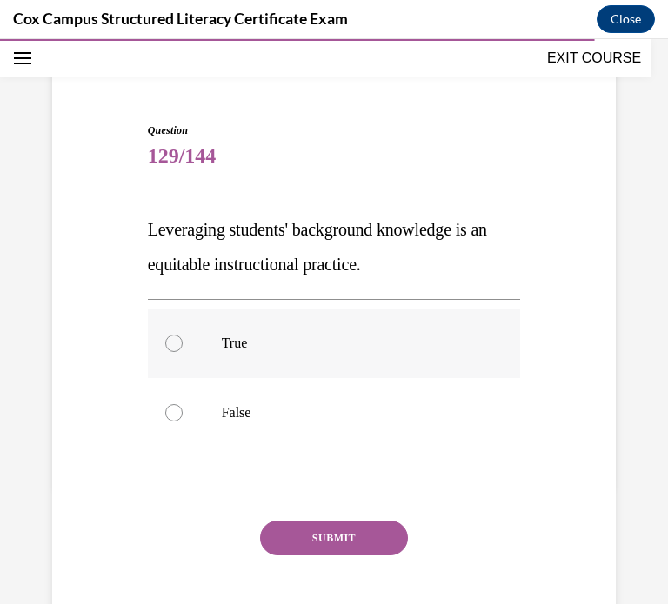
click at [242, 346] on p "True" at bounding box center [350, 343] width 256 height 17
click at [183, 346] on input "True" at bounding box center [173, 343] width 17 height 17
radio input "true"
click at [279, 404] on p "False" at bounding box center [350, 412] width 256 height 17
click at [183, 404] on input "False" at bounding box center [173, 412] width 17 height 17
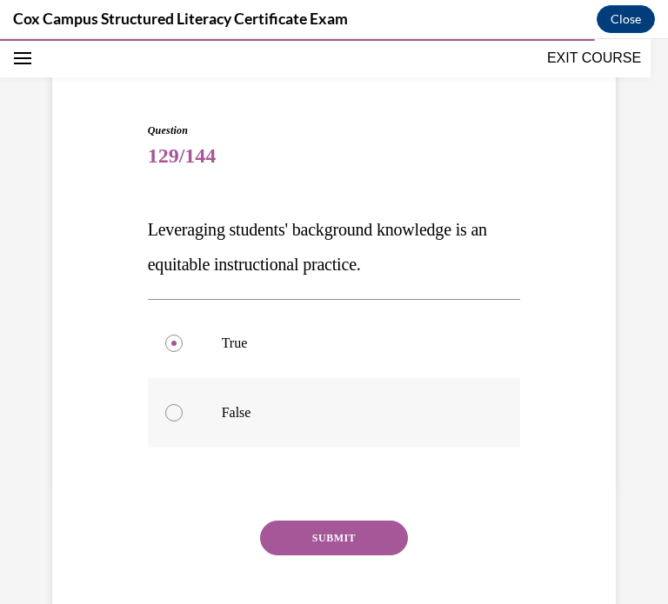
radio input "true"
click at [320, 535] on button "SUBMIT" at bounding box center [334, 538] width 148 height 35
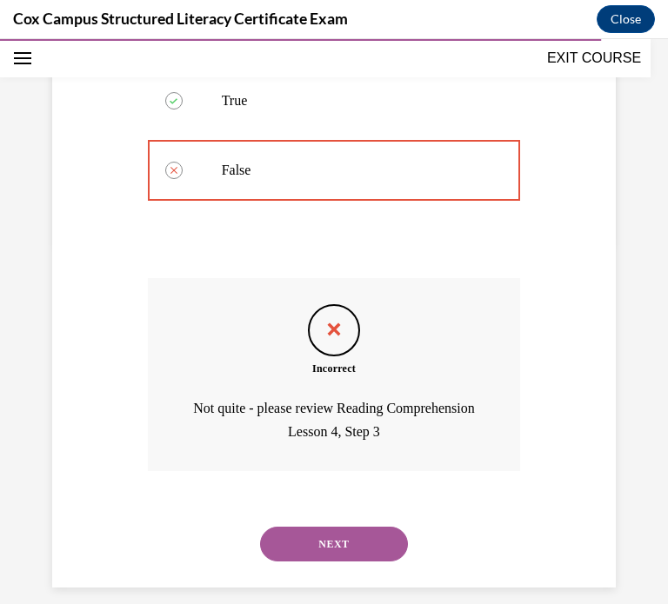
scroll to position [379, 0]
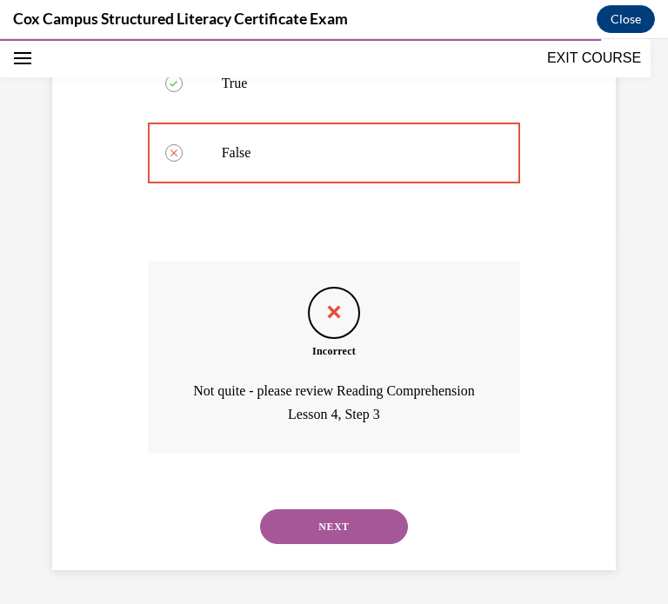
click at [388, 535] on button "NEXT" at bounding box center [334, 526] width 148 height 35
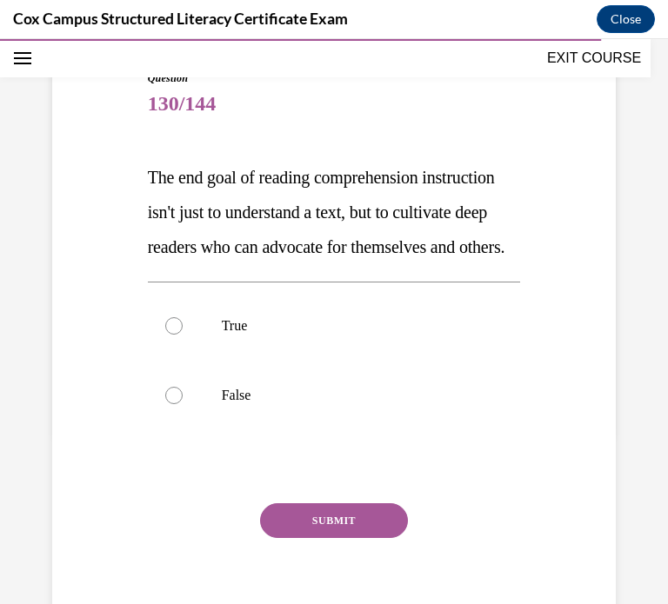
scroll to position [174, 0]
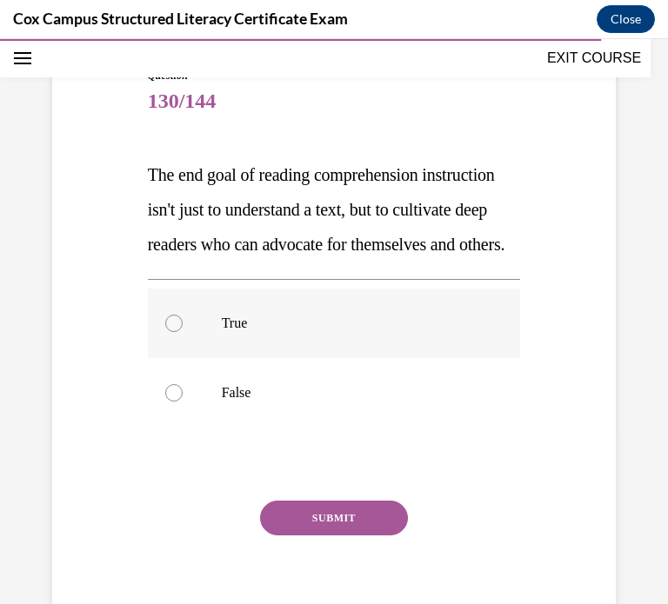
click at [232, 332] on p "True" at bounding box center [350, 323] width 256 height 17
click at [183, 332] on input "True" at bounding box center [173, 323] width 17 height 17
radio input "true"
click at [290, 535] on button "SUBMIT" at bounding box center [334, 518] width 148 height 35
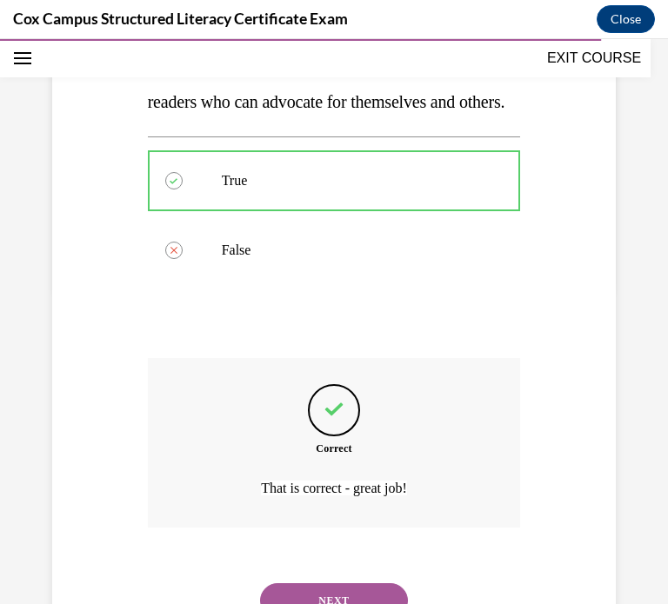
scroll to position [425, 0]
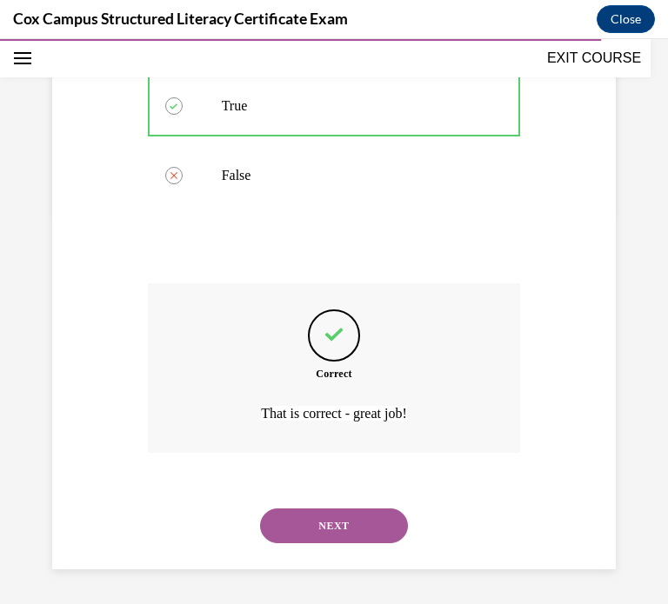
click at [314, 516] on button "NEXT" at bounding box center [334, 525] width 148 height 35
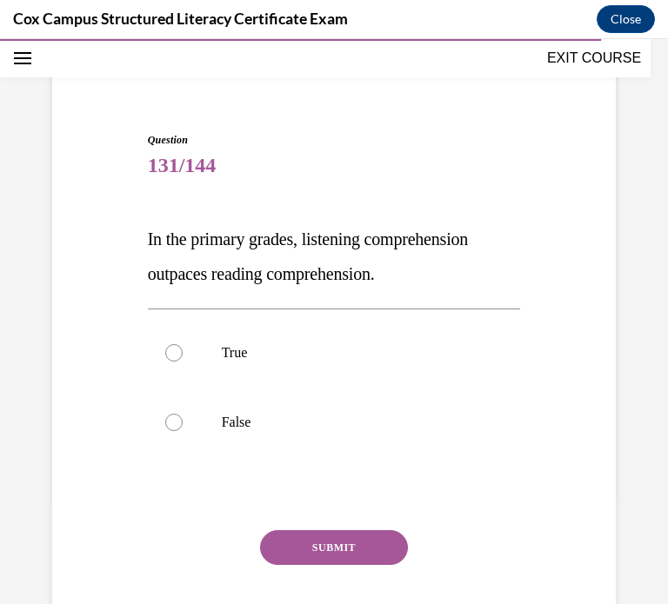
scroll to position [97, 0]
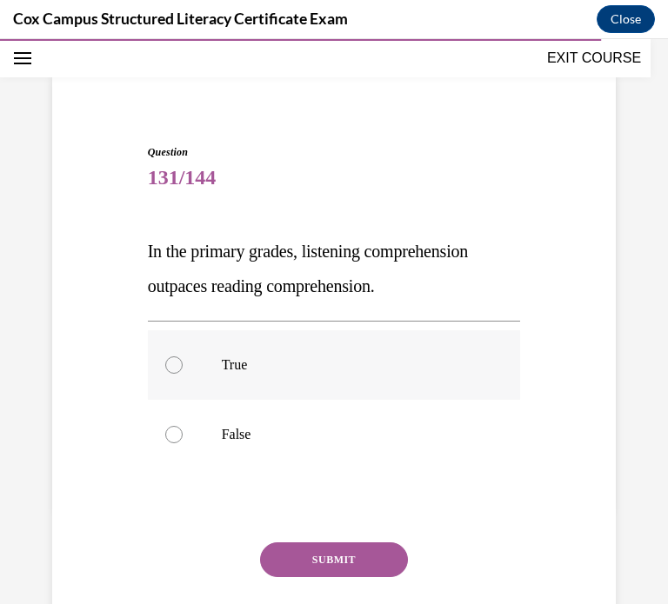
click at [211, 377] on label "True" at bounding box center [334, 365] width 373 height 70
click at [183, 374] on input "True" at bounding box center [173, 364] width 17 height 17
radio input "true"
click at [321, 565] on button "SUBMIT" at bounding box center [334, 559] width 148 height 35
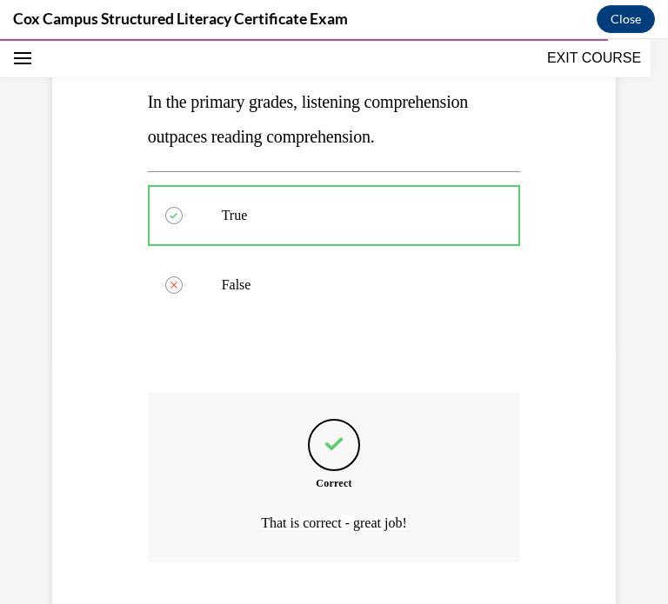
scroll to position [355, 0]
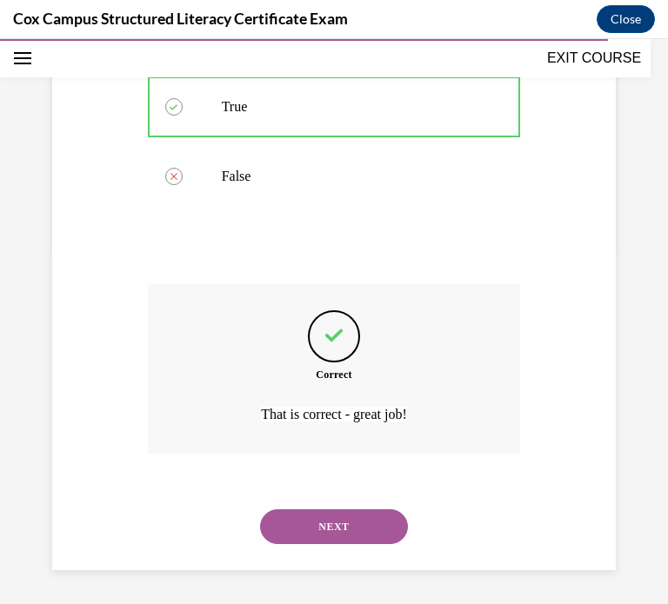
click at [301, 528] on button "NEXT" at bounding box center [334, 526] width 148 height 35
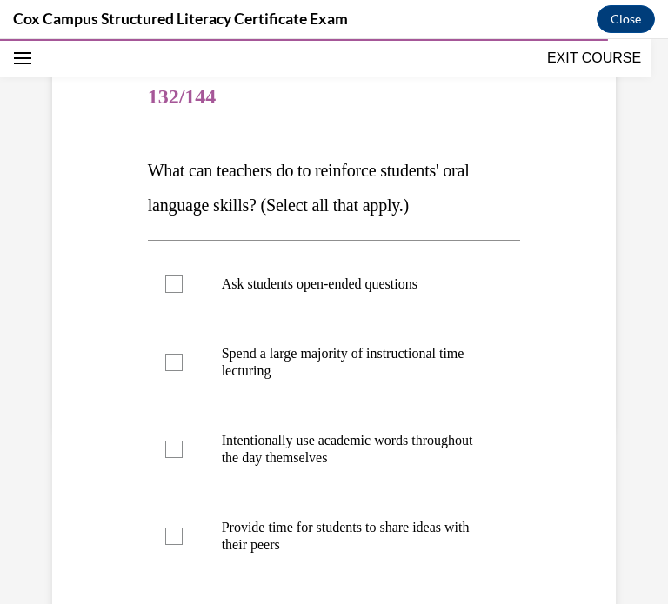
scroll to position [179, 0]
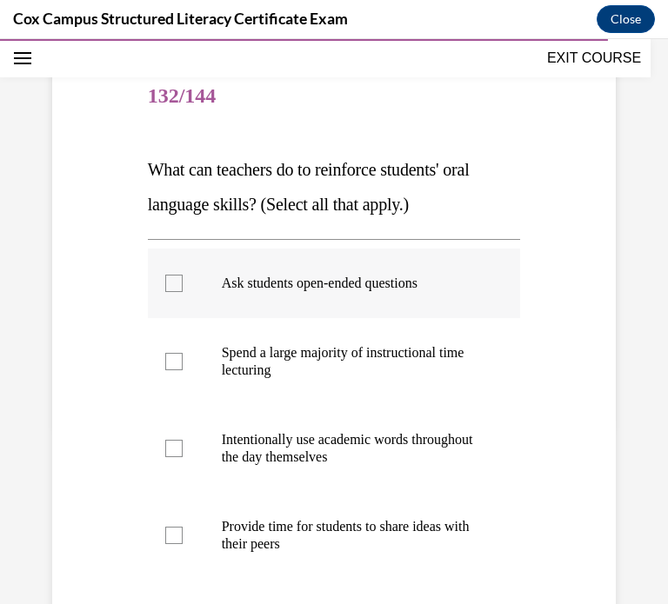
click at [170, 297] on label "Ask students open-ended questions" at bounding box center [334, 284] width 373 height 70
click at [170, 292] on input "Ask students open-ended questions" at bounding box center [173, 283] width 17 height 17
checkbox input "true"
click at [183, 455] on label "Intentionally use academic words throughout the day themselves" at bounding box center [334, 448] width 373 height 87
click at [183, 455] on input "Intentionally use academic words throughout the day themselves" at bounding box center [173, 448] width 17 height 17
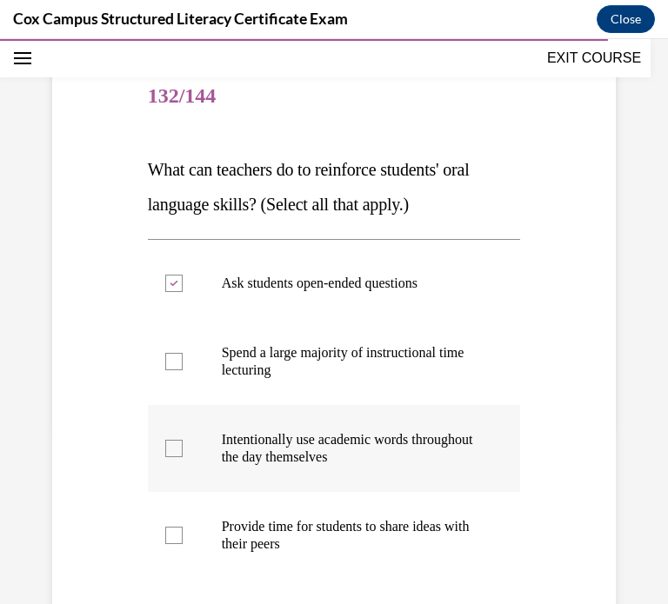
checkbox input "true"
click at [163, 540] on label "Provide time for students to share ideas with their peers" at bounding box center [334, 535] width 373 height 87
click at [165, 540] on input "Provide time for students to share ideas with their peers" at bounding box center [173, 535] width 17 height 17
checkbox input "true"
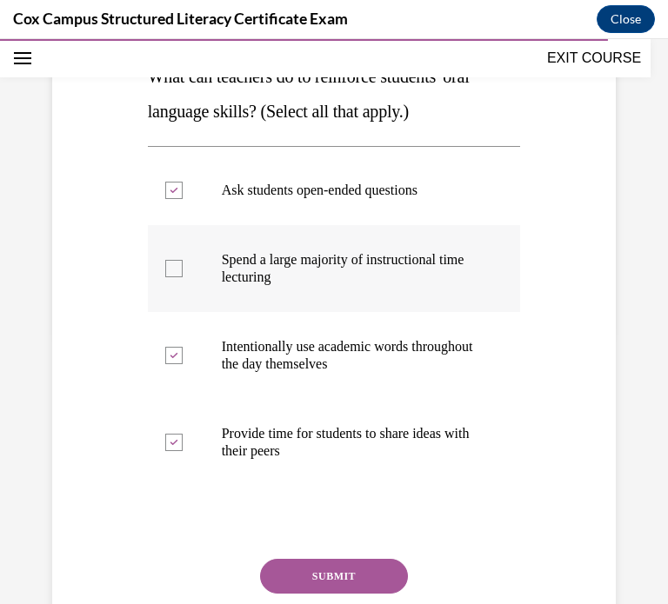
scroll to position [315, 0]
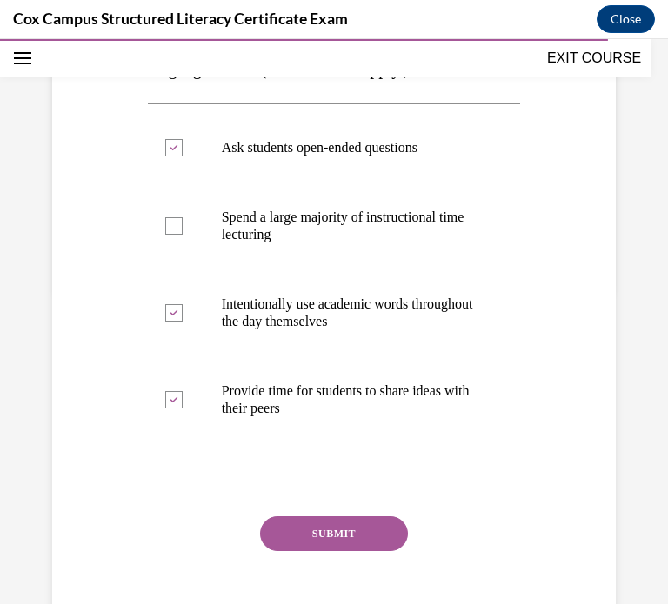
click at [325, 531] on button "SUBMIT" at bounding box center [334, 533] width 148 height 35
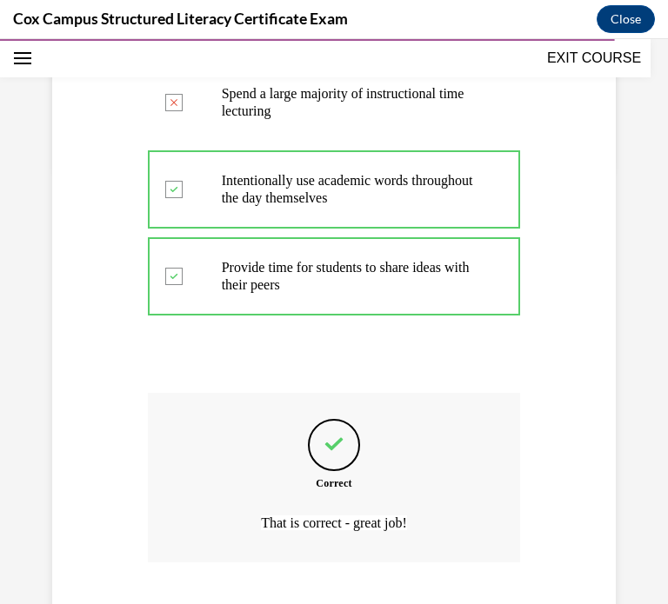
scroll to position [547, 0]
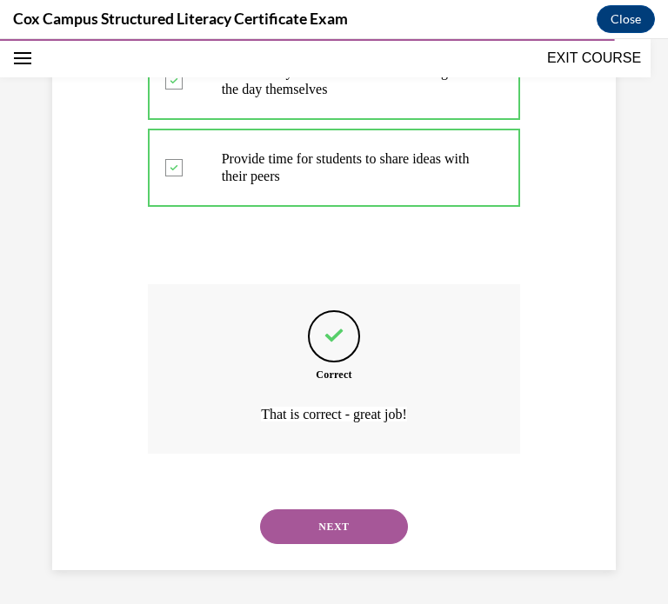
click at [361, 525] on button "NEXT" at bounding box center [334, 526] width 148 height 35
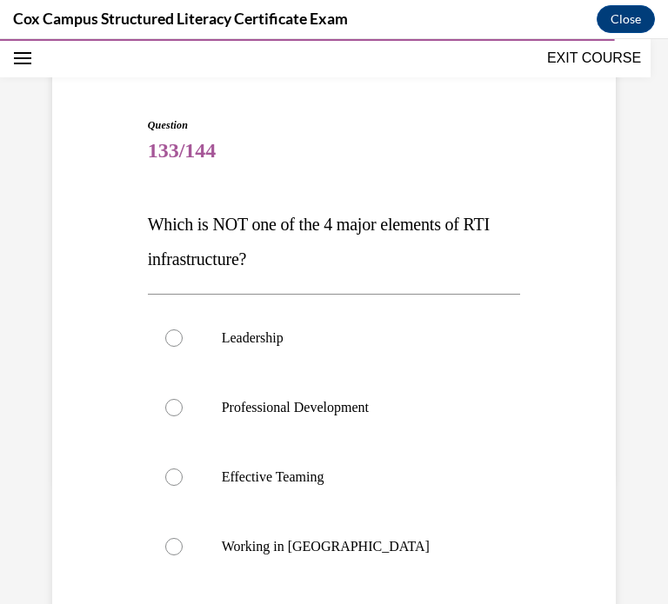
scroll to position [125, 0]
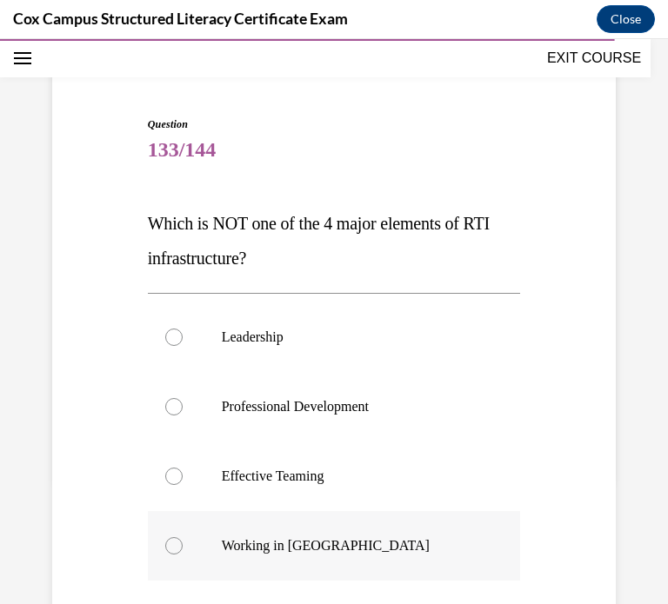
click at [254, 530] on label "Working in Silos" at bounding box center [334, 546] width 373 height 70
click at [183, 537] on input "Working in Silos" at bounding box center [173, 545] width 17 height 17
radio input "true"
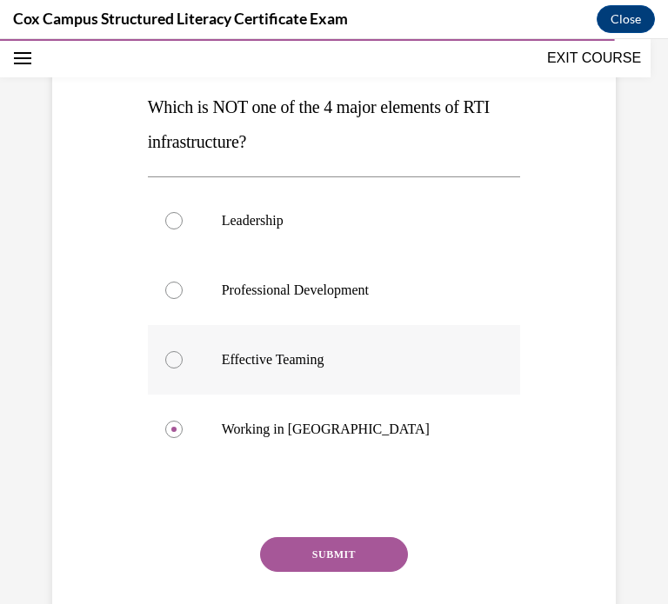
scroll to position [259, 0]
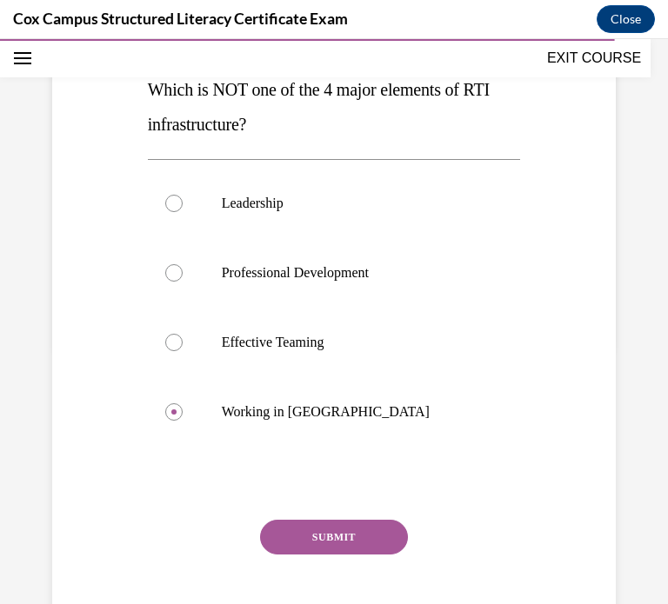
click at [306, 525] on button "SUBMIT" at bounding box center [334, 537] width 148 height 35
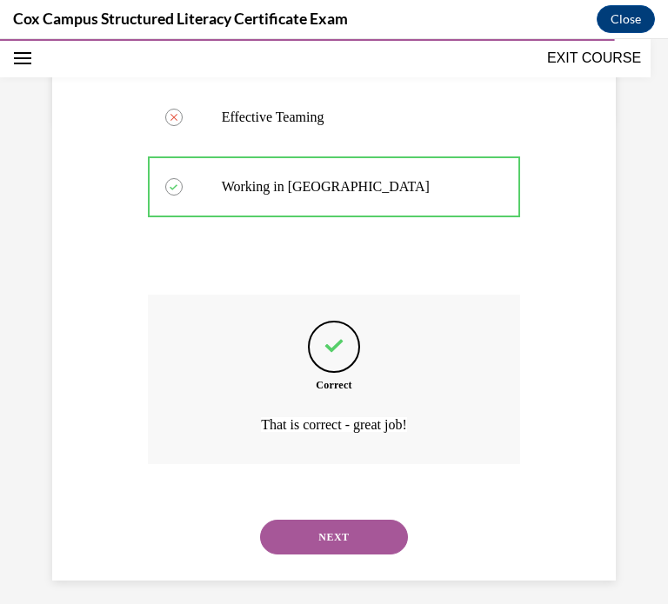
scroll to position [495, 0]
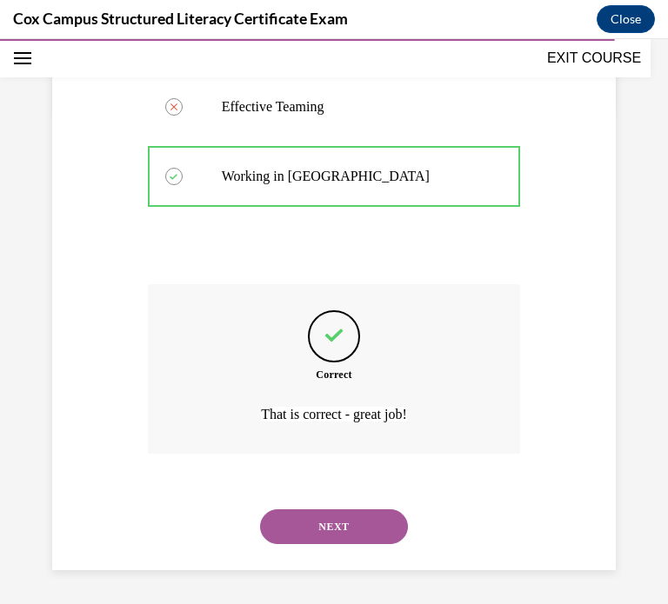
click at [355, 535] on button "NEXT" at bounding box center [334, 526] width 148 height 35
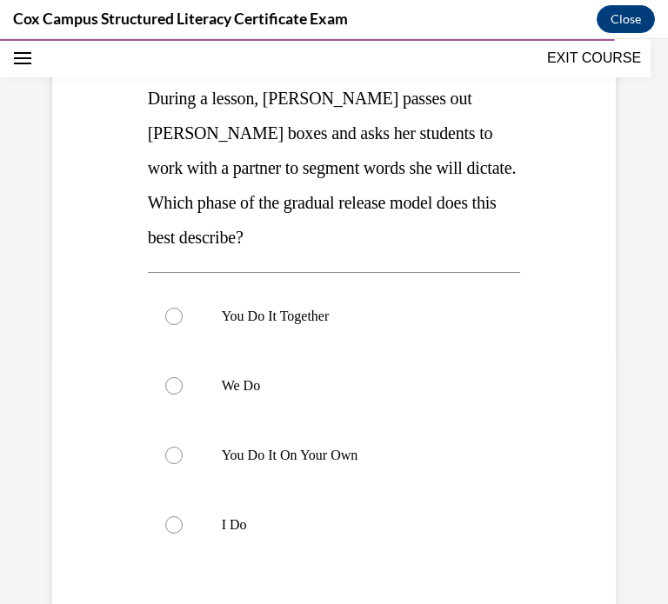
scroll to position [247, 0]
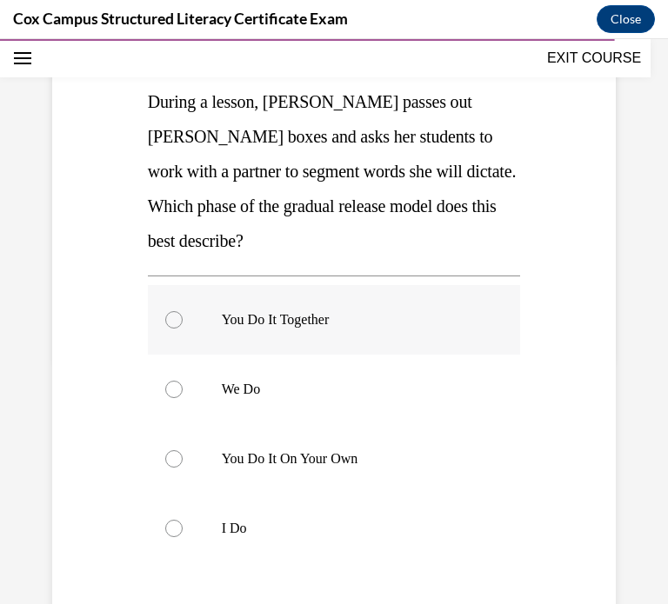
click at [208, 335] on label "You Do It Together" at bounding box center [334, 320] width 373 height 70
click at [183, 329] on input "You Do It Together" at bounding box center [173, 319] width 17 height 17
radio input "true"
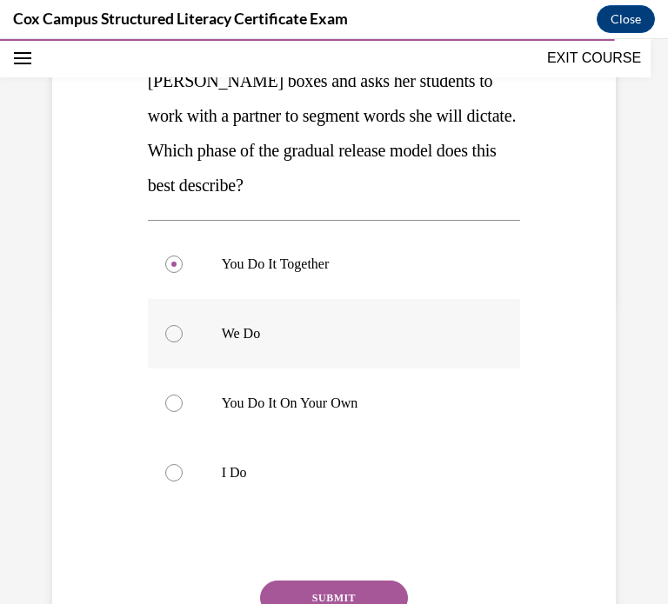
scroll to position [303, 0]
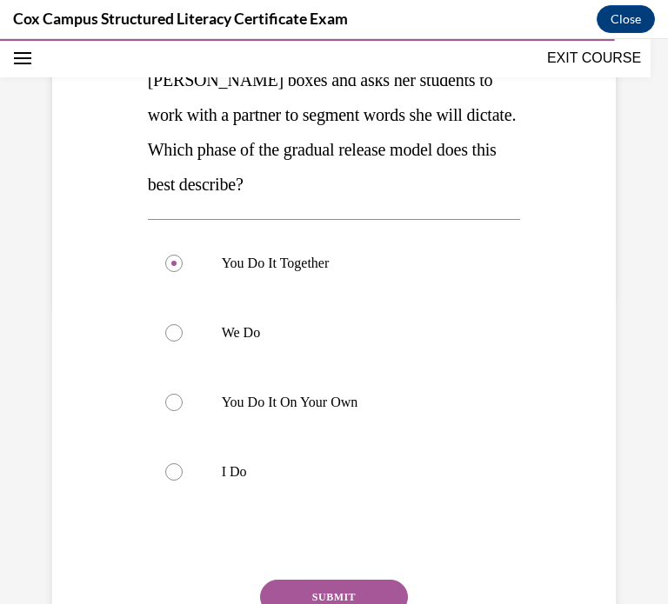
click at [328, 581] on button "SUBMIT" at bounding box center [334, 597] width 148 height 35
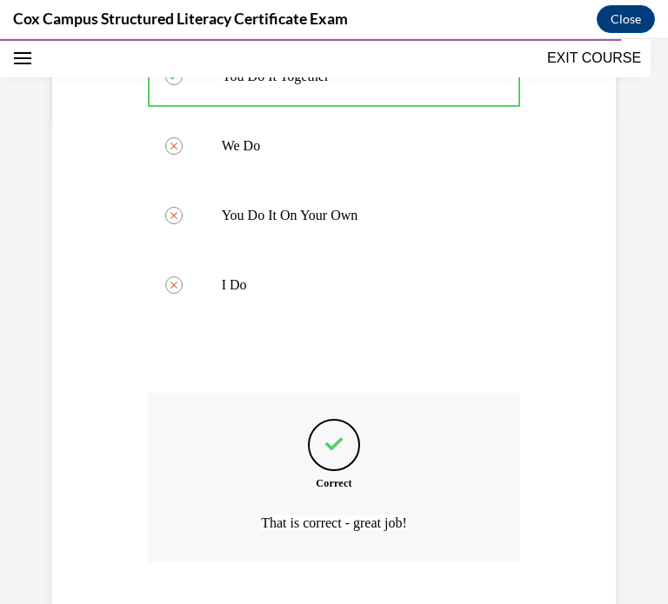
scroll to position [599, 0]
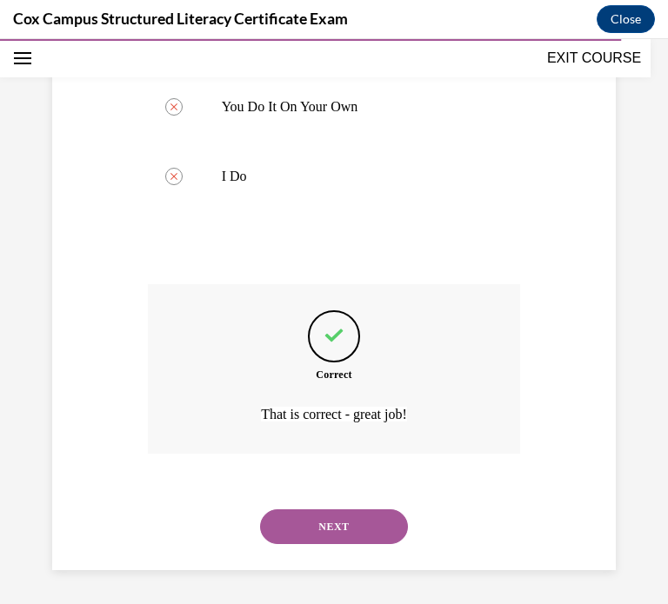
click at [353, 518] on button "NEXT" at bounding box center [334, 526] width 148 height 35
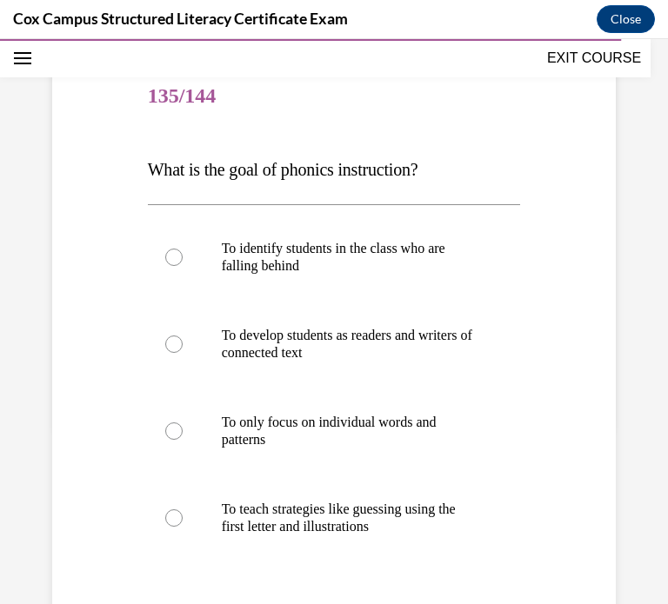
scroll to position [228, 0]
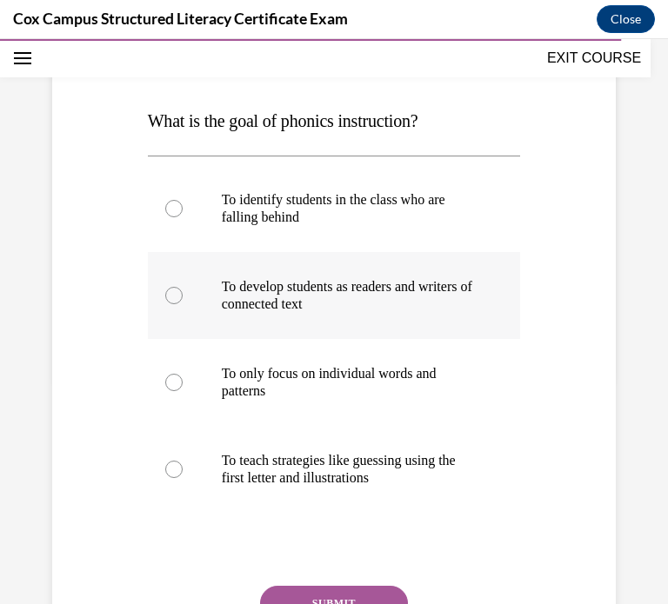
click at [404, 299] on p "To develop students as readers and writers of connected text" at bounding box center [350, 295] width 256 height 35
click at [183, 299] on input "To develop students as readers and writers of connected text" at bounding box center [173, 295] width 17 height 17
radio input "true"
click at [372, 597] on button "SUBMIT" at bounding box center [334, 603] width 148 height 35
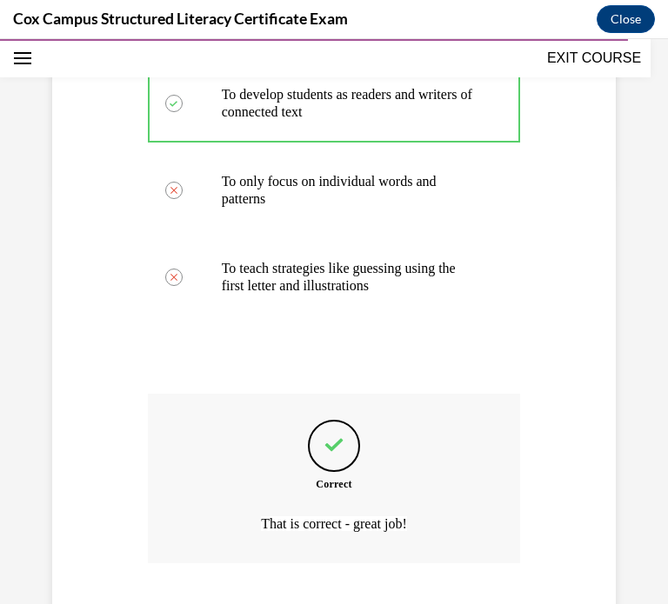
scroll to position [529, 0]
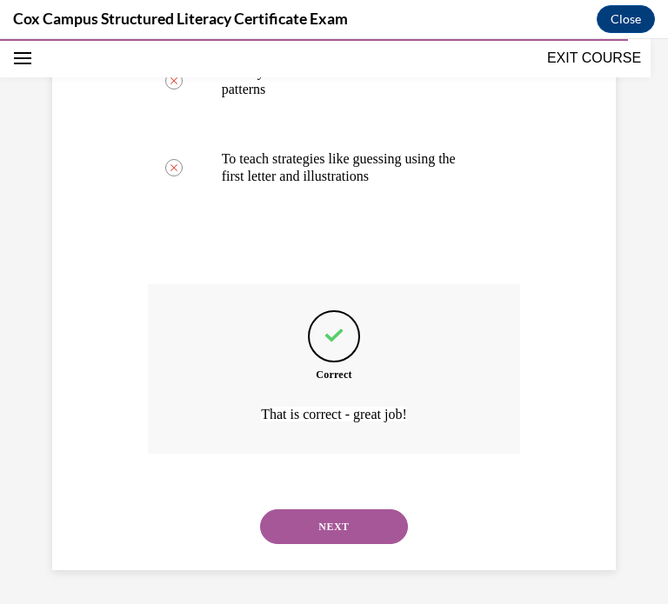
click at [331, 527] on button "NEXT" at bounding box center [334, 526] width 148 height 35
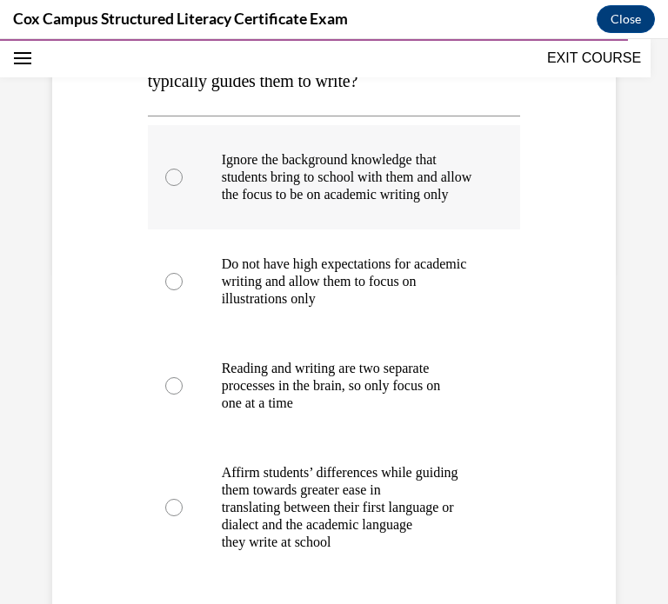
scroll to position [342, 0]
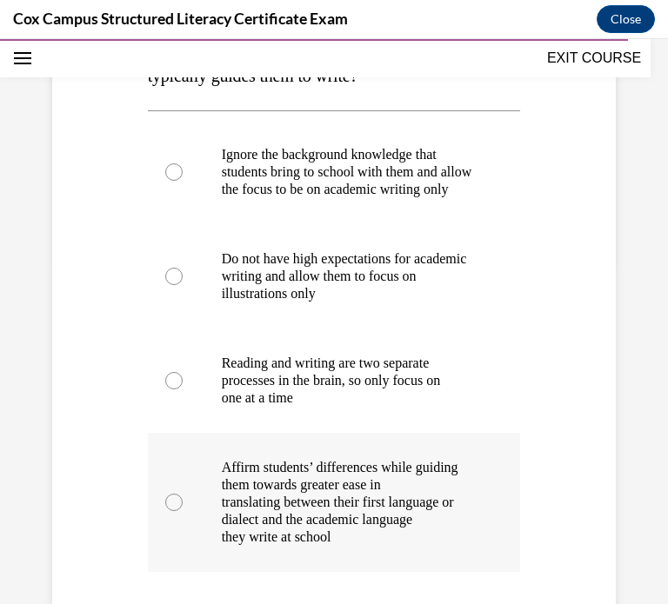
click at [290, 490] on p "Affirm students’ differences while guiding them towards greater ease in" at bounding box center [350, 476] width 256 height 35
click at [183, 494] on input "Affirm students’ differences while guiding them towards greater ease in transla…" at bounding box center [173, 502] width 17 height 17
radio input "true"
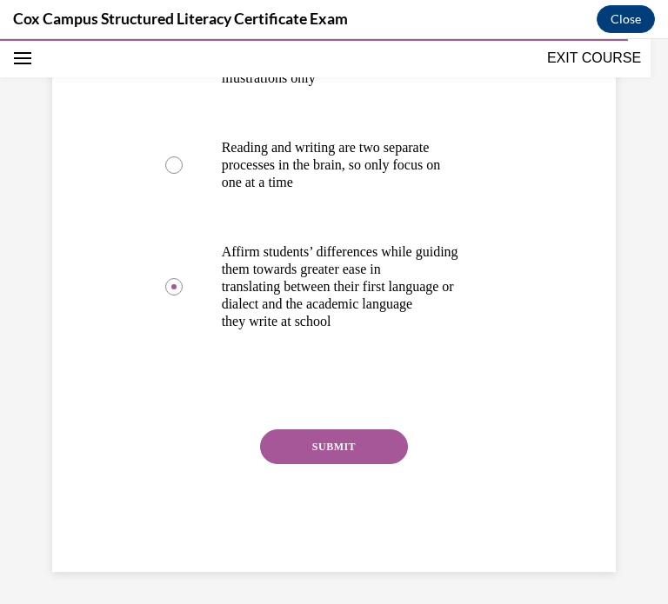
click at [338, 455] on button "SUBMIT" at bounding box center [334, 446] width 148 height 35
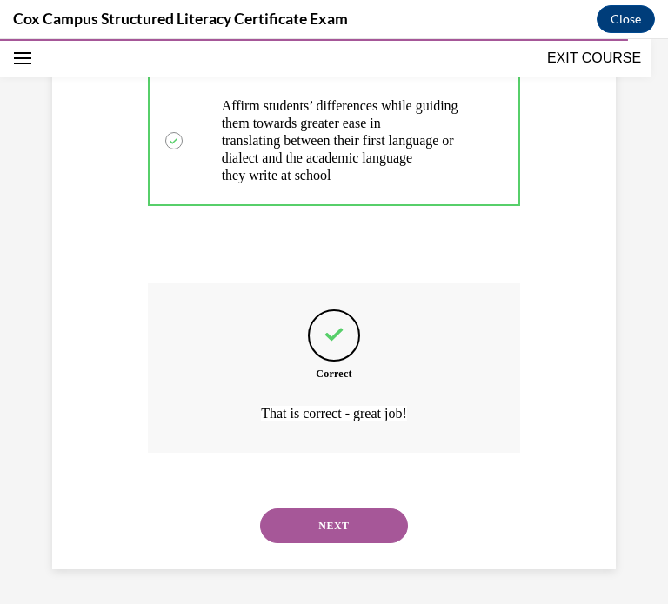
scroll to position [721, 0]
click at [312, 521] on button "NEXT" at bounding box center [334, 525] width 148 height 35
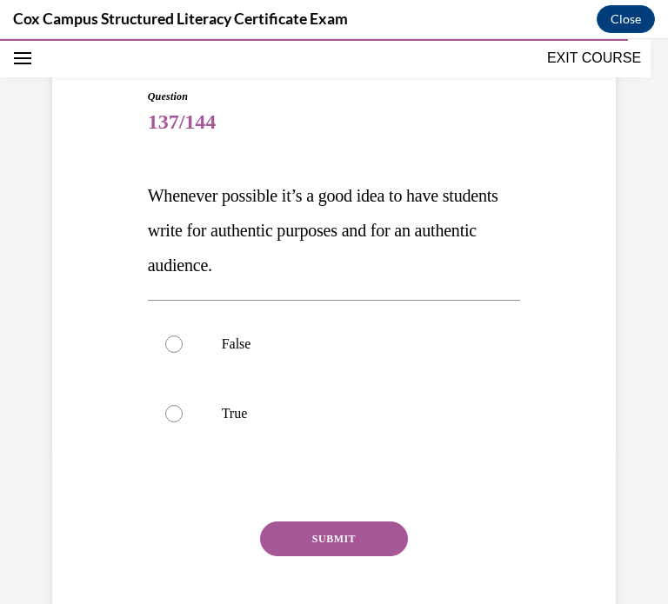
scroll to position [169, 0]
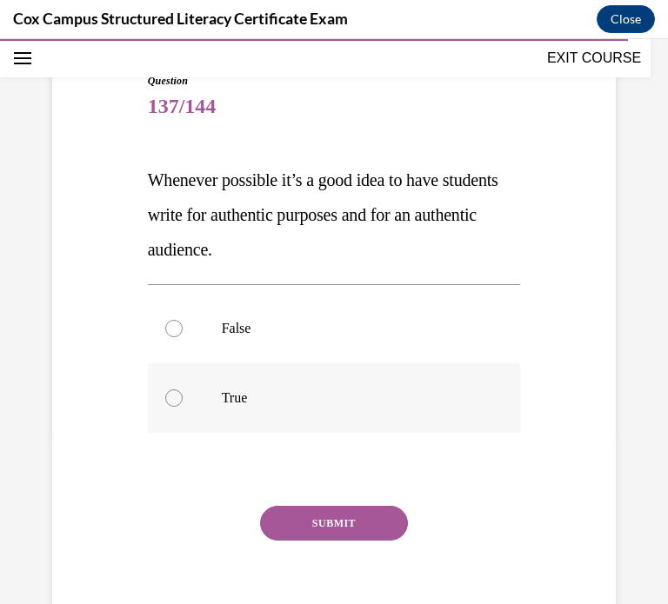
click at [327, 392] on p "True" at bounding box center [350, 397] width 256 height 17
click at [183, 392] on input "True" at bounding box center [173, 397] width 17 height 17
radio input "true"
click at [315, 512] on button "SUBMIT" at bounding box center [334, 523] width 148 height 35
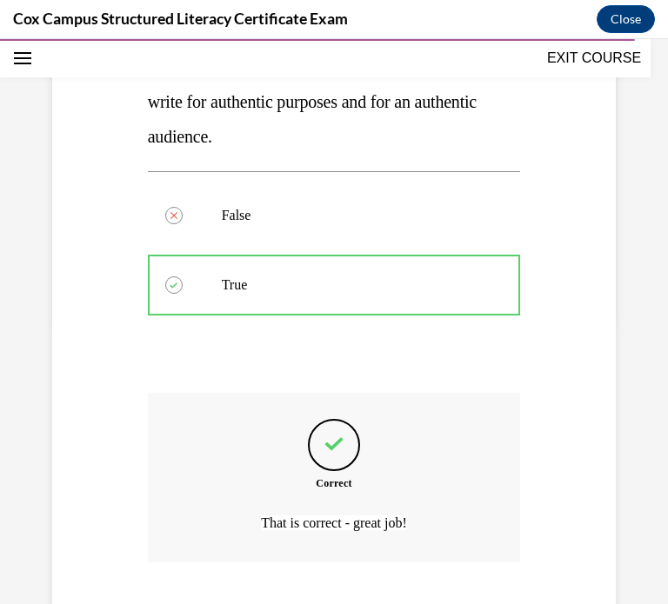
scroll to position [390, 0]
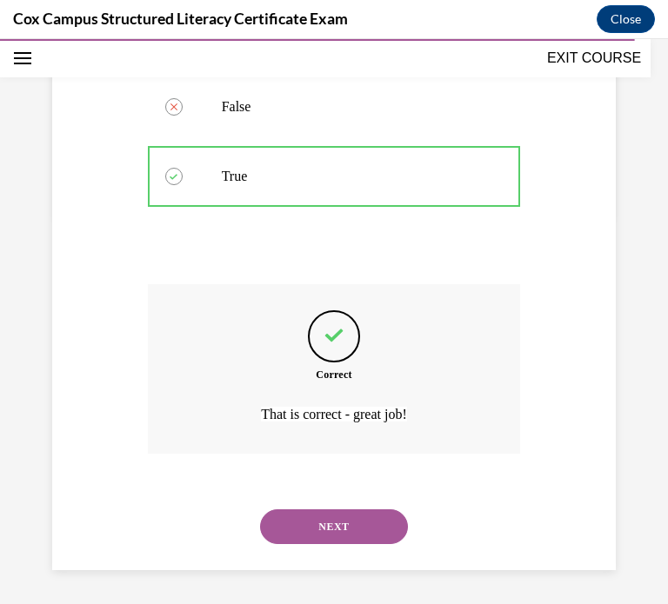
click at [326, 532] on button "NEXT" at bounding box center [334, 526] width 148 height 35
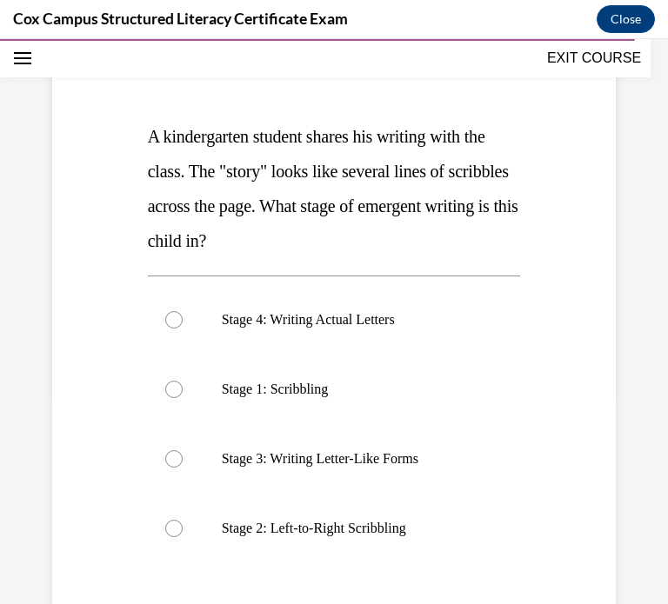
scroll to position [229, 0]
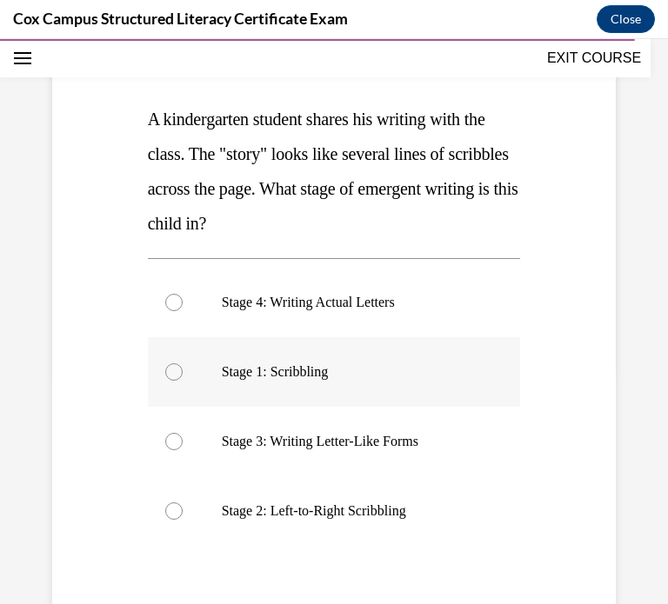
click at [201, 356] on label "Stage 1: Scribbling" at bounding box center [334, 372] width 373 height 70
click at [183, 363] on input "Stage 1: Scribbling" at bounding box center [173, 371] width 17 height 17
radio input "true"
click at [171, 495] on label "Stage 2: Left-to-Right Scribbling" at bounding box center [334, 511] width 373 height 70
click at [171, 502] on input "Stage 2: Left-to-Right Scribbling" at bounding box center [173, 510] width 17 height 17
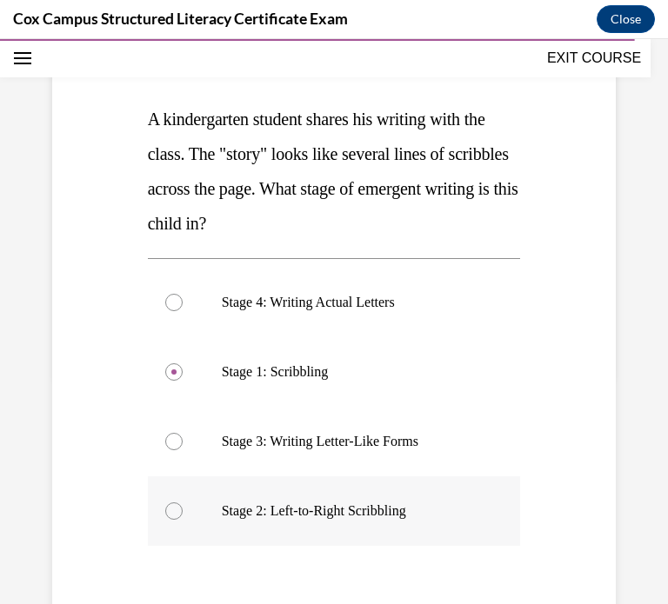
radio input "true"
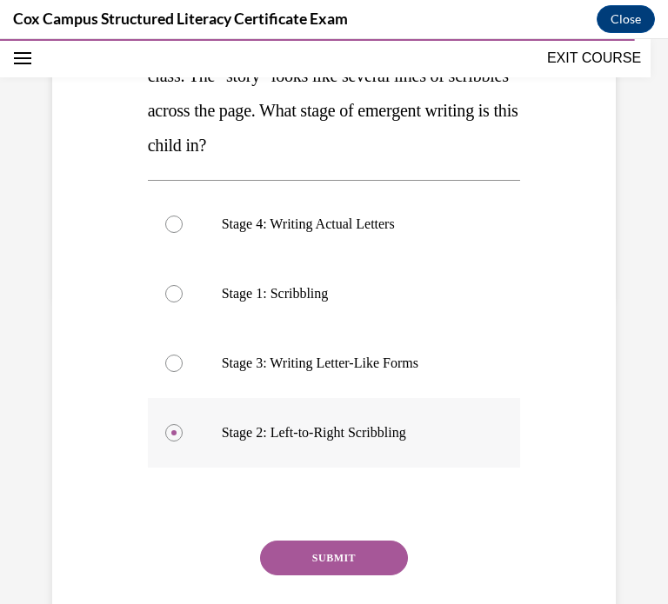
scroll to position [312, 0]
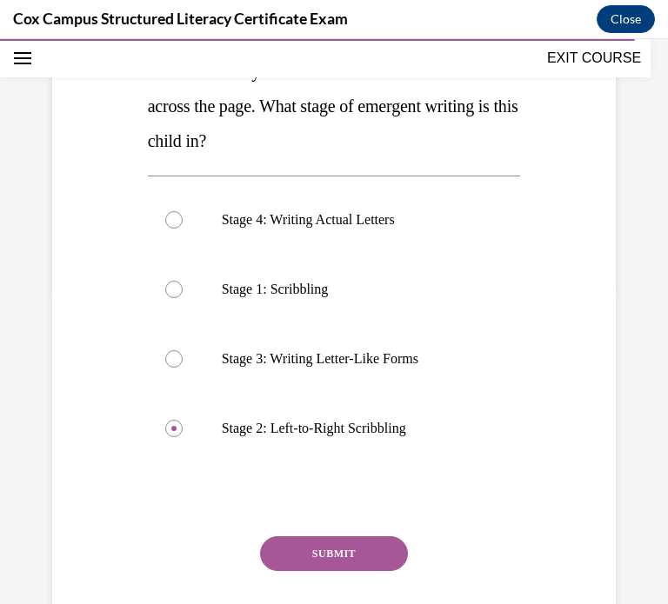
click at [294, 567] on button "SUBMIT" at bounding box center [334, 553] width 148 height 35
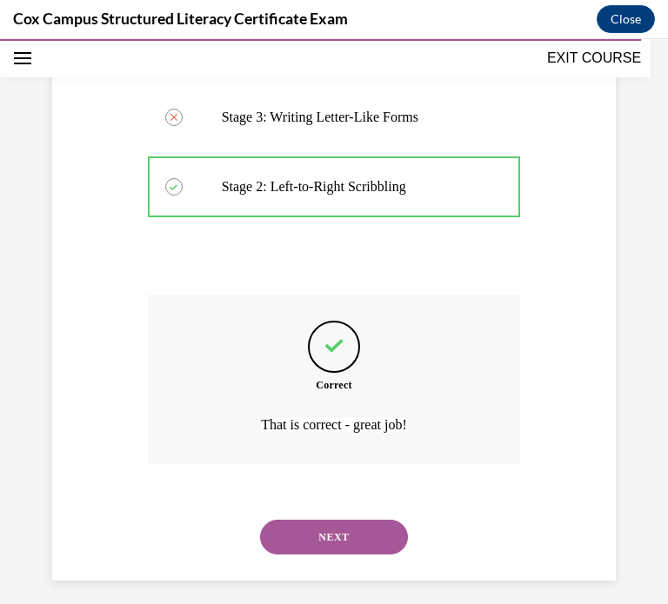
scroll to position [564, 0]
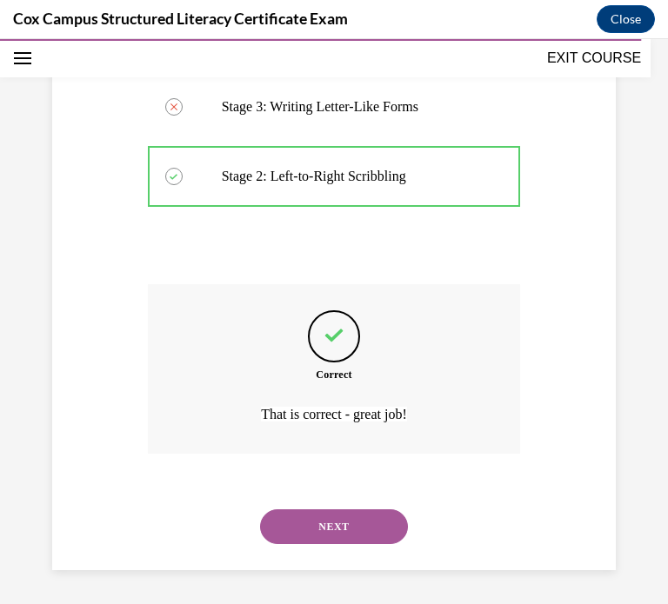
click at [296, 530] on button "NEXT" at bounding box center [334, 526] width 148 height 35
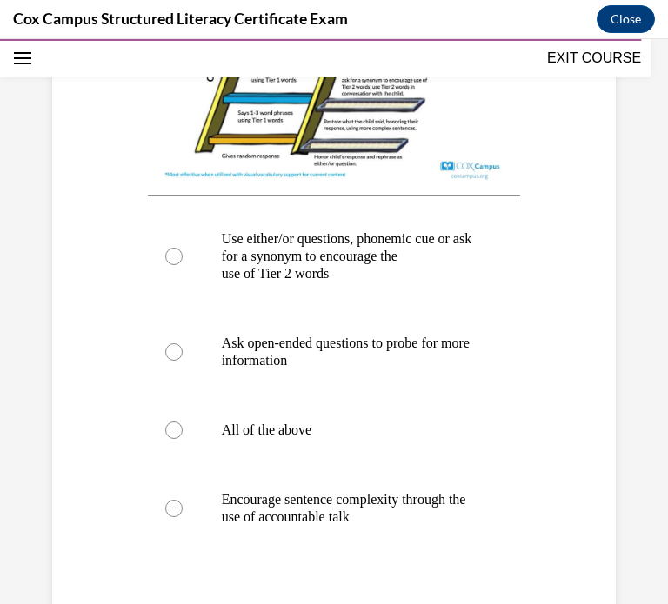
scroll to position [698, 0]
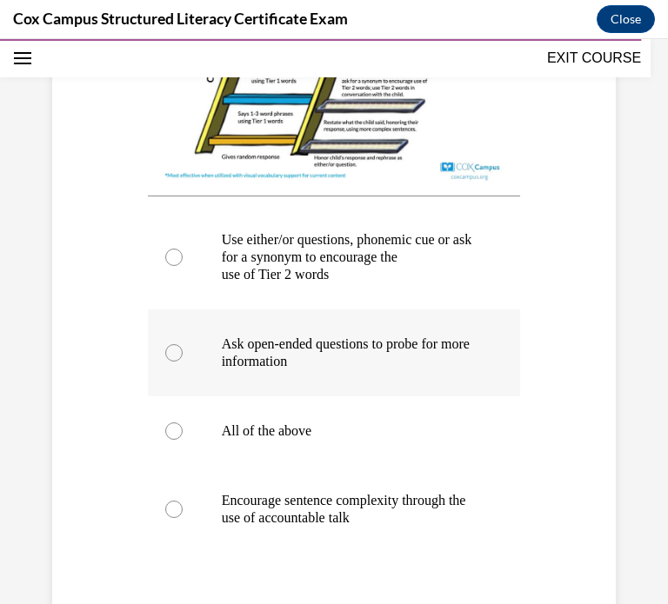
click at [223, 357] on p "Ask open-ended questions to probe for more information" at bounding box center [350, 352] width 256 height 35
click at [183, 357] on input "Ask open-ended questions to probe for more information" at bounding box center [173, 352] width 17 height 17
radio input "true"
click at [187, 437] on label "All of the above" at bounding box center [334, 431] width 373 height 70
click at [183, 437] on input "All of the above" at bounding box center [173, 430] width 17 height 17
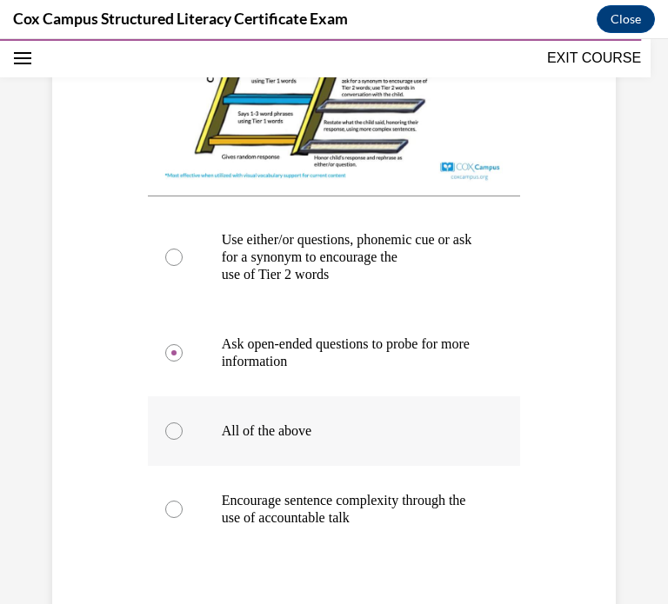
radio input "true"
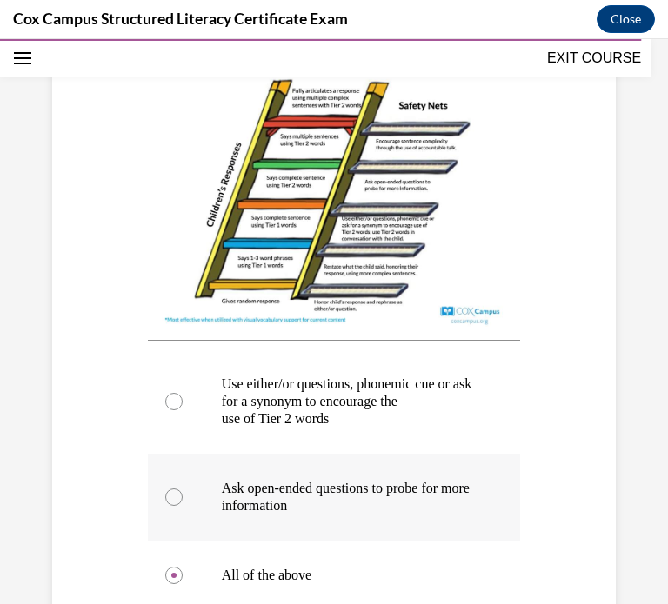
scroll to position [555, 0]
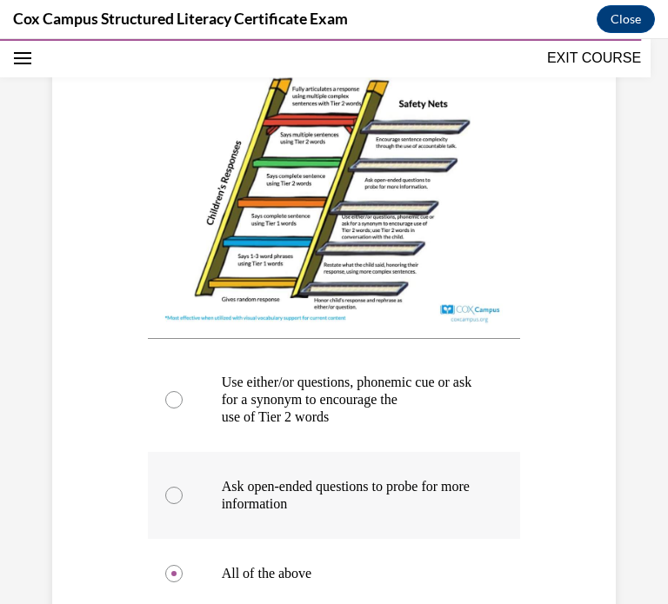
click at [209, 495] on label "Ask open-ended questions to probe for more information" at bounding box center [334, 495] width 373 height 87
click at [183, 495] on input "Ask open-ended questions to probe for more information" at bounding box center [173, 495] width 17 height 17
radio input "true"
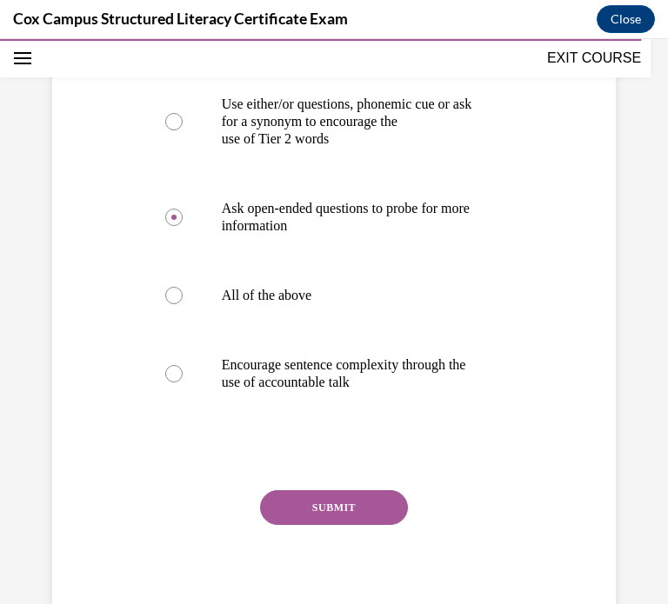
click at [295, 503] on button "SUBMIT" at bounding box center [334, 507] width 148 height 35
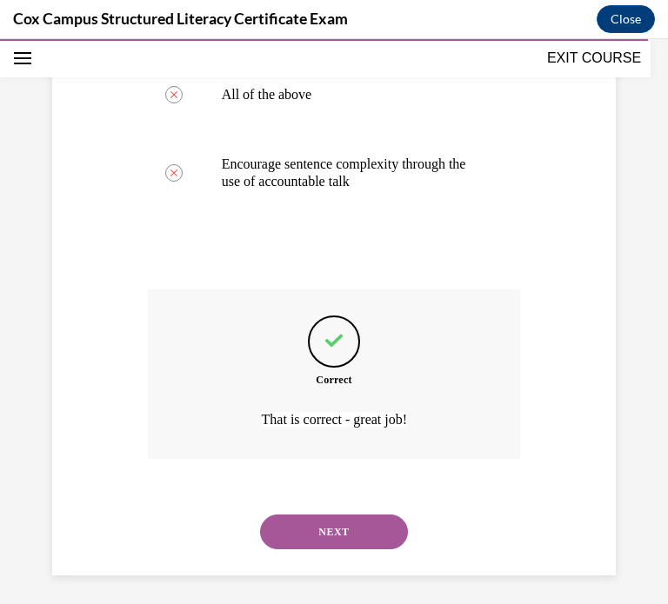
scroll to position [1040, 0]
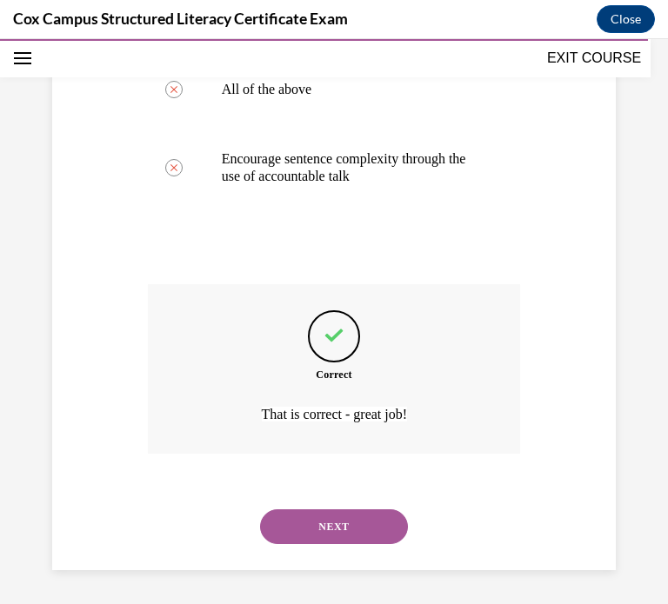
click at [325, 530] on button "NEXT" at bounding box center [334, 526] width 148 height 35
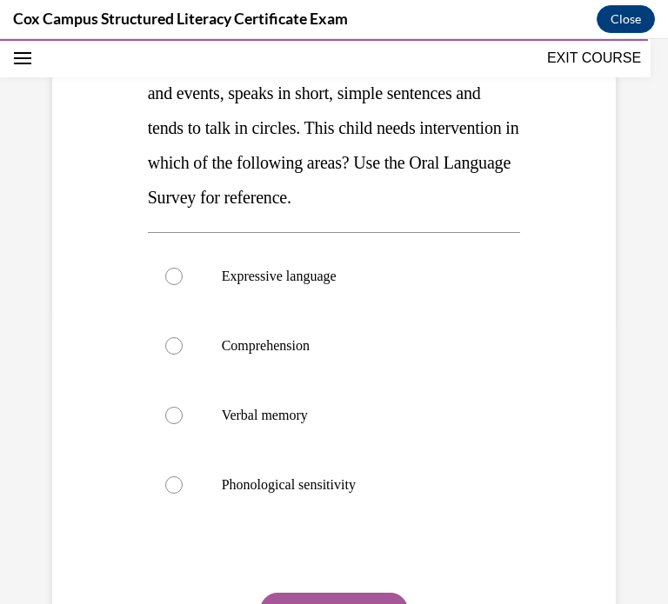
scroll to position [289, 0]
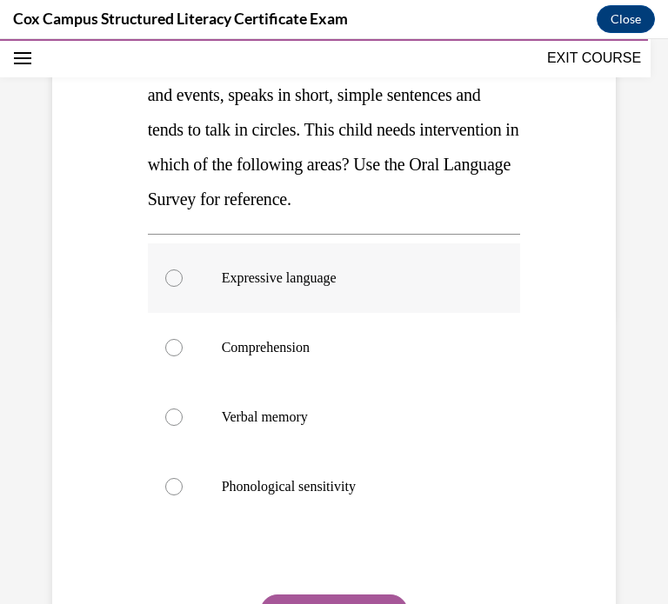
click at [182, 313] on label "Expressive language" at bounding box center [334, 278] width 373 height 70
click at [182, 287] on input "Expressive language" at bounding box center [173, 277] width 17 height 17
radio input "true"
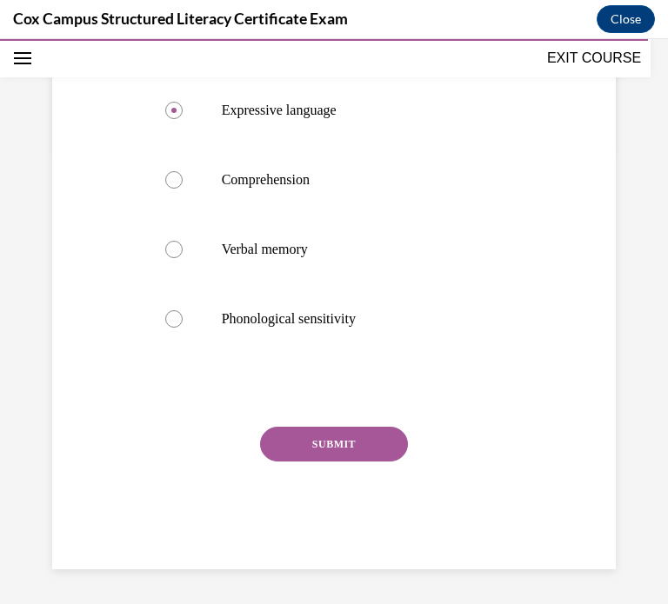
click at [351, 462] on button "SUBMIT" at bounding box center [334, 444] width 148 height 35
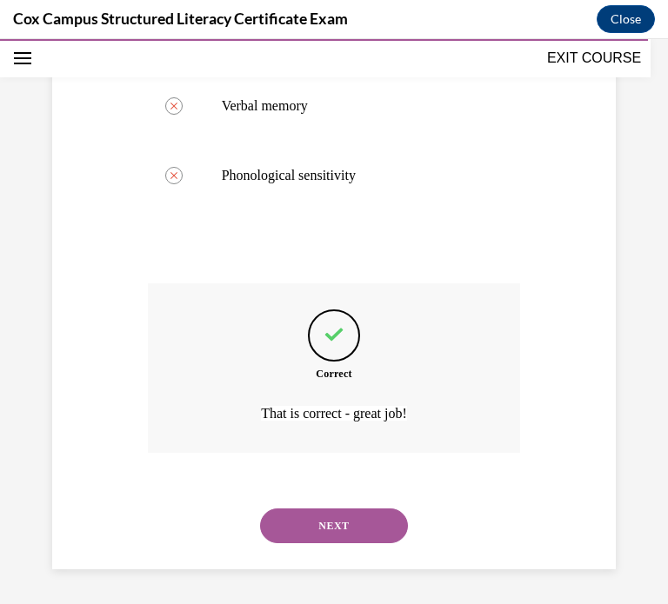
scroll to position [634, 0]
click at [283, 518] on button "NEXT" at bounding box center [334, 525] width 148 height 35
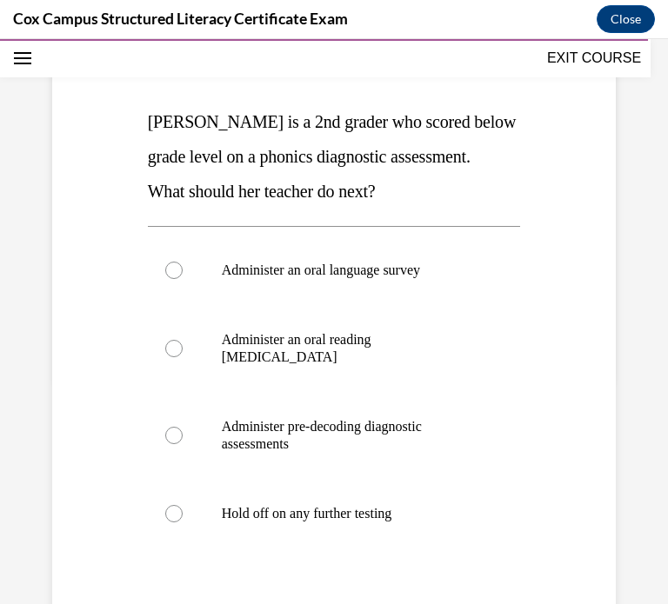
scroll to position [229, 0]
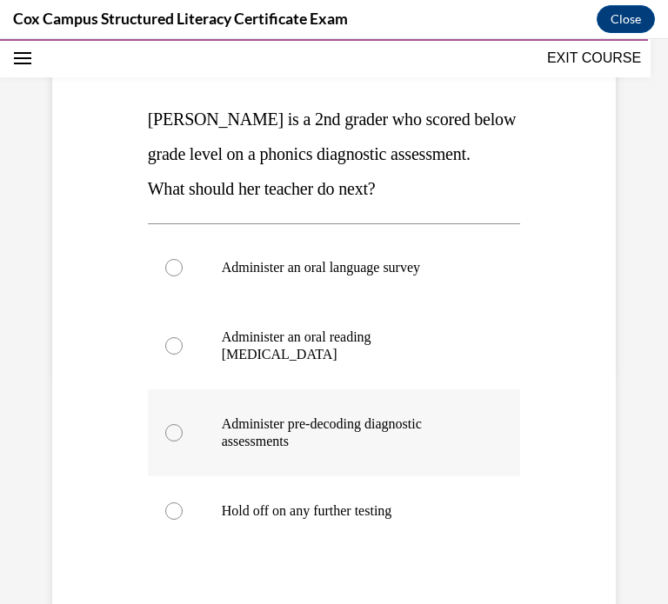
click at [235, 427] on p "Administer pre-decoding diagnostic assessments" at bounding box center [350, 432] width 256 height 35
click at [183, 427] on input "Administer pre-decoding diagnostic assessments" at bounding box center [173, 432] width 17 height 17
radio input "true"
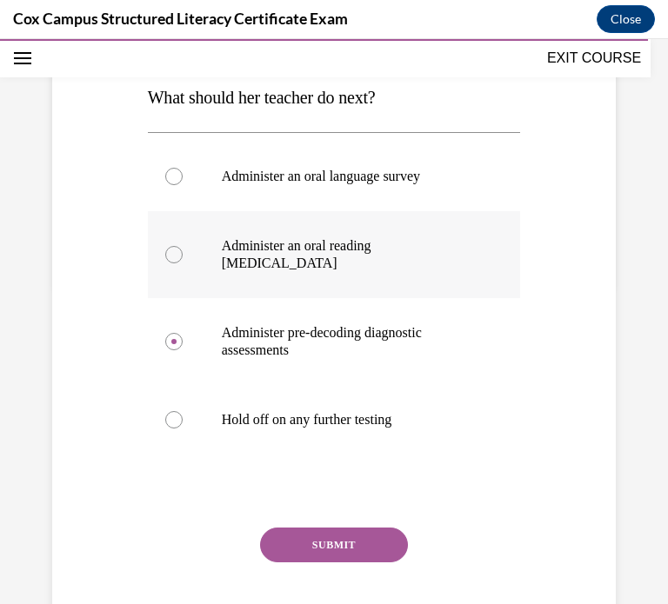
scroll to position [332, 0]
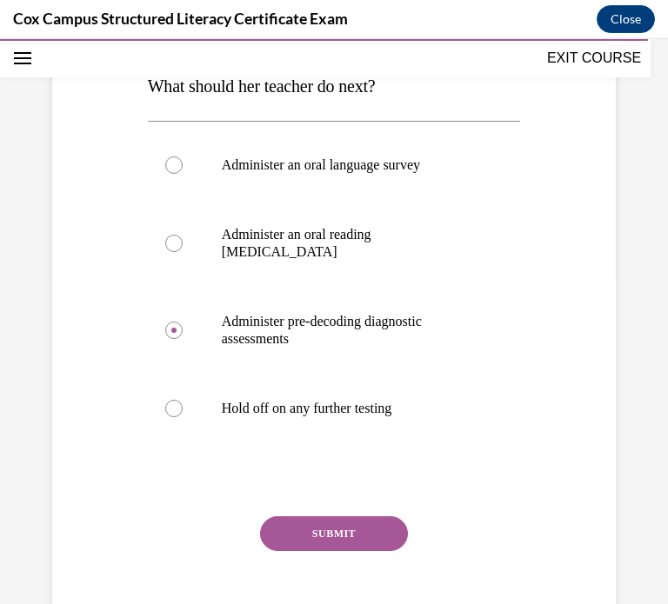
click at [320, 540] on button "SUBMIT" at bounding box center [334, 533] width 148 height 35
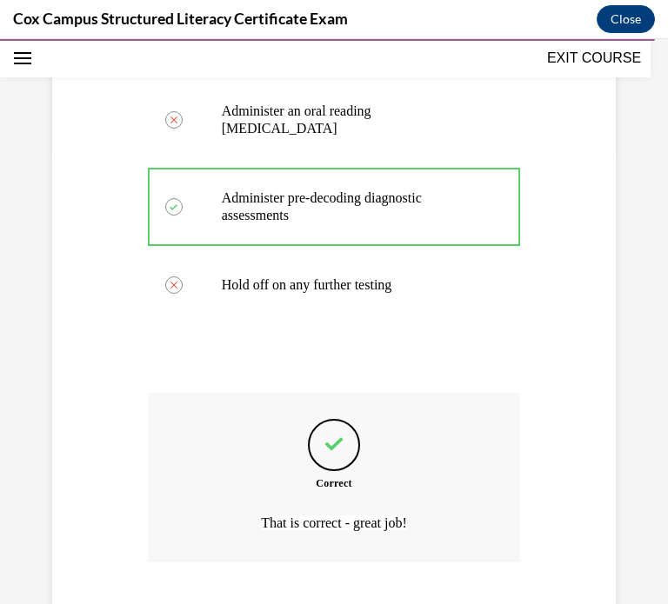
scroll to position [564, 0]
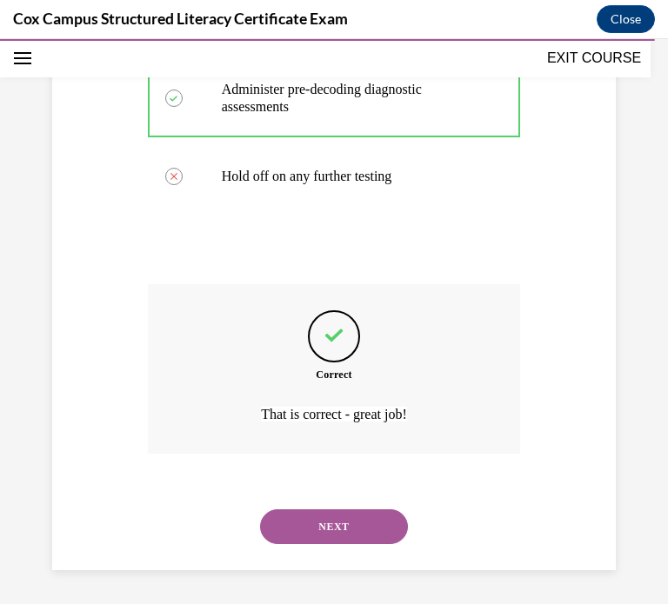
click at [329, 519] on button "NEXT" at bounding box center [334, 526] width 148 height 35
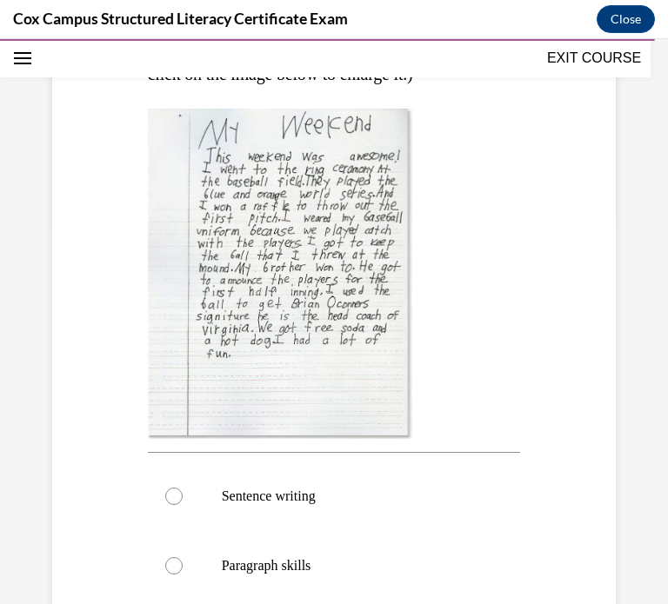
scroll to position [369, 0]
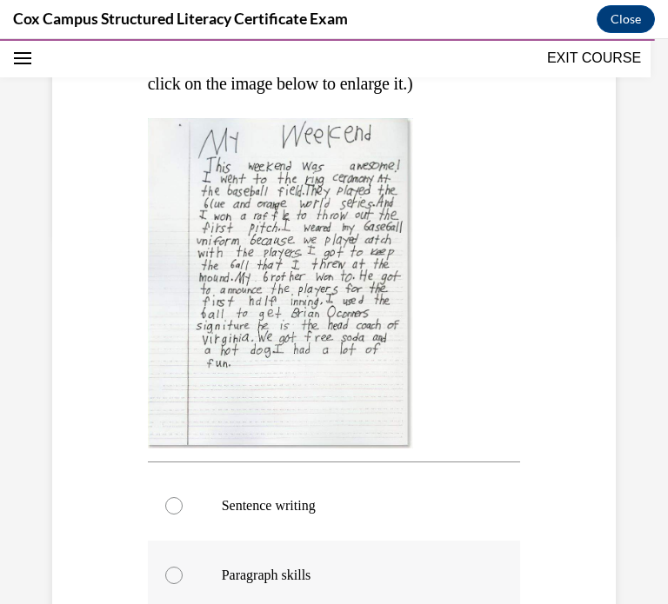
click at [227, 588] on label "Paragraph skills" at bounding box center [334, 576] width 373 height 70
click at [183, 584] on input "Paragraph skills" at bounding box center [173, 575] width 17 height 17
radio input "true"
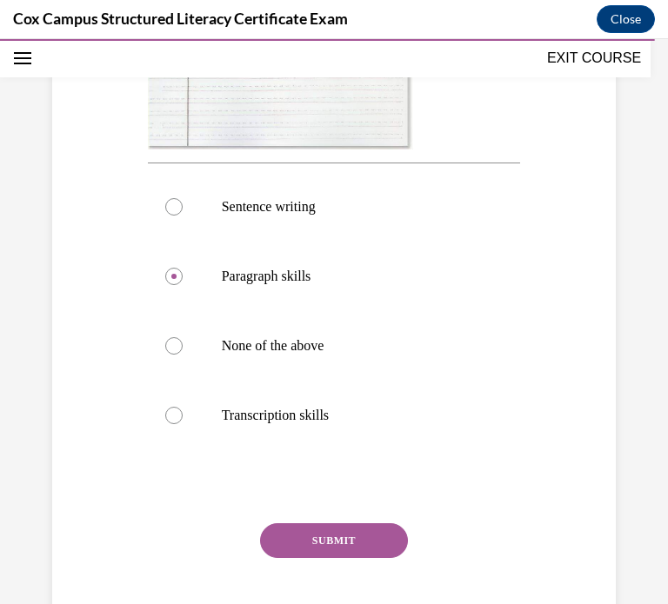
scroll to position [680, 0]
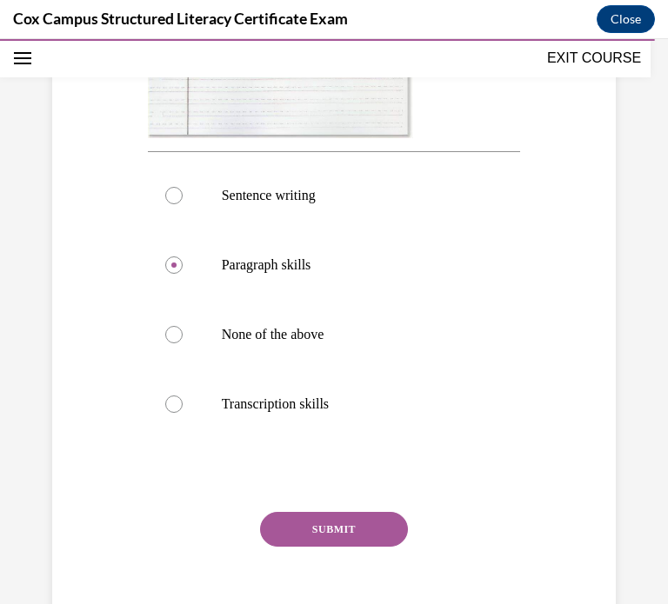
click at [292, 521] on button "SUBMIT" at bounding box center [334, 529] width 148 height 35
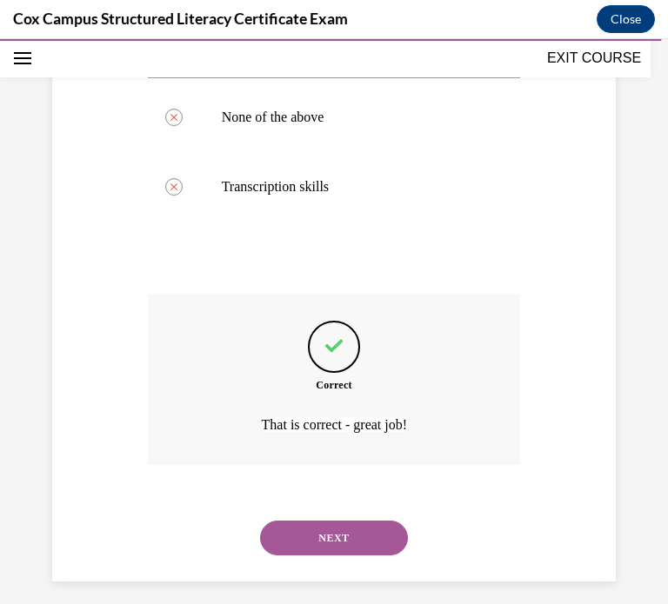
scroll to position [907, 0]
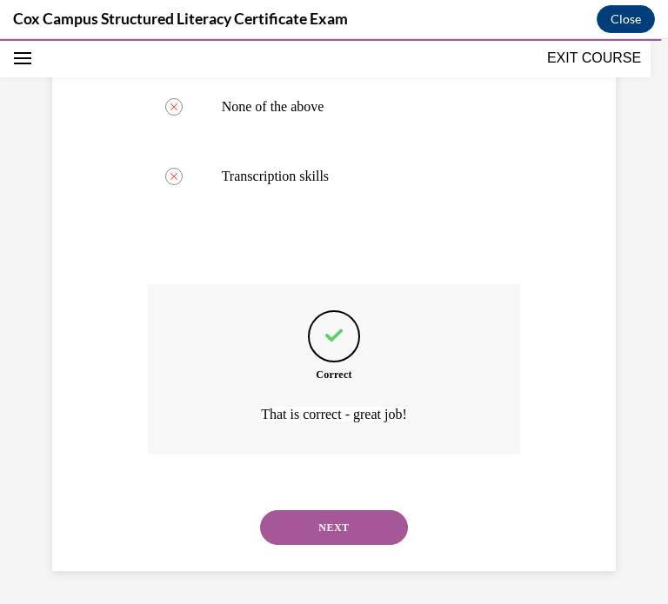
click at [364, 536] on button "NEXT" at bounding box center [334, 527] width 148 height 35
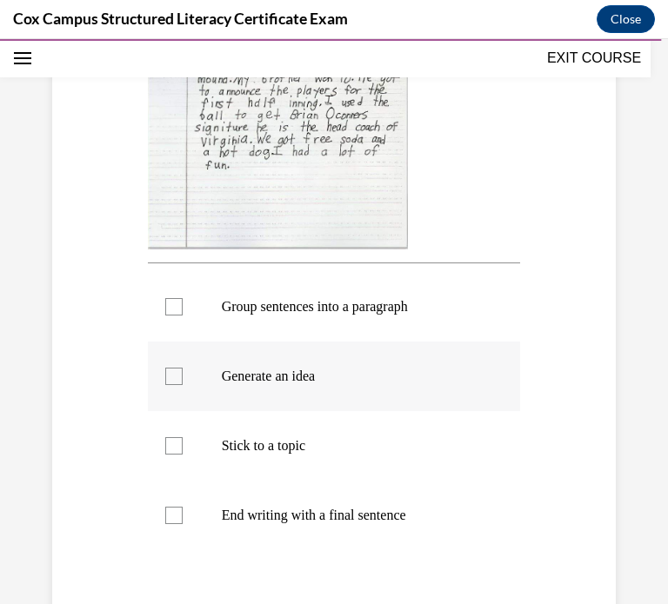
scroll to position [548, 0]
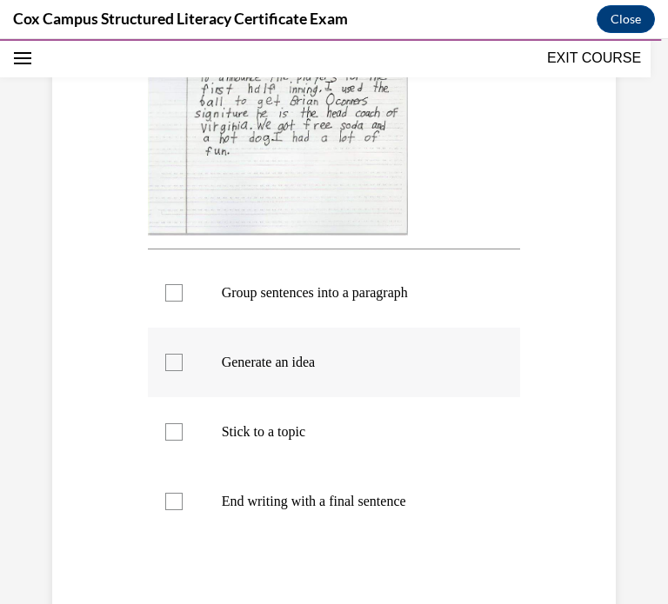
click at [203, 389] on label "Generate an idea" at bounding box center [334, 363] width 373 height 70
click at [183, 371] on input "Generate an idea" at bounding box center [173, 362] width 17 height 17
checkbox input "true"
click at [186, 455] on label "Stick to a topic" at bounding box center [334, 432] width 373 height 70
click at [183, 441] on input "Stick to a topic" at bounding box center [173, 431] width 17 height 17
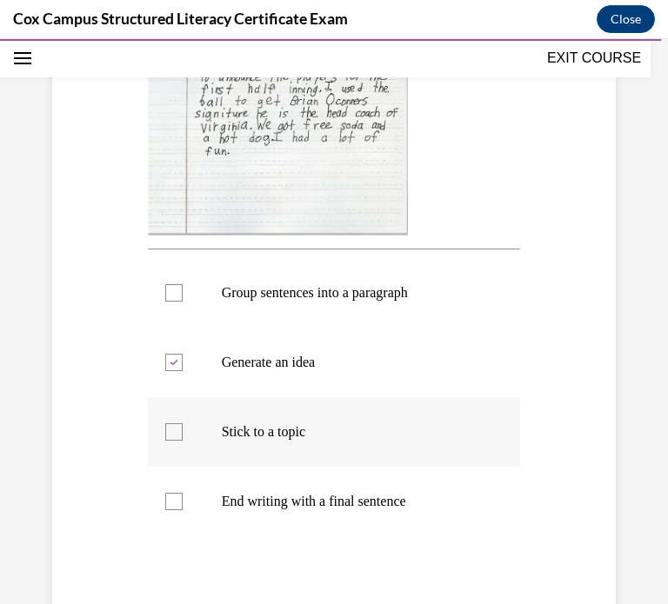
checkbox input "true"
click at [181, 536] on label "End writing with a final sentence" at bounding box center [334, 502] width 373 height 70
click at [181, 510] on input "End writing with a final sentence" at bounding box center [173, 501] width 17 height 17
checkbox input "true"
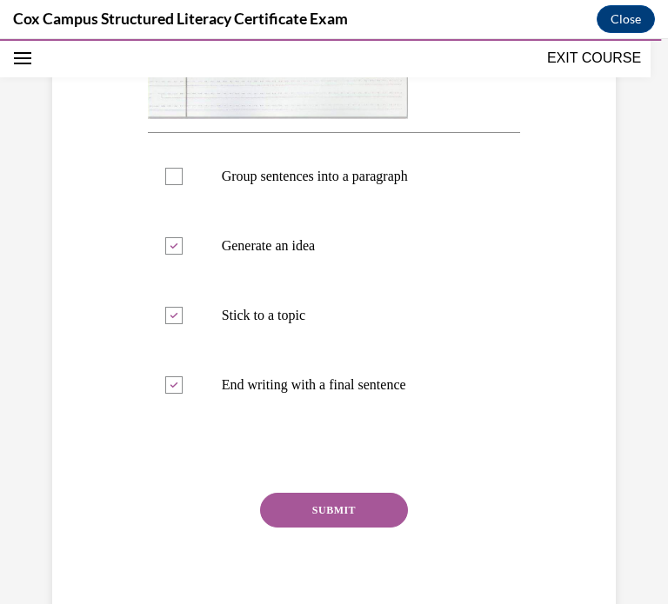
scroll to position [668, 0]
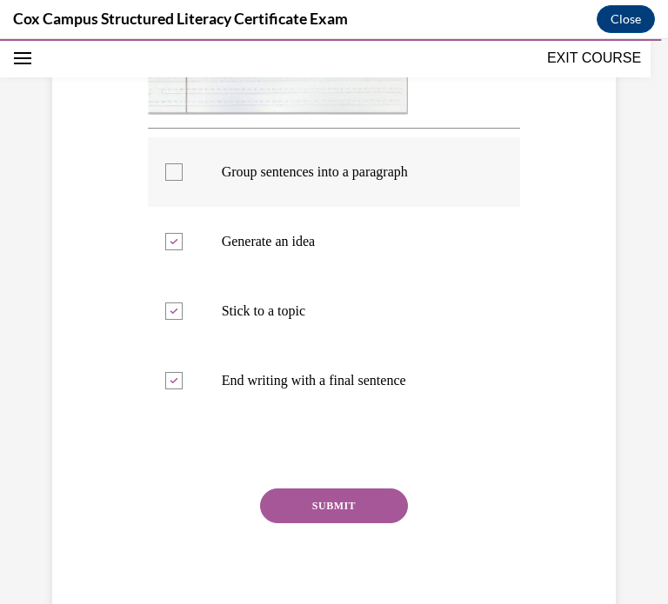
click at [176, 181] on div at bounding box center [173, 171] width 17 height 17
click at [176, 181] on input "Group sentences into a paragraph" at bounding box center [173, 171] width 17 height 17
checkbox input "true"
click at [392, 523] on button "SUBMIT" at bounding box center [334, 505] width 148 height 35
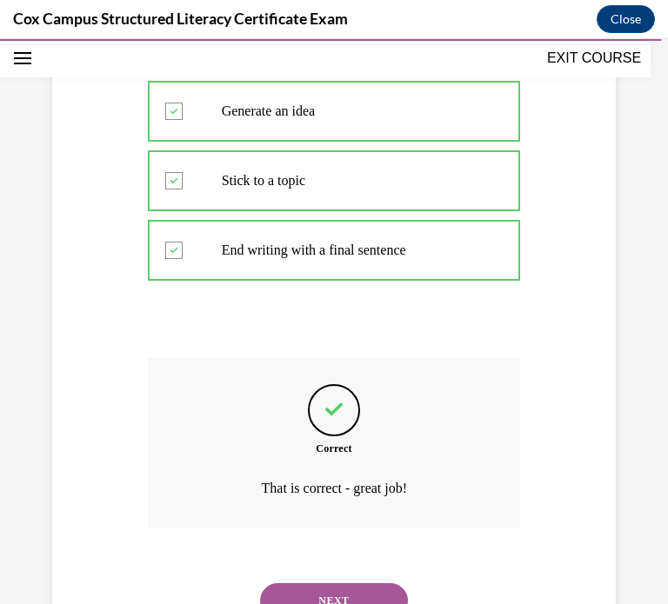
scroll to position [907, 0]
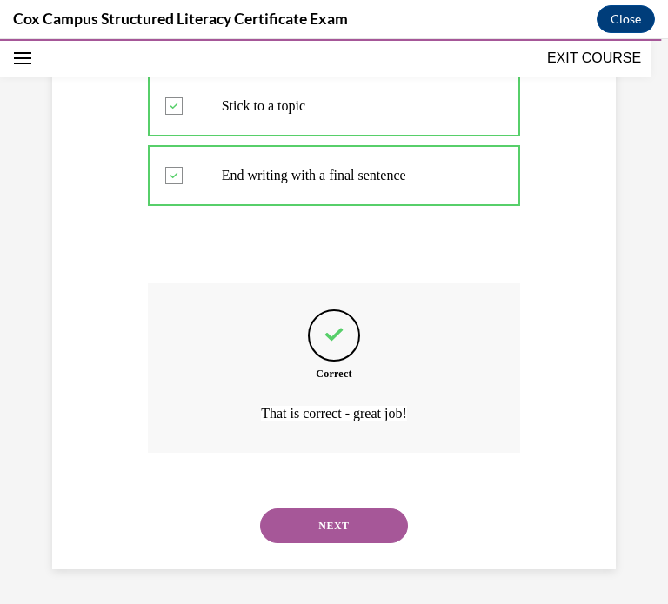
click at [349, 531] on button "NEXT" at bounding box center [334, 525] width 148 height 35
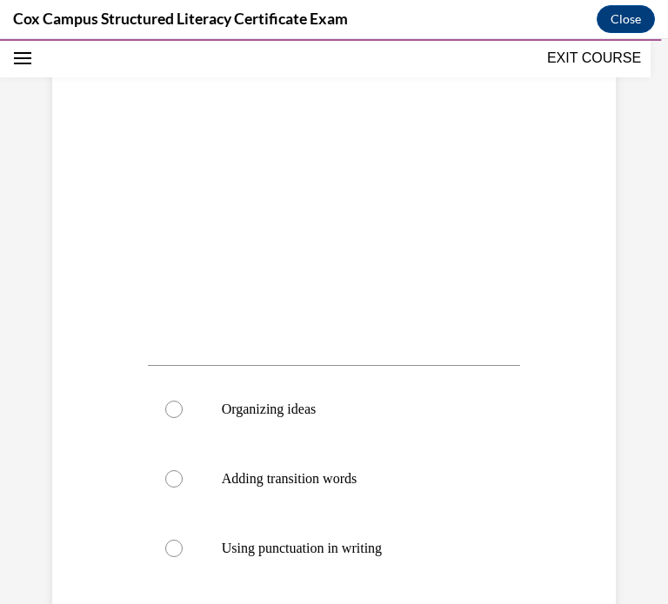
scroll to position [439, 0]
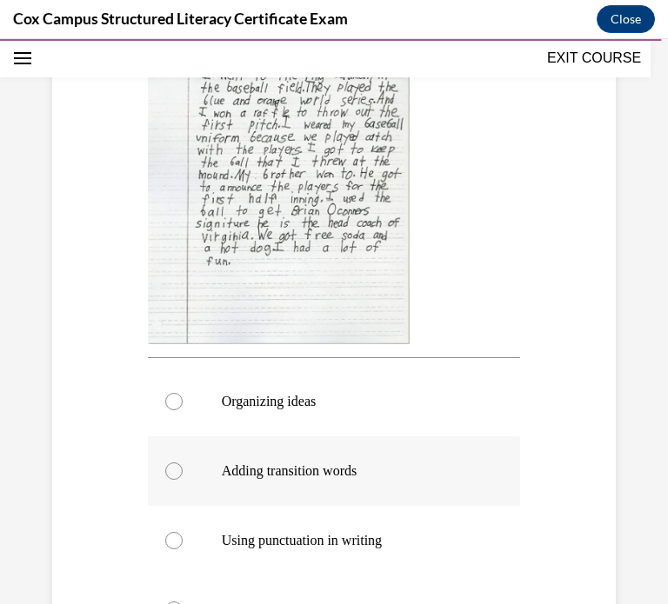
click at [178, 483] on label "Adding transition words" at bounding box center [334, 471] width 373 height 70
click at [178, 480] on input "Adding transition words" at bounding box center [173, 470] width 17 height 17
radio input "true"
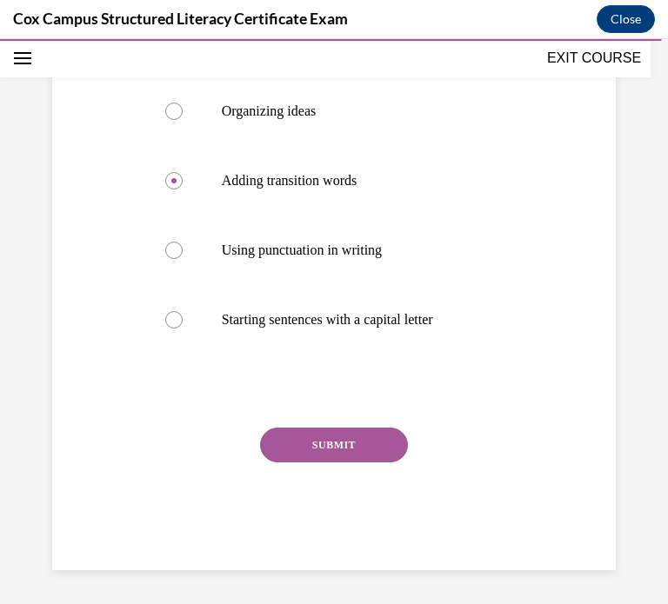
click at [353, 437] on button "SUBMIT" at bounding box center [334, 445] width 148 height 35
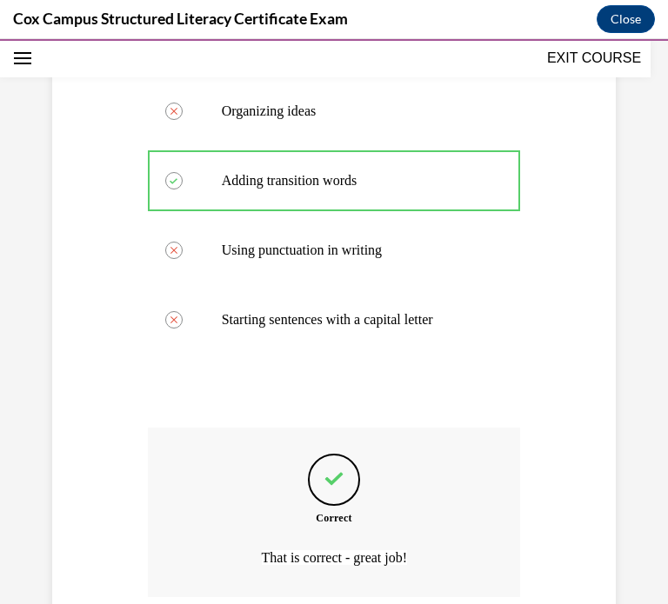
scroll to position [873, 0]
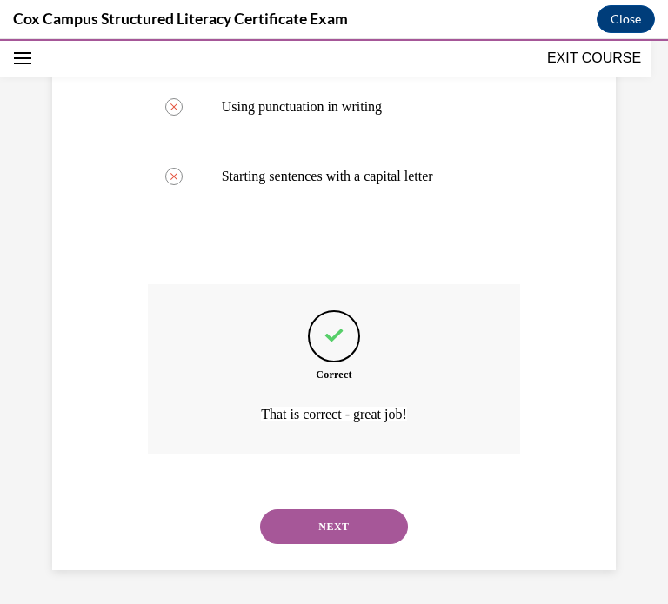
click at [328, 524] on button "NEXT" at bounding box center [334, 526] width 148 height 35
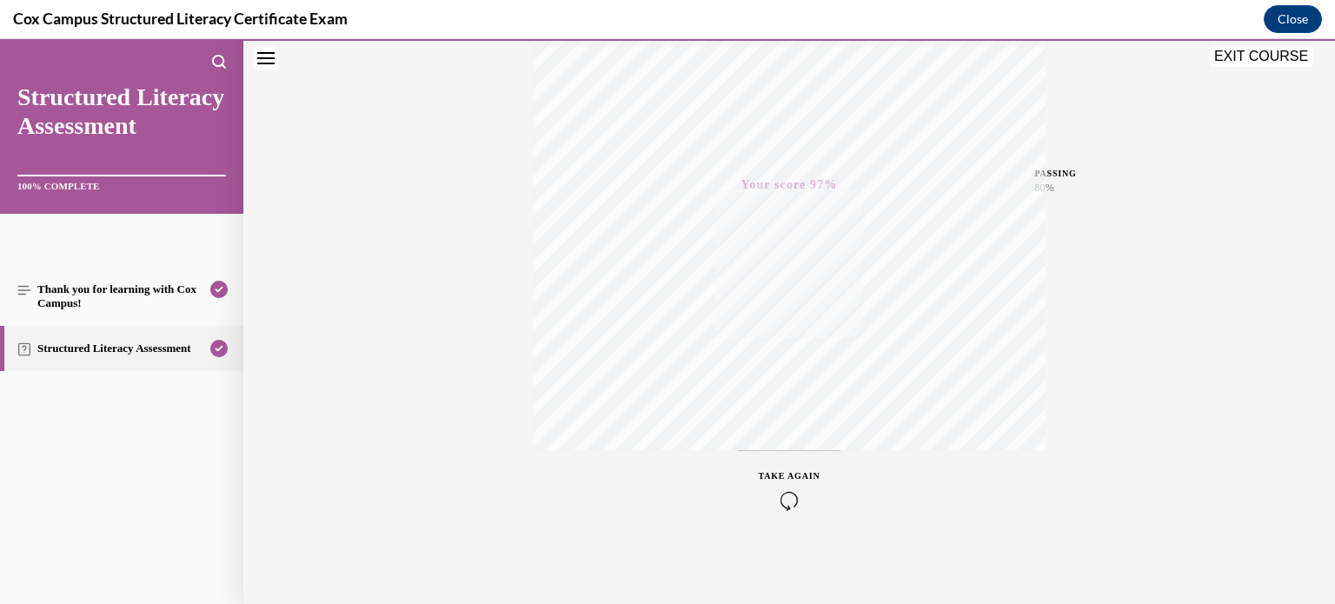
scroll to position [0, 0]
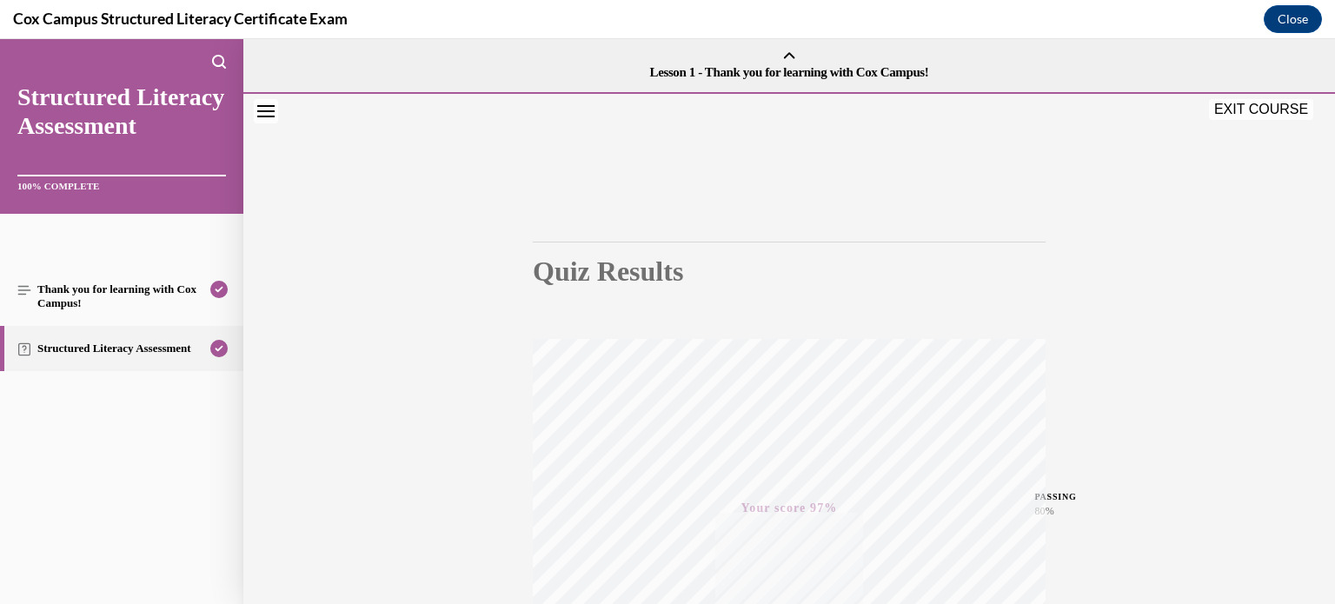
click at [1284, 117] on button "EXIT COURSE" at bounding box center [1261, 109] width 104 height 21
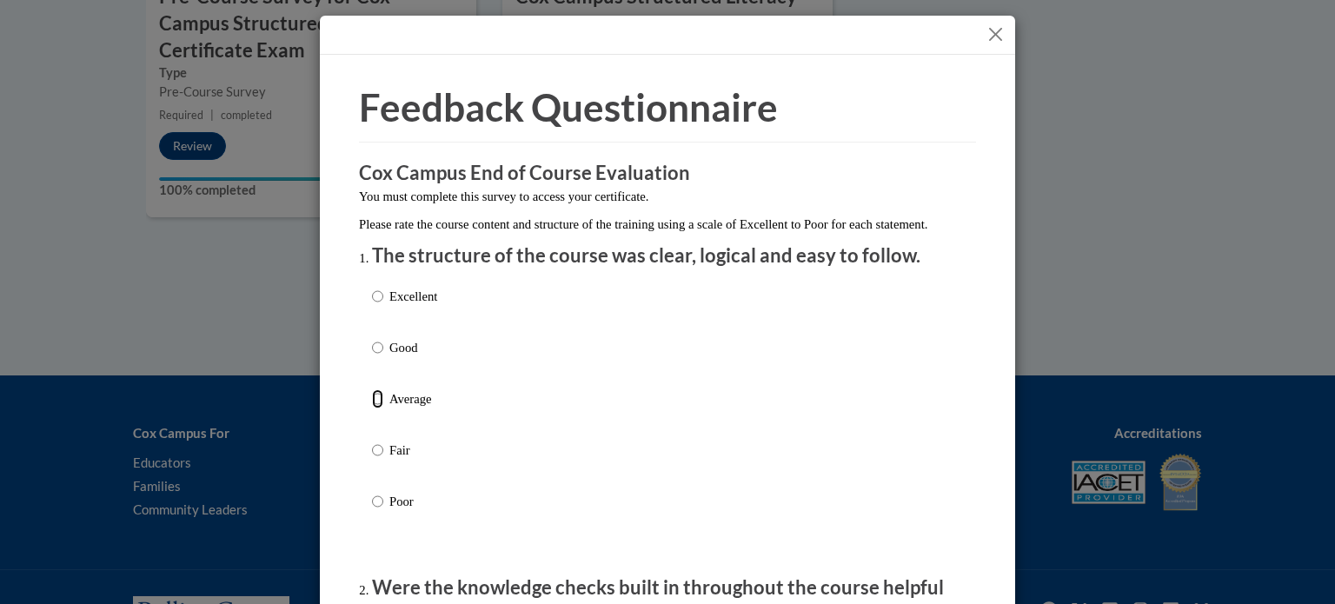
click at [379, 409] on input "Average" at bounding box center [377, 398] width 11 height 19
radio input "true"
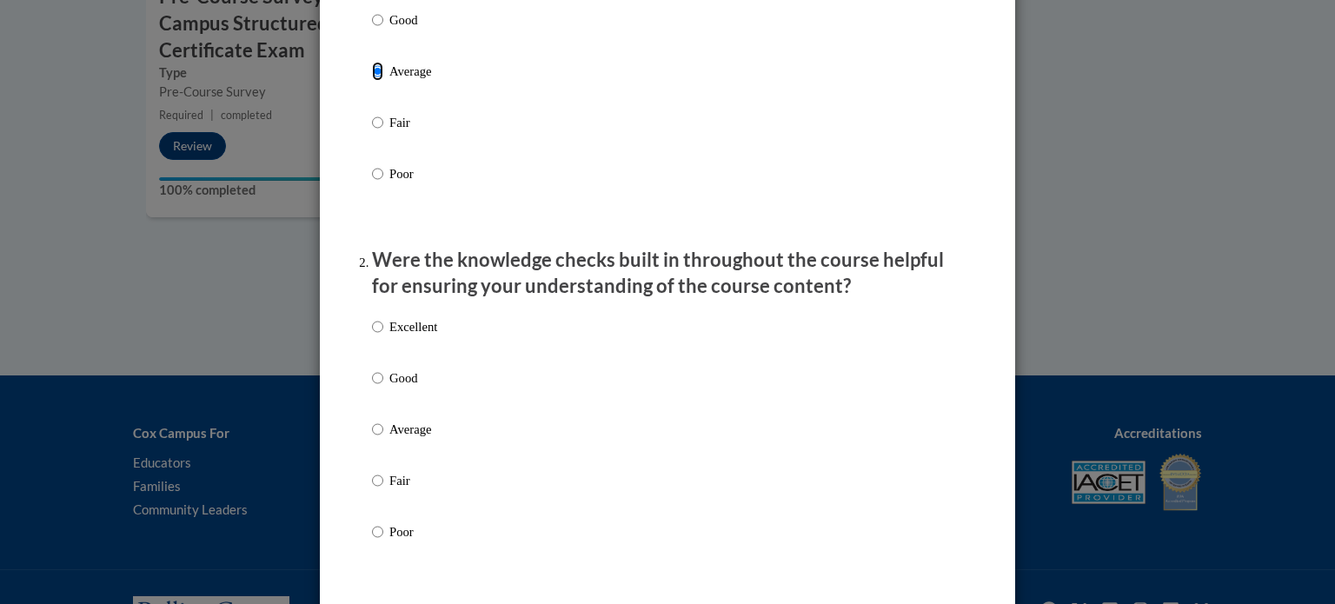
scroll to position [396, 0]
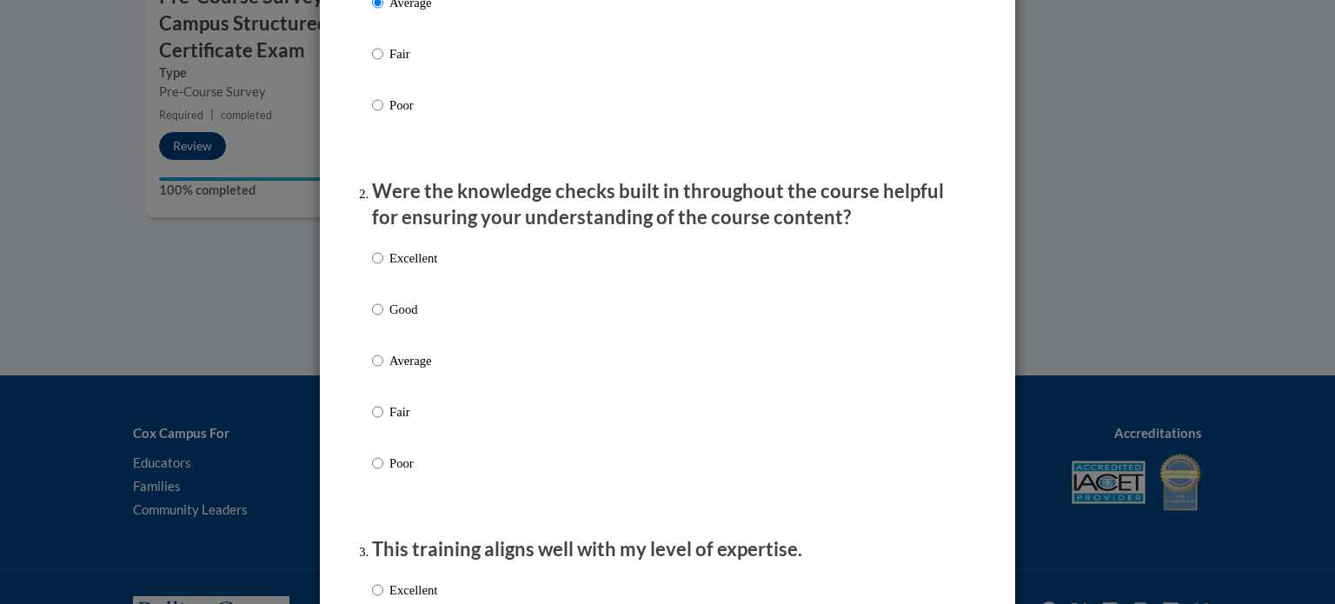
click at [416, 370] on p "Average" at bounding box center [413, 360] width 48 height 19
click at [383, 370] on input "Average" at bounding box center [377, 360] width 11 height 19
radio input "true"
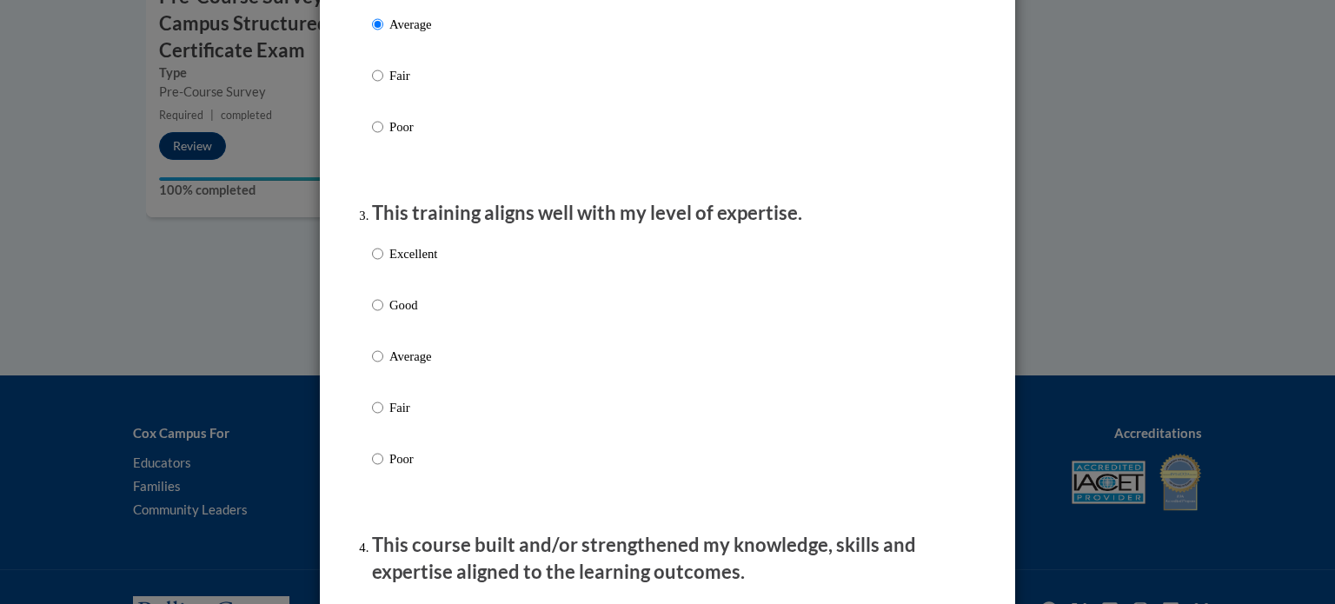
click at [413, 385] on label "Average" at bounding box center [404, 370] width 65 height 47
click at [383, 366] on input "Average" at bounding box center [377, 356] width 11 height 19
radio input "true"
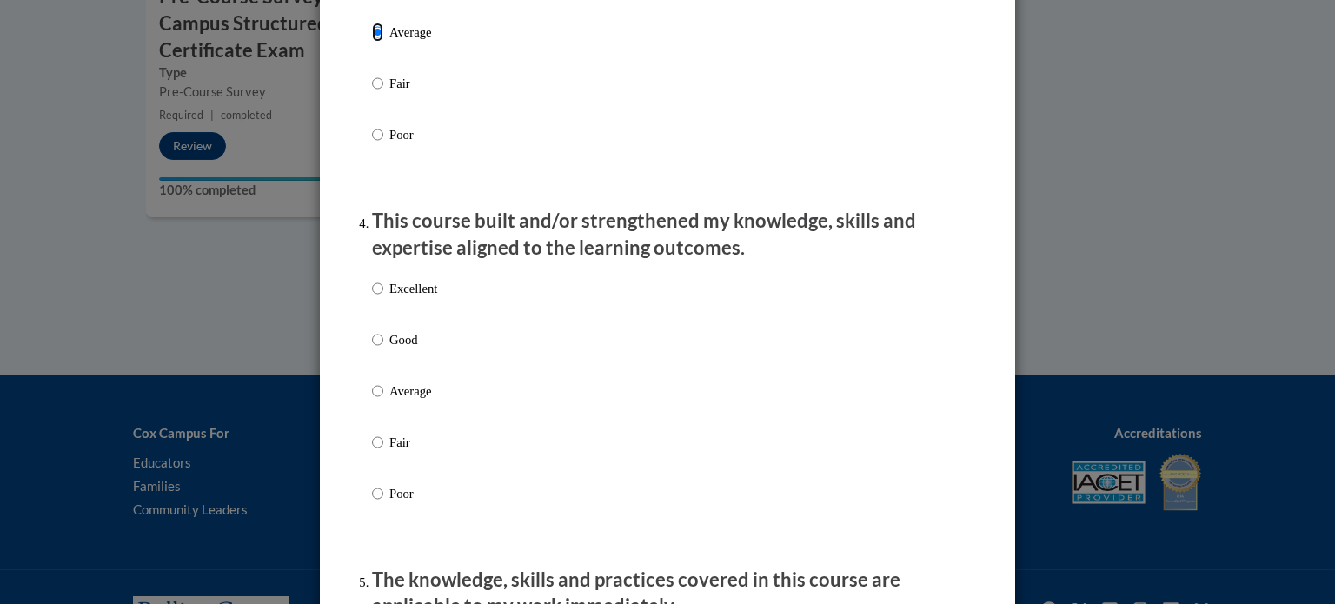
scroll to position [1068, 0]
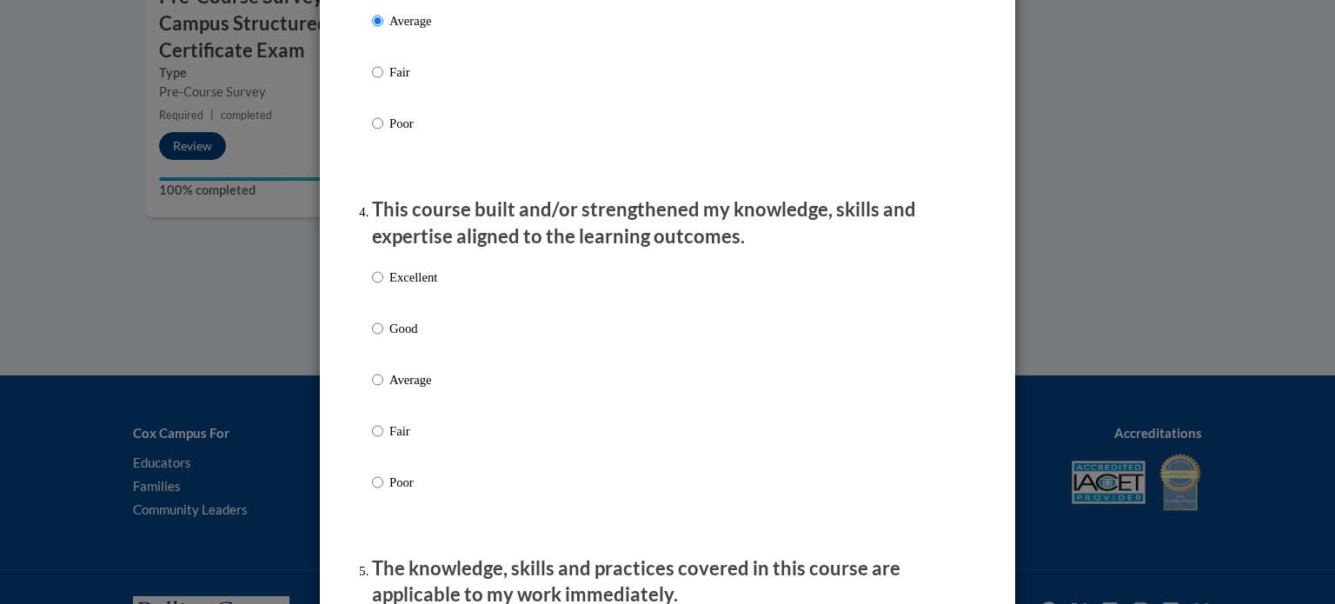
click at [413, 385] on div "Excellent Good Average Fair Poor" at bounding box center [404, 393] width 65 height 269
click at [410, 389] on p "Average" at bounding box center [413, 379] width 48 height 19
click at [383, 389] on input "Average" at bounding box center [377, 379] width 11 height 19
radio input "true"
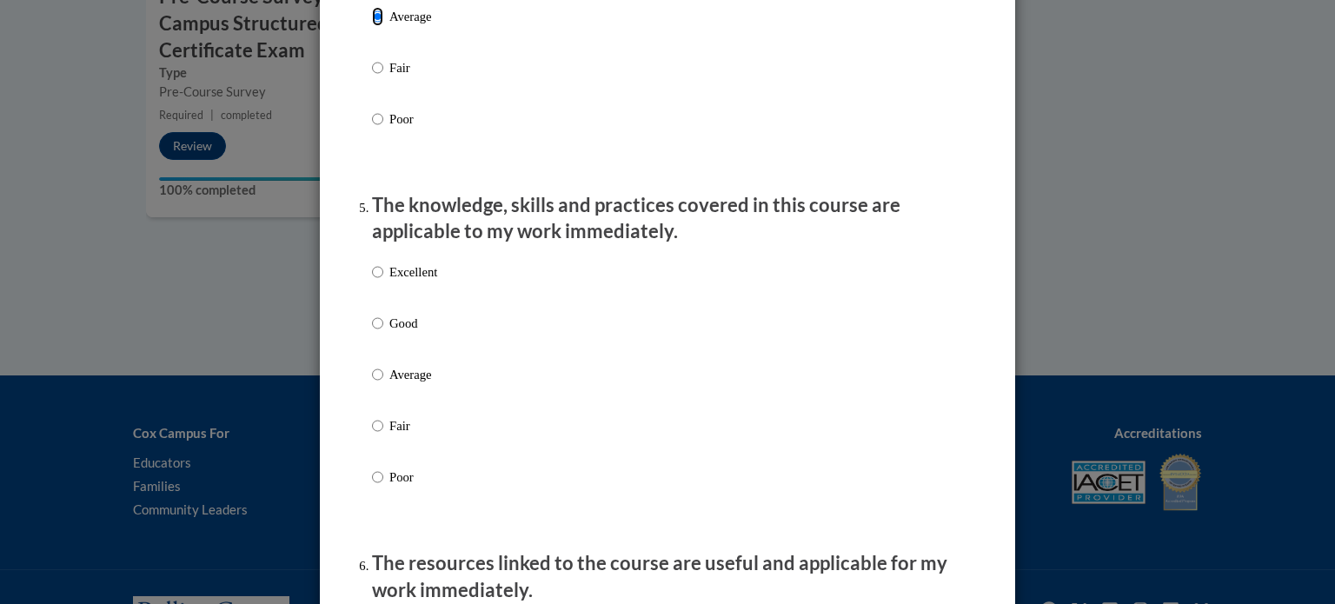
scroll to position [1446, 0]
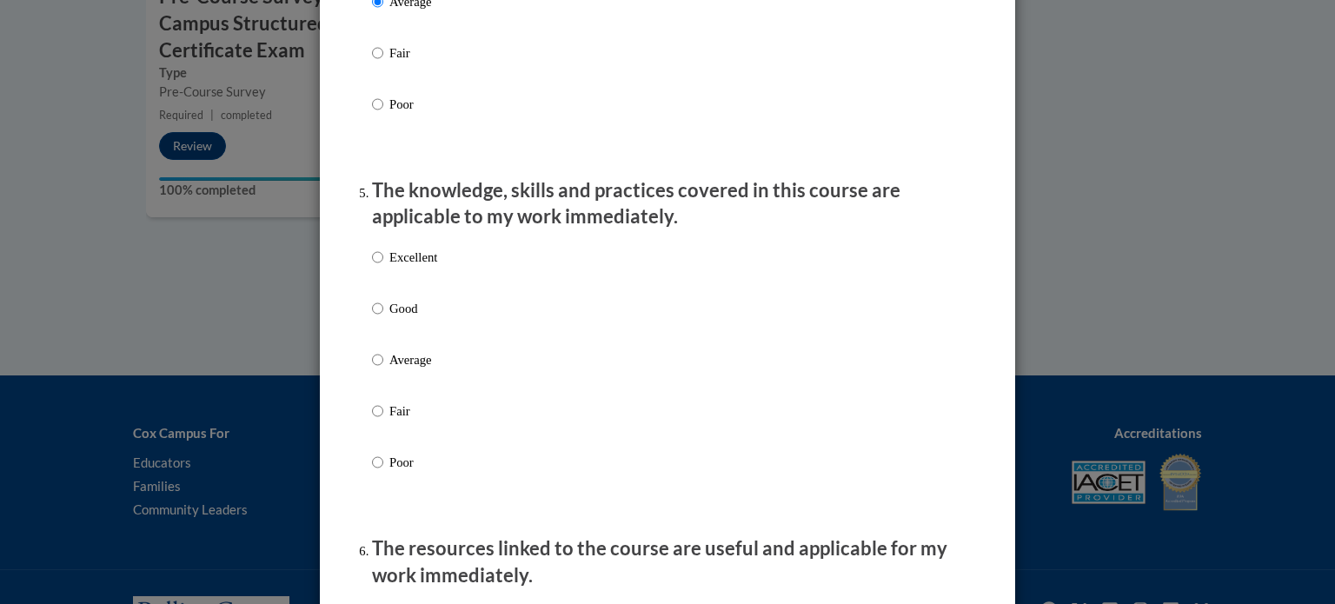
click at [411, 369] on p "Average" at bounding box center [413, 359] width 48 height 19
click at [383, 369] on input "Average" at bounding box center [377, 359] width 11 height 19
radio input "true"
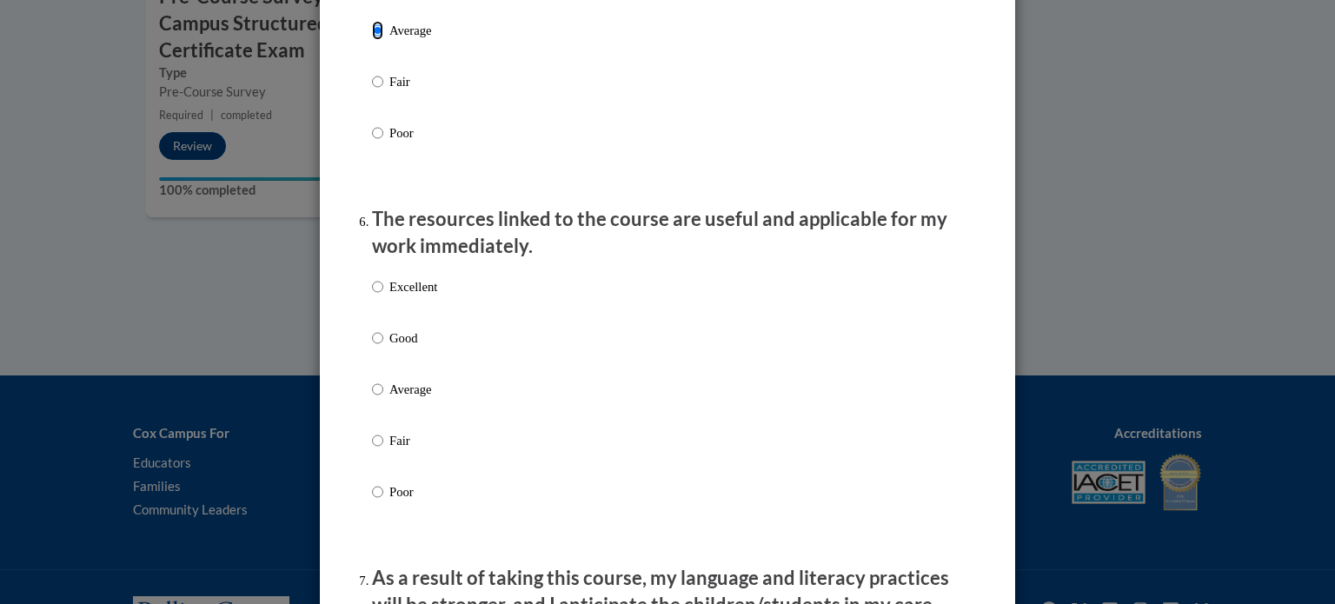
scroll to position [1811, 0]
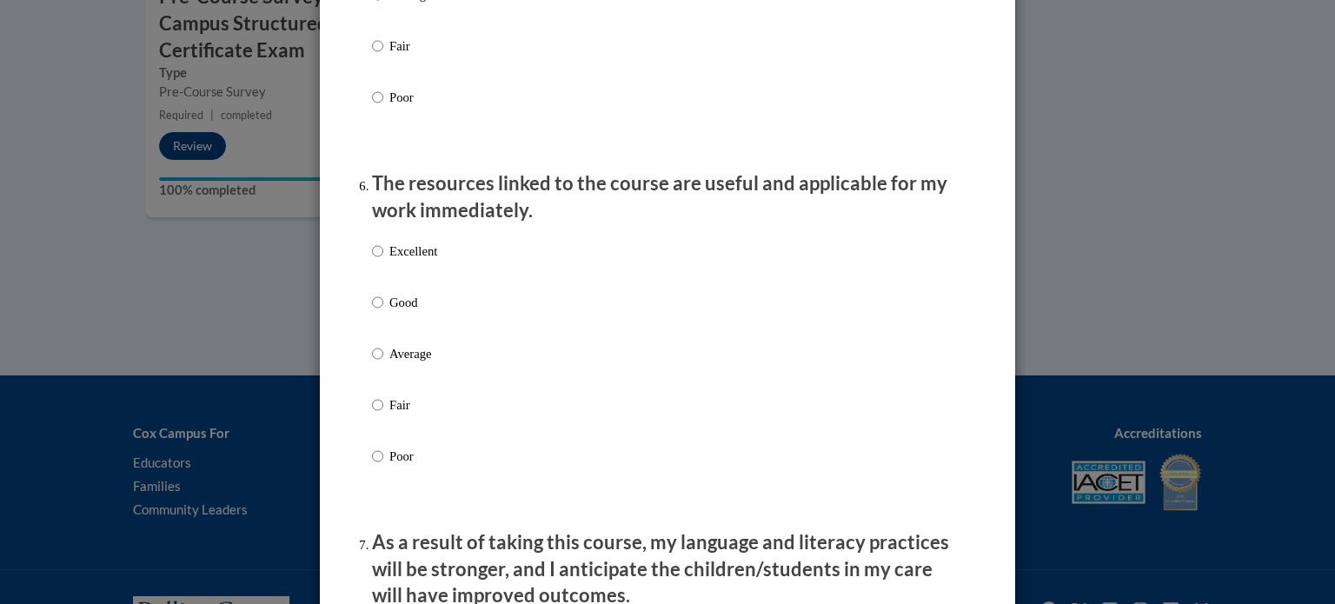
click at [411, 385] on label "Average" at bounding box center [404, 367] width 65 height 47
click at [383, 363] on input "Average" at bounding box center [377, 353] width 11 height 19
radio input "true"
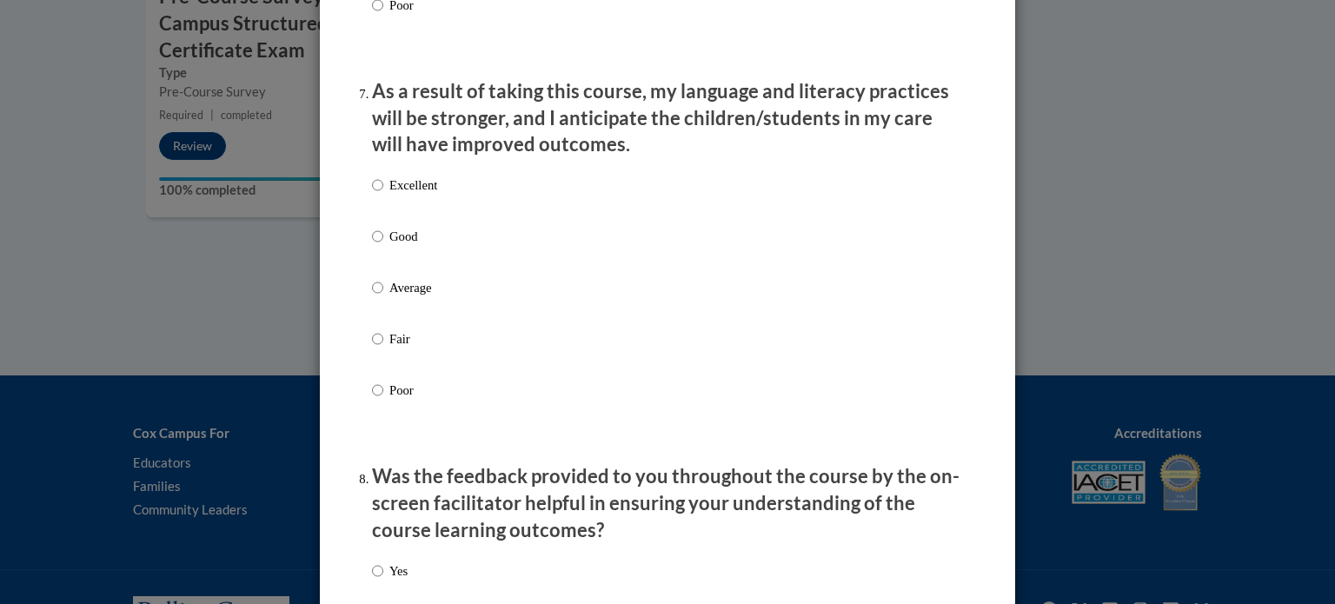
scroll to position [2271, 0]
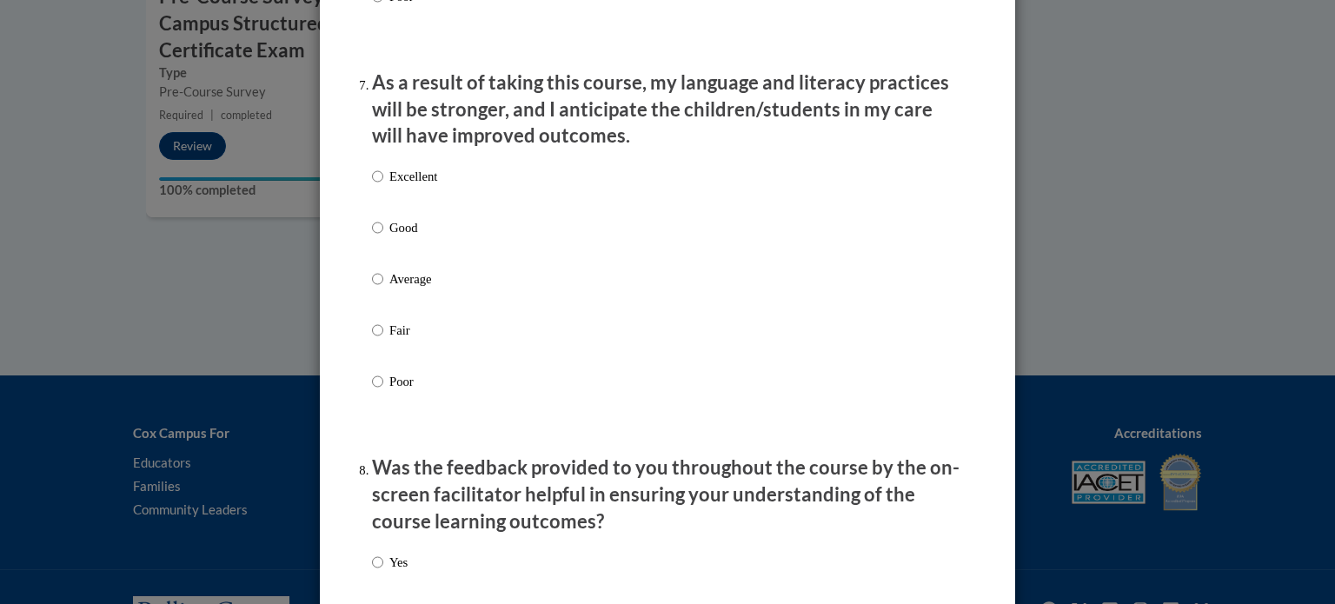
click at [426, 289] on p "Average" at bounding box center [413, 278] width 48 height 19
click at [383, 289] on input "Average" at bounding box center [377, 278] width 11 height 19
radio input "true"
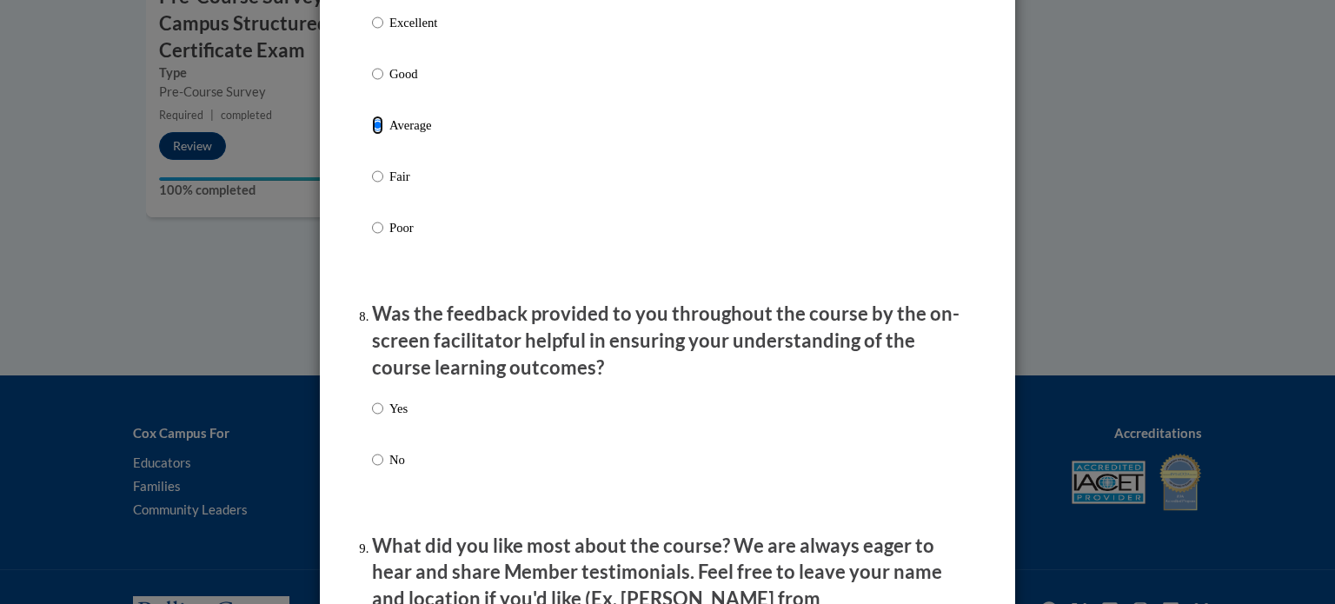
scroll to position [2455, 0]
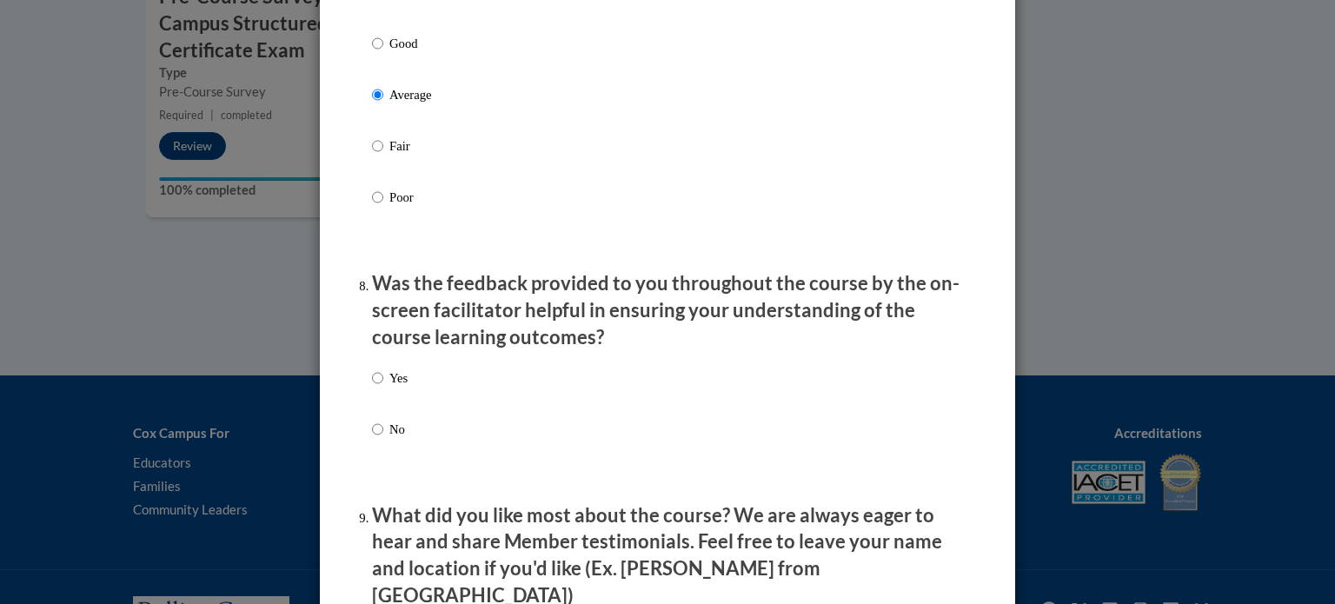
click at [386, 444] on label "No" at bounding box center [390, 443] width 36 height 47
click at [383, 439] on input "No" at bounding box center [377, 429] width 11 height 19
radio input "true"
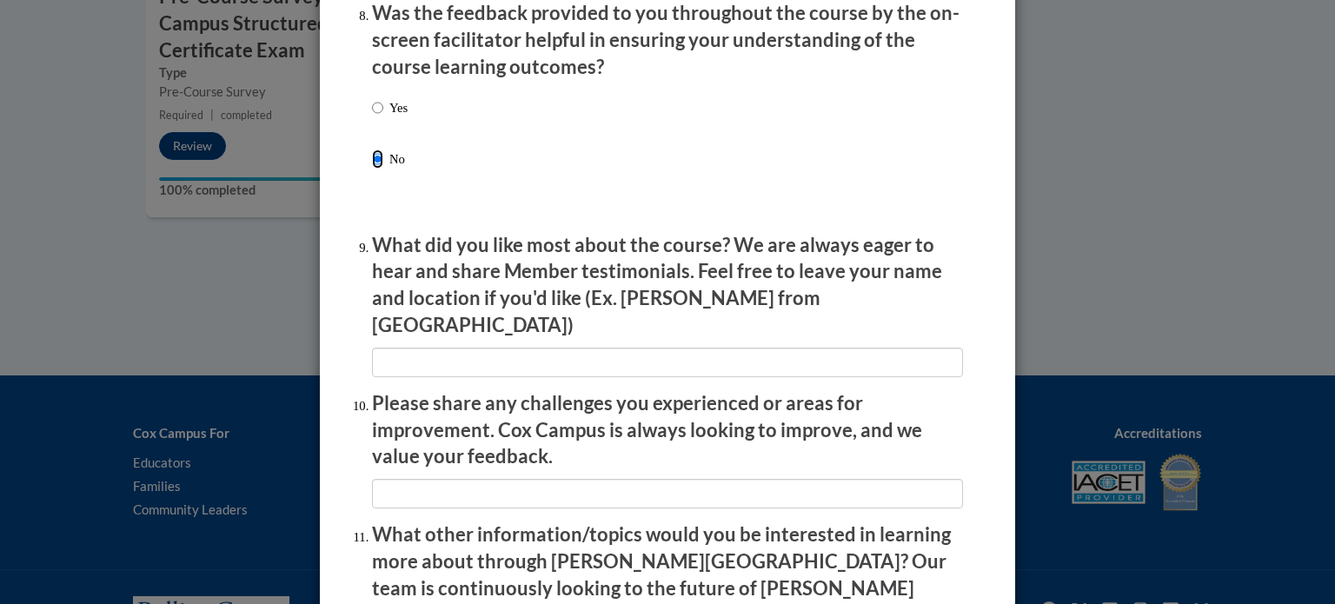
scroll to position [2760, 0]
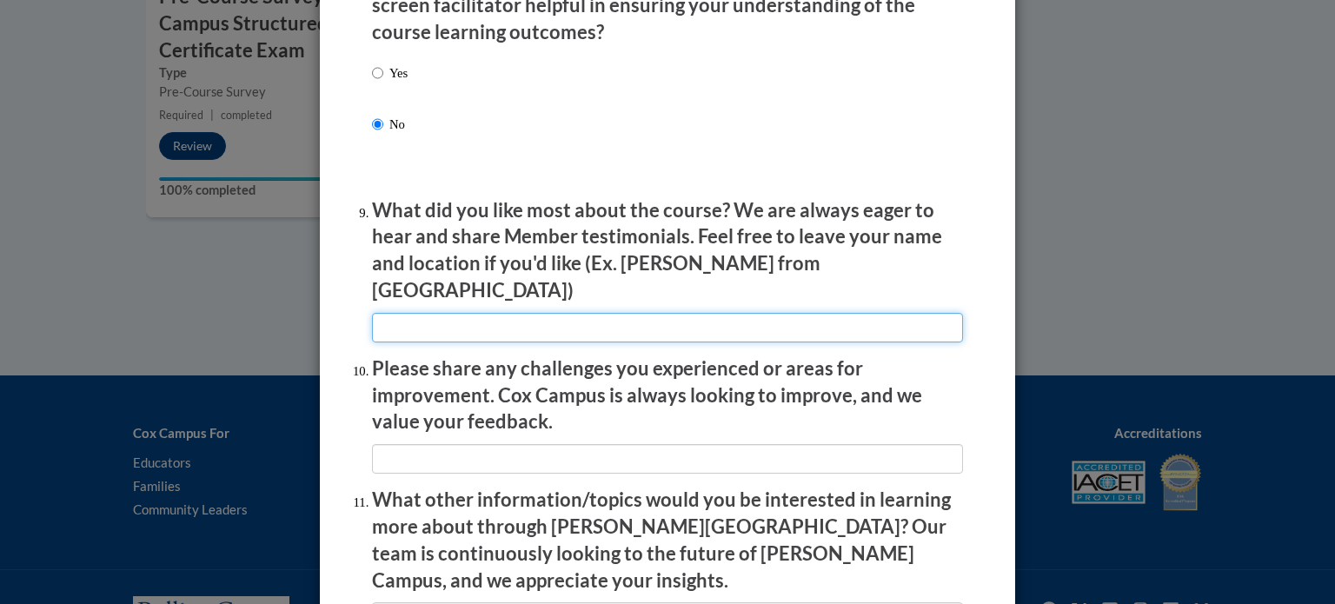
click at [442, 323] on input "textbox" at bounding box center [667, 328] width 591 height 30
type input "N/a"
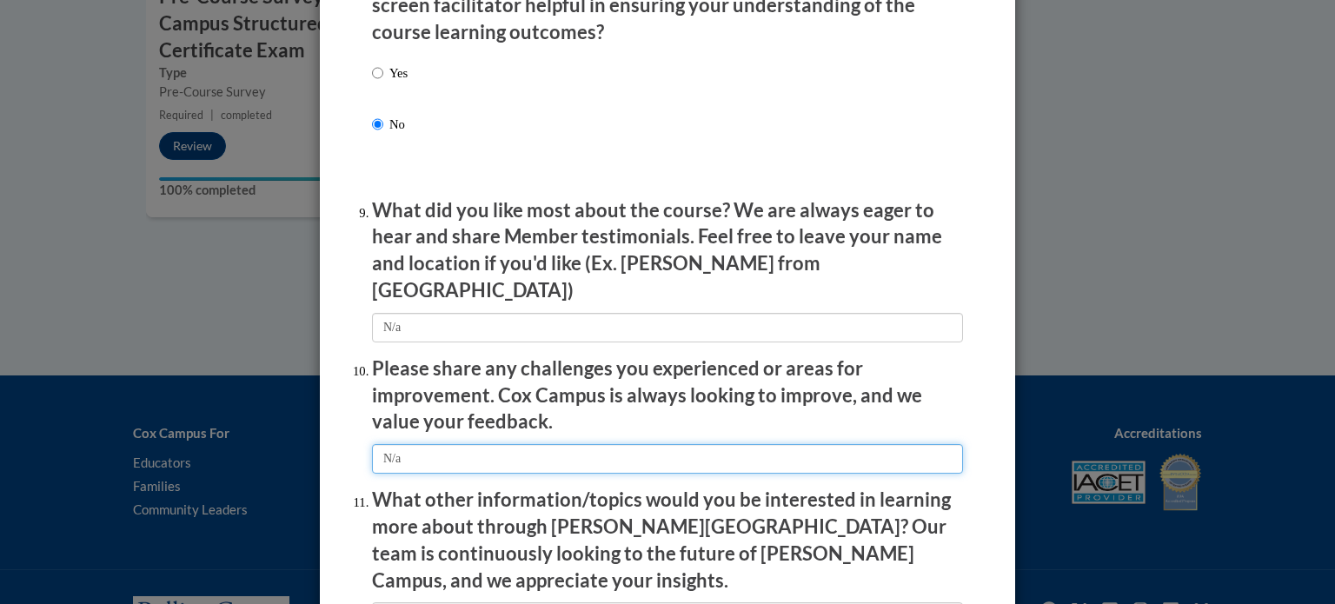
type input "N/a"
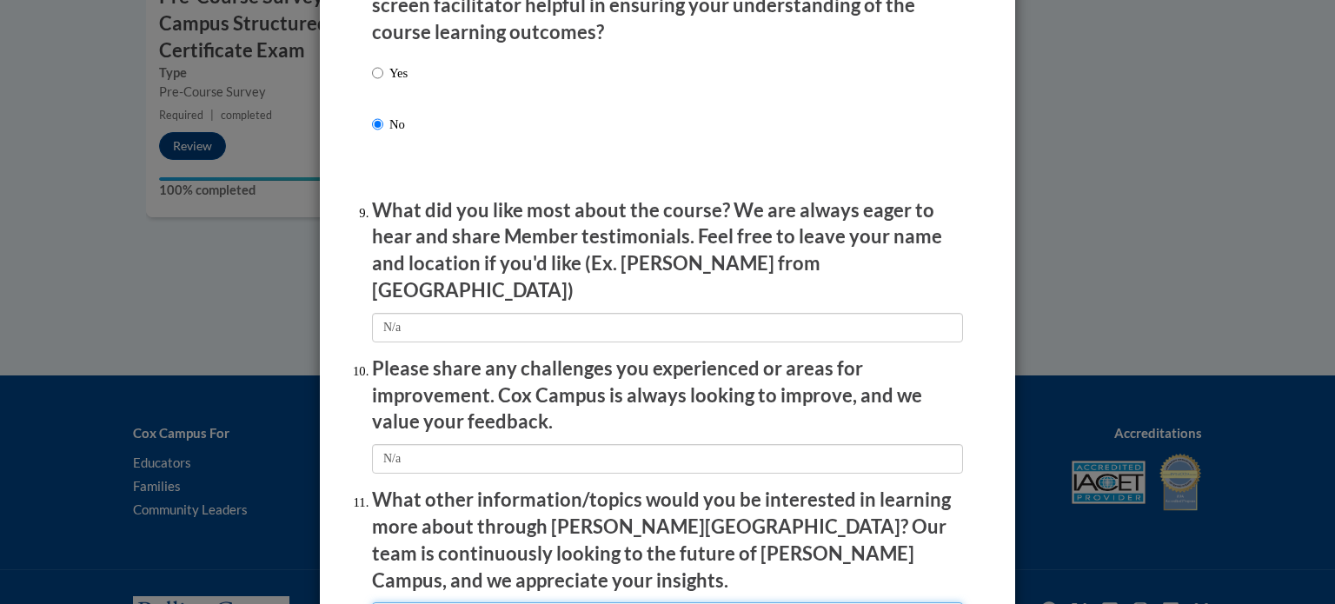
type input "N/a"
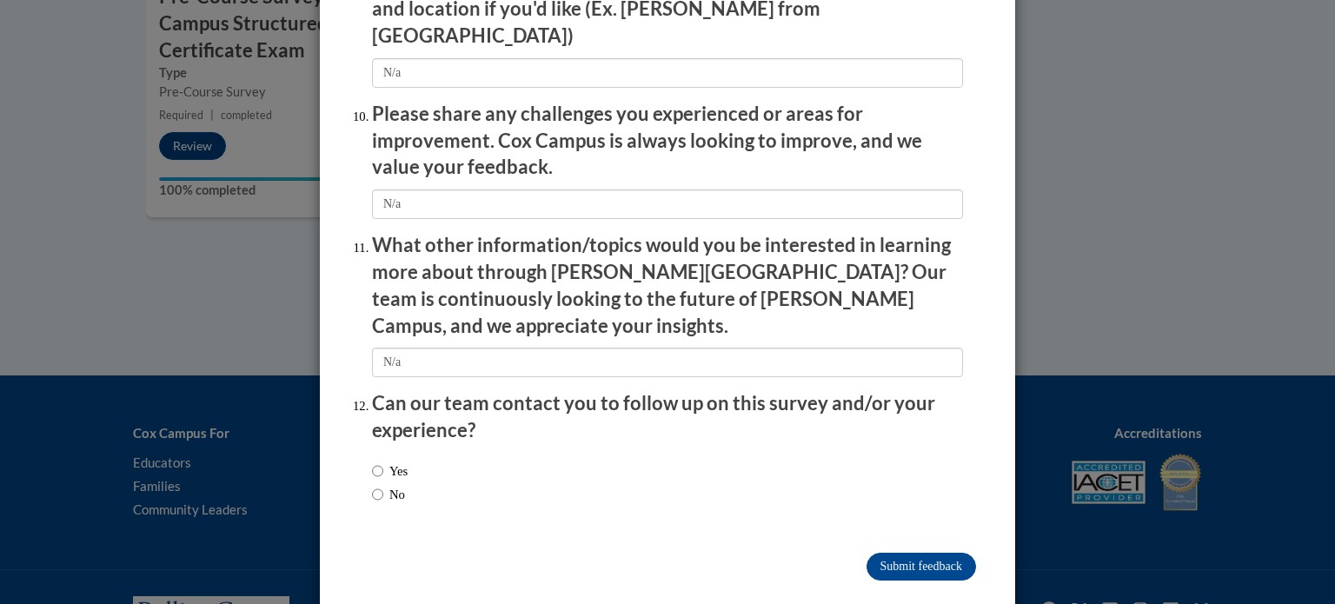
click at [384, 485] on label "No" at bounding box center [388, 494] width 33 height 19
click at [383, 485] on input "No" at bounding box center [377, 494] width 11 height 19
click at [934, 553] on input "Submit feedback" at bounding box center [922, 567] width 110 height 28
